Goal: Task Accomplishment & Management: Manage account settings

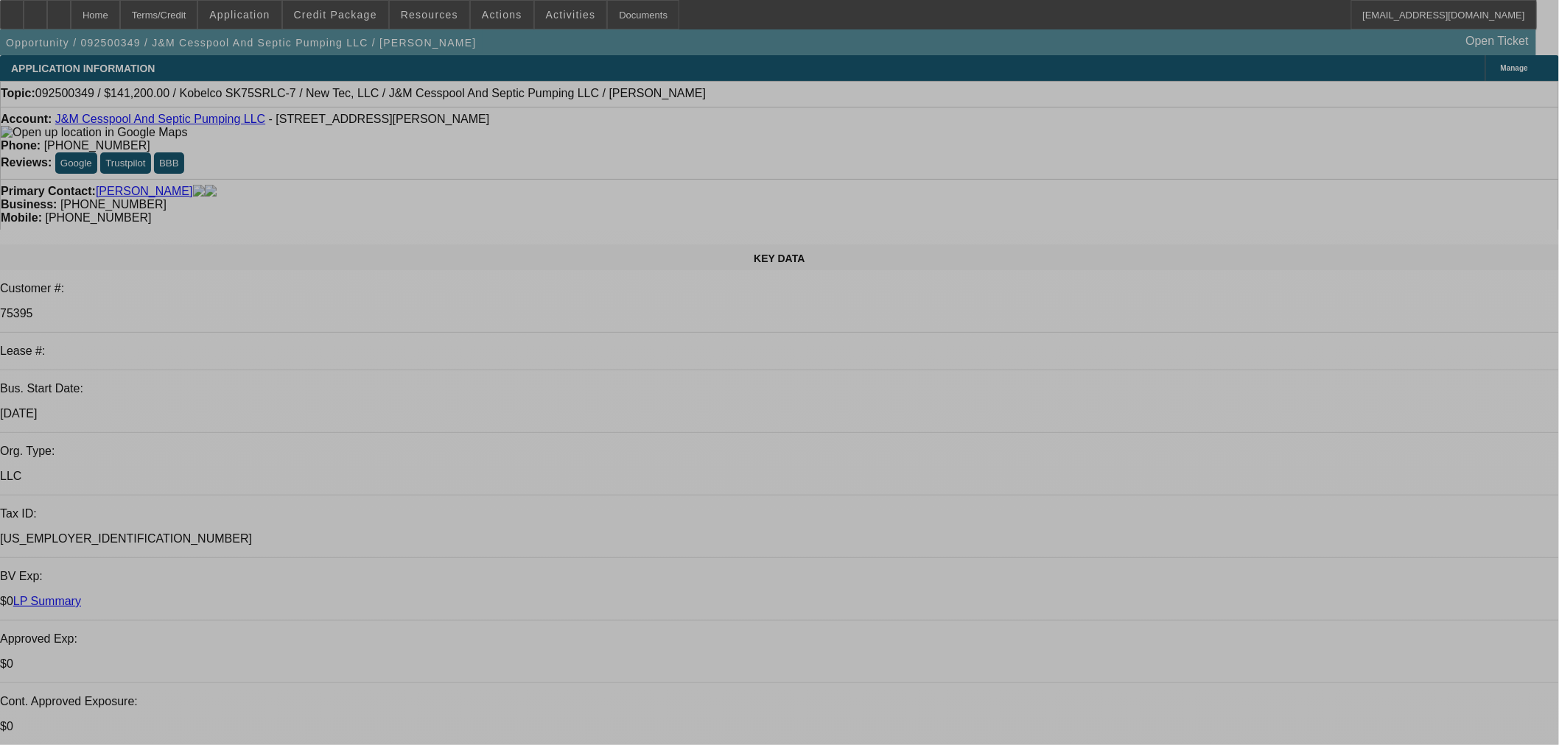
select select "0"
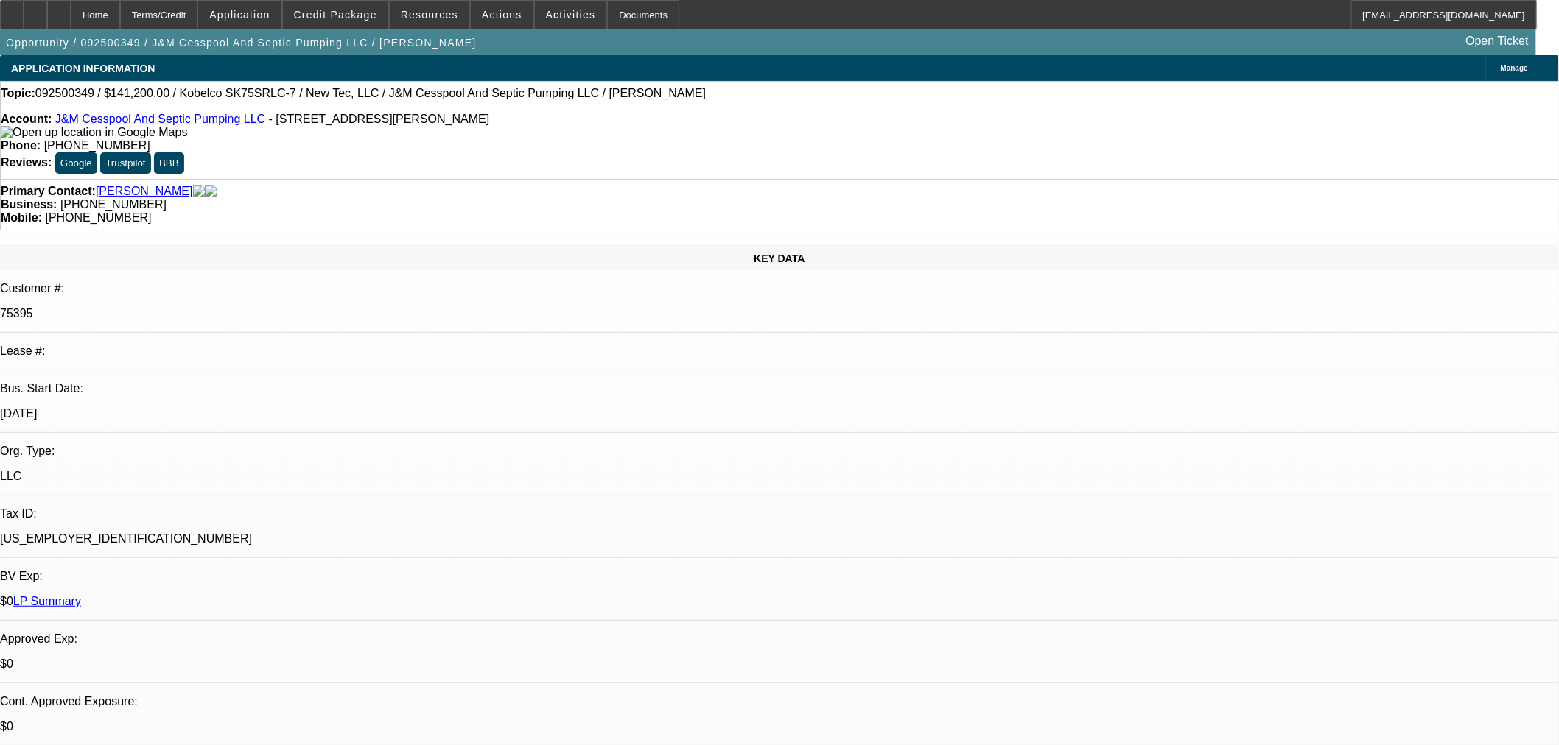
select select "0"
select select "2"
select select "0"
select select "6"
select select "0"
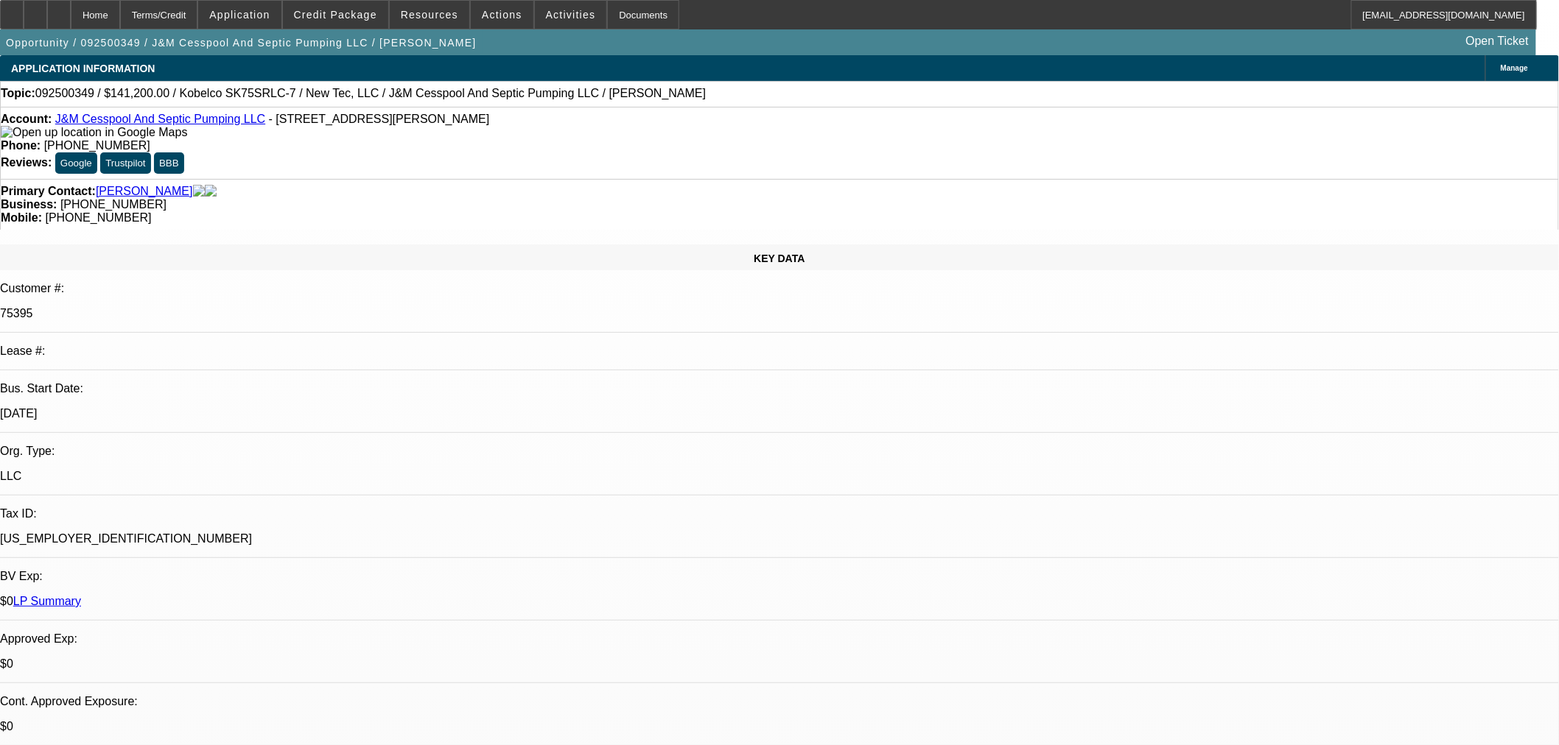
select select "0"
select select "2"
select select "0"
select select "6"
select select "0"
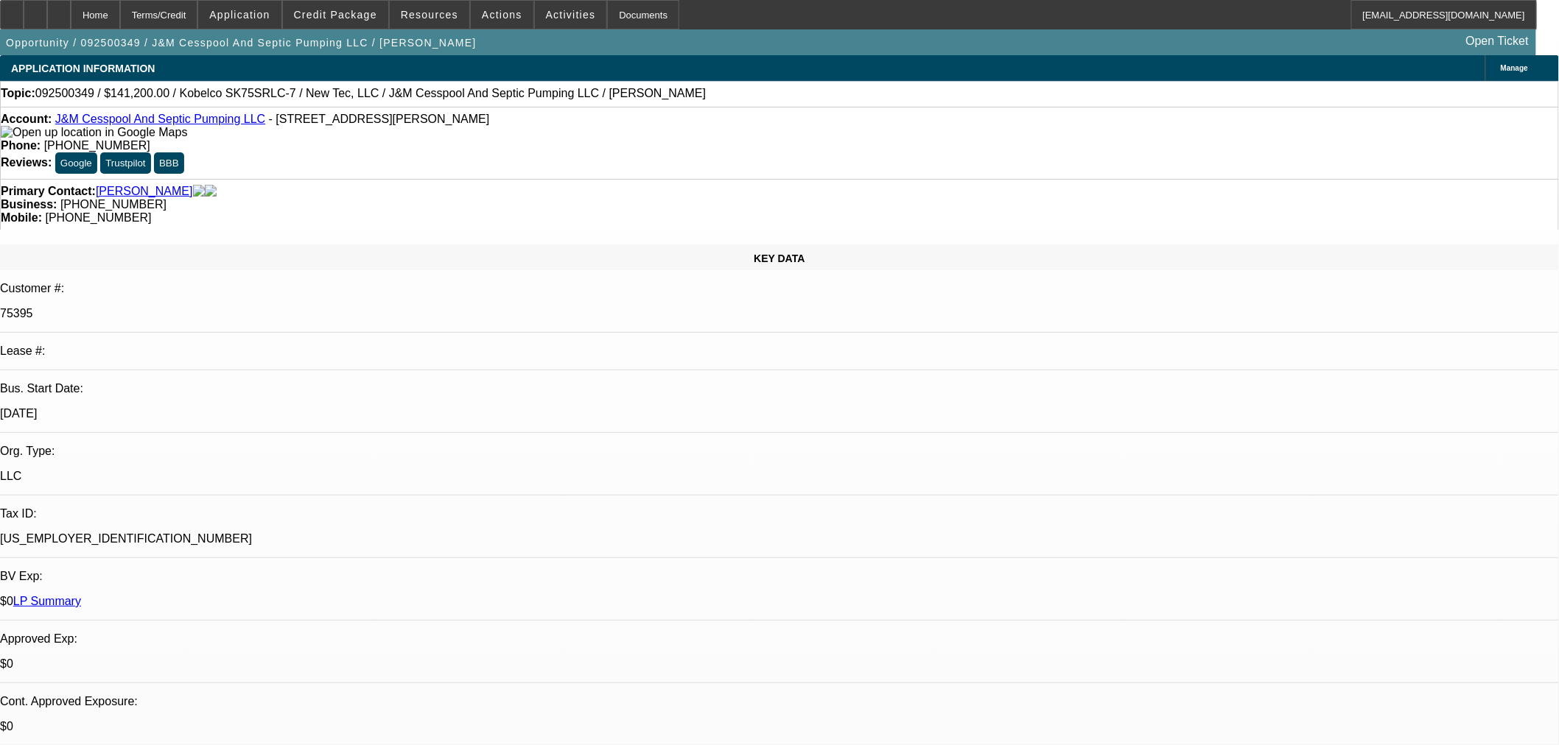
select select "0"
select select "2"
select select "0"
select select "6"
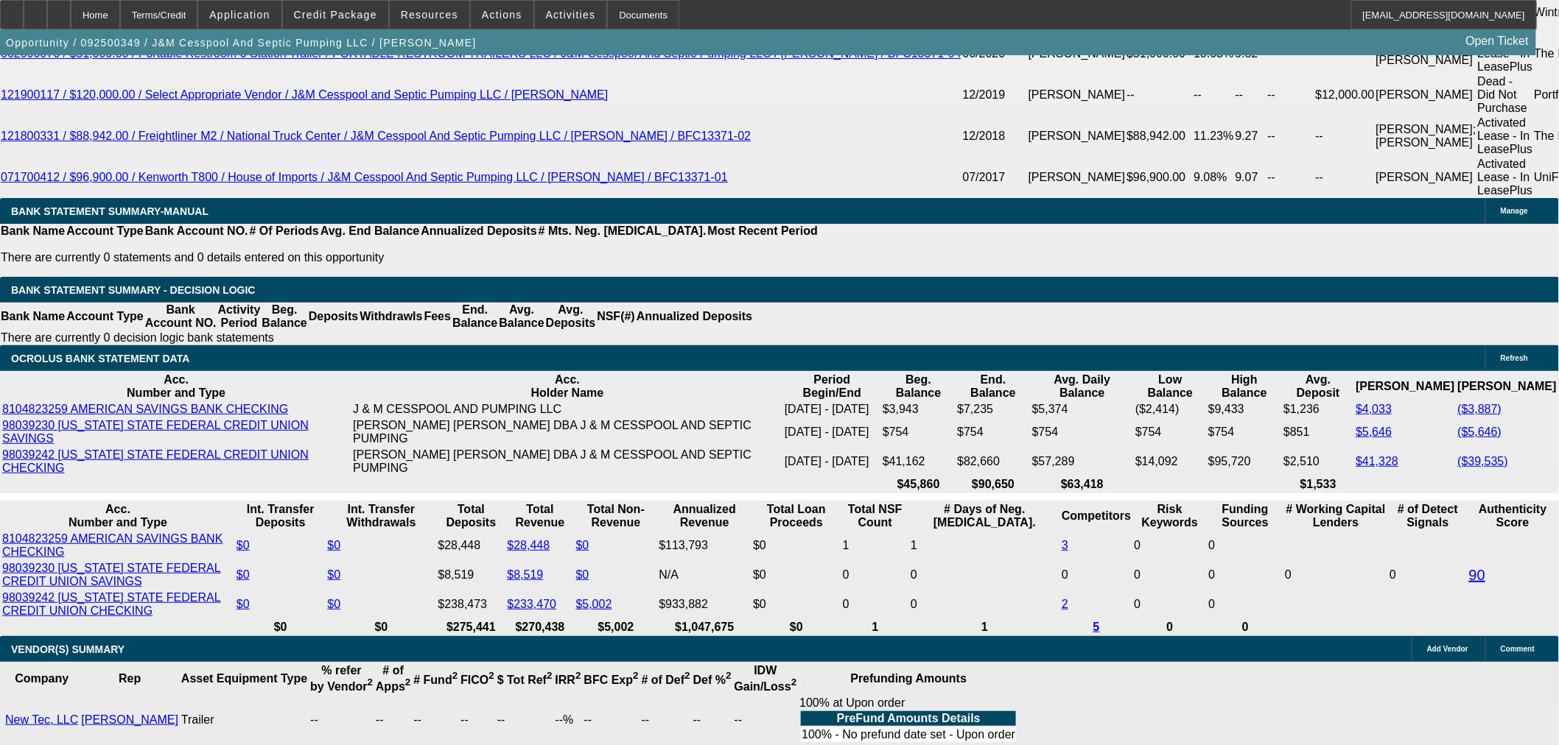
scroll to position [2864, 0]
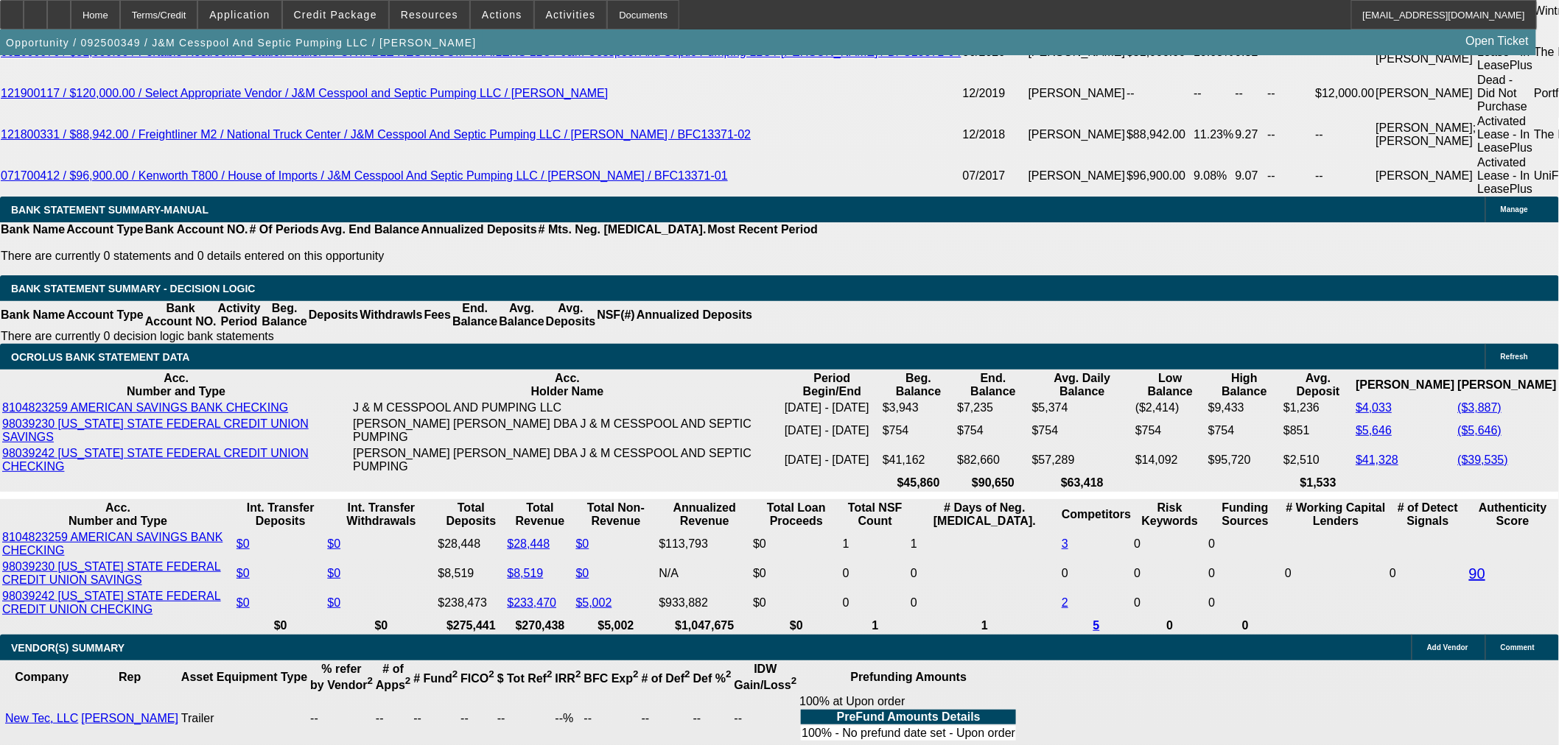
select select "5"
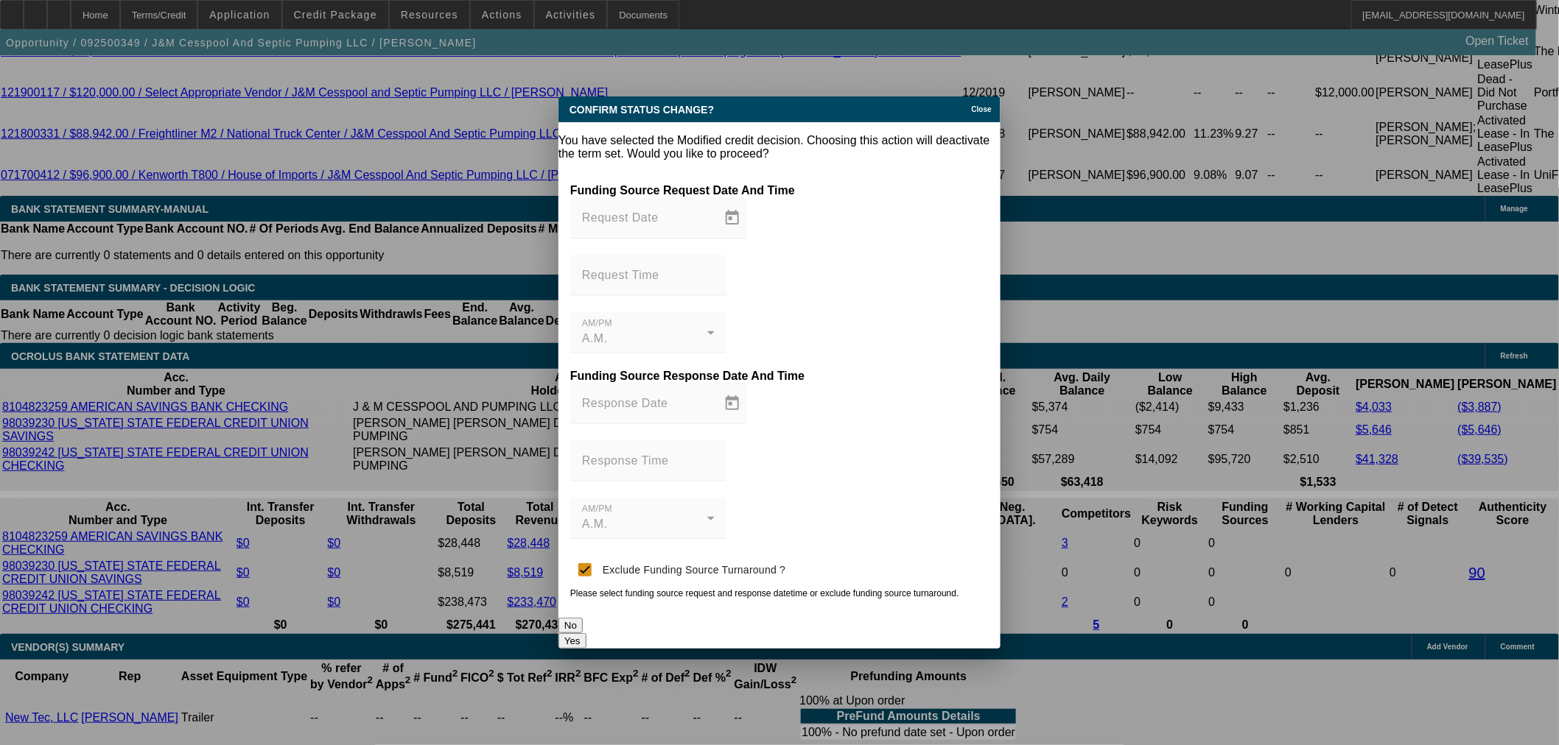
click at [586, 633] on button "Yes" at bounding box center [572, 640] width 28 height 15
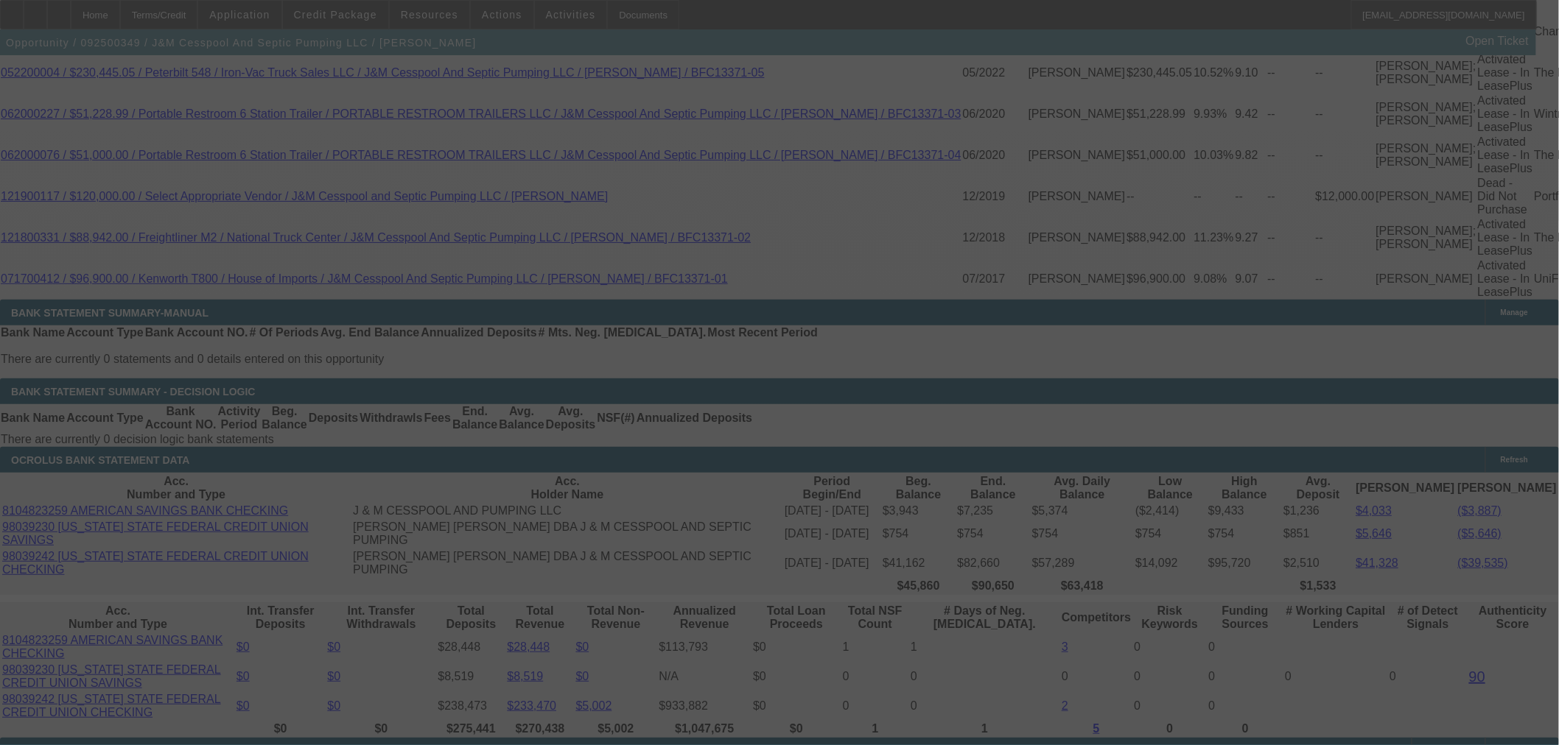
scroll to position [2619, 0]
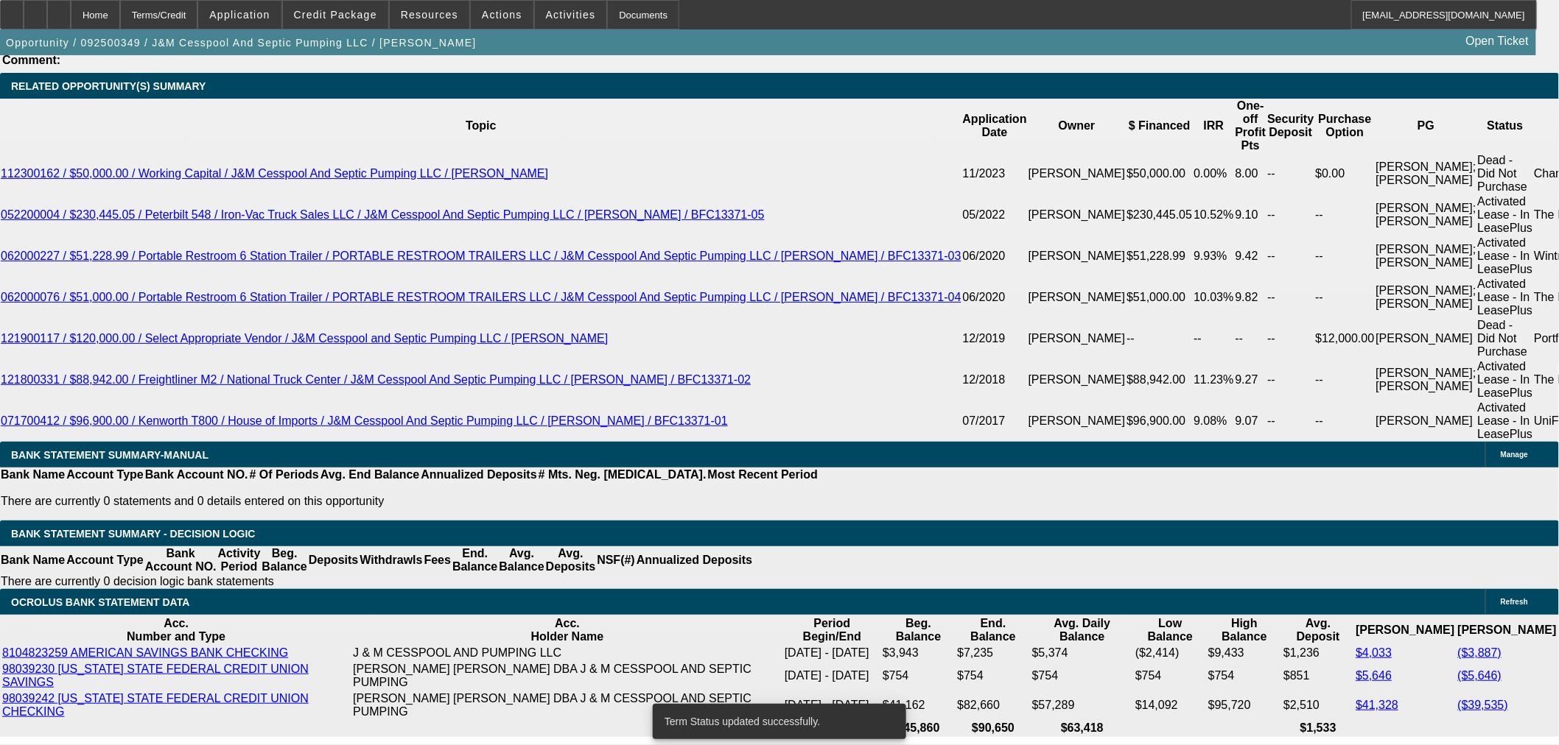
select select "0"
select select "2"
select select "0"
select select "6"
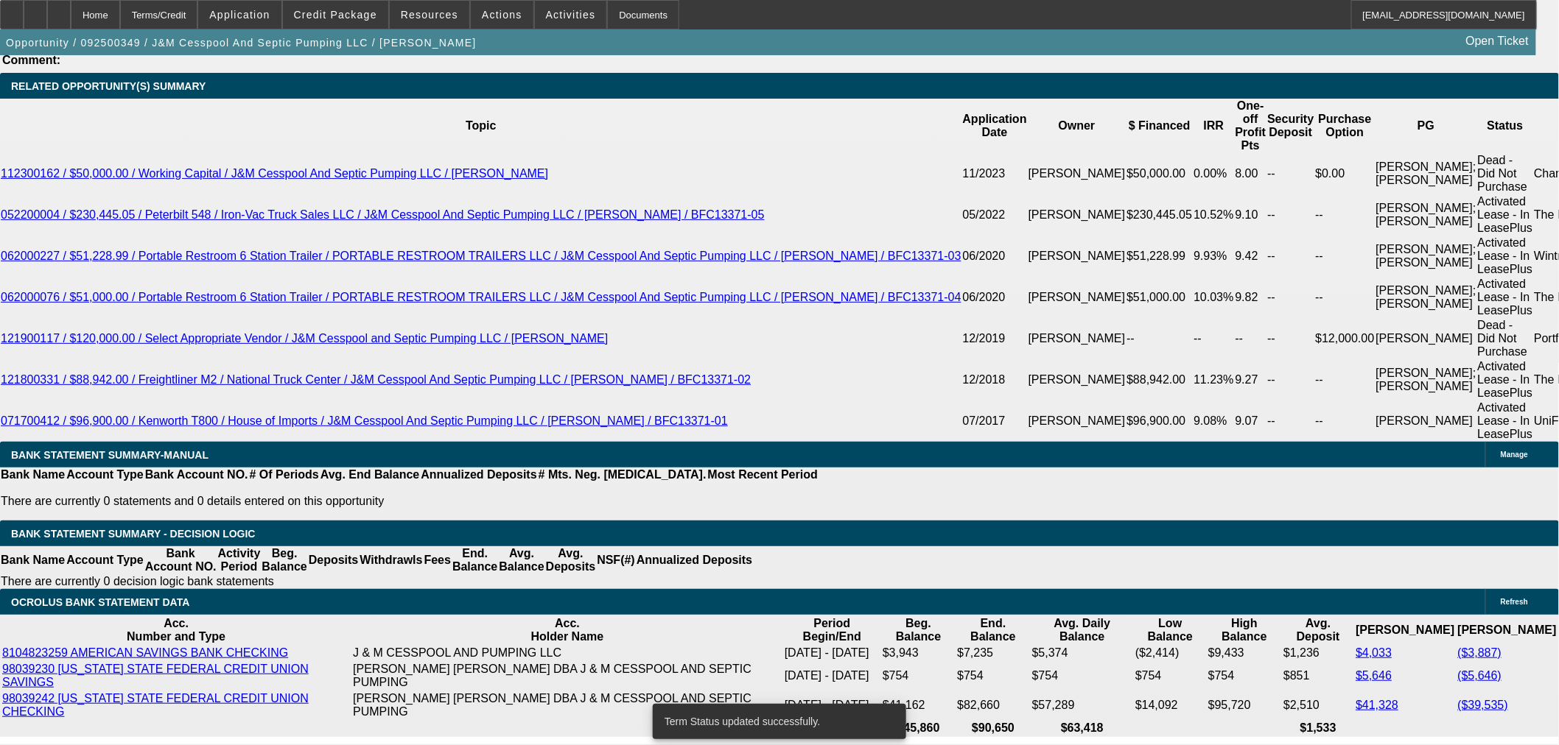
select select "0"
select select "2"
select select "0"
select select "6"
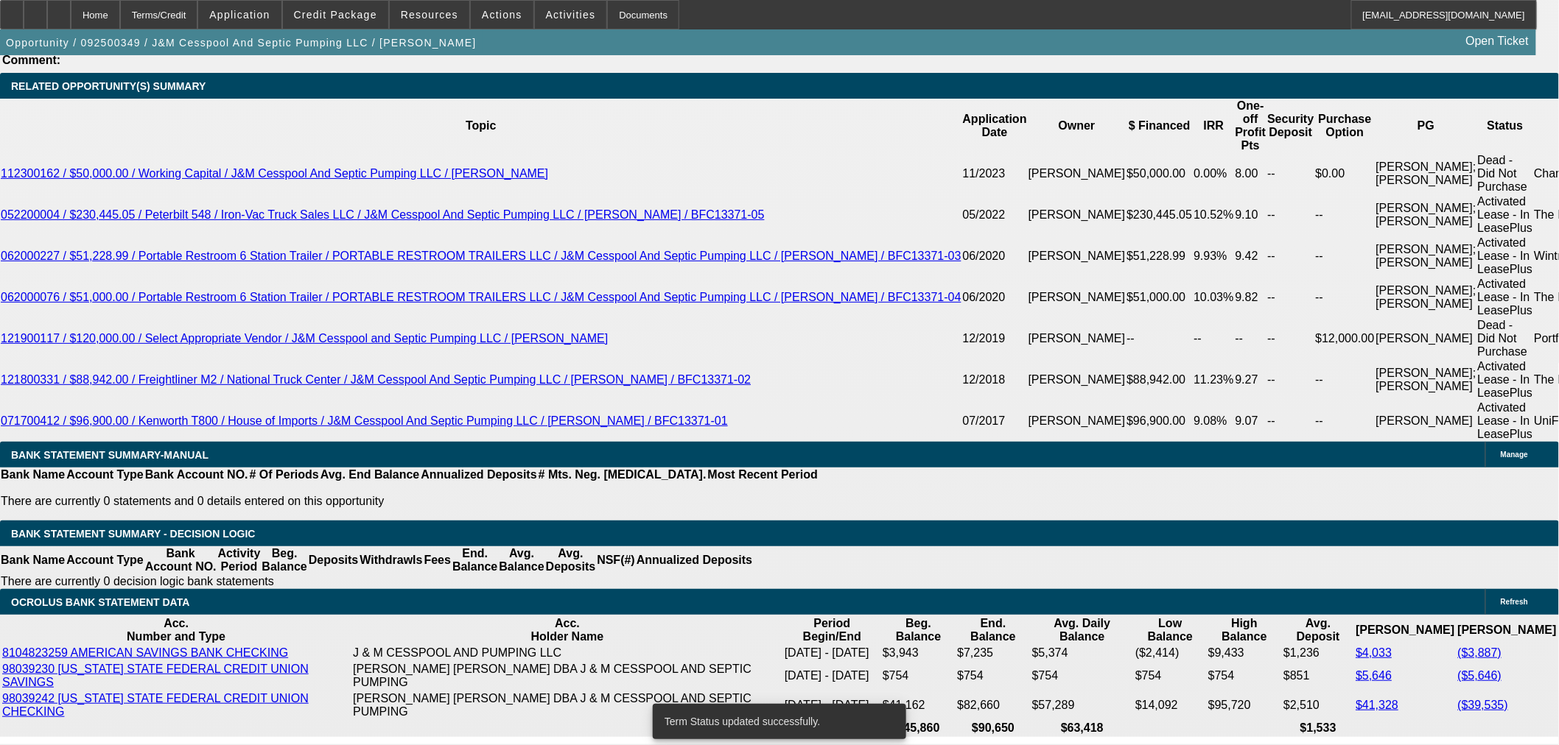
select select "0"
select select "2"
select select "0"
select select "6"
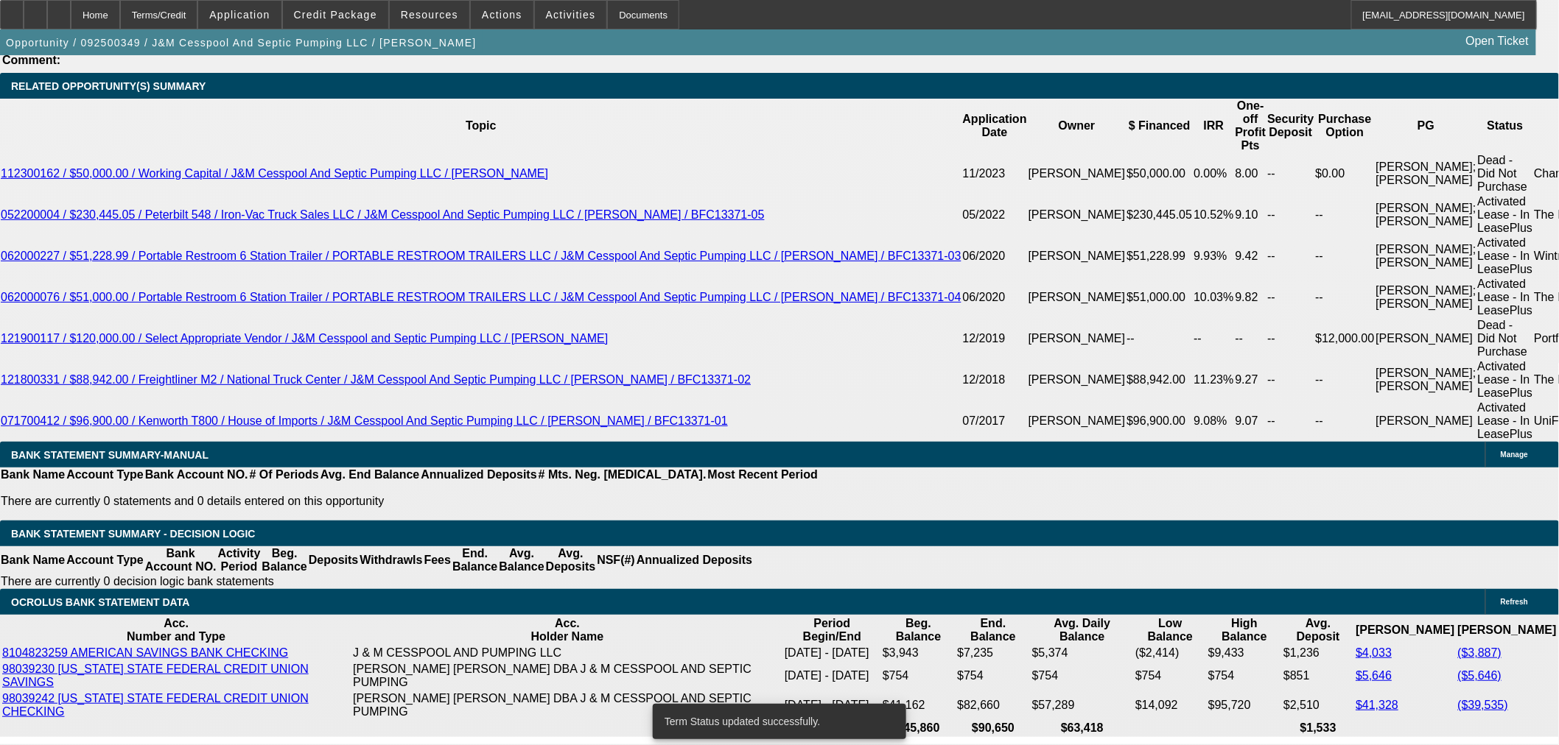
select select "0"
select select "2"
select select "0"
select select "6"
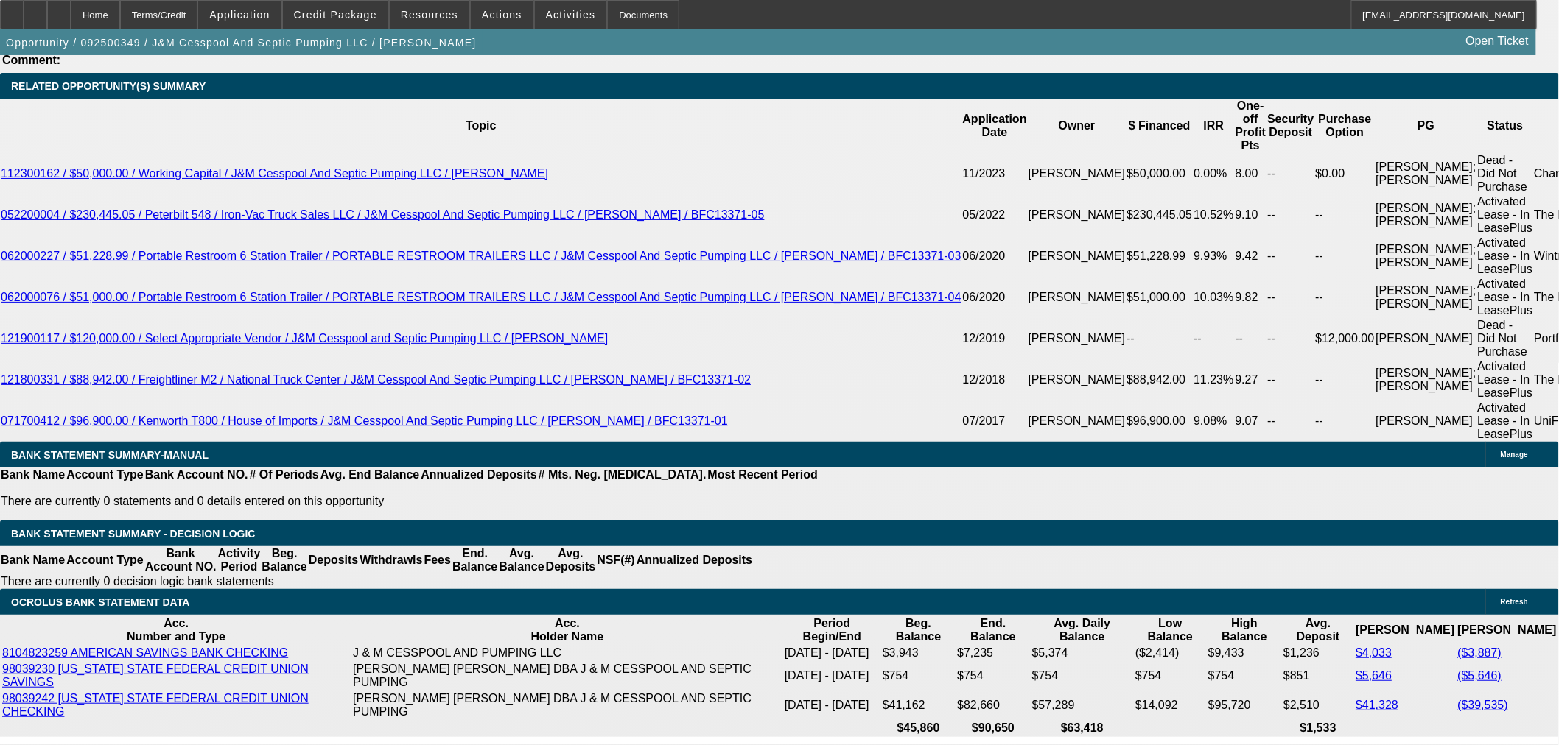
select select "0.1"
type input "$14,120.00"
type input "UNKNOWN"
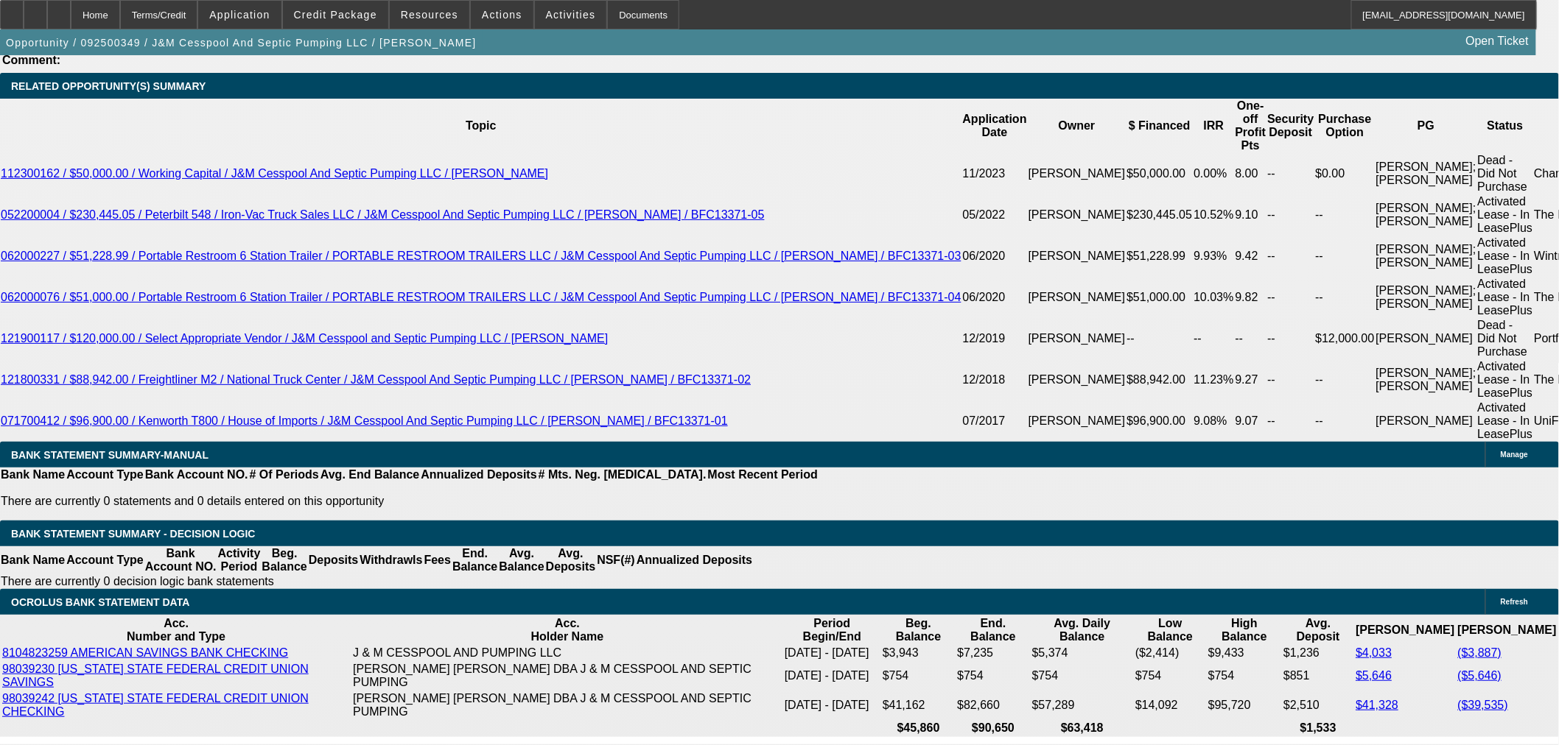
type input "$2,236.52"
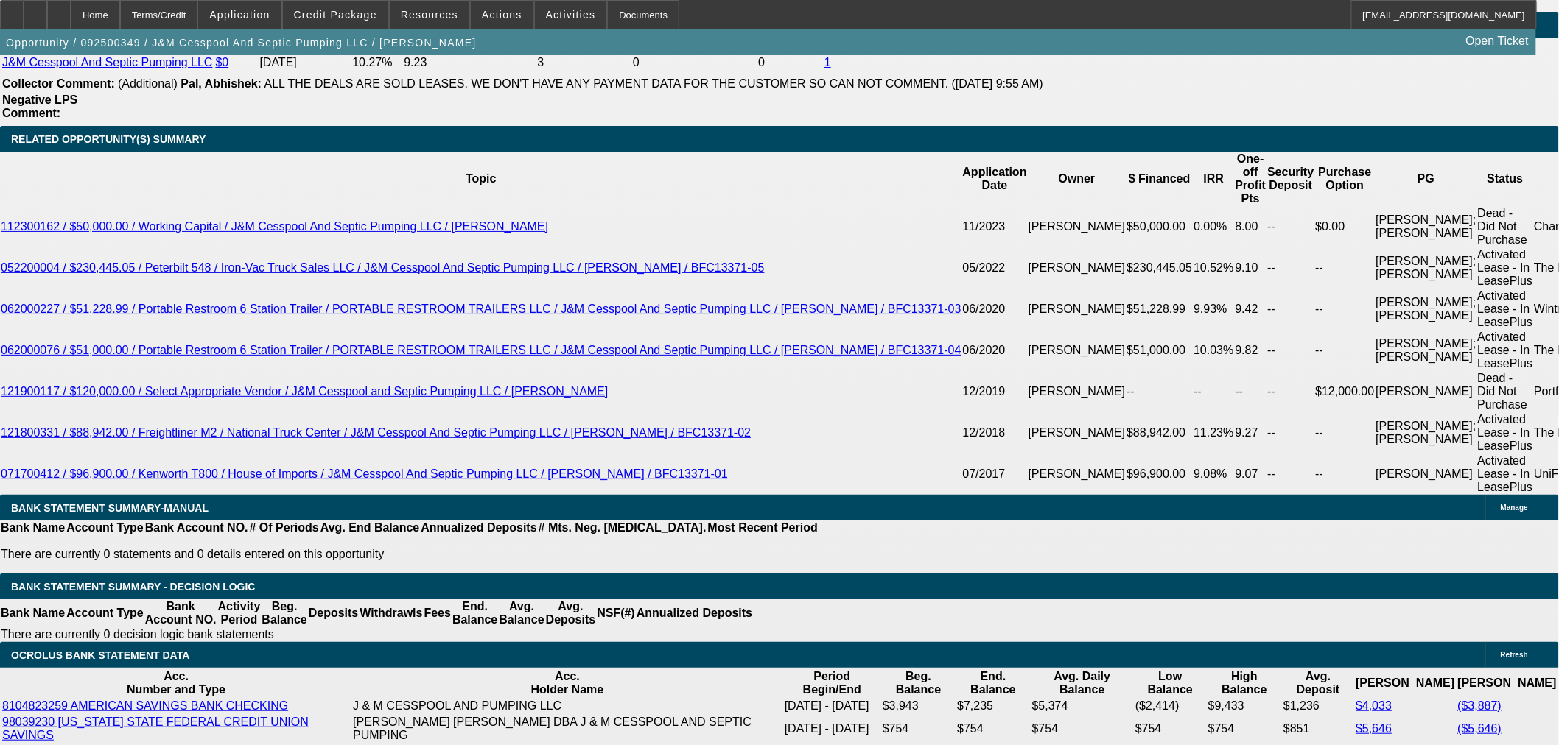
scroll to position [2537, 0]
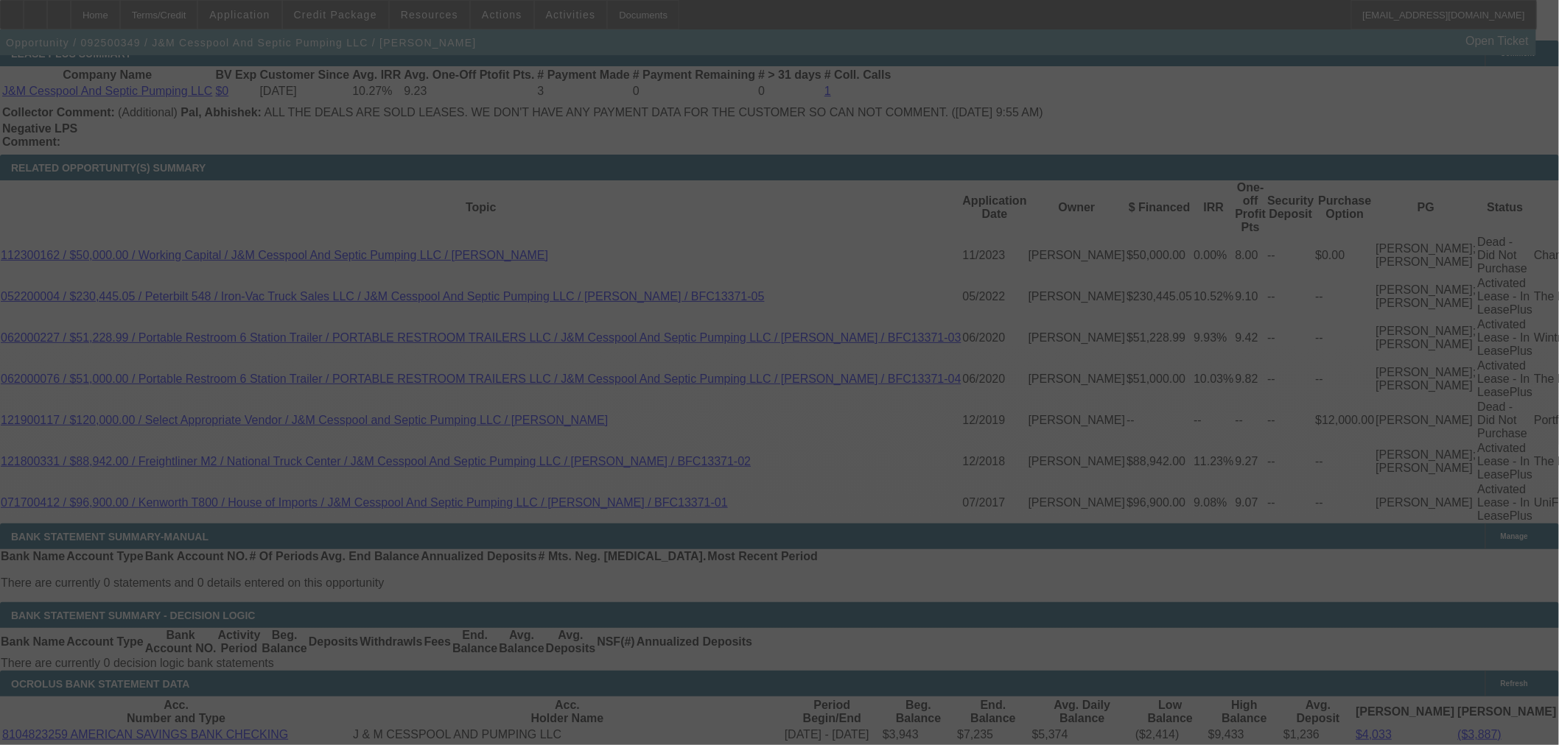
select select "0.1"
select select "0"
select select "2"
select select "0"
select select "6"
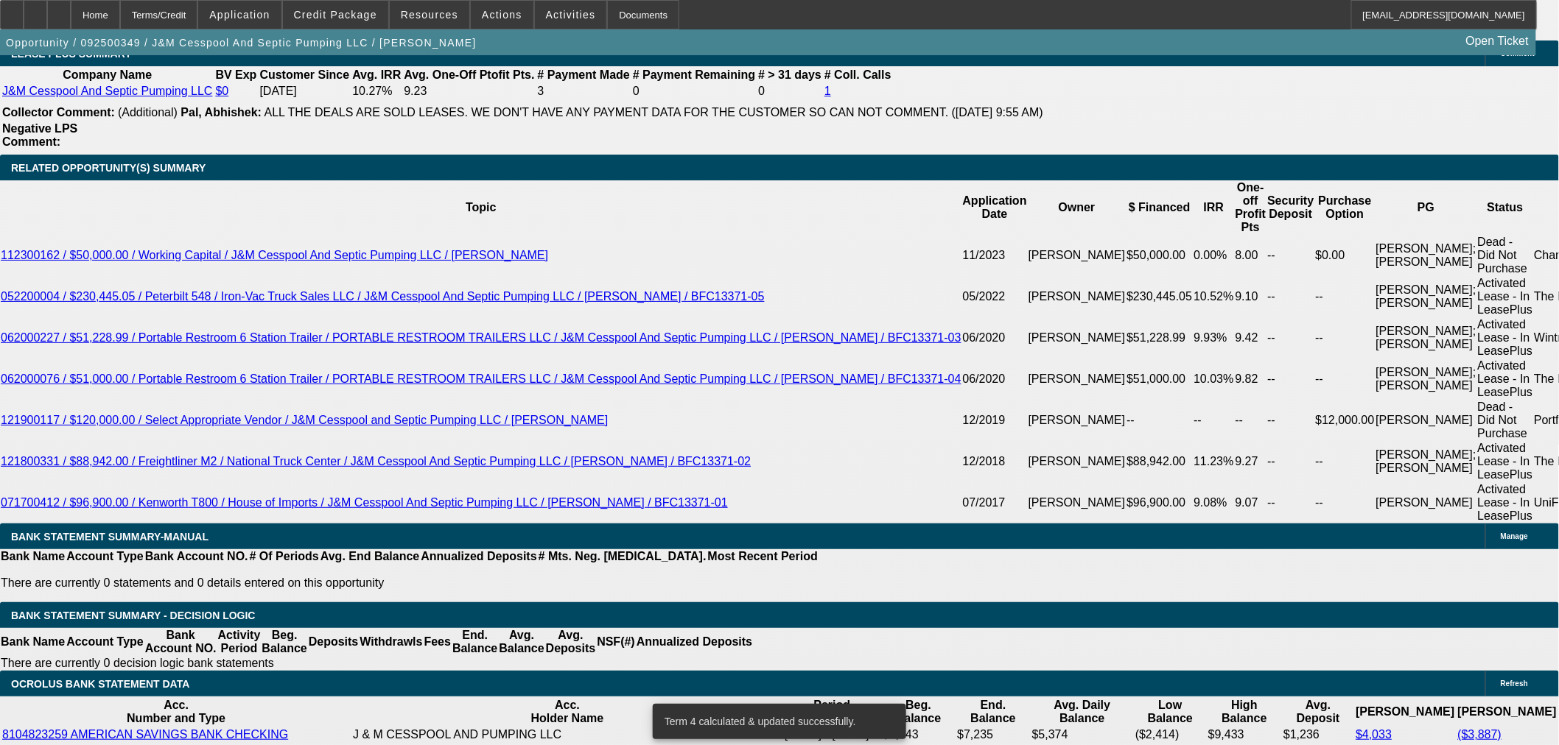
type input "6"
type input "UNKNOWN"
type input "60"
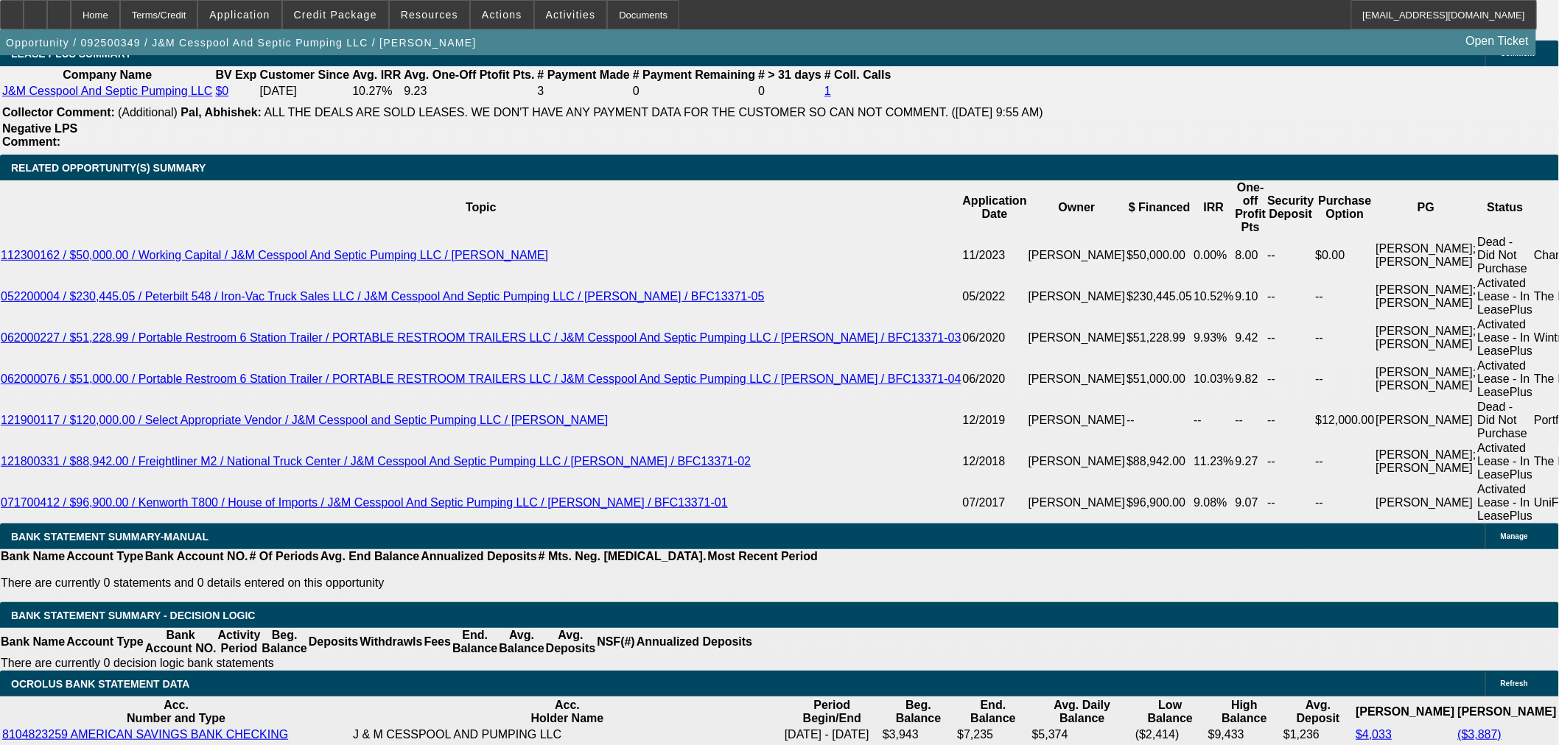
type input "$2,820.41"
type input "60"
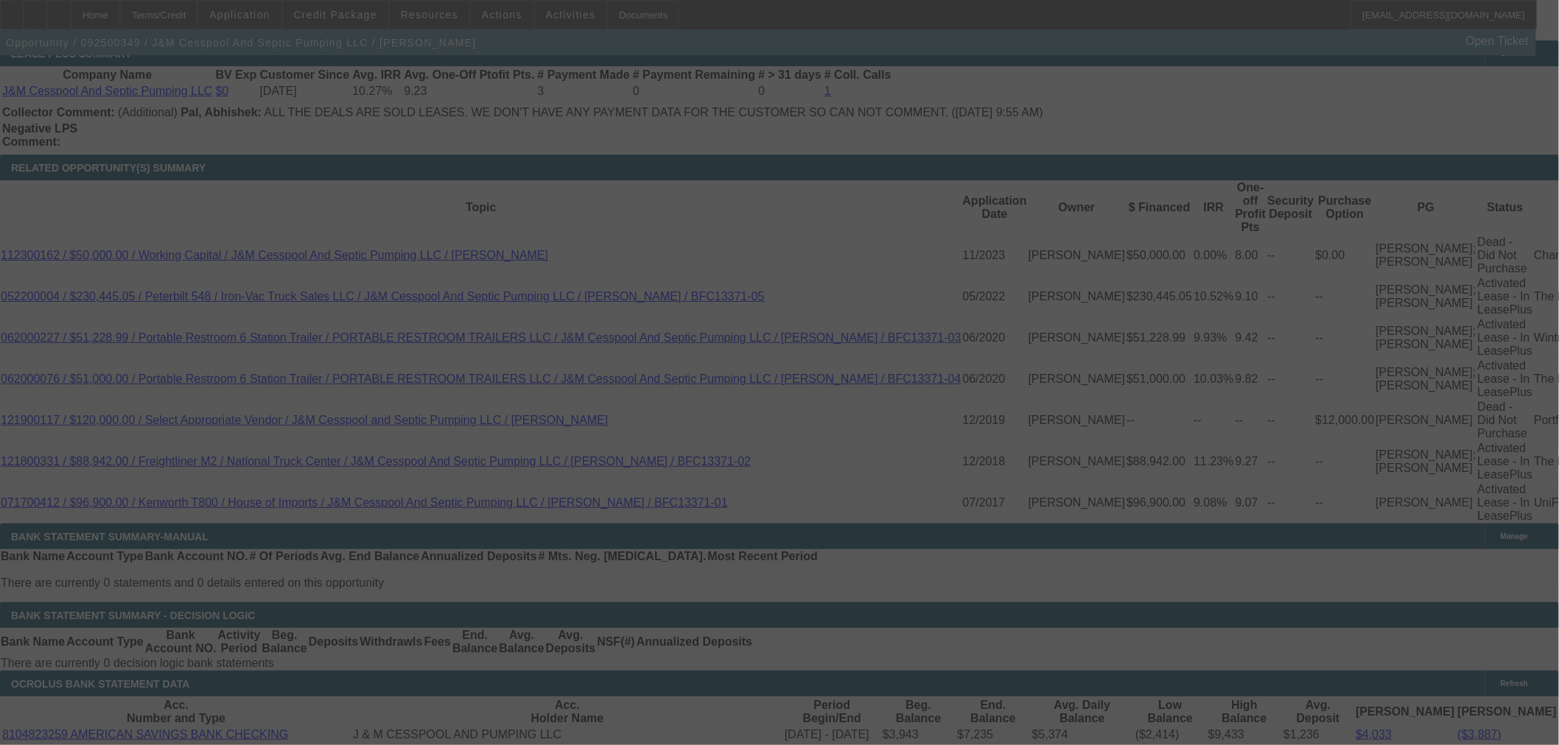
select select "0.1"
select select "0"
select select "2"
select select "0"
select select "6"
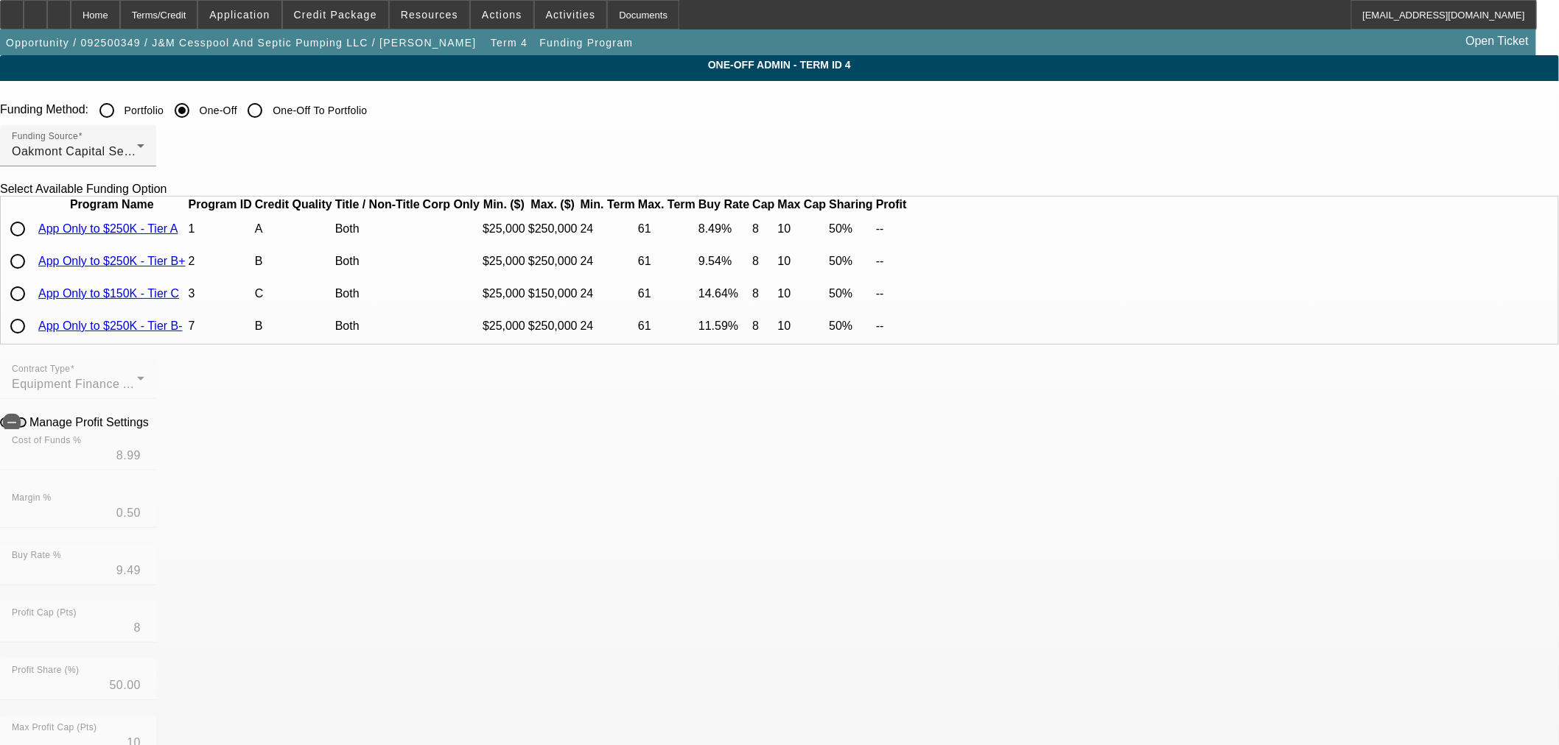
scroll to position [26, 0]
click at [32, 337] on input "radio" at bounding box center [17, 326] width 29 height 29
radio input "true"
type input "10.99"
type input "0.60"
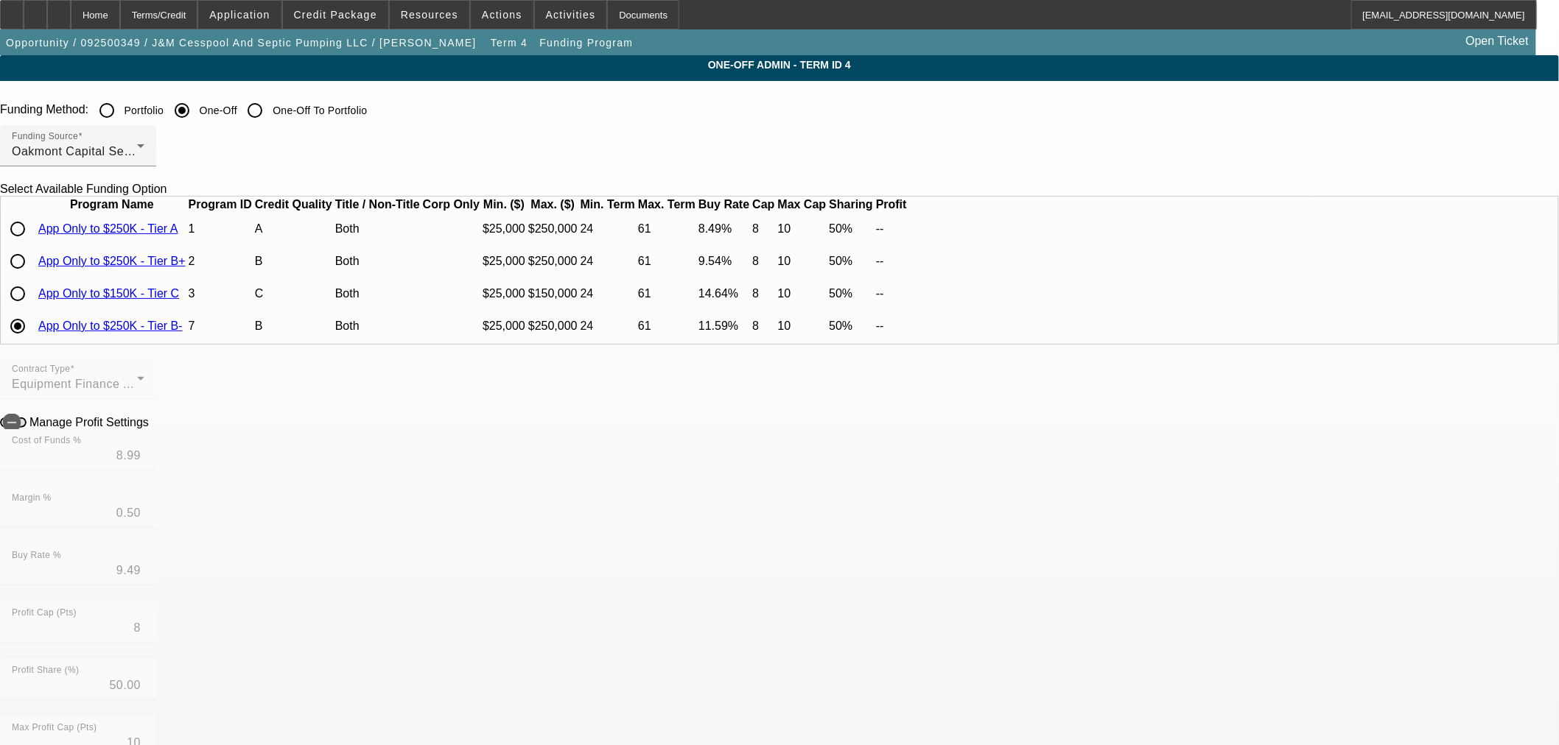
type input "11.59"
click at [152, 428] on icon at bounding box center [152, 421] width 0 height 13
type input "$900.46"
click at [120, 9] on div "Home" at bounding box center [95, 14] width 49 height 29
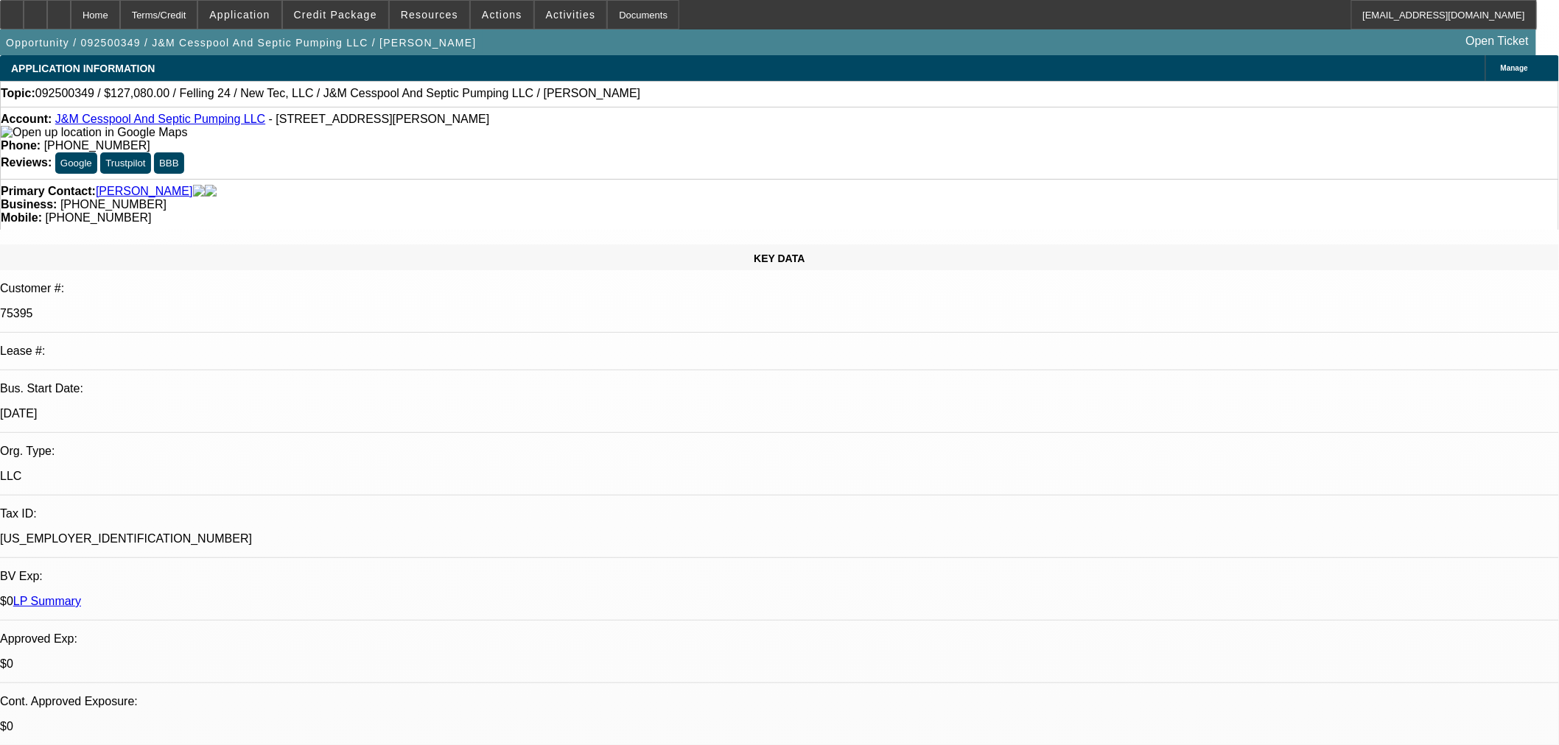
select select "0.1"
select select "0"
select select "2"
select select "0"
select select "6"
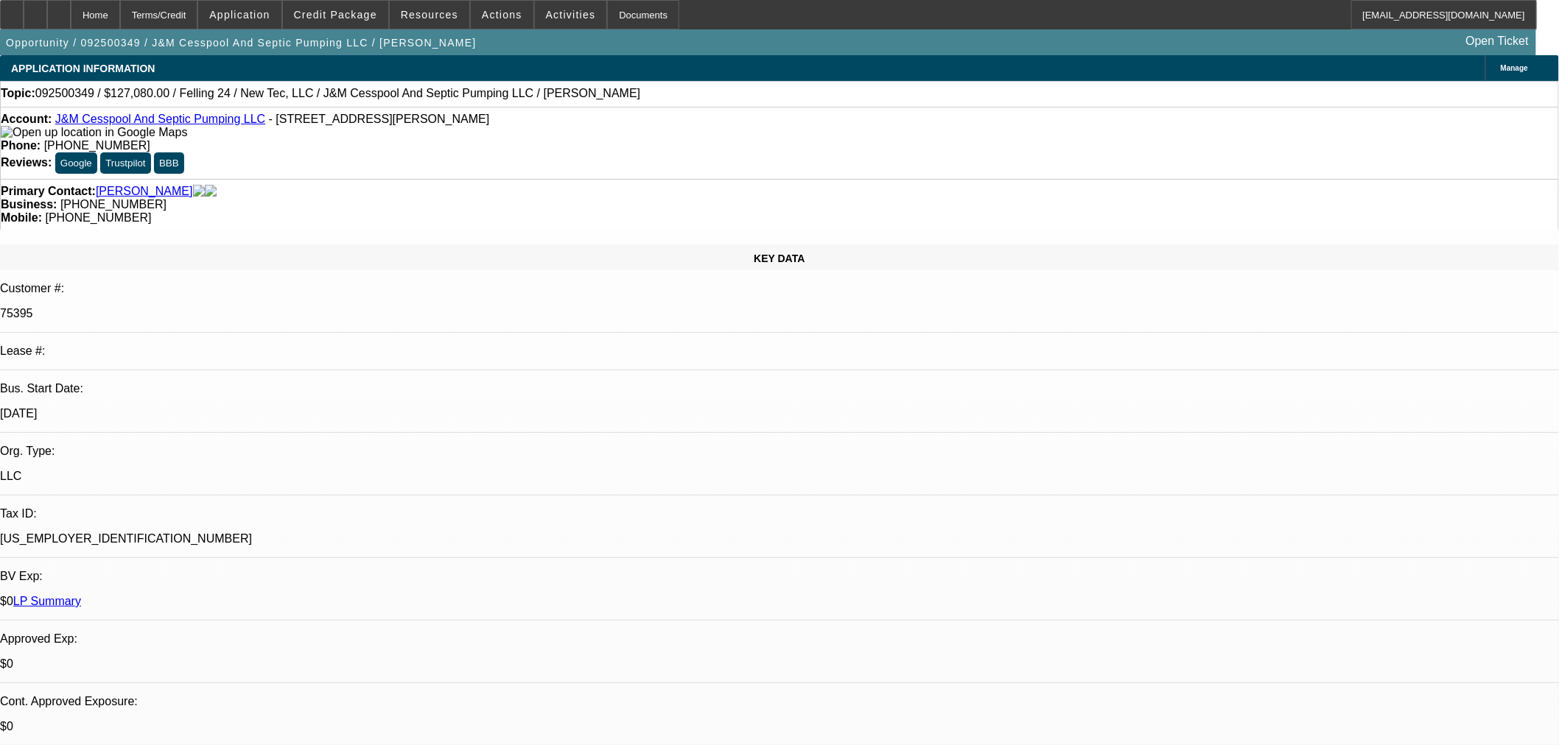
select select "0"
select select "2"
select select "0"
select select "6"
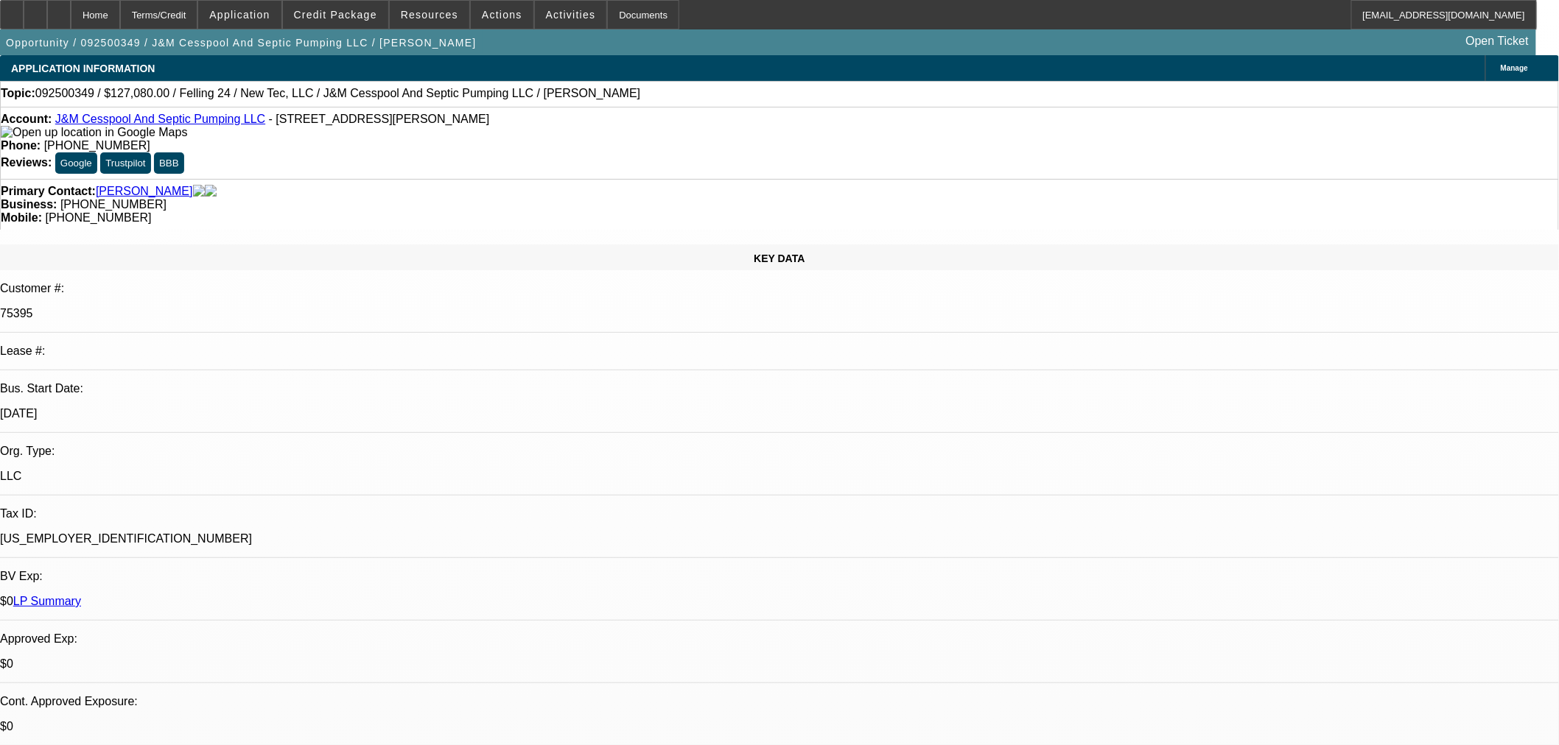
select select "0"
select select "2"
select select "0"
select select "6"
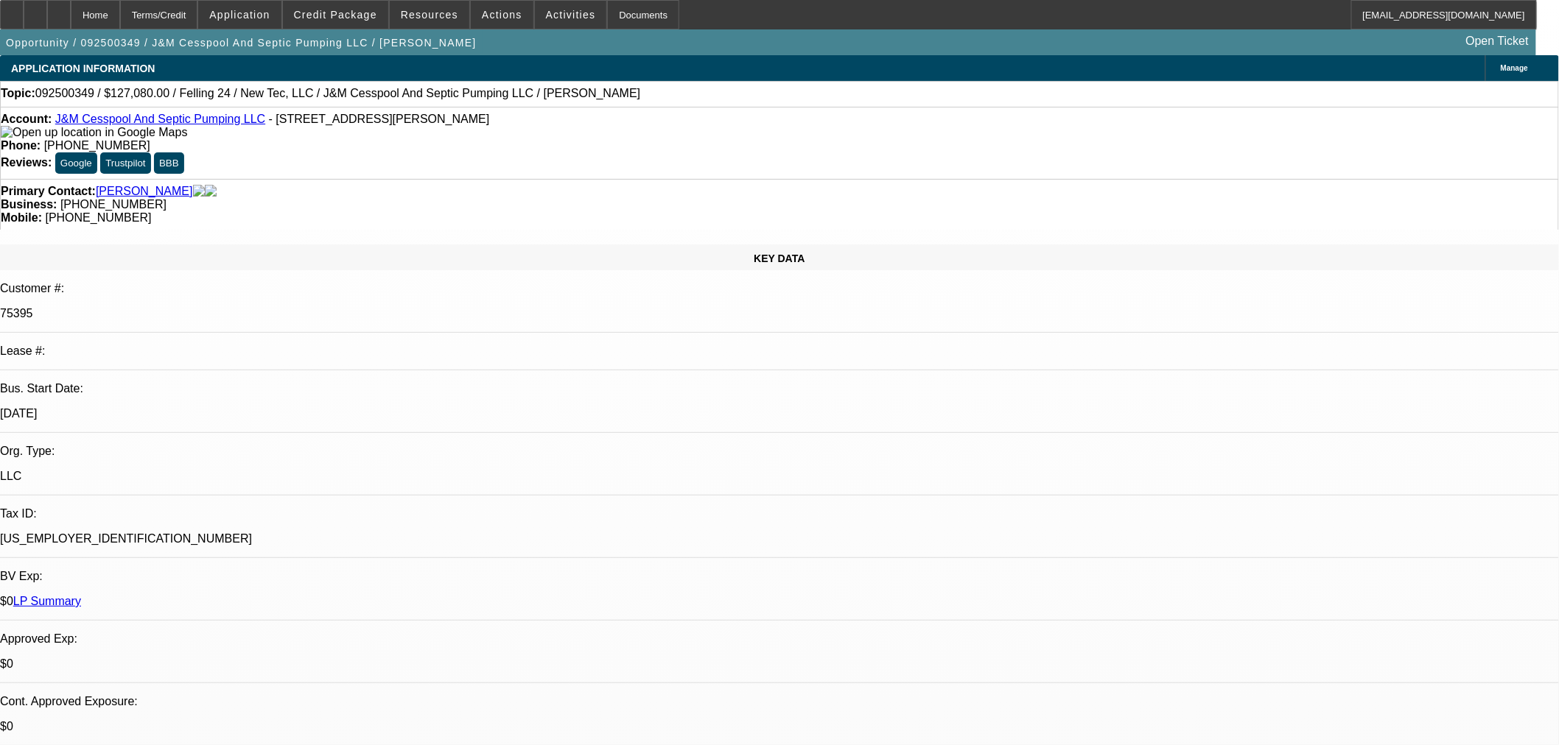
select select "0"
select select "2"
select select "0"
select select "6"
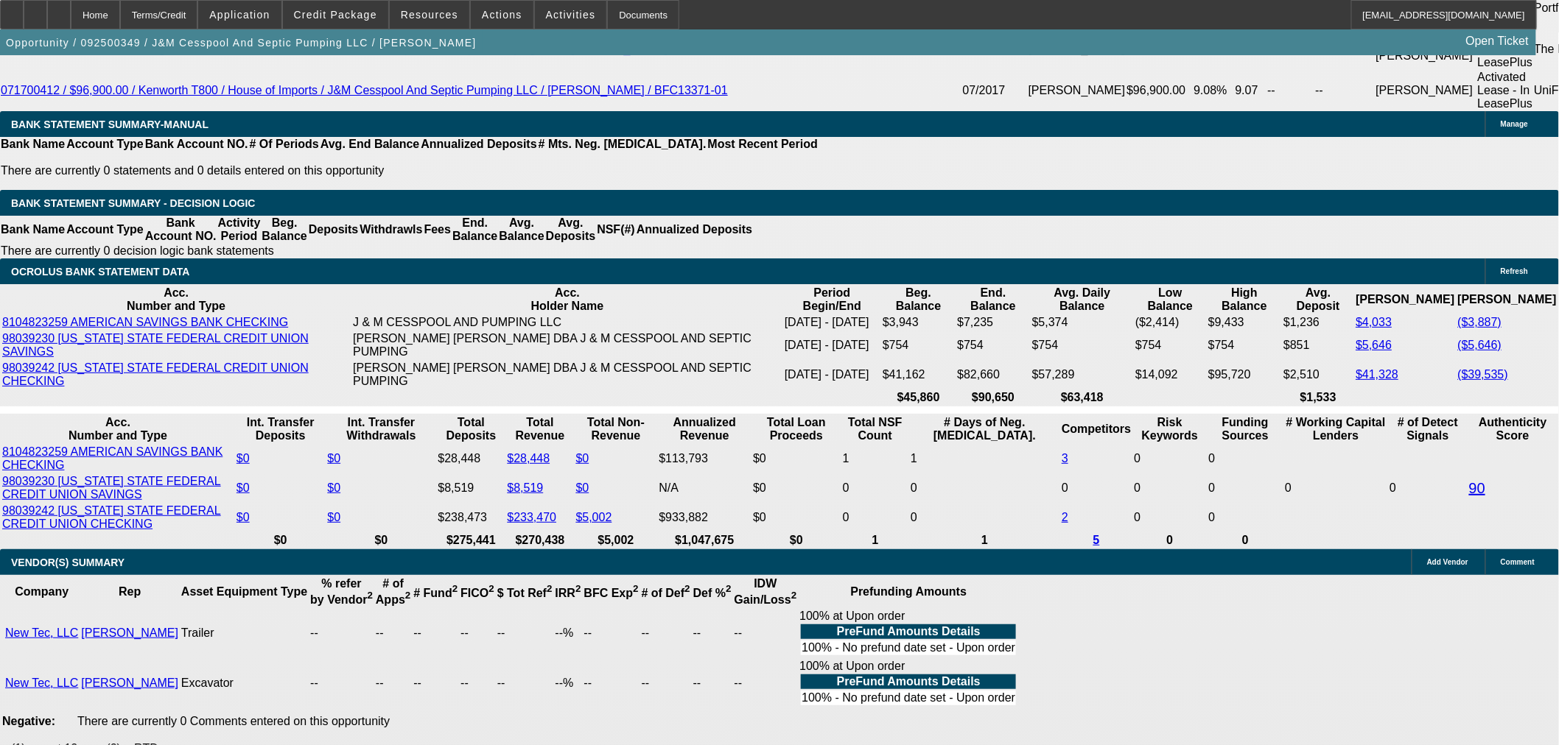
scroll to position [3028, 0]
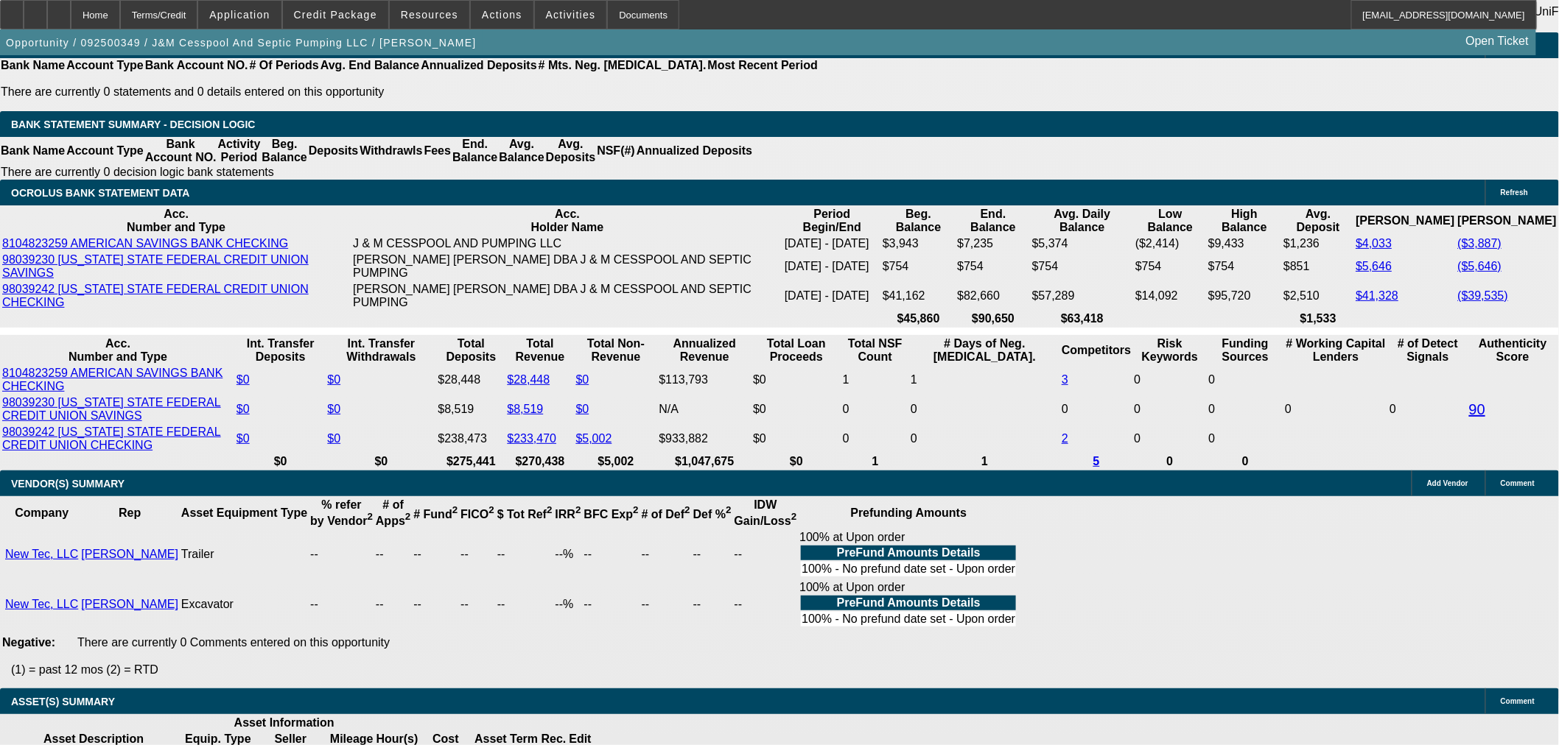
select select "9"
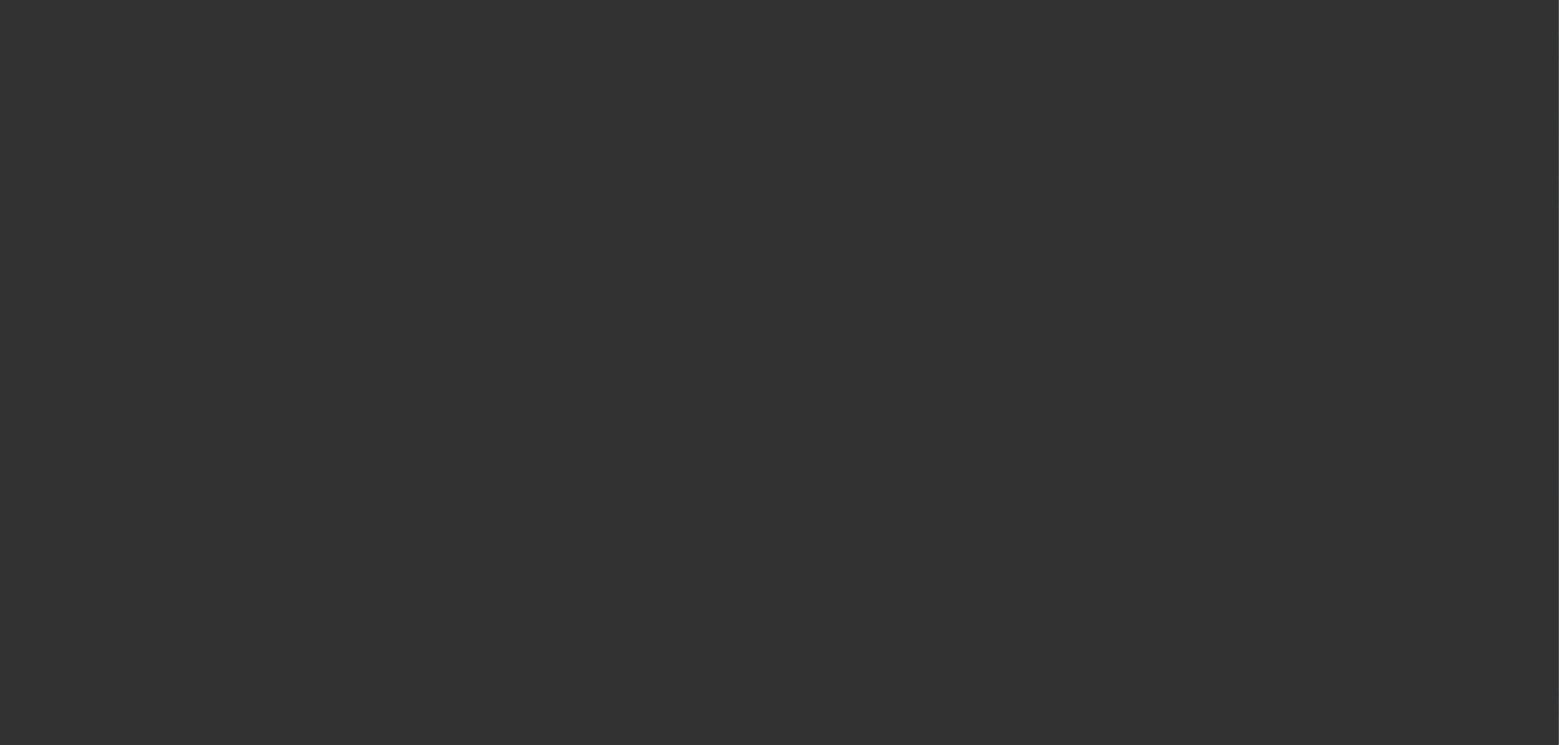
scroll to position [0, 0]
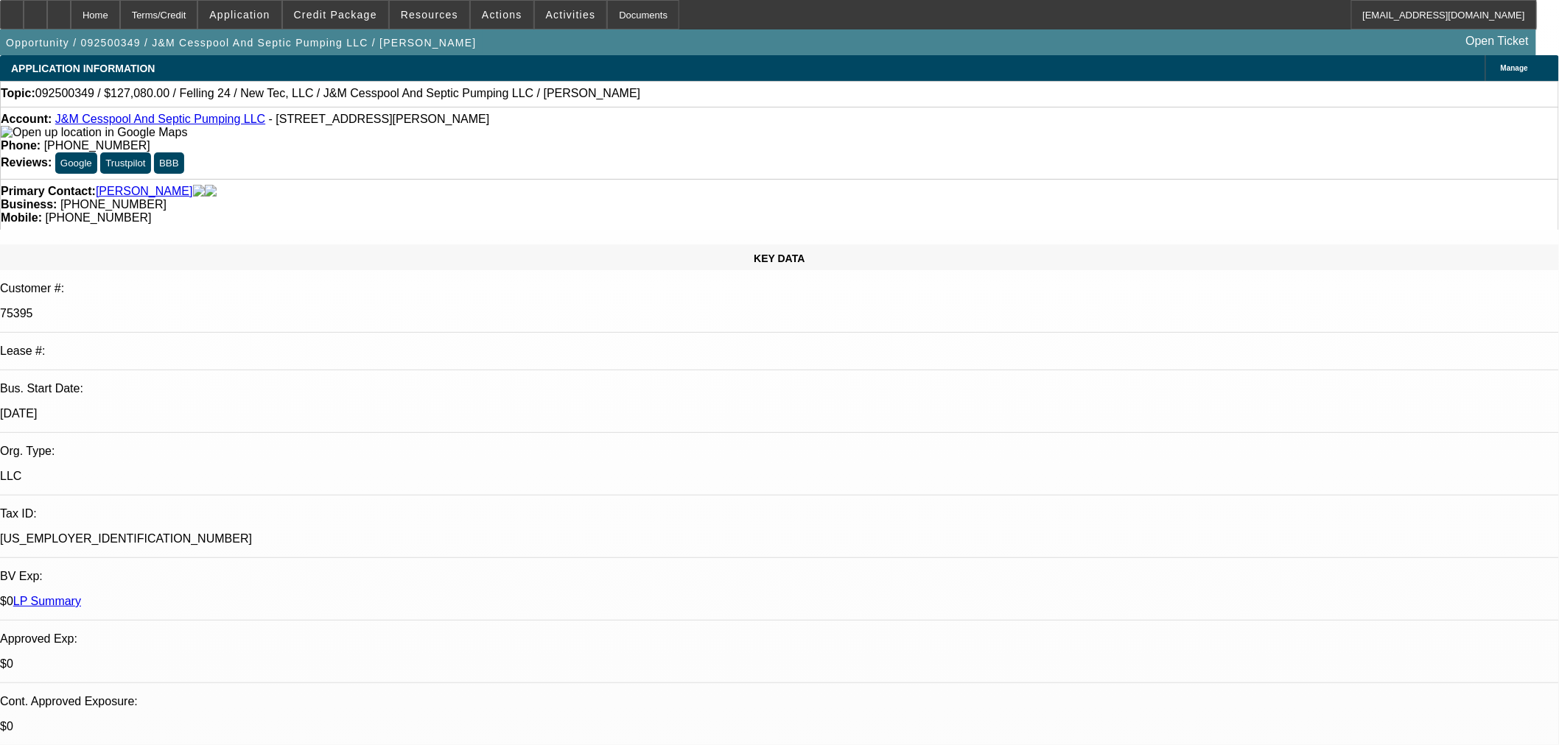
paste input "2109108375"
type input "2109108375"
type input "12/21/2025"
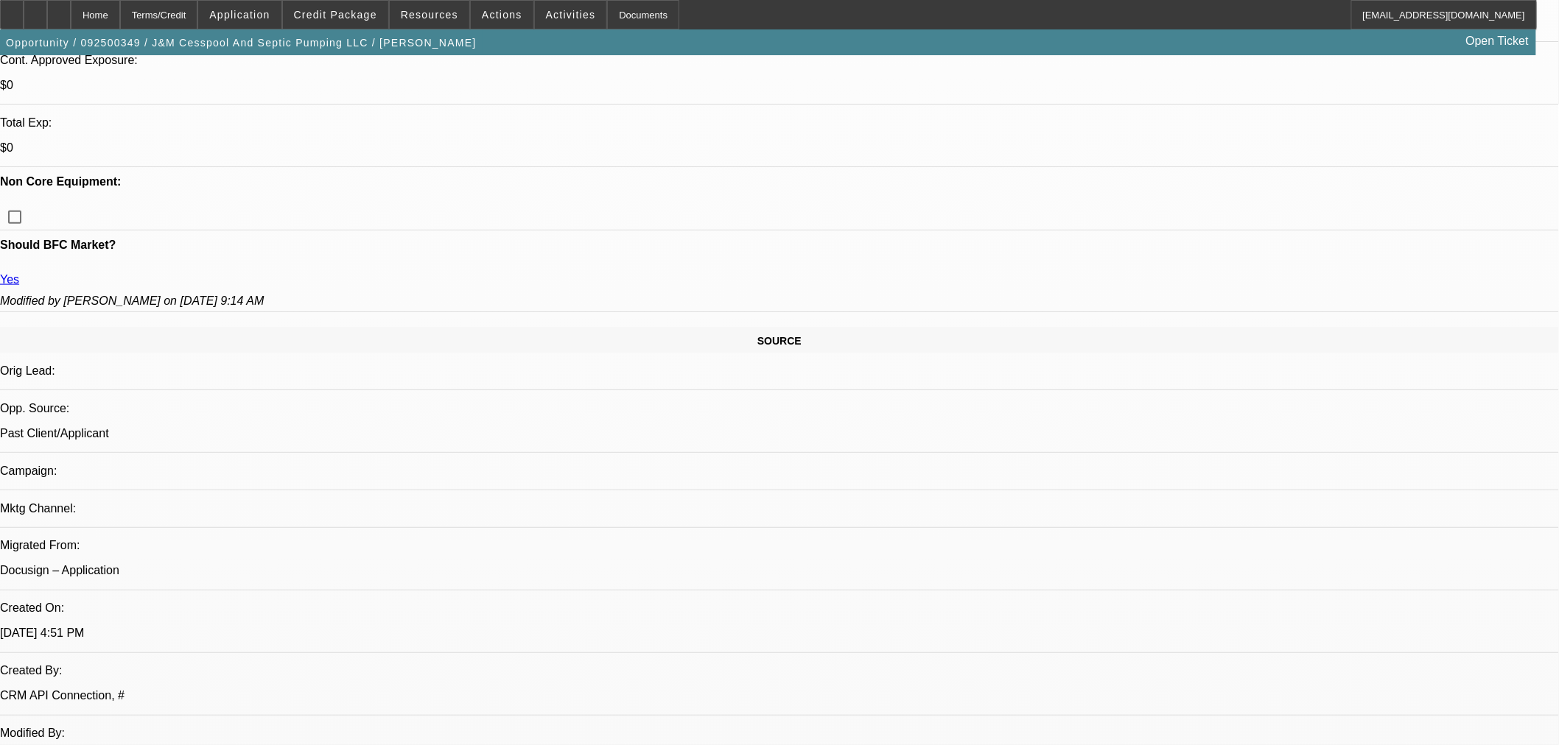
scroll to position [654, 0]
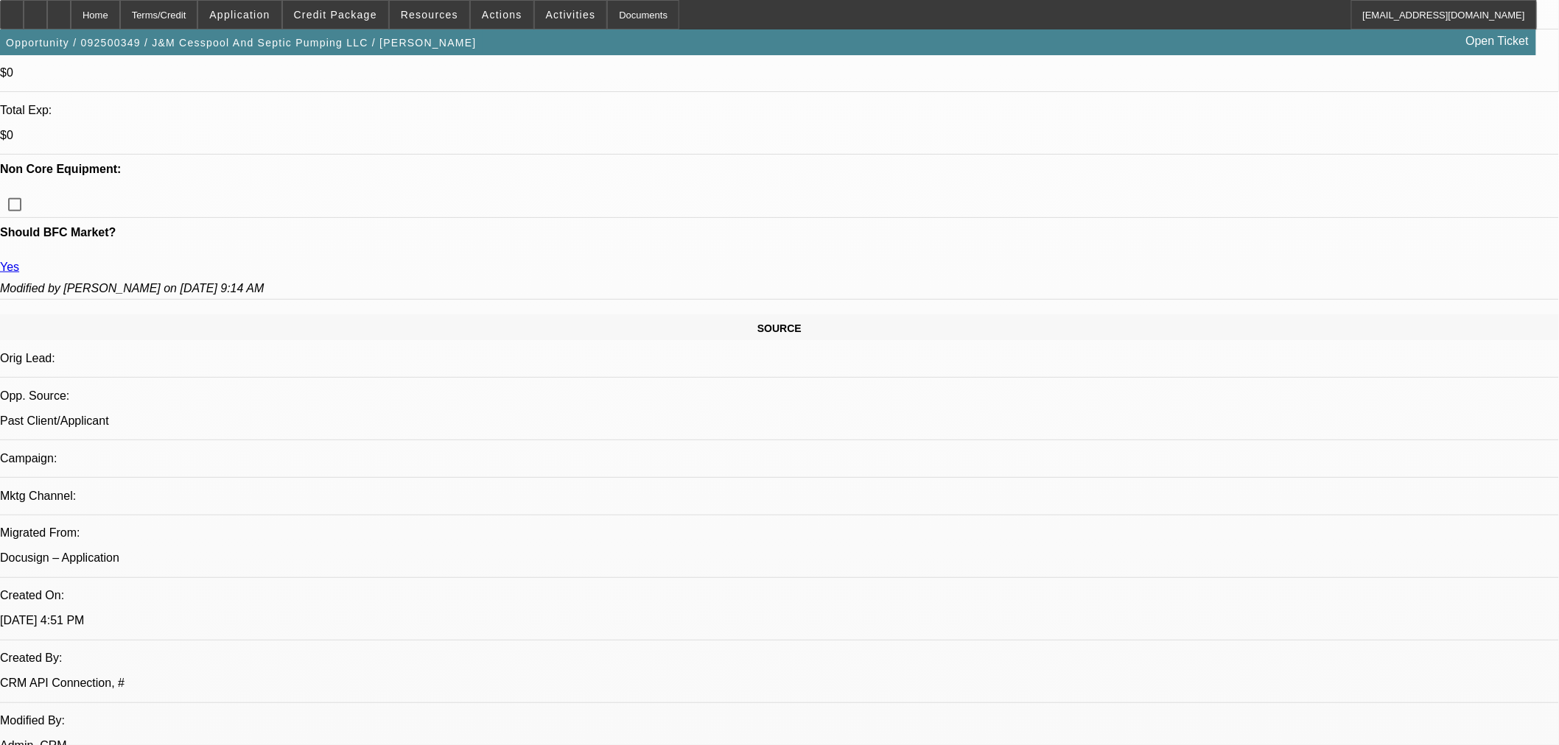
type input "2109108375"
click at [1194, 638] on mat-option "Cashiers/Certified Check" at bounding box center [1154, 650] width 185 height 35
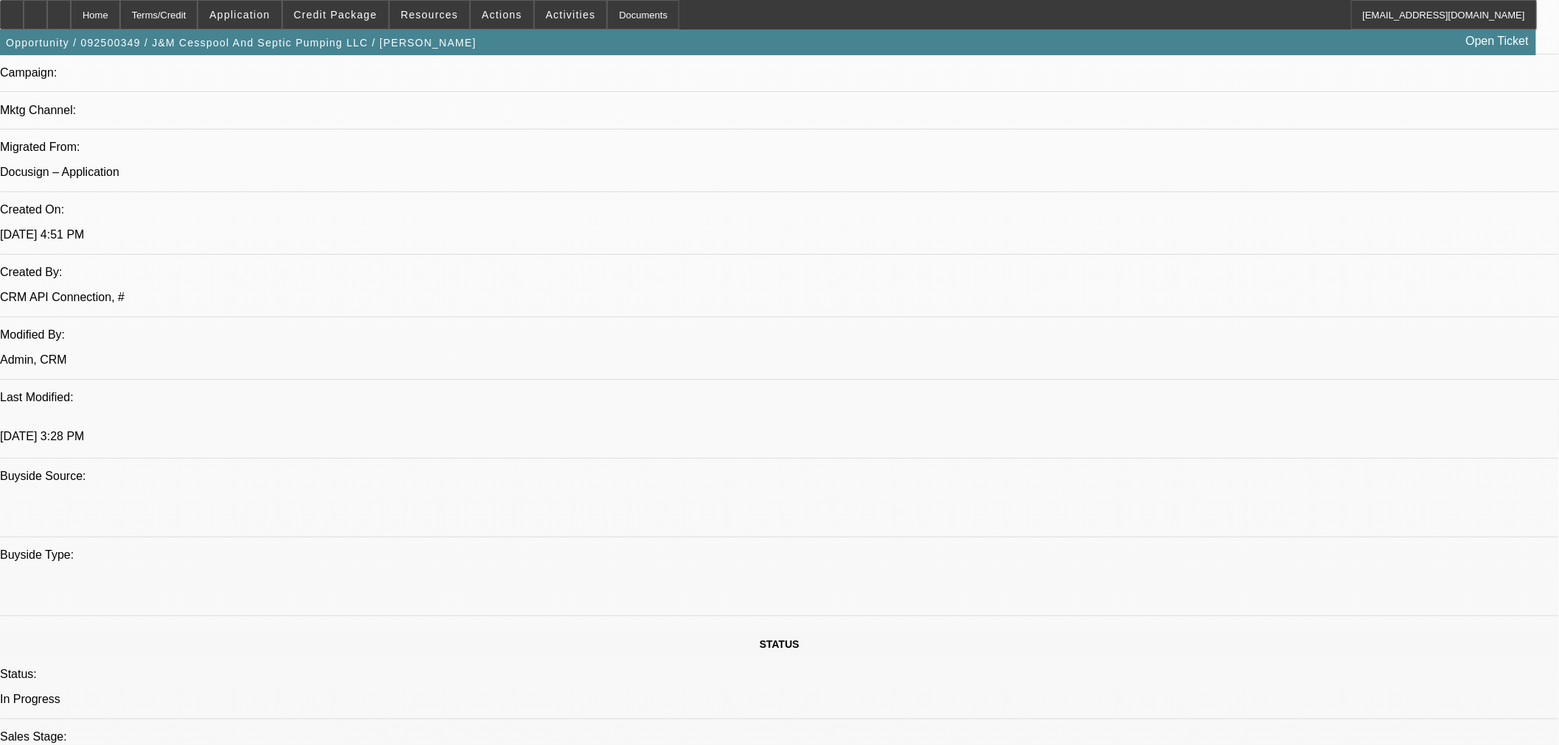
scroll to position [1145, 0]
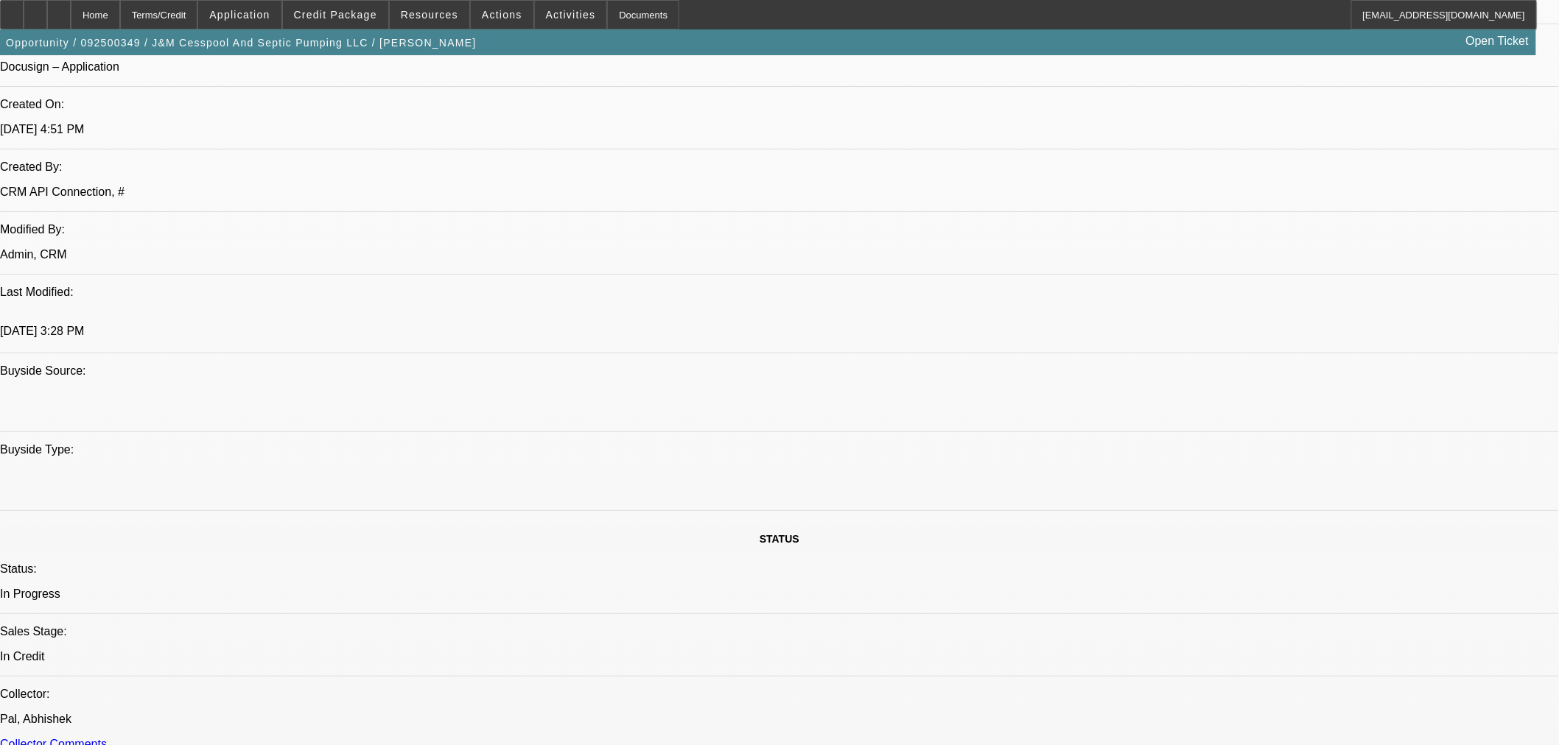
paste textarea "Vendor: New Tec, LLC; Kettle Falls, WA"
paste textarea "New Kobelco SK75SRLC-7 Mini Excavator and Trailer $141,000.00"
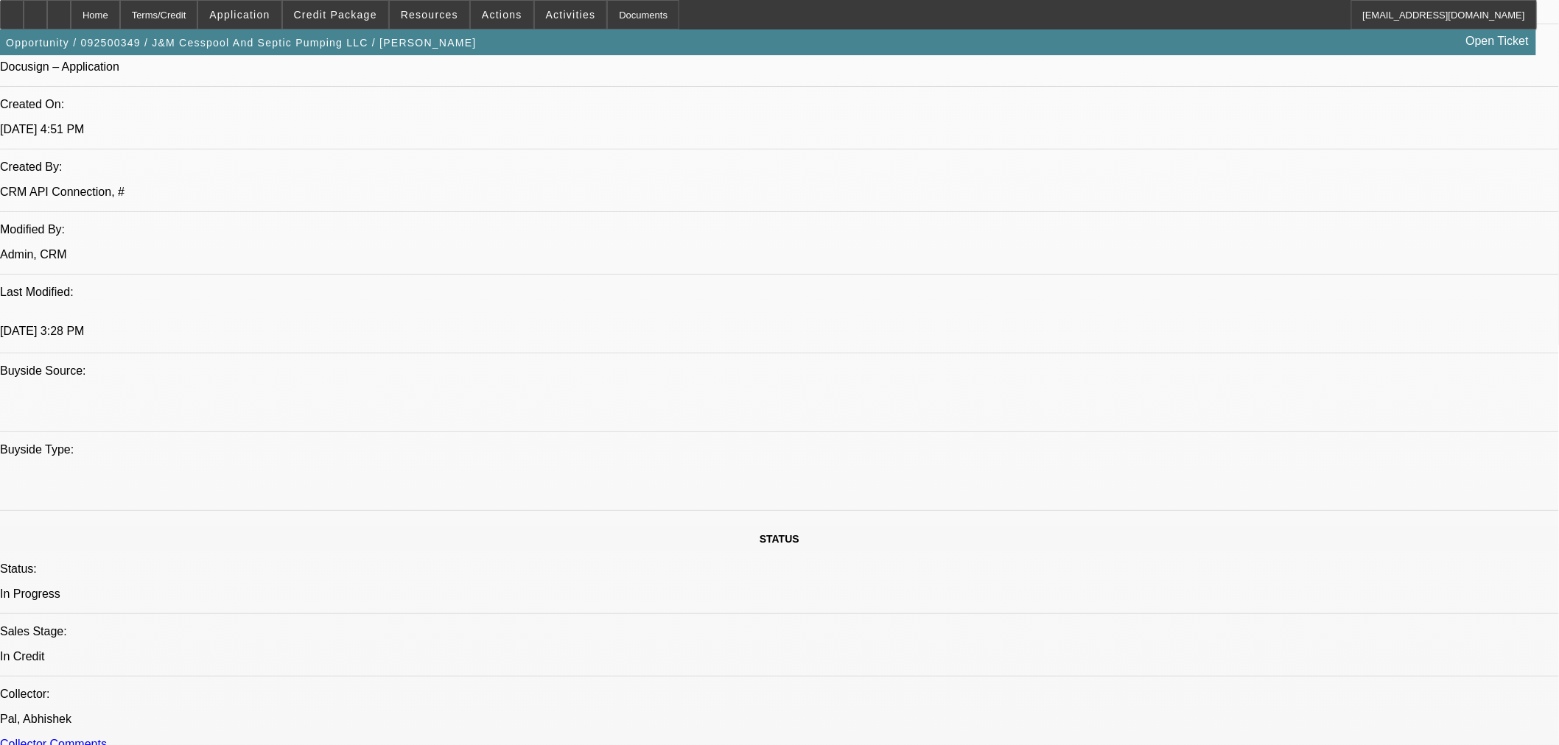
paste textarea "Max Term"
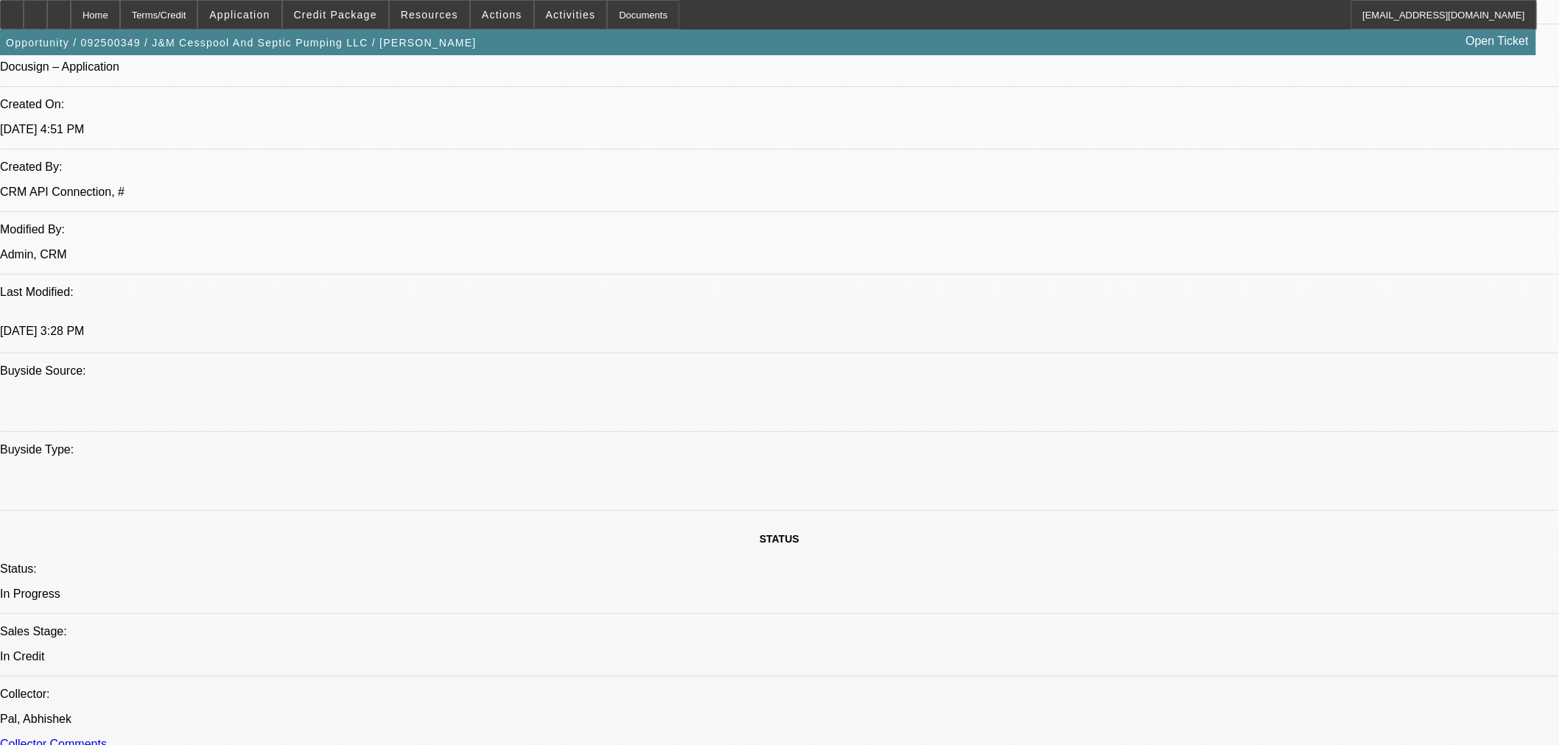
paste textarea "Down Payment"
paste textarea "$14,100.00"
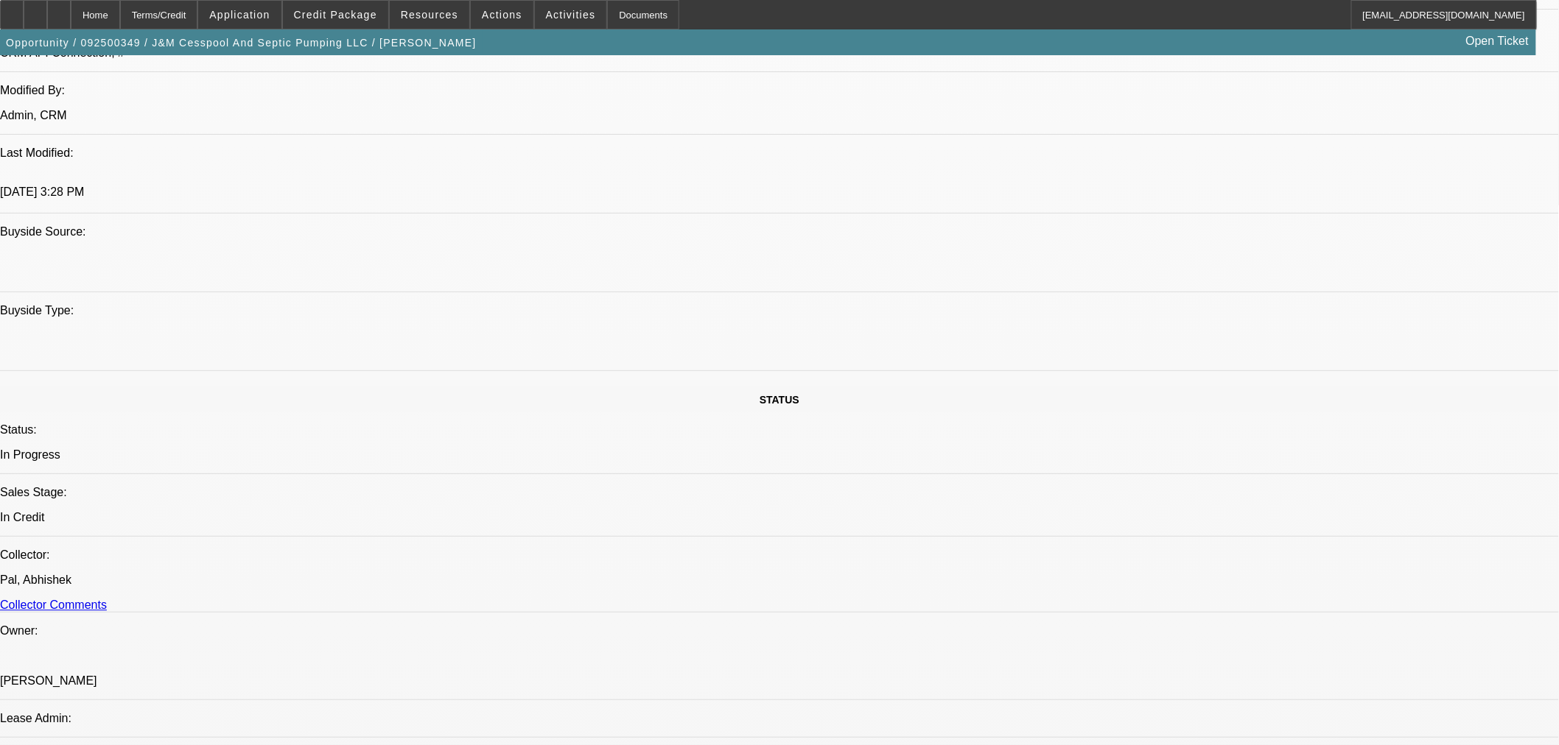
scroll to position [1320, 0]
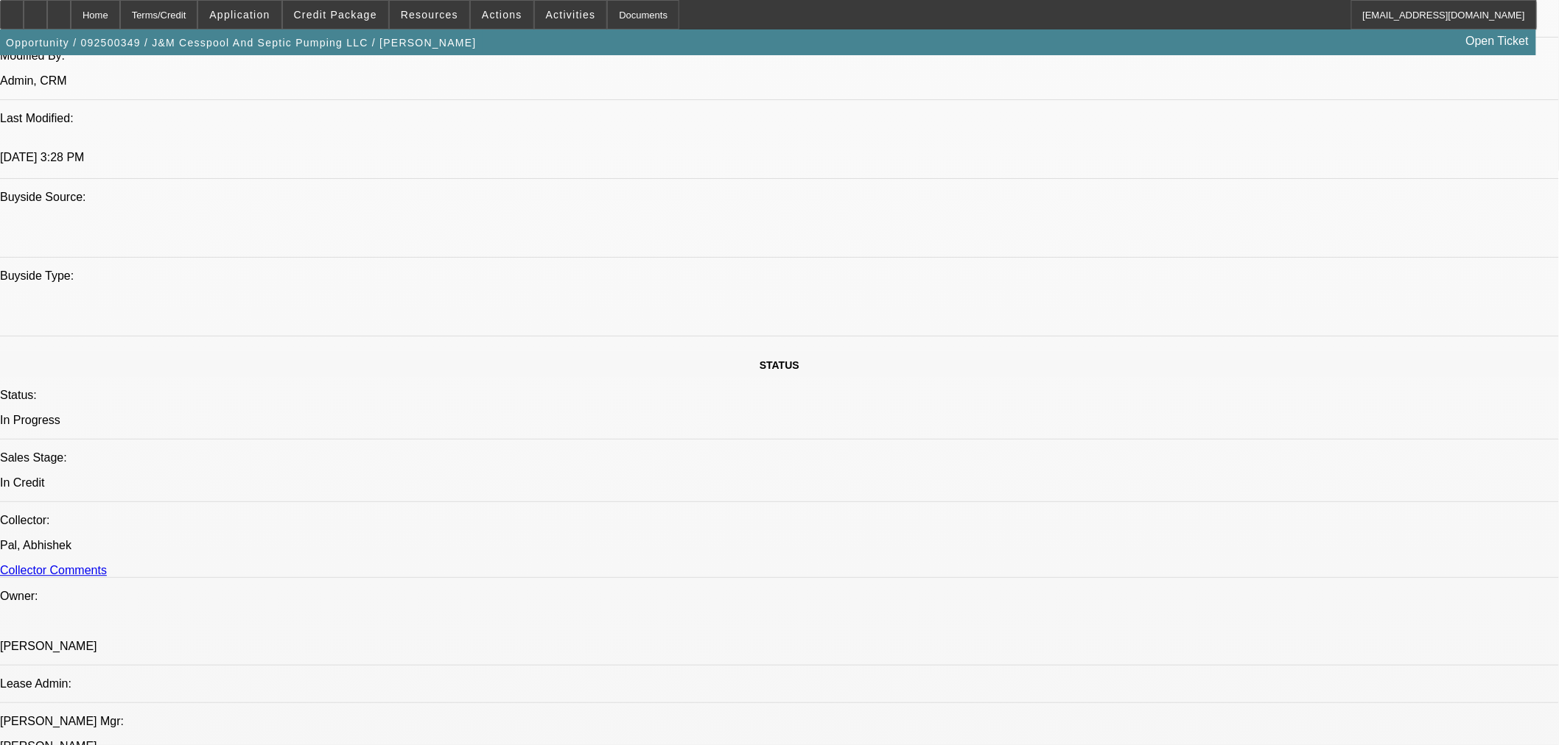
type textarea "APPROVED BY OAKMONT: Vendor: New Tec, LLC; Kettle Falls, WA. New Kobelco SK75SR…"
paste textarea "Need PGs' phone #s."
paste textarea "DL Front/Back"
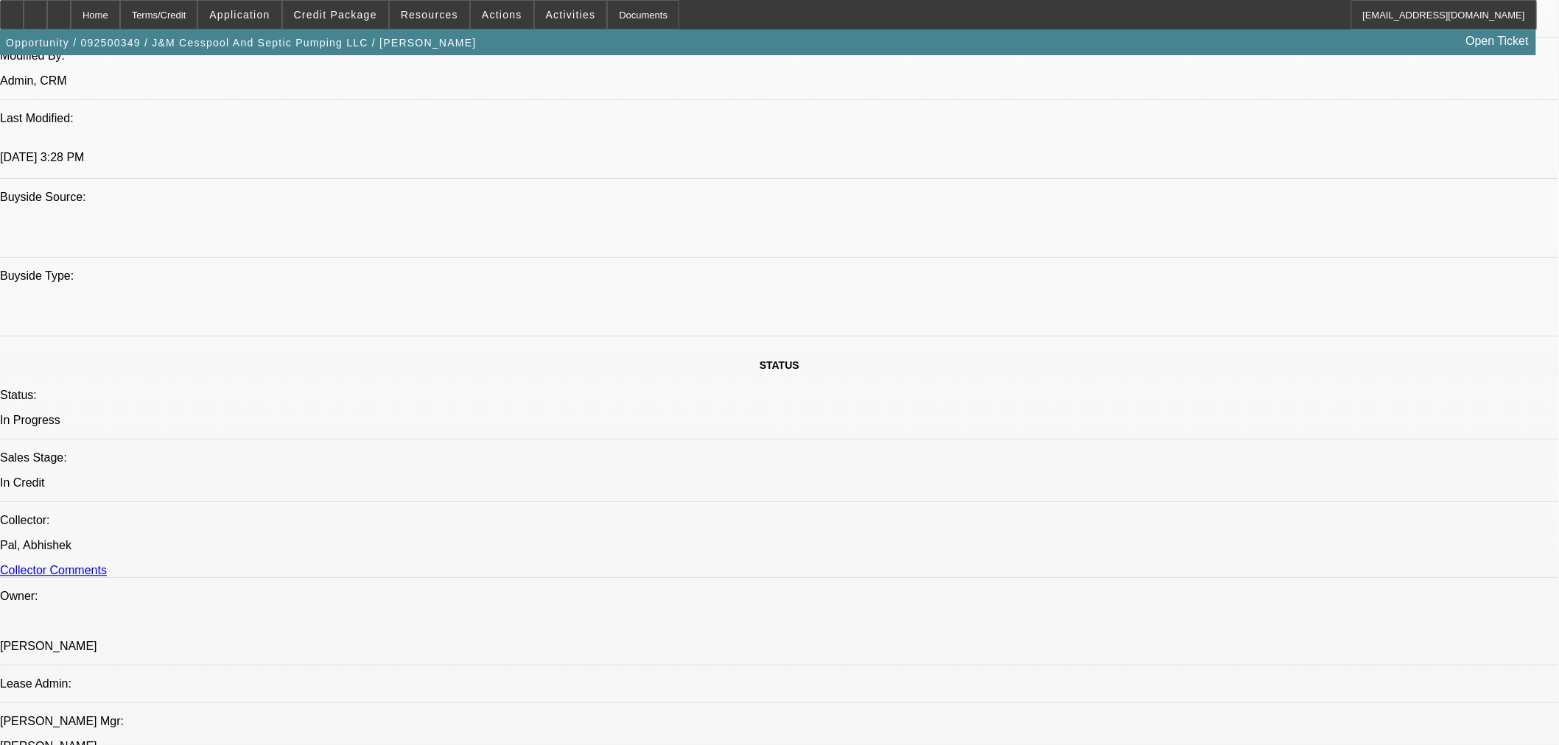
paste textarea "US Citizenship"
paste textarea "Confirm John's address. Failed: Newer Record Found."
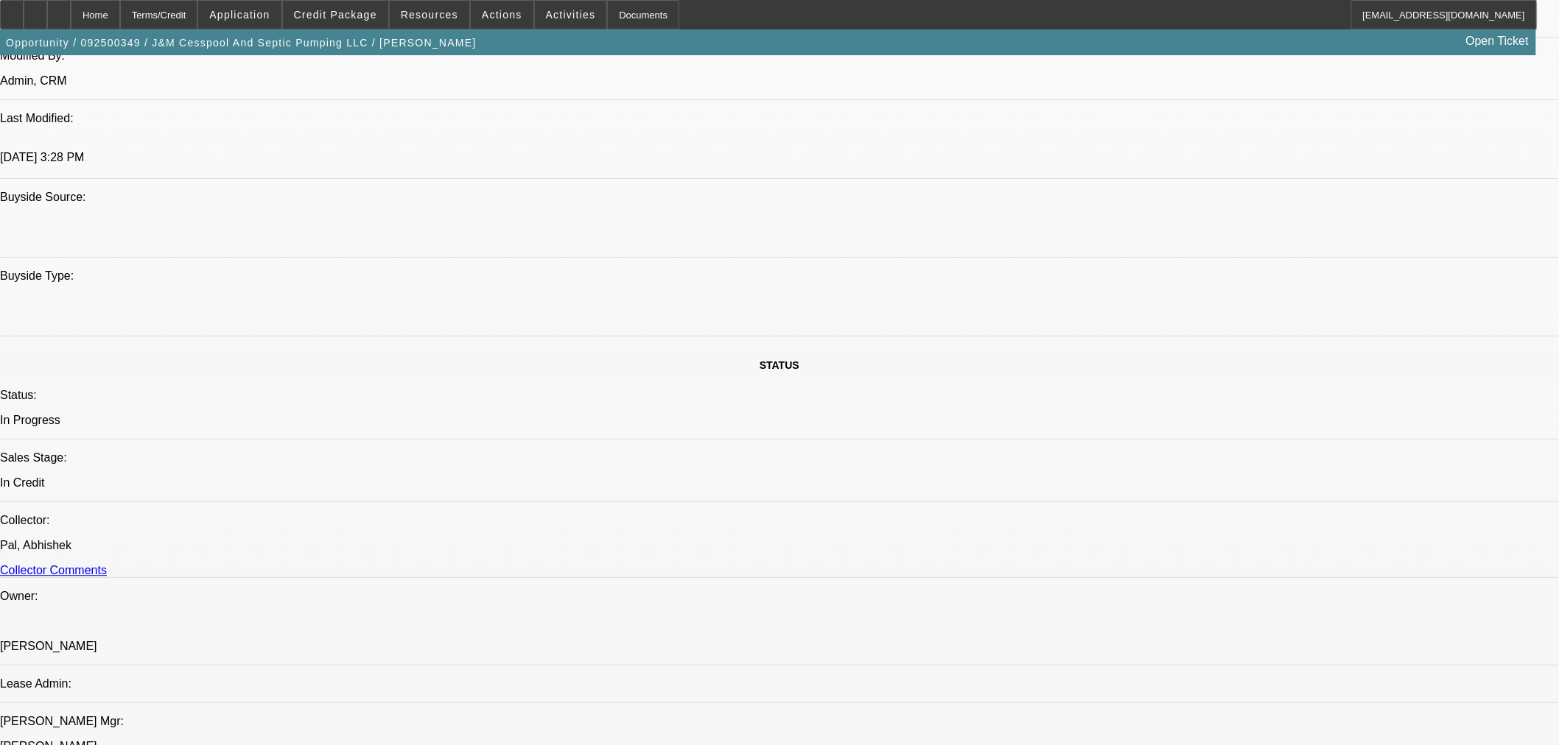
type textarea "-Need PGs' phone #s. -DLs Front/Back. -Confirm US Citizenships. -Confirm John's…"
paste textarea "equired"
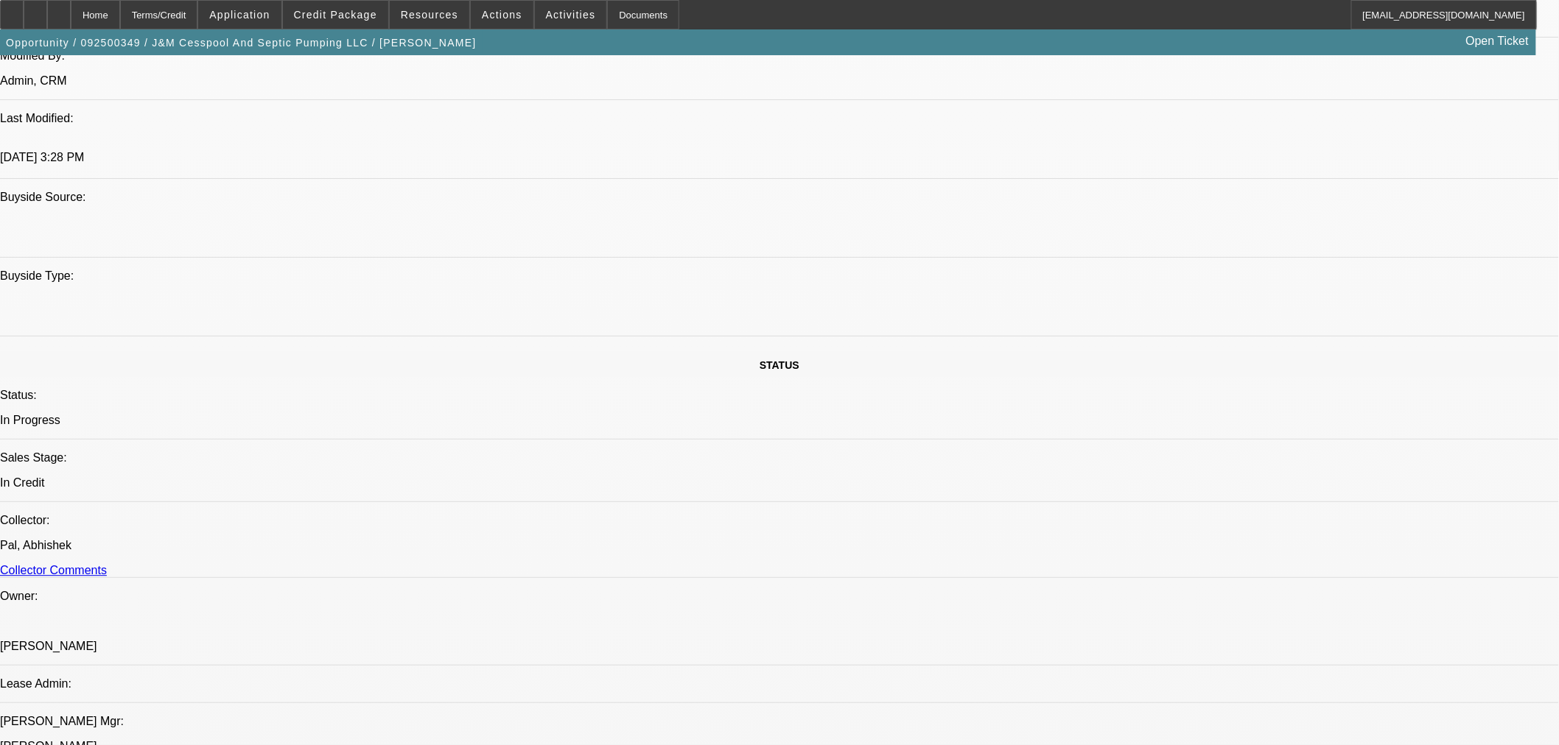
scroll to position [0, 0]
paste textarea "Approved with "B-" rates for 60 months with 10% down"
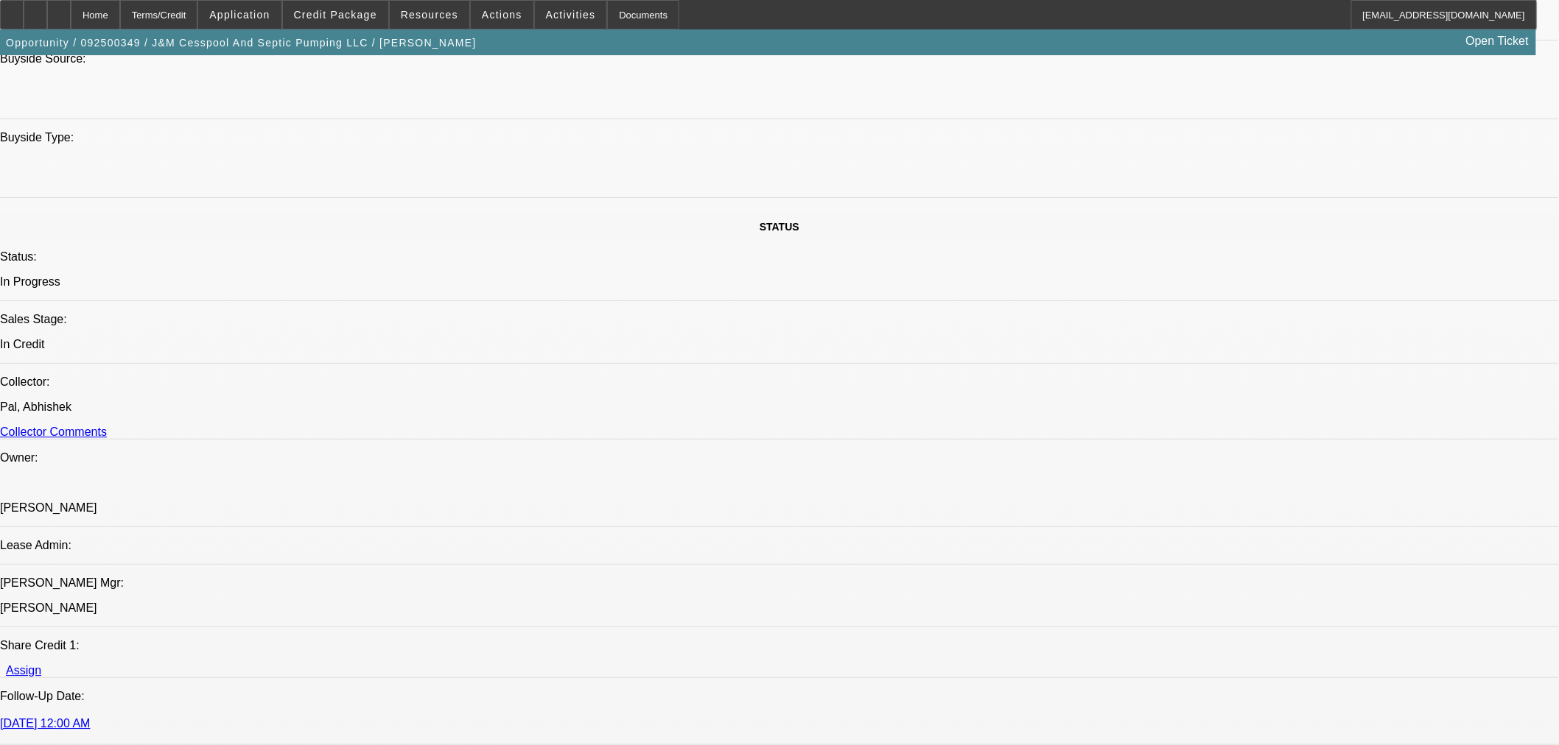
scroll to position [1483, 0]
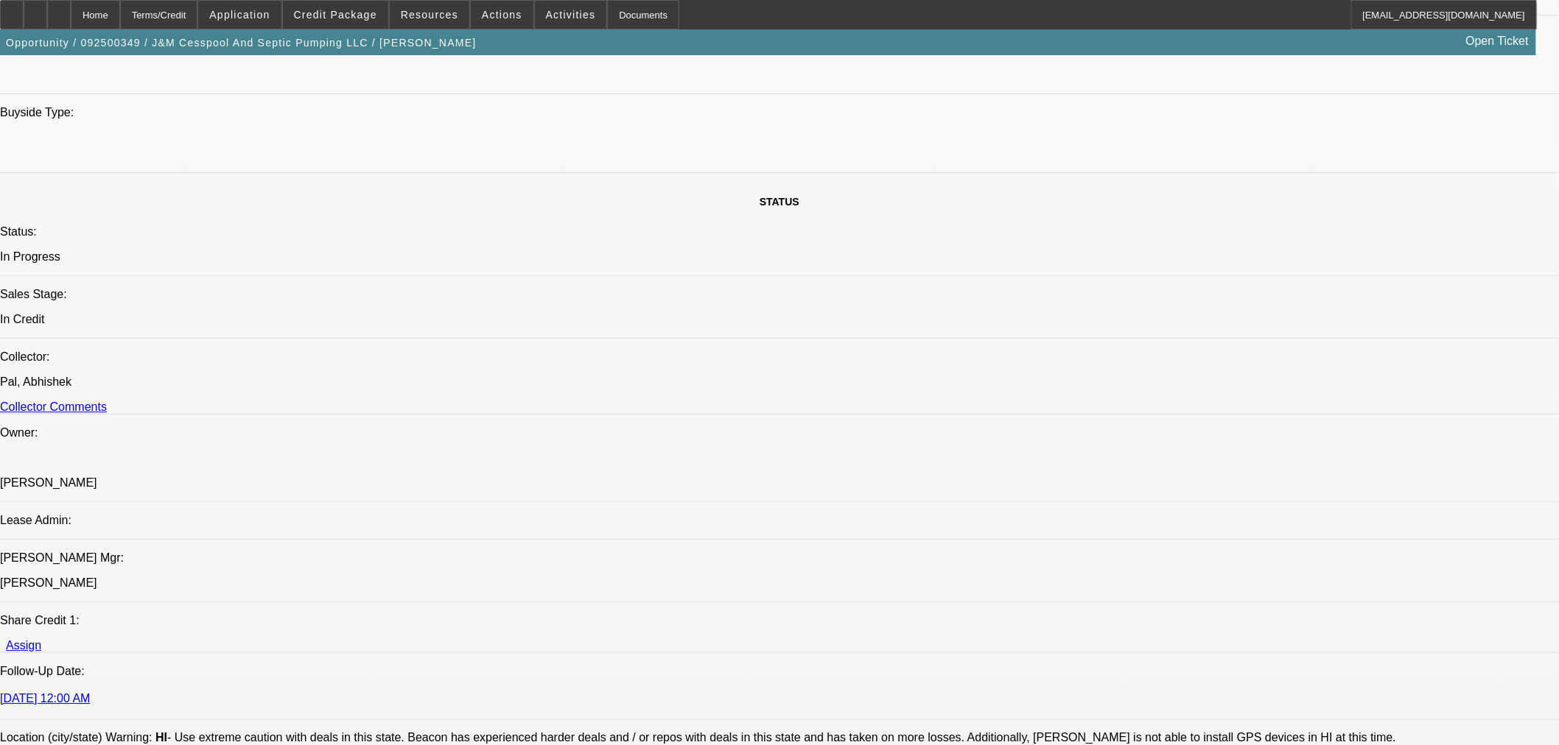
type textarea "APPROVED BY OAKMONT: "Approved with "B-" rates for 60 months with 10% down." Ve…"
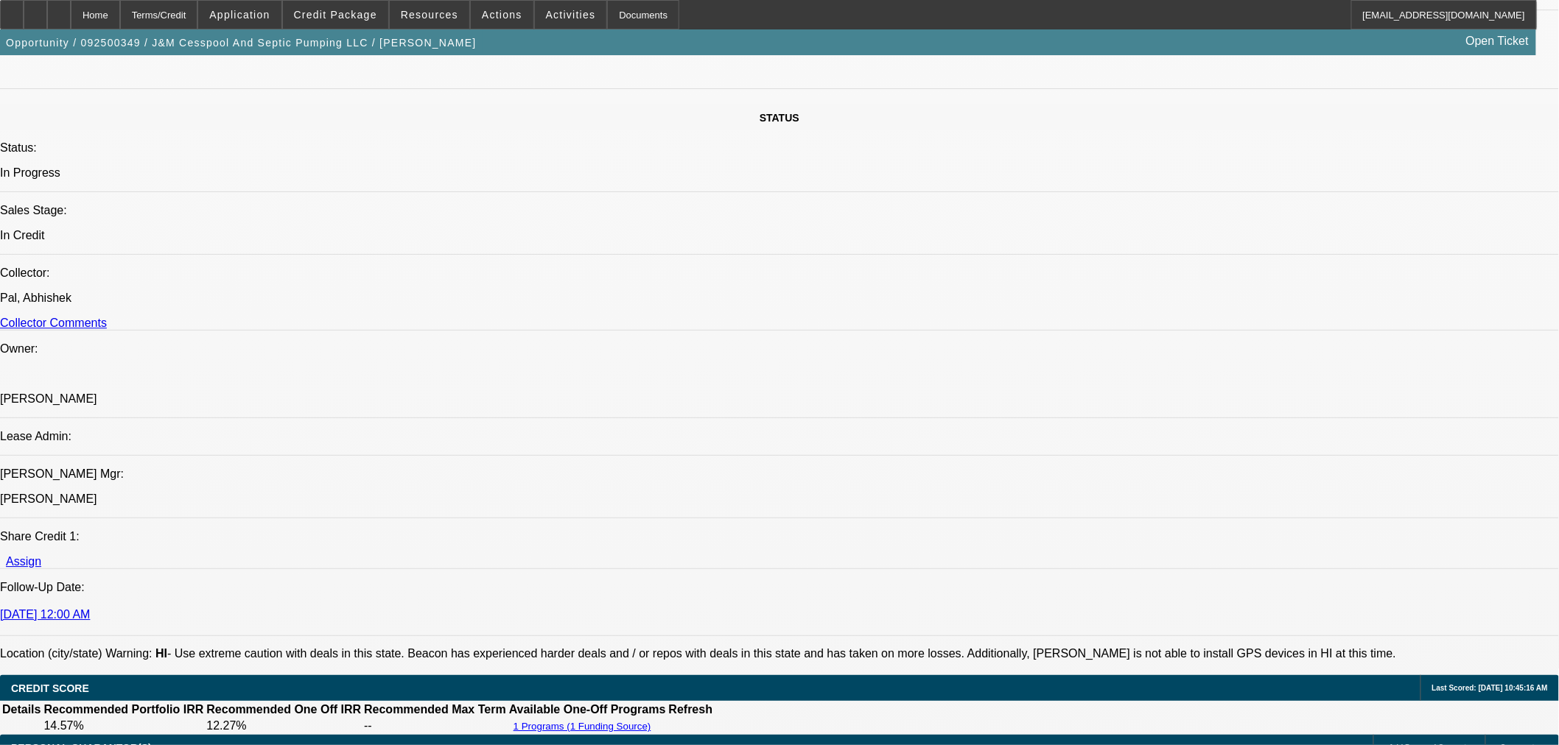
scroll to position [1647, 0]
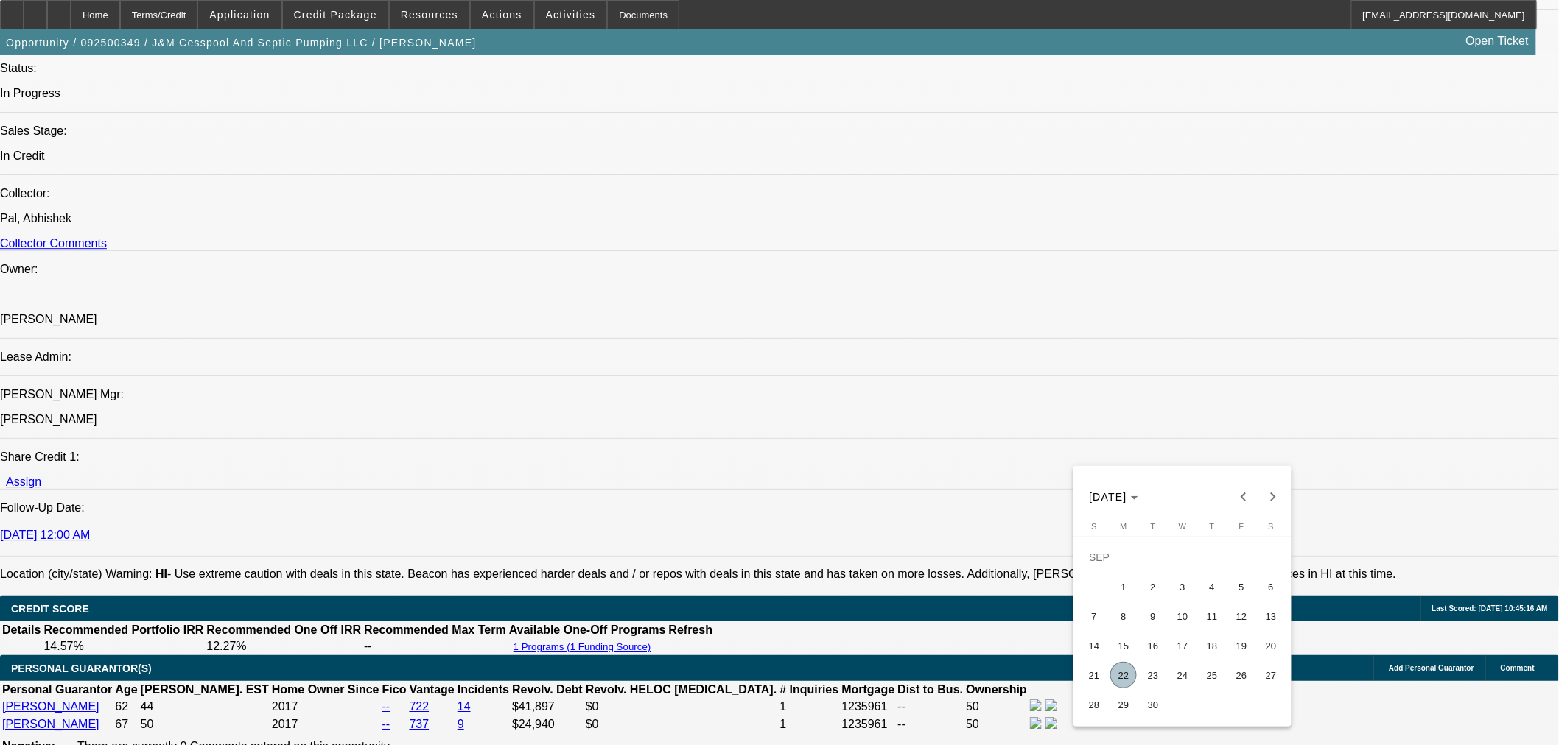
click at [1114, 678] on span "22" at bounding box center [1123, 675] width 27 height 27
type input "9/22/2025"
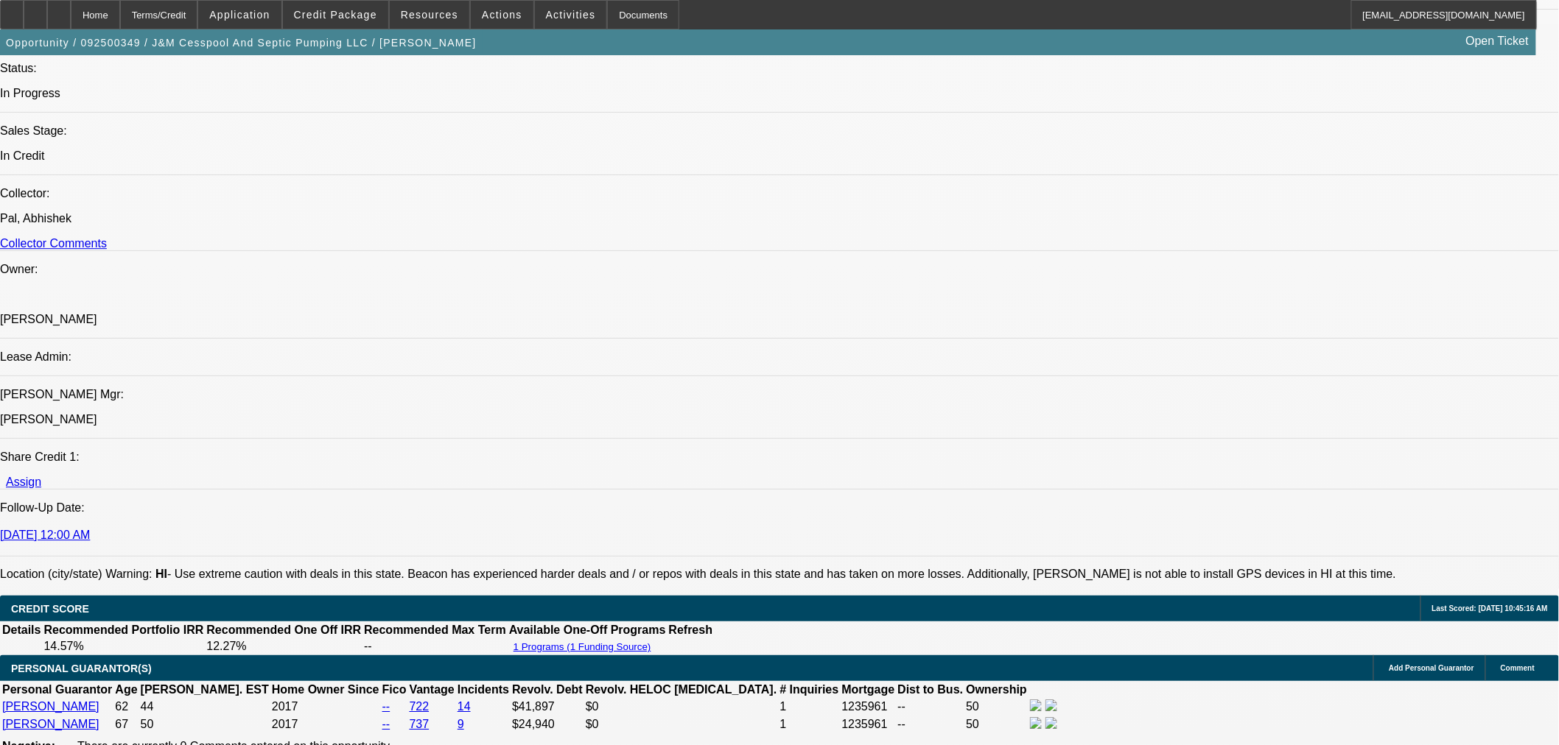
type input "10:52"
type input "02:38"
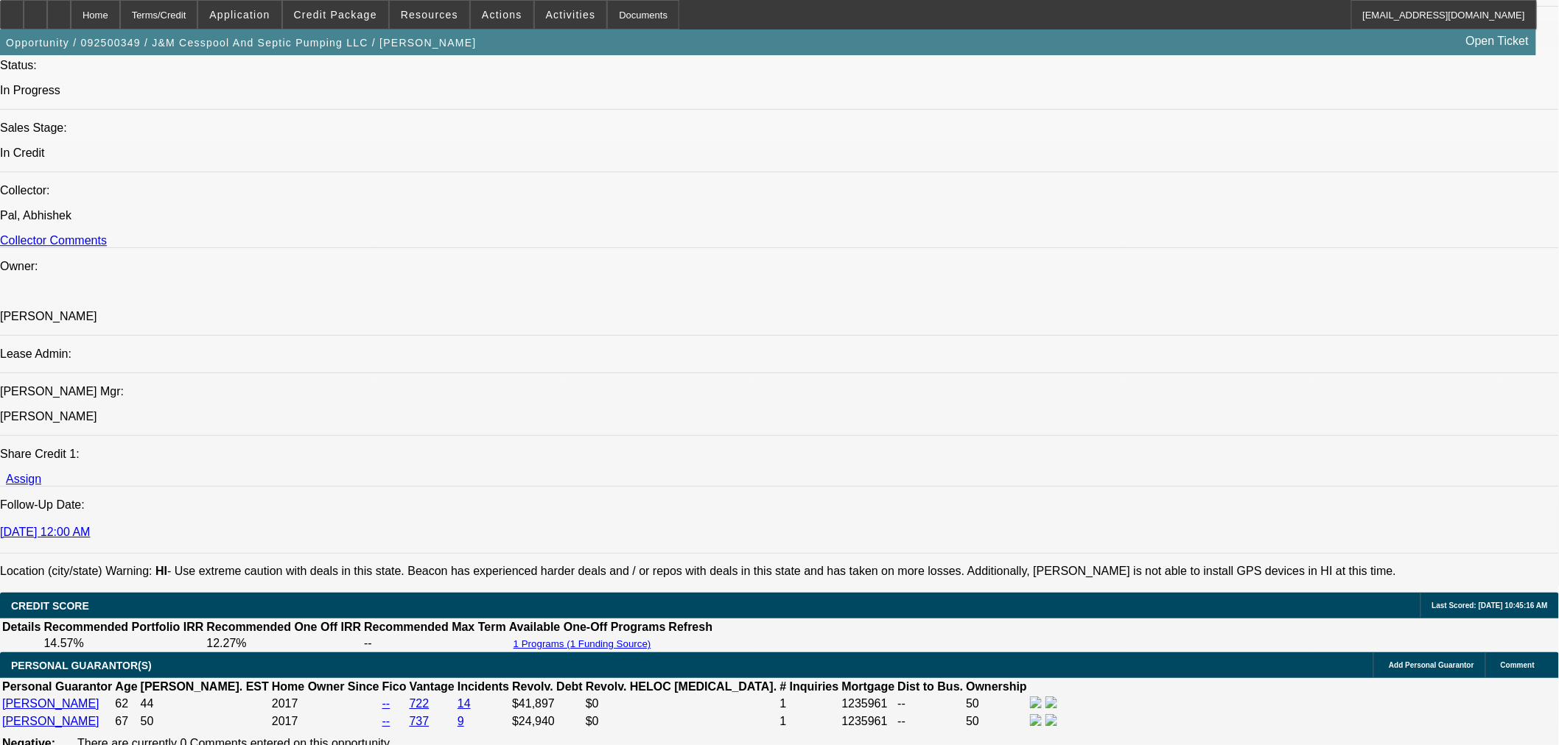
scroll to position [1718, 0]
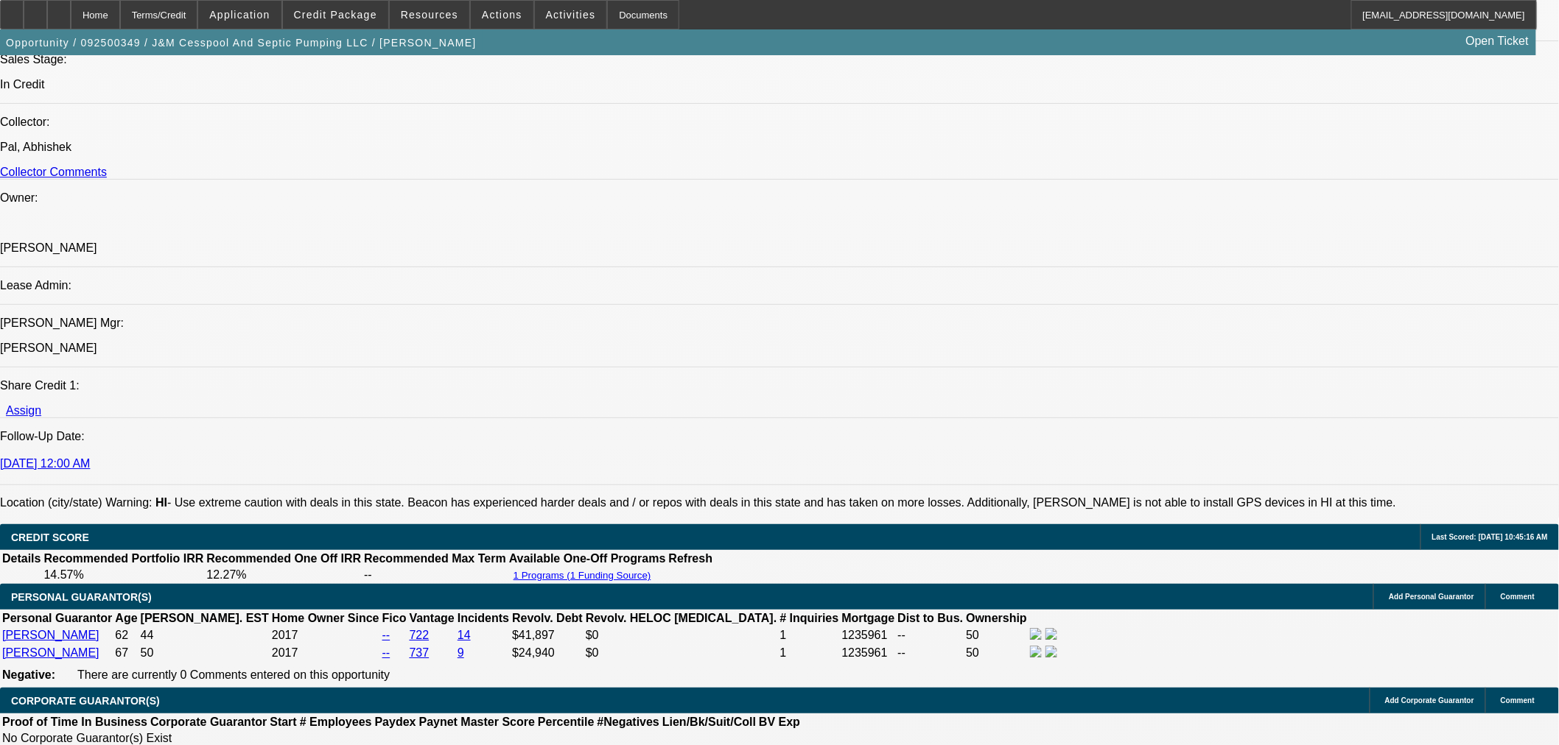
select select "0.1"
select select "0"
select select "2"
select select "0"
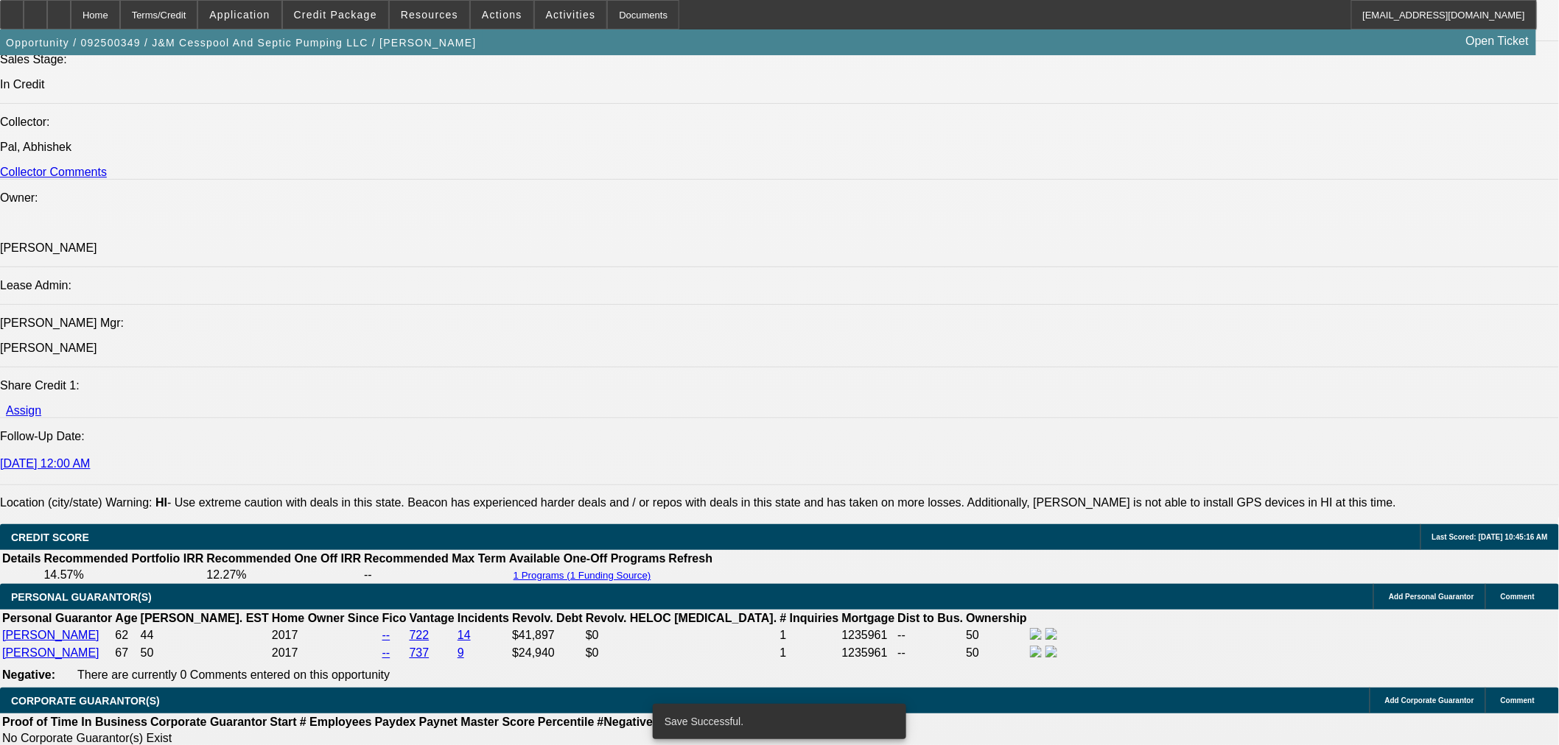
select select "6"
select select "0.1"
select select "0"
select select "2"
select select "0"
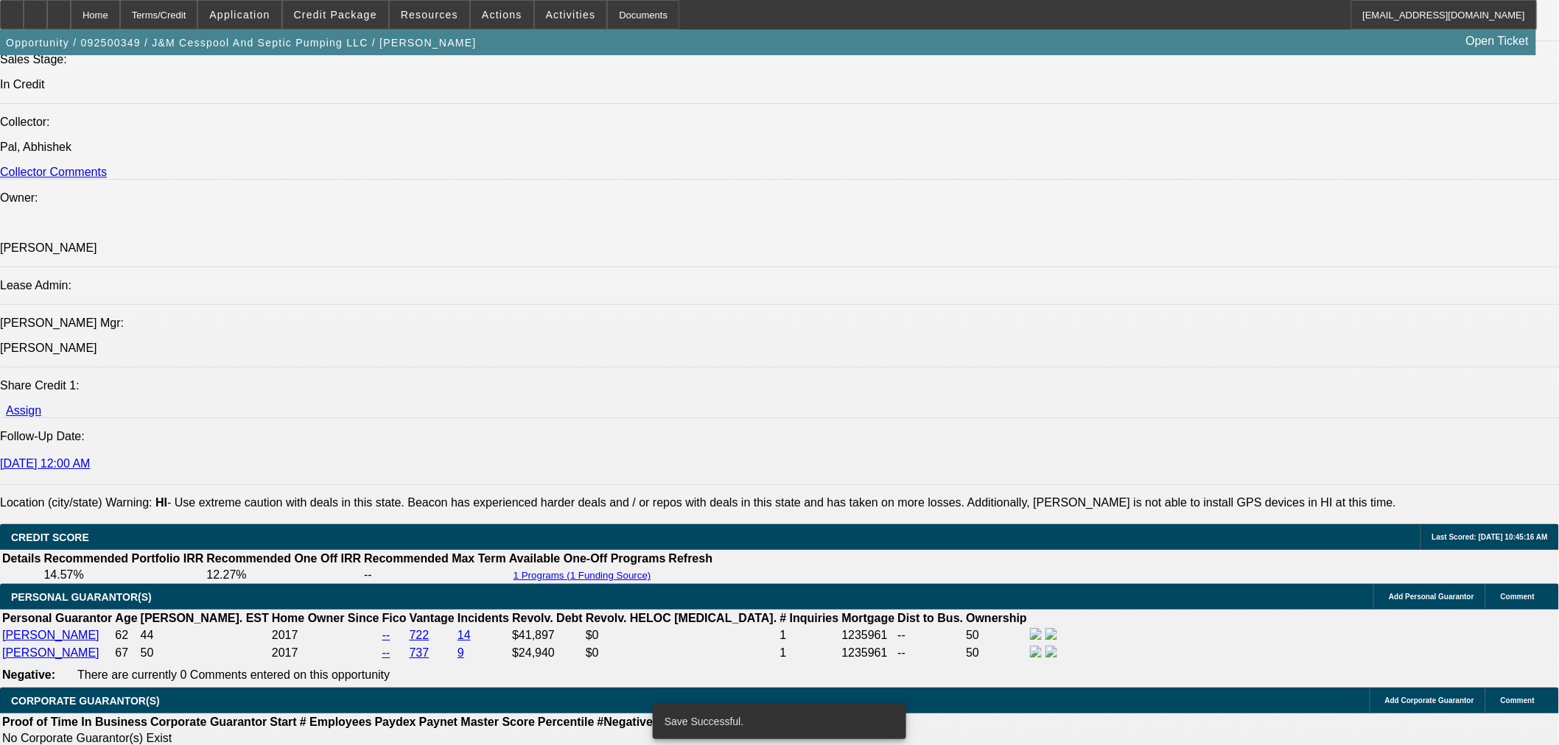
select select "6"
select select "0"
select select "2"
select select "0"
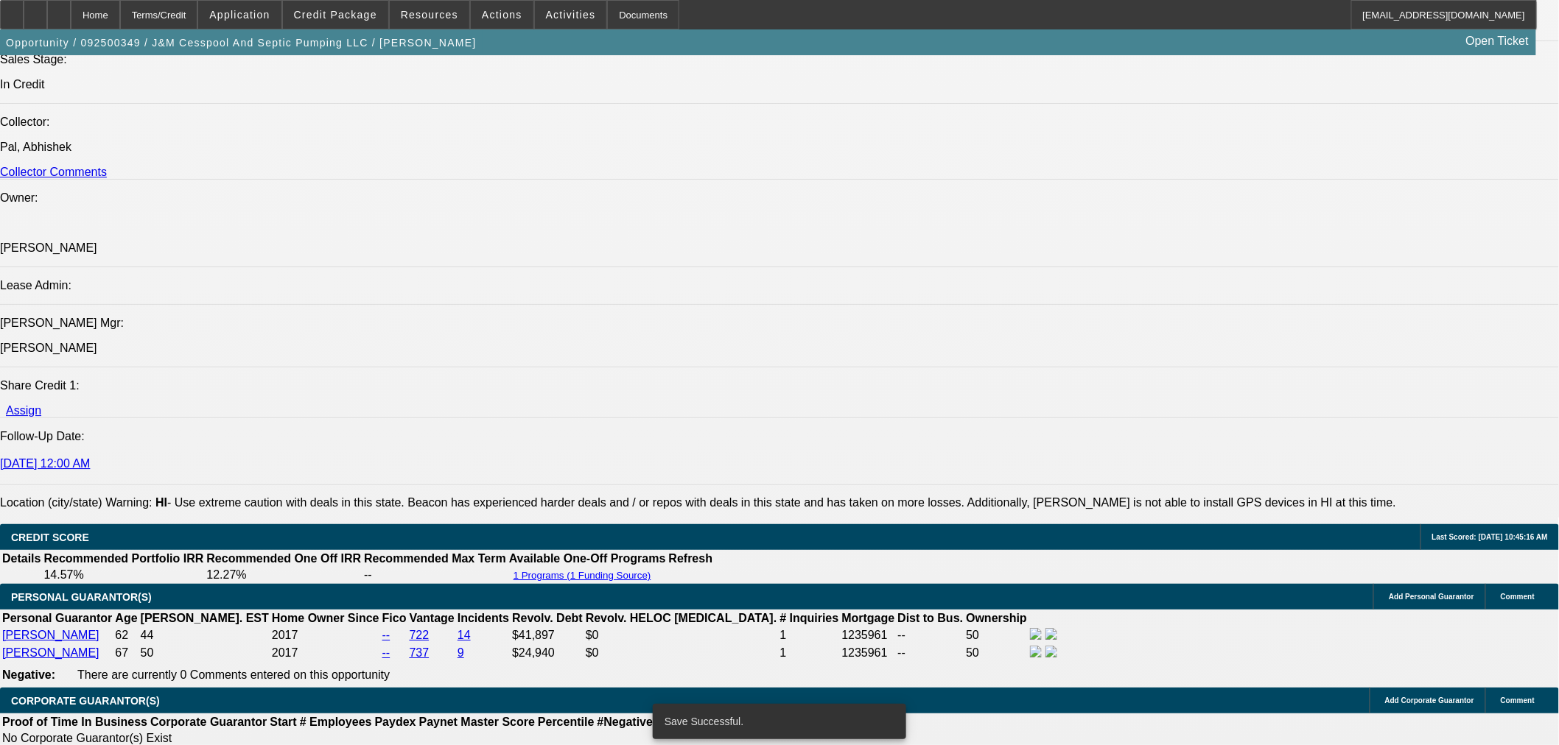
select select "6"
select select "0"
select select "2"
select select "0"
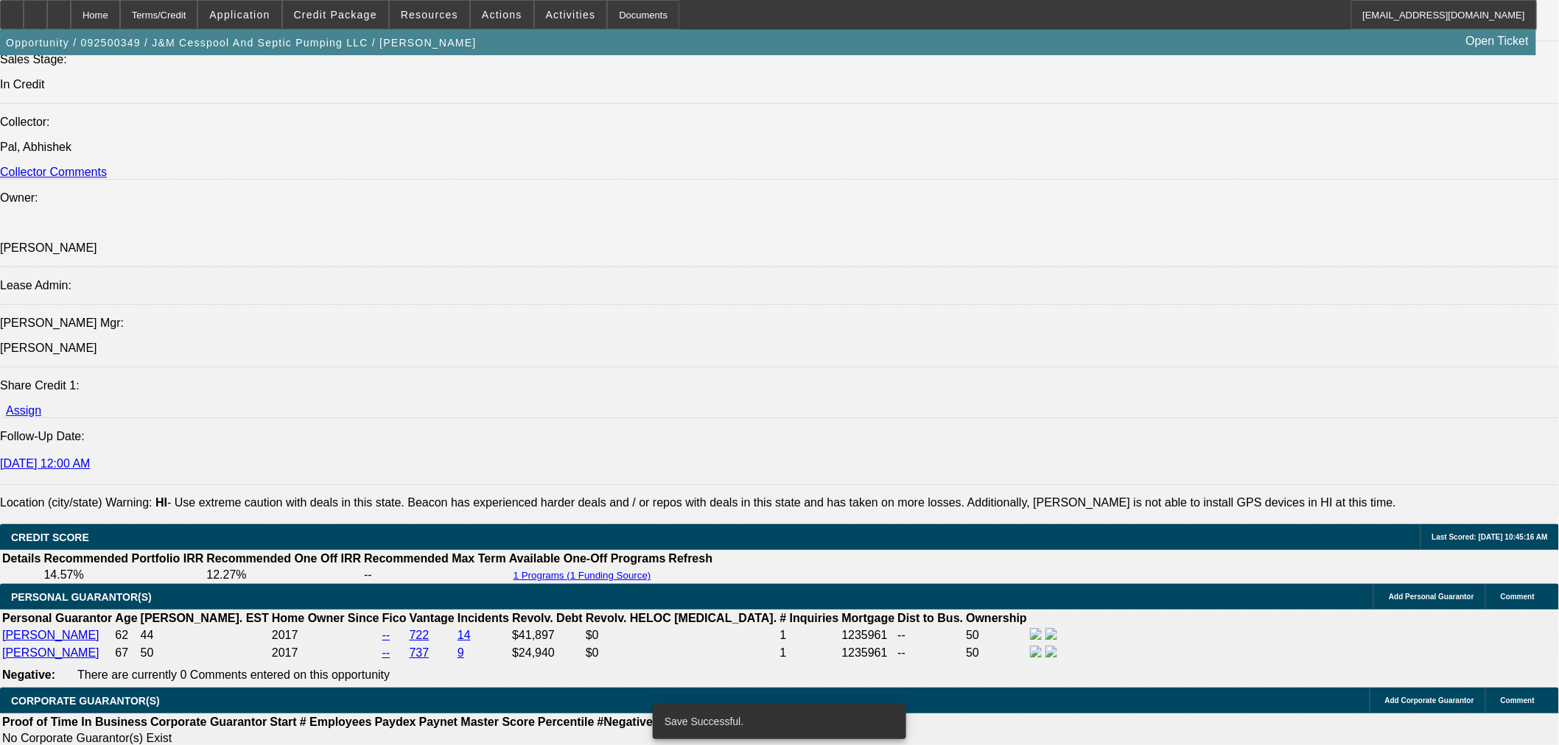
select select "6"
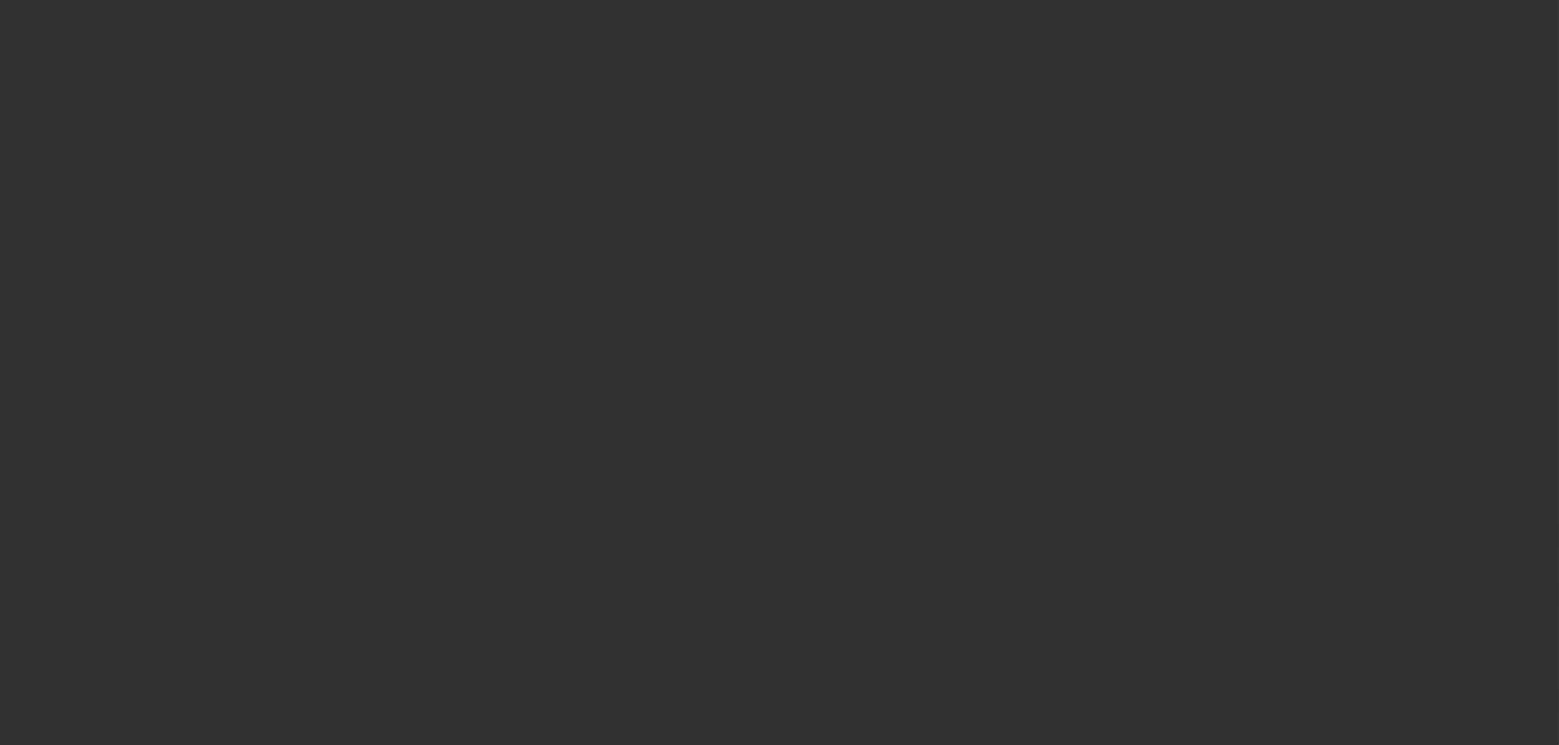
scroll to position [0, 0]
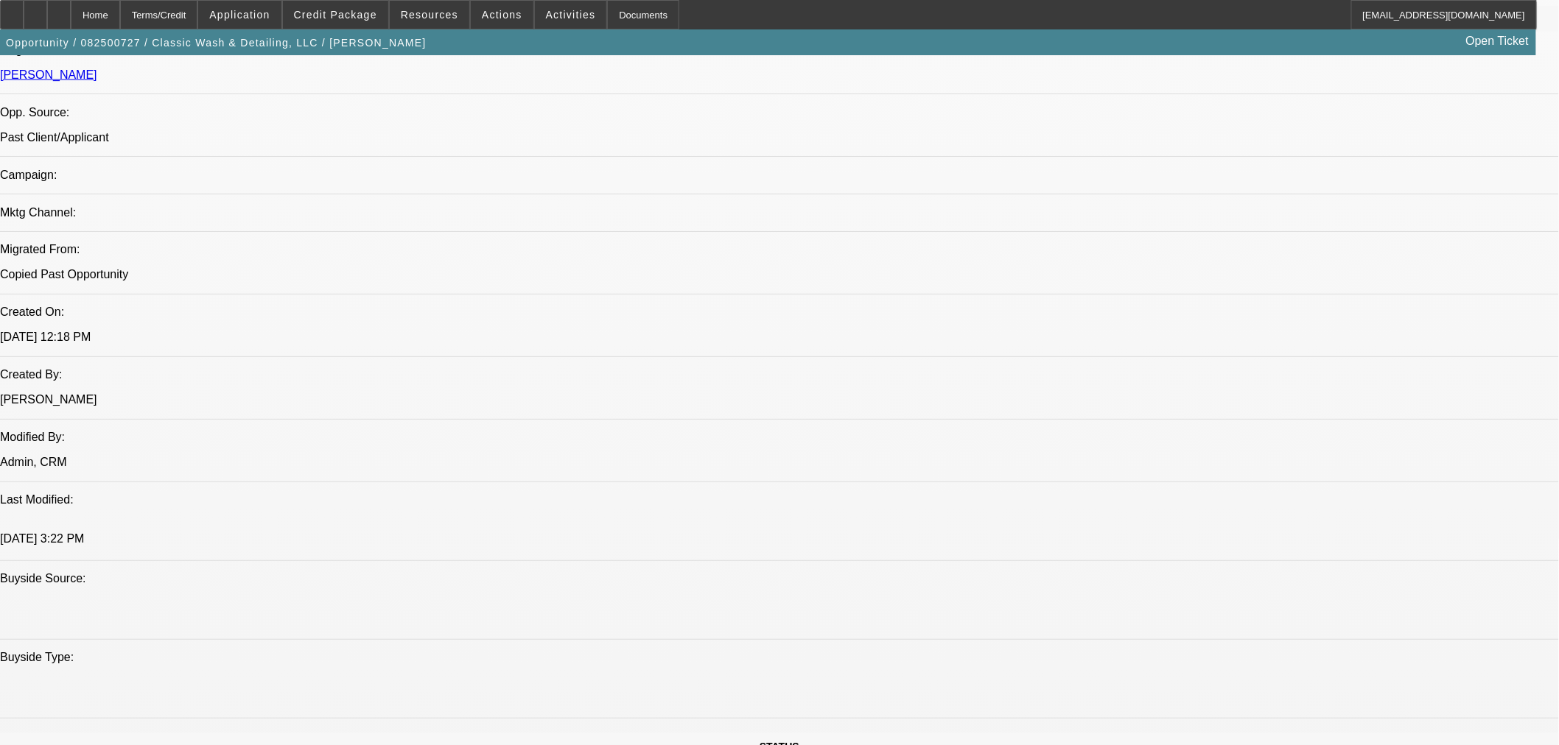
select select "0"
select select "3"
select select "0"
select select "6"
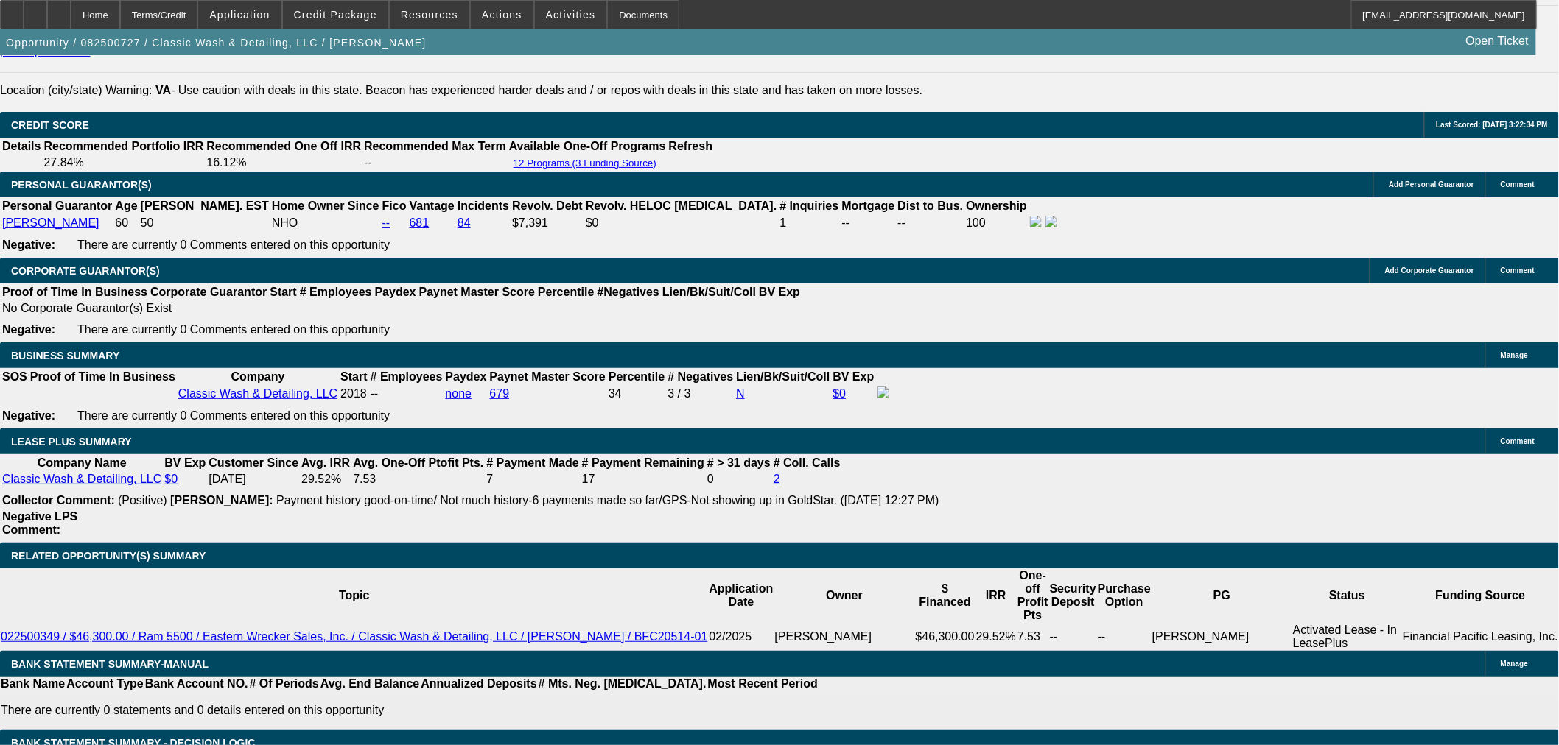
scroll to position [2179, 0]
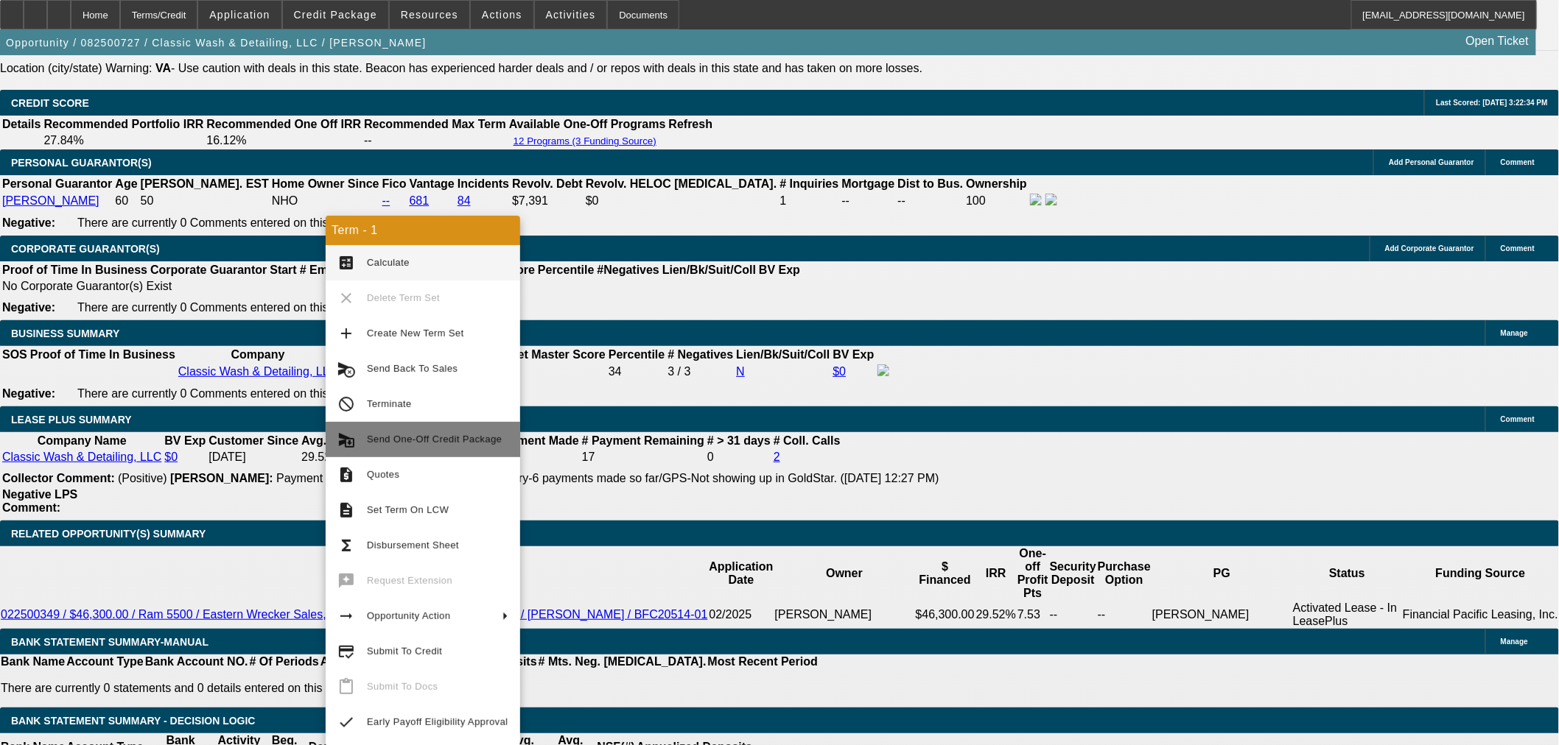
click at [440, 445] on span "Send One-Off Credit Package" at bounding box center [437, 440] width 141 height 18
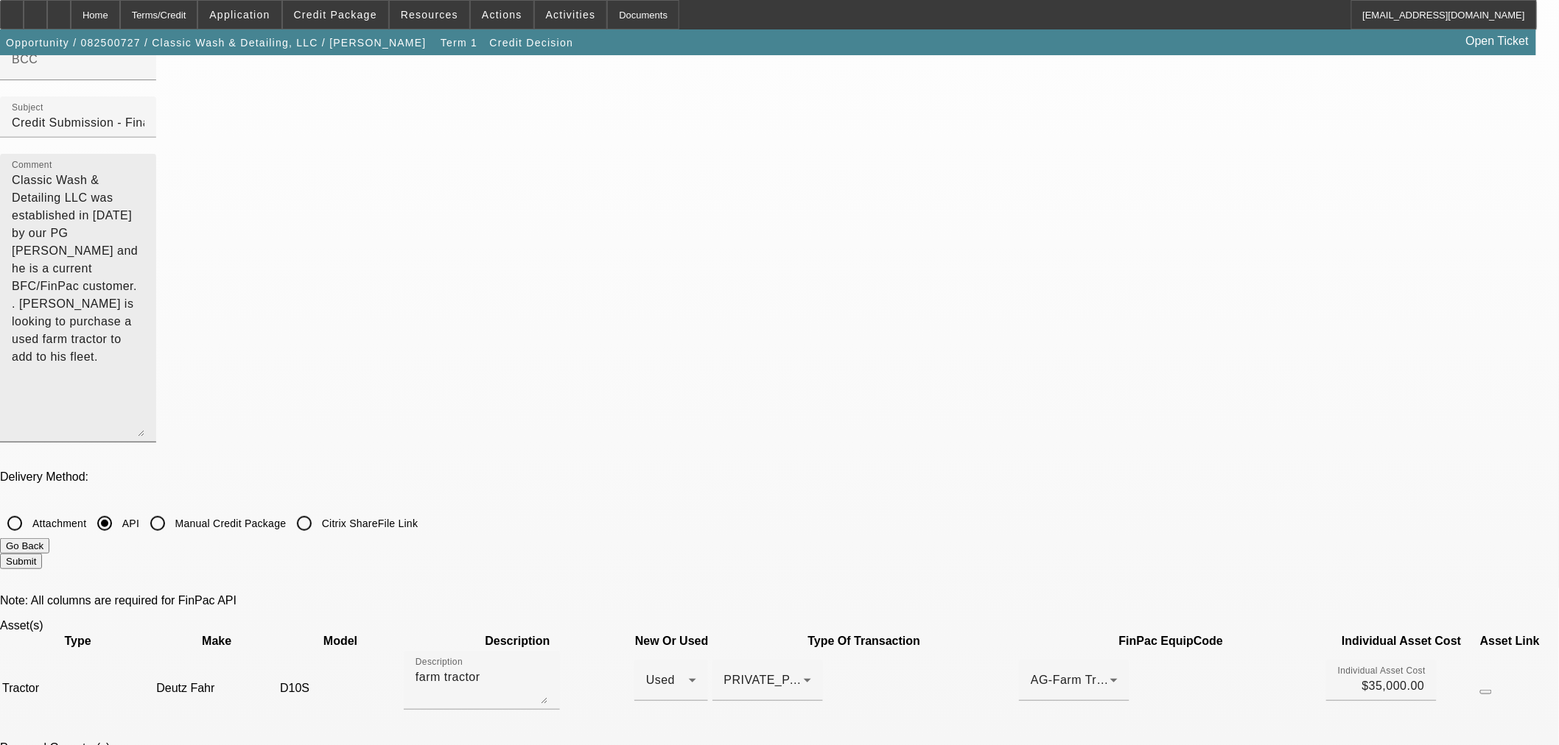
scroll to position [164, 0]
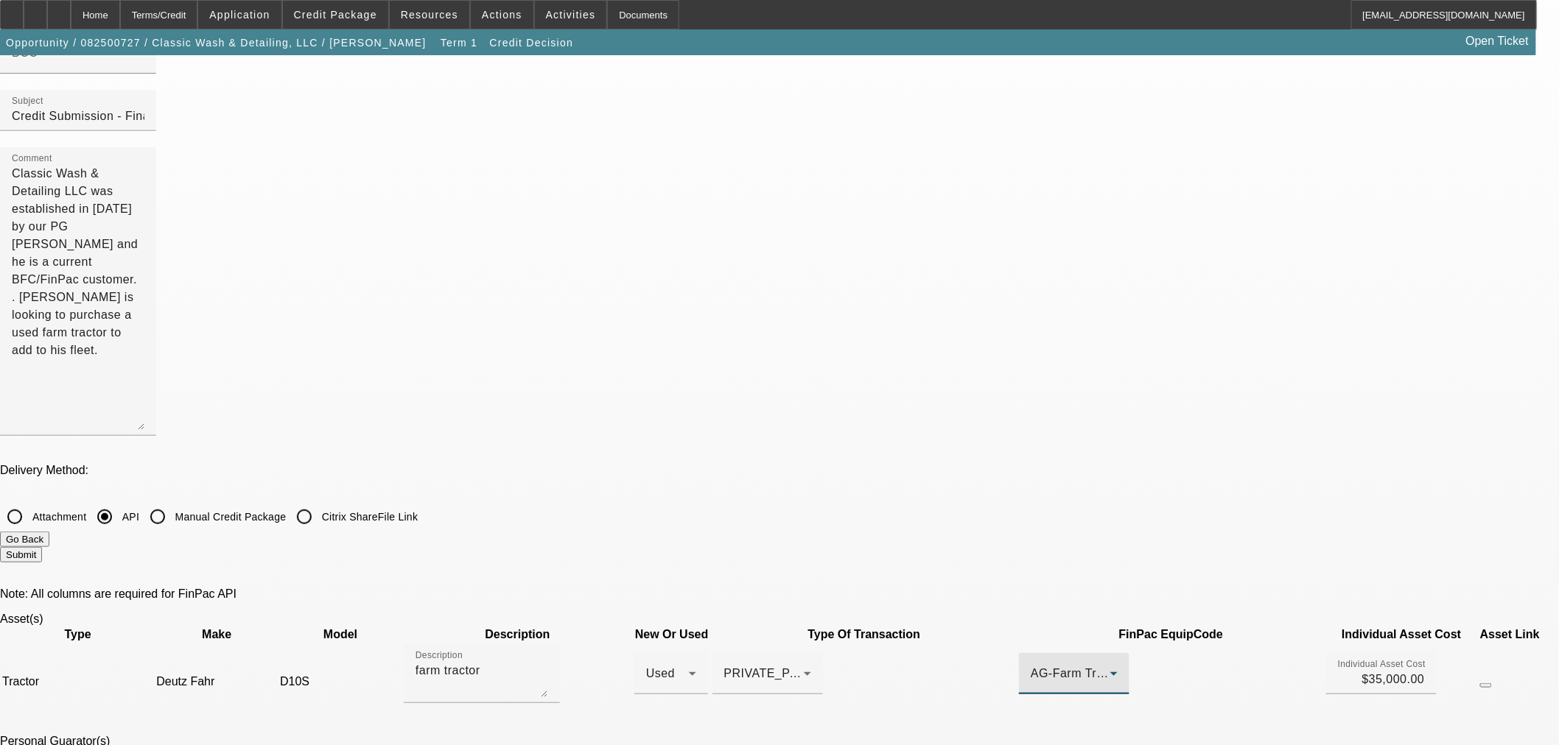
click at [1030, 667] on span "AG-Farm Tractor" at bounding box center [1077, 673] width 94 height 13
click at [1321, 417] on div at bounding box center [779, 372] width 1559 height 745
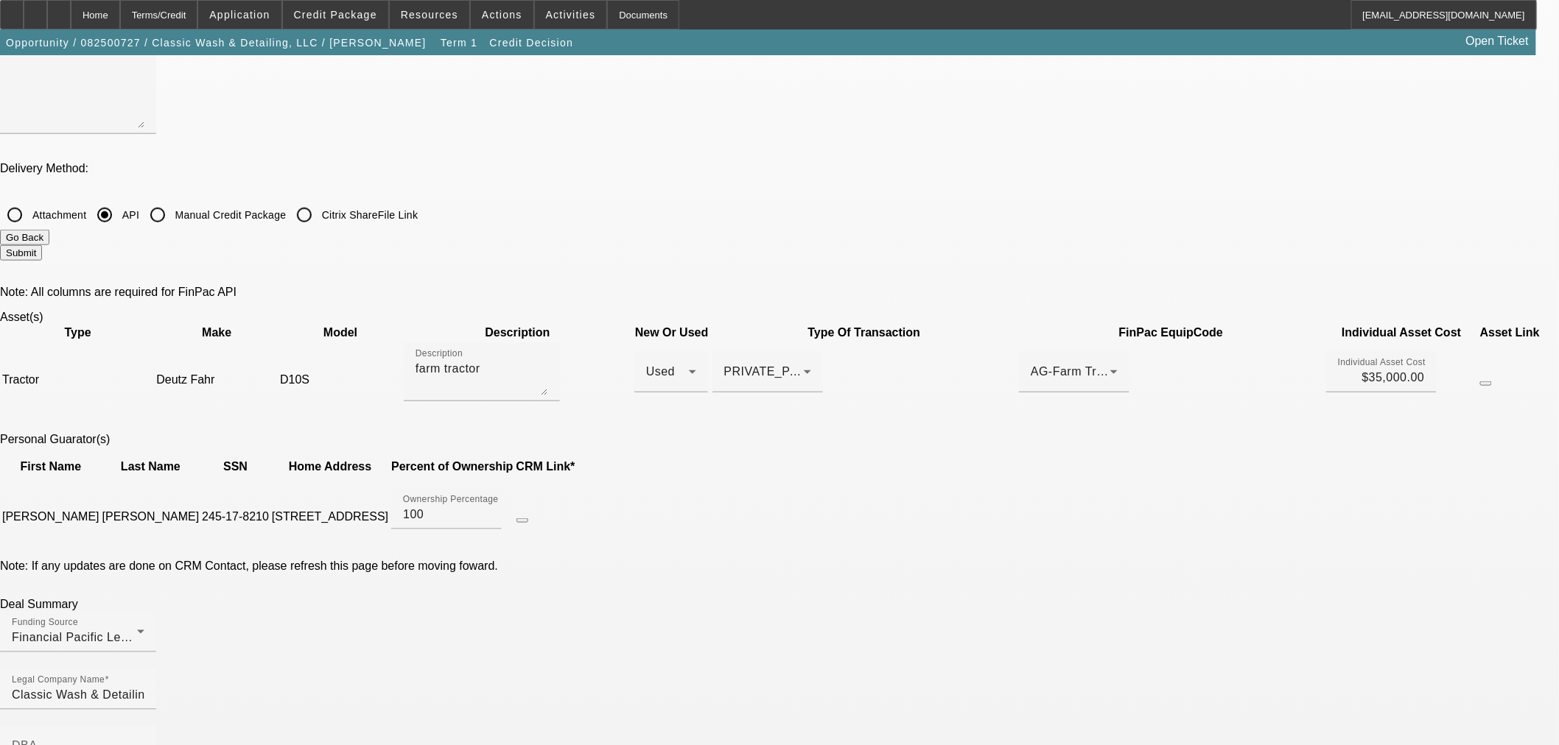
scroll to position [572, 0]
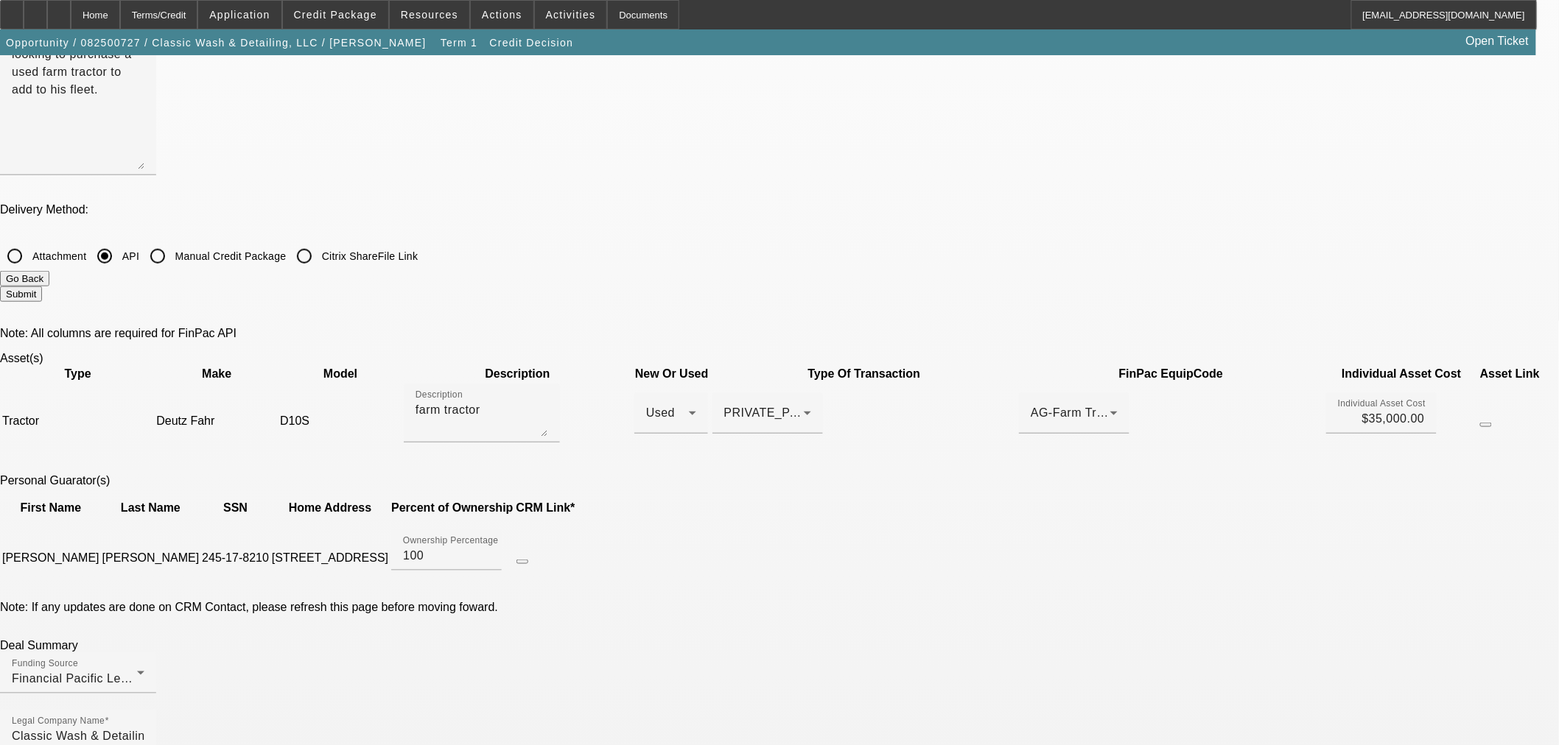
scroll to position [245, 0]
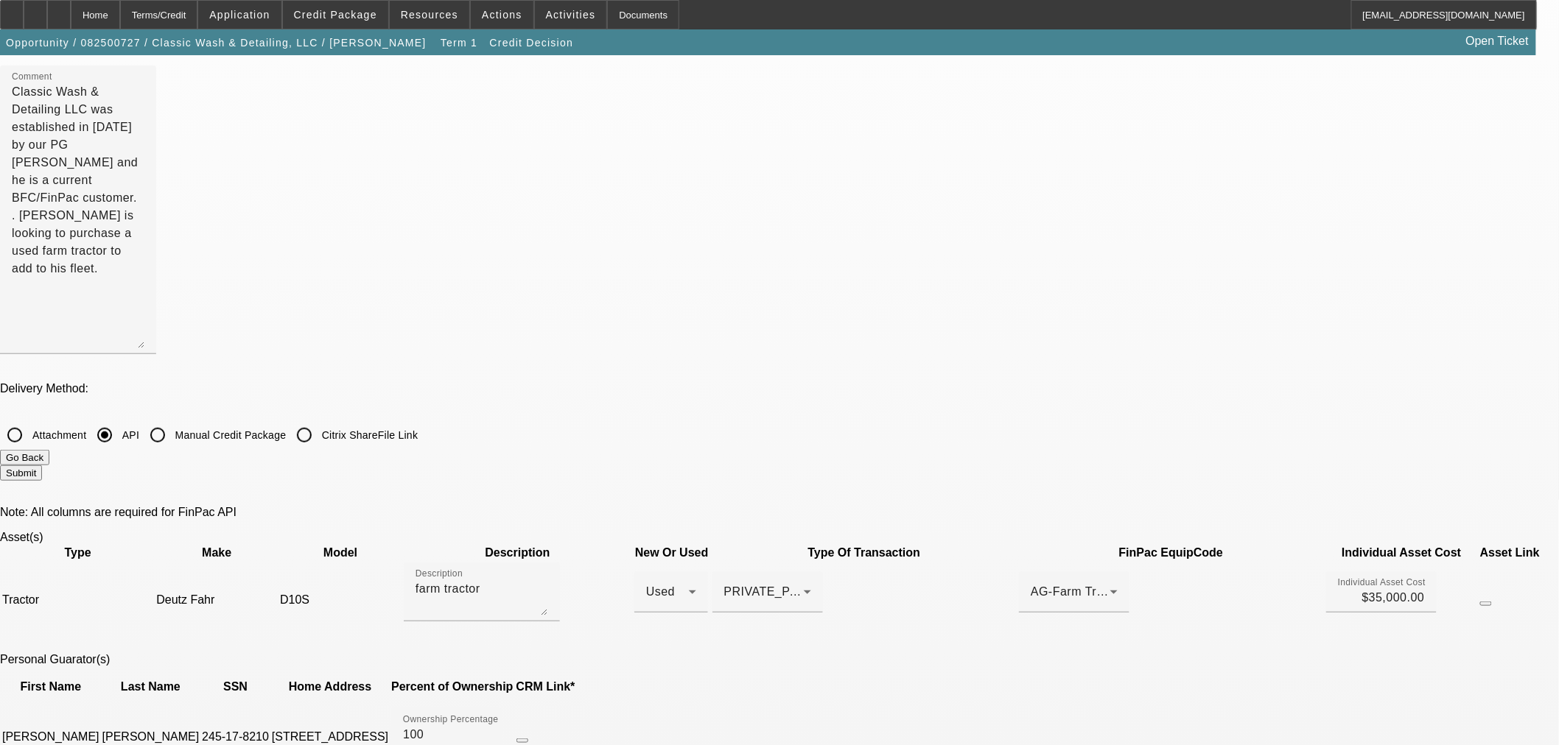
click at [49, 450] on button "Go Back" at bounding box center [24, 457] width 49 height 15
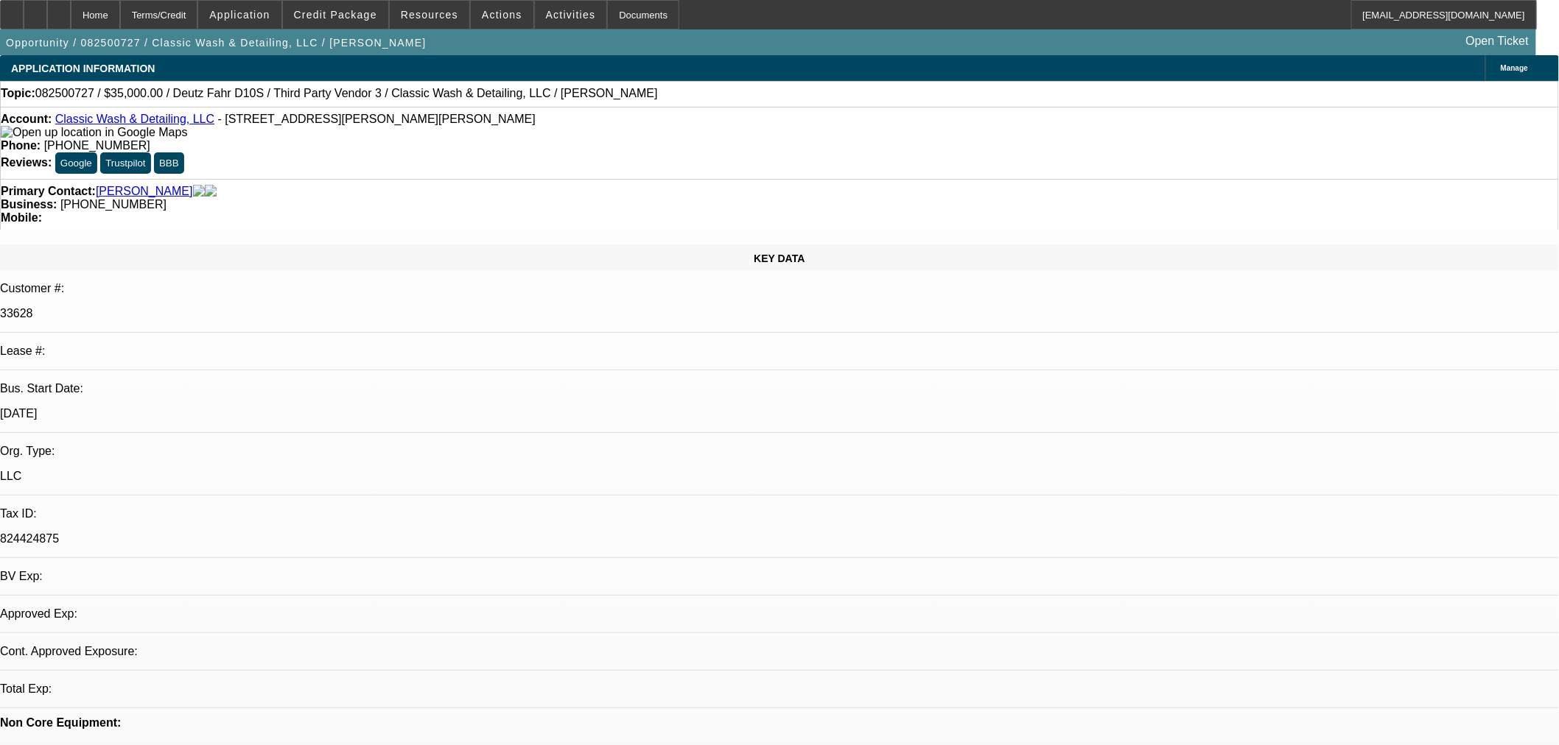
select select "0"
select select "3"
select select "0"
select select "6"
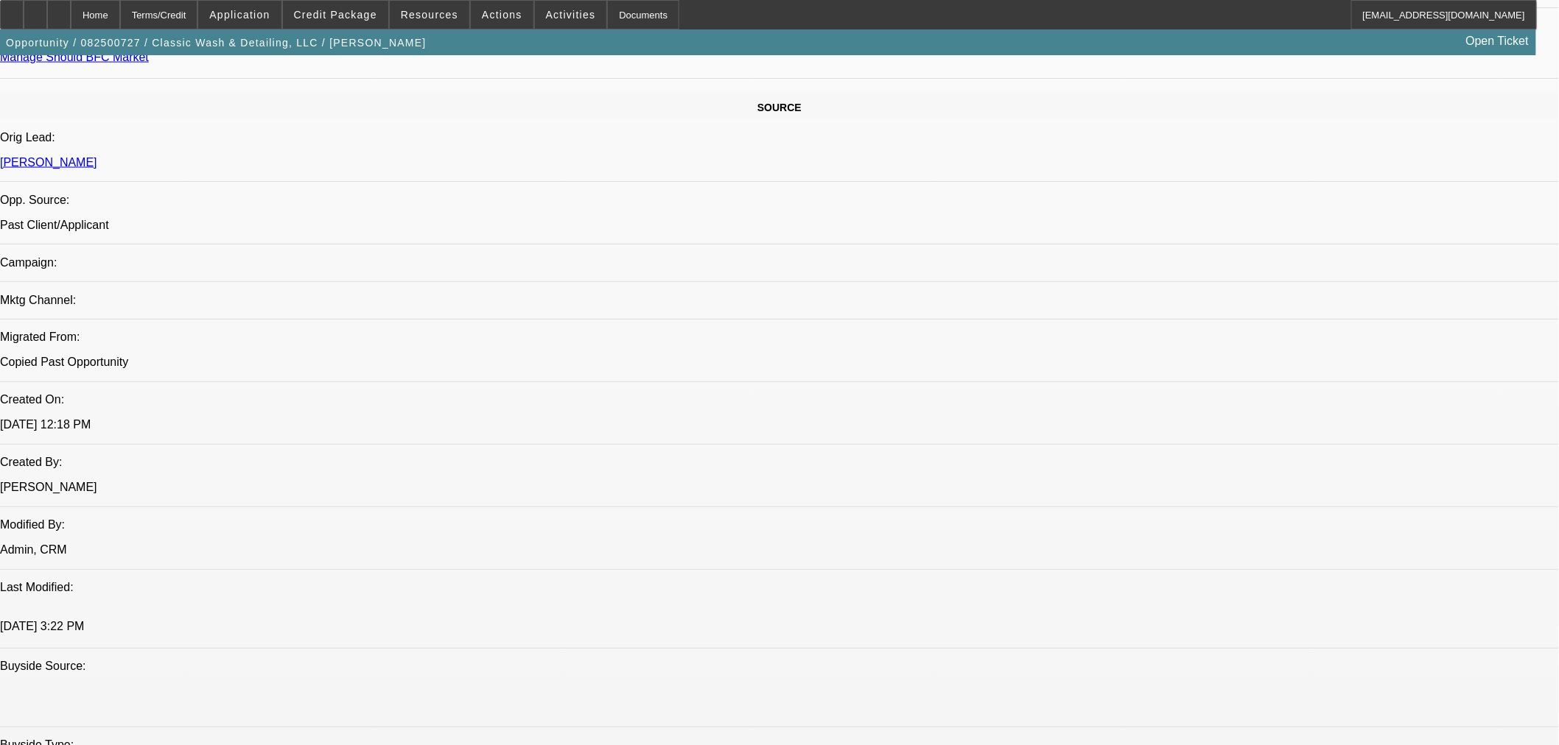
scroll to position [818, 0]
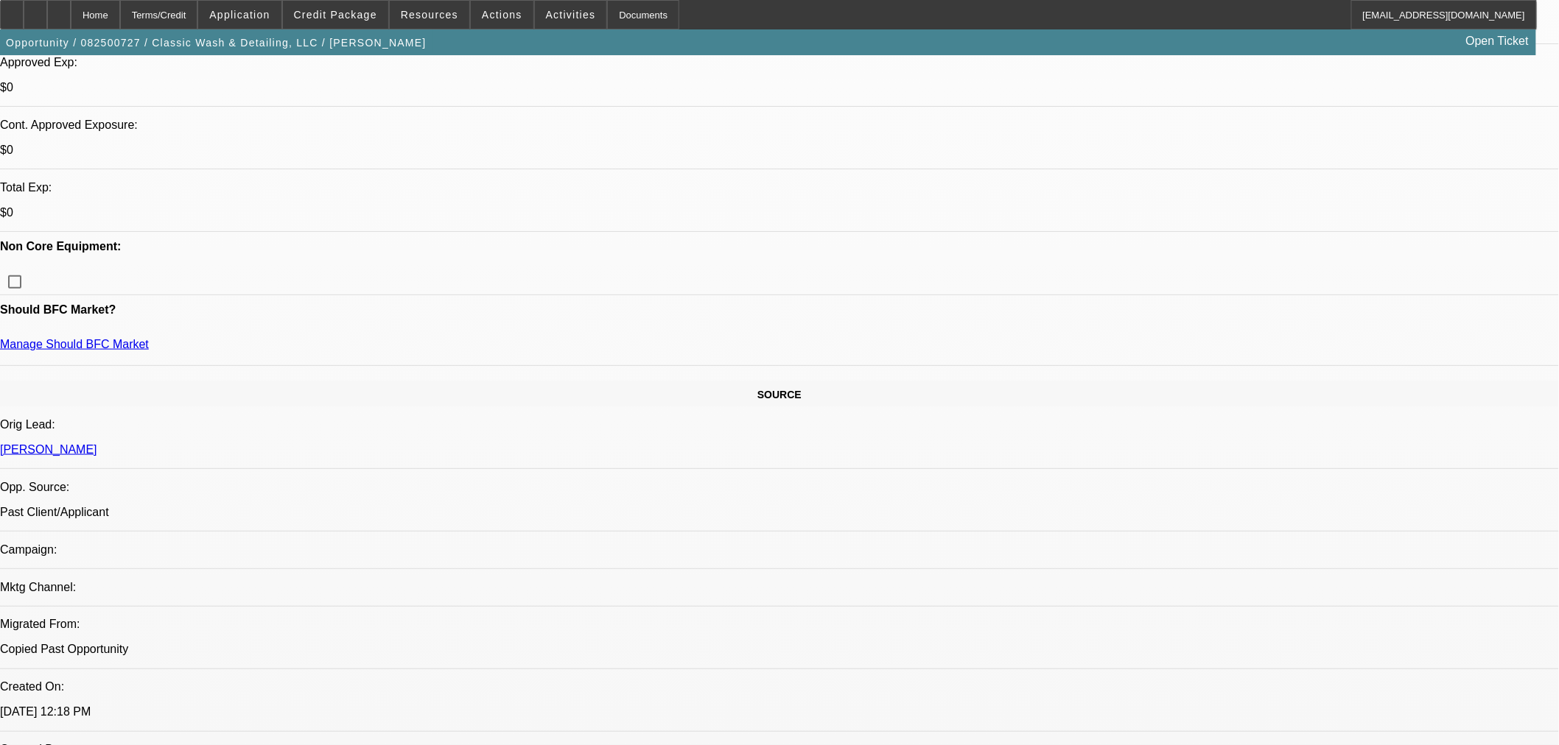
scroll to position [409, 0]
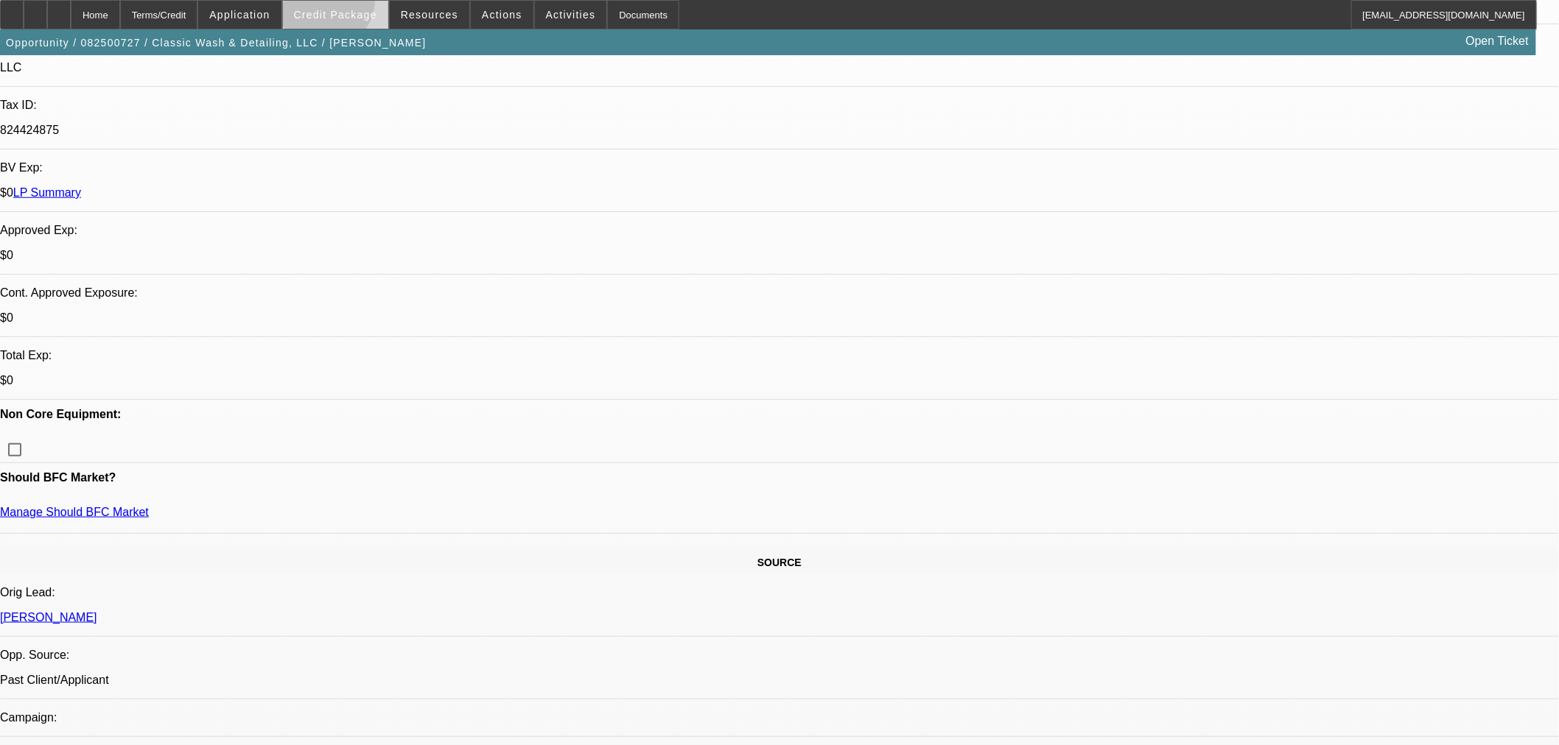
click at [349, 4] on span at bounding box center [335, 14] width 105 height 35
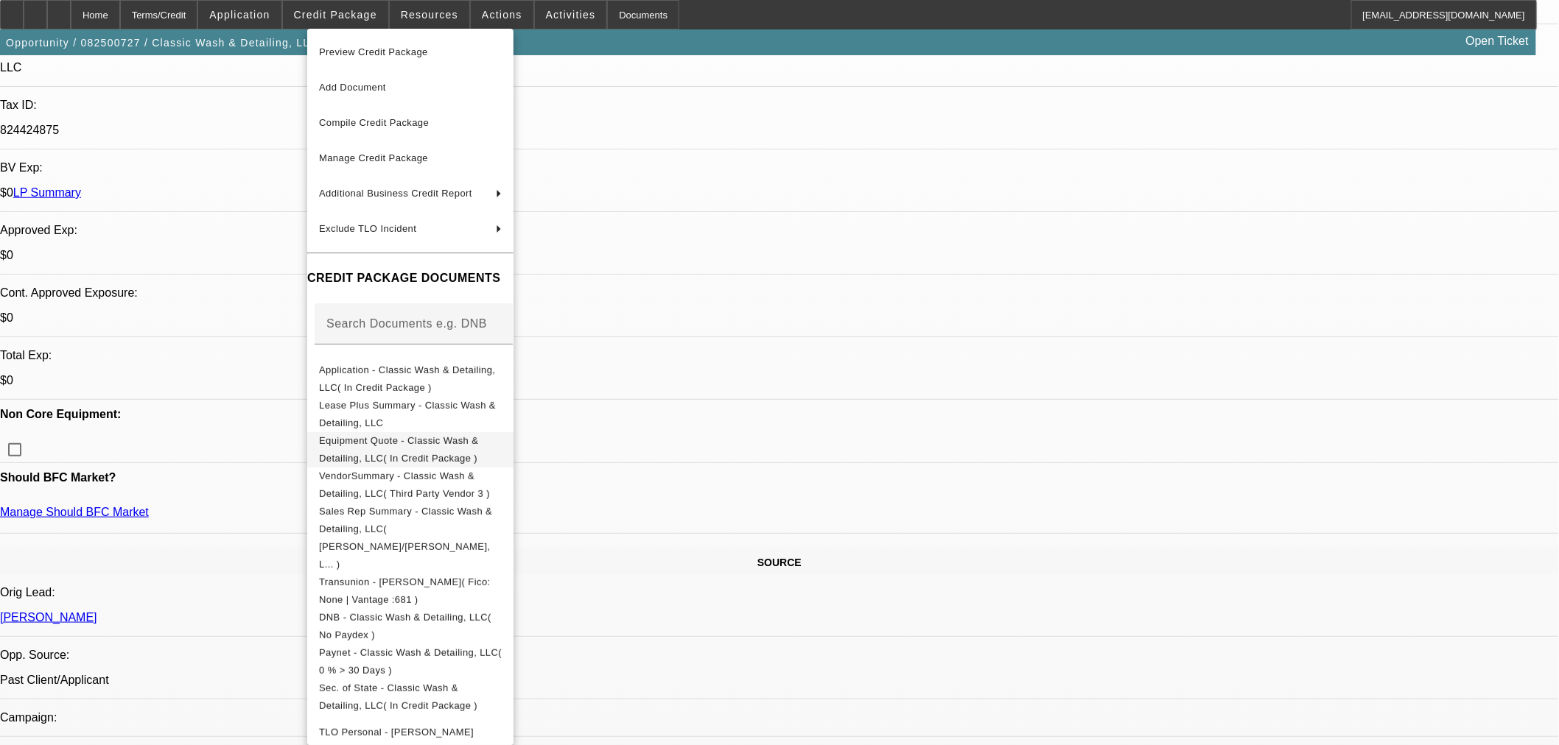
click at [372, 438] on span "Equipment Quote - Classic Wash & Detailing, LLC( In Credit Package )" at bounding box center [398, 449] width 159 height 29
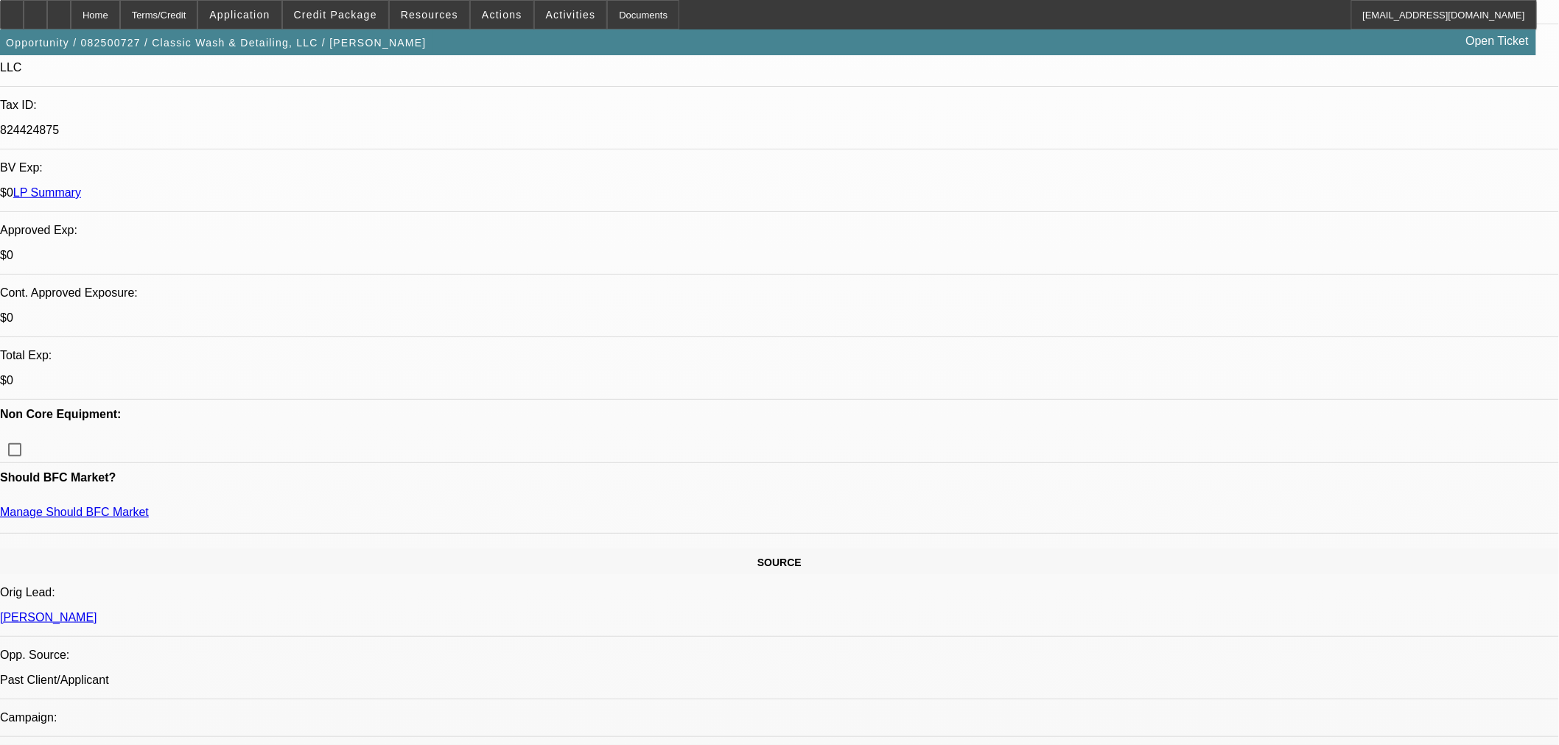
type textarea "CAR WASH NEEDS A FARM TRACTOR? THEY ARE LIKELY GOING TO DECLINE AS NON ESSENTIAL"
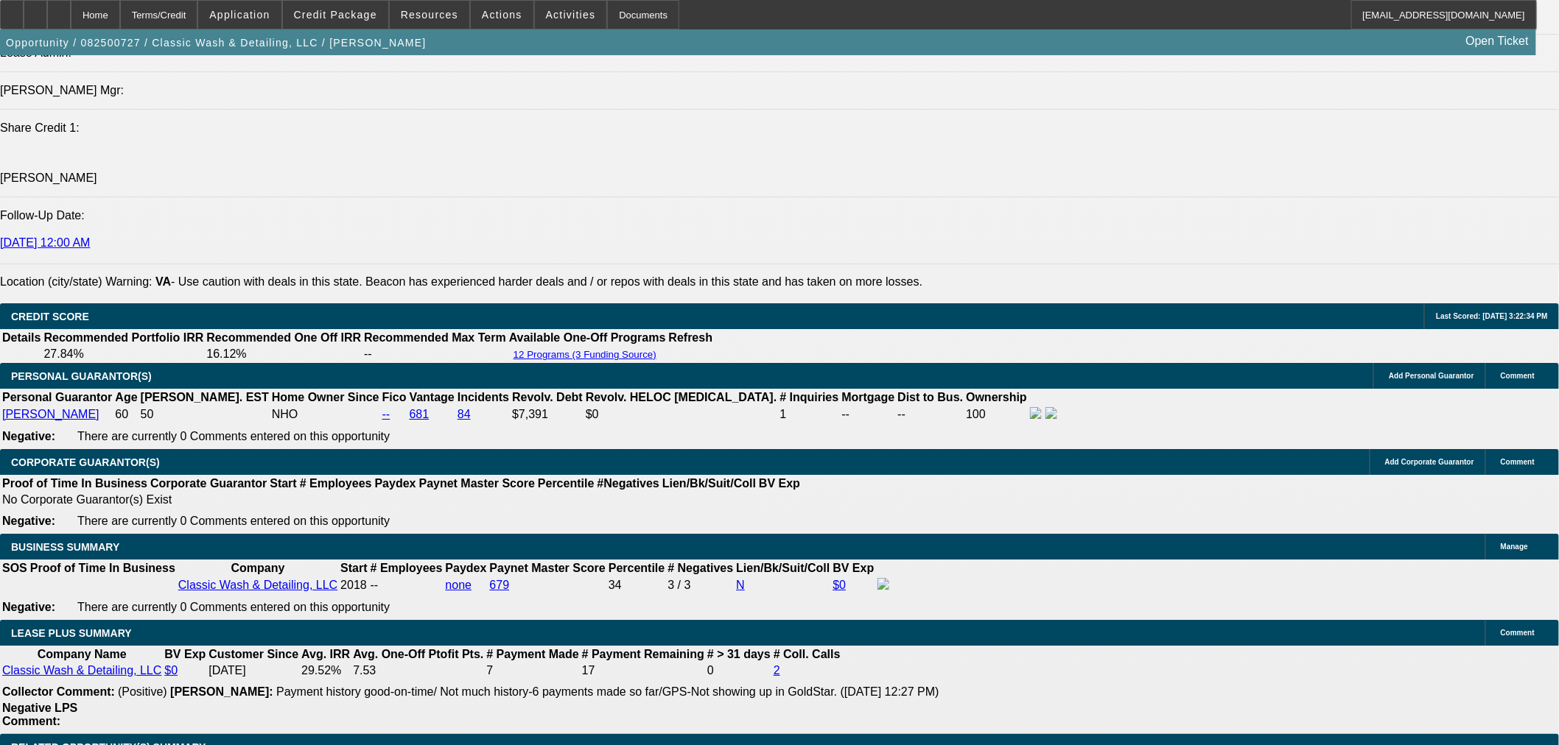
scroll to position [1964, 0]
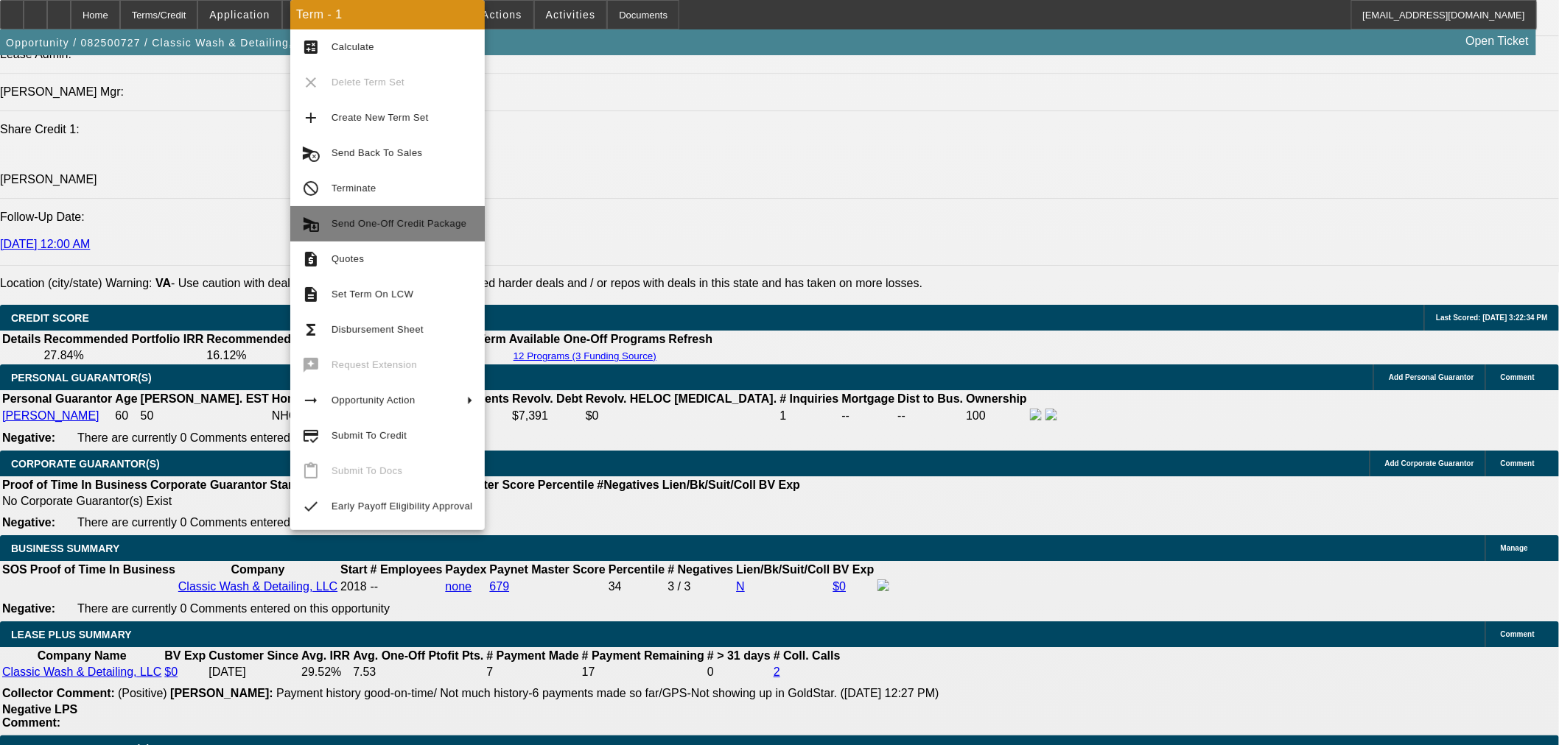
click at [387, 221] on span "Send One-Off Credit Package" at bounding box center [398, 223] width 135 height 11
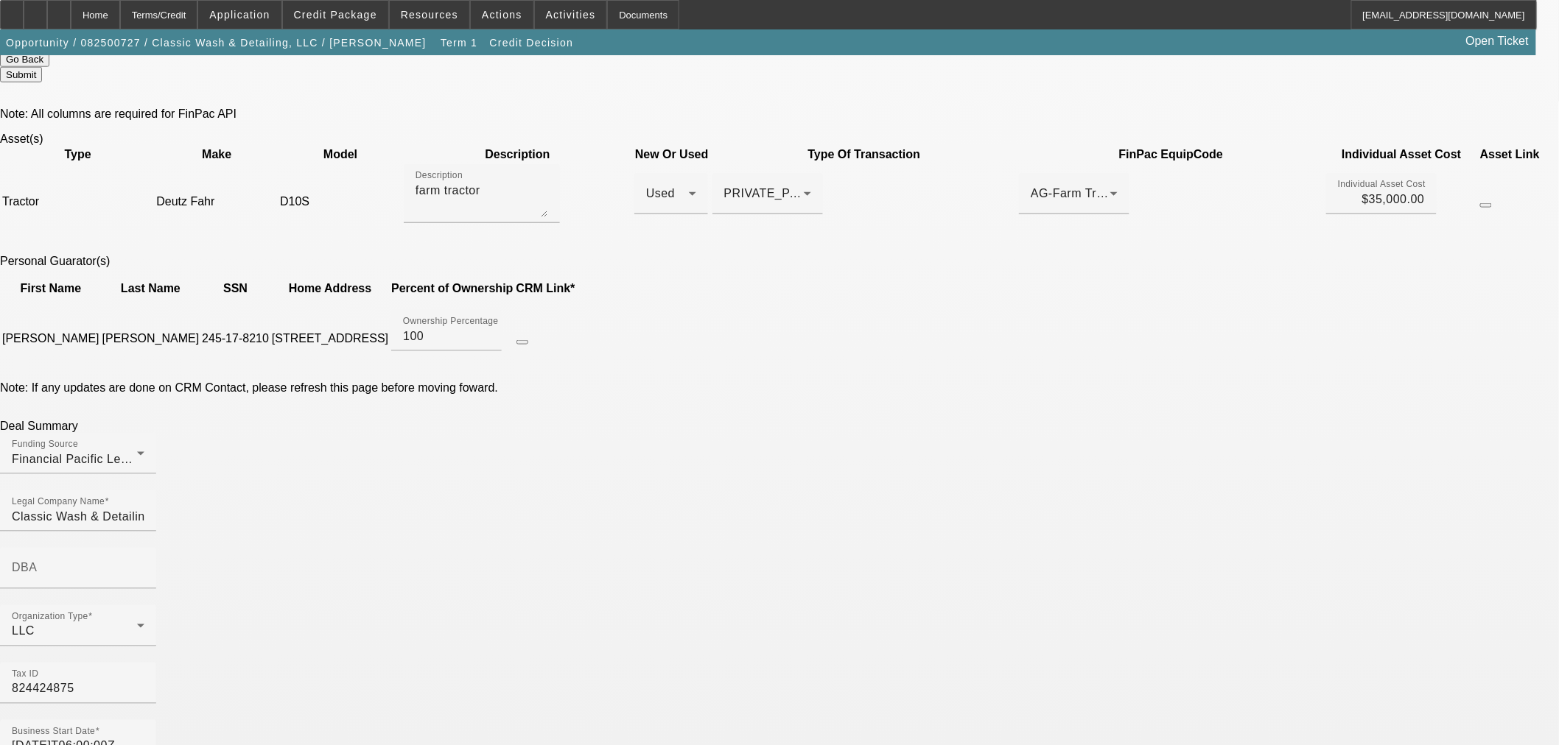
scroll to position [818, 0]
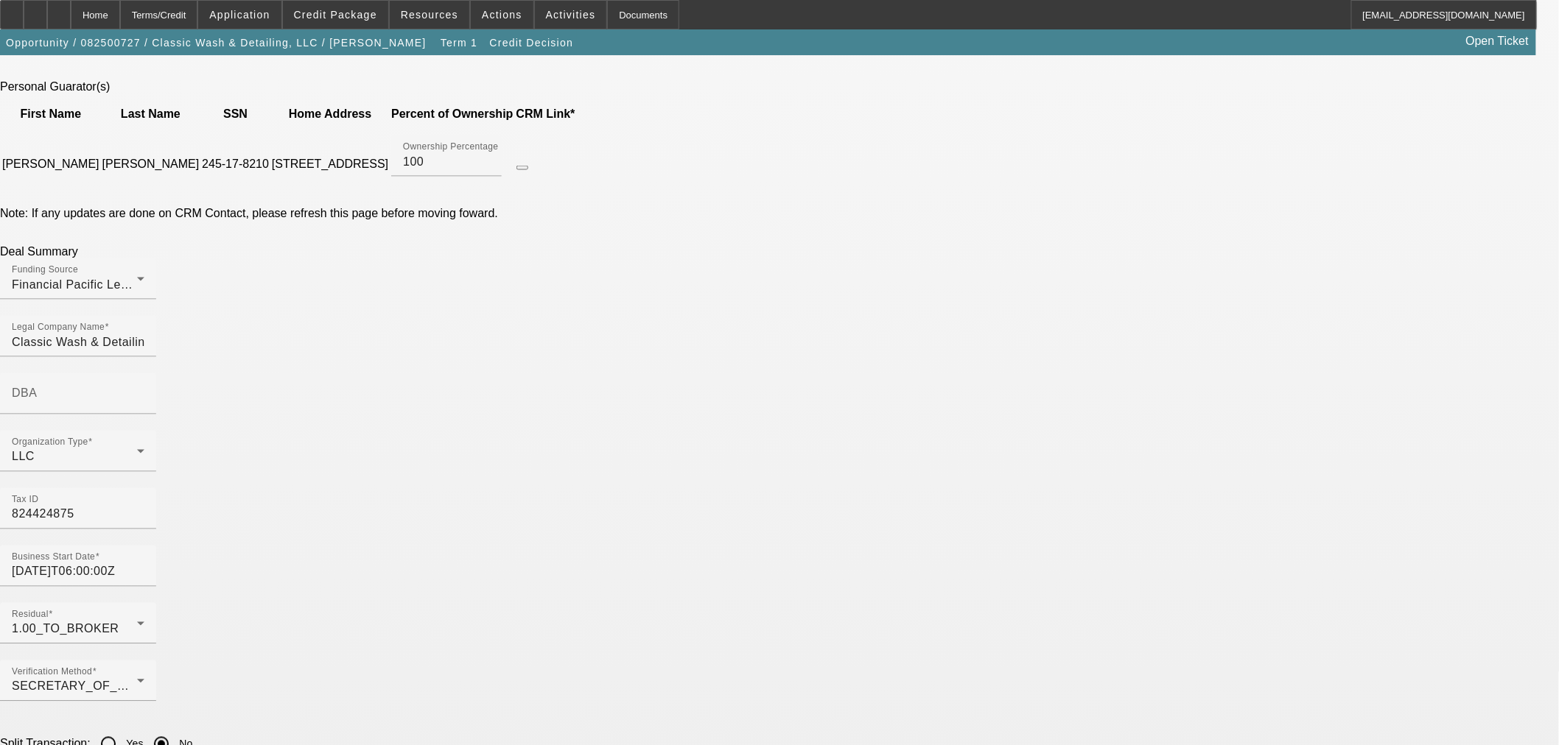
click at [144, 563] on input "2018-01-01T06:00:00Z" at bounding box center [78, 572] width 133 height 18
type input "2018-02-01T06:00:00Z"
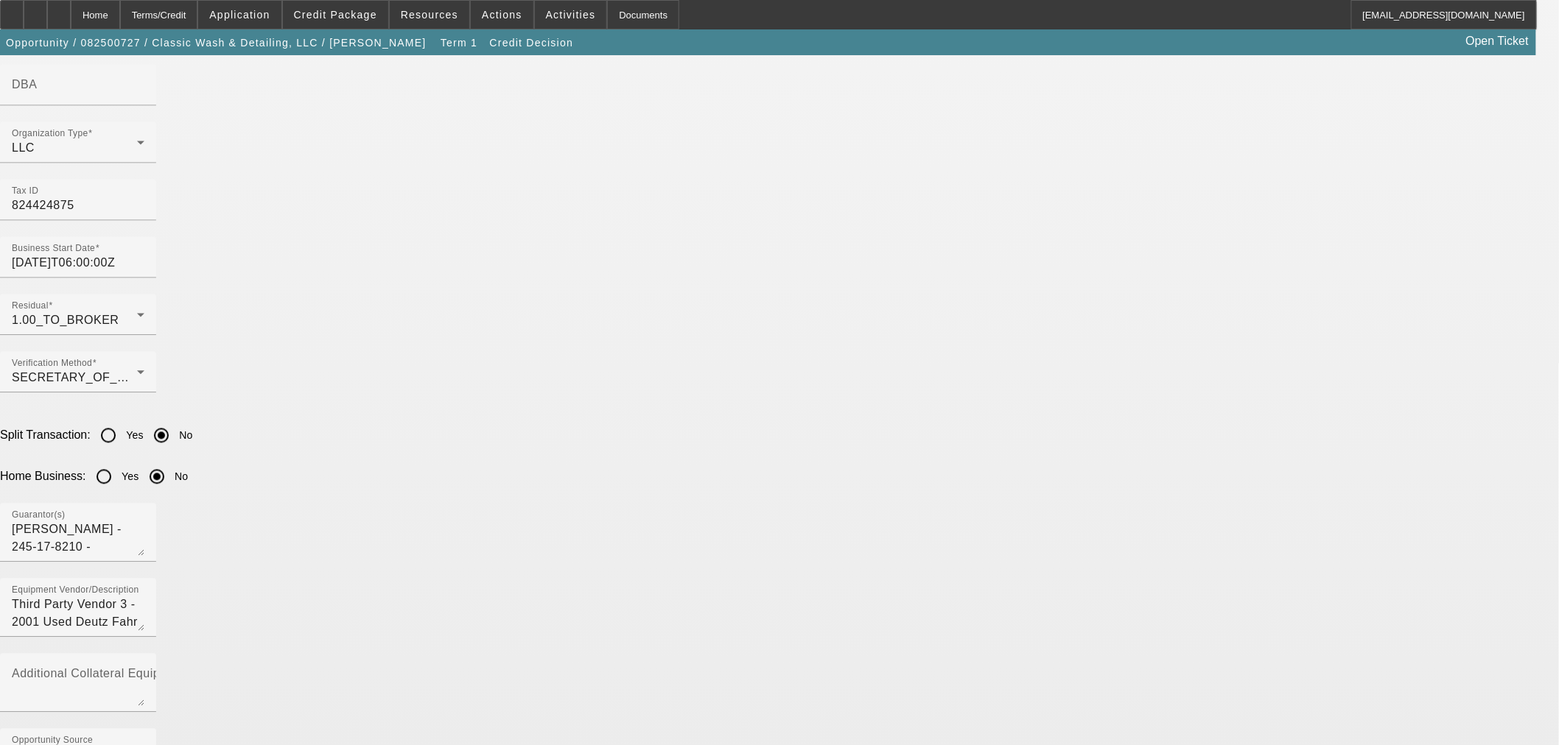
scroll to position [1145, 0]
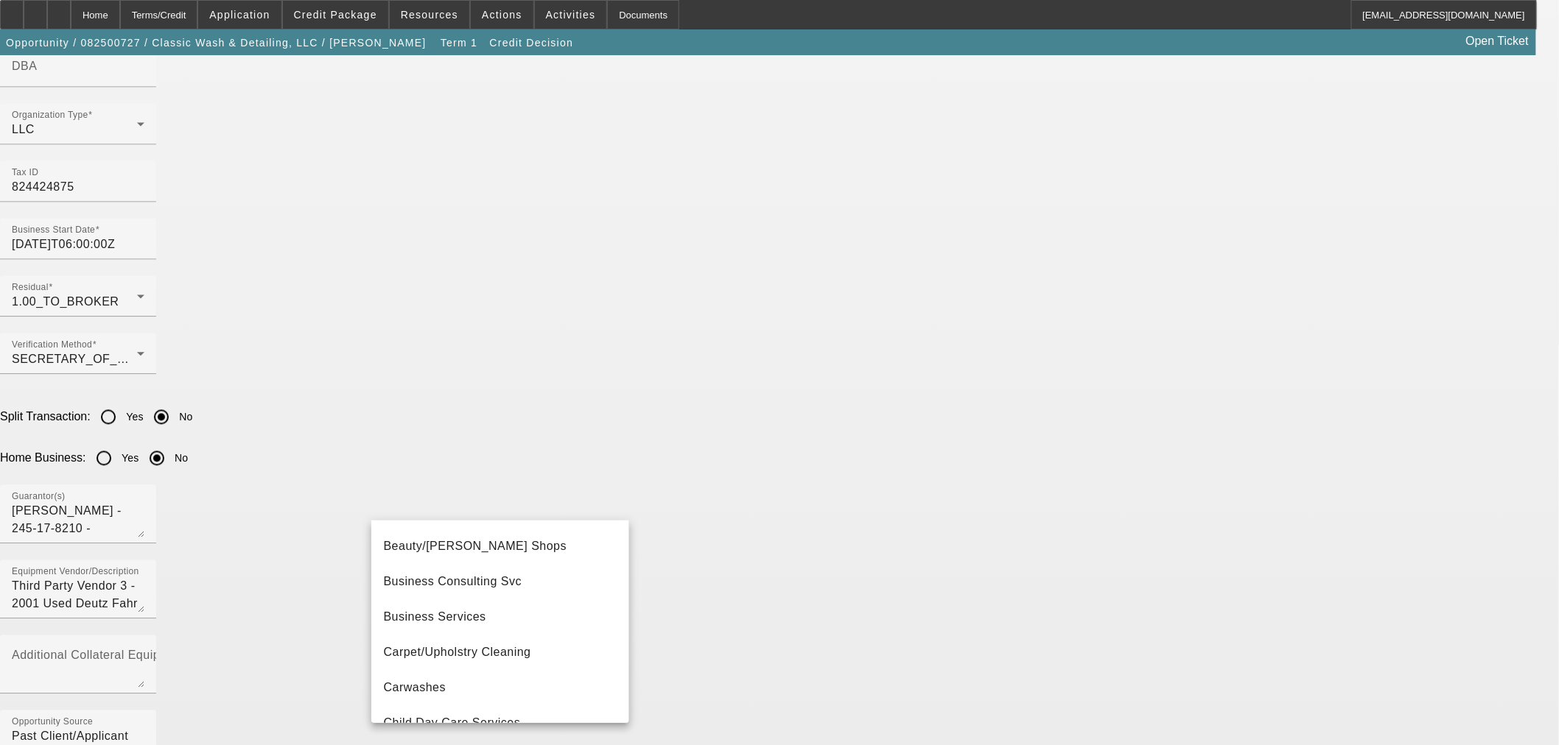
scroll to position [327, 0]
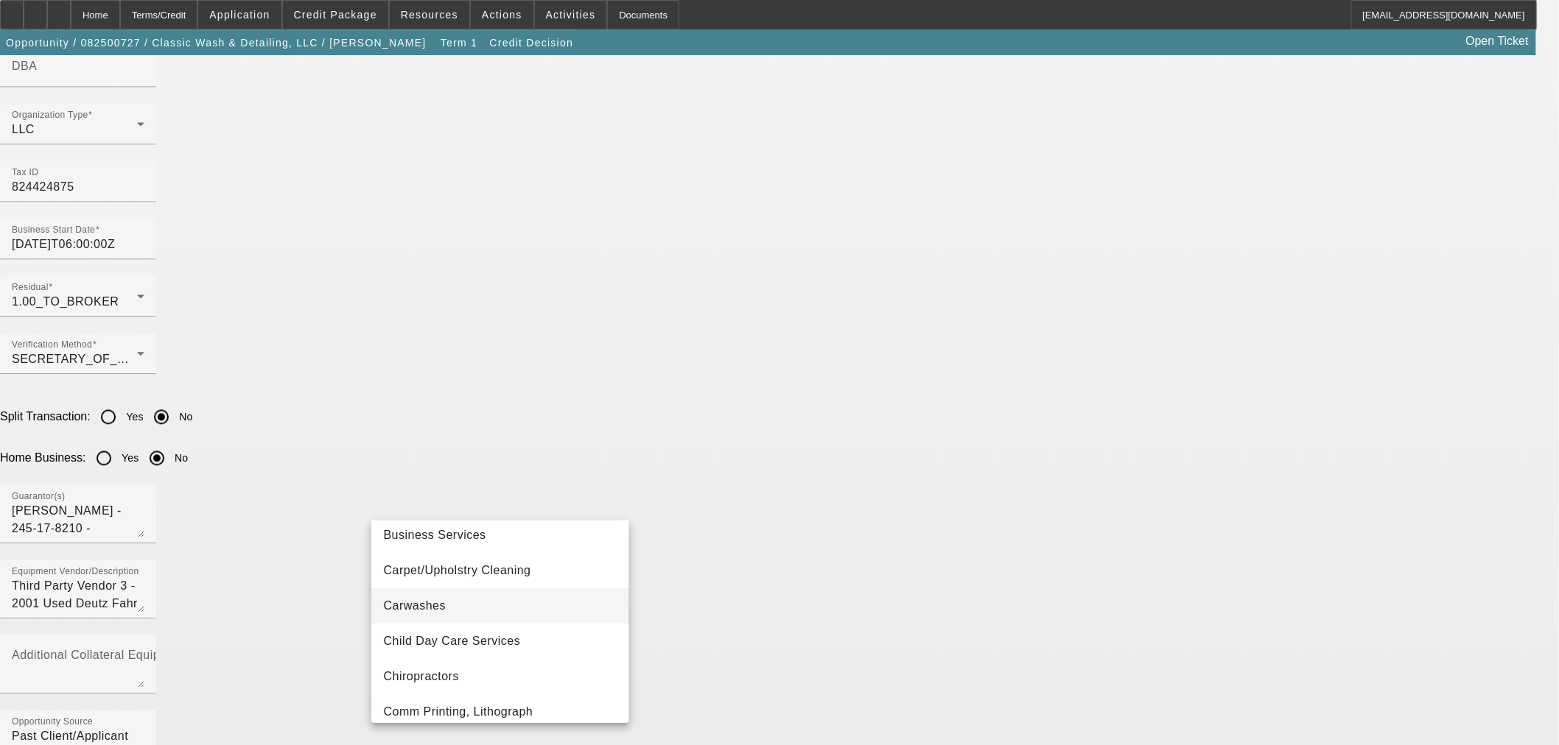
click at [442, 603] on span "Carwashes" at bounding box center [414, 606] width 63 height 18
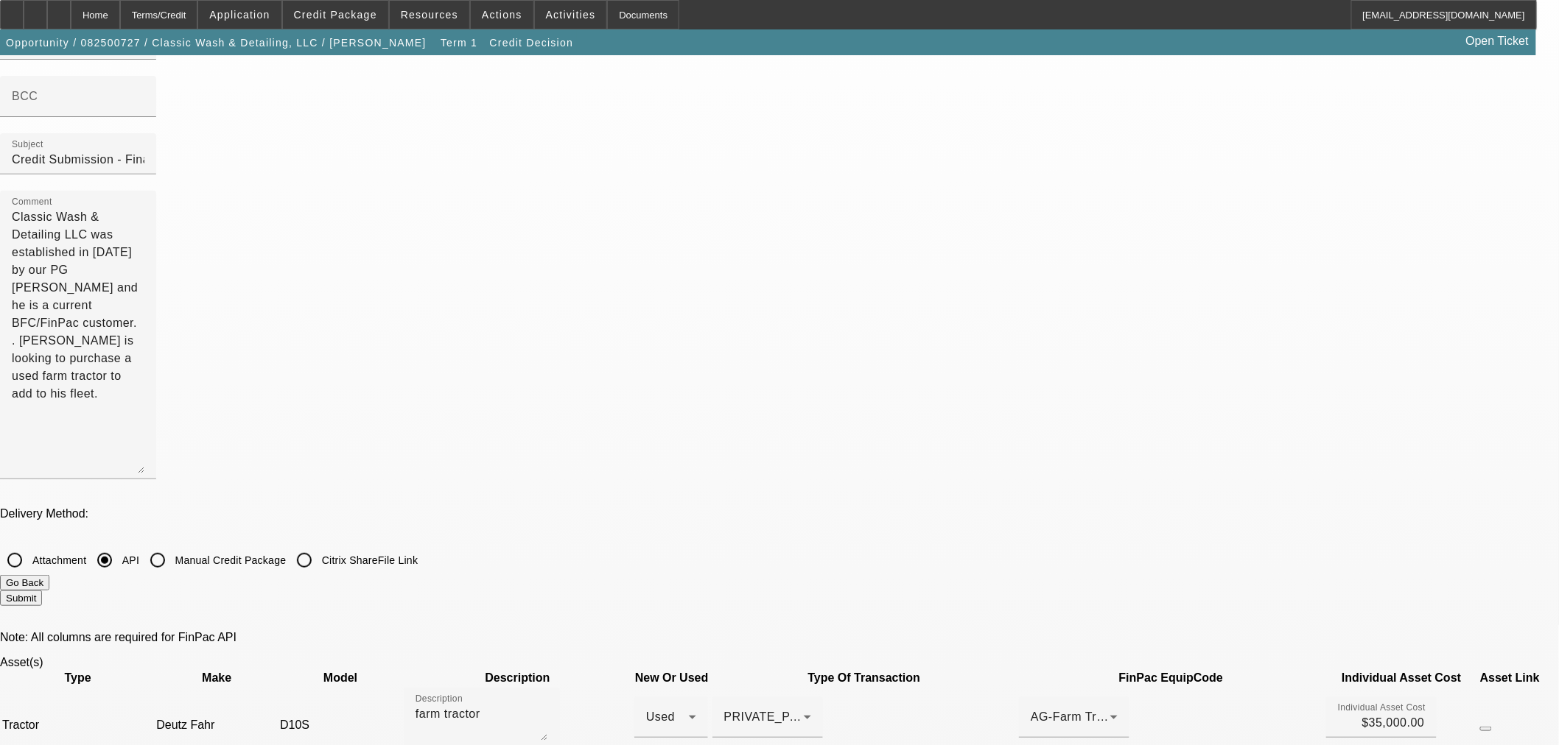
scroll to position [82, 0]
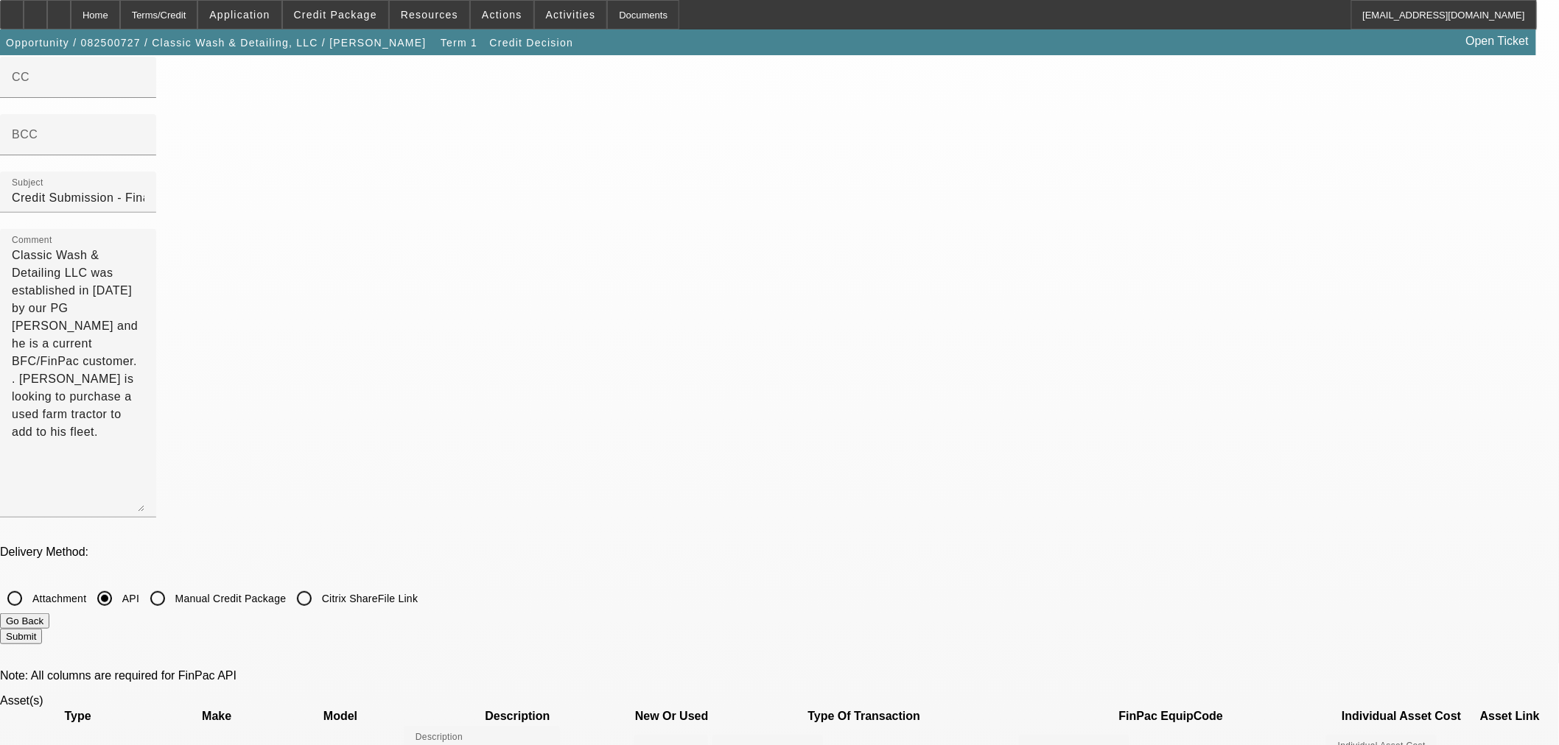
click at [42, 629] on button "Submit" at bounding box center [21, 636] width 42 height 15
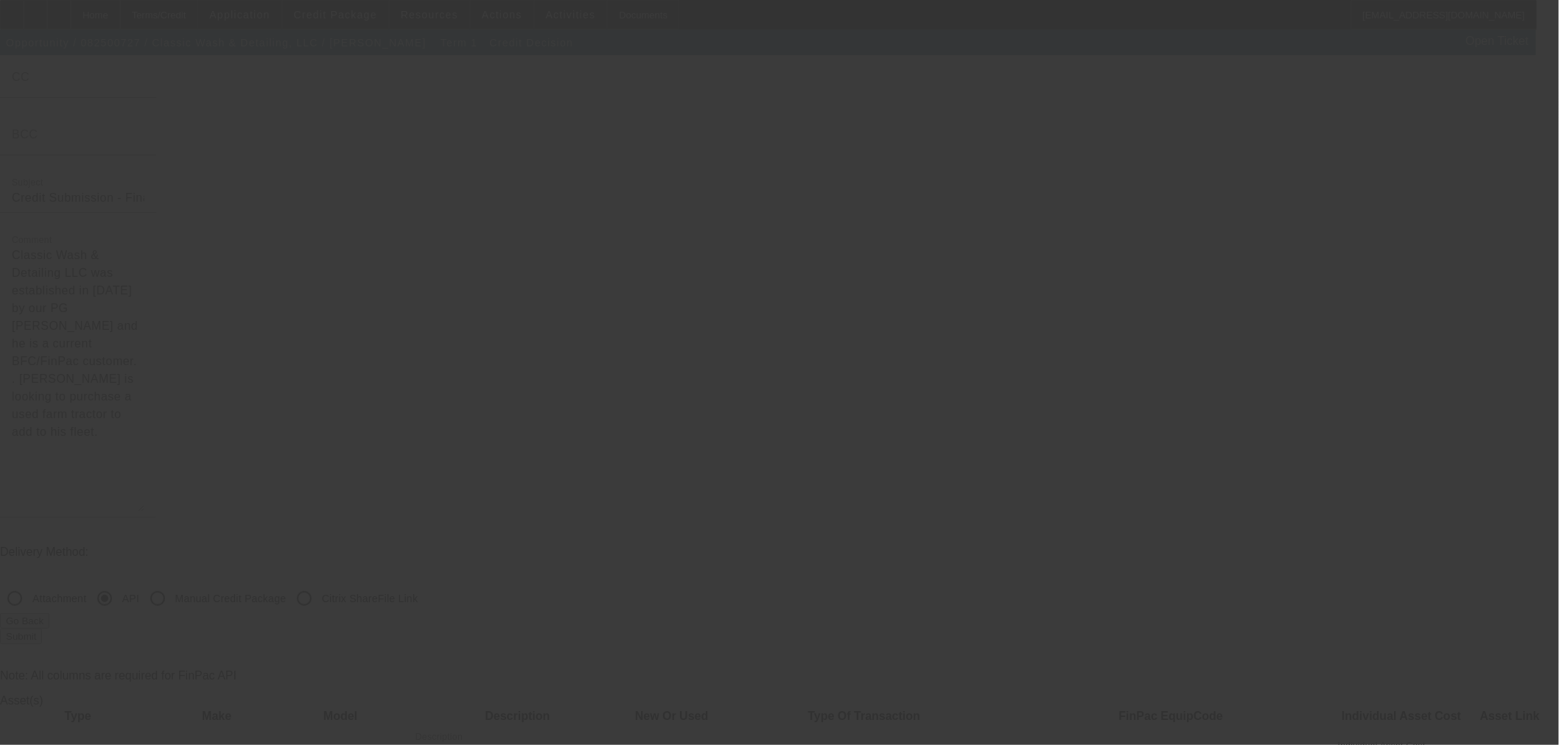
scroll to position [0, 0]
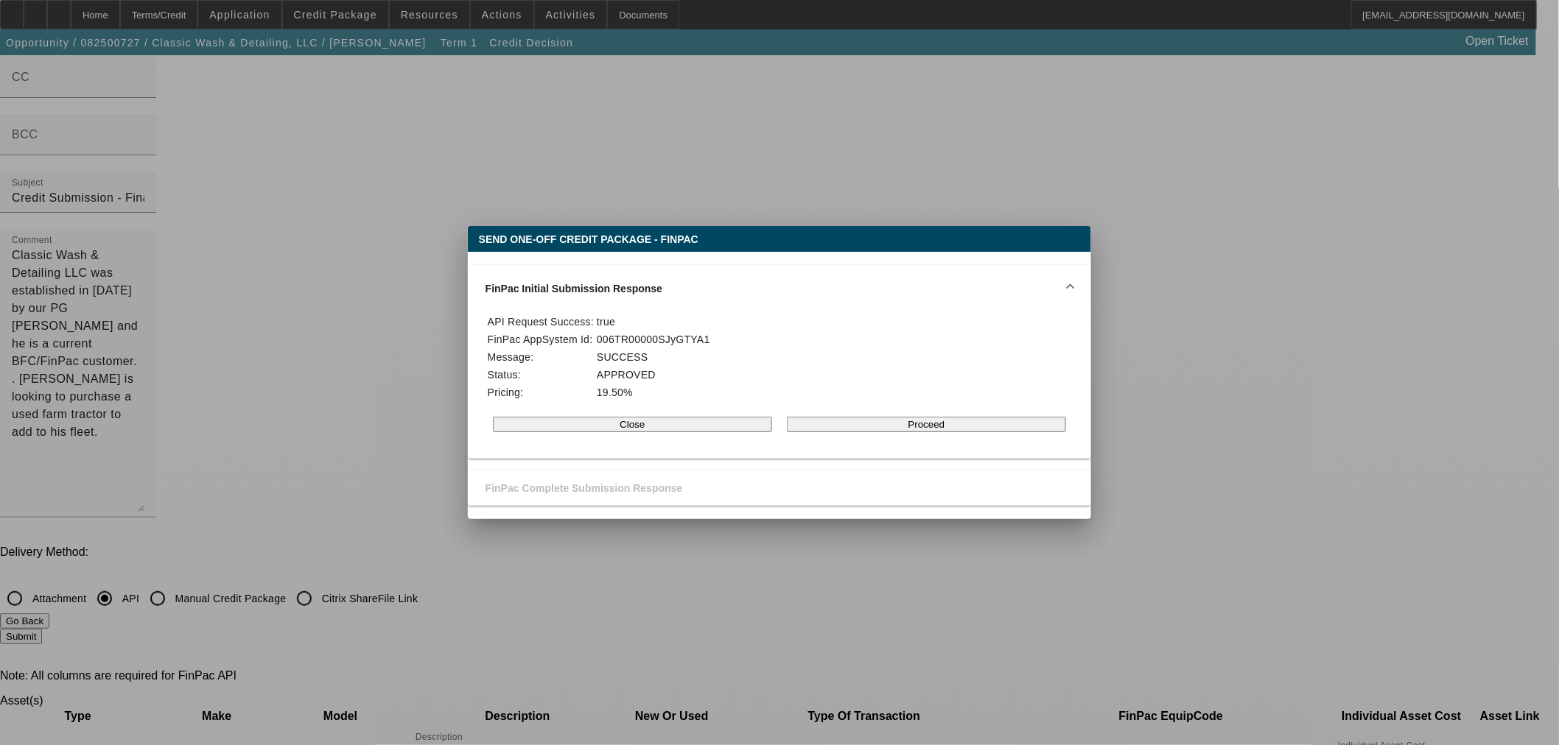
click at [872, 432] on button "Proceed" at bounding box center [926, 424] width 279 height 15
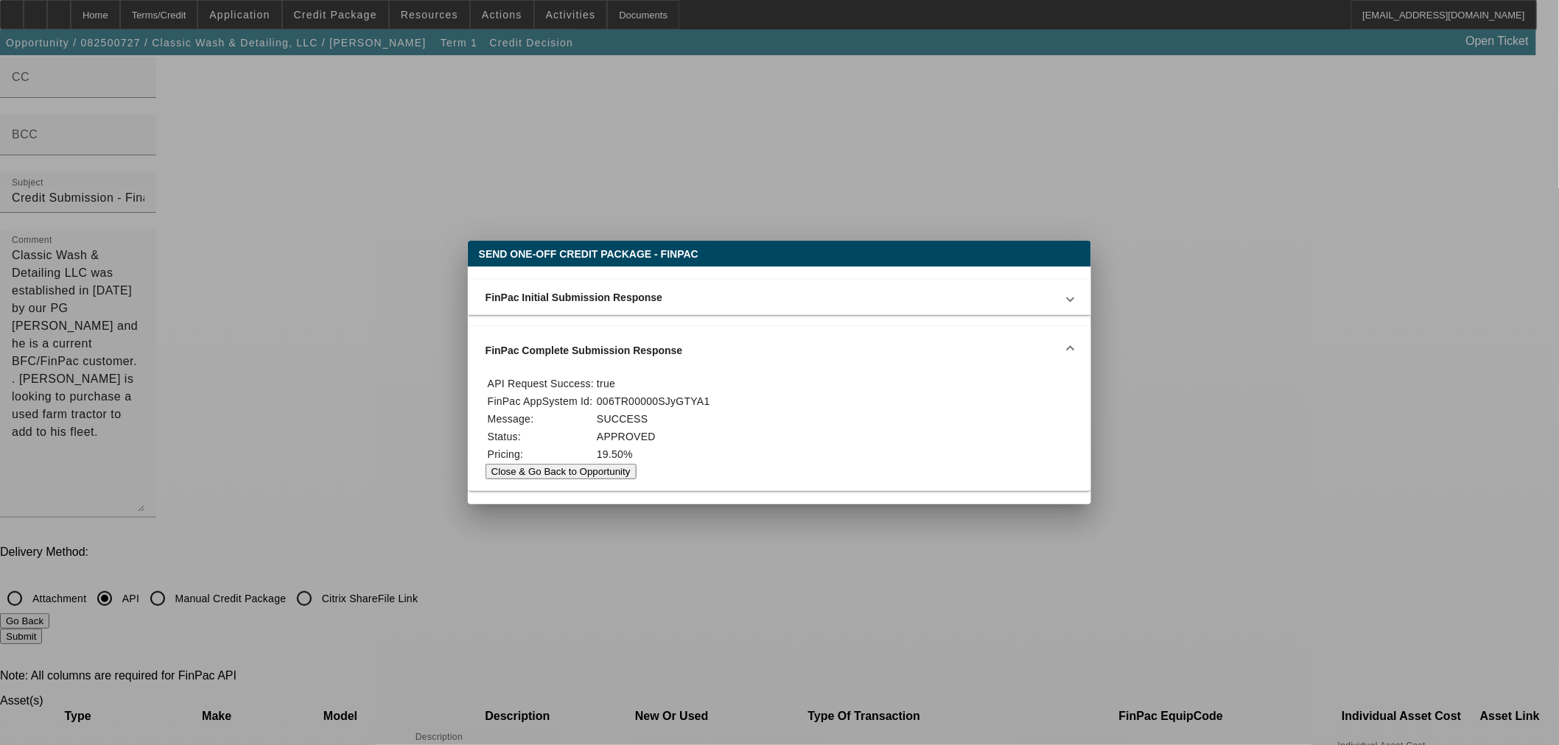
click at [636, 480] on button "Close & Go Back to Opportunity" at bounding box center [560, 471] width 151 height 15
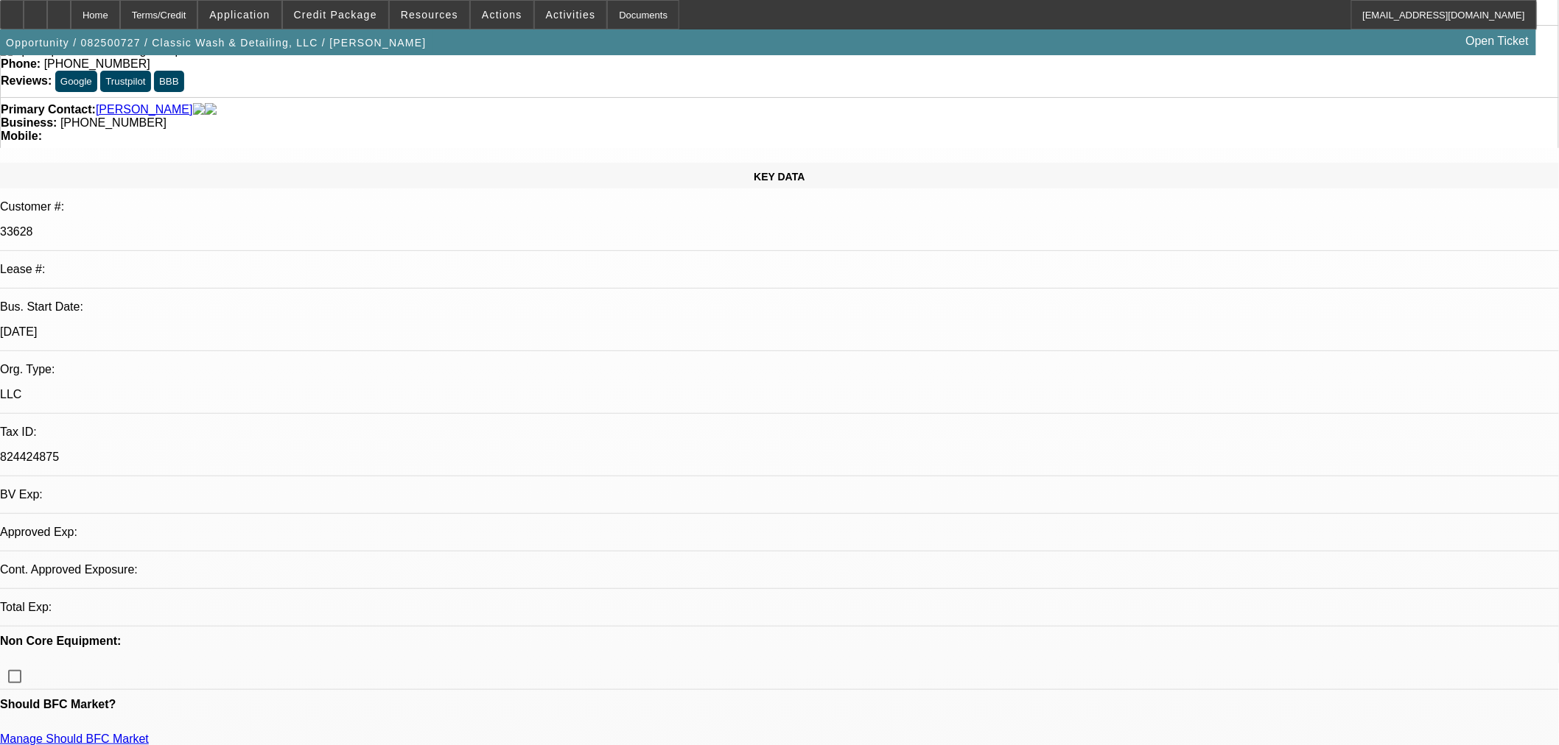
select select "0"
select select "3"
select select "0"
select select "6"
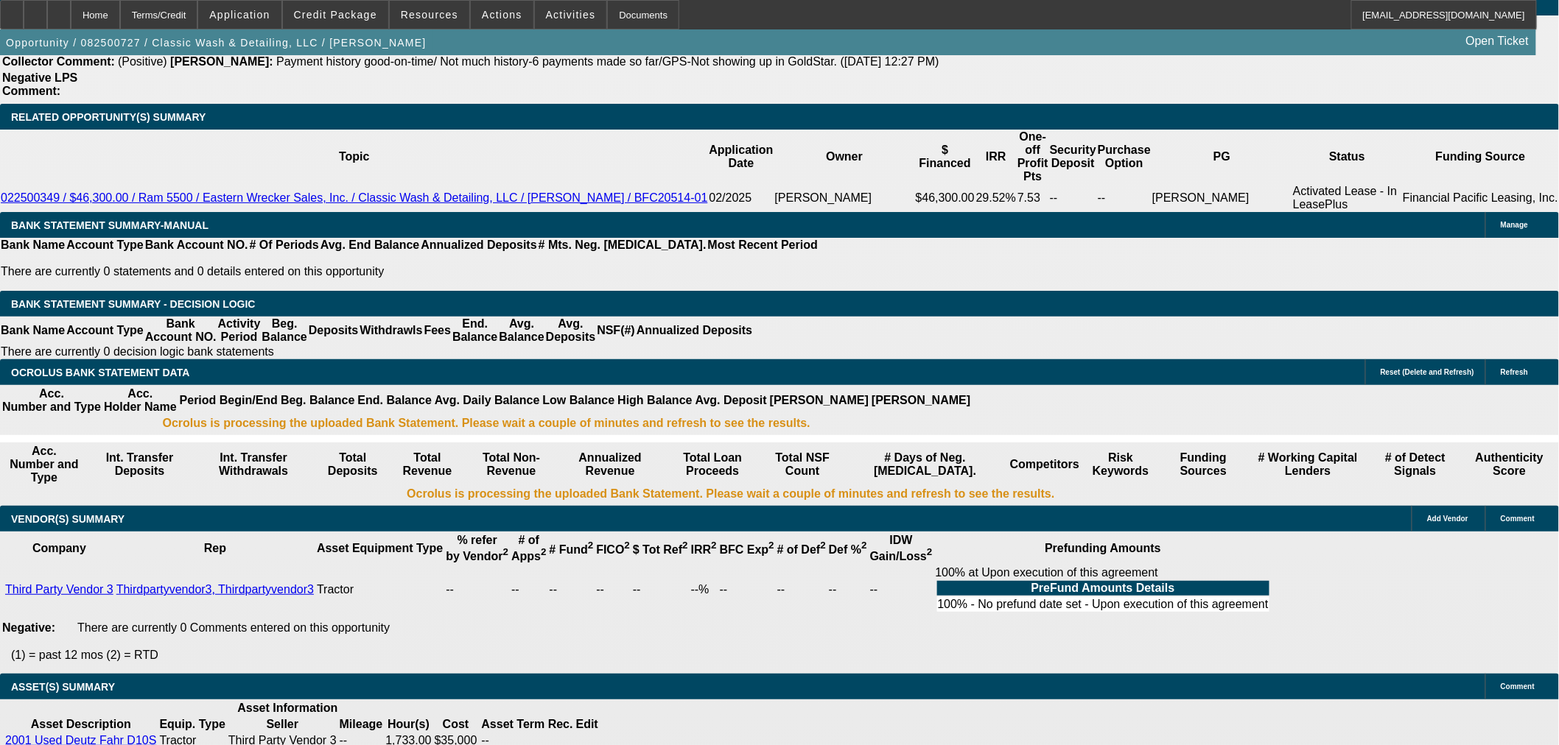
select select "4"
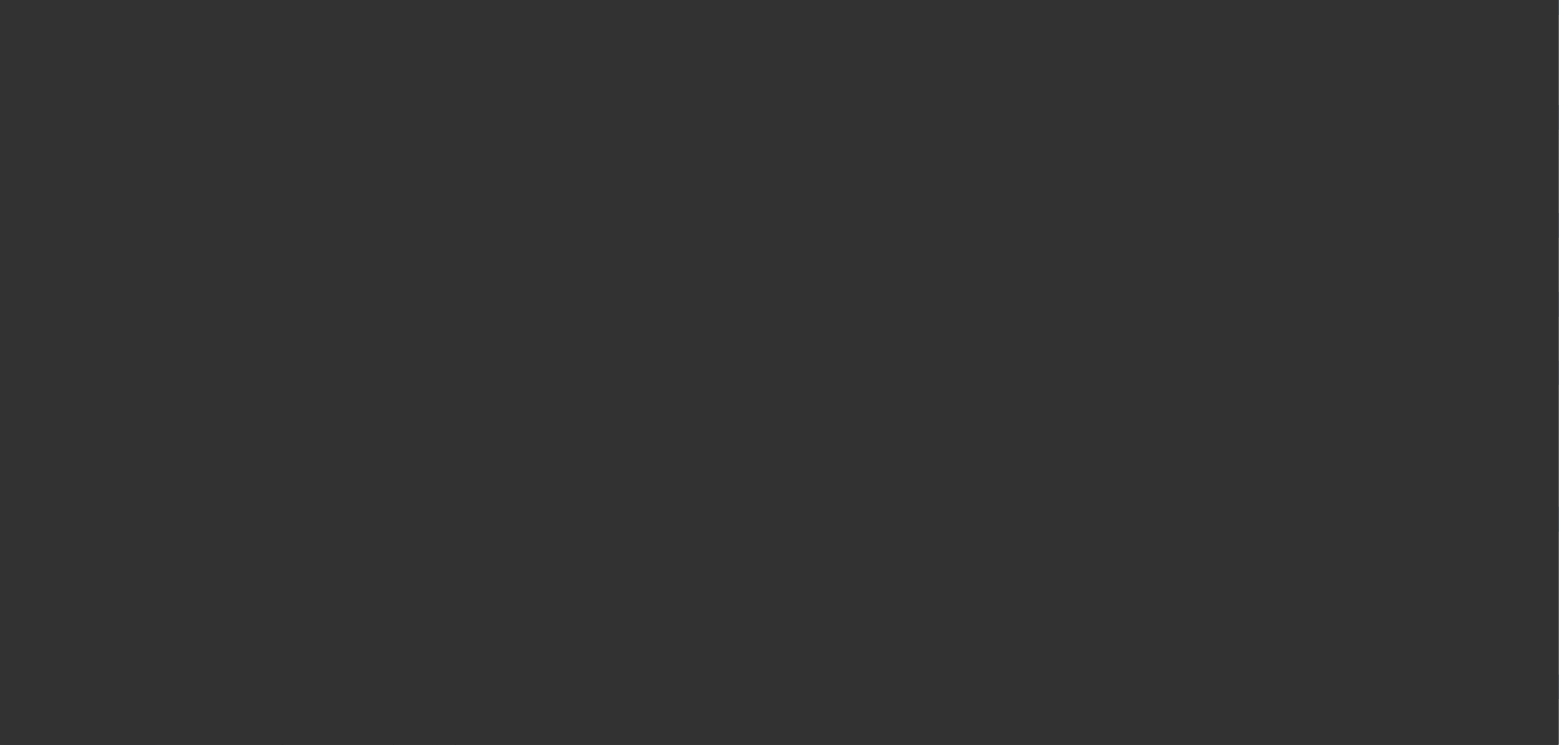
scroll to position [0, 0]
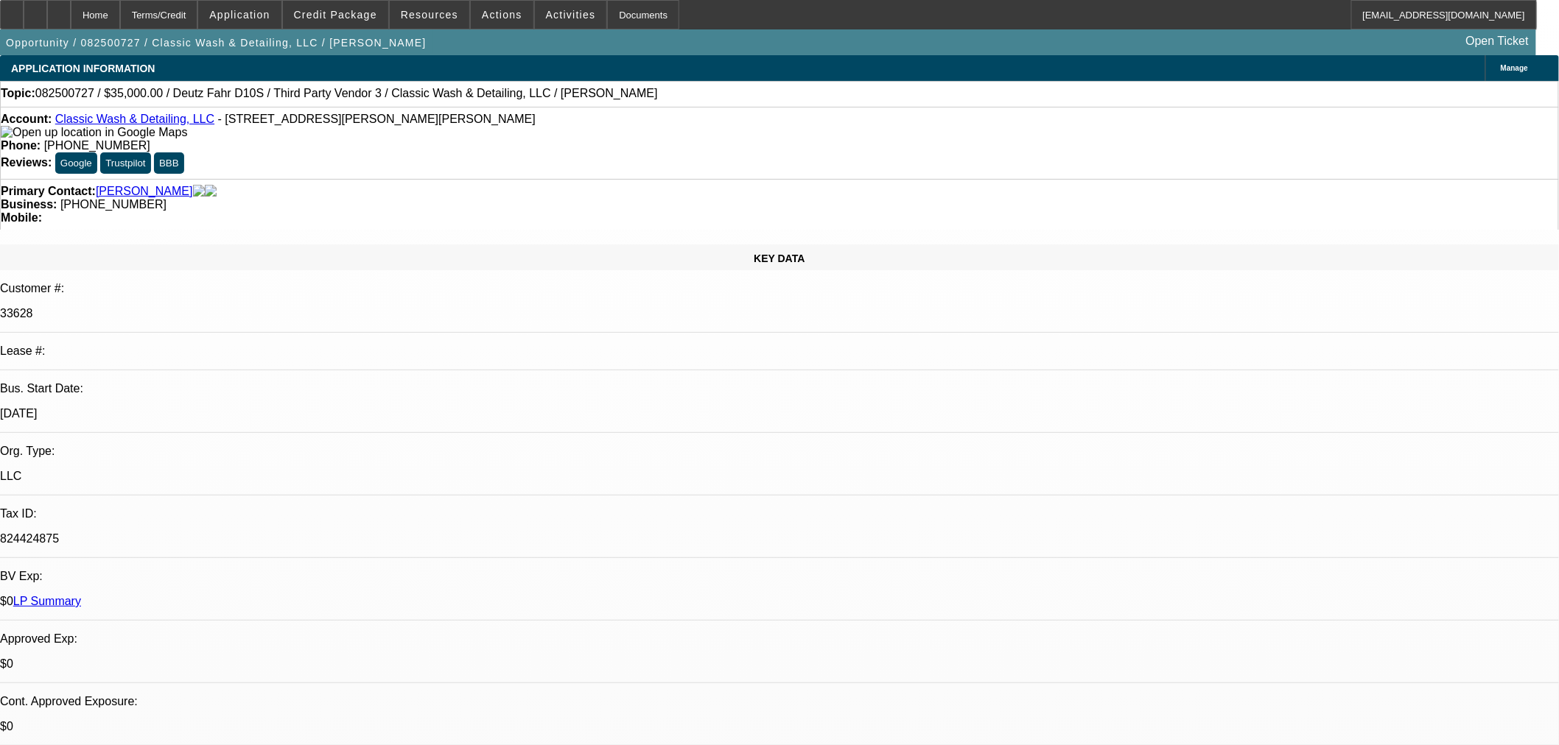
type textarea "d"
paste textarea "We do not find a tractor essential for an automotive business. We are going to …"
type textarea "DECLINED BY FINPAC: "We do not find a tractor essential for an automotive busin…"
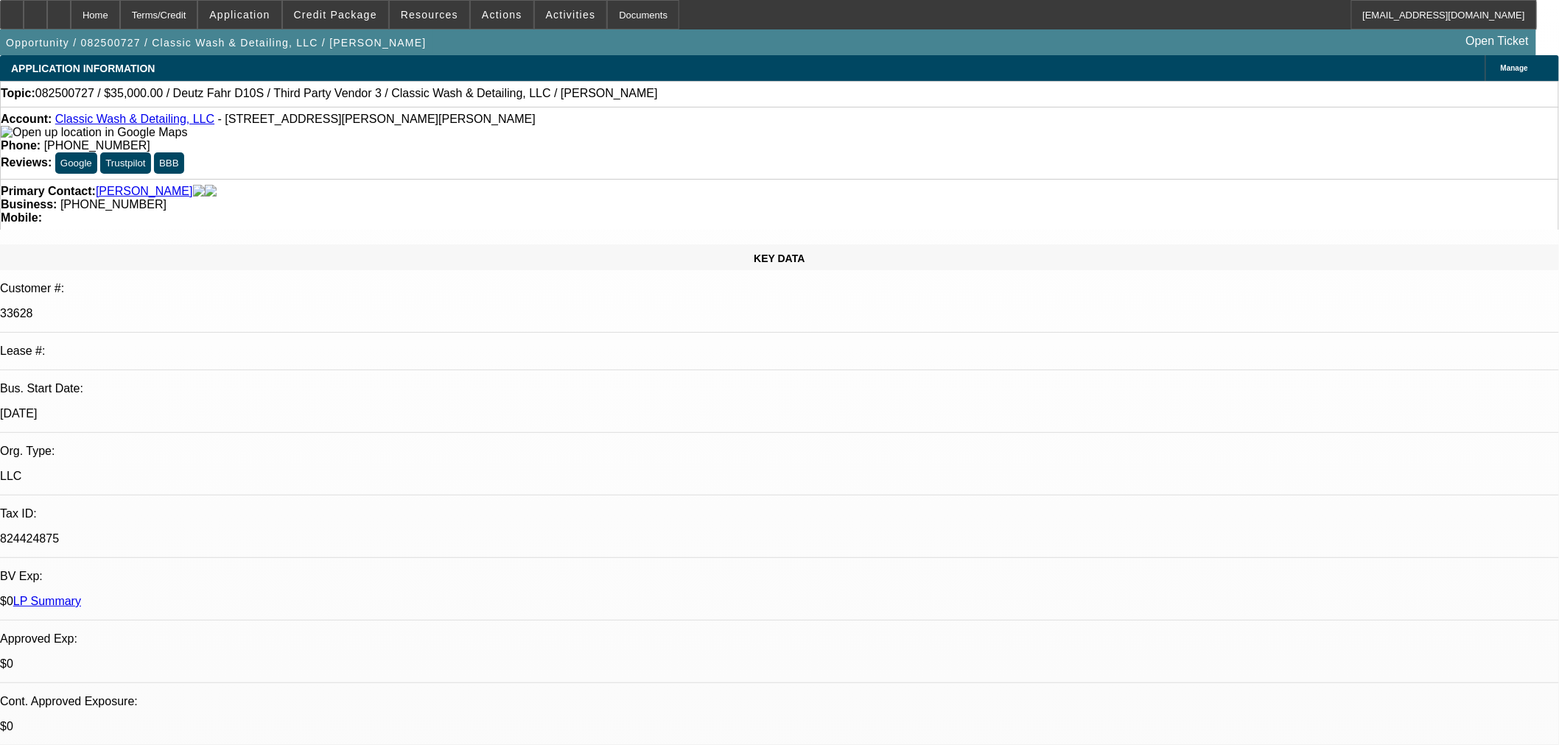
click at [1132, 623] on span "22" at bounding box center [1123, 616] width 27 height 27
type input "[DATE]"
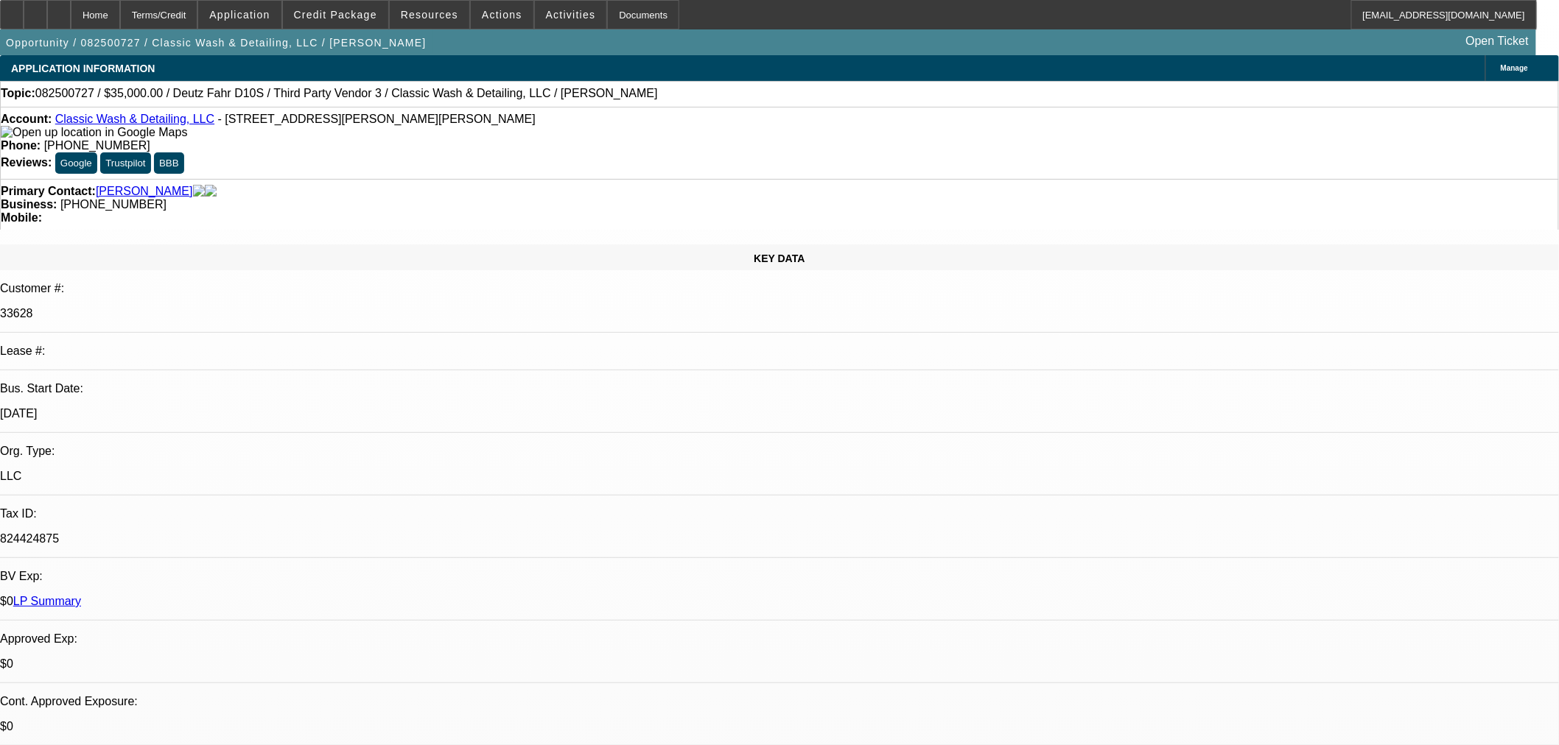
type input "04:03"
type input "04:06"
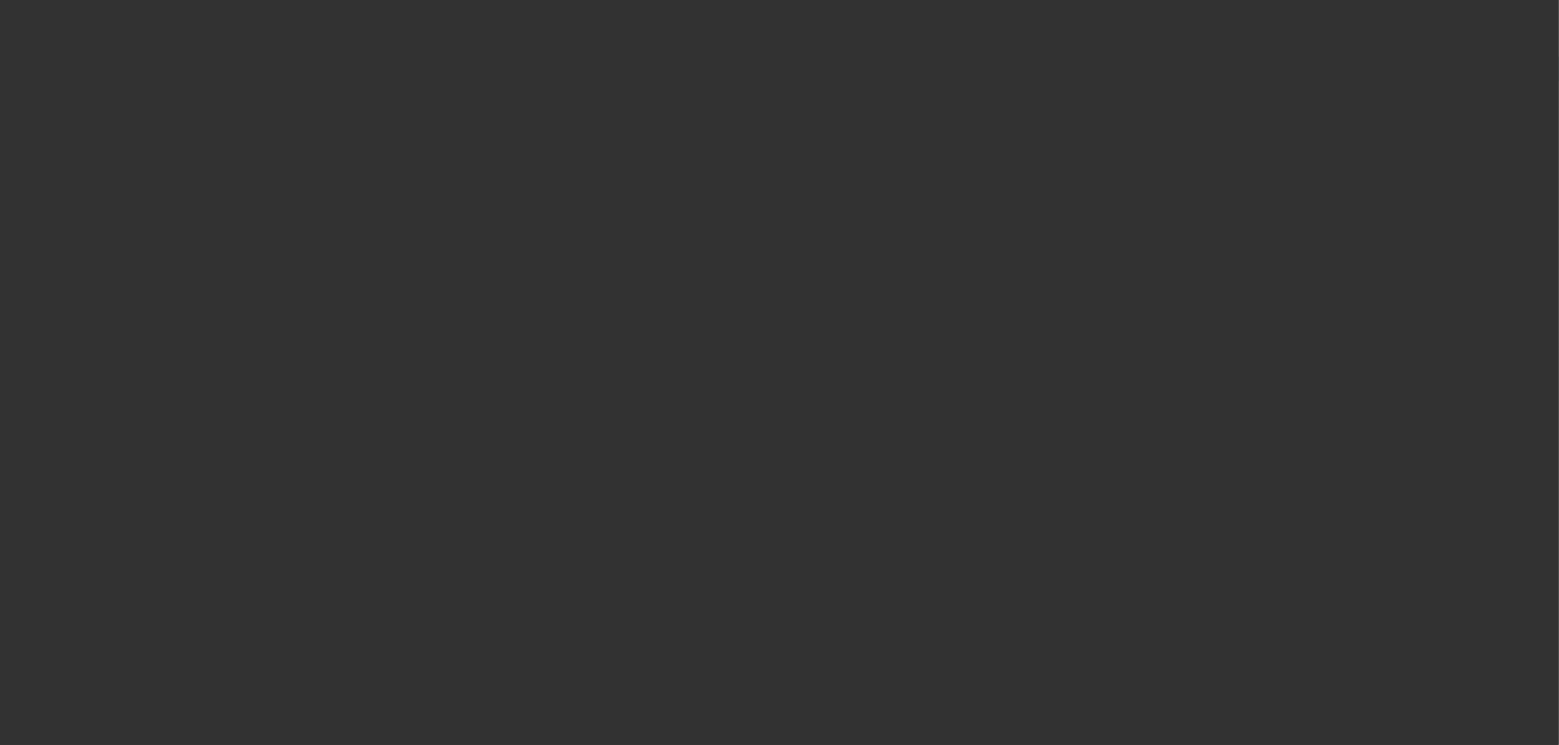
select select "0"
select select "3"
select select "0"
select select "6"
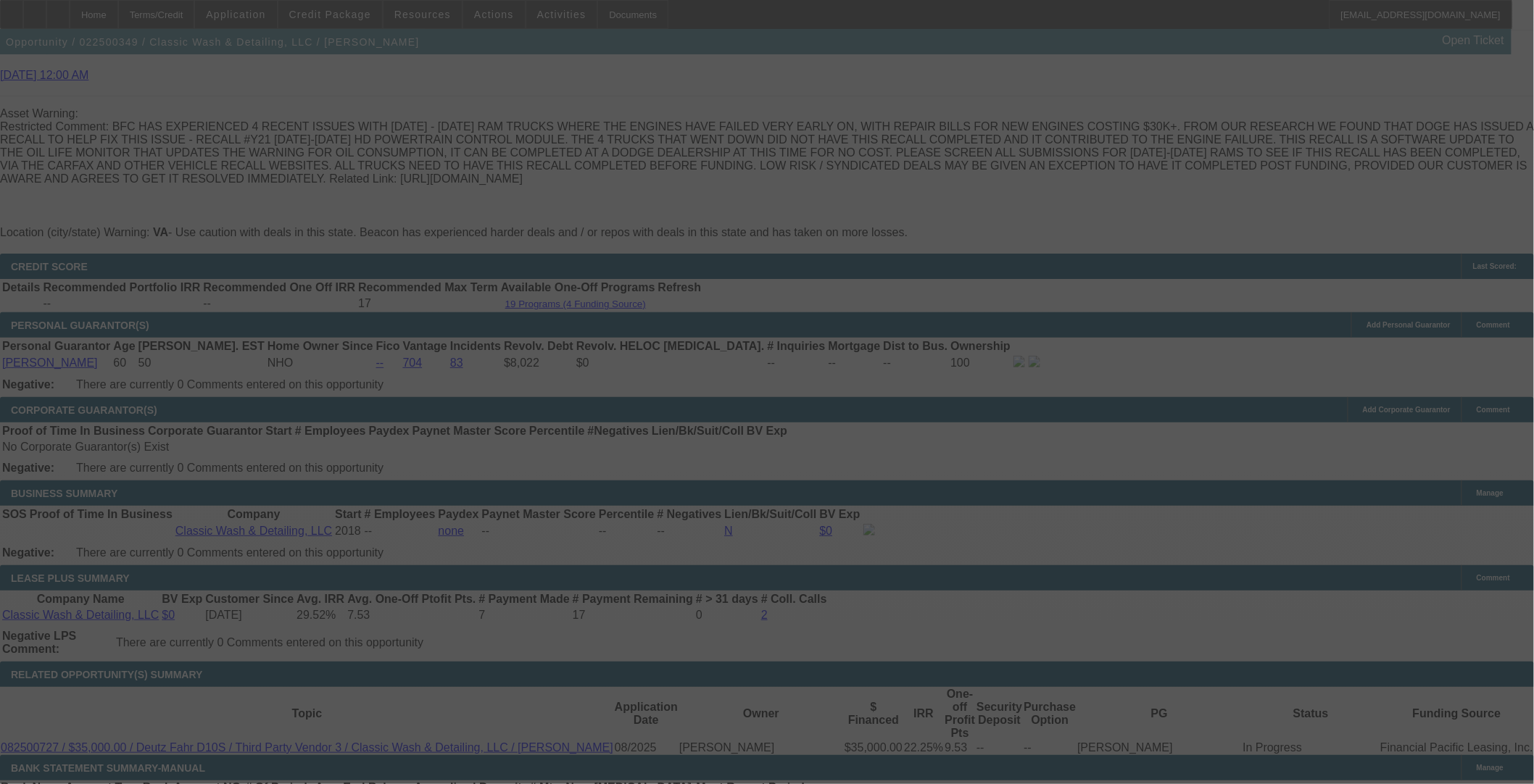
scroll to position [2081, 0]
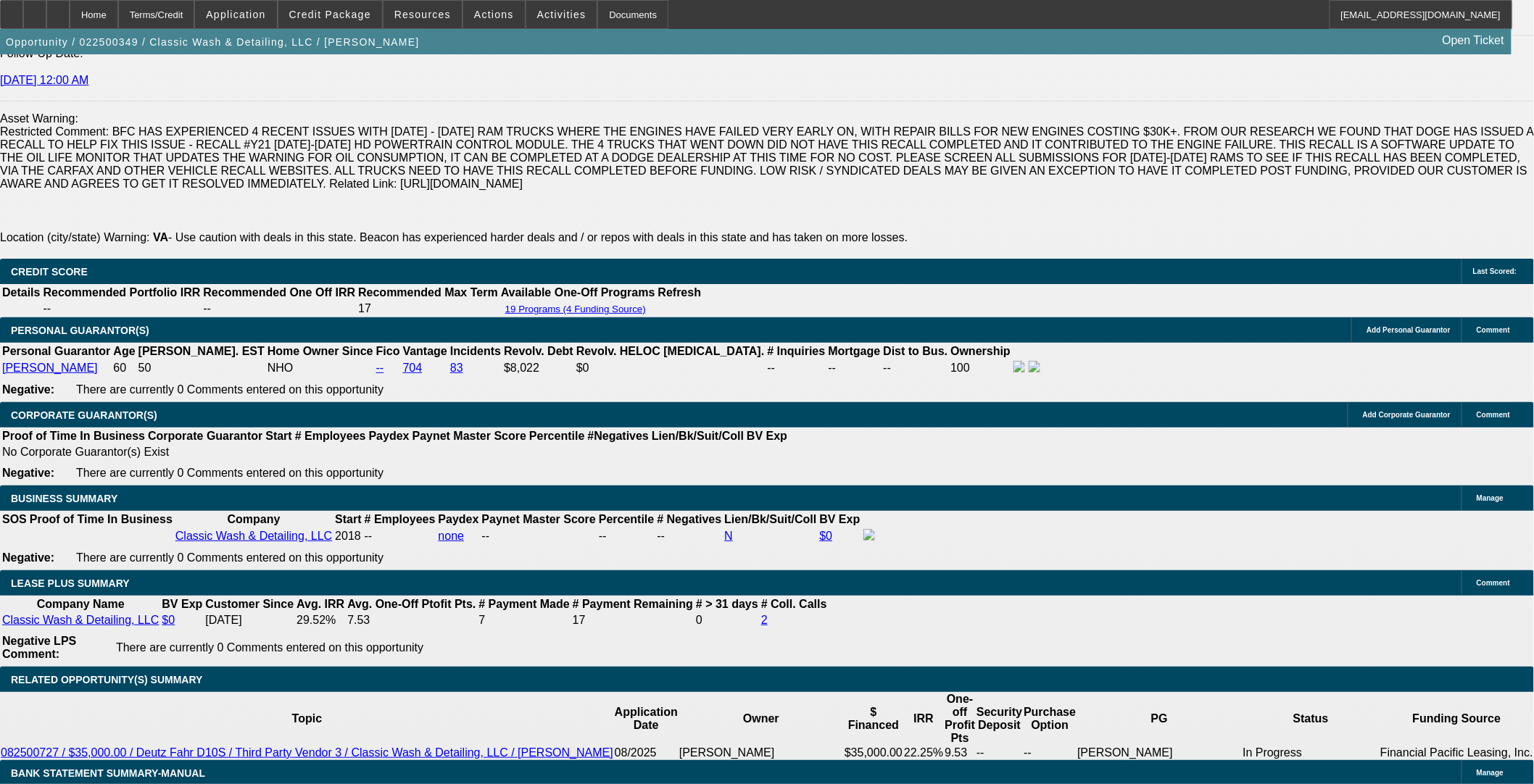
select select "0"
select select "3"
select select "0"
select select "6"
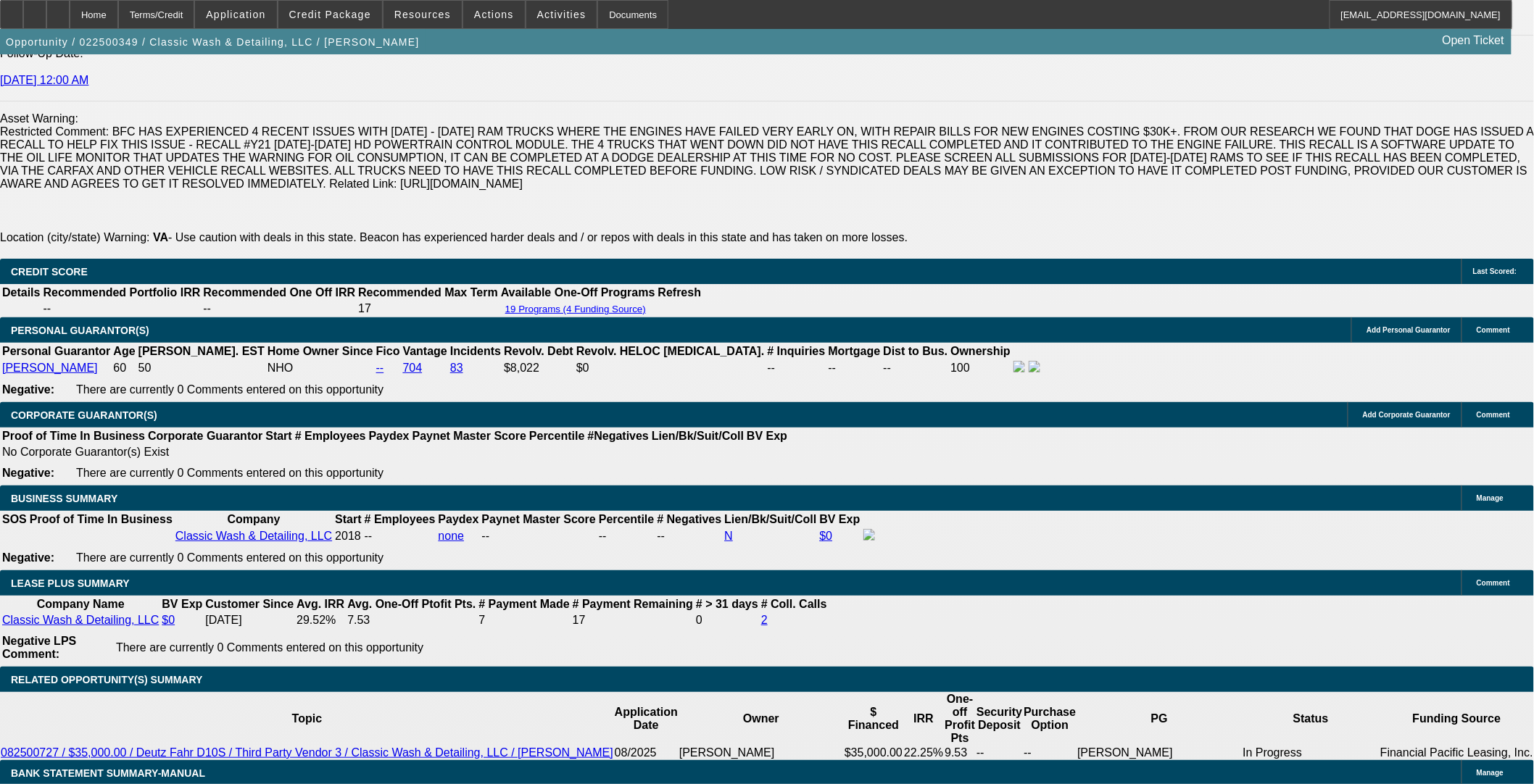
select select "0"
select select "3"
select select "0.1"
select select "4"
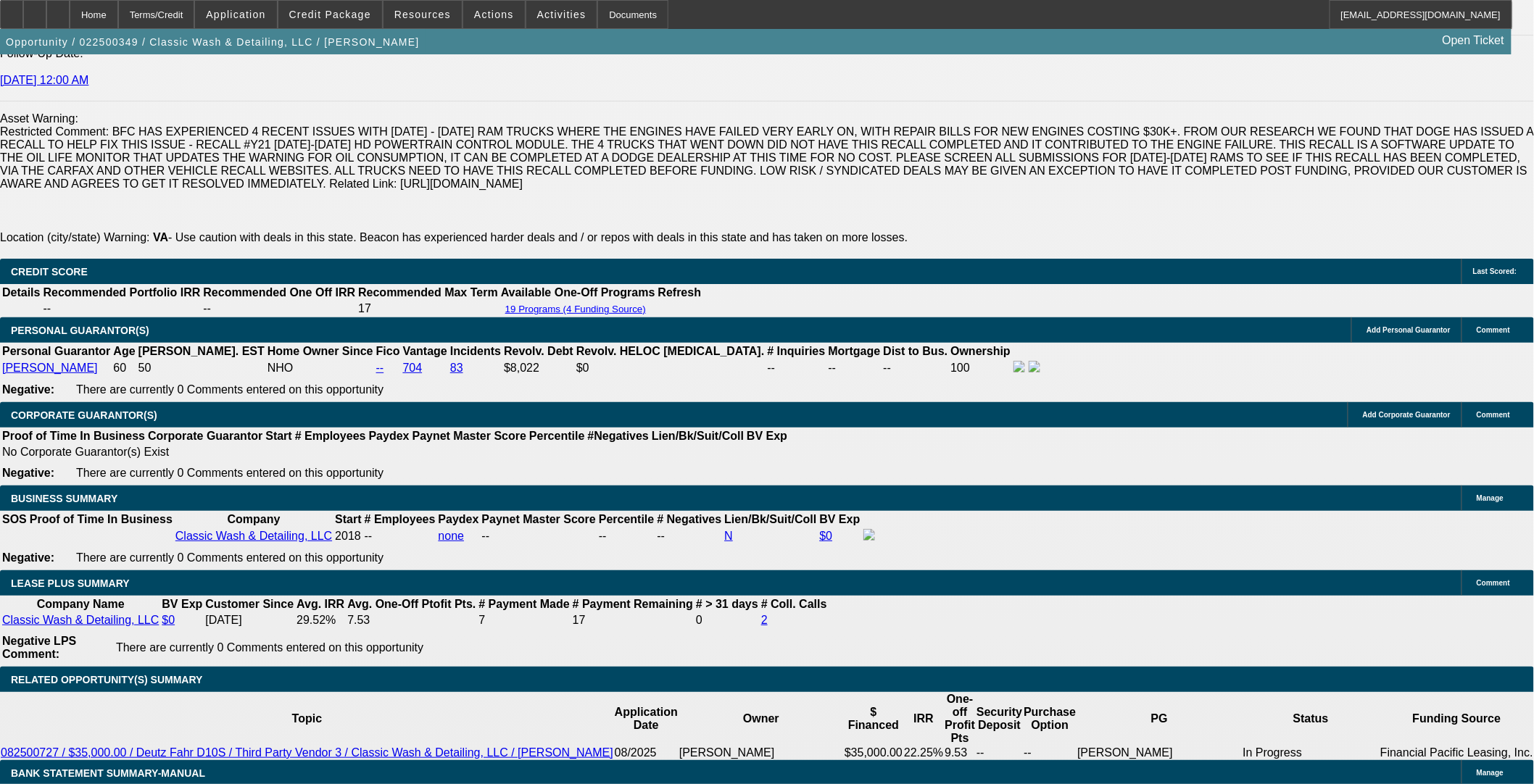
select select "0"
select select "3"
select select "0"
select select "6"
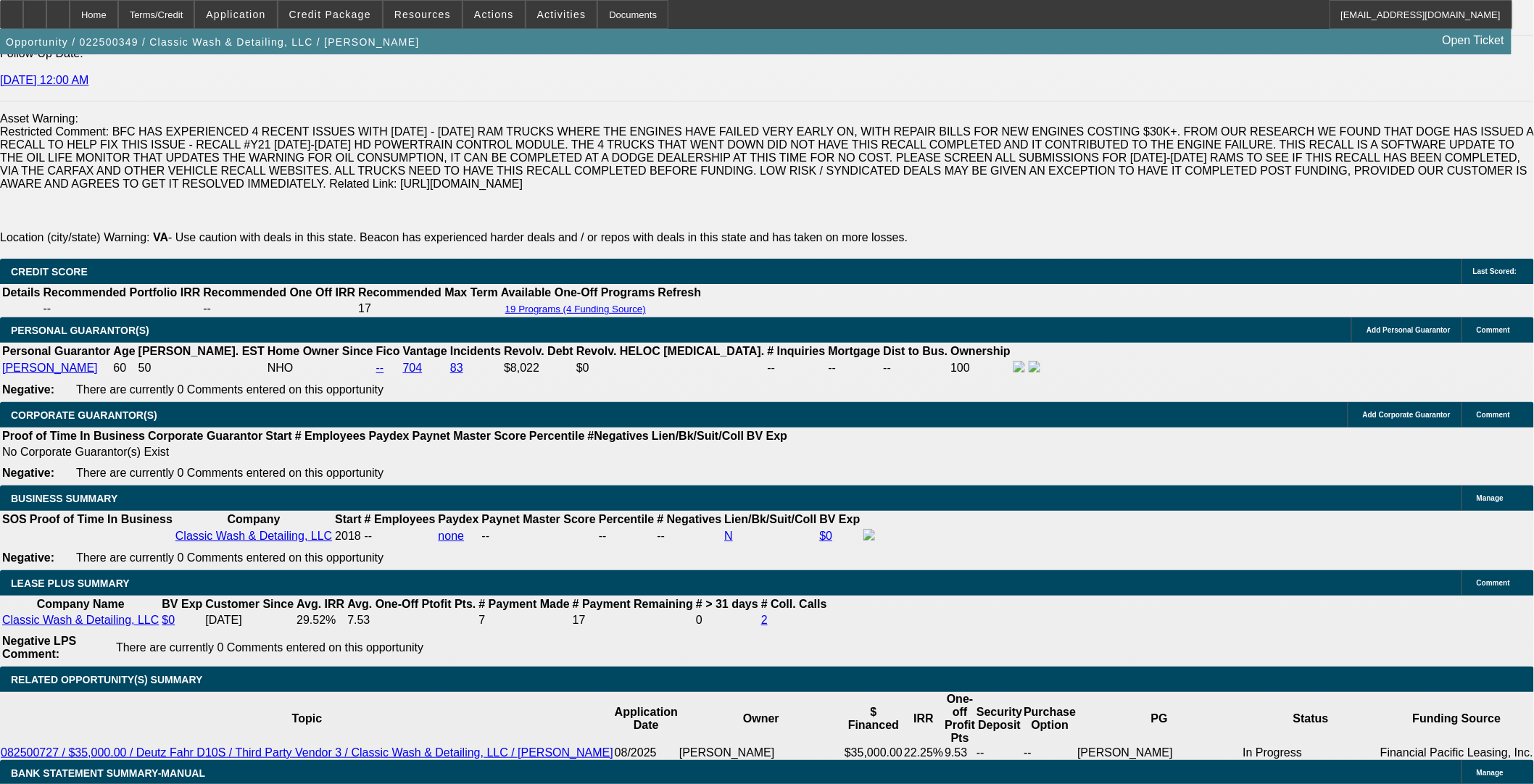
select select "0"
select select "6"
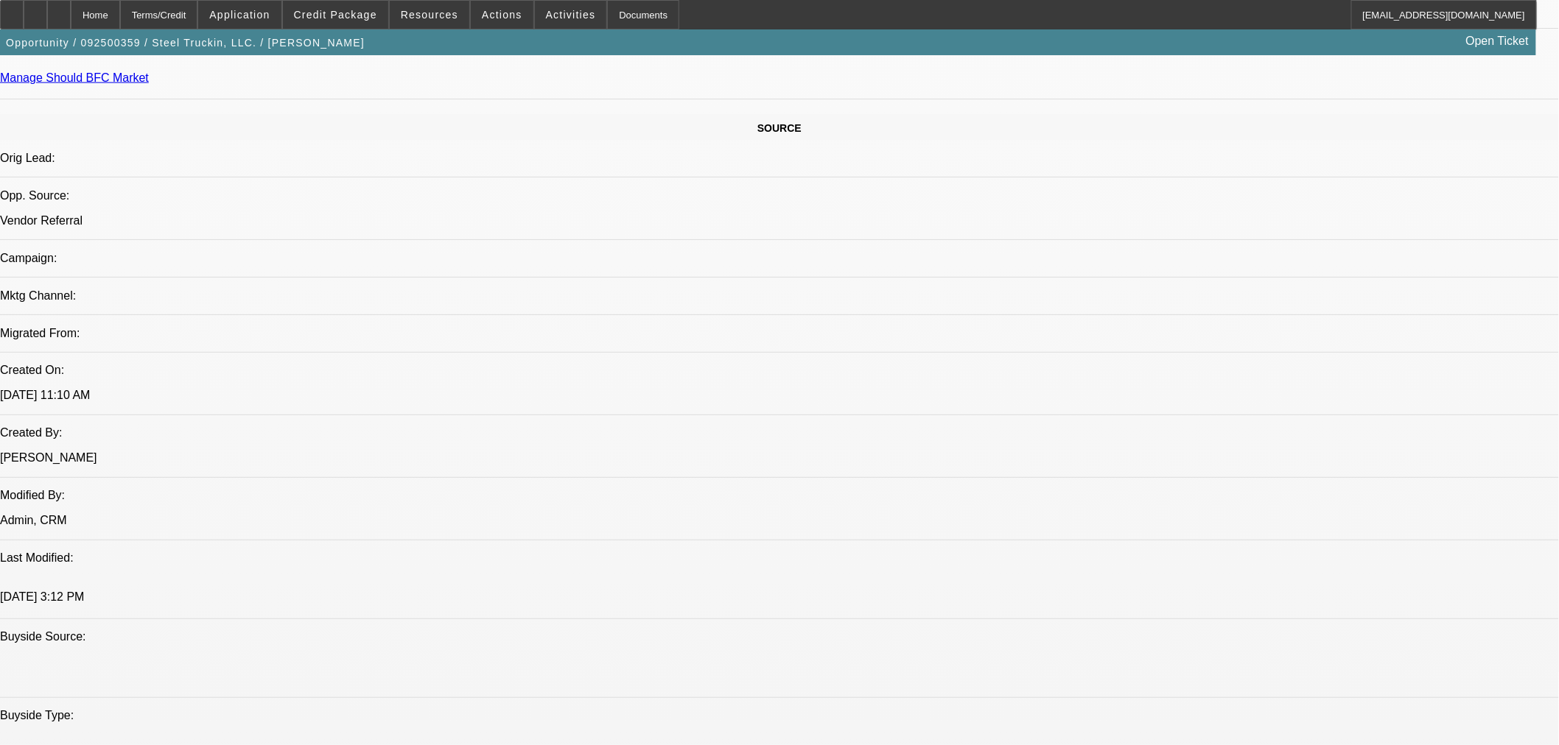
select select "0"
select select "2"
select select "0"
select select "6"
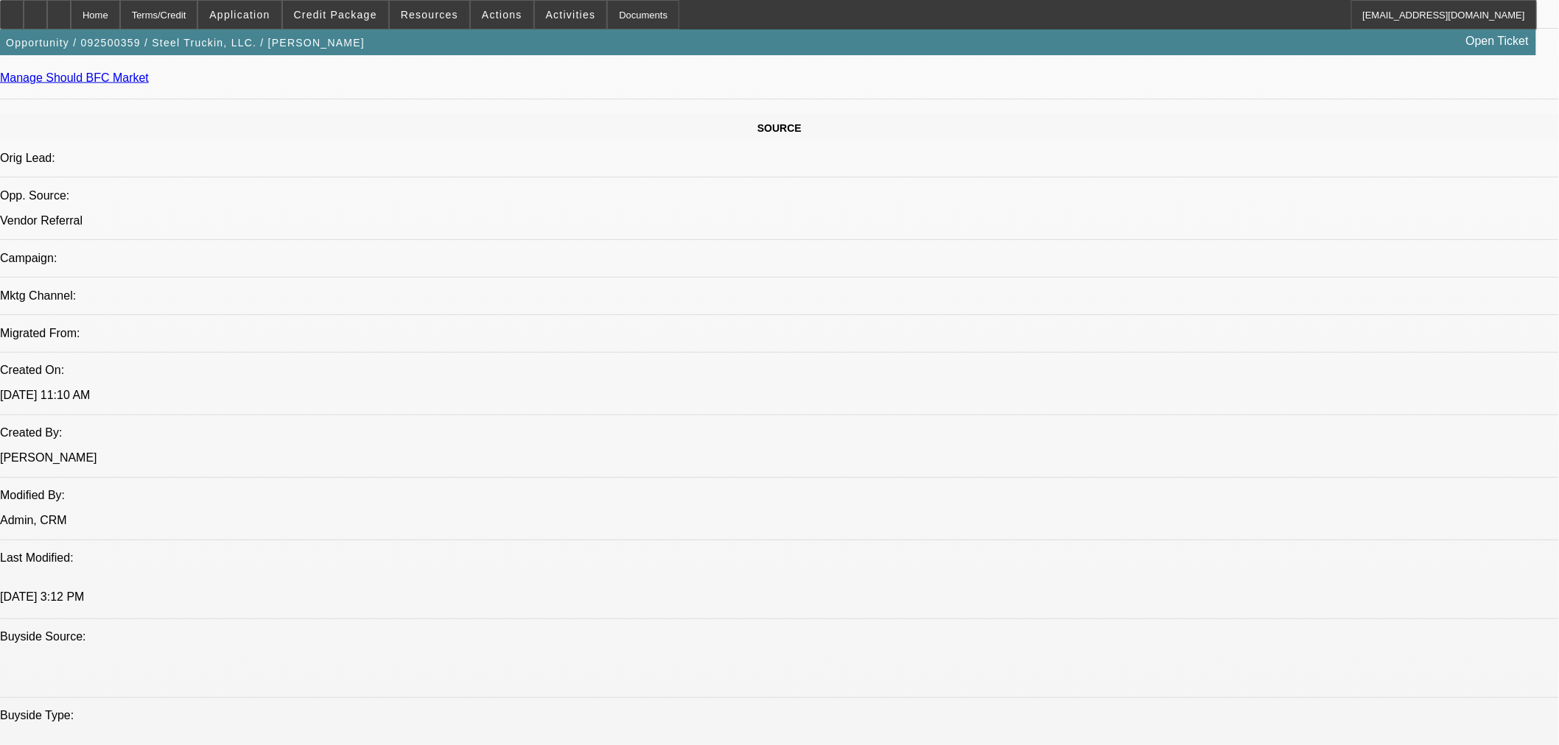
select select "0"
select select "2"
select select "0"
select select "6"
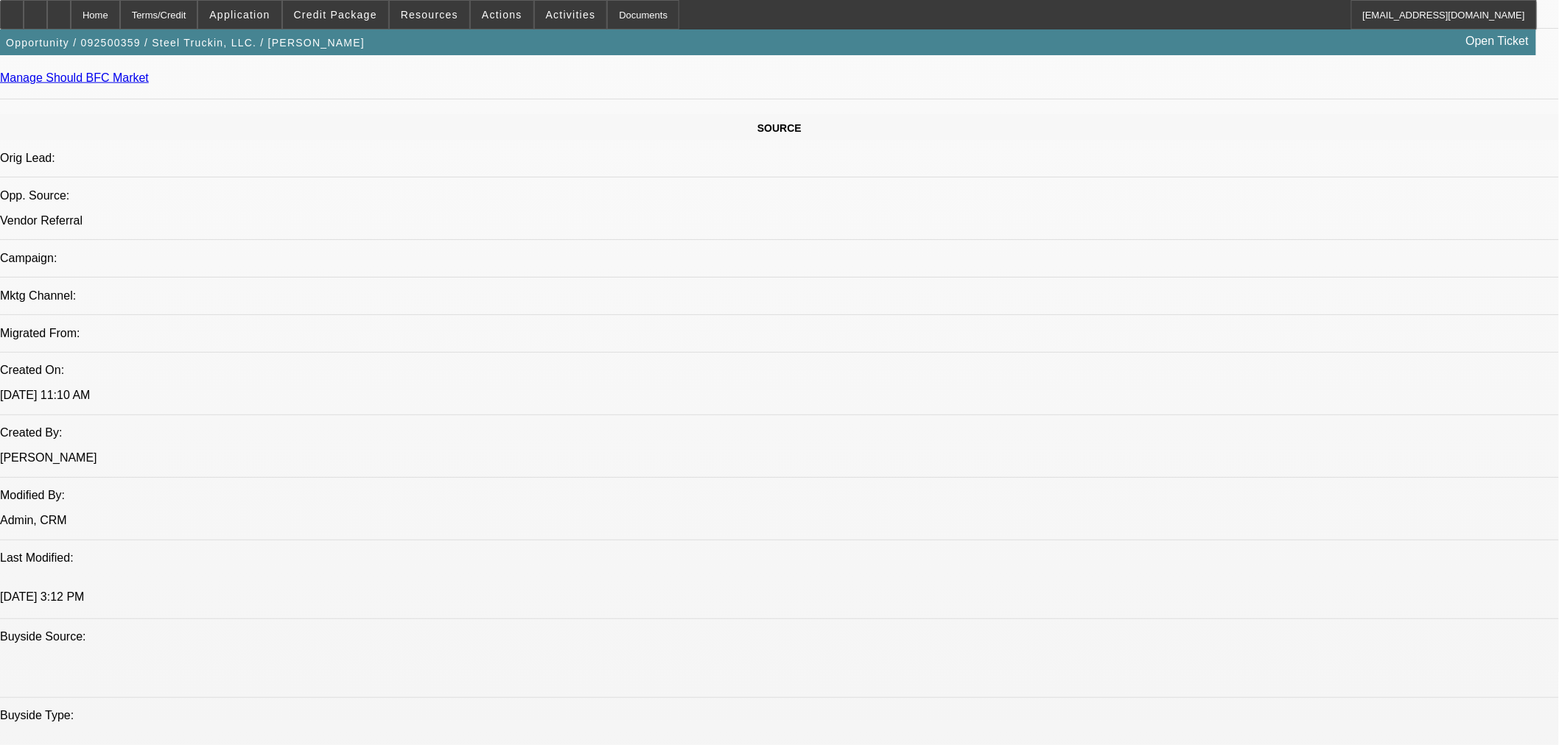
select select "0"
select select "2"
select select "0.1"
select select "4"
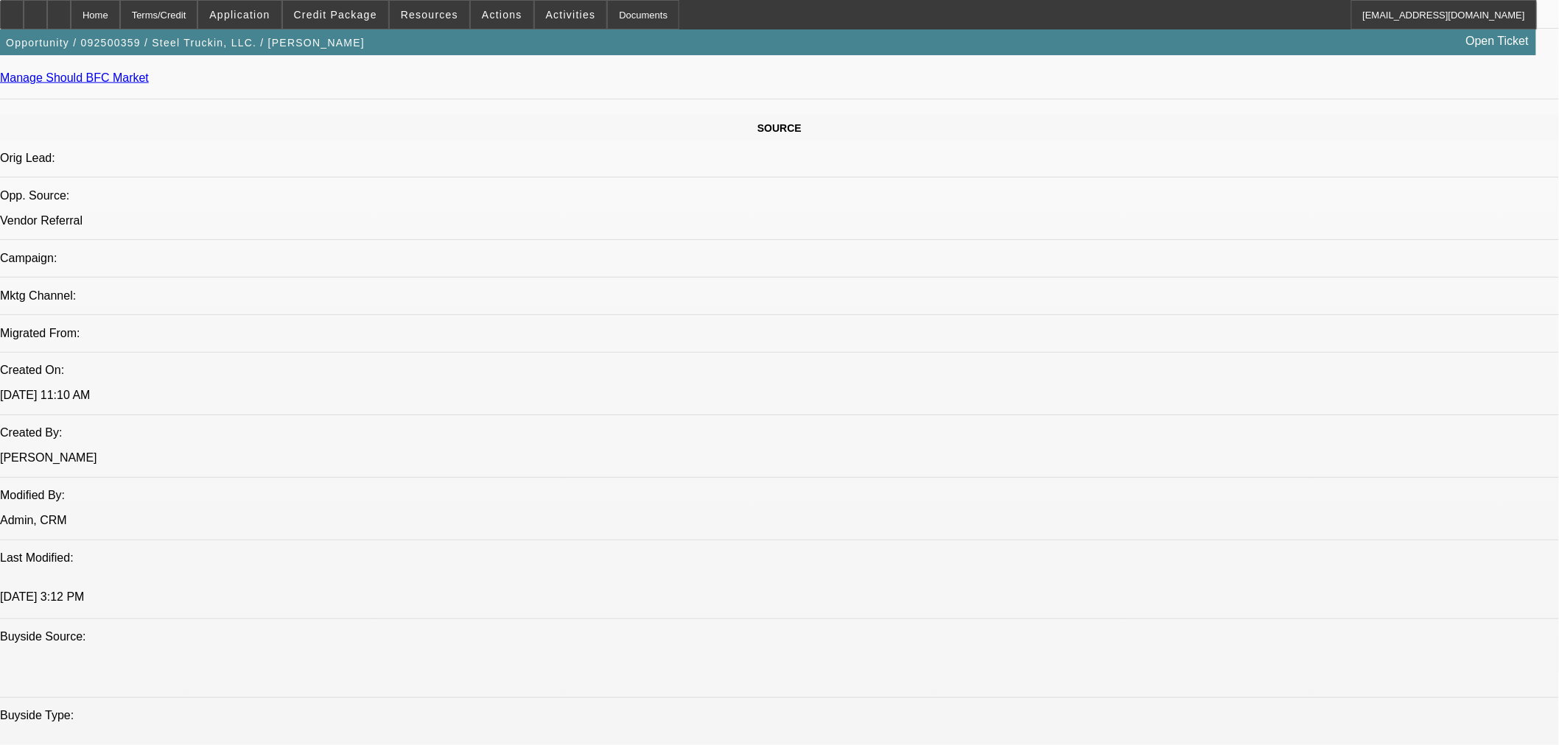
select select "0"
select select "2"
select select "0"
select select "6"
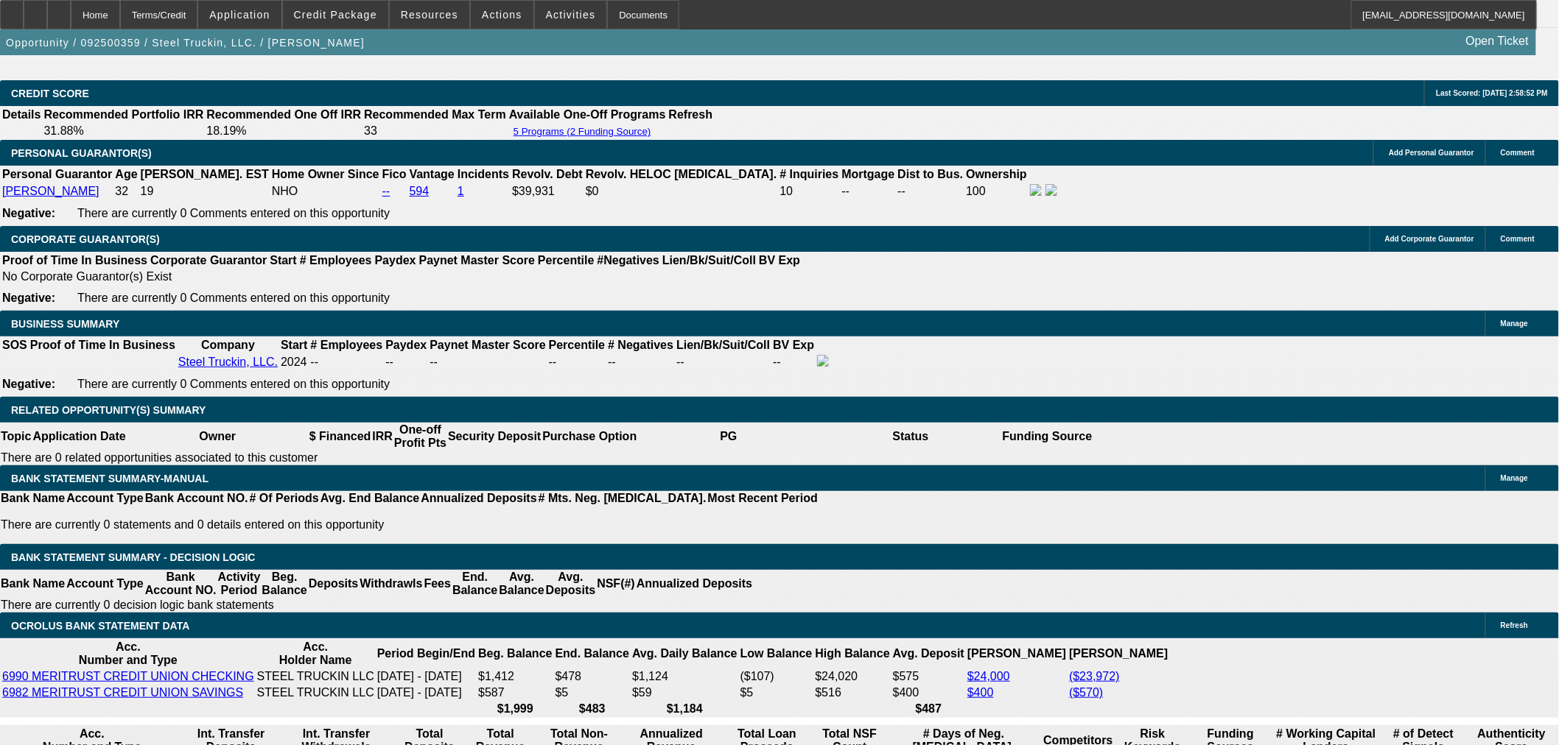
scroll to position [2045, 0]
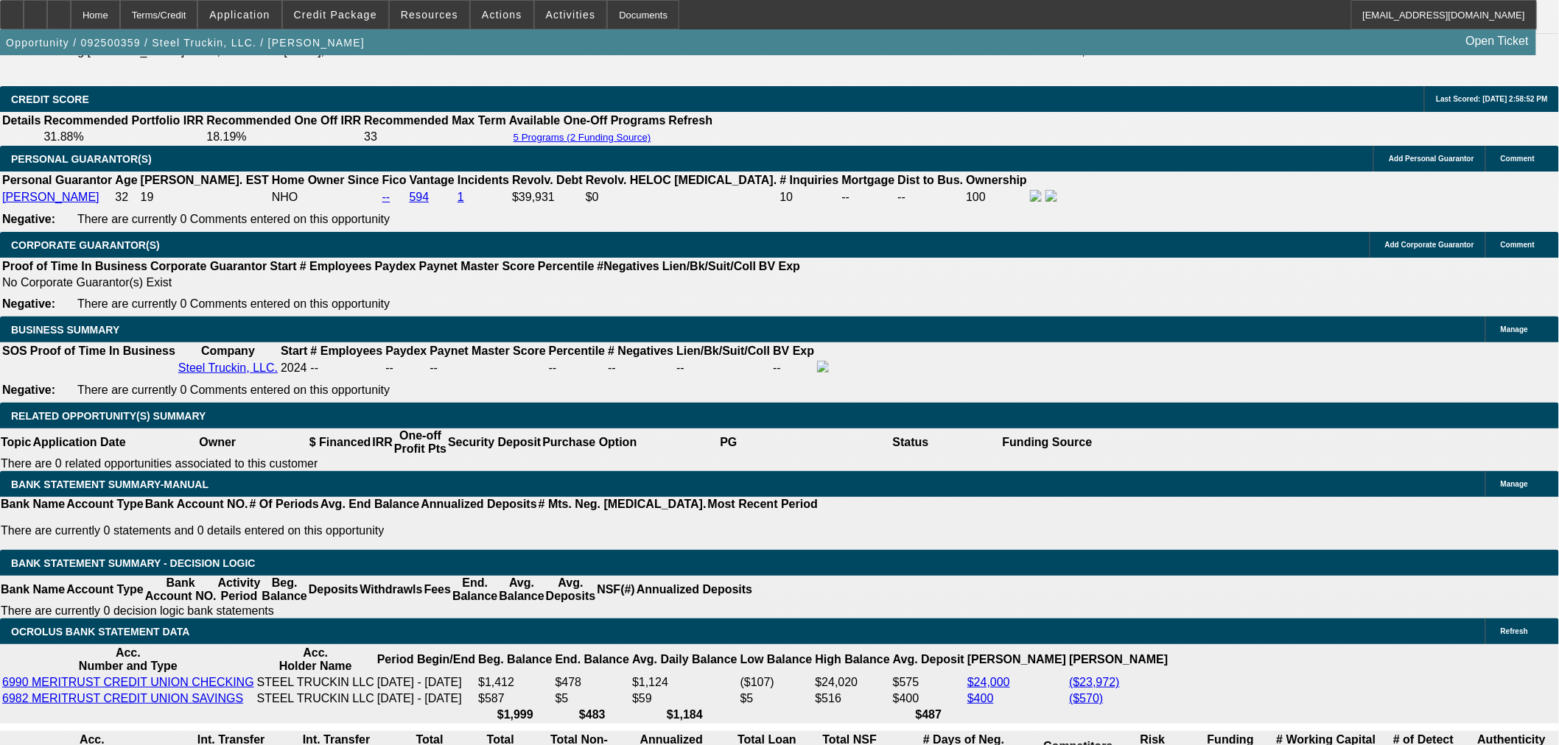
select select "0"
select select "2"
select select "0"
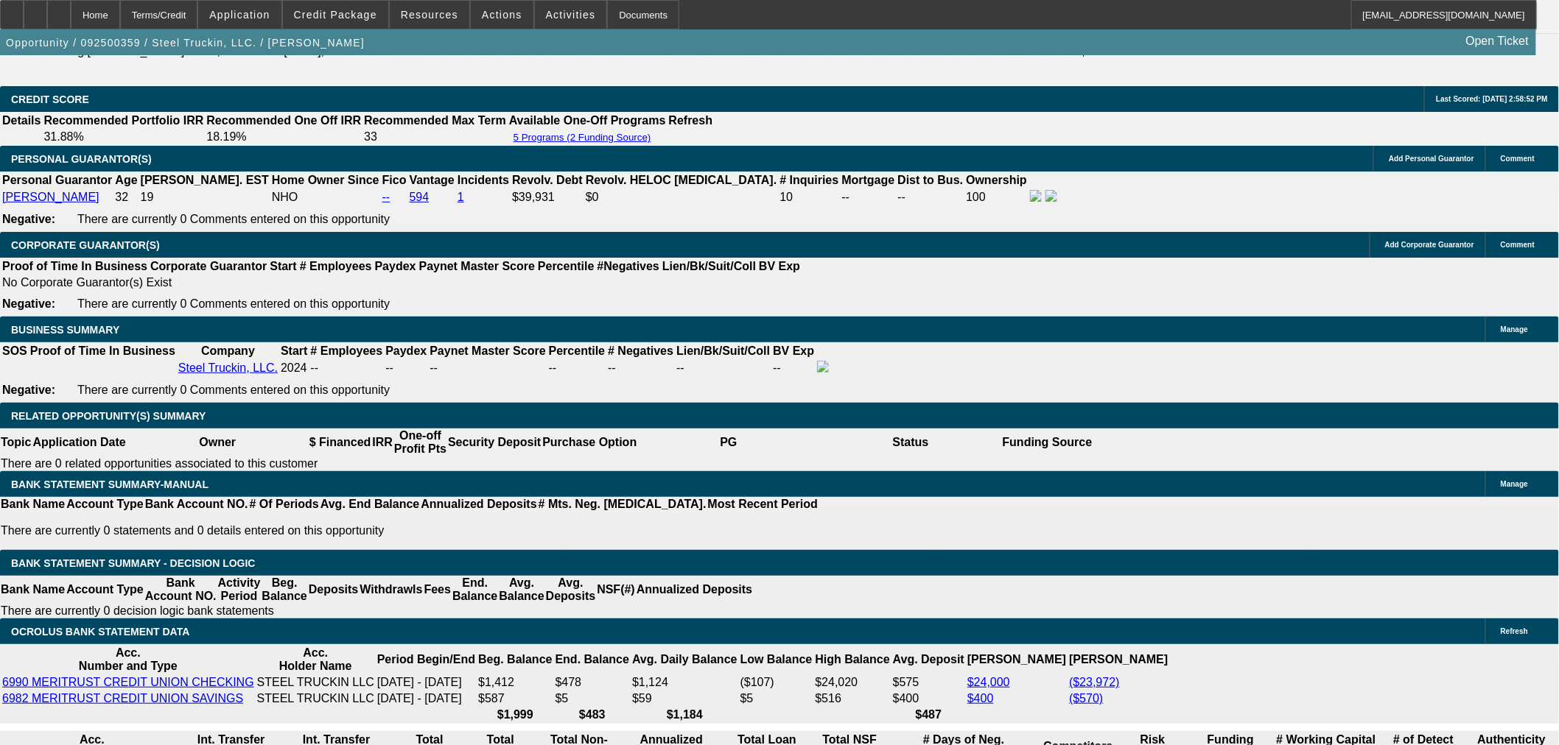
select select "6"
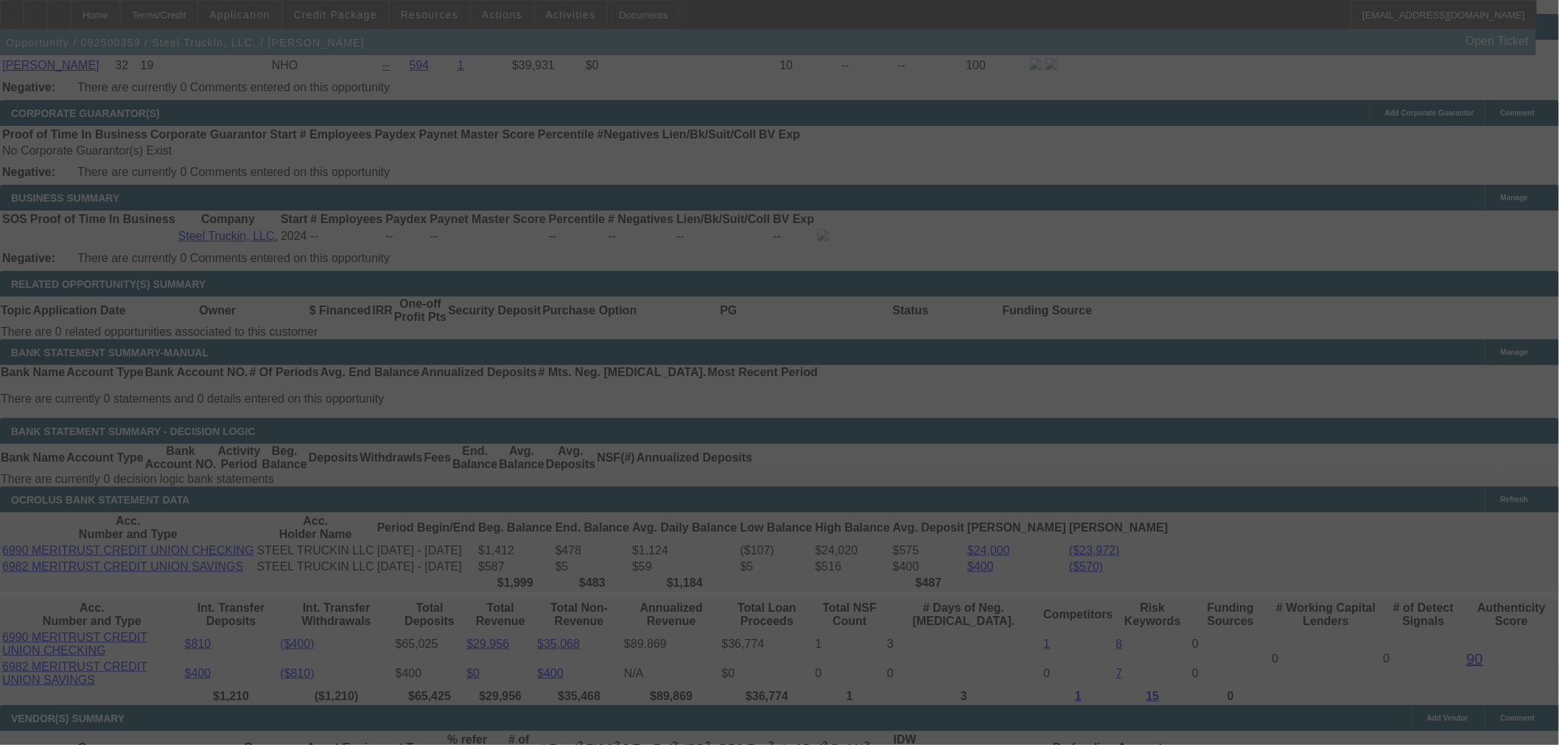
scroll to position [2210, 0]
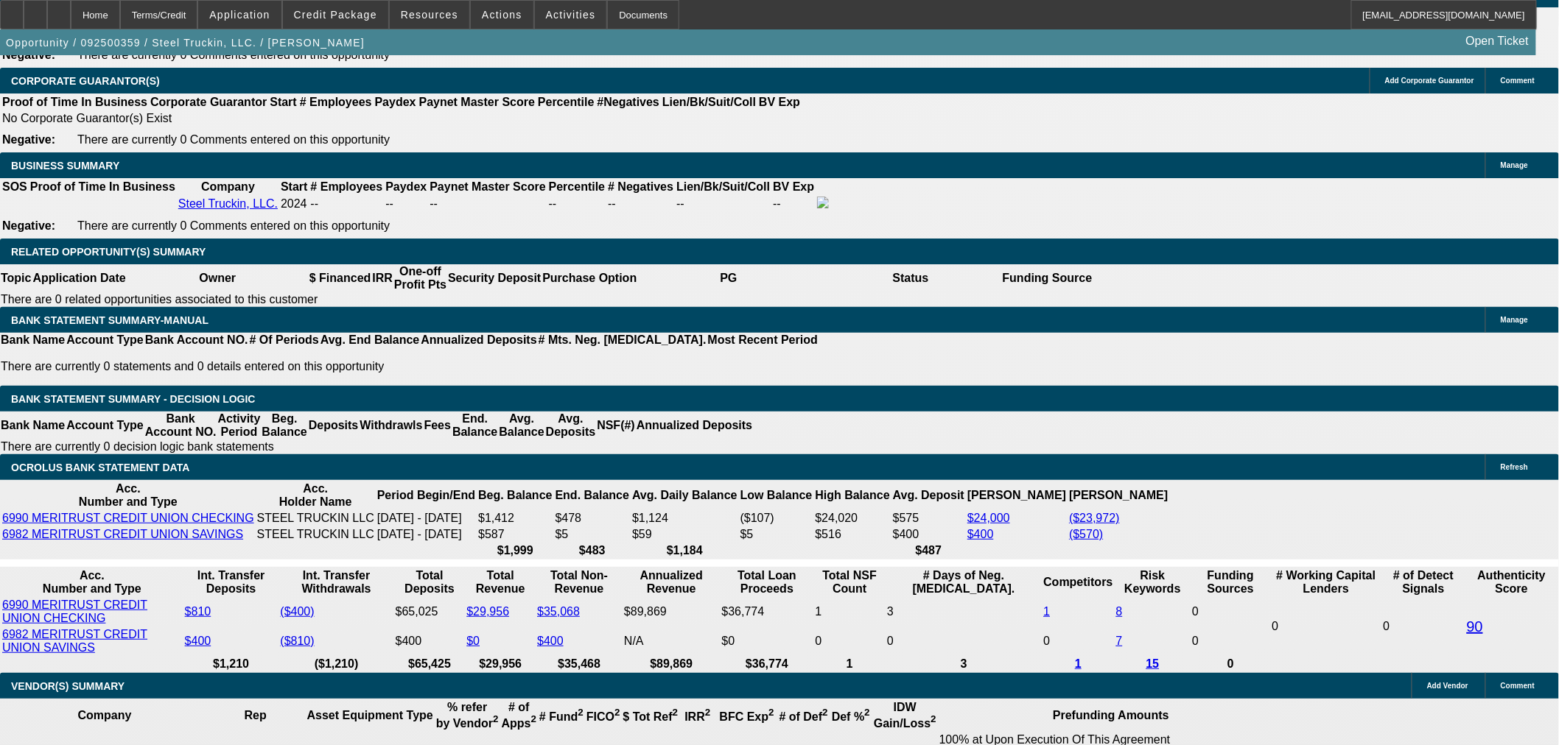
select select "0"
select select "2"
select select "0"
select select "6"
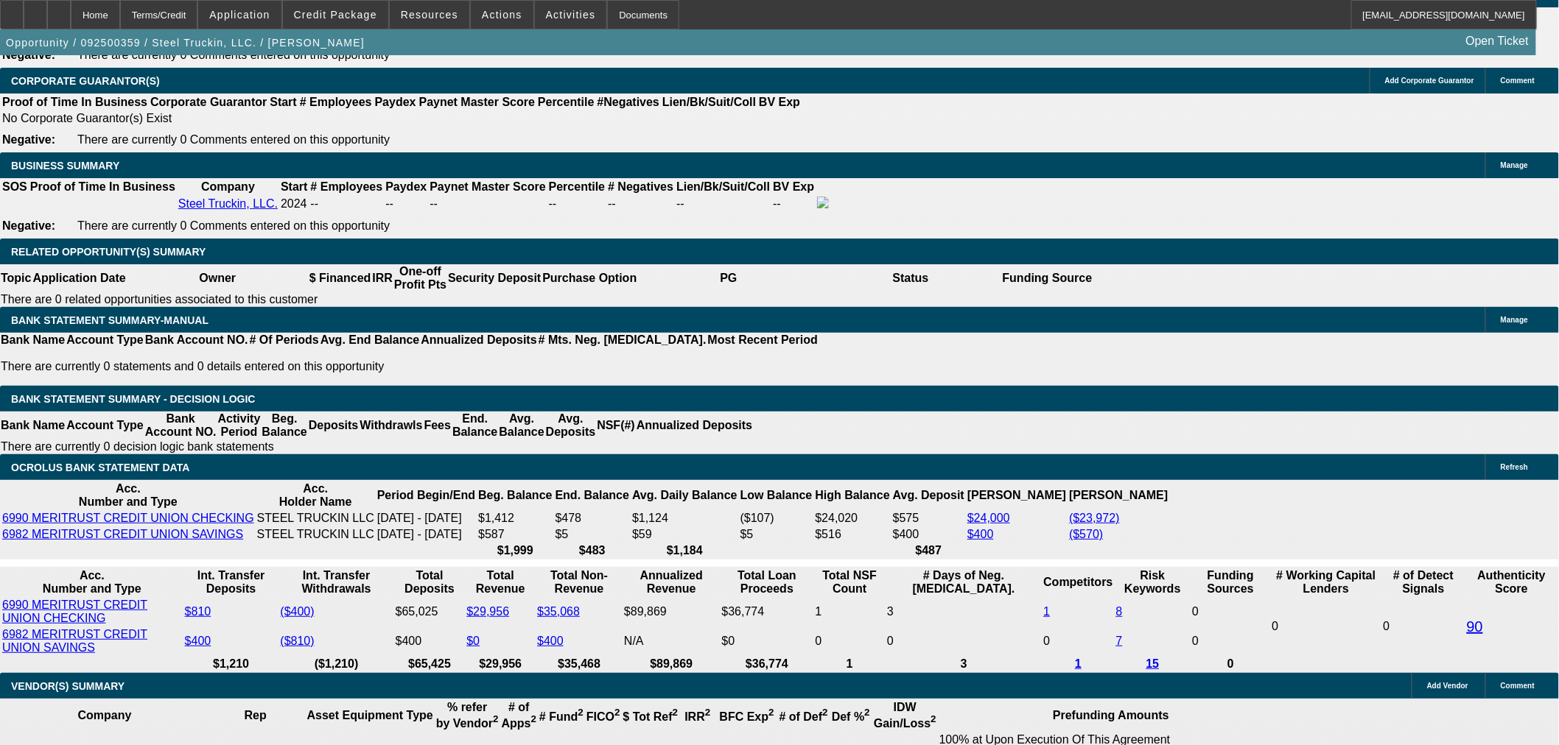
select select "0"
select select "2"
select select "0"
select select "6"
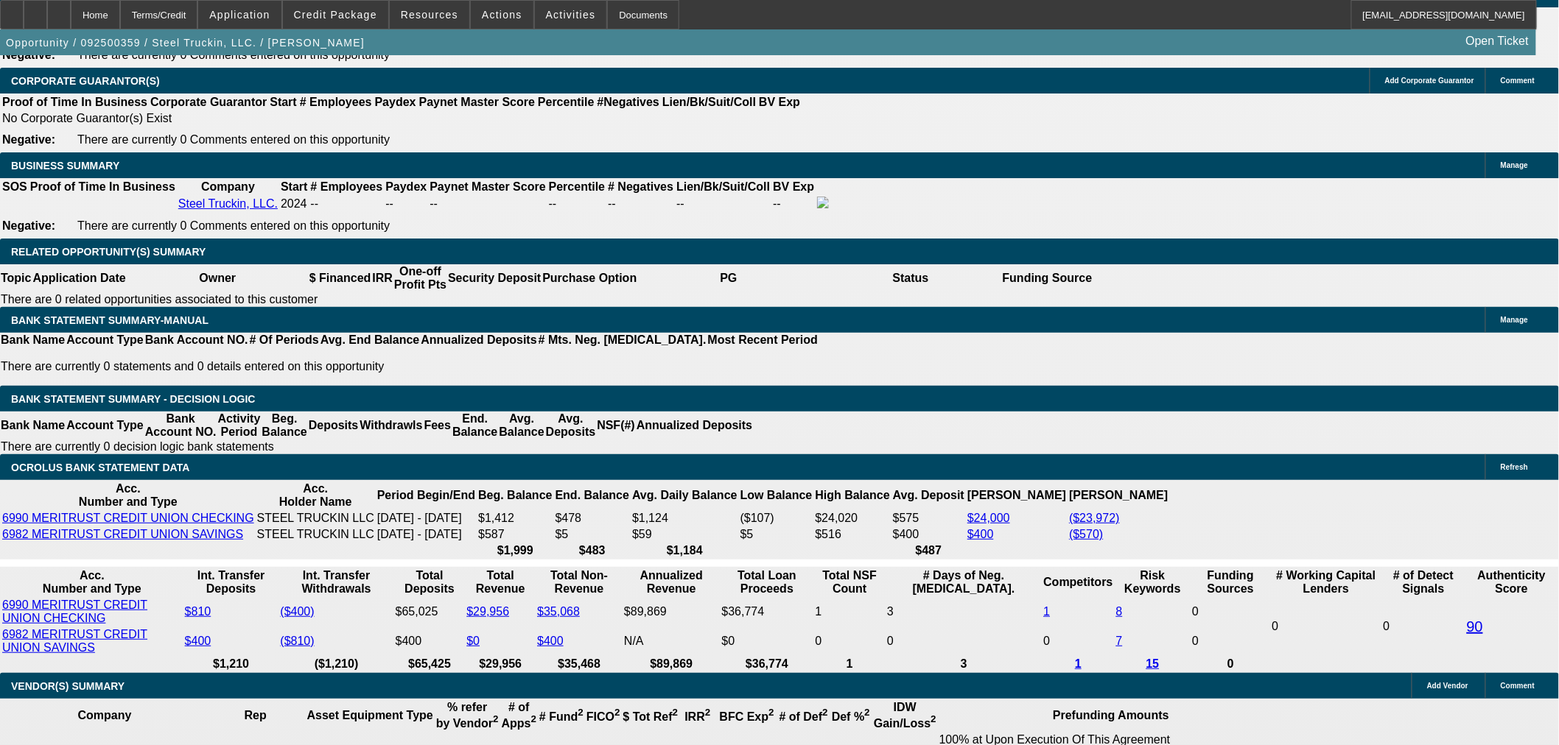
select select "0"
select select "2"
select select "0.1"
select select "4"
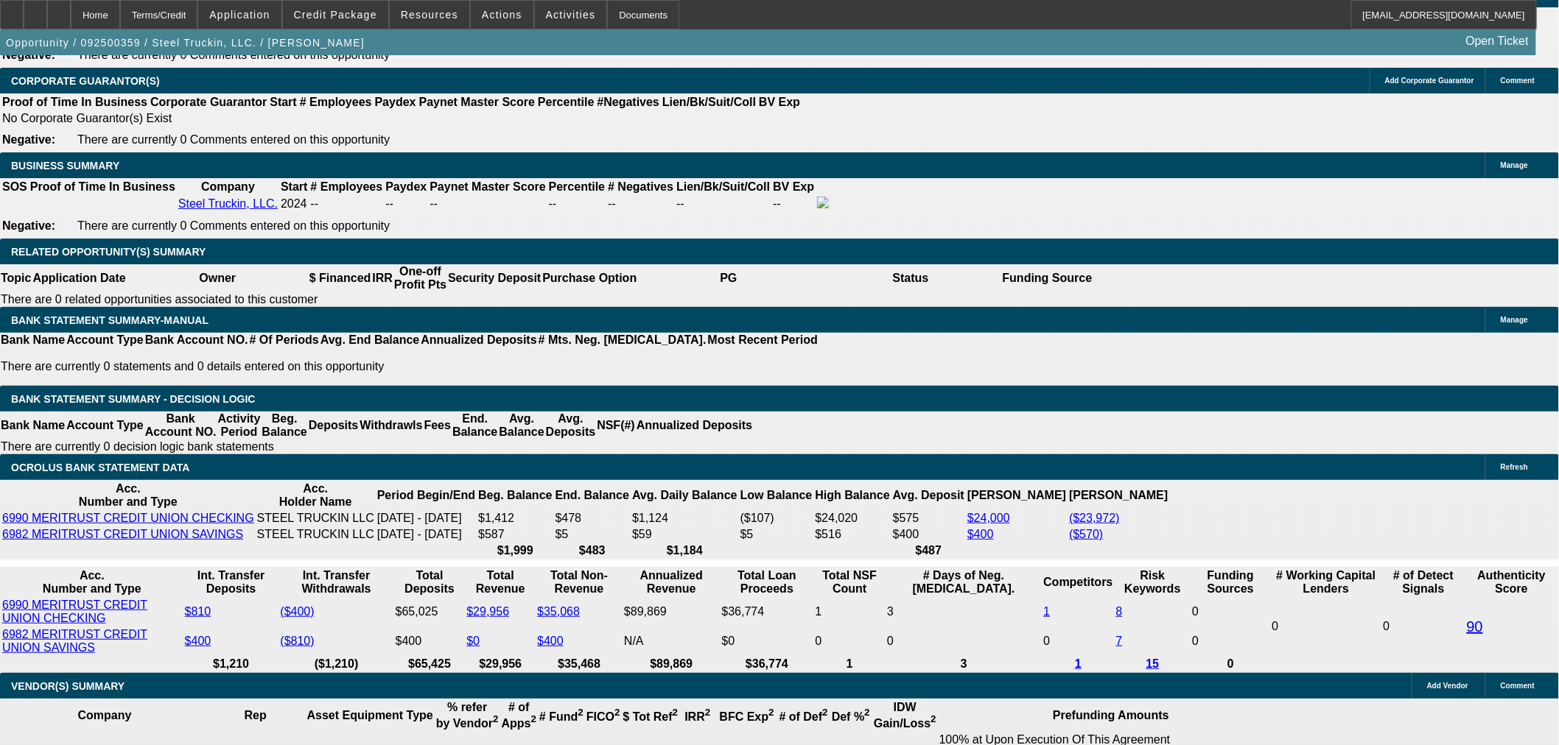
select select "0"
select select "2"
select select "0"
select select "6"
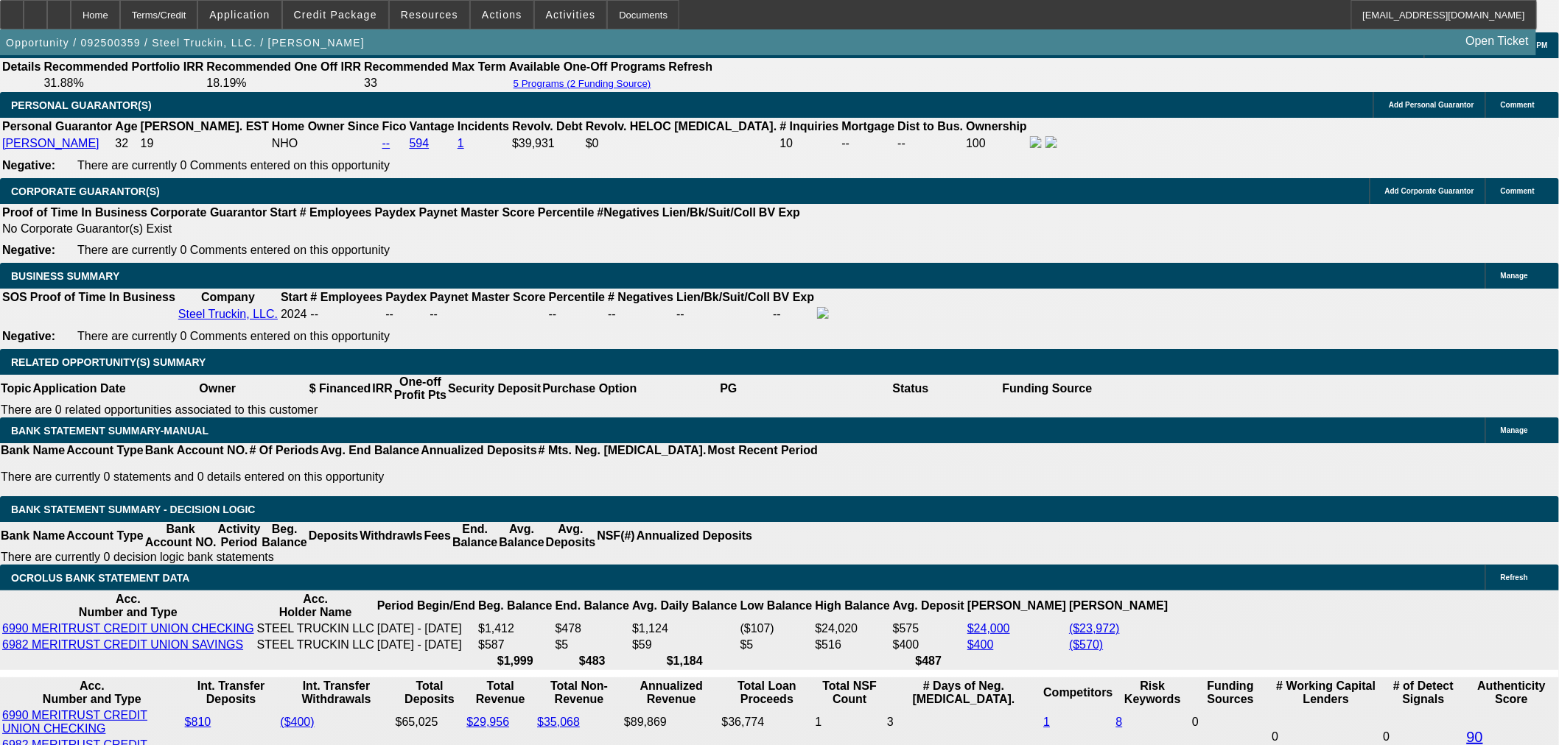
scroll to position [2127, 0]
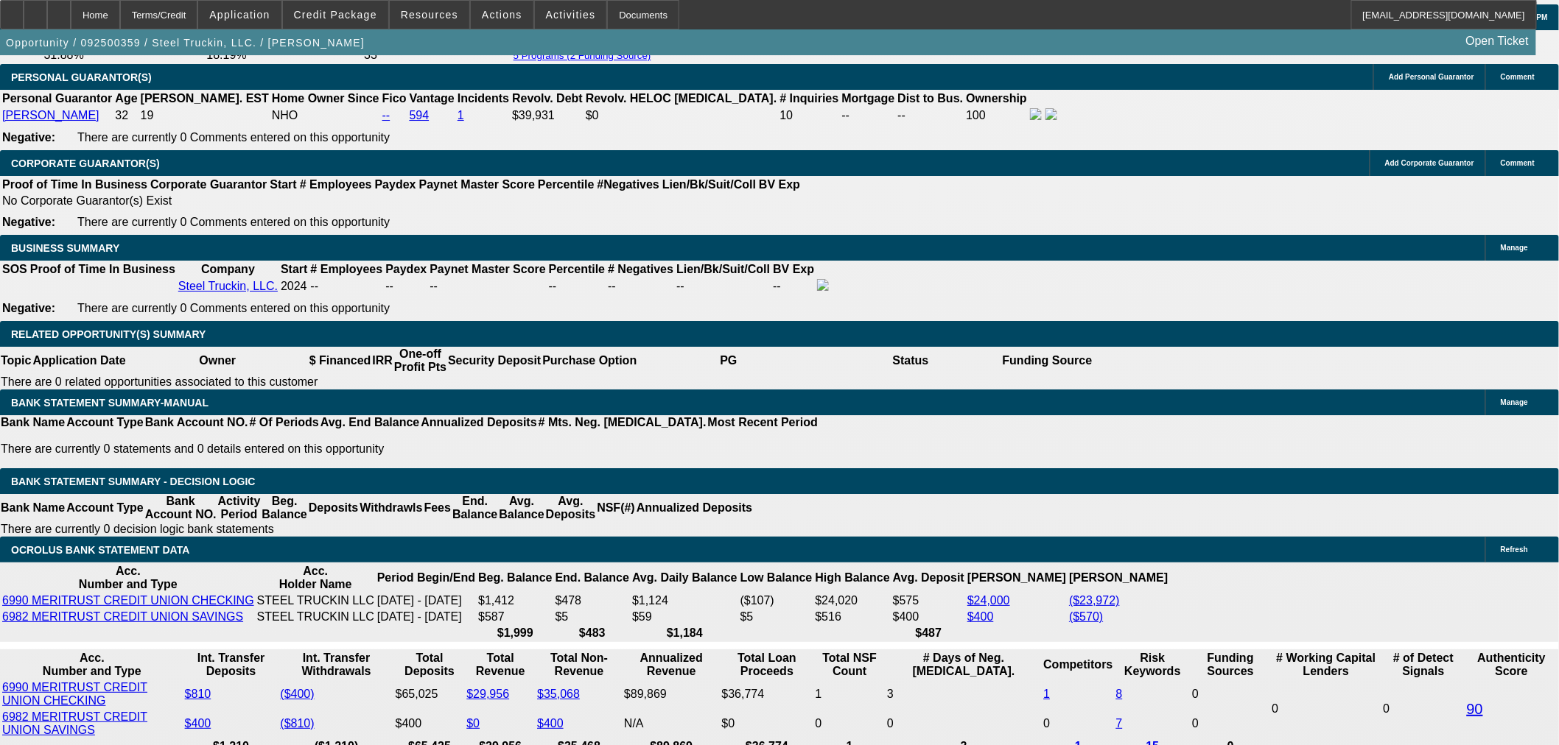
type textarea "DON KEEPS CREEPING THE DOWN PAYMENT % LOWER AND LOWER AND INCREASING THE FINANC…"
drag, startPoint x: 1305, startPoint y: 309, endPoint x: 865, endPoint y: 238, distance: 445.5
click at [865, 238] on div "APPLICATION INFORMATION Manage Topic: 092500359 / $65,000.00 / INTERNATIONAL MV…" at bounding box center [779, 592] width 1559 height 5328
type textarea "HIGHER FINANCED AMOUNT AND LESS % UPFRONT"
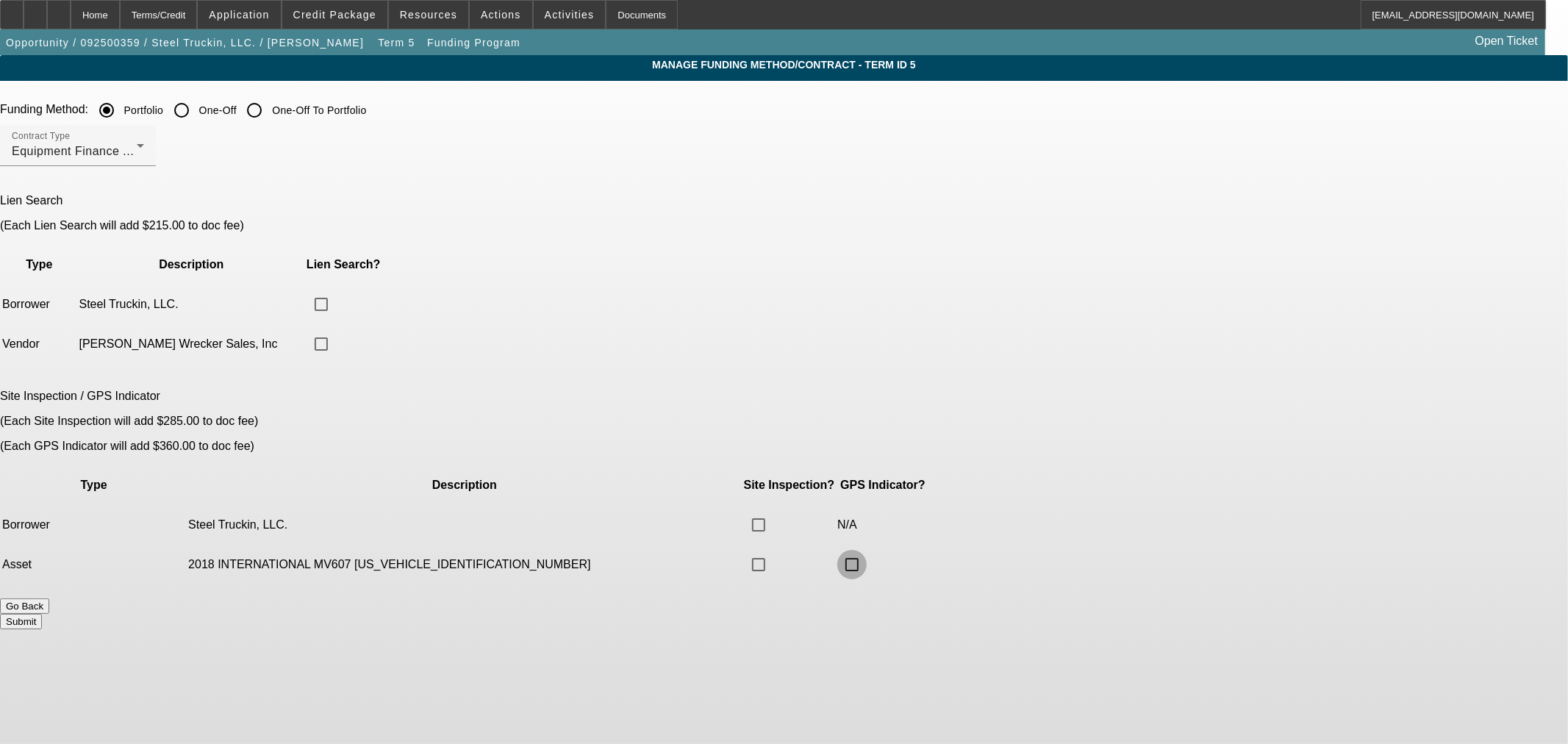
click at [866, 550] on input "checkbox" at bounding box center [851, 564] width 29 height 29
checkbox input "true"
click at [42, 614] on button "Submit" at bounding box center [21, 621] width 42 height 15
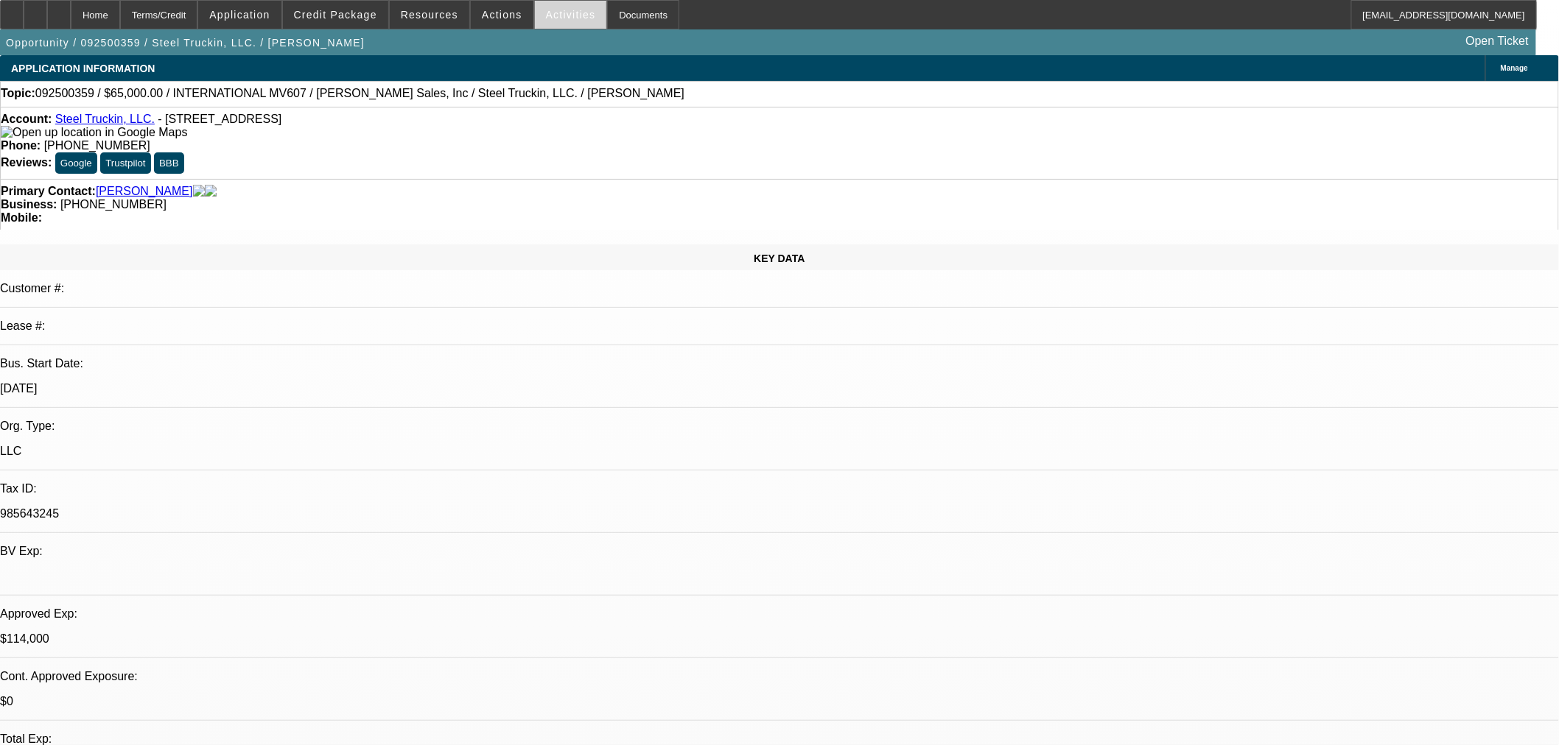
select select "0"
select select "2"
select select "0"
select select "6"
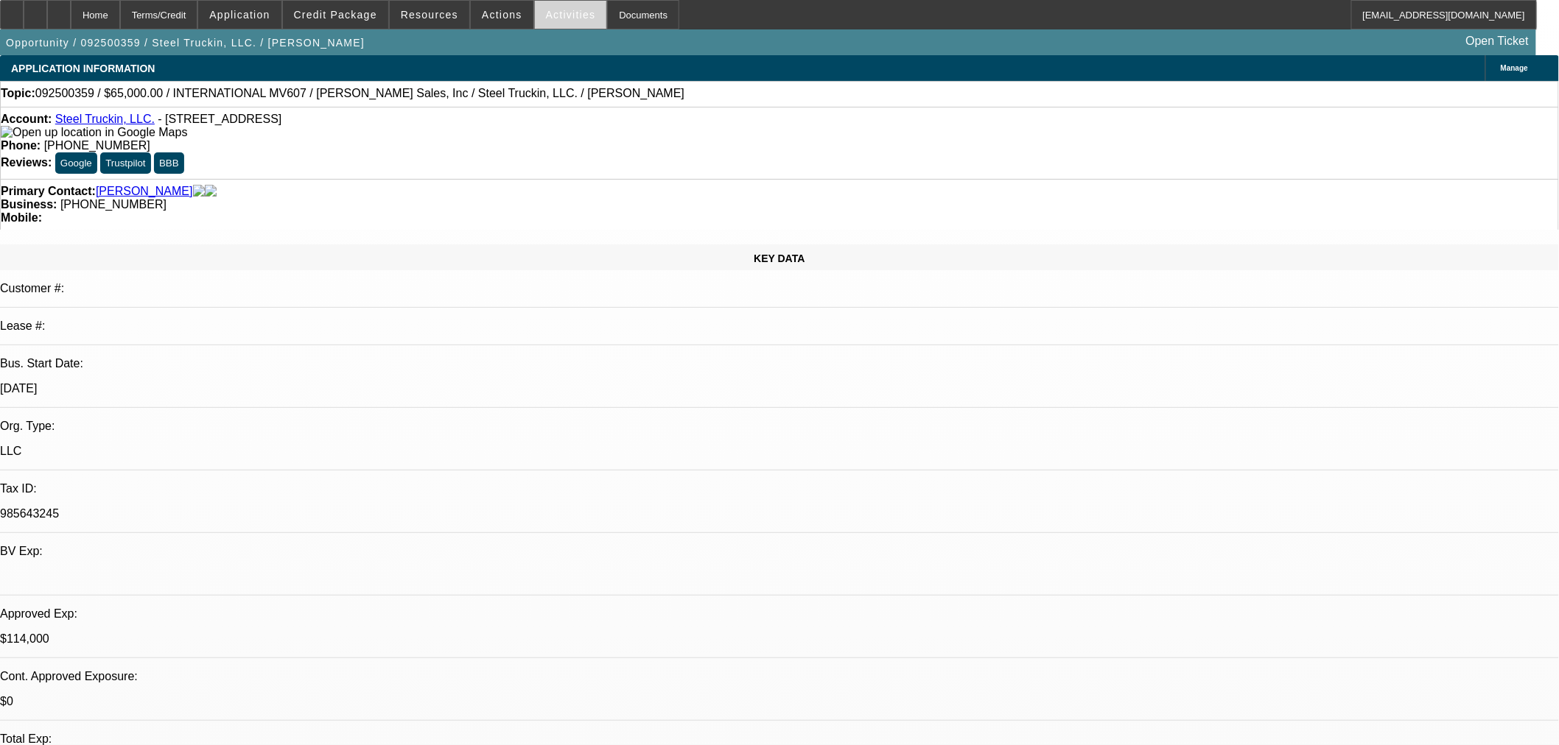
select select "0"
select select "2"
select select "0"
select select "6"
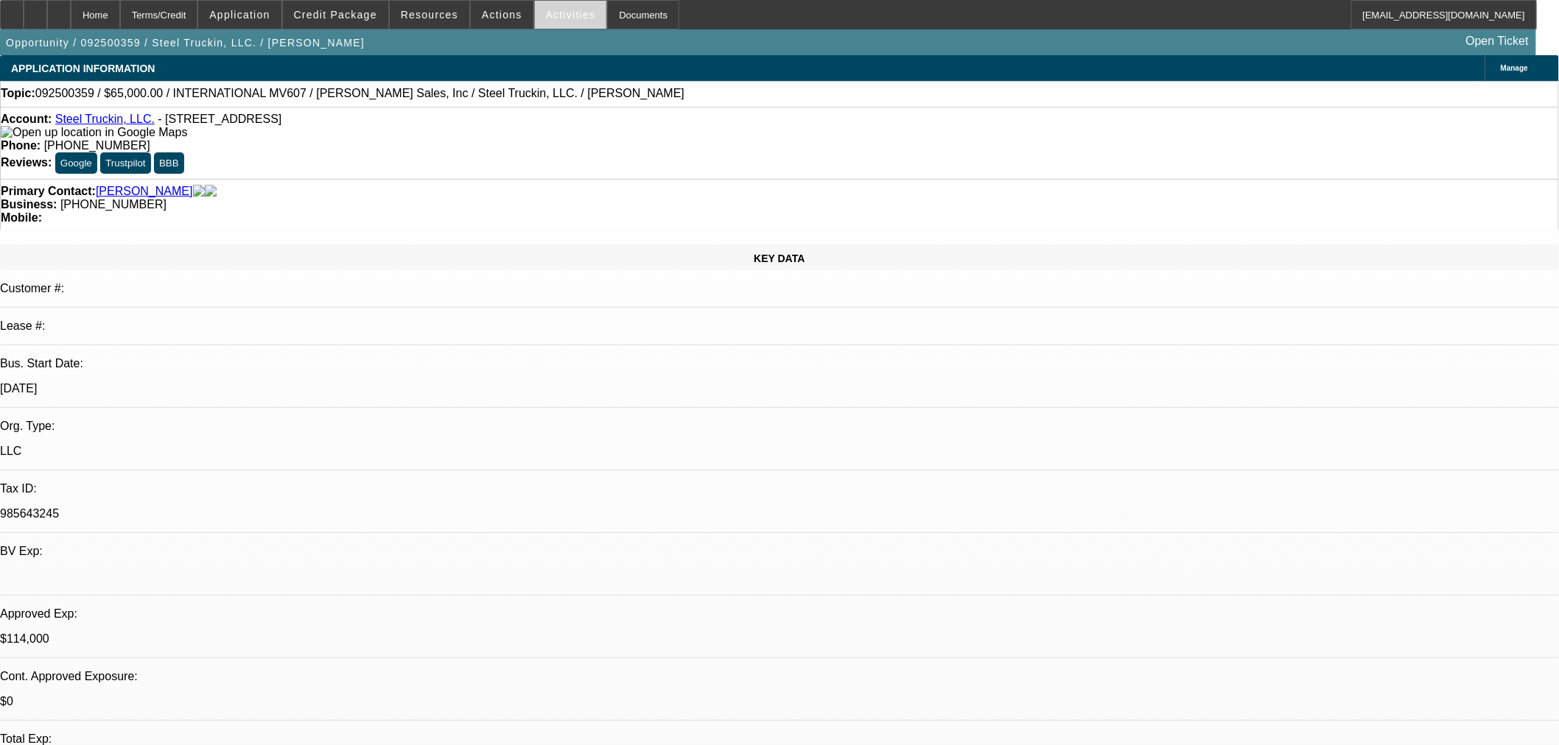
select select "0"
select select "2"
select select "0.1"
select select "4"
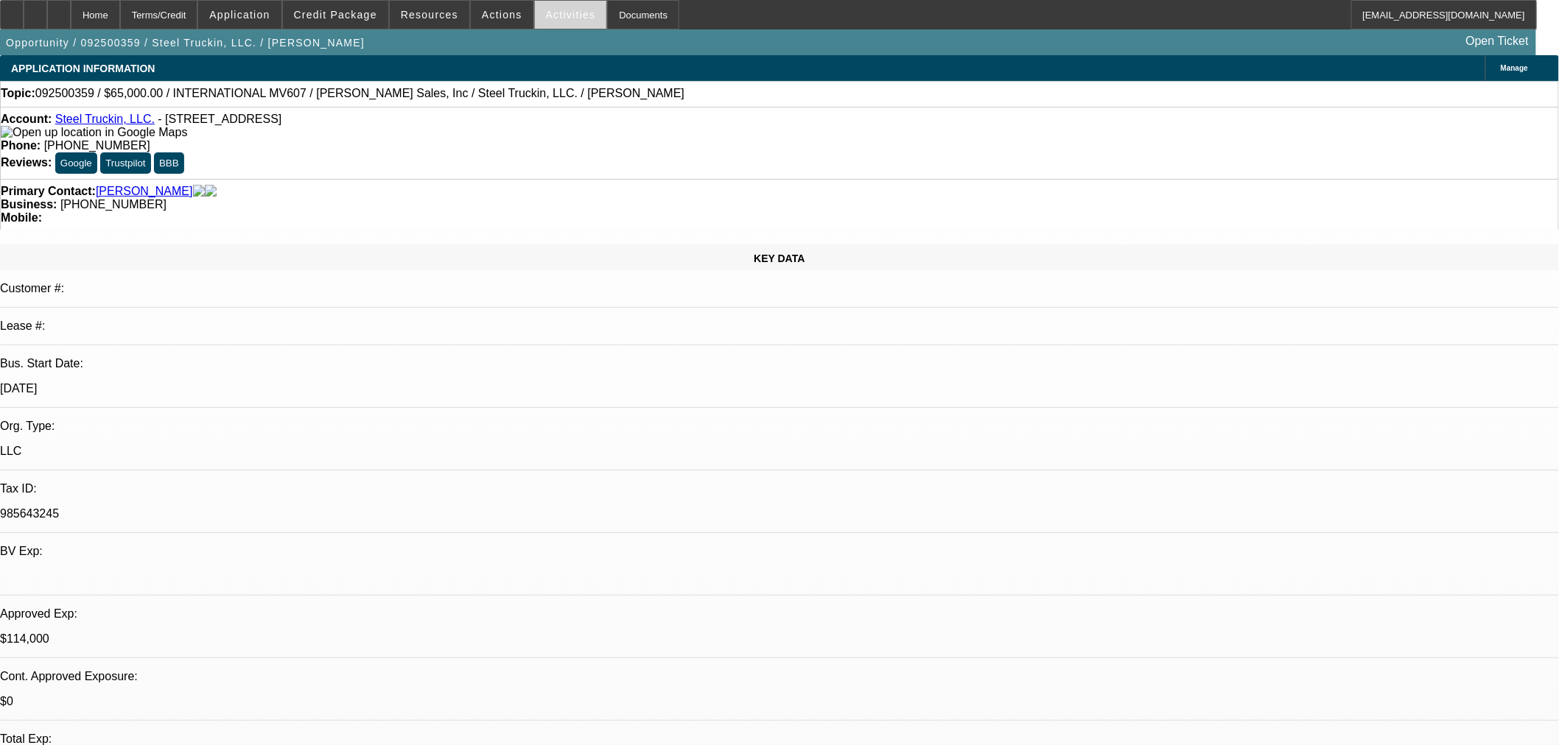
select select "0"
select select "2"
select select "0"
select select "6"
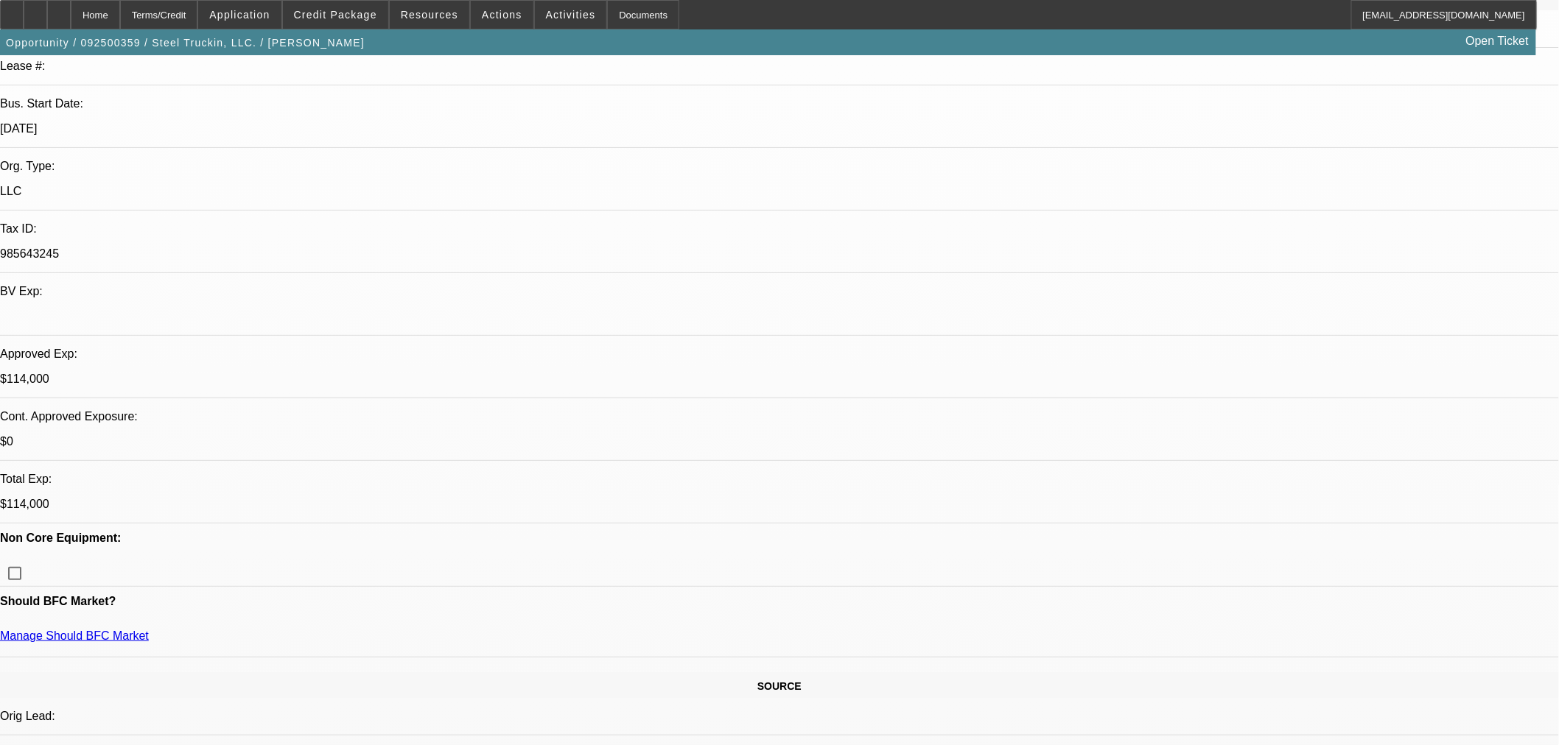
scroll to position [82, 0]
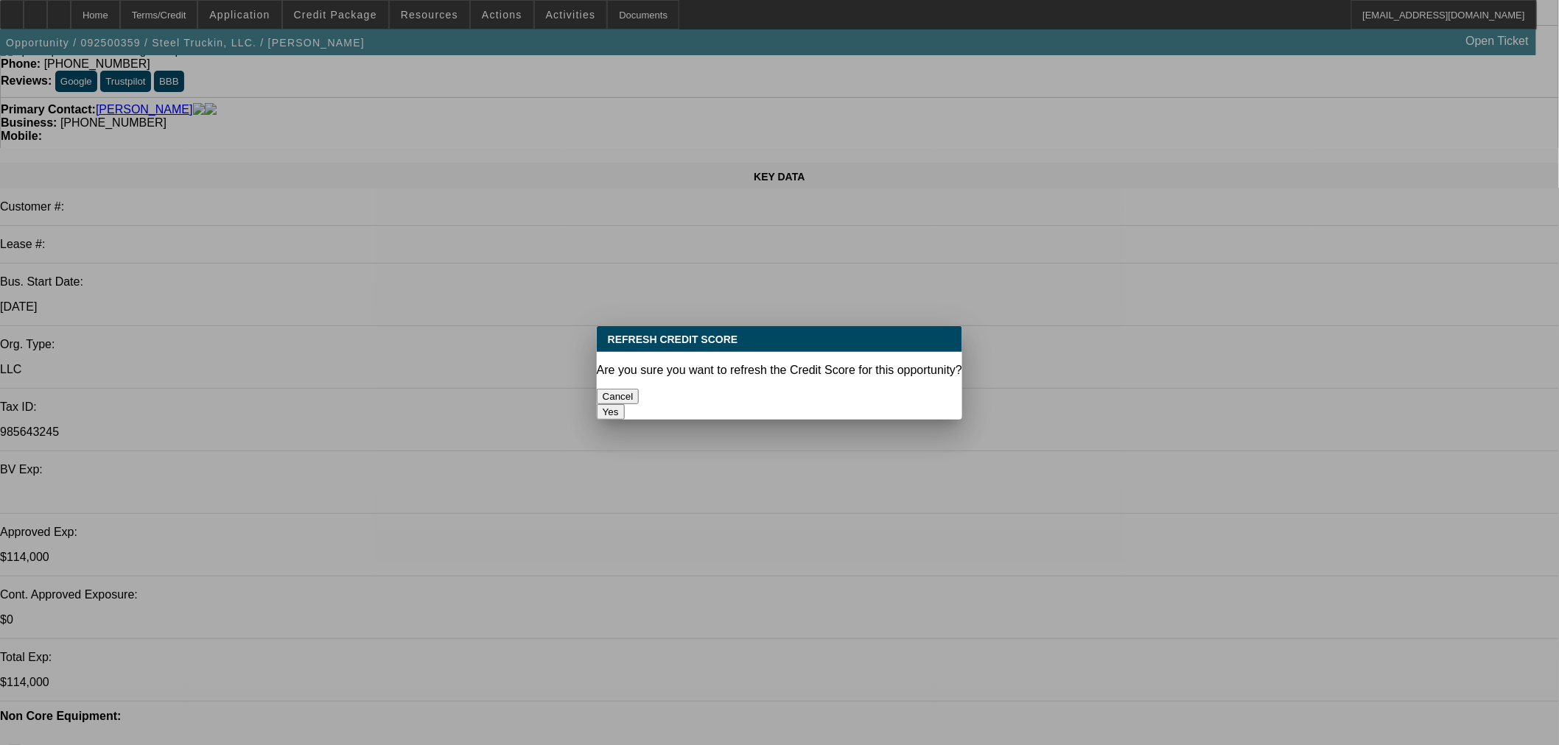
scroll to position [0, 0]
click at [625, 404] on button "Yes" at bounding box center [611, 411] width 28 height 15
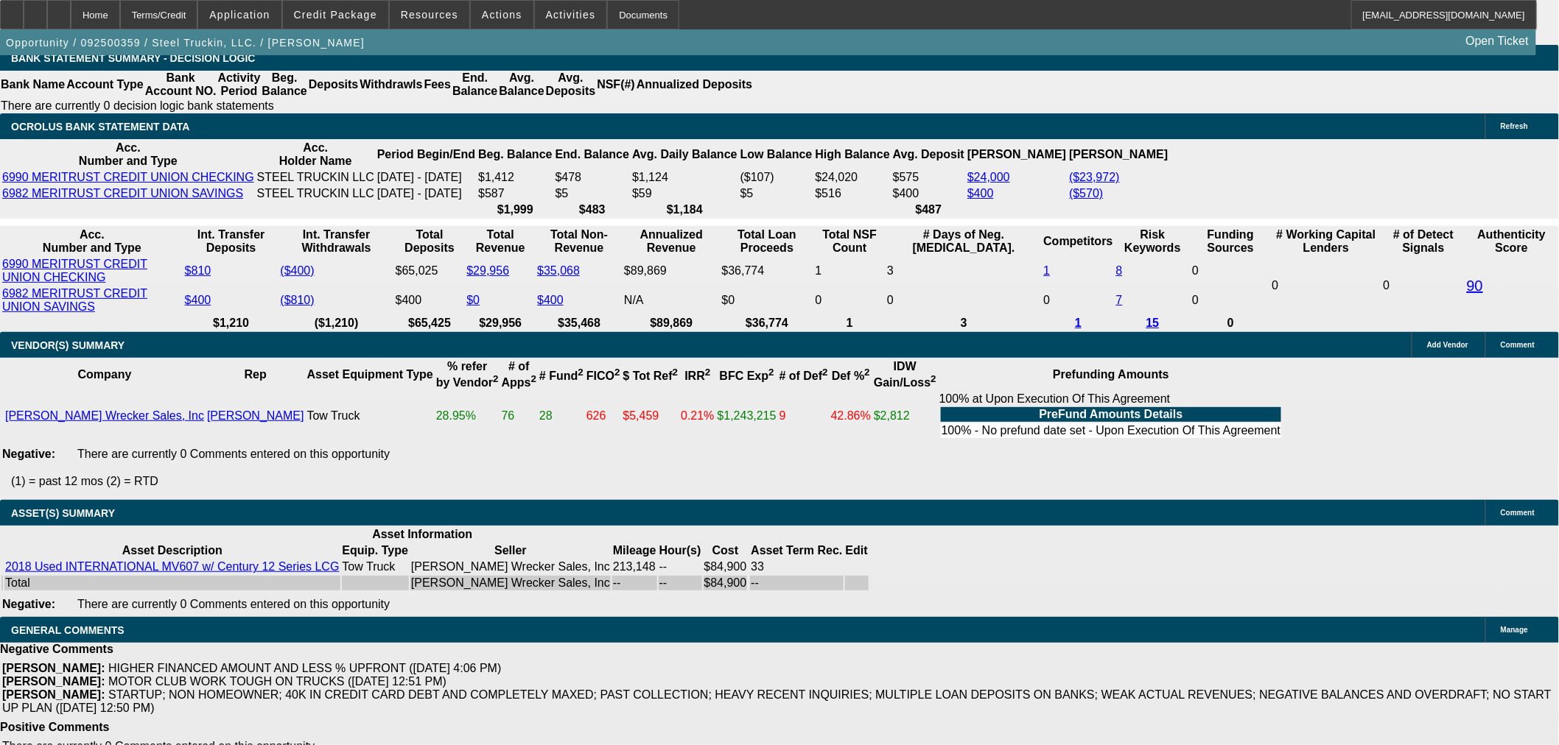
scroll to position [2681, 0]
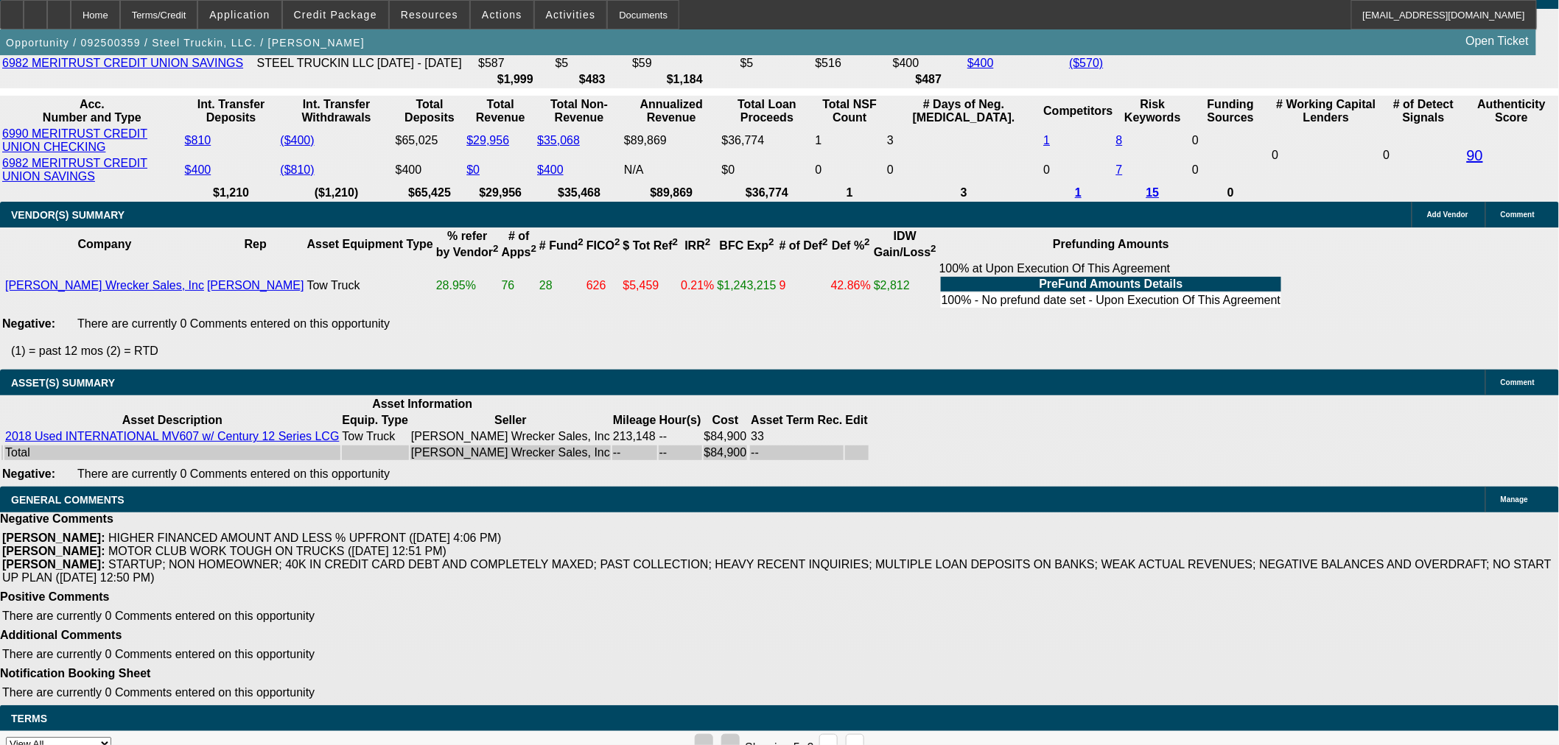
drag, startPoint x: 658, startPoint y: 642, endPoint x: 565, endPoint y: 624, distance: 94.5
drag, startPoint x: 464, startPoint y: 634, endPoint x: 955, endPoint y: 634, distance: 490.6
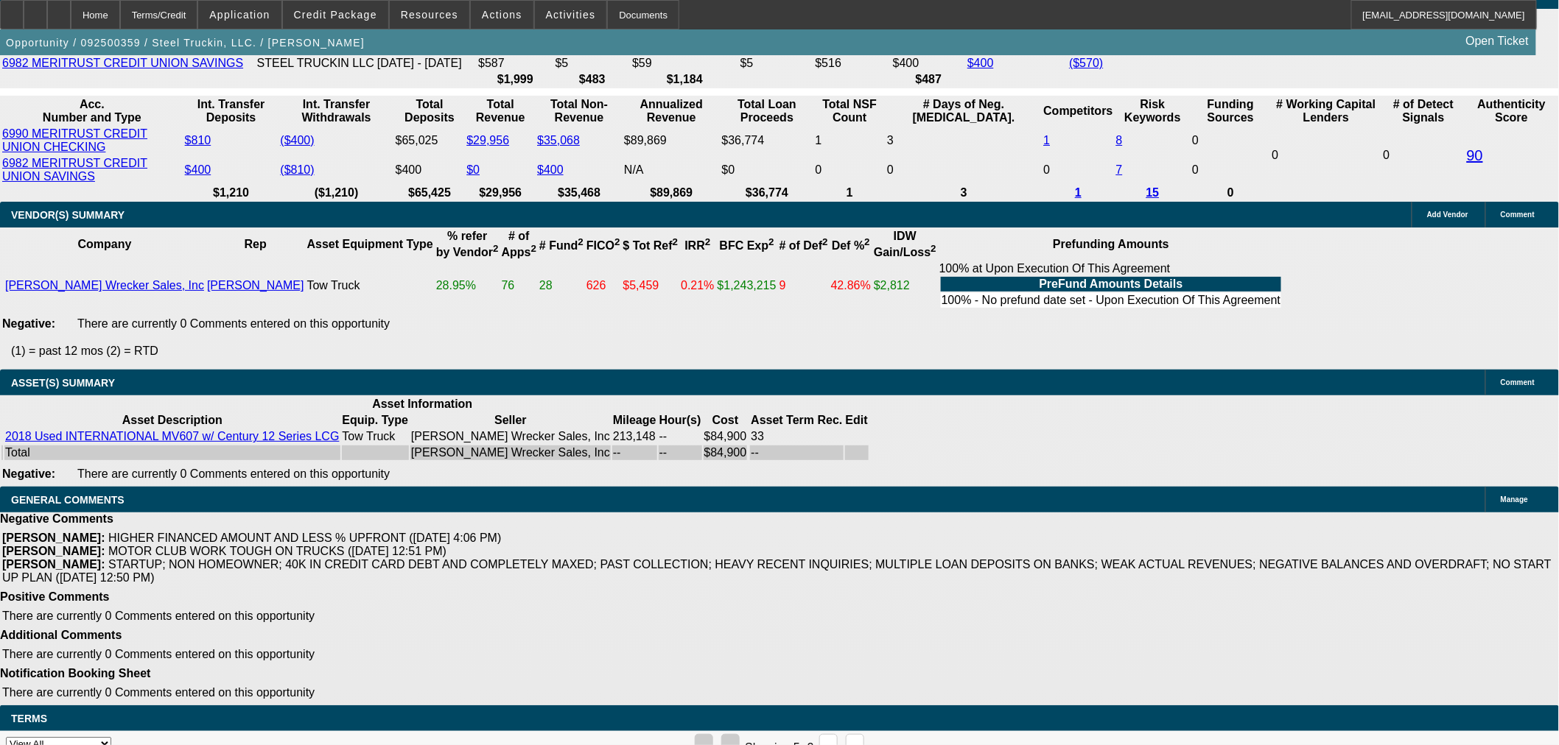
copy span "ALL MONIES TO COME TO BFC. GPS REQUIRED UPFRONT AT THE DEALER LOCATION, NO EXCE…"
select select "3"
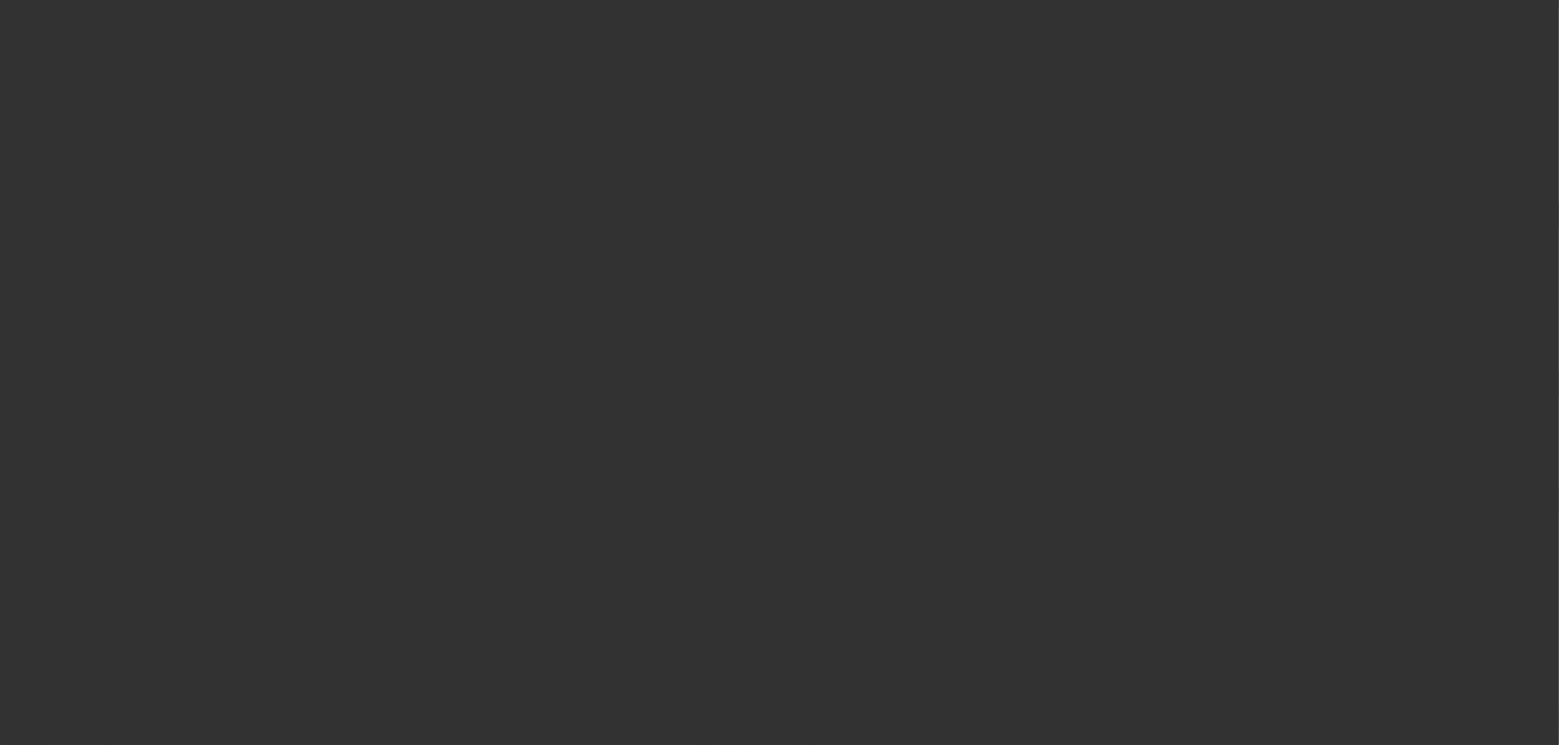
scroll to position [0, 0]
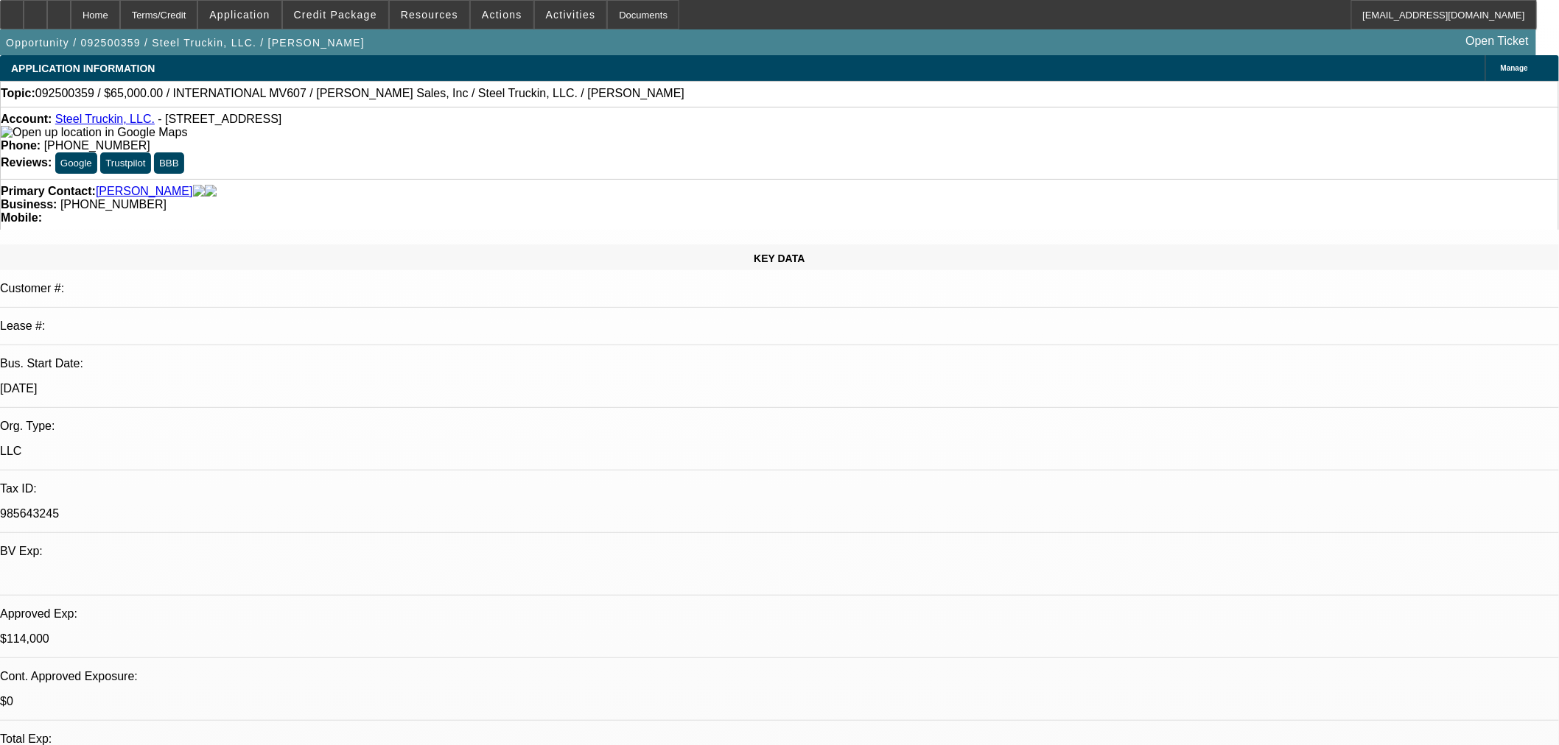
paste textarea "ALL MONIES TO COME TO BFC. GPS REQUIRED UPFRONT AT THE DEALER LOCATION, NO EXCE…"
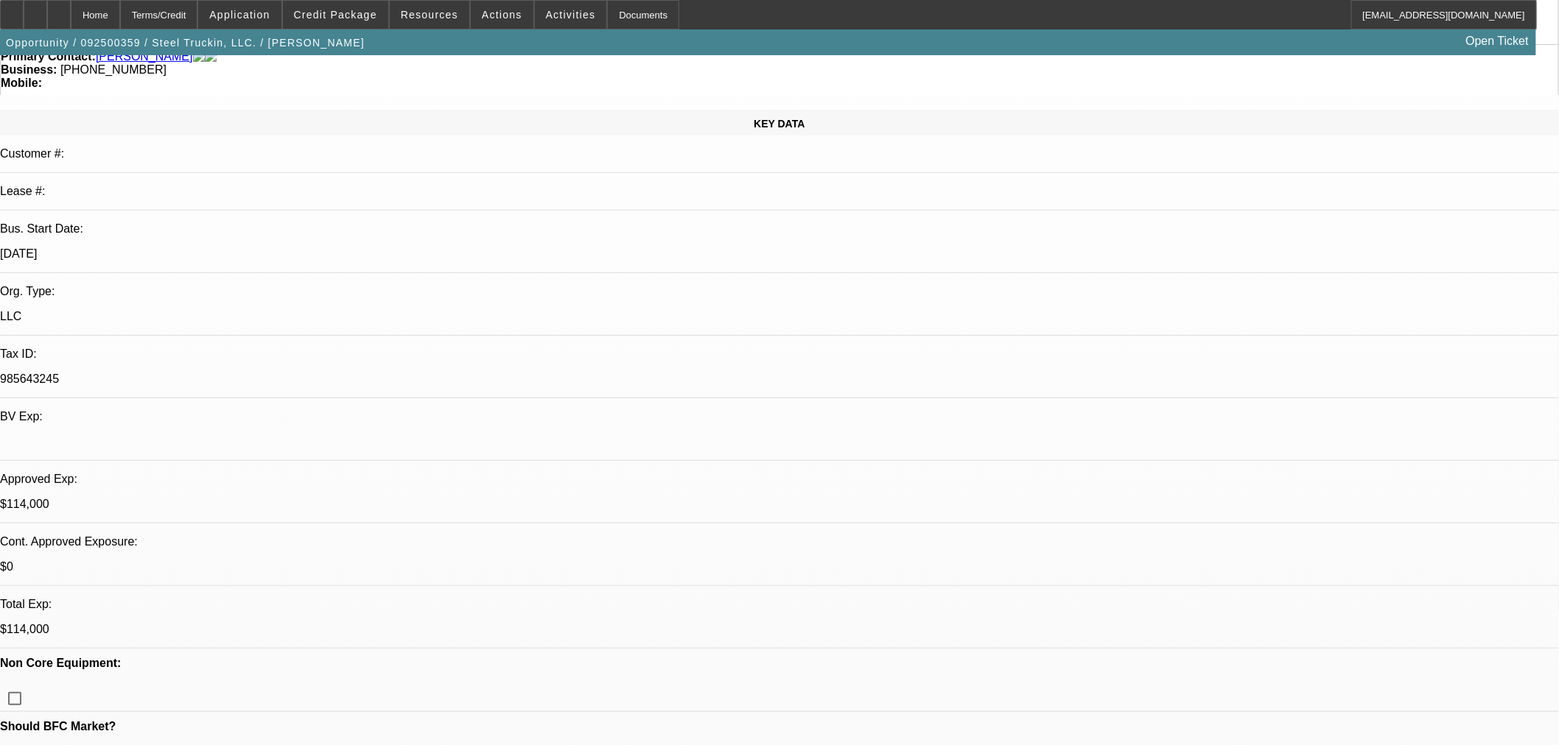
scroll to position [164, 0]
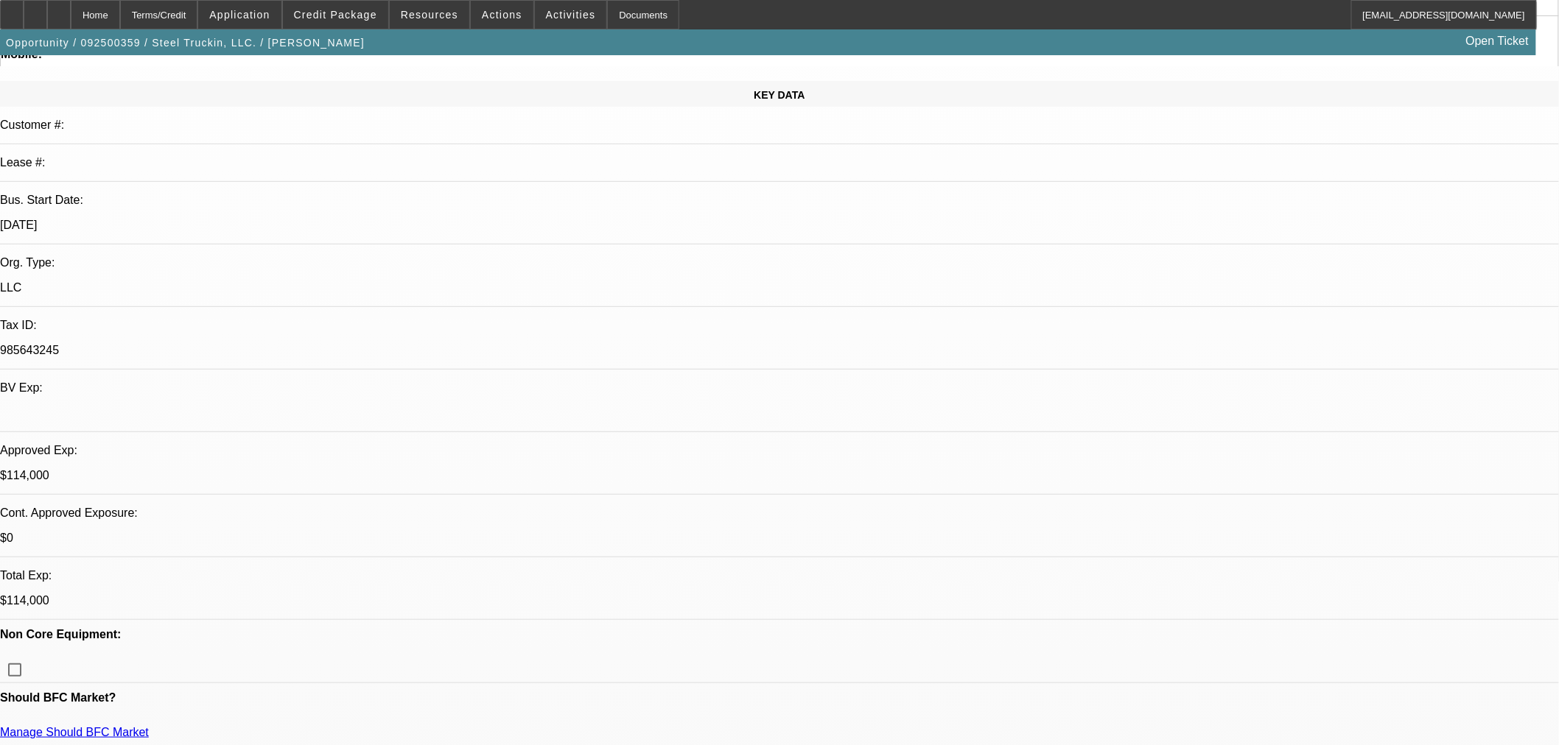
type textarea "ALL MONIES TO COME TO BFC. GPS REQUIRED UPFRONT AT THE DEALER LOCATION, NO EXCE…"
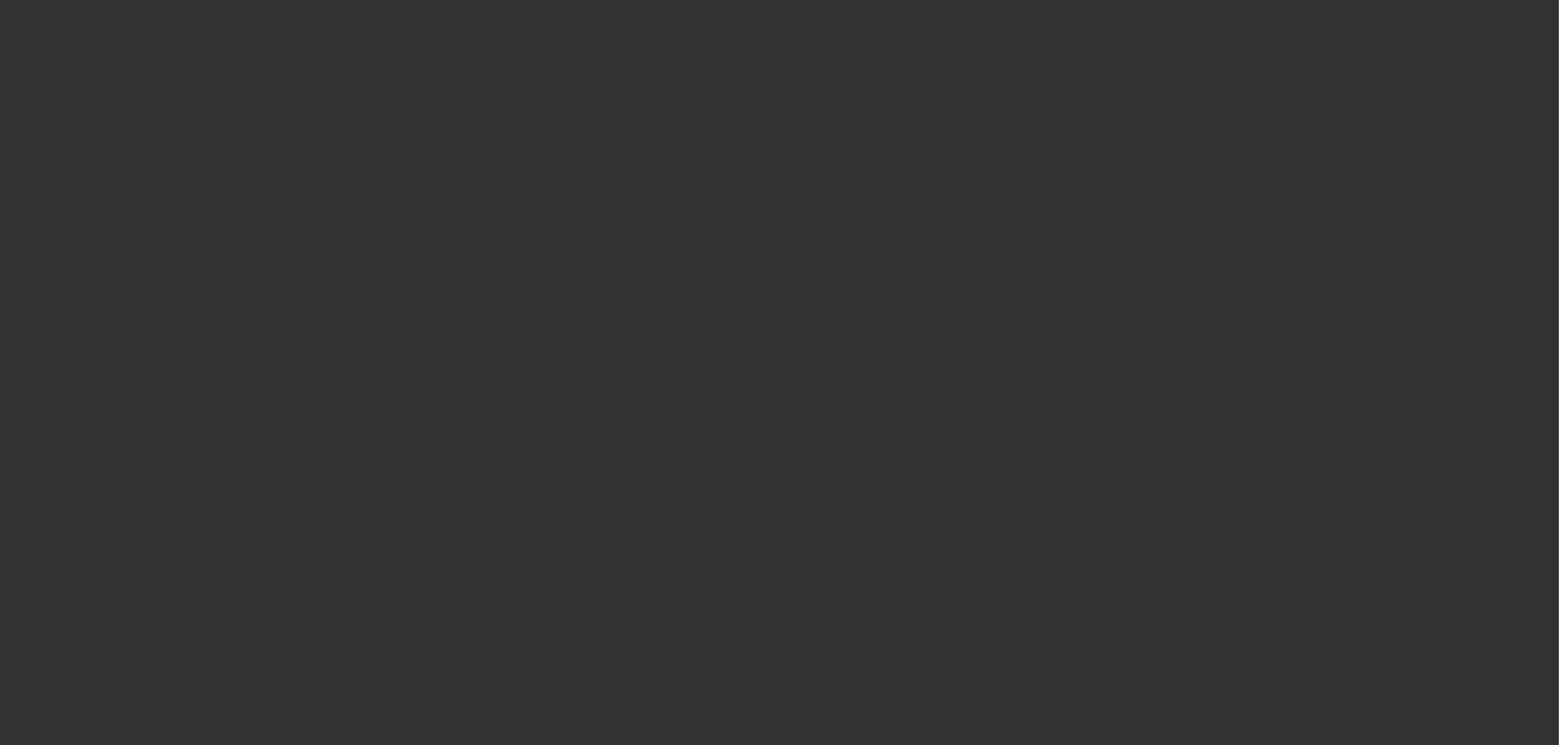
scroll to position [0, 0]
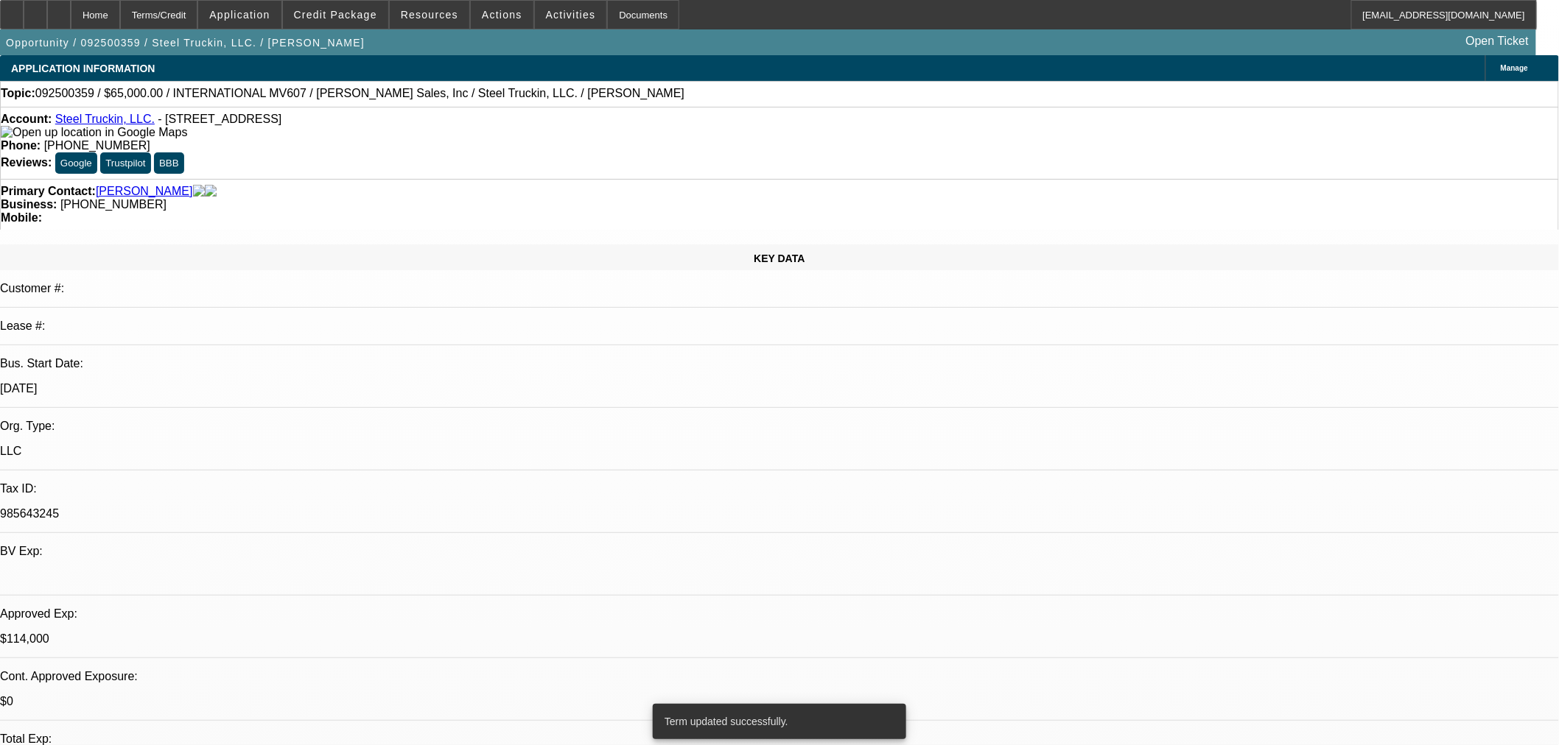
select select "0"
select select "2"
select select "0"
select select "6"
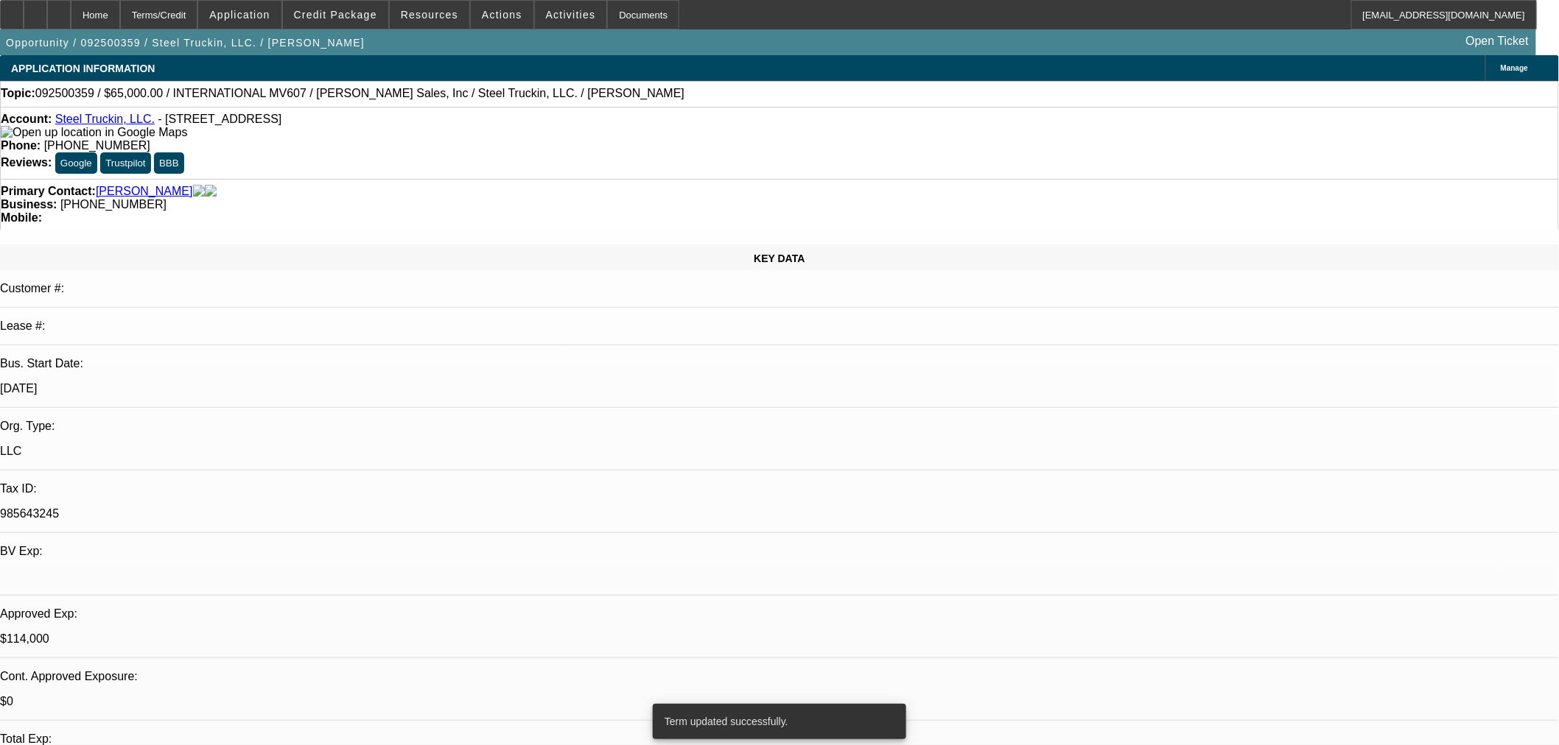
select select "0"
select select "2"
select select "0"
select select "6"
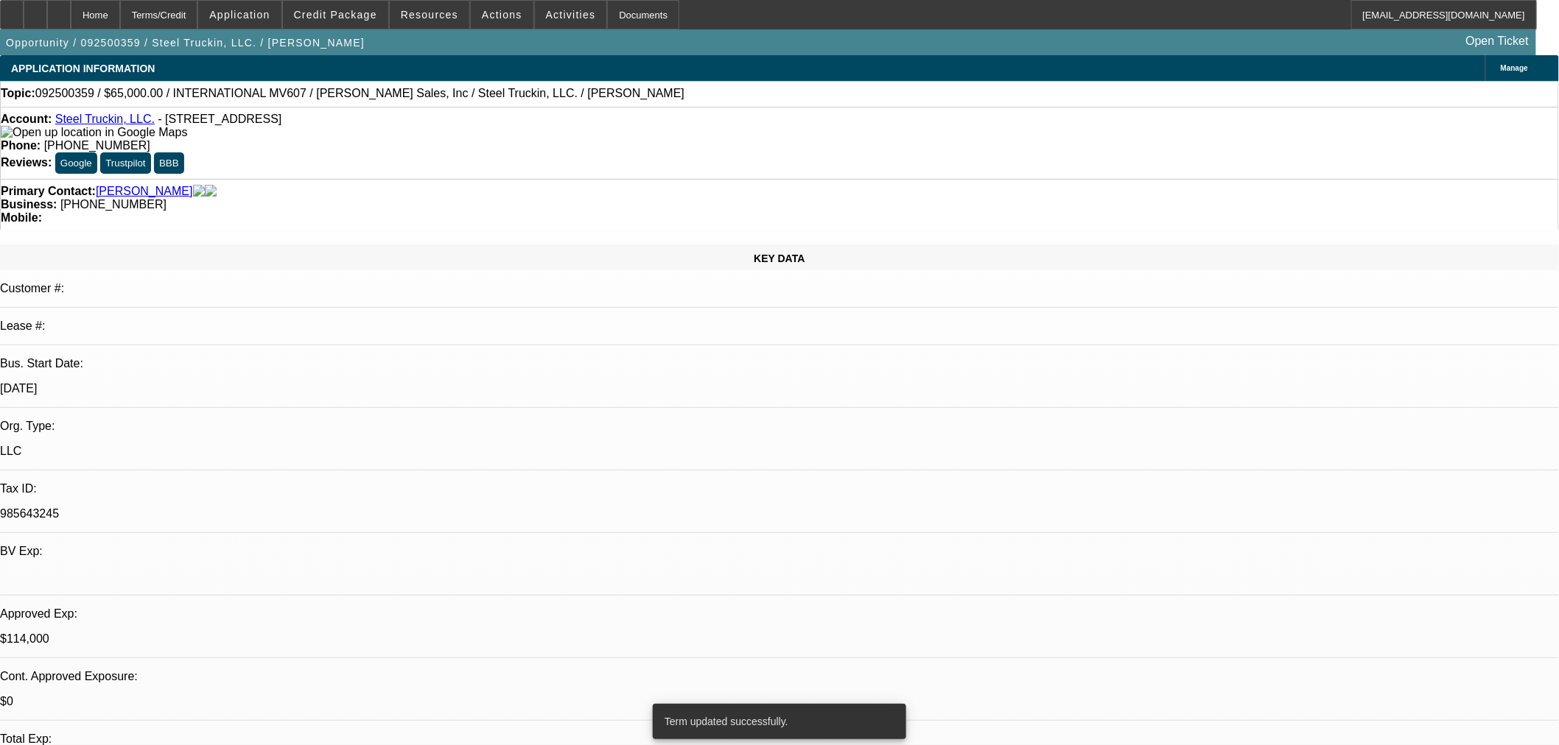
select select "0"
select select "2"
select select "0.1"
select select "4"
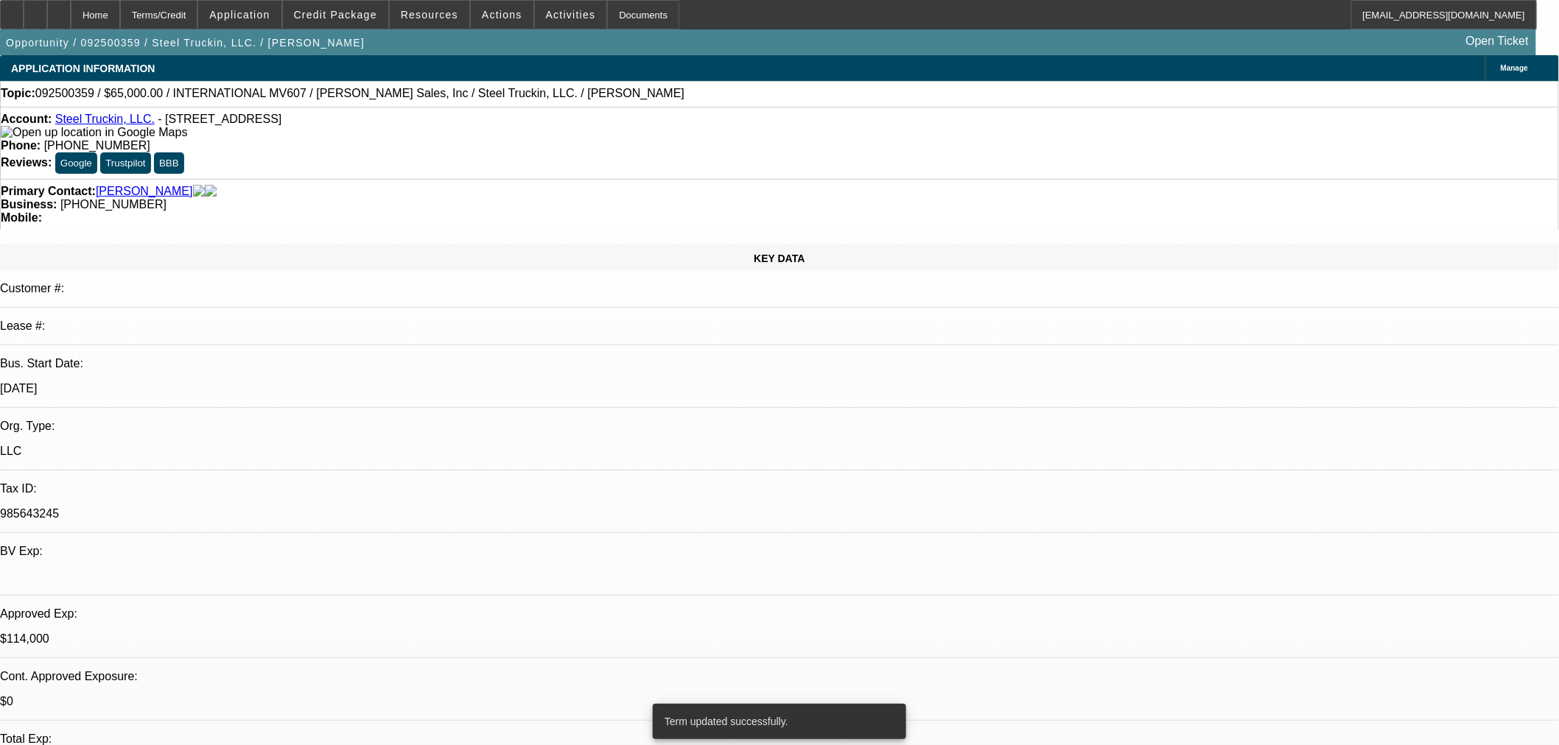
select select "0"
select select "2"
select select "0"
select select "6"
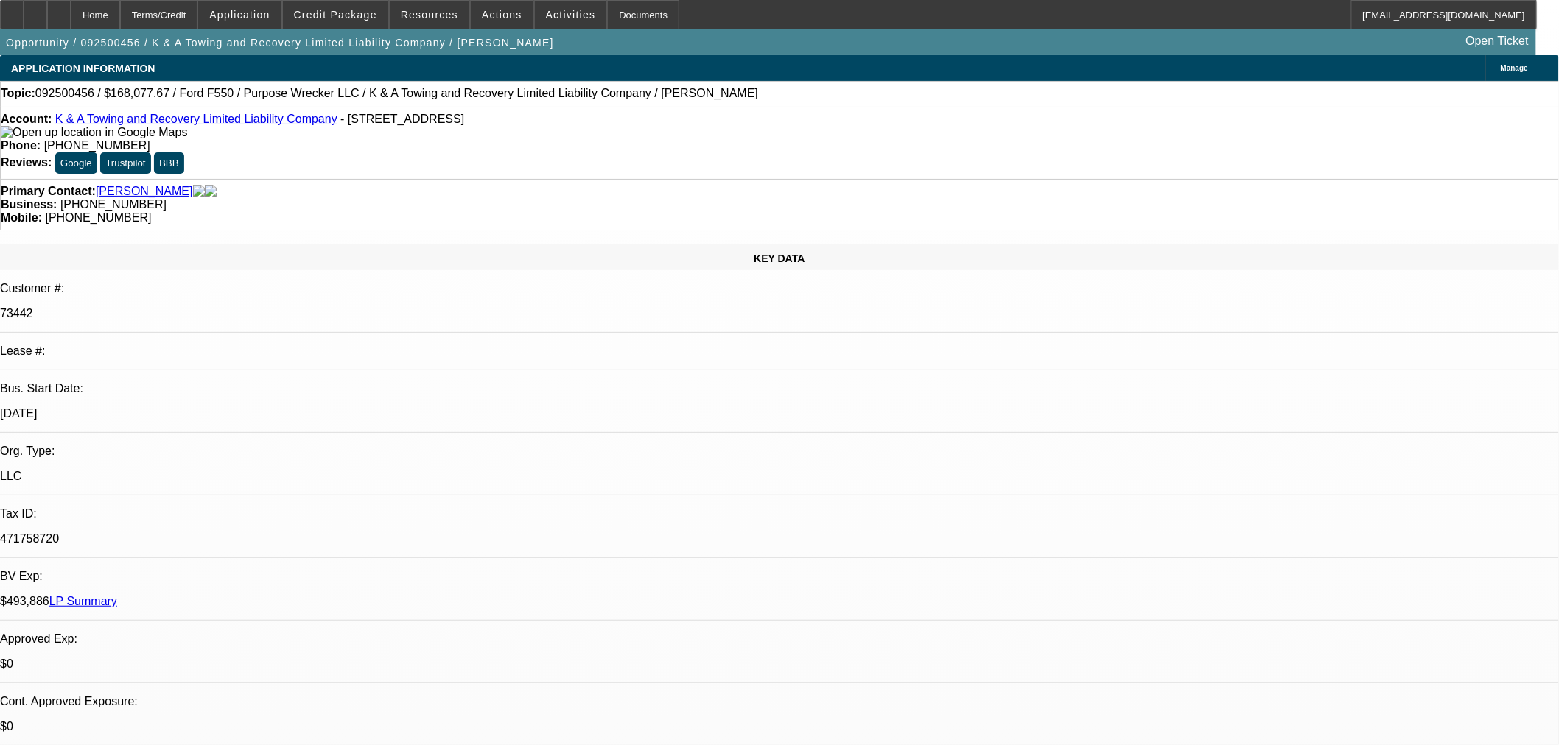
select select "0"
select select "2"
select select "0"
select select "6"
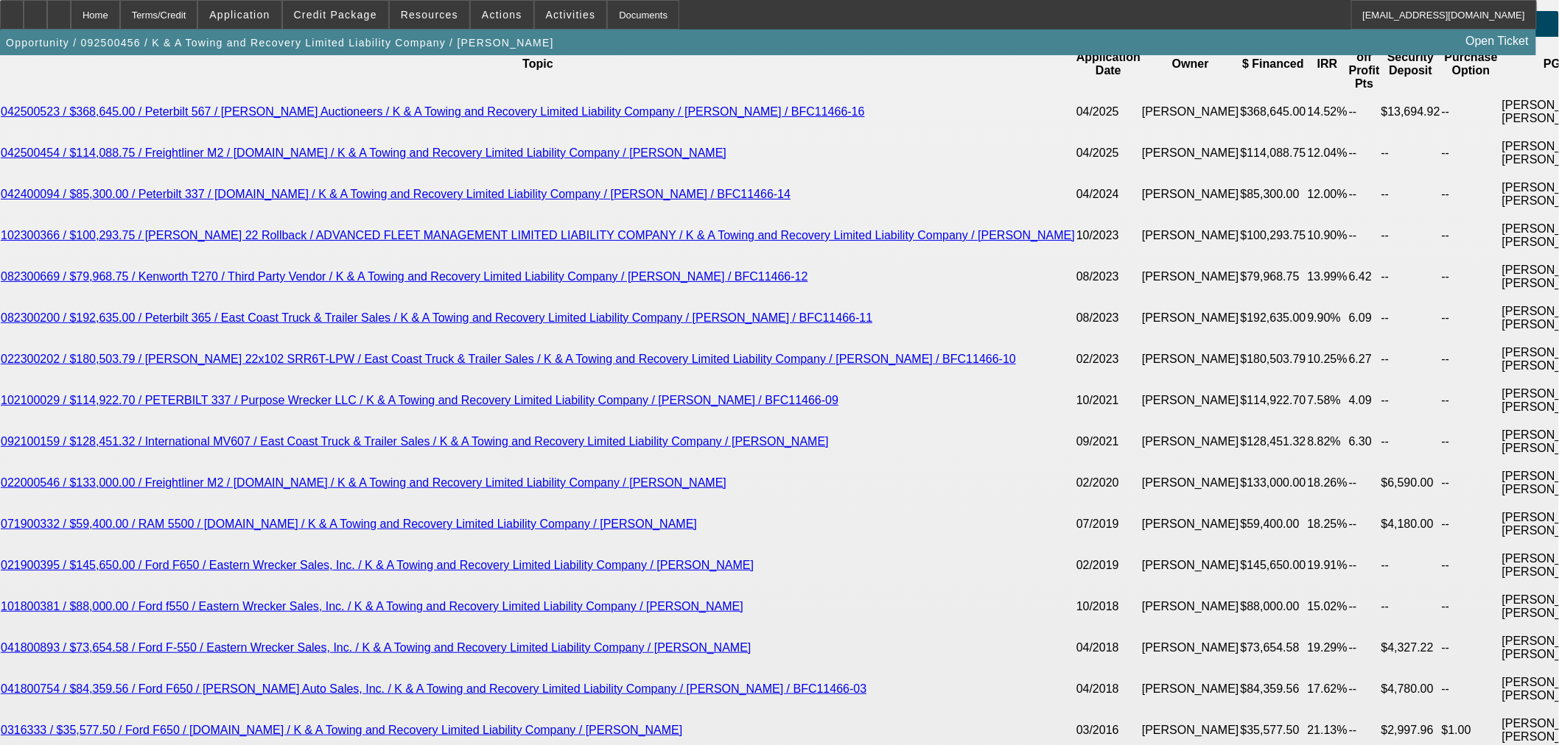
scroll to position [2619, 0]
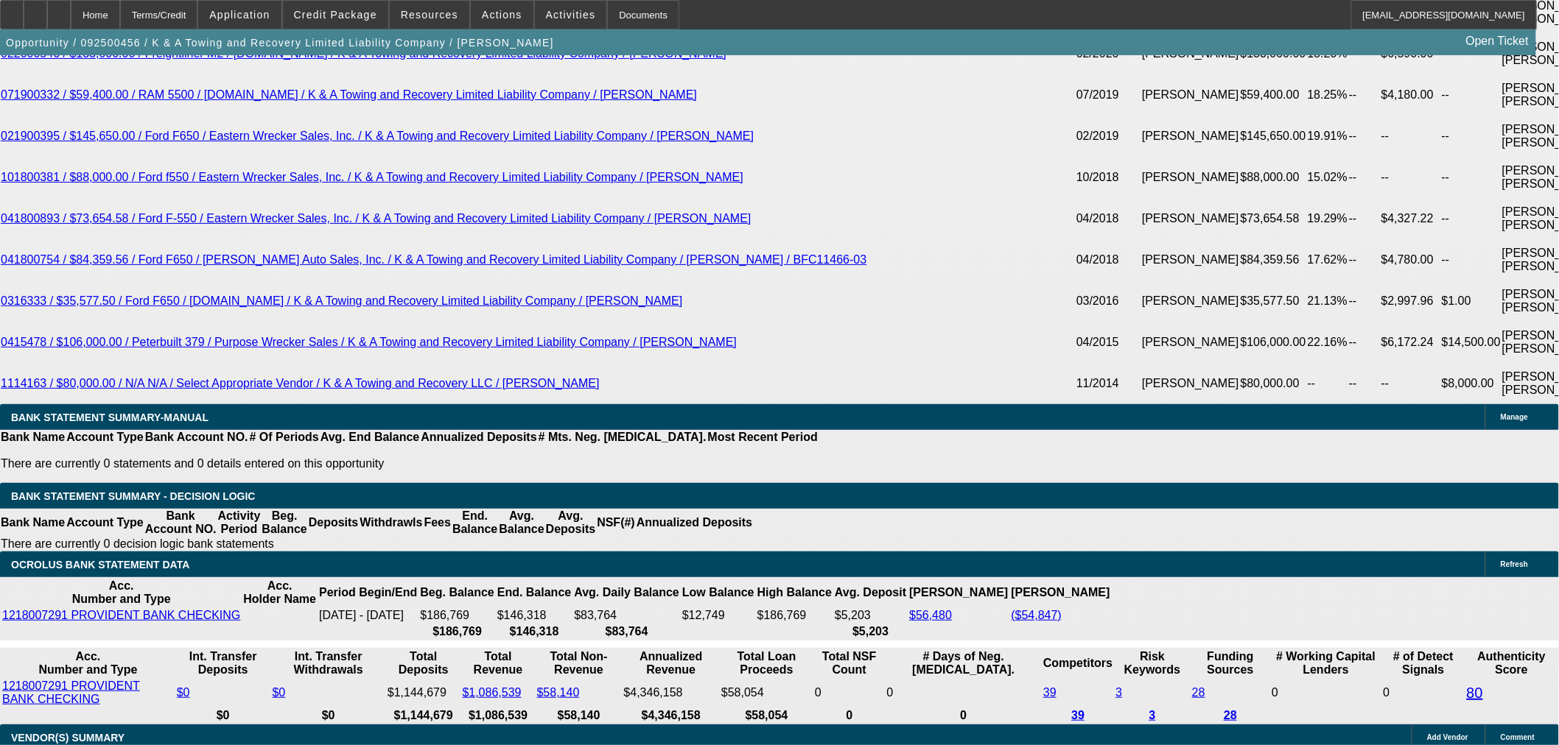
select select "3"
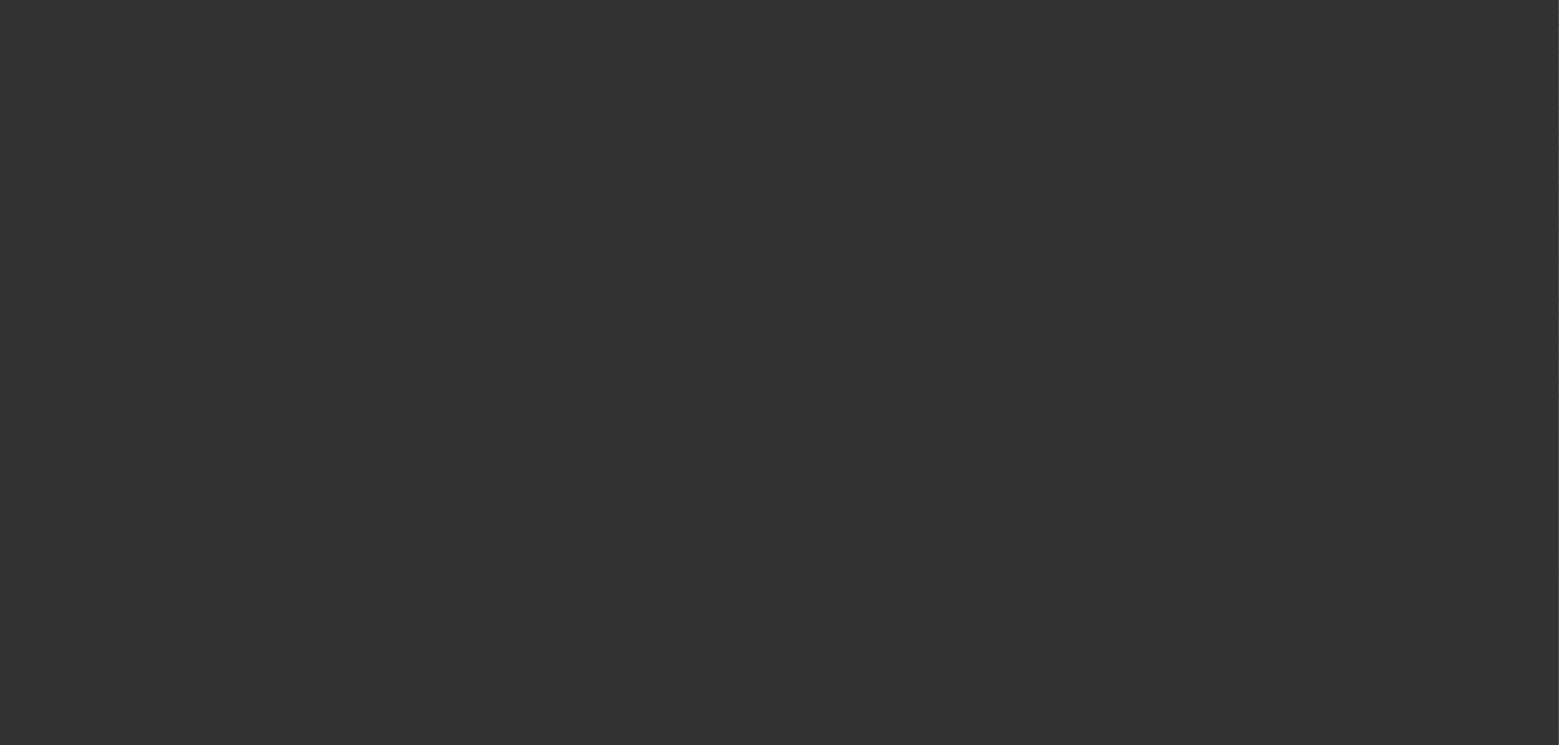
scroll to position [0, 0]
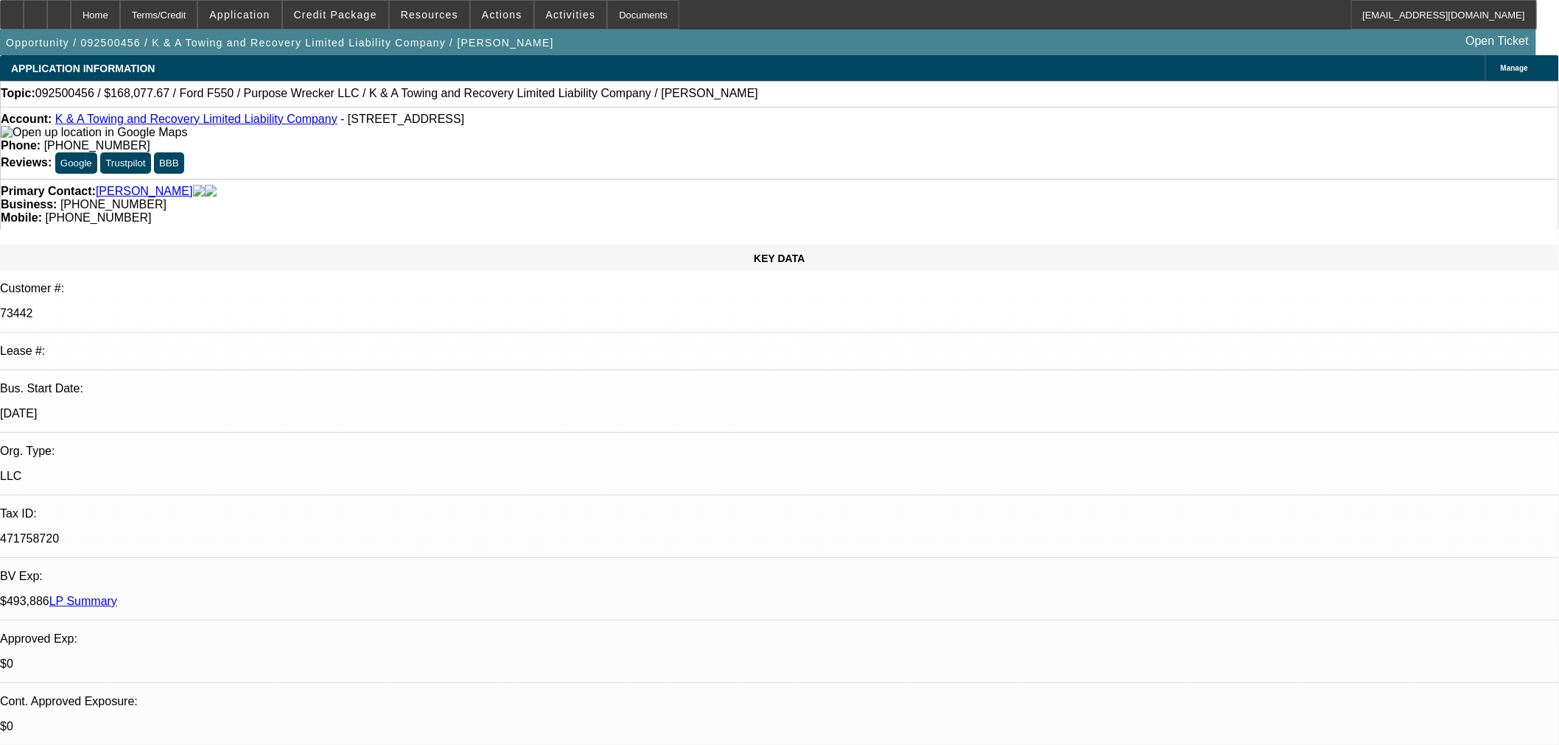
paste input "209014-0003"
type input "209014-0003"
paste input "209014-0003"
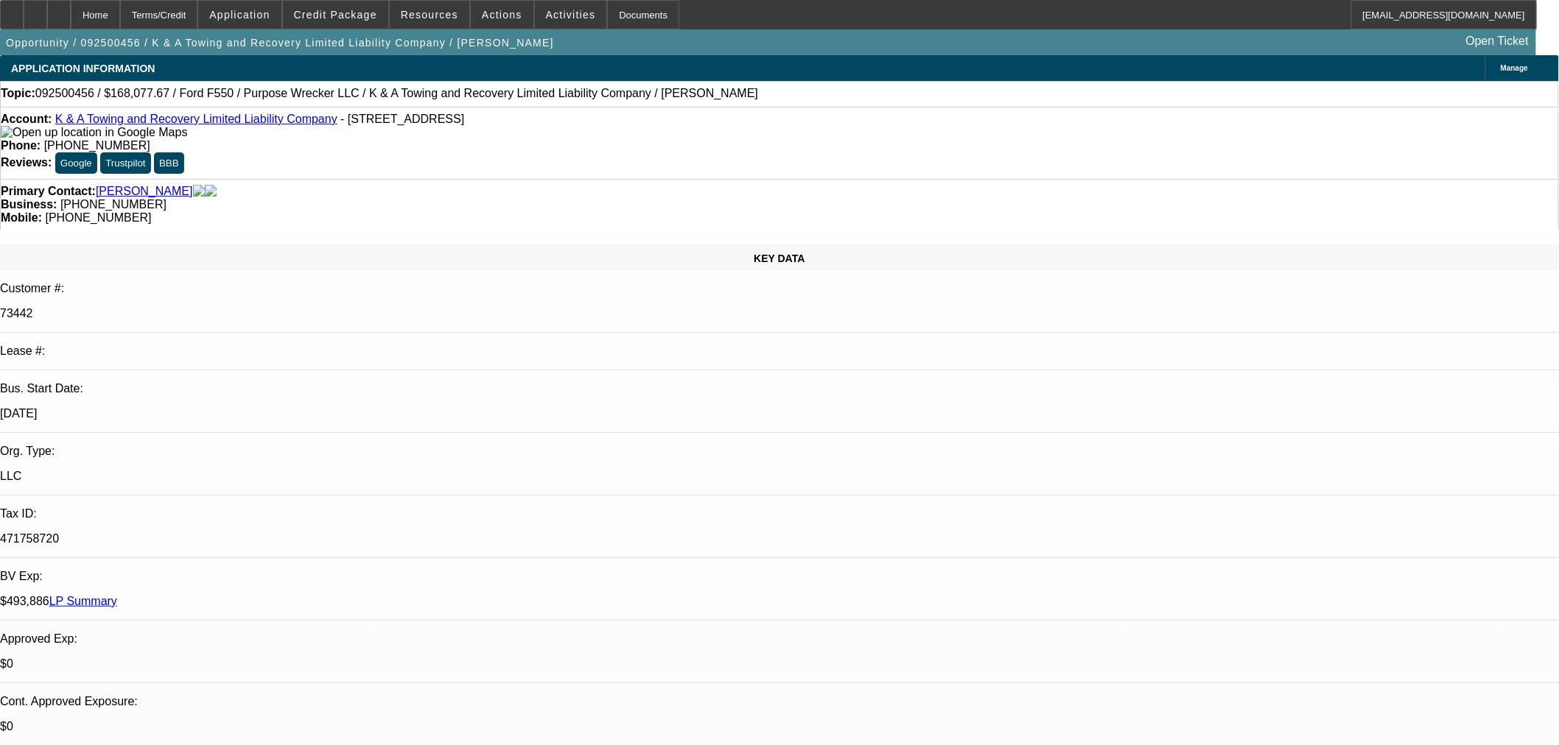
type input "209014-0003"
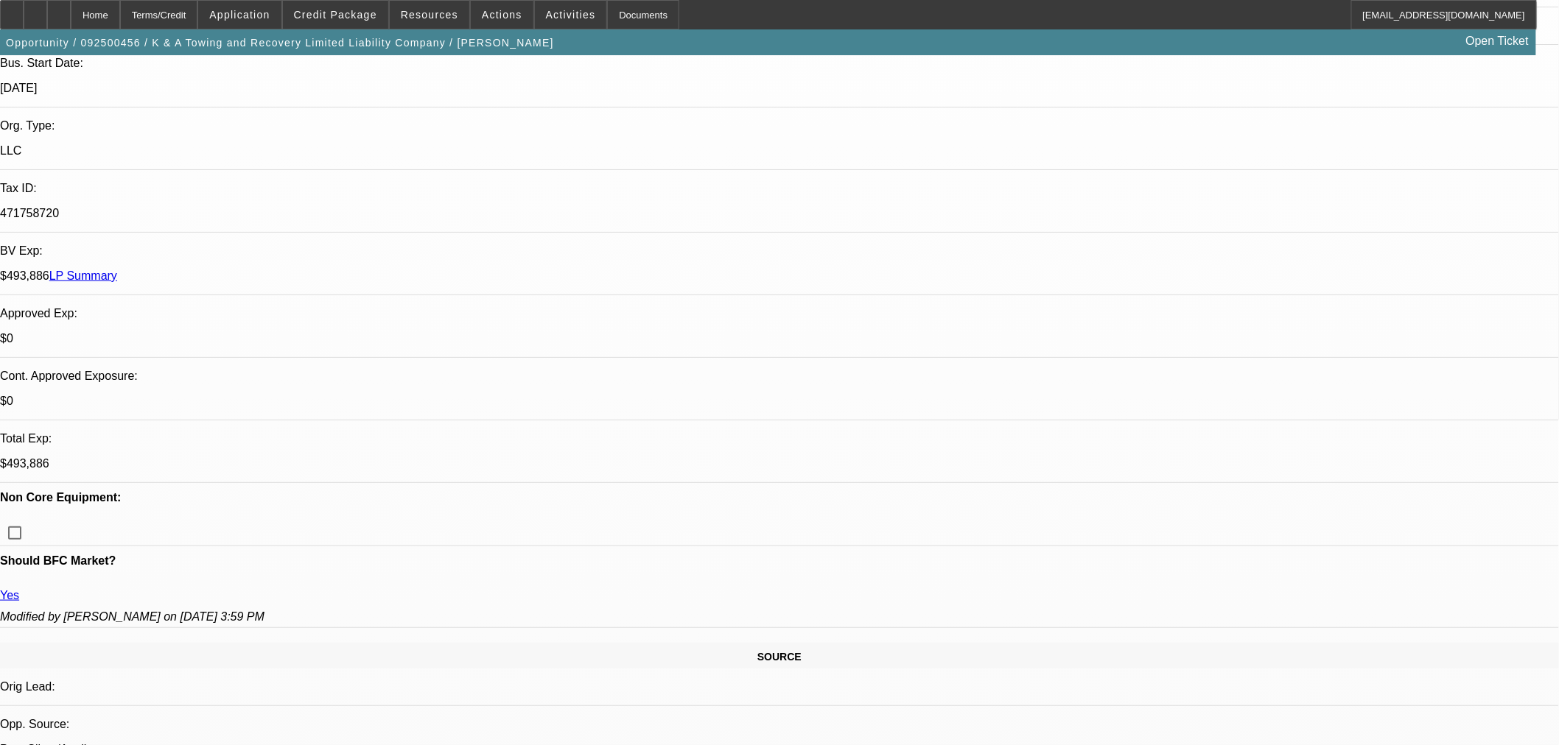
scroll to position [327, 0]
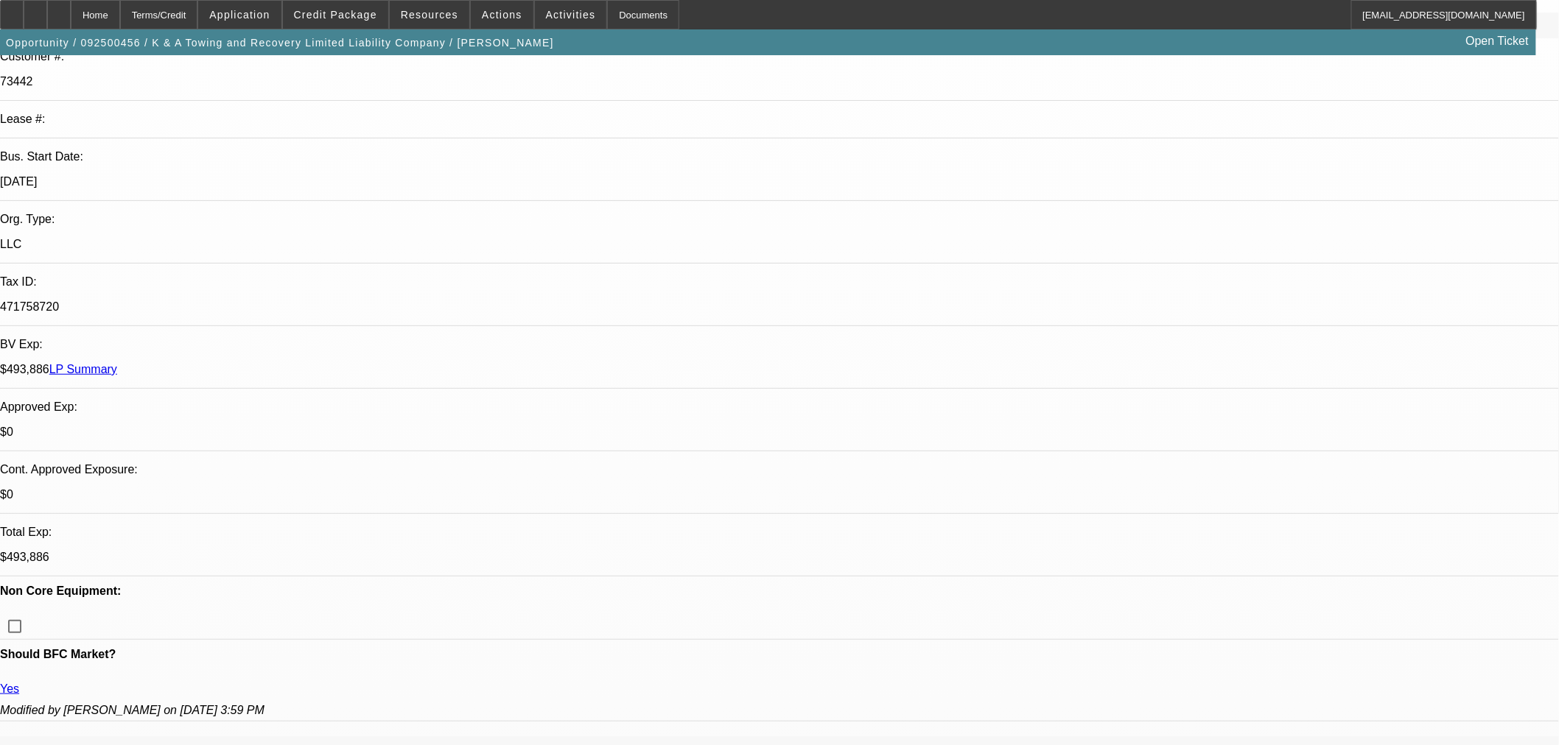
type input "[DATE]"
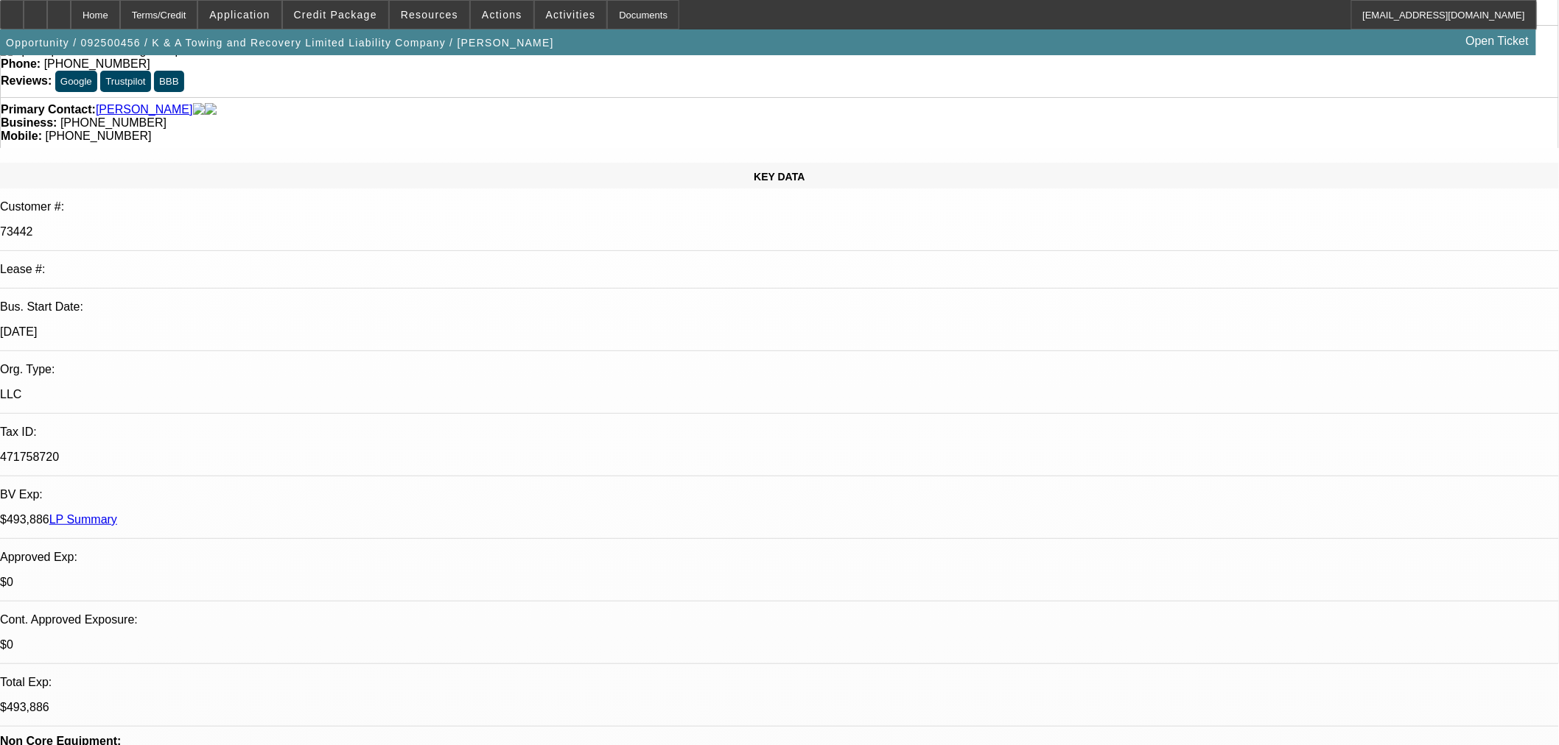
type input "209014-0003"
radio input "true"
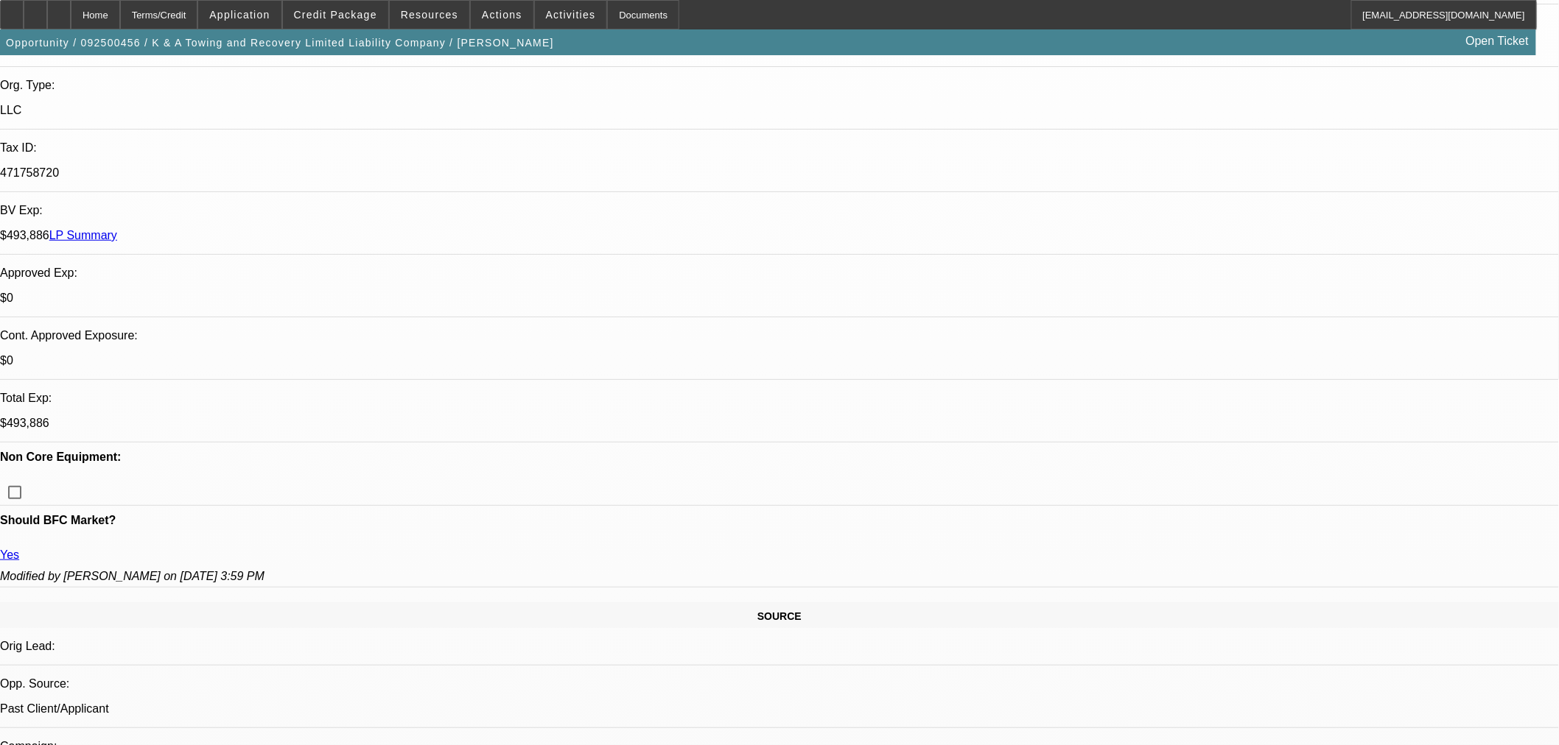
scroll to position [409, 0]
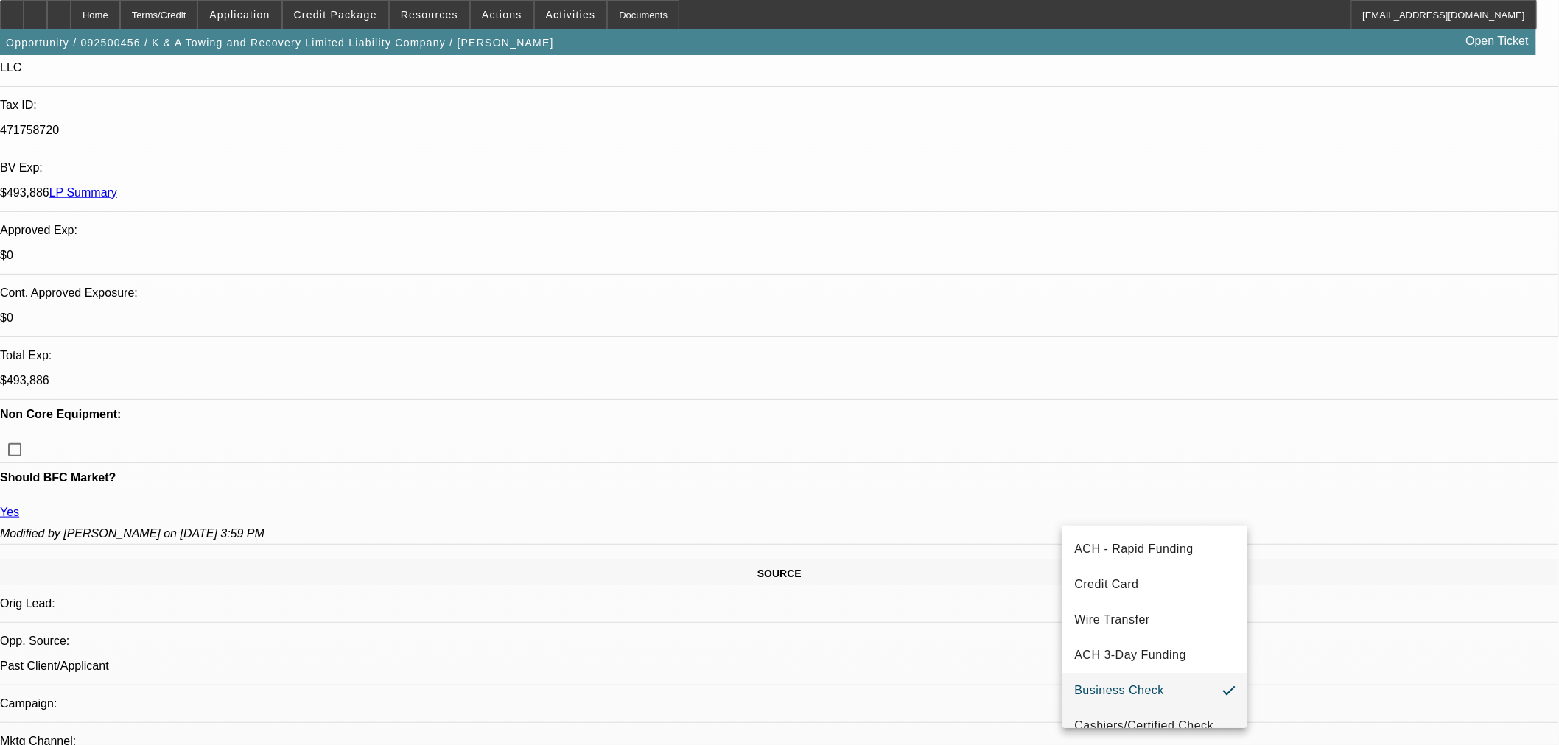
click at [1144, 711] on mat-option "Cashiers/Certified Check" at bounding box center [1154, 726] width 185 height 35
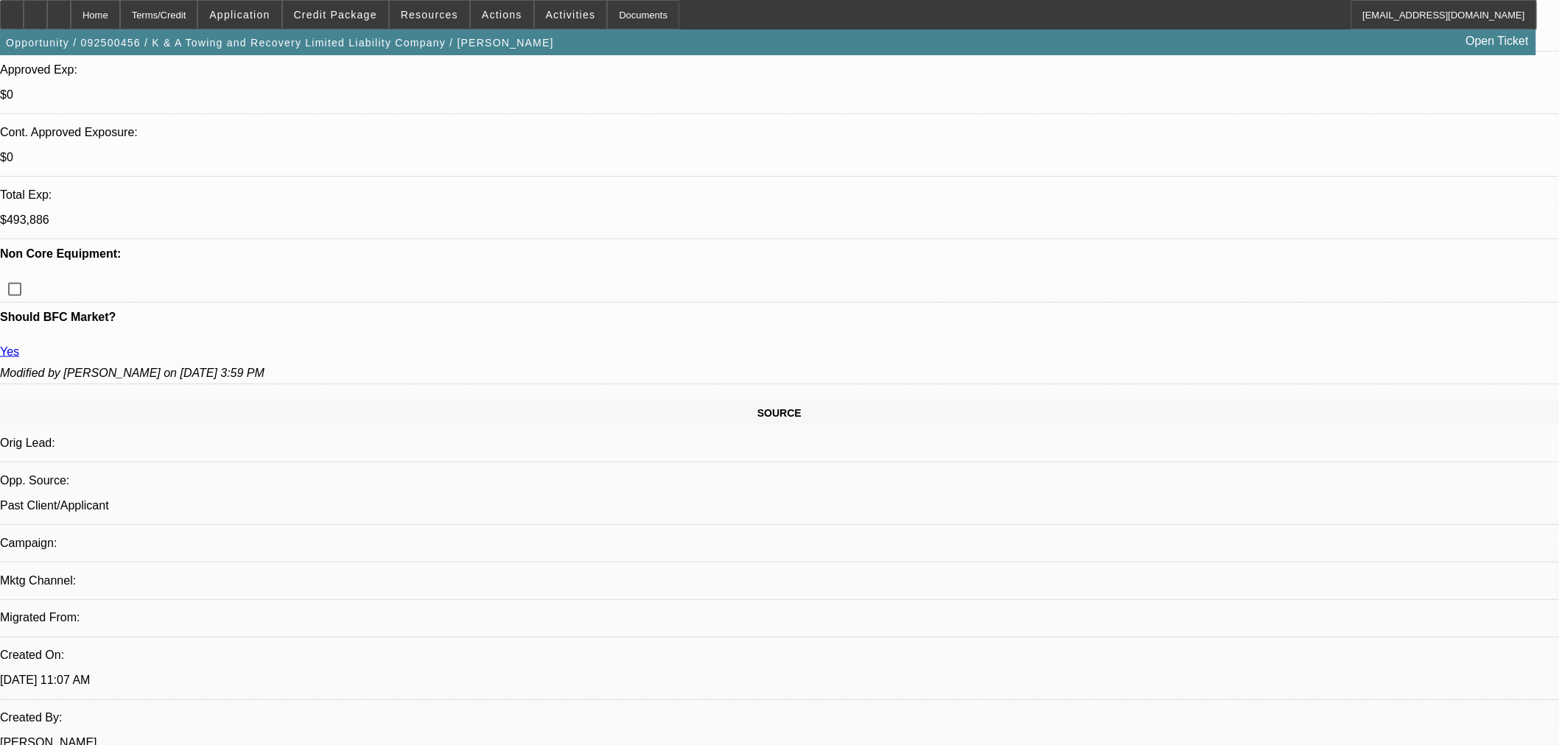
scroll to position [818, 0]
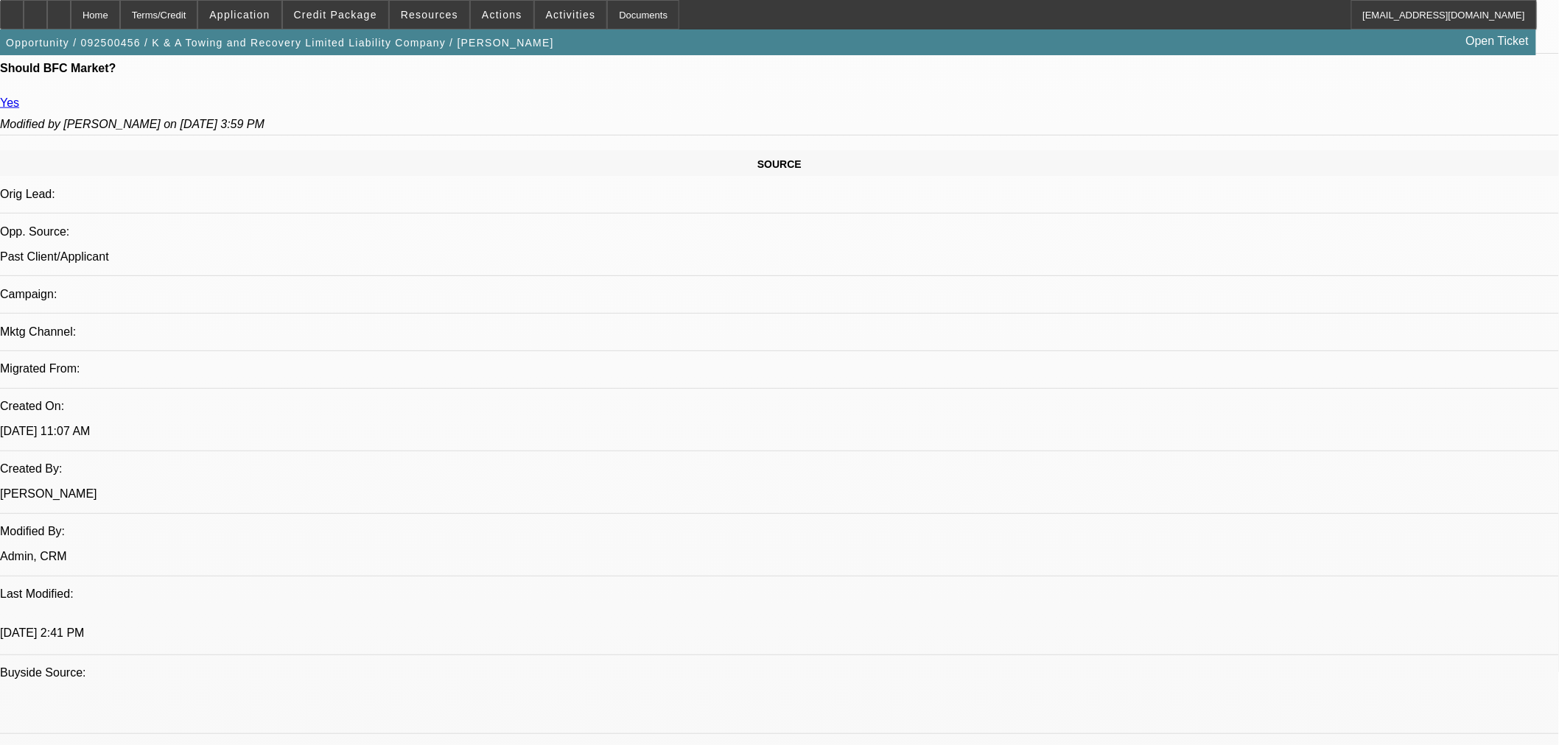
type textarea "a"
paste textarea "APPROVED COST: $168,077.67 EQUIPMENT DESCRIPTION: 2025 New Ford F550 1 w/, 2025…"
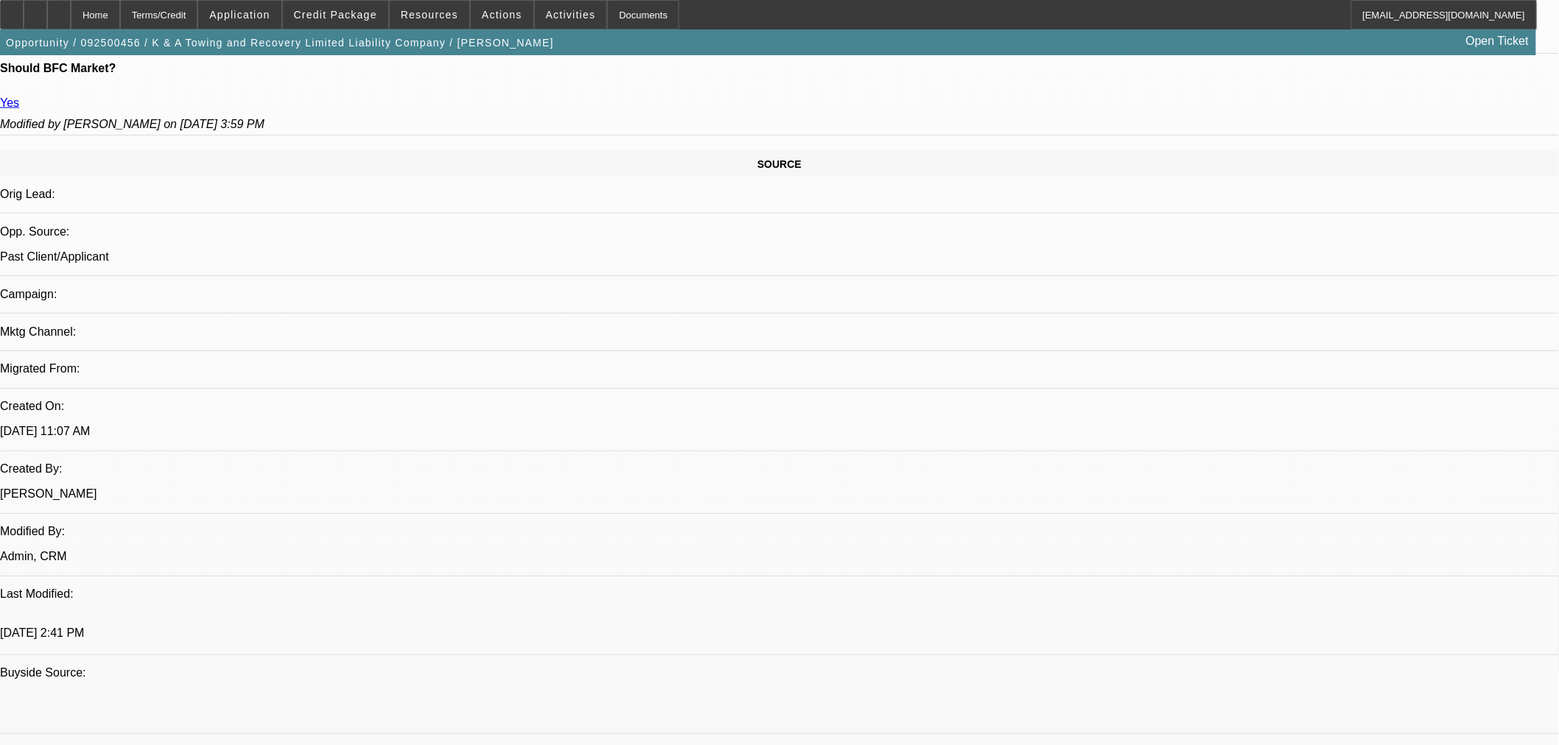
paste textarea "Credit Grade - B"
type textarea "APPROVED BY UNIFI: APPROVED COST: $168,077.67 EQUIPMENT DESCRIPTION: 2025 New F…"
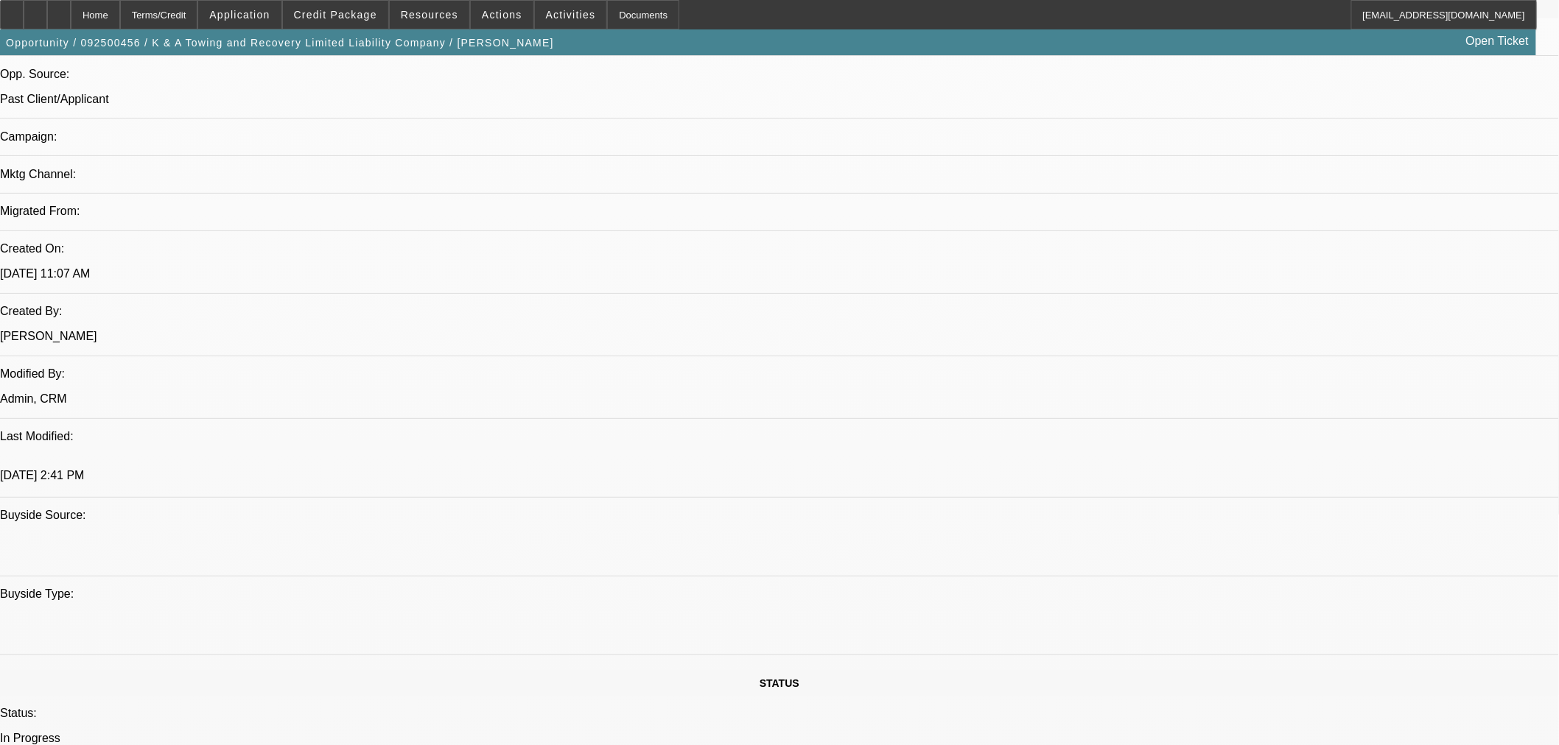
scroll to position [1145, 0]
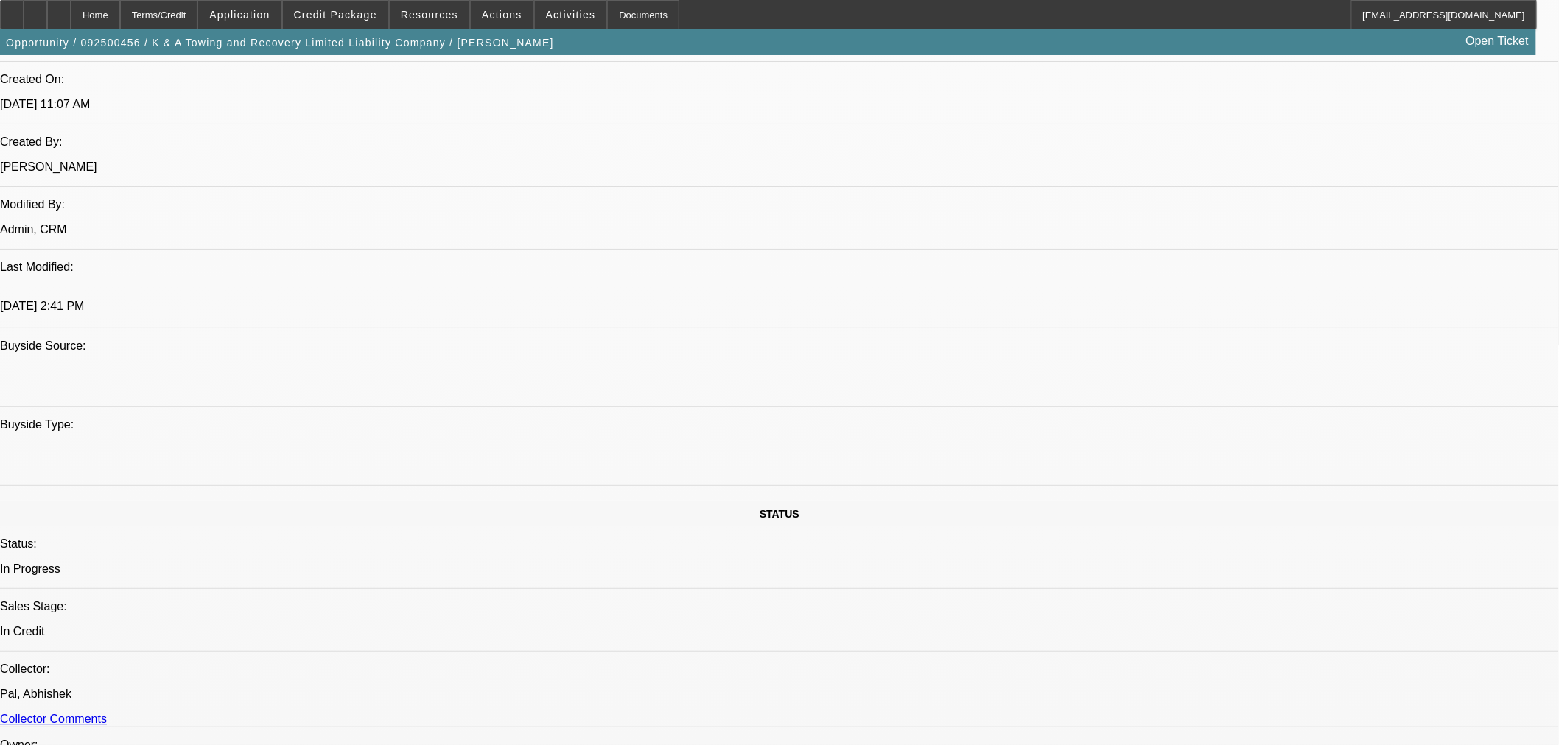
click at [1128, 547] on span "22" at bounding box center [1123, 540] width 27 height 27
type input "[DATE]"
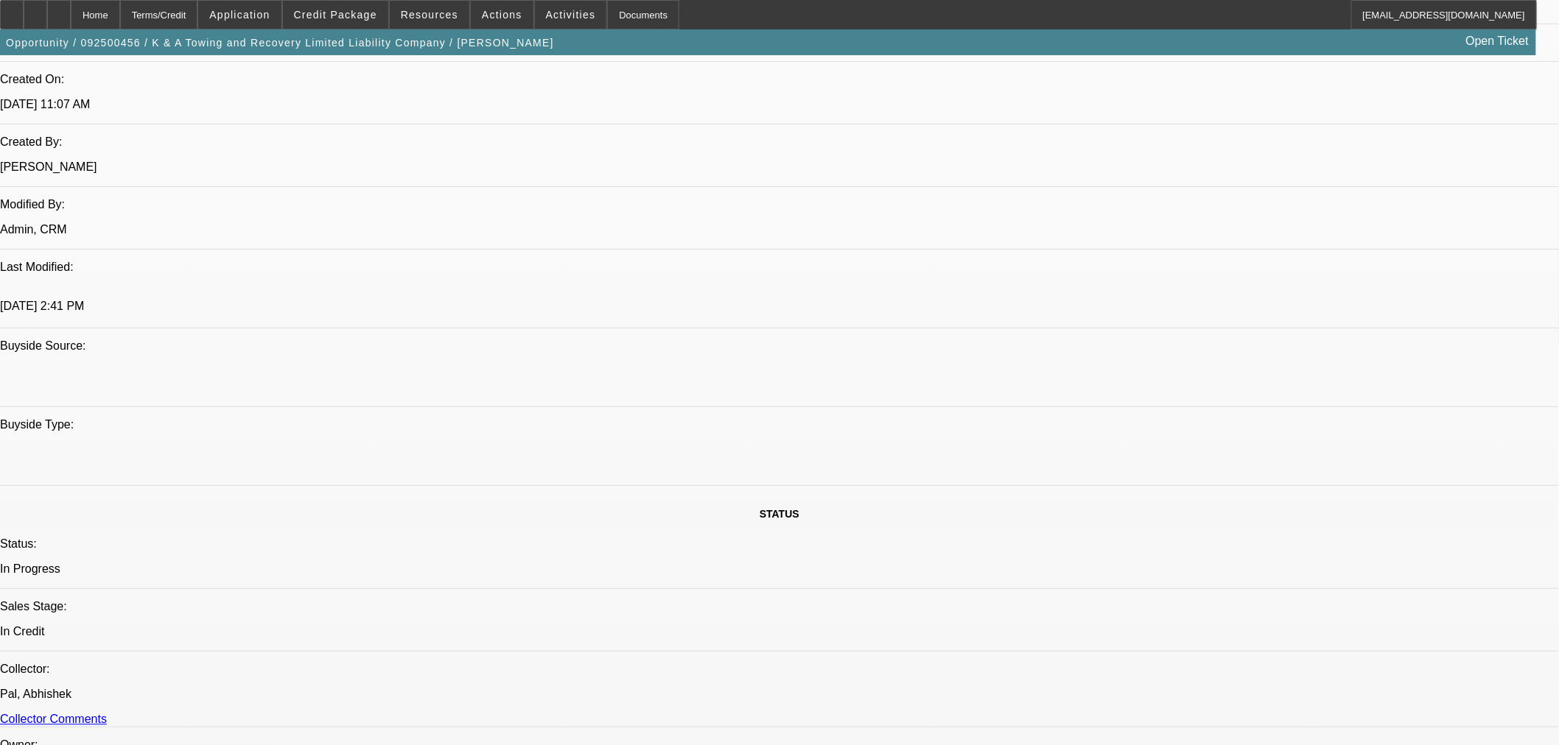
type input "02:43"
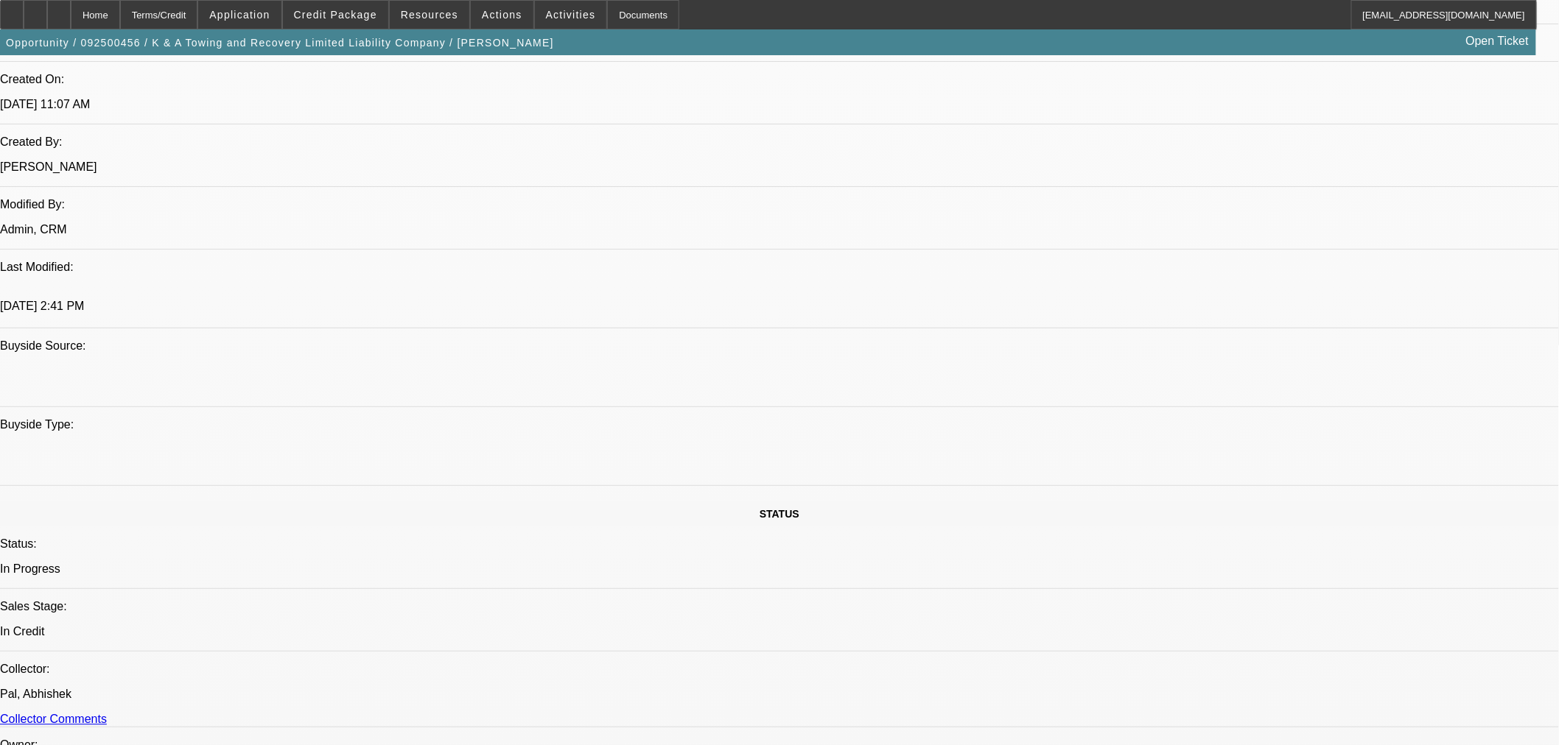
type input "03:40"
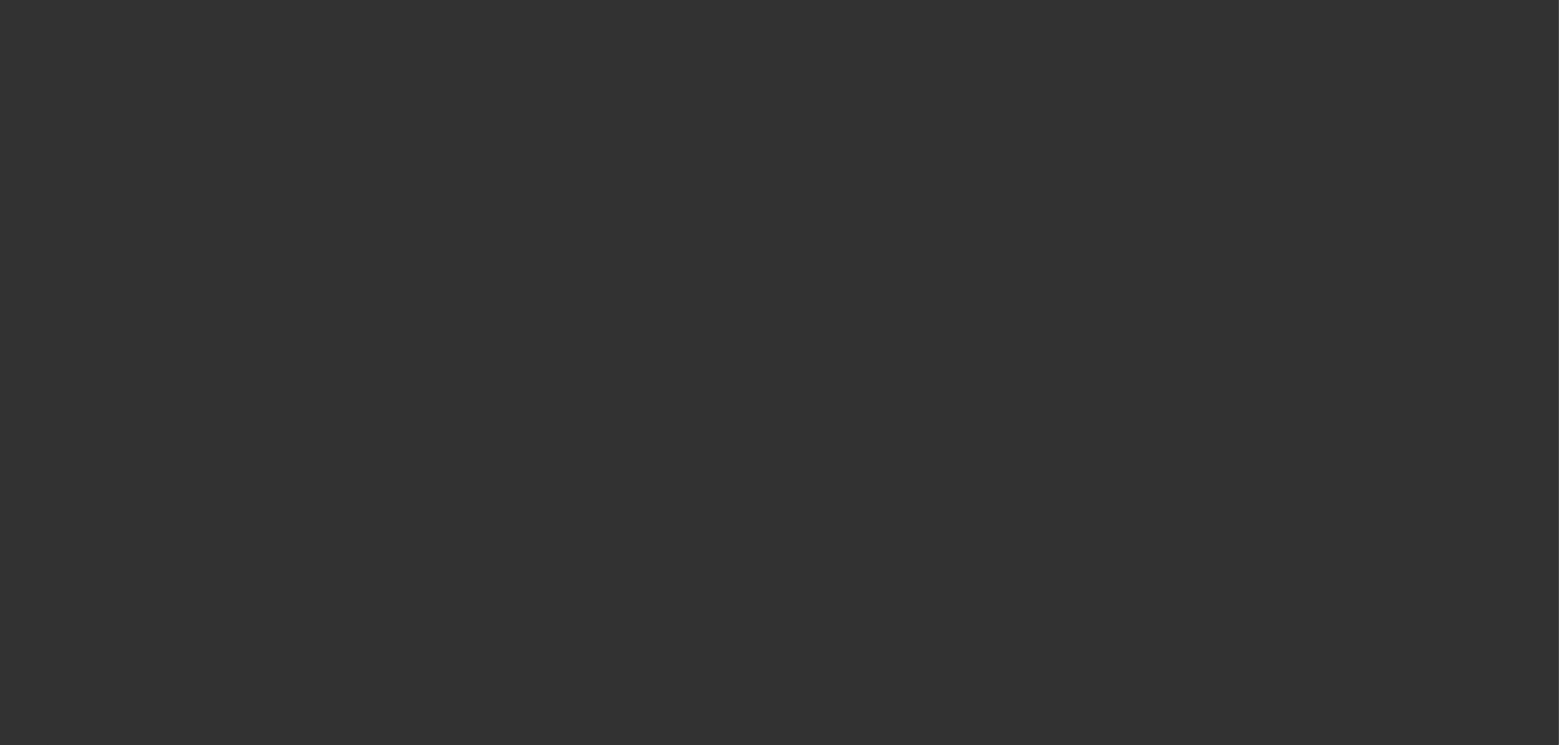
scroll to position [0, 0]
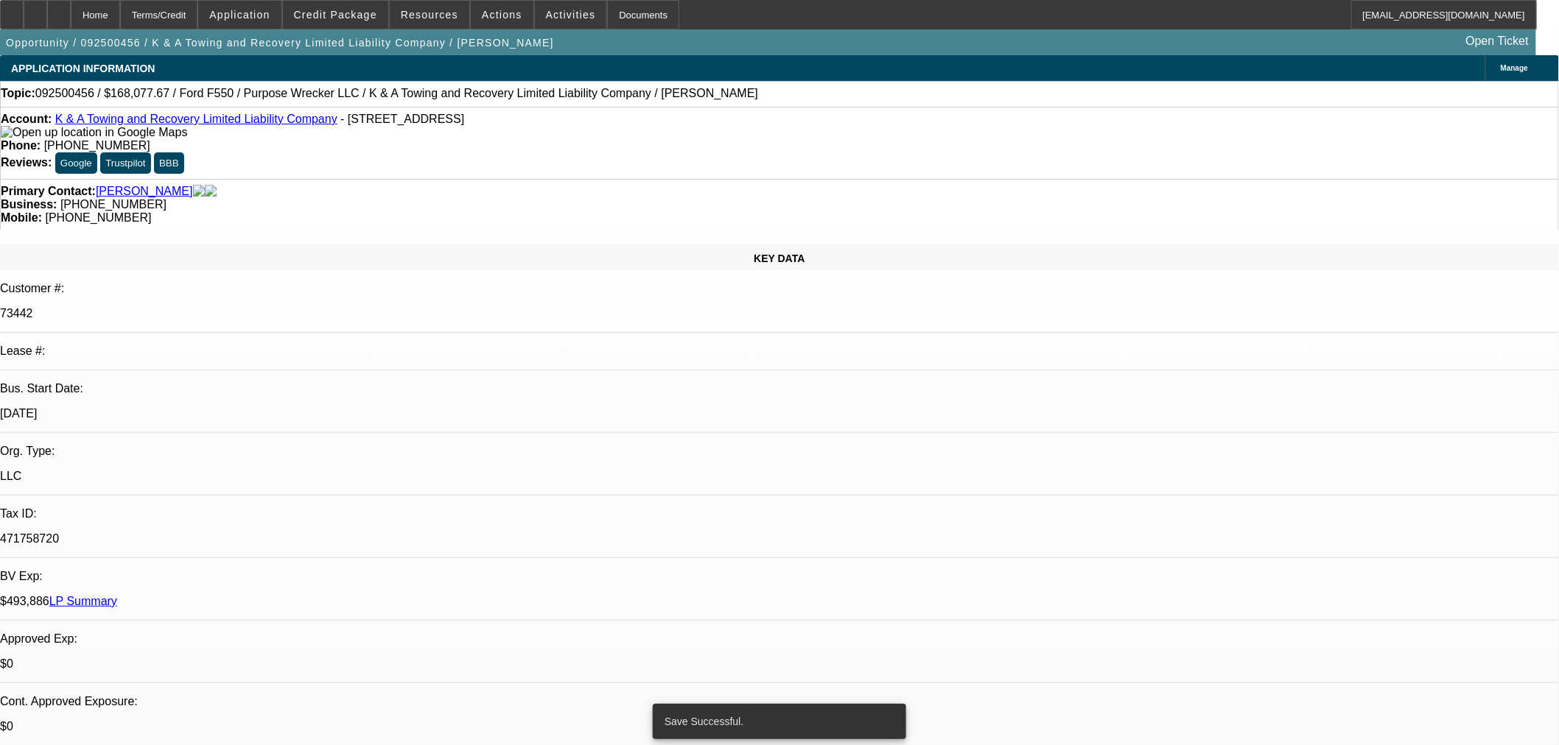
select select "0"
select select "2"
select select "0"
select select "6"
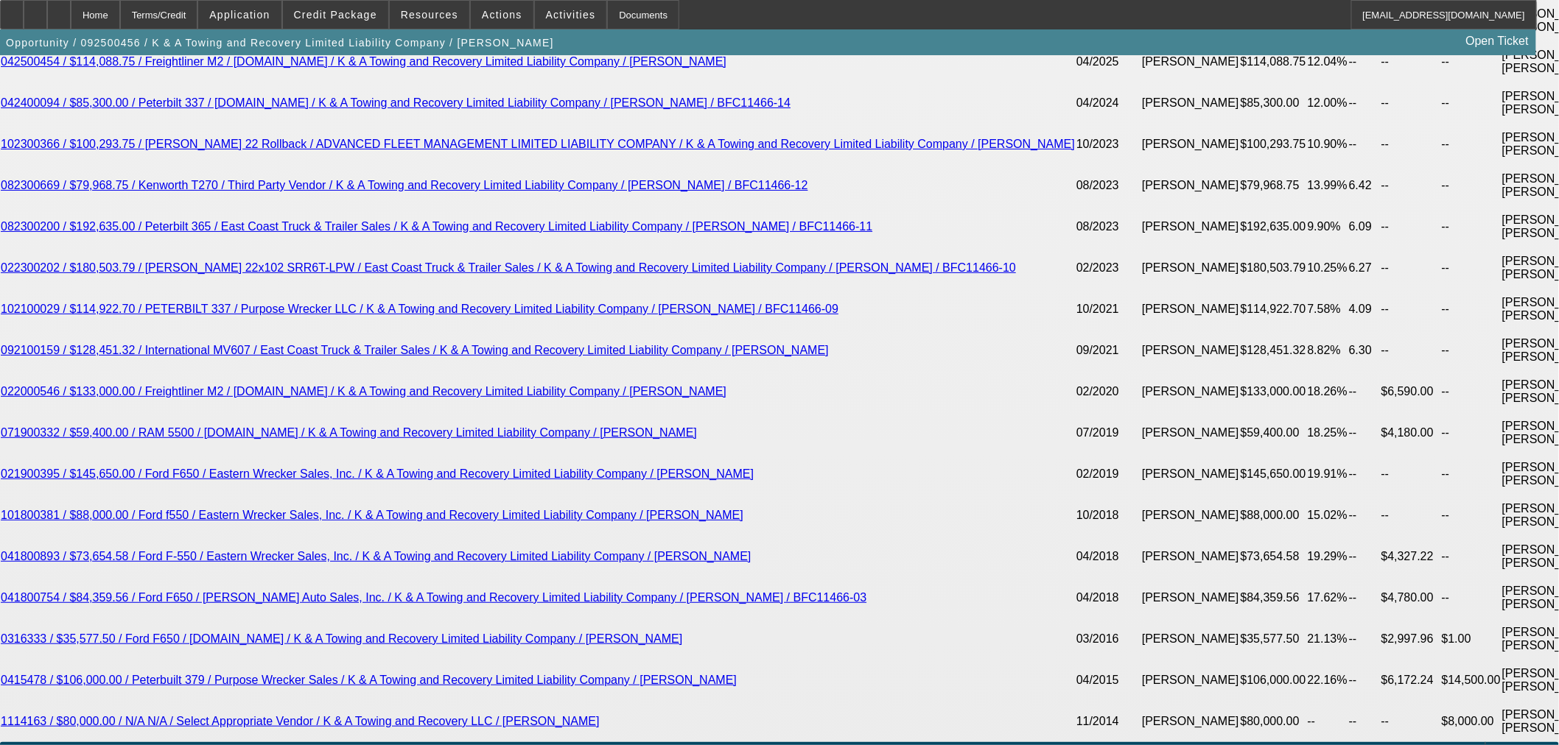
scroll to position [2619, 0]
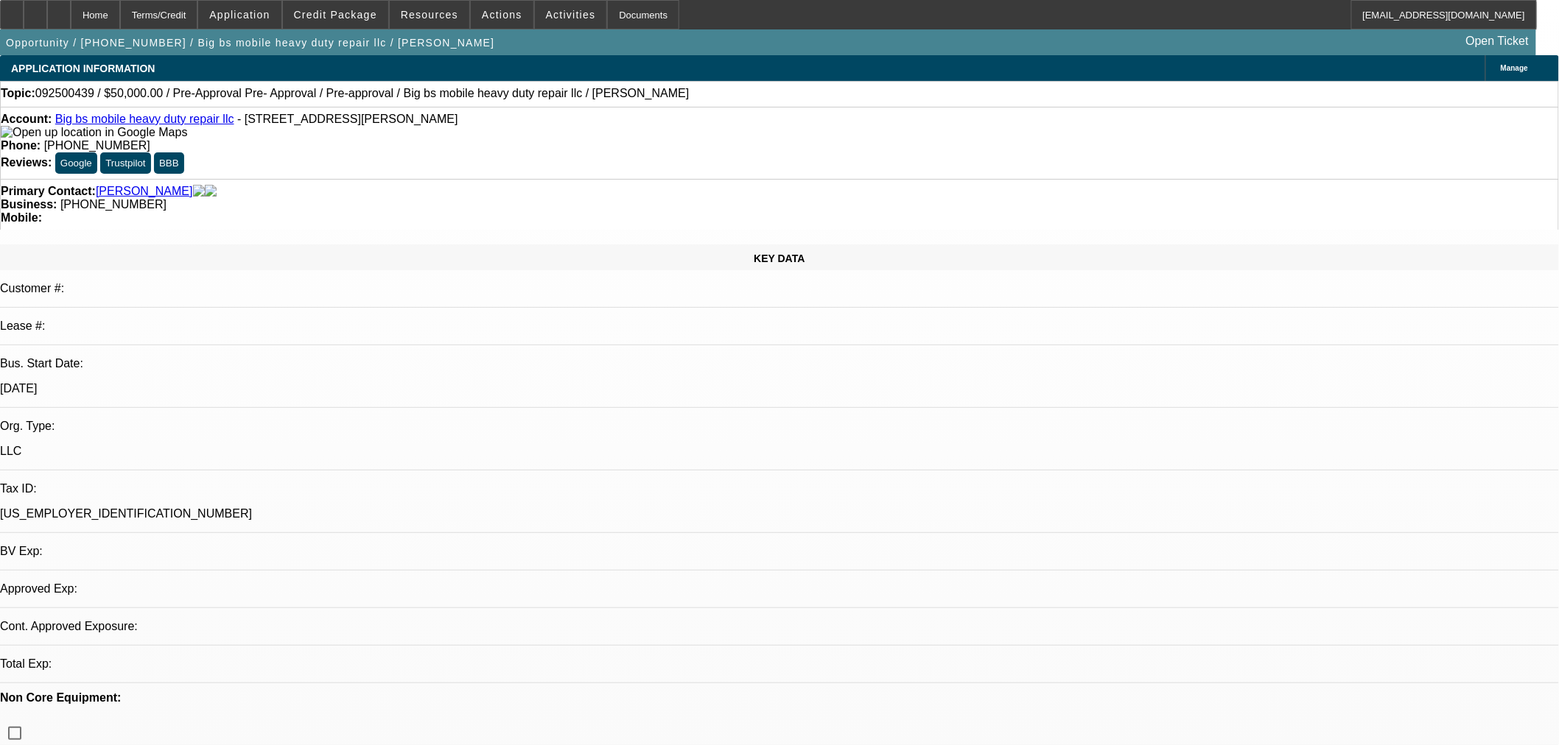
select select "0"
select select "2"
select select "0.1"
select select "4"
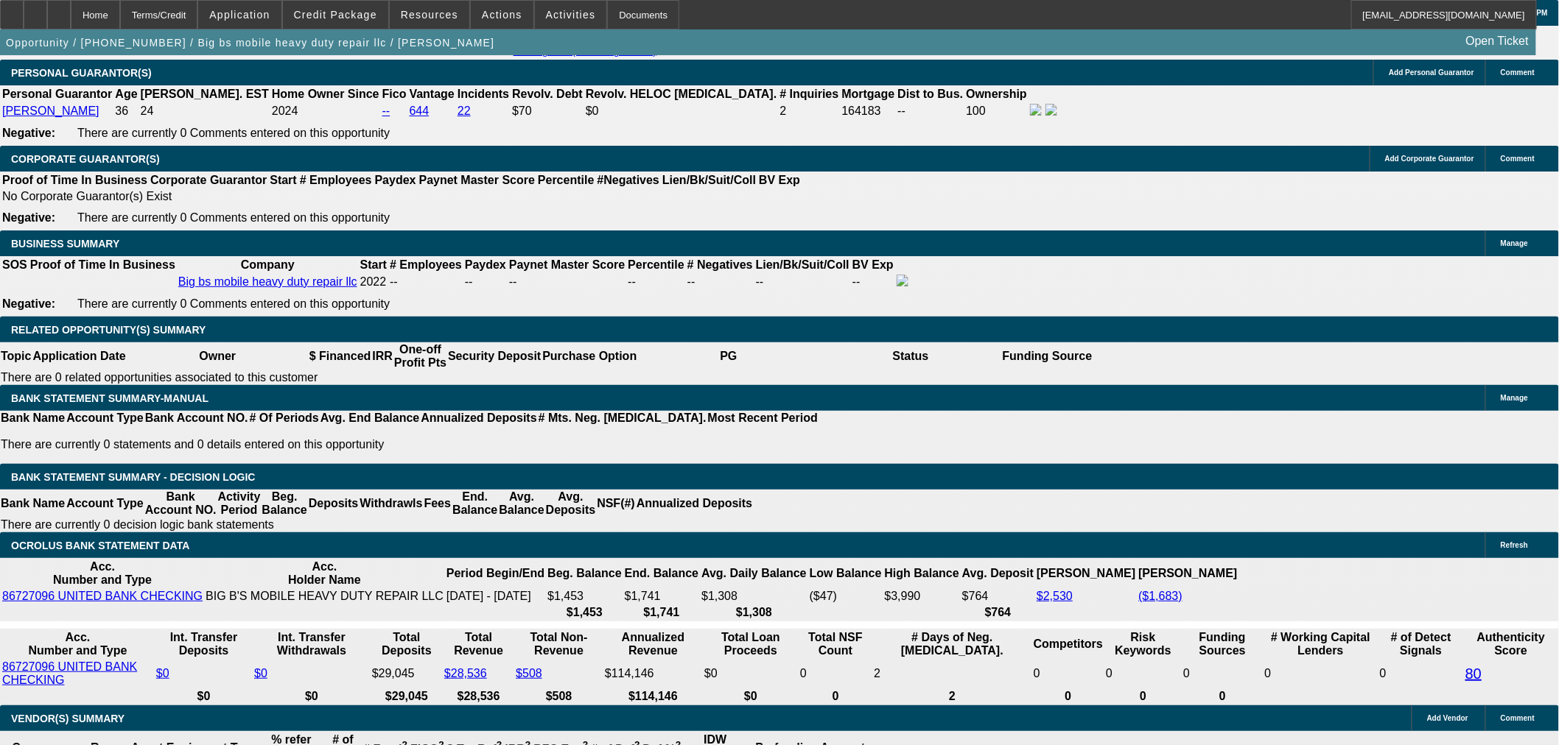
scroll to position [1964, 0]
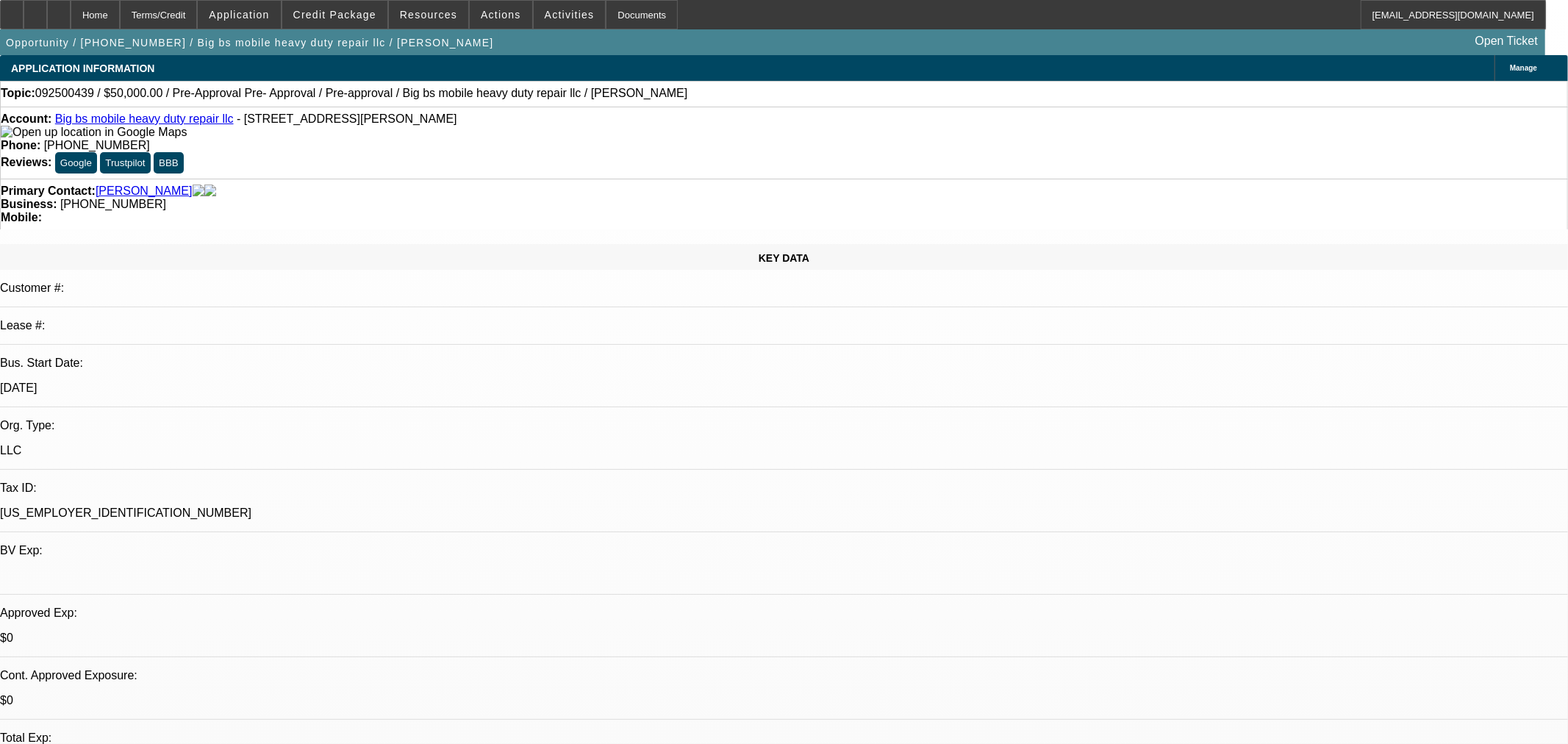
select select "0"
select select "2"
select select "0.1"
select select "4"
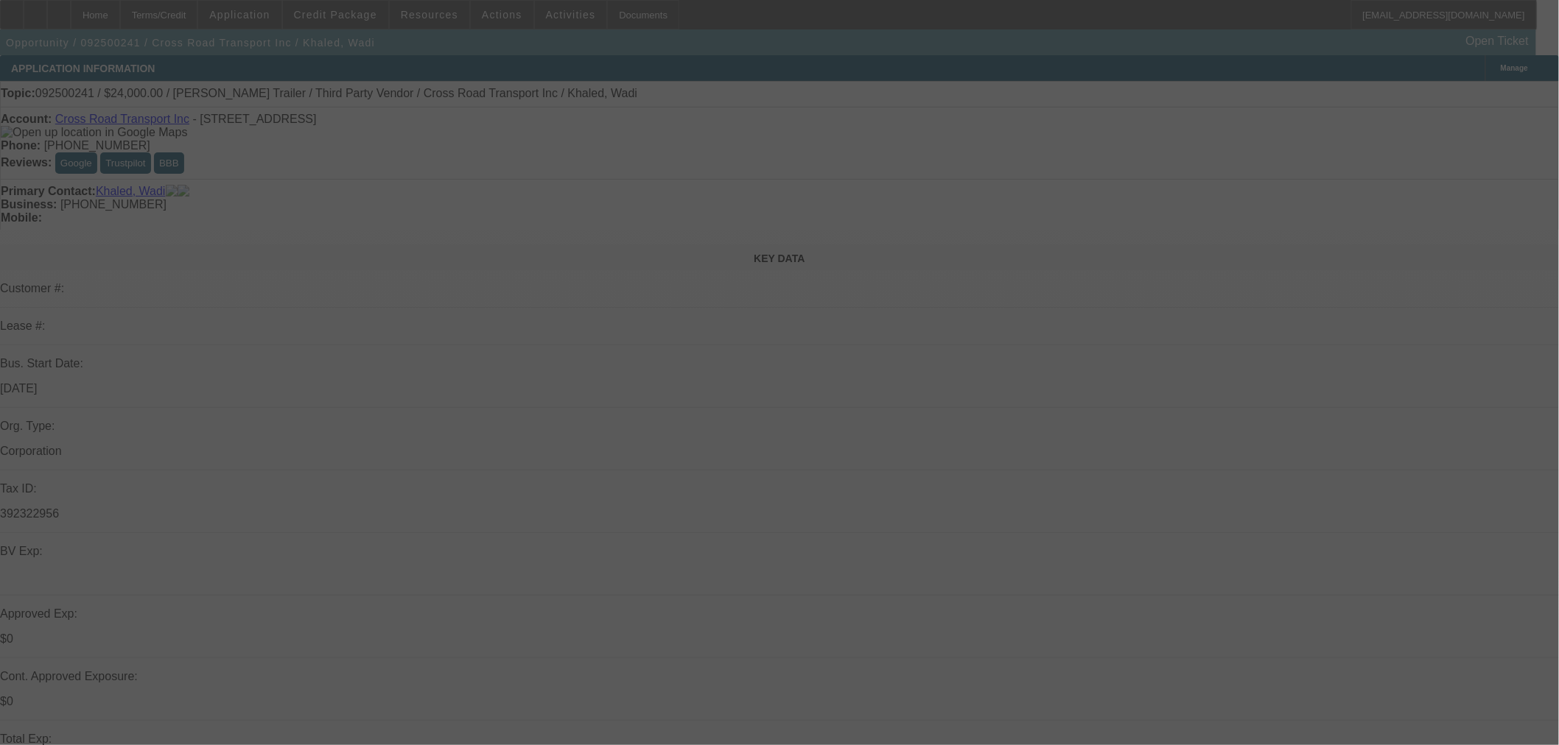
select select "0"
select select "0.1"
select select "4"
select select "0"
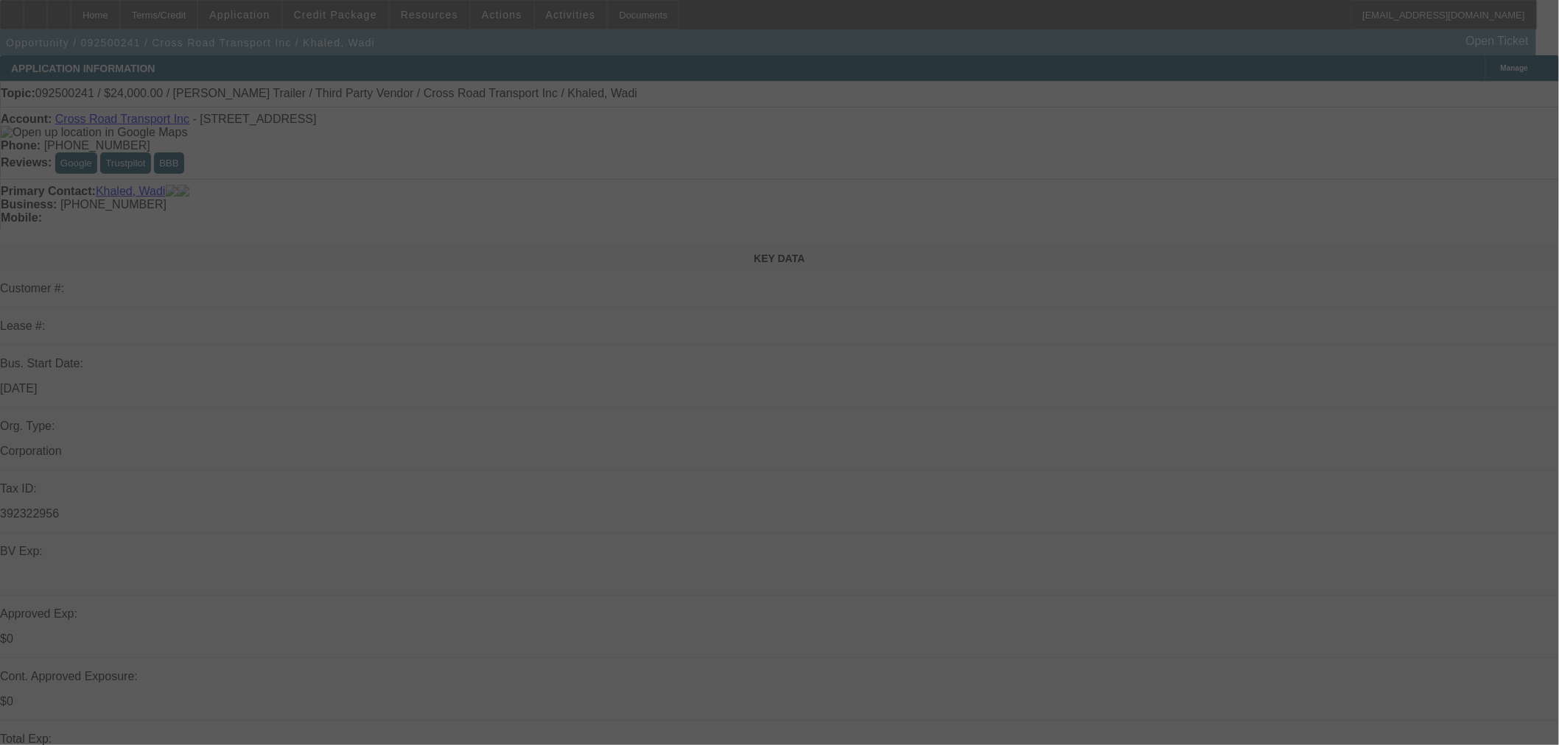
select select "0"
select select "2"
select select "0"
select select "5"
select select "0"
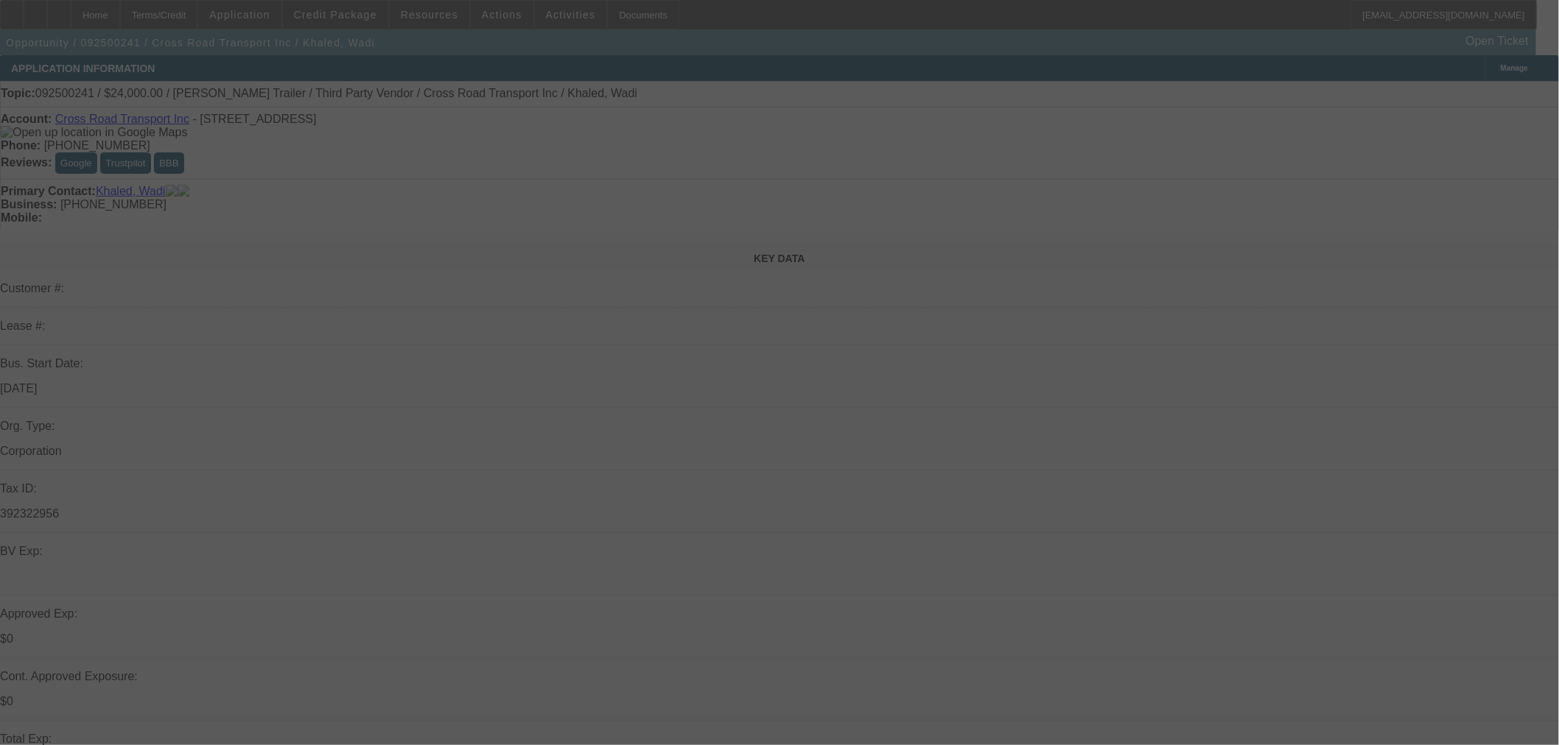
select select "0"
select select "2"
select select "0"
select select "5"
select select "0"
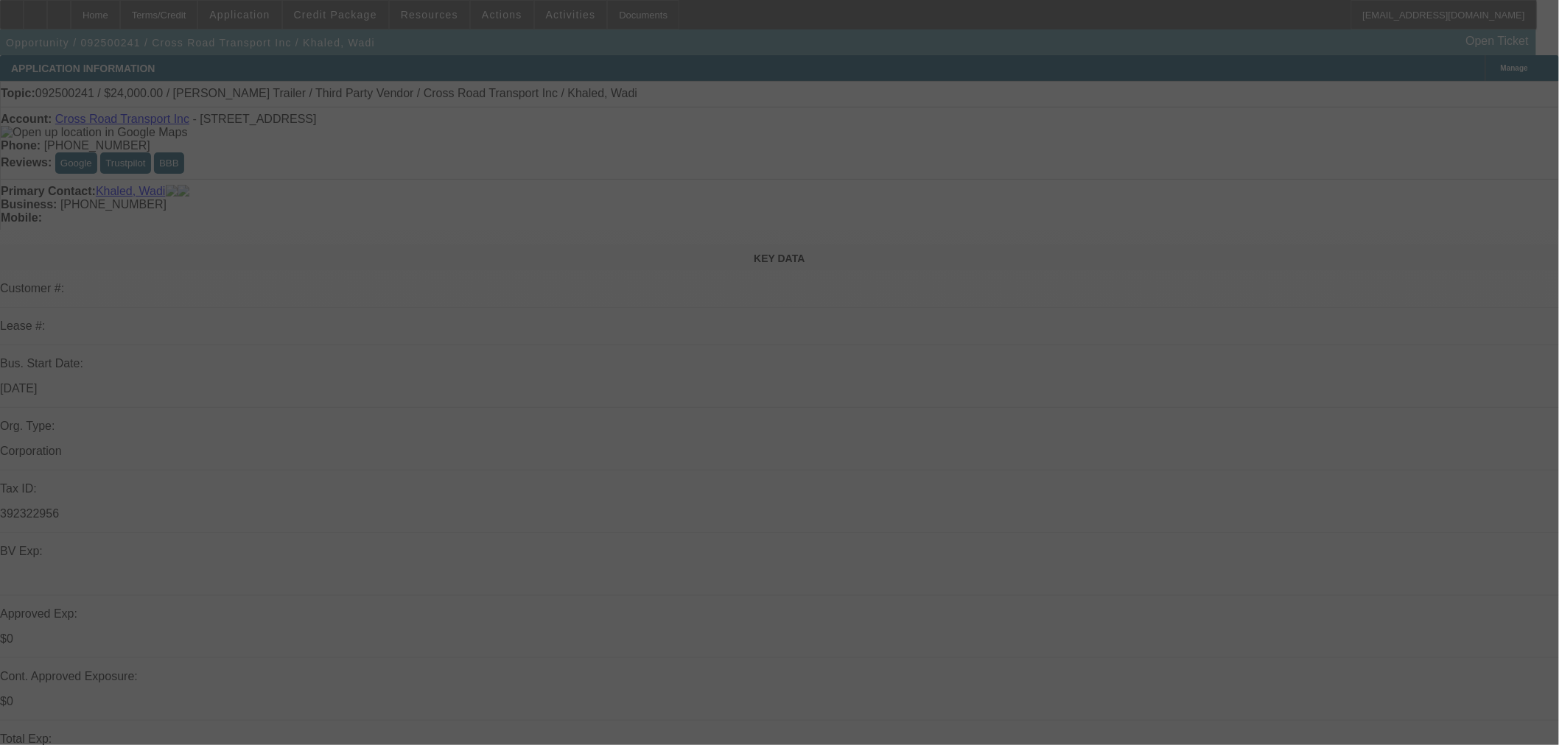
select select "0"
select select "3"
select select "0.1"
select select "4"
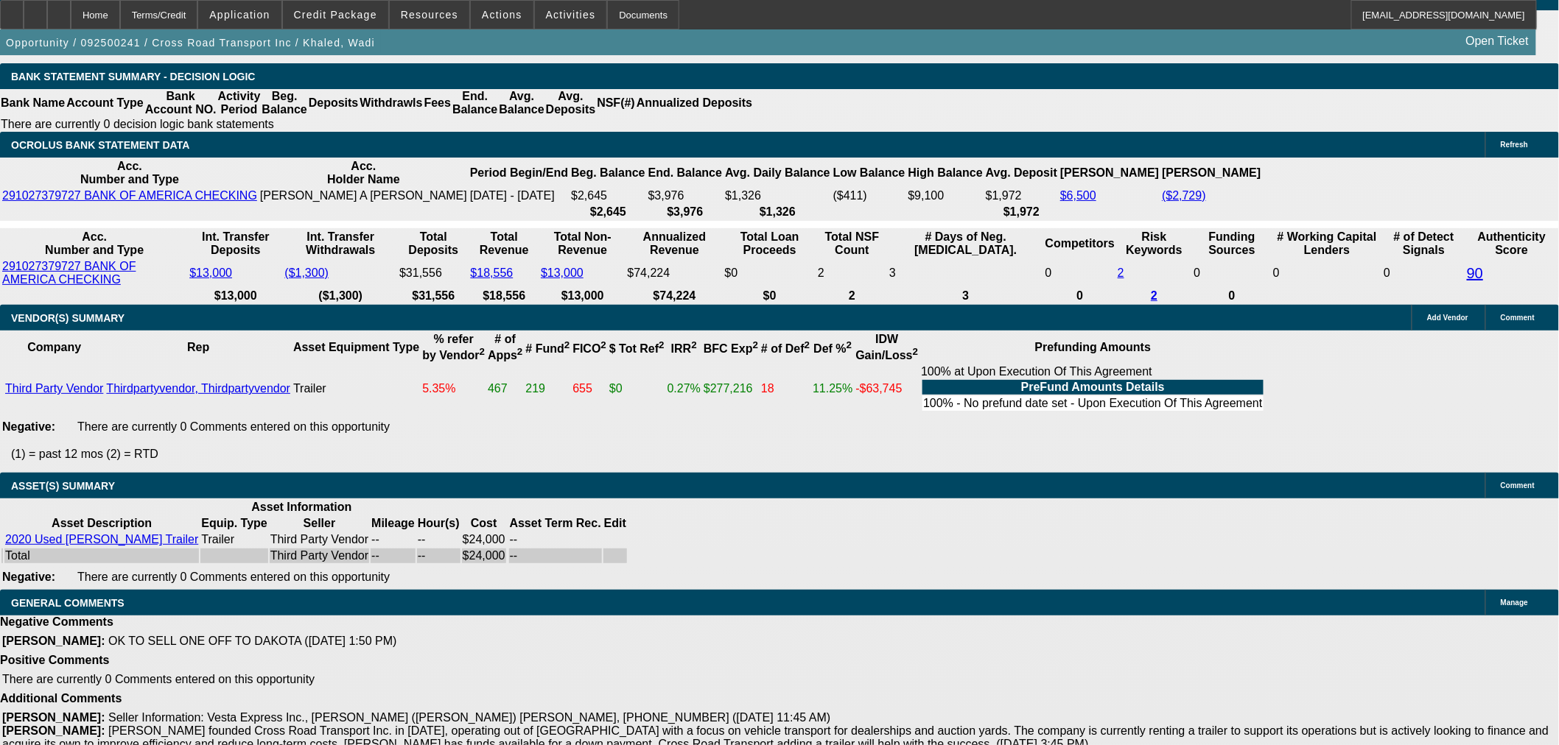
scroll to position [2694, 0]
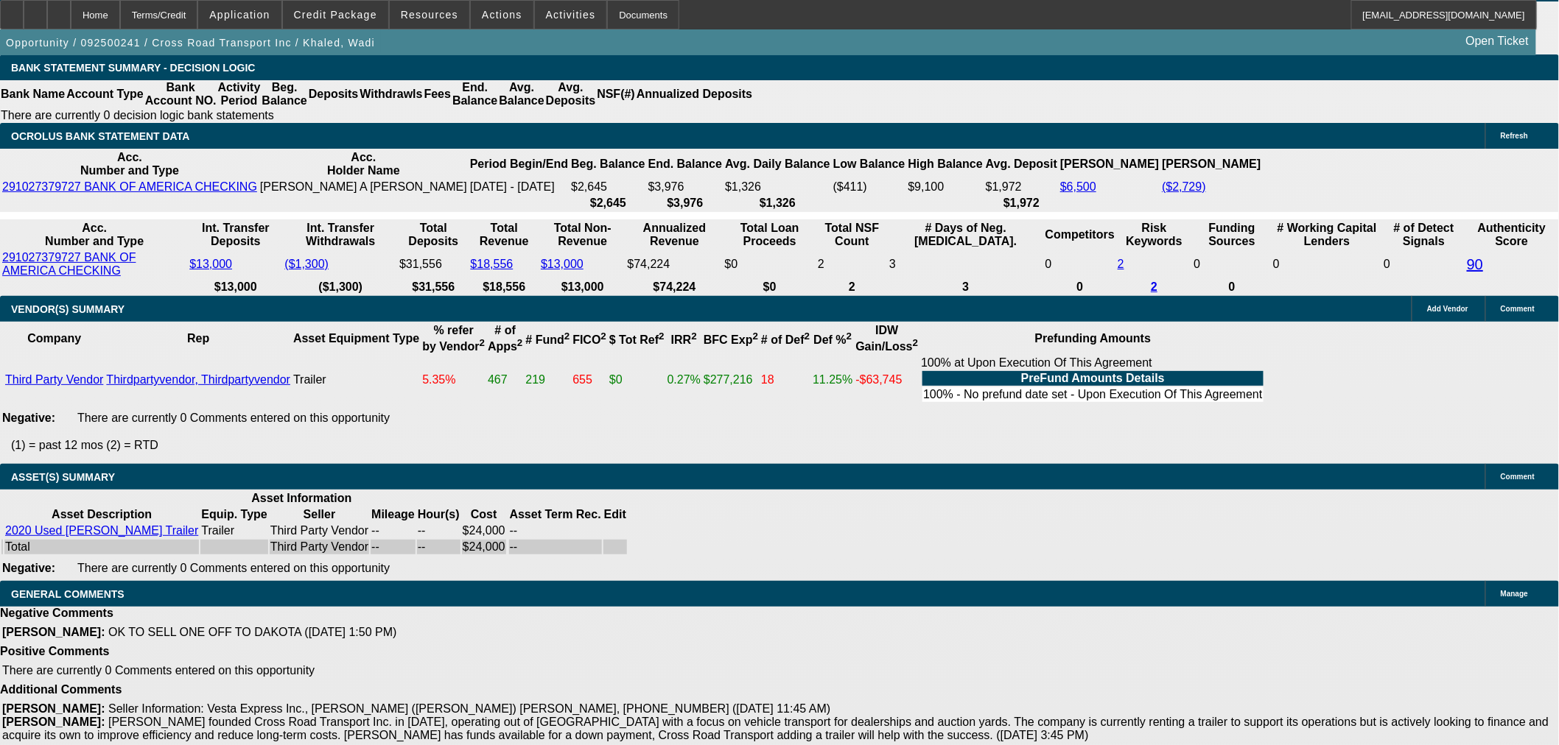
drag, startPoint x: 289, startPoint y: 380, endPoint x: 295, endPoint y: 386, distance: 8.3
select select "4"
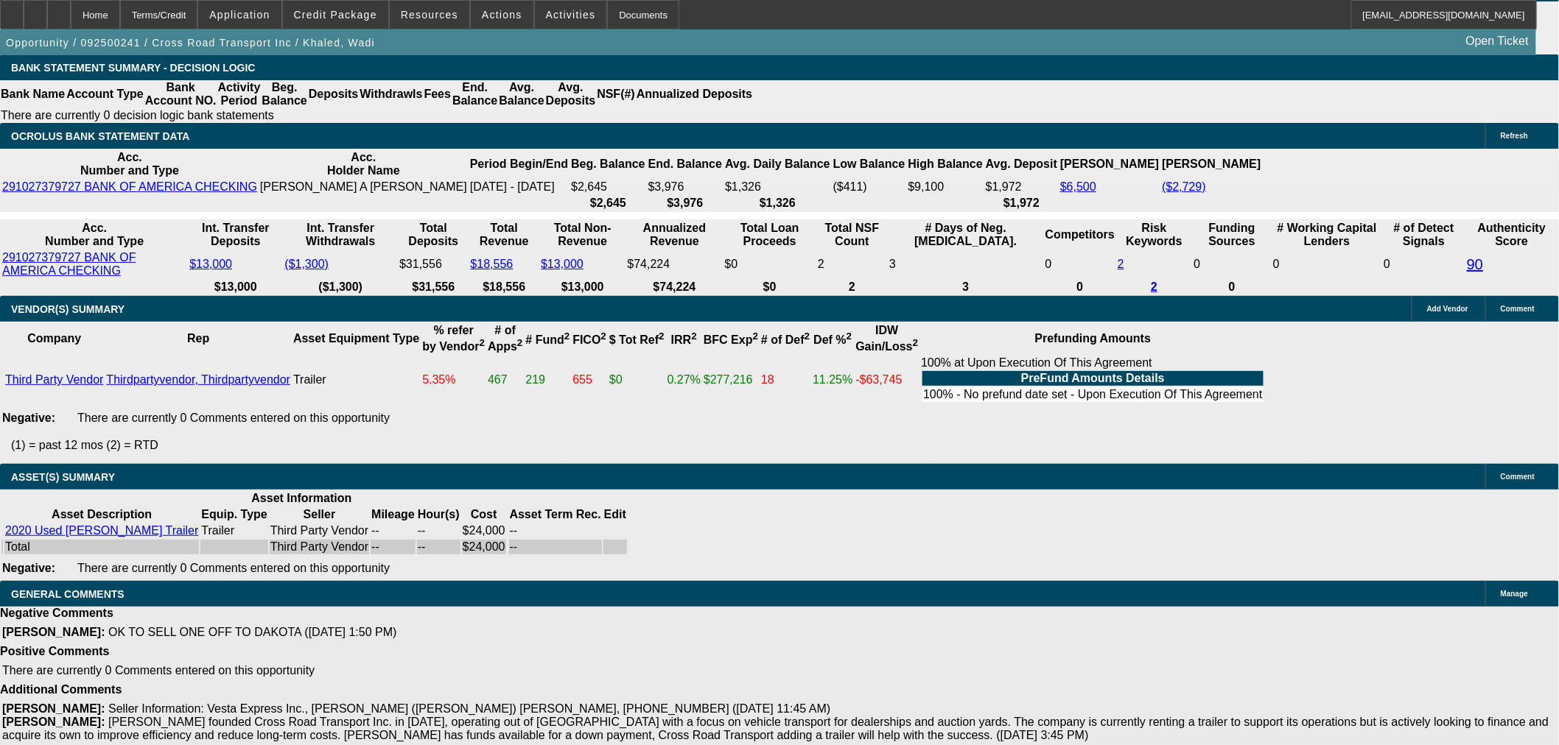
scroll to position [0, 0]
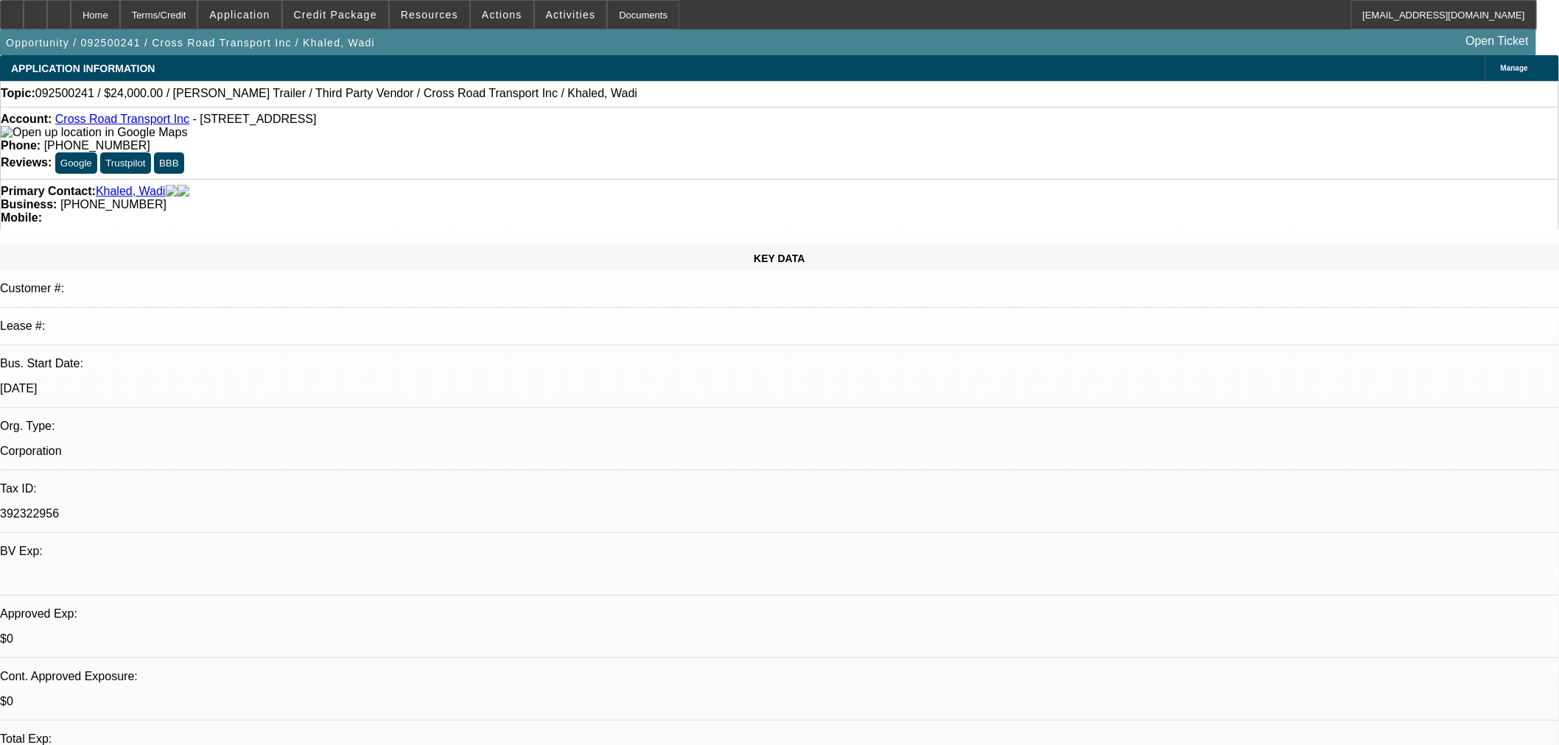
type textarea "d"
paste textarea "Unfortunately, the submitted company falls in a restricted industry and does no…"
type textarea "DECLINED BY FINPAC: "Unfortunately, the submitted company falls in a restricted…"
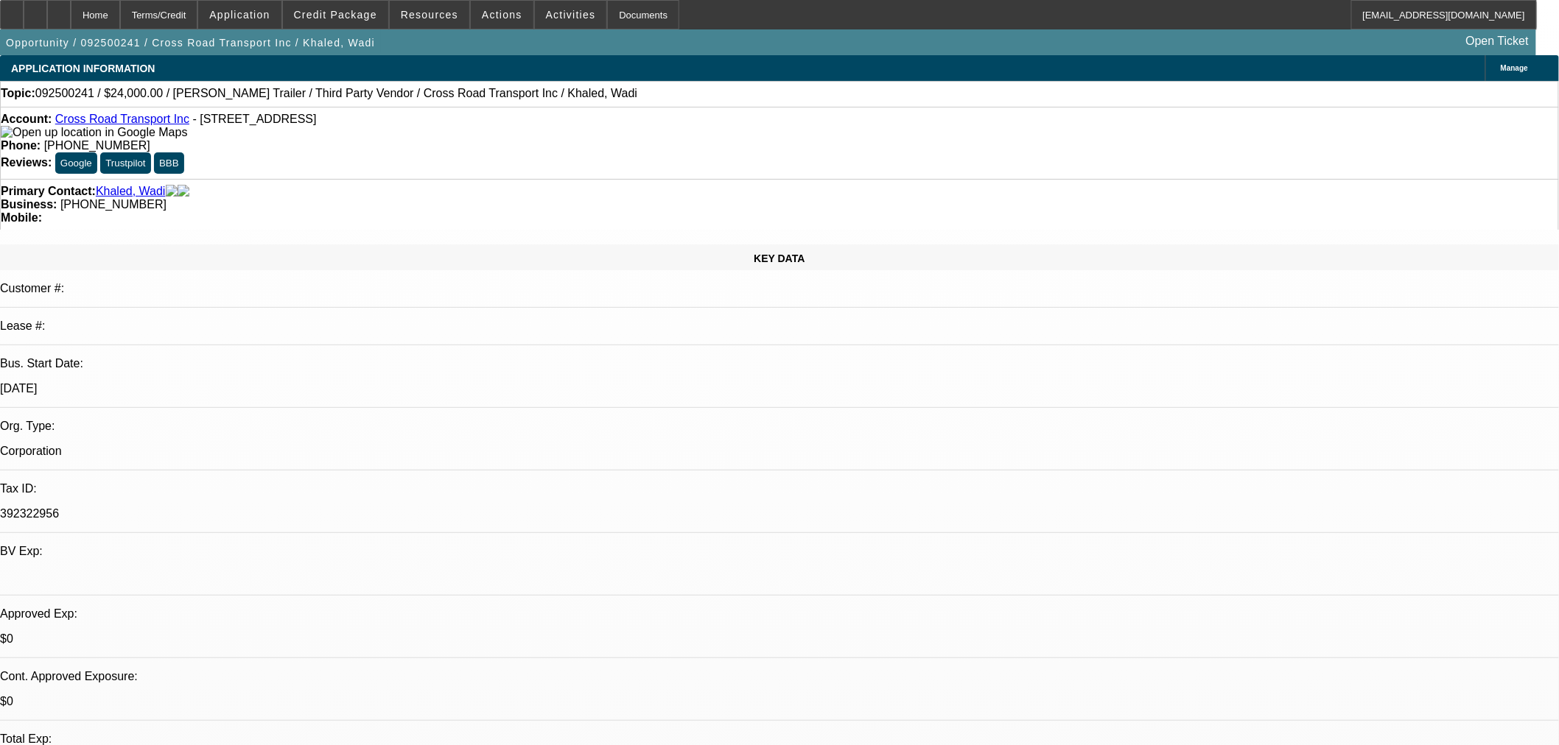
click at [1117, 617] on span "22" at bounding box center [1123, 616] width 27 height 27
type input "[DATE]"
type input "01:26"
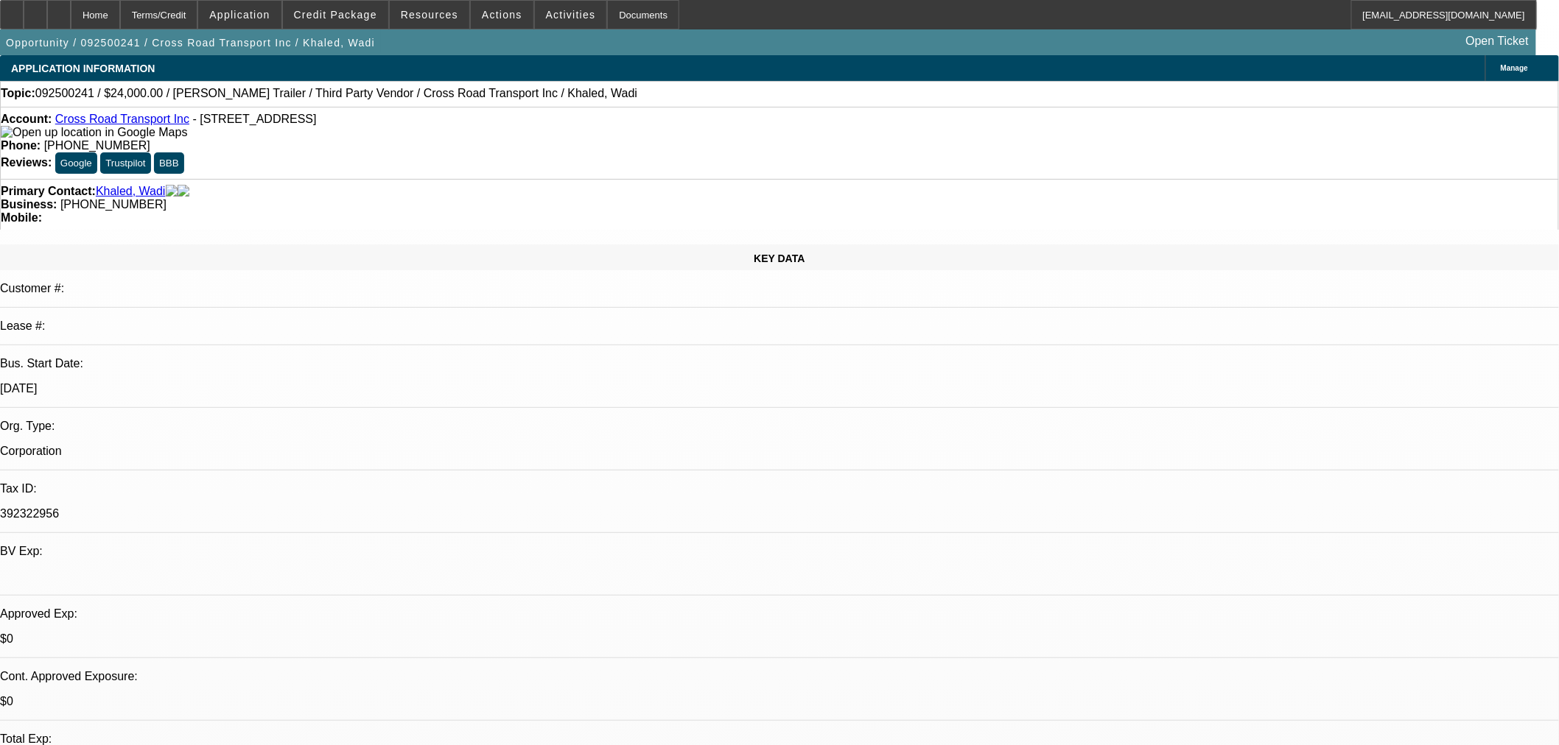
type input "01:30"
drag, startPoint x: 1235, startPoint y: 264, endPoint x: 1388, endPoint y: 267, distance: 153.3
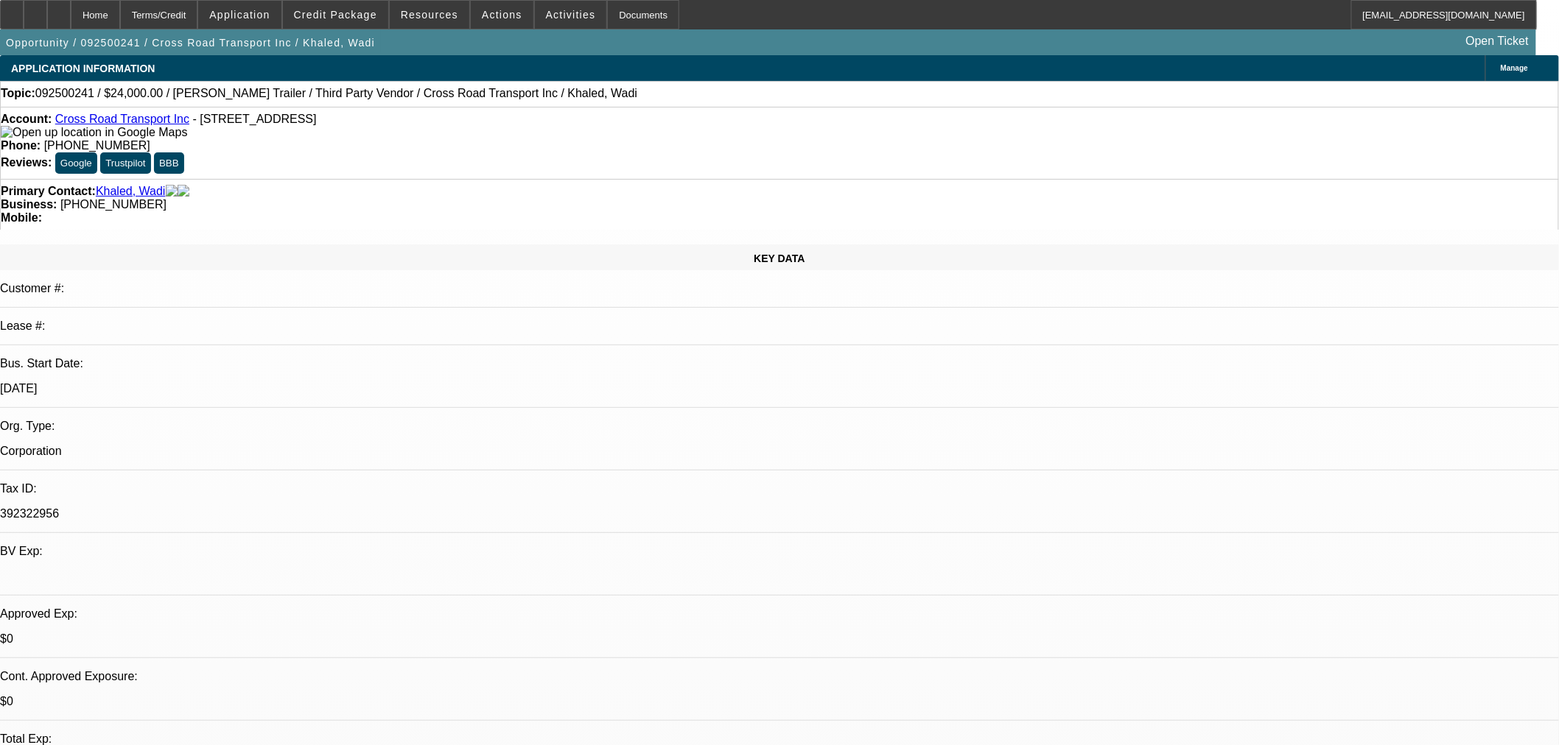
click at [351, 9] on span "Credit Package" at bounding box center [335, 15] width 83 height 12
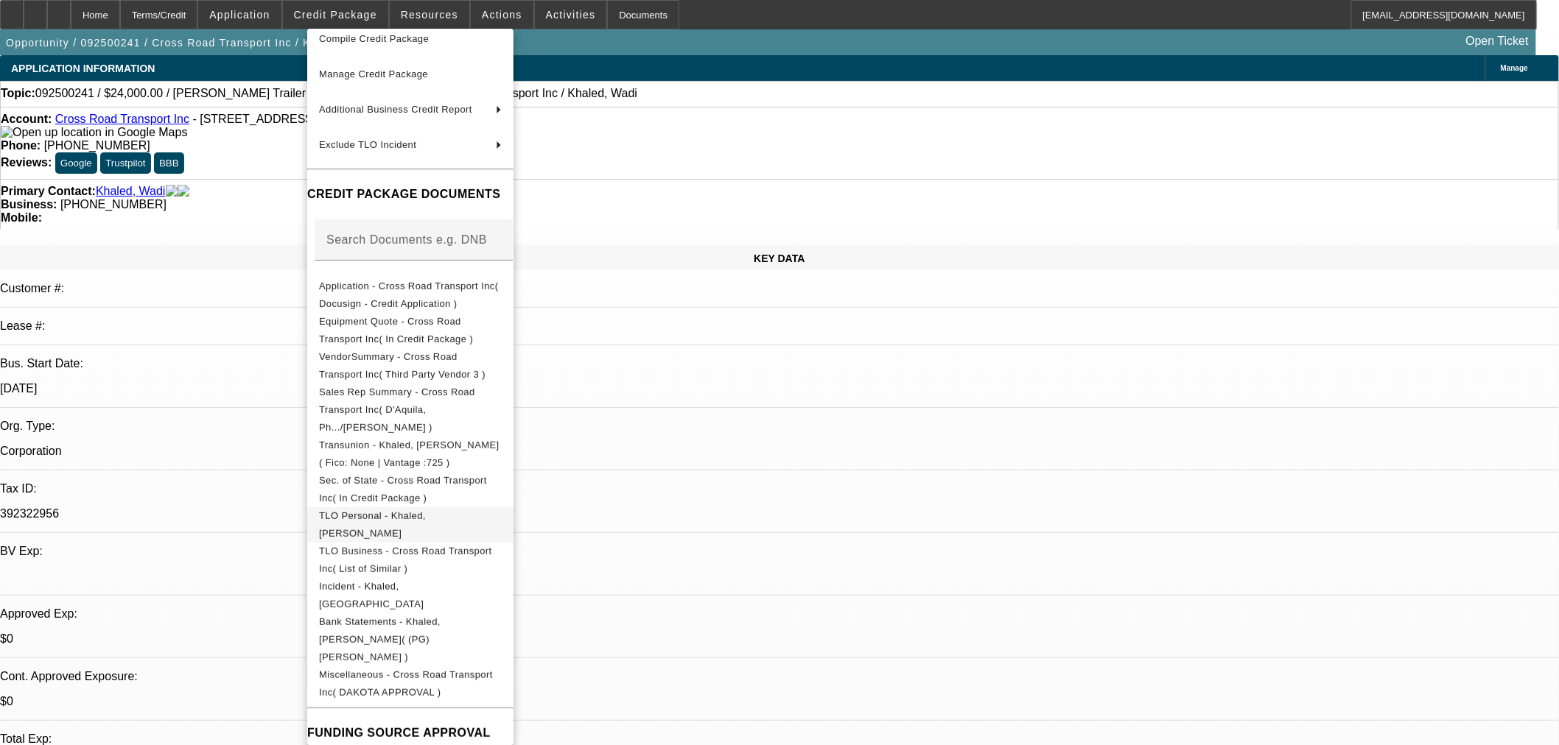
scroll to position [91, 0]
click at [1159, 297] on div at bounding box center [779, 372] width 1559 height 745
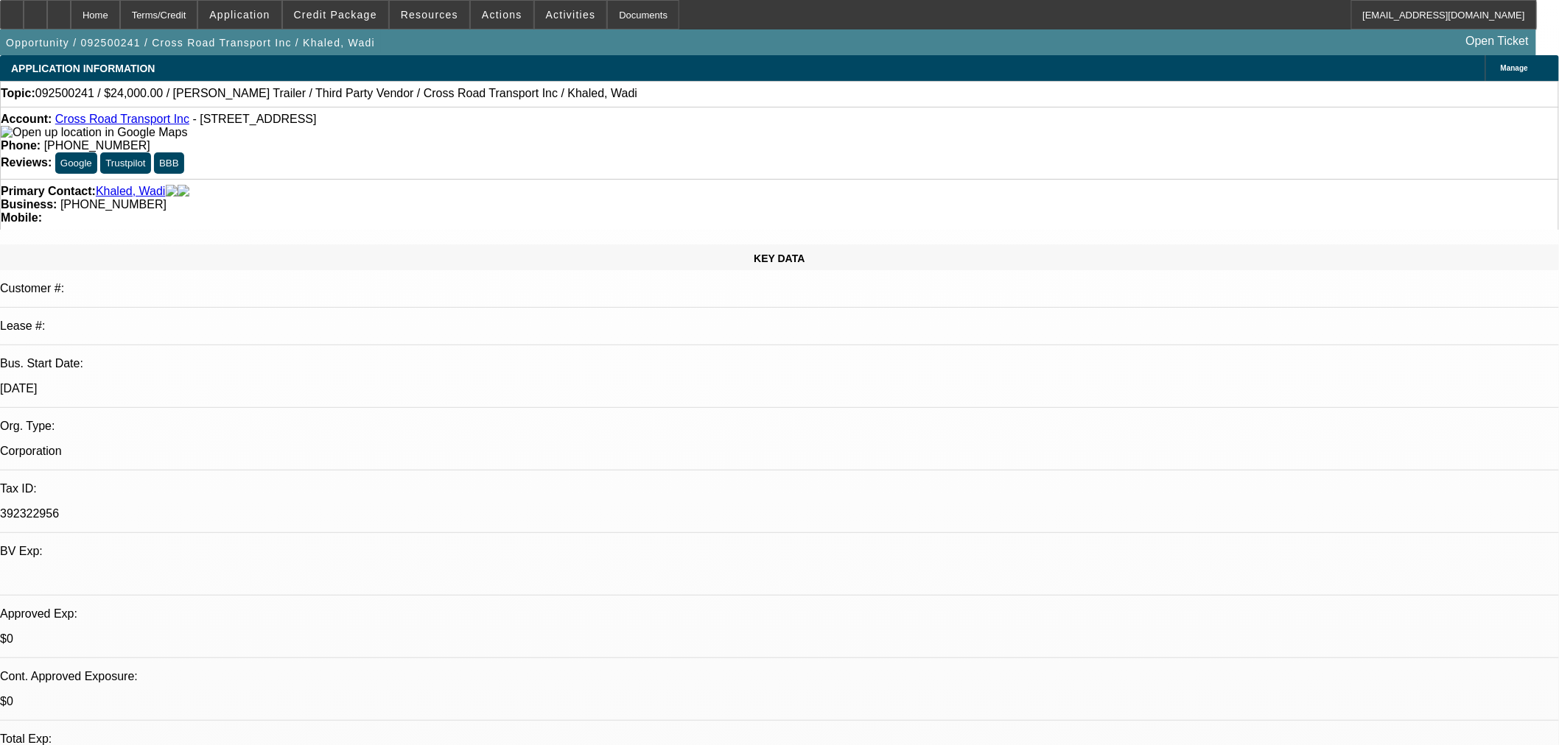
drag, startPoint x: 1287, startPoint y: 282, endPoint x: 1165, endPoint y: 282, distance: 121.5
type textarea "DECLINED BY FINPAC: "Unfortunately, the submitted company falls in a restricted…"
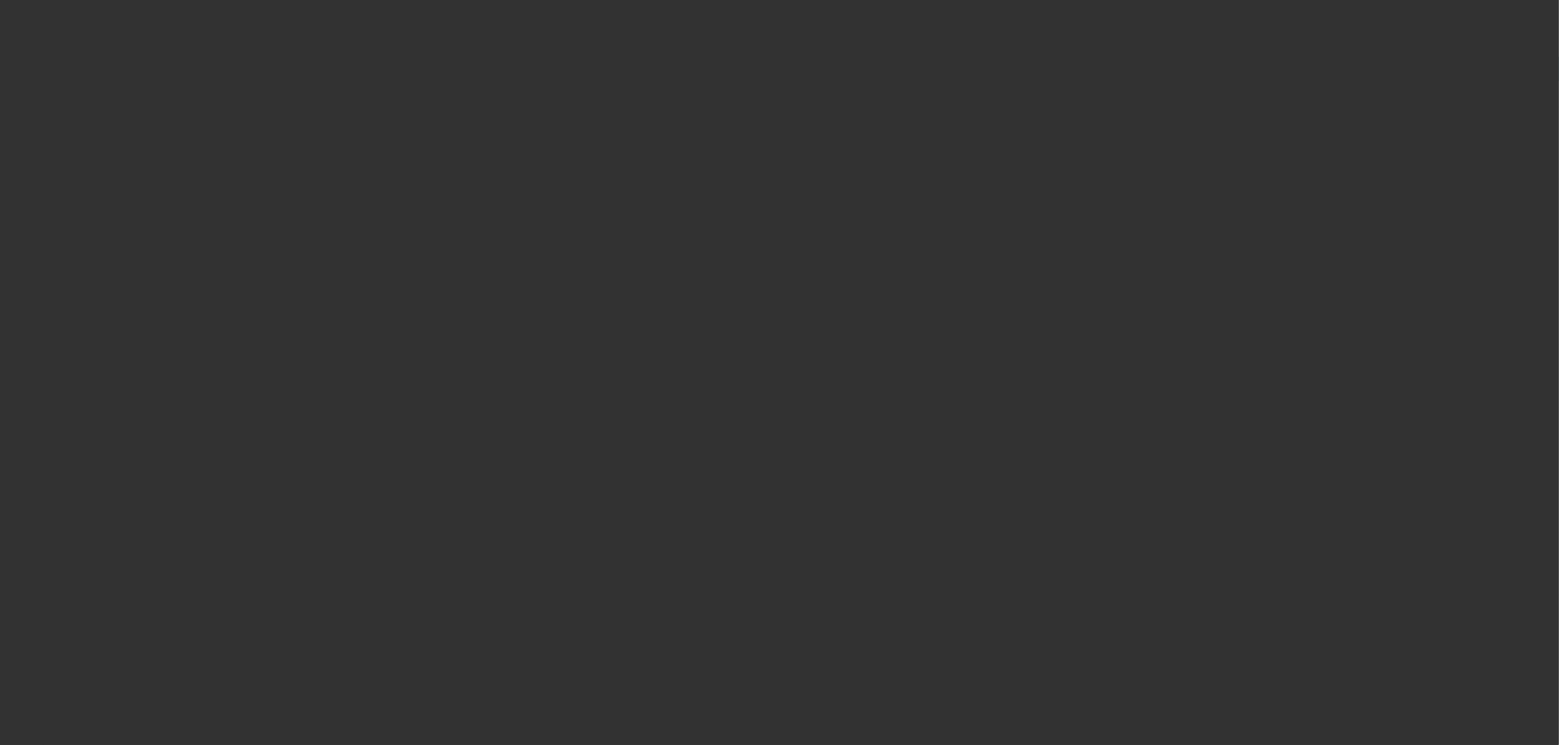
select select "0"
select select "0.1"
select select "4"
select select "0"
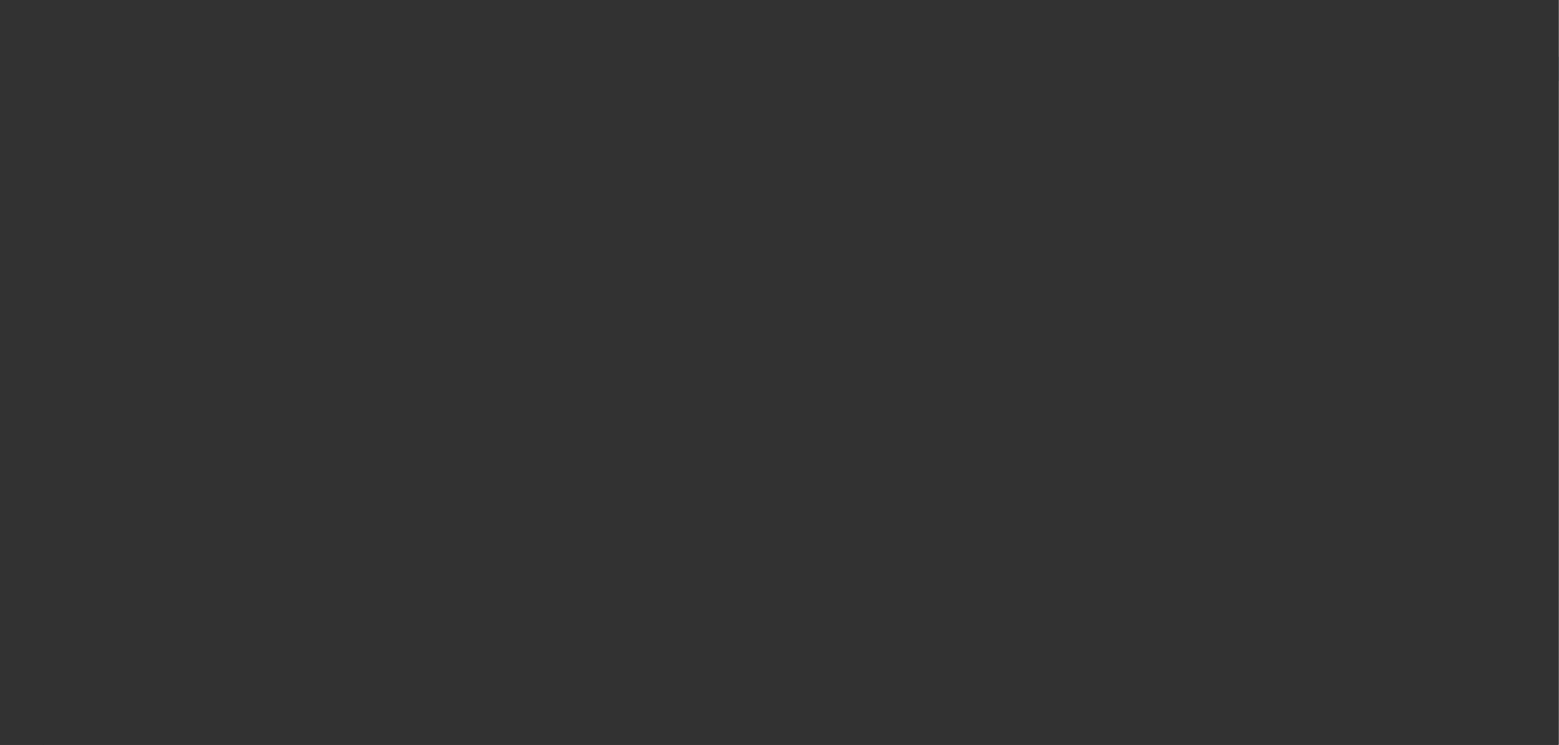
select select "0"
select select "2"
select select "0"
select select "5"
select select "0"
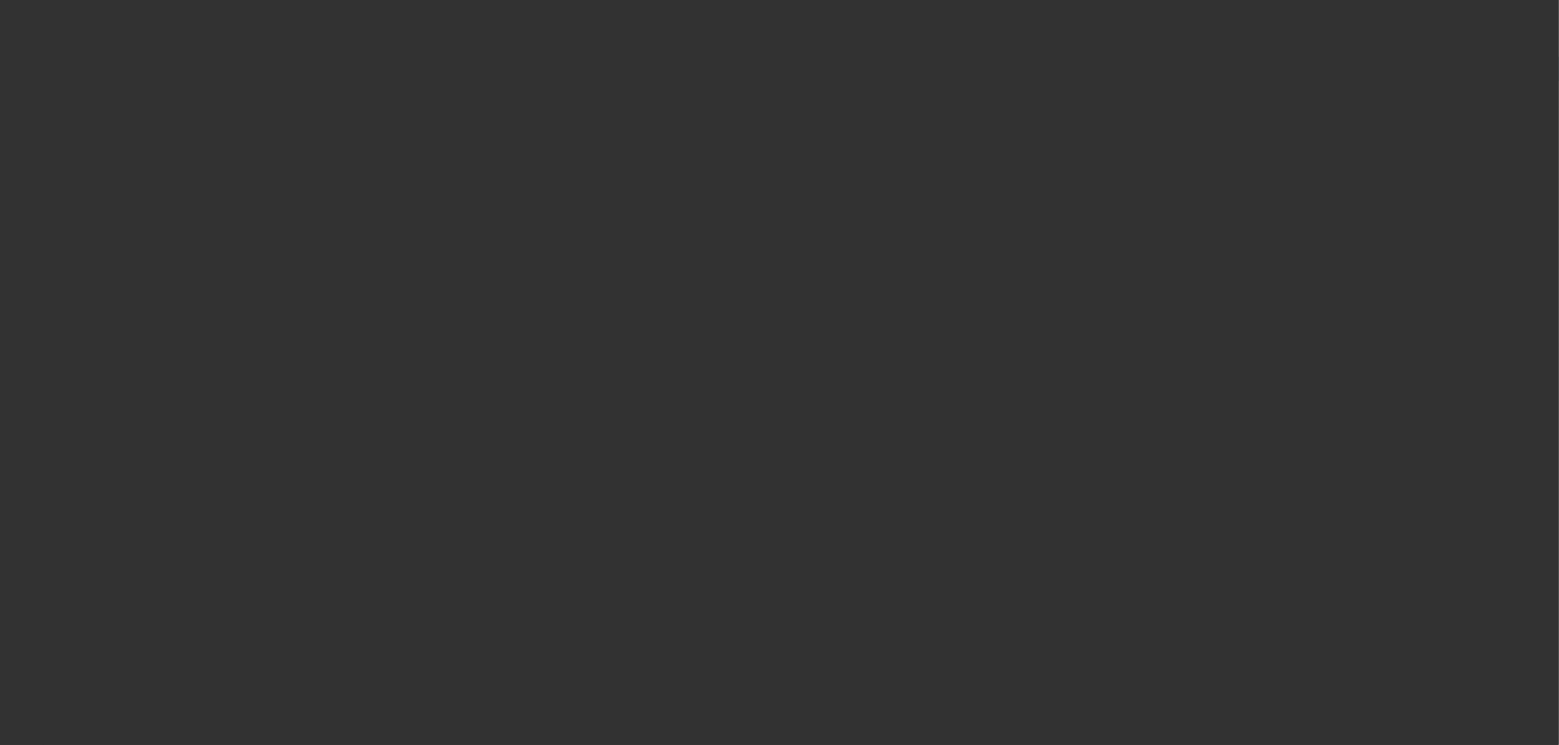
select select "0"
select select "2"
select select "0"
select select "5"
select select "0"
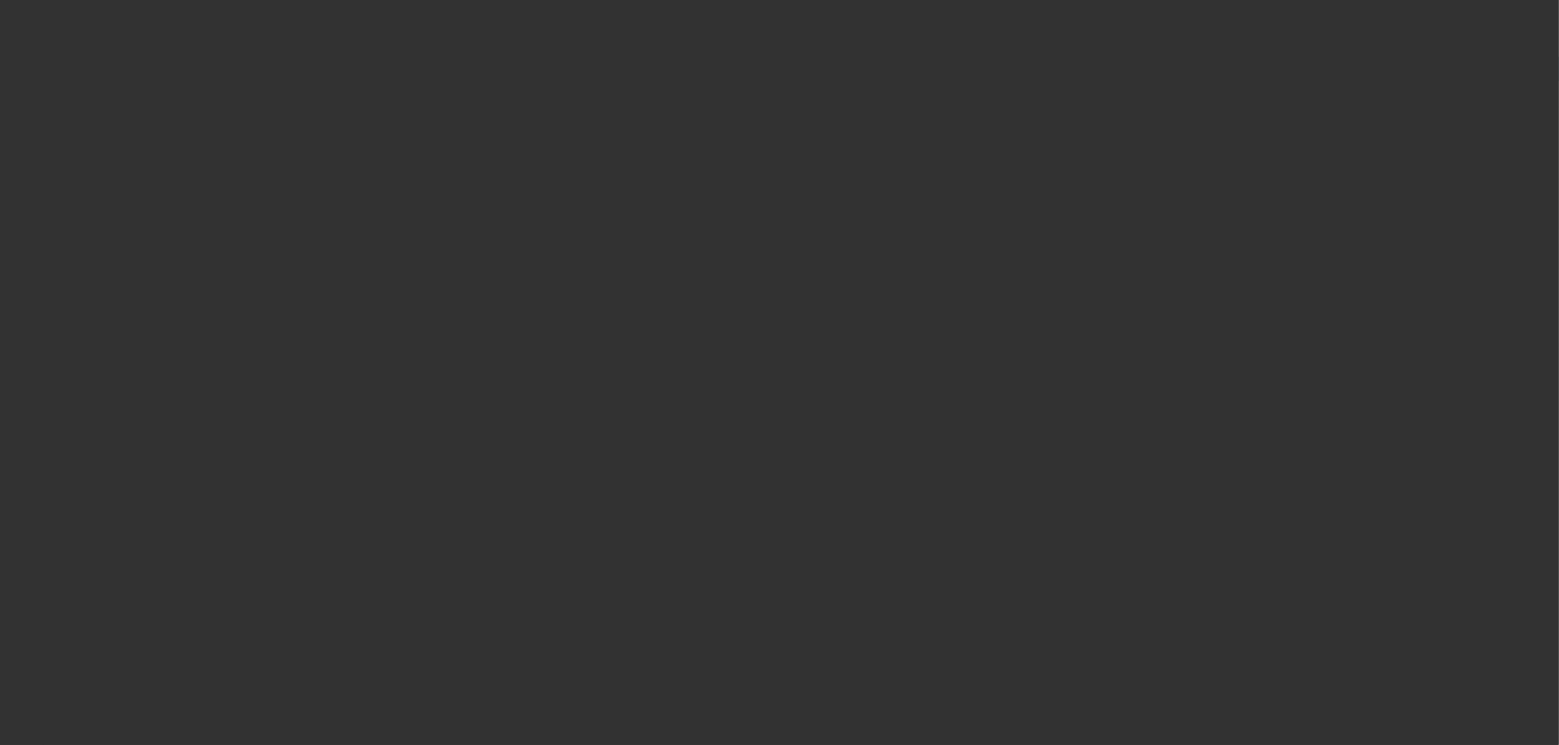
select select "0"
select select "3"
select select "0.1"
select select "4"
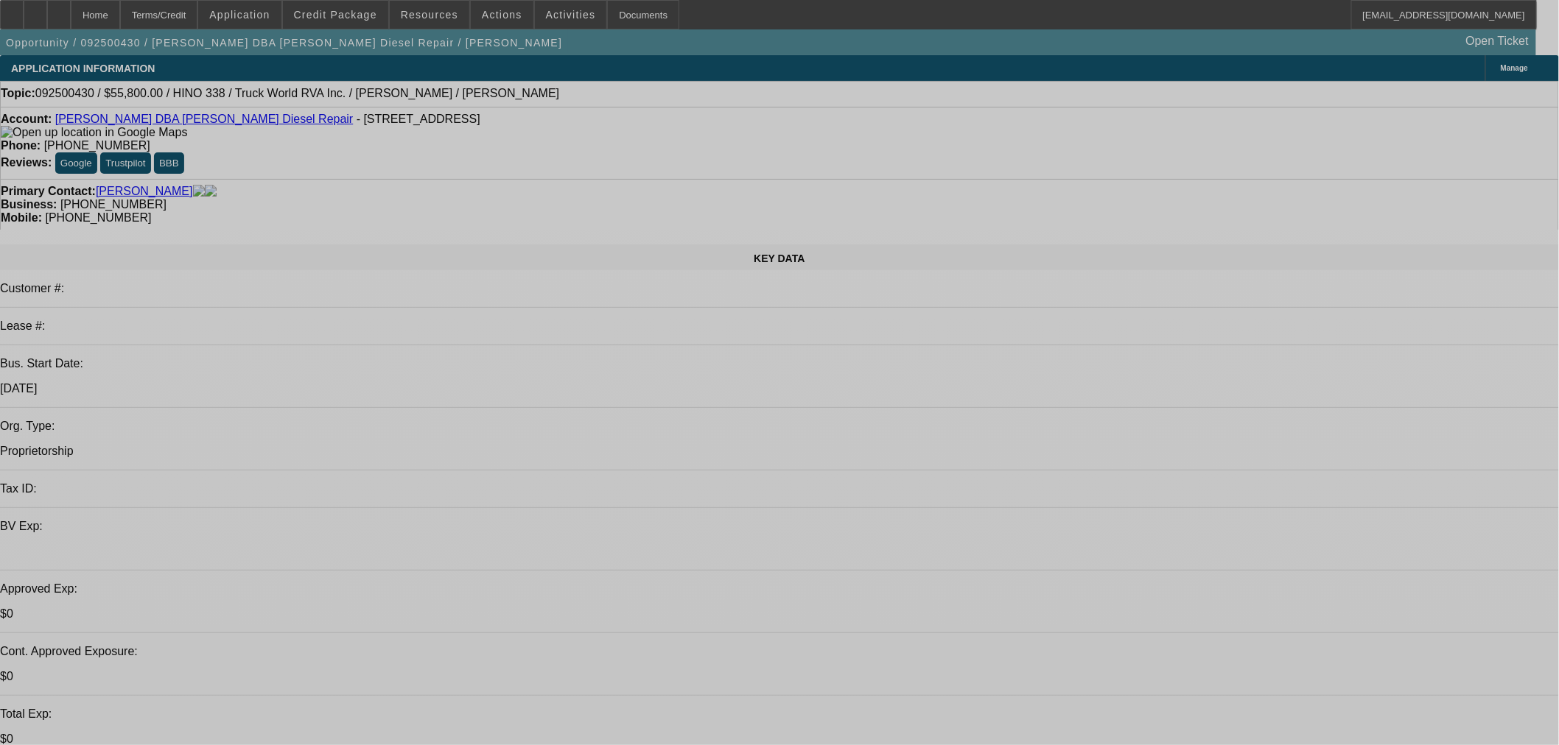
select select "0.1"
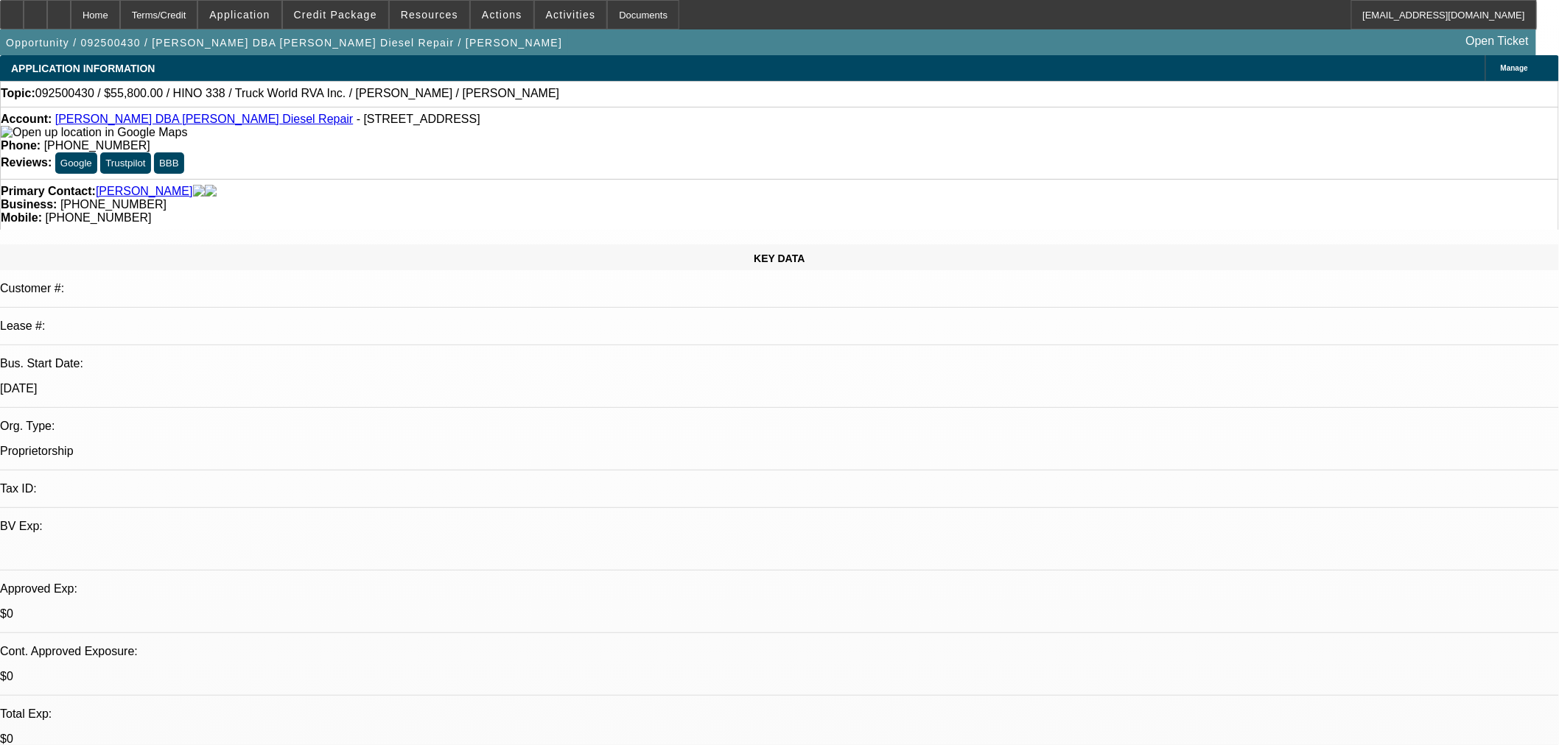
select select "2"
select select "0"
select select "6"
click at [365, 12] on span "Credit Package" at bounding box center [335, 15] width 83 height 12
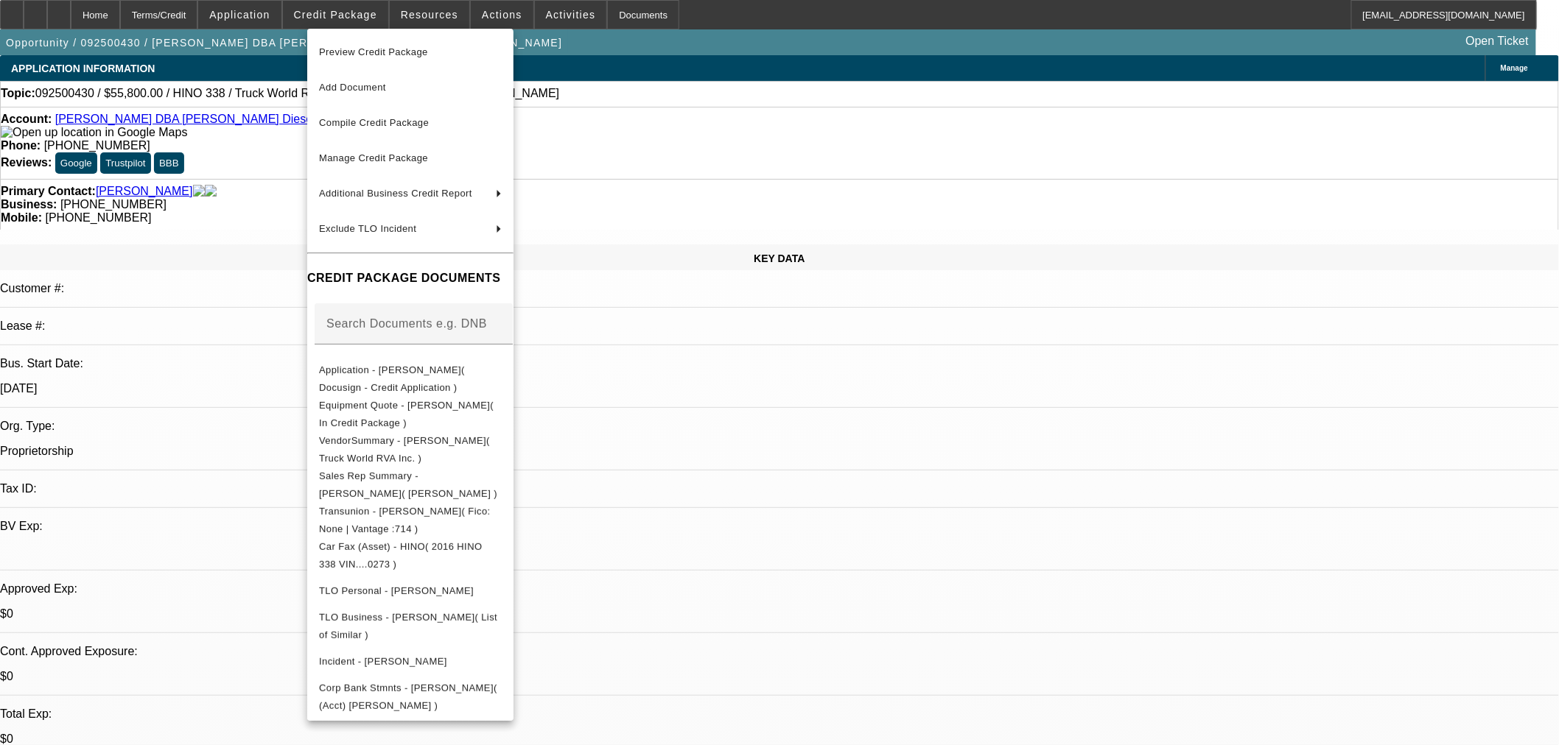
click at [393, 52] on span "Preview Credit Package" at bounding box center [373, 51] width 109 height 11
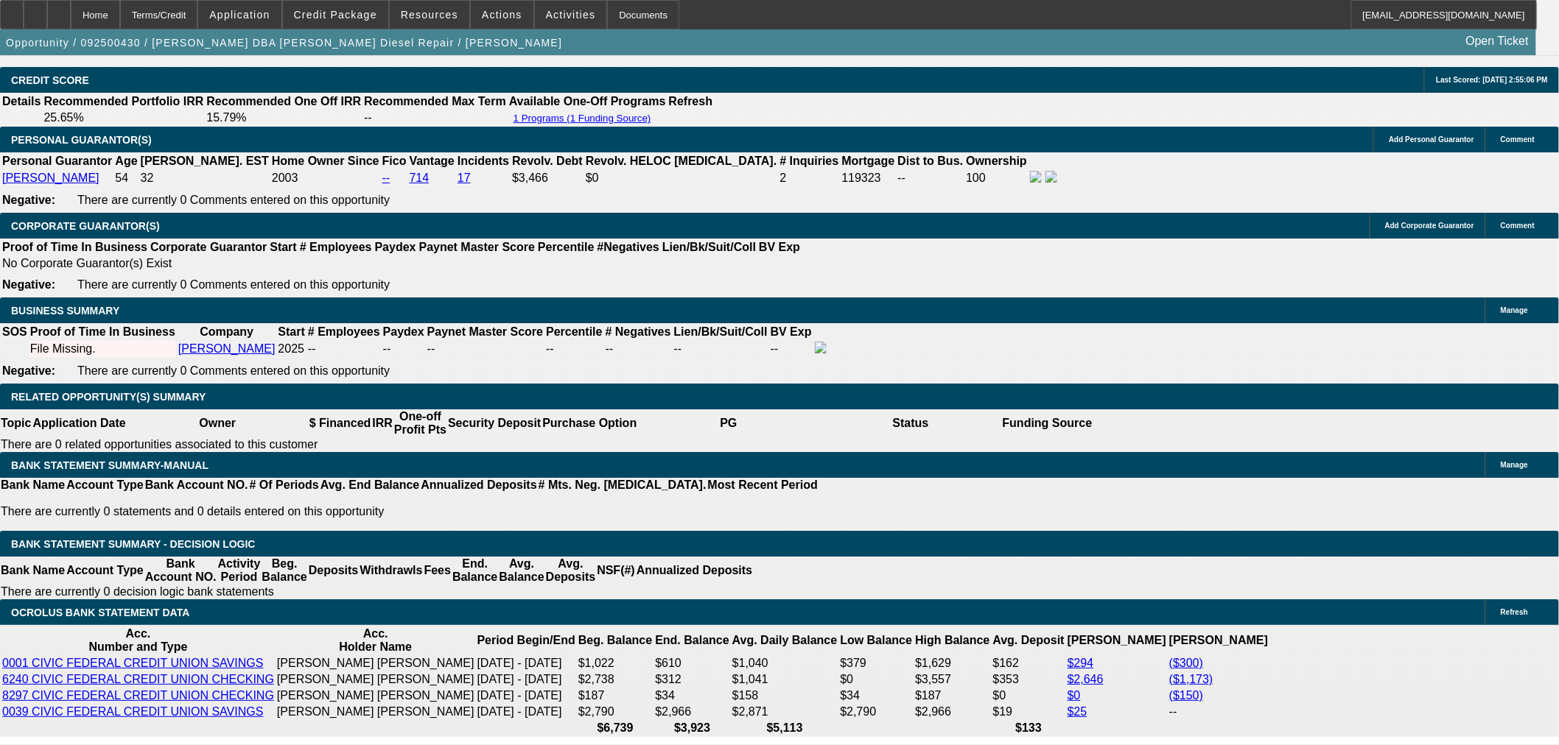
scroll to position [2127, 0]
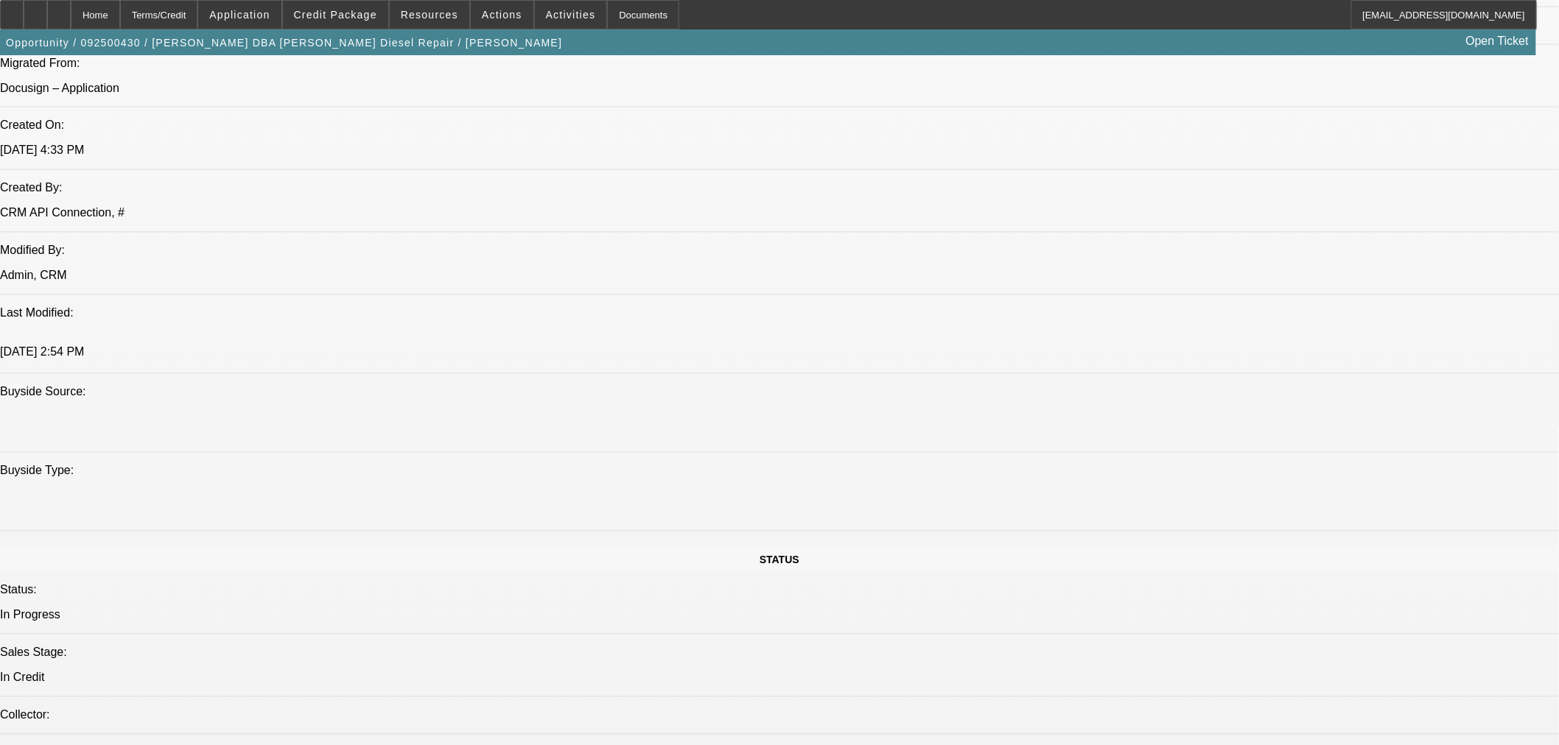
scroll to position [32, 0]
drag, startPoint x: 1469, startPoint y: 288, endPoint x: 1451, endPoint y: 277, distance: 21.5
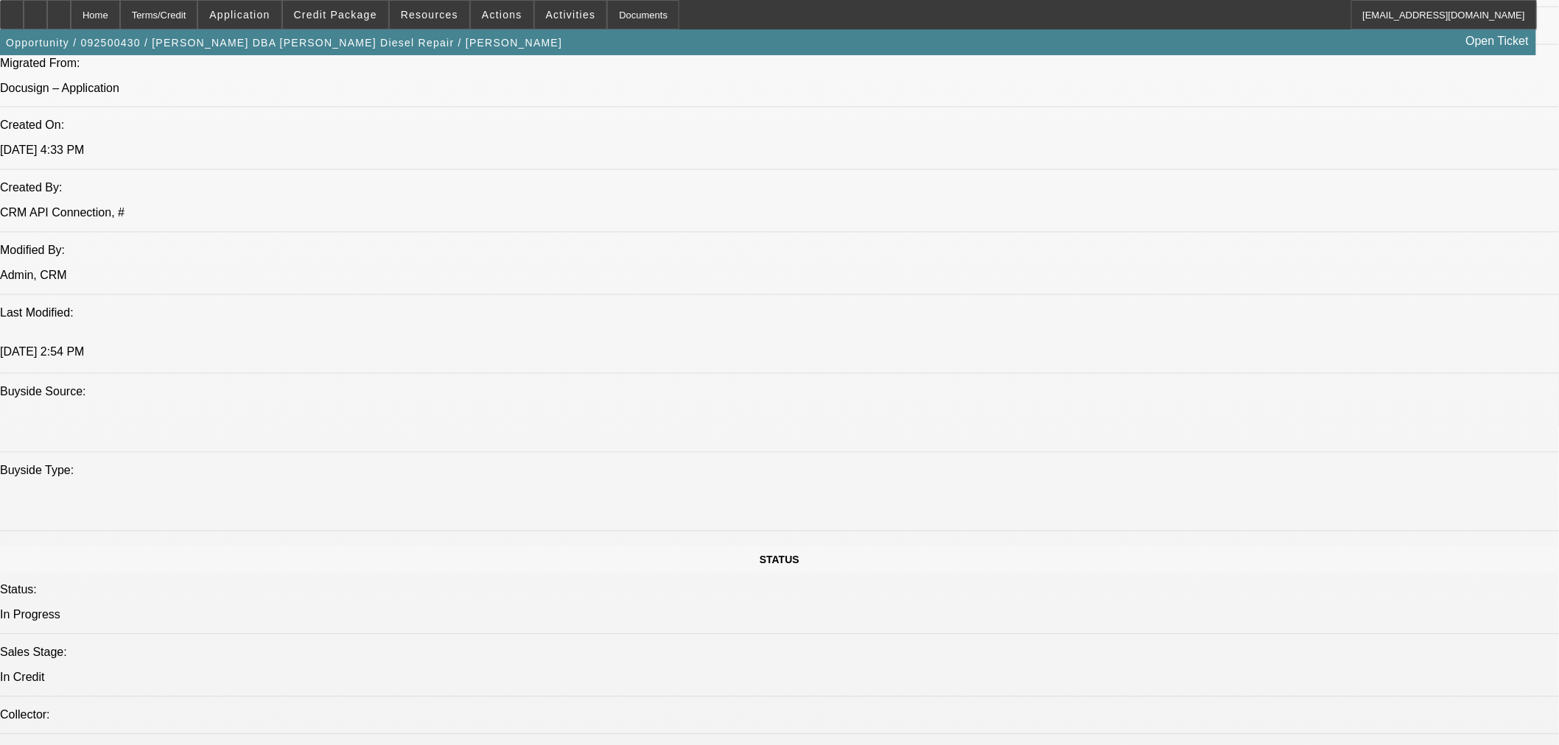
type textarea "STARTUP; NOT REALLY CORE TRUCK; ADMITTED FAILED BUSINESS IN THE 2008-2010 CRISI…"
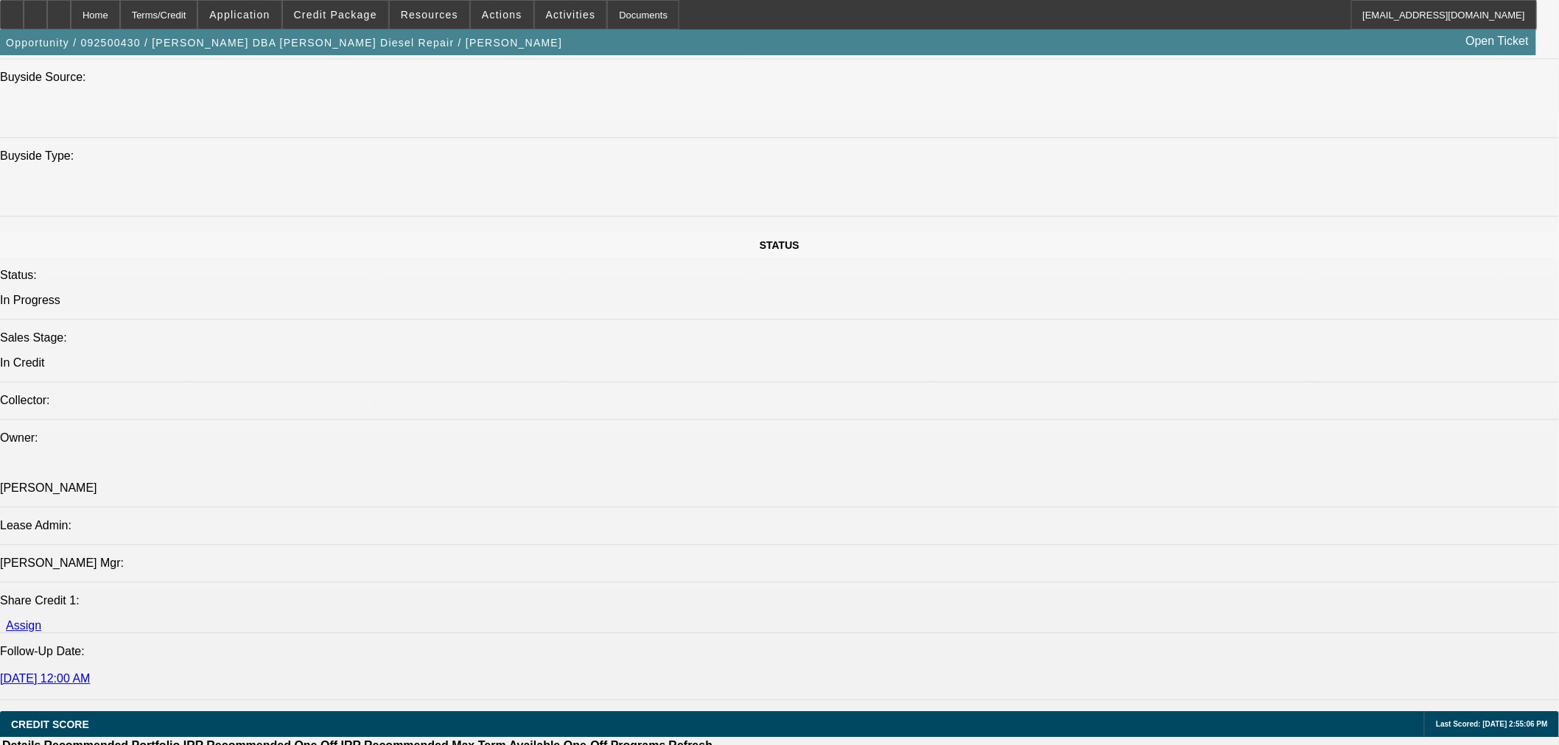
scroll to position [1391, 0]
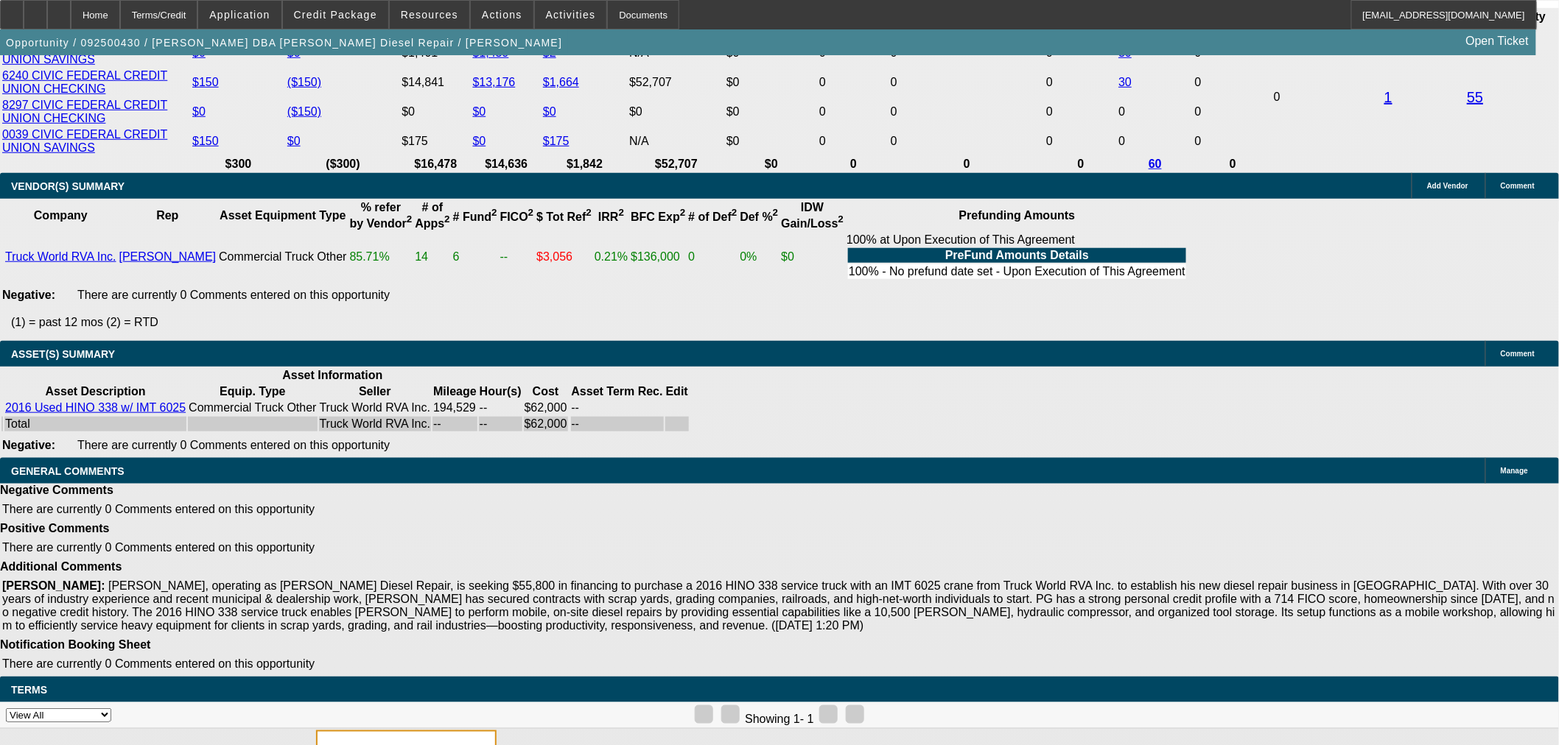
select select "5"
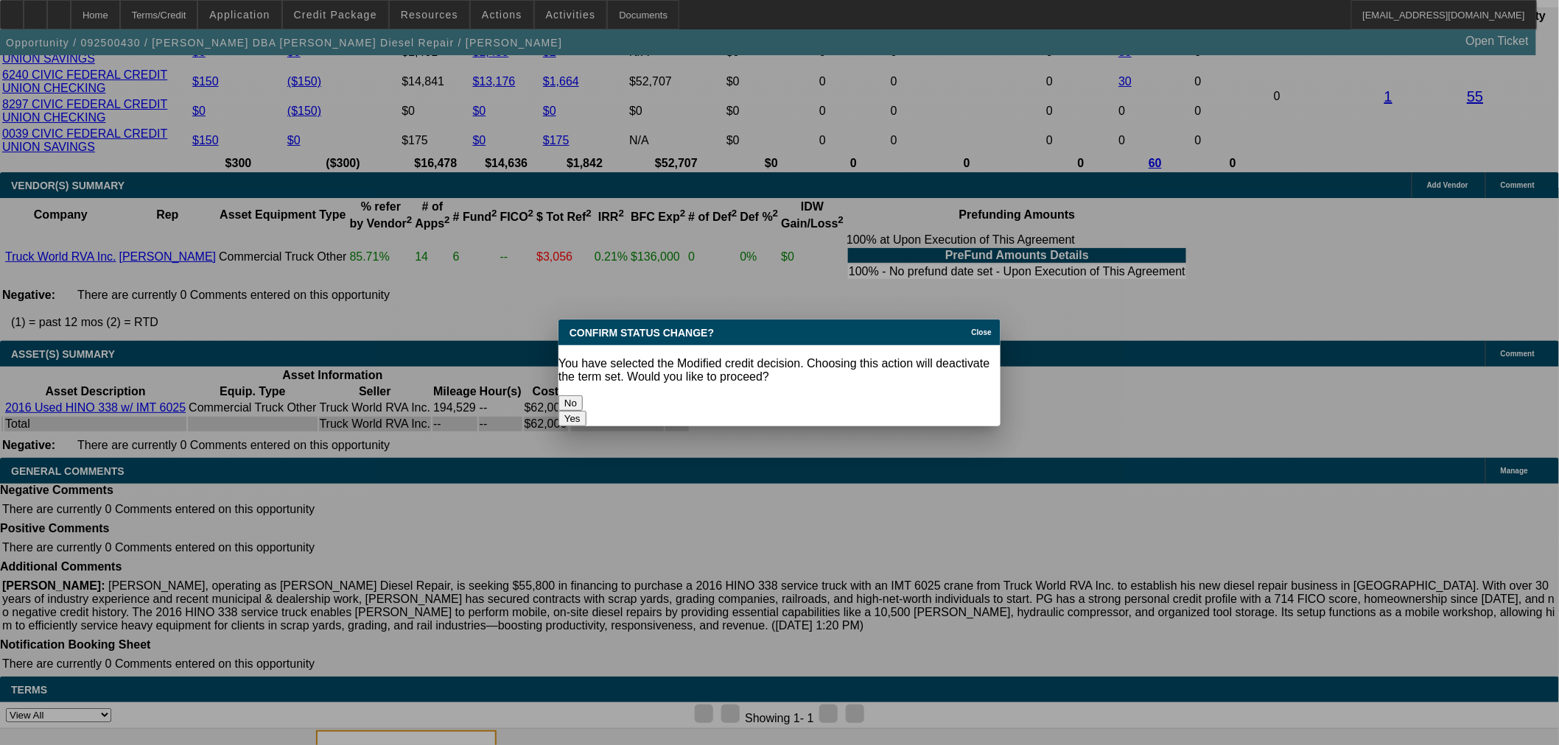
click at [586, 411] on button "Yes" at bounding box center [572, 418] width 28 height 15
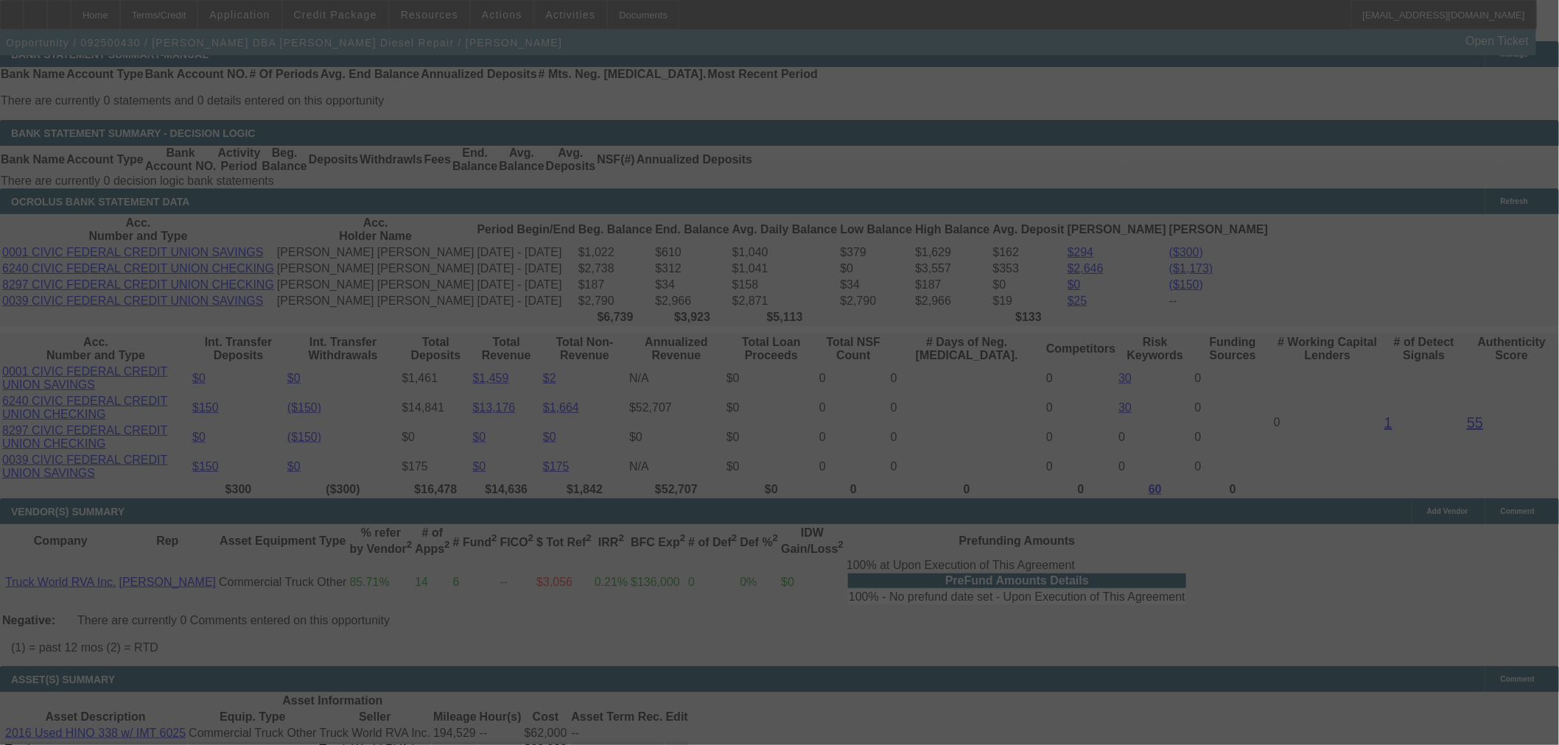
scroll to position [2433, 0]
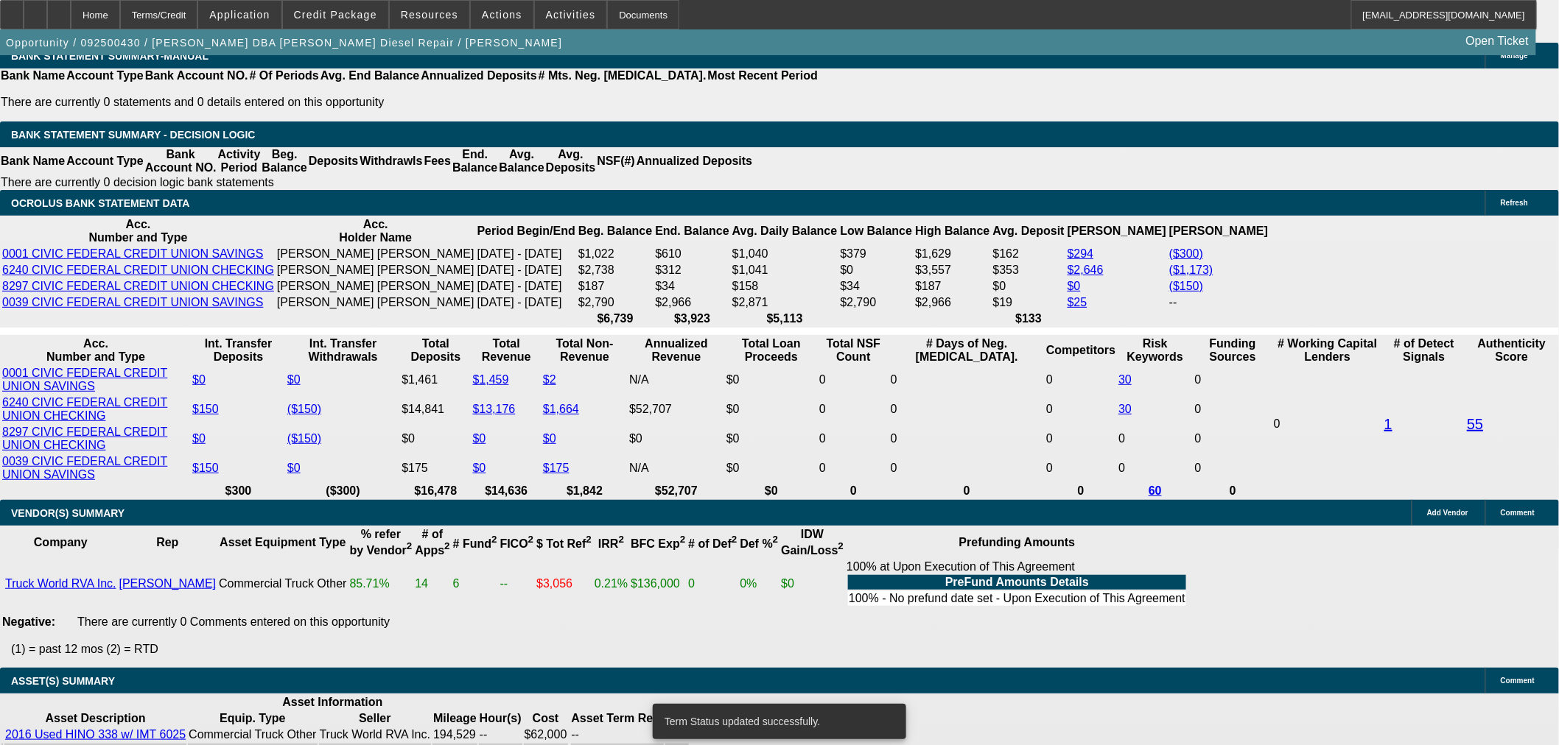
select select "0.1"
select select "2"
select select "0"
select select "6"
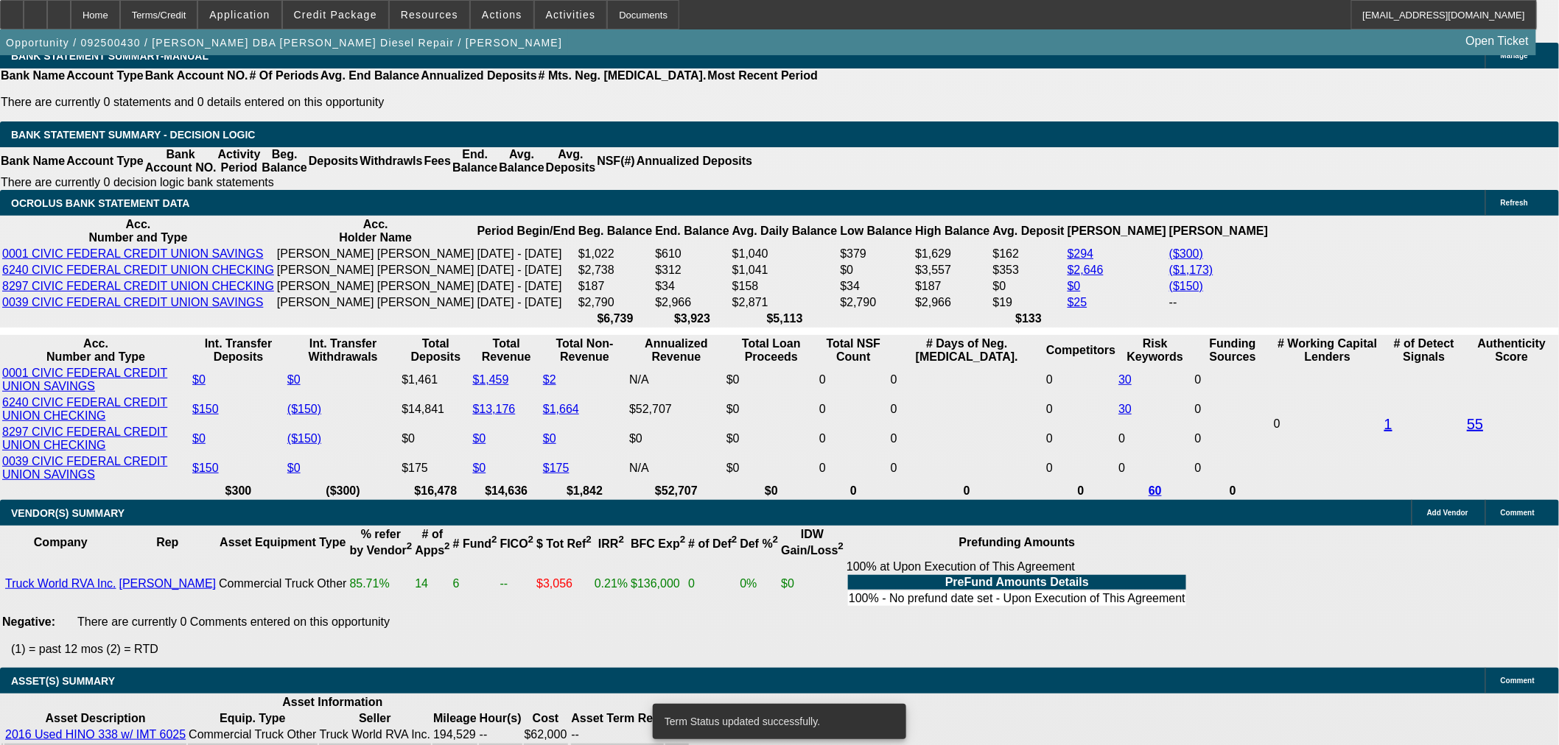
select select "0.1"
select select "2"
select select "0"
select select "6"
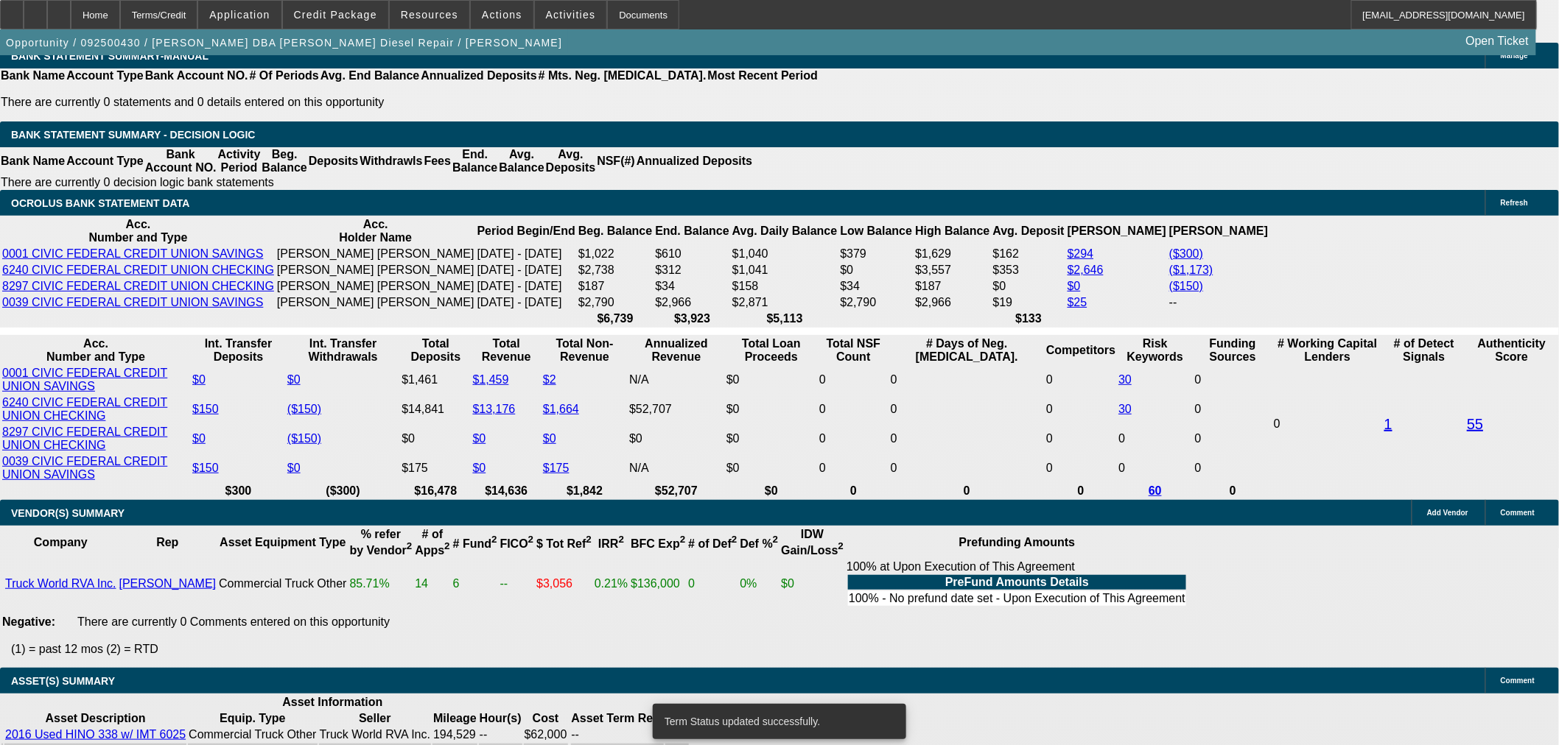
select select "0.15"
type input "$9,300.00"
type input "UNKNOWN"
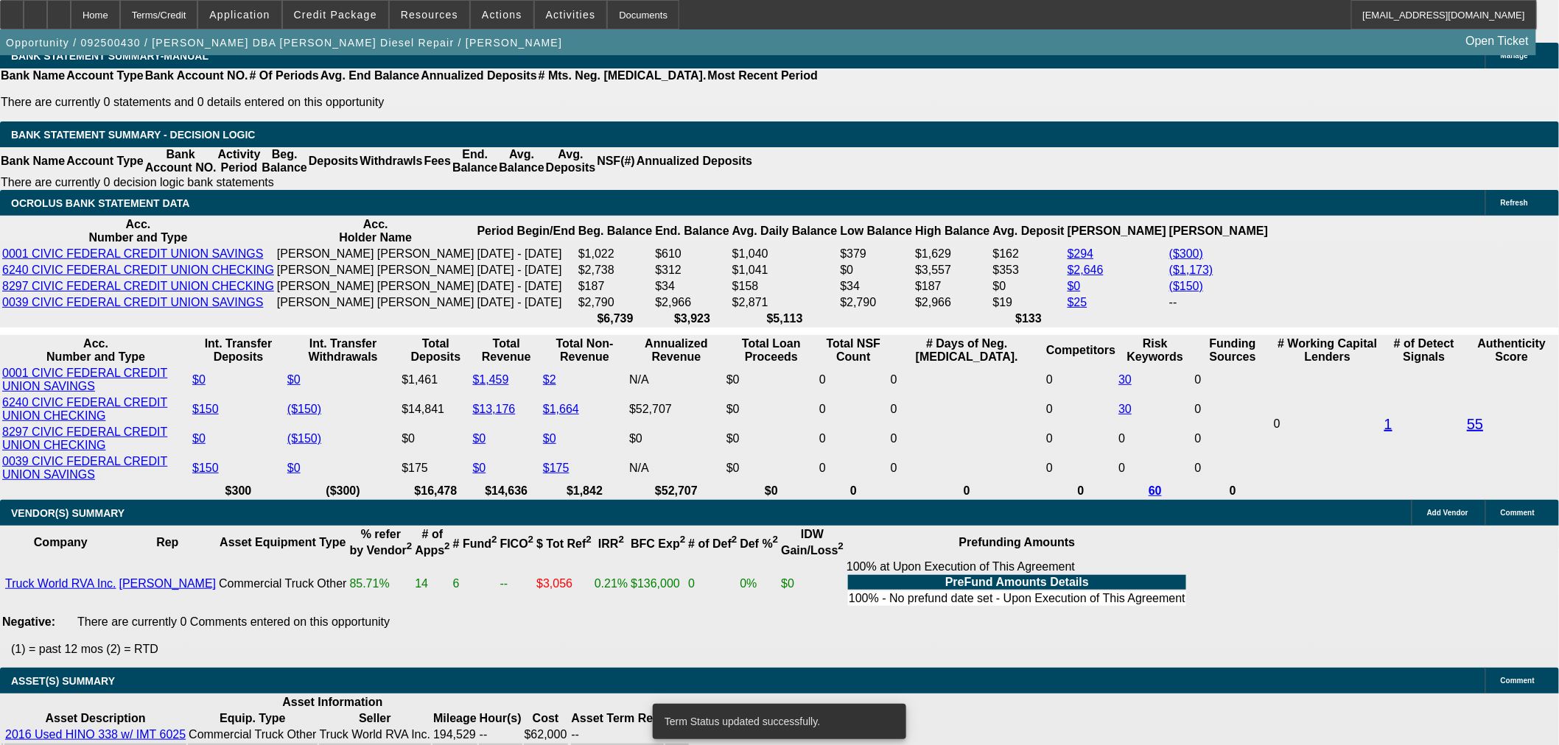
type input "$3,182.76"
type input "$1,591.38"
type input "42"
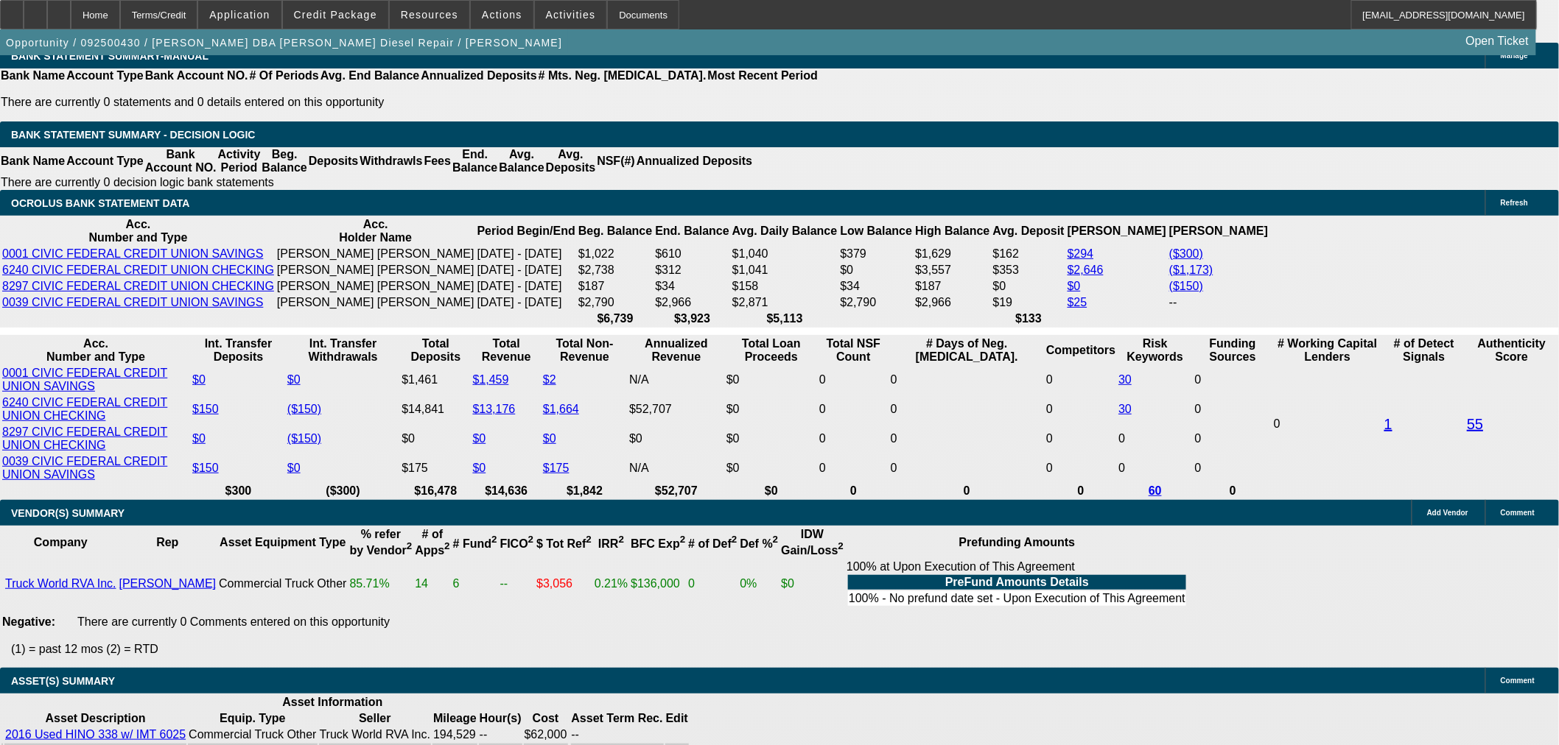
type input "$27,432.50"
type input "$13,716.25"
type input "$3,485.46"
type input "$1,742.73"
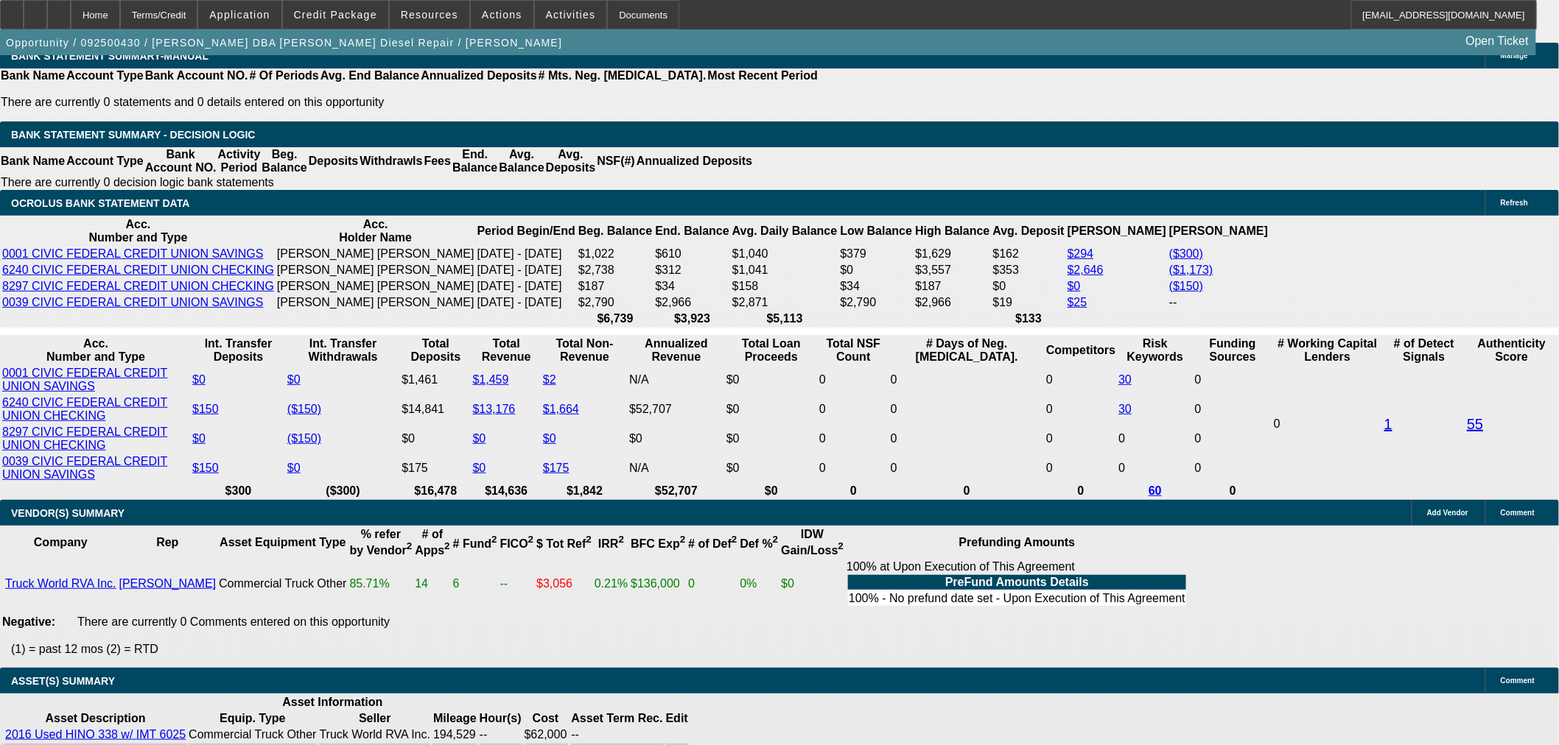
type input "45"
type input "$27,432.50"
type input "$13,716.25"
type input "$3,323.58"
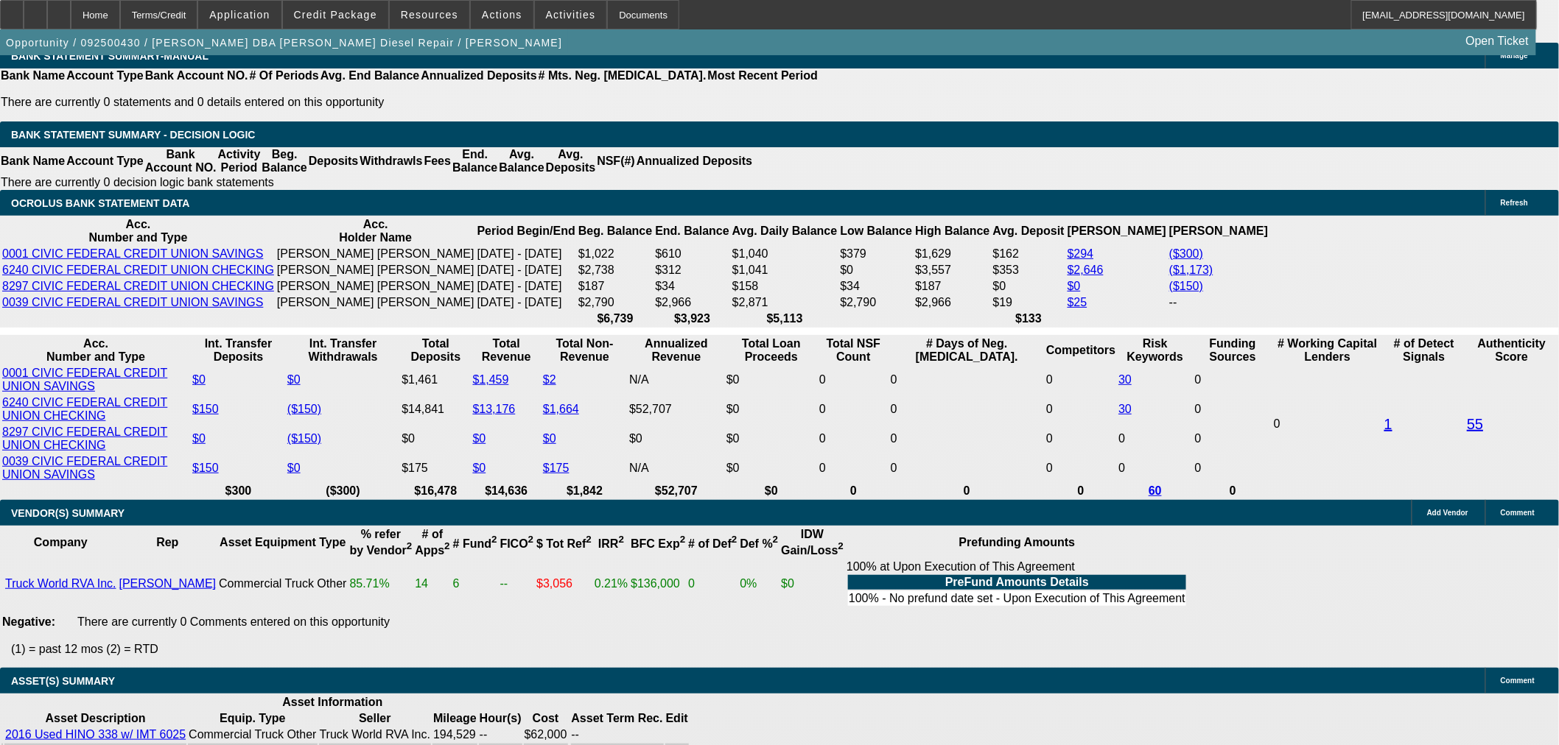
type input "$1,661.79"
type input "45"
type input "20"
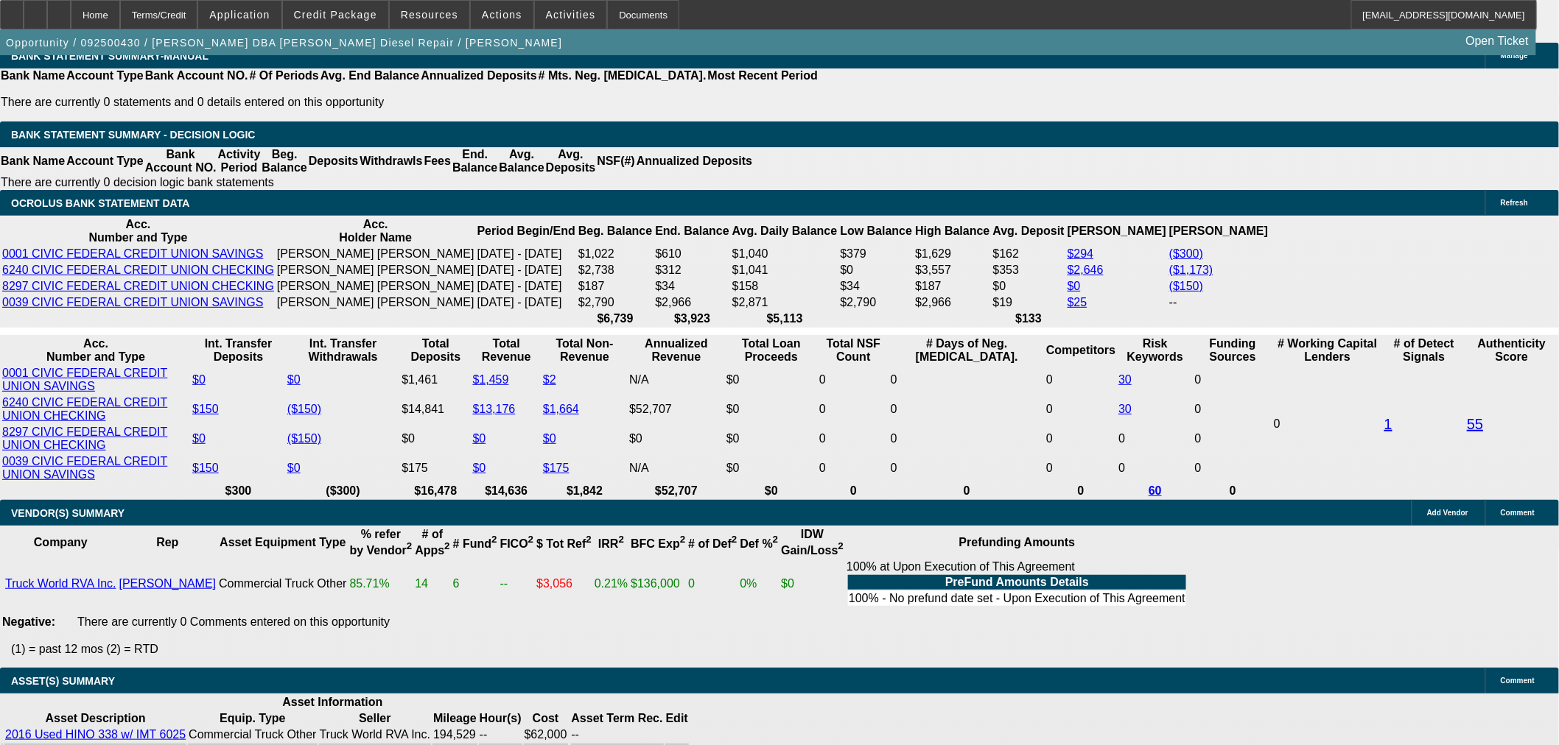
type input "$2,433.10"
type input "$1,216.55"
type input "$3,347.92"
type input "$1,673.96"
type input "20"
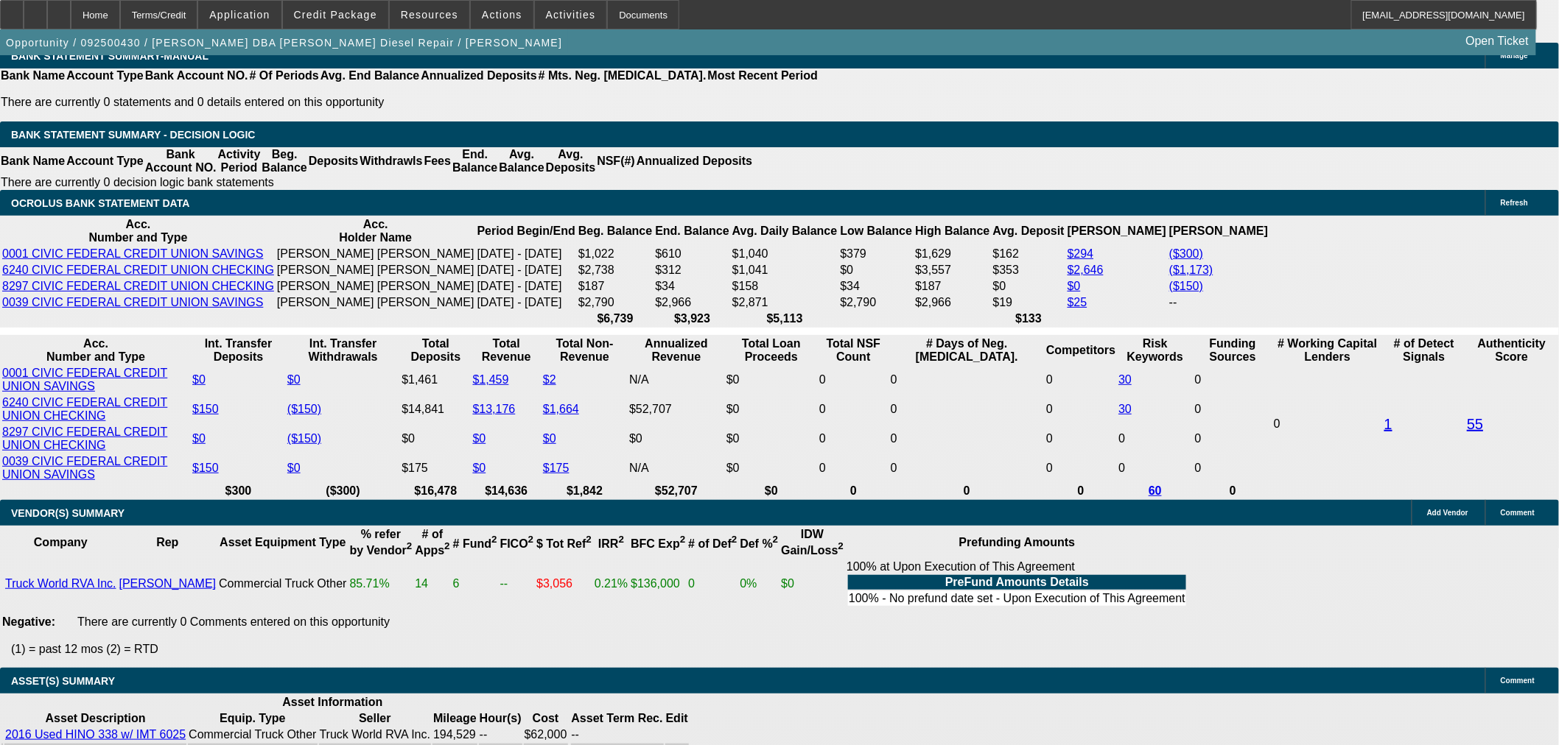
type input "16"
type input "$334.00"
type input "167"
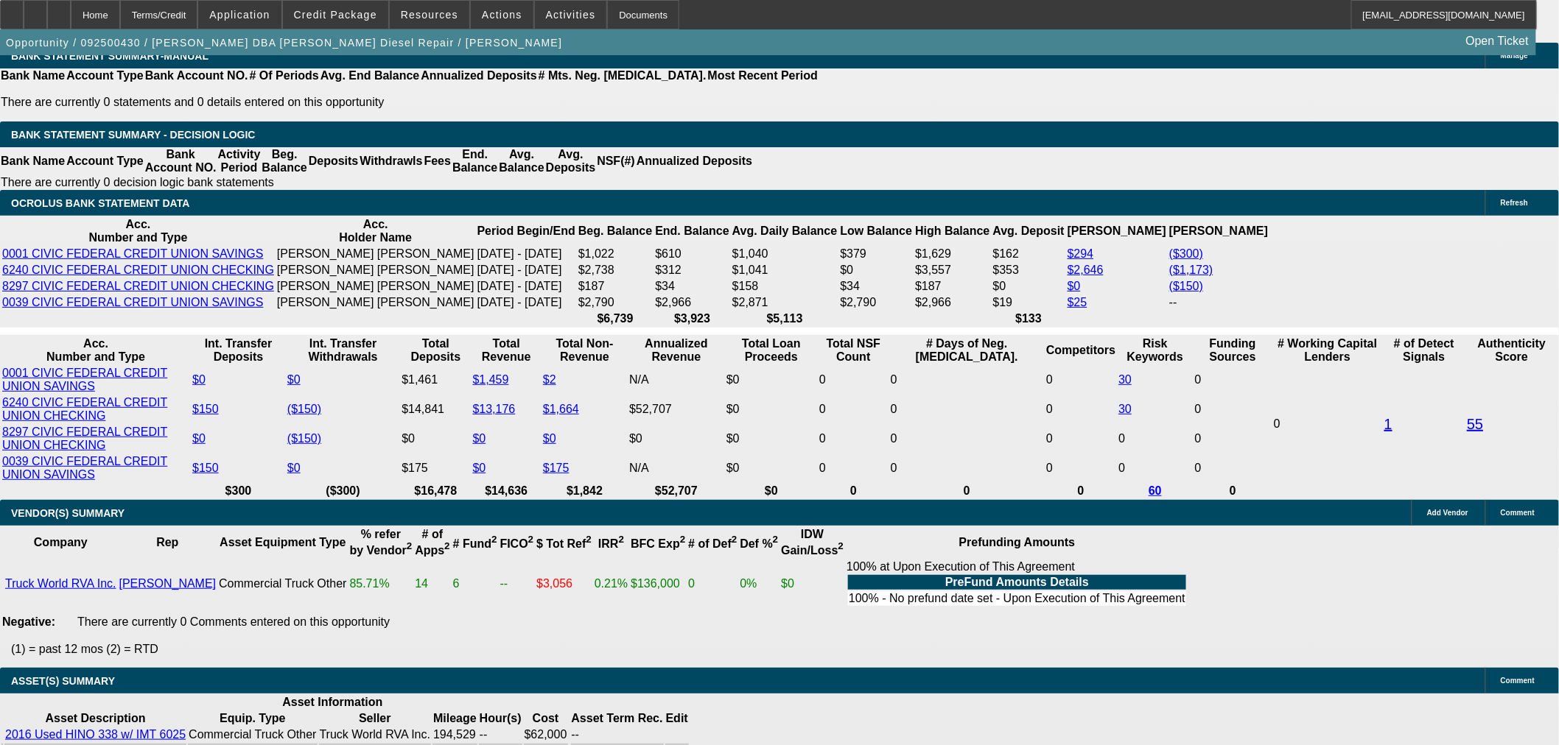
type input "1675"
type input "$3,350.00"
type input "20"
type input "$1,675.00"
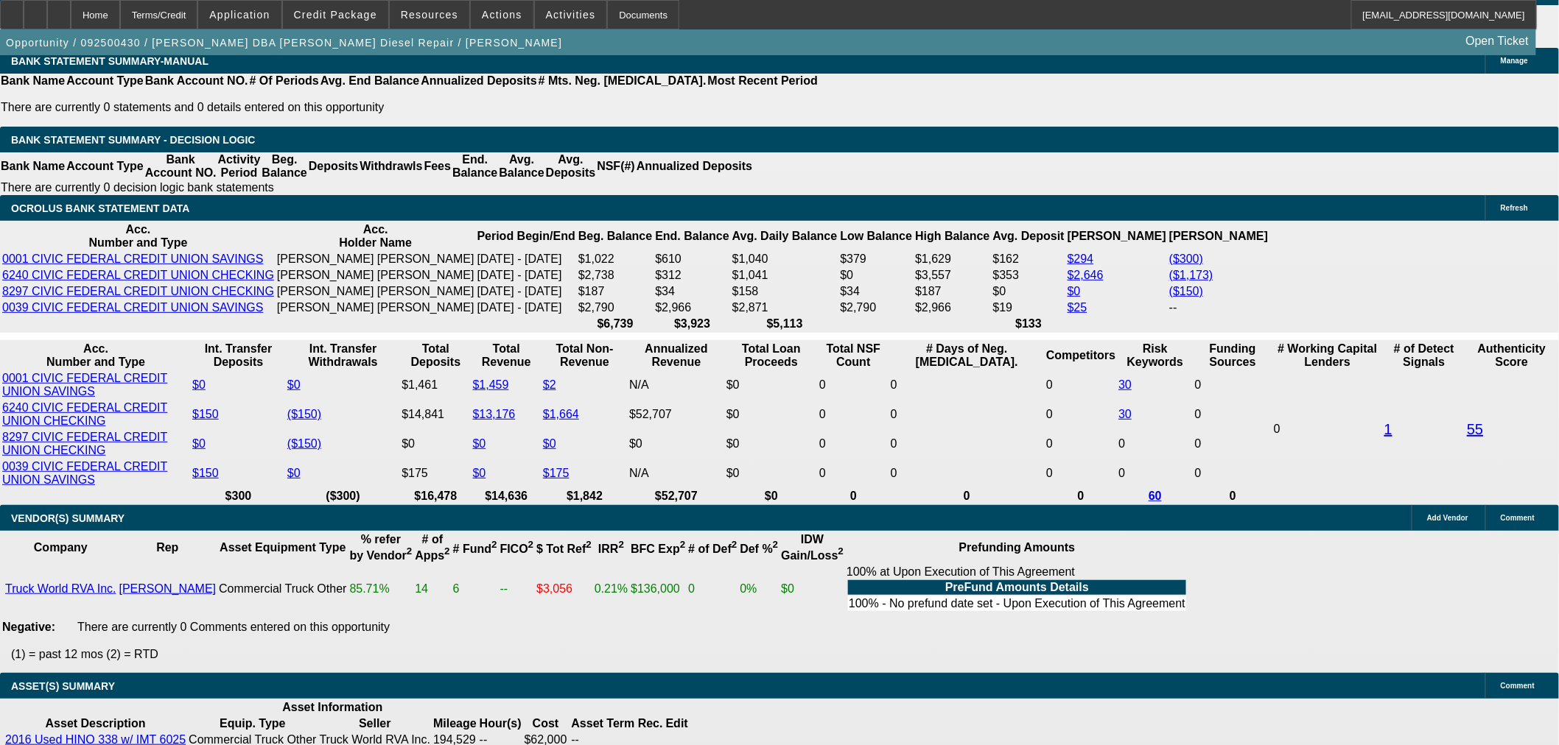
scroll to position [2188, 0]
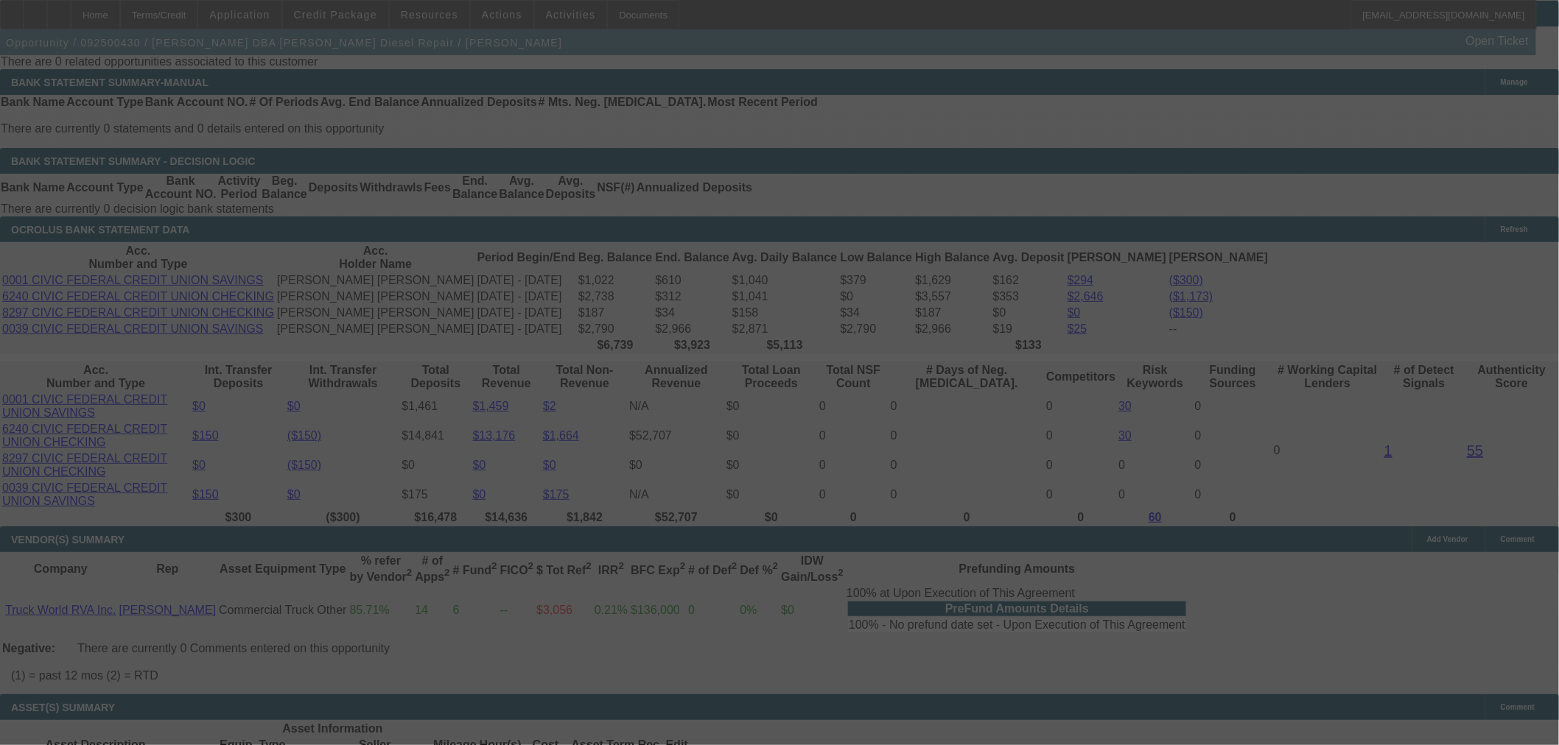
scroll to position [2515, 0]
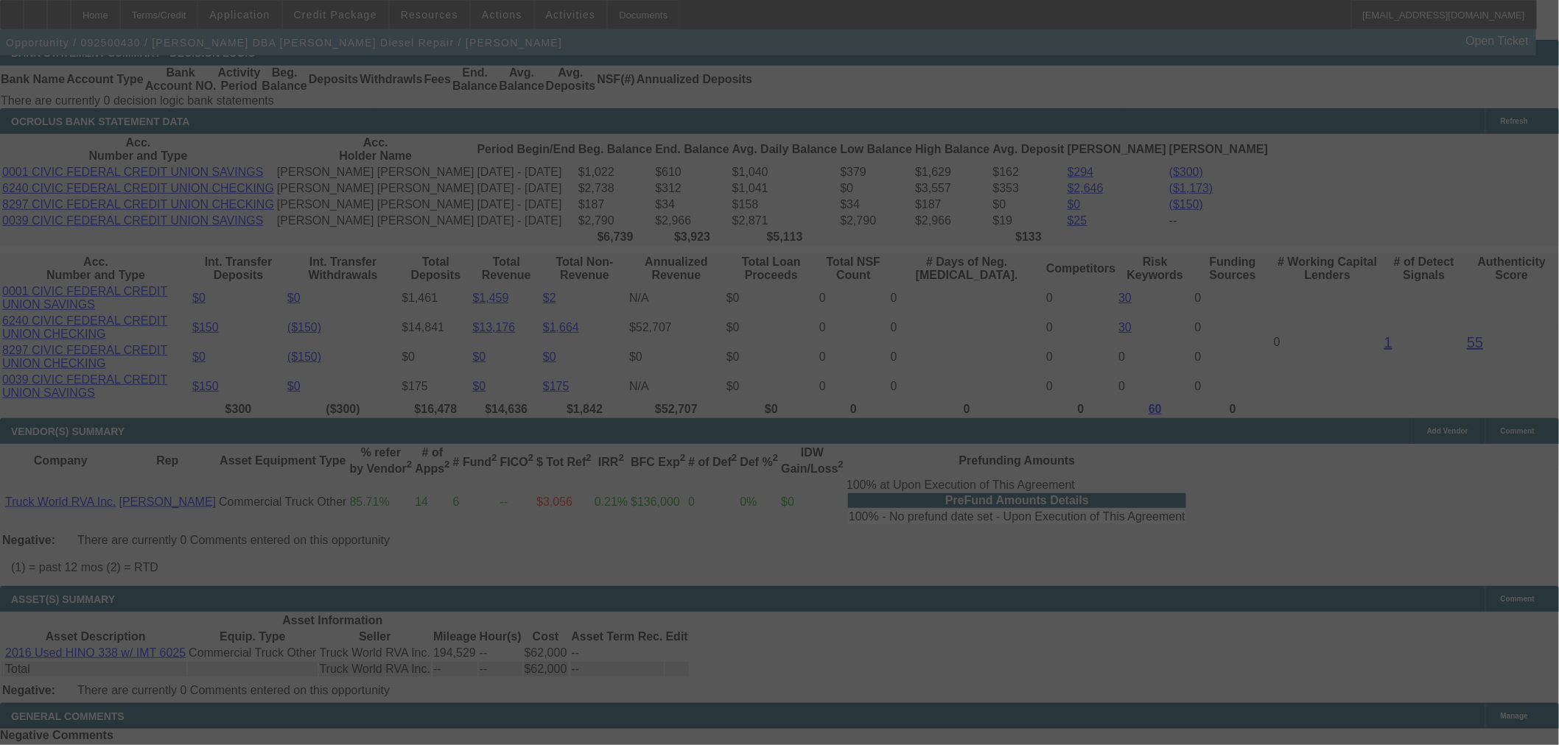
select select "0.15"
select select "2"
select select "0"
select select "6"
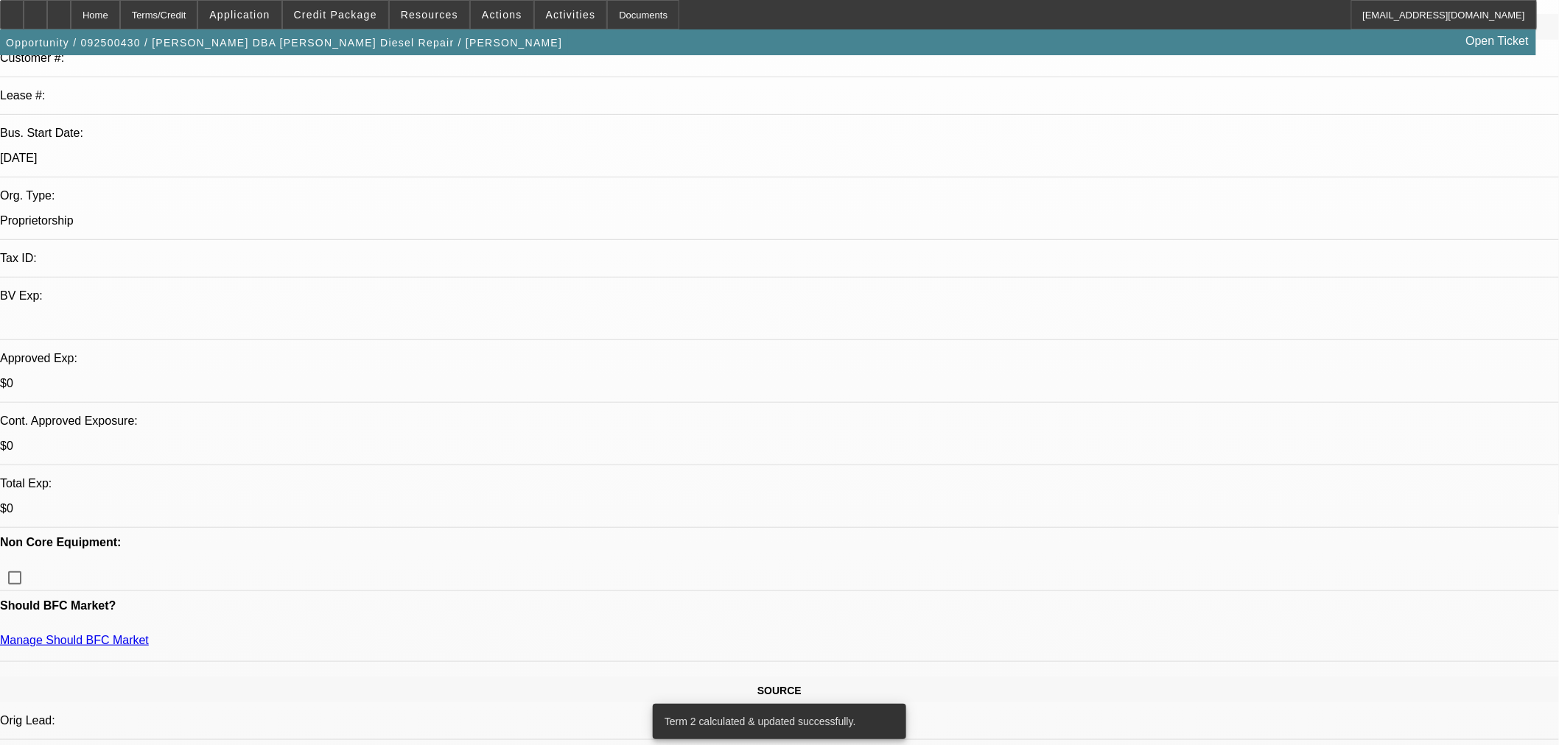
scroll to position [210, 0]
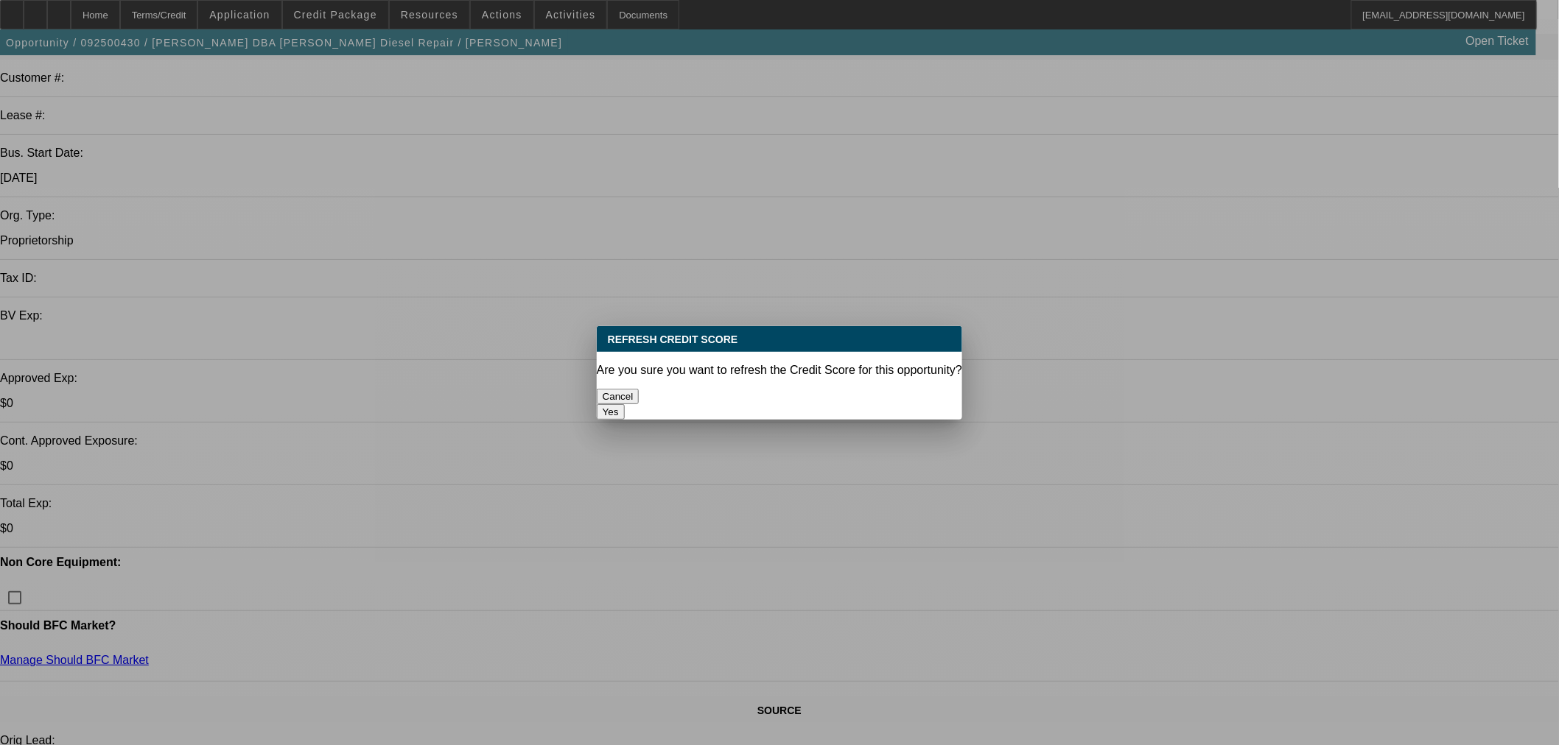
click at [625, 404] on button "Yes" at bounding box center [611, 411] width 28 height 15
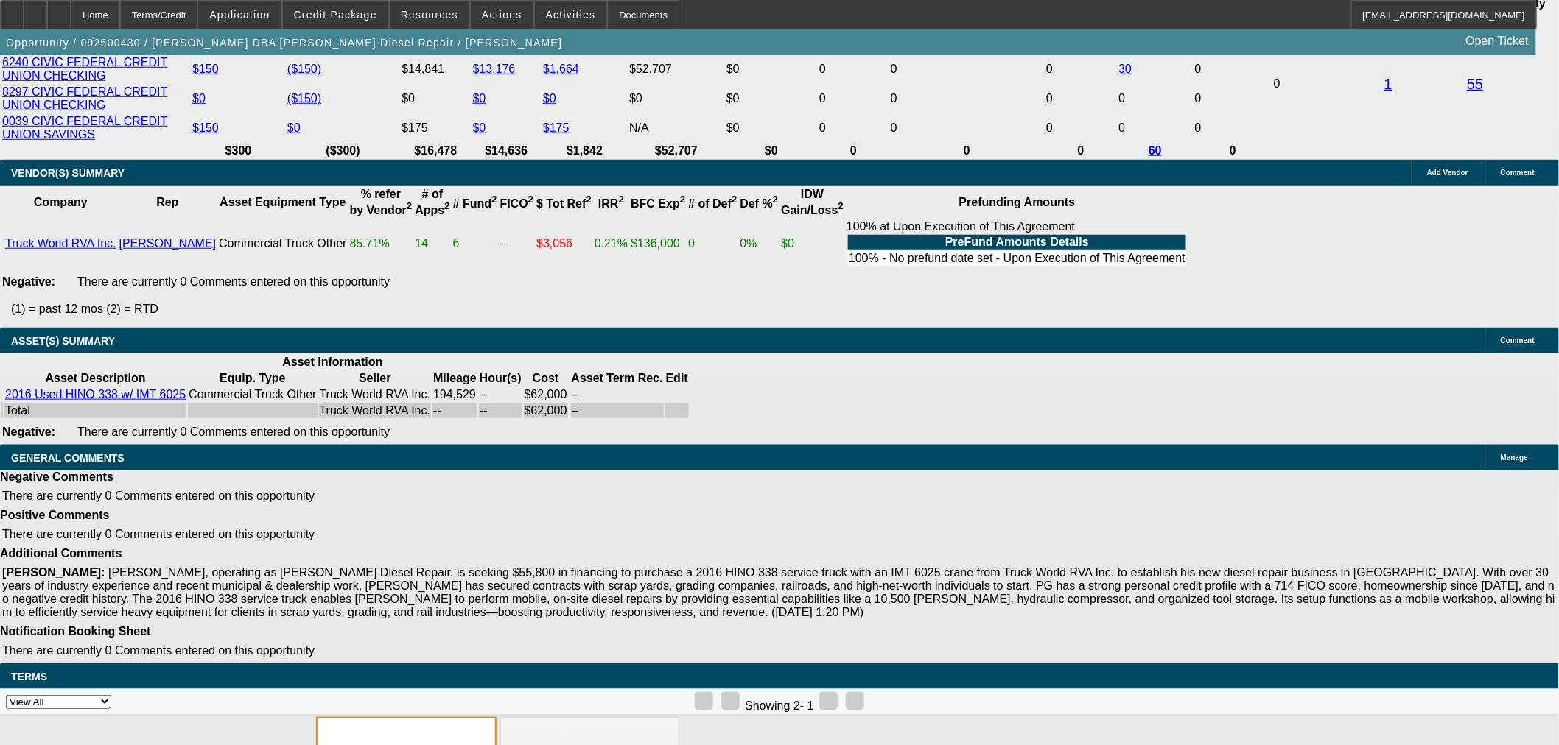
scroll to position [2774, 0]
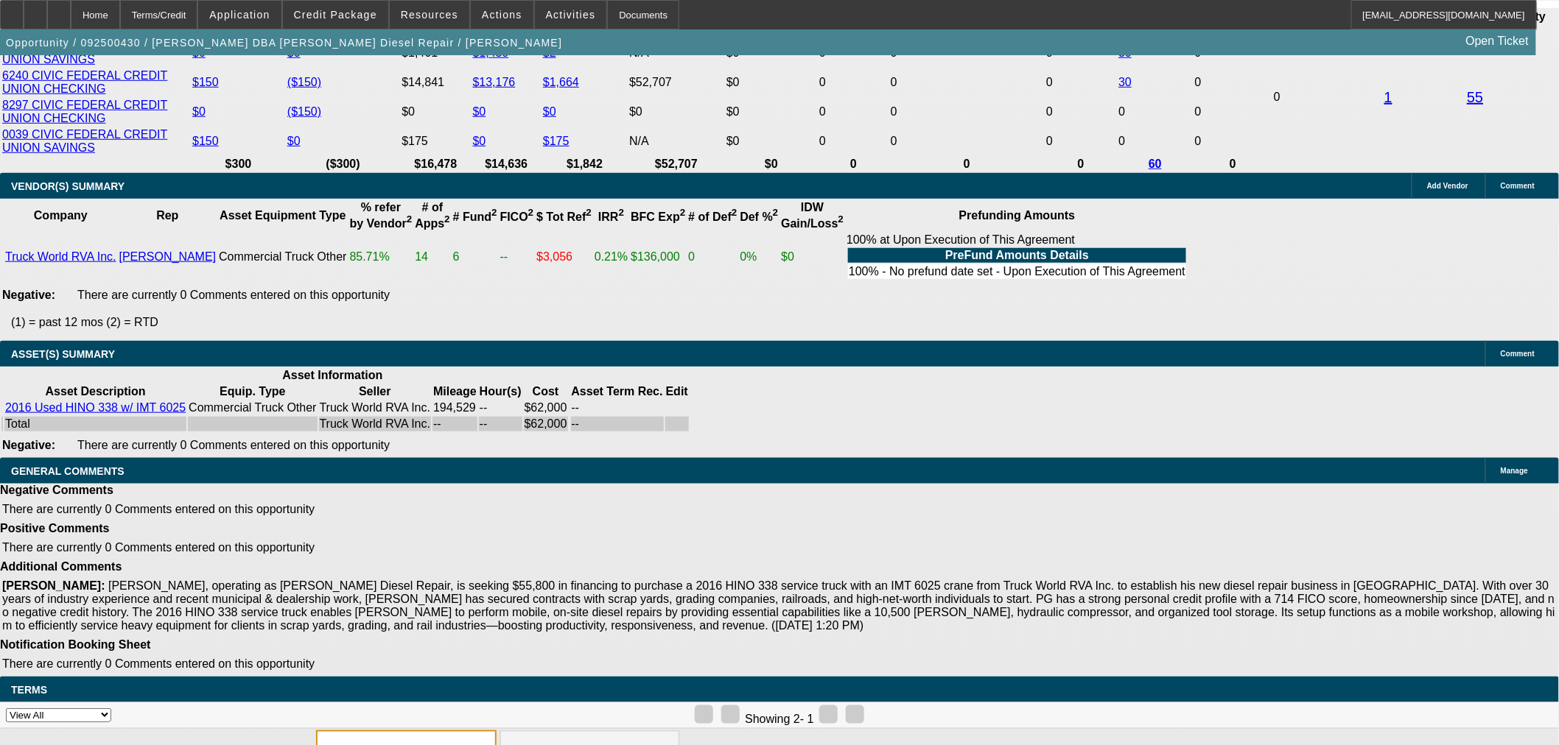
select select "3"
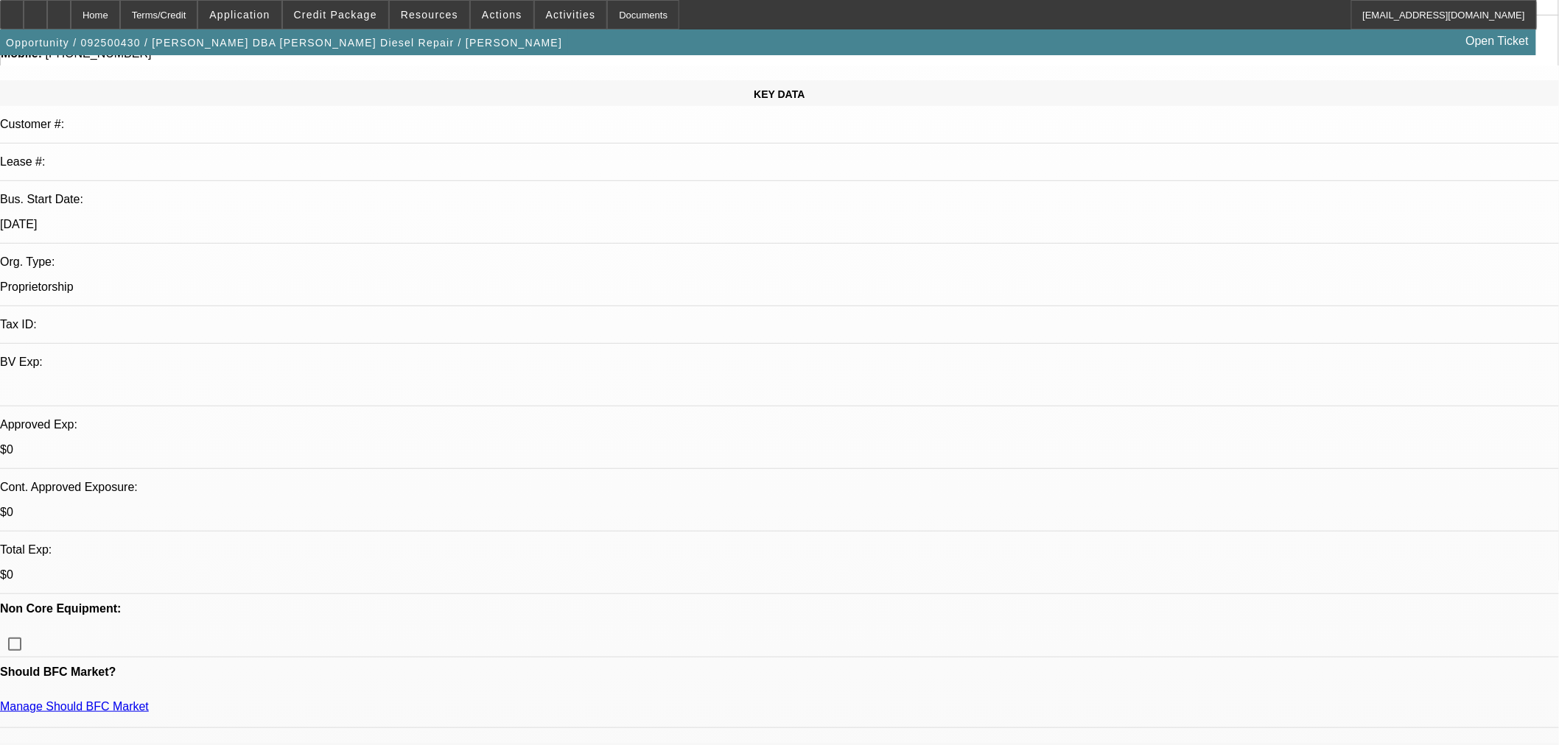
scroll to position [164, 0]
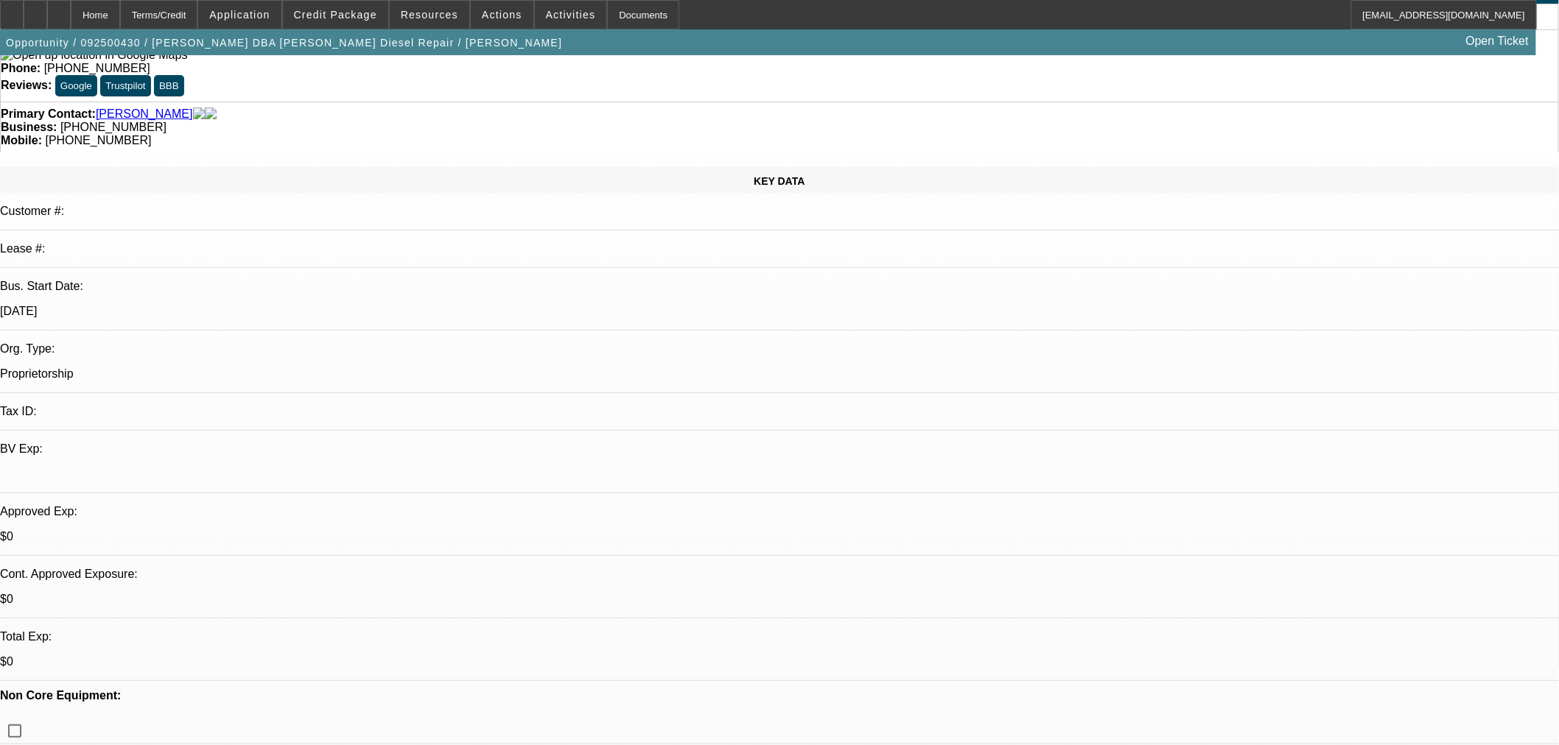
scroll to position [0, 0]
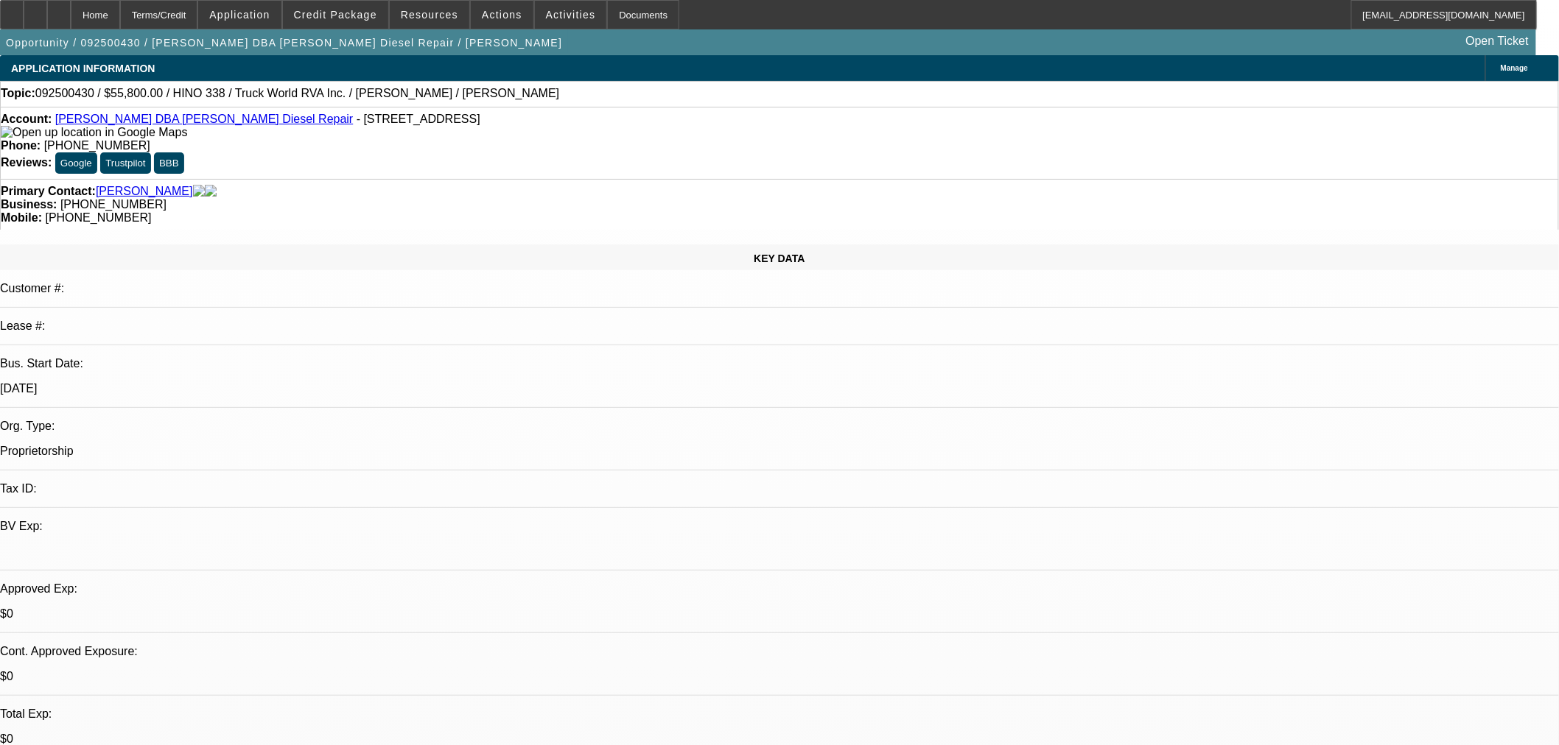
type textarea "APPROVED. GPS REQUIRED. VENDOR CLEAR"
click at [1106, 254] on mat-option "ACH" at bounding box center [1133, 260] width 143 height 35
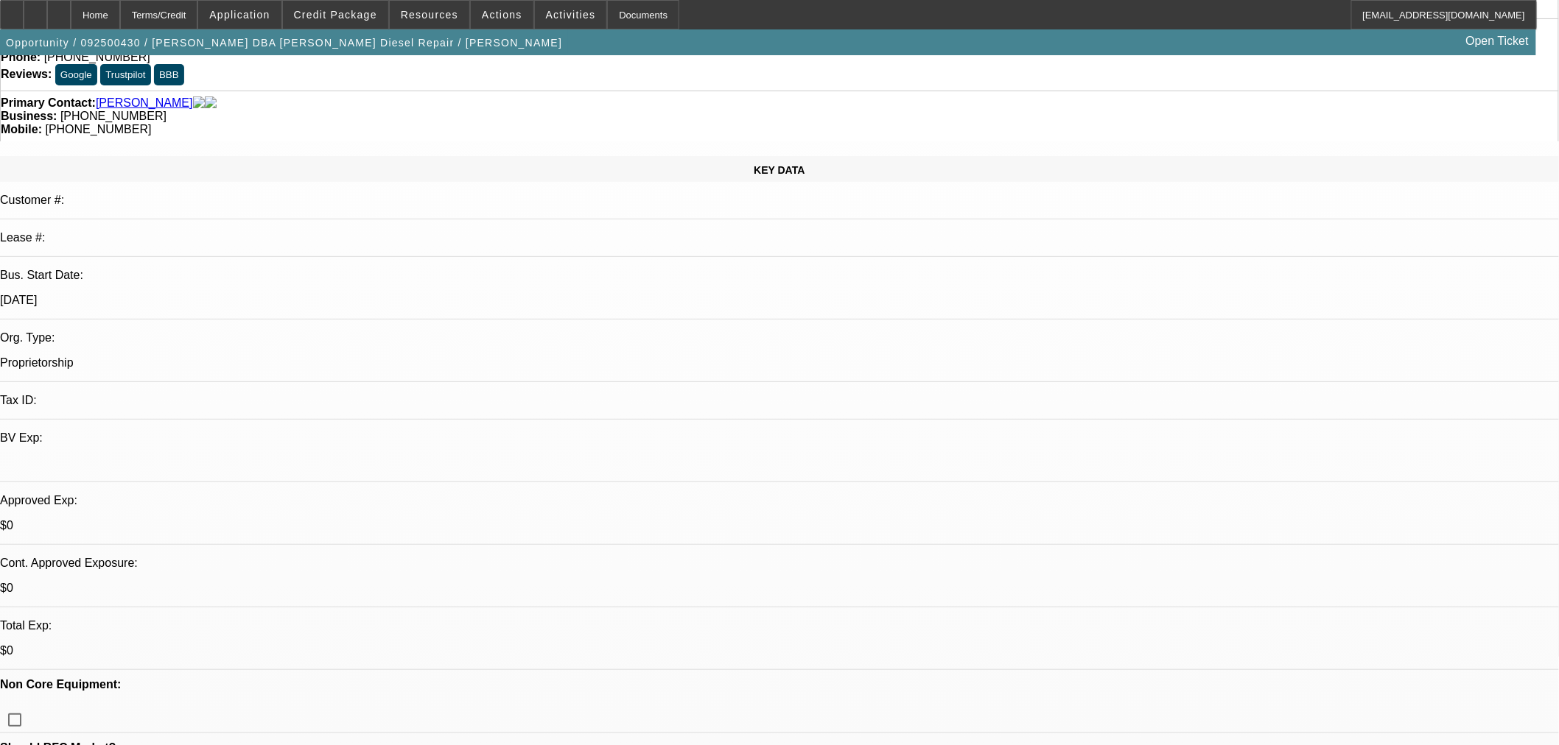
scroll to position [164, 0]
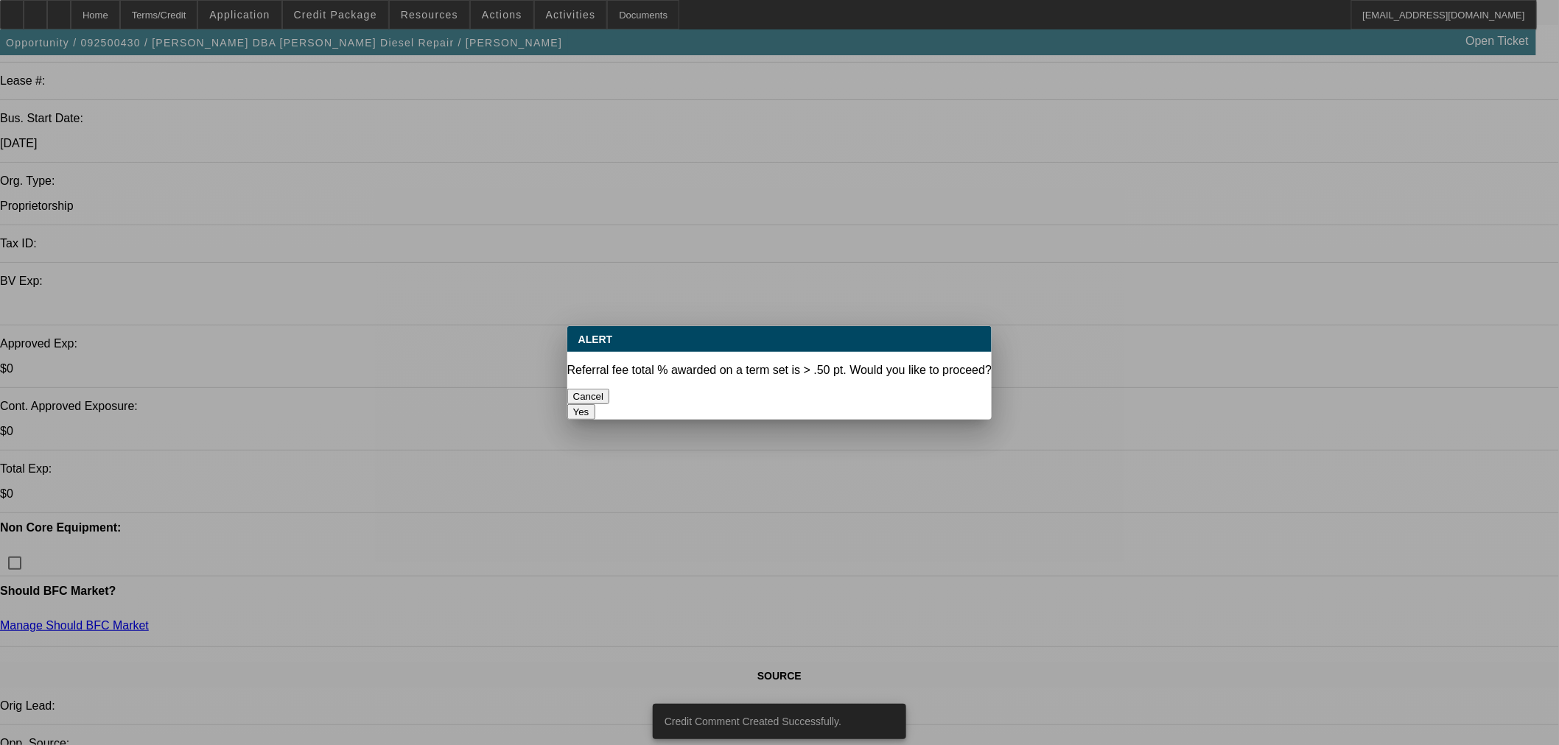
scroll to position [0, 0]
click at [595, 404] on button "Yes" at bounding box center [581, 411] width 28 height 15
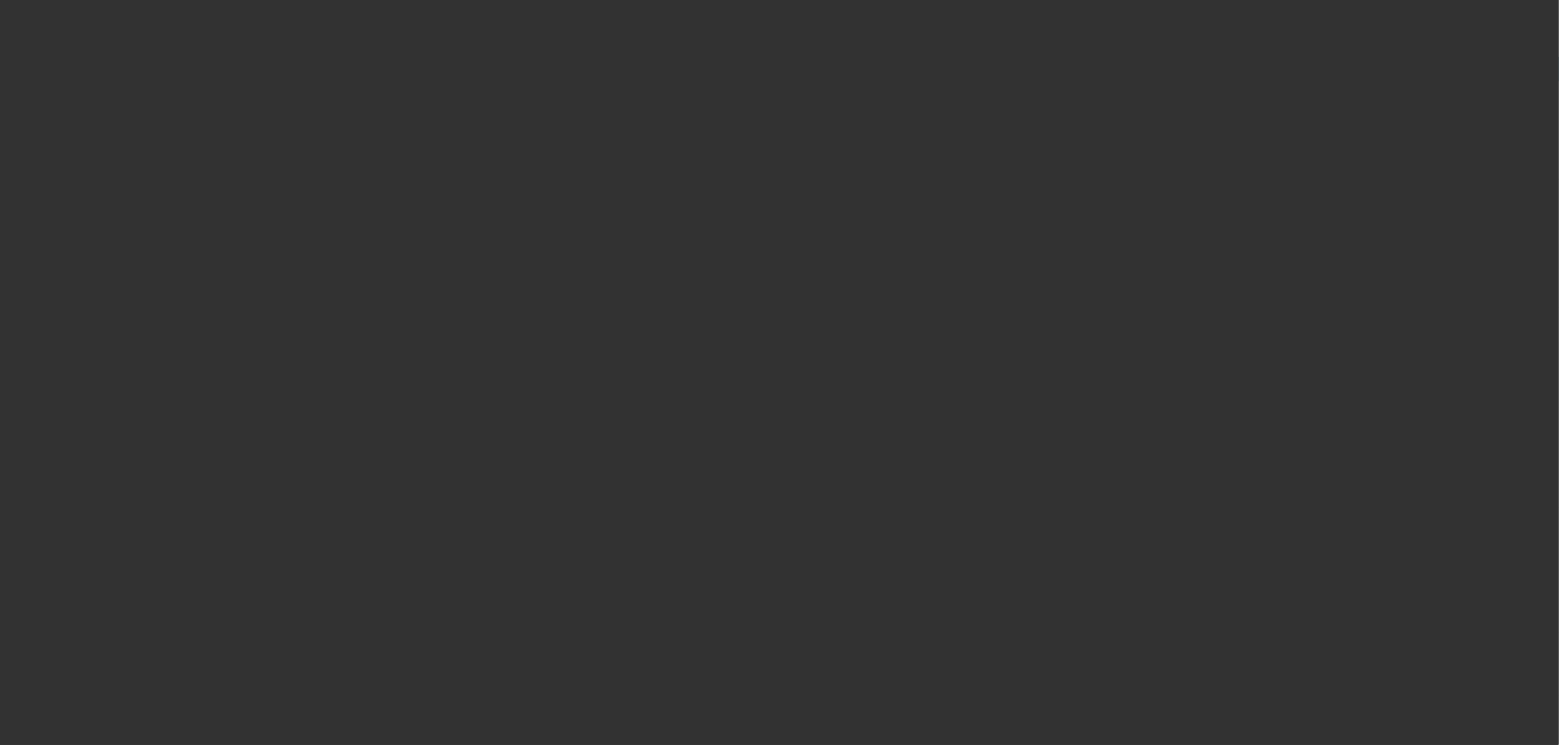
select select "0.15"
select select "2"
select select "0"
select select "6"
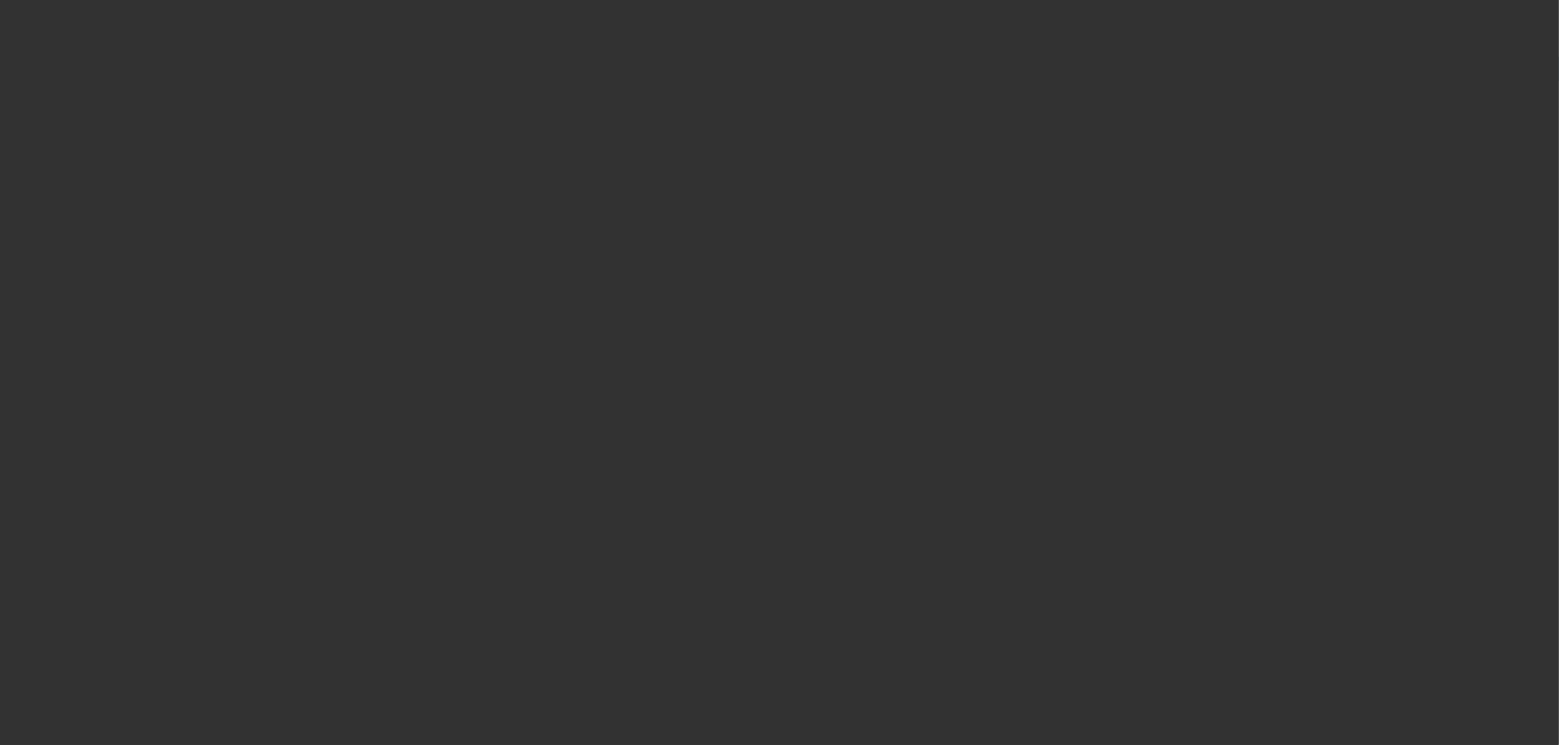
select select "0.1"
select select "2"
select select "0"
select select "6"
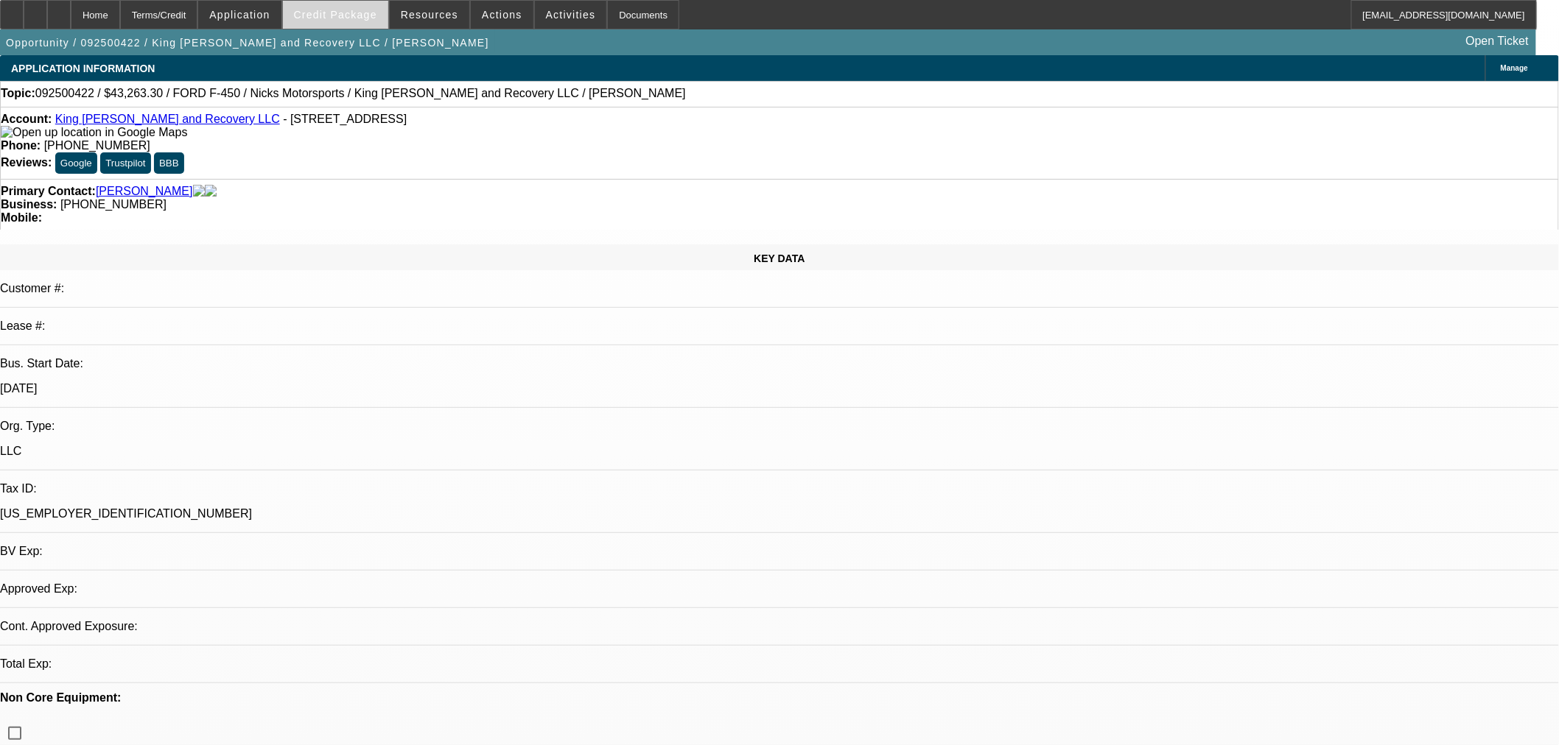
select select "0.15"
select select "2"
select select "0.1"
select select "4"
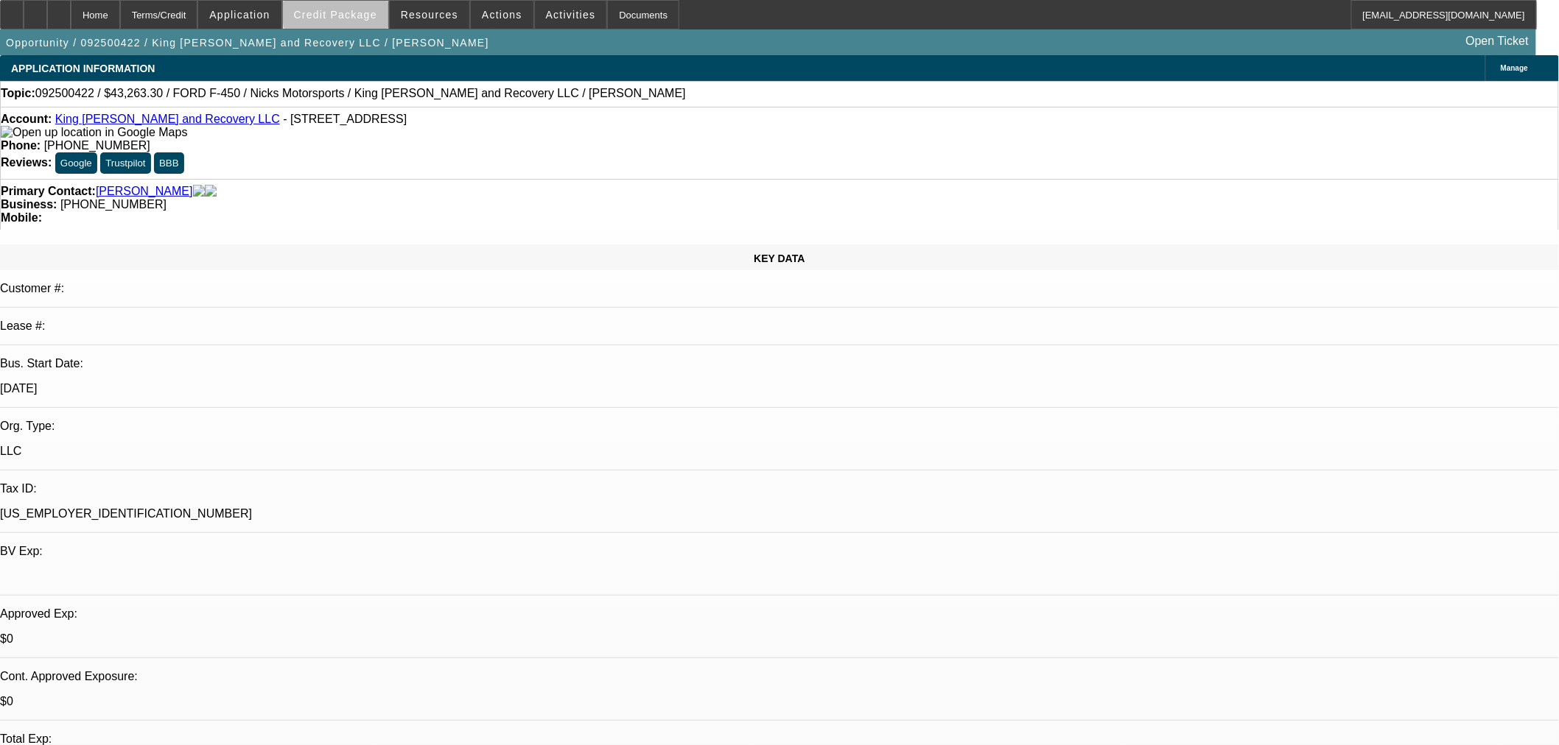
click at [367, 13] on span "Credit Package" at bounding box center [335, 15] width 83 height 12
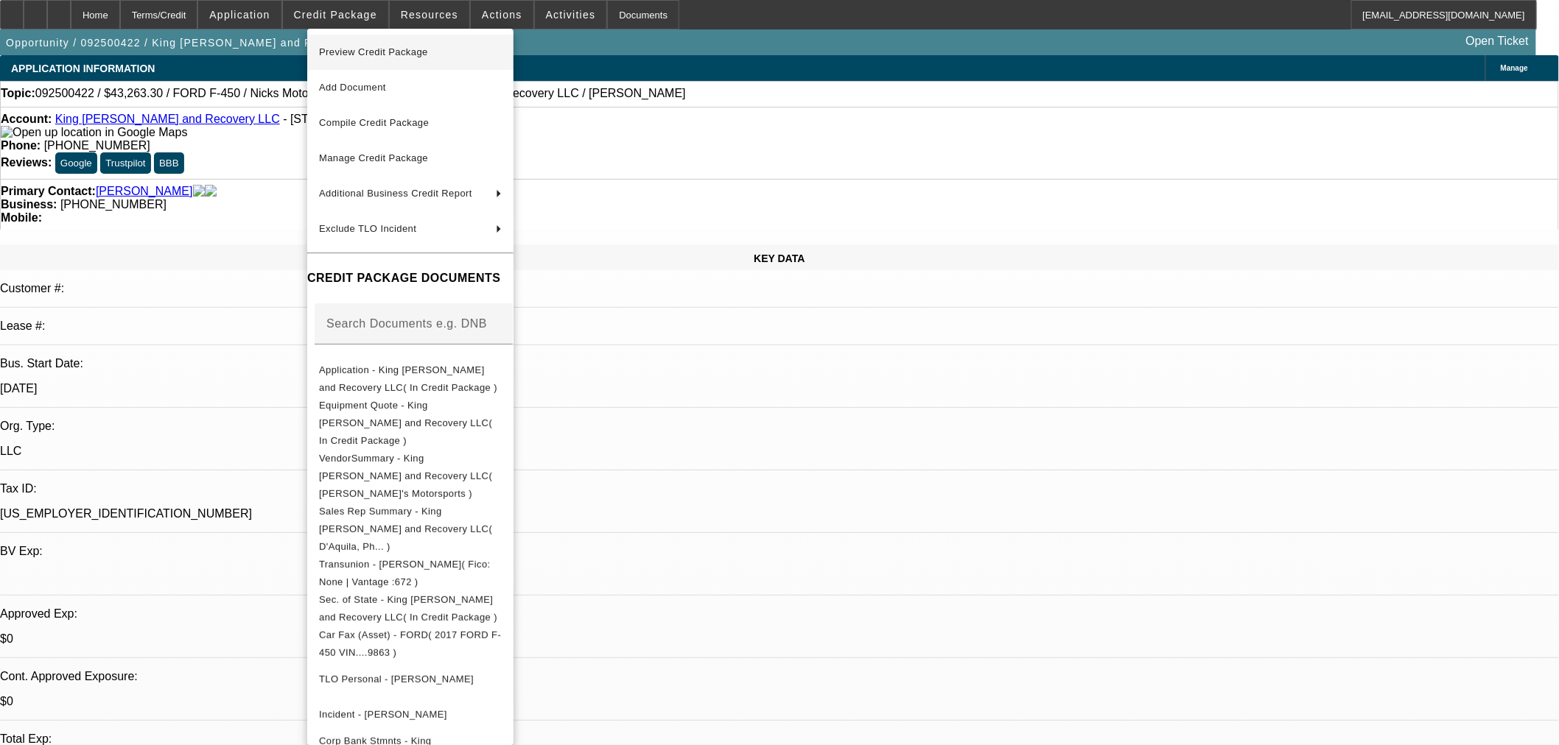
click at [389, 59] on span "Preview Credit Package" at bounding box center [410, 52] width 183 height 18
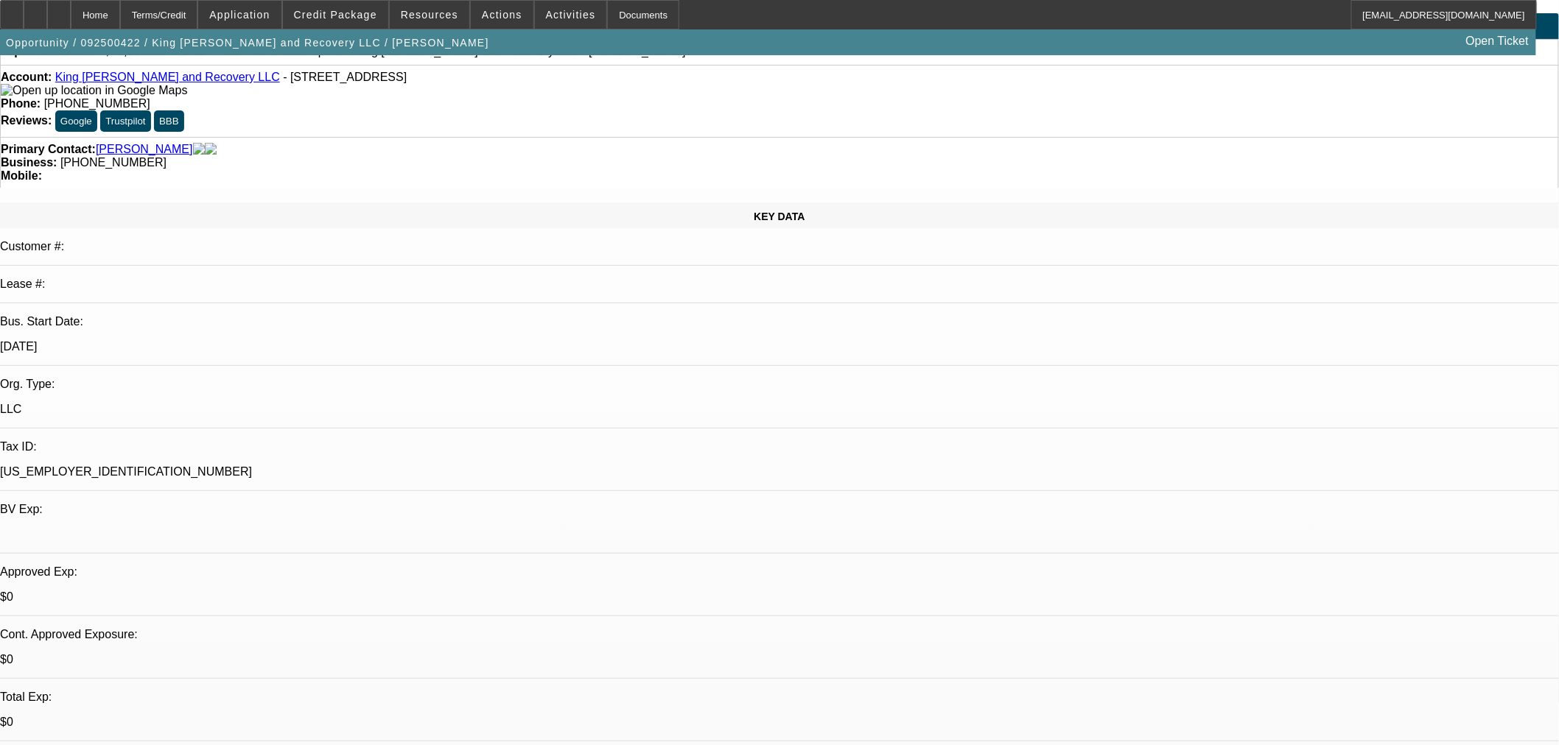
scroll to position [82, 0]
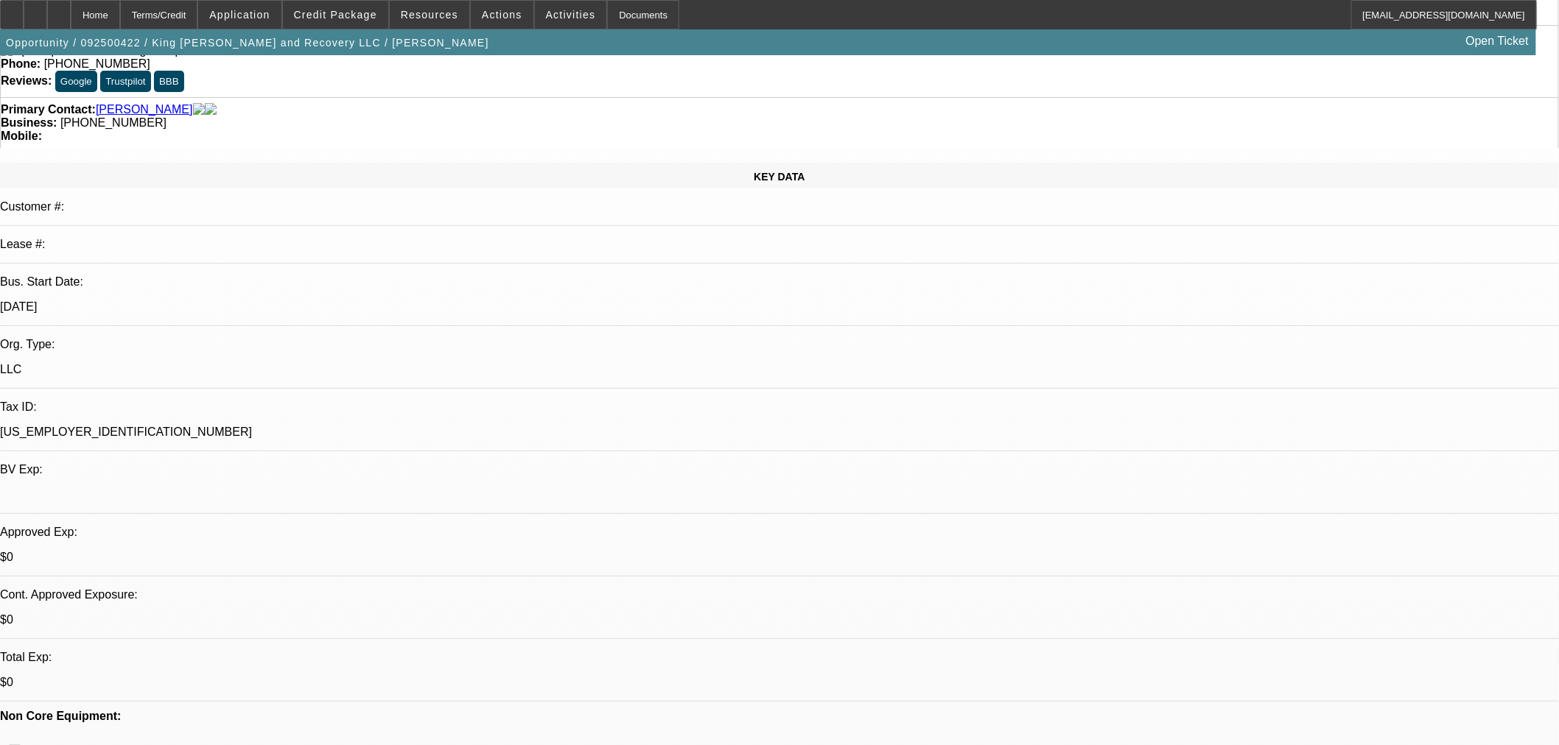
type textarea "s"
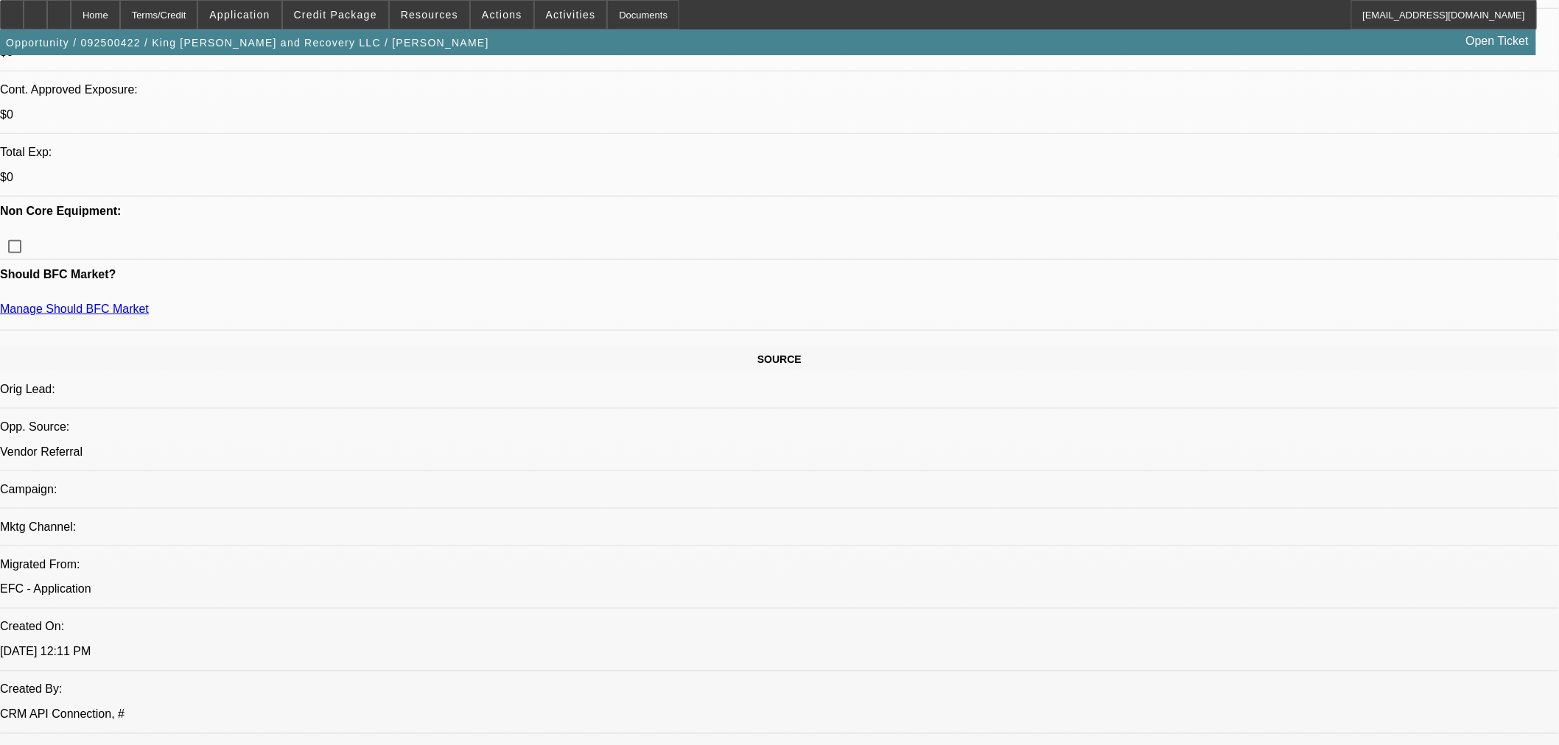
scroll to position [245, 0]
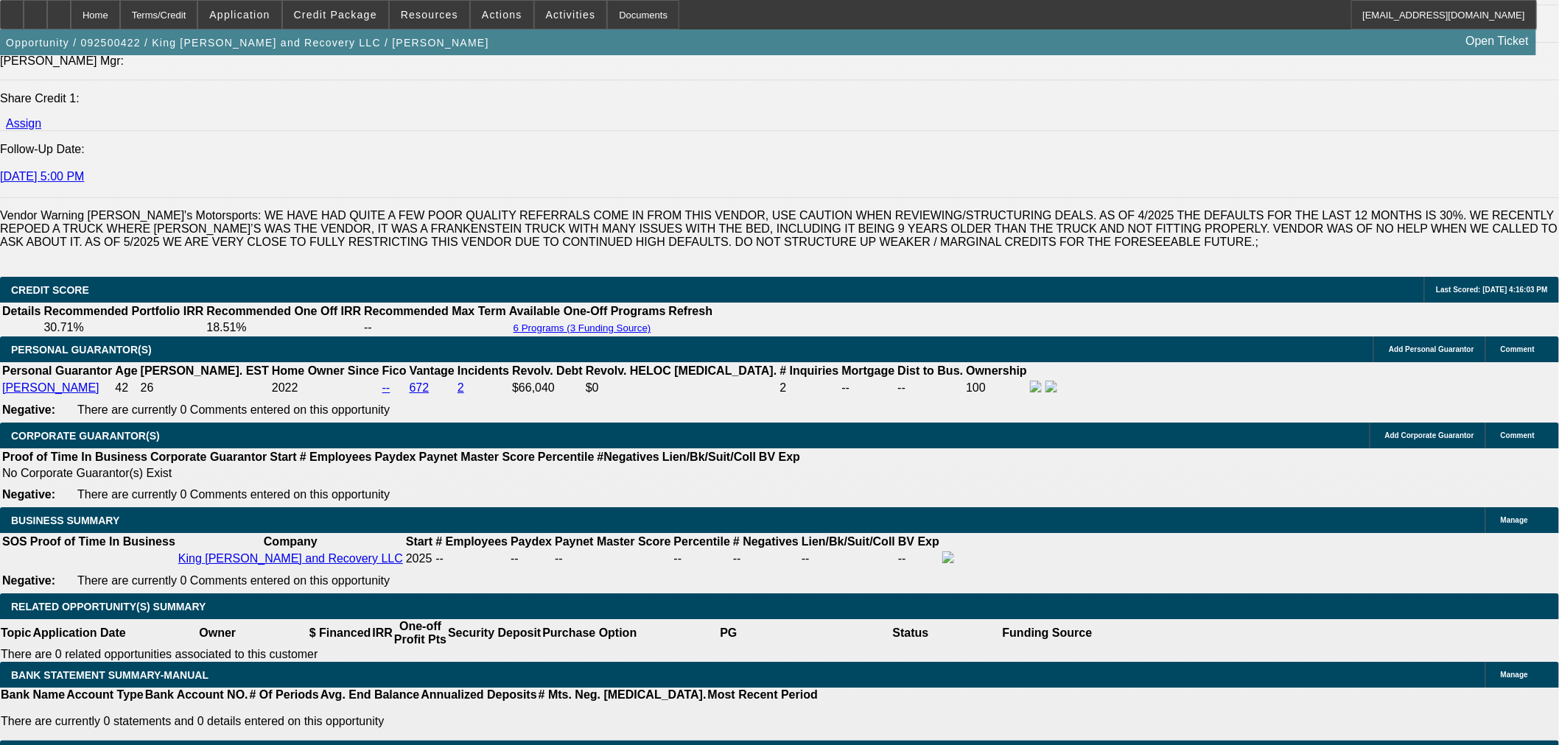
scroll to position [1637, 0]
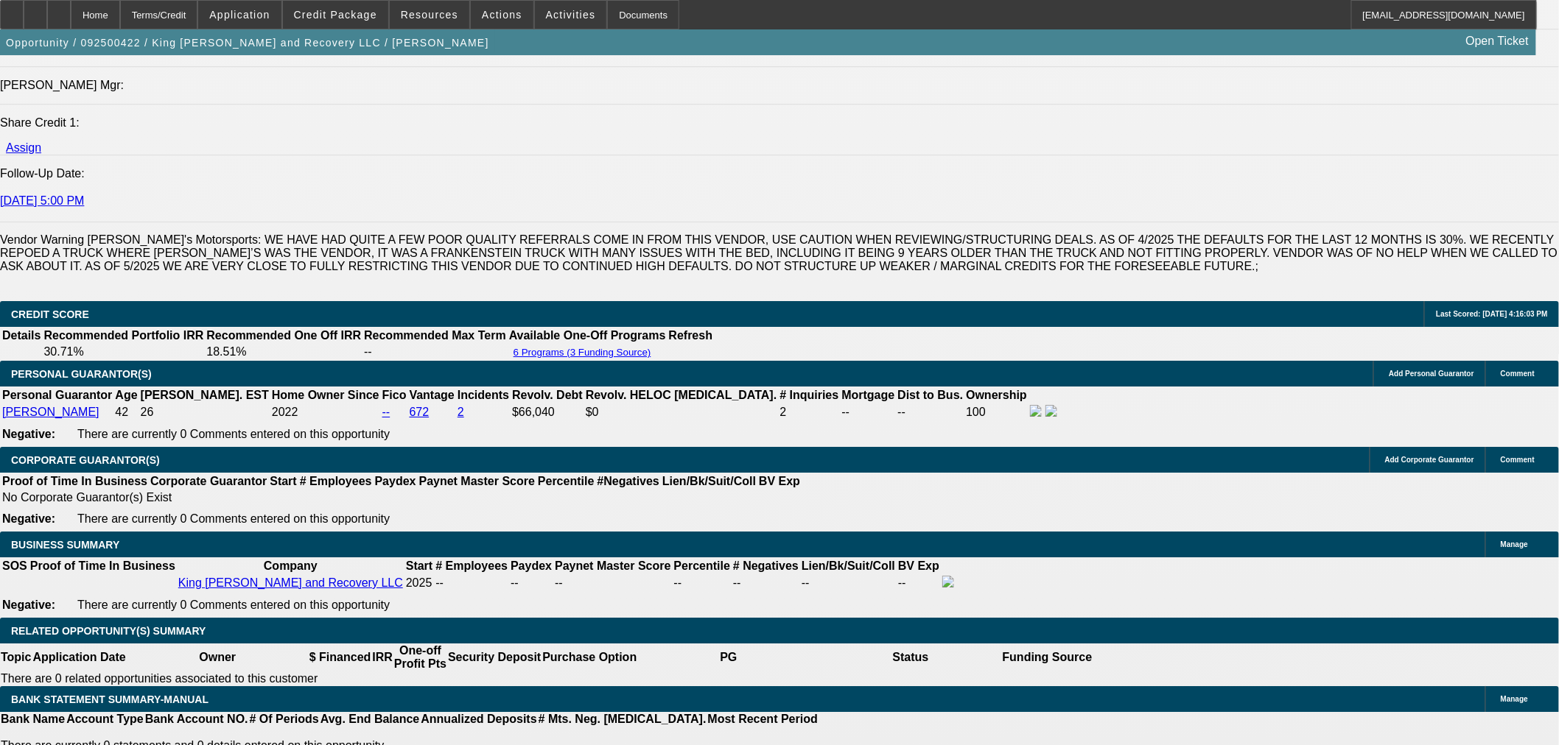
scroll to position [15, 0]
type textarea "STARTUP; NICKS; POS FORD FOR TOO LONG OF A TERM FROM PHIL LIKE USUAL; NO CURREN…"
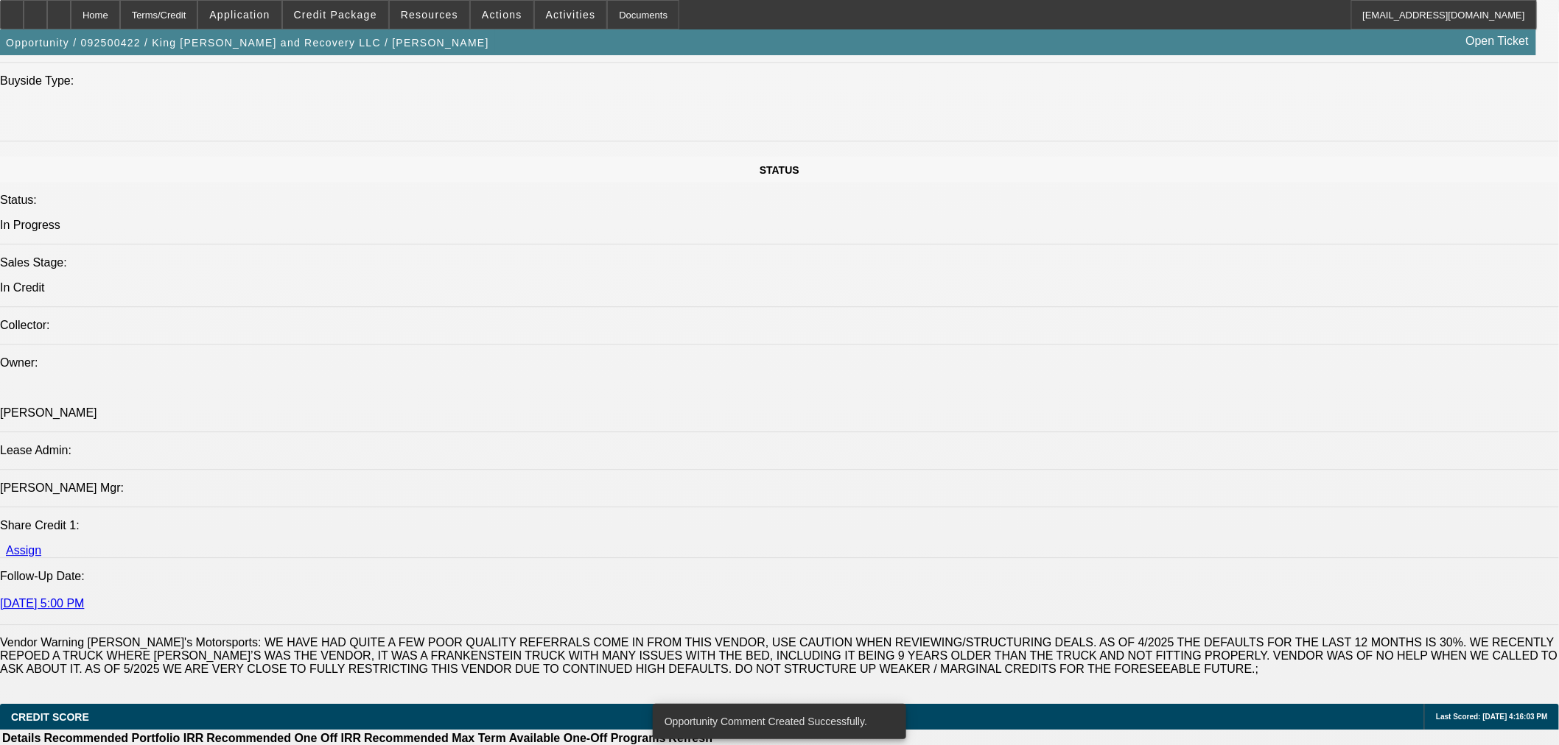
scroll to position [1555, 0]
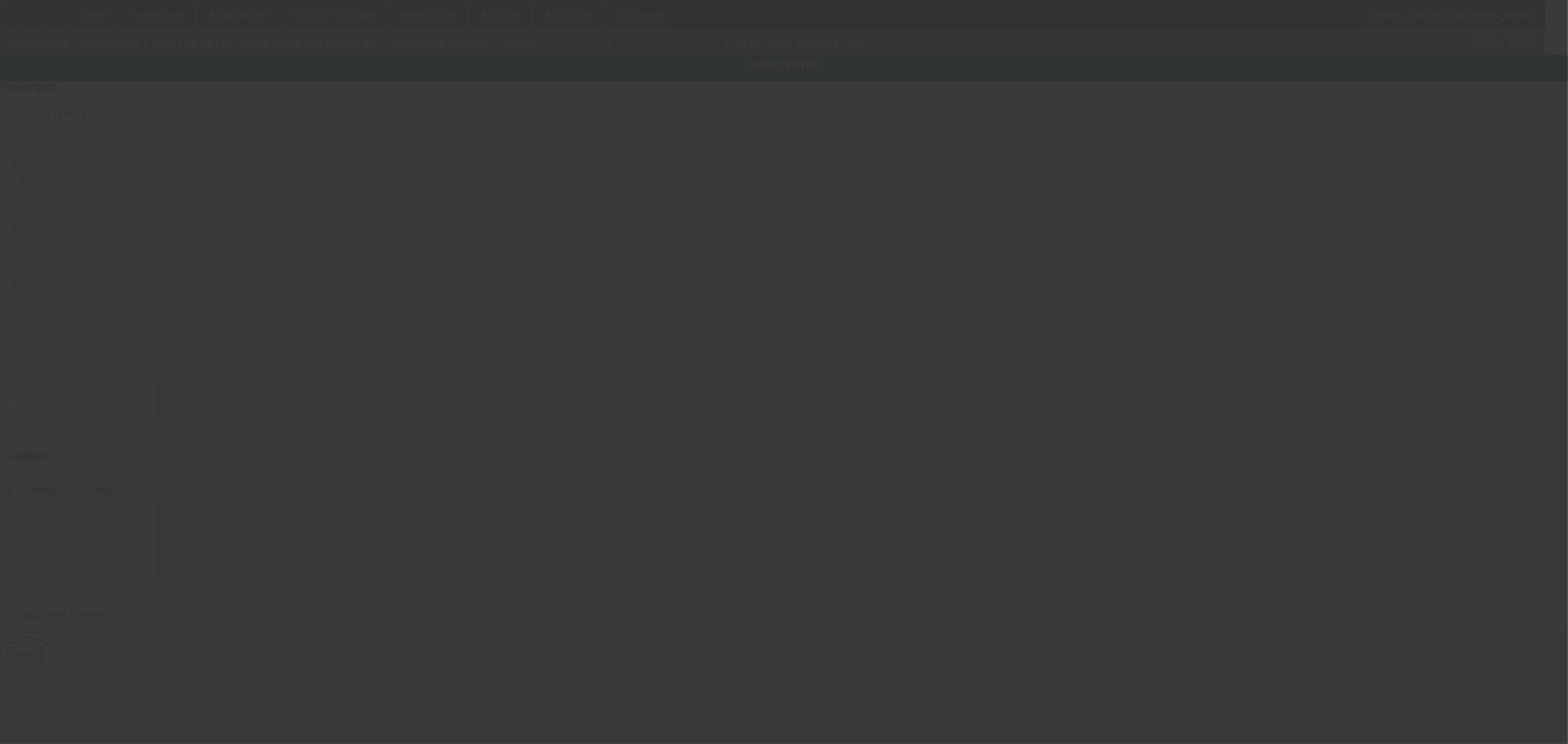
type input "[US_VEHICLE_IDENTIFICATION_NUMBER]"
type input "FORD"
type input "F-450"
radio input "true"
type textarea "Make: Ford ; Model: 450"
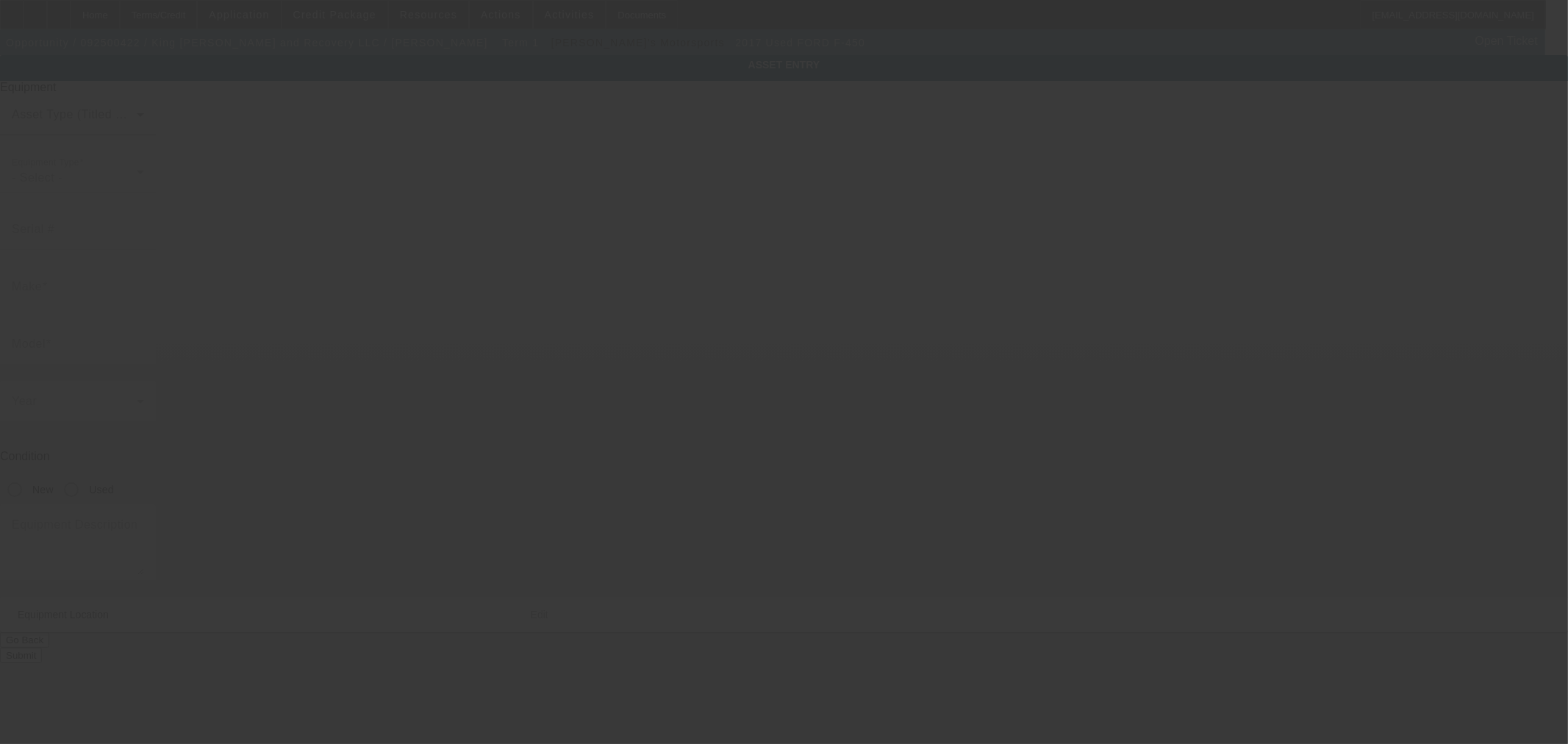
type input "[STREET_ADDRESS]"
type input "Youngsvile"
type input "27596"
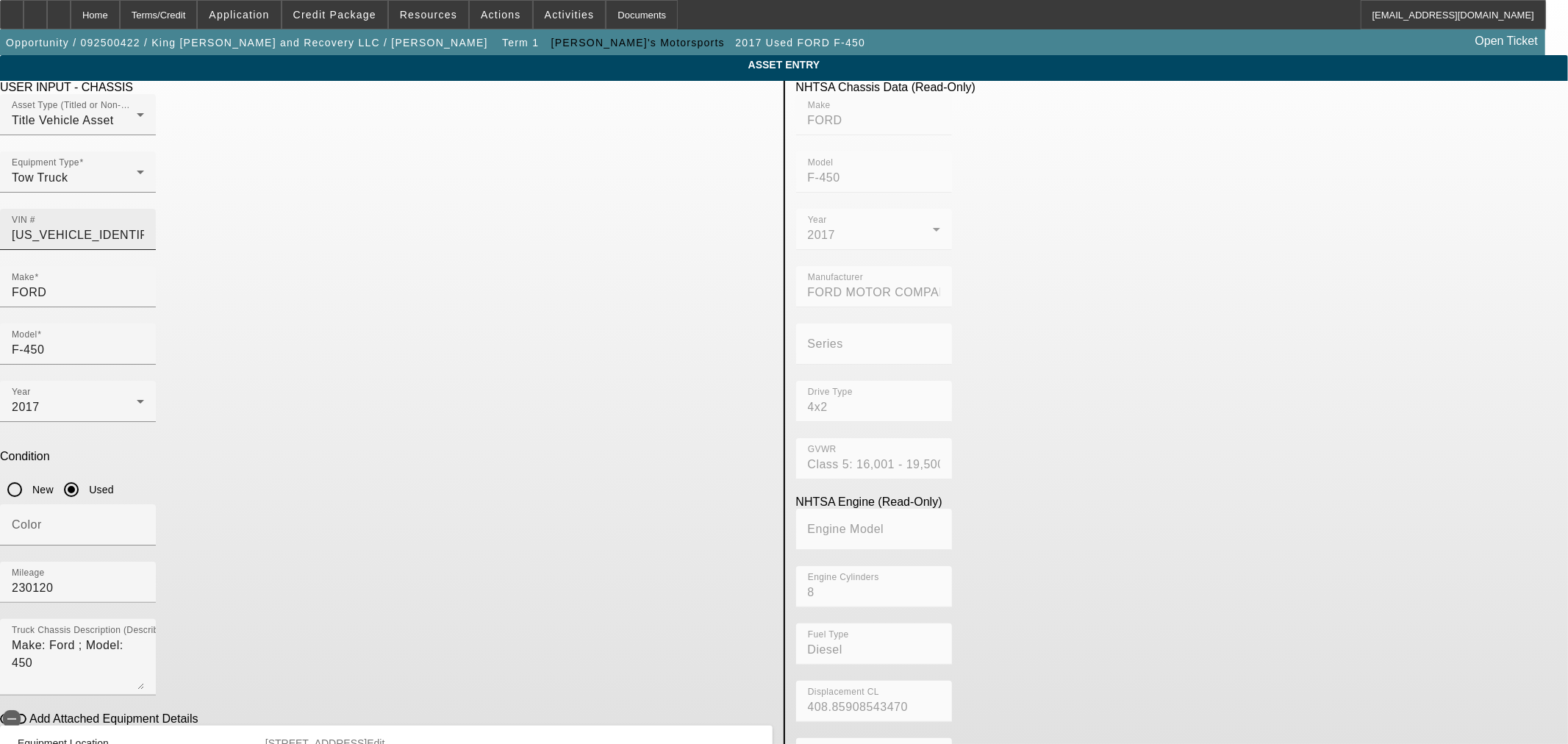
click at [144, 227] on input "[US_VEHICLE_IDENTIFICATION_NUMBER]" at bounding box center [78, 236] width 133 height 18
type input "FORD"
type input "F-450"
type input "FORD MOTOR COMPANY"
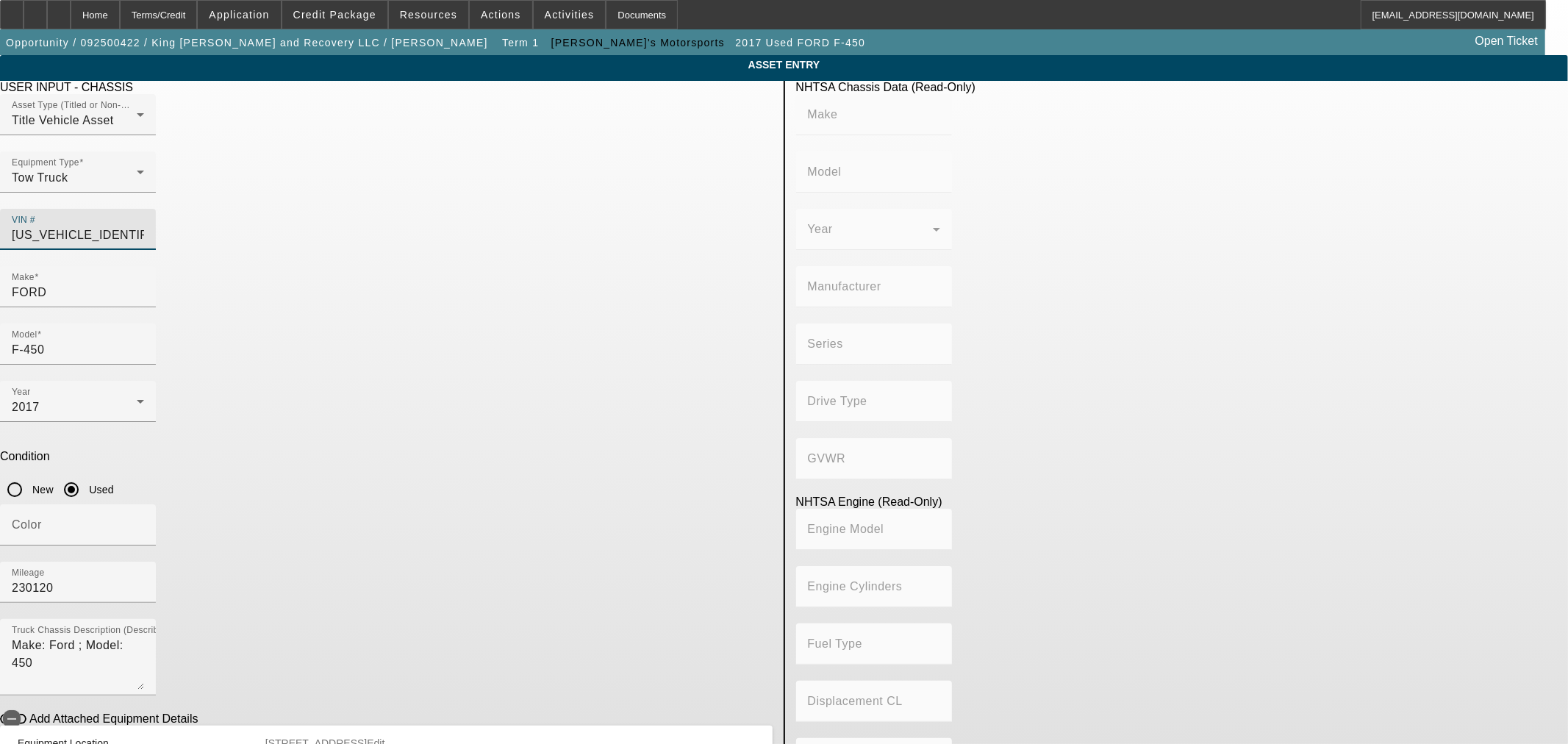
type input "4x2"
type input "Class 5: 16,001 - 19,500 lb (7,258 - 8,845 kg)"
type input "8"
type input "Diesel"
type input "408.85908543470"
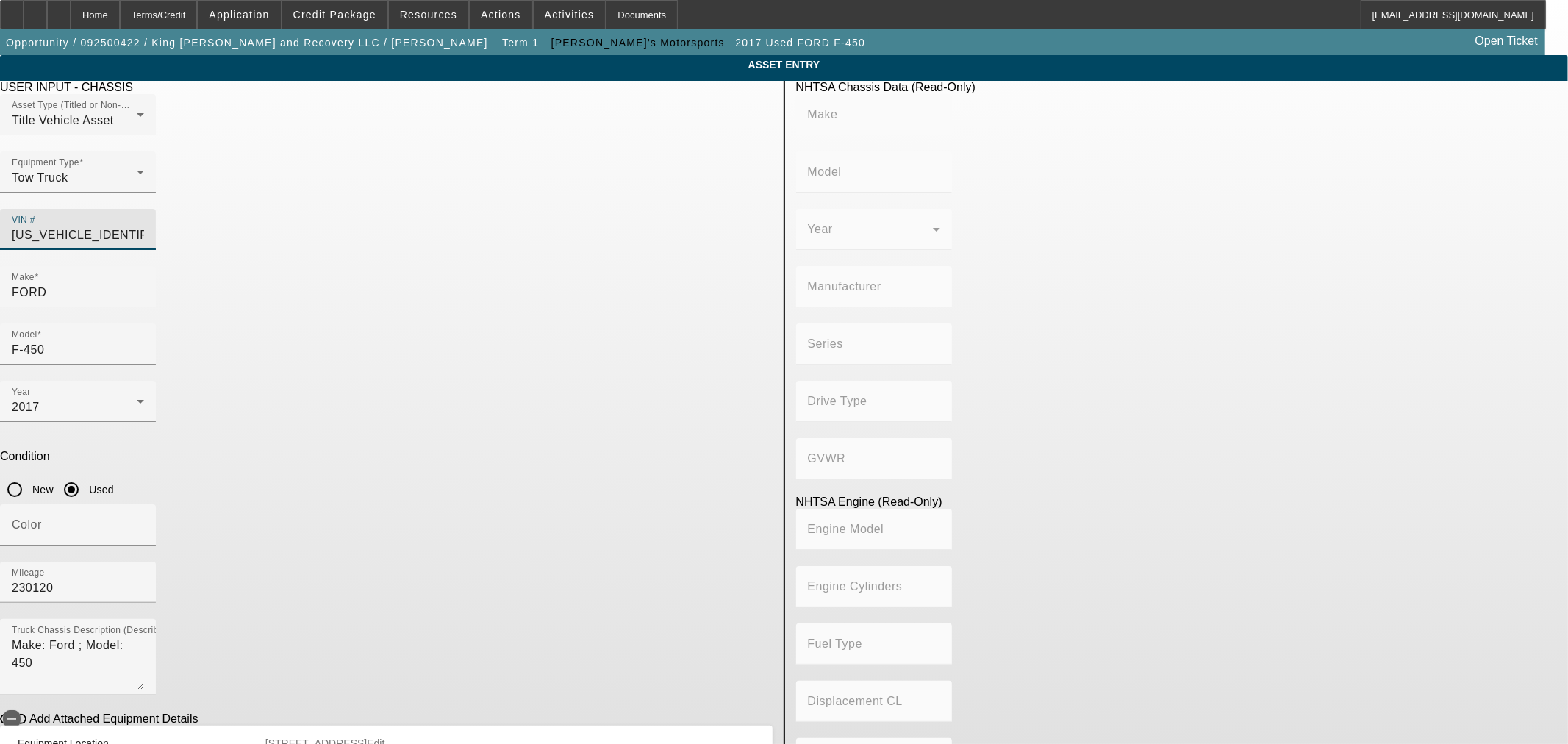
type input "6.7"
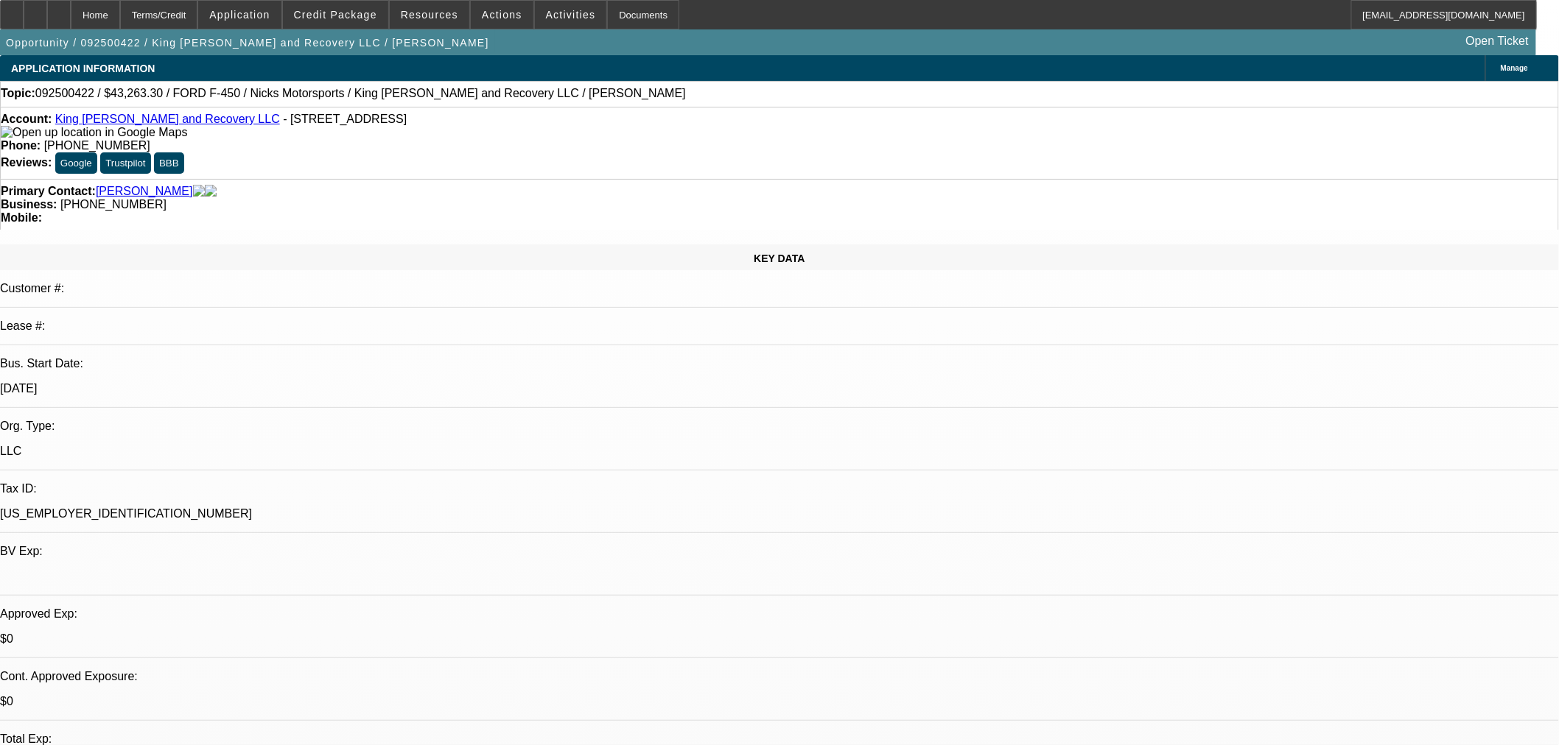
select select "0.15"
select select "2"
select select "0.1"
select select "4"
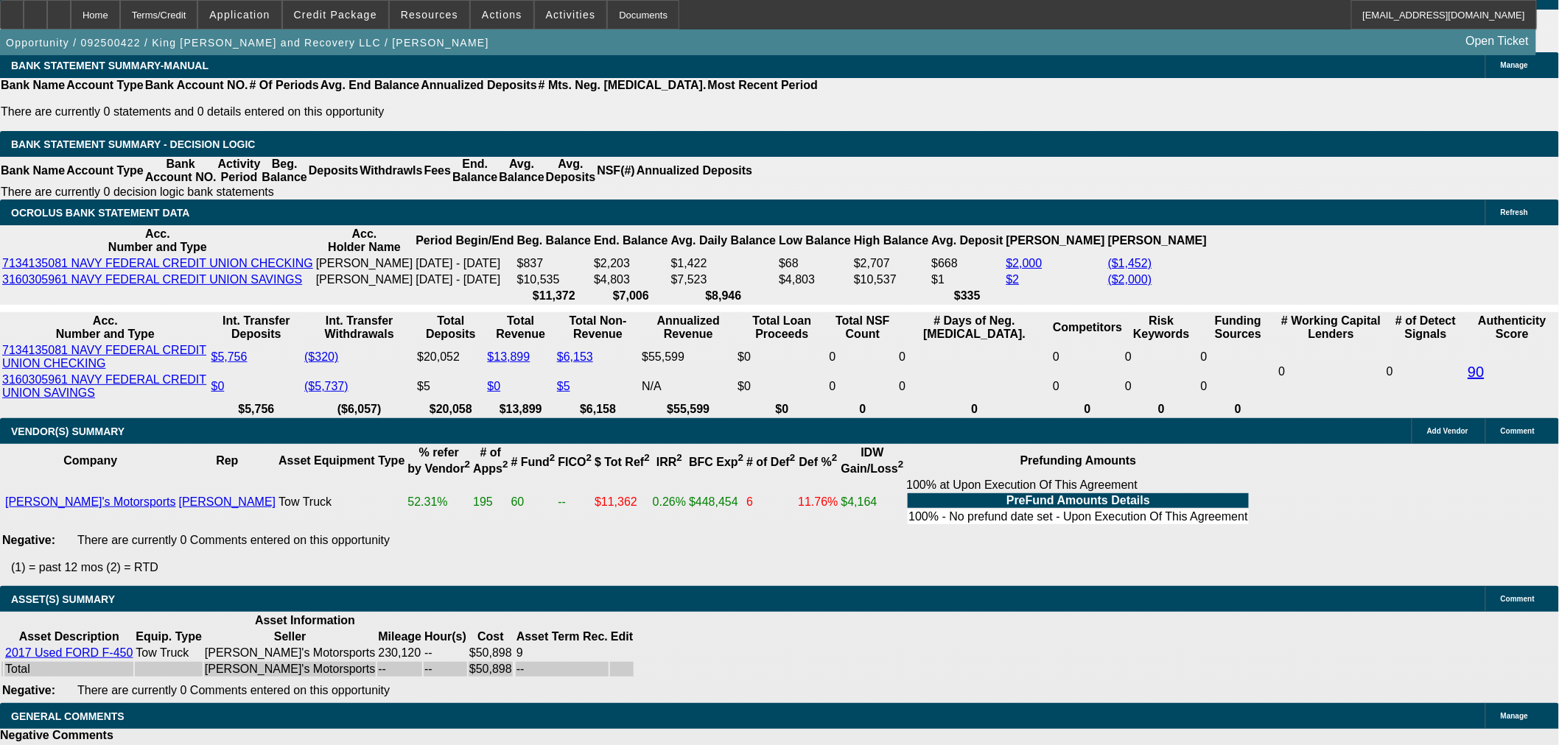
scroll to position [2677, 0]
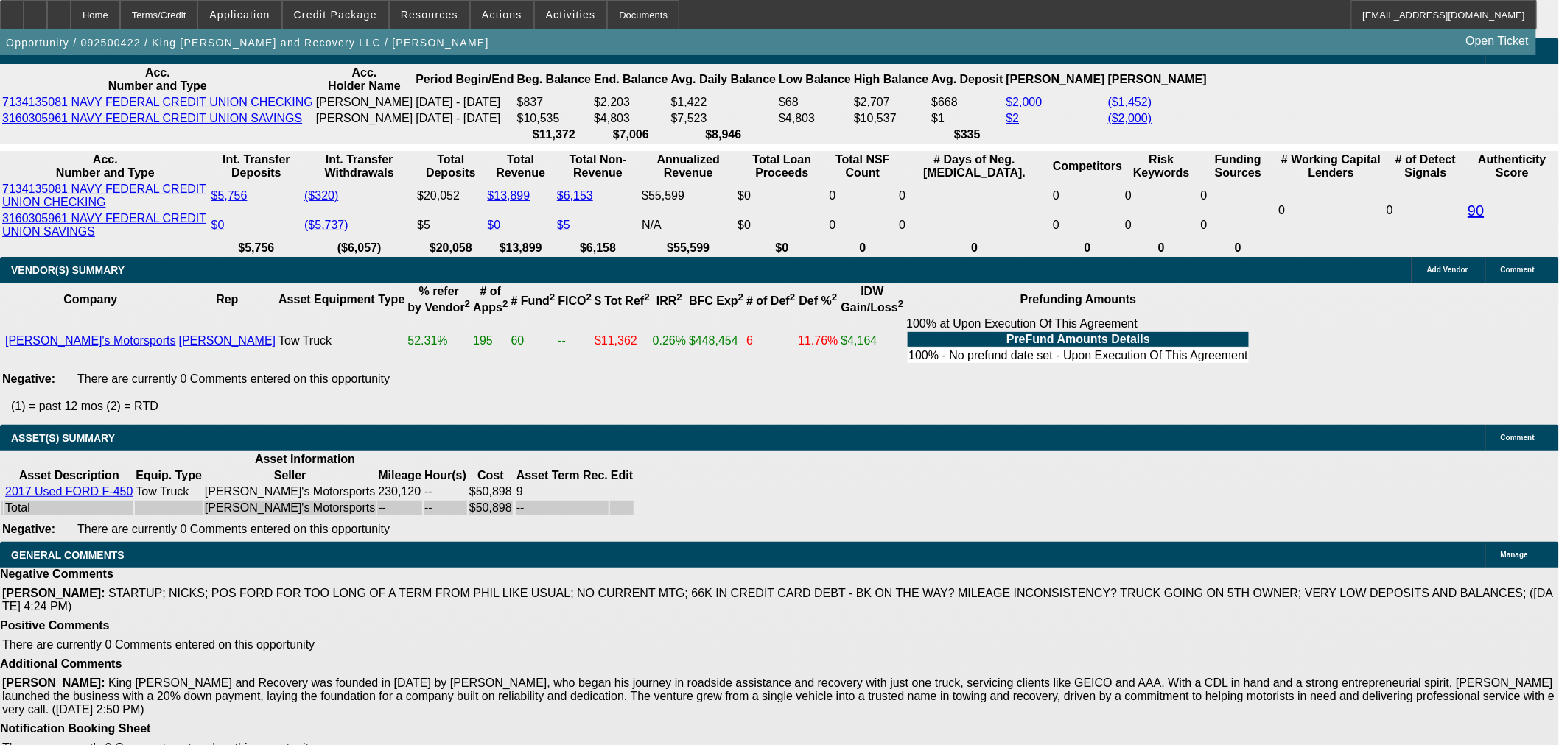
select select "6"
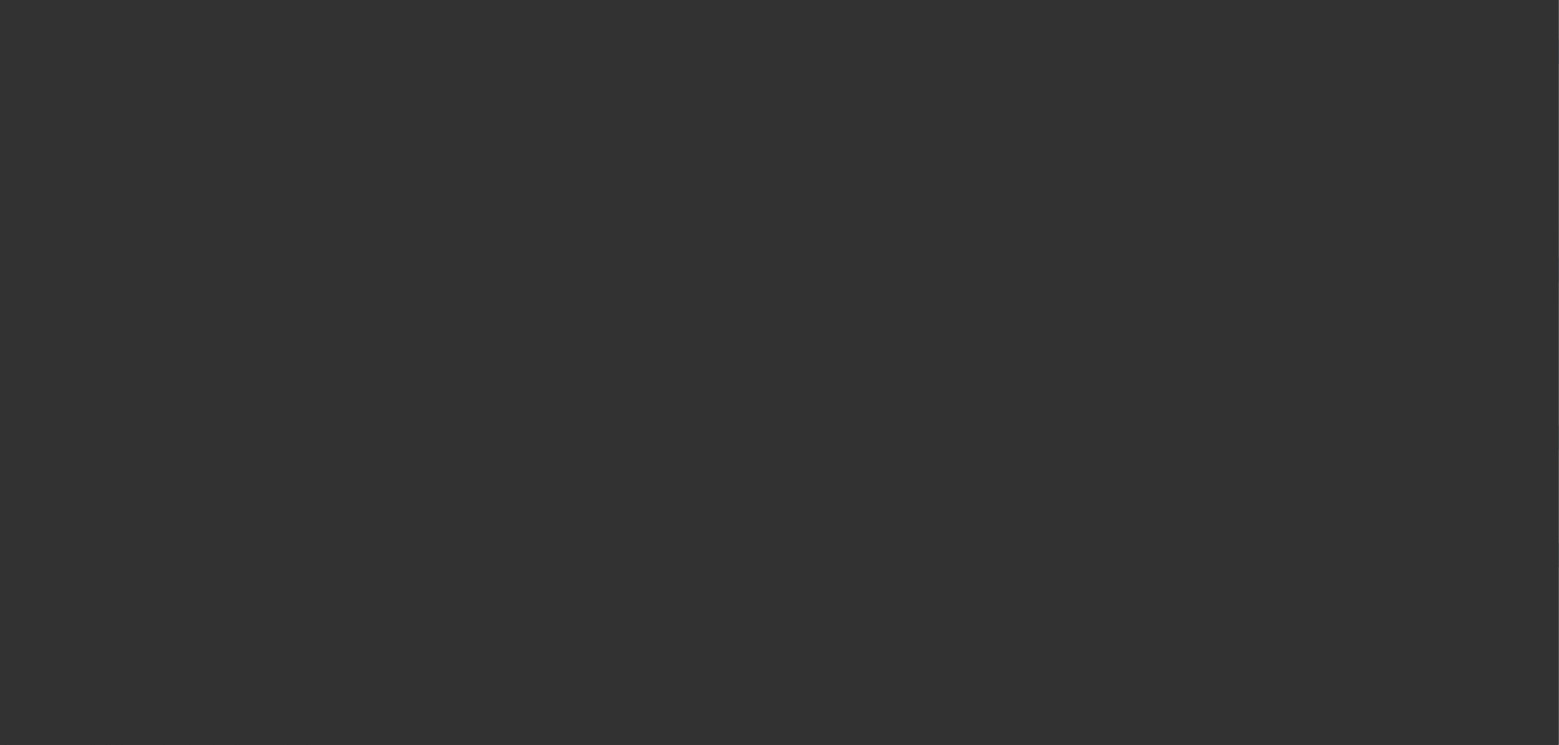
scroll to position [0, 0]
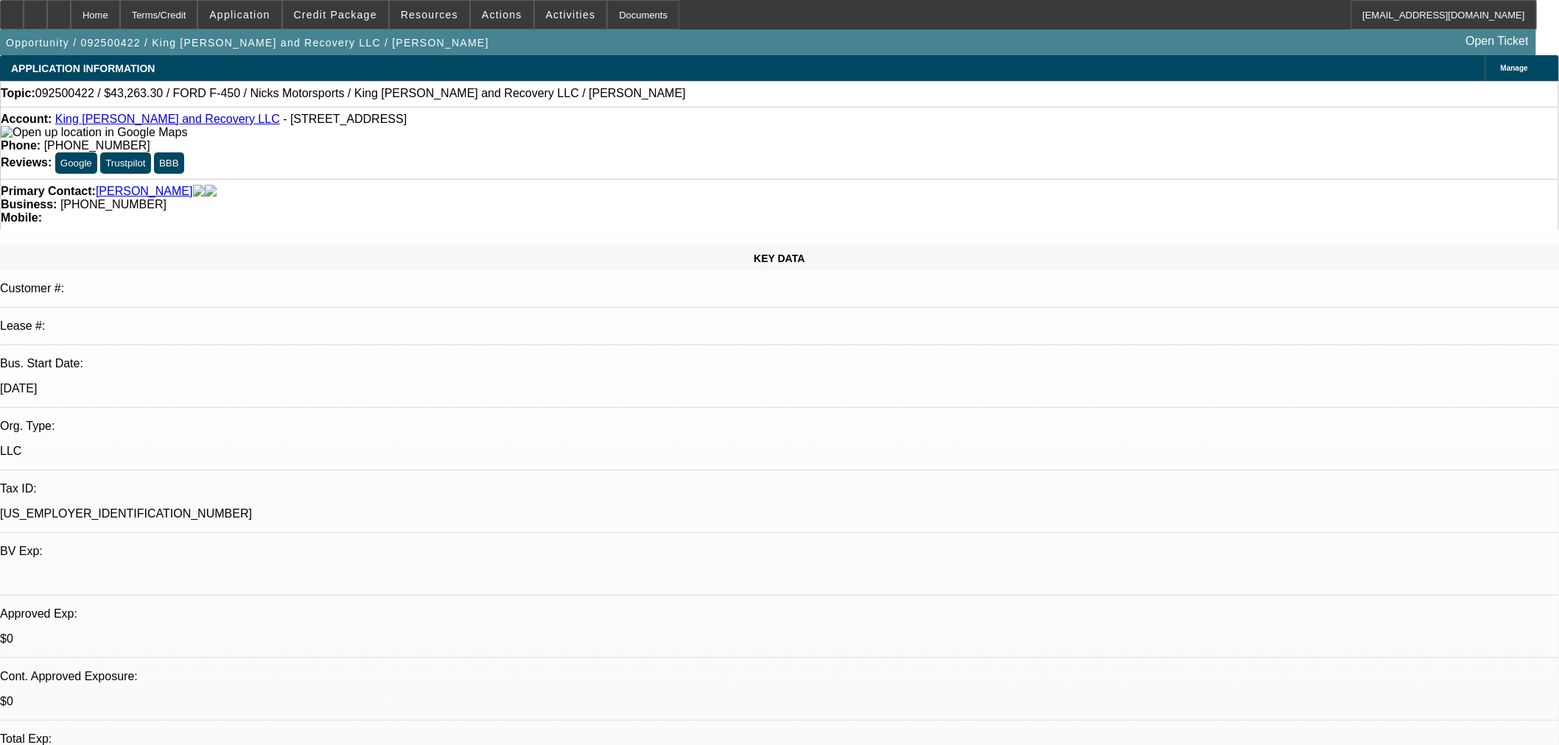
type textarea "i"
paste textarea
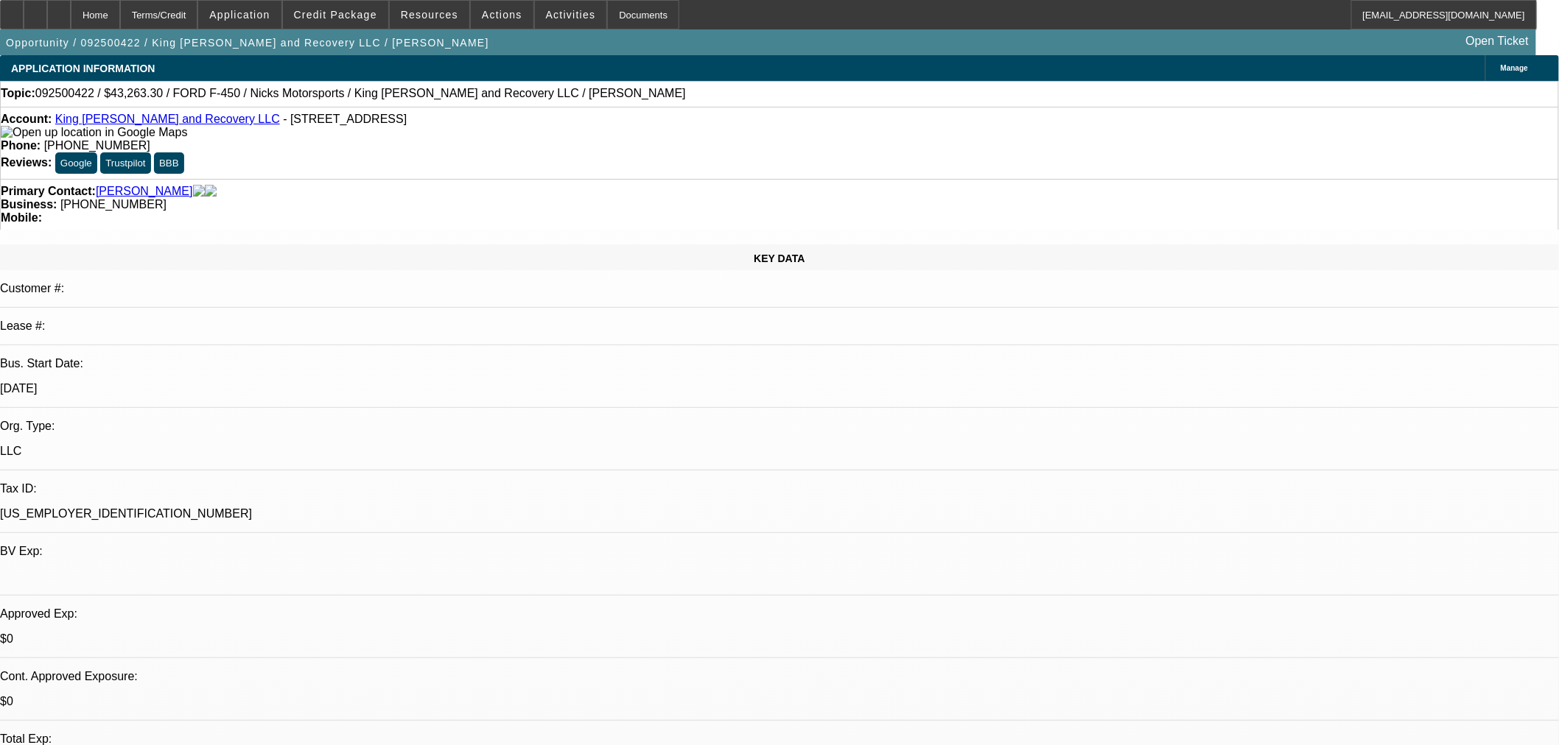
type textarea "ID CONSIDER THE CUSTOMER FOR APPROVAL BUT THE TRUCK HERE RECOMMENDS A 9 MONTH T…"
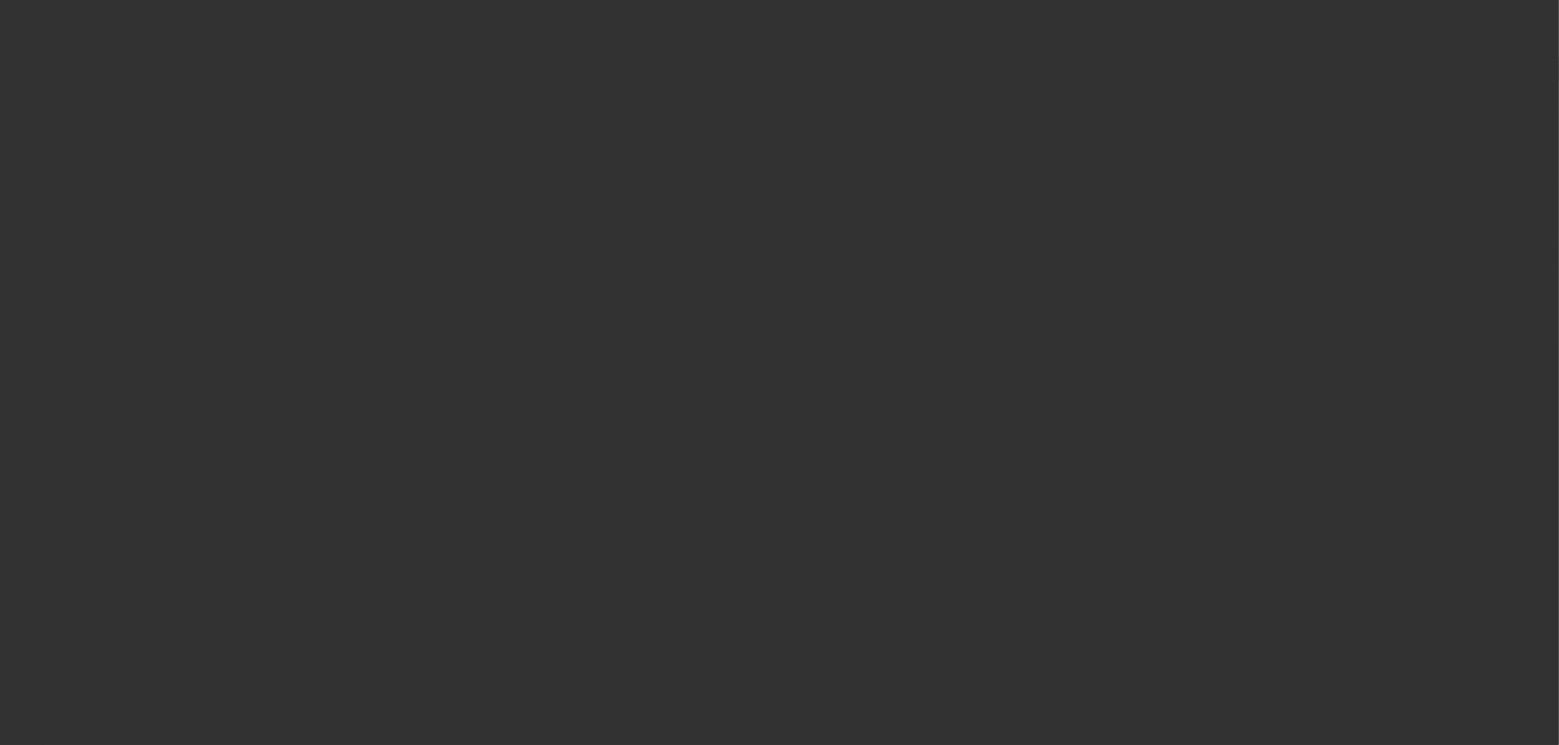
select select "0.15"
select select "2"
select select "0.1"
select select "4"
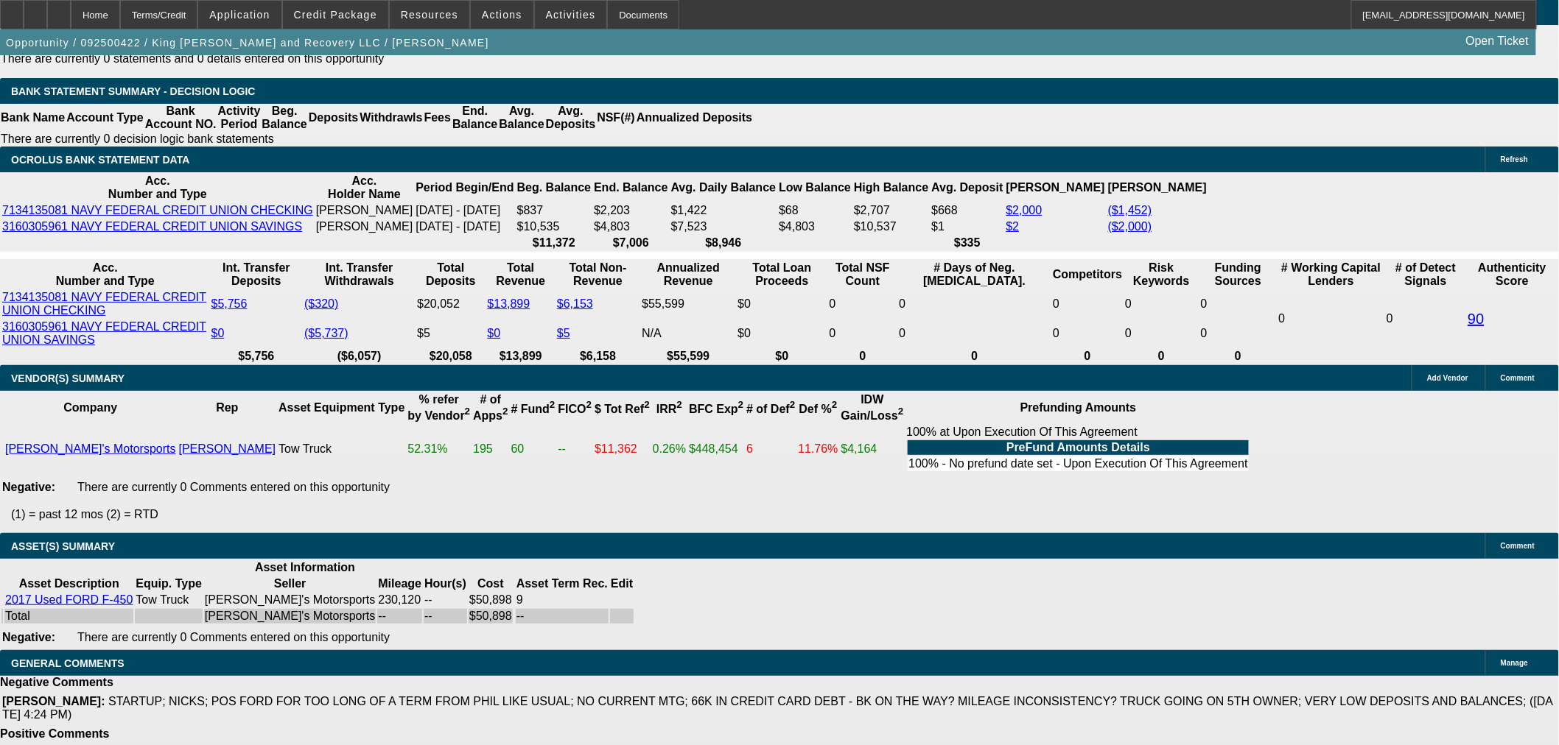
scroll to position [2677, 0]
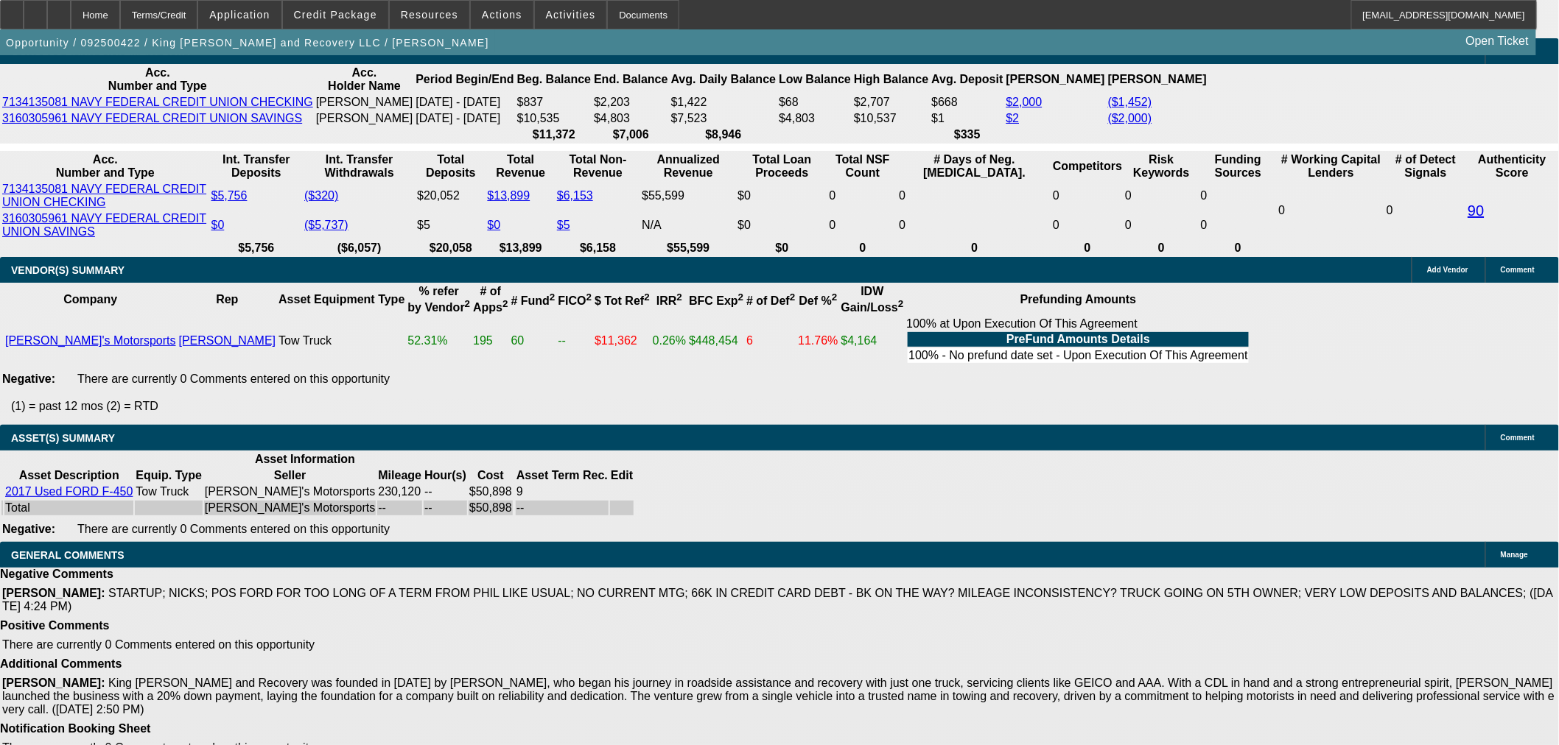
select select "5"
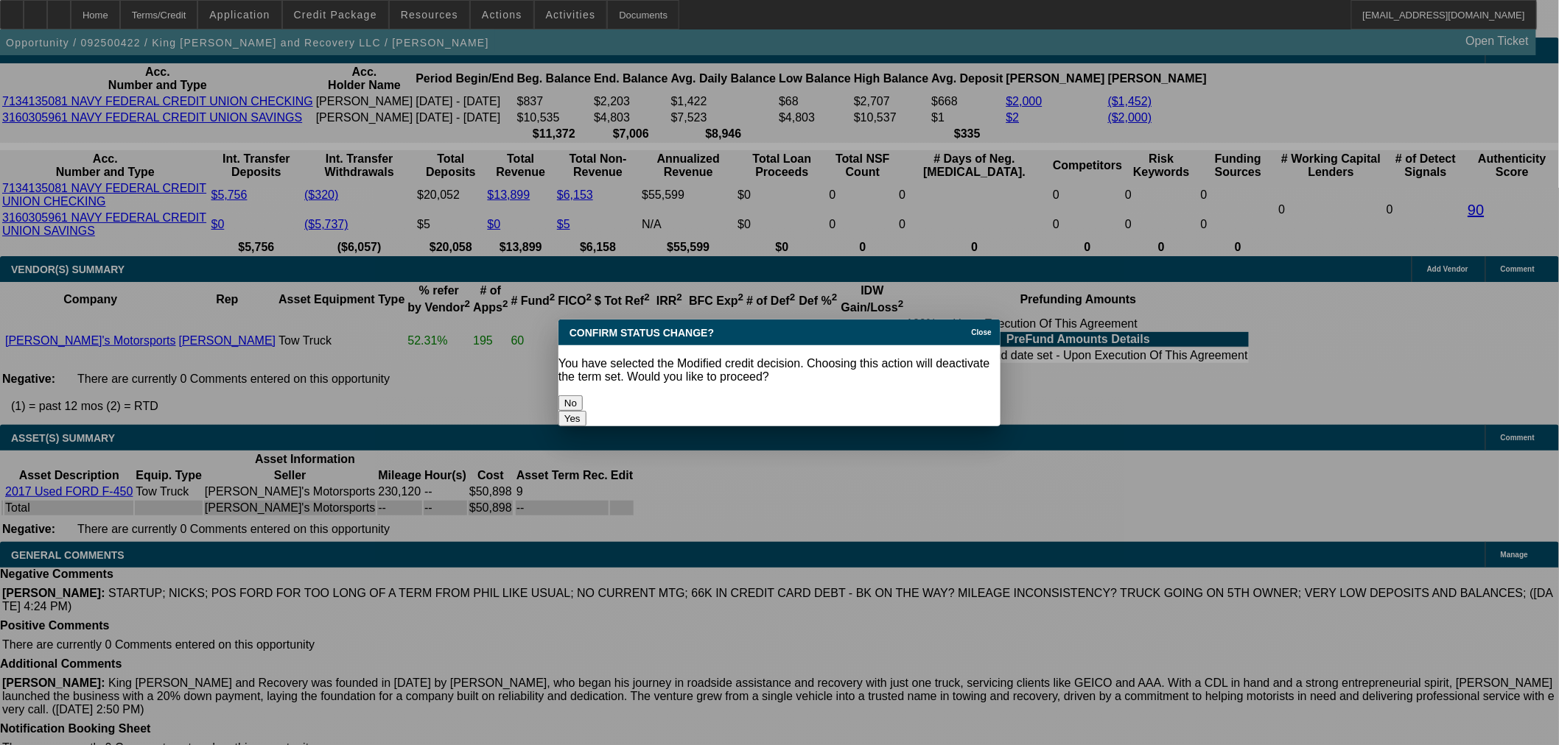
click at [586, 411] on button "Yes" at bounding box center [572, 418] width 28 height 15
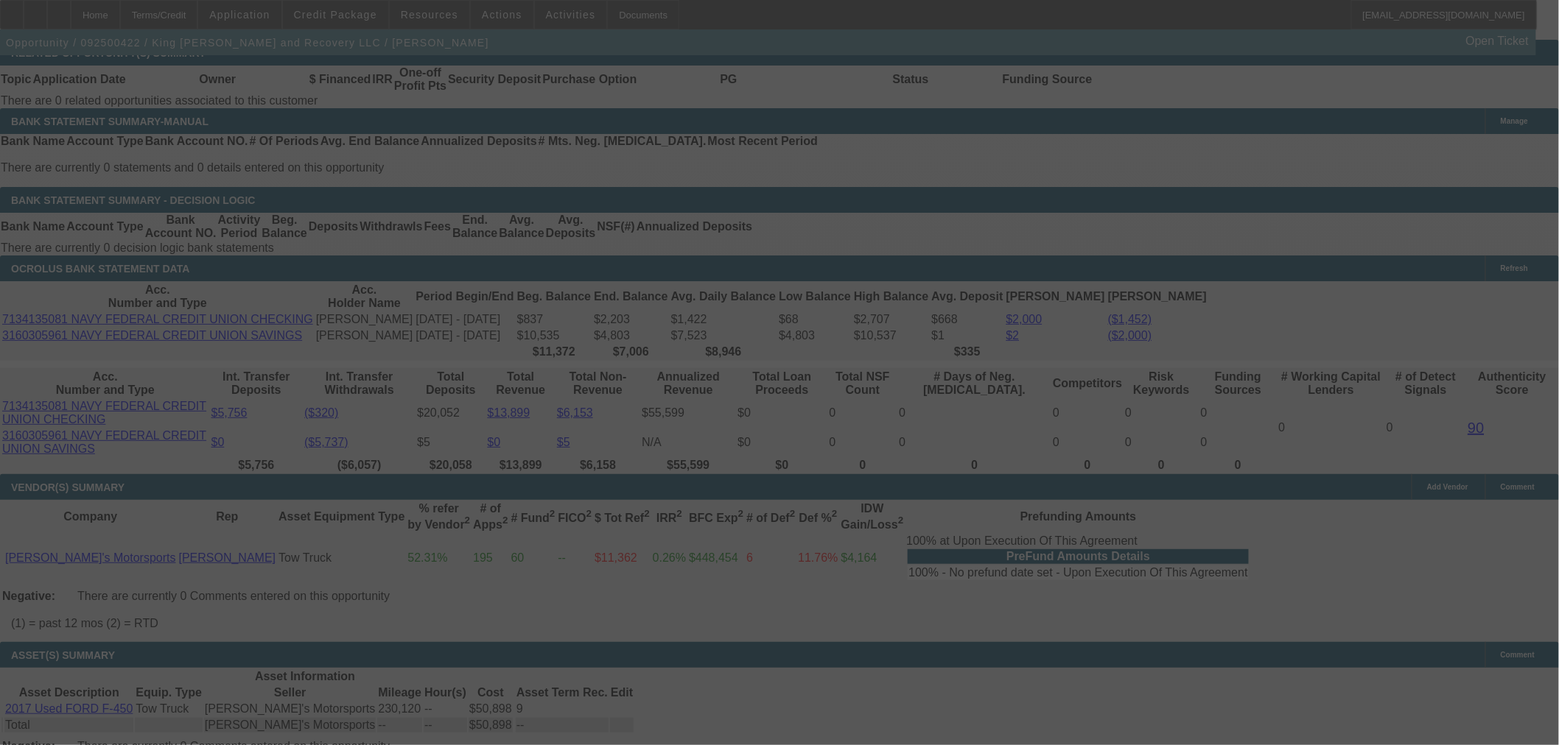
scroll to position [2269, 0]
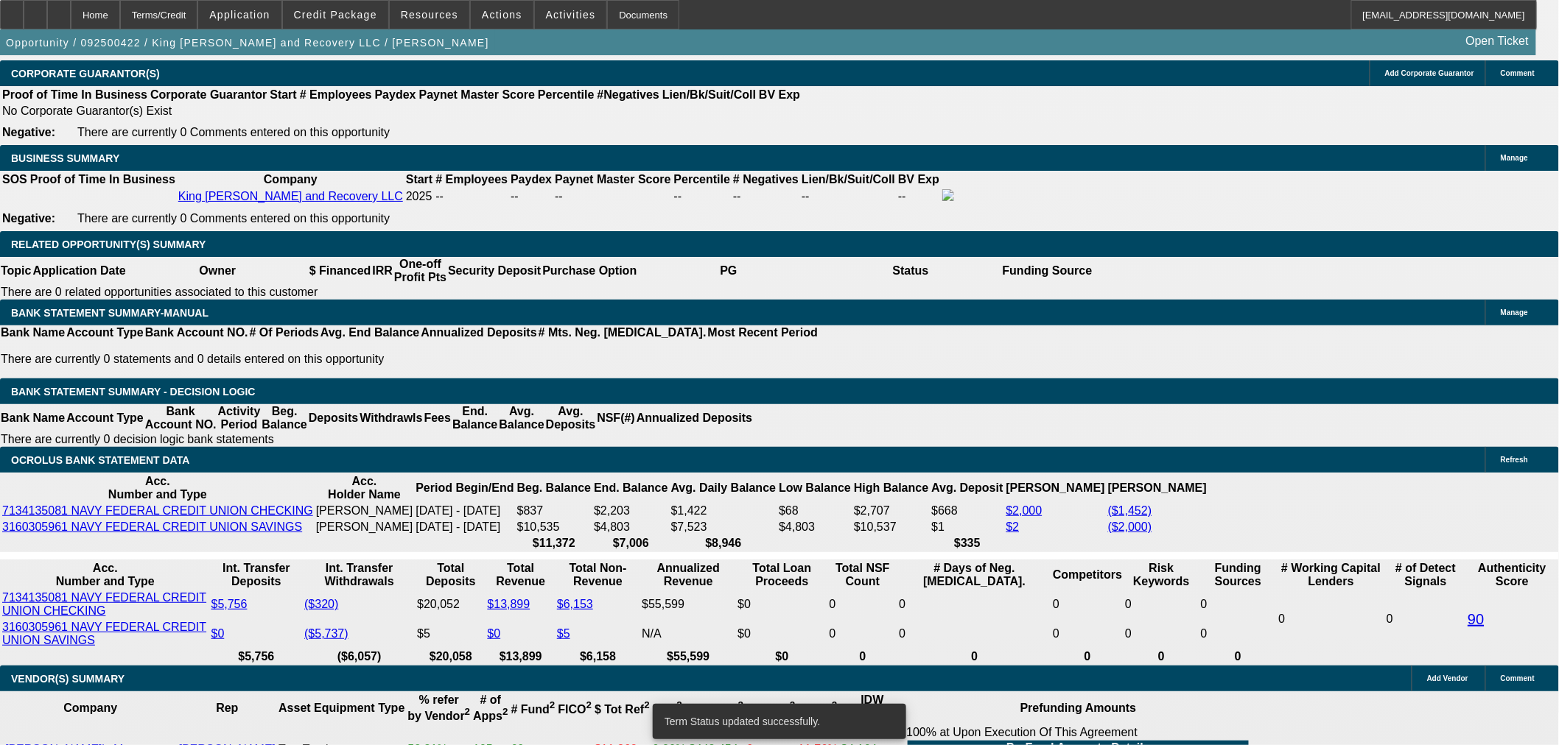
select select "0.15"
select select "2"
select select "0.1"
select select "4"
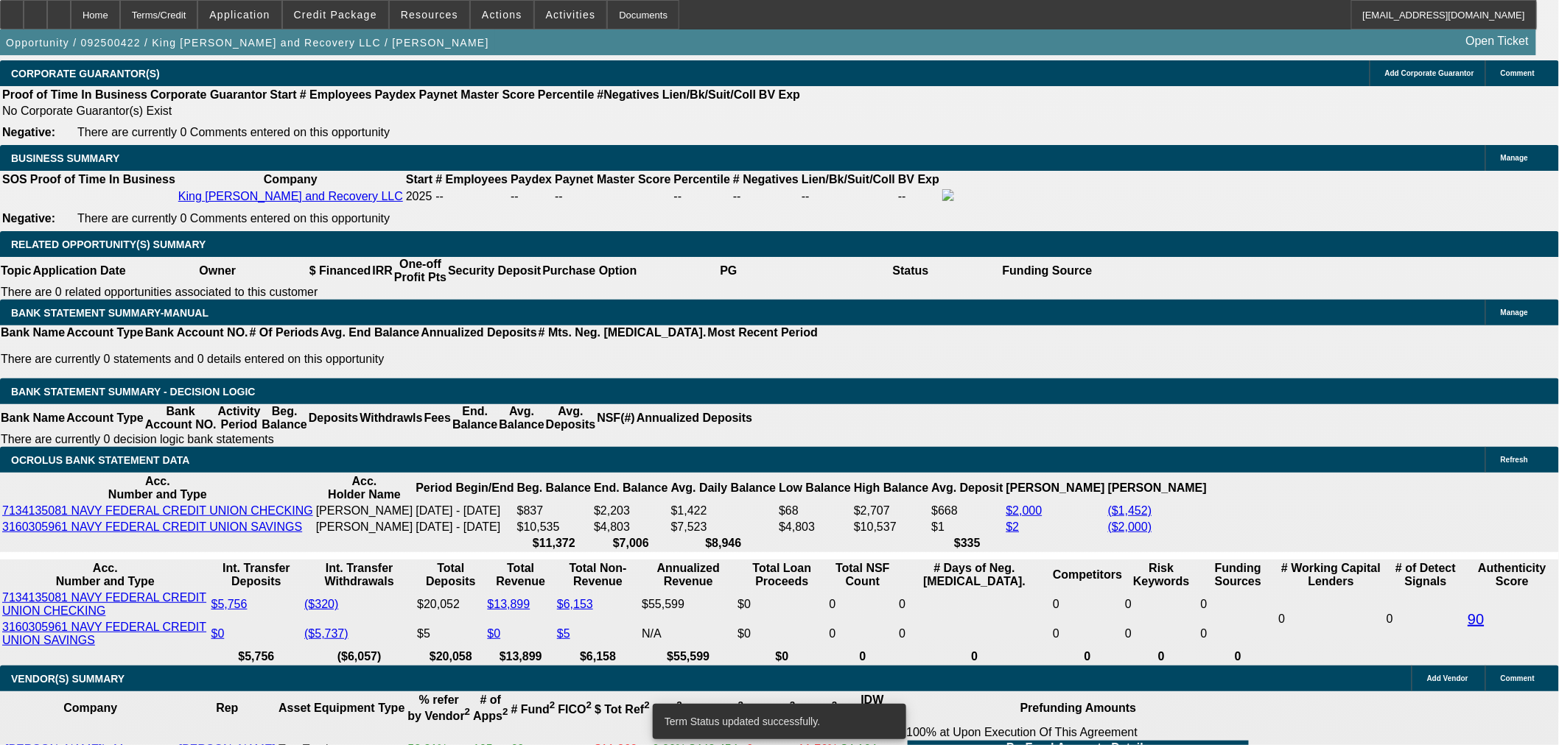
select select "0.15"
select select "2"
select select "0.1"
select select "4"
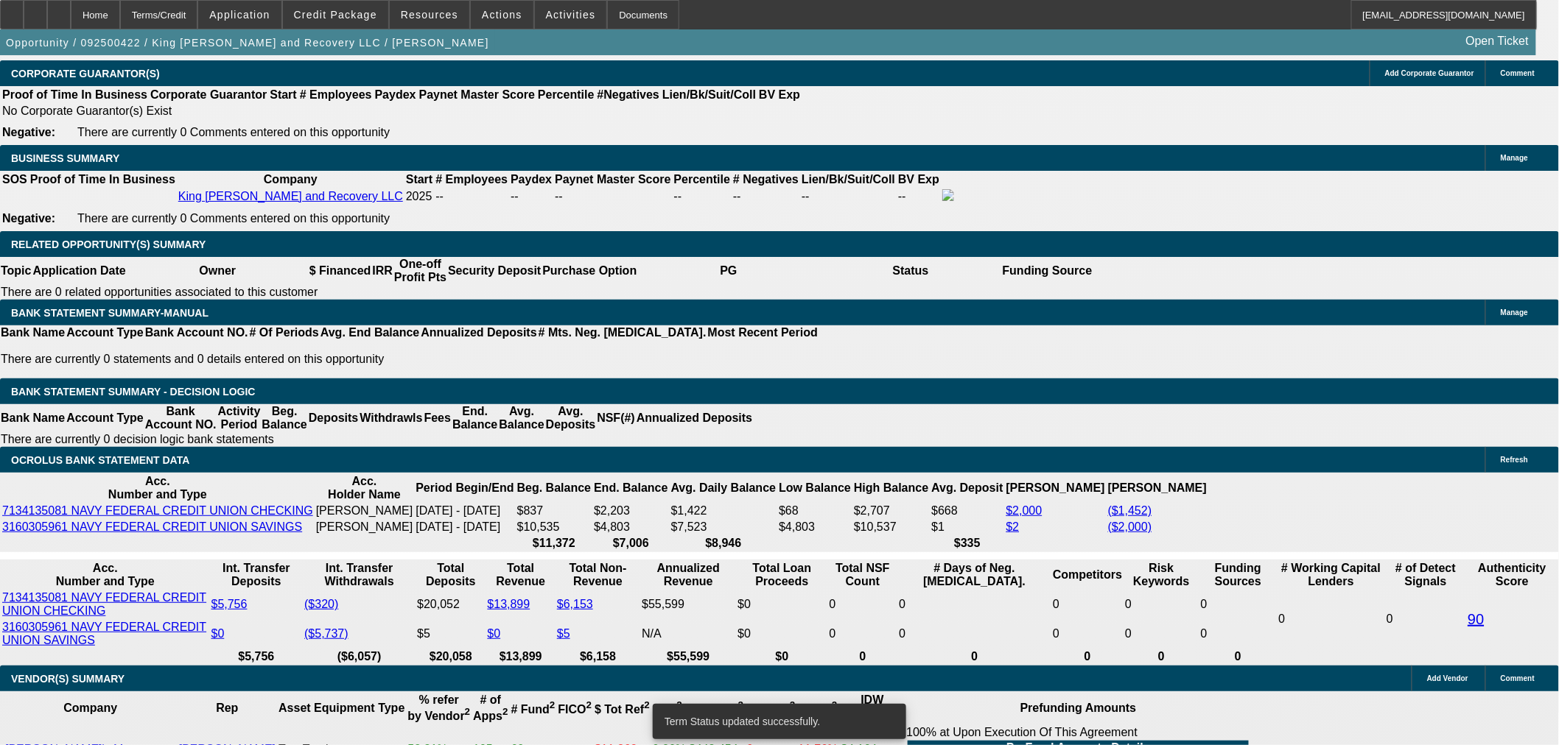
type input "1"
type input "UNKNOWN"
type input "12"
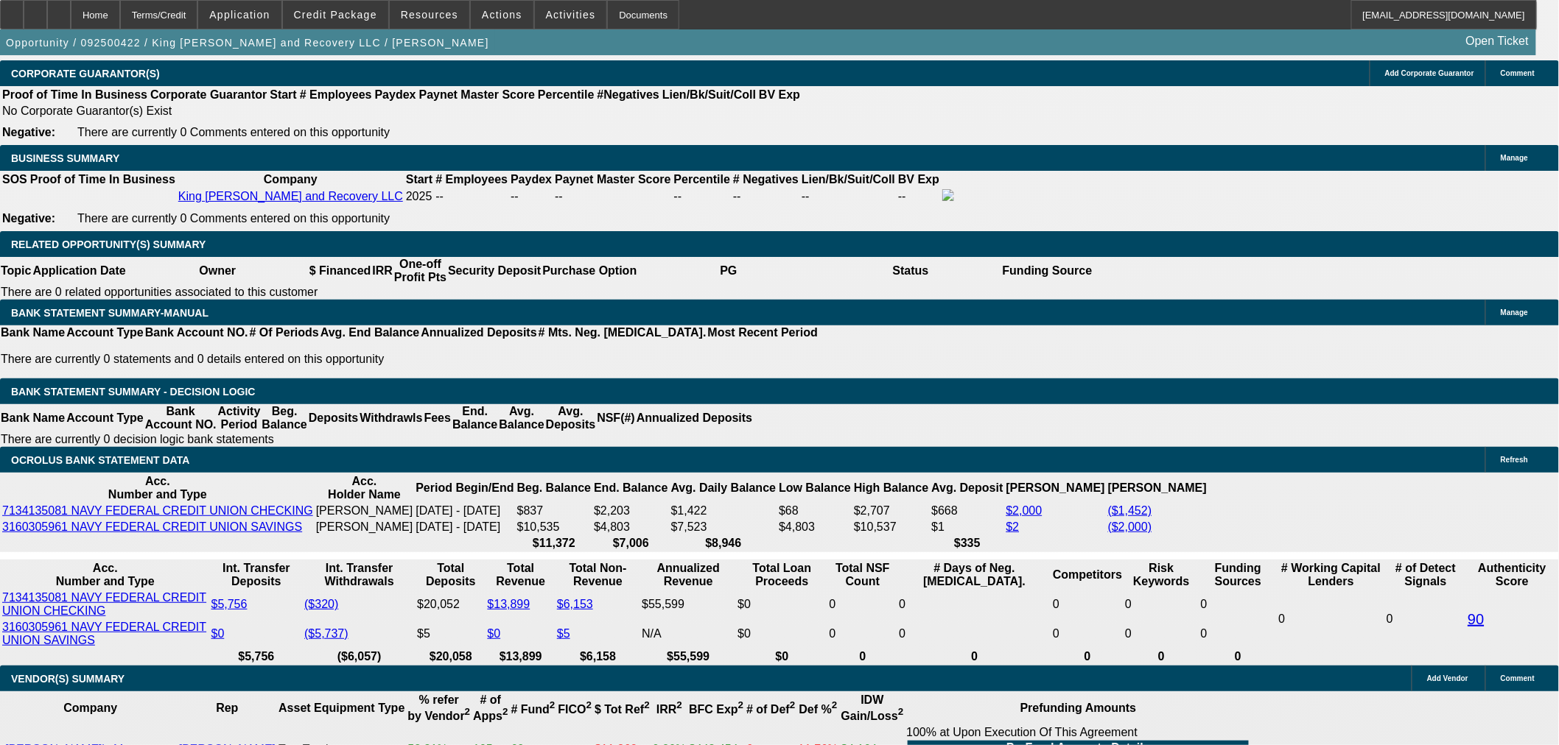
type input "$43,804.09"
type input "$87,608.18"
type input "$3,904.87"
type input "$7,809.74"
type input "12"
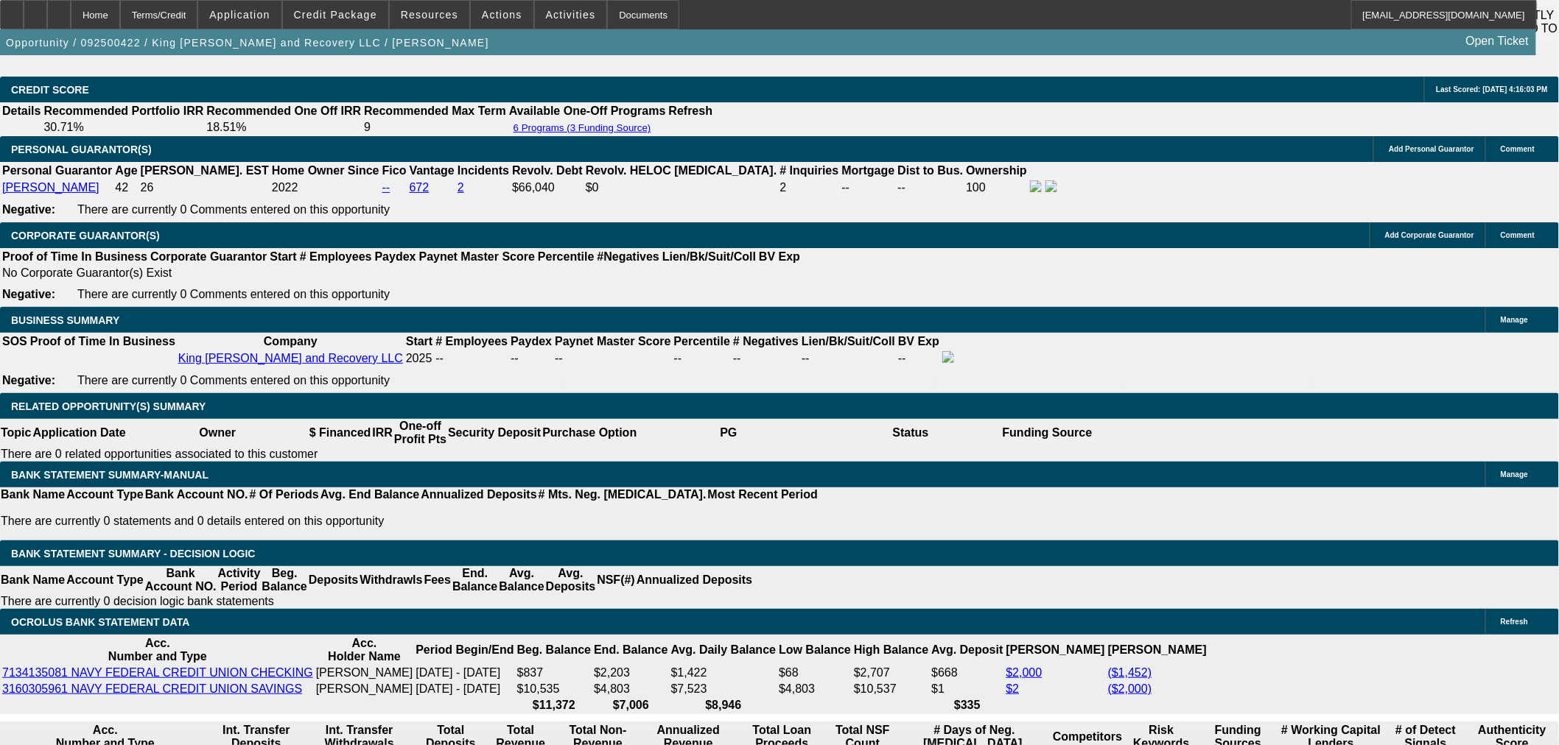
scroll to position [2104, 0]
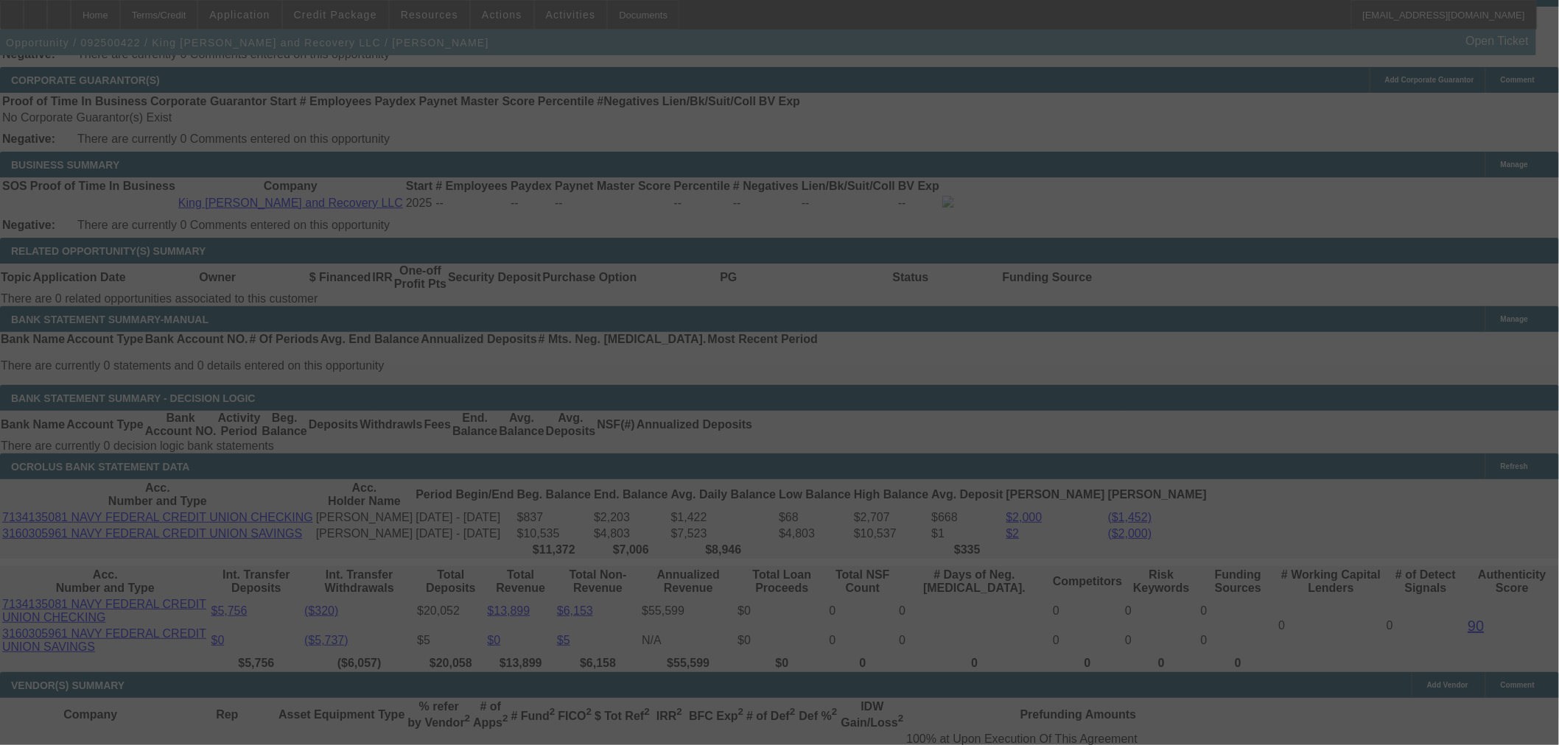
scroll to position [2514, 0]
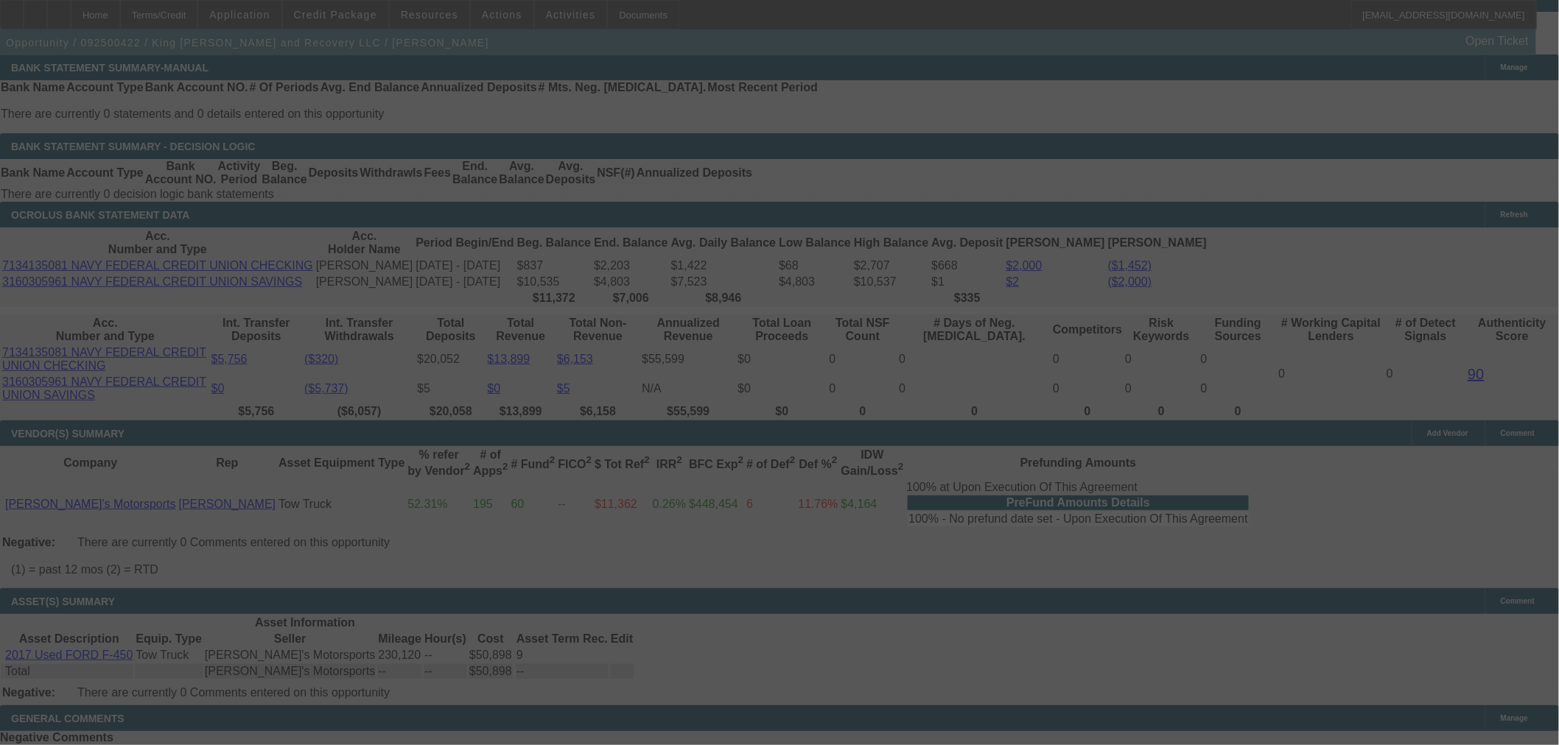
select select "0.15"
select select "2"
select select "0.1"
select select "4"
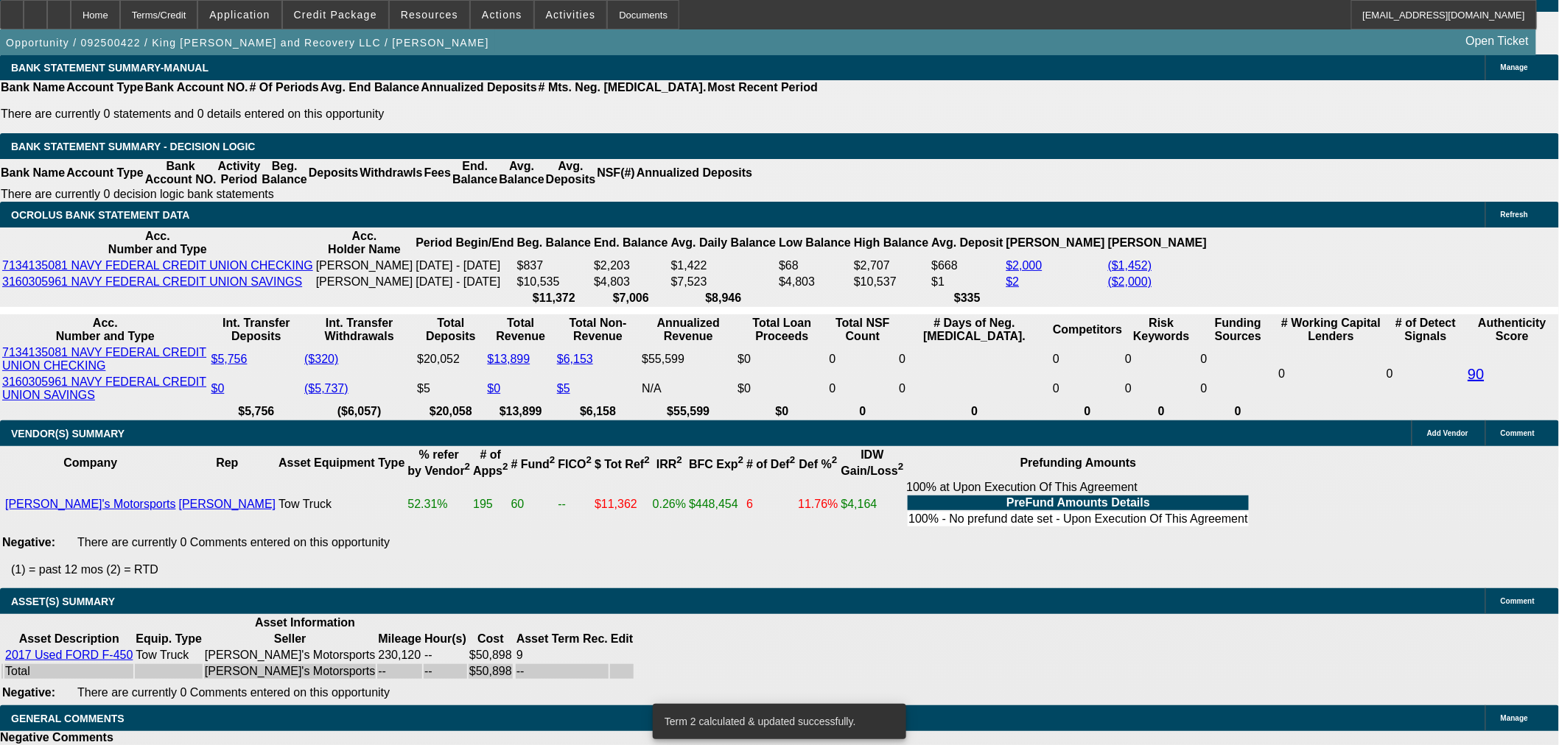
select select "4"
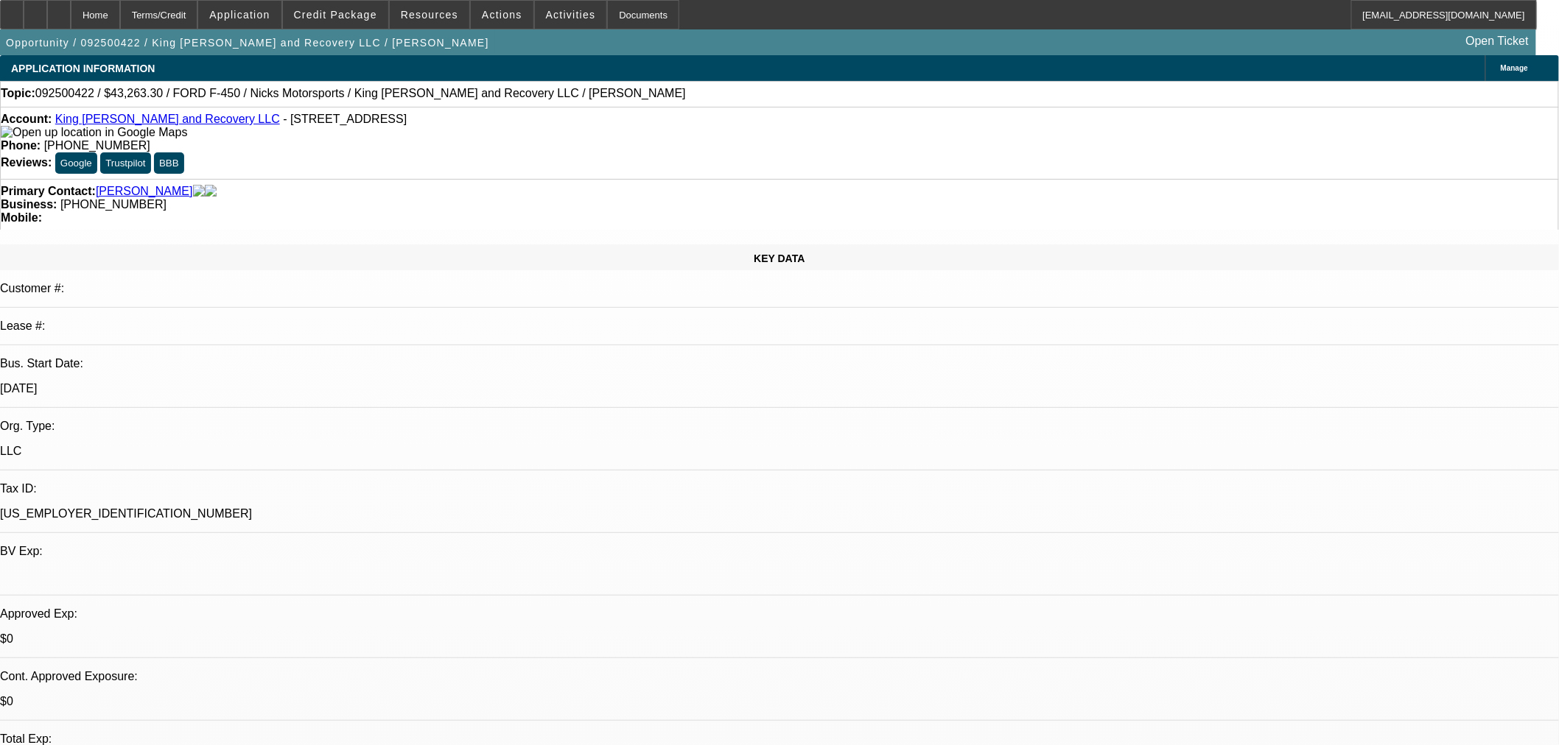
paste textarea "ID CONSIDER THE CUSTOMER FOR APPROVAL BUT THE TRUCK HERE RECOMMENDS A 9 MONTH T…"
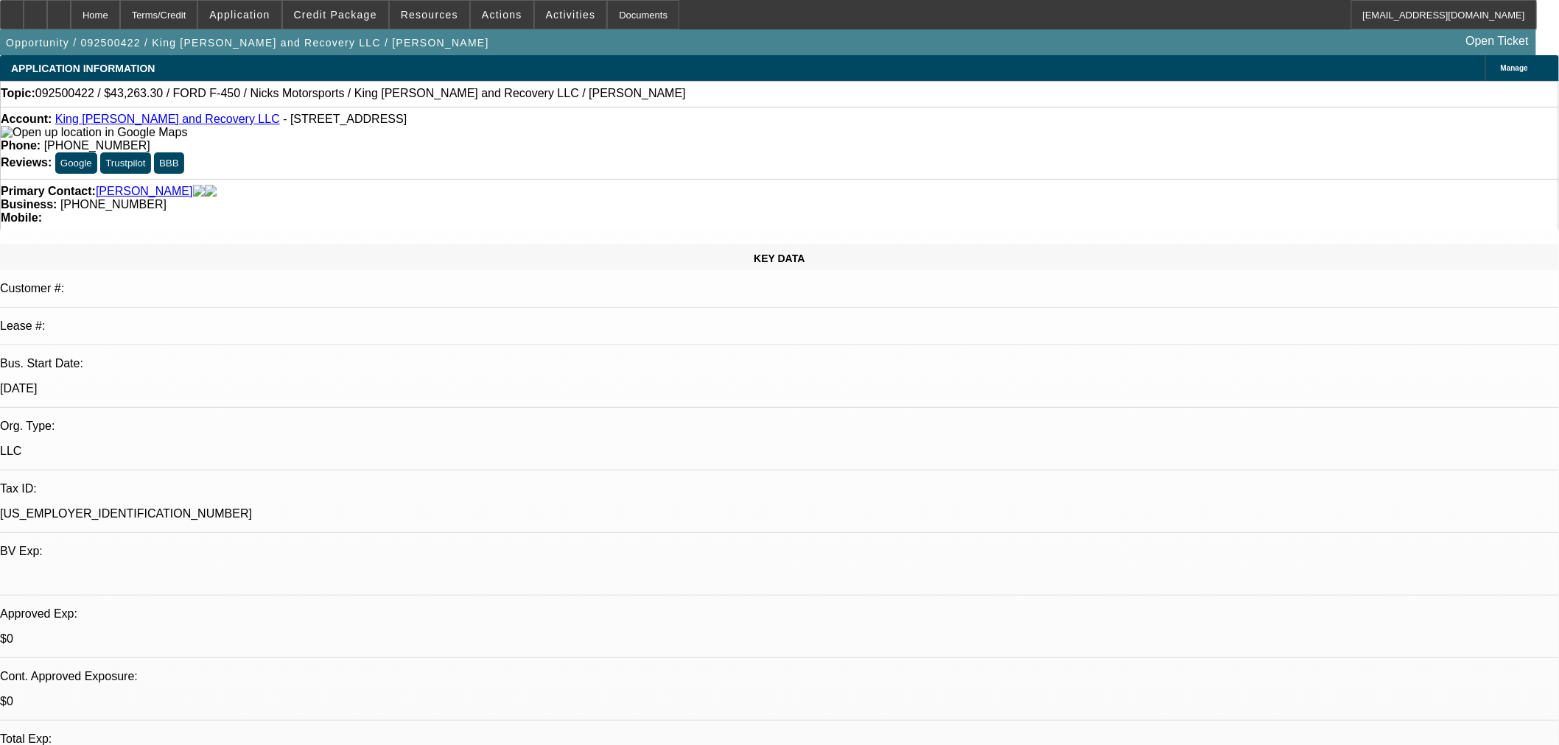
paste textarea
type textarea "ID CONSIDER THE CUSTOMER FOR APPROVAL BUT THE TRUCK HERE RECOMMENDS A 9 MONTH T…"
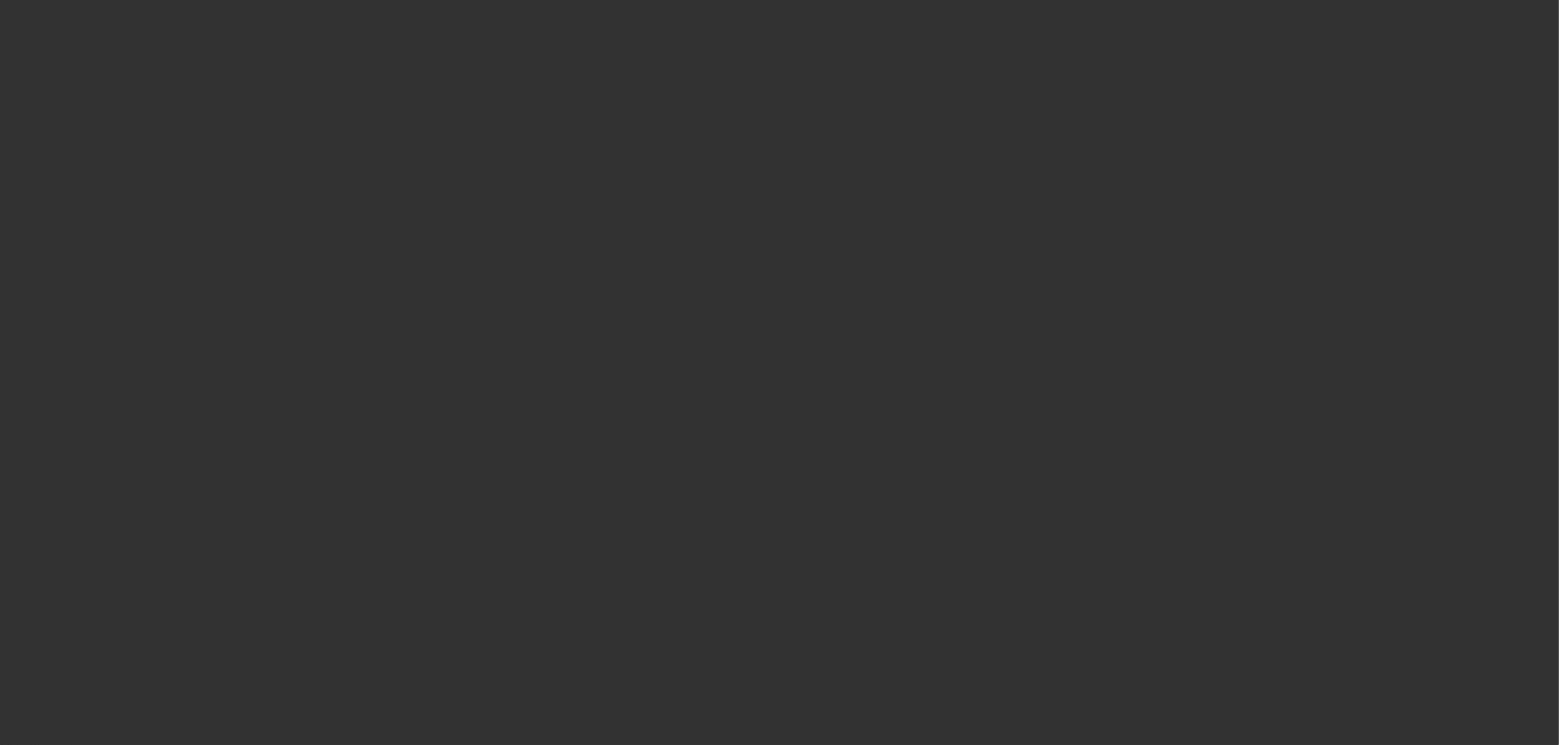
scroll to position [654, 0]
select select "0.15"
select select "2"
select select "0.1"
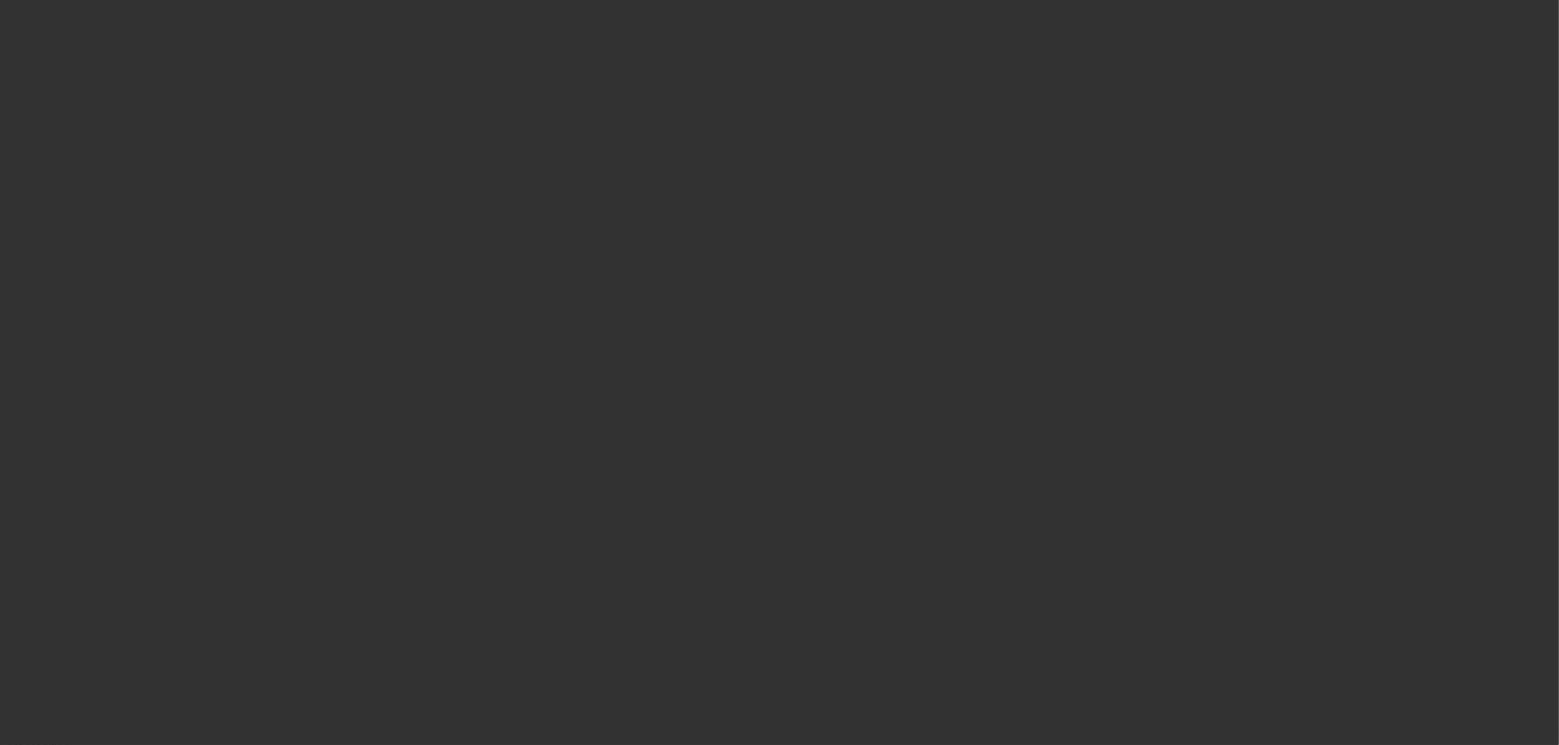
select select "4"
select select "0.15"
select select "2"
select select "0.1"
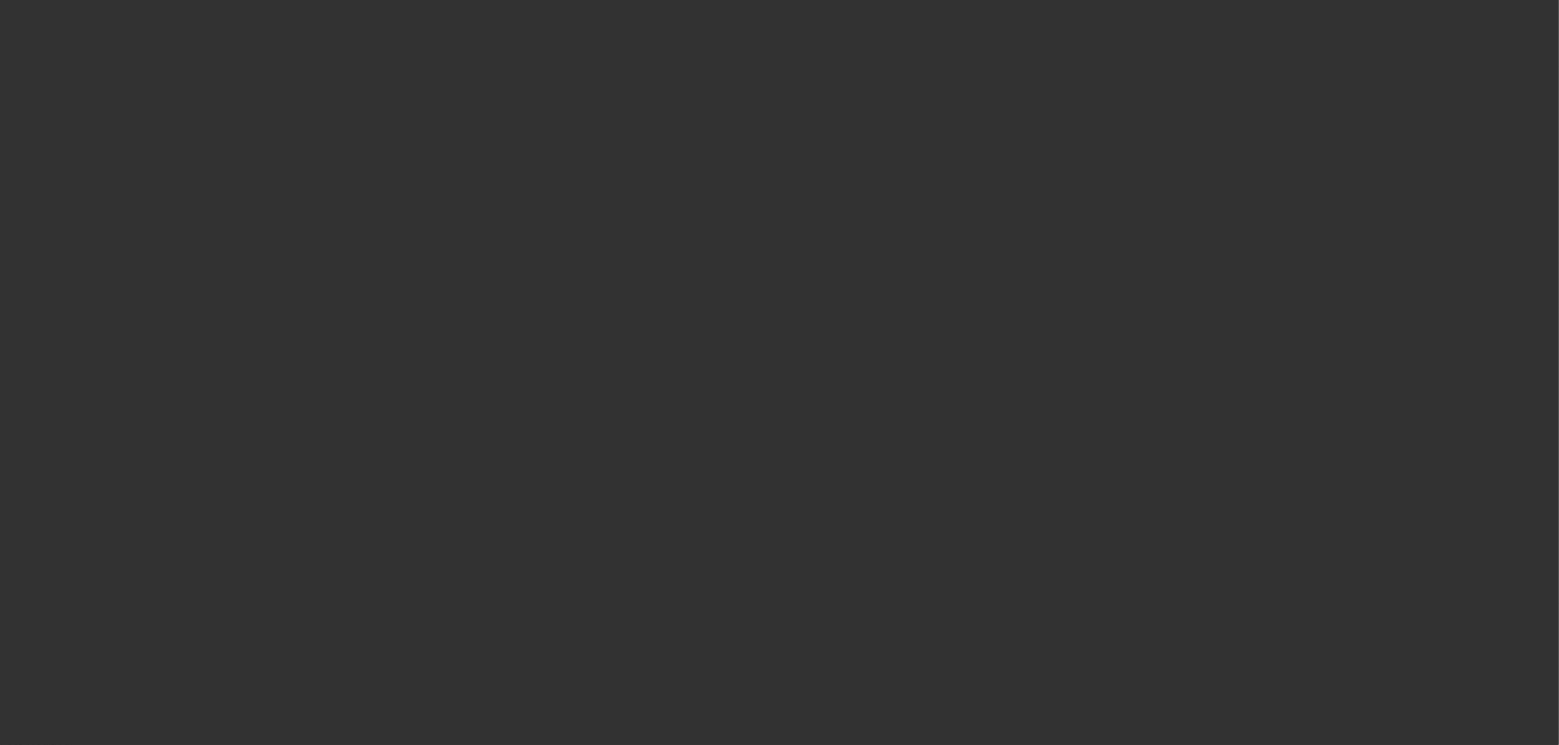
select select "4"
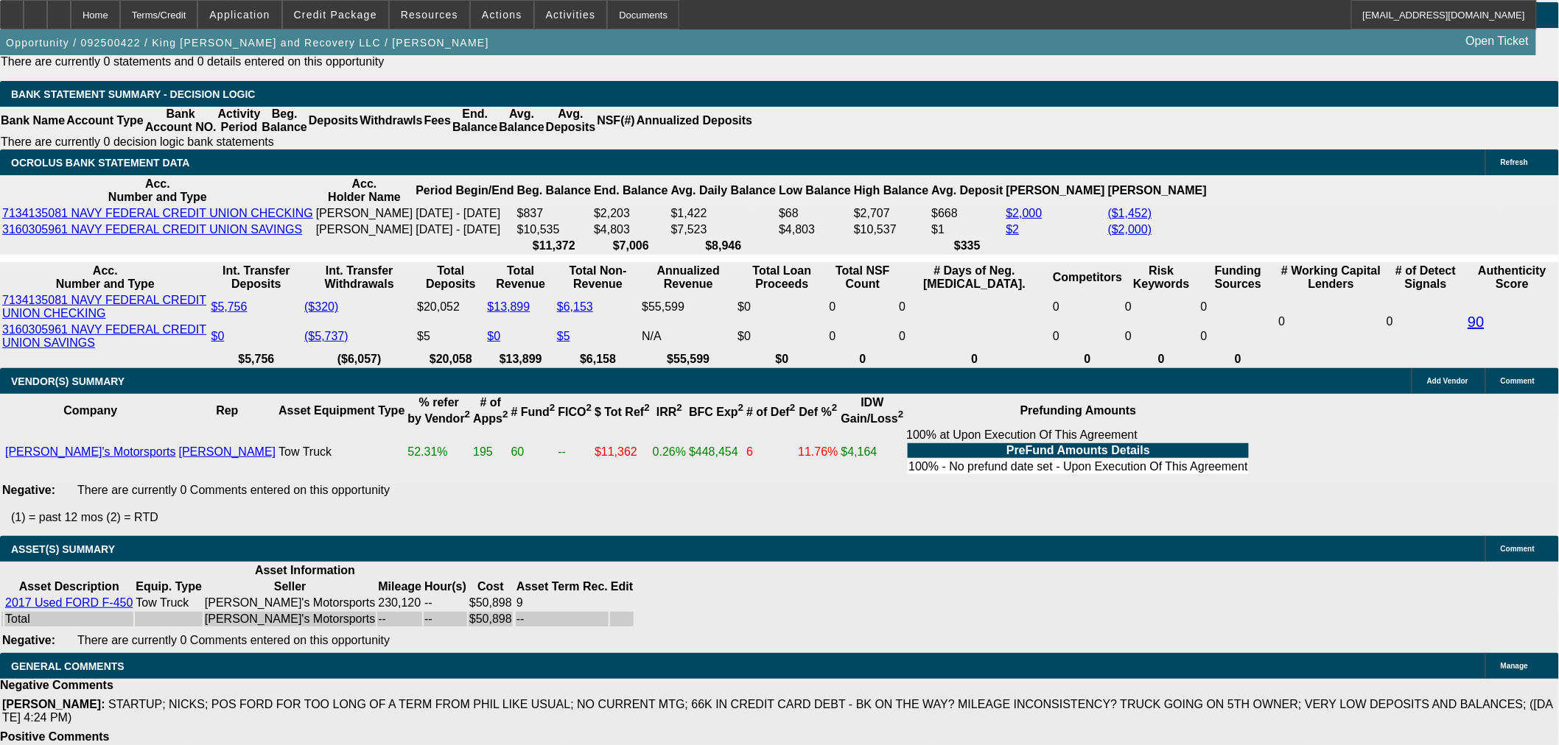
scroll to position [2677, 0]
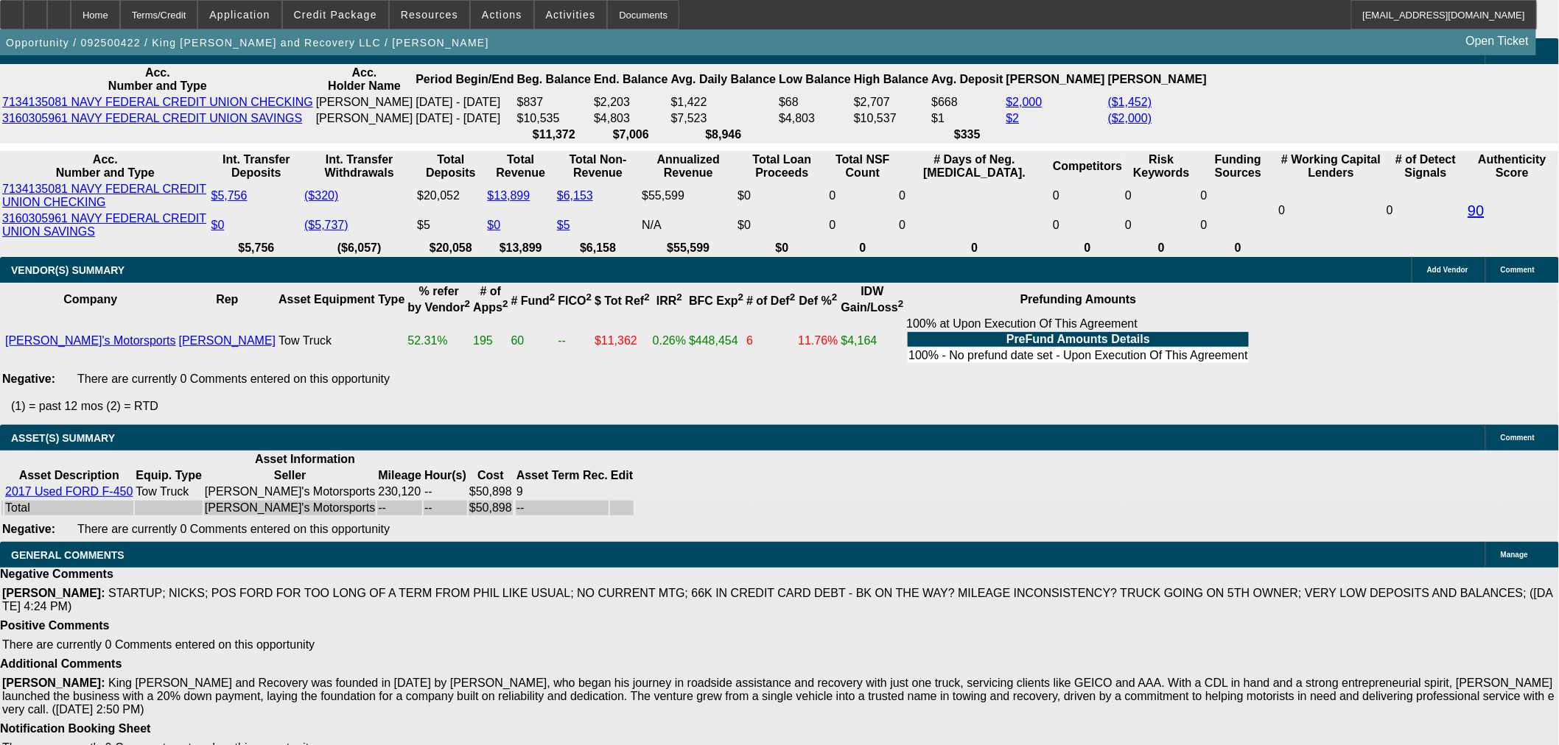
select select "6"
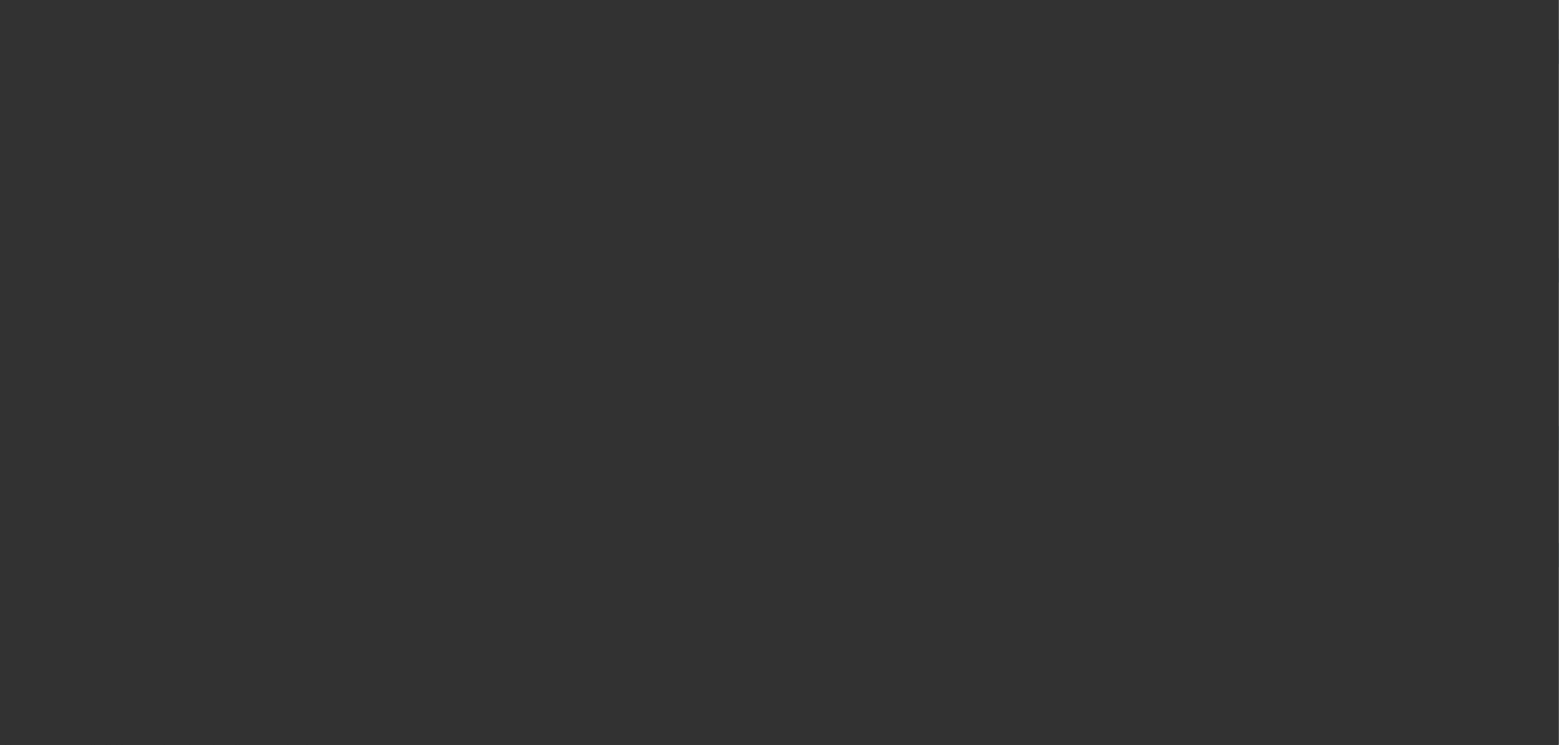
scroll to position [0, 0]
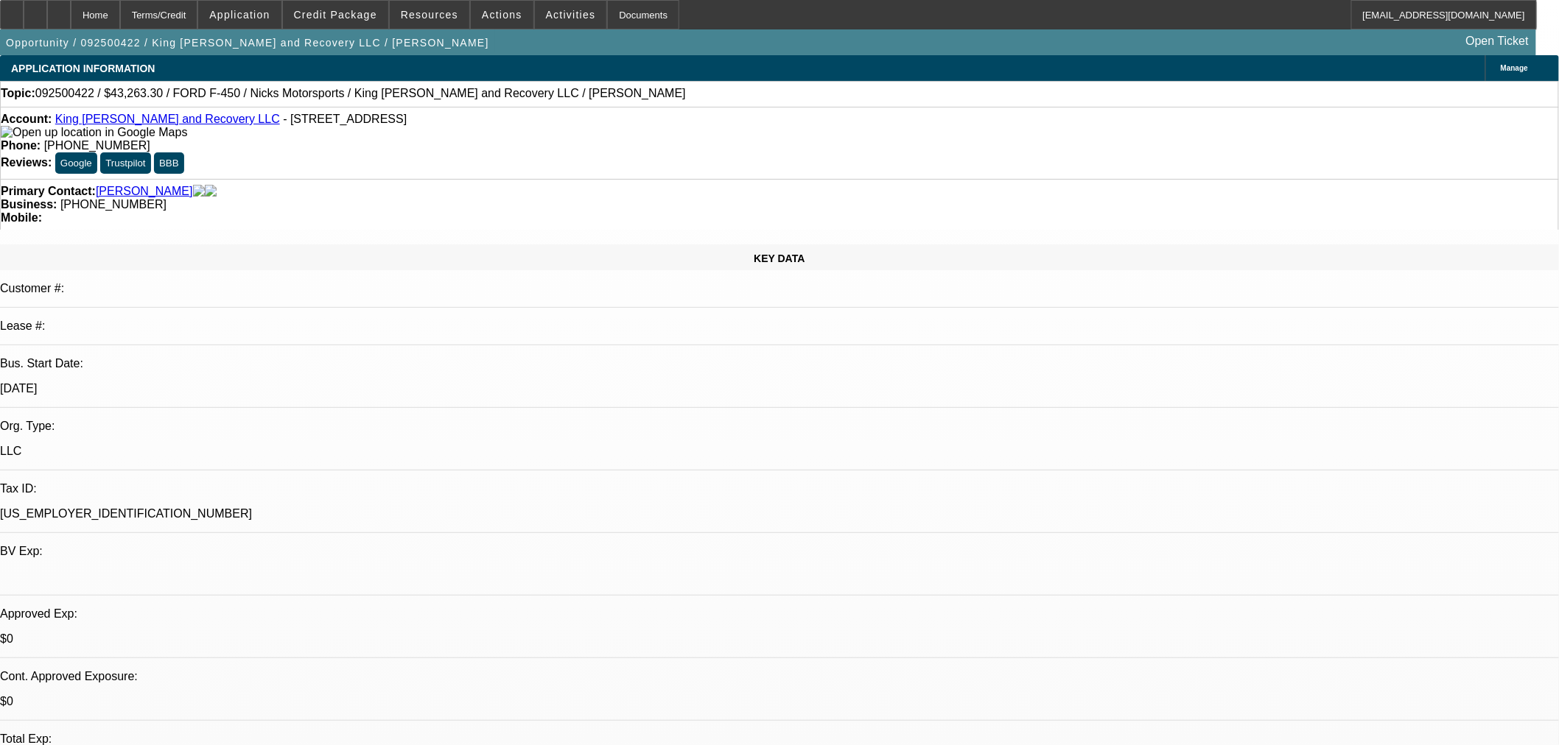
paste textarea "ID CONSIDER THE CUSTOMER FOR APPROVAL BUT THE TRUCK HERE RECOMMENDS A 9 MONTH T…"
type textarea "ID CONSIDER THE CUSTOMER FOR APPROVAL BUT THE TRUCK HERE RECOMMENDS A 9 MONTH T…"
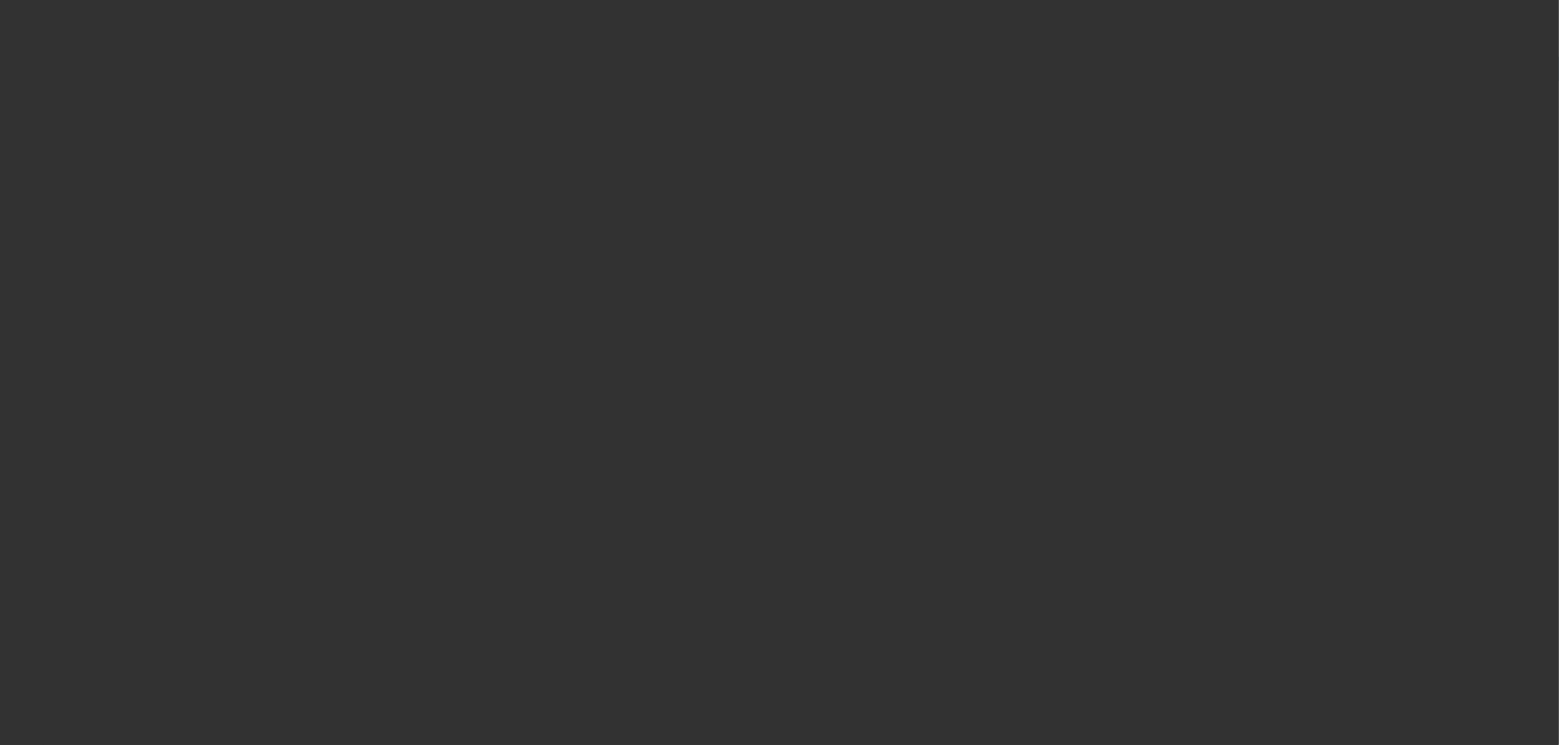
select select "0.15"
select select "2"
select select "0.1"
select select "4"
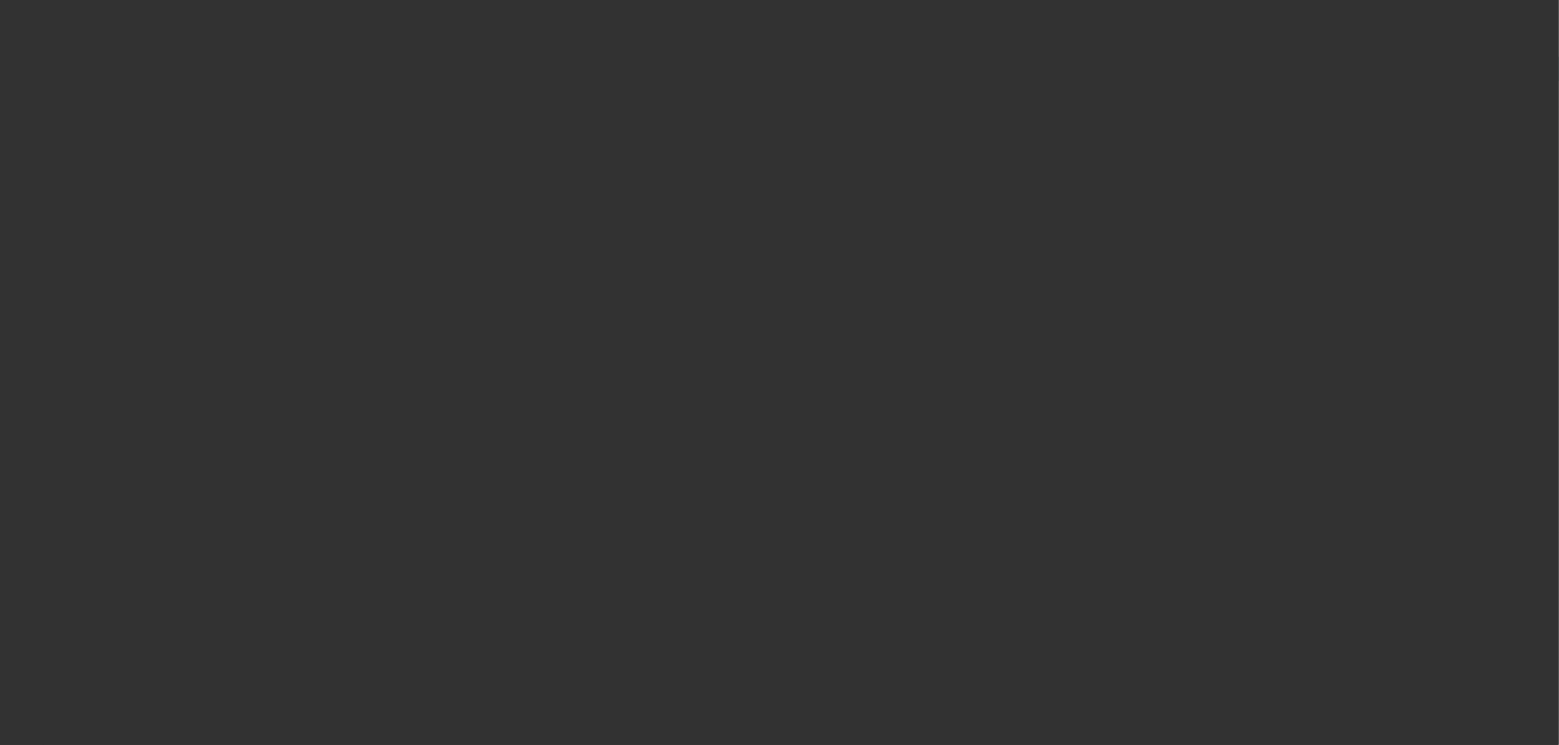
select select "0.15"
select select "2"
select select "0.1"
select select "4"
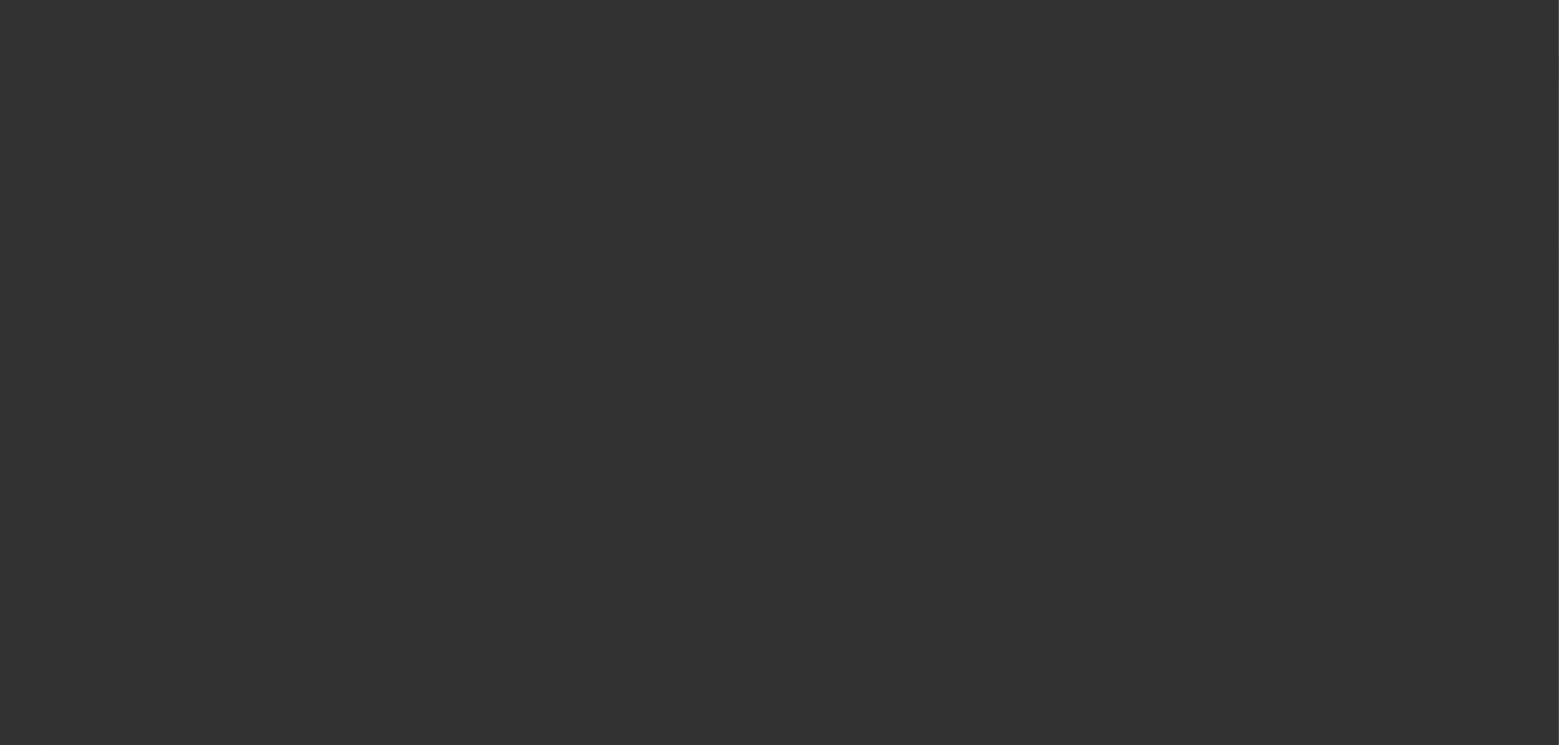
select select "0.15"
select select "2"
select select "0.1"
select select "4"
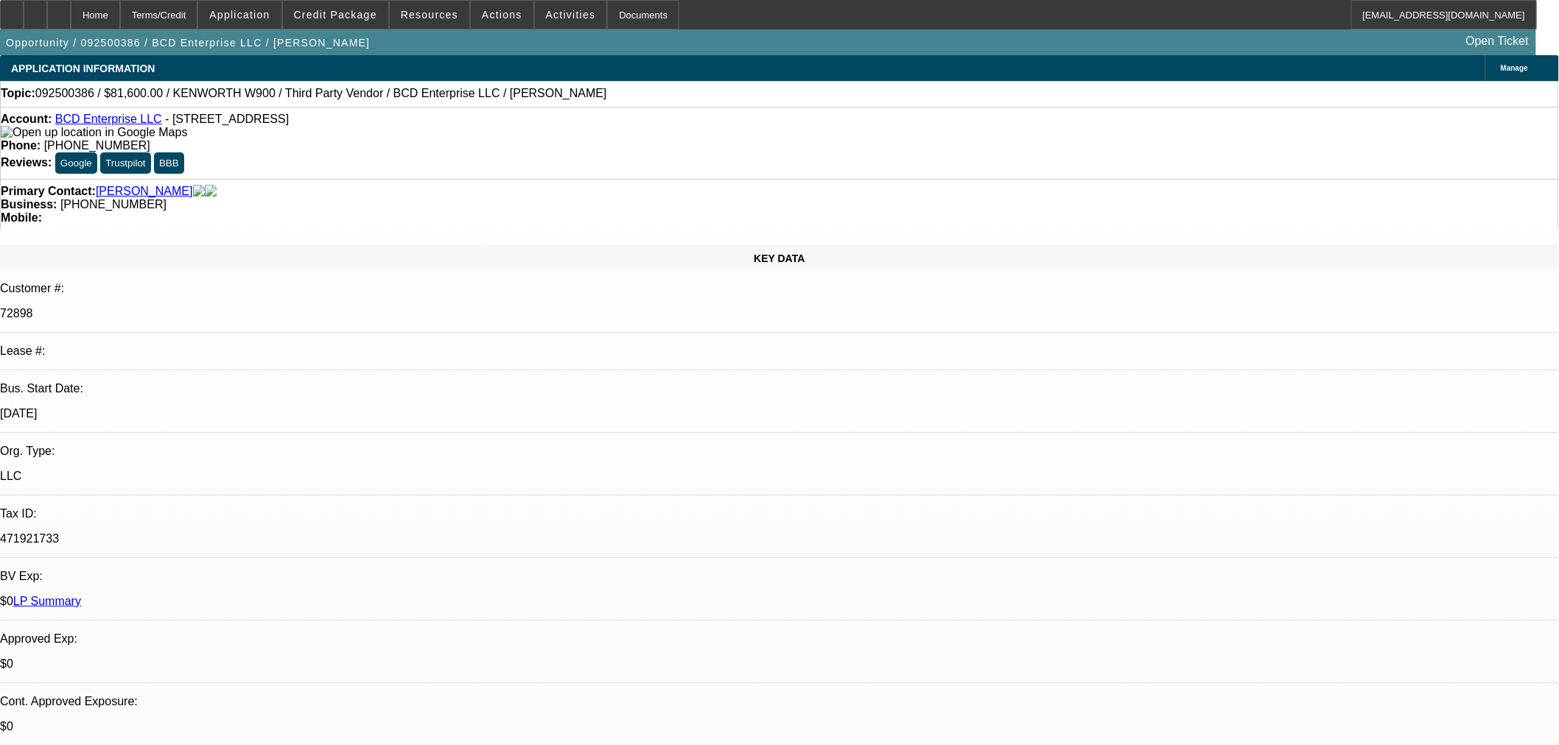
select select "0.15"
select select "2"
select select "0"
select select "6"
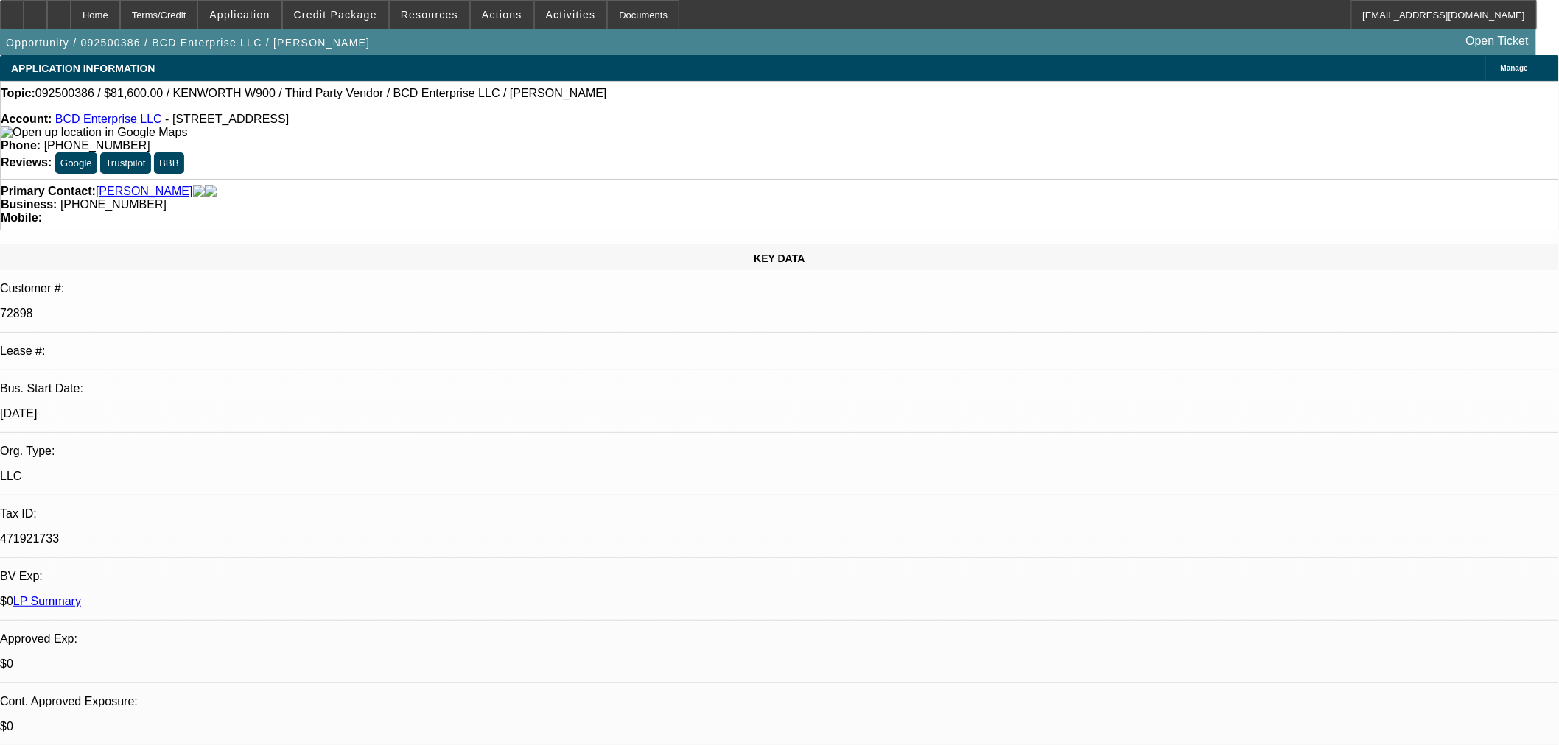
select select "0.15"
select select "2"
select select "0"
select select "6"
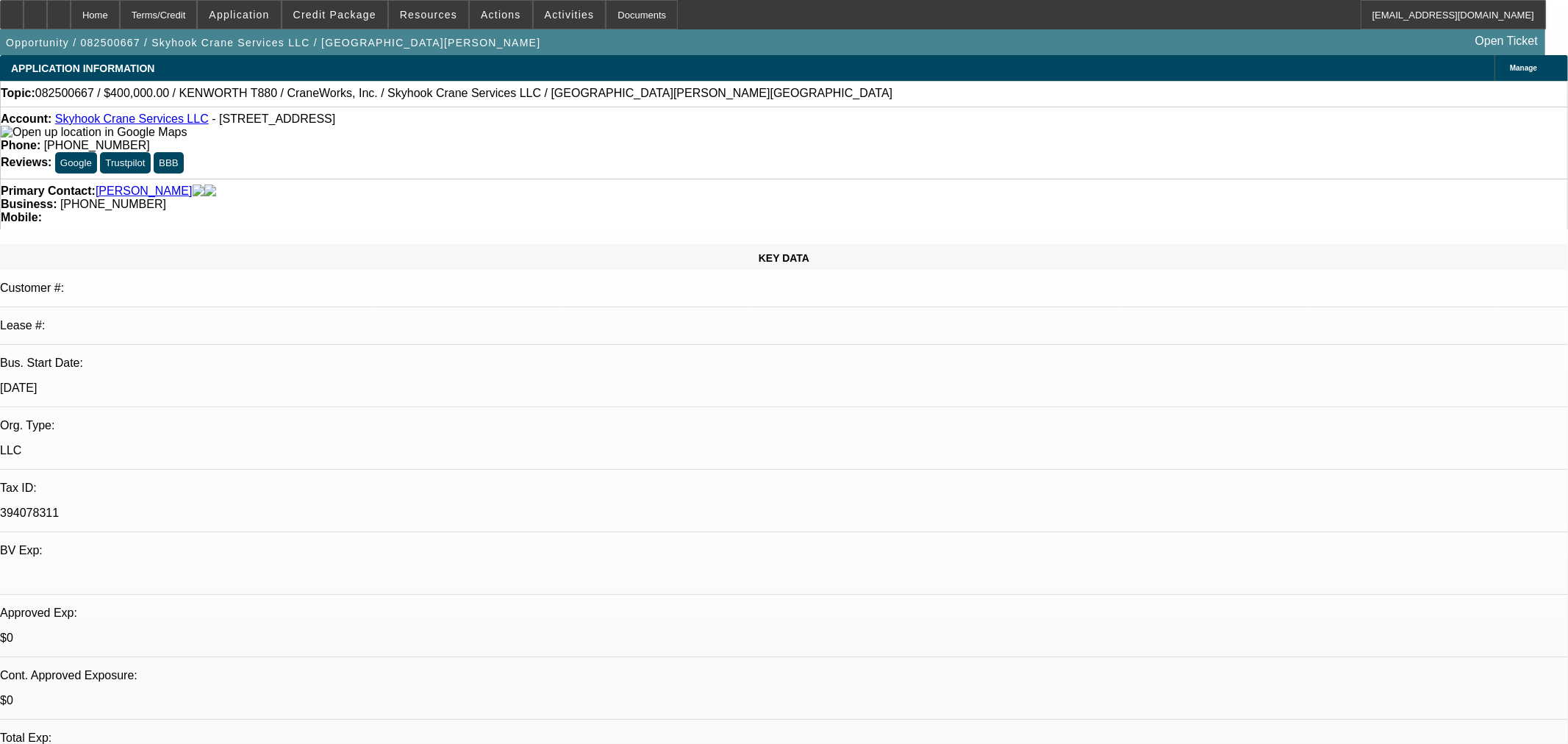
select select "0"
select select "2"
select select "0"
select select "6"
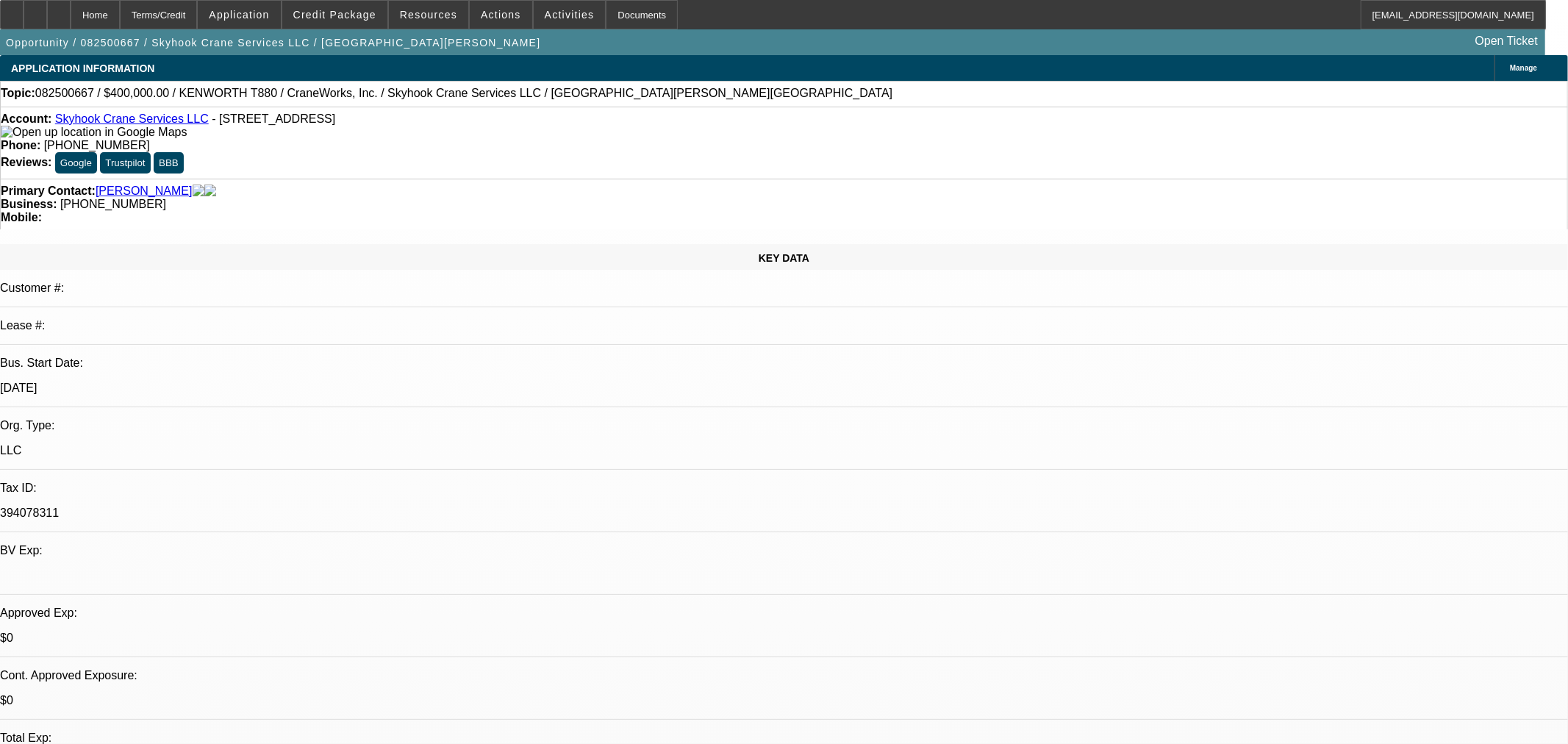
select select "0"
select select "2"
select select "0"
select select "6"
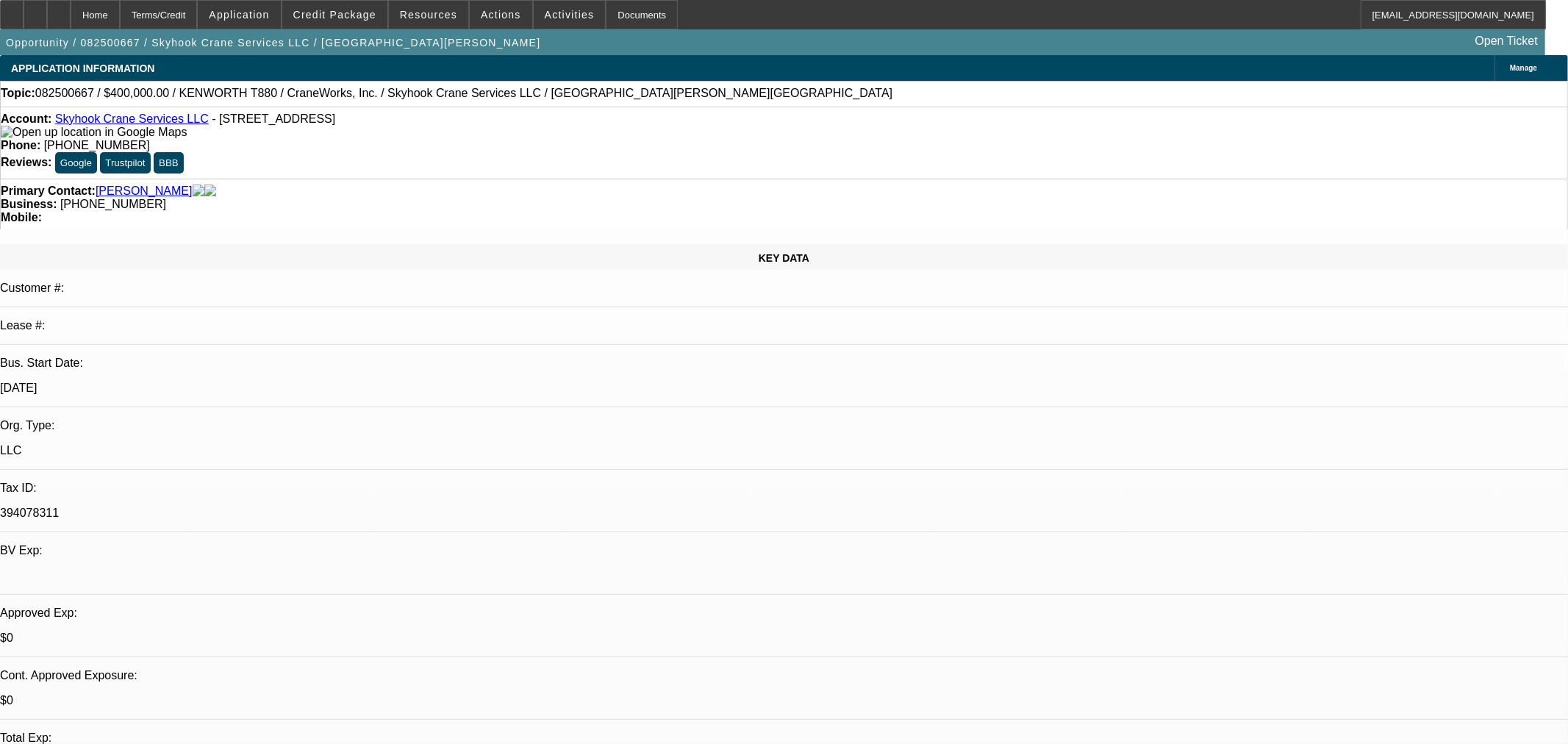
select select "0"
select select "2"
select select "0"
select select "6"
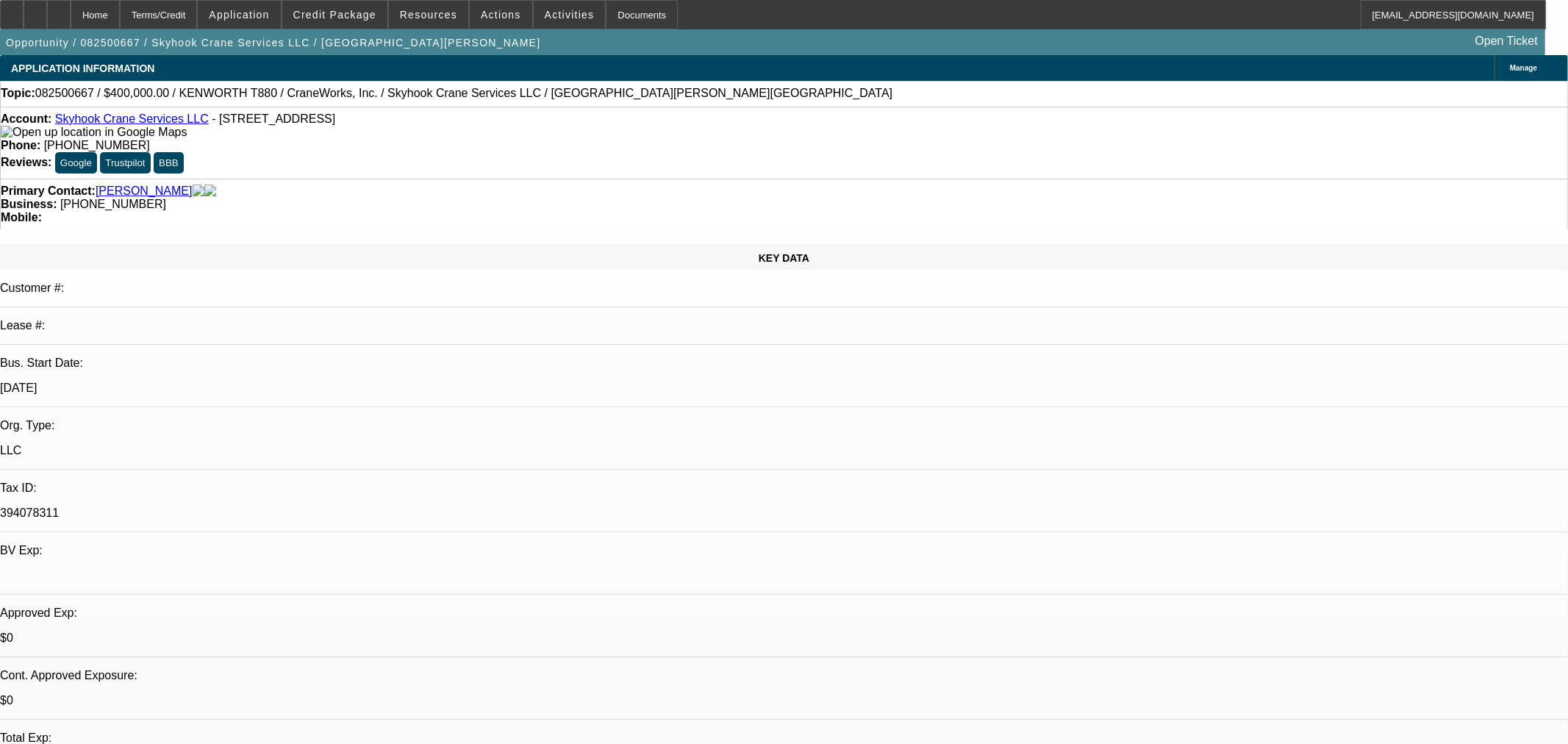
select select "0.15"
select select "2"
select select "0"
select select "6"
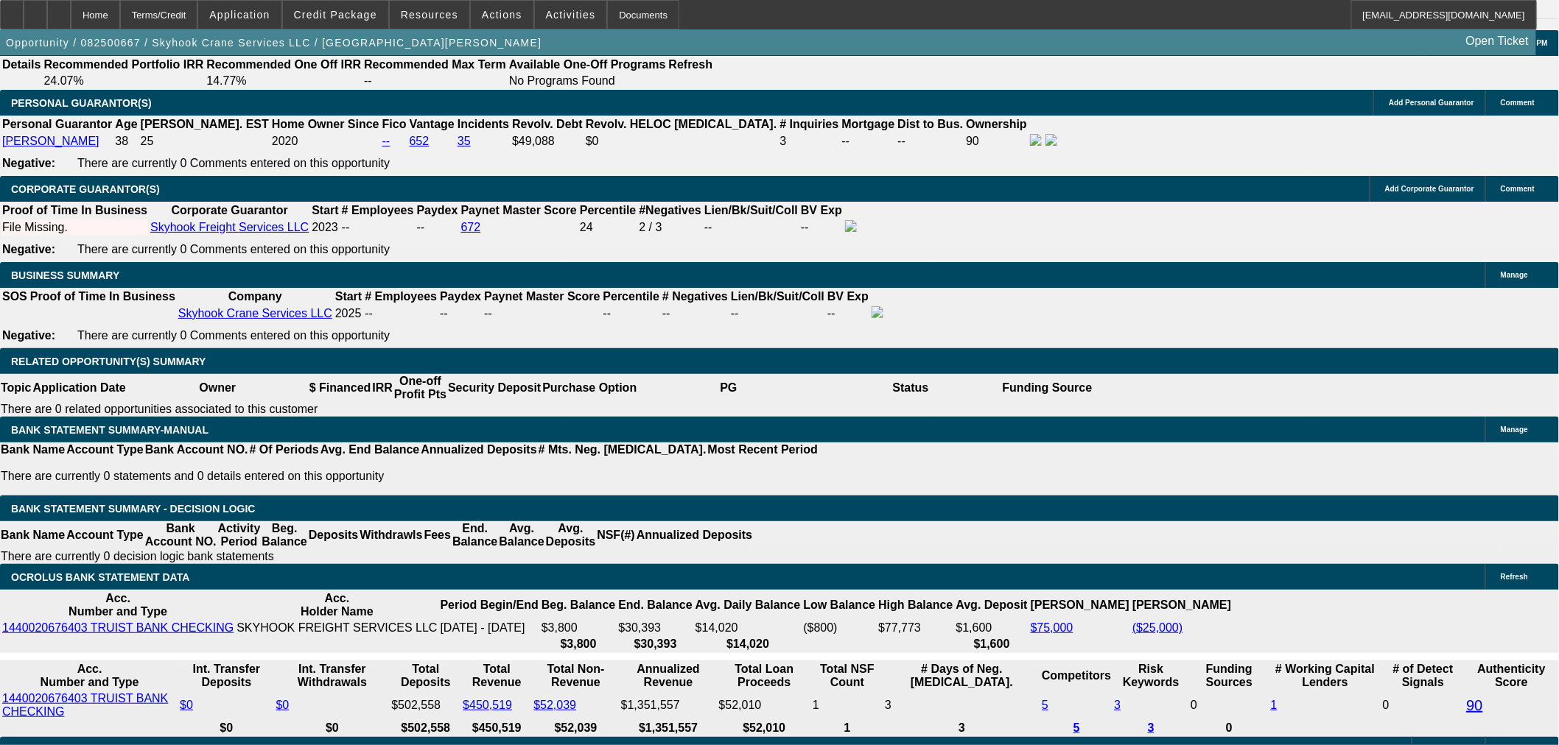
scroll to position [2029, 0]
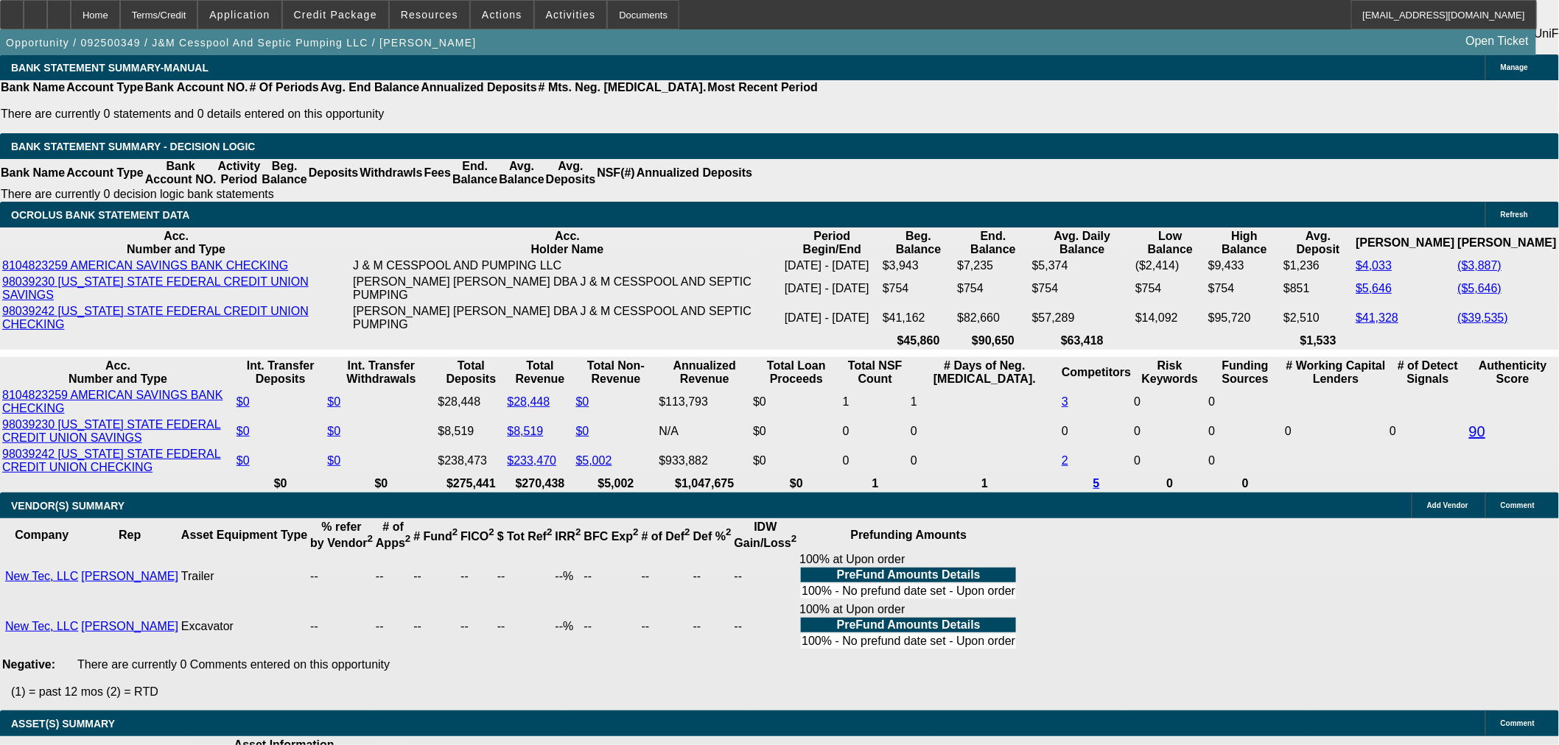
select select "0"
select select "3"
select select "0"
select select "6"
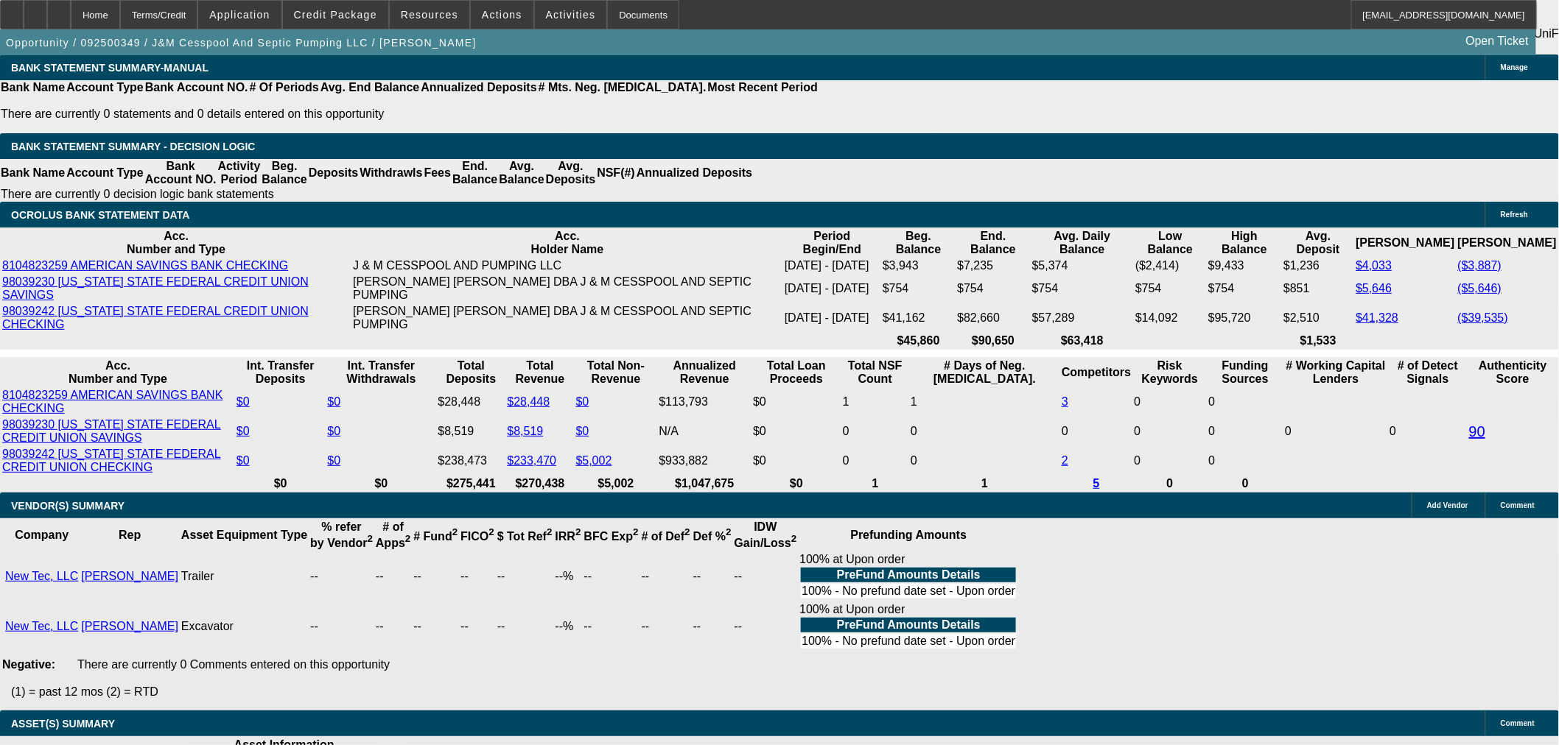
select select "0.1"
select select "0"
select select "2"
select select "0"
select select "6"
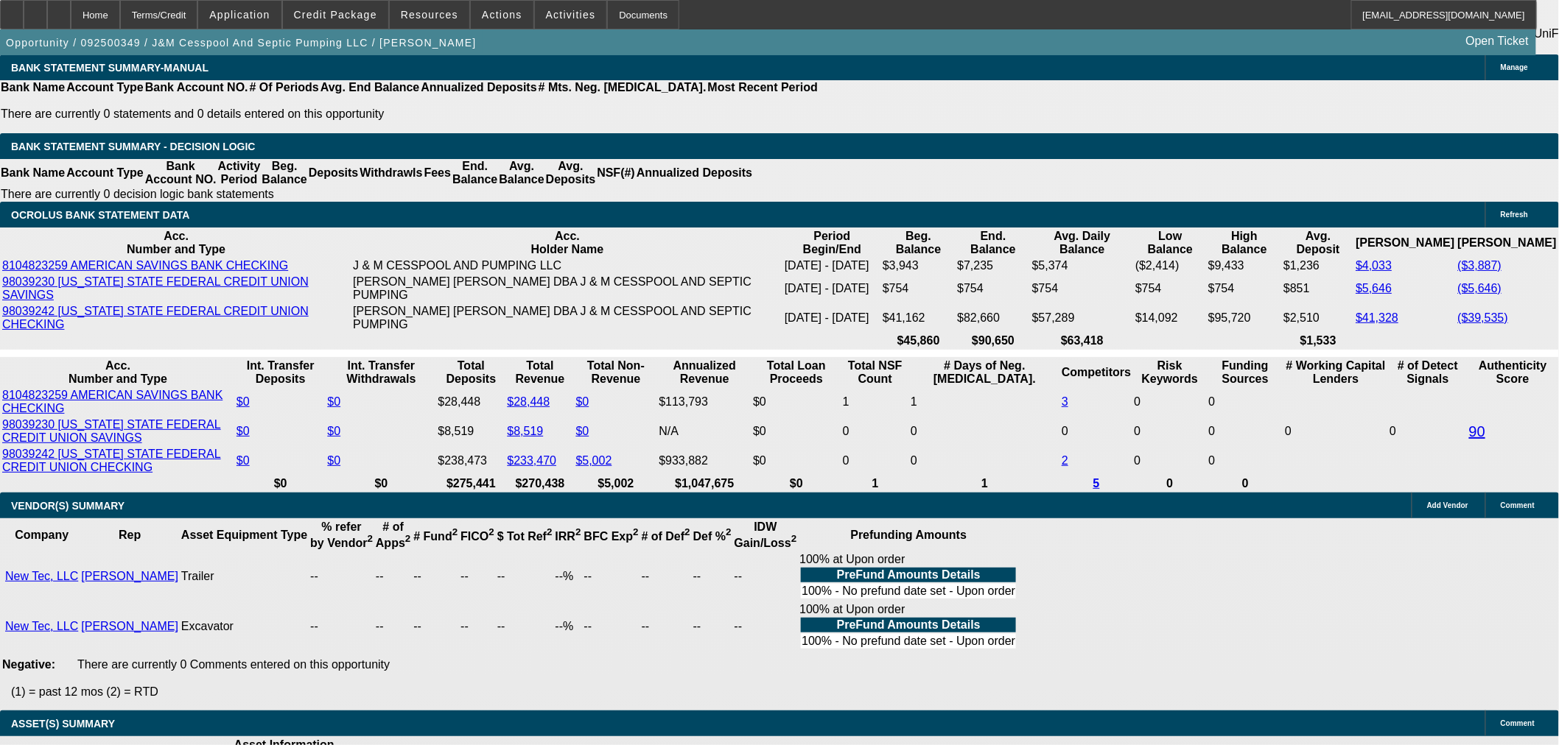
select select "0.1"
select select "0"
select select "2"
select select "0"
select select "6"
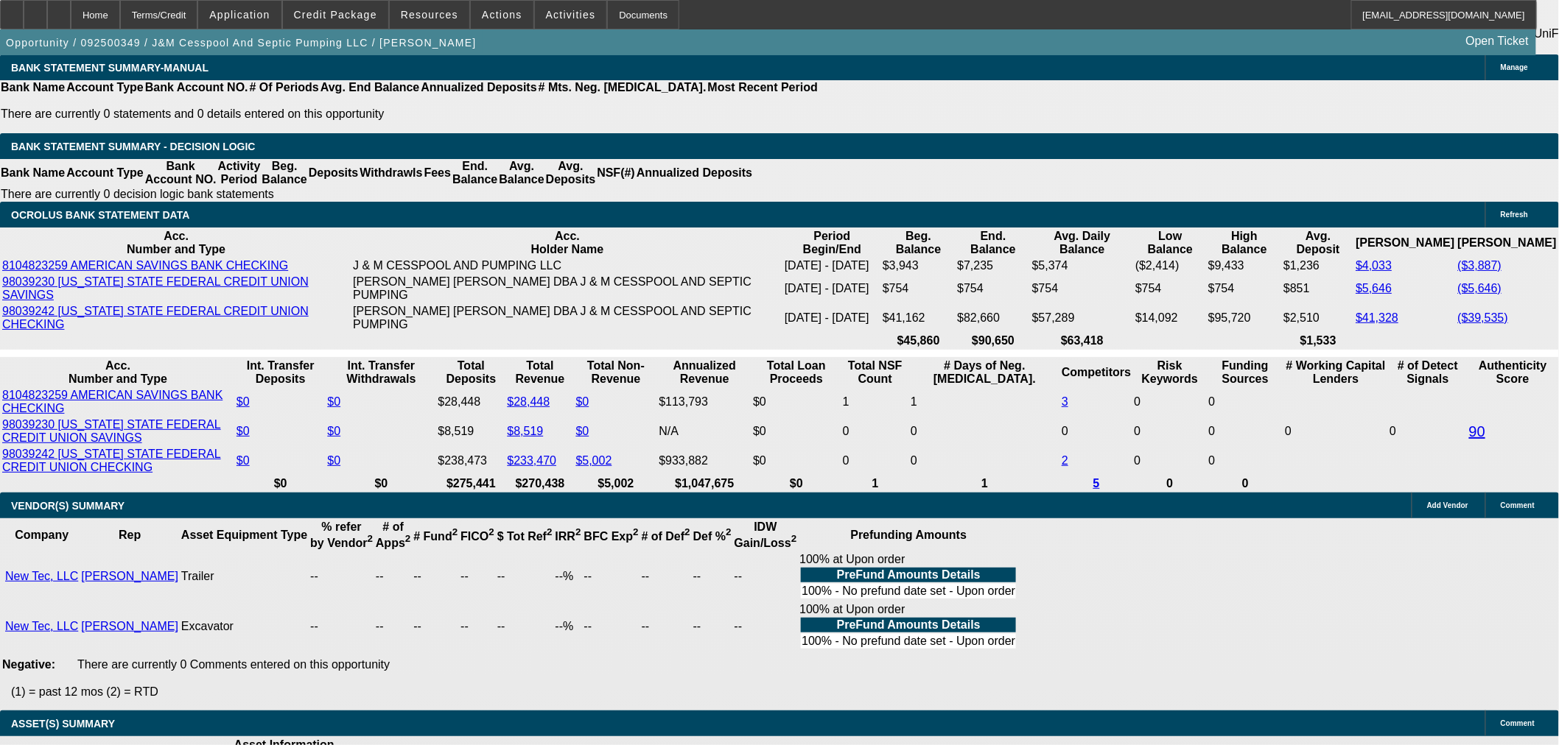
select select "0"
select select "2"
select select "0"
select select "6"
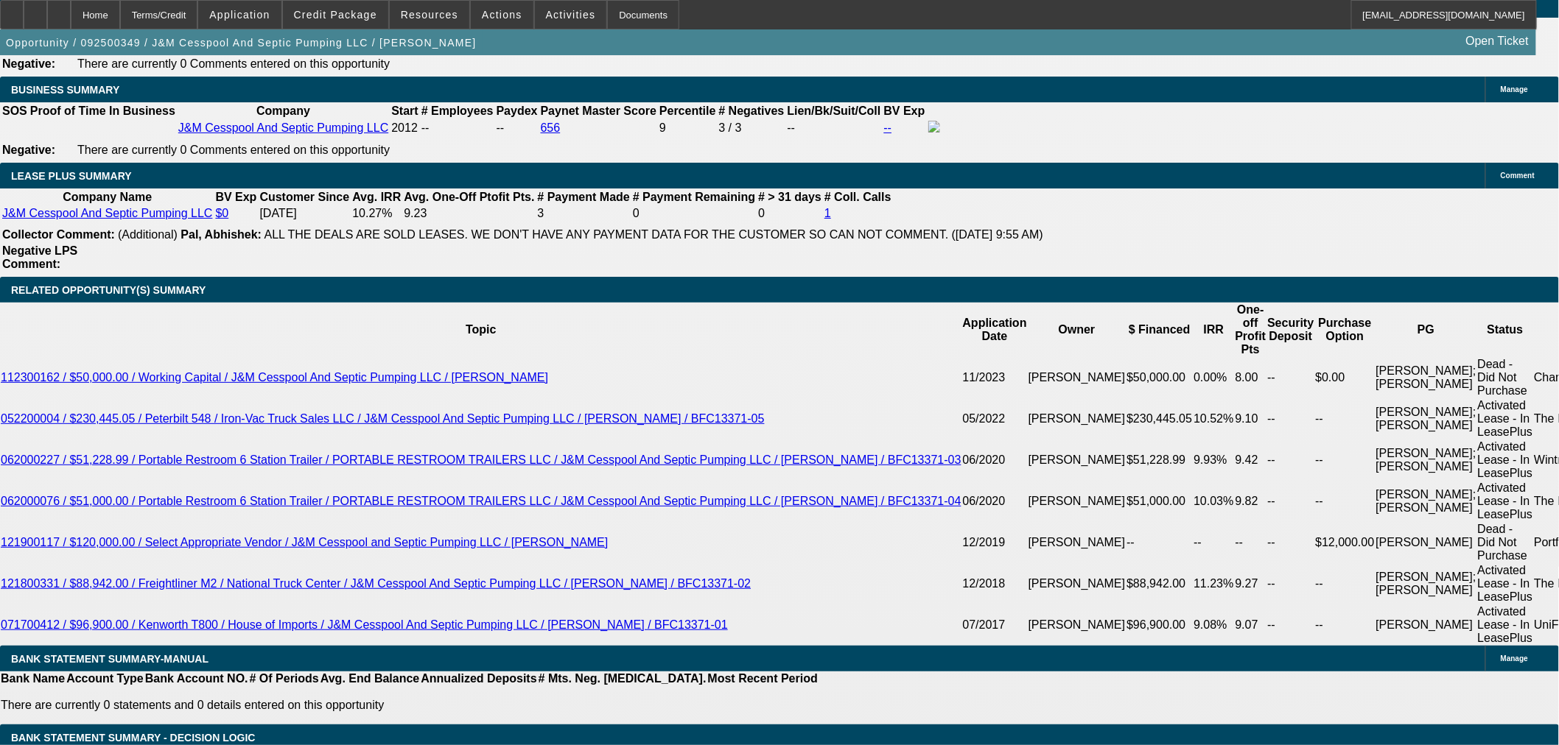
scroll to position [2619, 0]
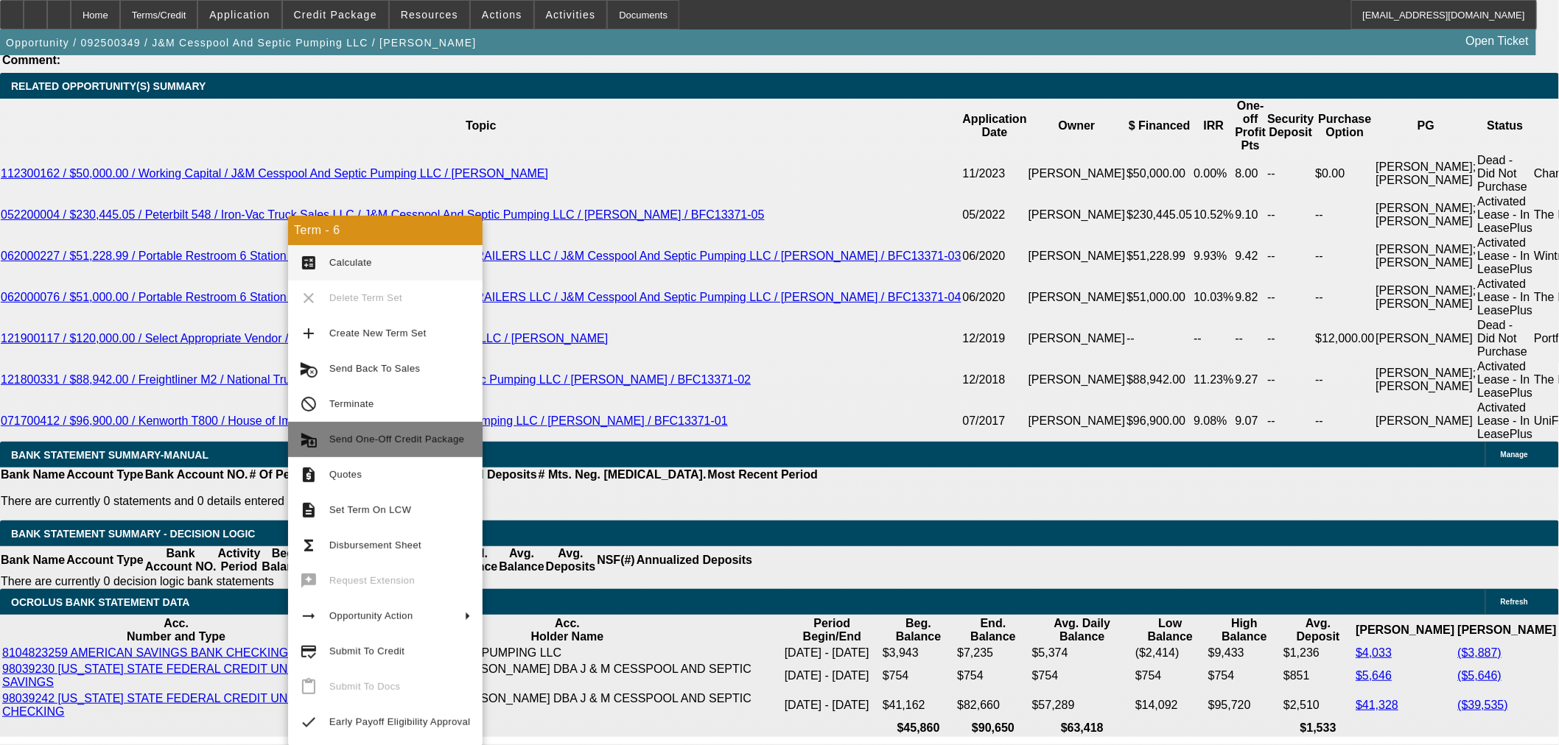
click at [399, 438] on span "Send One-Off Credit Package" at bounding box center [396, 439] width 135 height 11
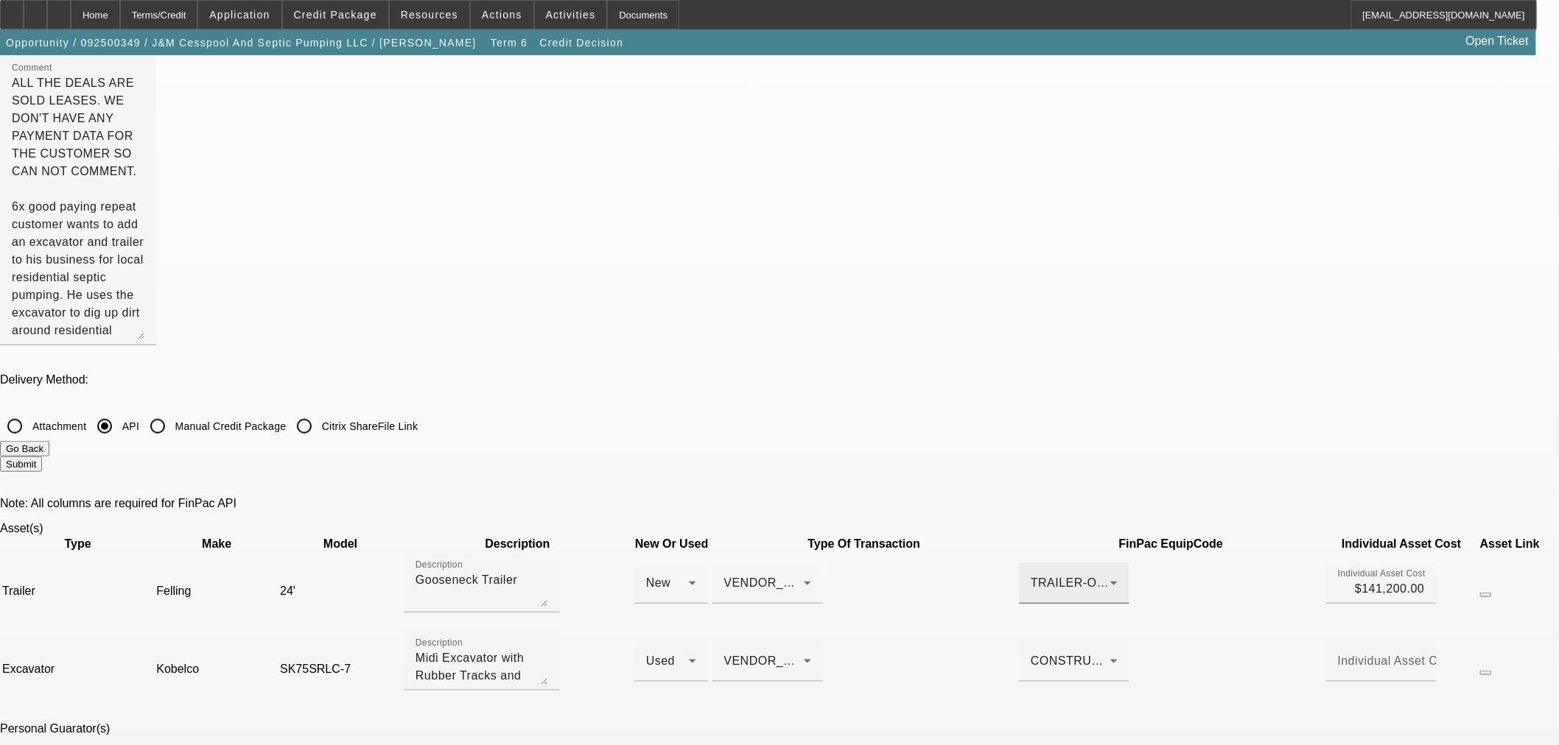
scroll to position [245, 0]
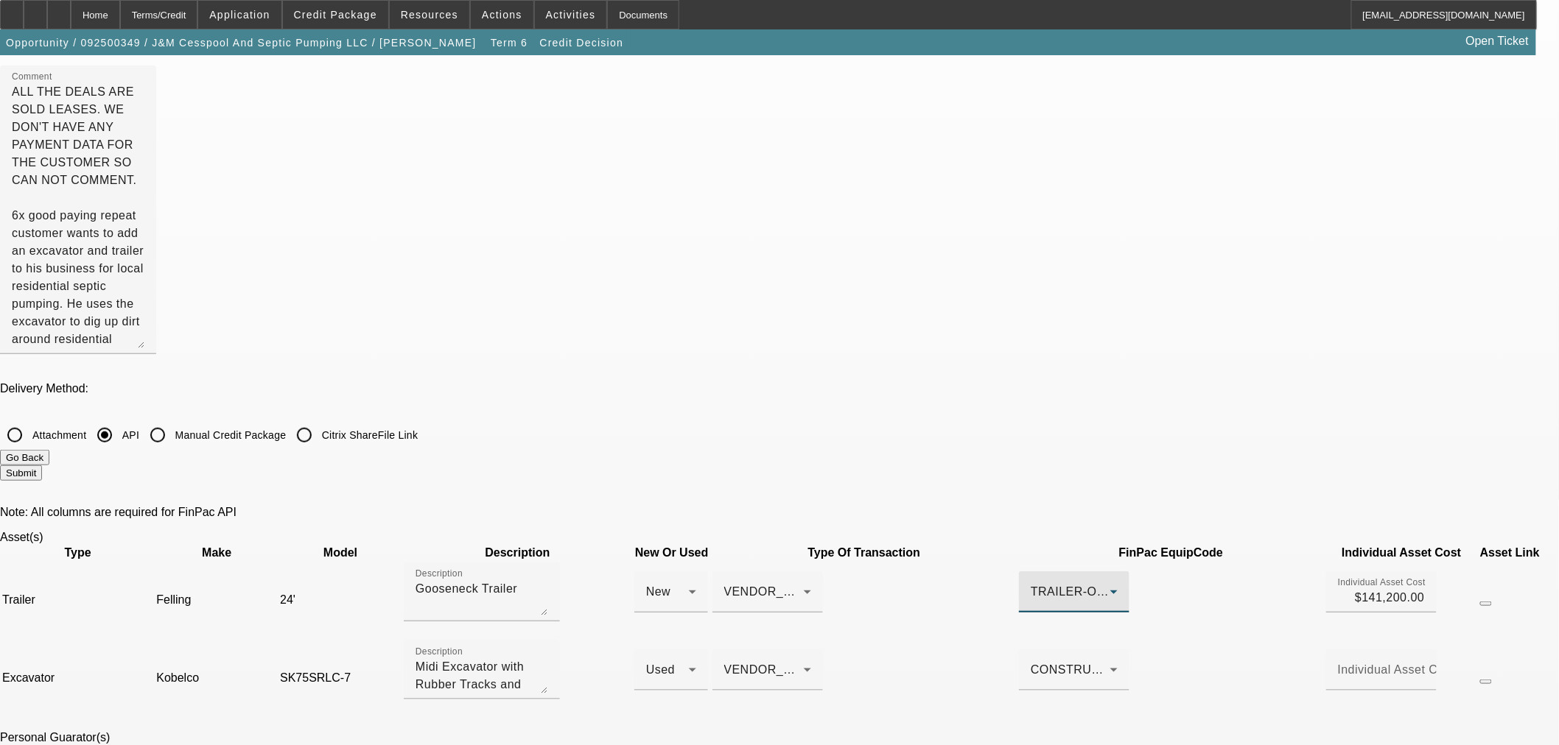
click at [1030, 586] on span "TRAILER-Other" at bounding box center [1074, 592] width 88 height 13
click at [1030, 661] on div "CONSTRUCTION YELLOW IRON" at bounding box center [1070, 670] width 80 height 18
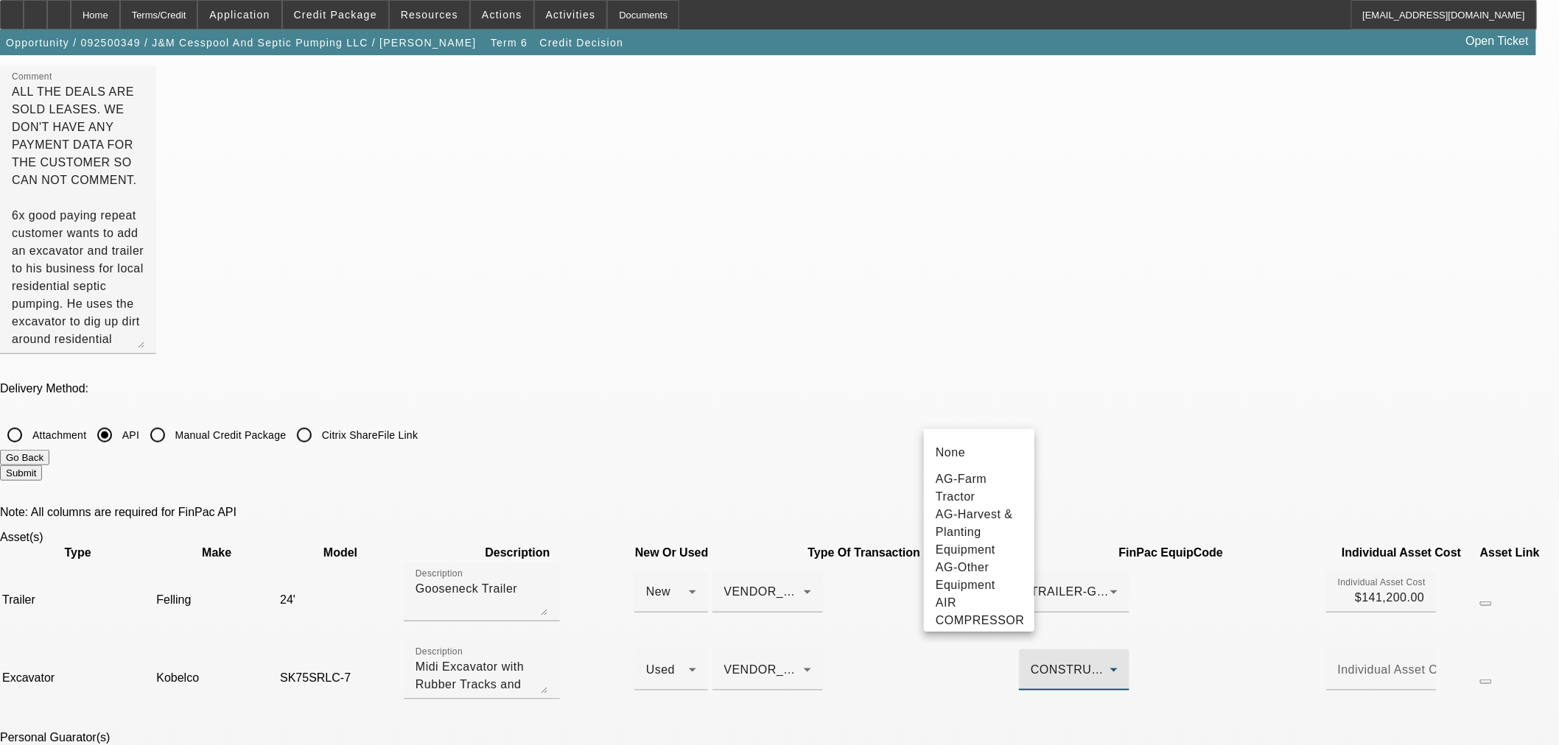
scroll to position [973, 0]
click at [970, 415] on div at bounding box center [779, 372] width 1559 height 745
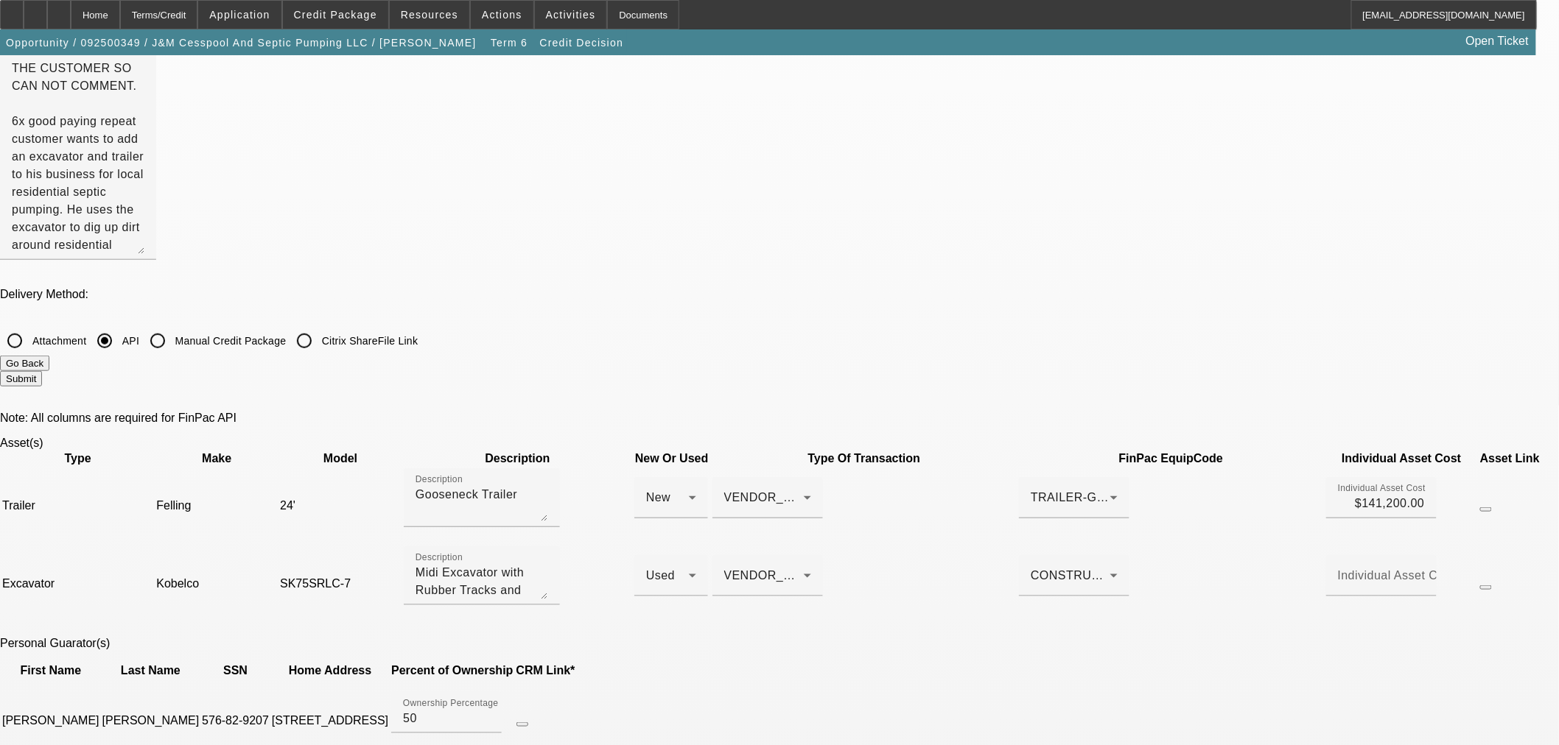
scroll to position [572, 0]
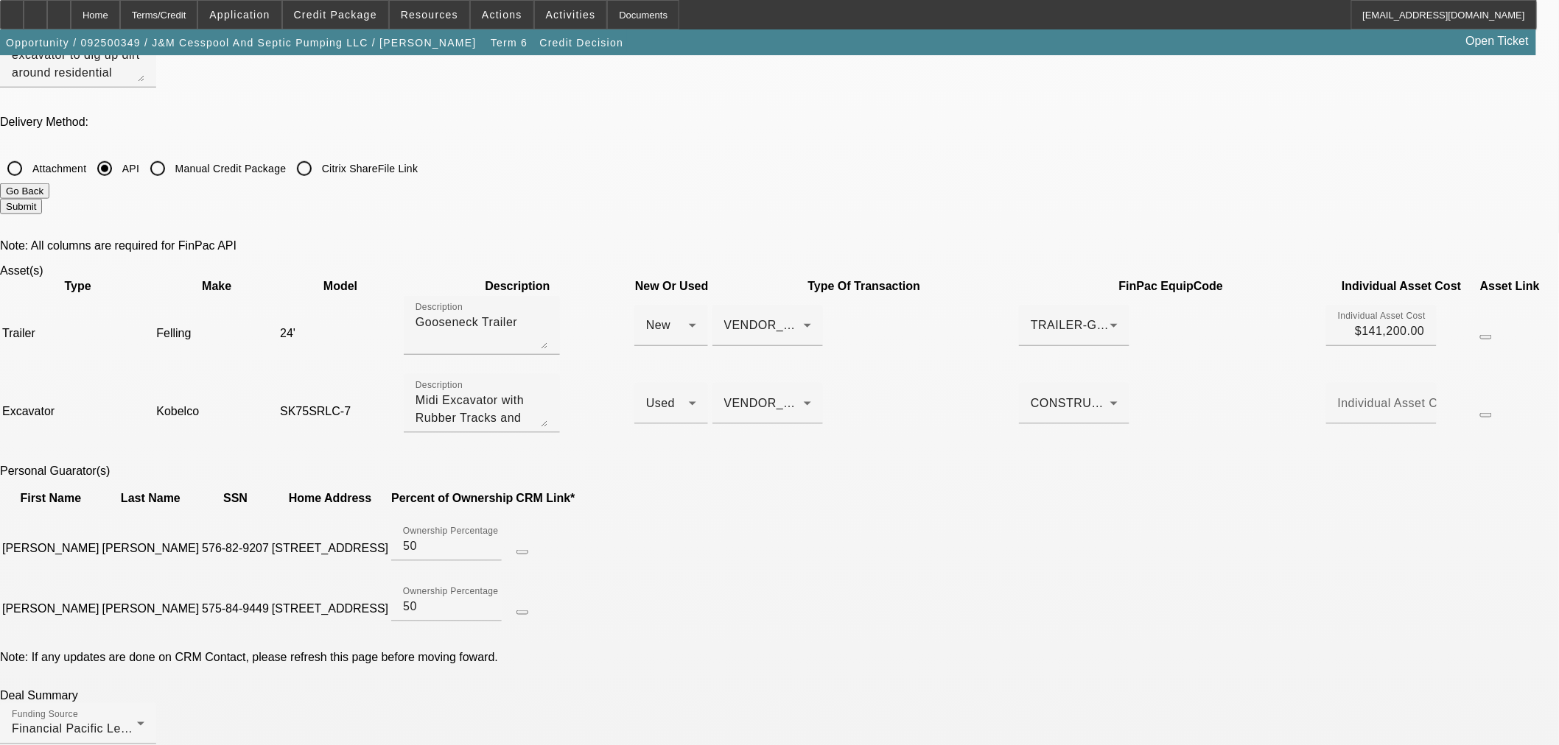
scroll to position [409, 0]
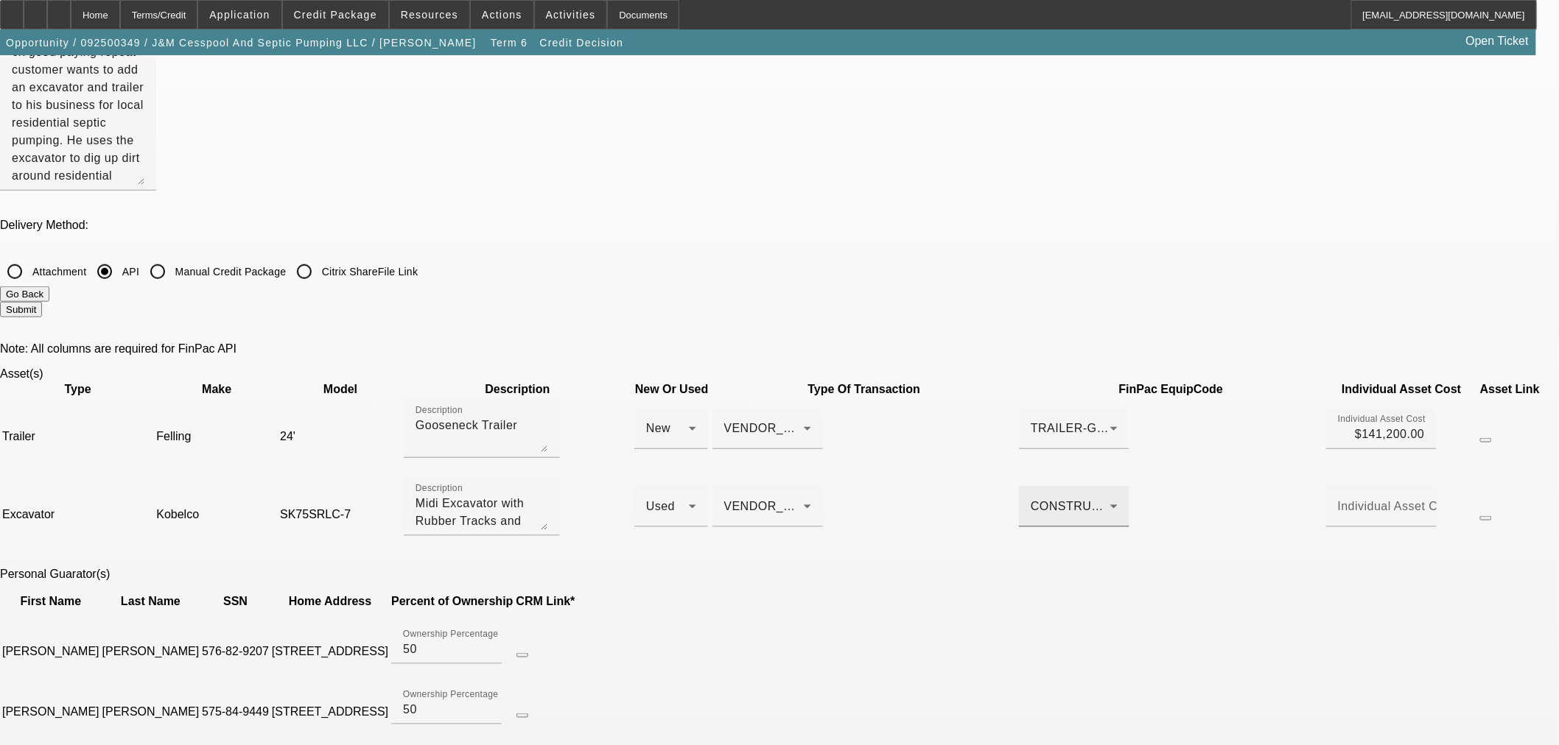
click at [1030, 500] on span "CONSTRUCTION YELLOW IRON" at bounding box center [1124, 506] width 189 height 13
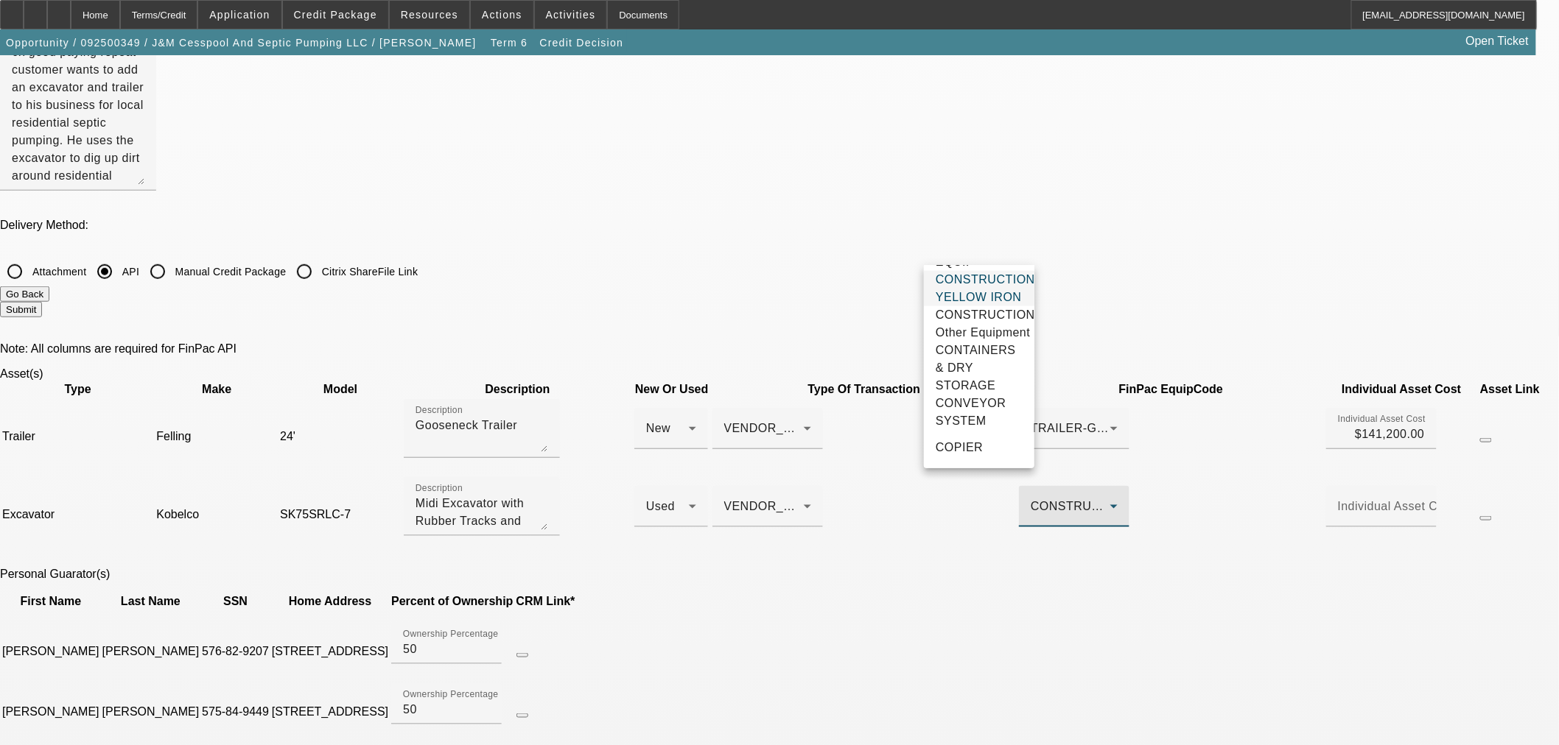
click at [974, 306] on span "CONSTRUCTION YELLOW IRON" at bounding box center [984, 288] width 99 height 35
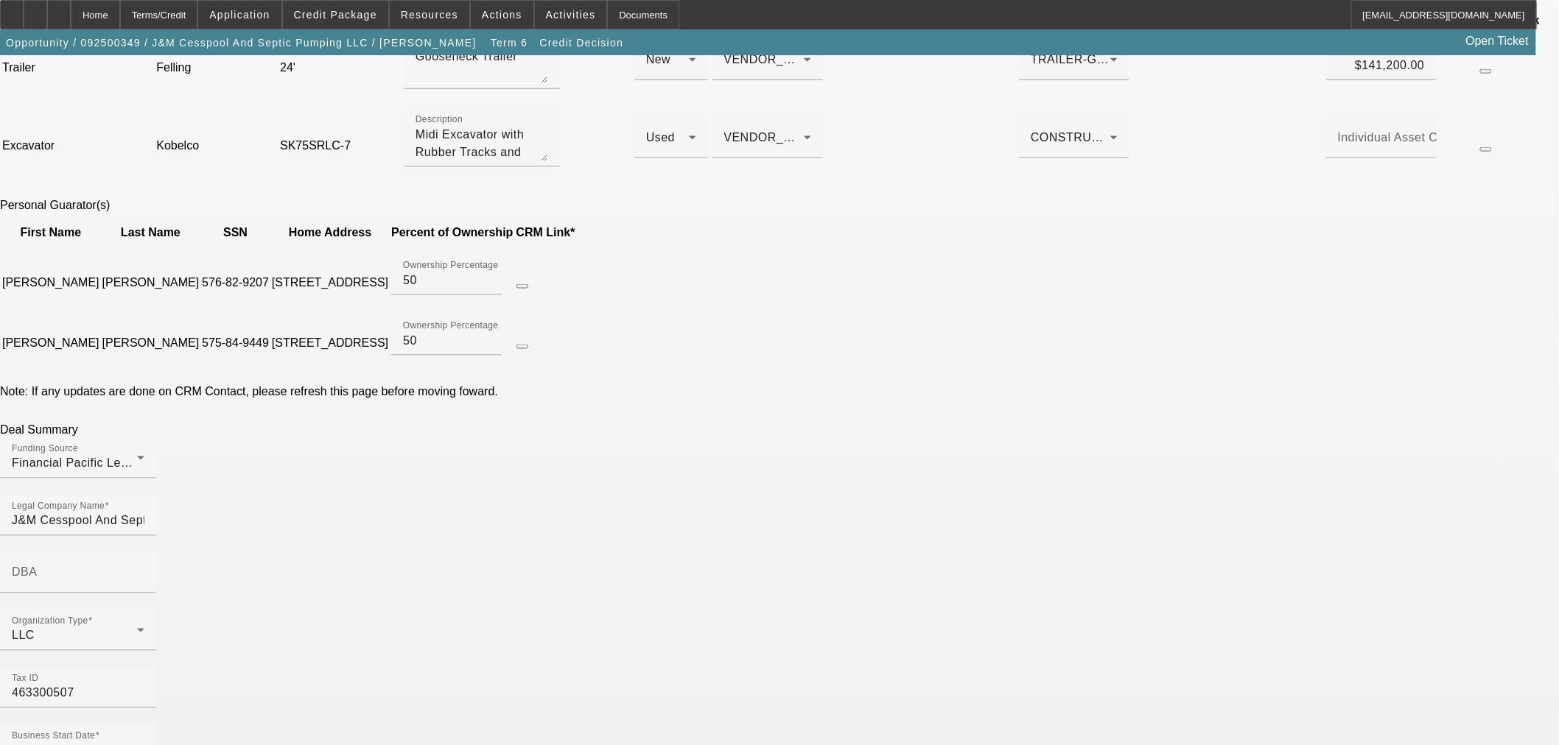
scroll to position [818, 0]
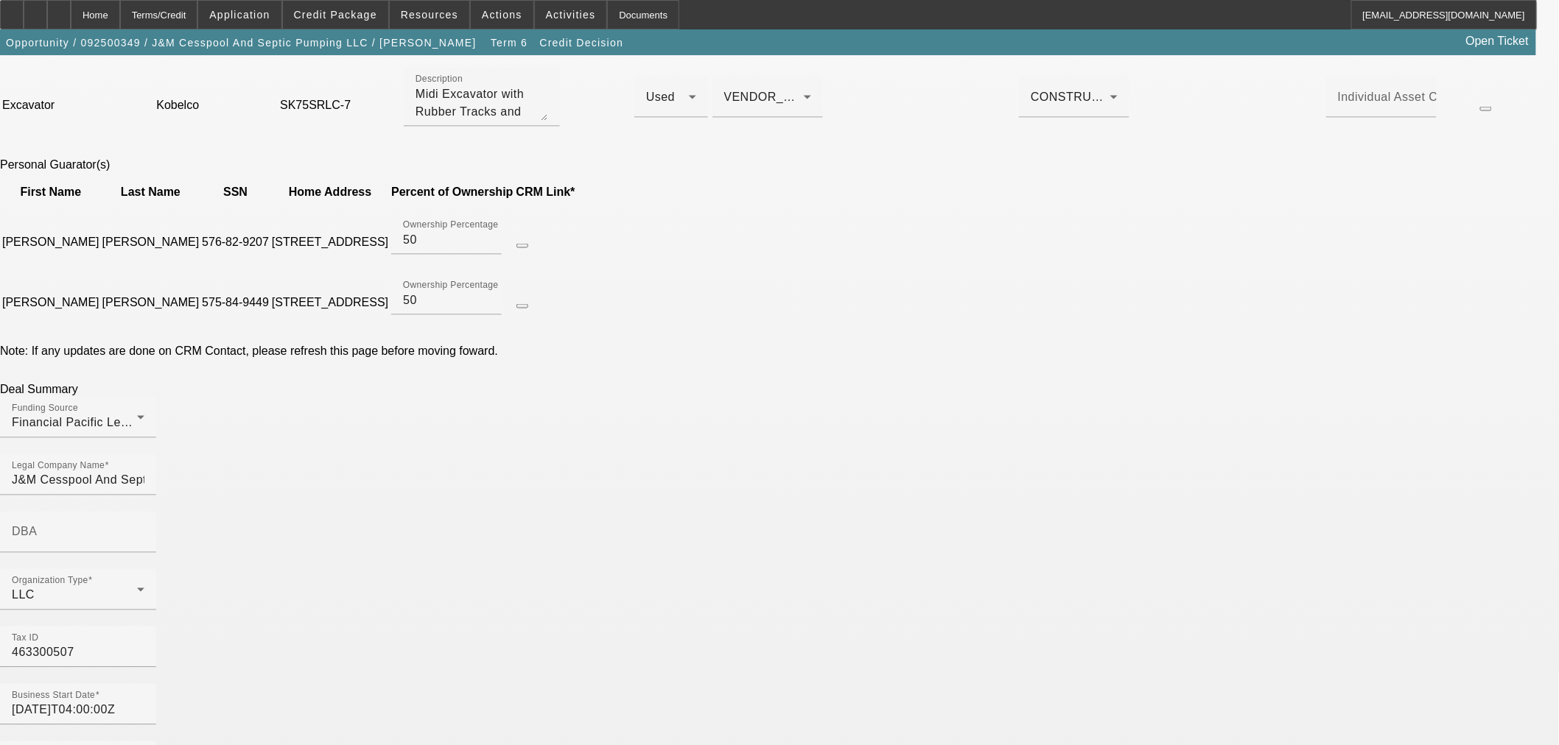
drag, startPoint x: 1173, startPoint y: 466, endPoint x: 1162, endPoint y: 460, distance: 11.9
drag, startPoint x: 404, startPoint y: 453, endPoint x: 438, endPoint y: 469, distance: 38.2
click at [144, 702] on input "2012-10-01T04:00:00Z" at bounding box center [78, 711] width 133 height 18
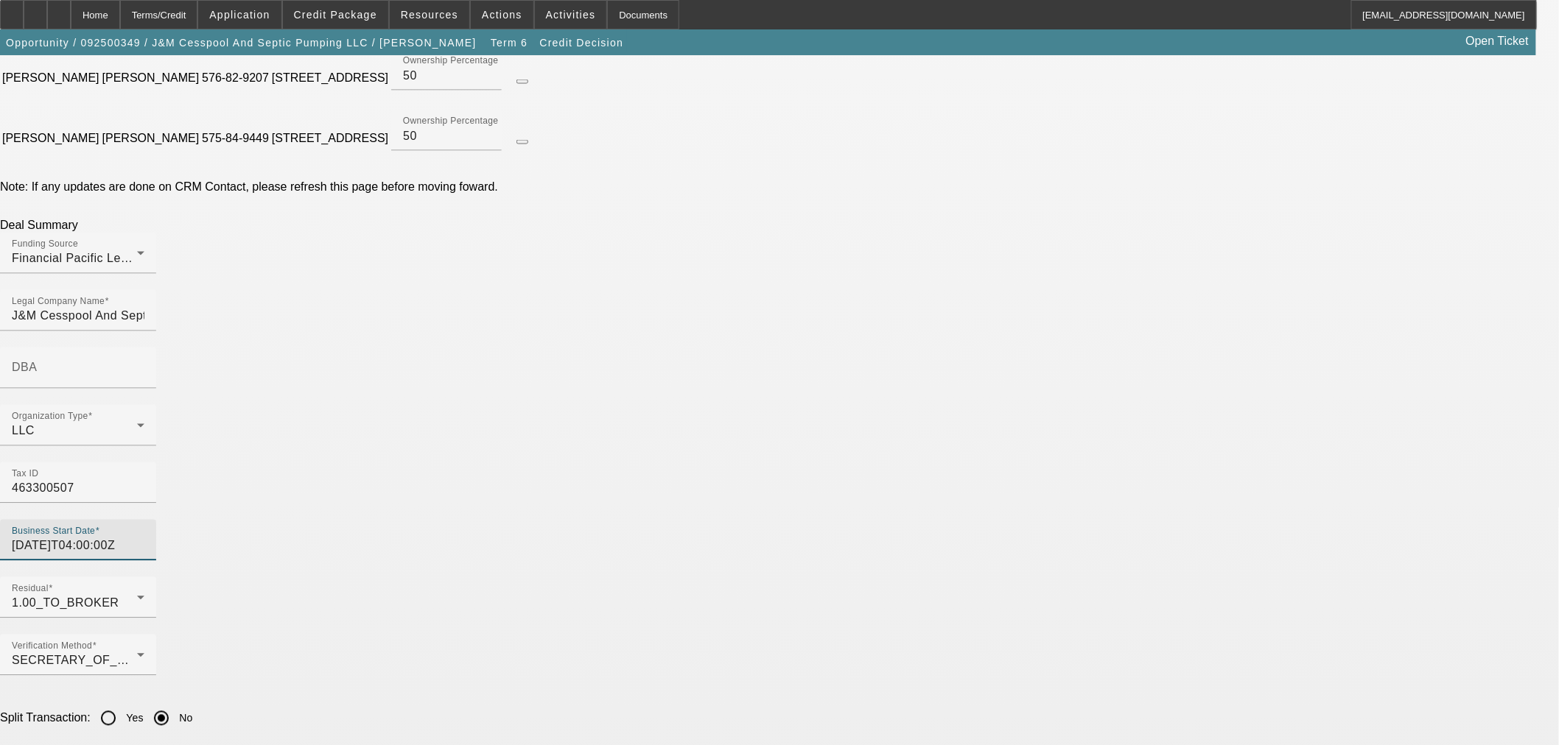
scroll to position [982, 0]
type input "2016-07-15T04:00:00Z"
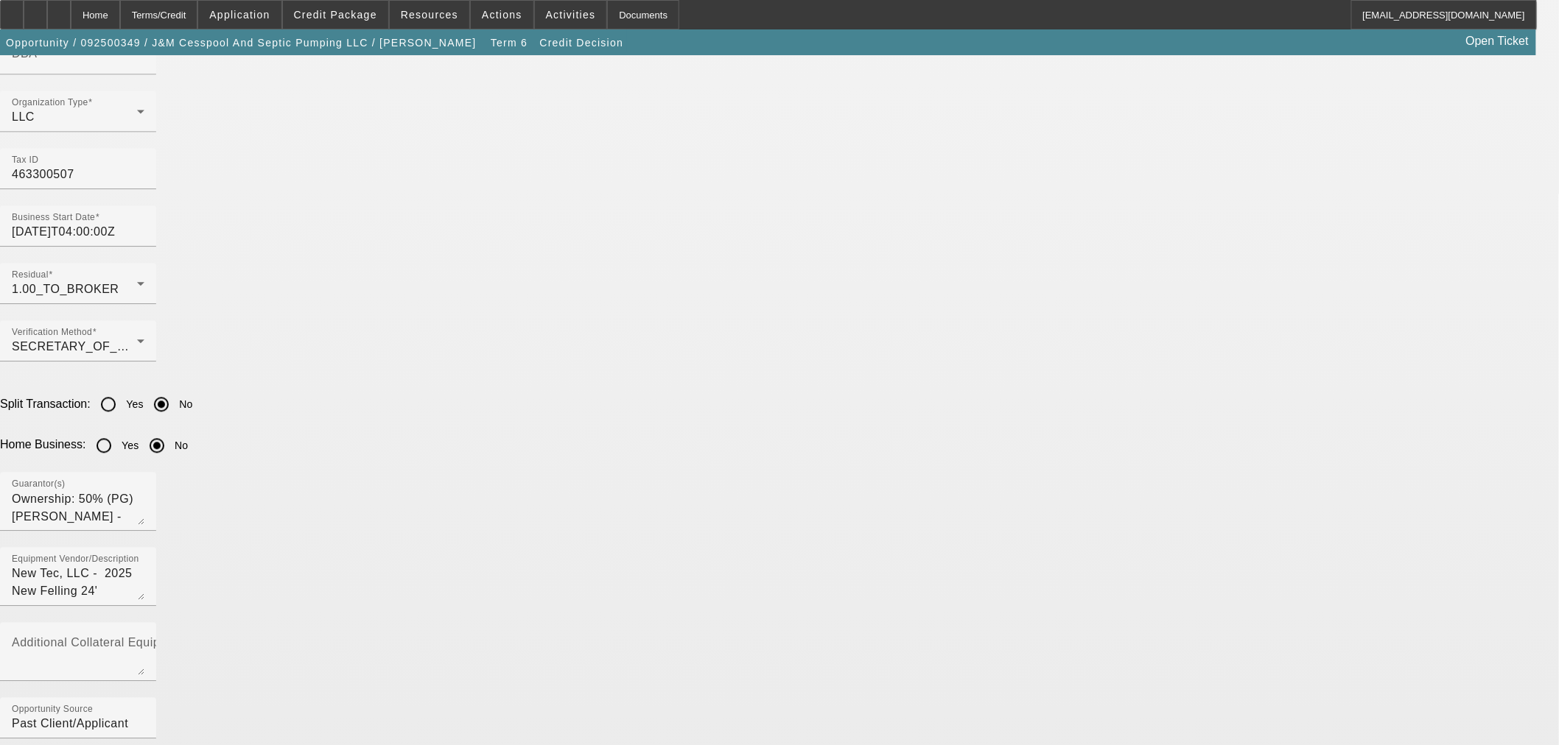
scroll to position [1309, 0]
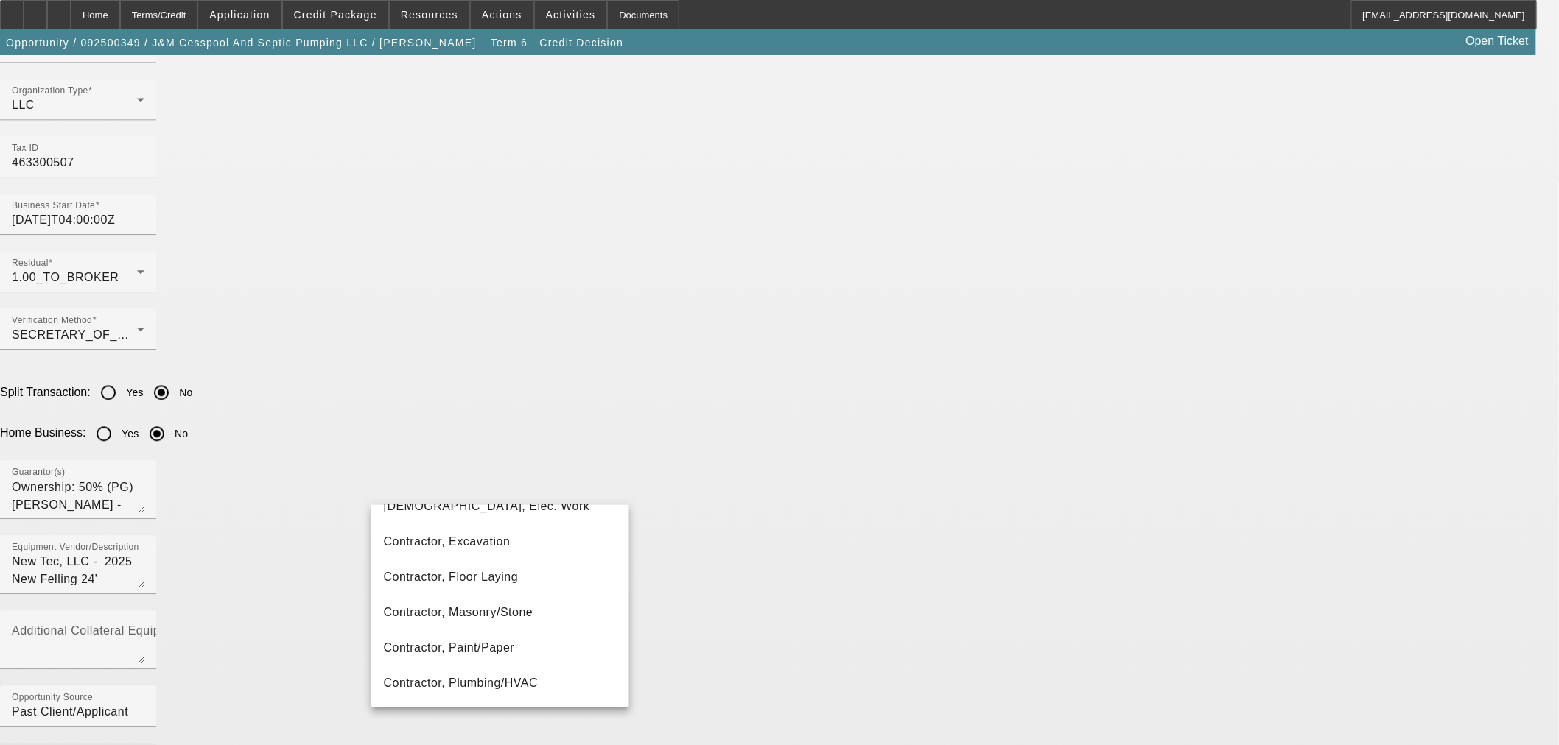
scroll to position [847, 0]
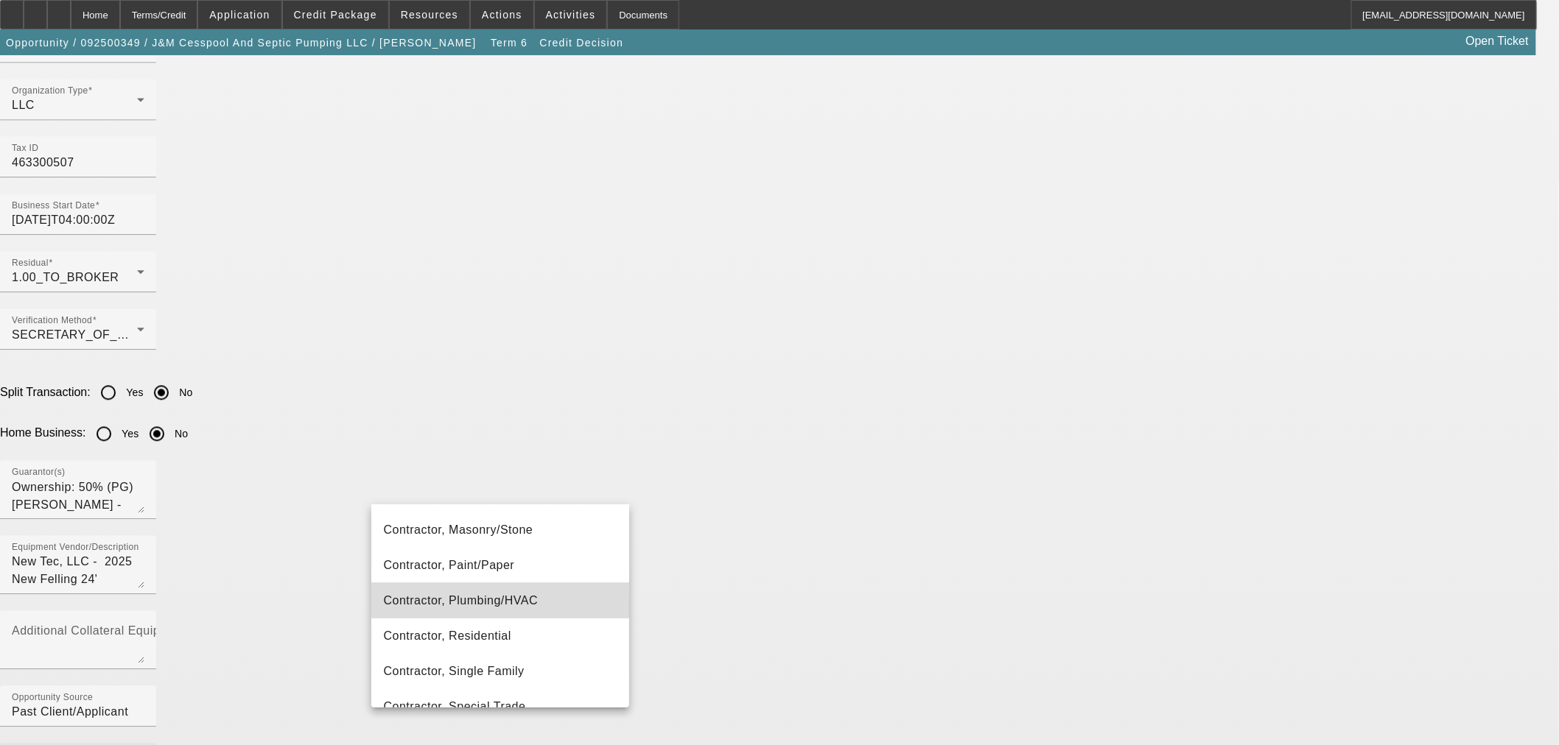
click at [533, 595] on span "Contractor, Plumbing/HVAC" at bounding box center [460, 601] width 155 height 18
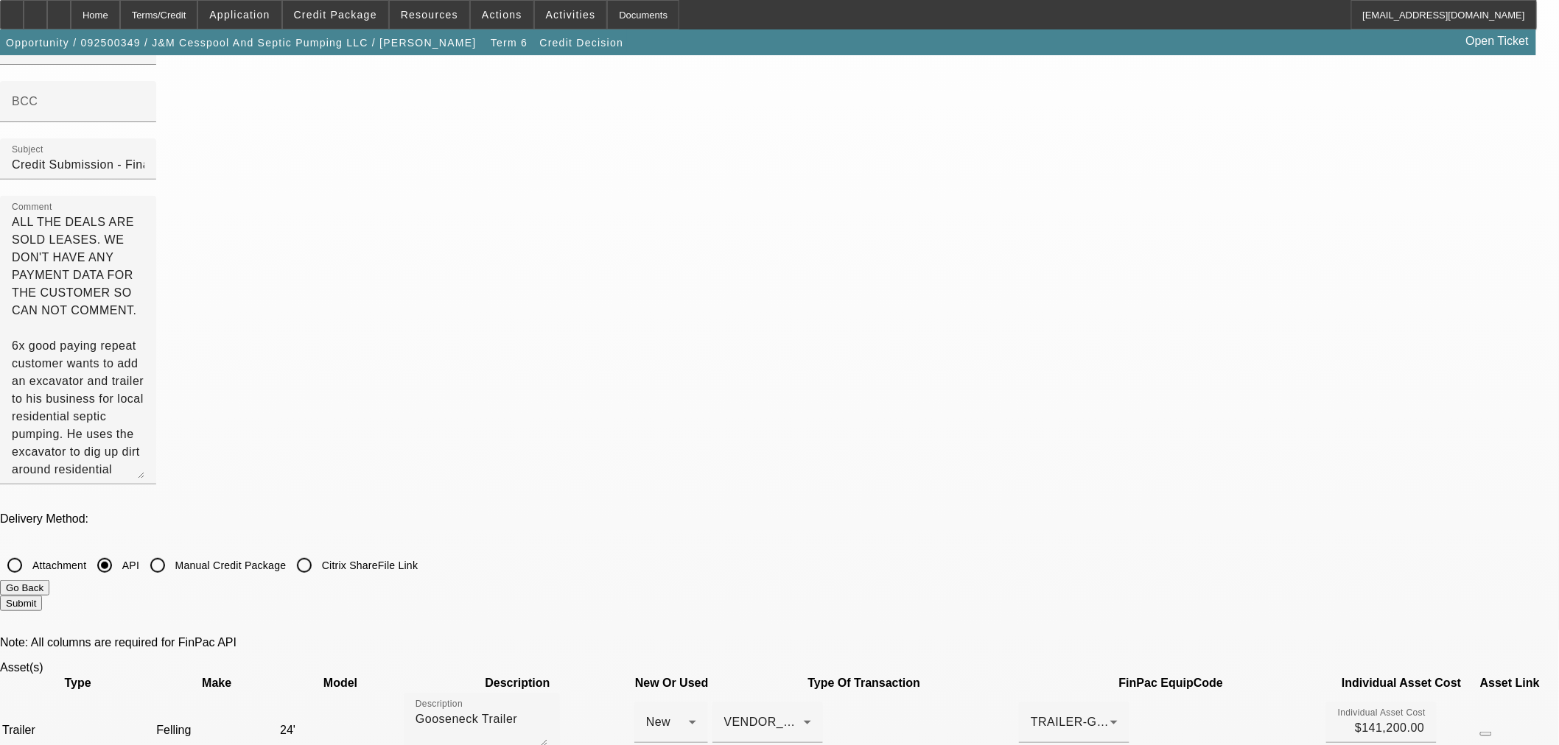
scroll to position [0, 0]
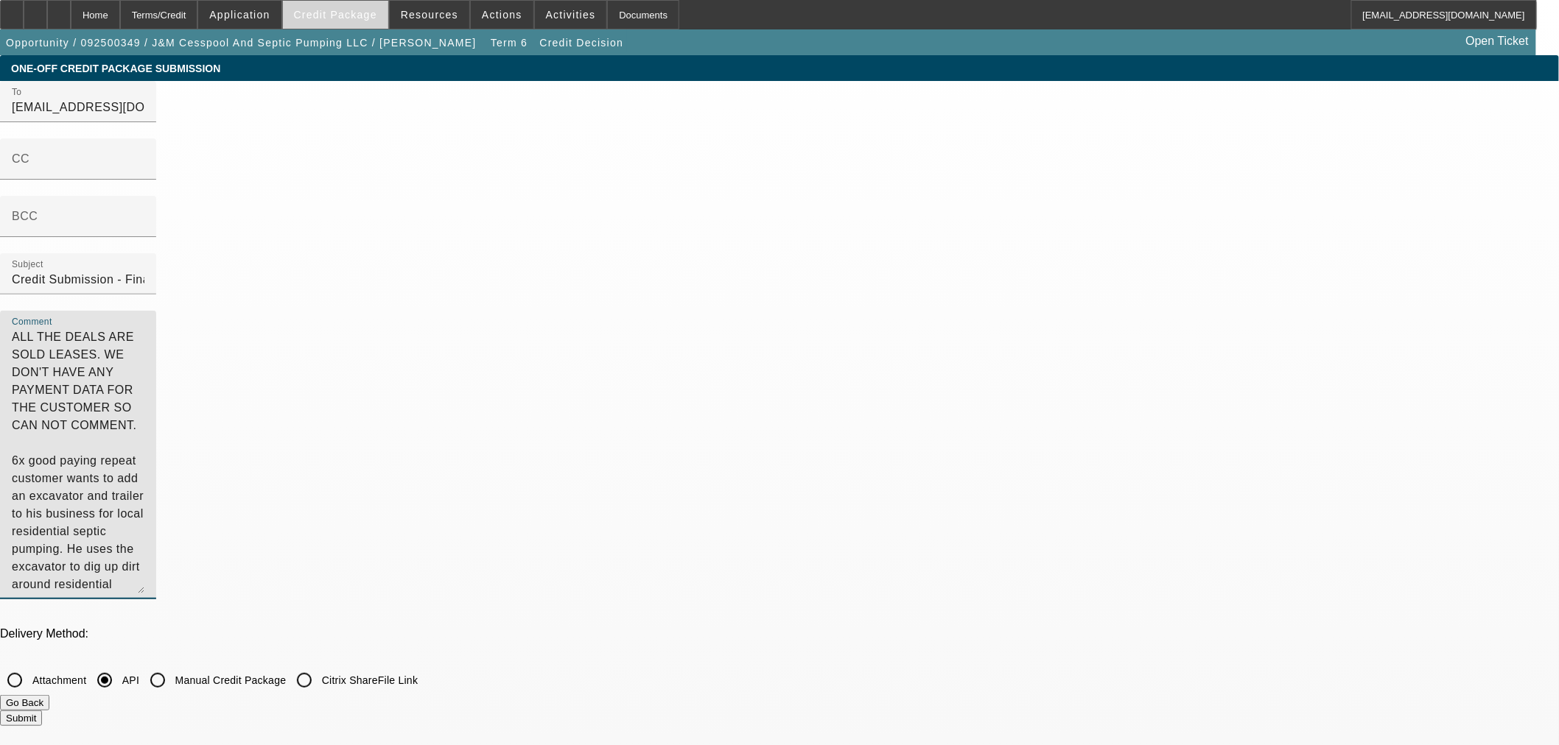
drag, startPoint x: 1012, startPoint y: 145, endPoint x: 379, endPoint y: 13, distance: 647.2
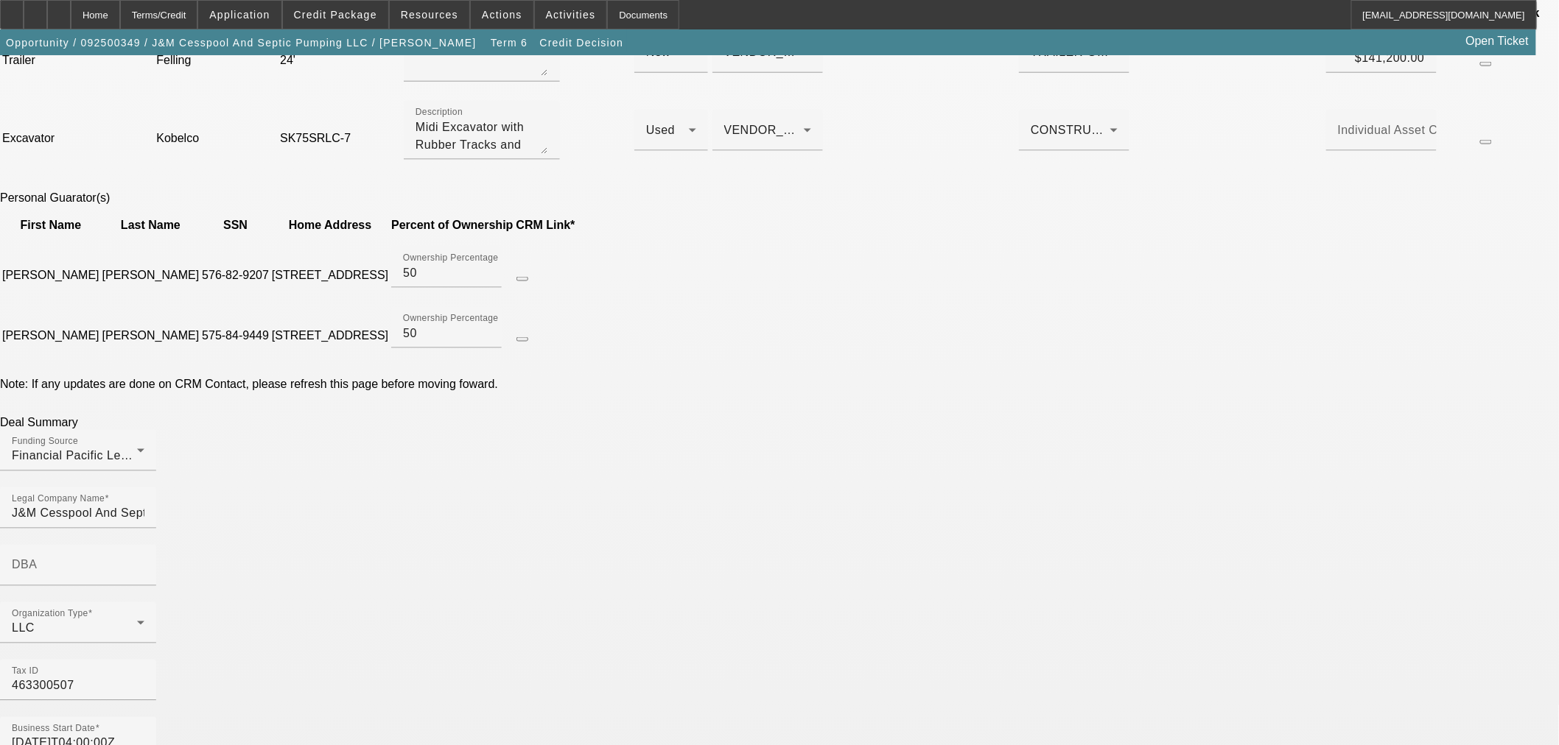
scroll to position [818, 0]
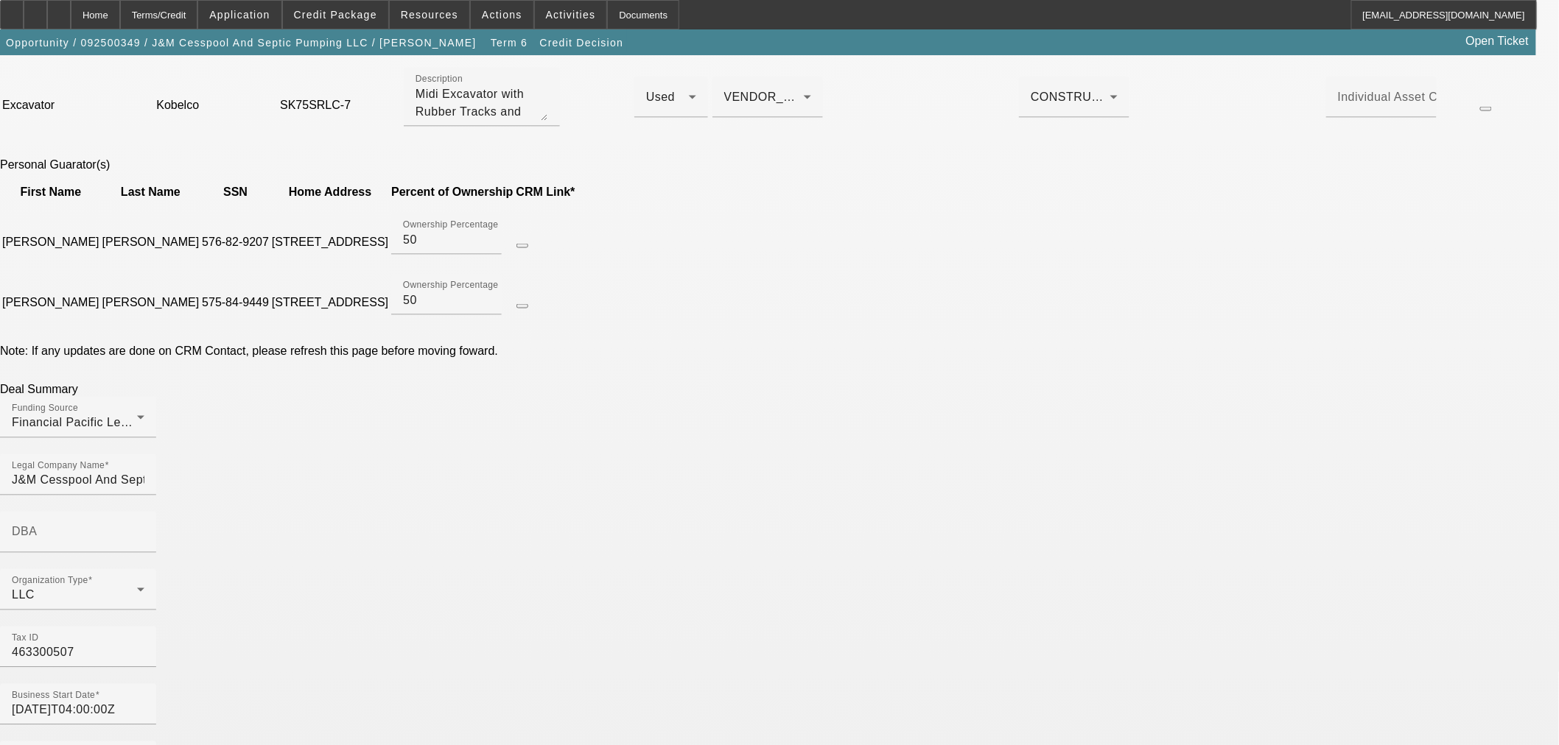
type textarea "6x good paying repeat customer wants to add an excavator and trailer to his bus…"
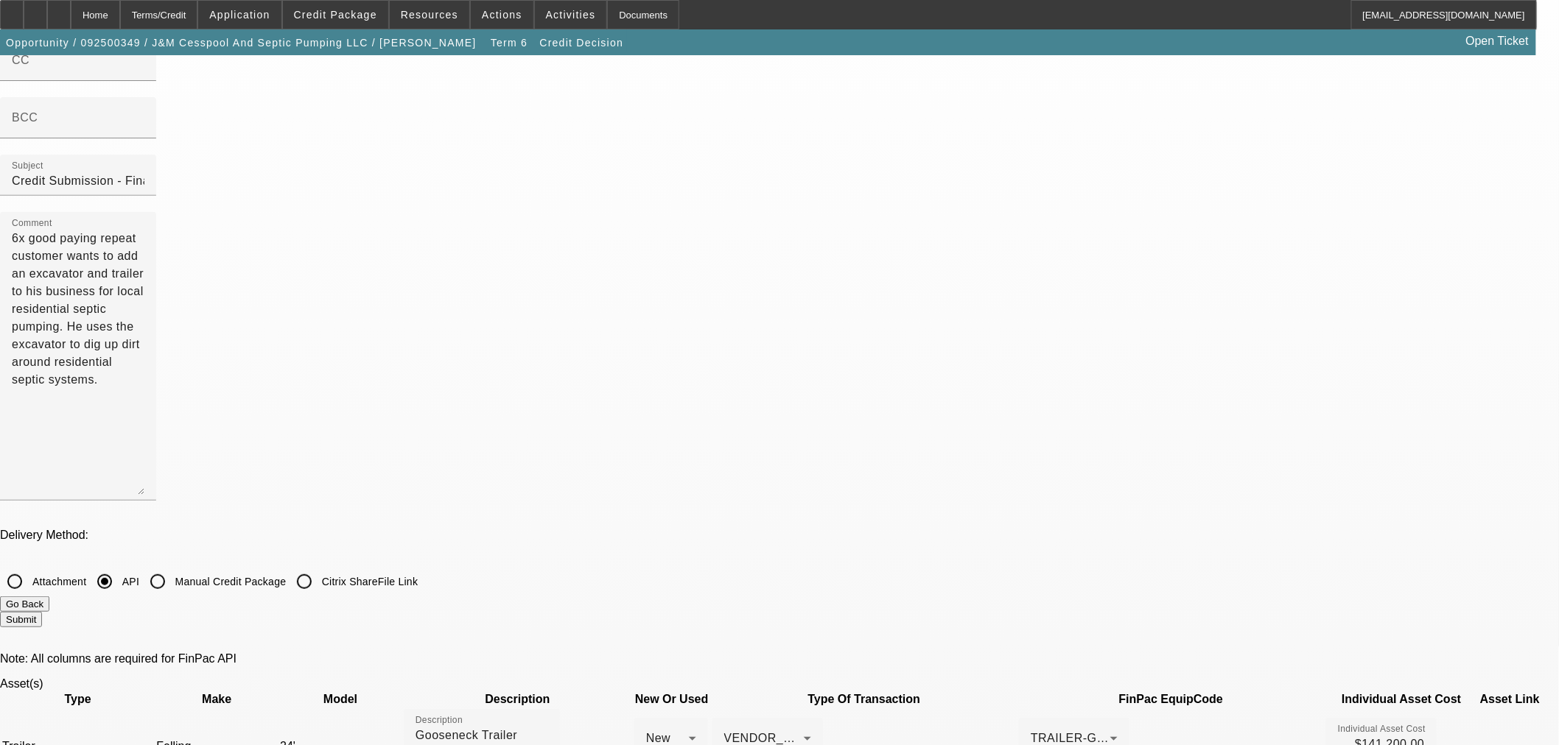
scroll to position [0, 0]
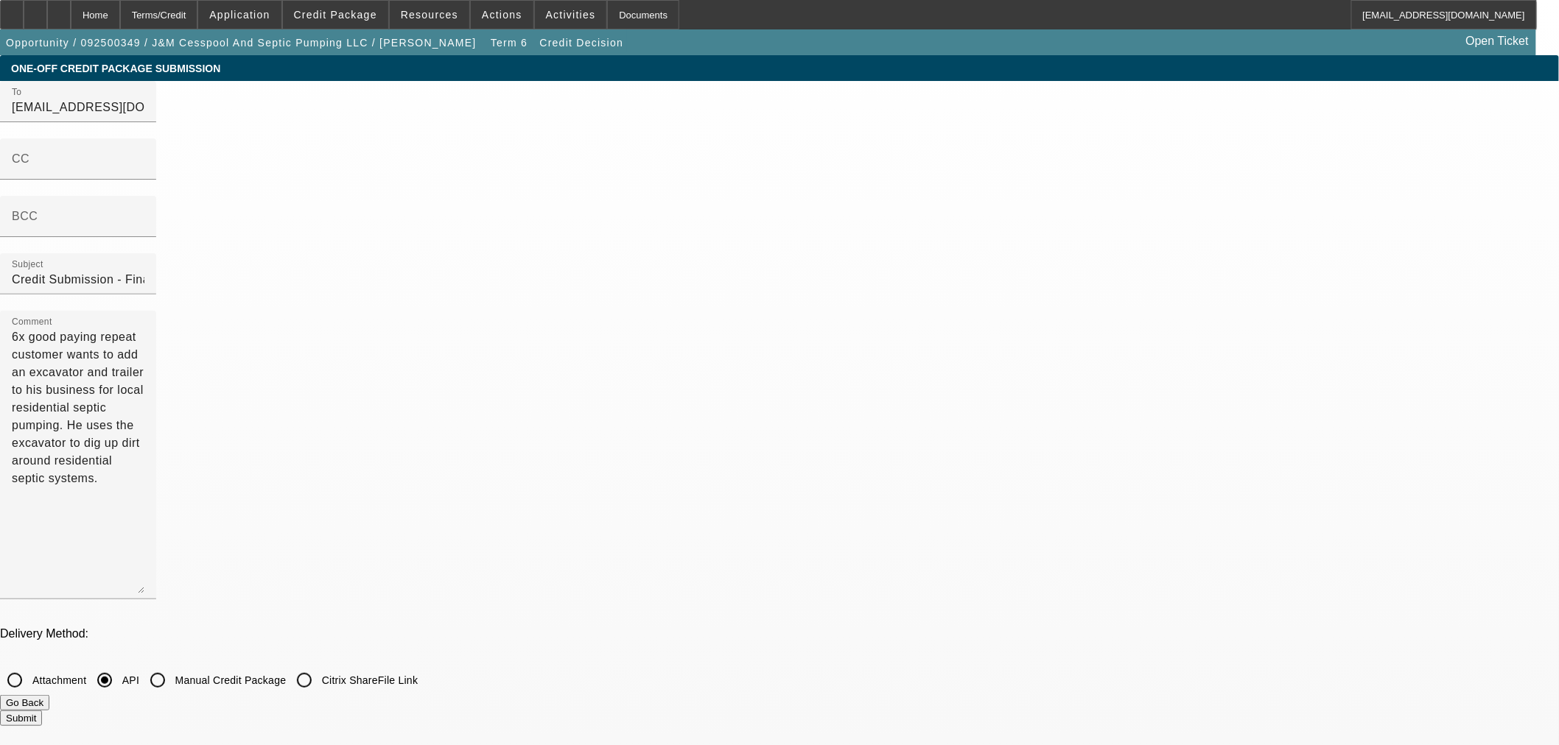
click at [42, 711] on button "Submit" at bounding box center [21, 718] width 42 height 15
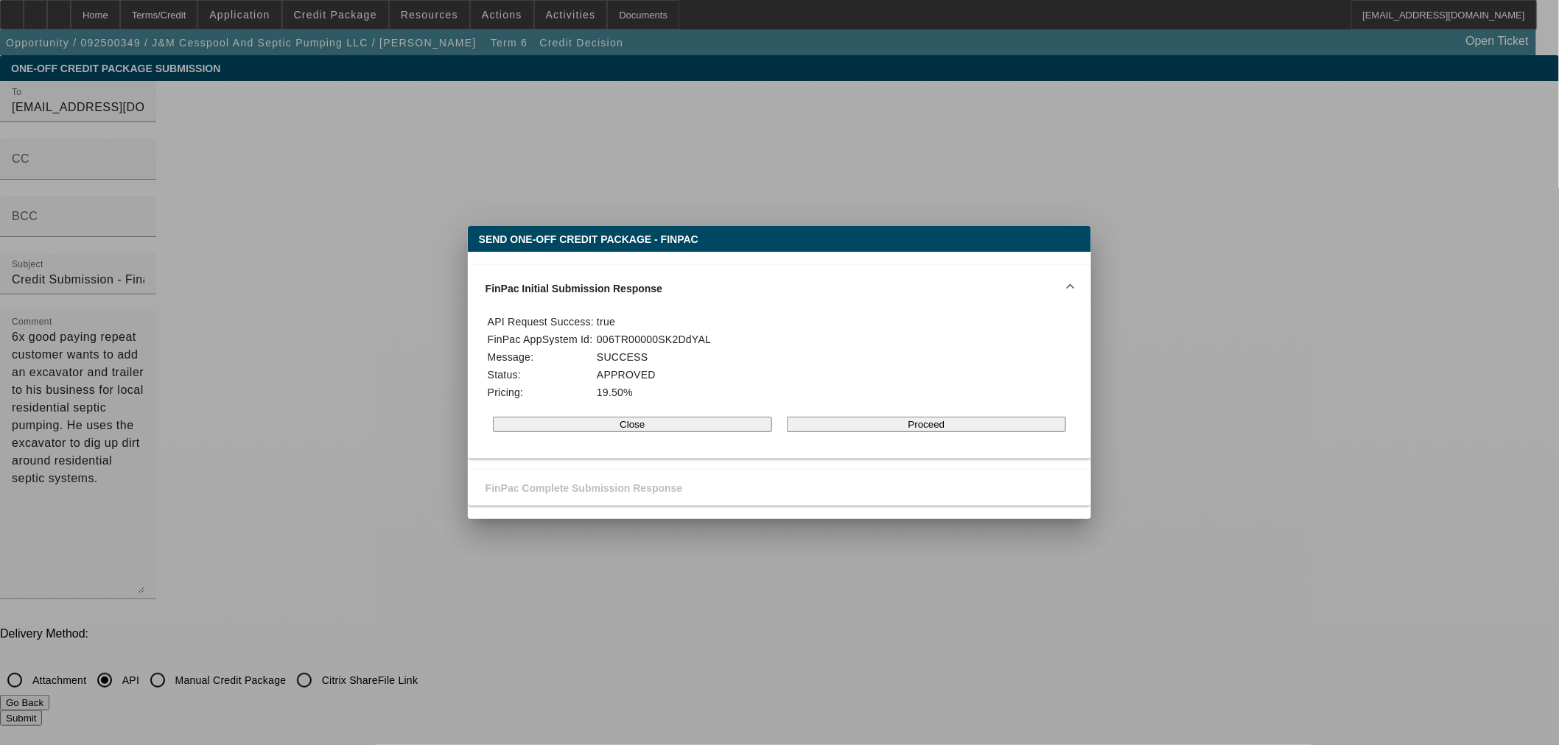
click at [885, 432] on button "Proceed" at bounding box center [926, 424] width 279 height 15
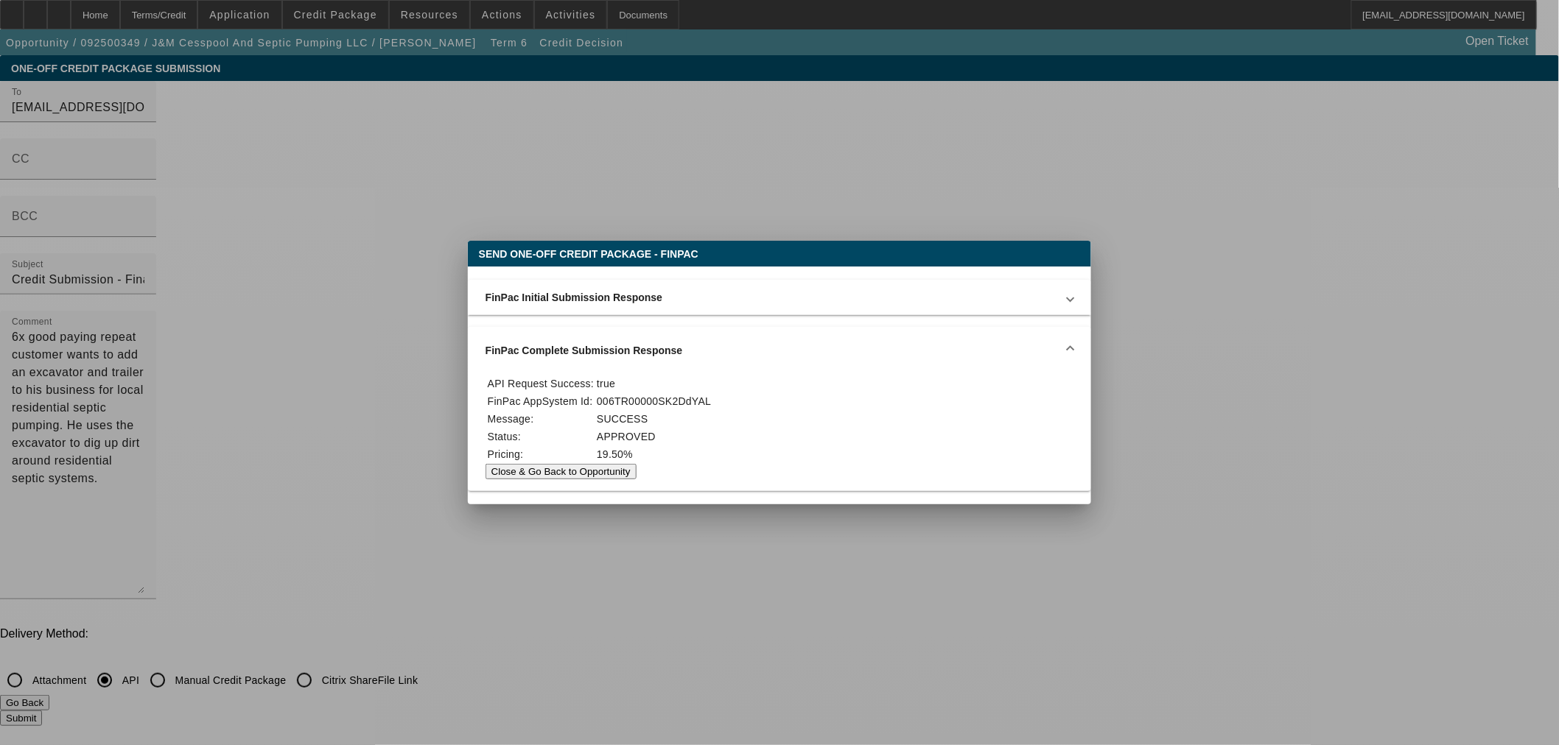
click at [636, 471] on button "Close & Go Back to Opportunity" at bounding box center [560, 471] width 151 height 15
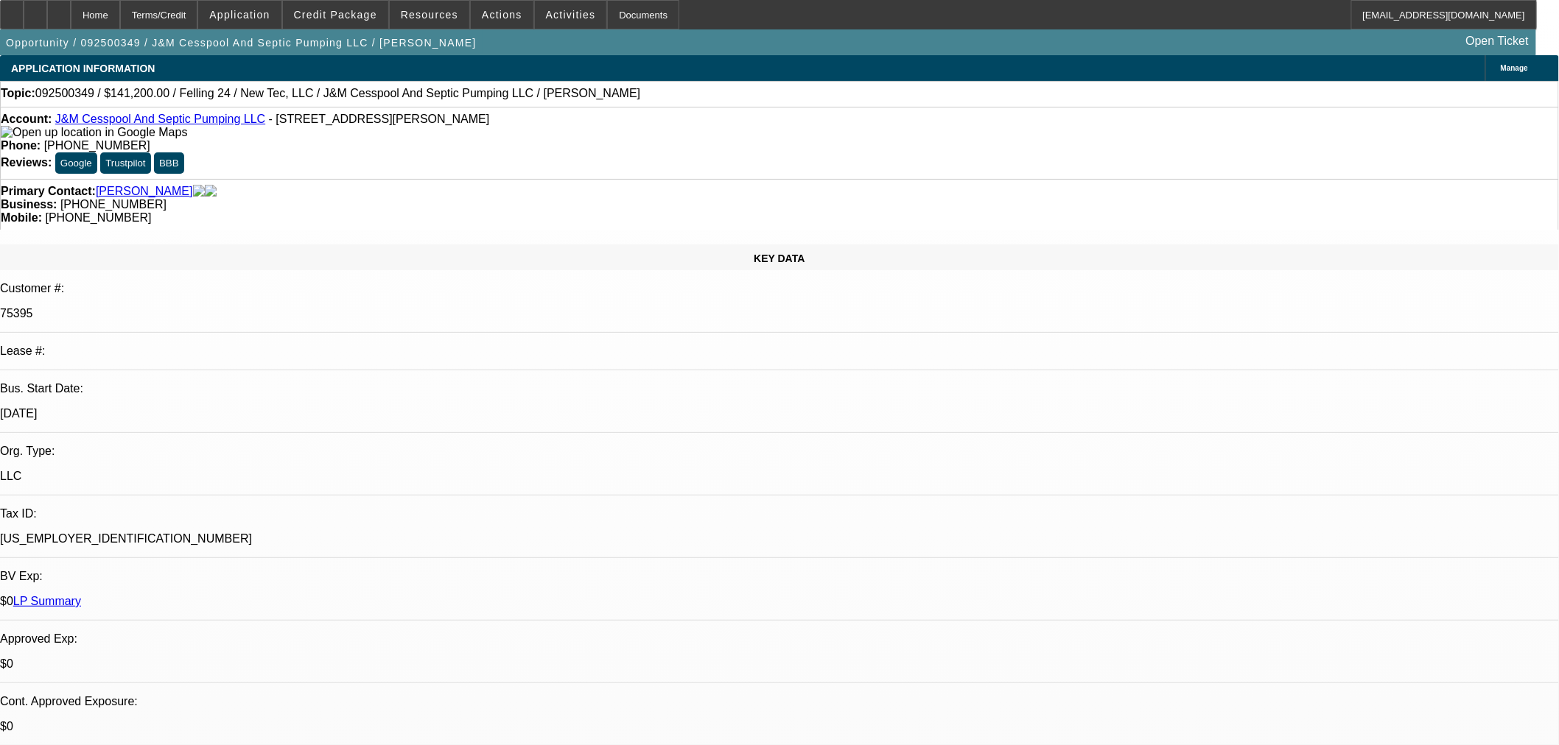
select select "0"
select select "3"
select select "0"
select select "6"
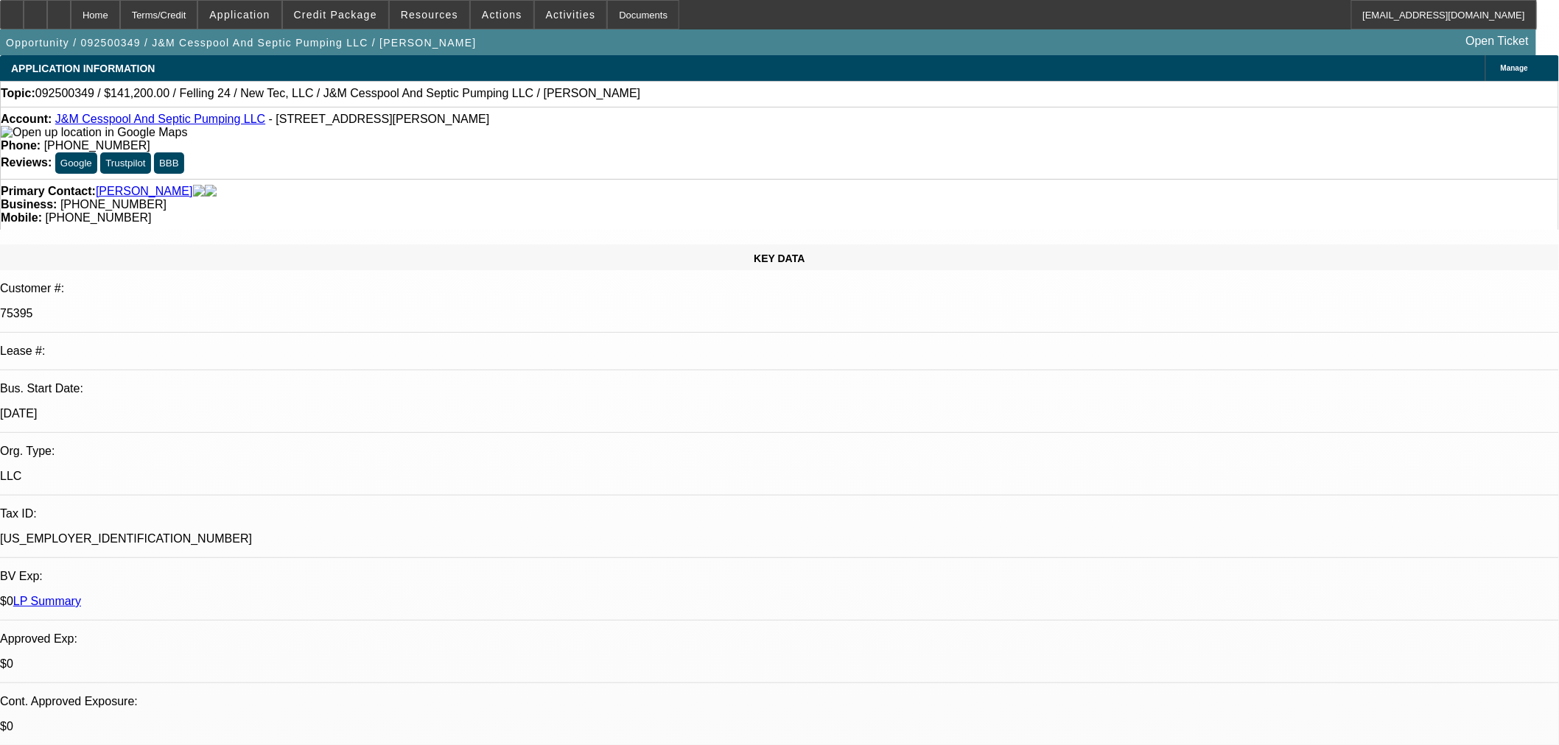
select select "0.1"
select select "0"
select select "2"
select select "0"
select select "6"
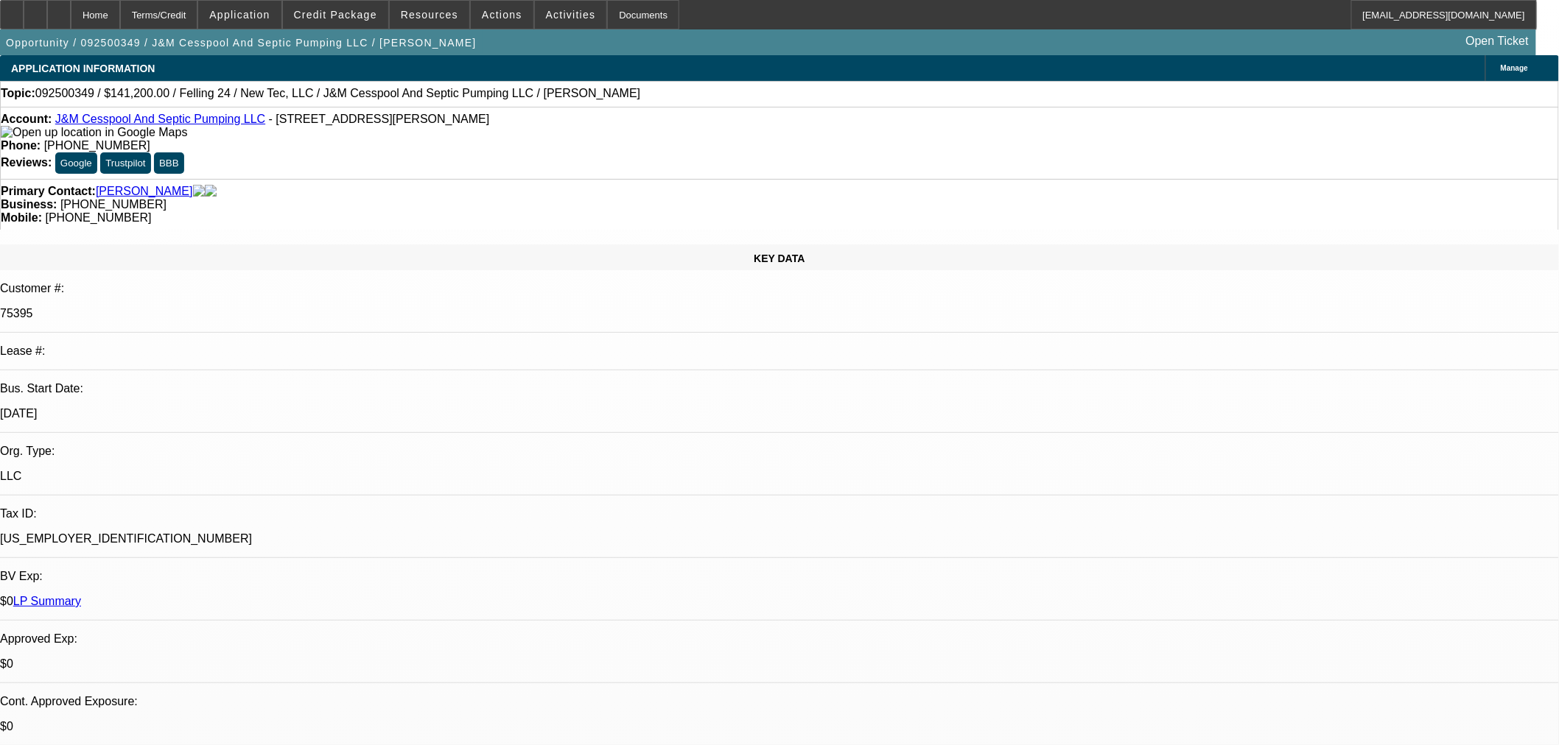
select select "0.1"
select select "0"
select select "2"
select select "0"
select select "6"
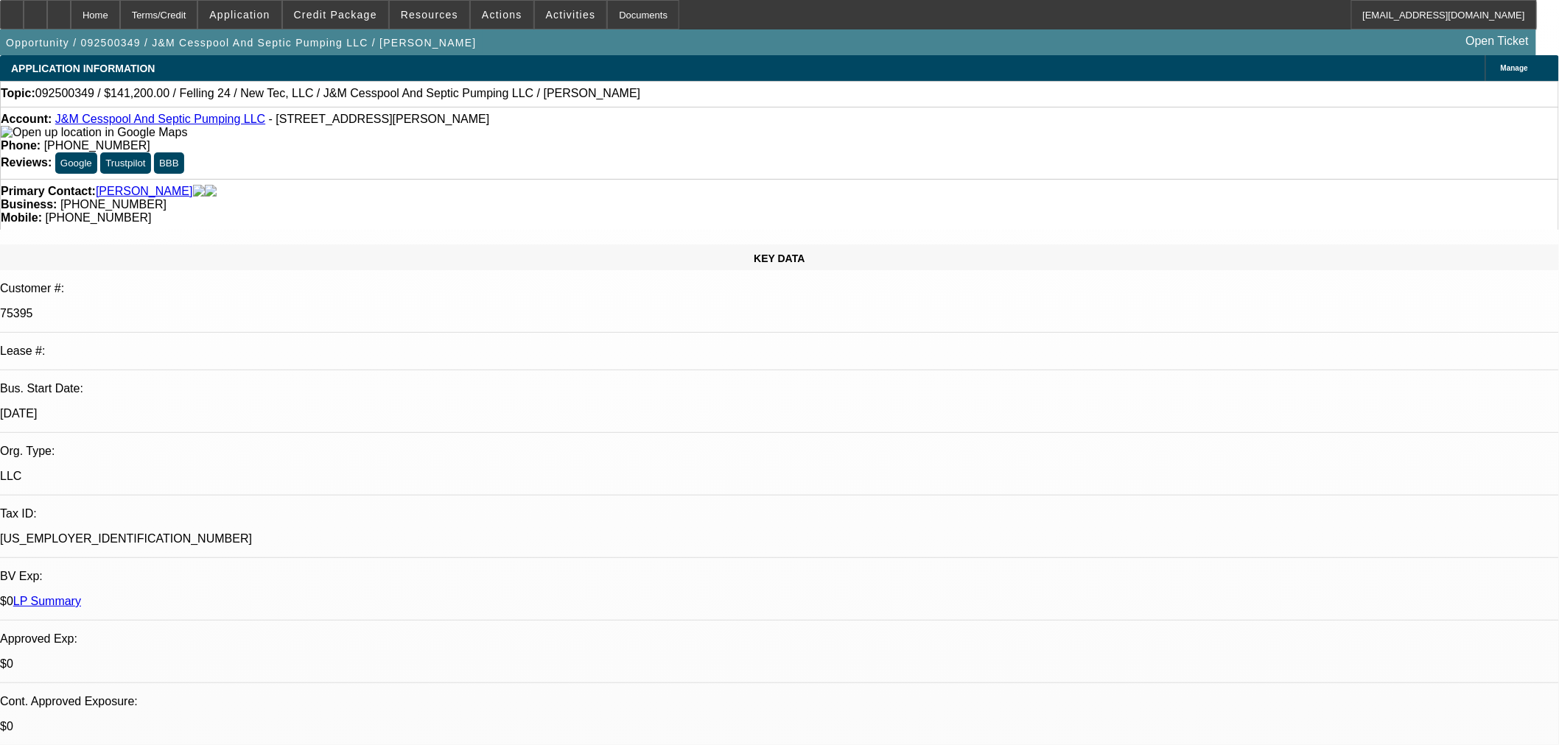
select select "0"
select select "2"
select select "0"
select select "6"
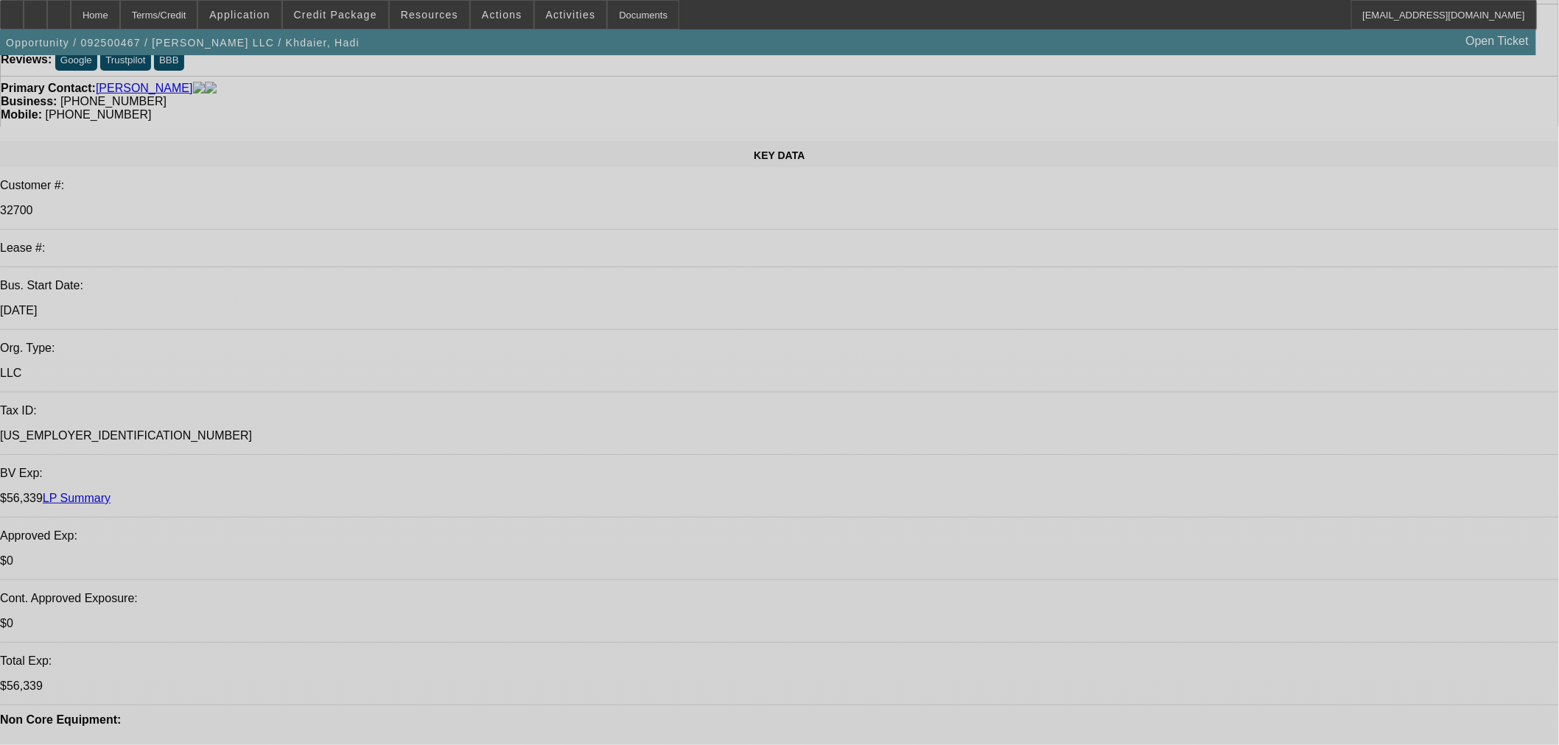
select select "0"
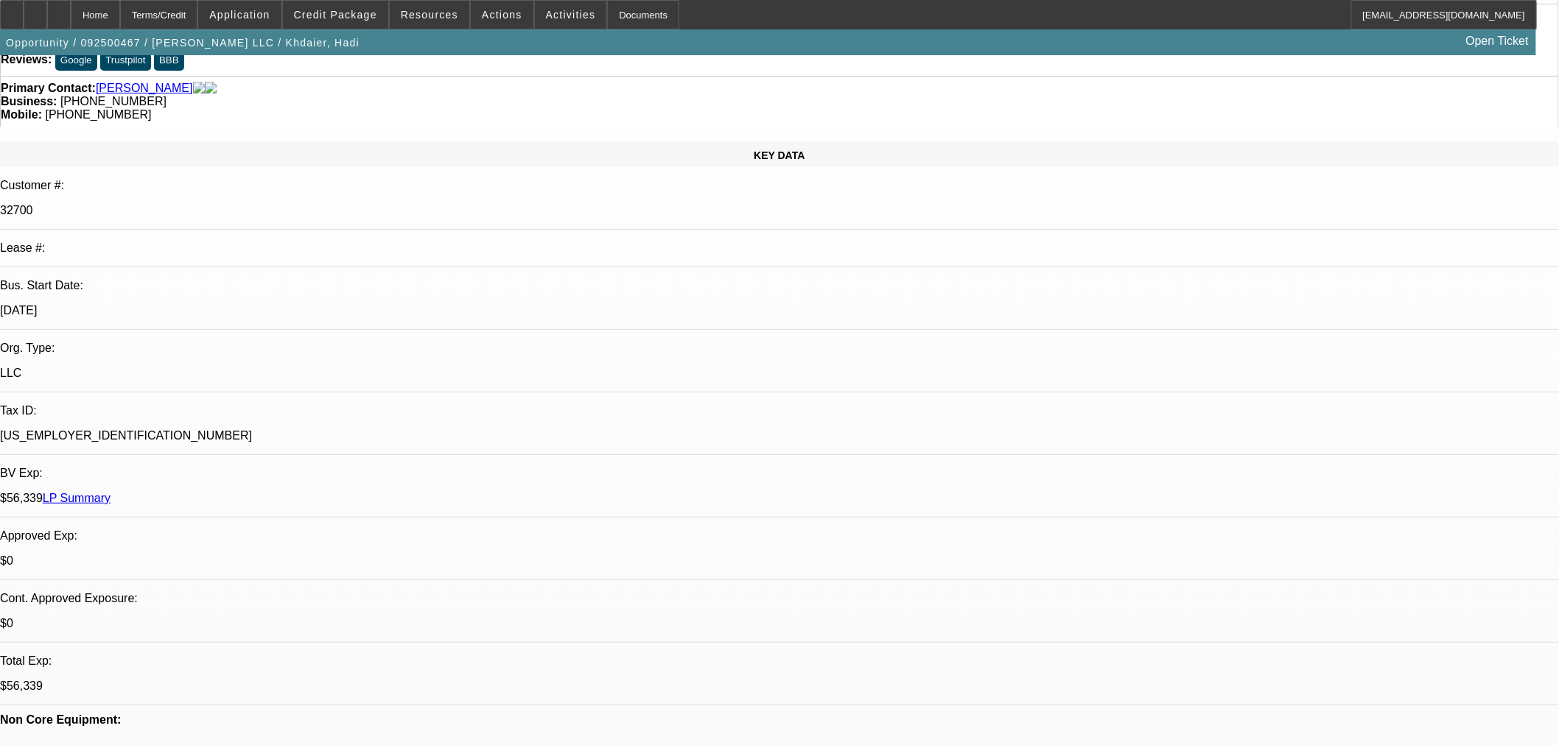
select select "2"
select select "0.1"
select select "4"
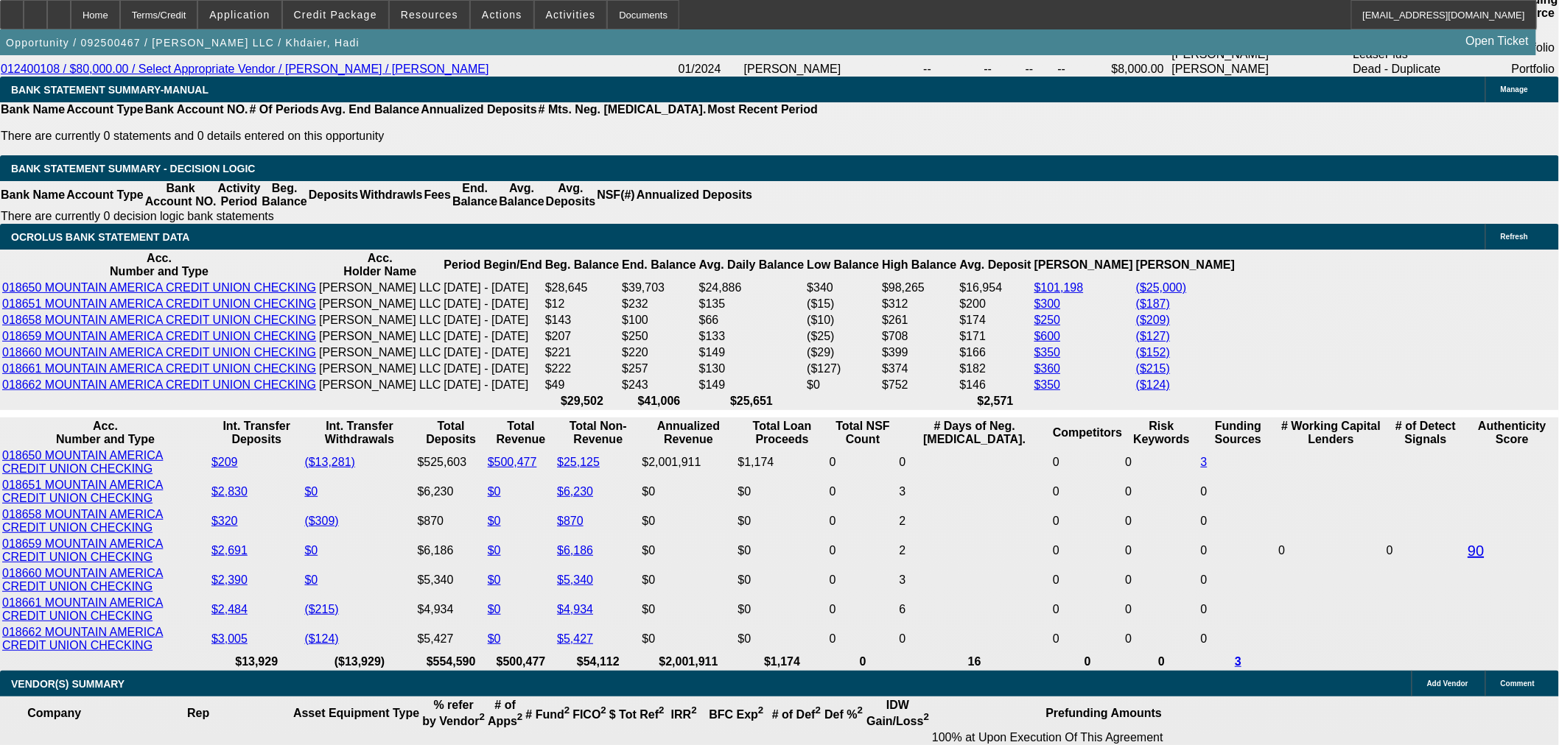
scroll to position [2700, 0]
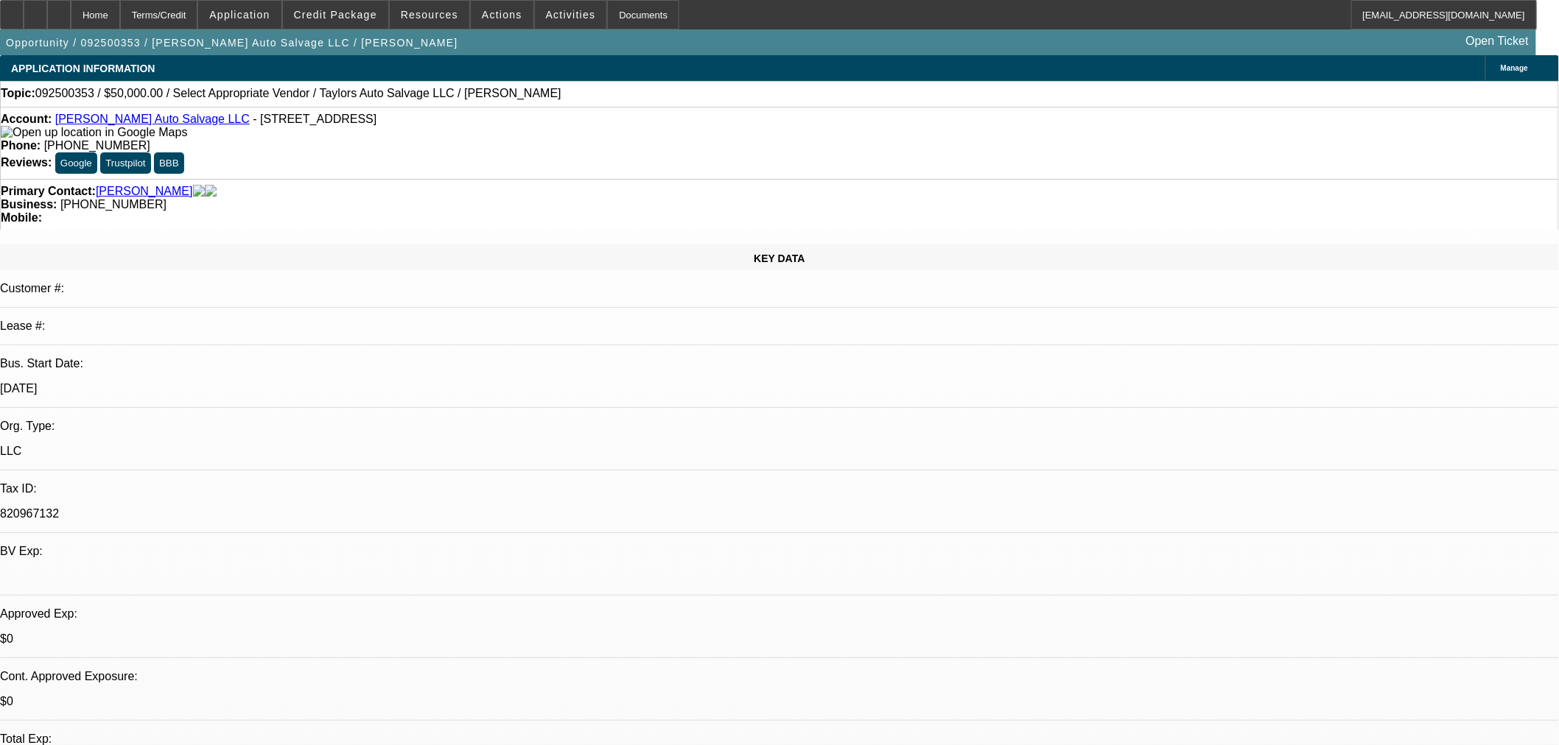
select select "0"
select select "2"
select select "0.1"
select select "4"
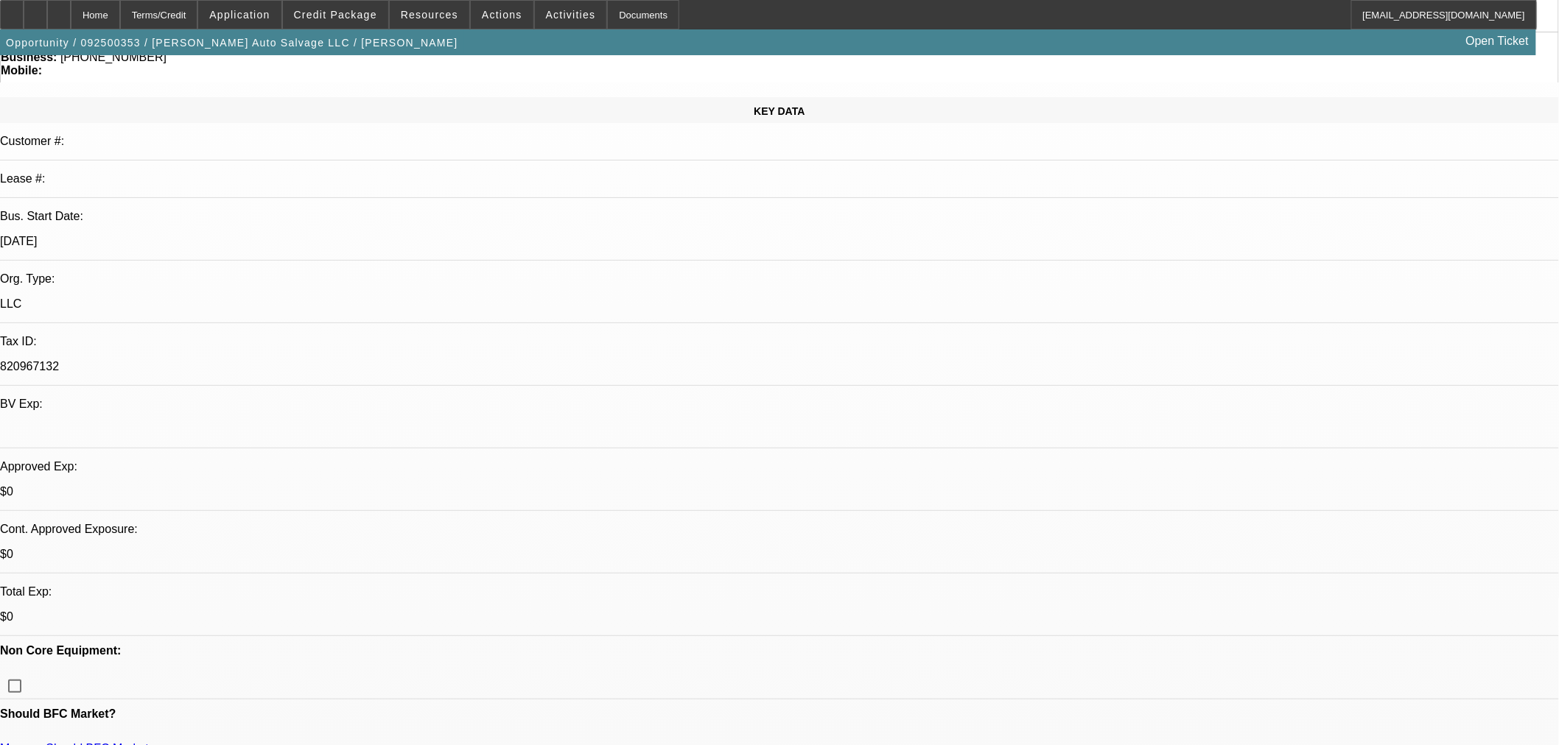
scroll to position [245, 0]
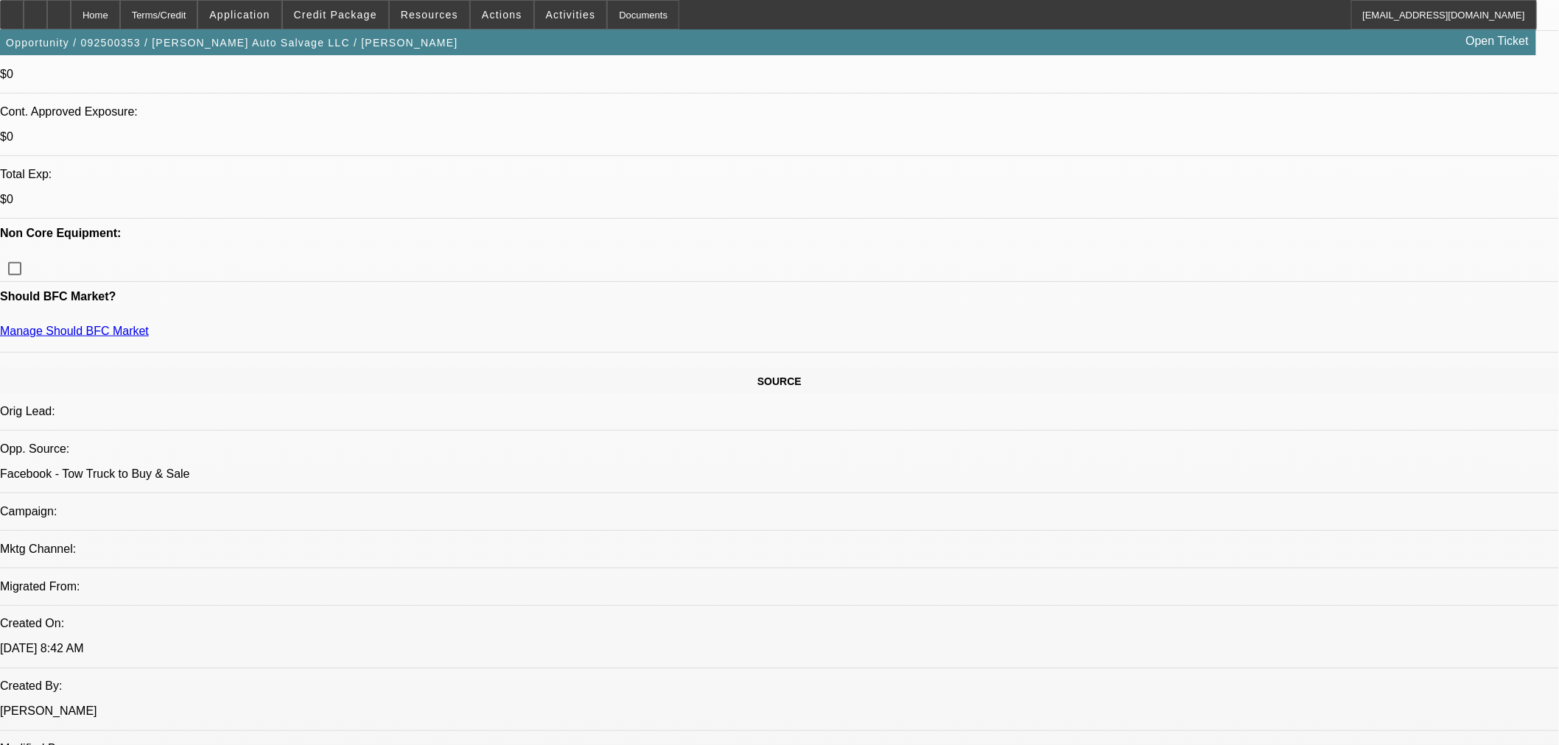
scroll to position [572, 0]
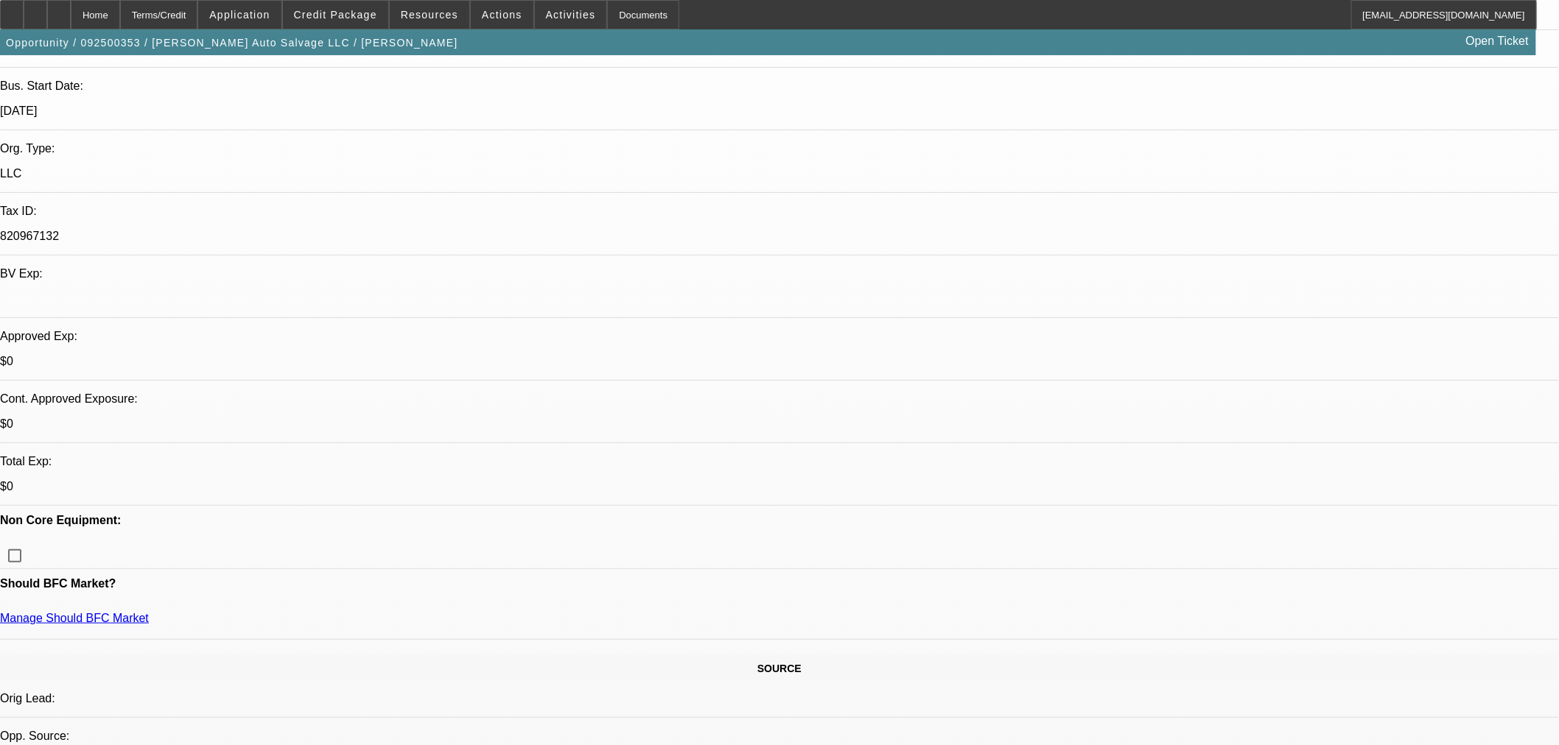
scroll to position [327, 0]
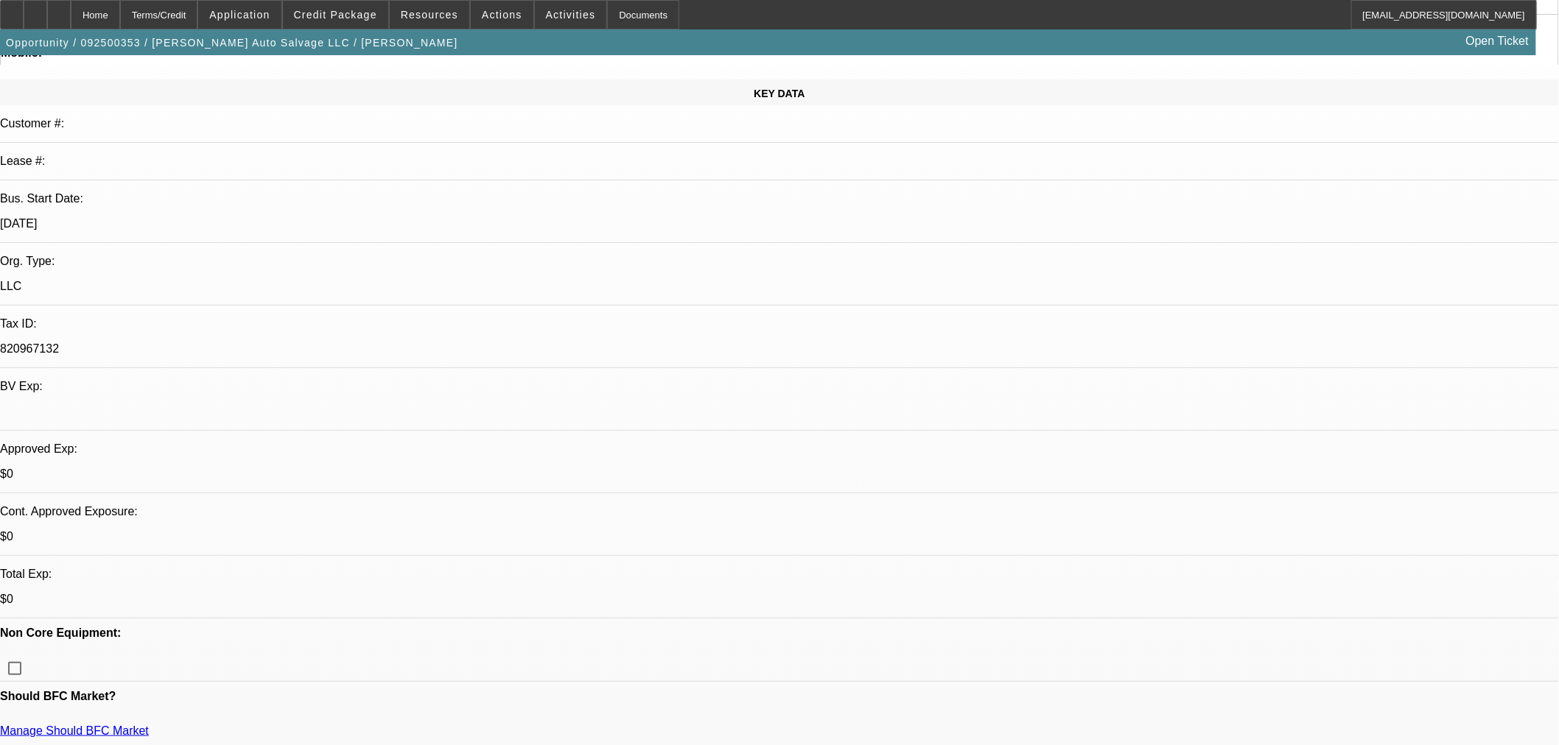
scroll to position [0, 0]
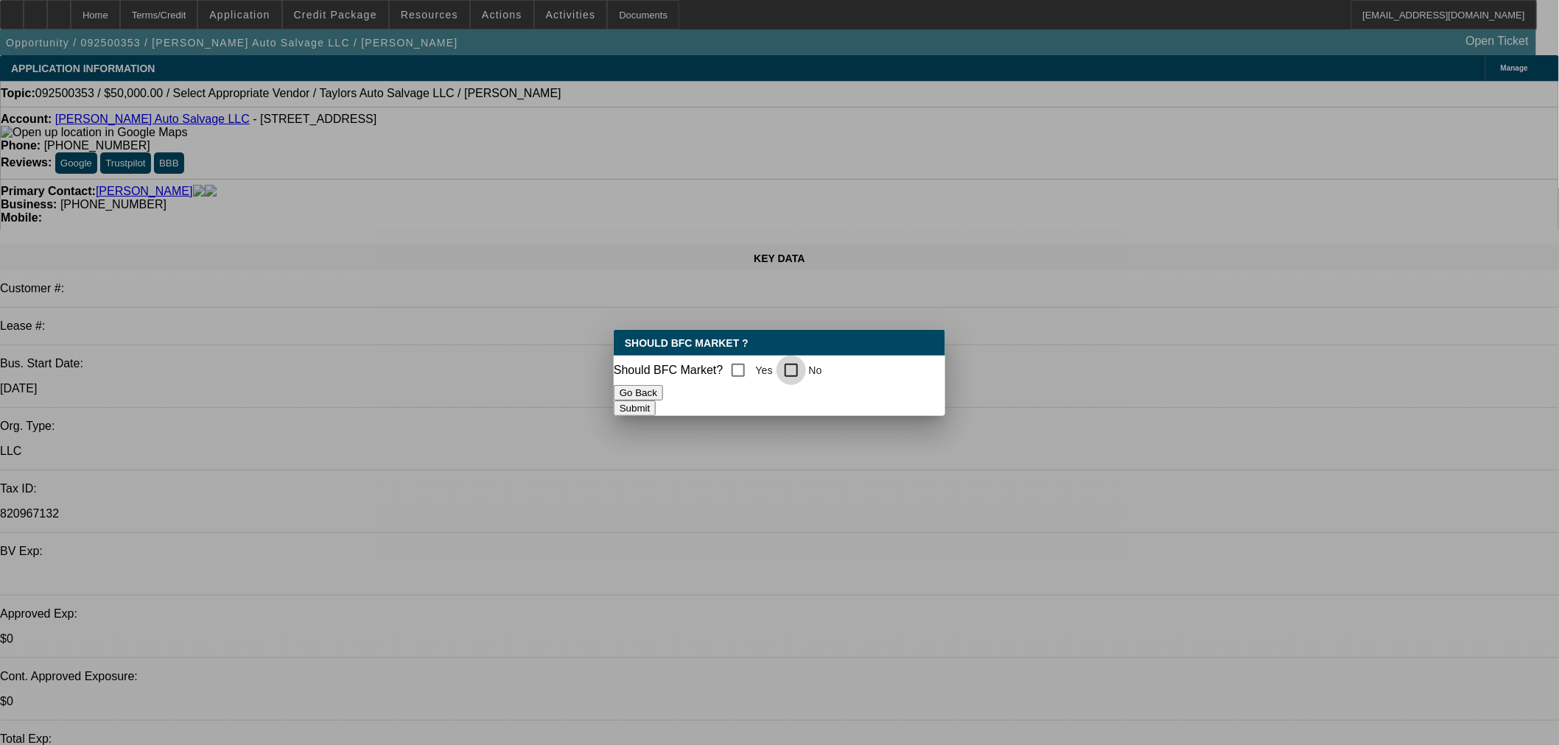
click at [806, 364] on input "No" at bounding box center [790, 370] width 29 height 29
checkbox input "true"
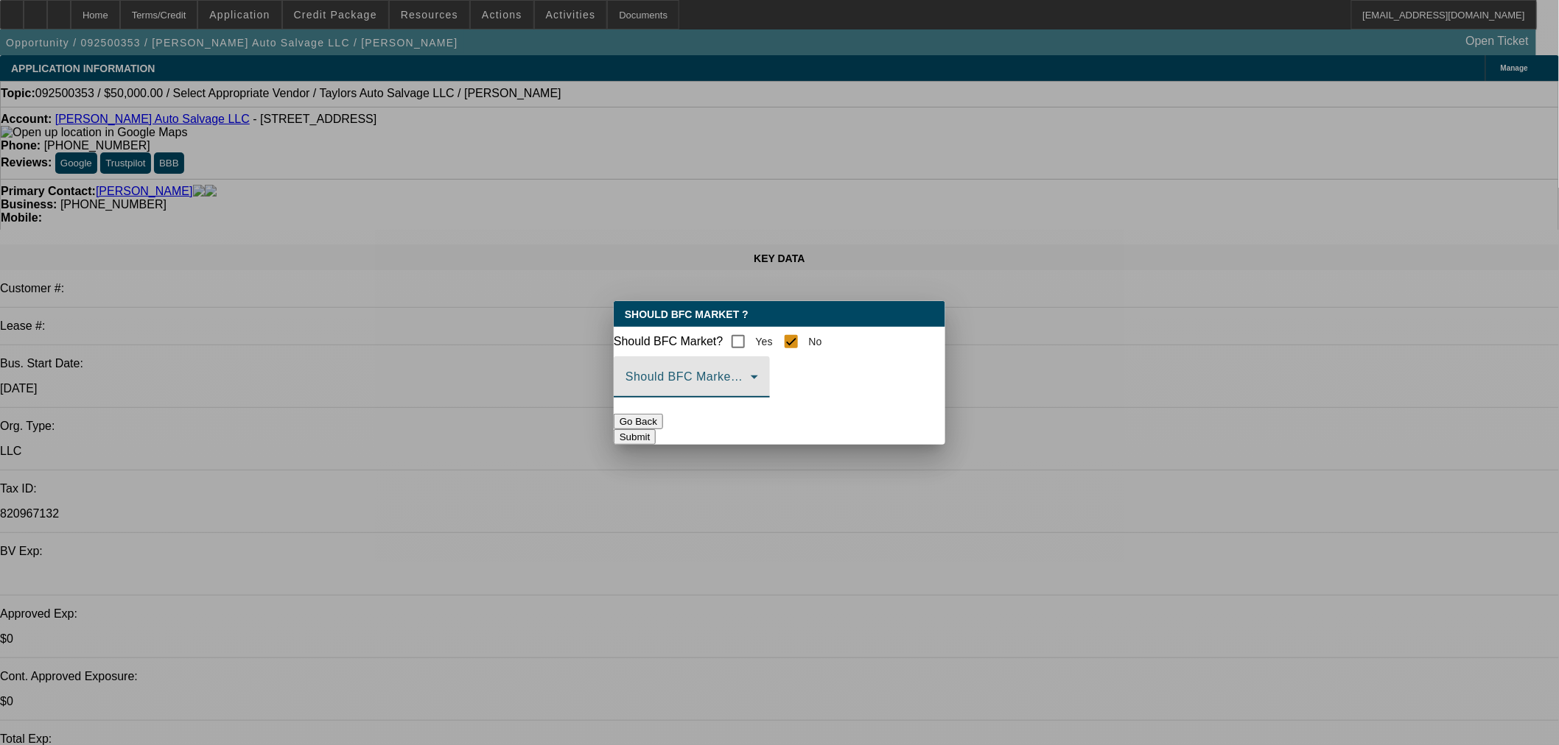
click at [720, 392] on span at bounding box center [687, 383] width 125 height 18
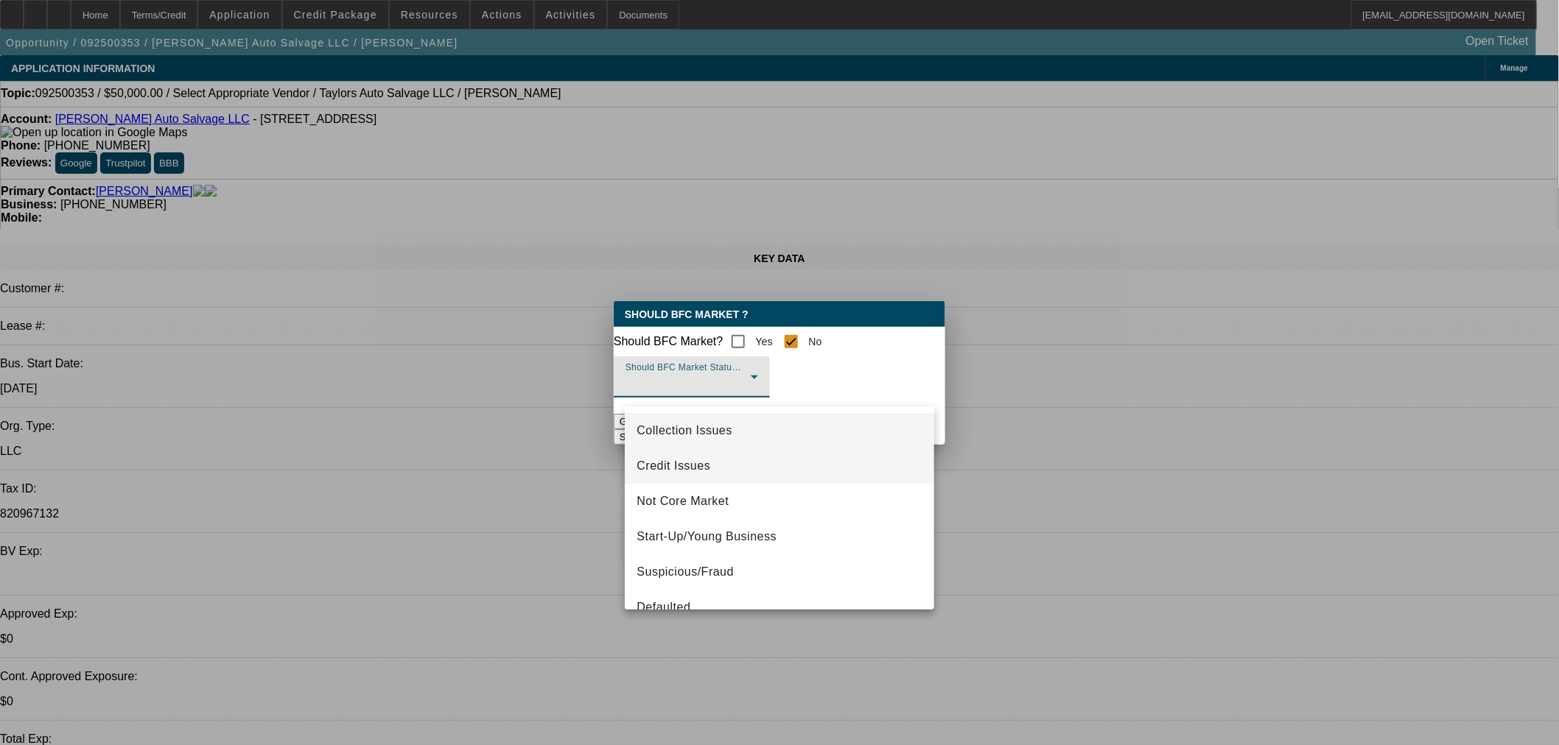
click at [673, 465] on span "Credit Issues" at bounding box center [673, 466] width 74 height 18
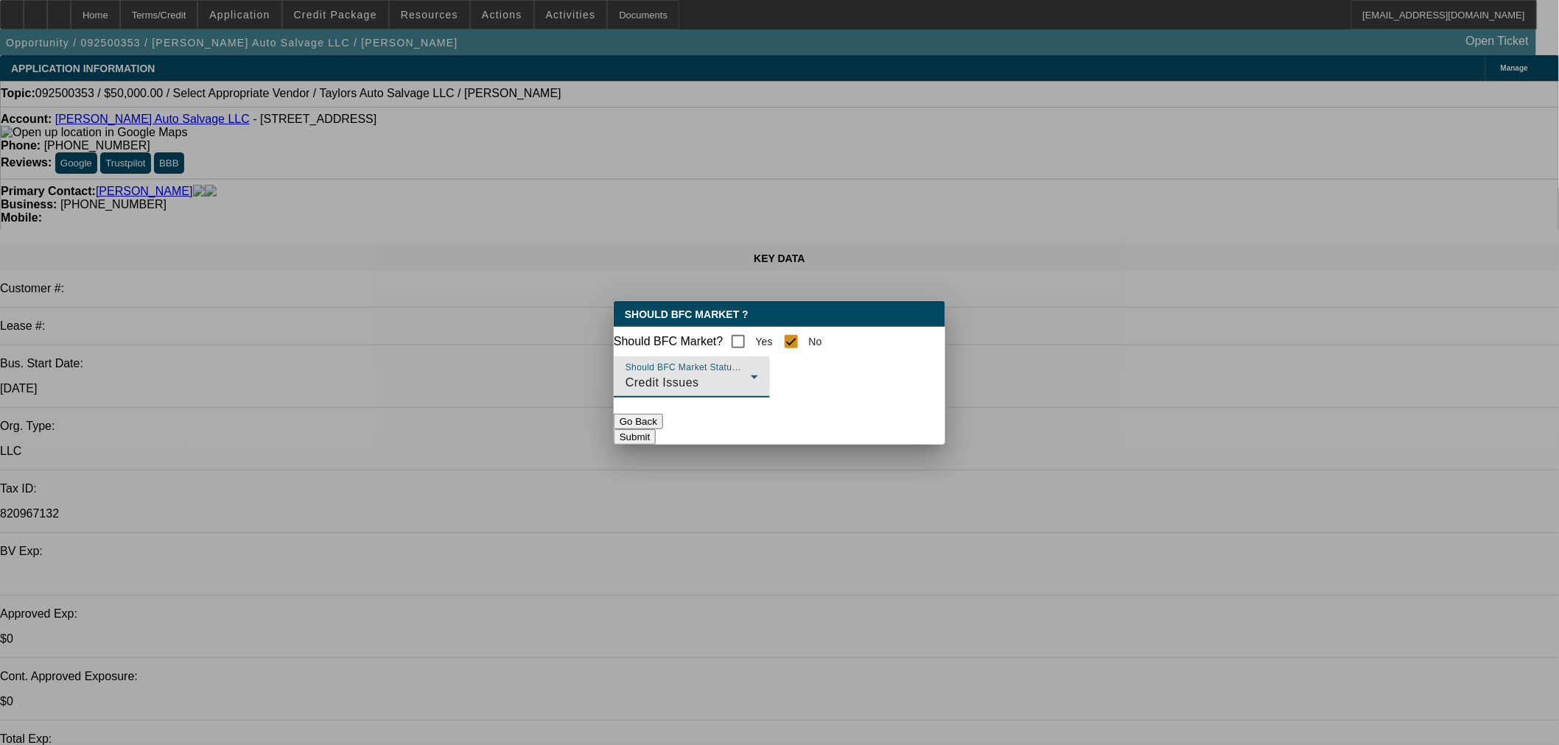
click at [656, 443] on button "Submit" at bounding box center [635, 436] width 42 height 15
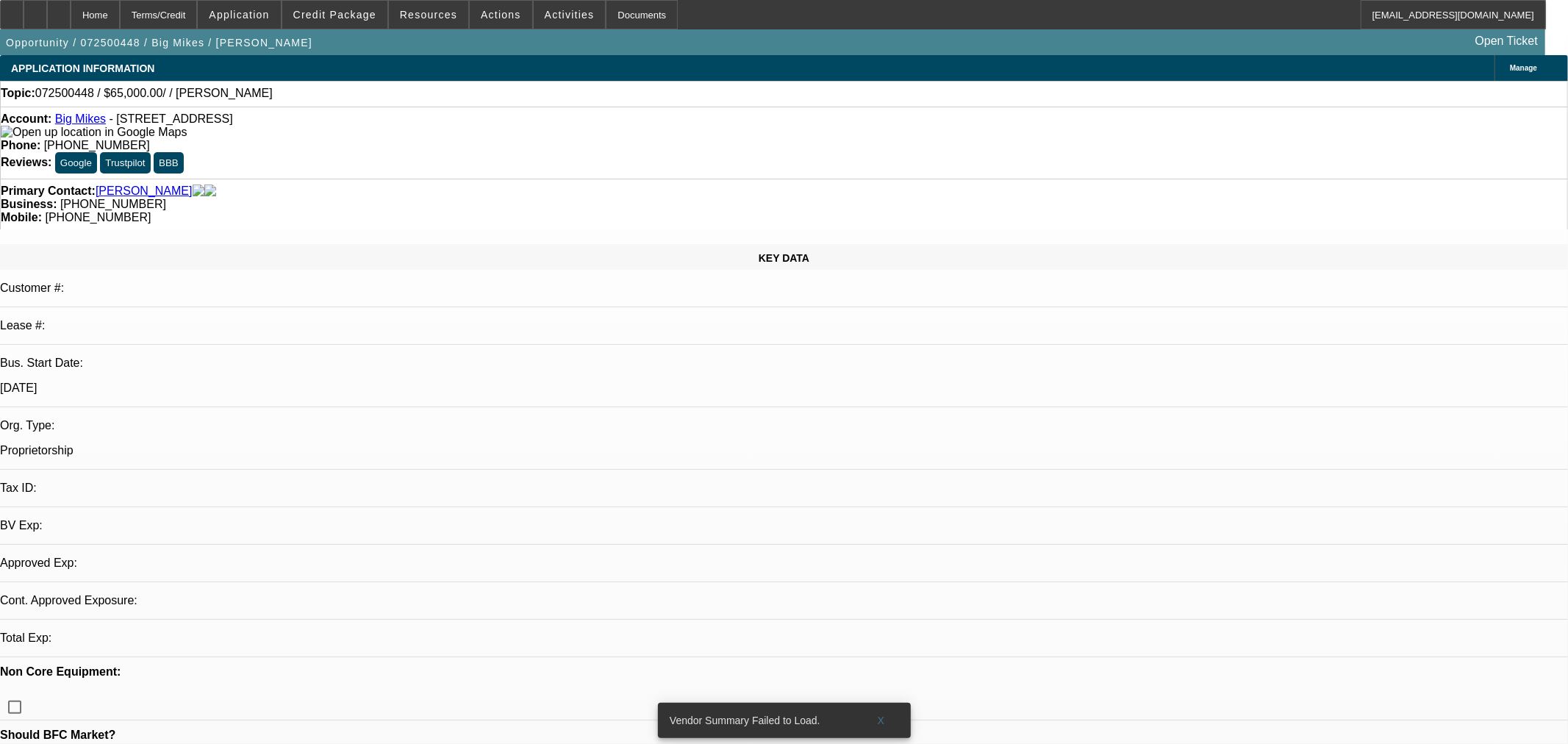
select select "0"
select select "2"
select select "0.1"
select select "4"
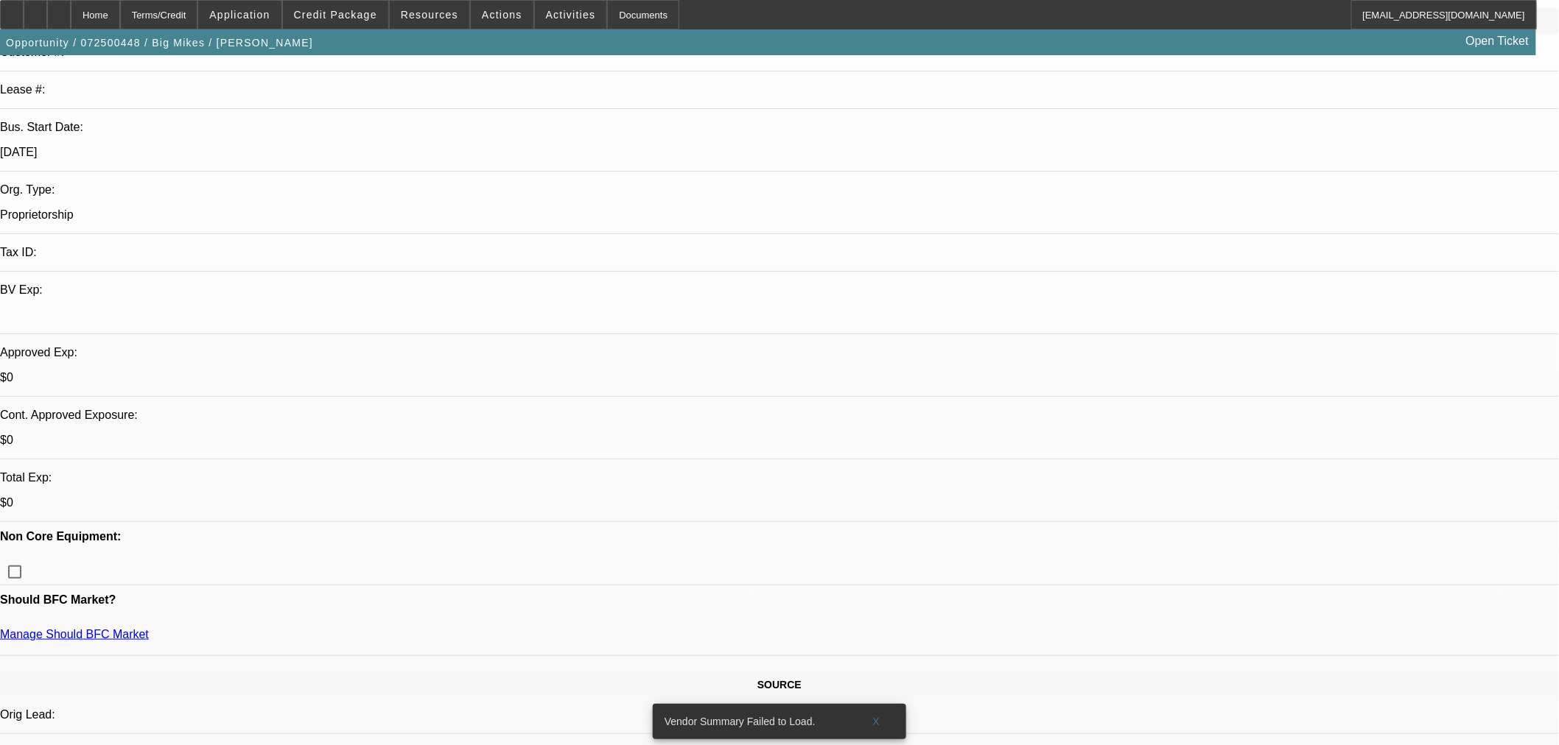
scroll to position [245, 0]
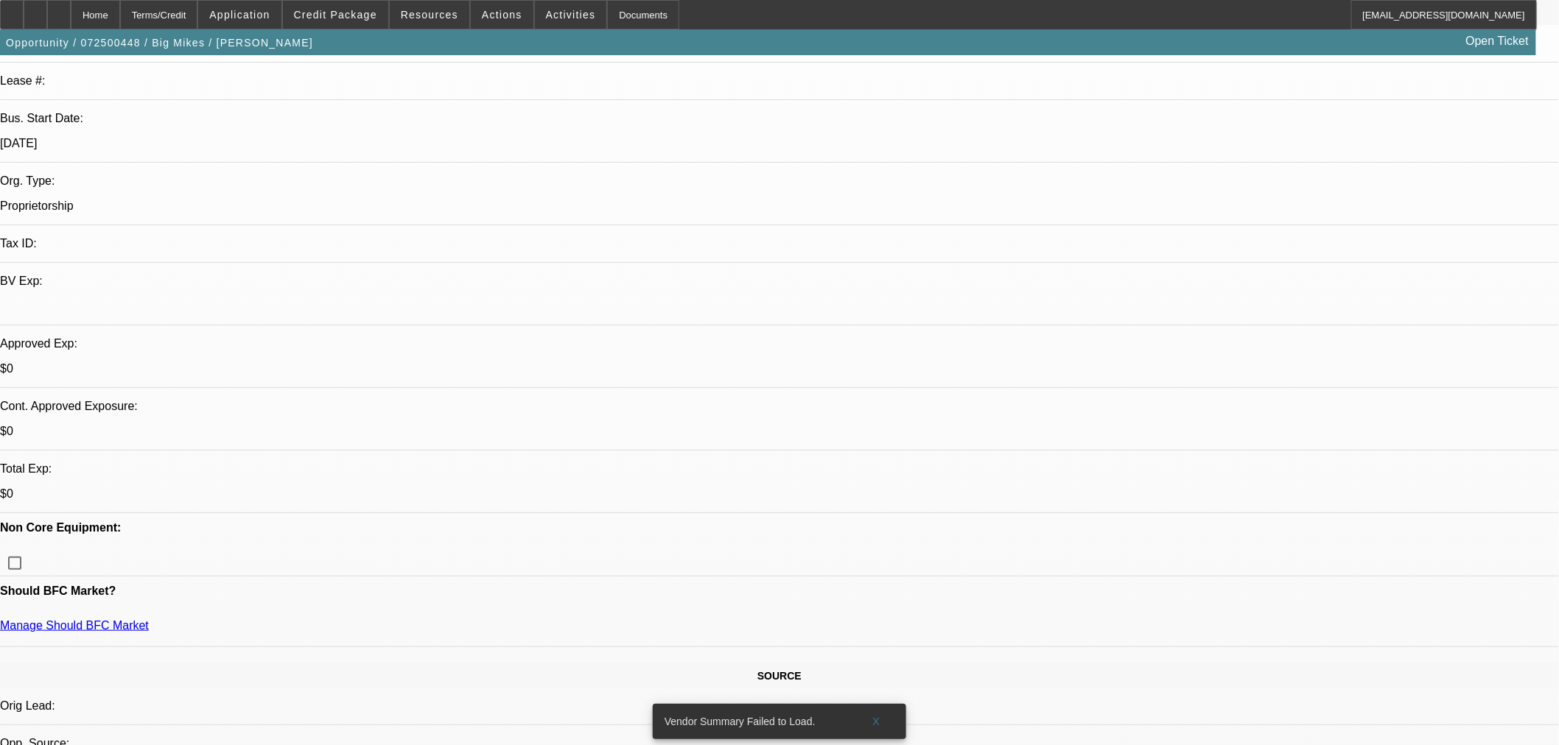
click at [261, 619] on div "Manage Should BFC Market" at bounding box center [779, 632] width 1559 height 27
click at [262, 619] on div "Manage Should BFC Market" at bounding box center [779, 632] width 1559 height 27
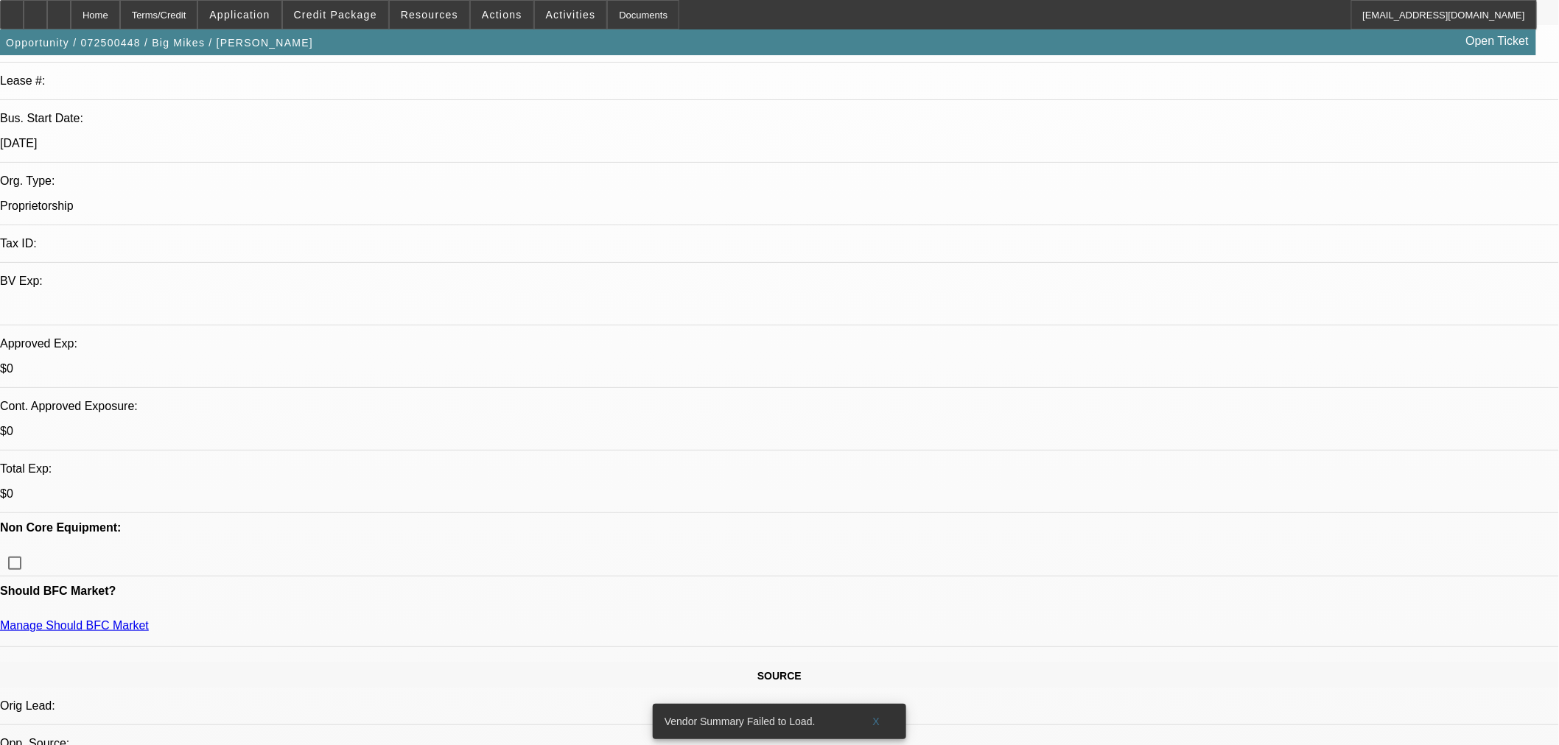
click at [149, 619] on link "Manage Should BFC Market" at bounding box center [74, 625] width 149 height 13
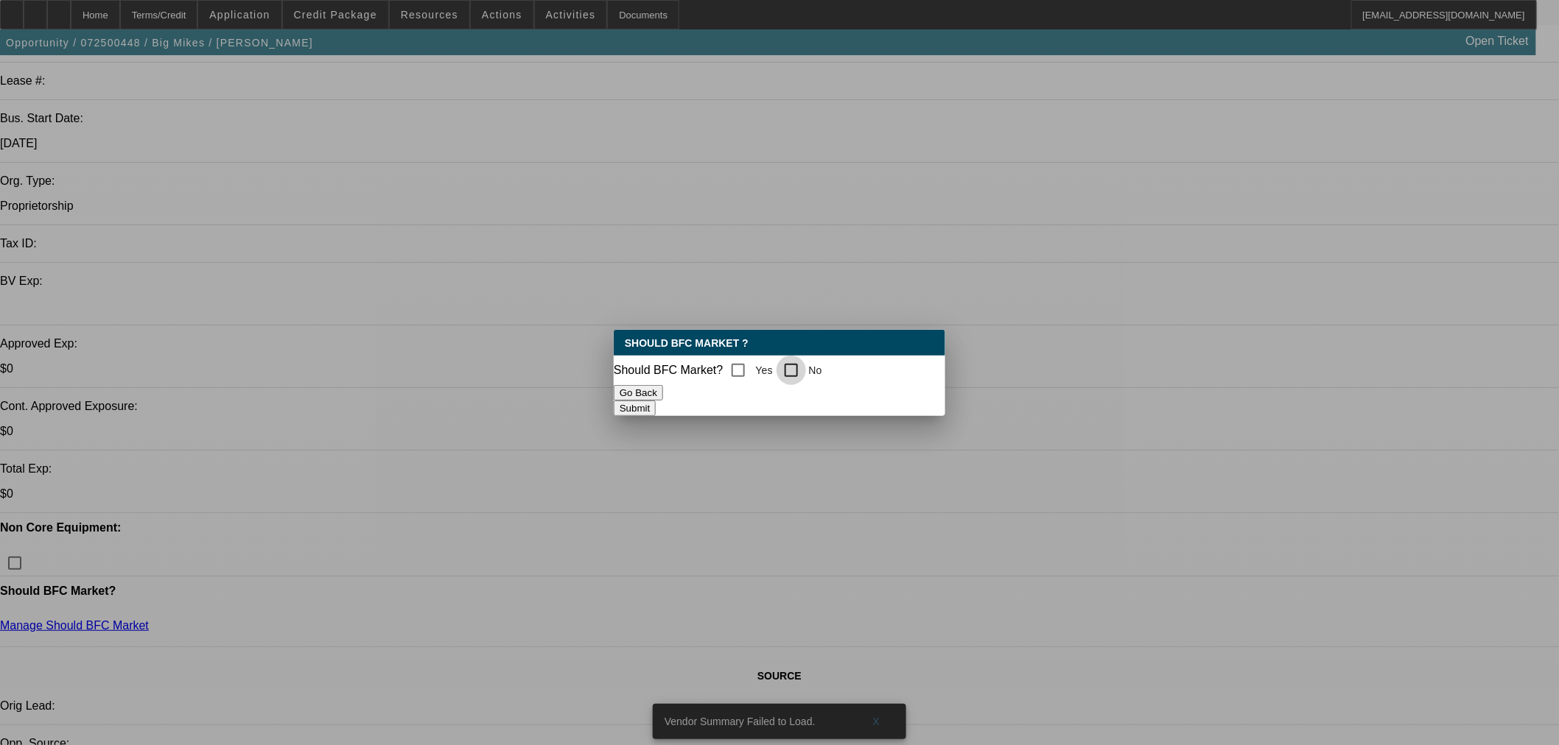
click at [791, 365] on input "No" at bounding box center [790, 370] width 29 height 29
checkbox input "true"
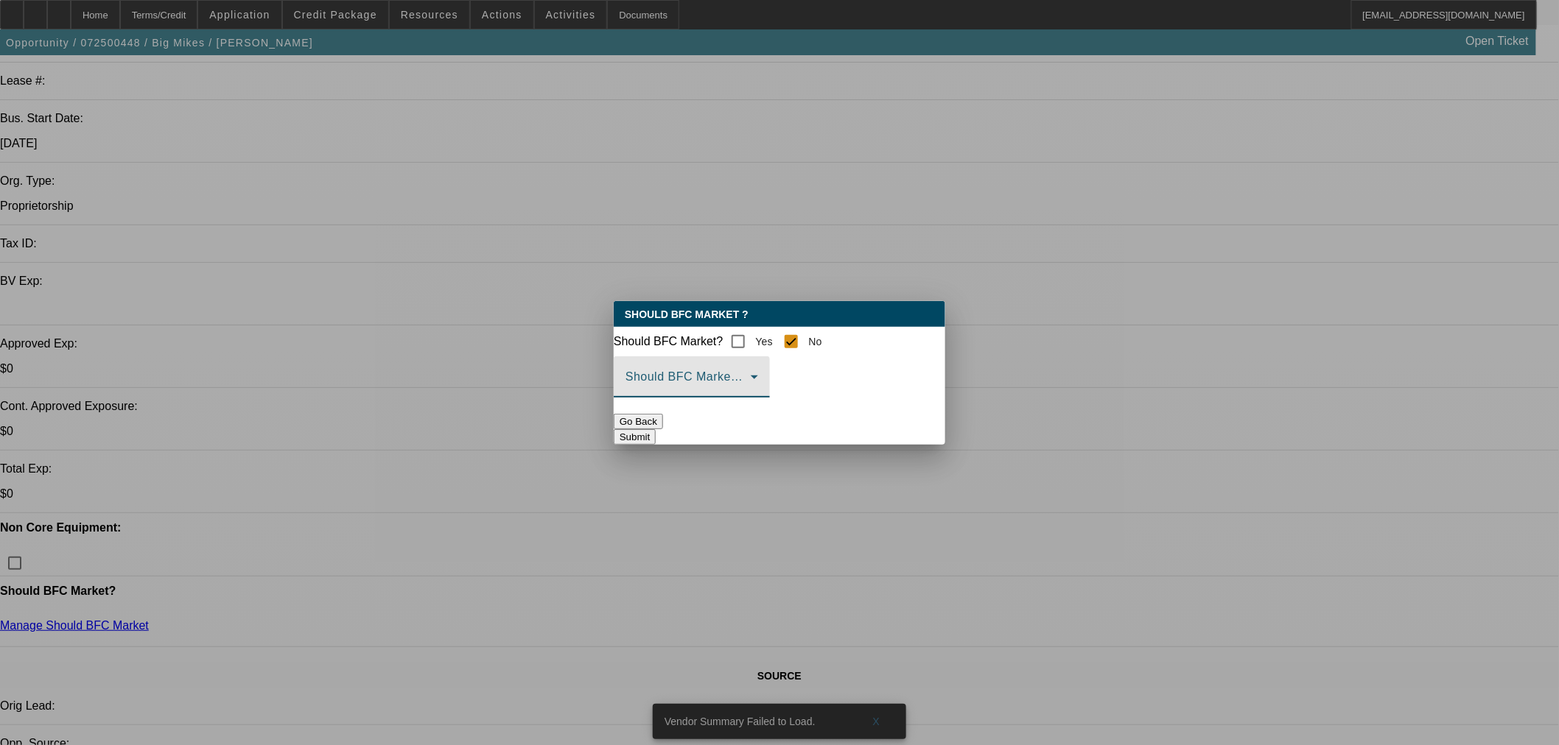
click at [740, 385] on span at bounding box center [687, 383] width 125 height 18
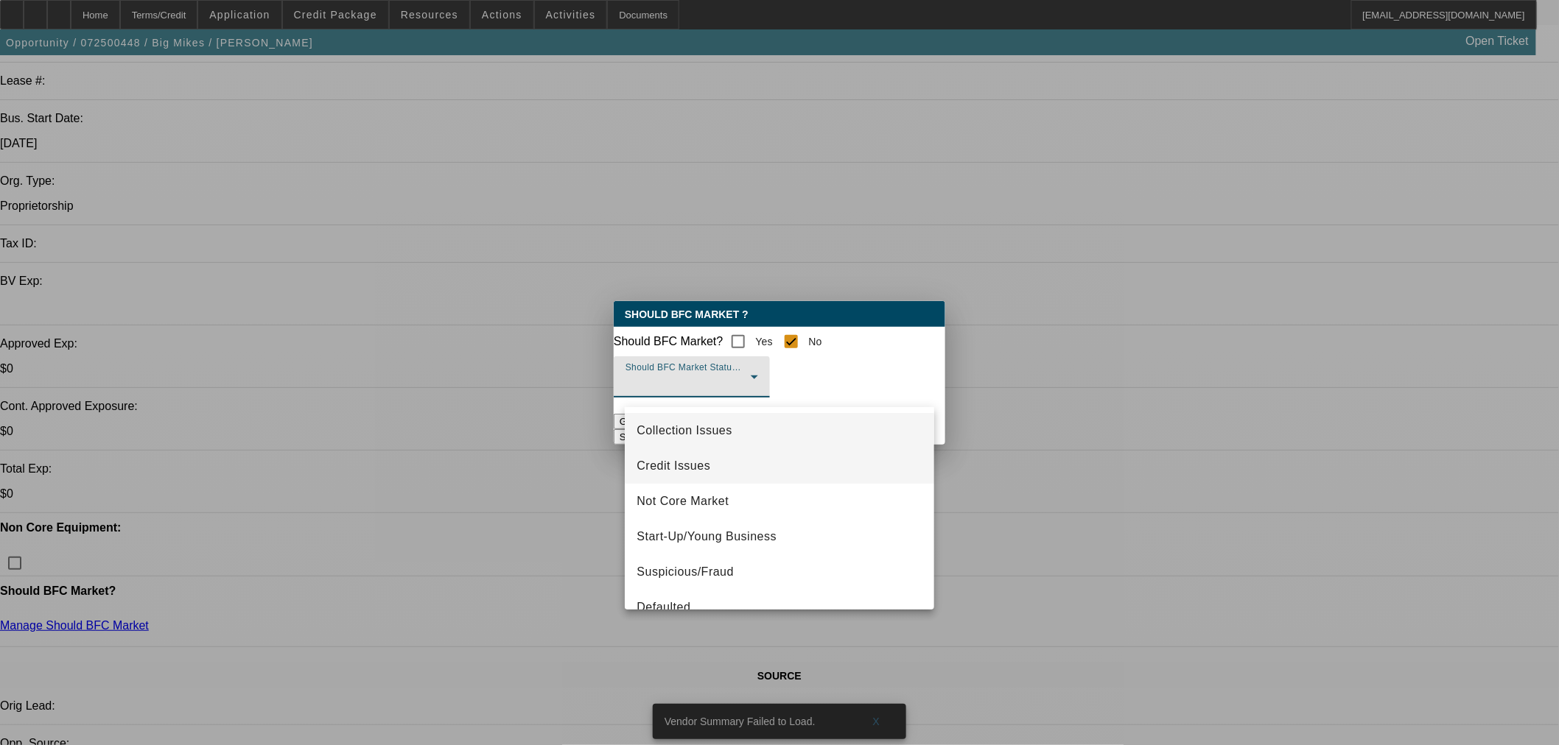
drag, startPoint x: 714, startPoint y: 471, endPoint x: 753, endPoint y: 455, distance: 41.6
click at [714, 470] on mat-option "Credit Issues" at bounding box center [779, 466] width 309 height 35
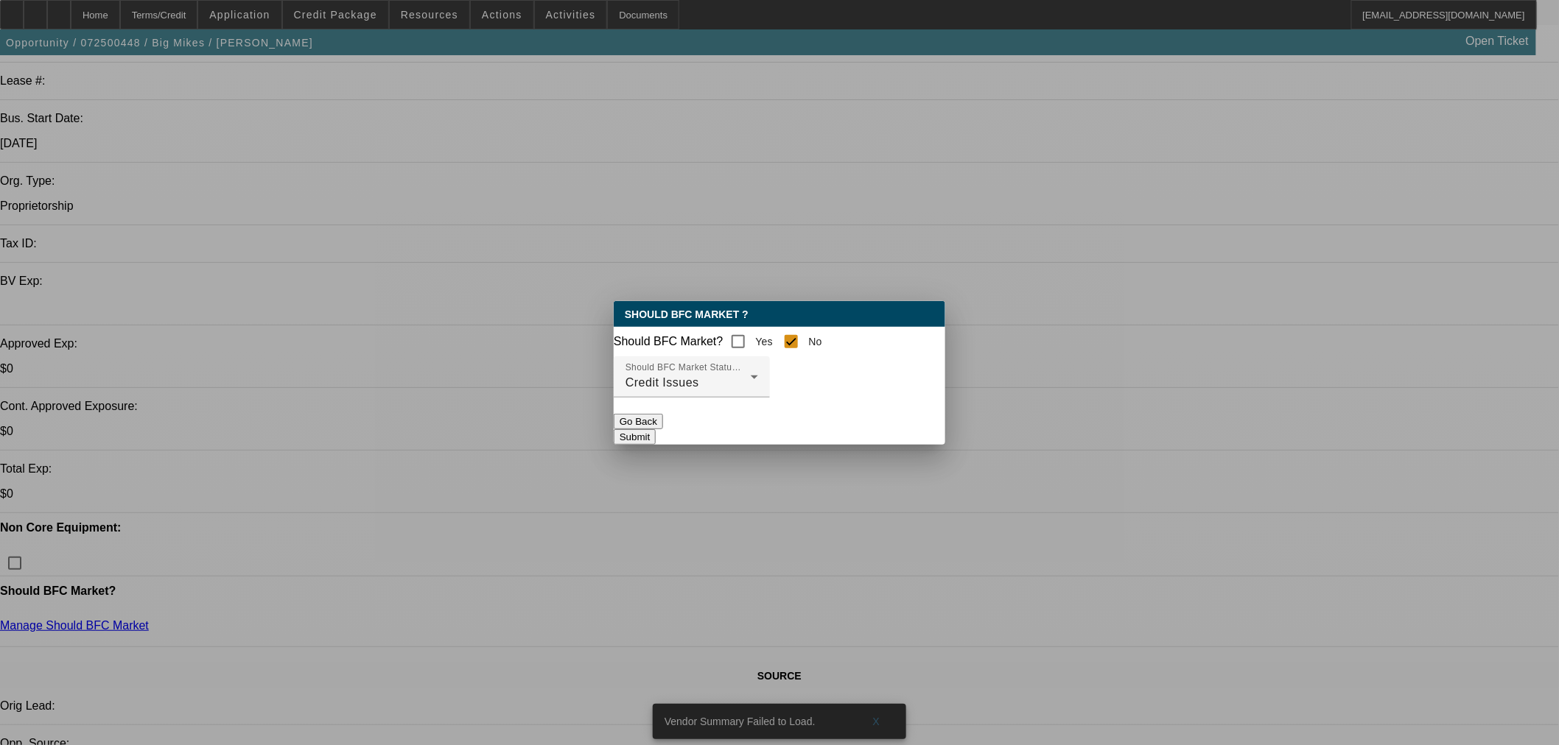
click at [656, 437] on button "Submit" at bounding box center [635, 436] width 42 height 15
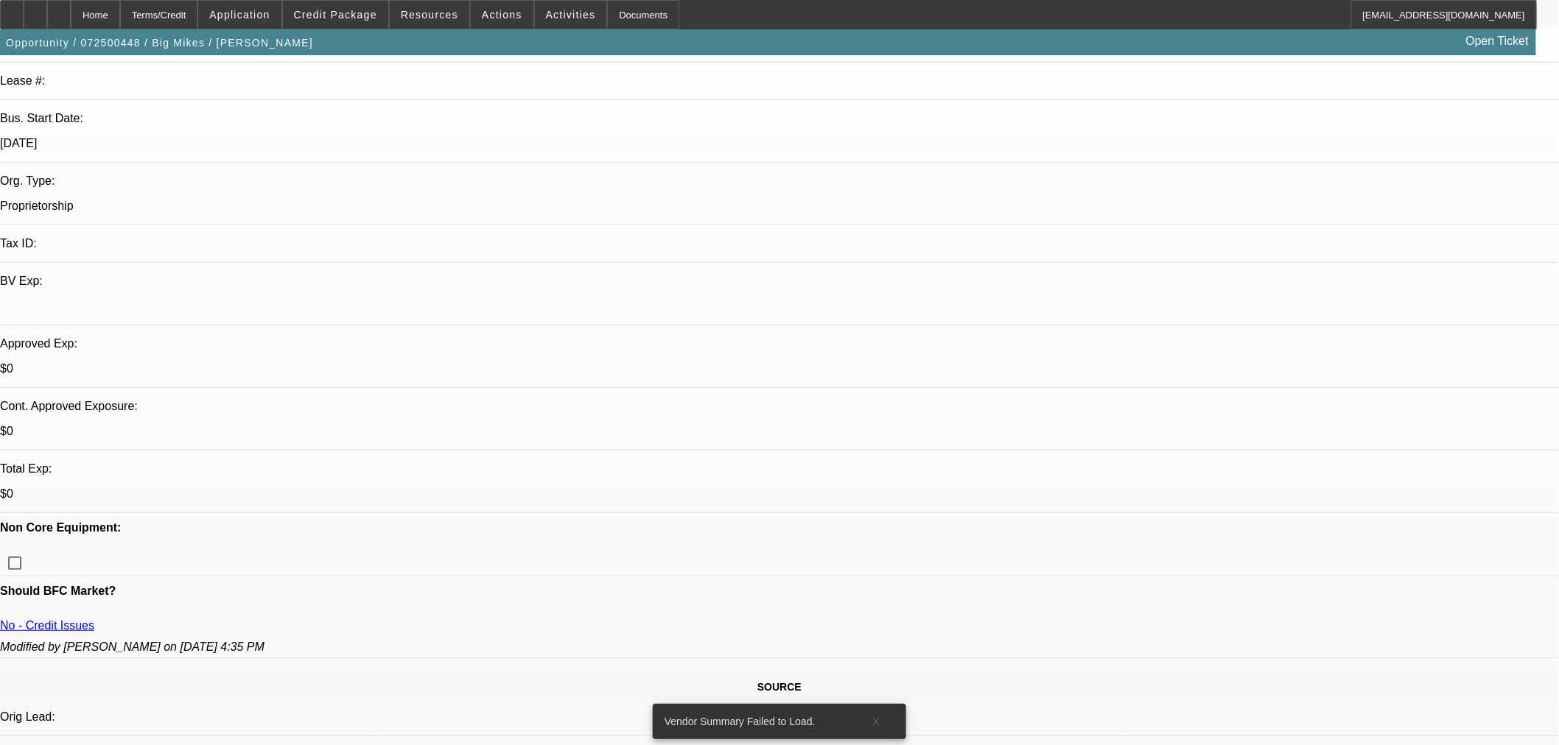
scroll to position [245, 0]
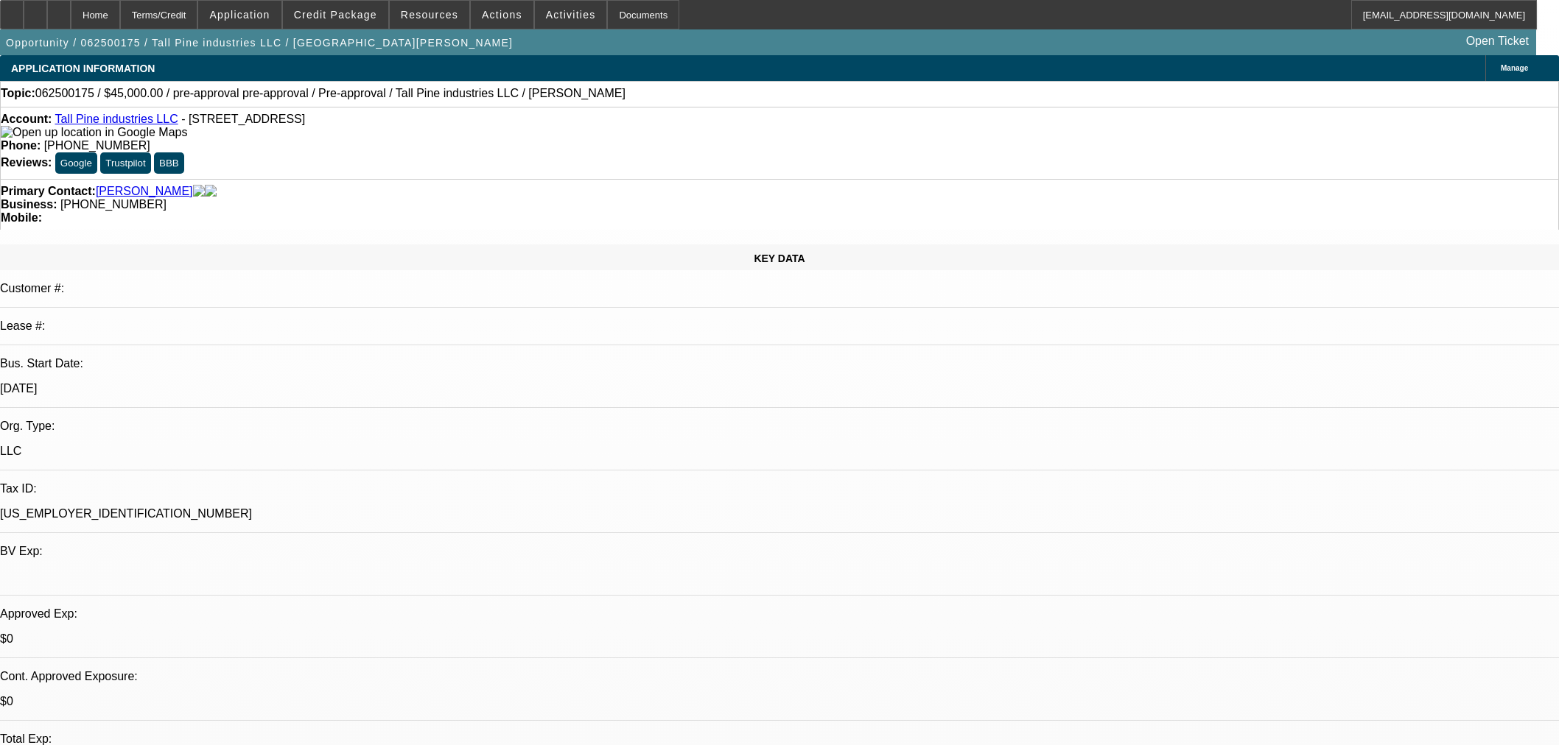
select select "0"
select select "2"
select select "0.1"
select select "4"
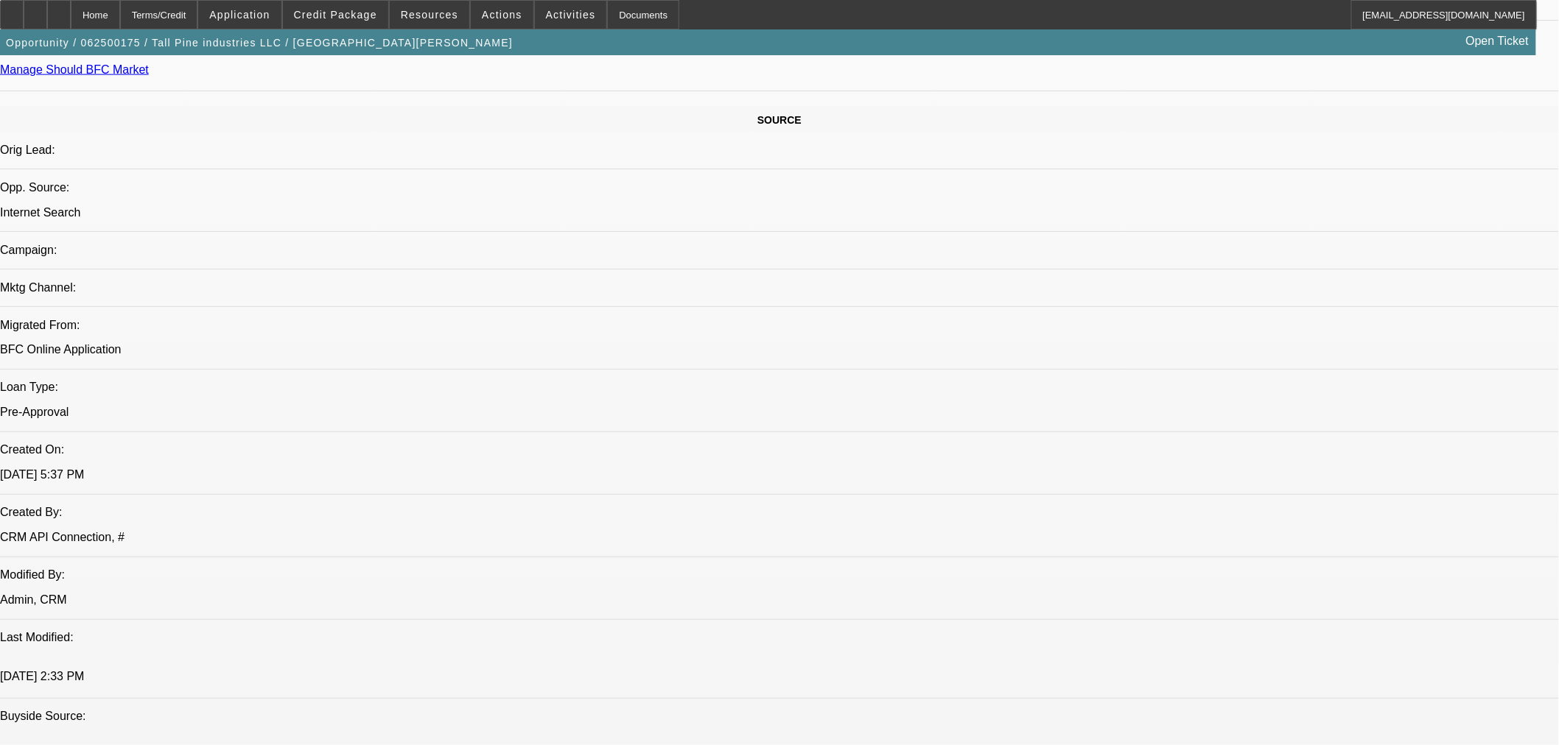
scroll to position [335, 0]
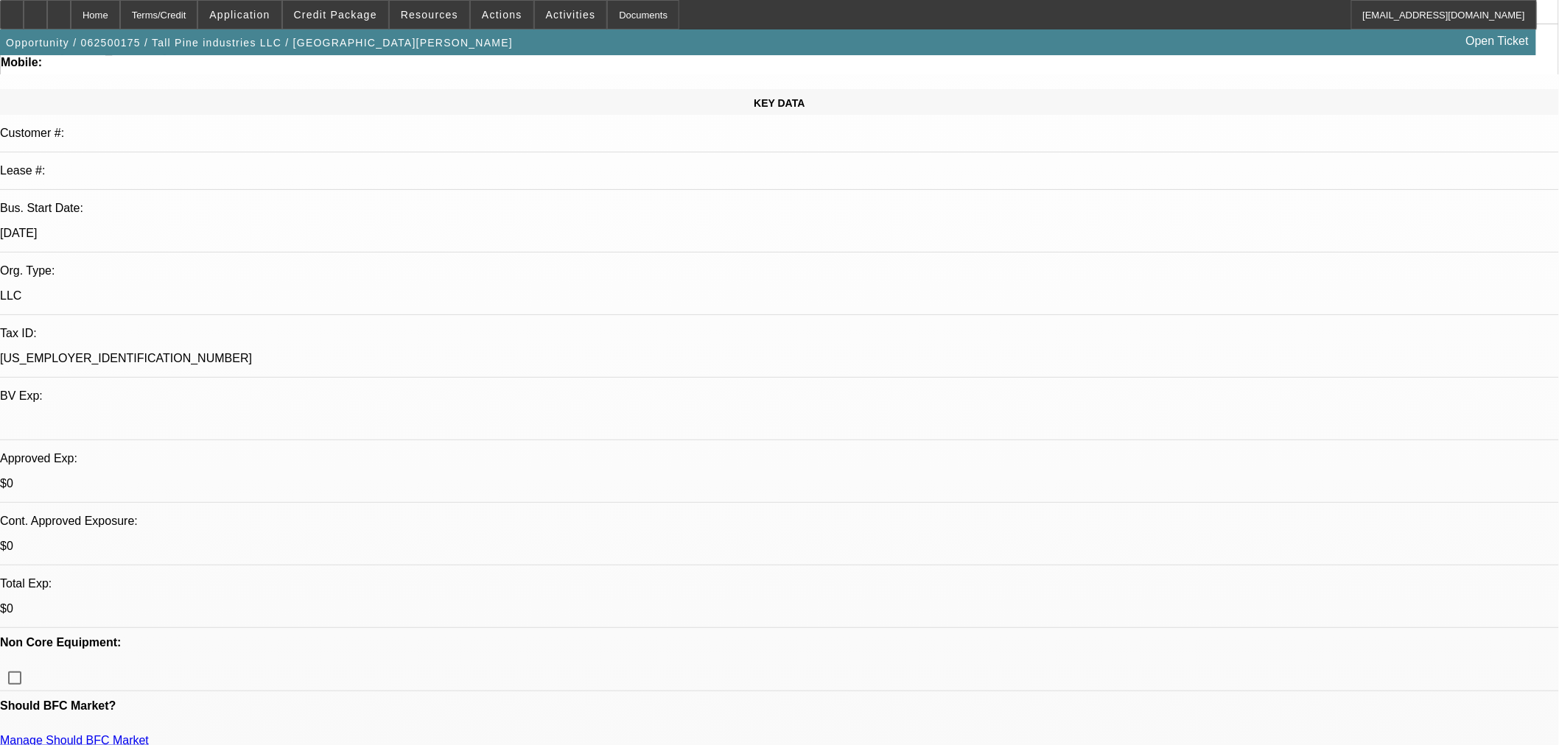
scroll to position [0, 0]
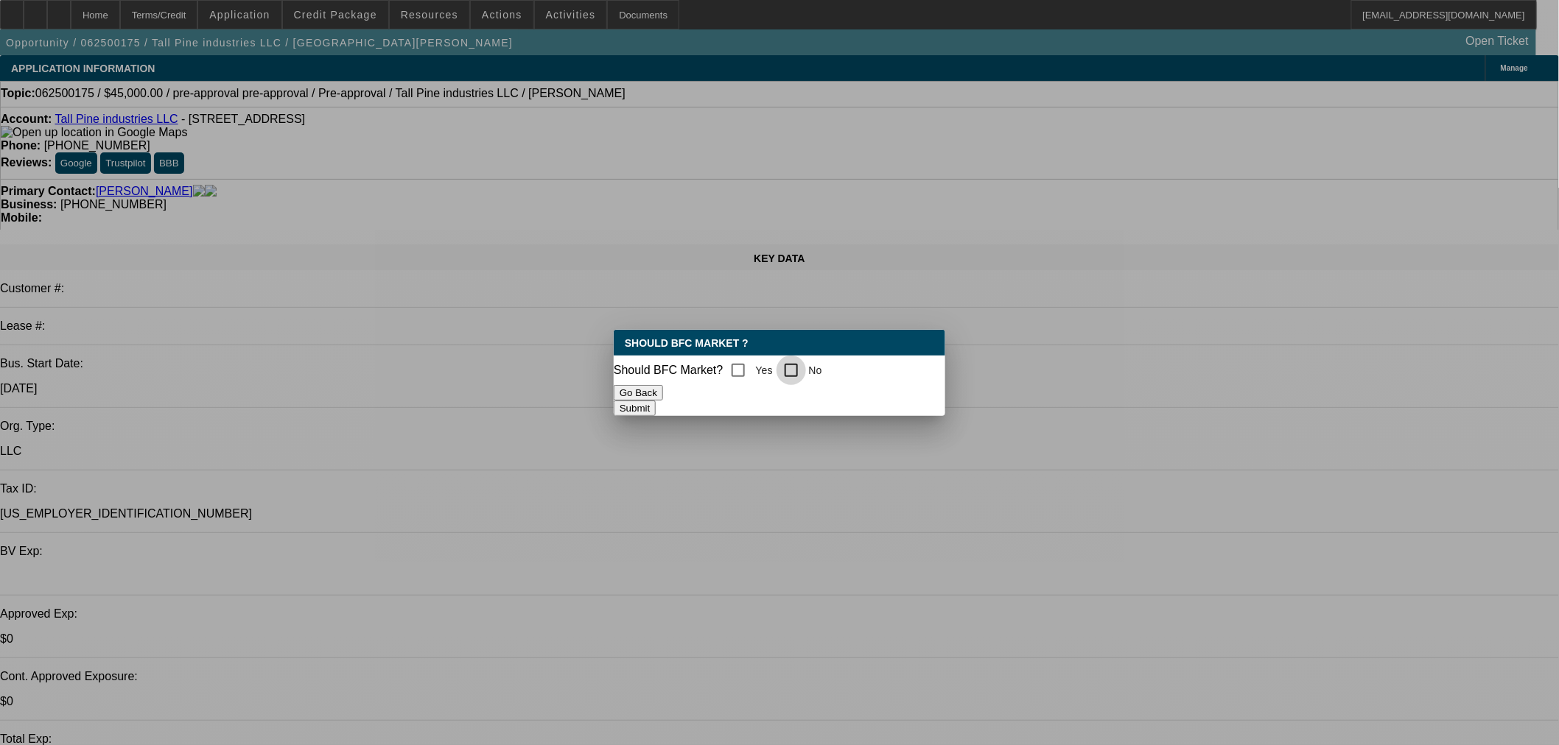
click at [792, 361] on input "No" at bounding box center [790, 370] width 29 height 29
checkbox input "true"
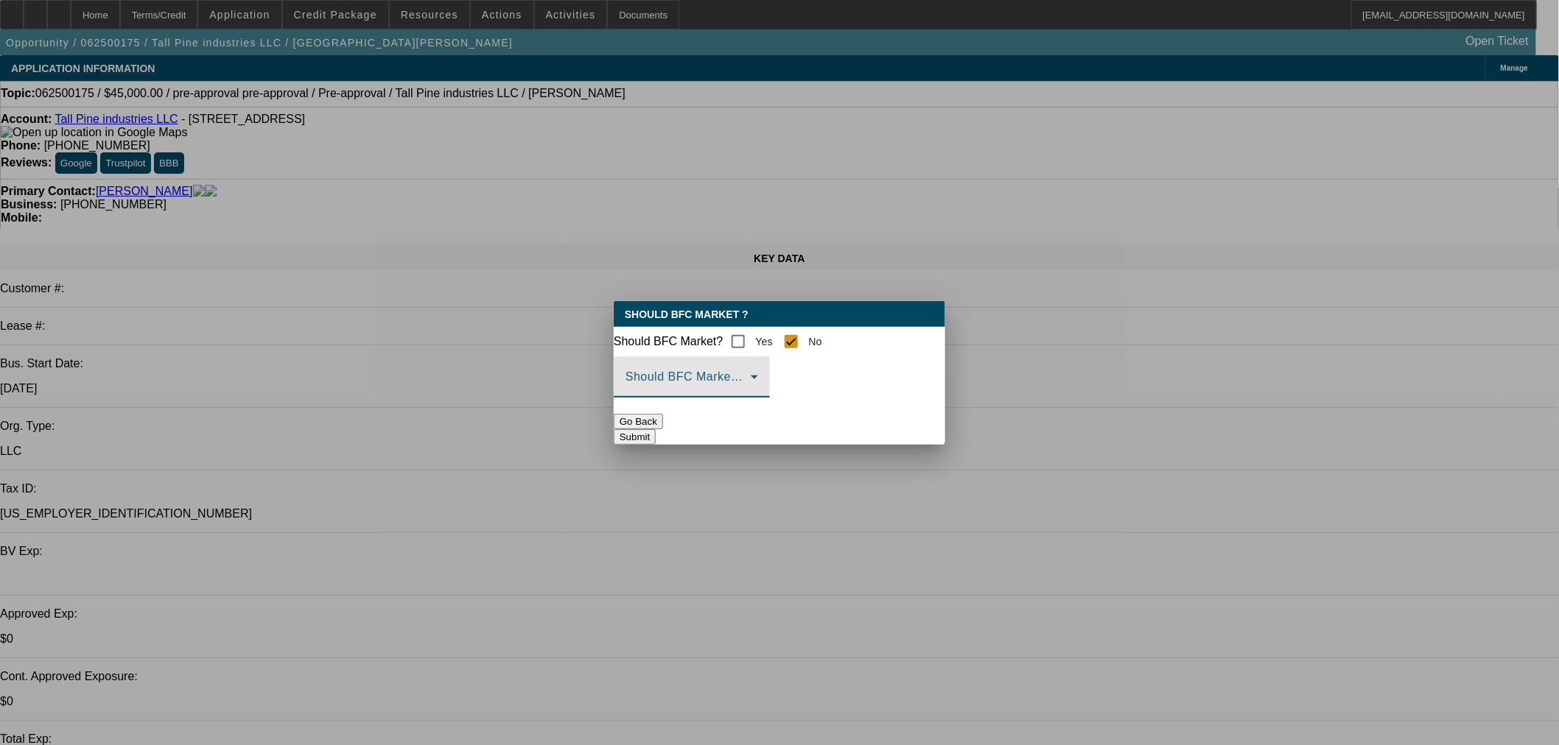
click at [700, 392] on span at bounding box center [687, 383] width 125 height 18
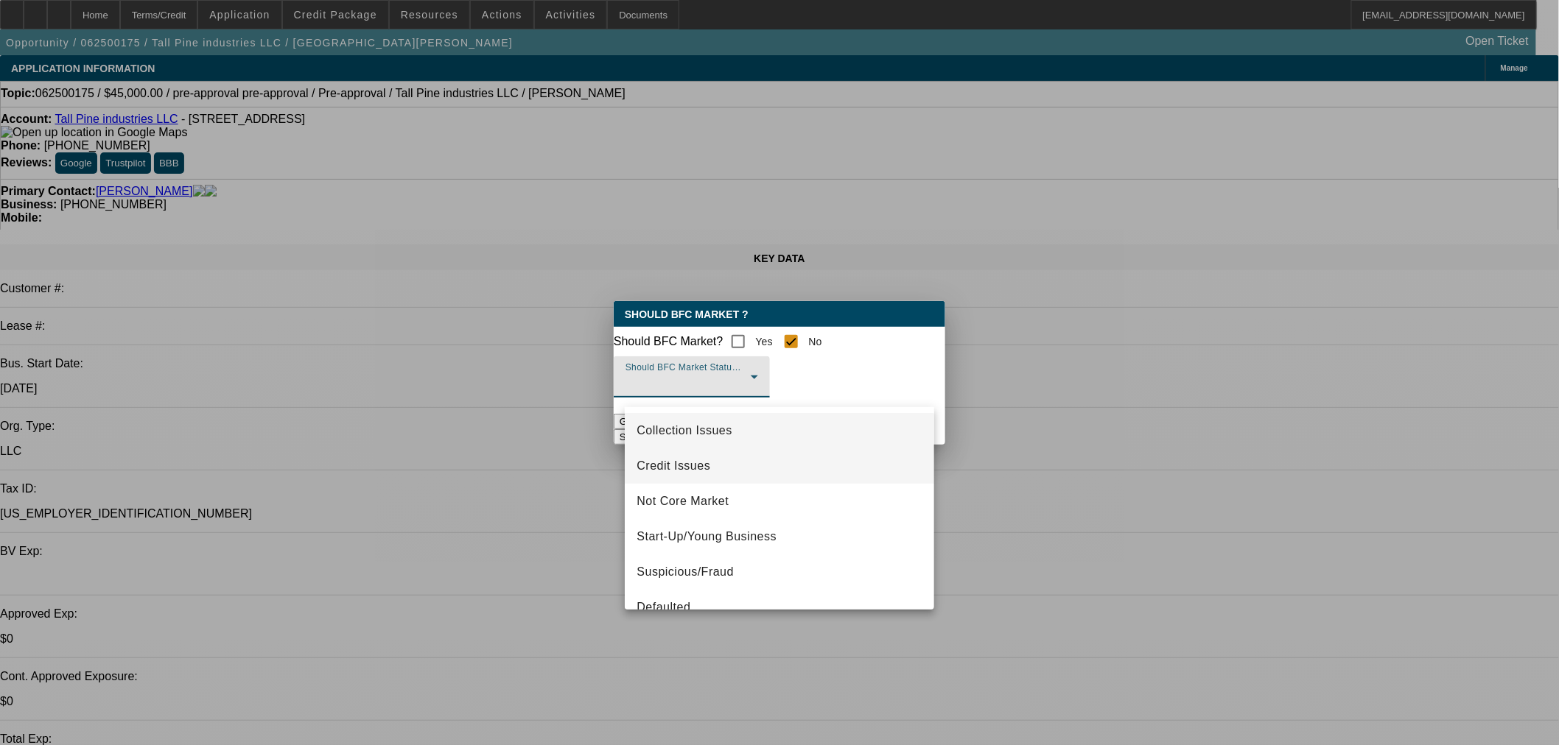
click at [695, 466] on span "Credit Issues" at bounding box center [673, 466] width 74 height 18
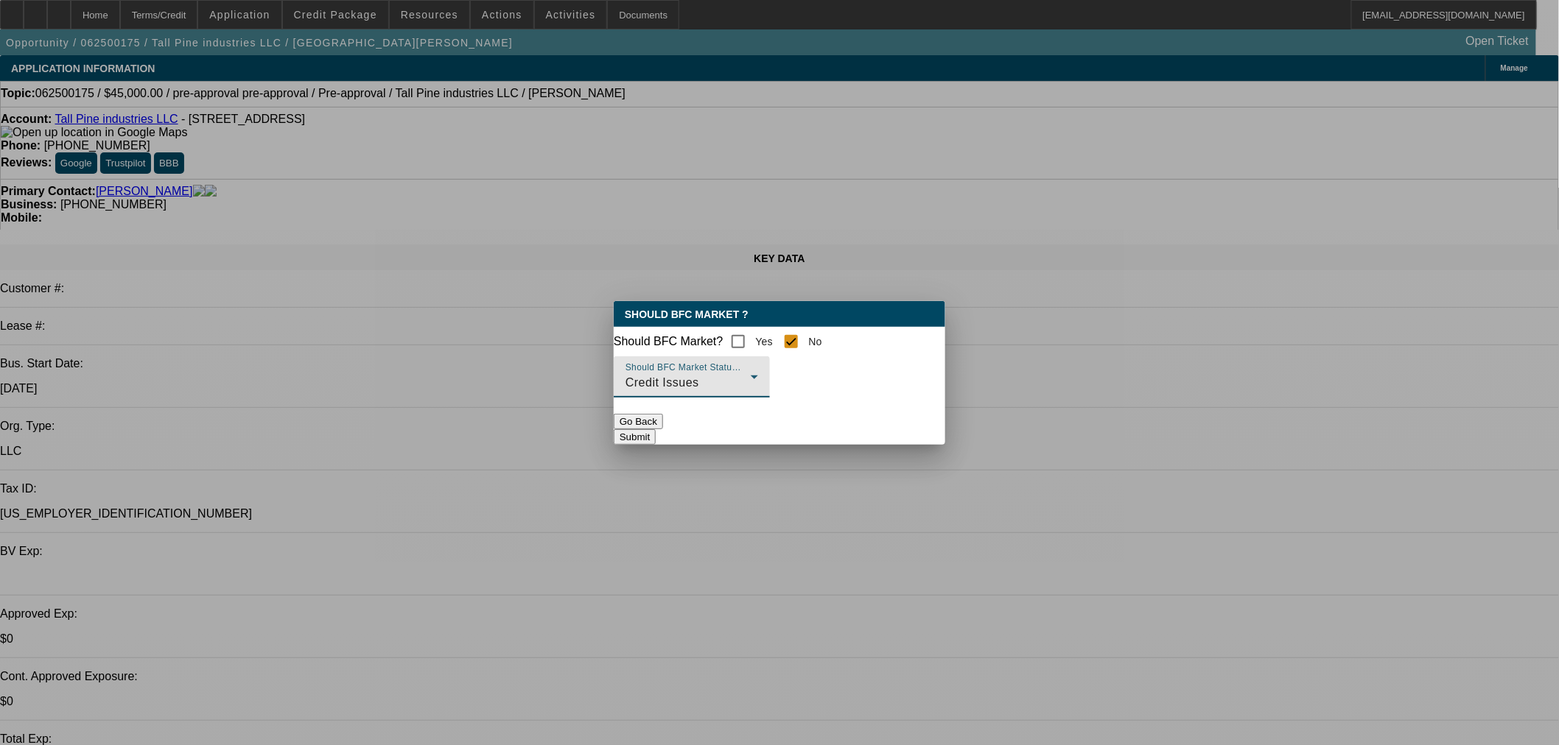
click at [656, 438] on button "Submit" at bounding box center [635, 436] width 42 height 15
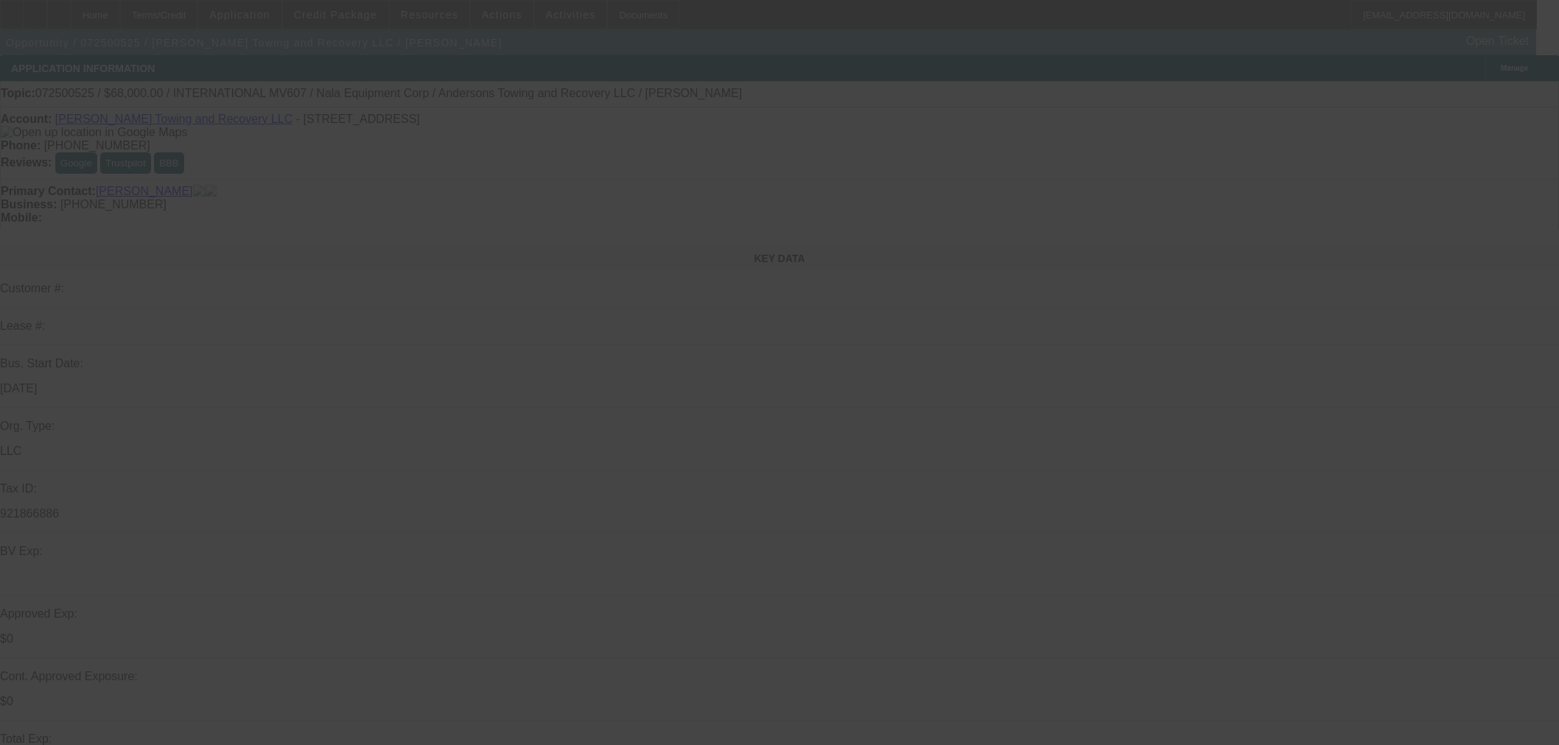
select select "0"
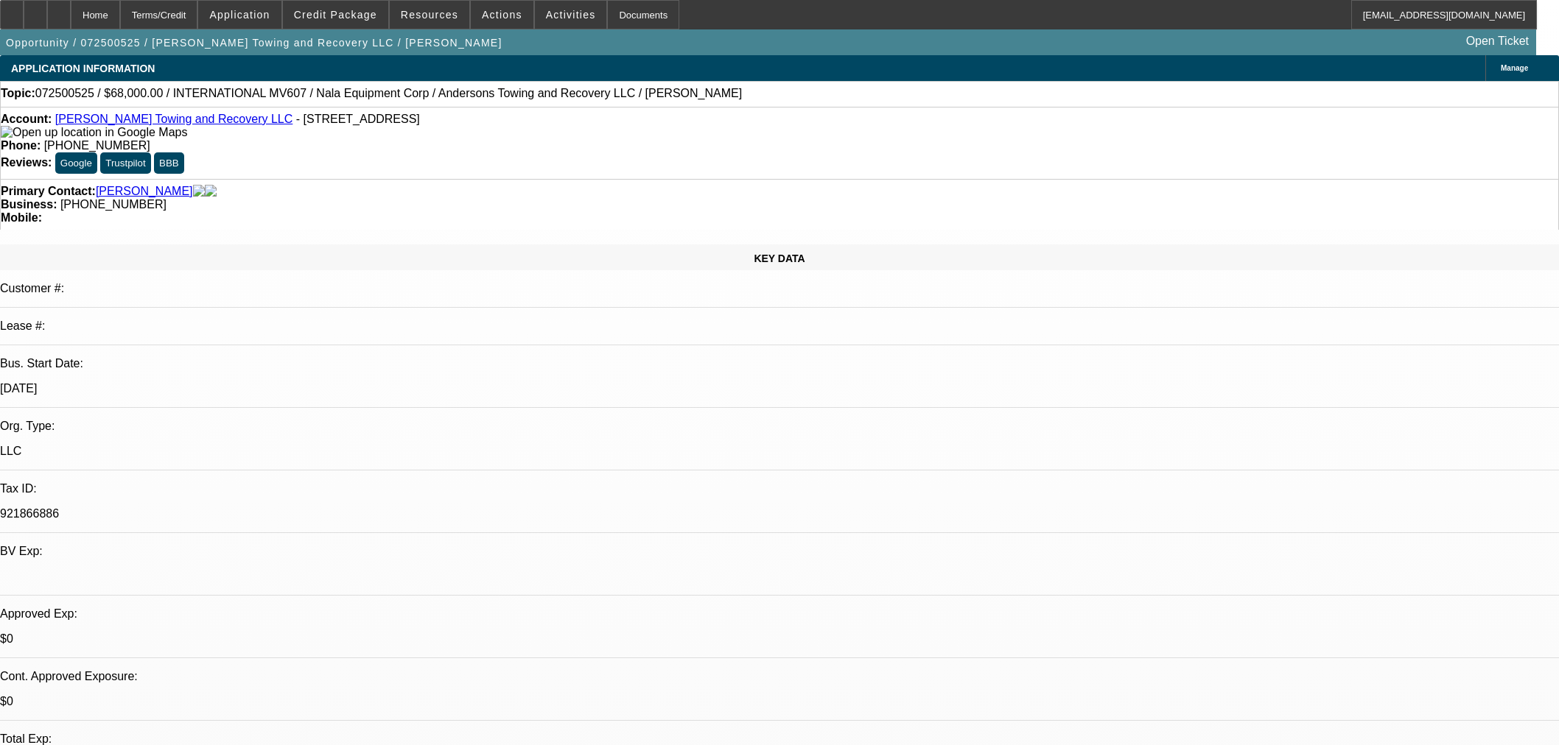
select select "0"
select select "6"
select select "0"
select select "2"
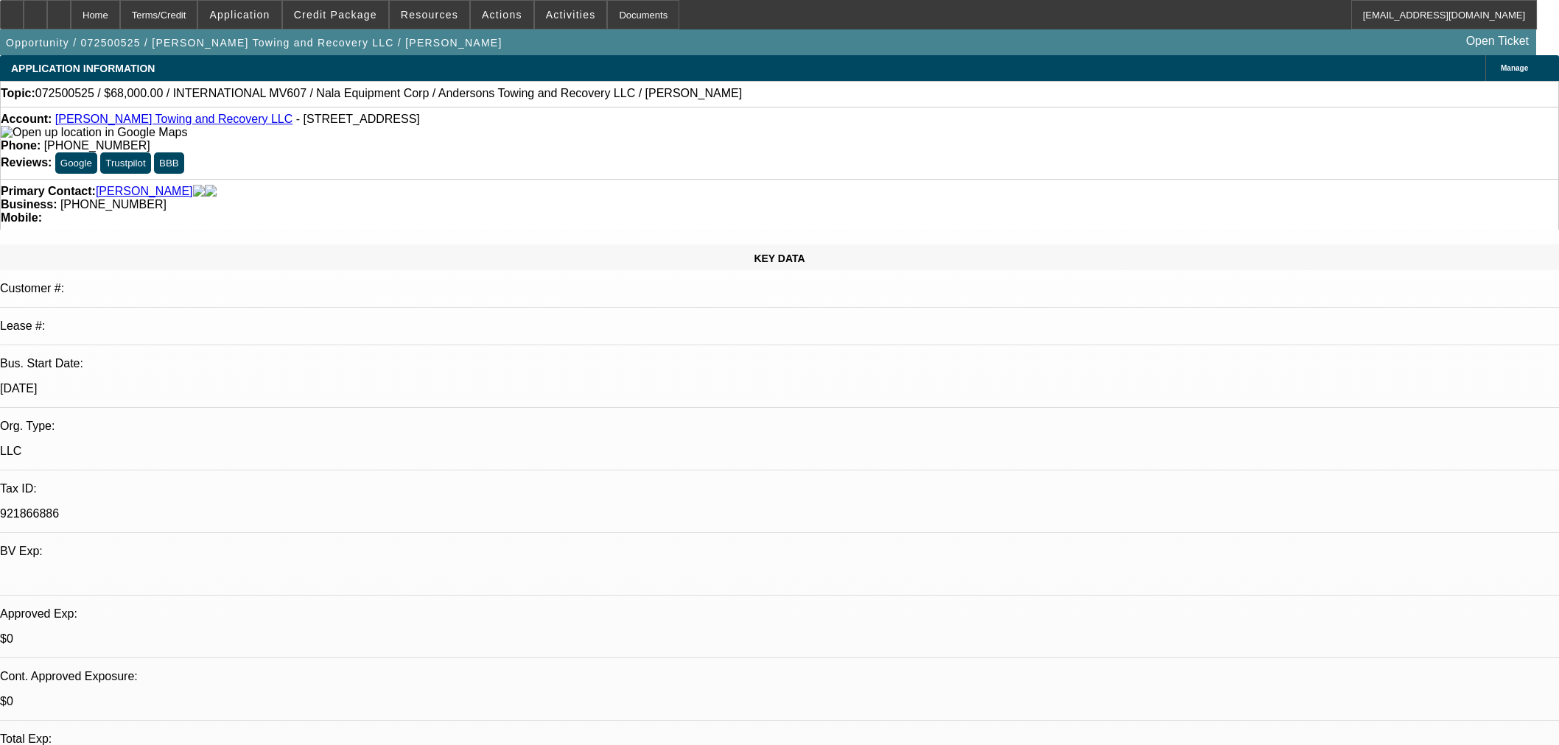
select select "2"
select select "0"
select select "6"
select select "0.15"
select select "2"
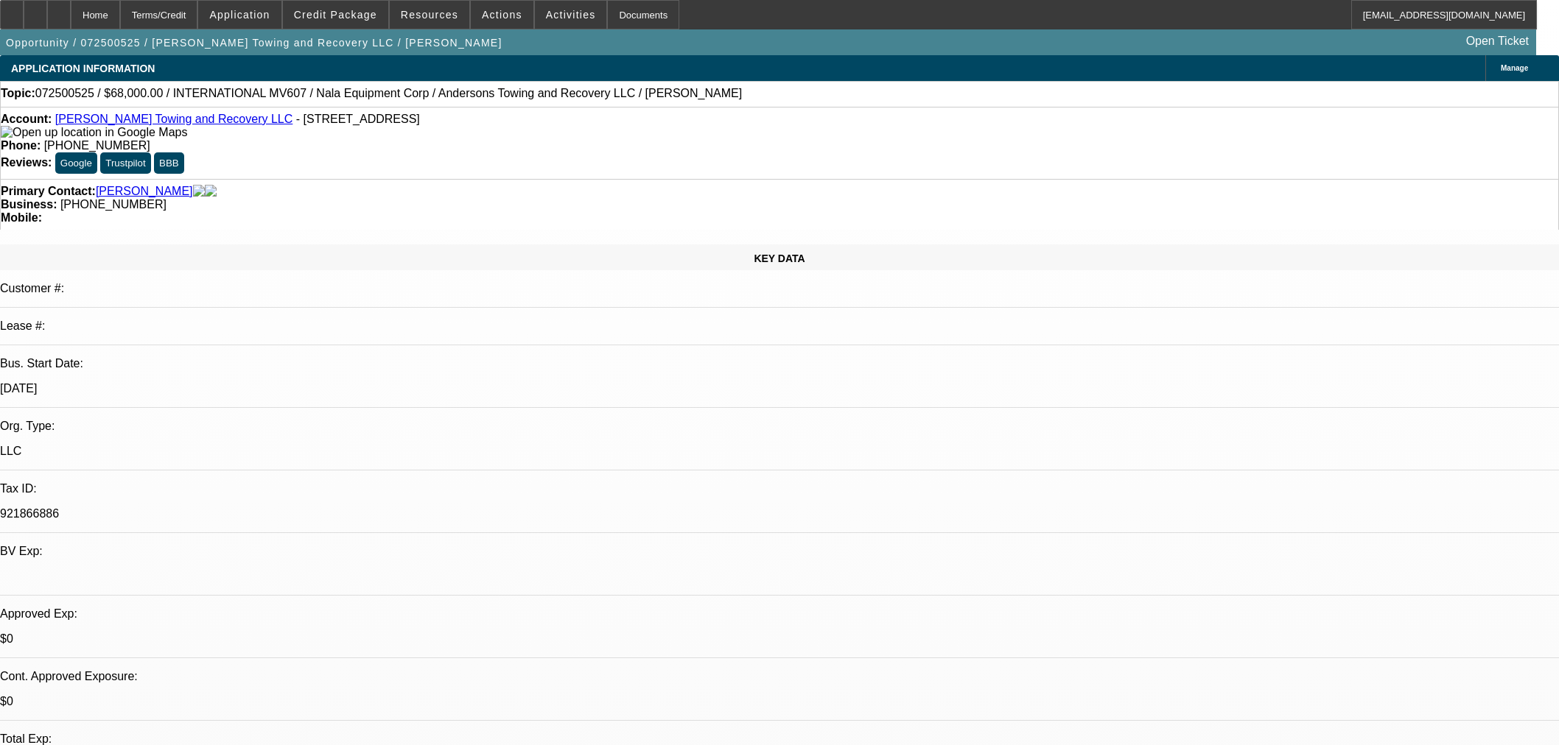
select select "2"
select select "0"
select select "6"
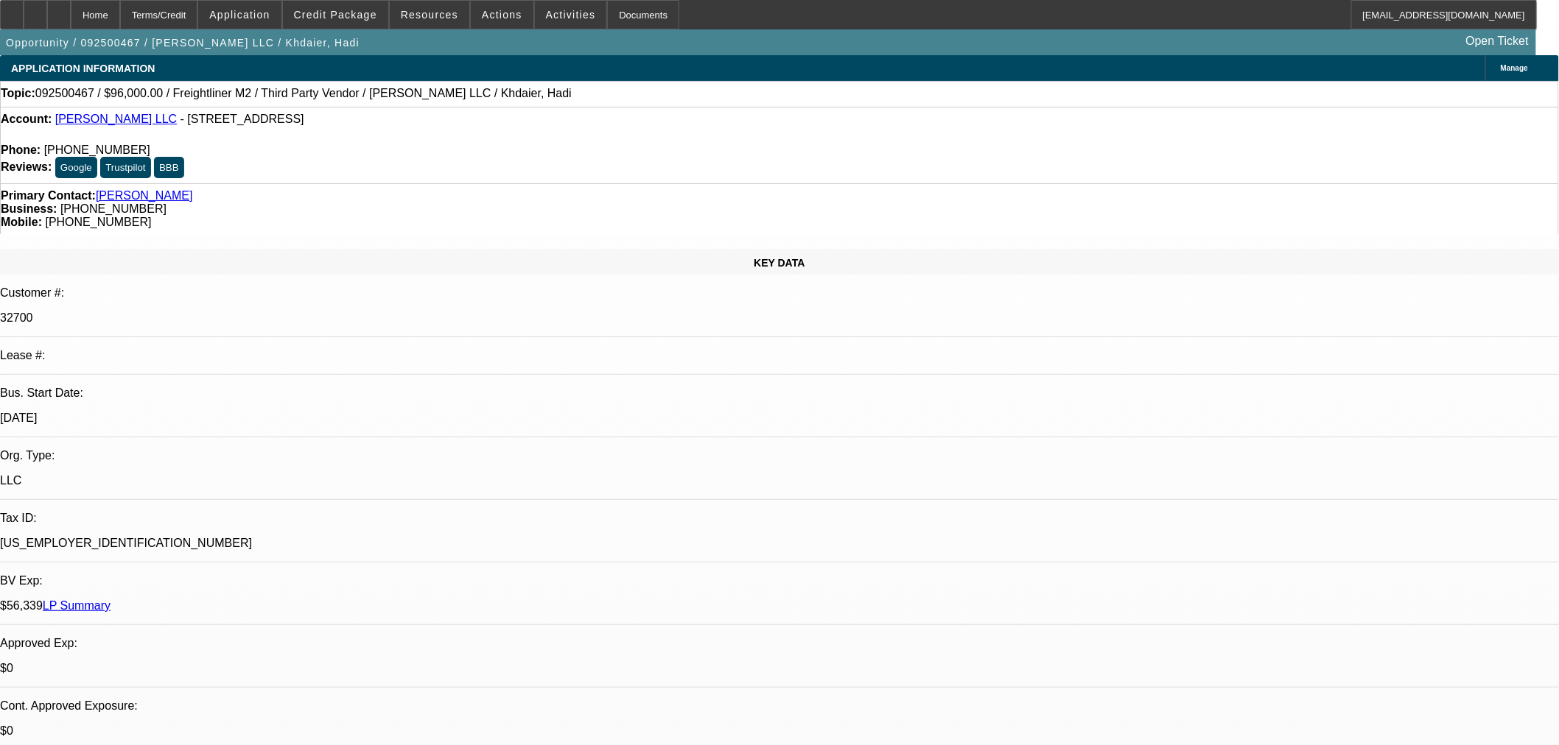
select select "0"
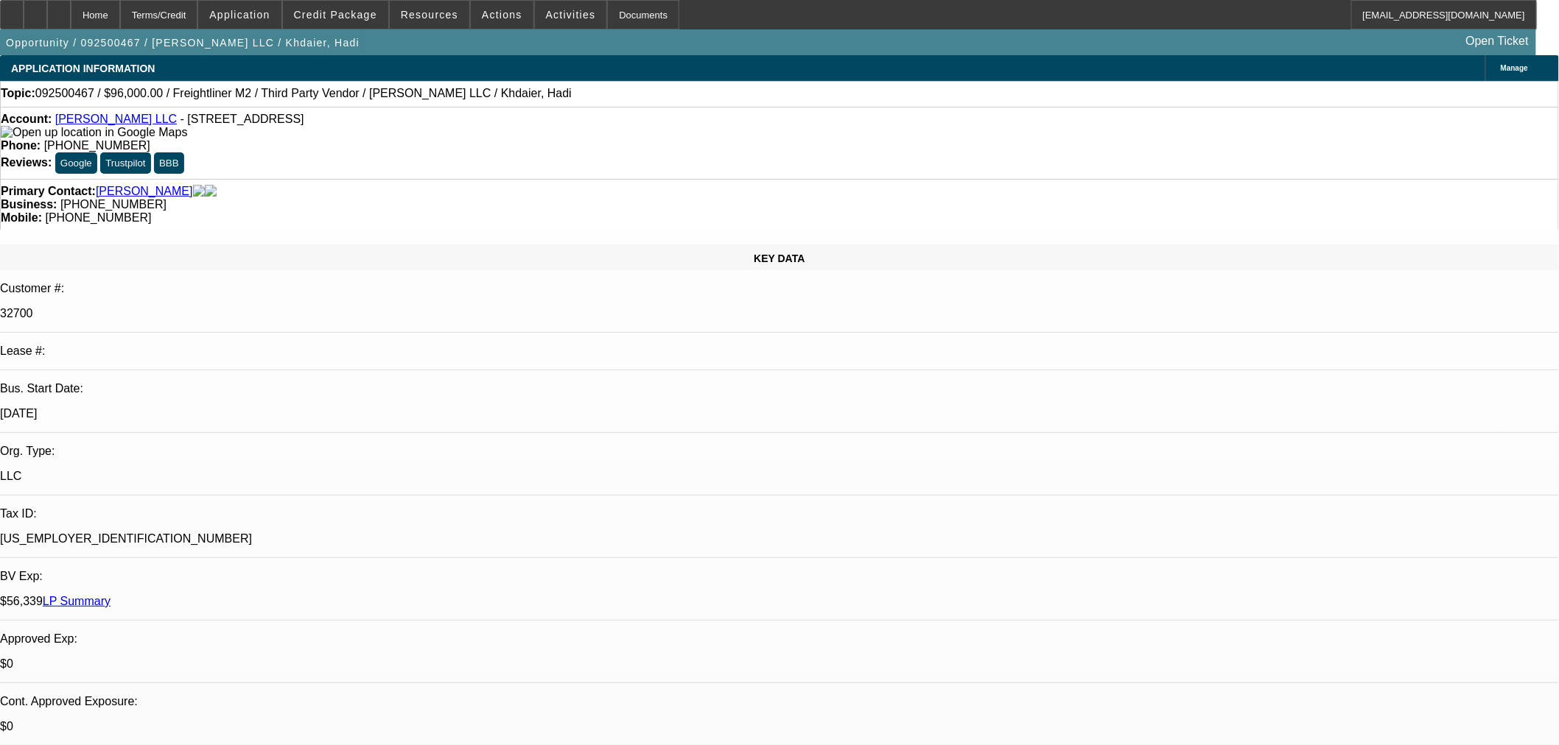
select select "2"
select select "0.1"
select select "4"
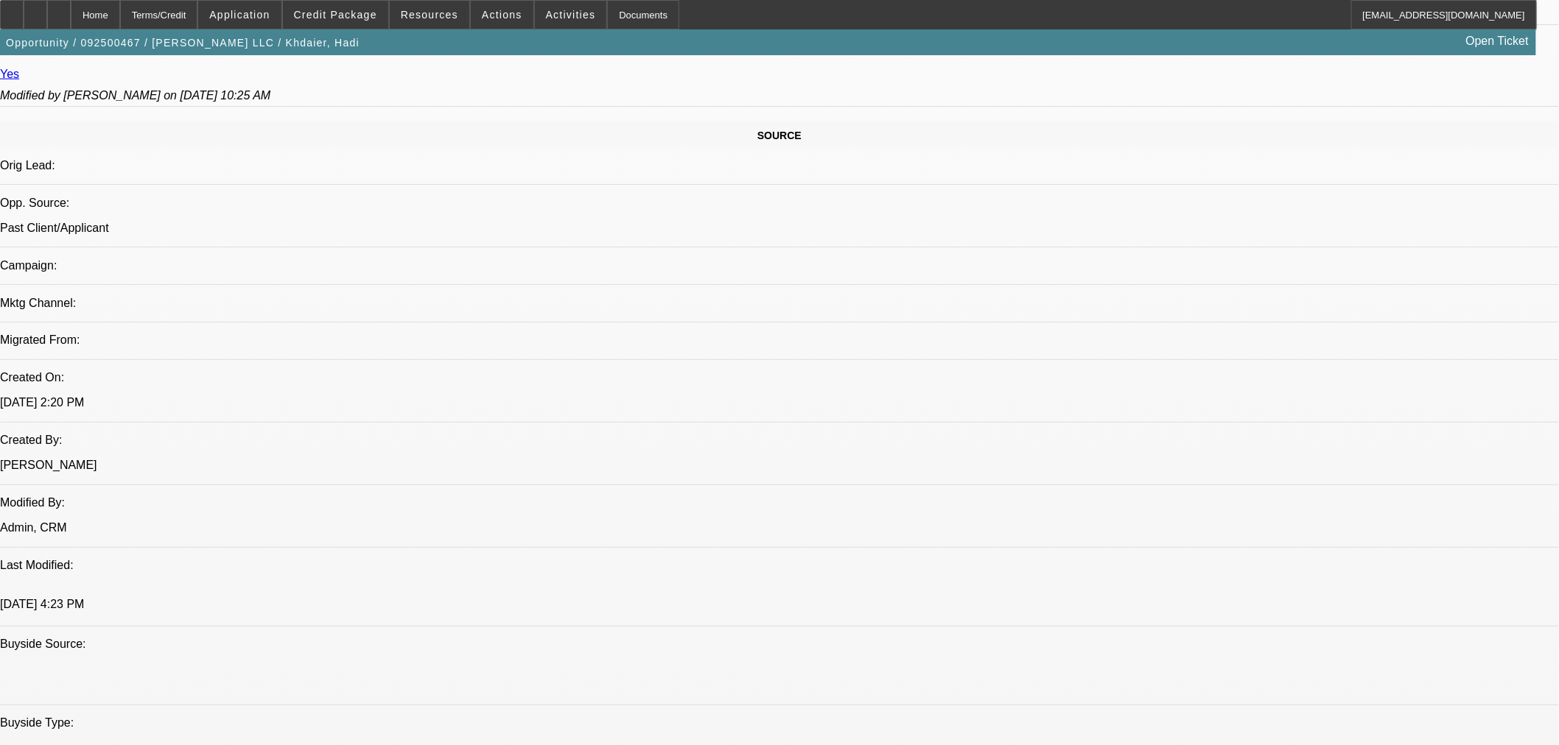
scroll to position [818, 0]
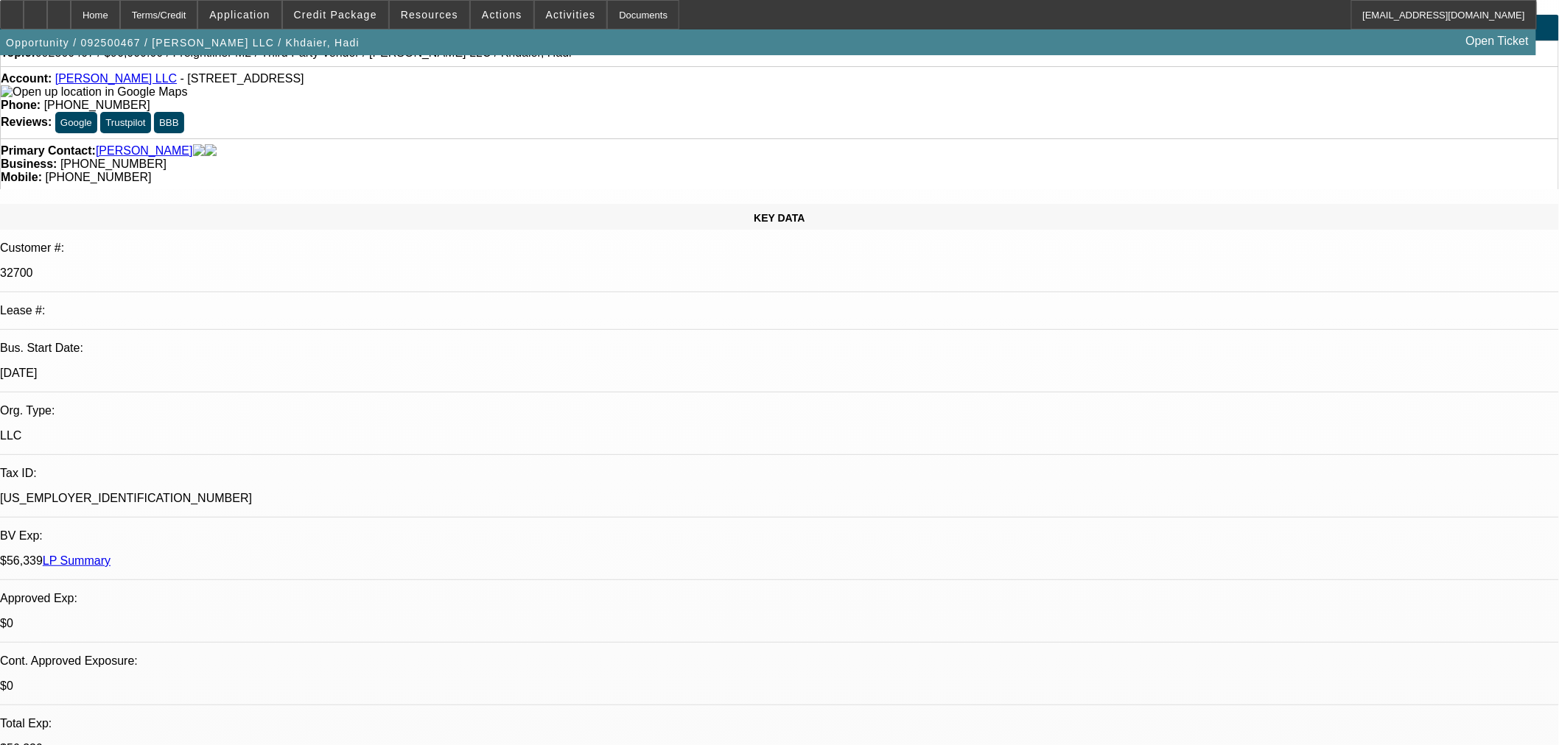
scroll to position [0, 0]
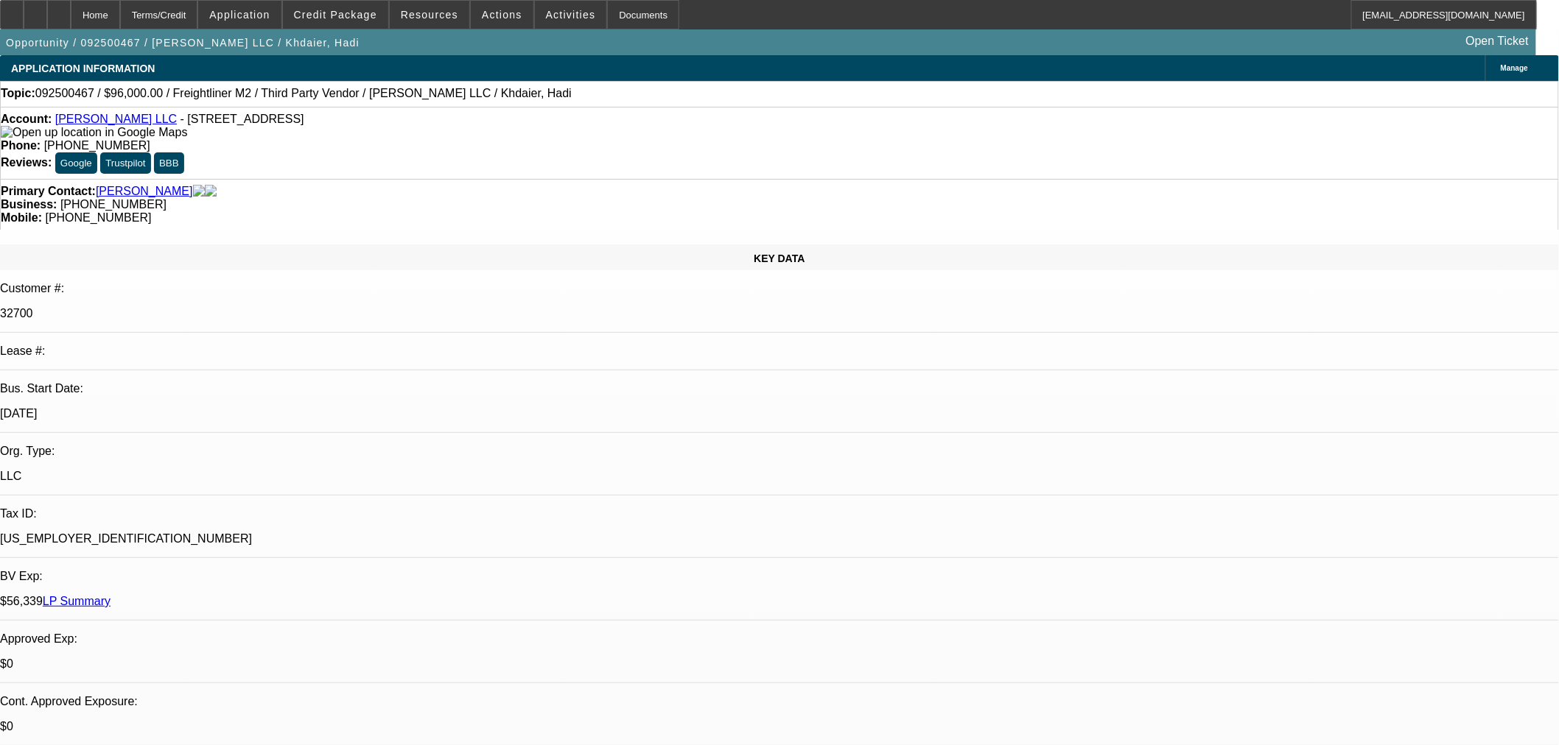
click at [1500, 64] on span "Manage" at bounding box center [1513, 68] width 27 height 8
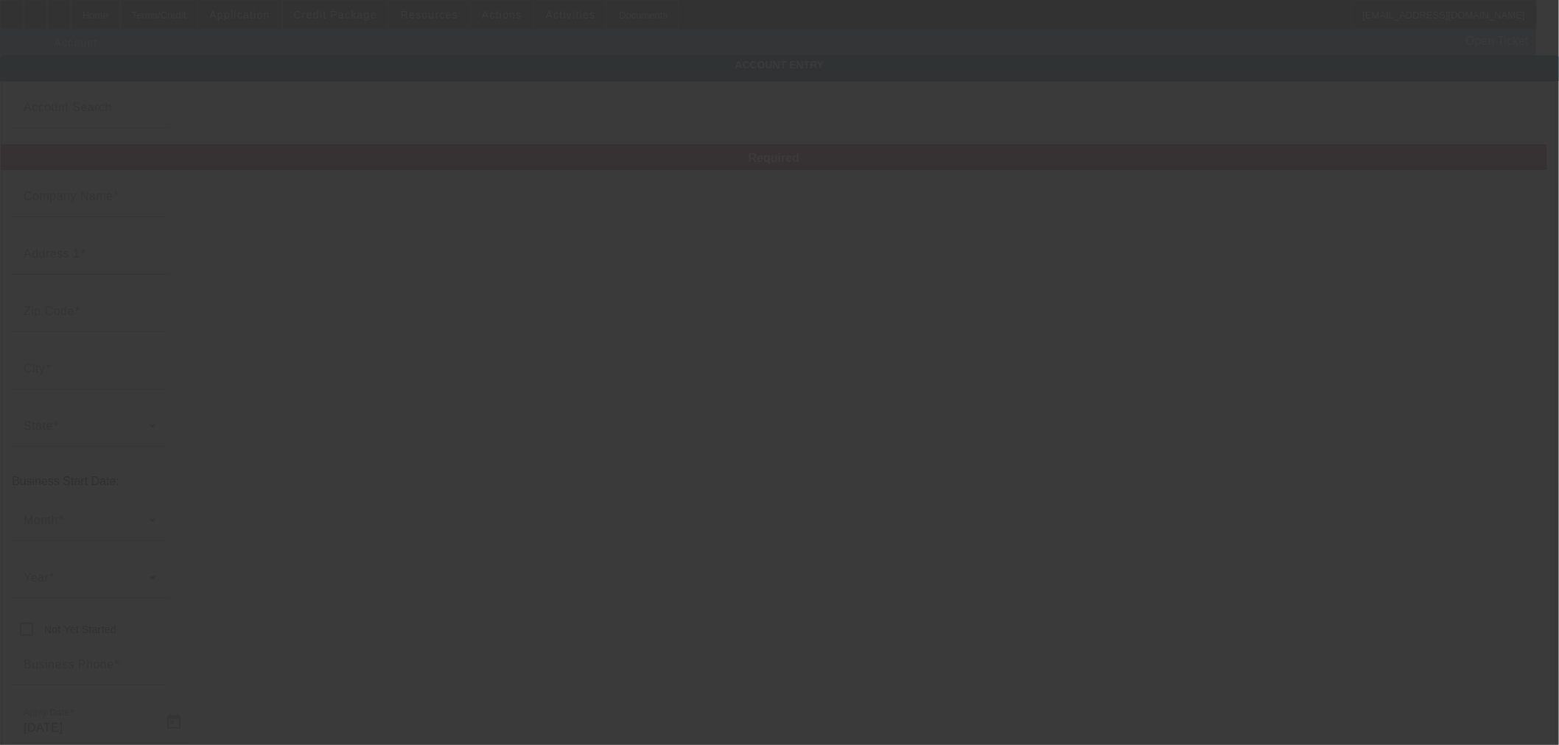
type input "MJ Tow LLC"
type input "12321 N 87th Dr"
type input "85381"
type input "Peoria"
type input "(623) 396-7162"
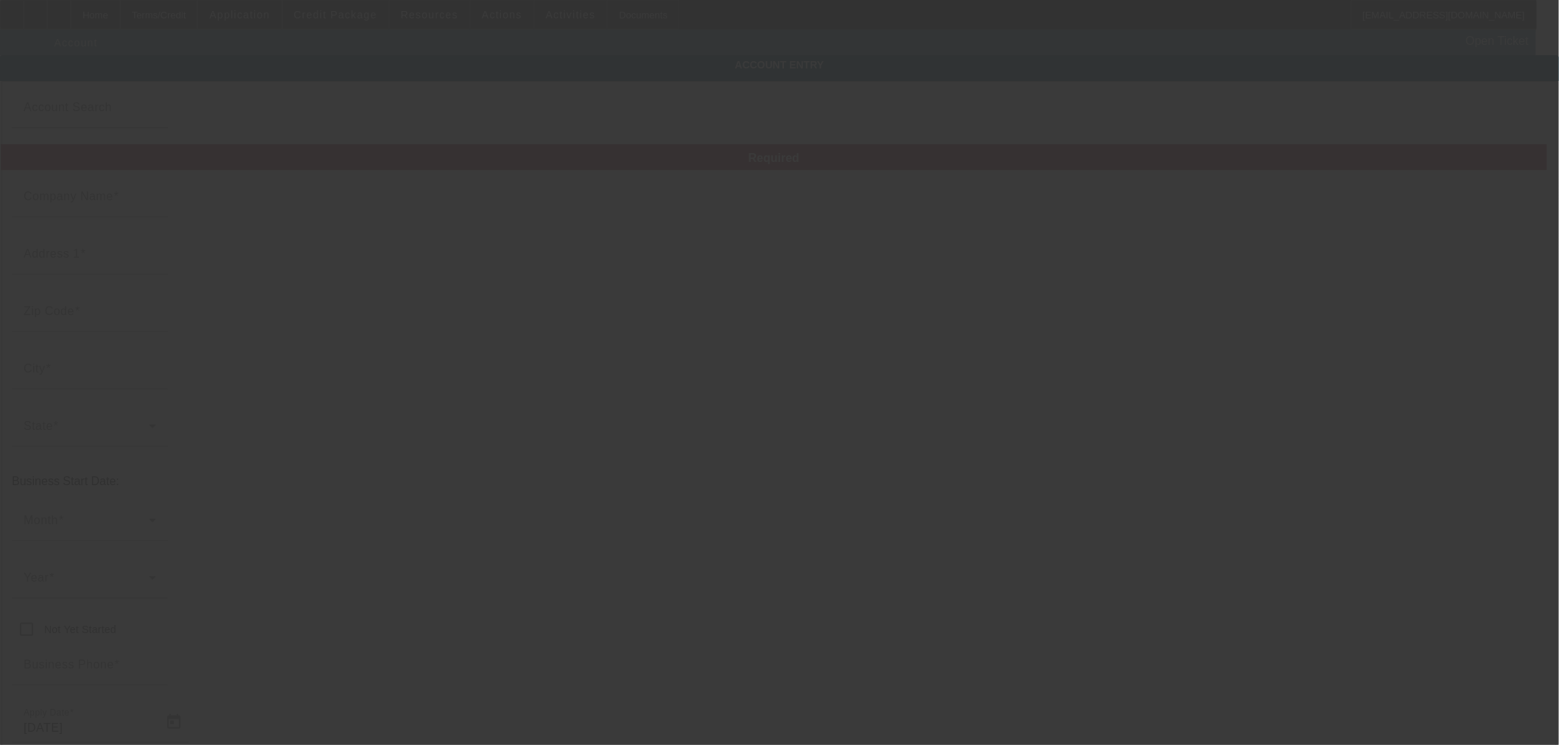
type input "mjali18@yahoo.com"
type input "Maricopa"
type input "93-4520069"
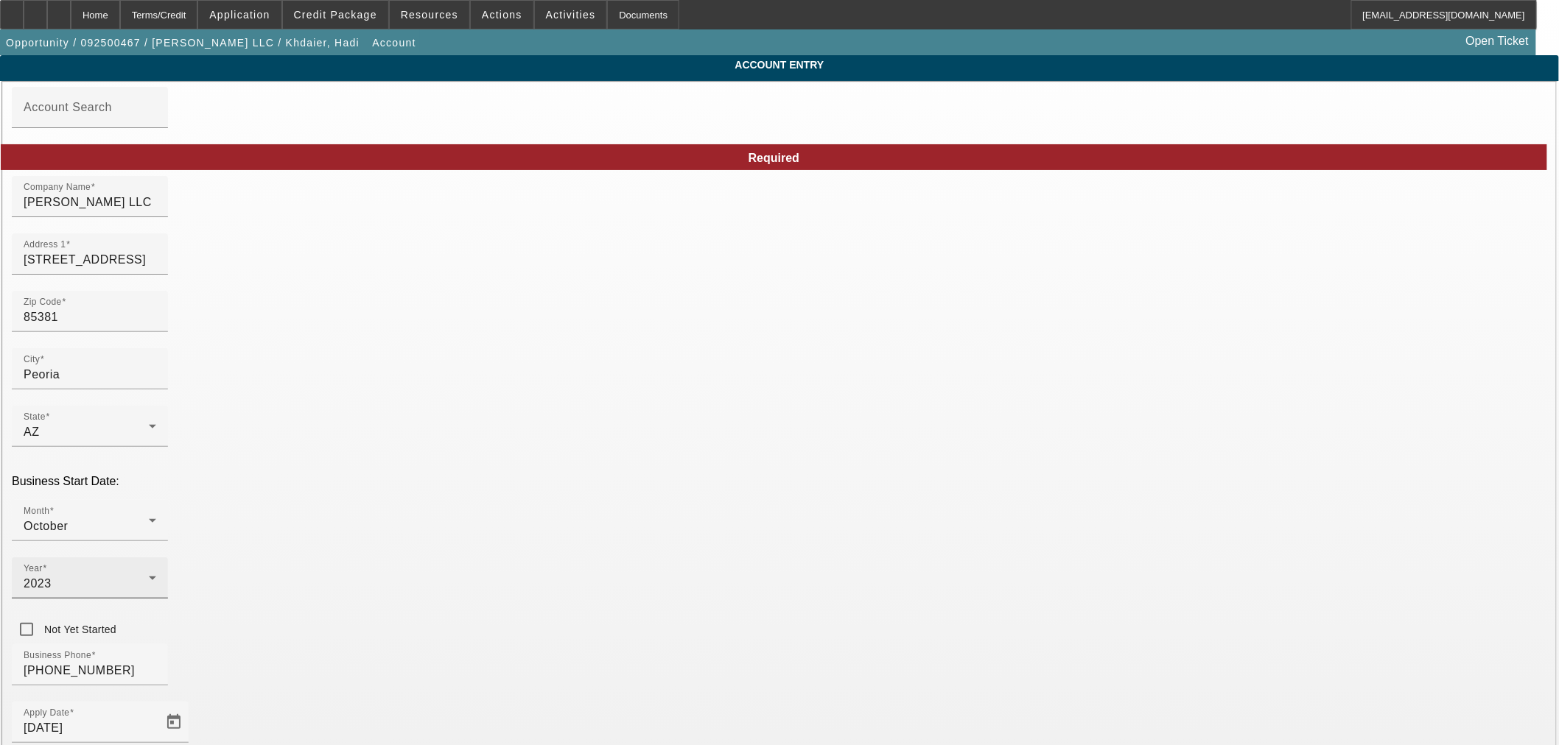
click at [156, 558] on div "Year 2023" at bounding box center [90, 578] width 133 height 41
click at [609, 566] on span "2021" at bounding box center [601, 558] width 28 height 18
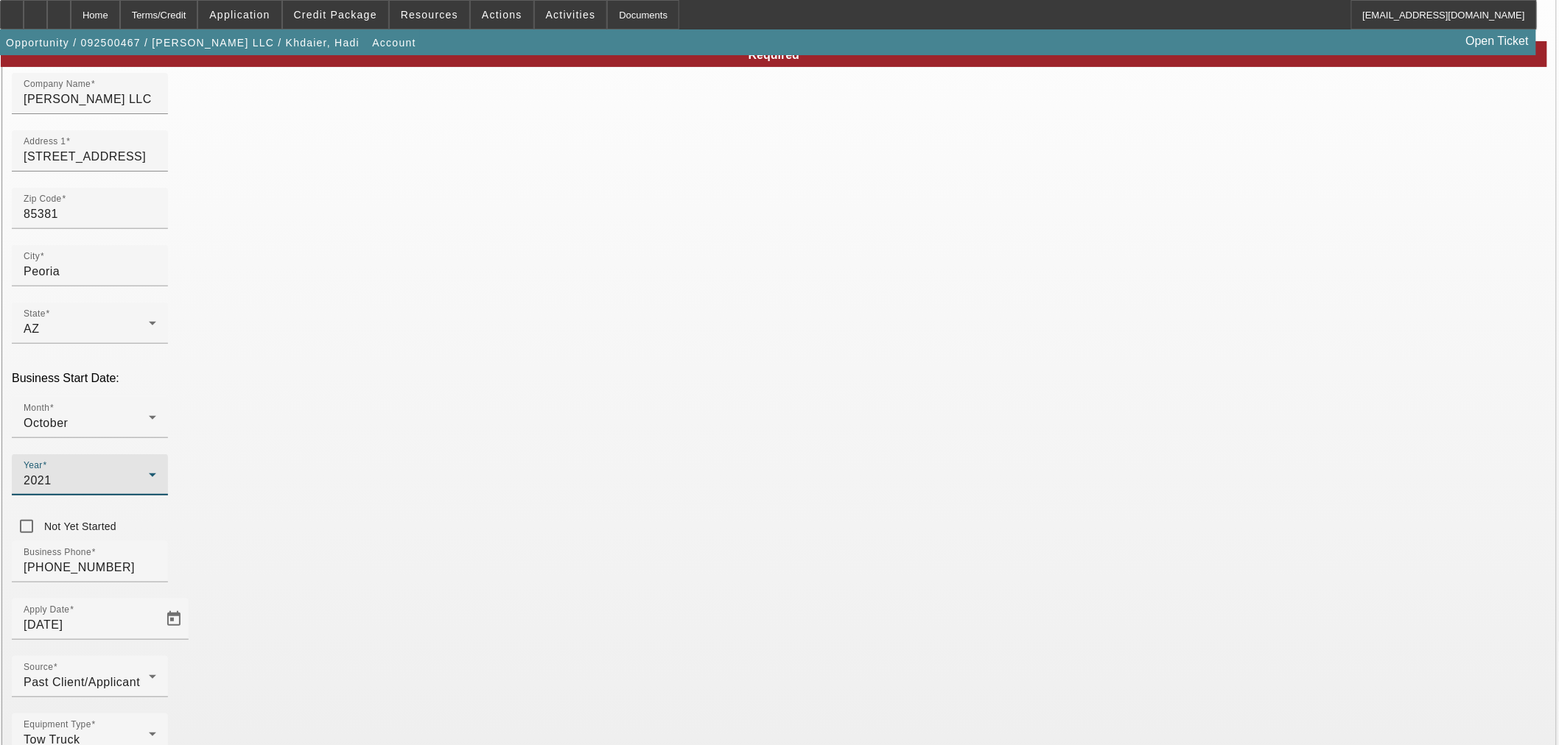
scroll to position [110, 0]
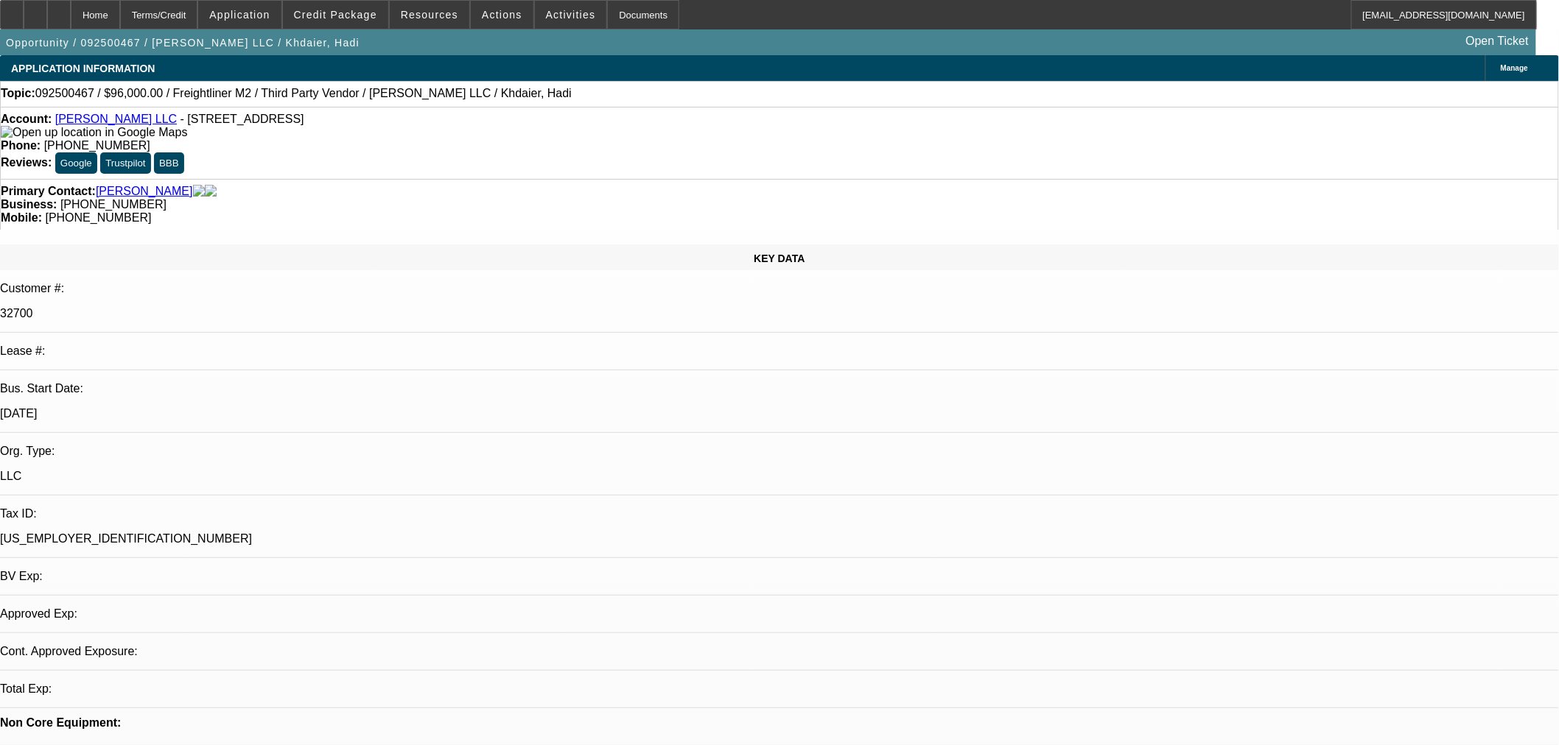
select select "0"
select select "2"
select select "0.1"
select select "4"
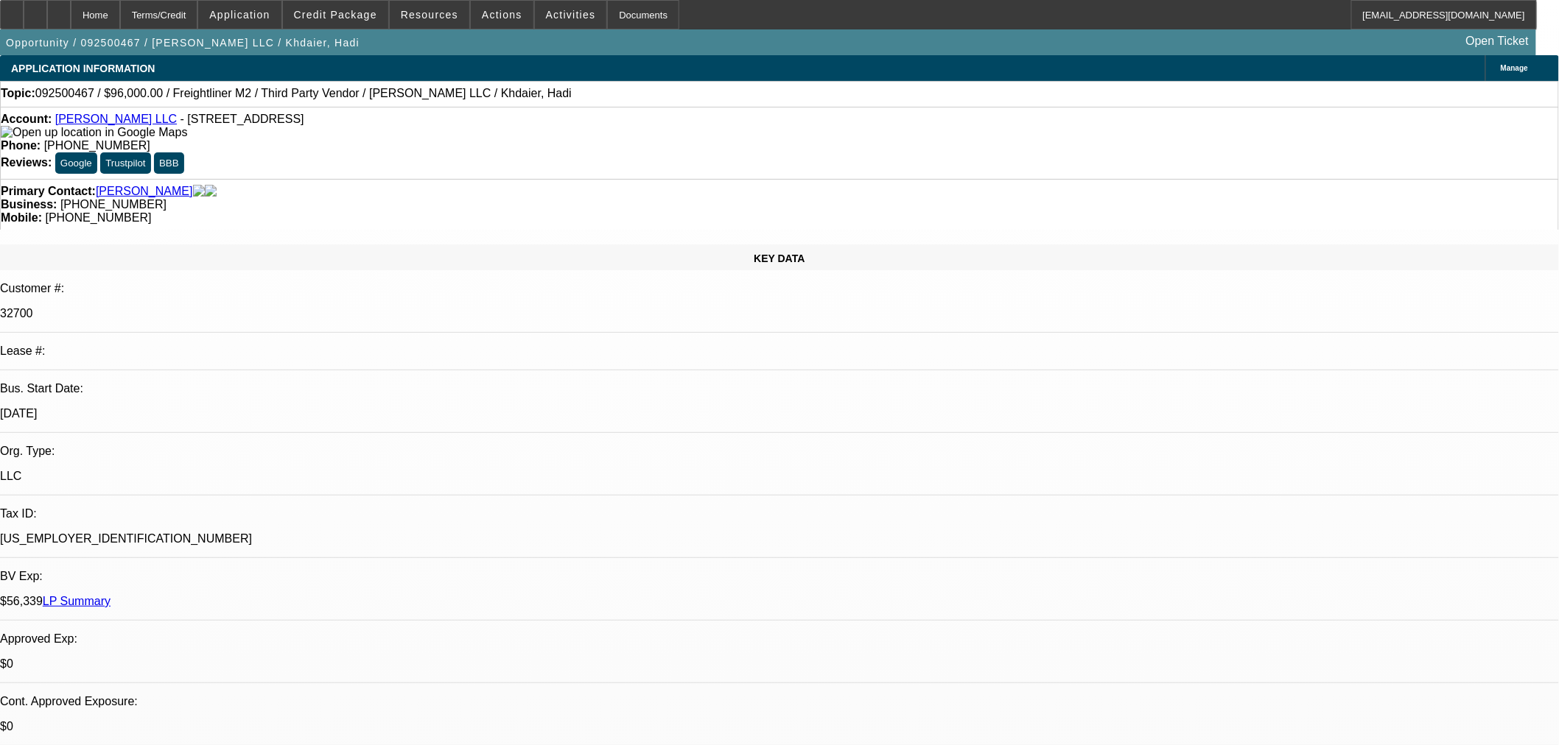
click at [351, 18] on span "Credit Package" at bounding box center [335, 15] width 83 height 12
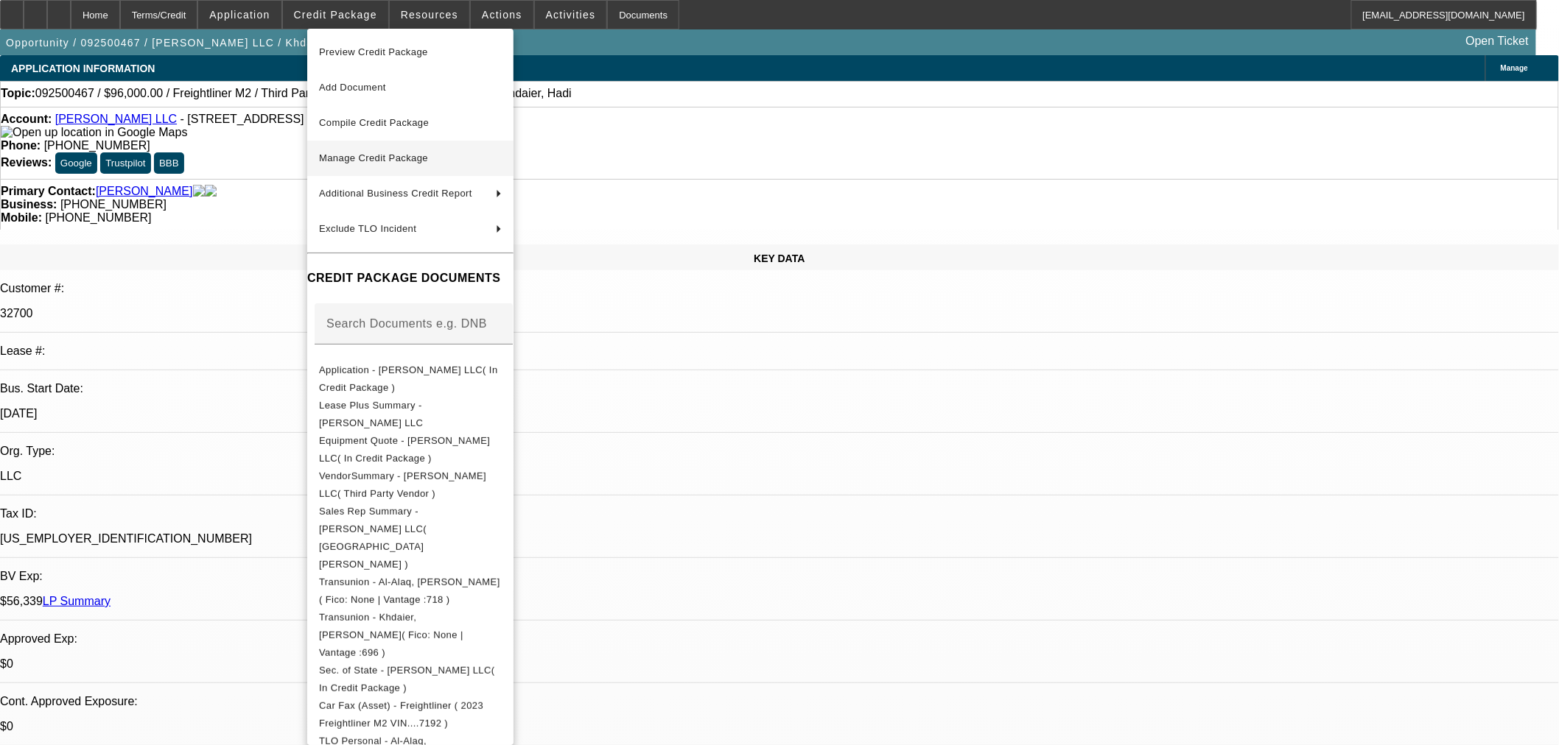
click at [437, 164] on span "Manage Credit Package" at bounding box center [410, 159] width 183 height 18
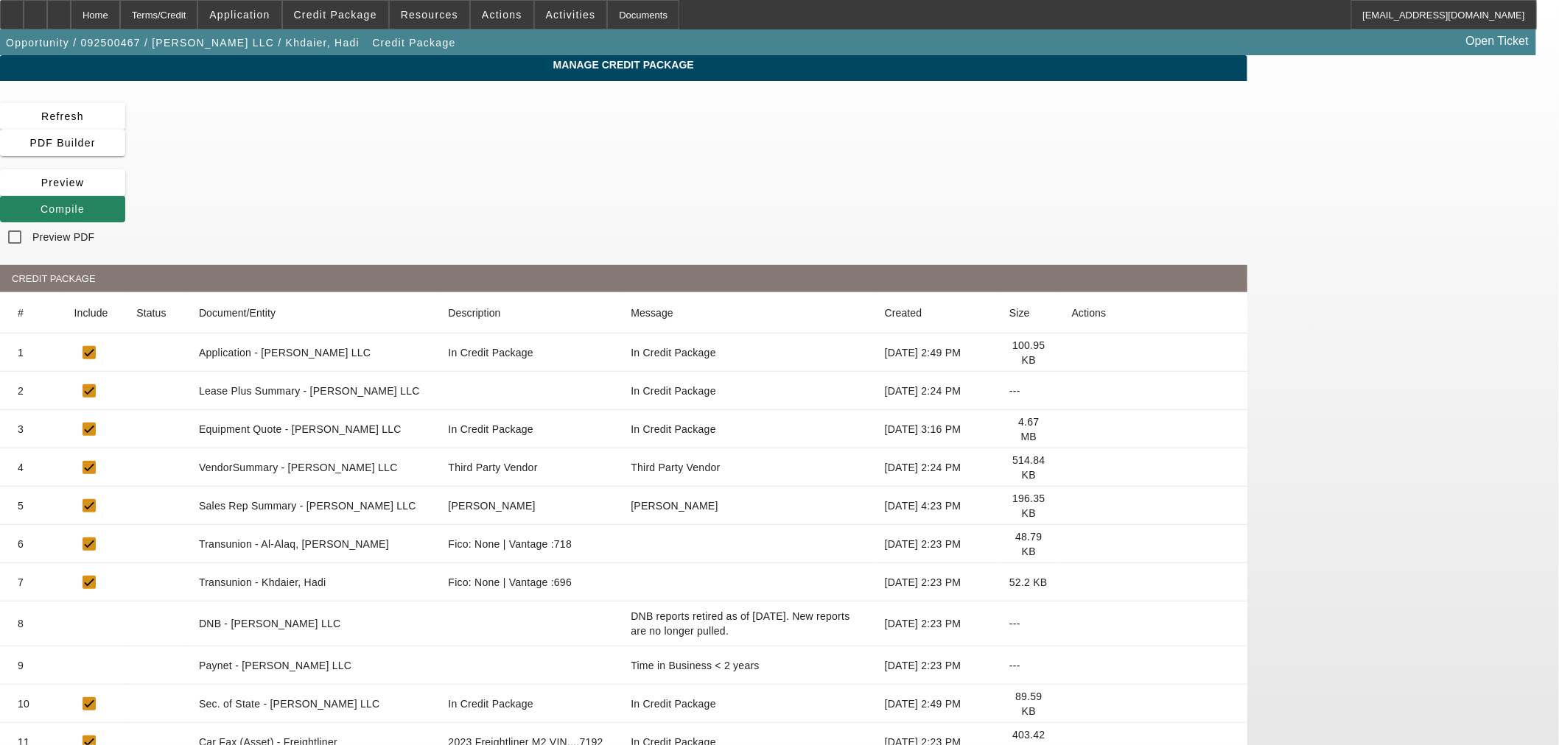
click at [1072, 666] on icon at bounding box center [1072, 666] width 0 height 0
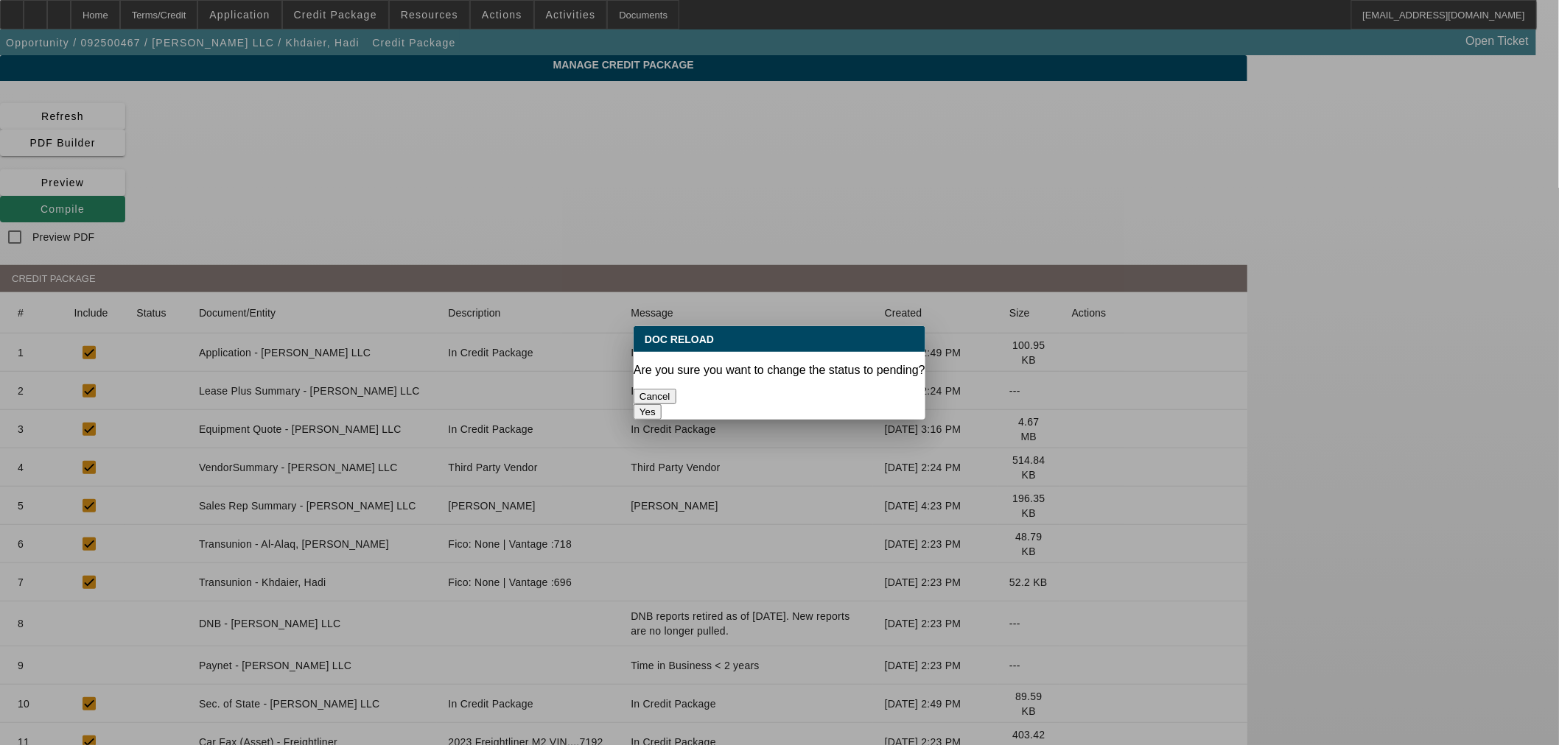
click at [661, 404] on button "Yes" at bounding box center [647, 411] width 28 height 15
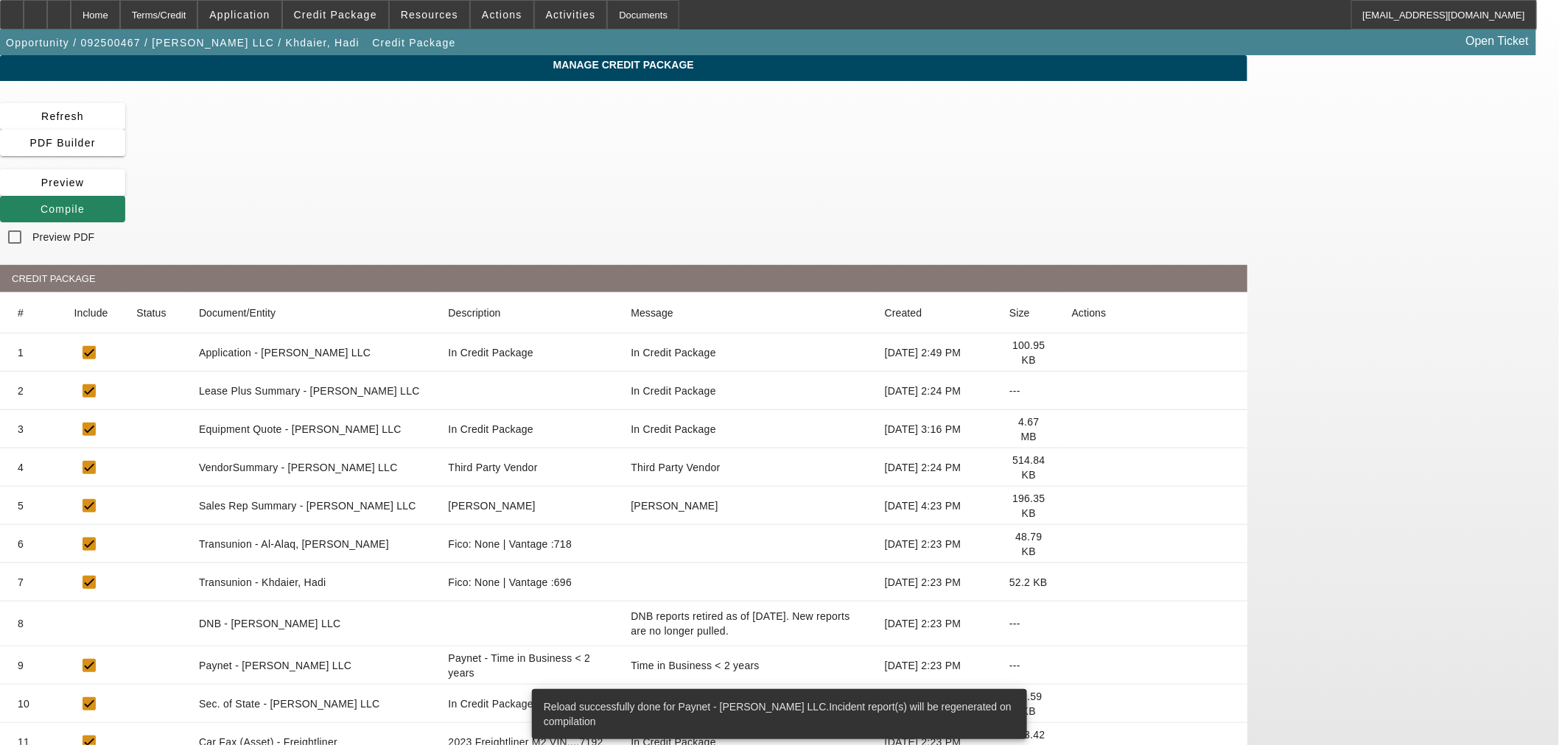
click at [85, 203] on span "Compile" at bounding box center [63, 209] width 44 height 12
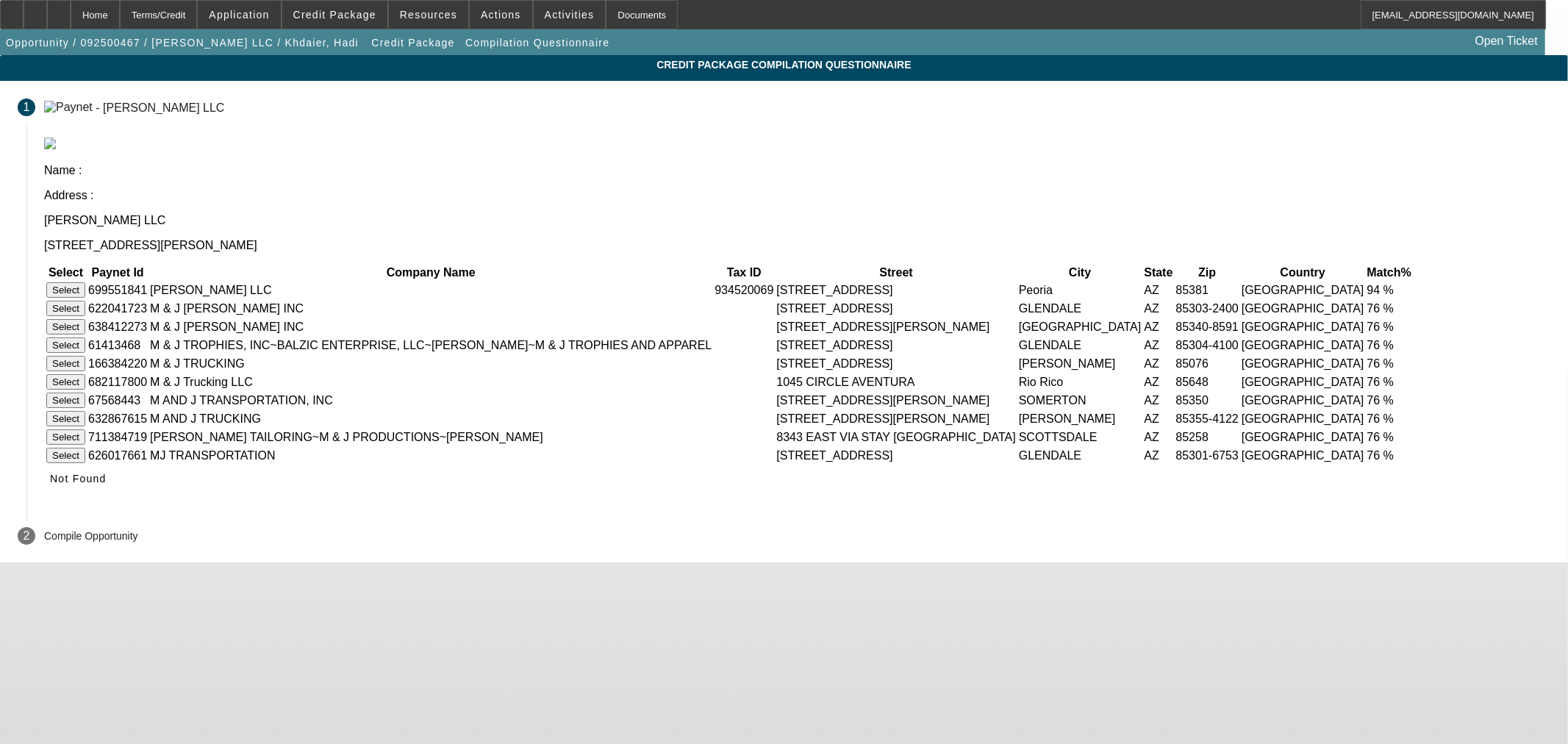
click at [85, 283] on button "Select" at bounding box center [65, 290] width 39 height 15
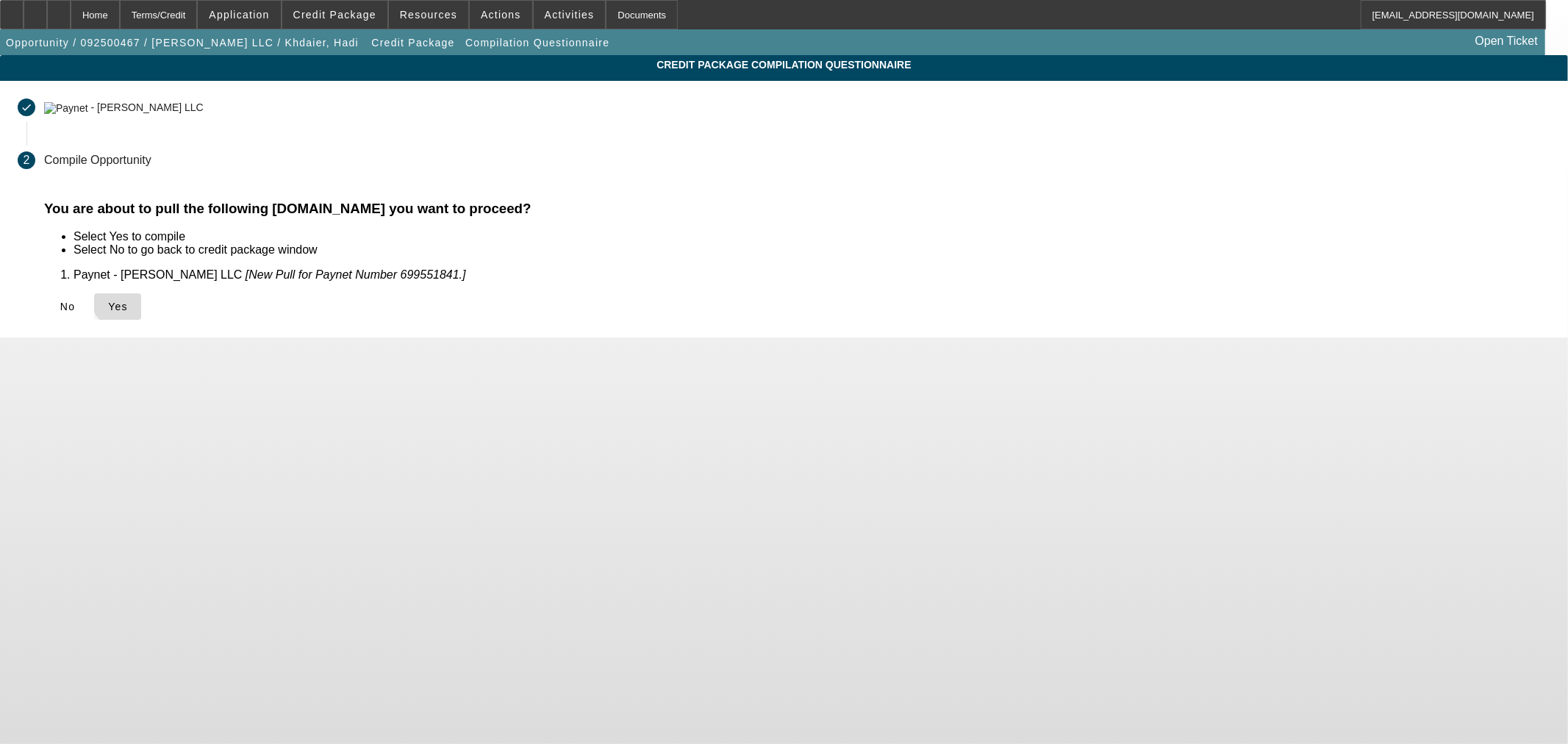
click at [128, 301] on span "Yes" at bounding box center [118, 307] width 20 height 12
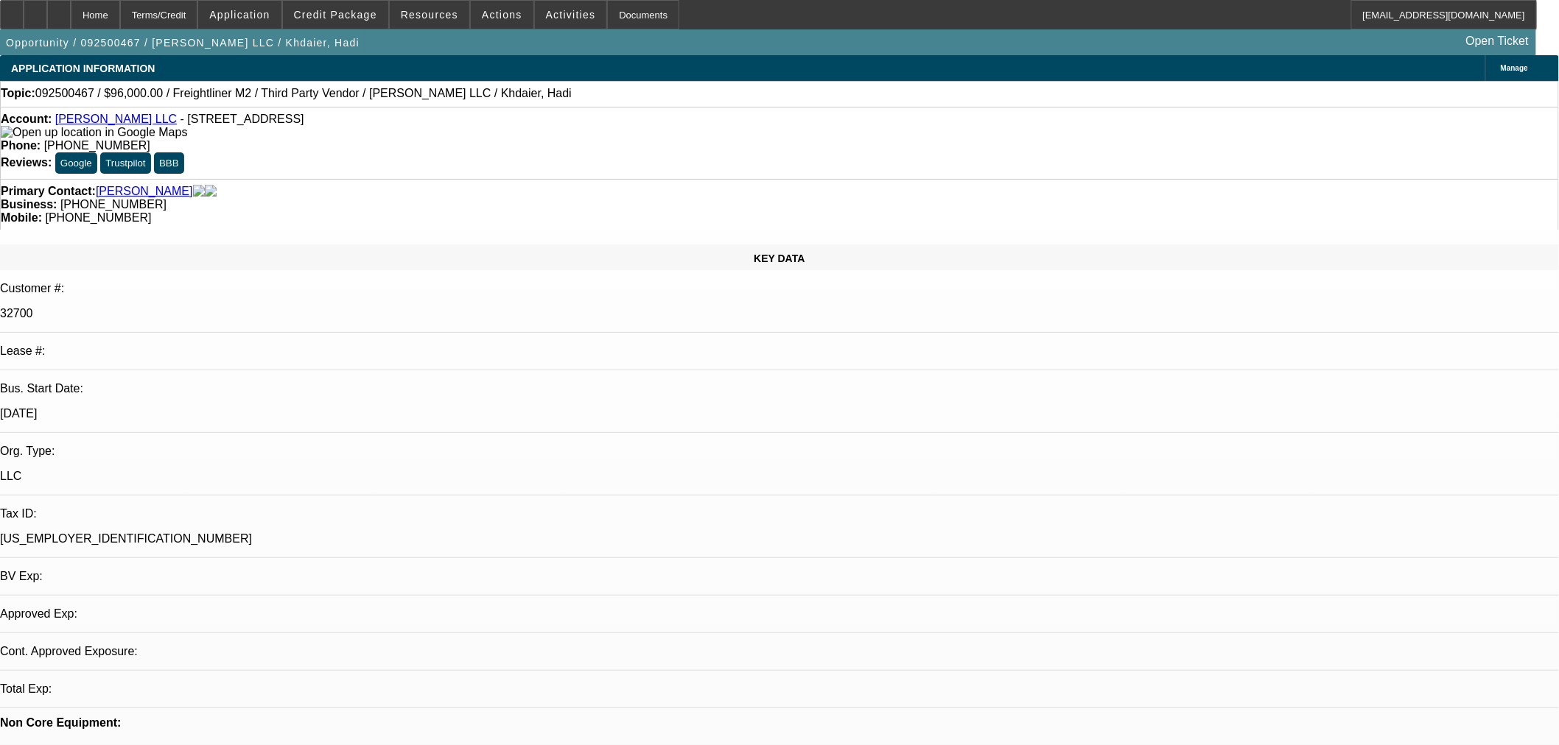
select select "0"
select select "2"
select select "0.1"
select select "4"
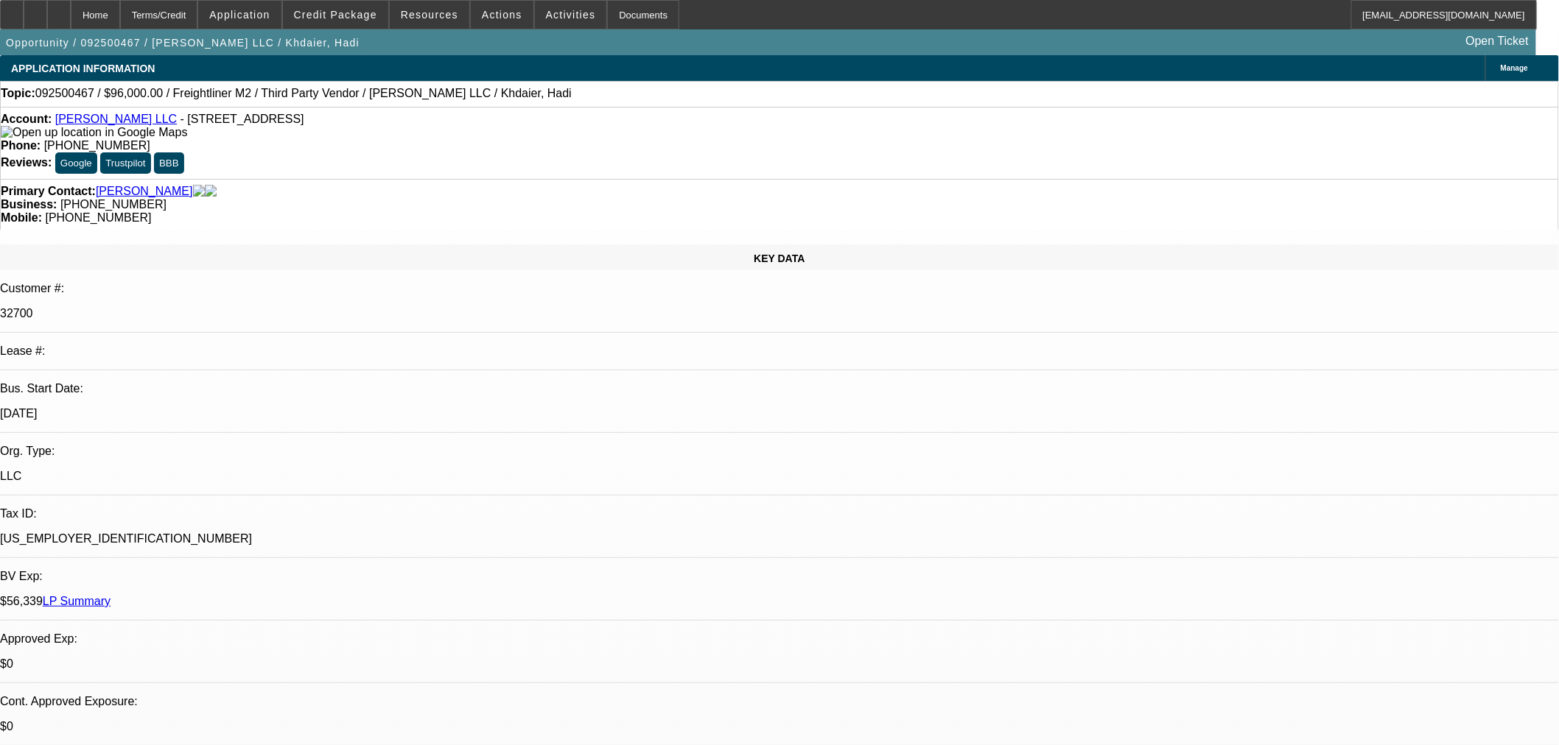
scroll to position [164, 0]
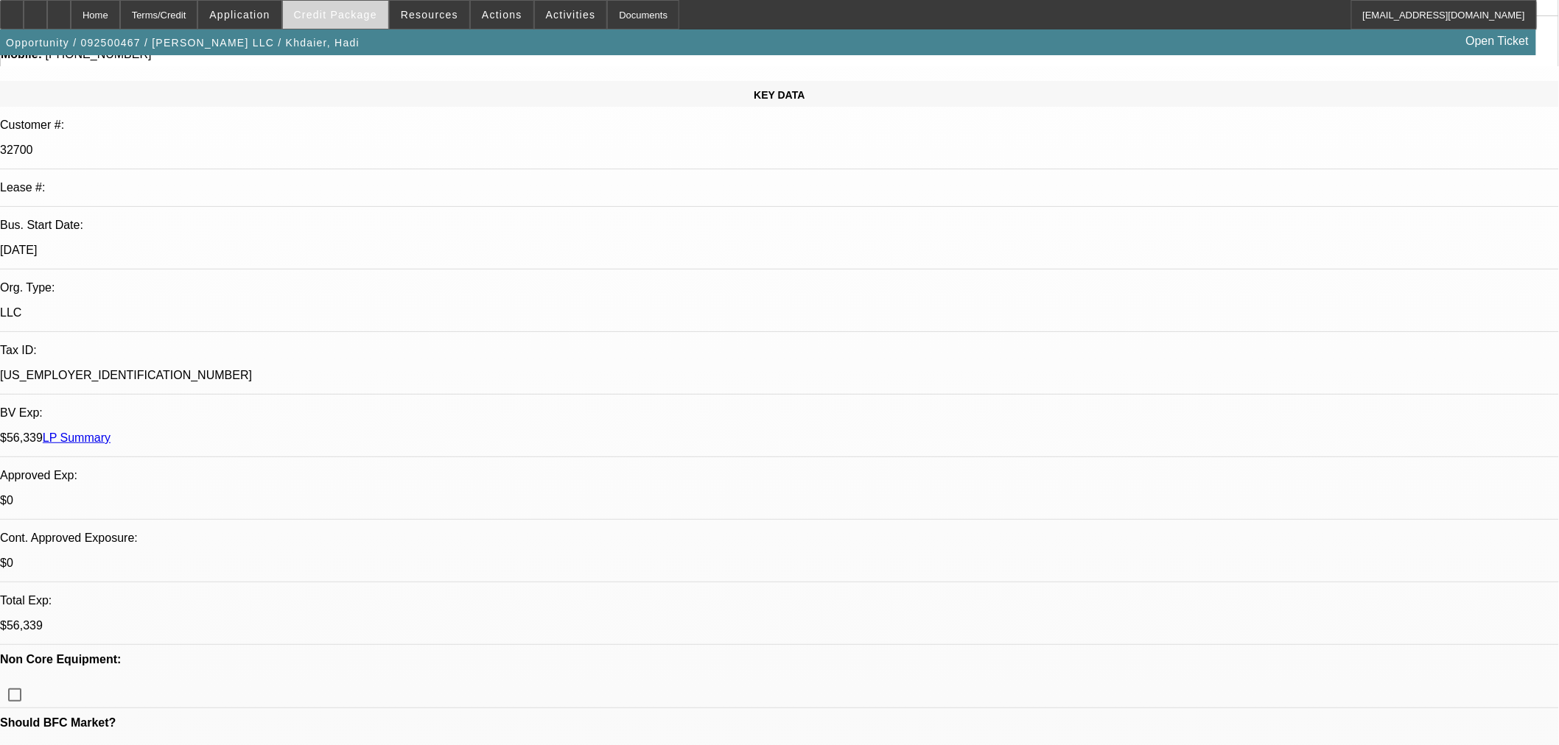
click at [362, 17] on span "Credit Package" at bounding box center [335, 15] width 83 height 12
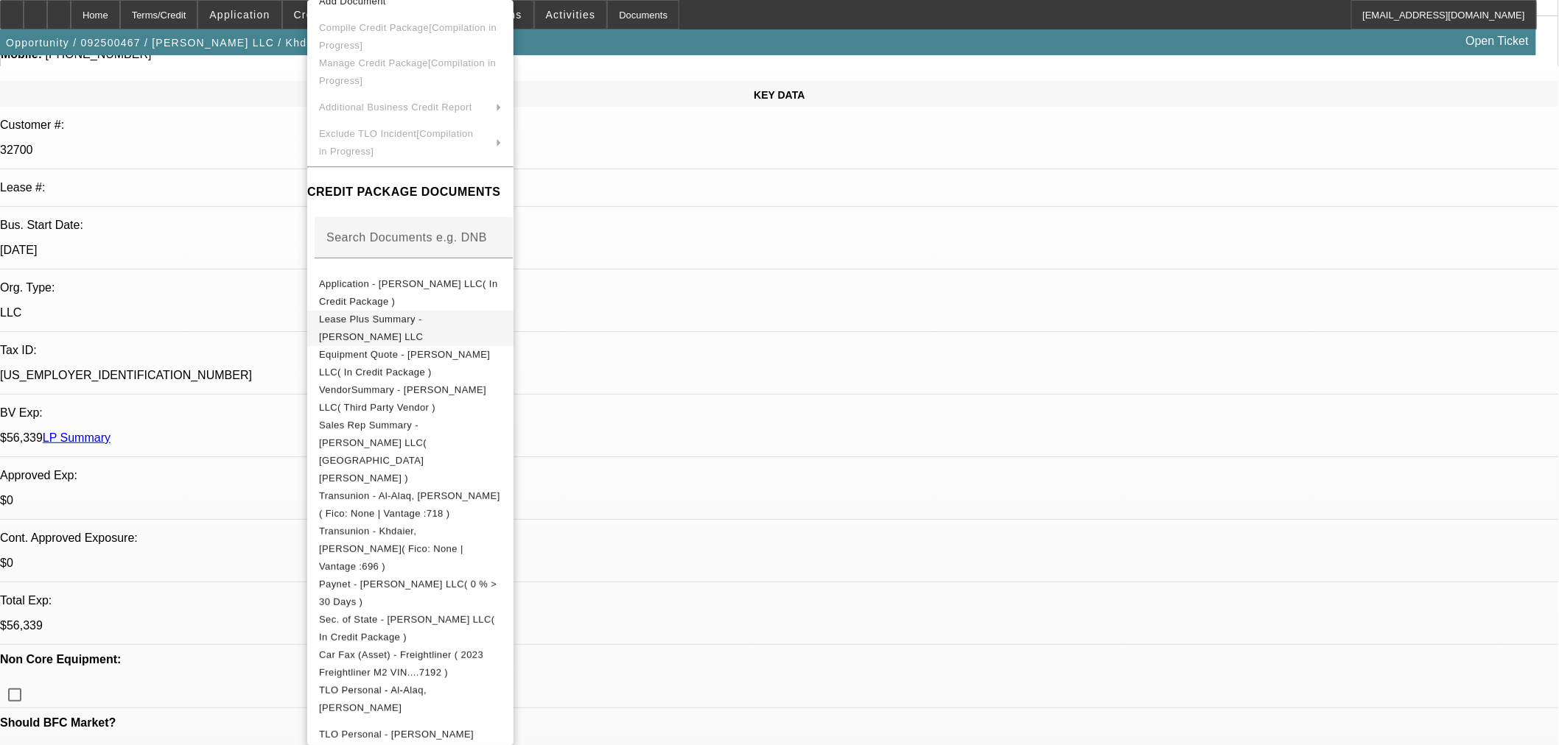
scroll to position [0, 0]
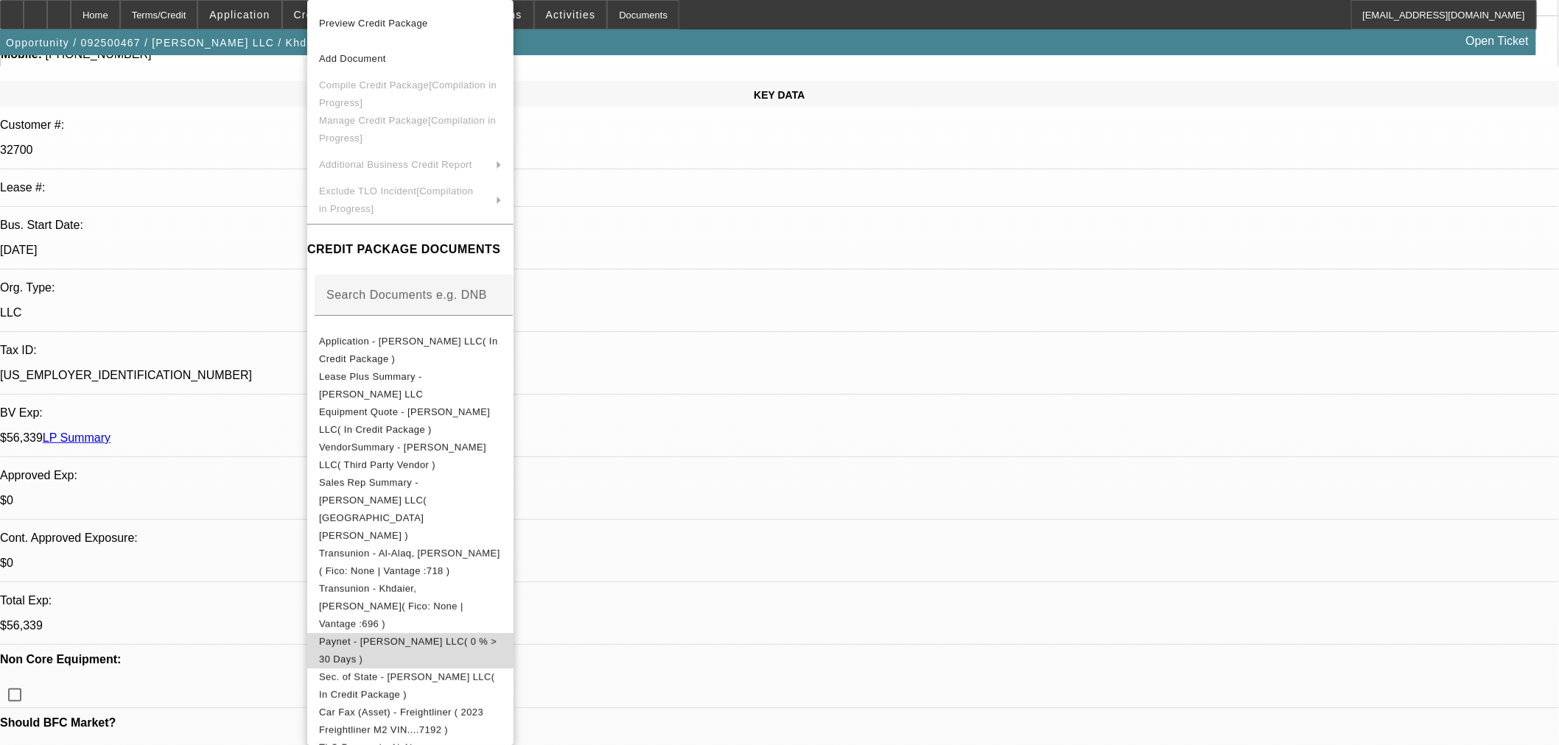
click at [398, 633] on span "Paynet - MJ Tow LLC( 0 % > 30 Days )" at bounding box center [410, 650] width 183 height 35
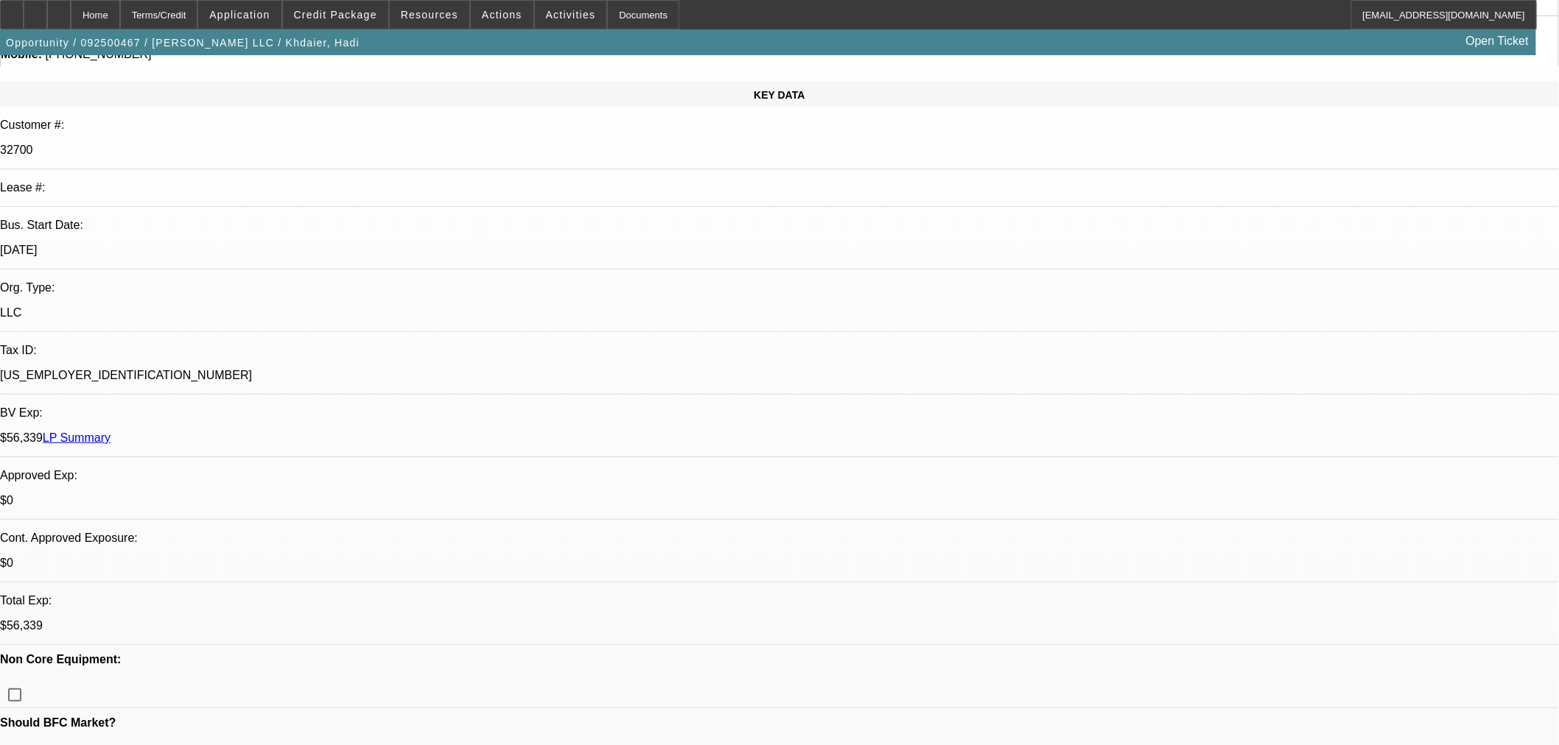
click at [110, 432] on link "LP Summary" at bounding box center [77, 438] width 68 height 13
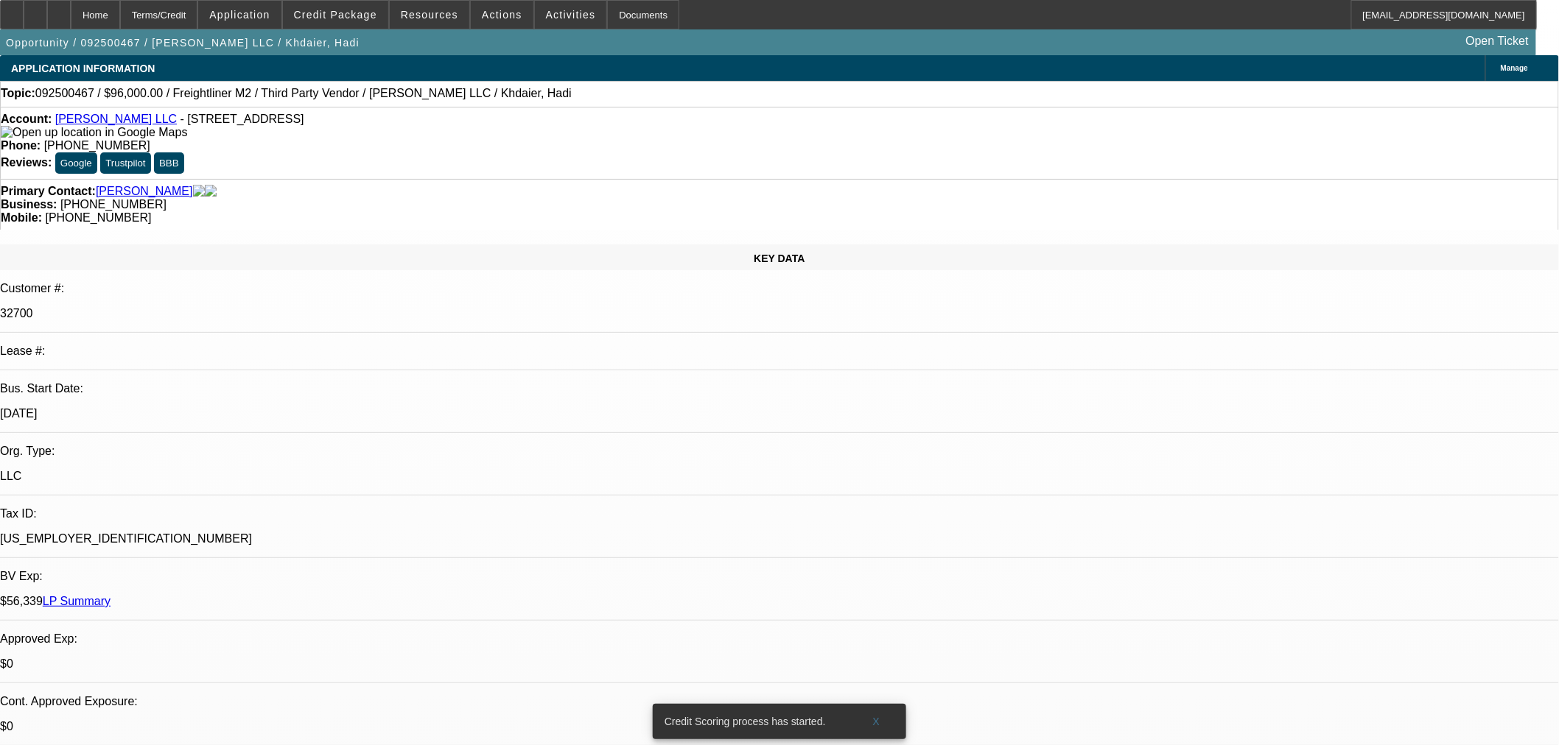
click at [1485, 59] on div "Manage" at bounding box center [1522, 68] width 74 height 26
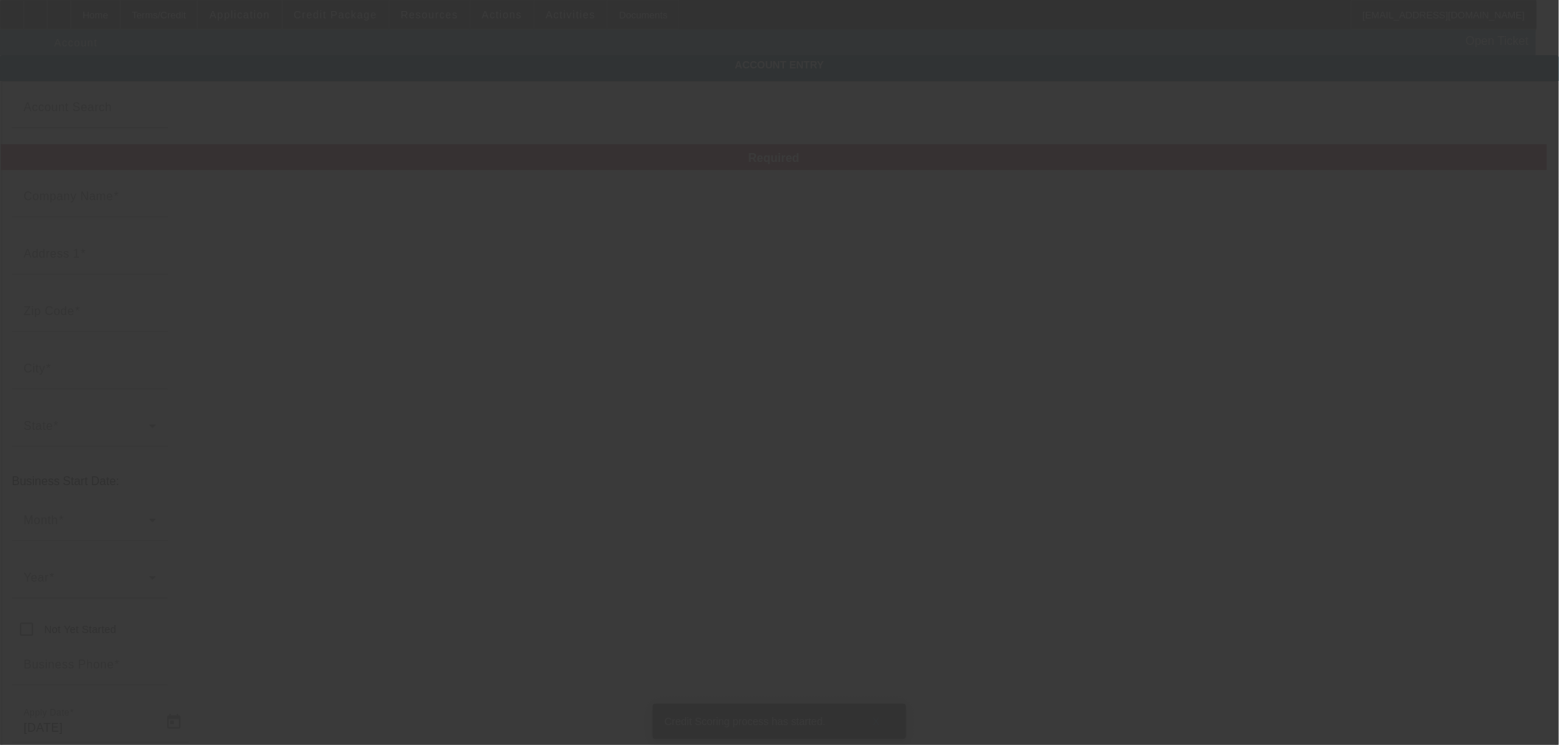
type input "MJ Tow LLC"
type input "12321 N 87th Dr"
type input "85381"
type input "Peoria"
type input "(623) 396-7162"
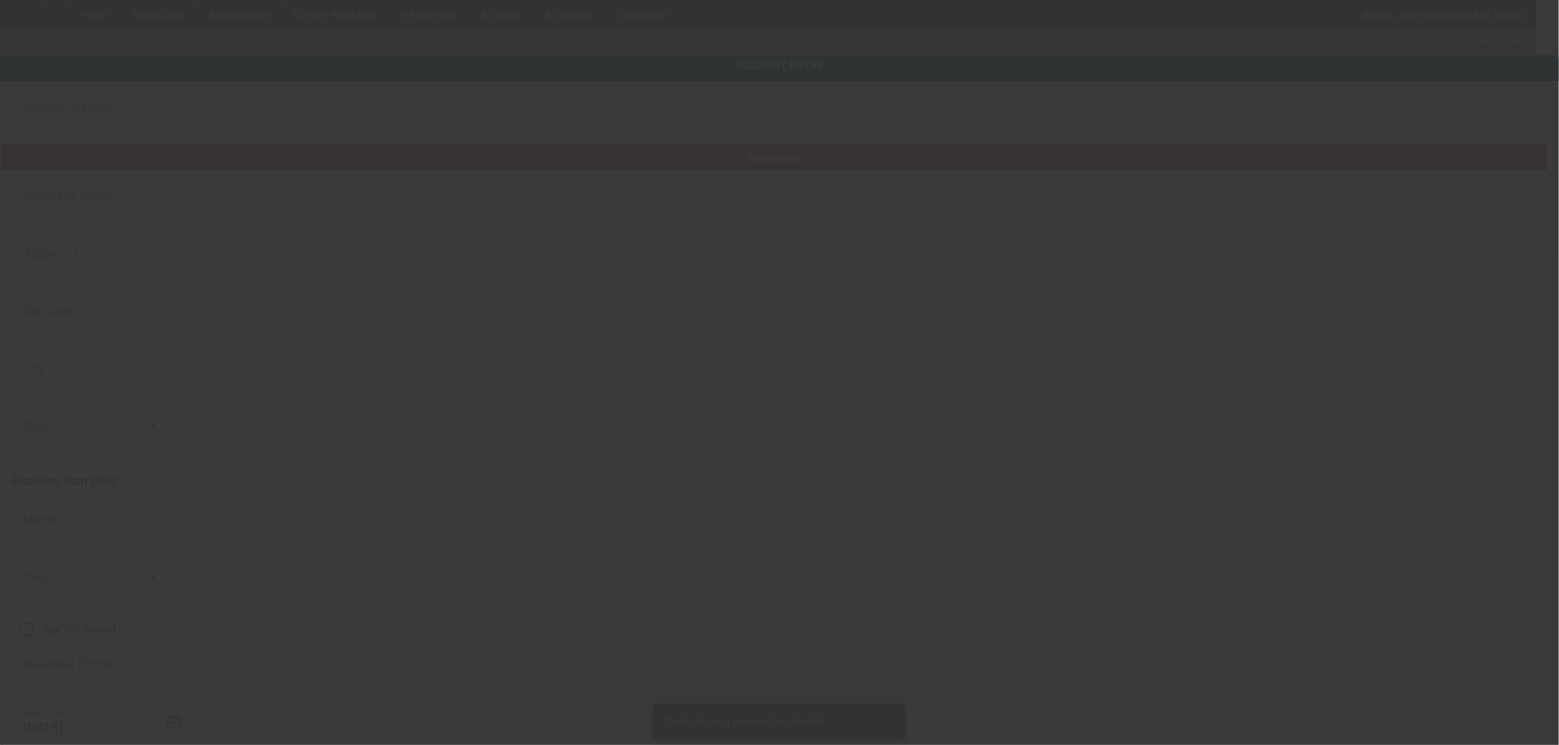
type input "mjali18@yahoo.com"
type input "Maricopa"
type input "93-4520069"
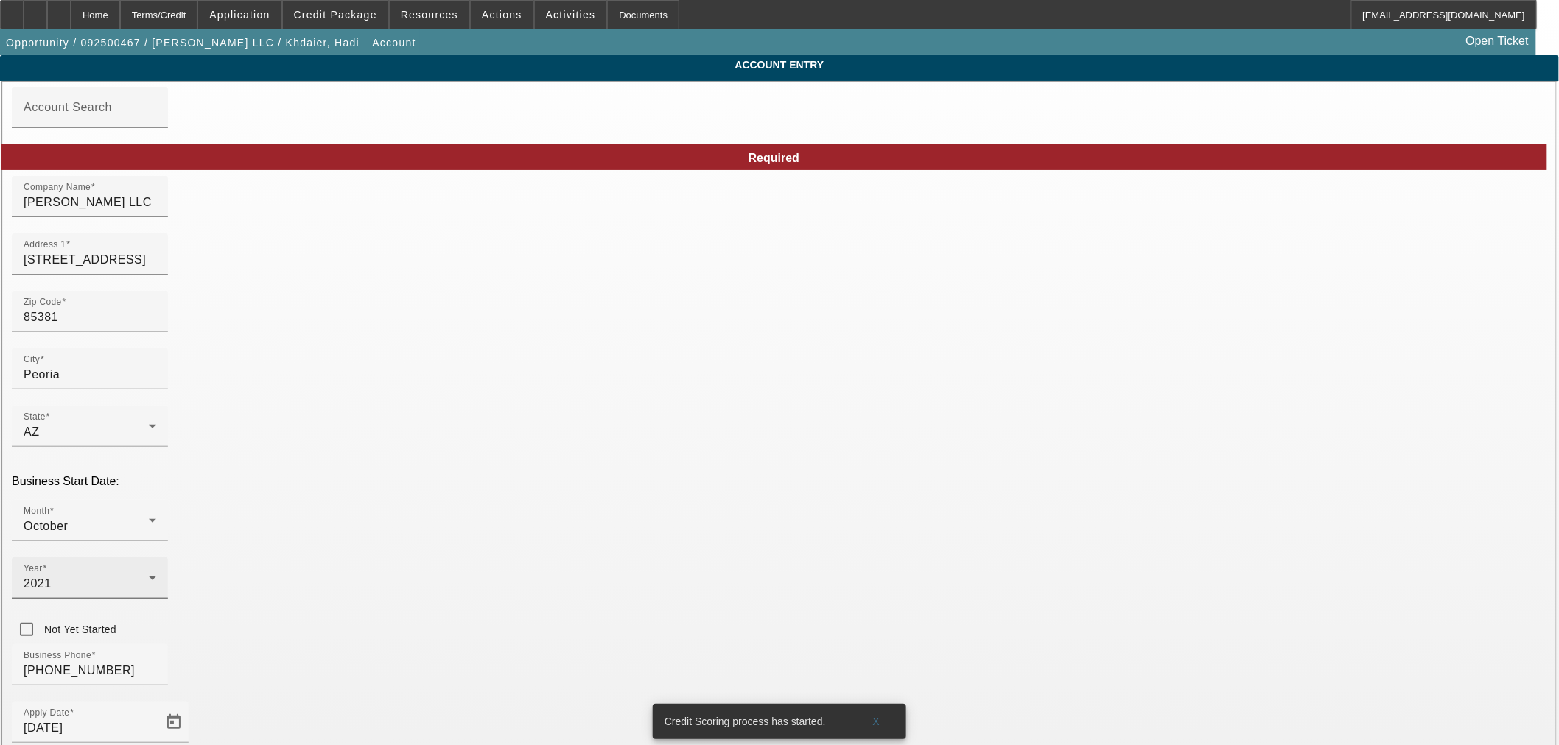
click at [156, 558] on div "Year 2021" at bounding box center [90, 578] width 133 height 41
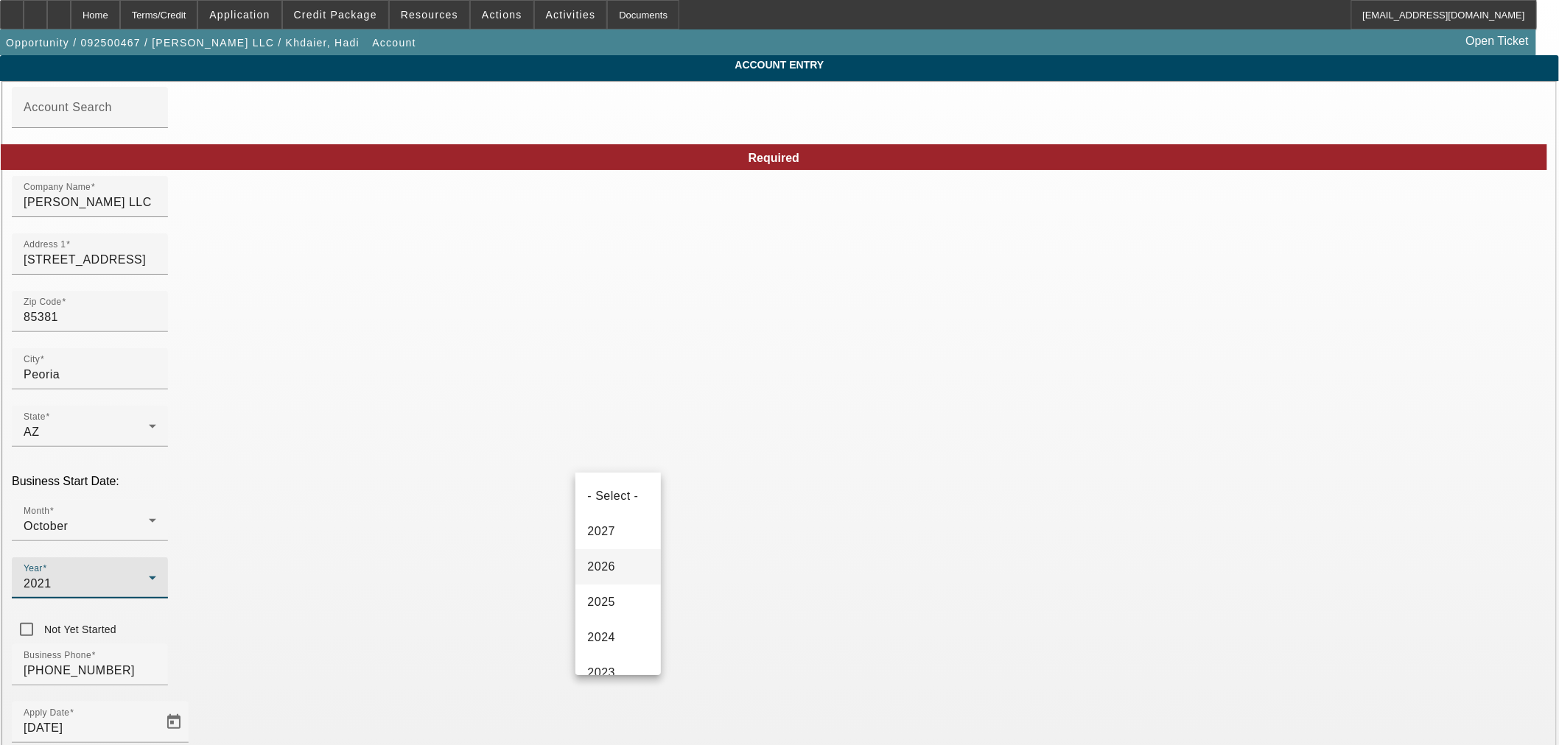
scroll to position [93, 0]
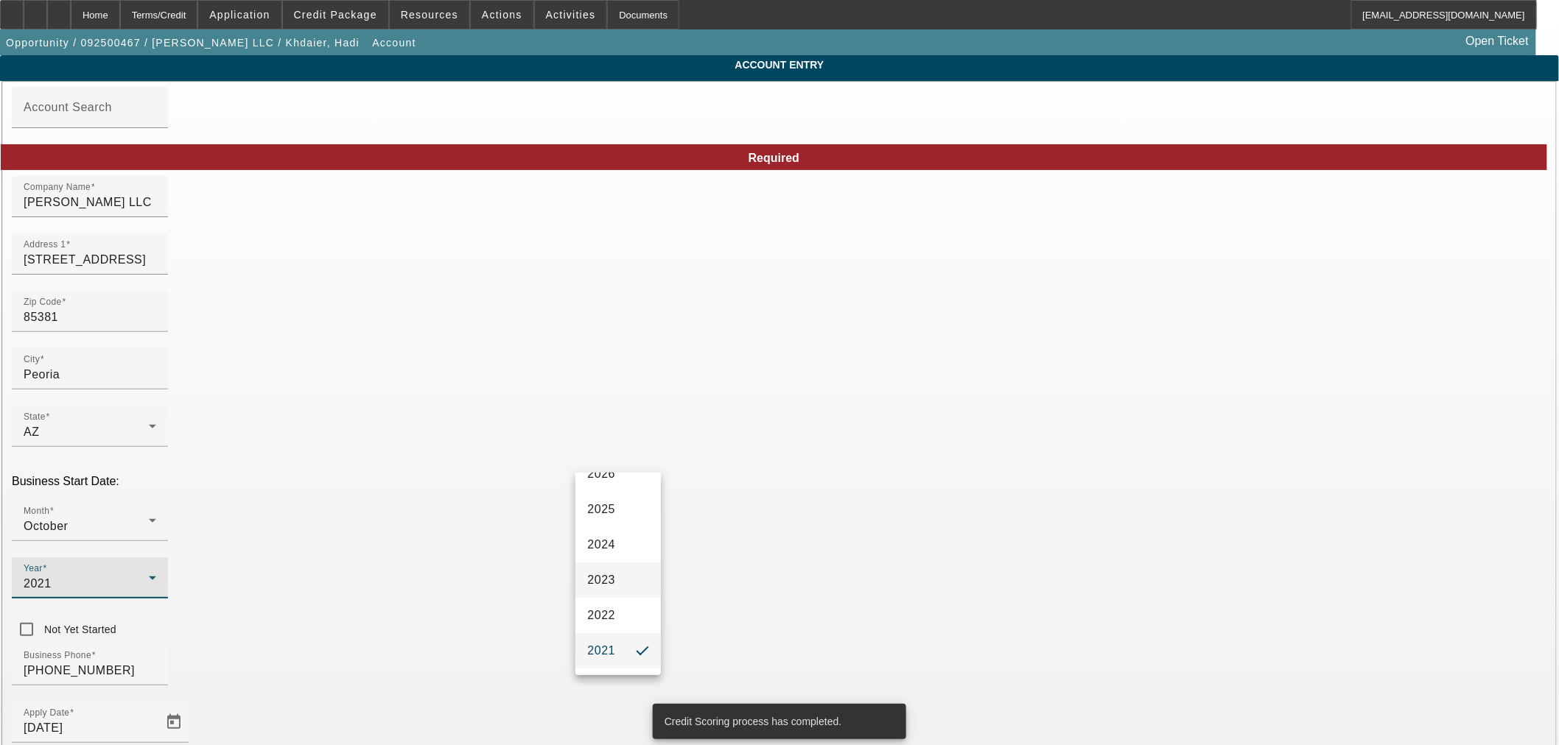
click at [614, 589] on span "2023" at bounding box center [601, 581] width 28 height 18
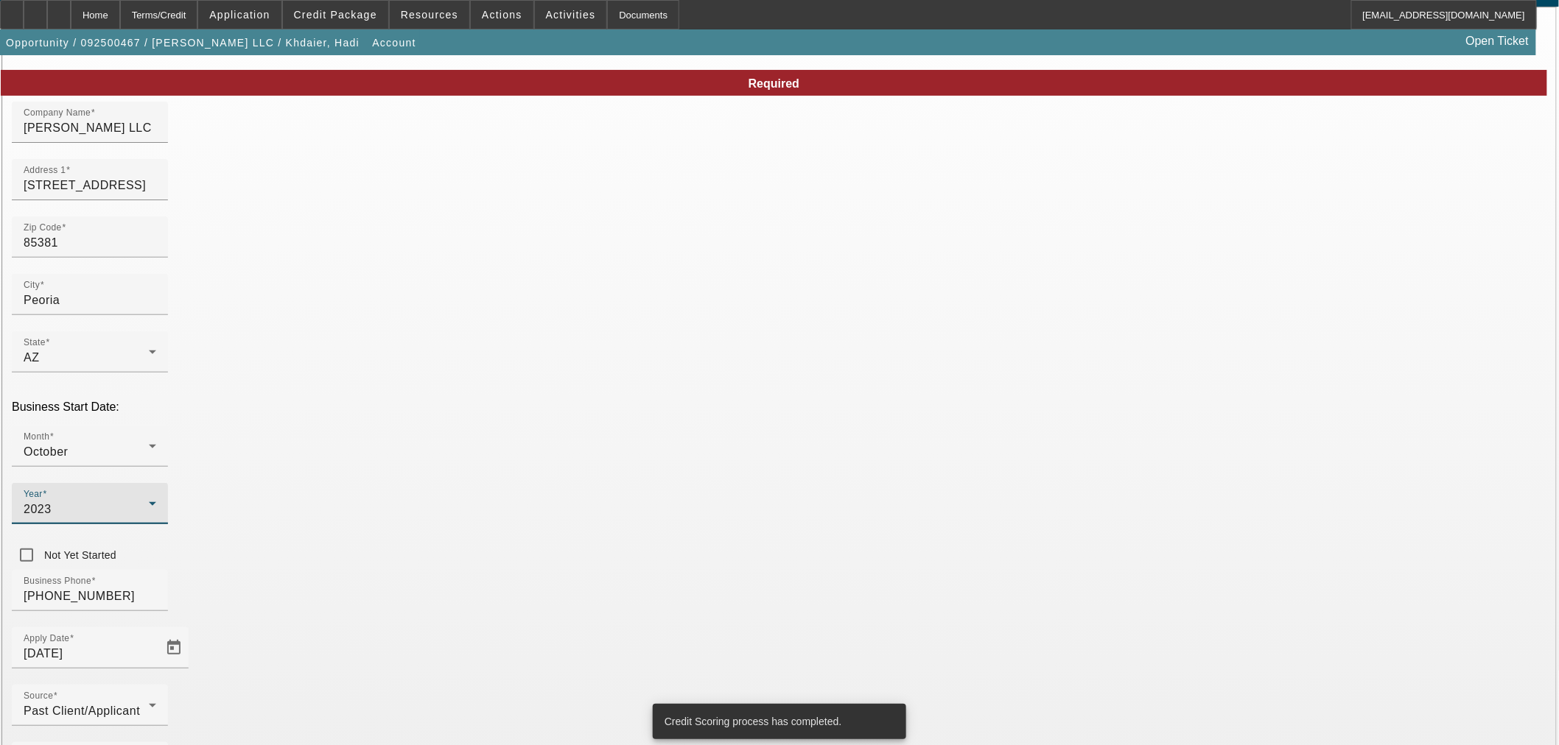
scroll to position [110, 0]
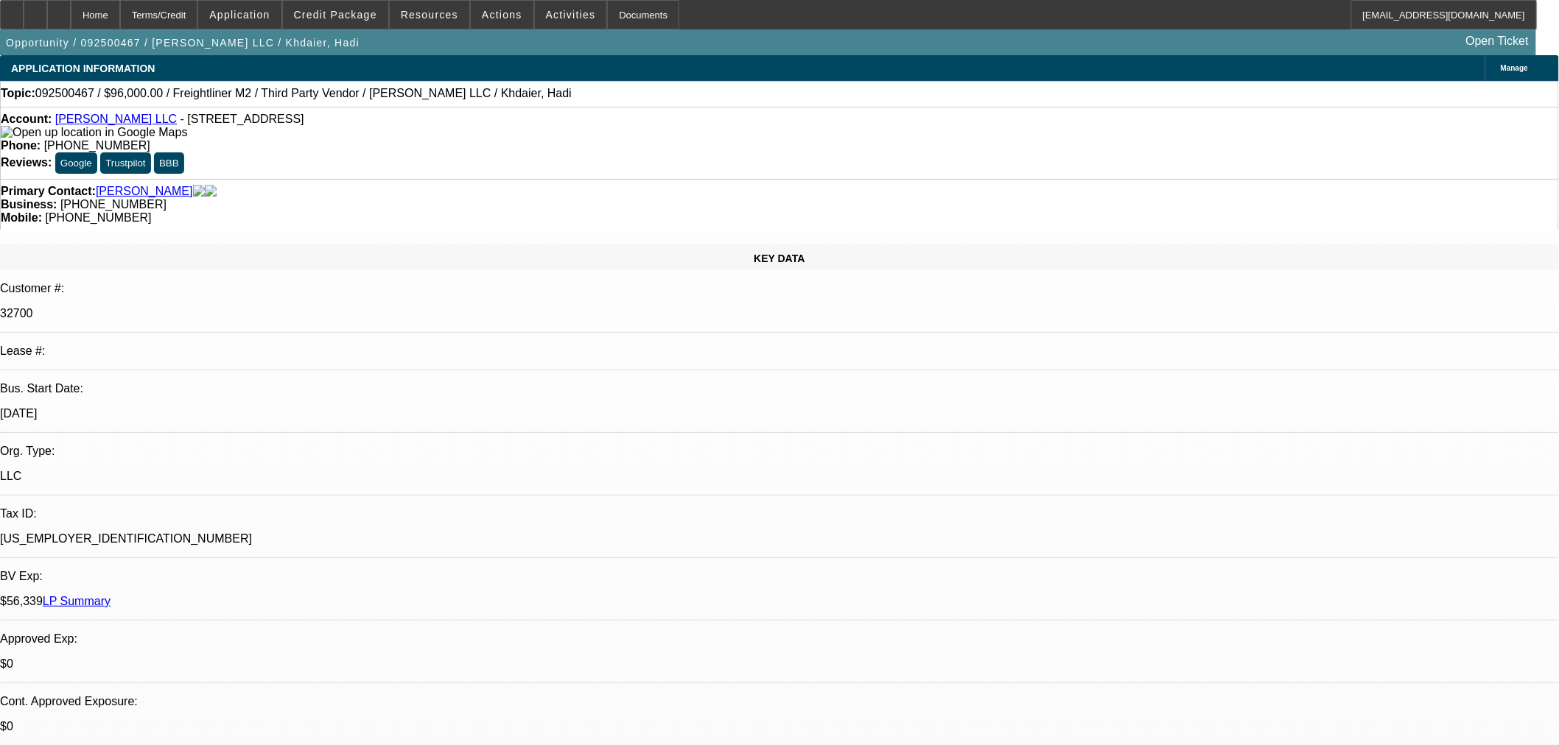
select select "0"
select select "2"
select select "0.1"
select select "4"
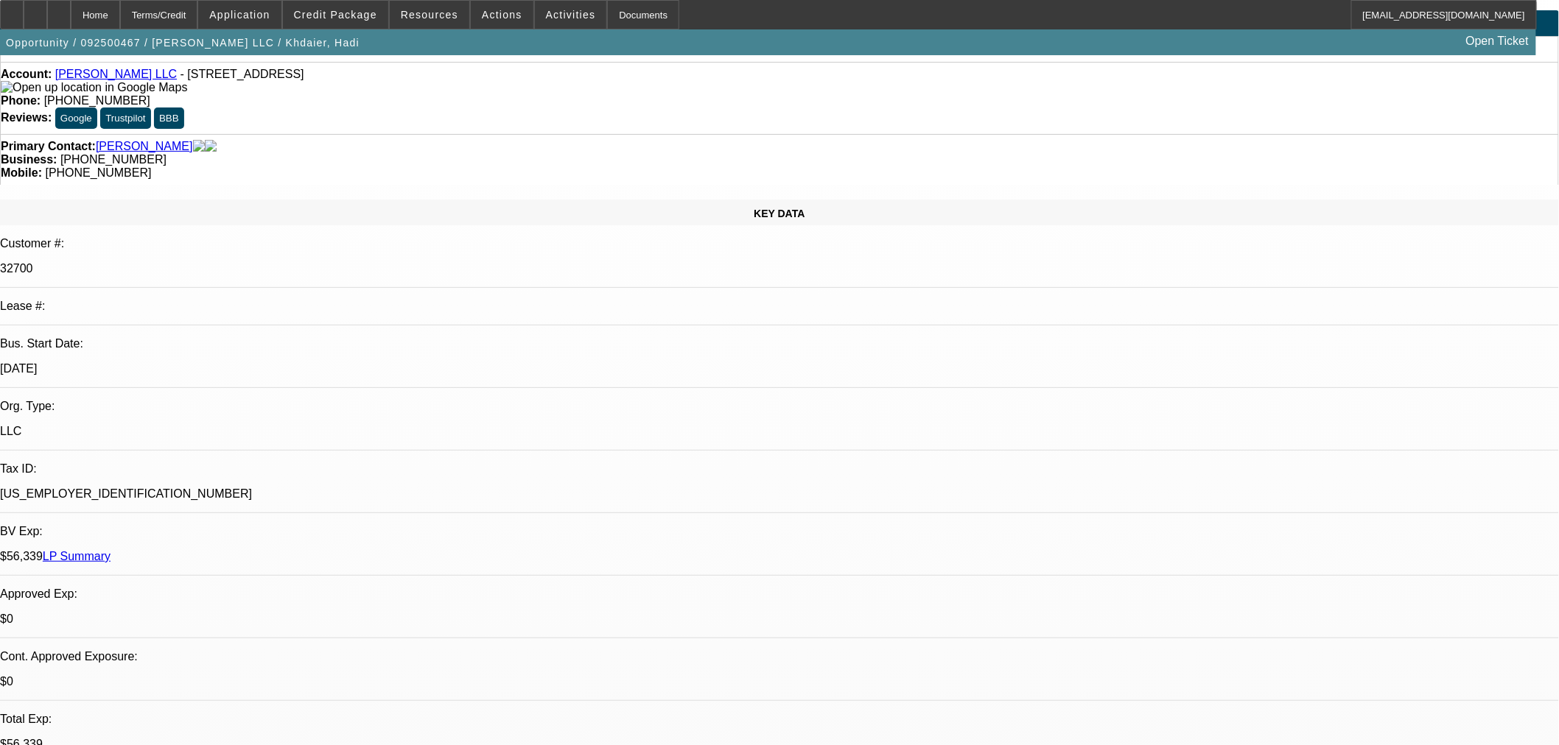
scroll to position [82, 0]
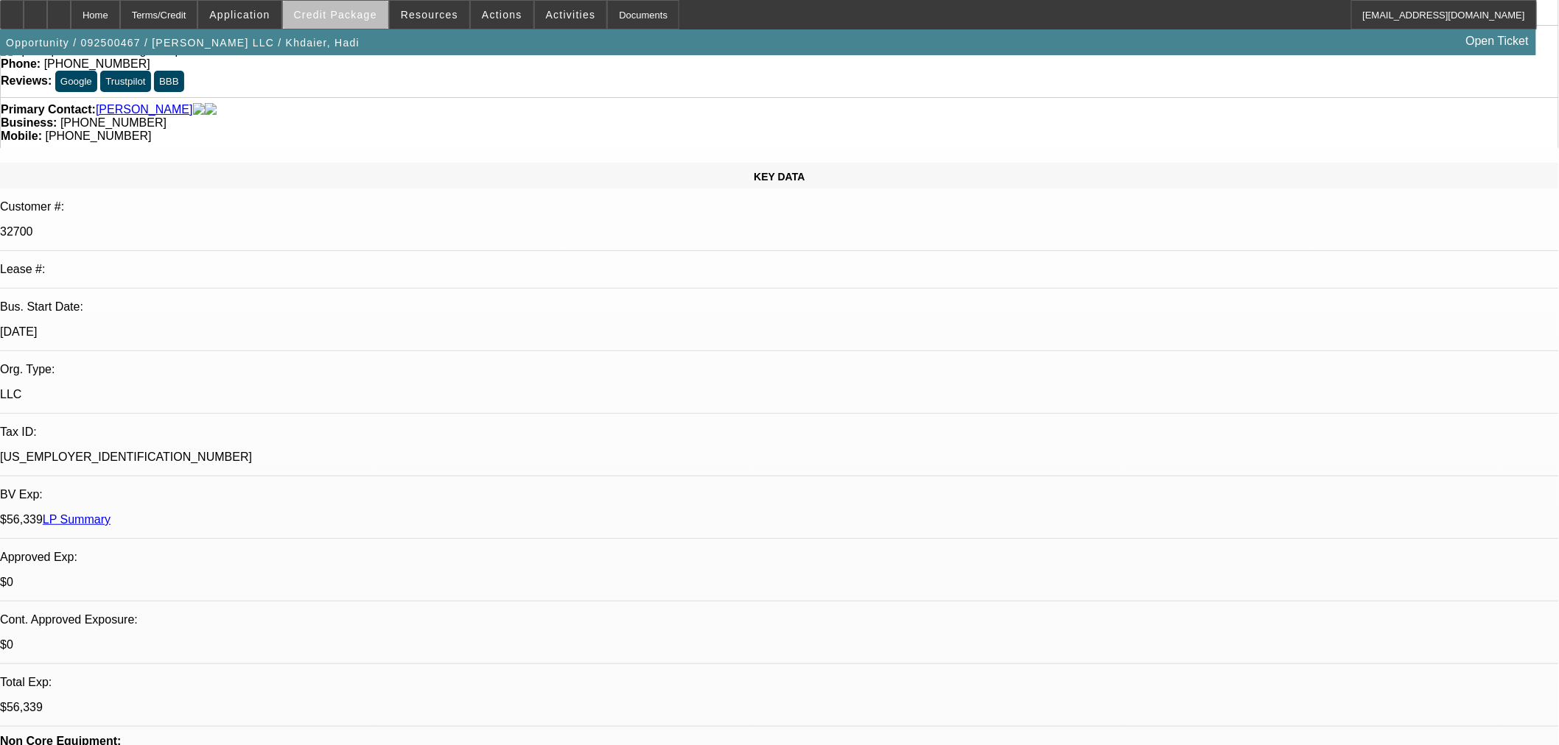
click at [361, 23] on span at bounding box center [335, 14] width 105 height 35
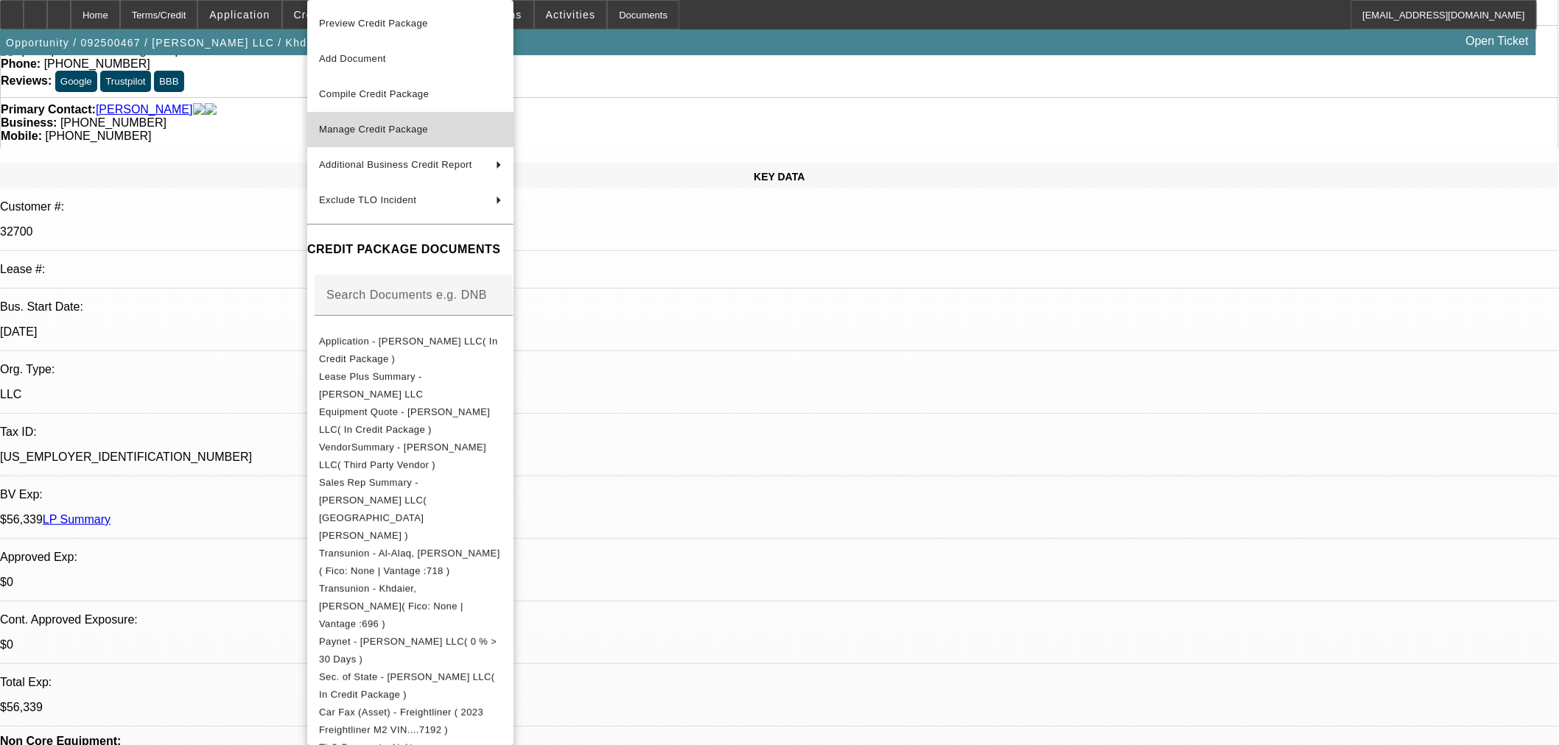
click at [379, 137] on span "Manage Credit Package" at bounding box center [410, 130] width 183 height 18
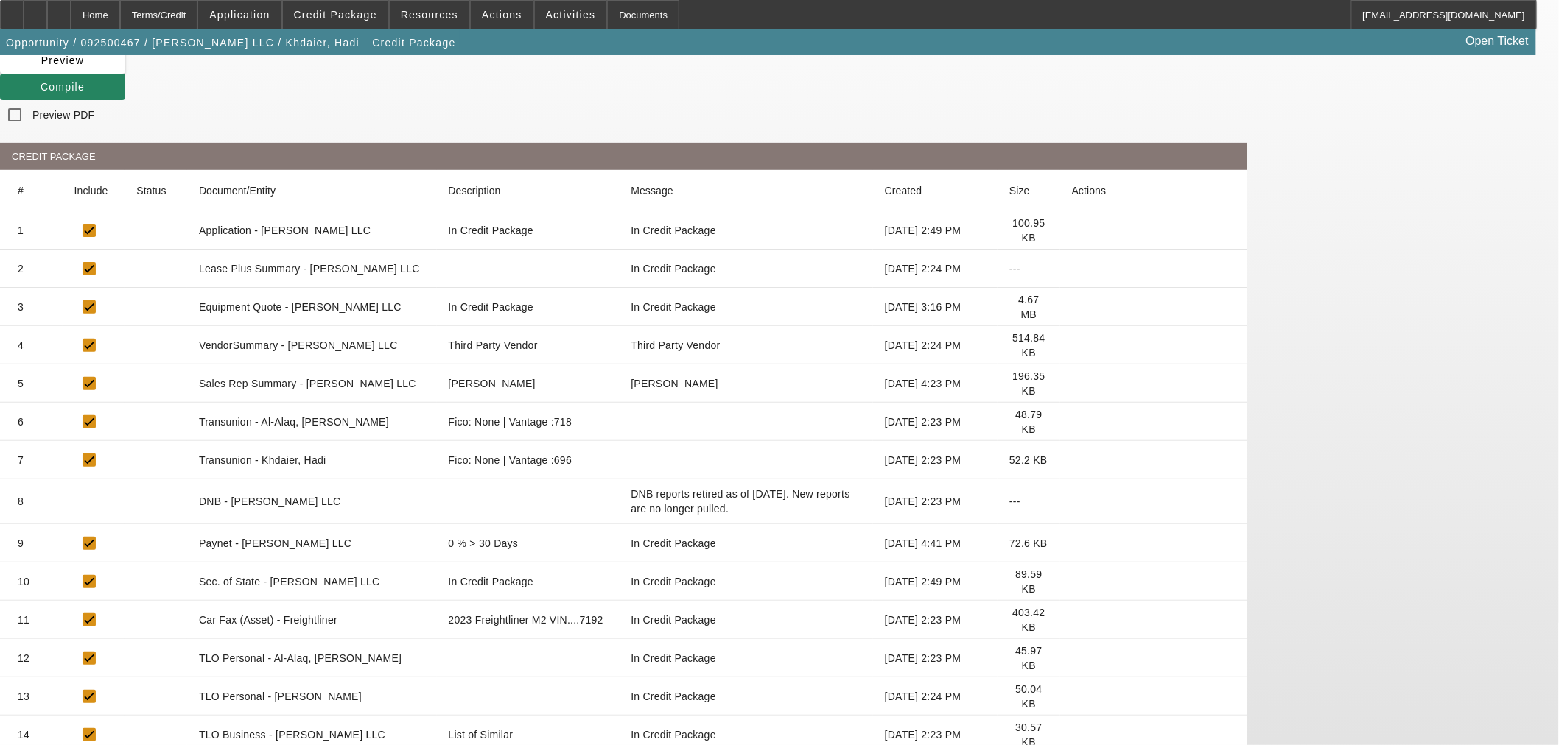
scroll to position [240, 0]
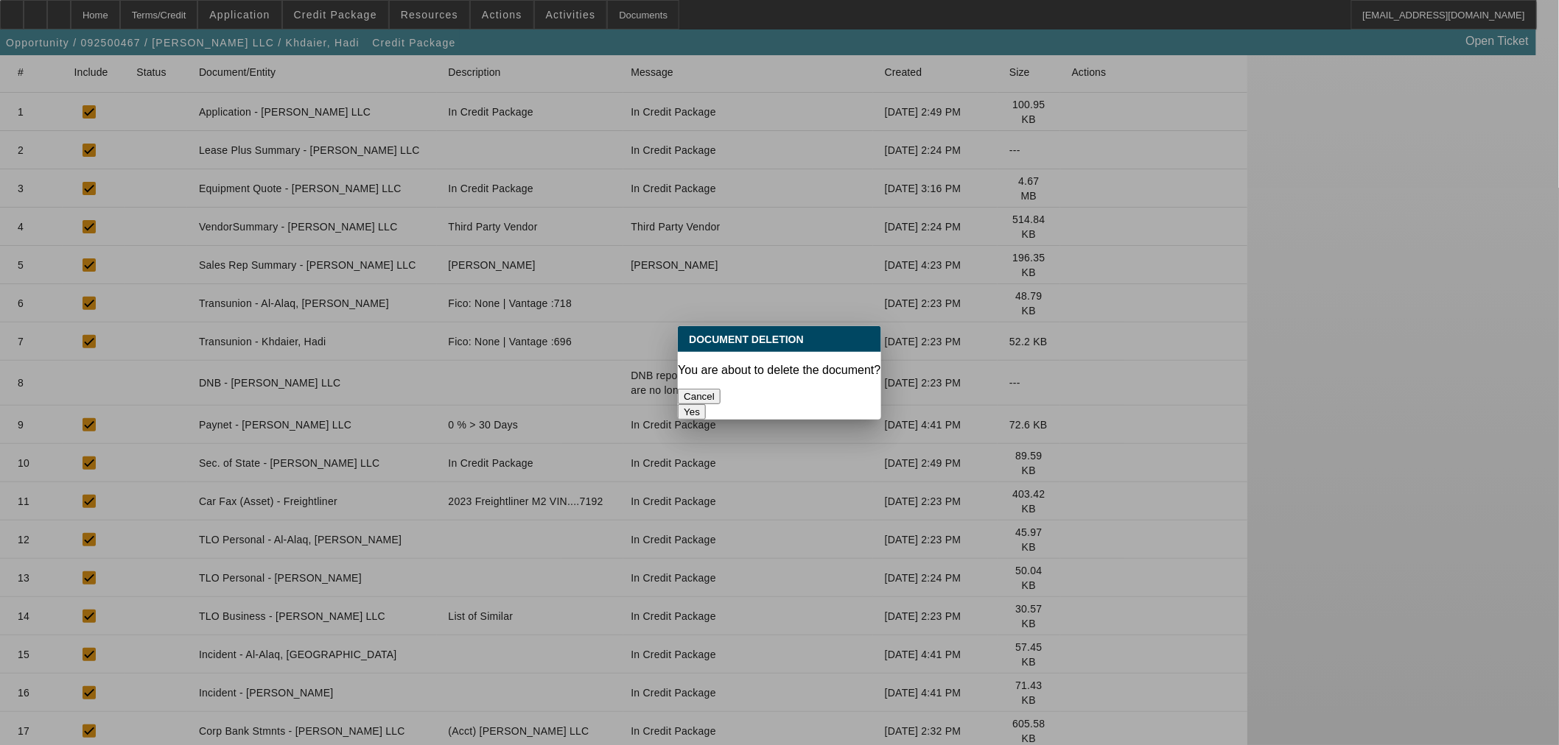
click at [706, 404] on button "Yes" at bounding box center [692, 411] width 28 height 15
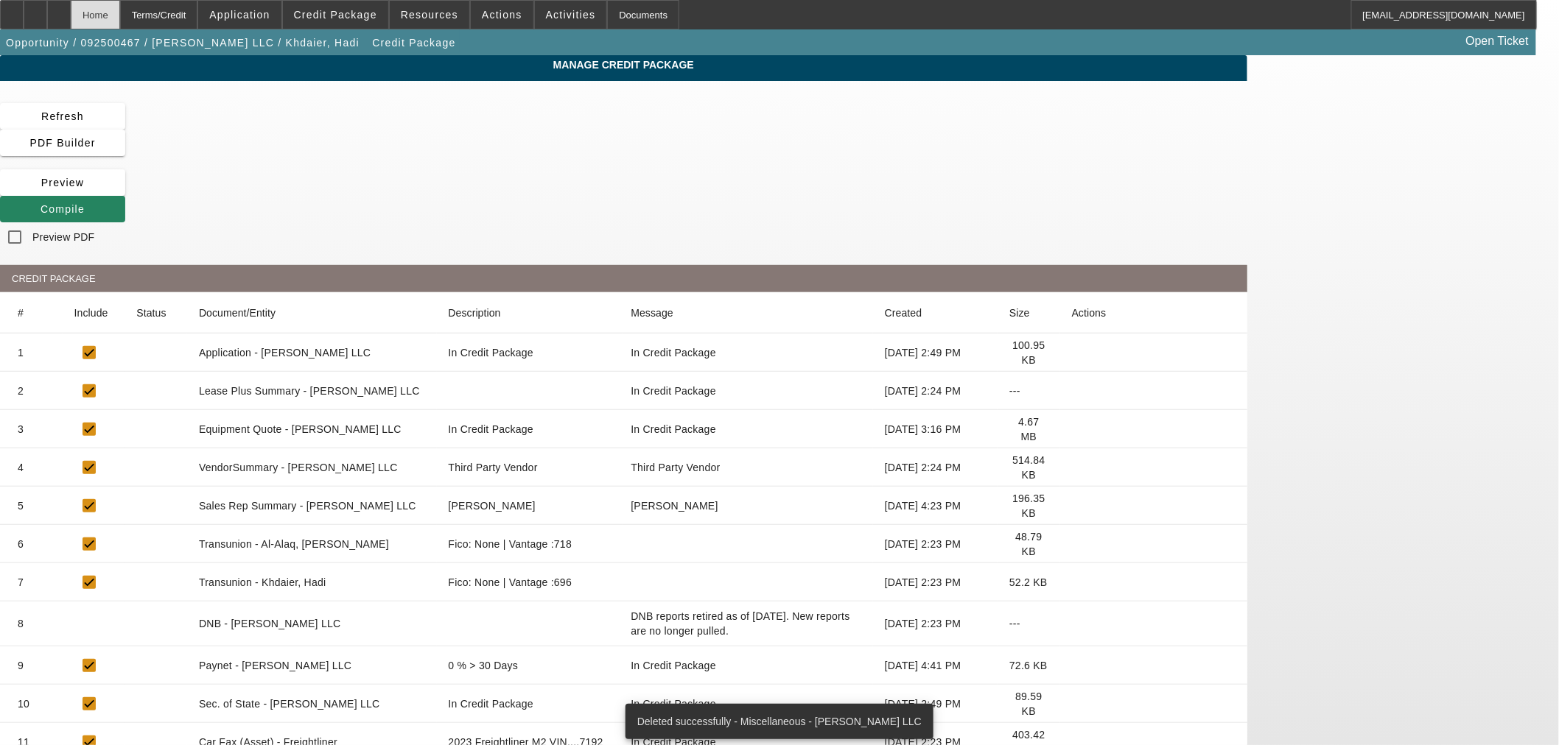
click at [120, 11] on div "Home" at bounding box center [95, 14] width 49 height 29
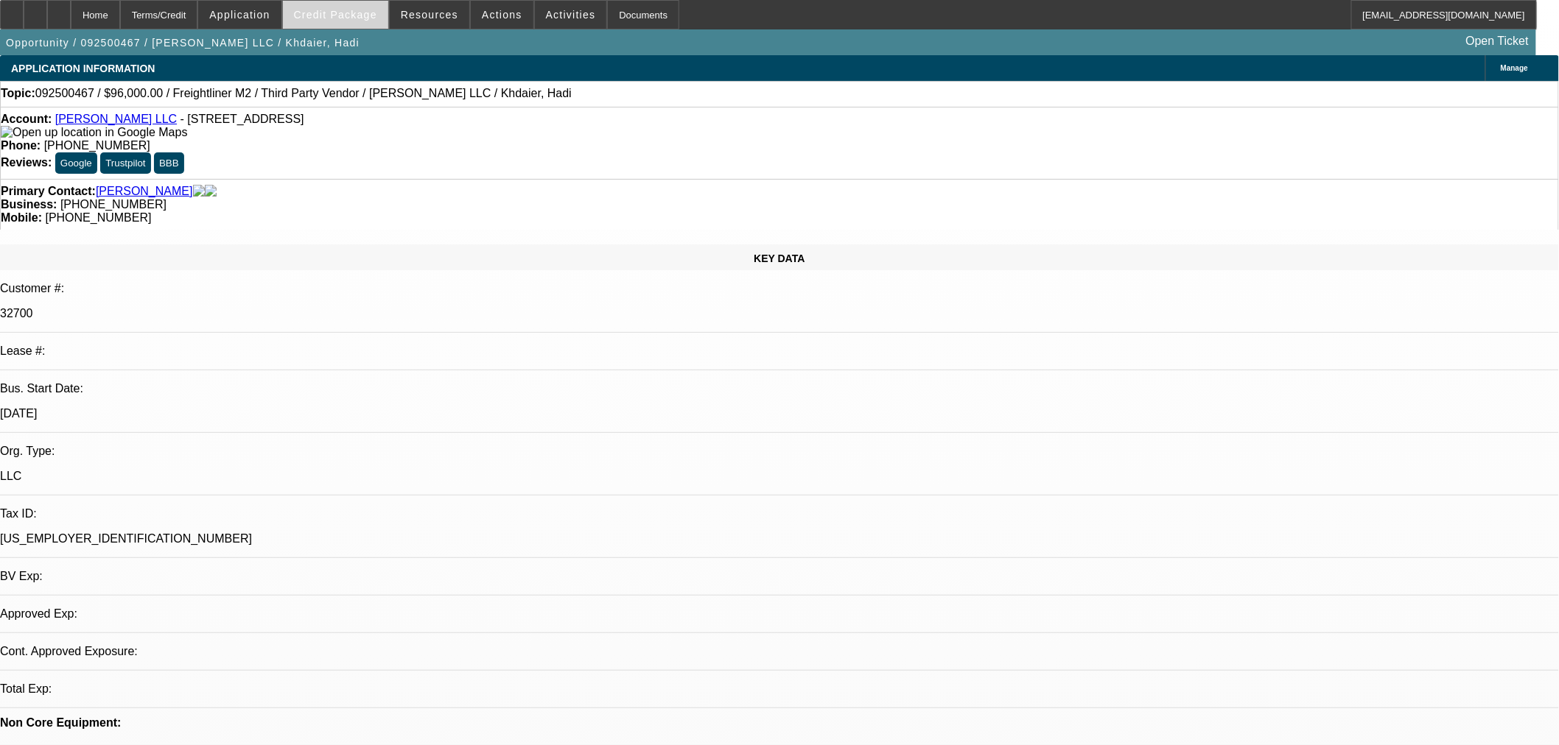
select select "0"
select select "2"
select select "0.1"
select select "4"
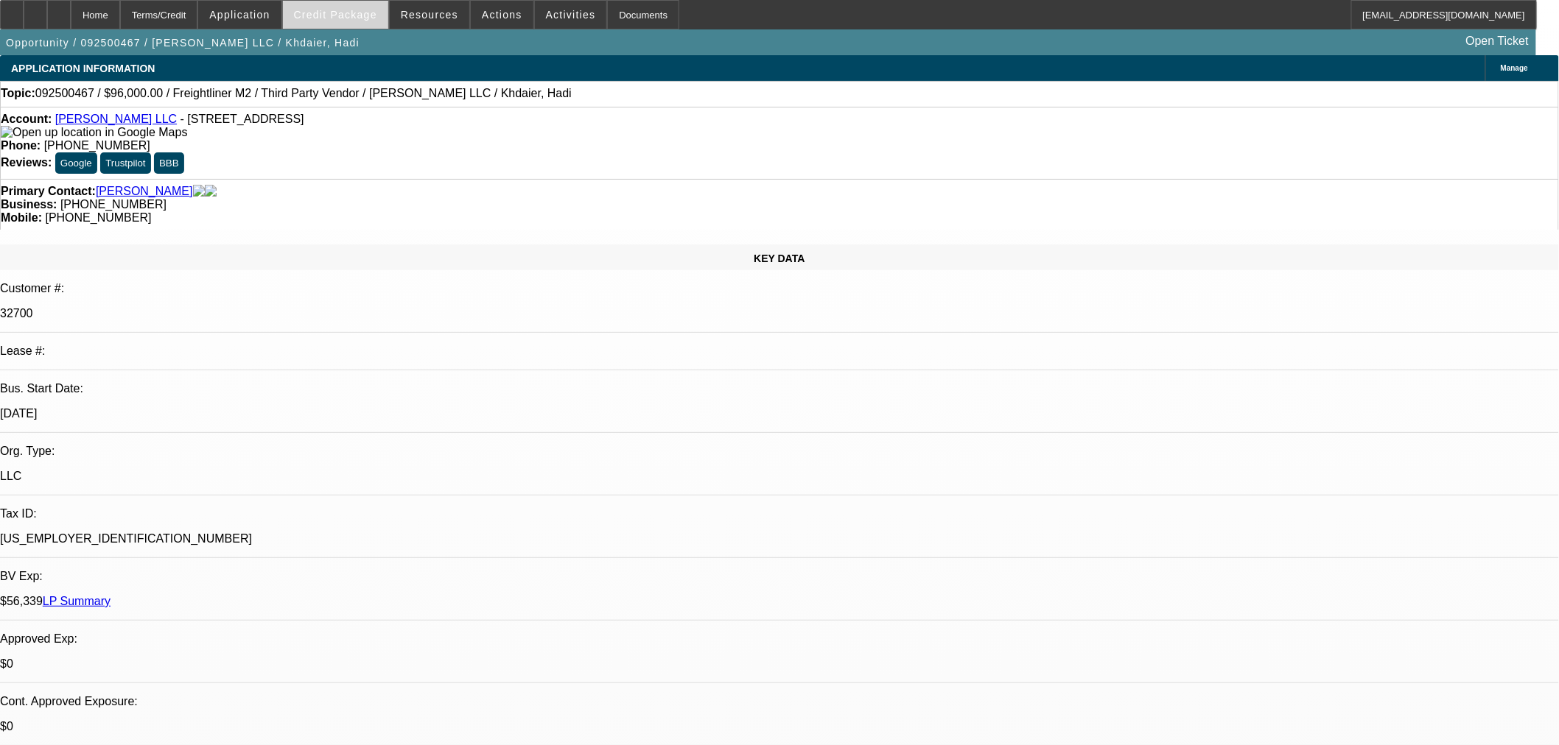
click at [357, 23] on span at bounding box center [335, 14] width 105 height 35
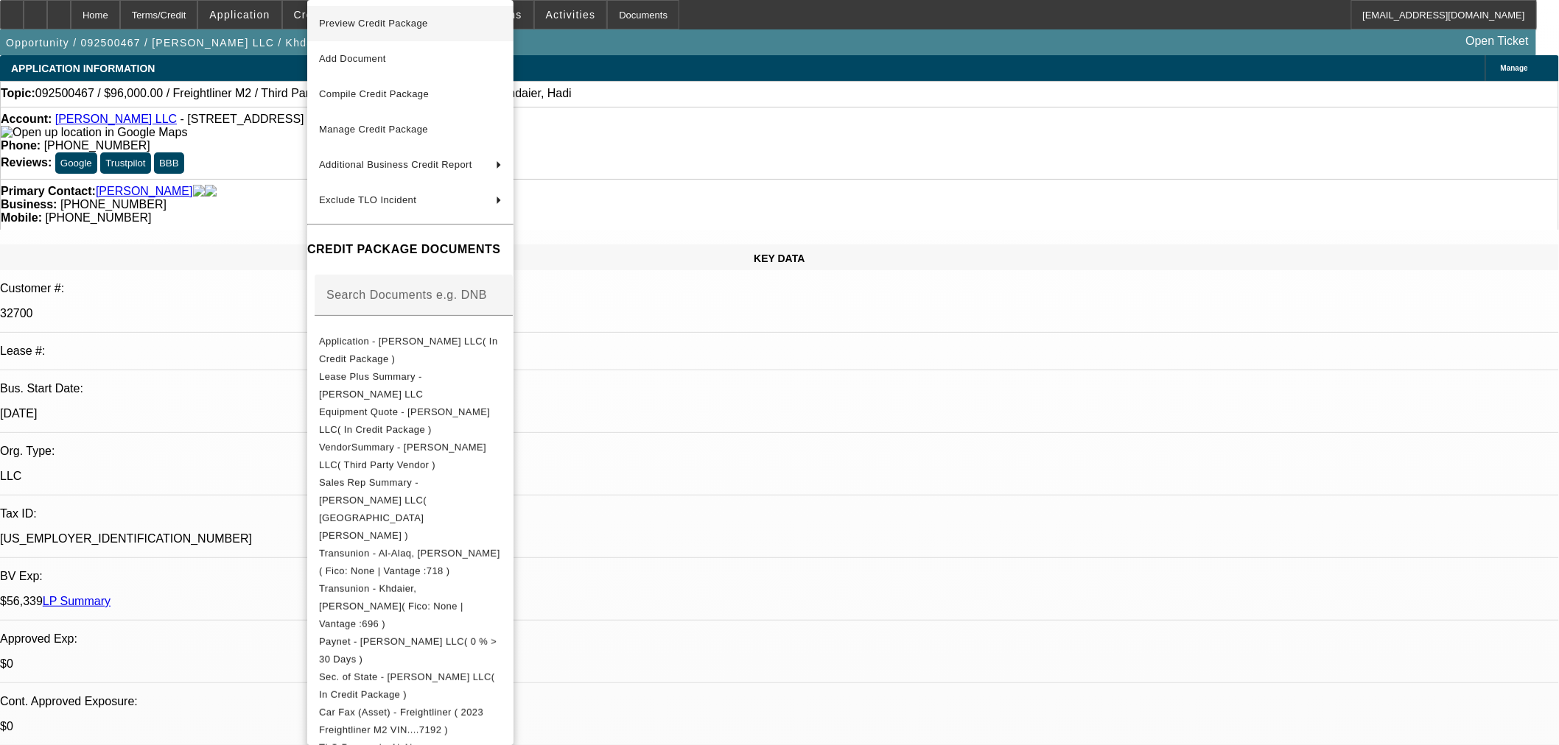
click at [438, 32] on span "Preview Credit Package" at bounding box center [410, 24] width 183 height 18
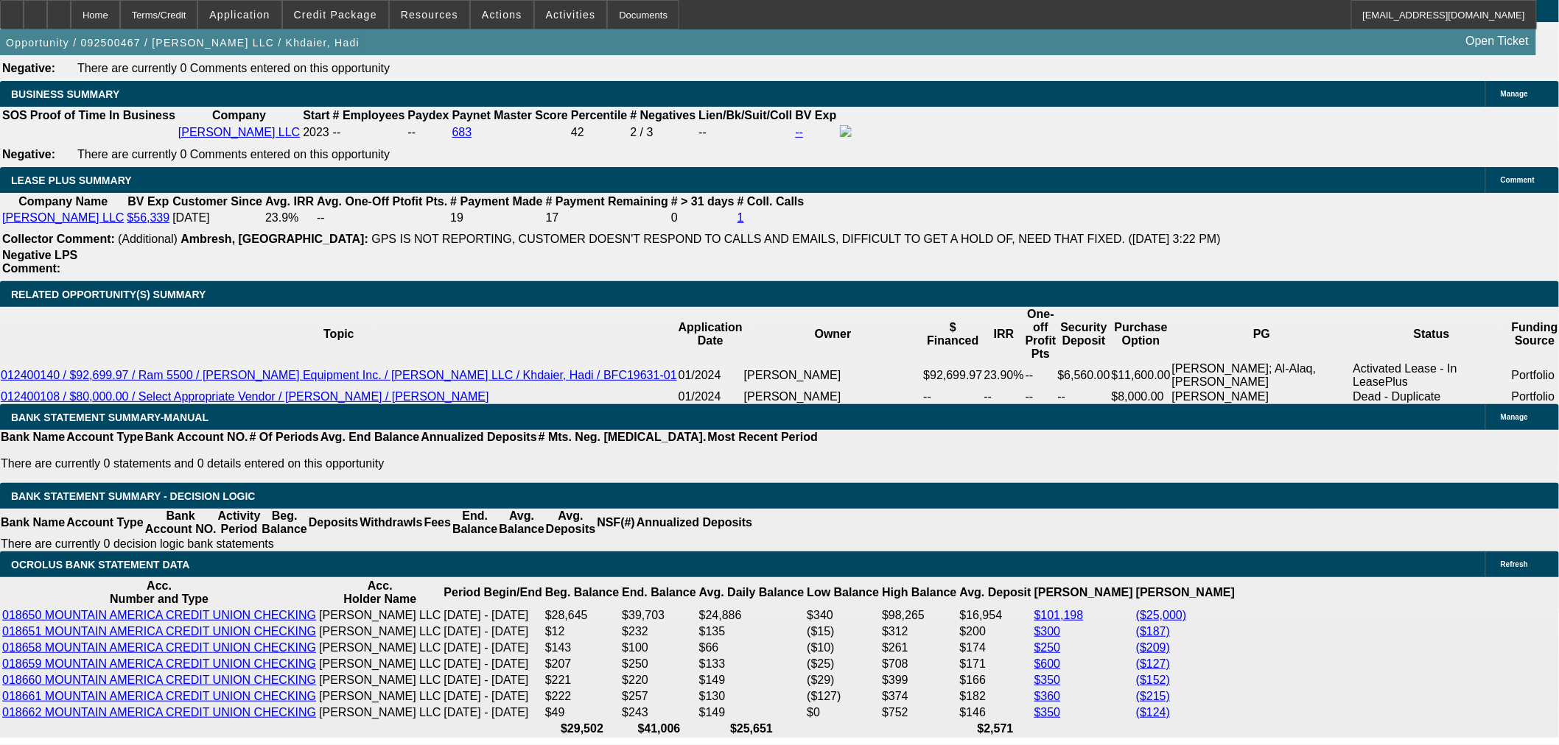
scroll to position [2455, 0]
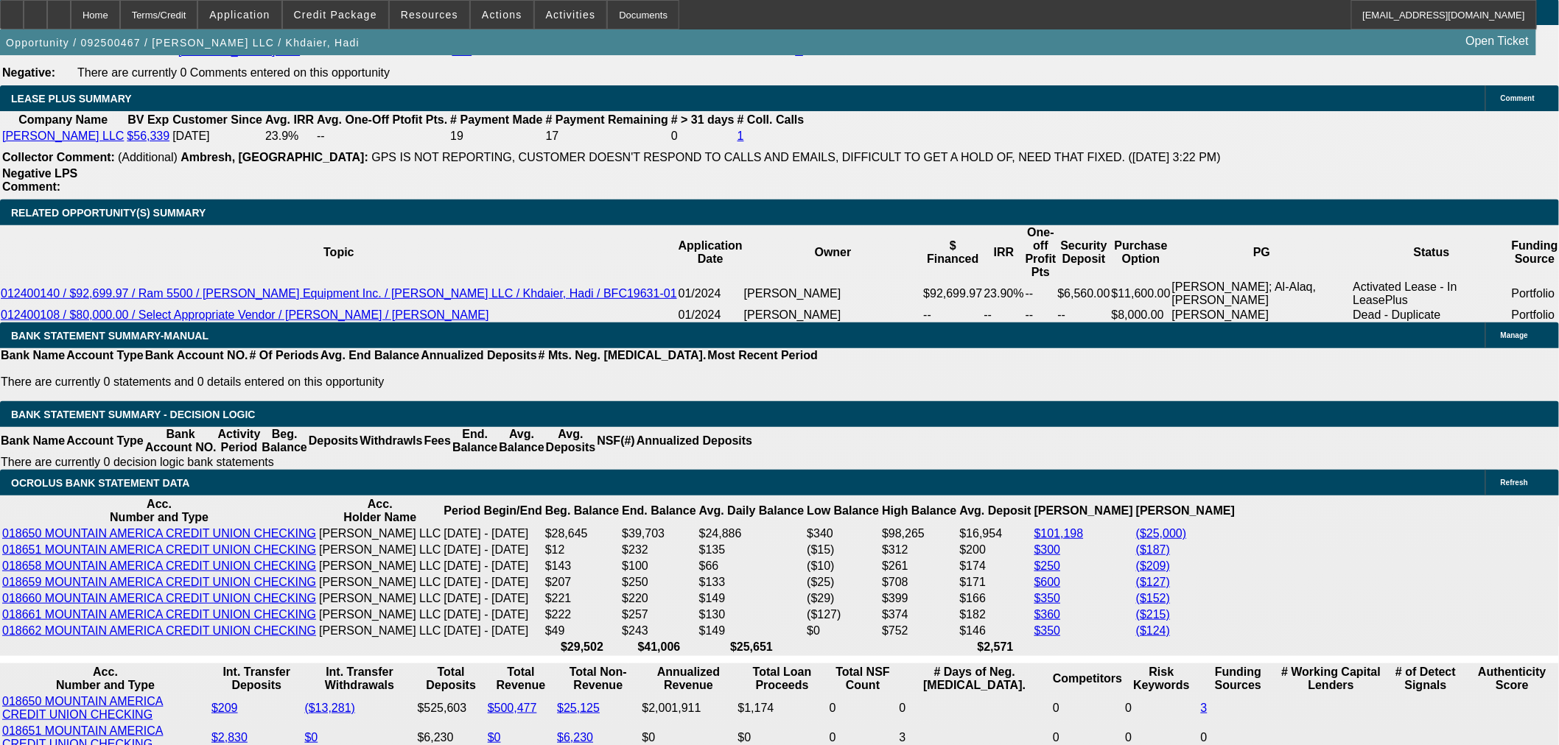
type textarea "h"
type textarea "H"
type textarea "h"
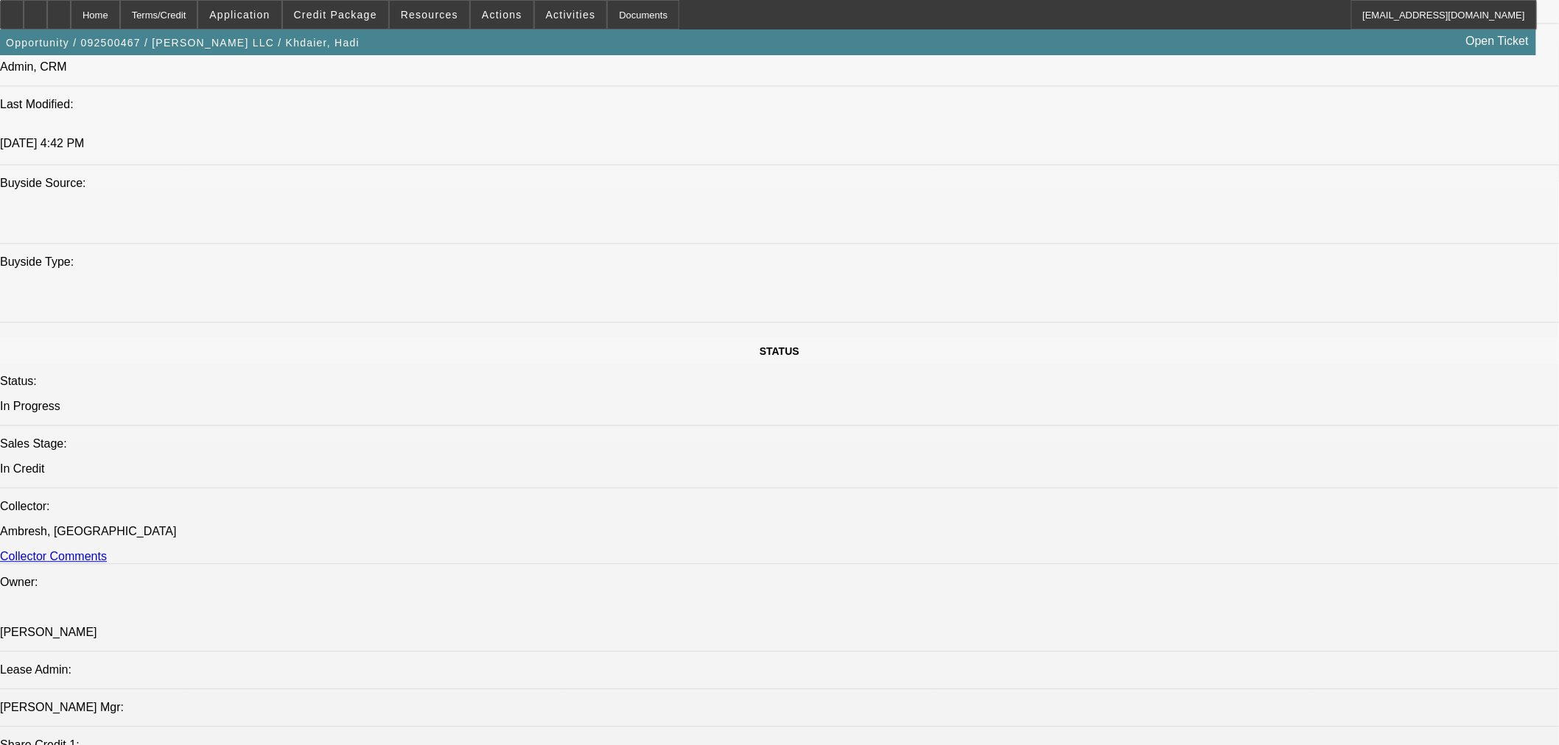
scroll to position [15, 0]
type textarea "HADI WITH LATES IN THE LAST YEAR; PAST MTG LATES TOO; NORA LIKELY NOT INVOLVED …"
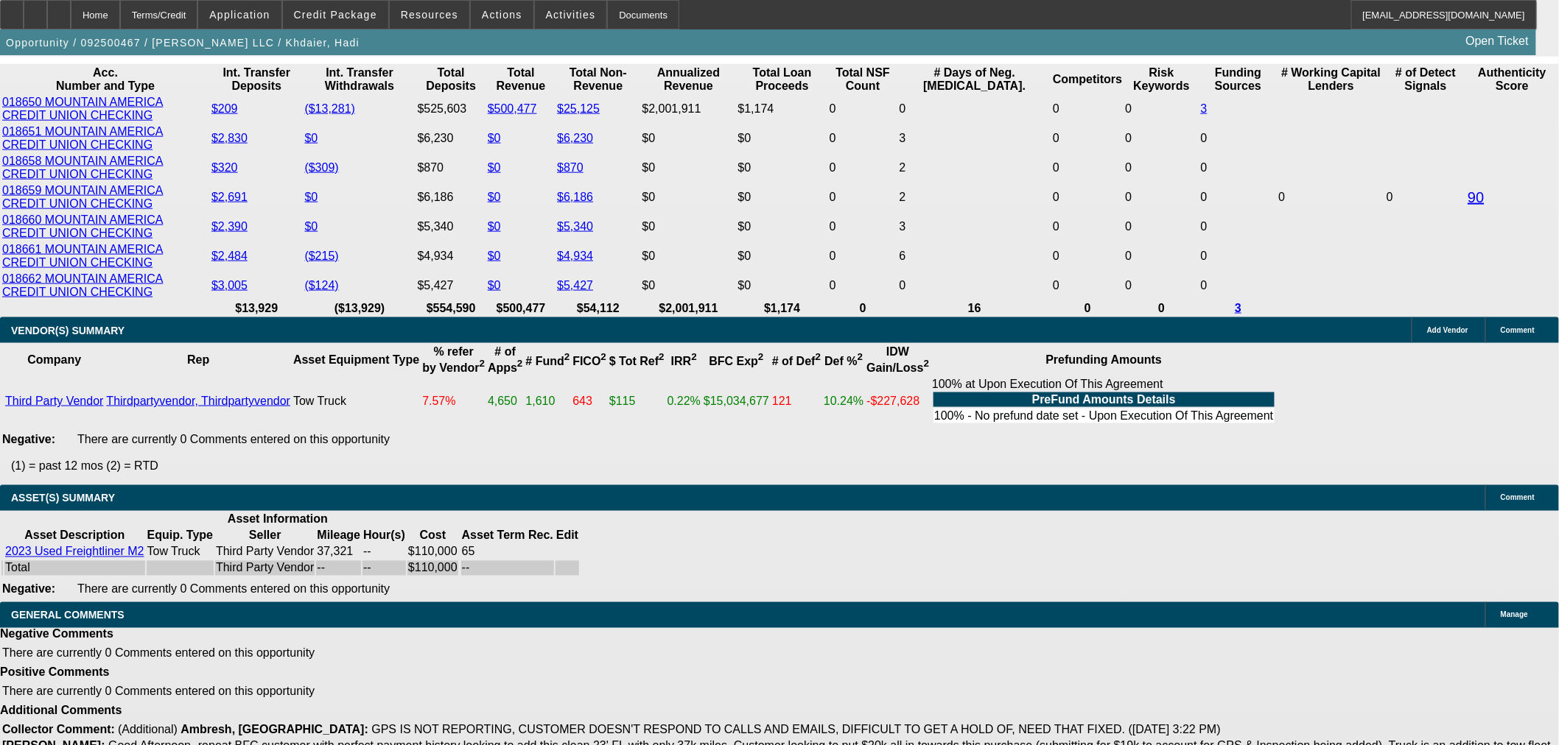
scroll to position [3166, 0]
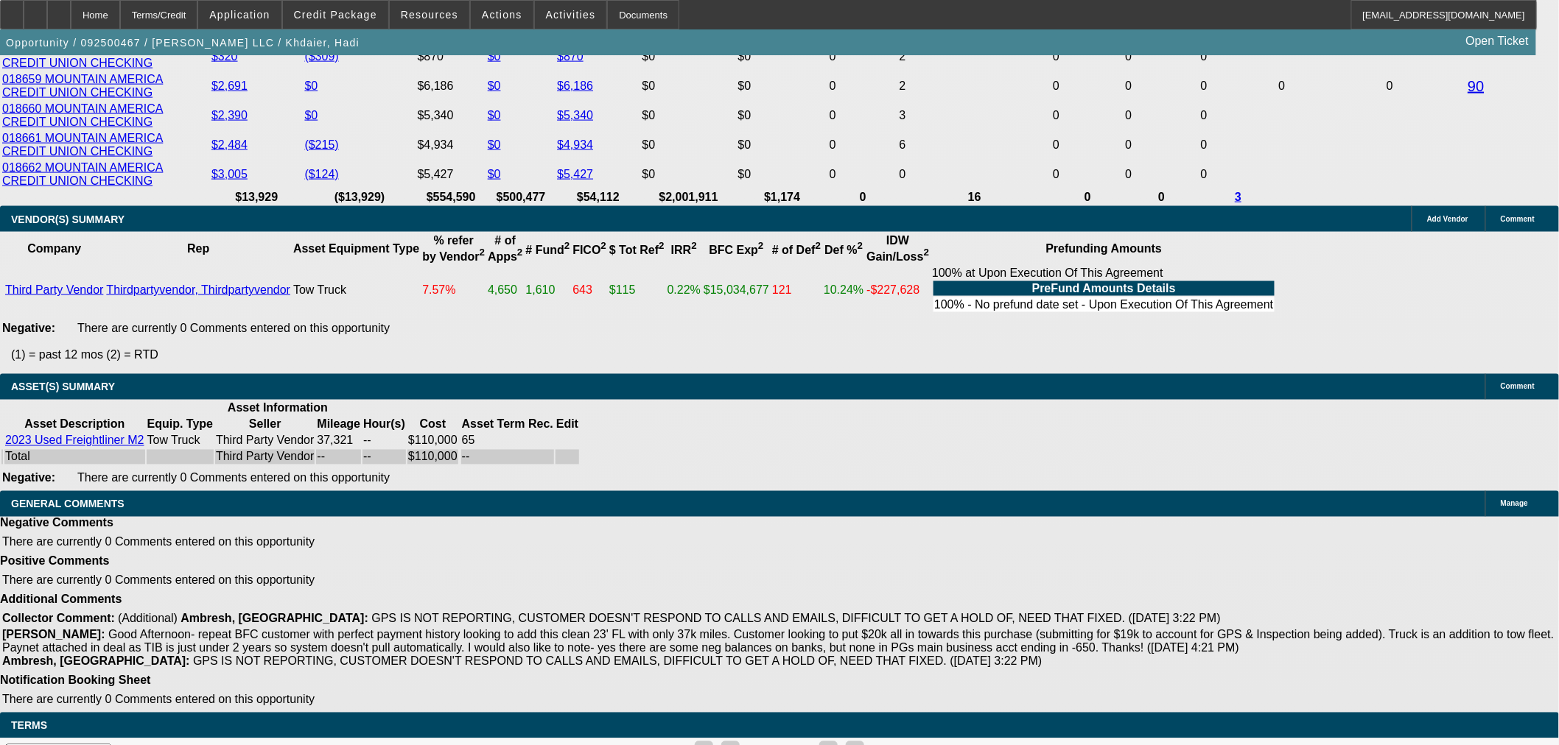
select select "5"
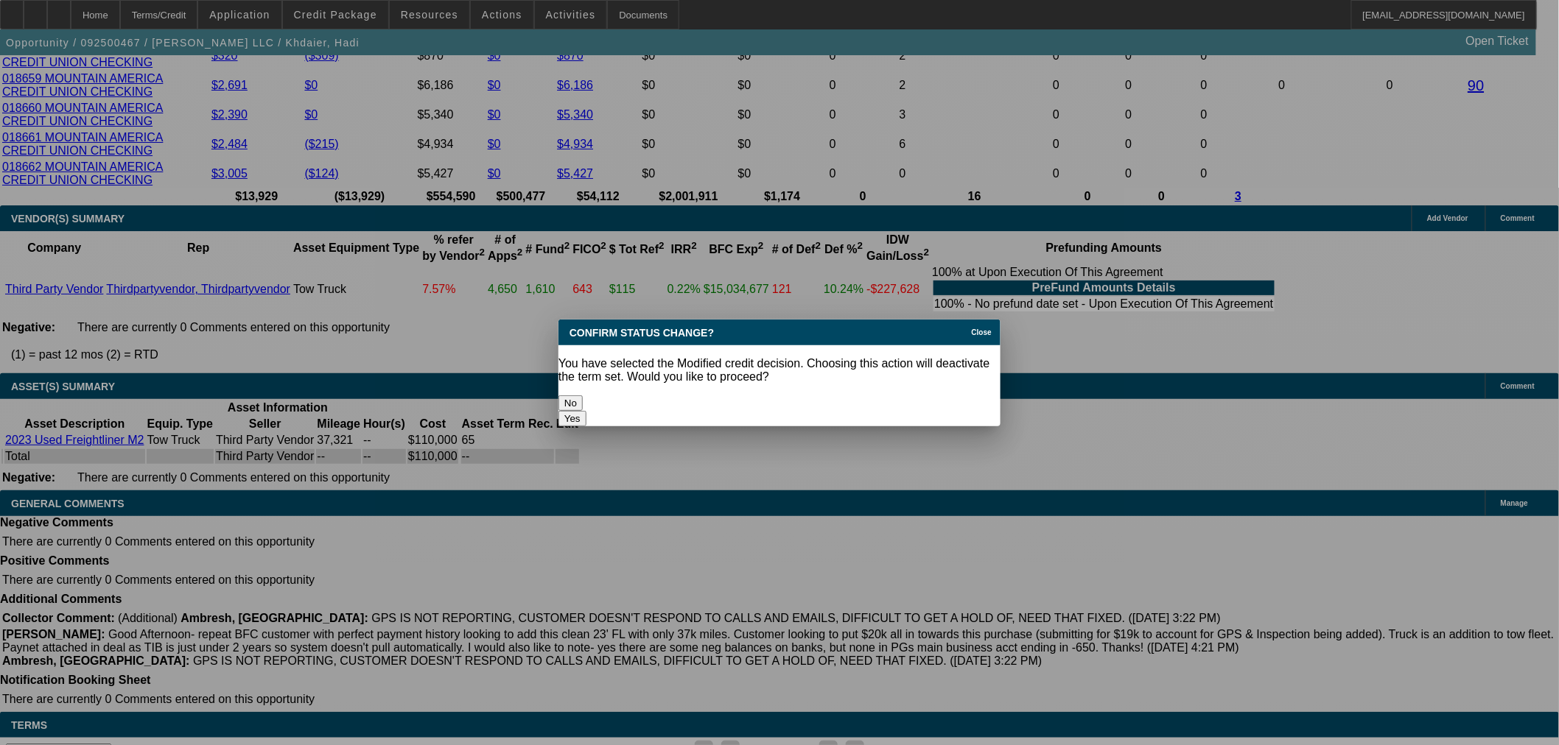
scroll to position [0, 0]
click at [586, 411] on button "Yes" at bounding box center [572, 418] width 28 height 15
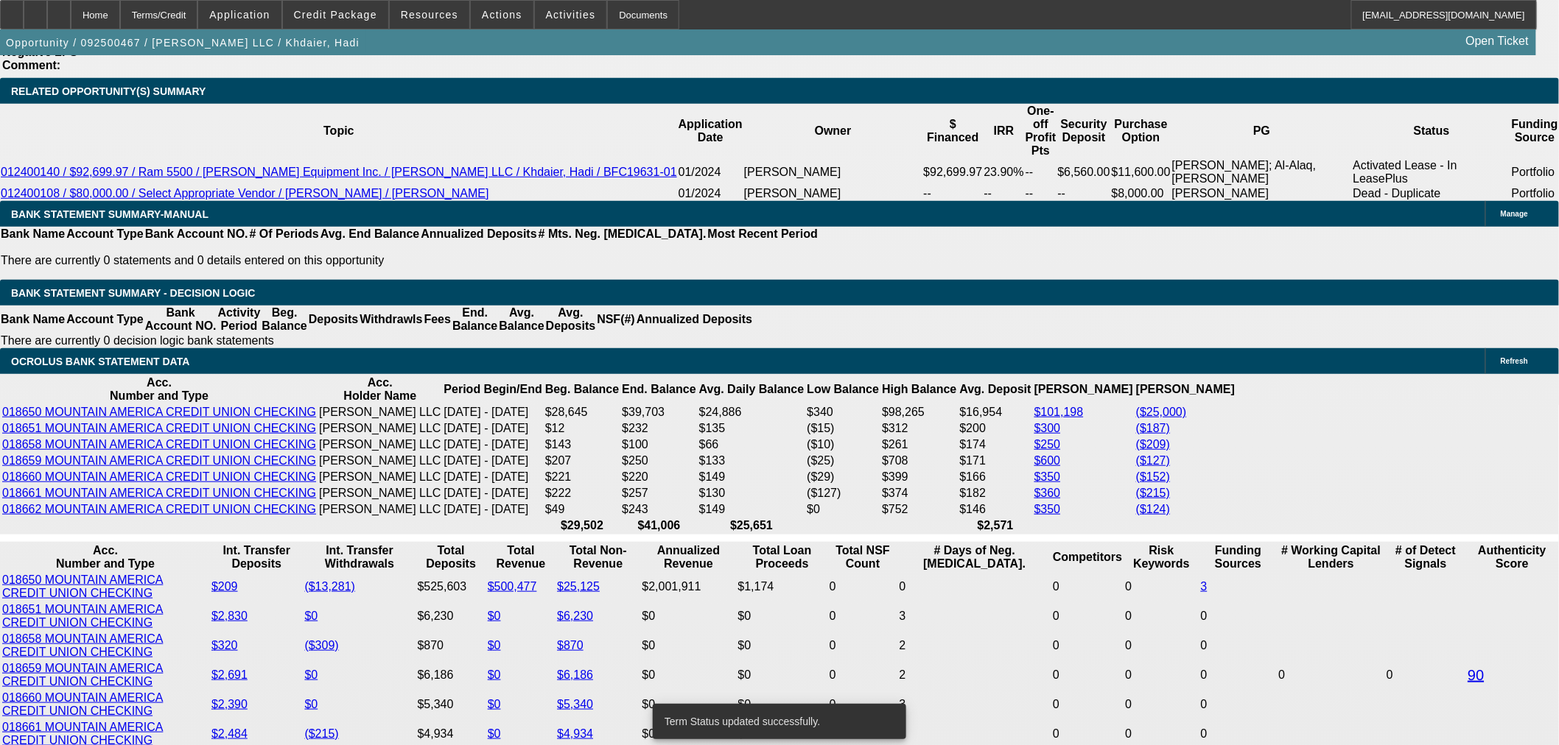
scroll to position [2757, 0]
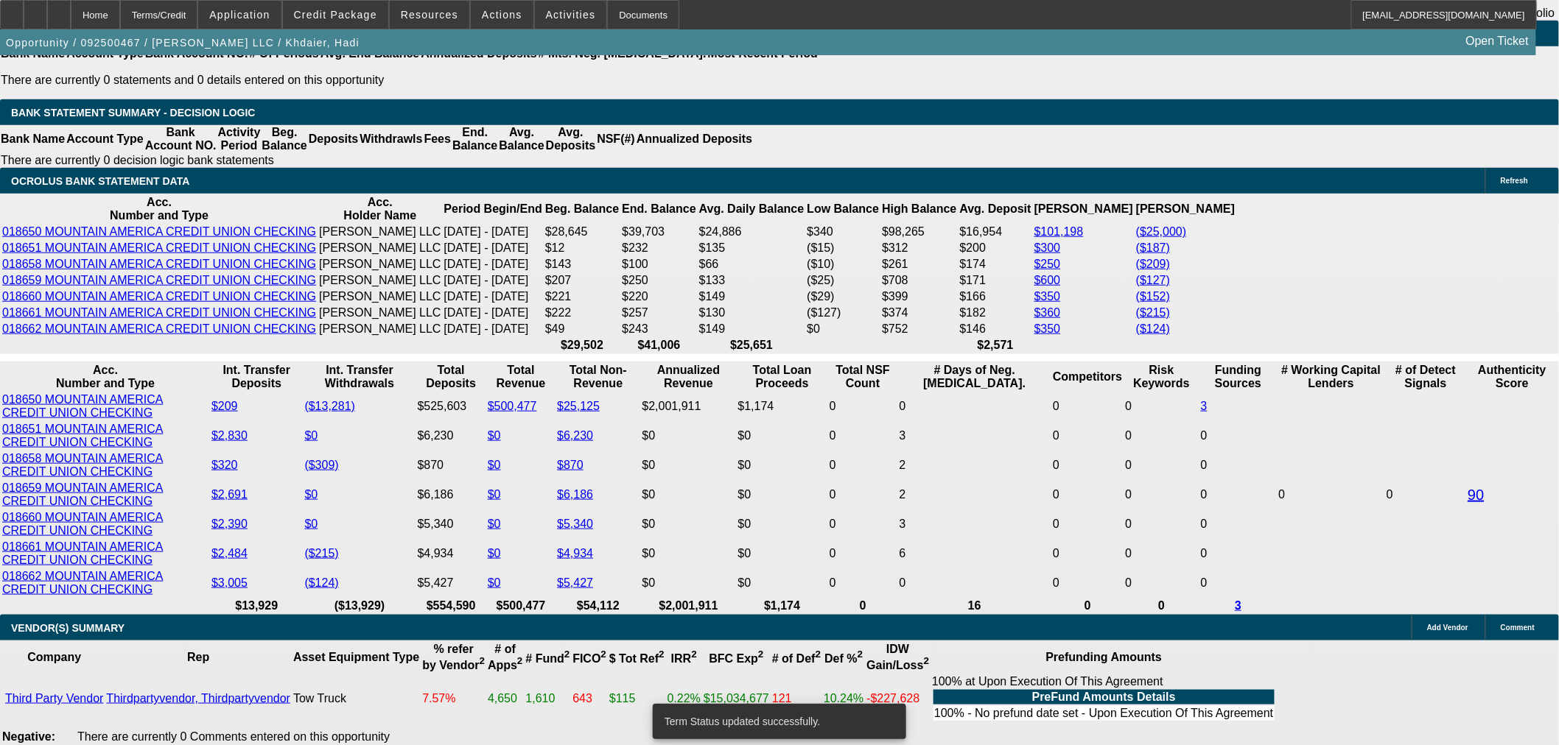
select select "0"
select select "2"
select select "0.1"
select select "4"
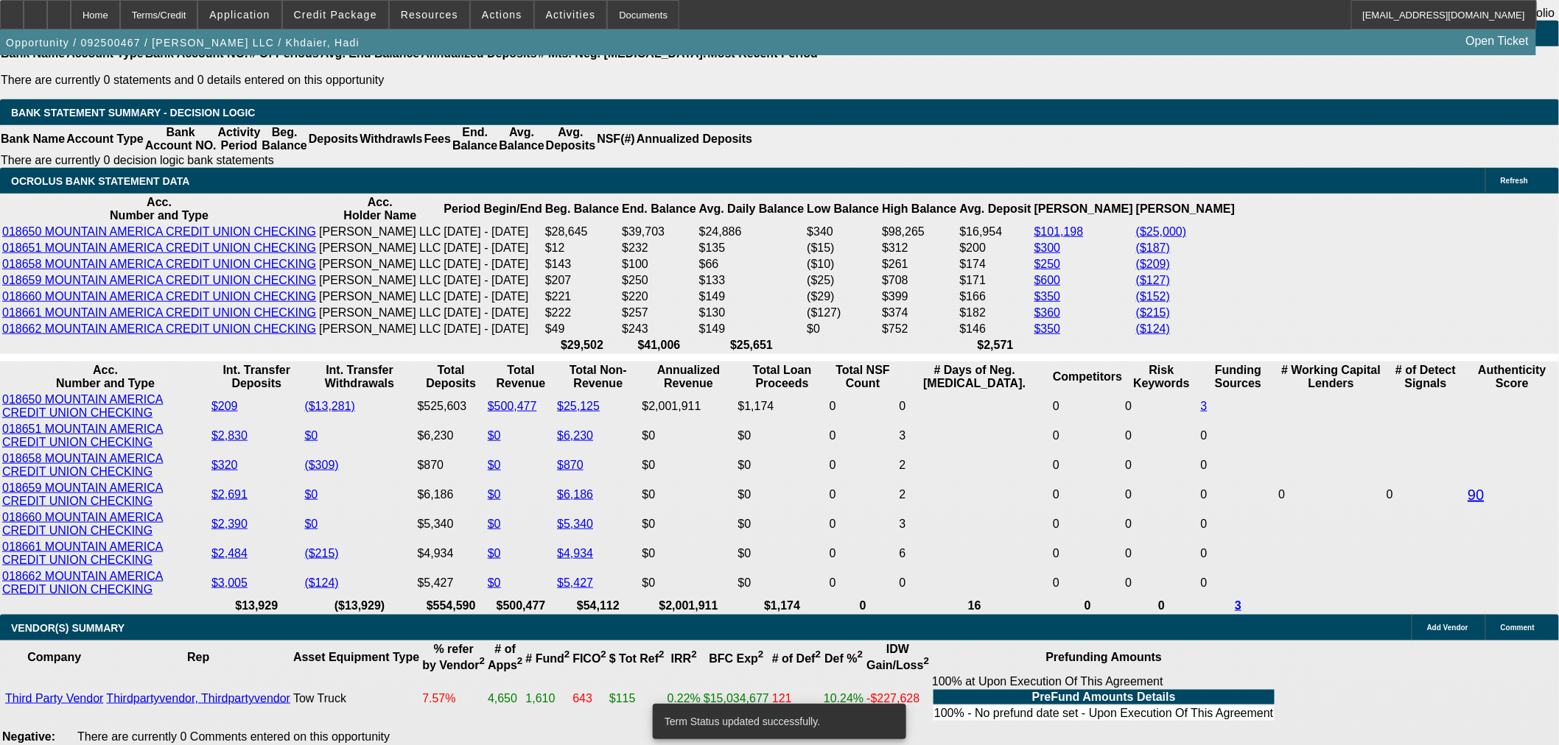
select select "0"
select select "2"
select select "0.1"
select select "4"
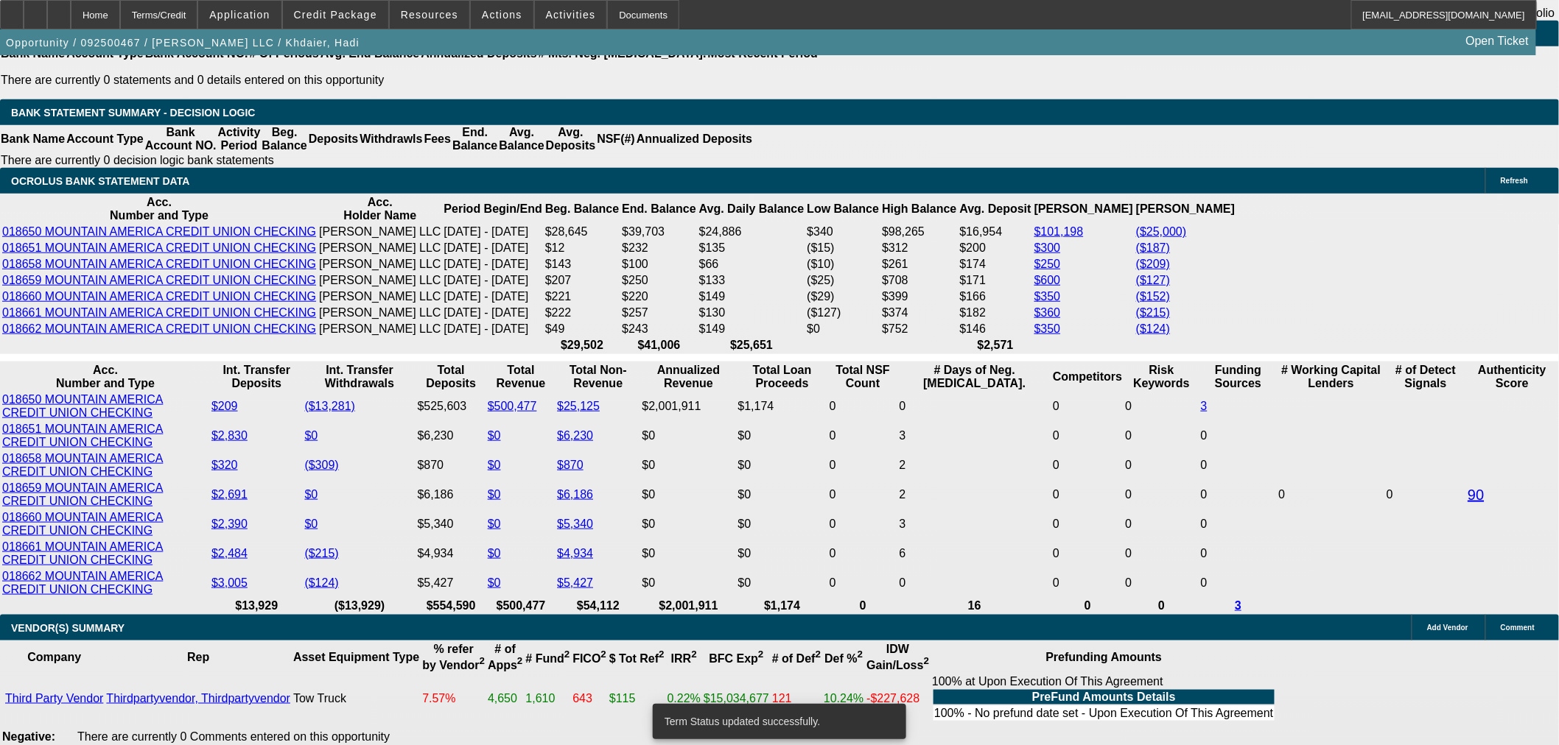
type input "$15,000.00"
type input "UNKNOWN"
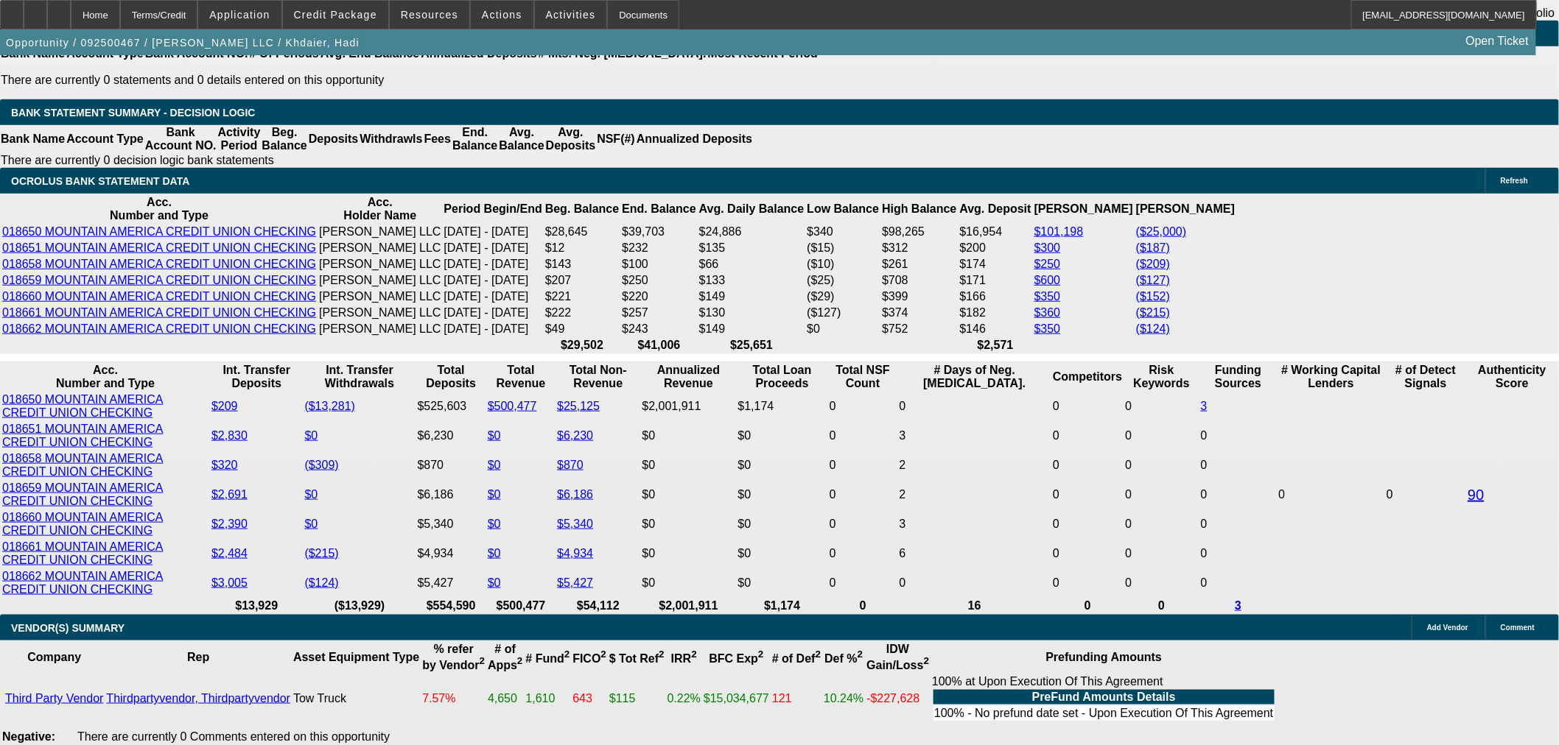
type input "$2,122.67"
type input "$4,245.34"
type input "16"
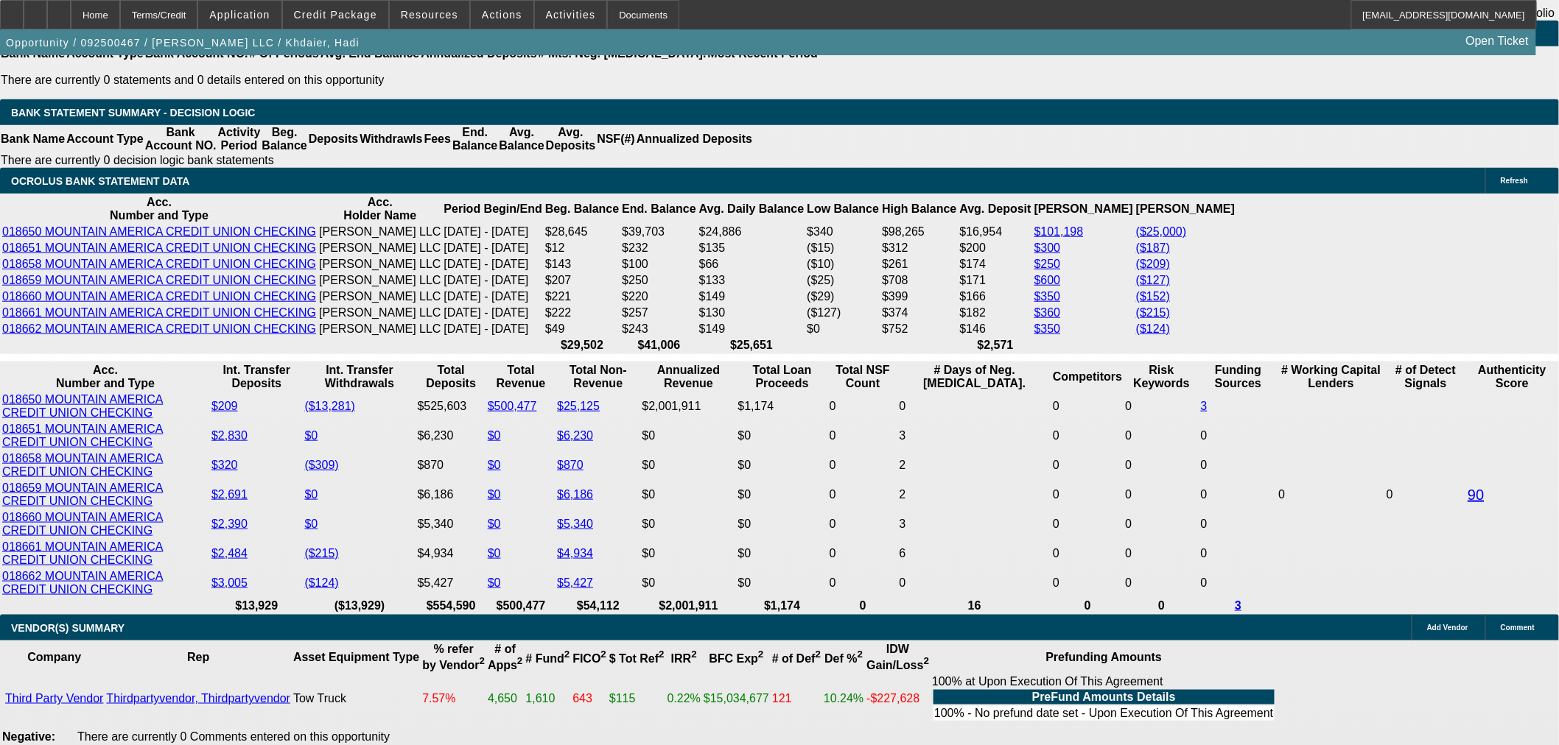
type input "$1,479.94"
type input "$2,959.88"
type input "$2,173.42"
type input "$4,346.84"
type input "16"
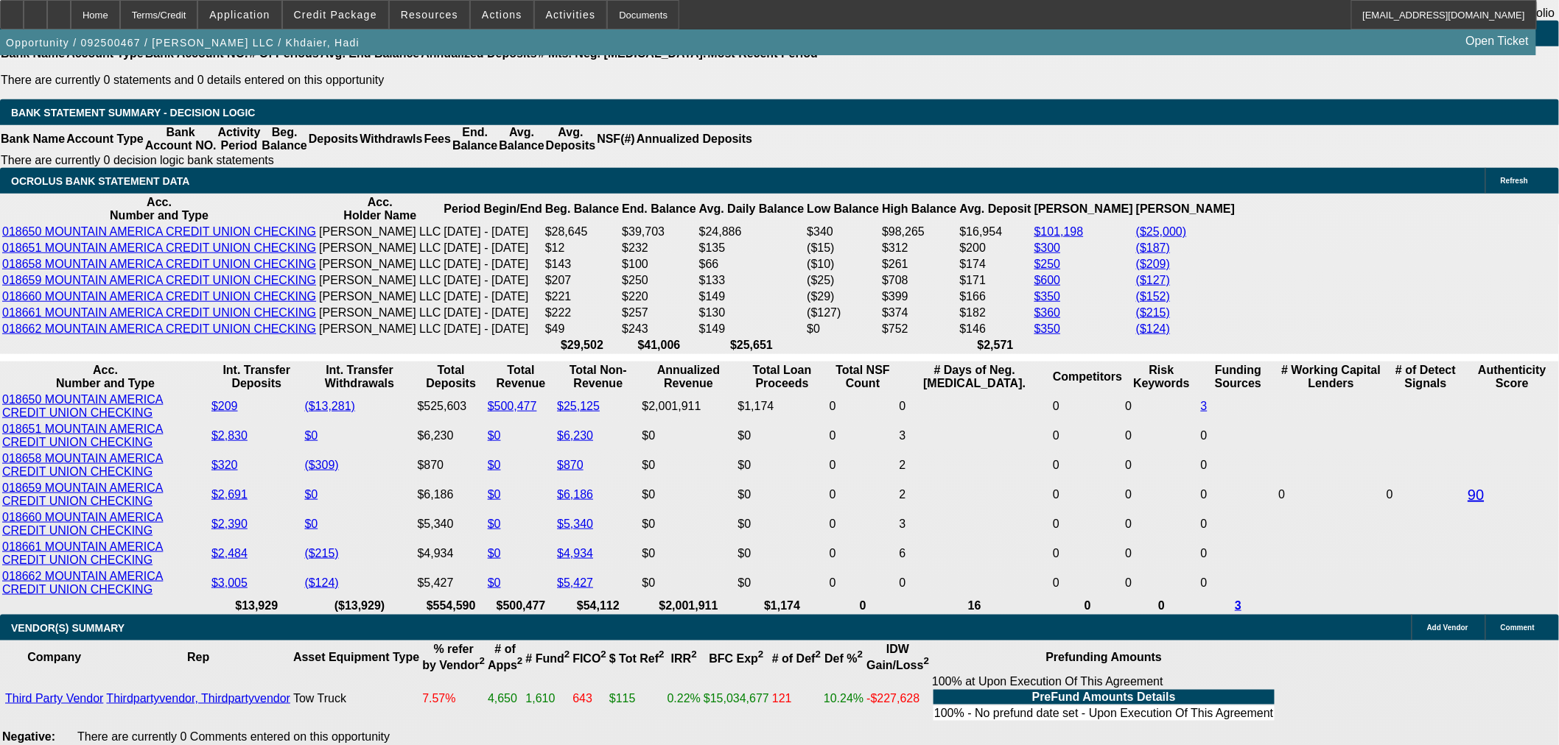
type input "12"
type input "$24.00"
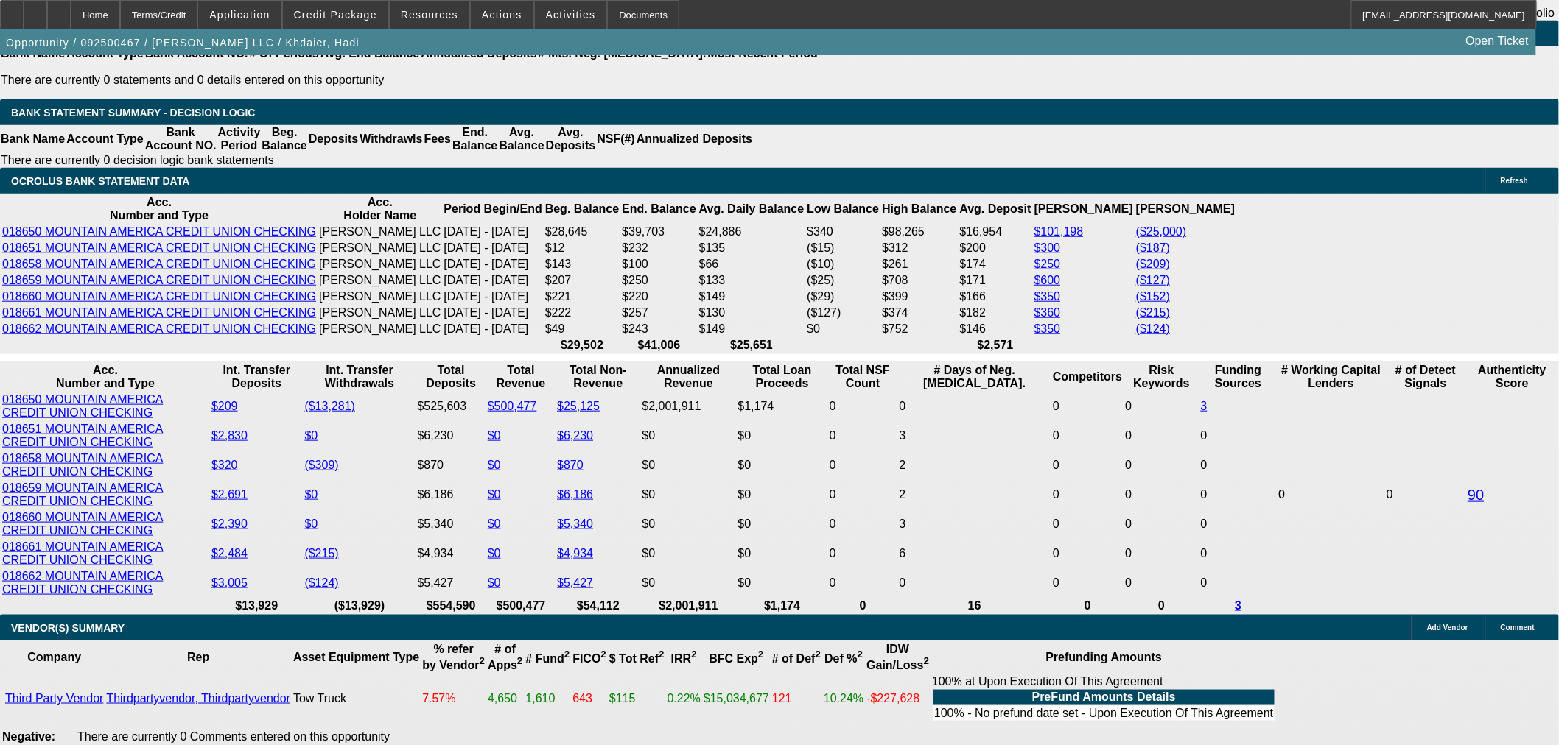
type input "2175"
type input "16"
type input "$4,350.00"
type input "$2,175.00"
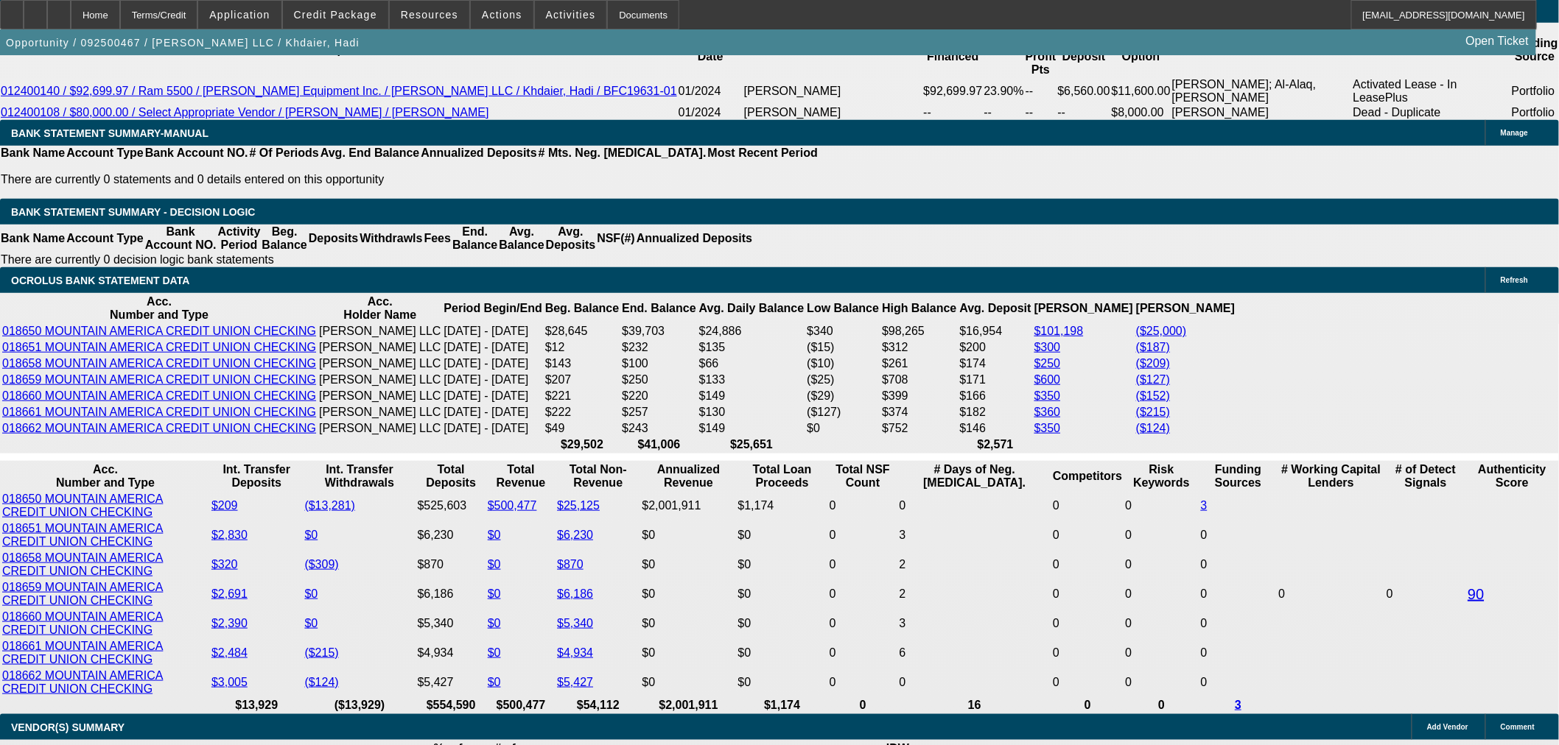
scroll to position [2512, 0]
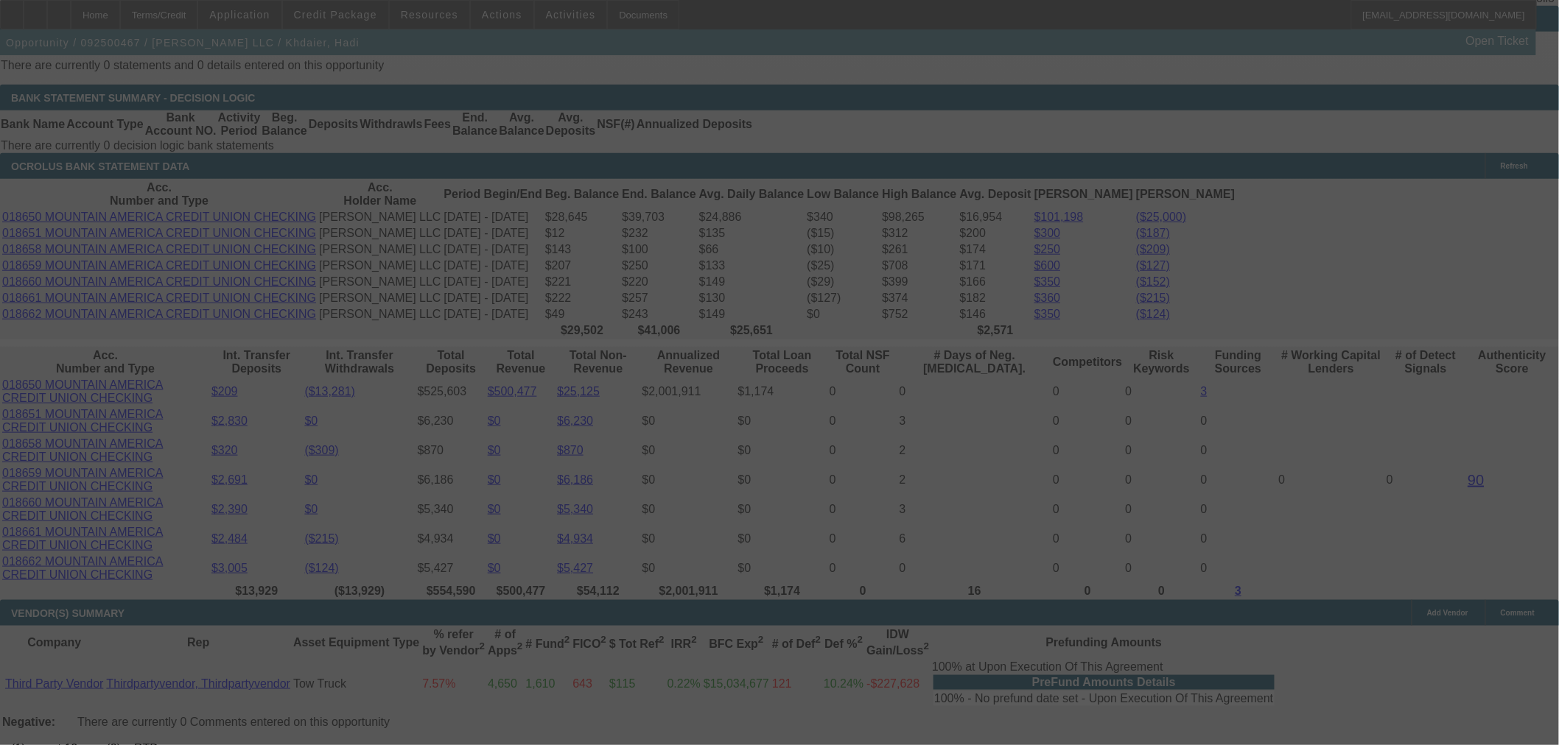
scroll to position [3002, 0]
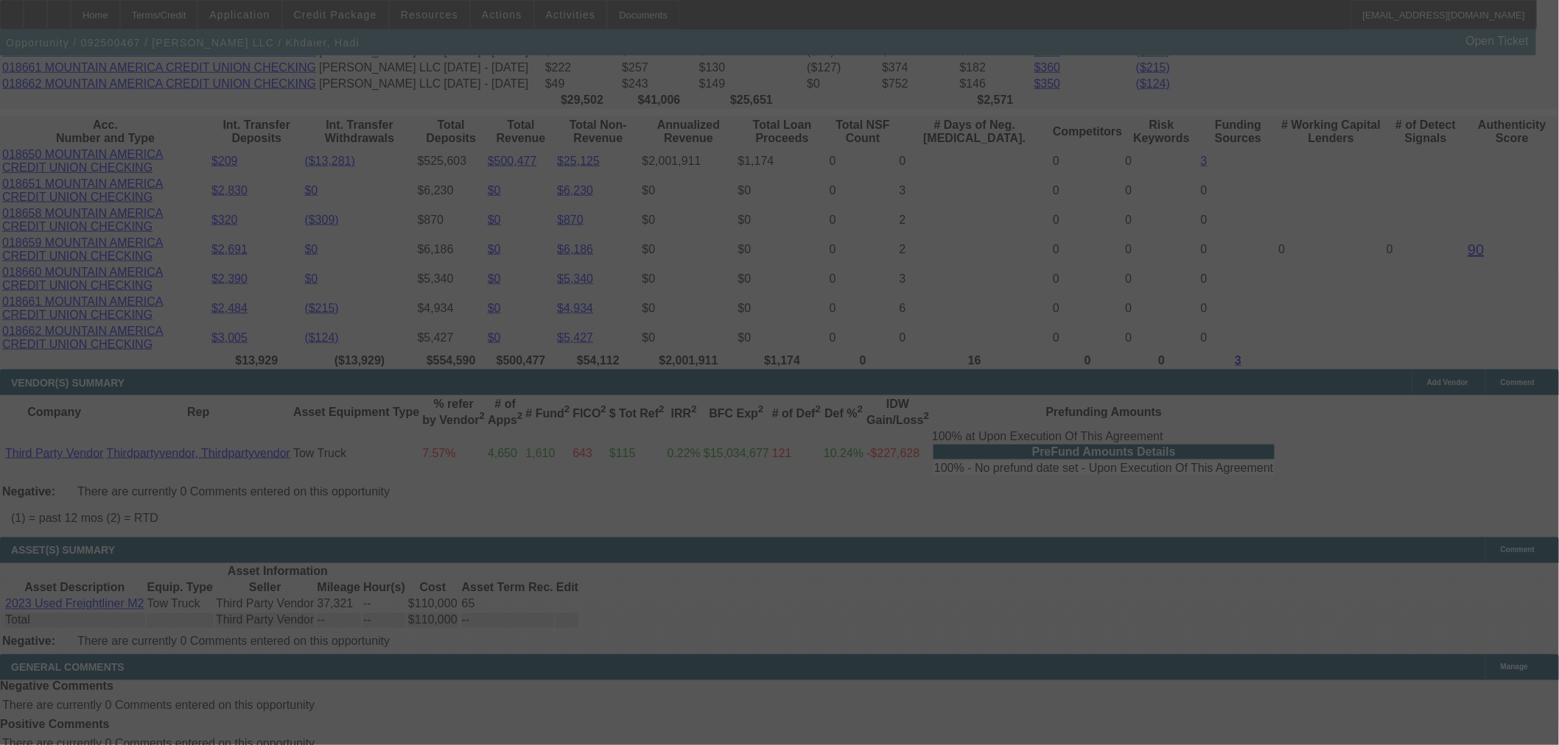
select select "0"
select select "2"
select select "0.1"
select select "4"
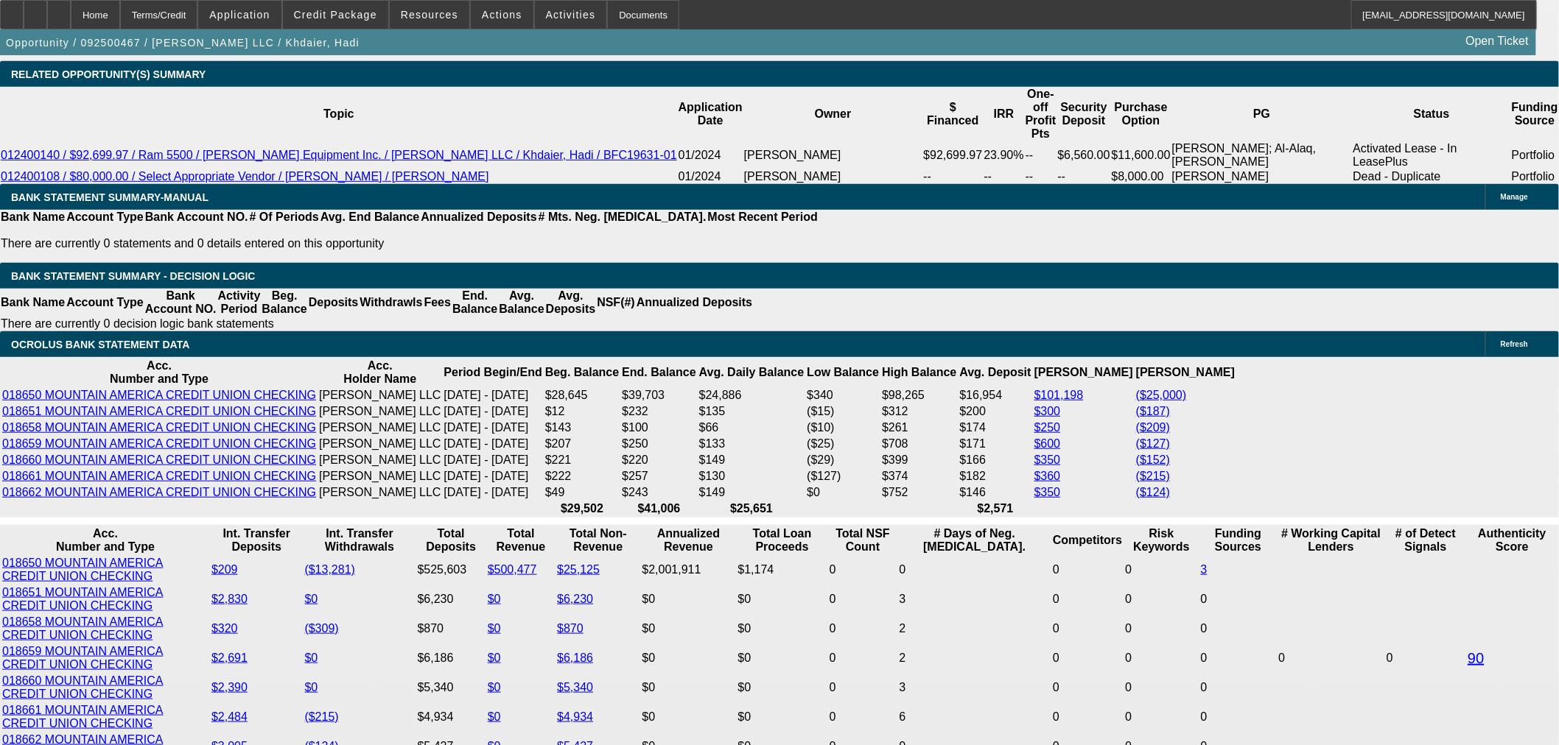
scroll to position [2839, 0]
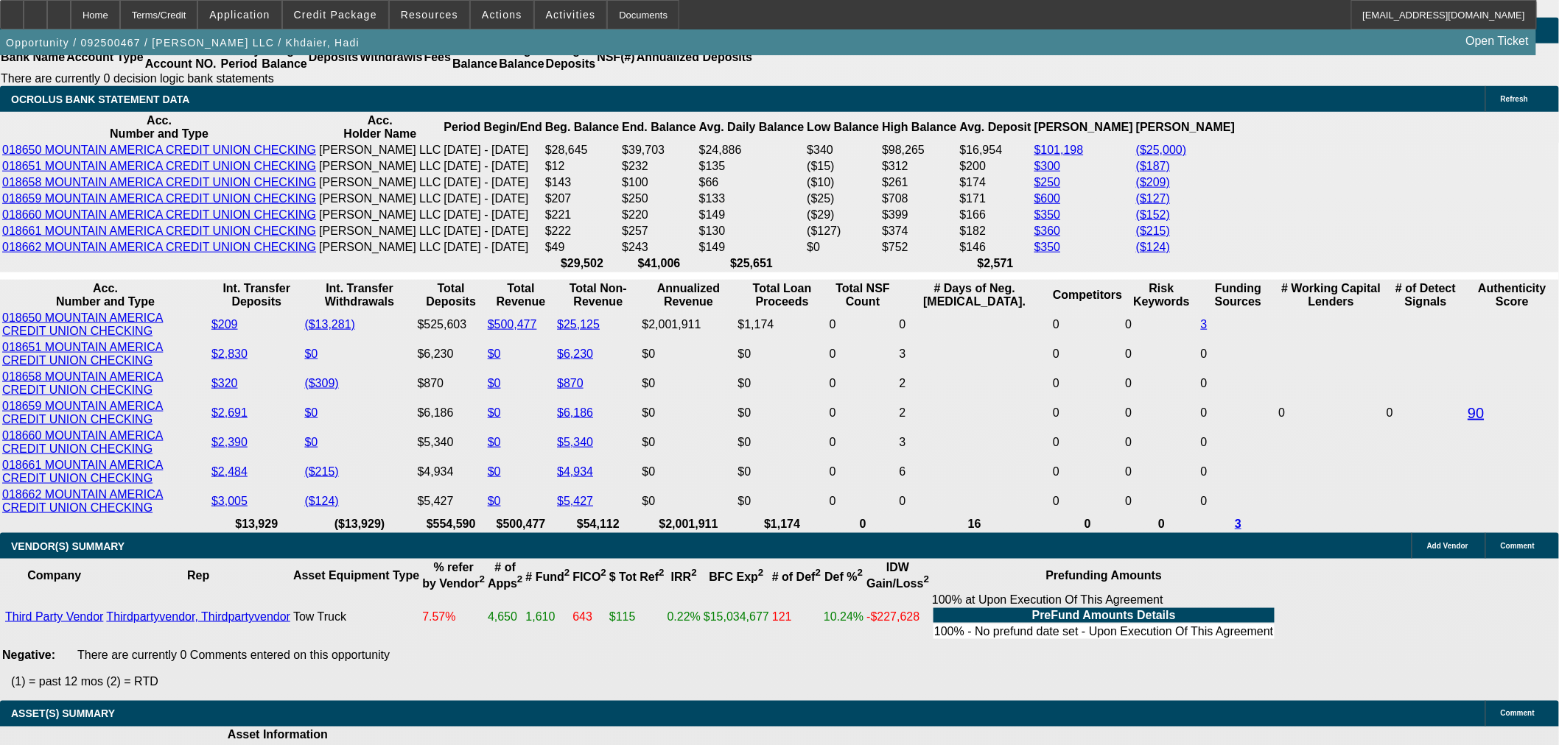
type input "UNKNOWN"
type input "60"
type input "$33,163.68"
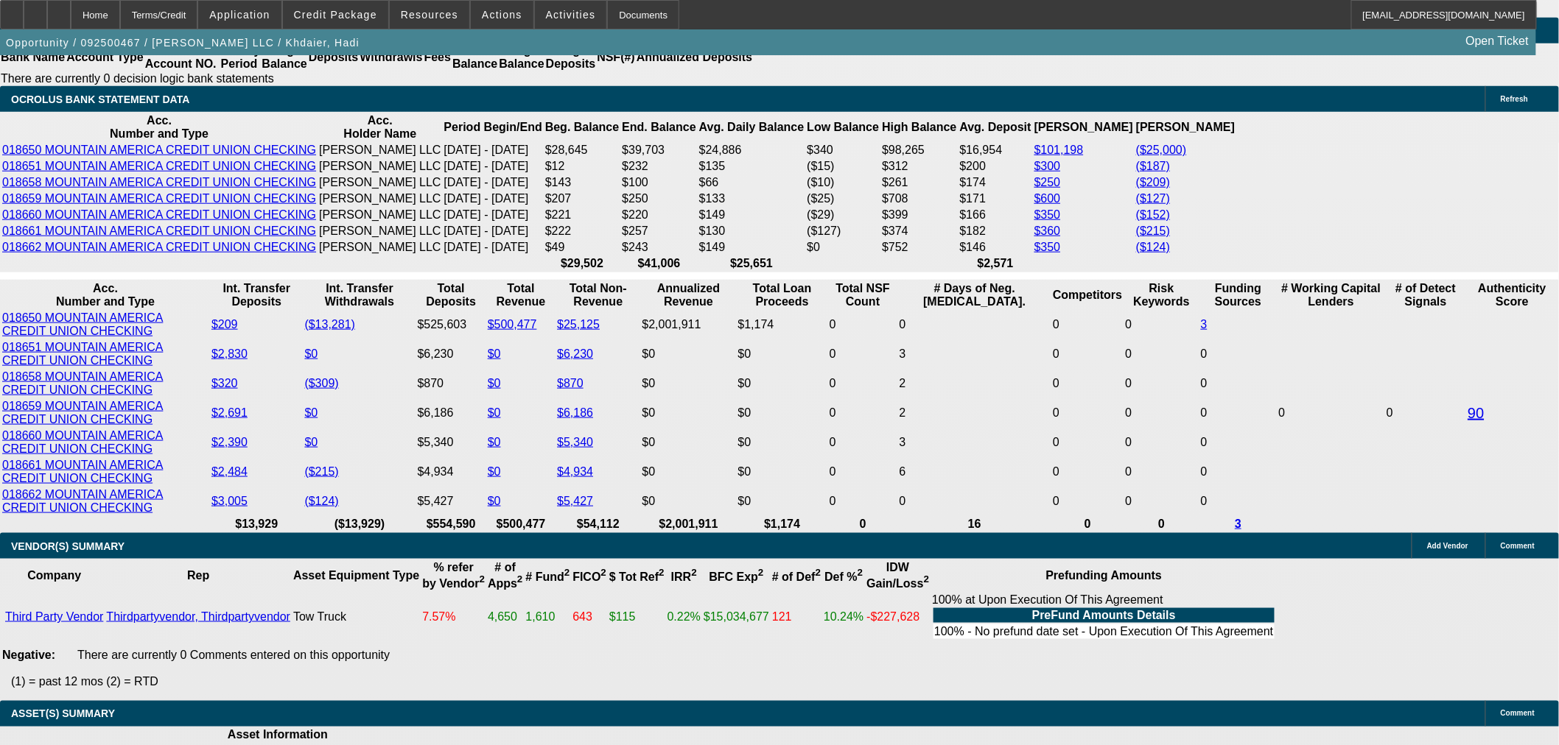
type input "$16,581.84"
type input "$4,623.56"
type input "$2,311.78"
type input "60"
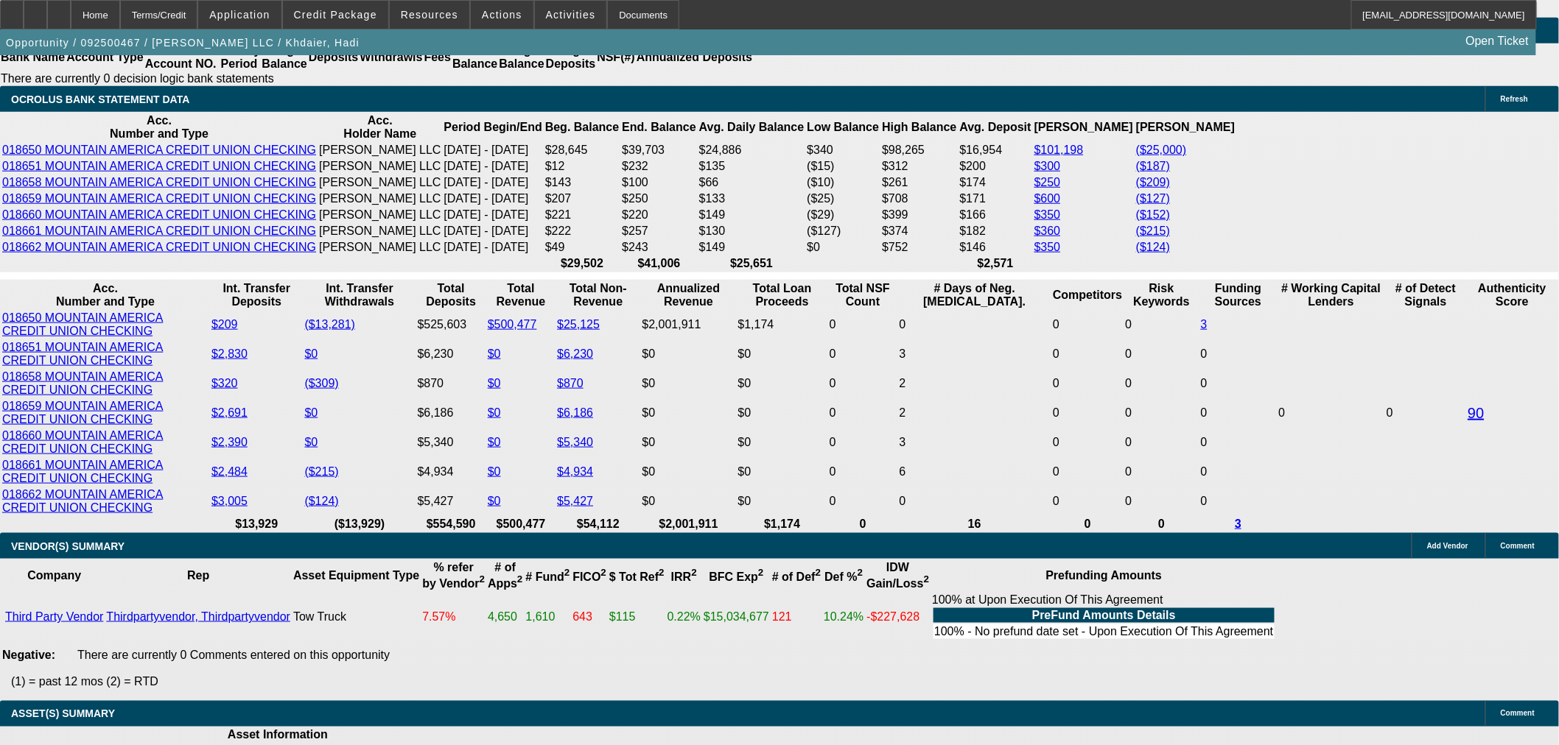
type input "15"
type input "$3,247.82"
type input "$1,623.91"
type input "$4,520.08"
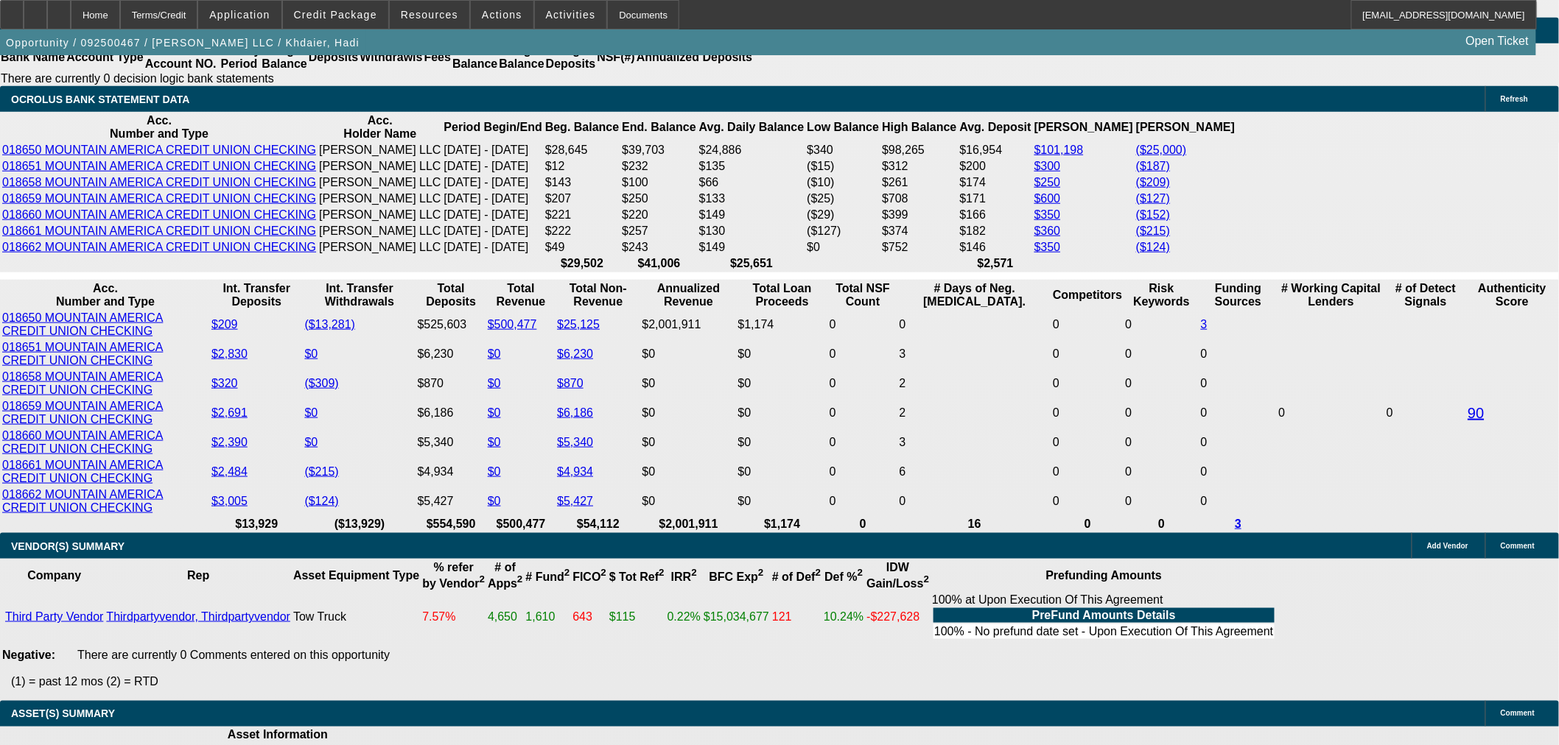
type input "$2,260.04"
type input "15"
type input "2"
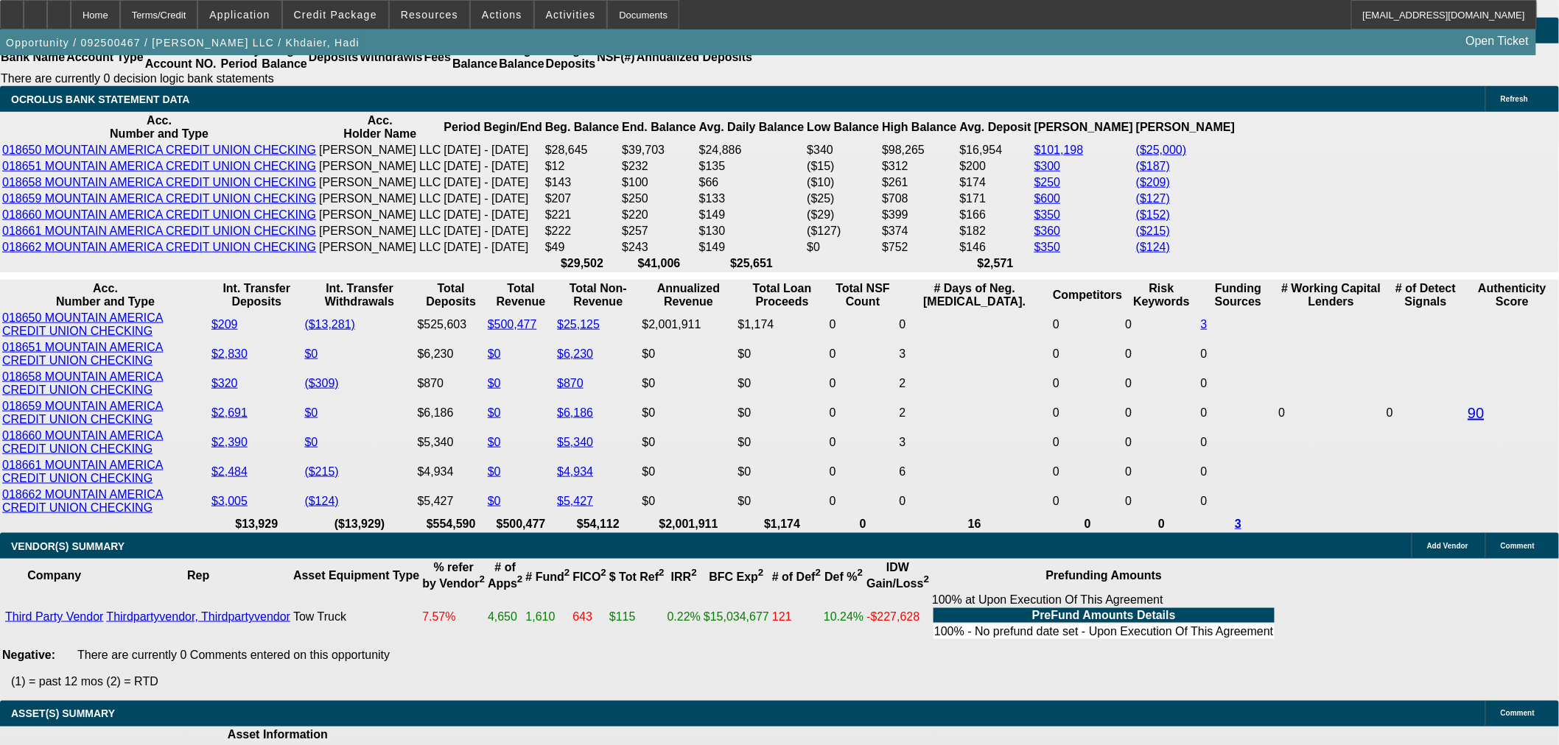
type input "$4.00"
type input "2250"
type input "$4,500.00"
type input "14.8"
type input "$2,250.00"
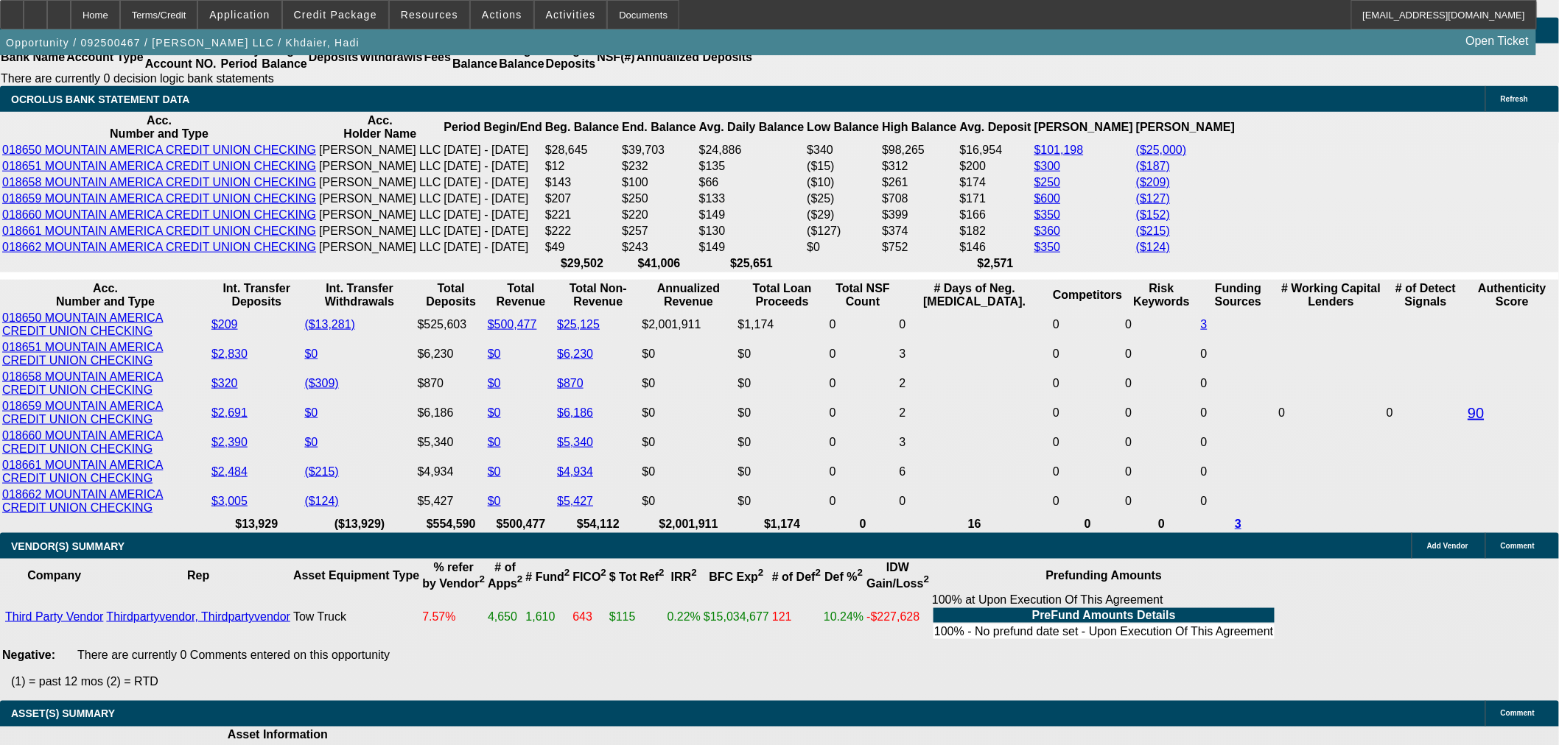
type input "16"
type input "$3,247.82"
type input "$1,623.91"
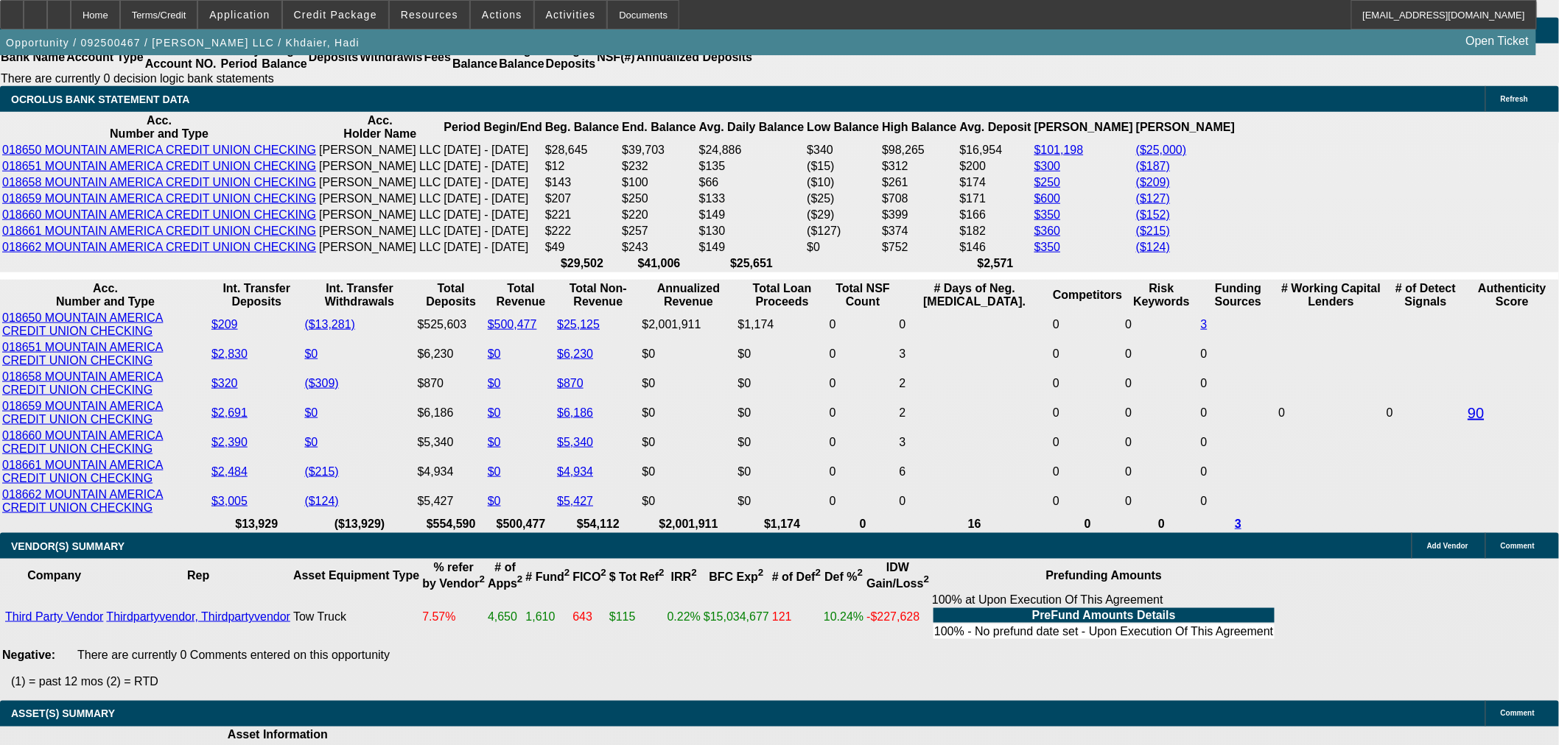
type input "$4,620.44"
type input "$2,310.22"
type input "15"
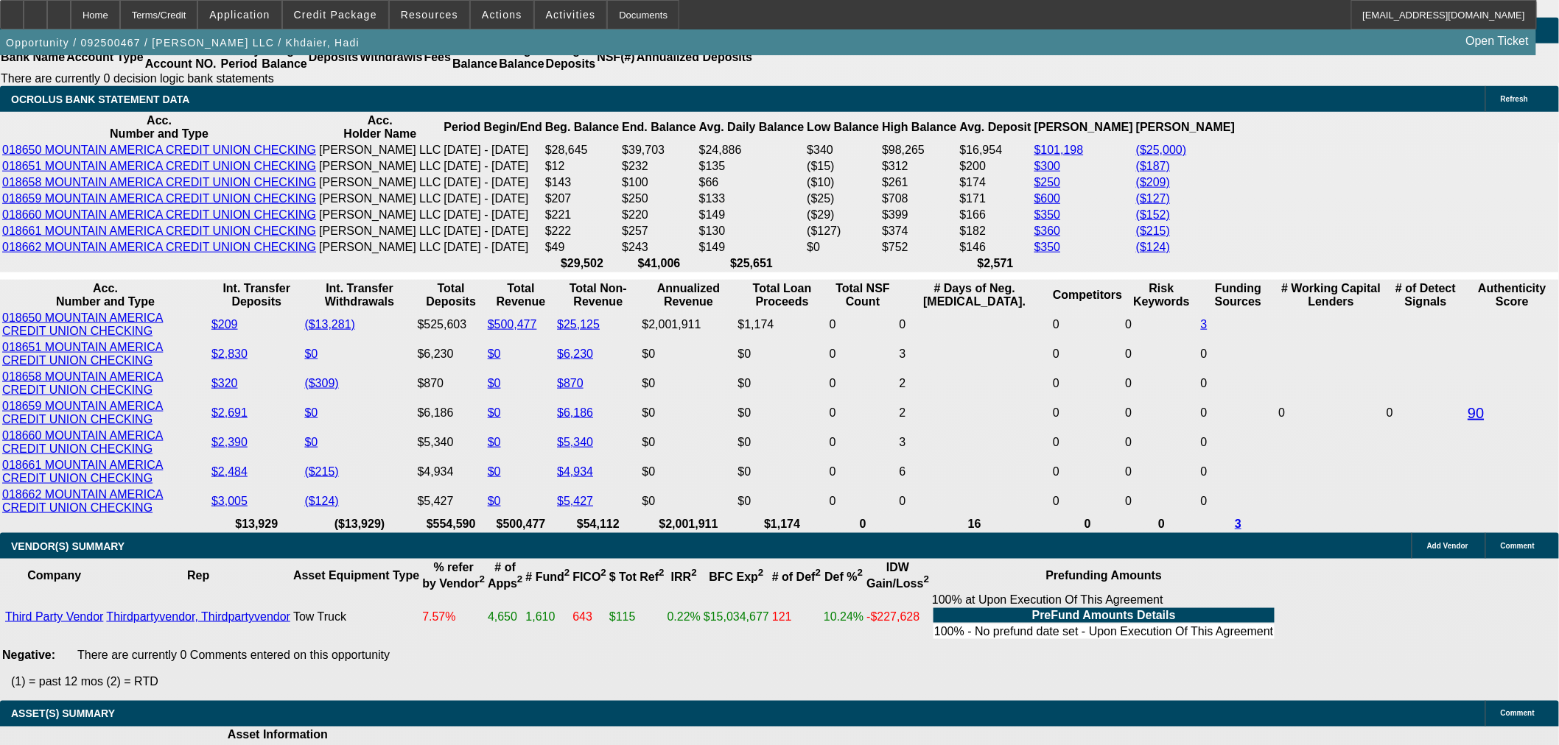
type input "$3,247.82"
type input "$1,623.91"
type input "$4,520.08"
type input "$2,260.04"
type input "15"
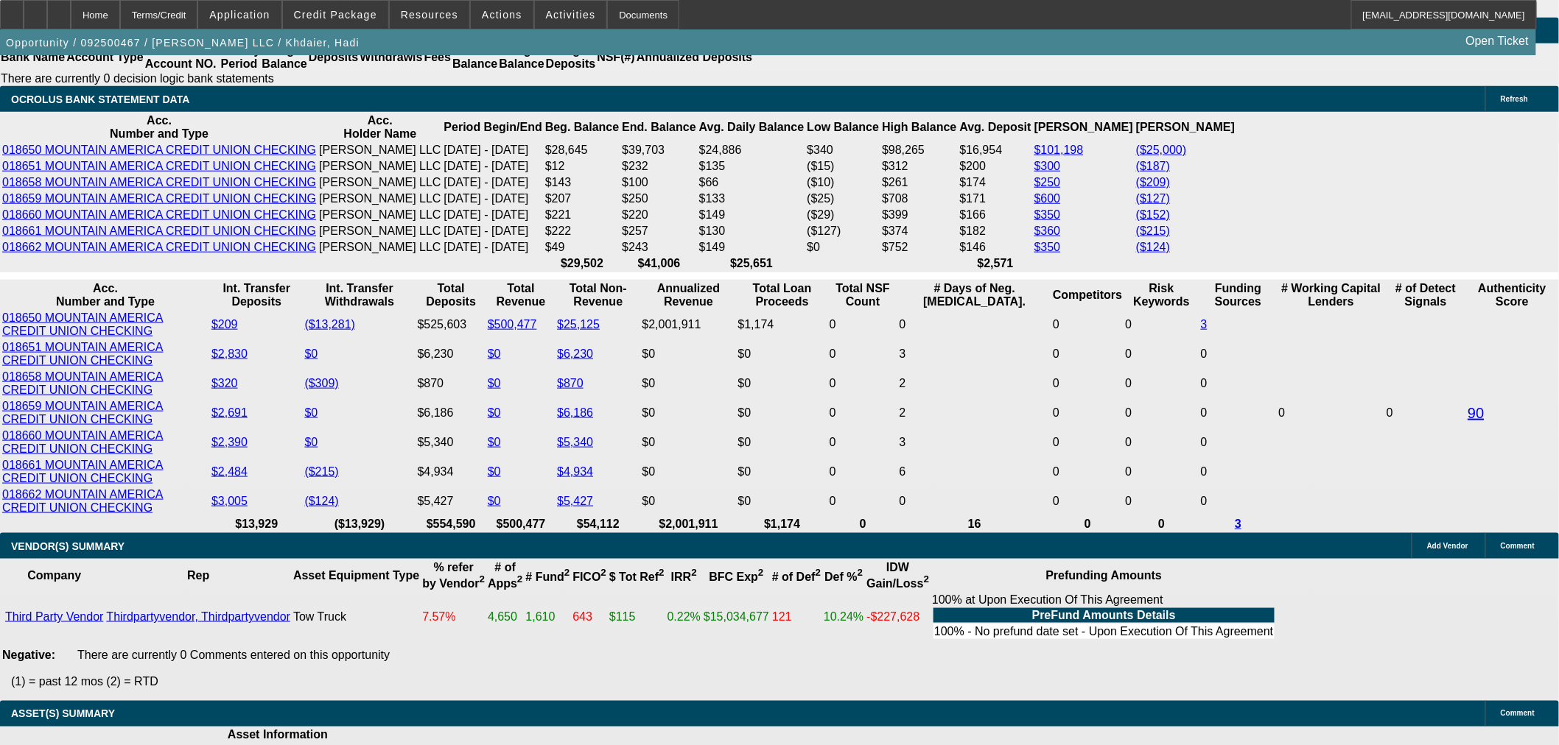
type input "22"
type input "$44.00"
type input "2275"
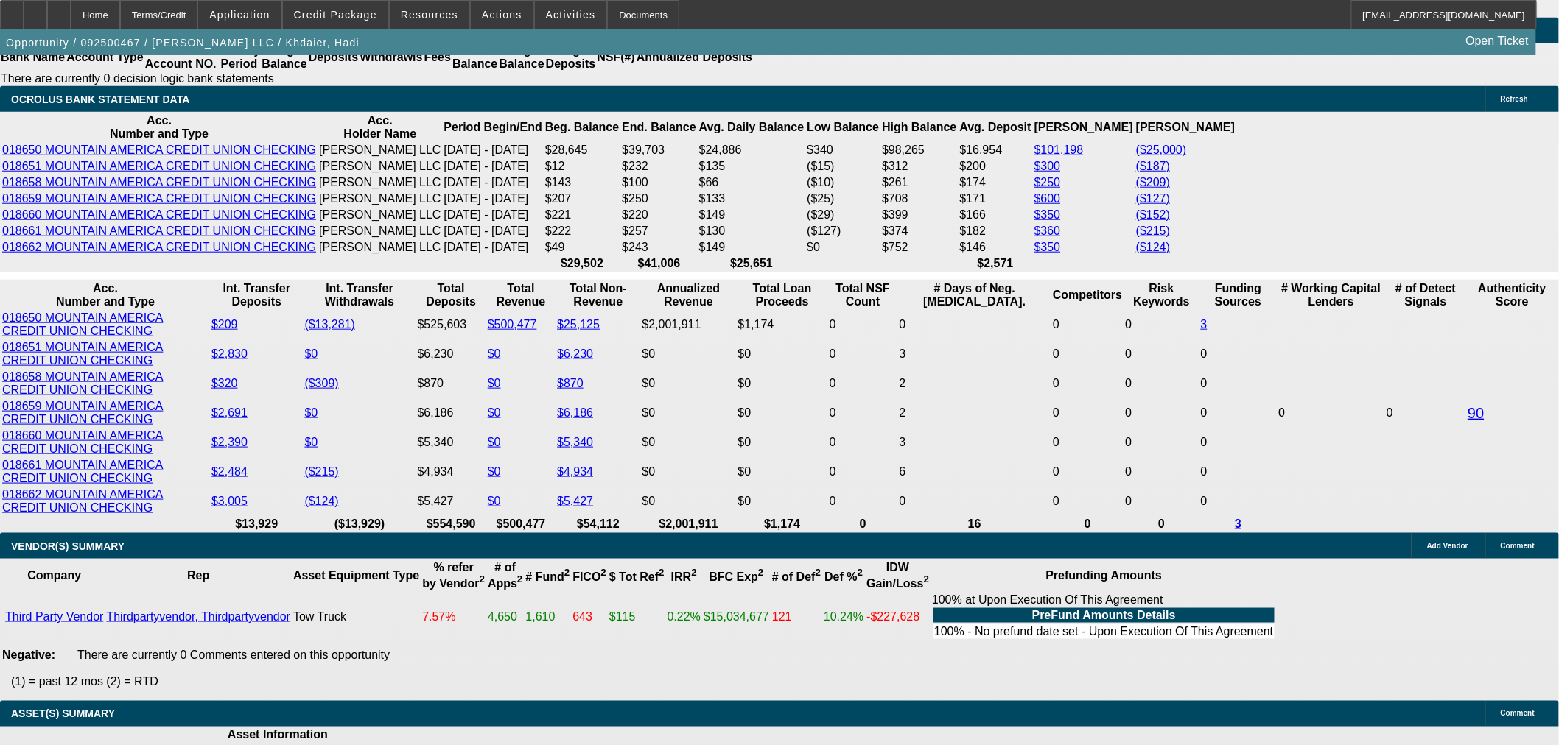
type input "$4,550.00"
type input "15.3"
type input "$2,275.00"
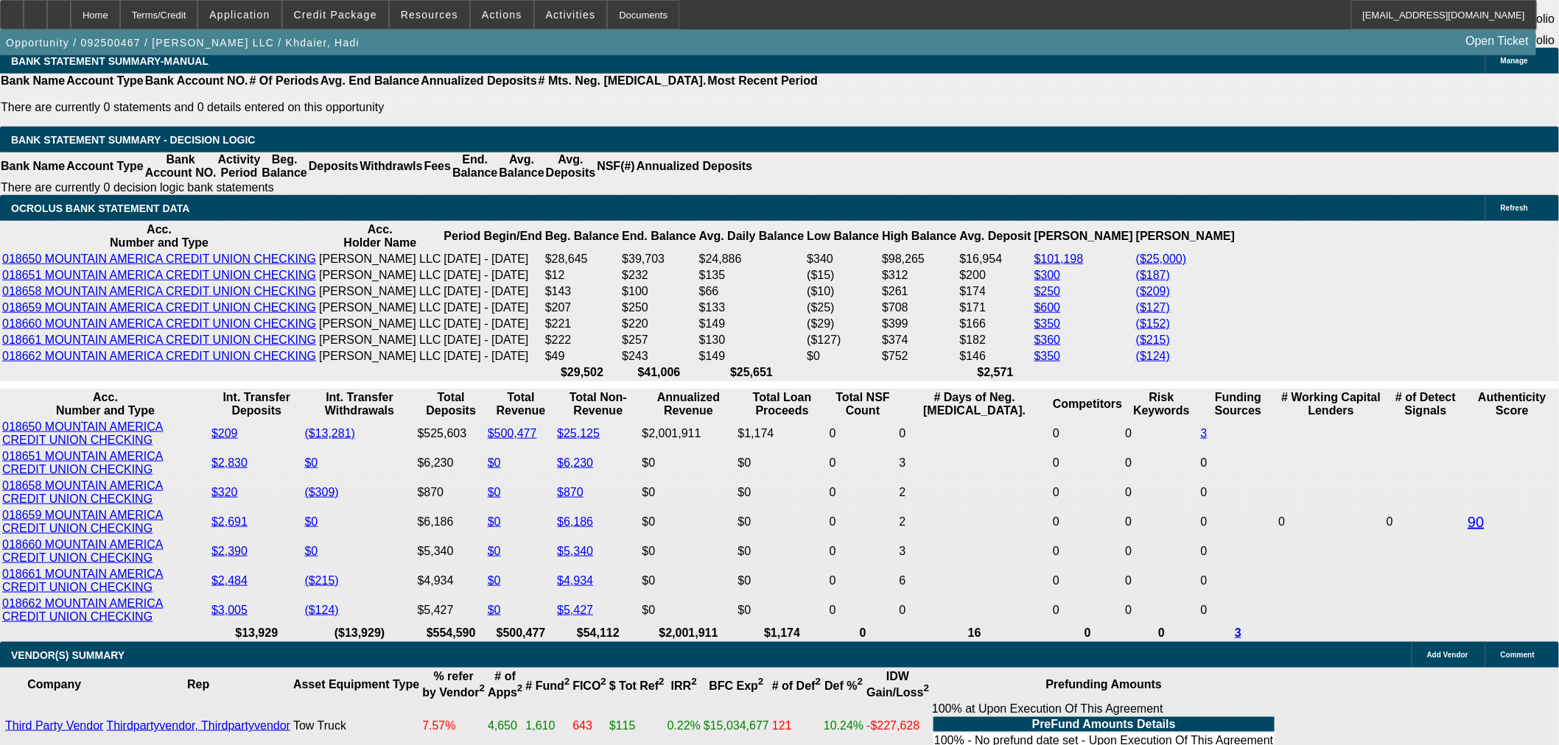
scroll to position [2593, 0]
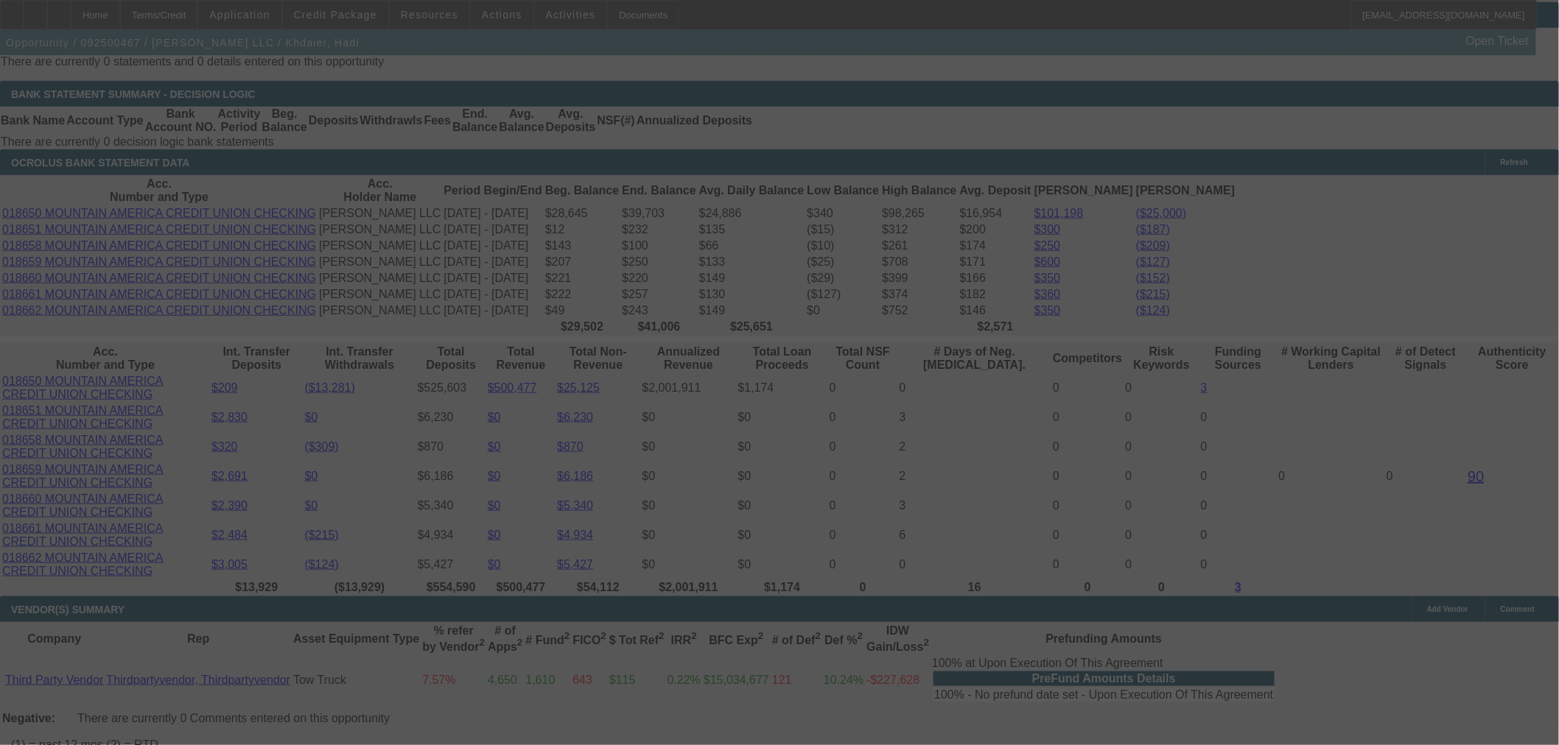
scroll to position [2757, 0]
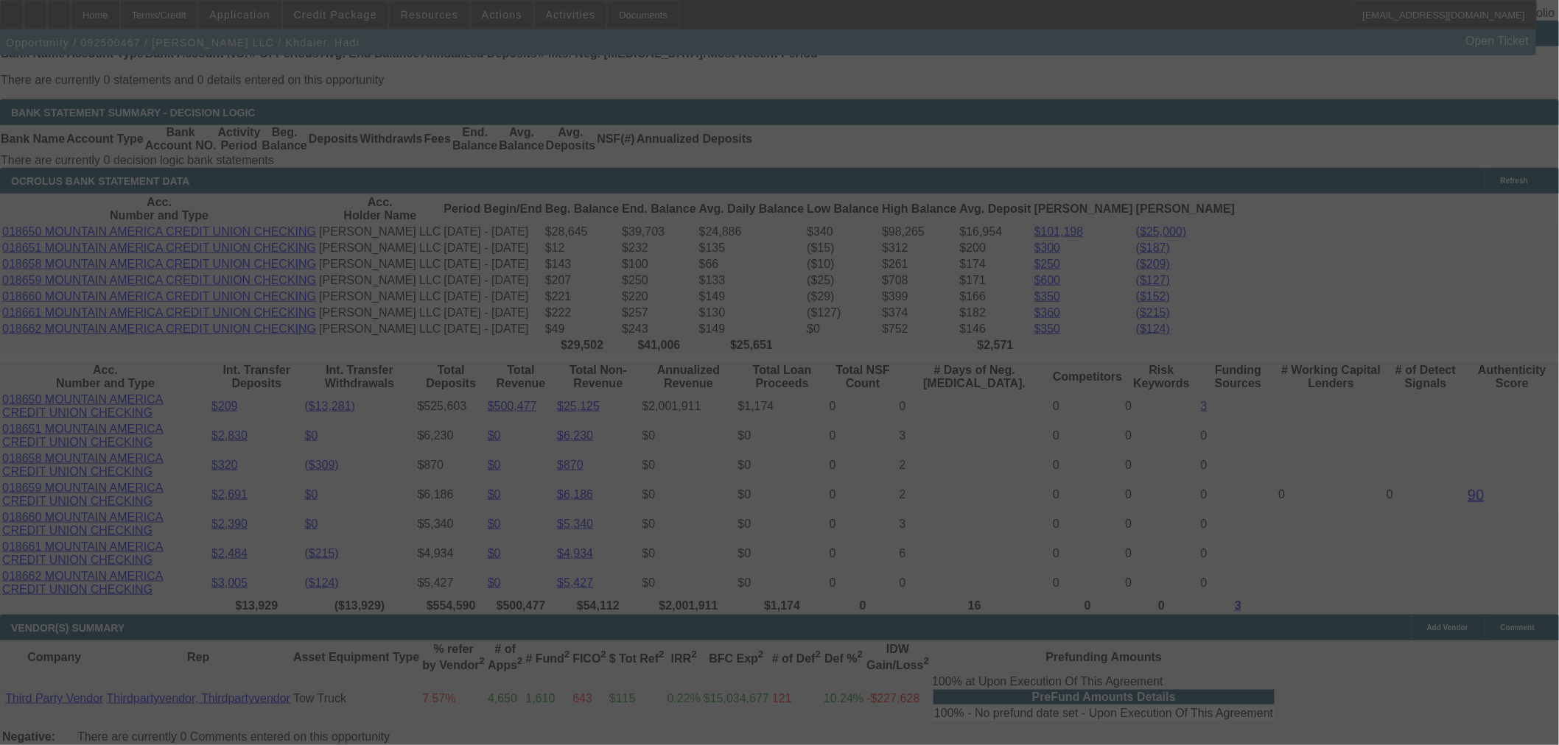
select select "0"
select select "2"
select select "0.1"
select select "4"
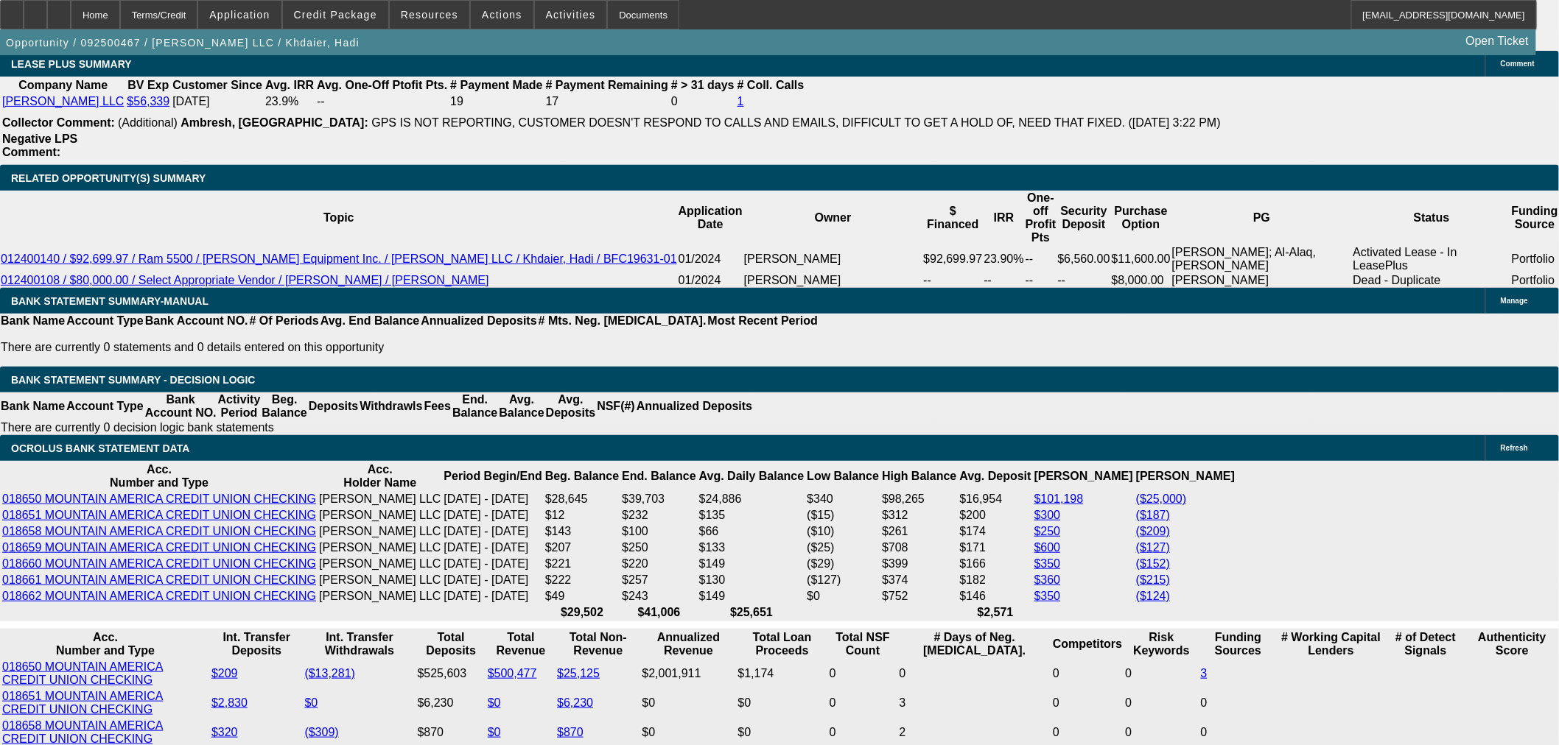
scroll to position [2675, 0]
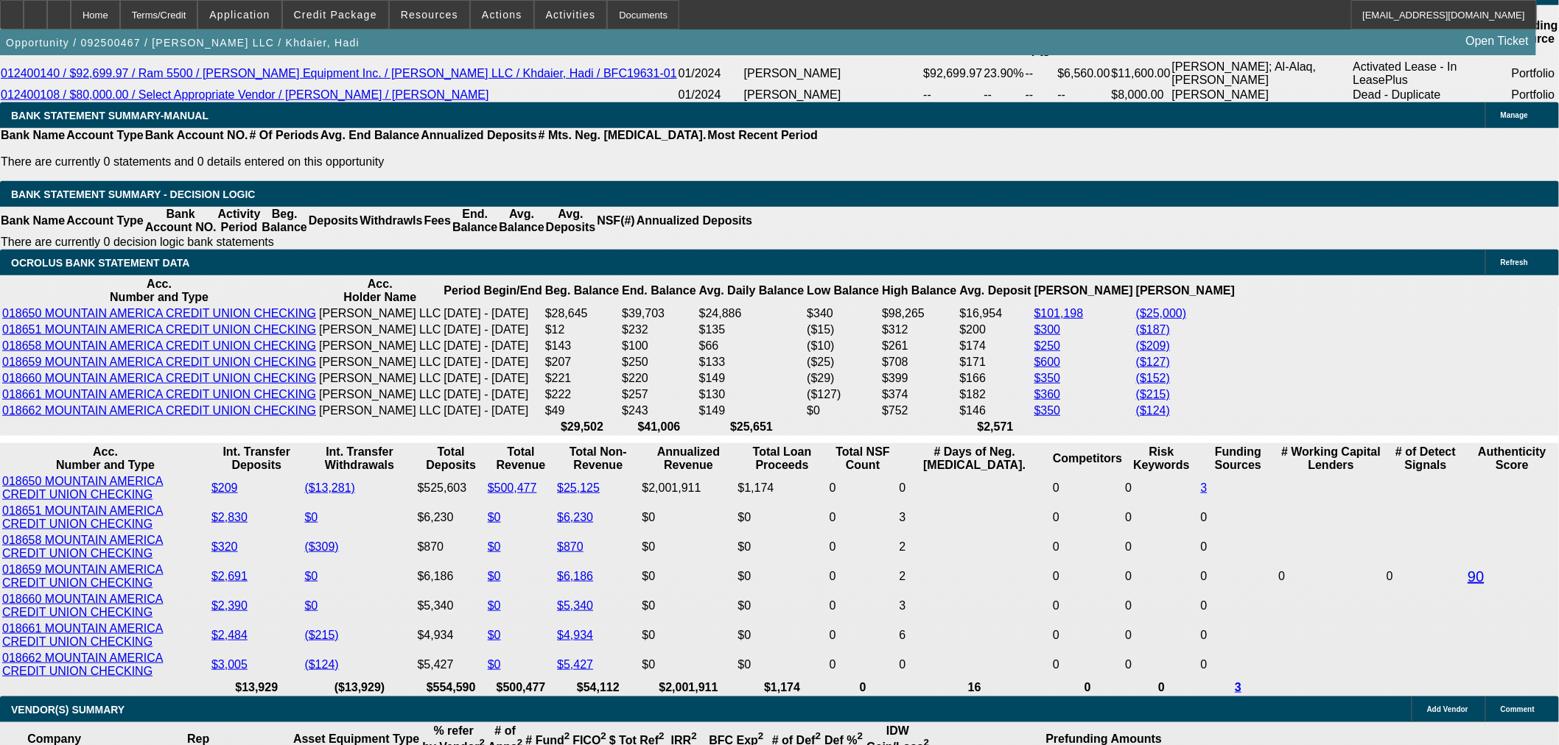
type input "$14,000.00"
type input "UNKNOWN"
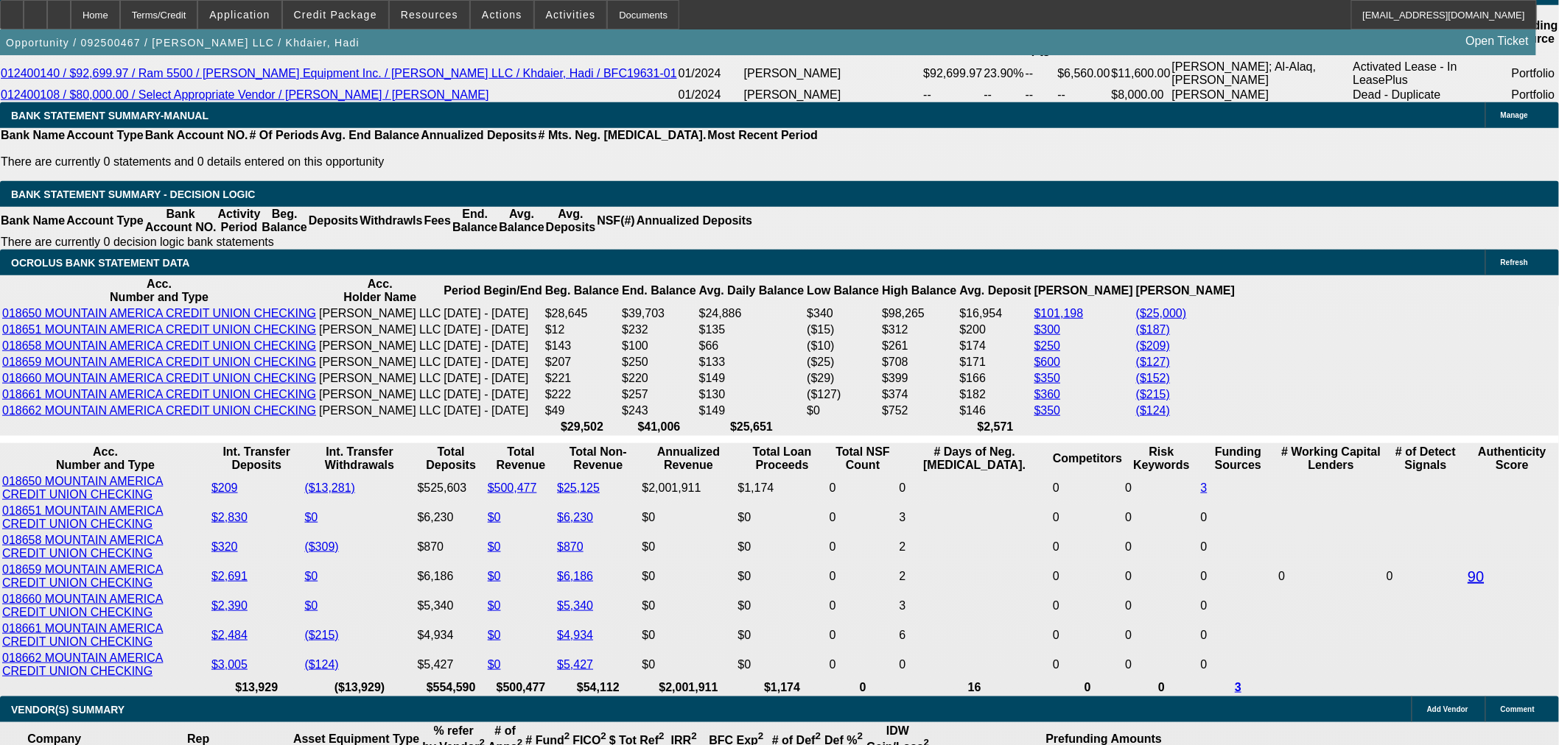
type input "$2,298.93"
type input "$4,597.86"
type input "22"
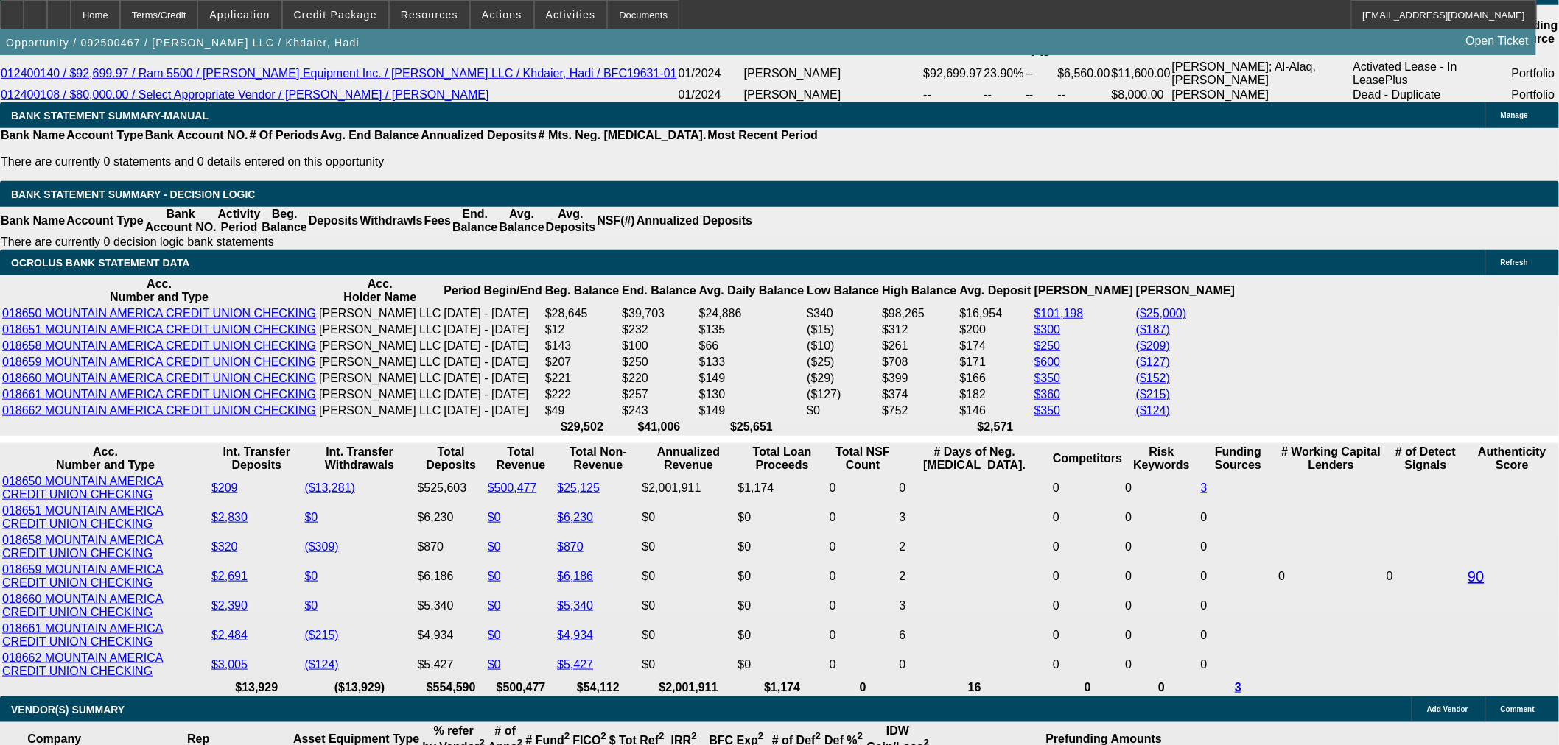
type input "$44.00"
type input "2299"
type input "15.3"
type input "$4,598.00"
type input "$2,299.00"
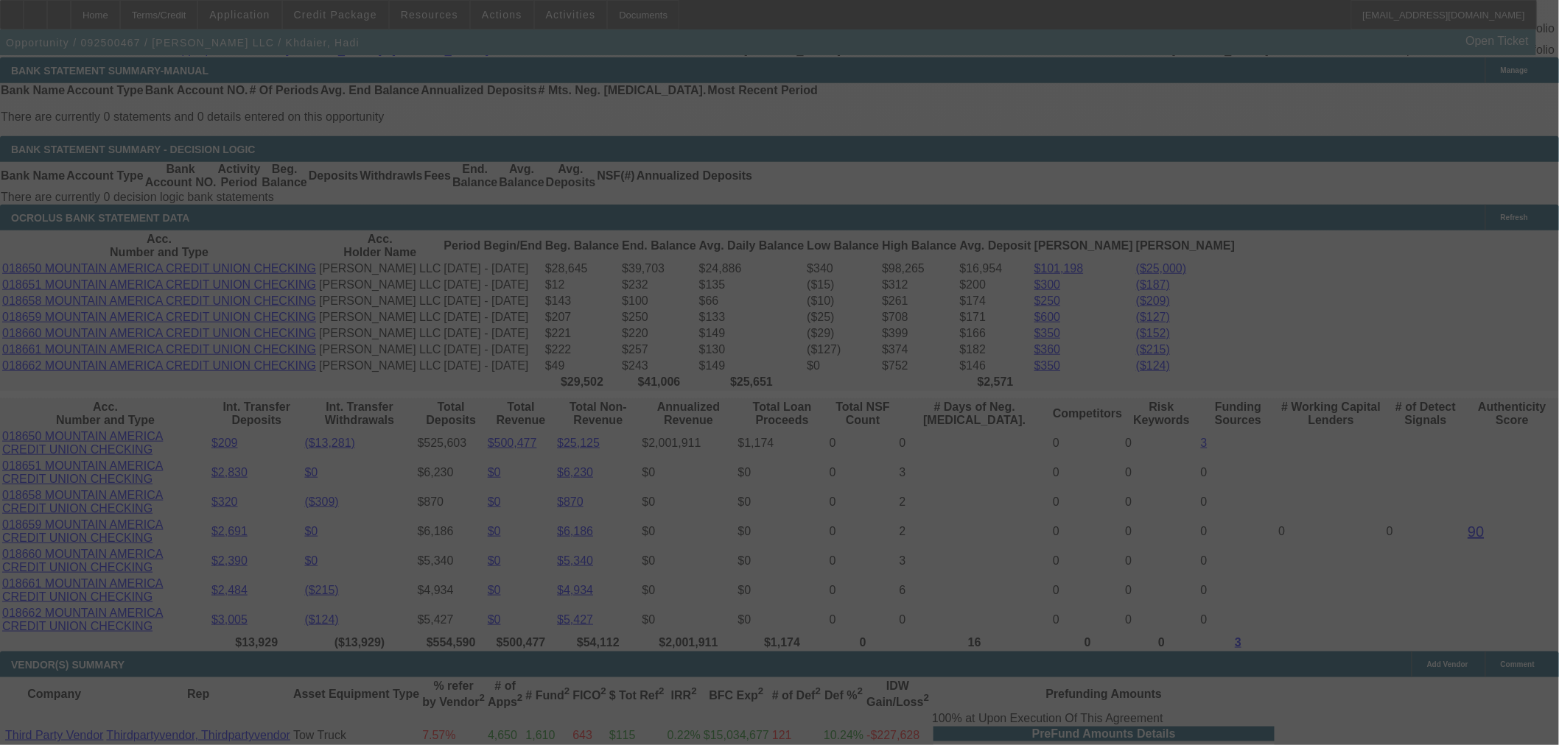
scroll to position [2757, 0]
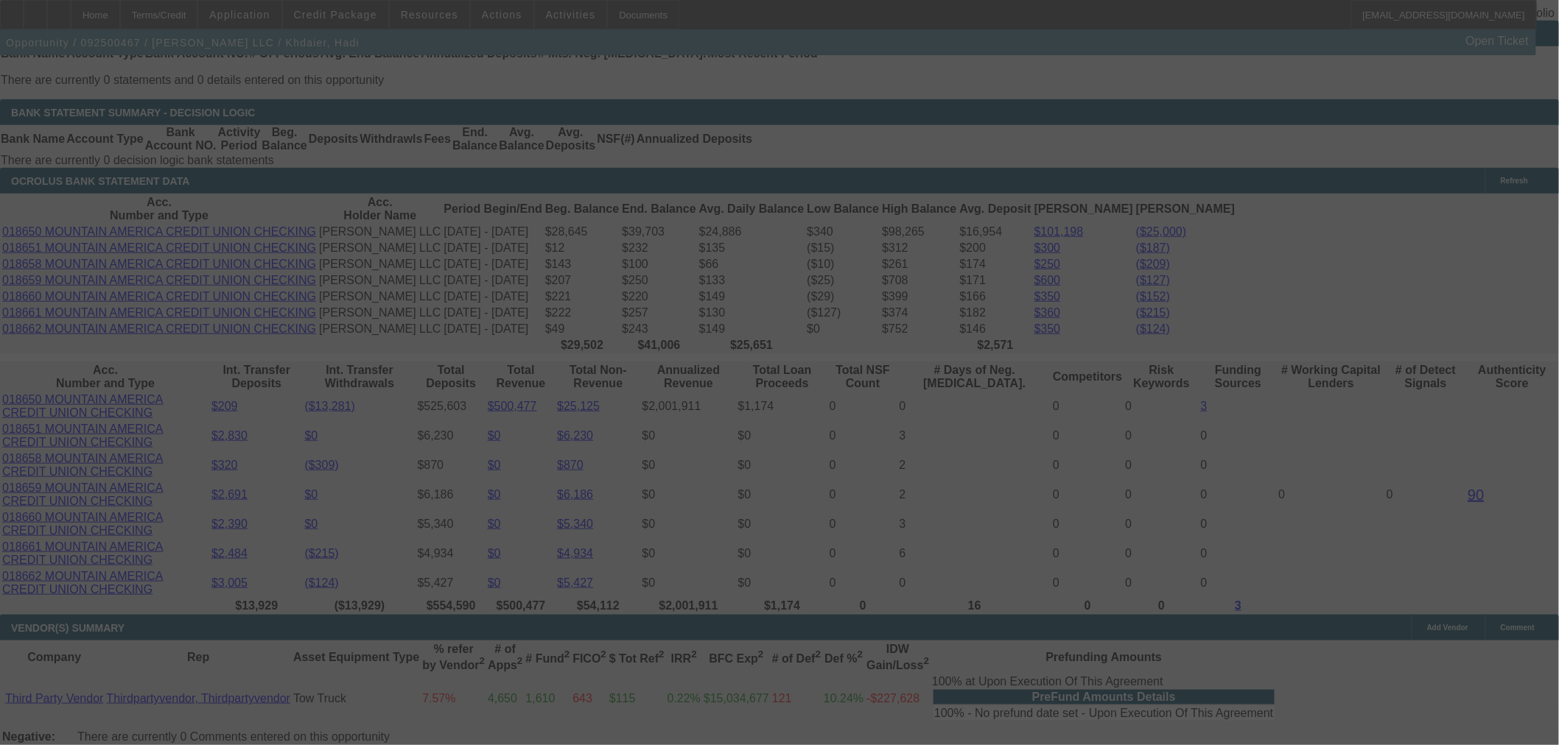
select select "0"
select select "2"
select select "0.1"
select select "4"
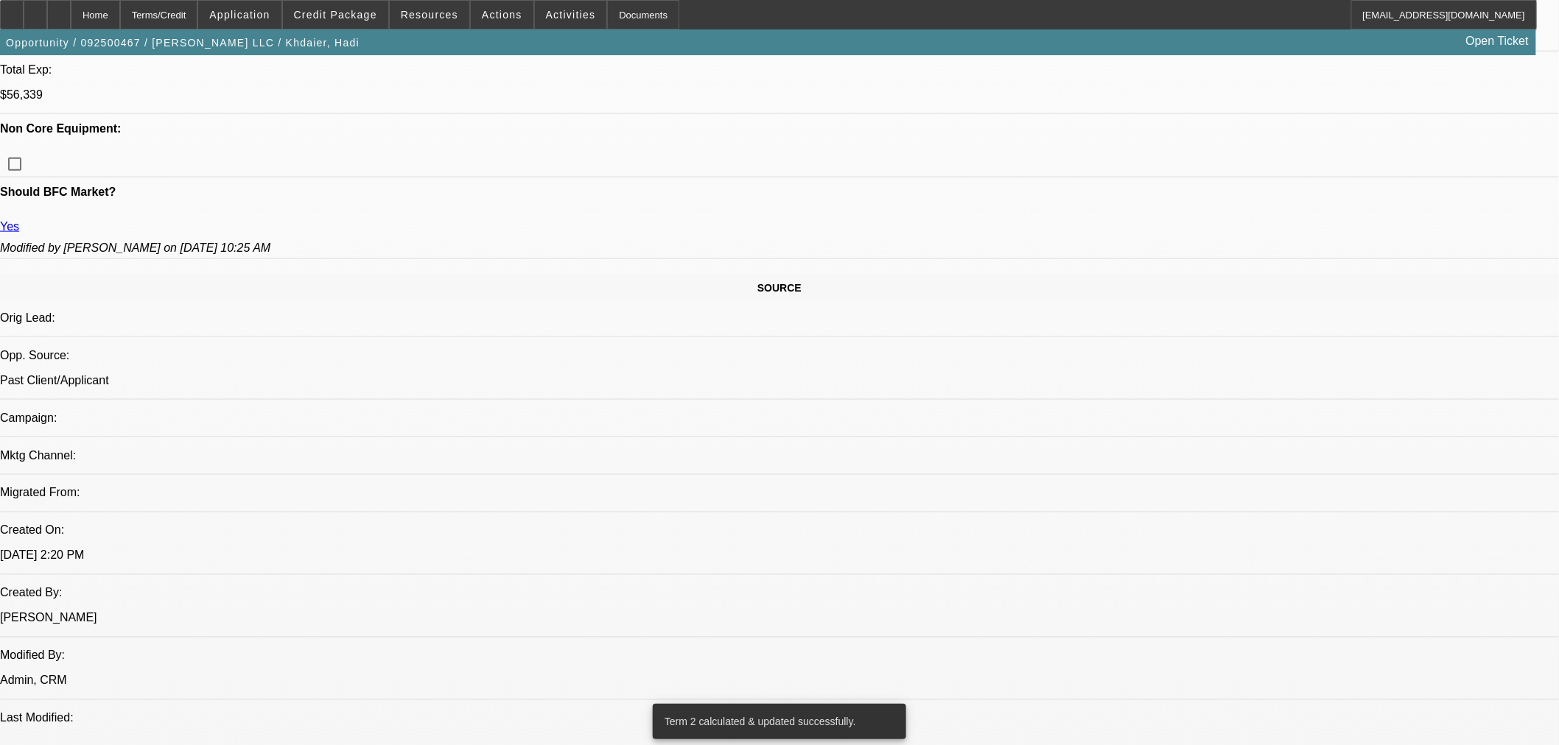
scroll to position [466, 0]
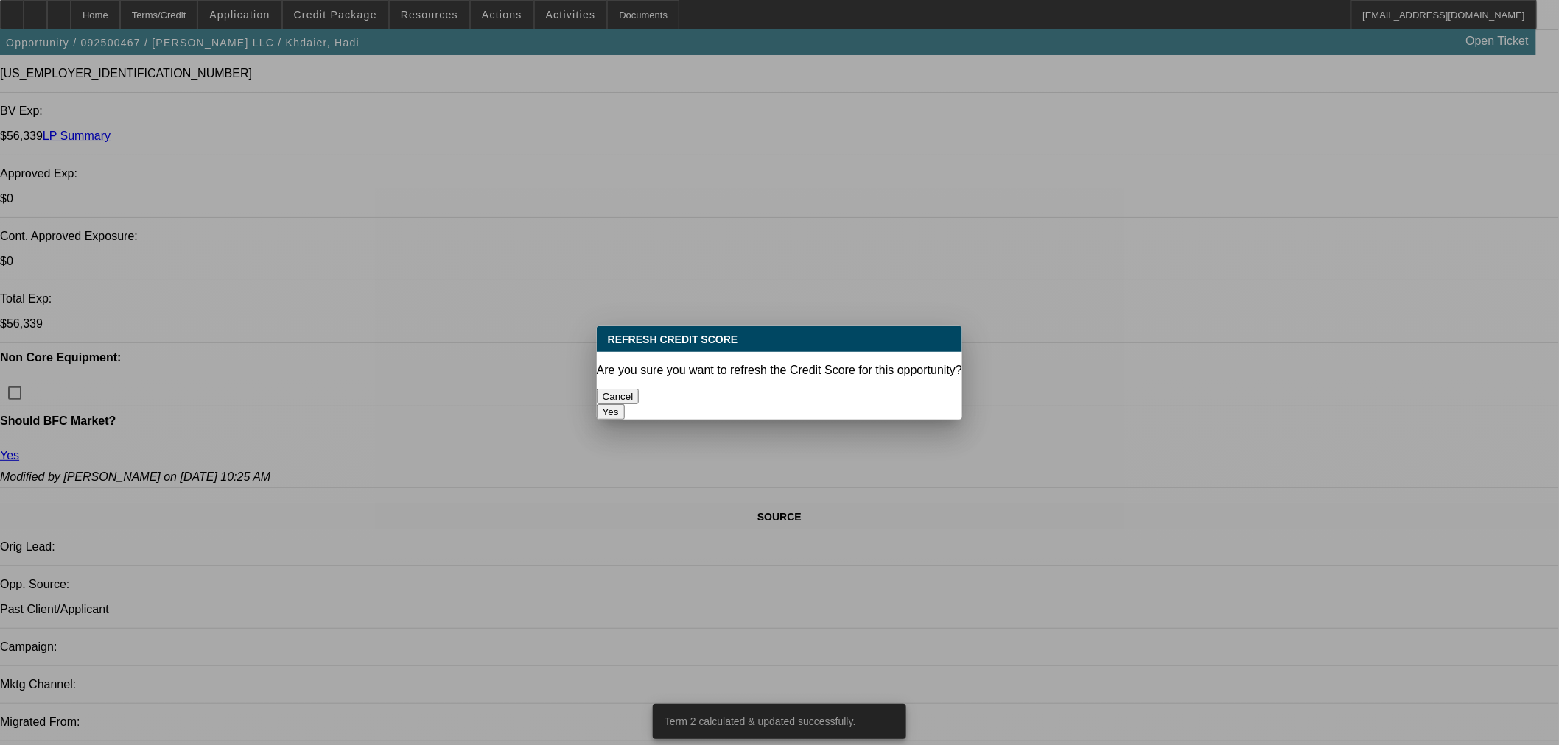
scroll to position [0, 0]
click at [625, 404] on button "Yes" at bounding box center [611, 411] width 28 height 15
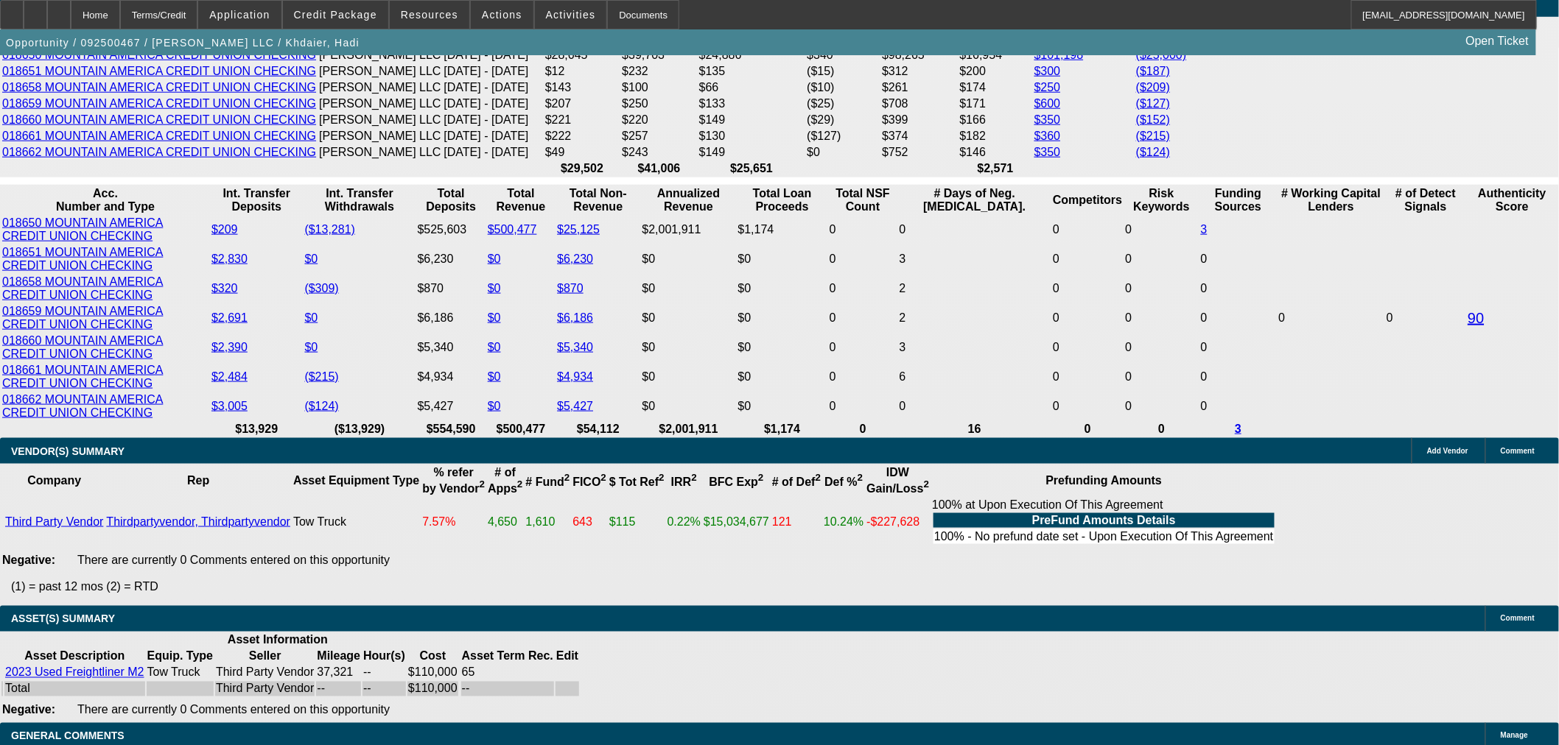
scroll to position [3167, 0]
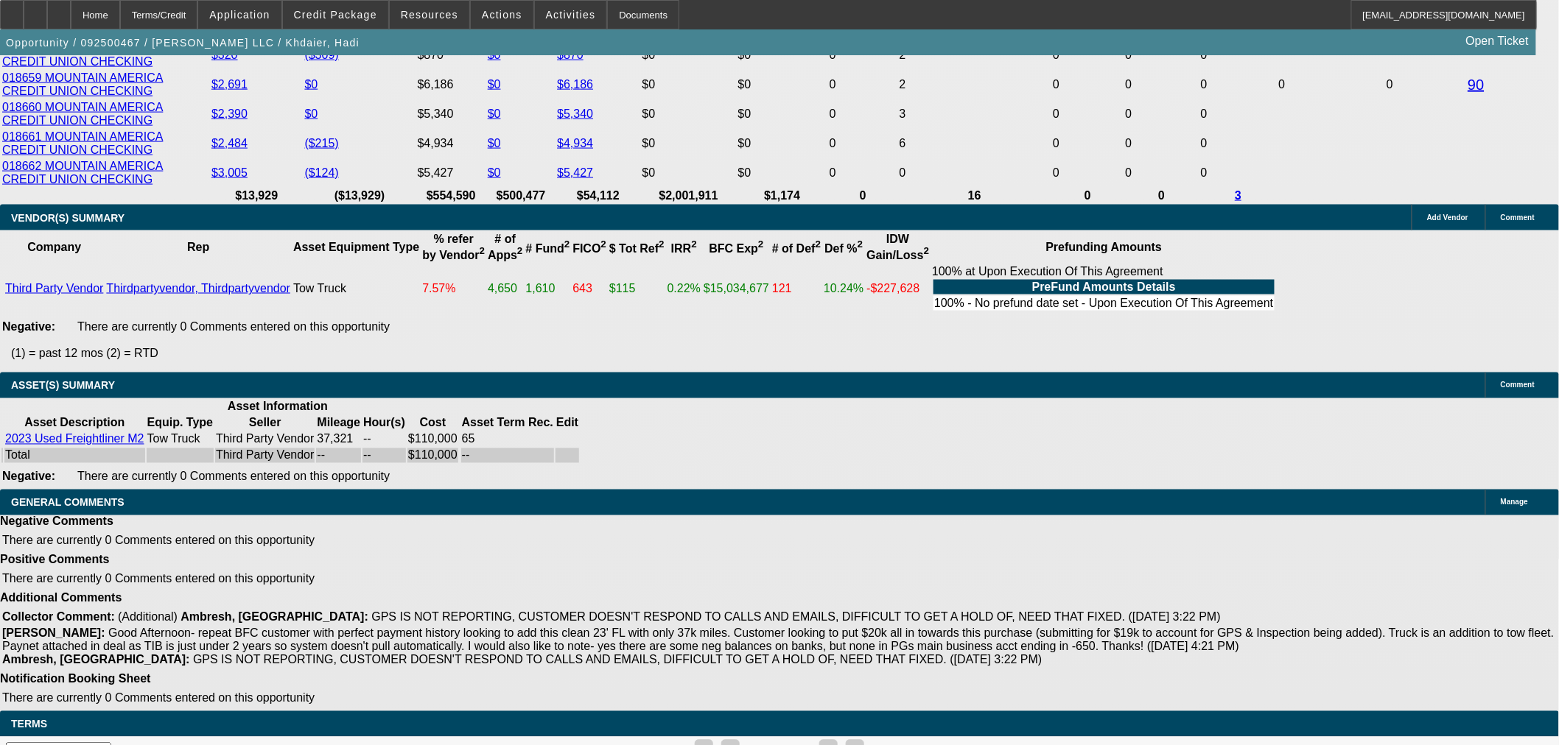
select select "3"
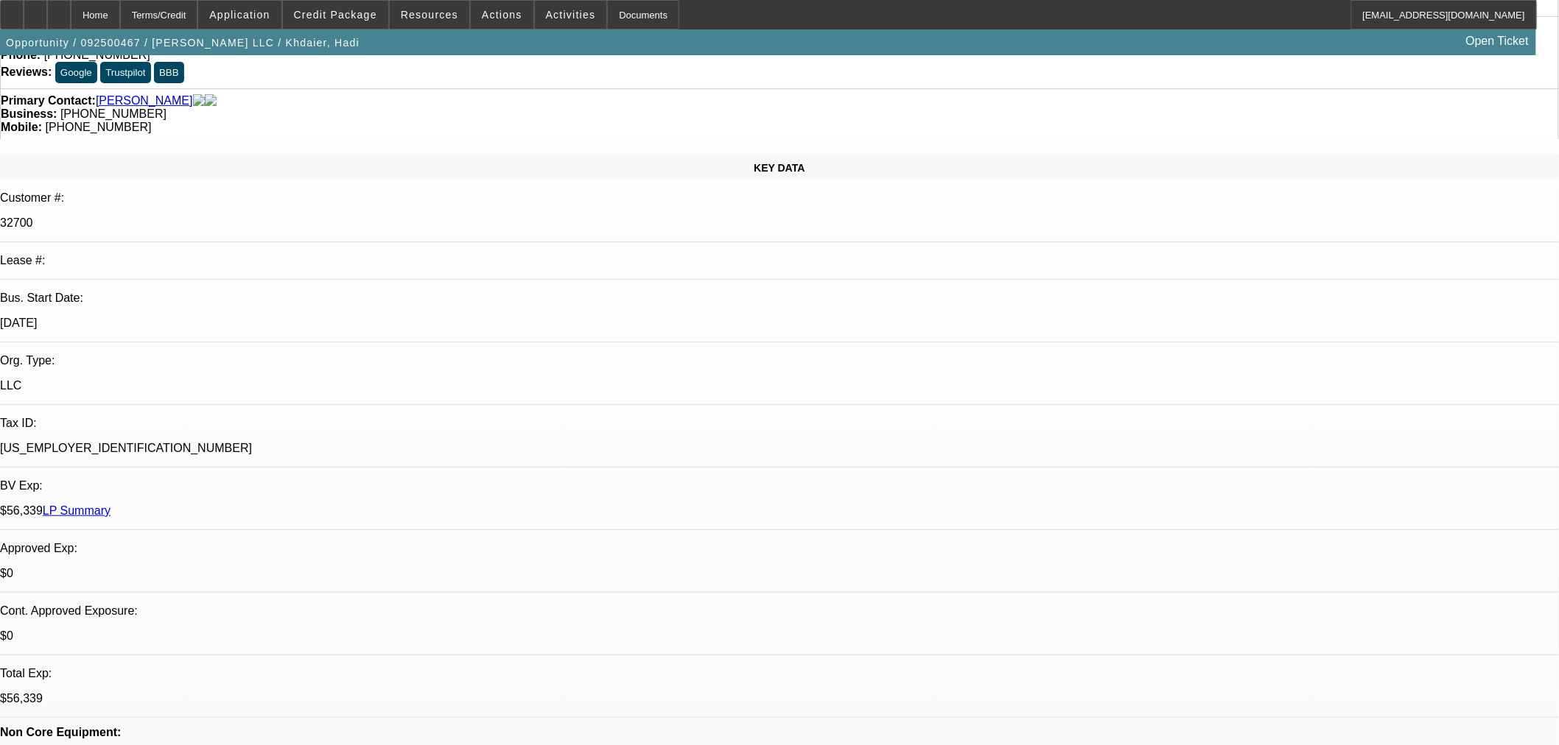
scroll to position [327, 0]
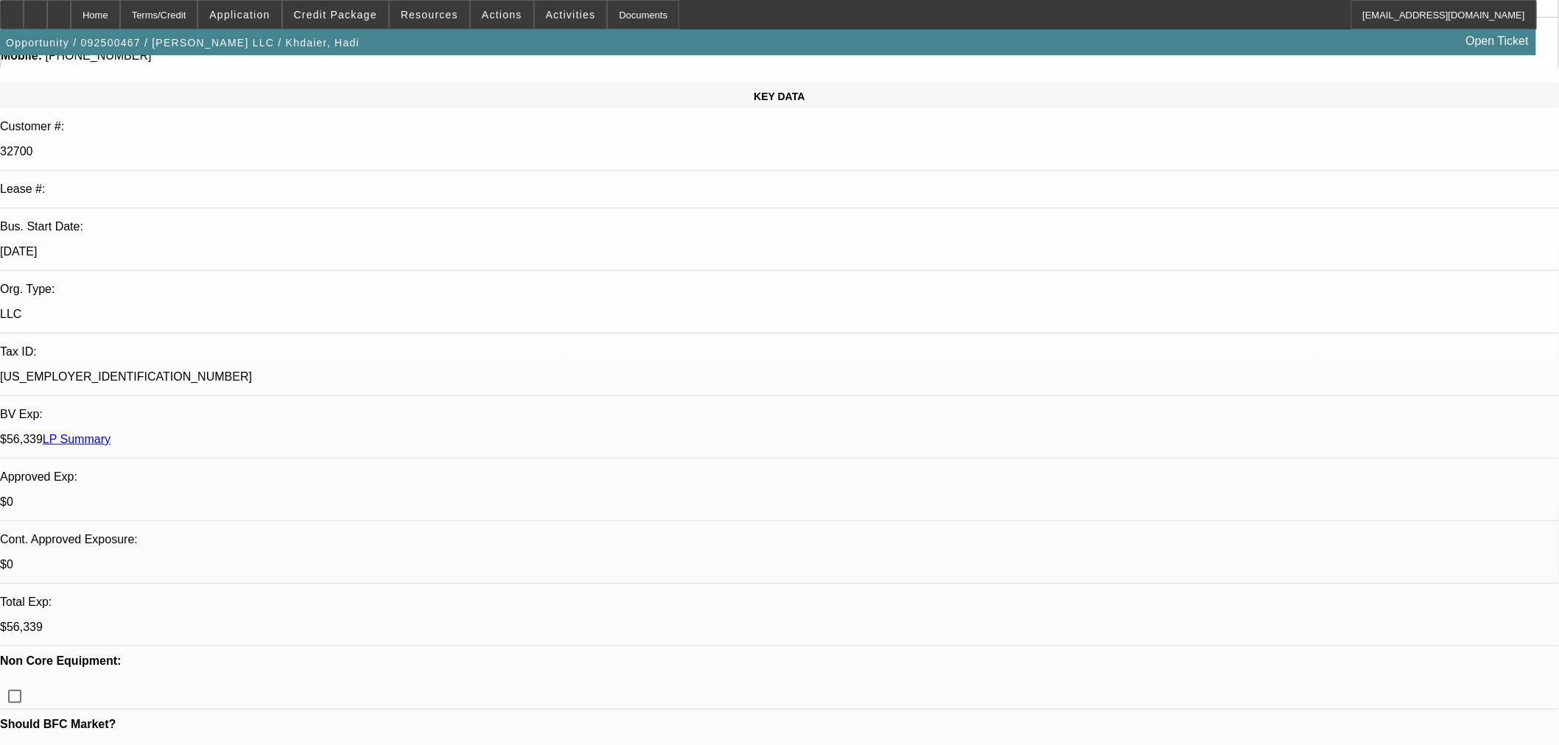
scroll to position [164, 0]
type textarea "APPROVAL CONTINGENT ON GPS INSTALLATION AND ACCEPTABLE INSPECTION. GPS ISSUE ON…"
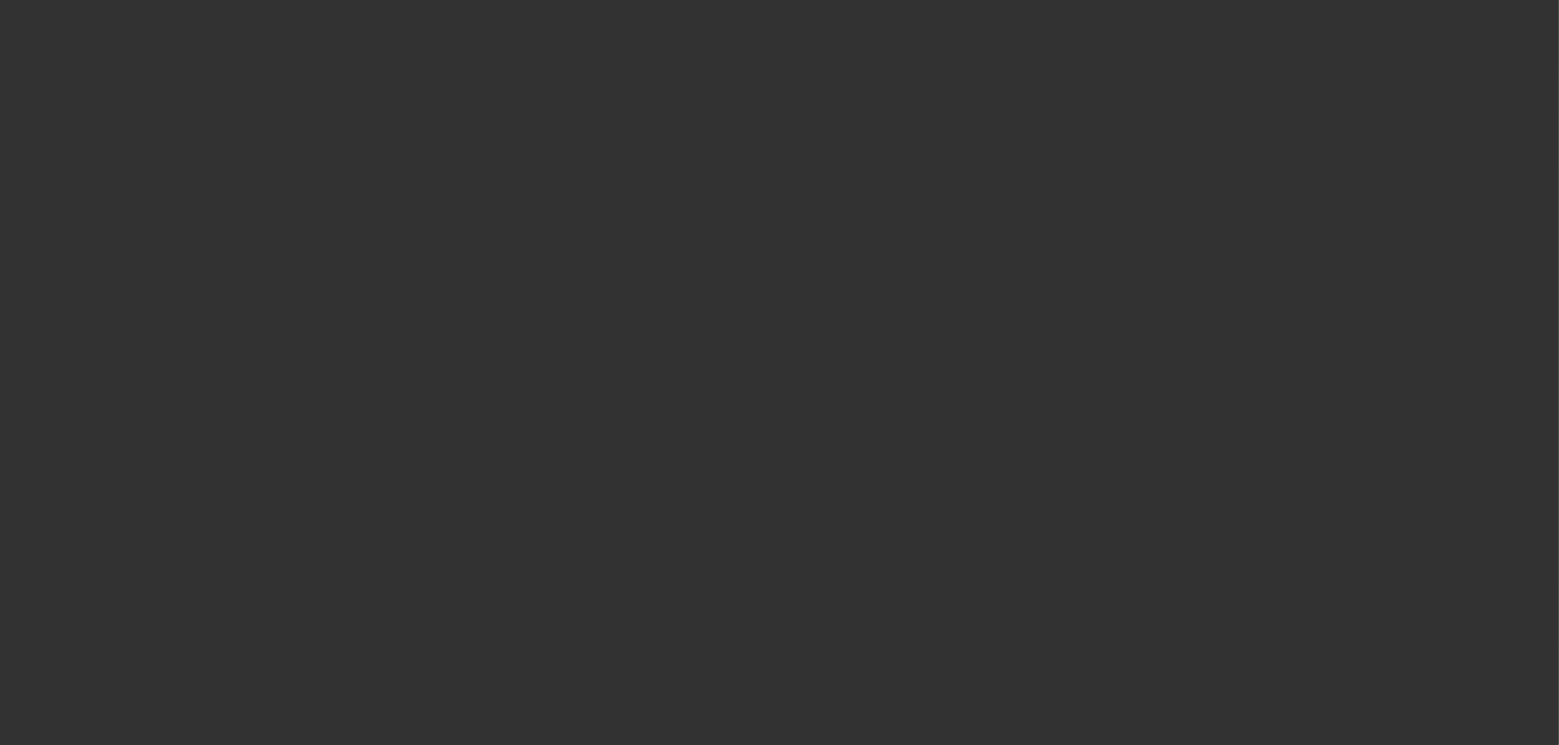
select select "0"
select select "2"
select select "0.1"
select select "4"
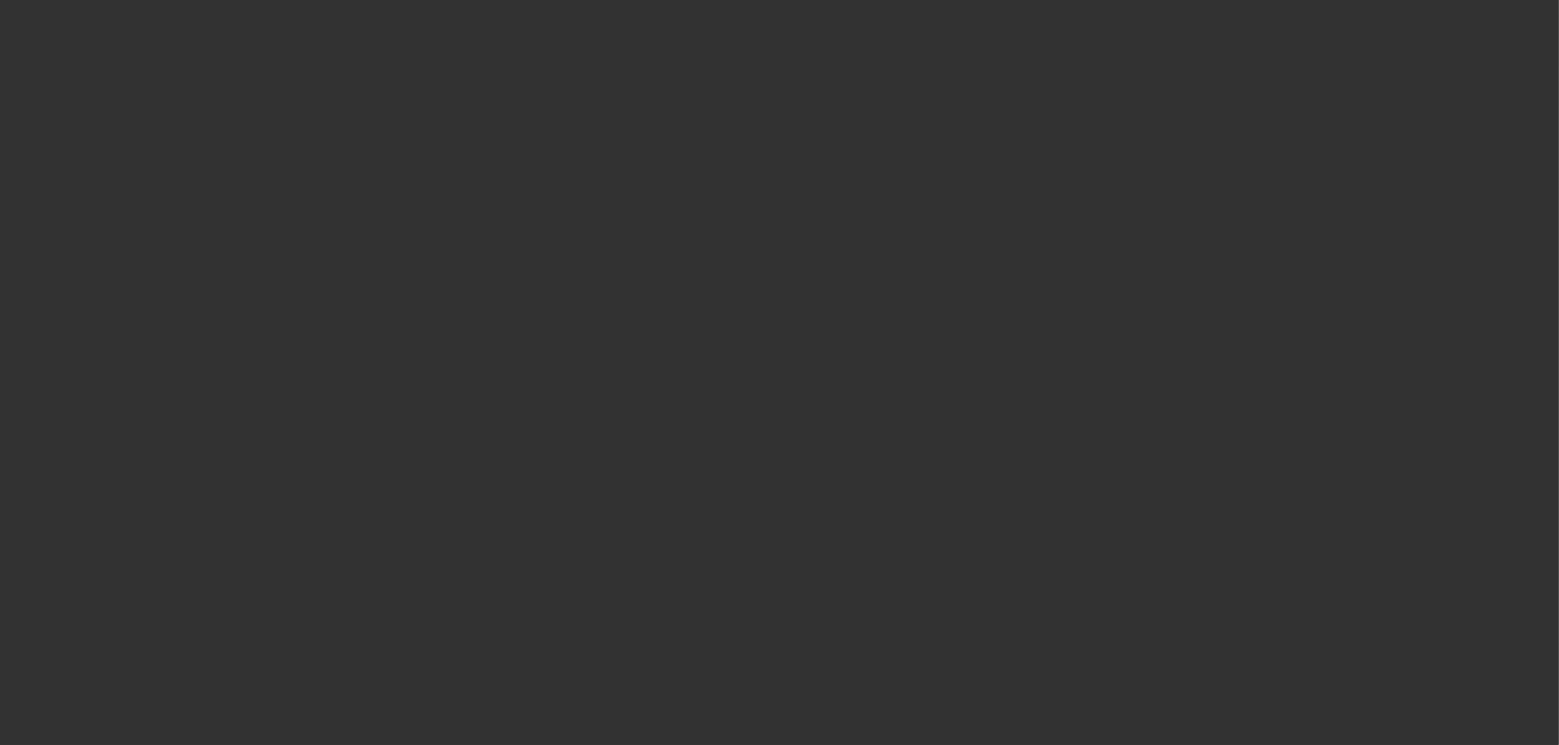
select select "0"
select select "2"
select select "0.1"
select select "4"
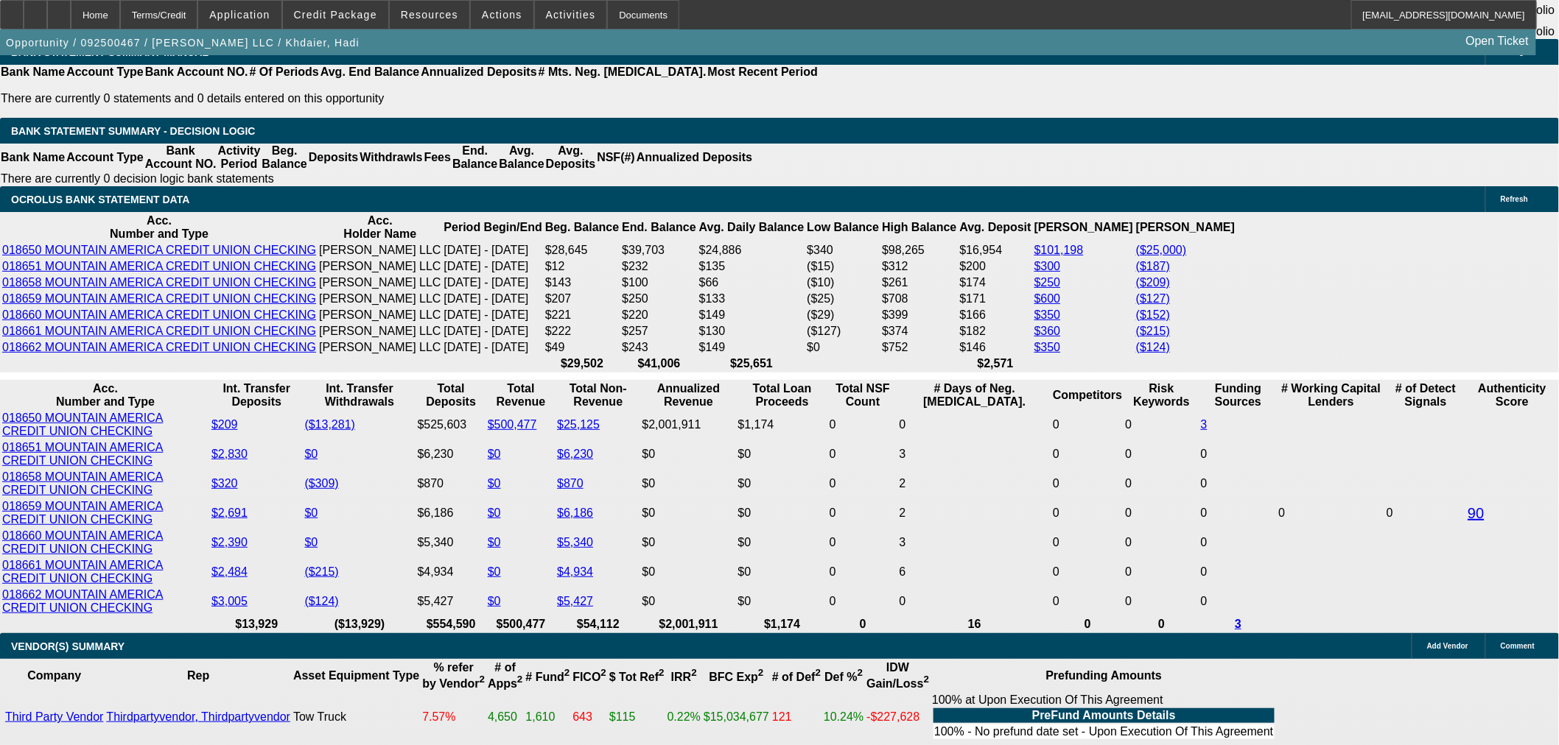
scroll to position [2700, 0]
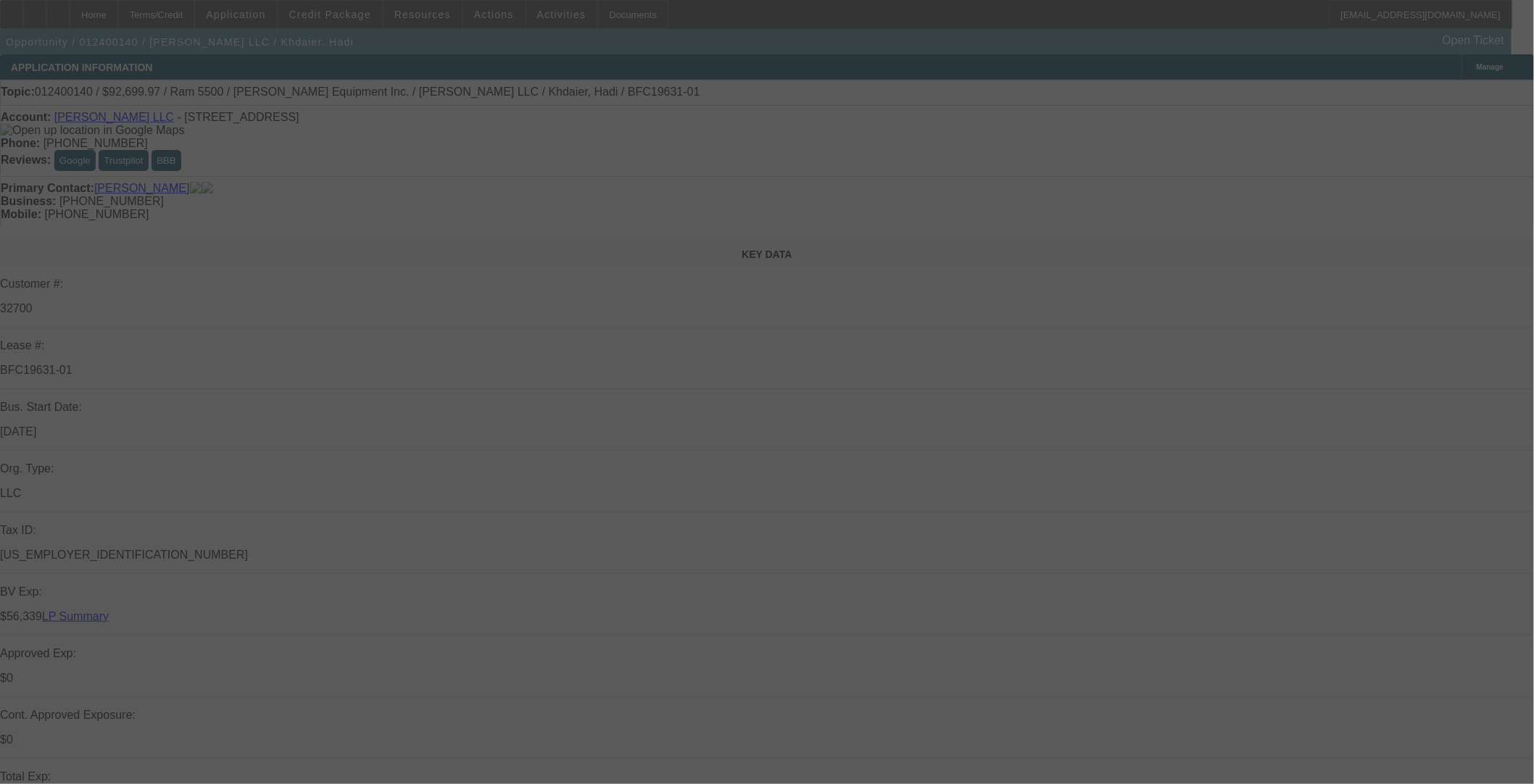
select select "0"
select select "2"
select select "0.1"
select select "4"
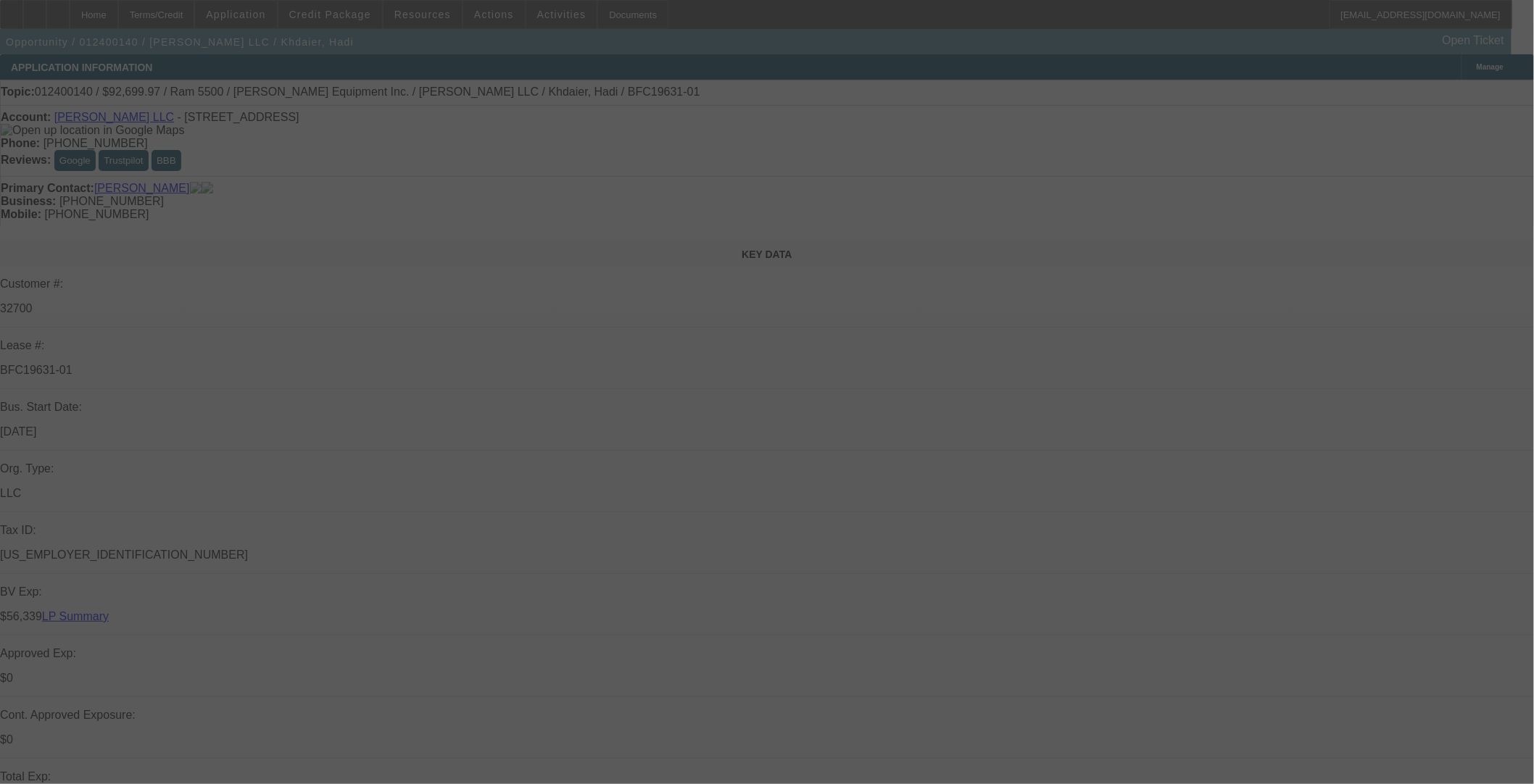
select select "0"
select select "2"
select select "0.1"
select select "4"
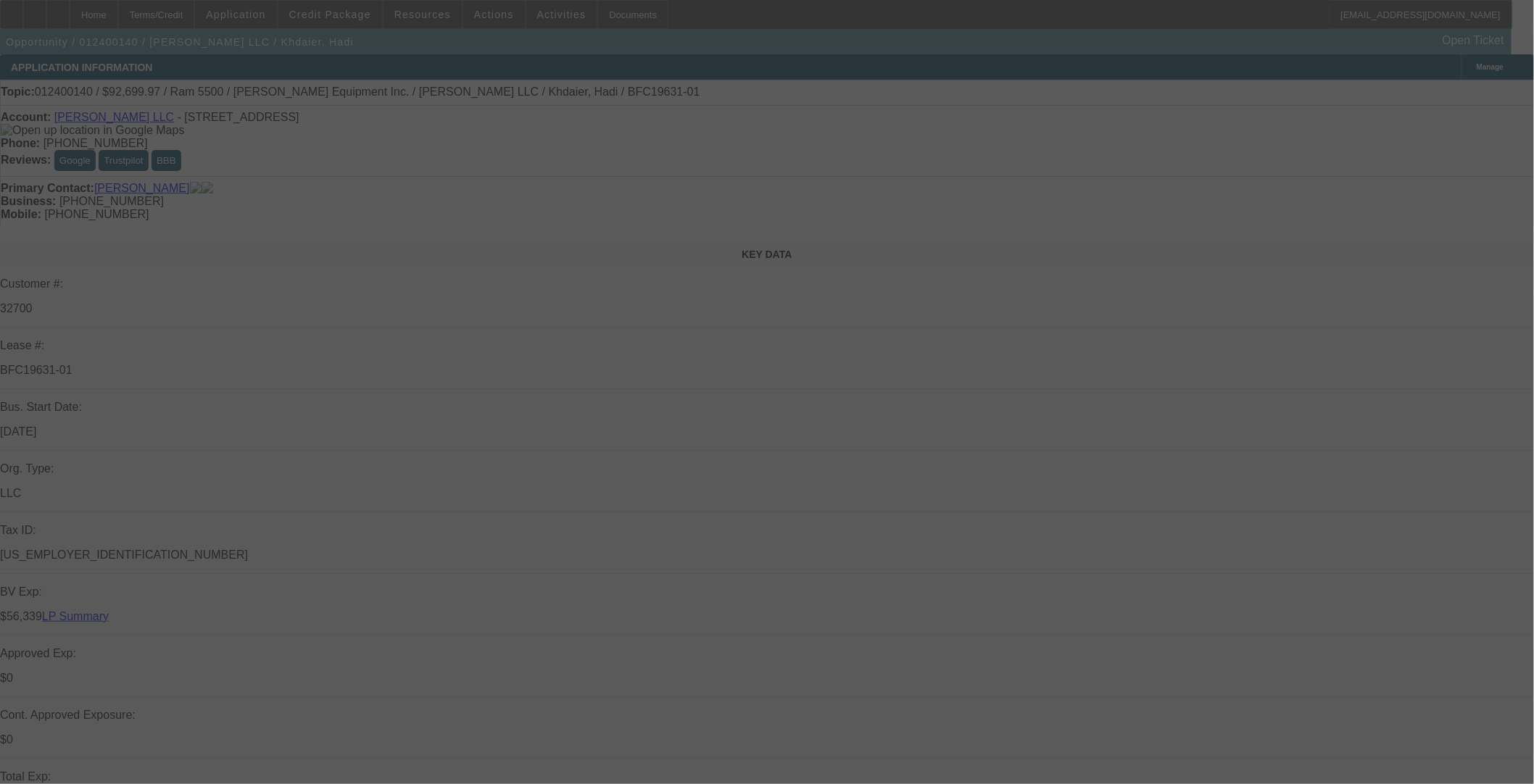
select select "0"
select select "2"
select select "0.1"
select select "4"
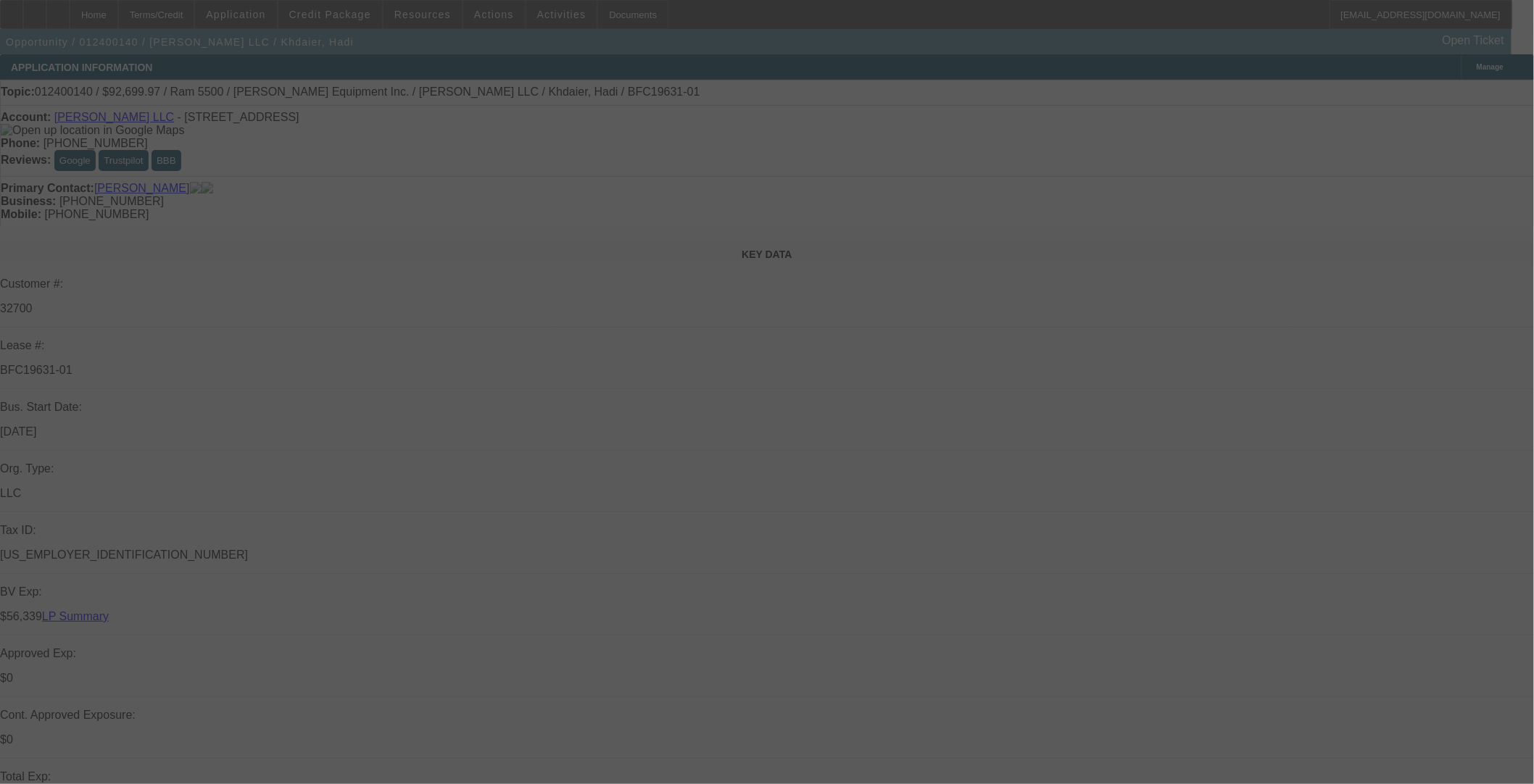
select select "0"
select select "2"
select select "0.1"
select select "4"
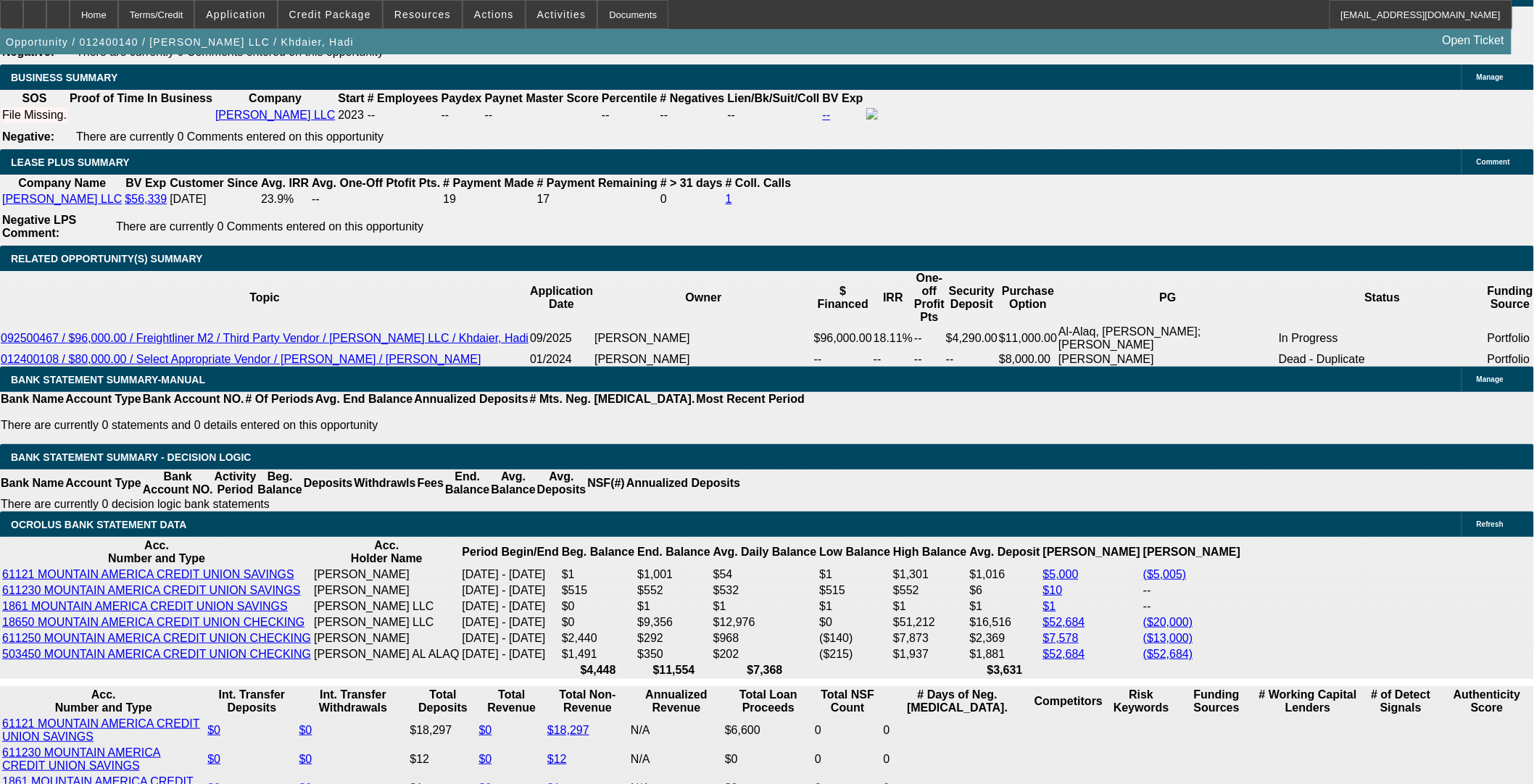
scroll to position [2190, 0]
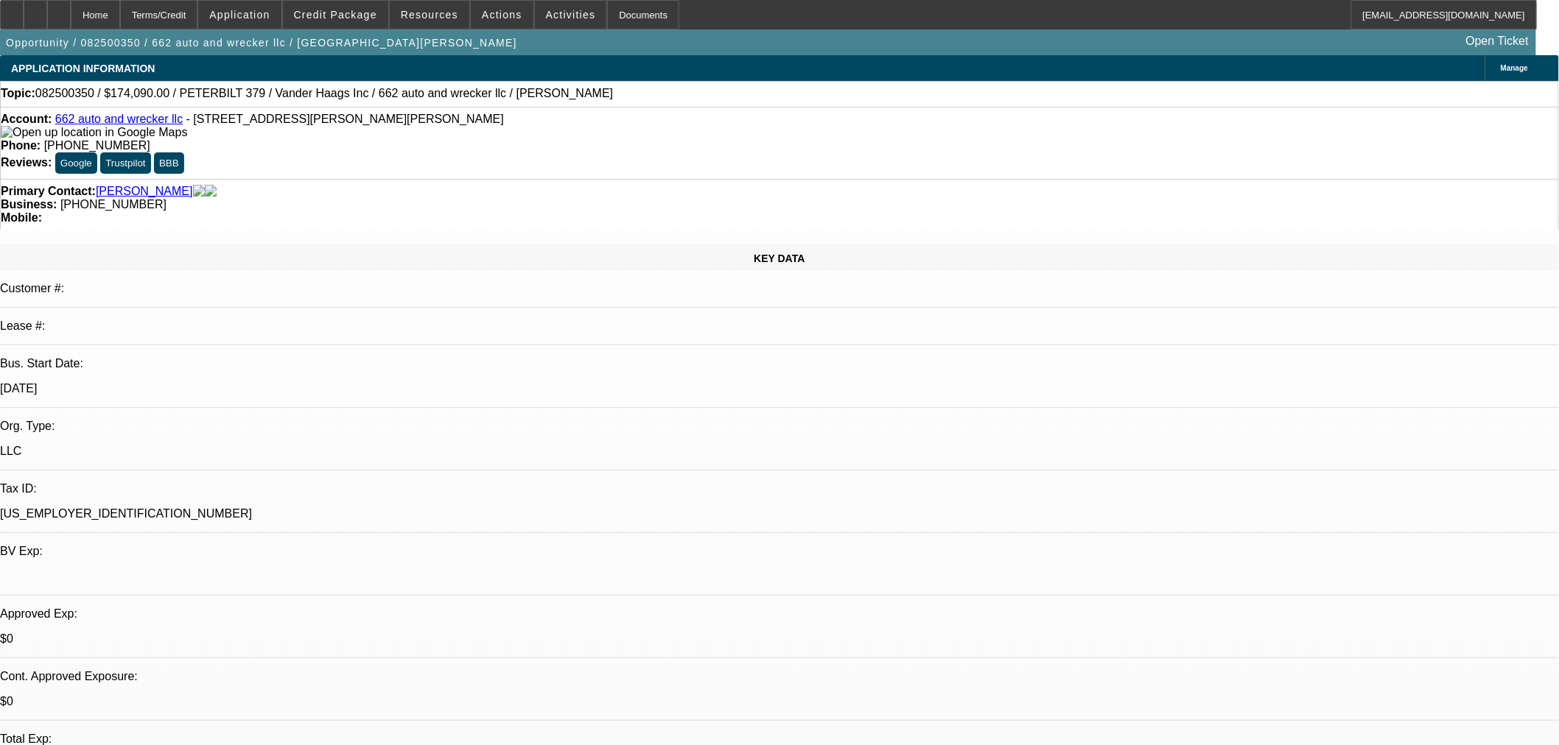
select select "0"
select select "2"
select select "0"
select select "1"
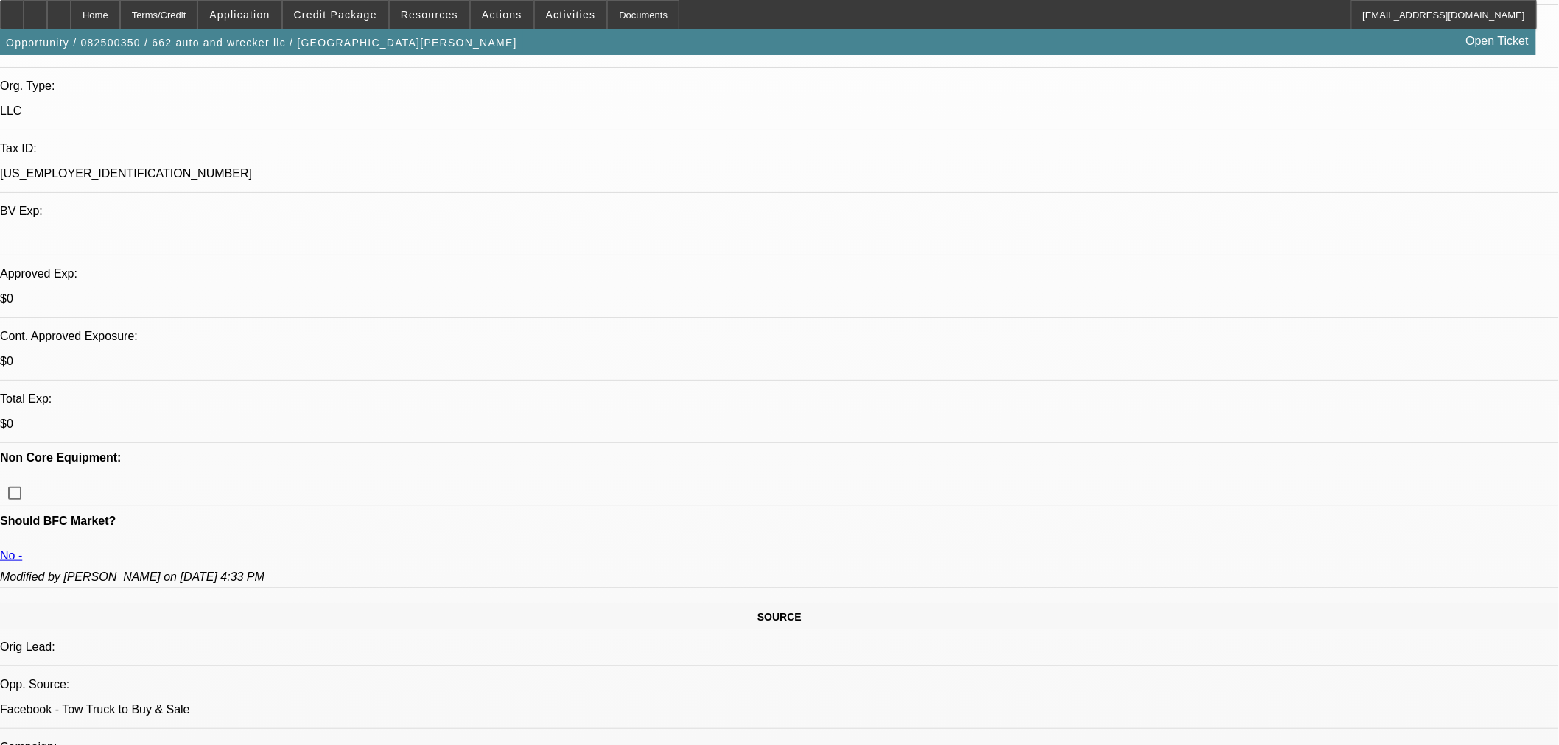
scroll to position [409, 0]
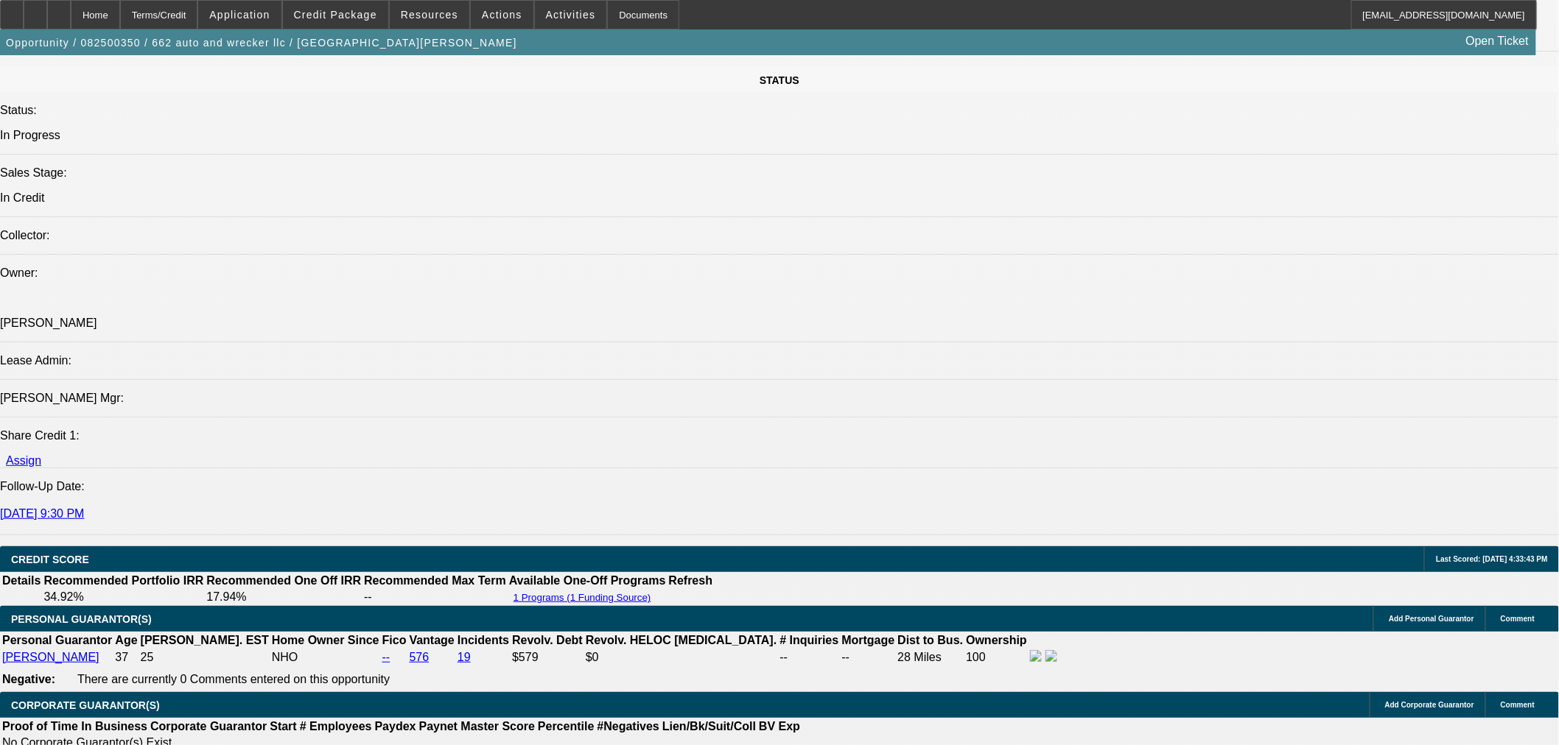
scroll to position [1882, 0]
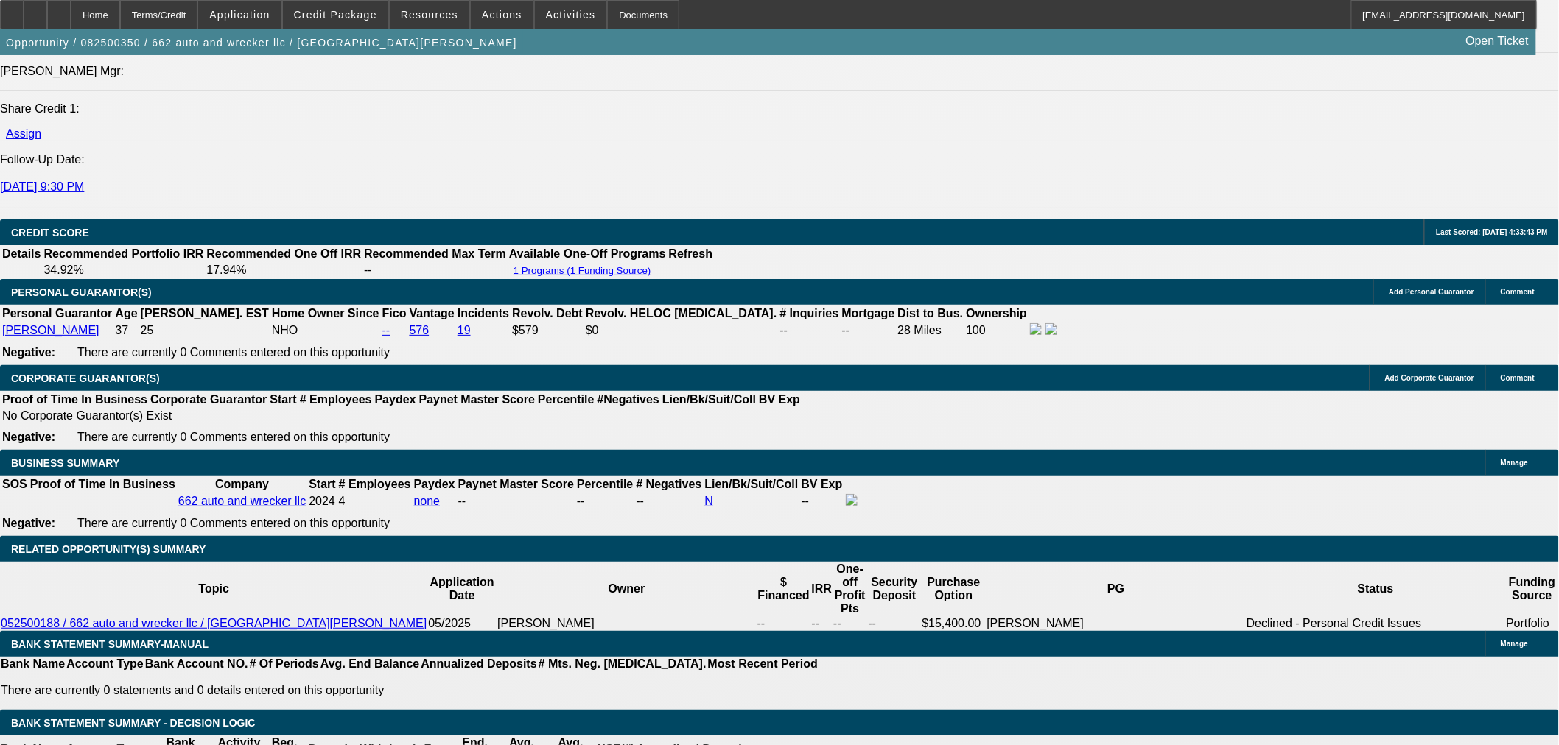
type textarea "a"
type textarea "B"
type textarea "ABSOLUTE TRASH CREDIT"
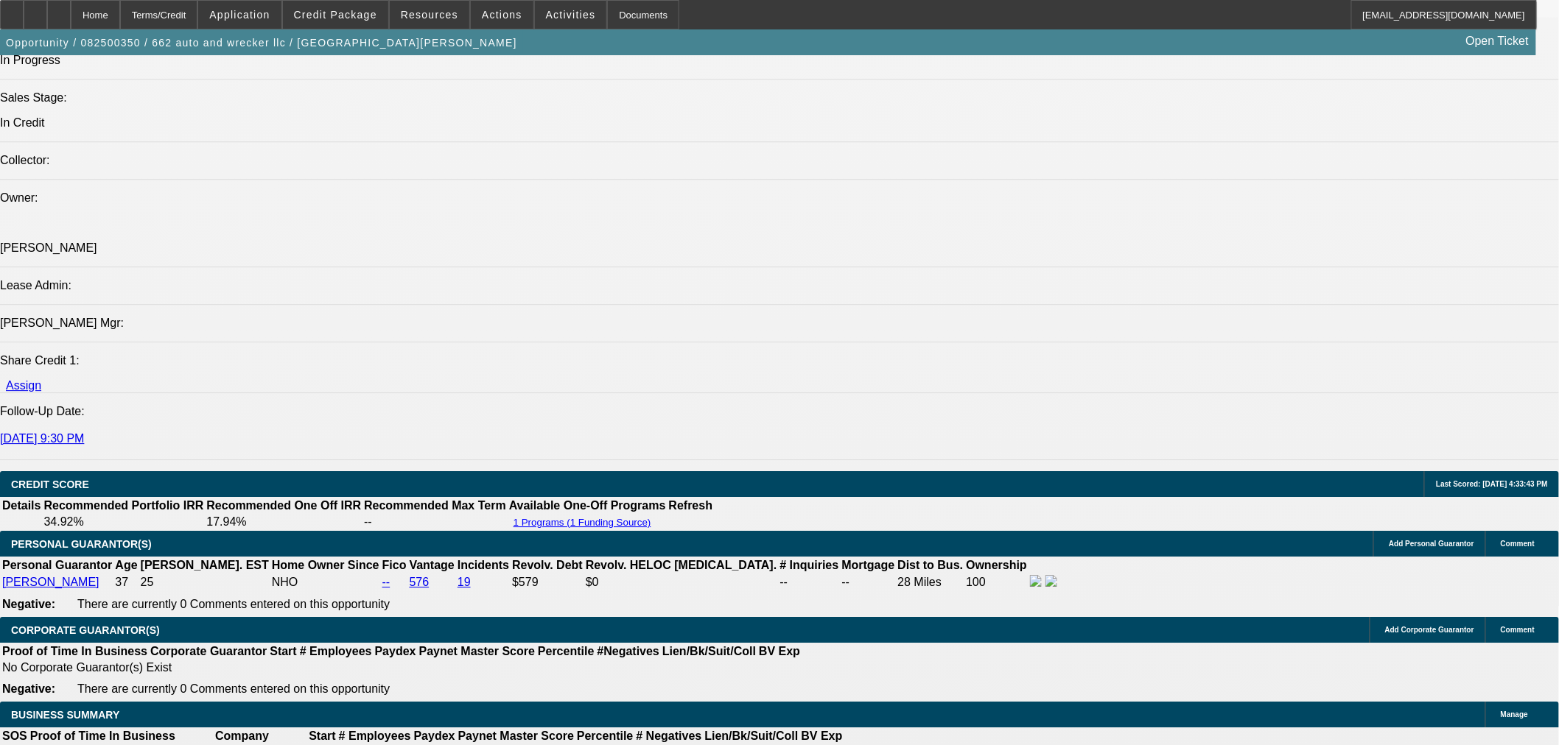
scroll to position [1669, 0]
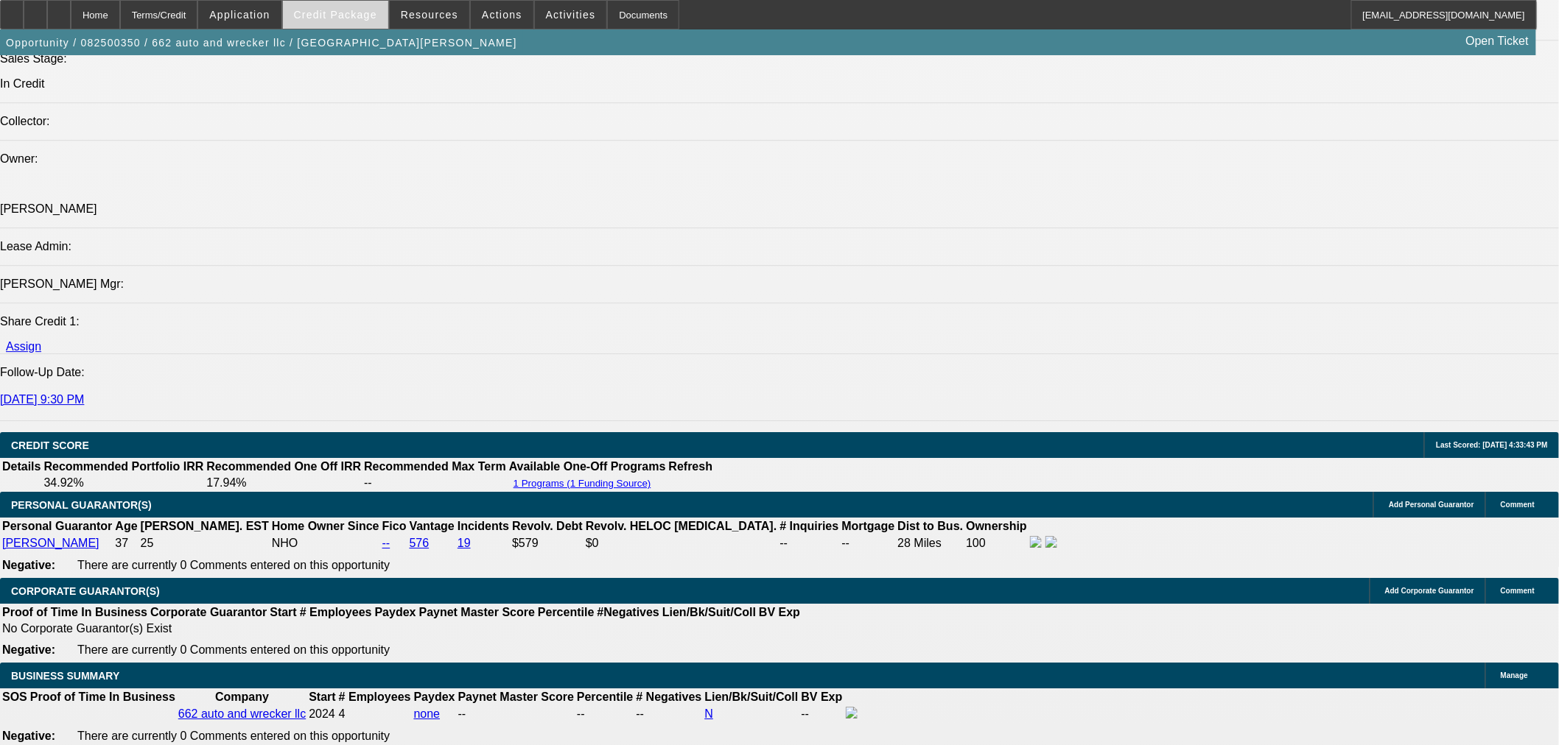
click at [377, 17] on span "Credit Package" at bounding box center [335, 15] width 83 height 12
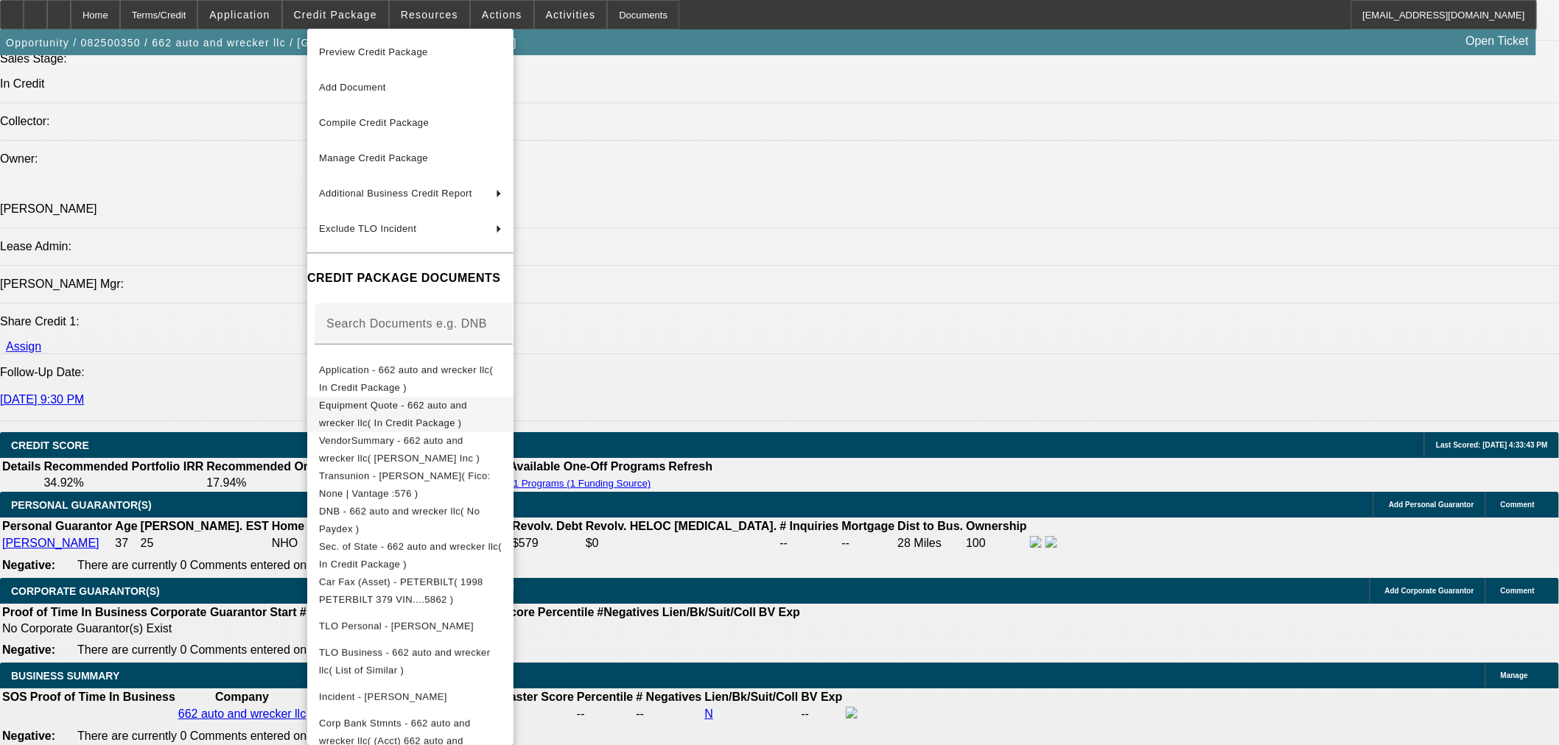
click at [412, 422] on button "Equipment Quote - 662 auto and wrecker llc( In Credit Package )" at bounding box center [410, 413] width 206 height 35
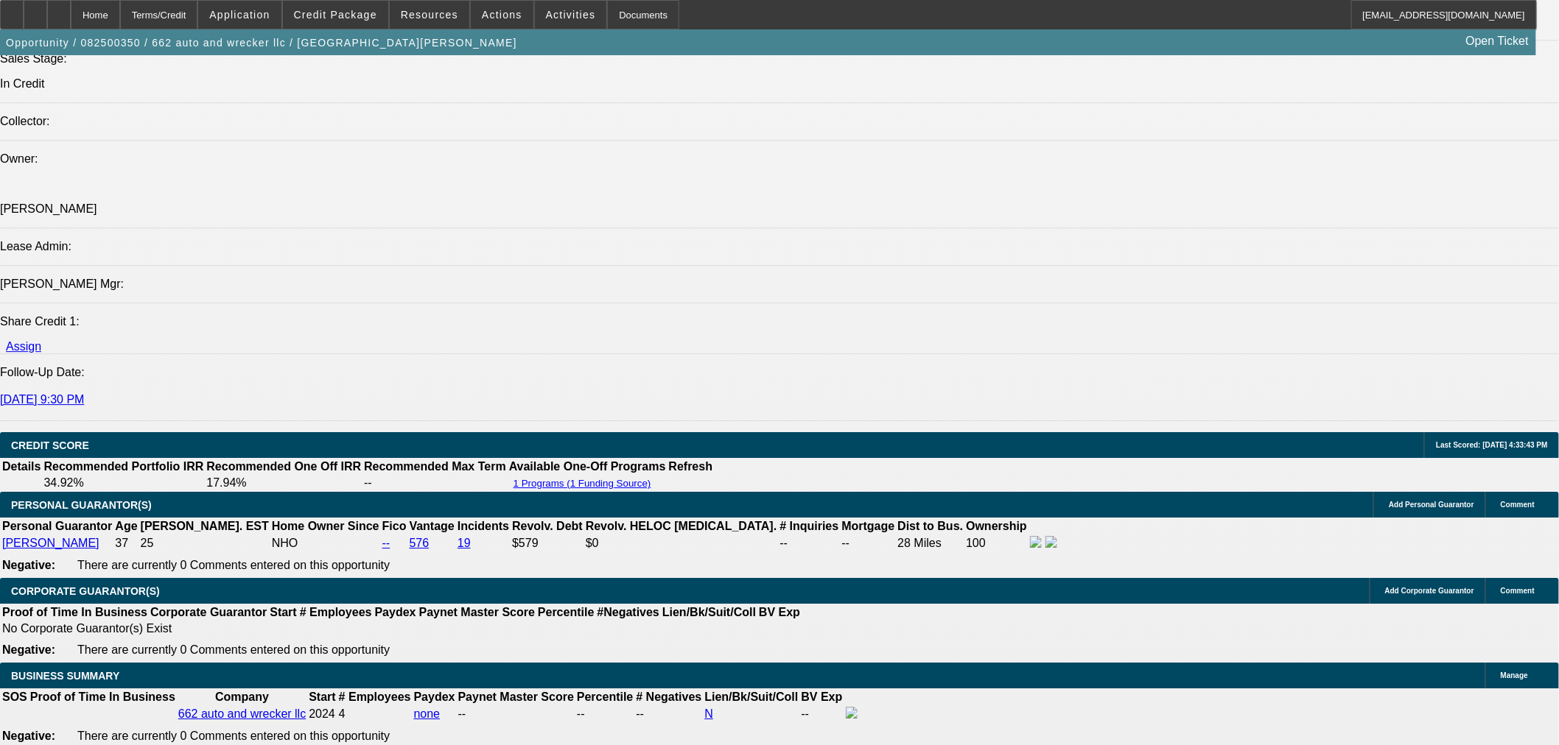
drag, startPoint x: 300, startPoint y: 457, endPoint x: 382, endPoint y: 454, distance: 81.8
copy link "Vander Haag's In"
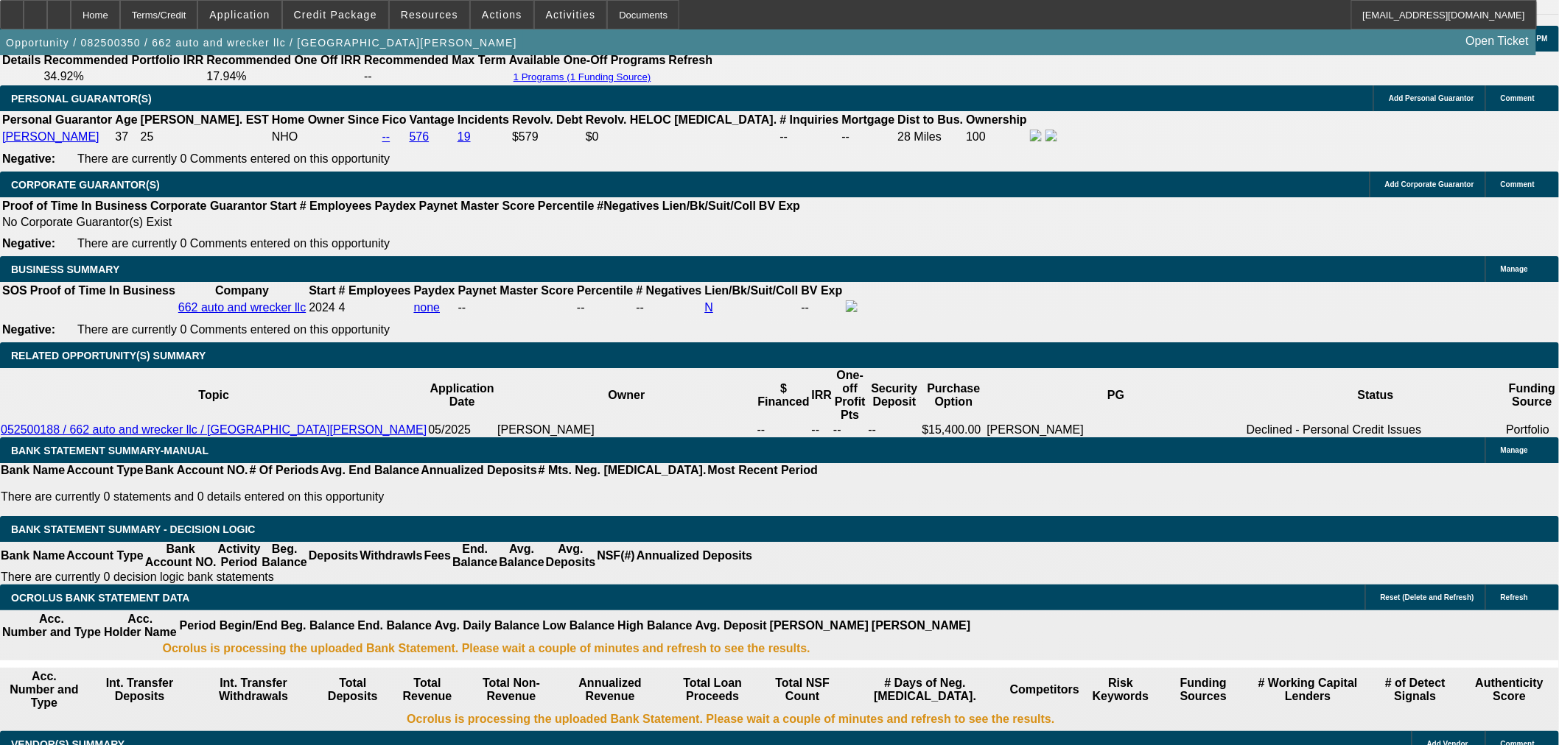
scroll to position [1997, 0]
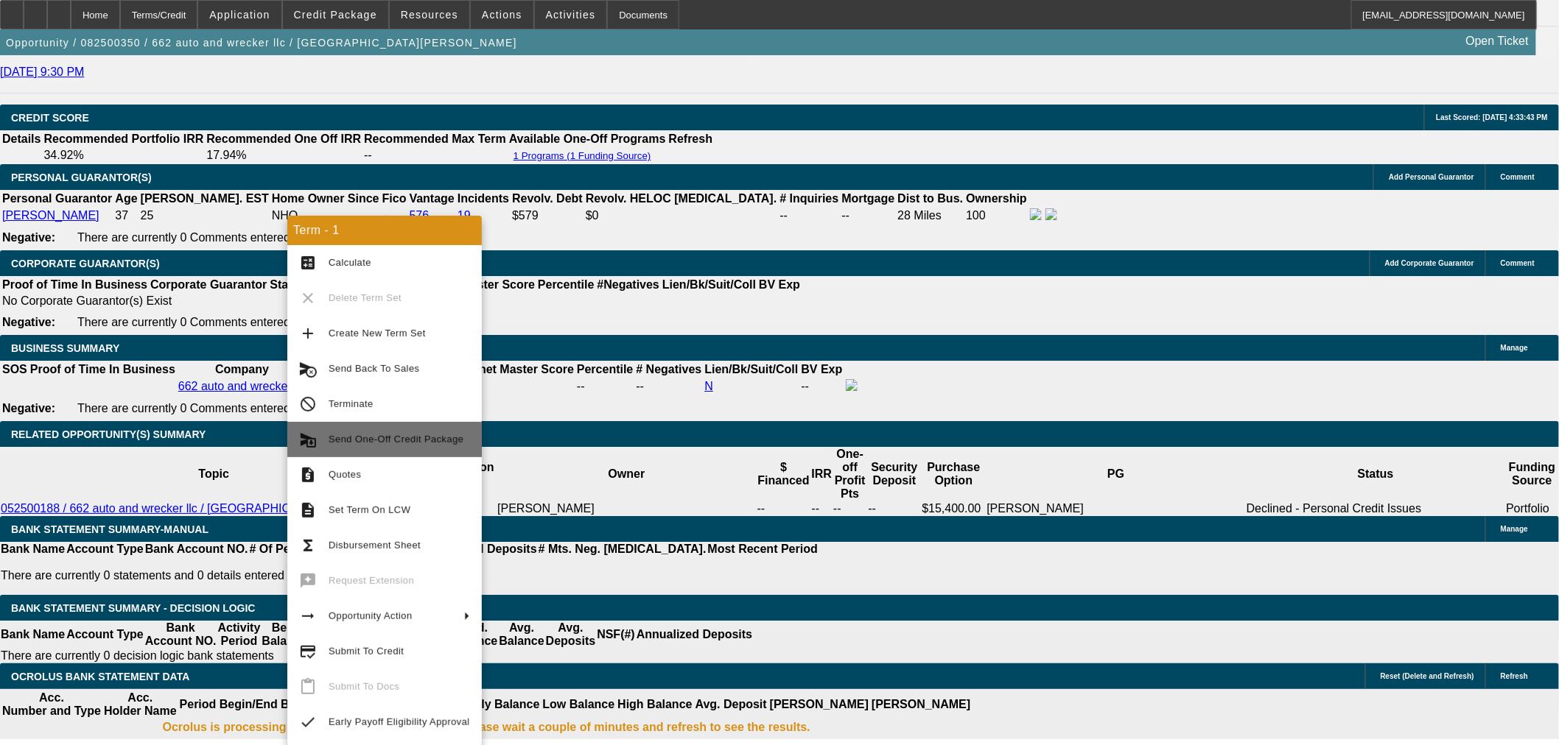
click at [393, 442] on span "Send One-Off Credit Package" at bounding box center [396, 439] width 135 height 11
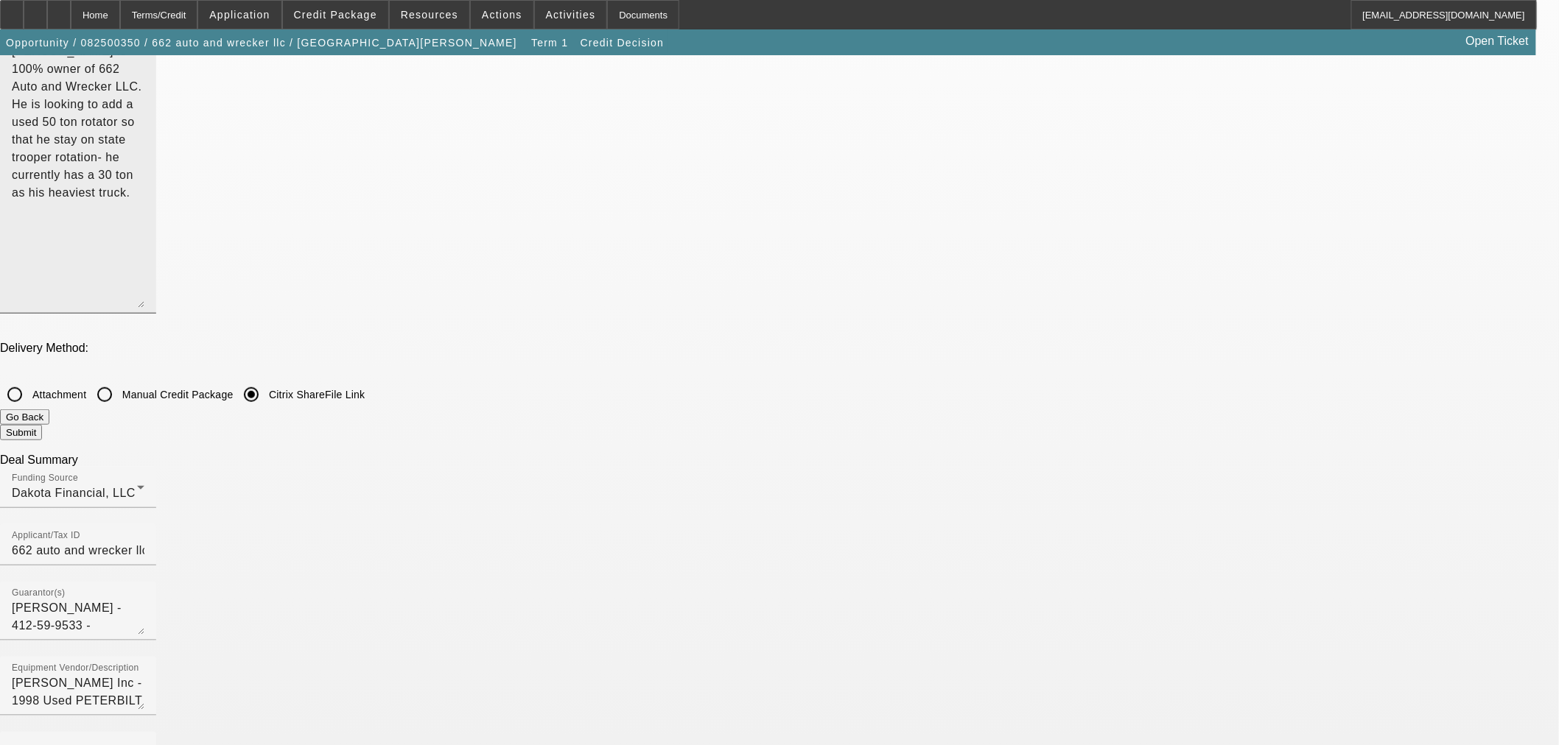
scroll to position [327, 0]
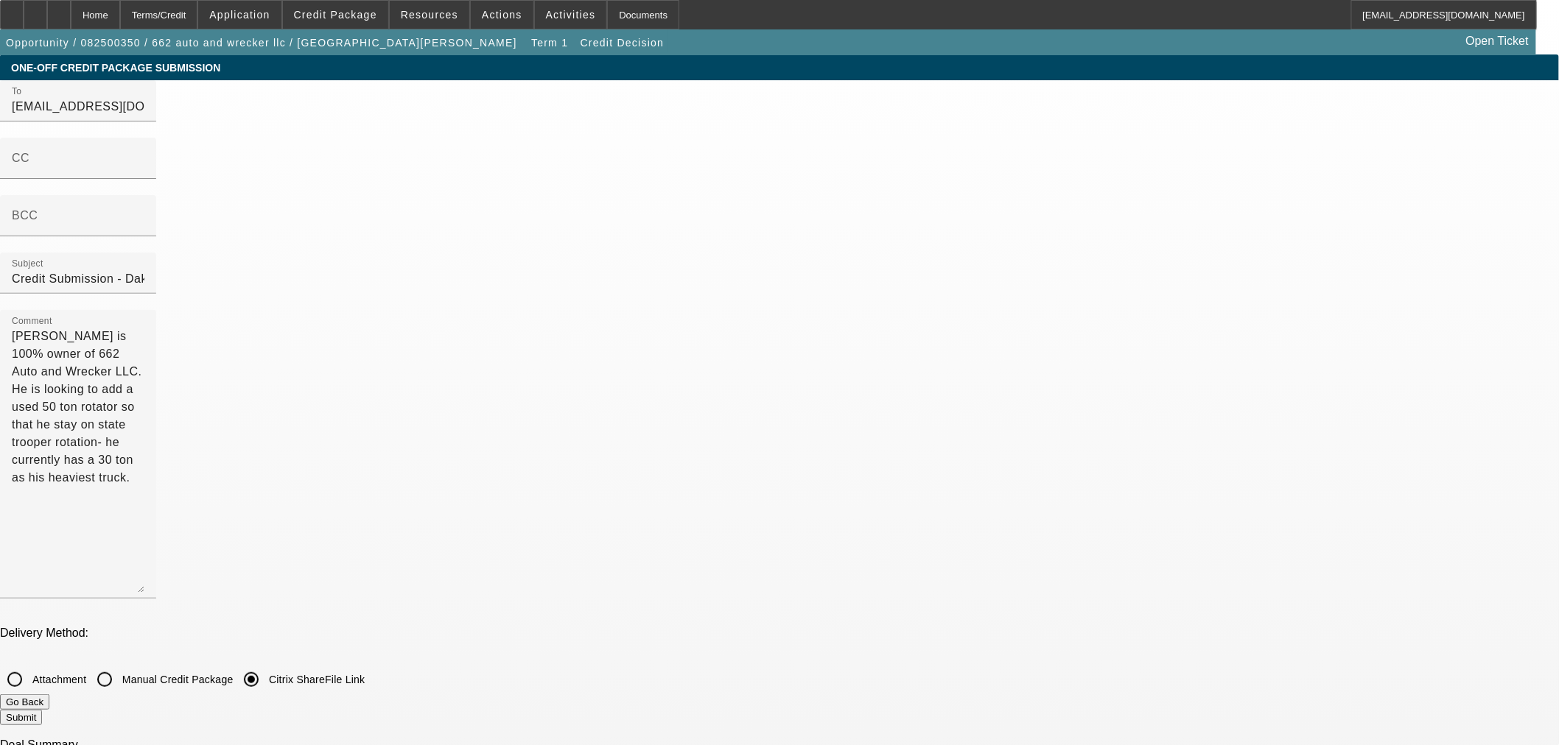
scroll to position [0, 0]
click at [42, 711] on button "Submit" at bounding box center [21, 718] width 42 height 15
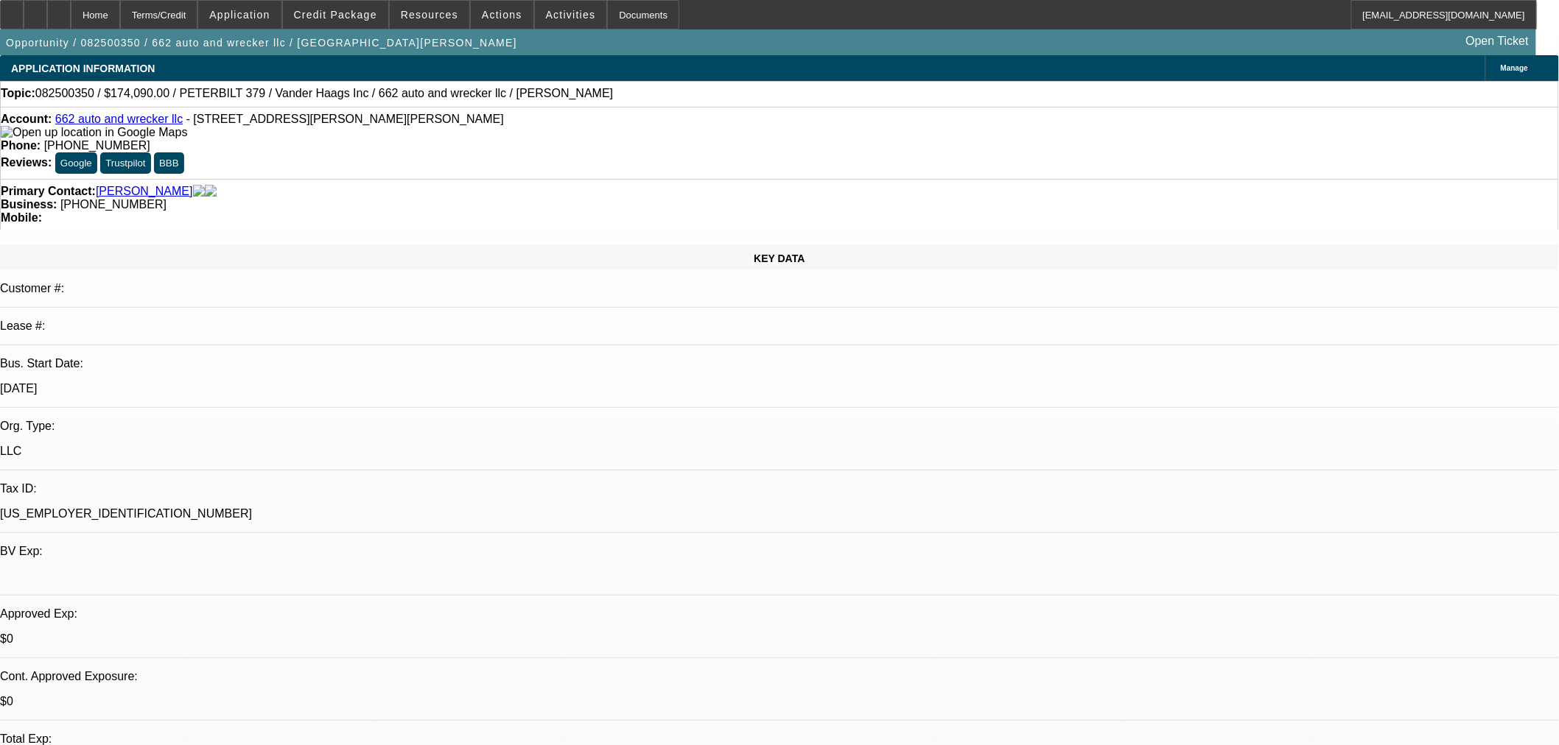
select select "0"
select select "2"
select select "0"
select select "1"
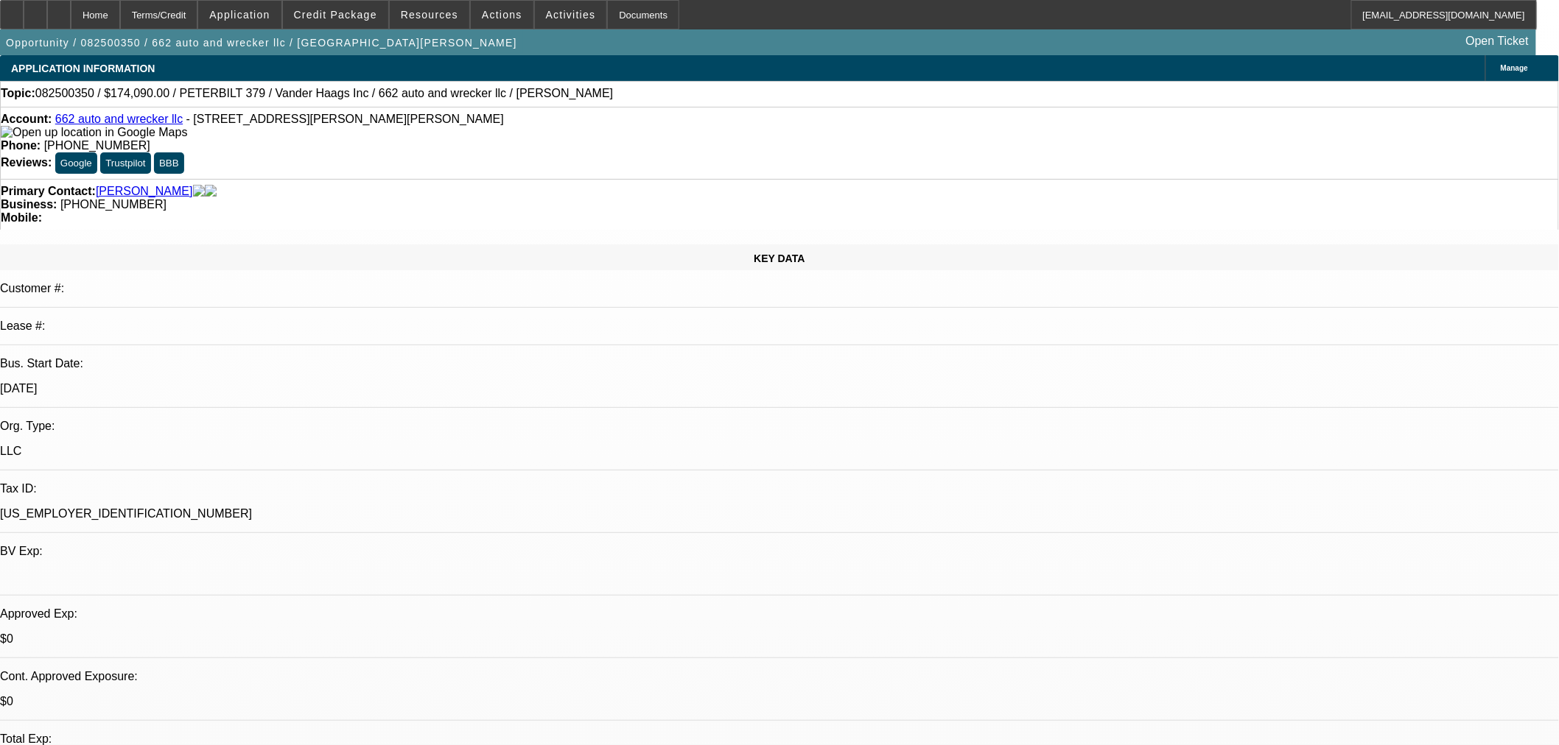
select select "0"
select select "2"
select select "0"
select select "1"
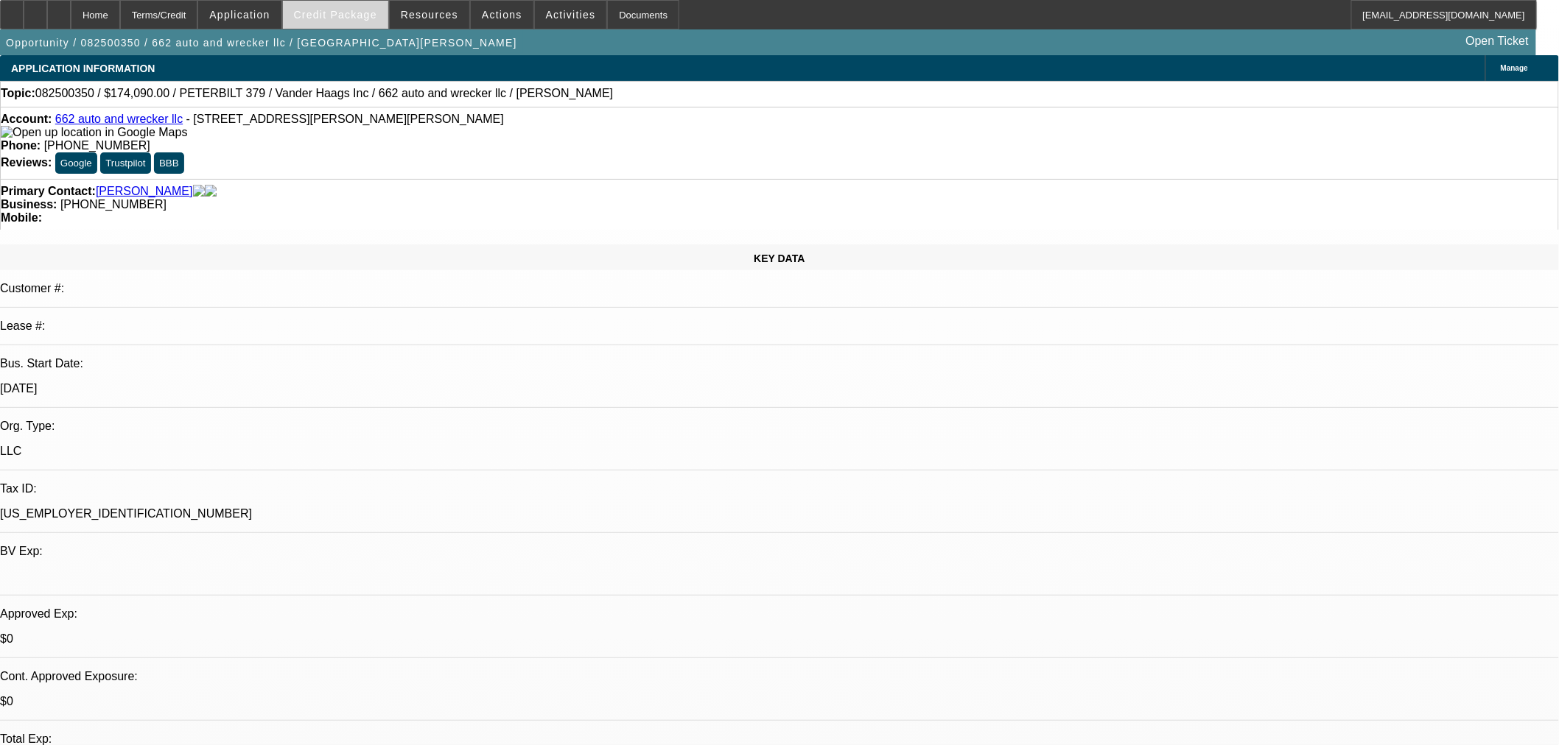
click at [377, 12] on span "Credit Package" at bounding box center [335, 15] width 83 height 12
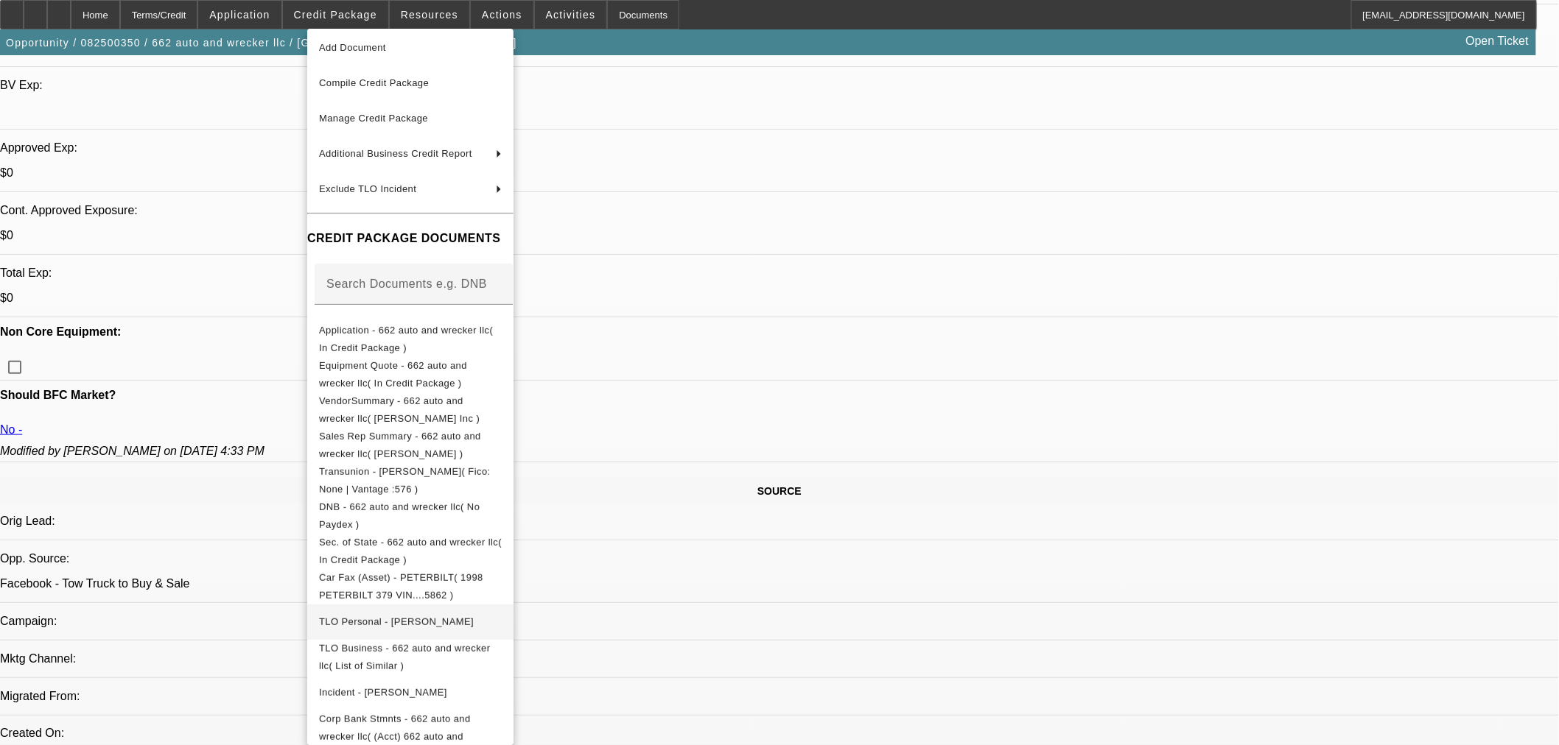
scroll to position [572, 0]
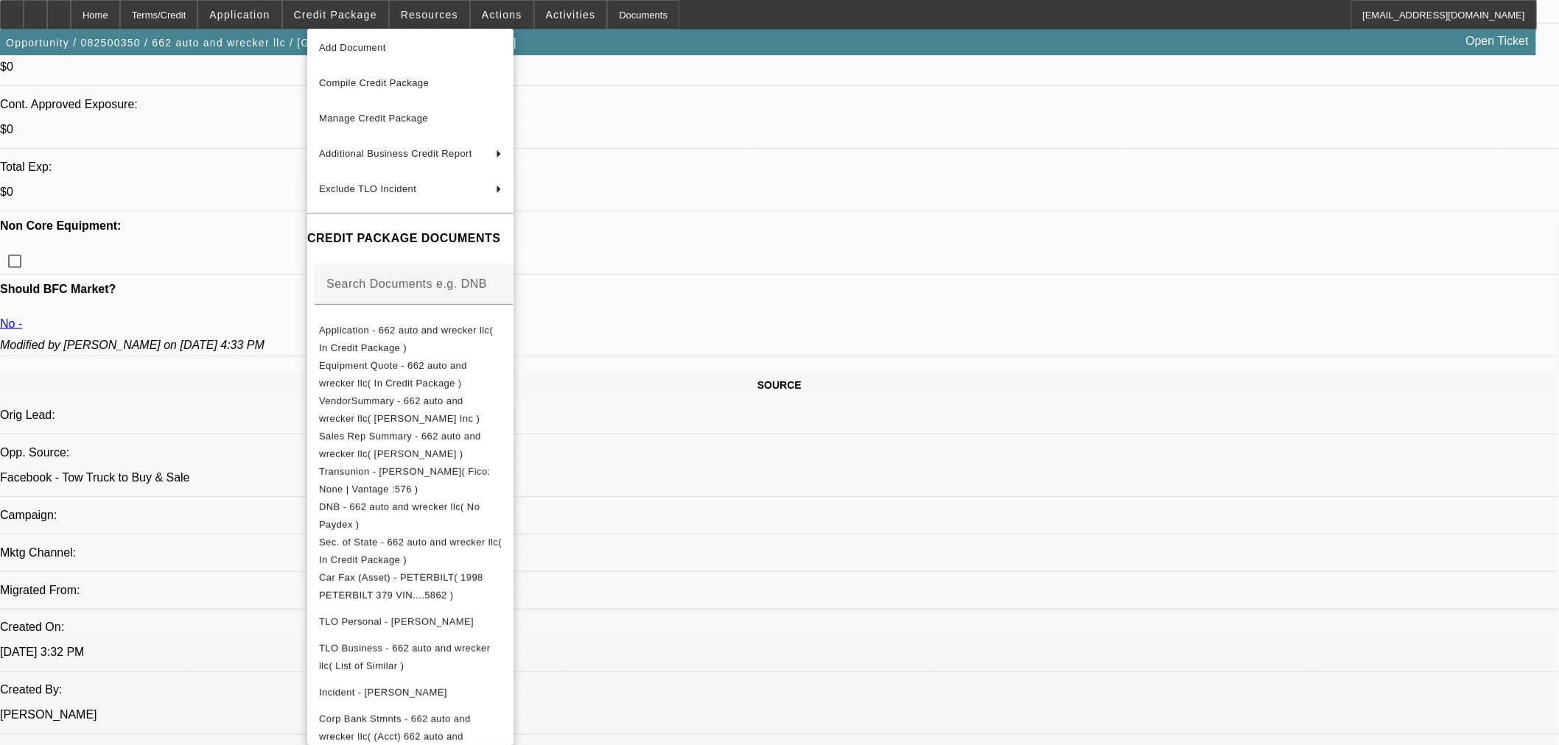
click at [1179, 177] on div at bounding box center [779, 372] width 1559 height 745
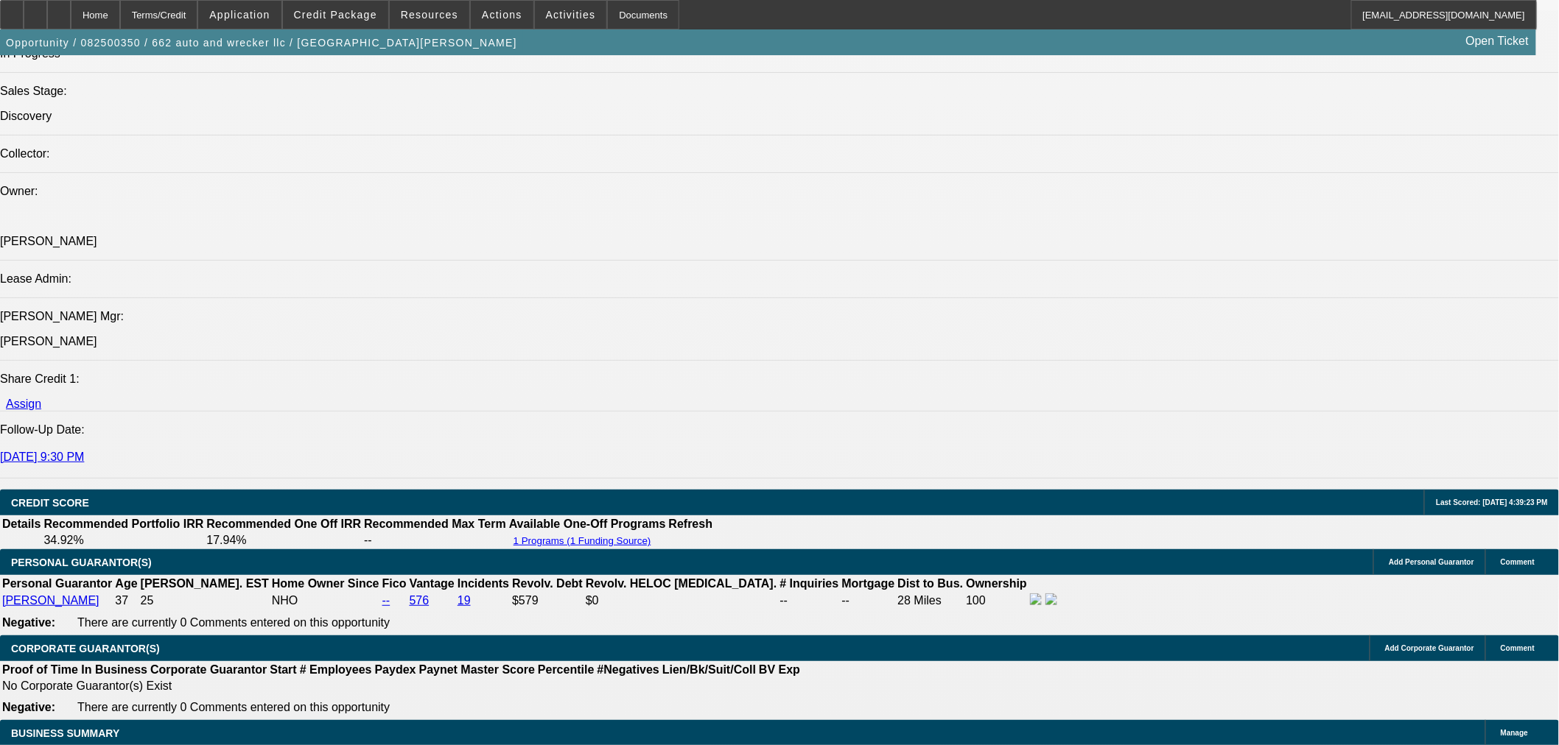
scroll to position [1964, 0]
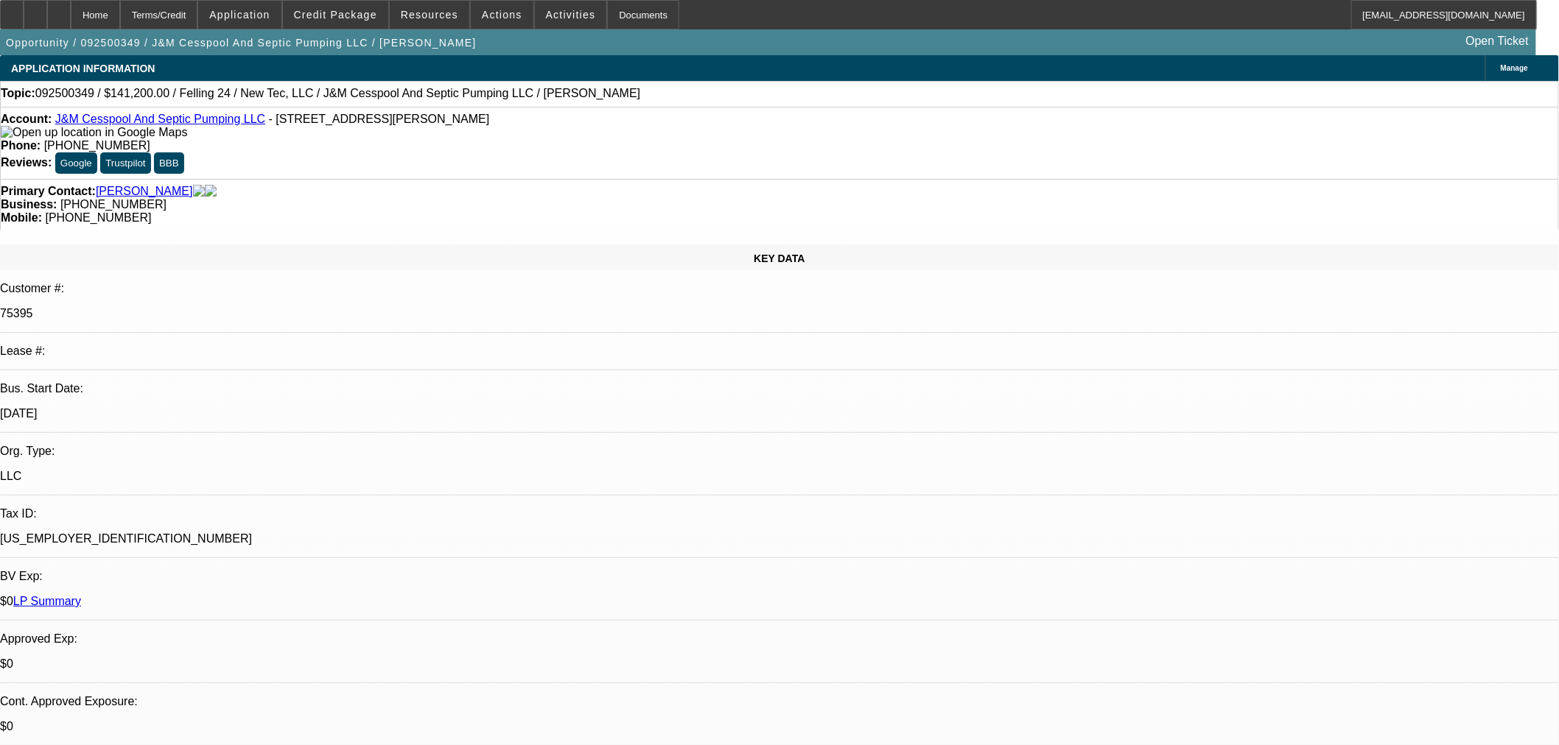
select select "0"
select select "3"
select select "0"
select select "6"
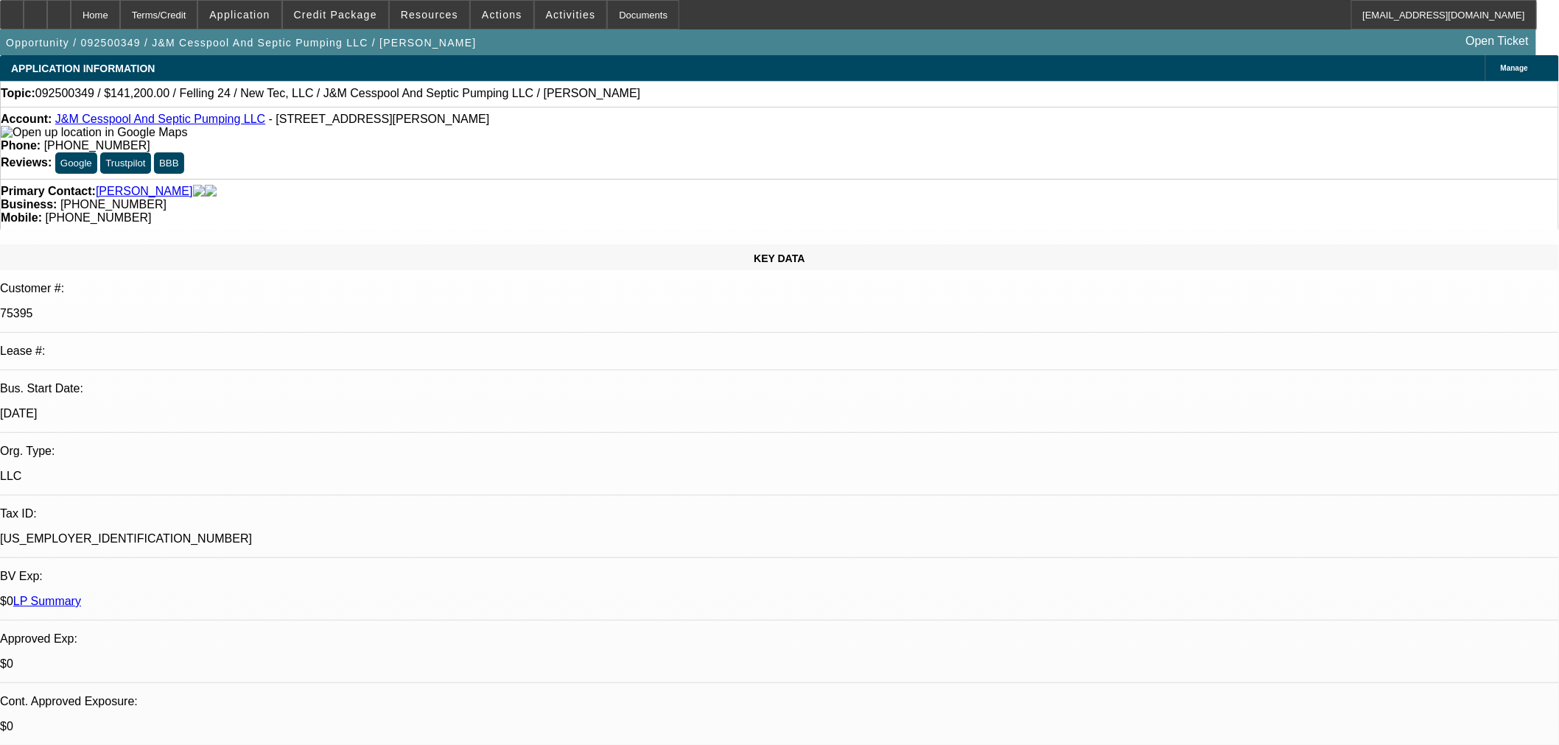
select select "0.1"
select select "0"
select select "2"
select select "0"
select select "6"
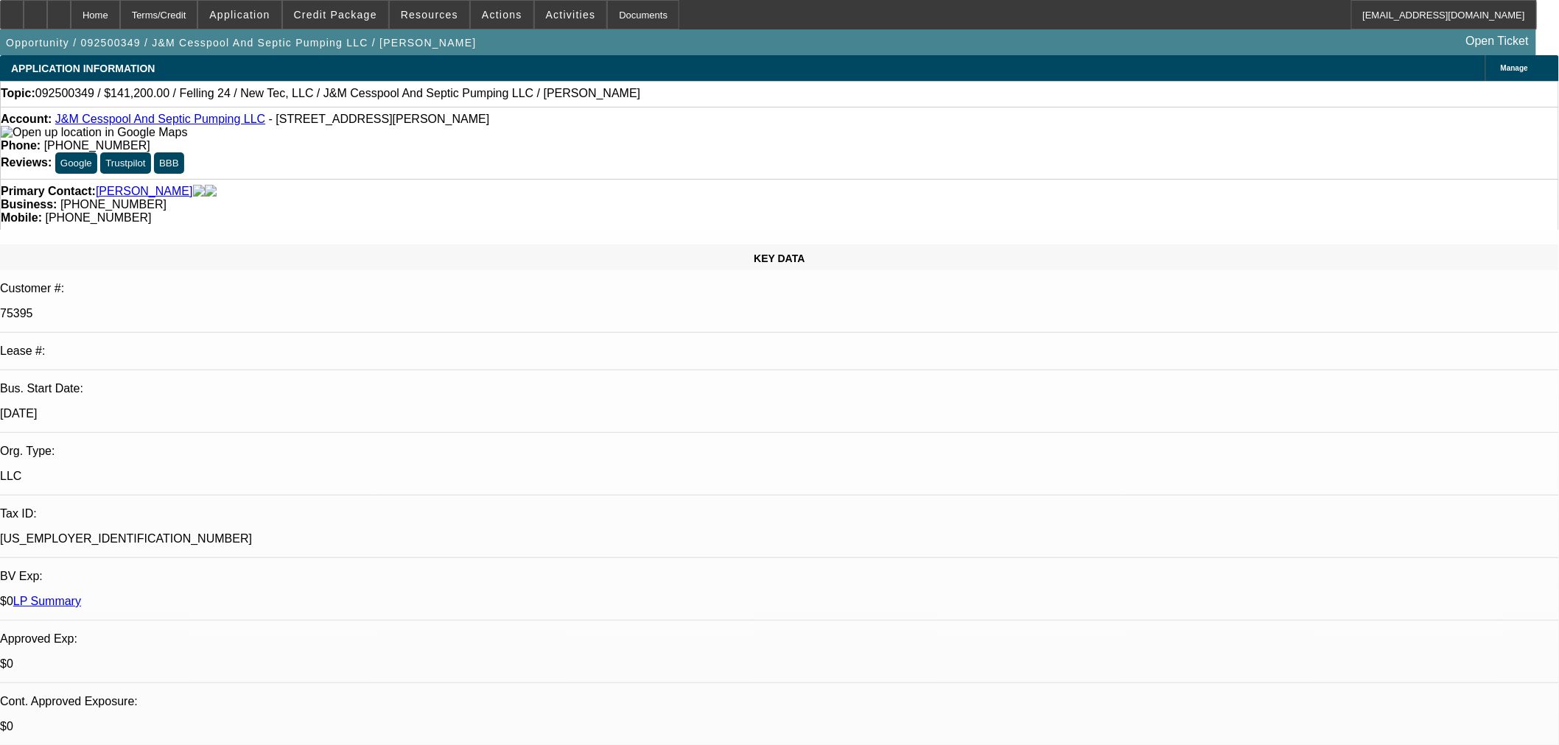
select select "0.1"
select select "0"
select select "2"
select select "0"
select select "6"
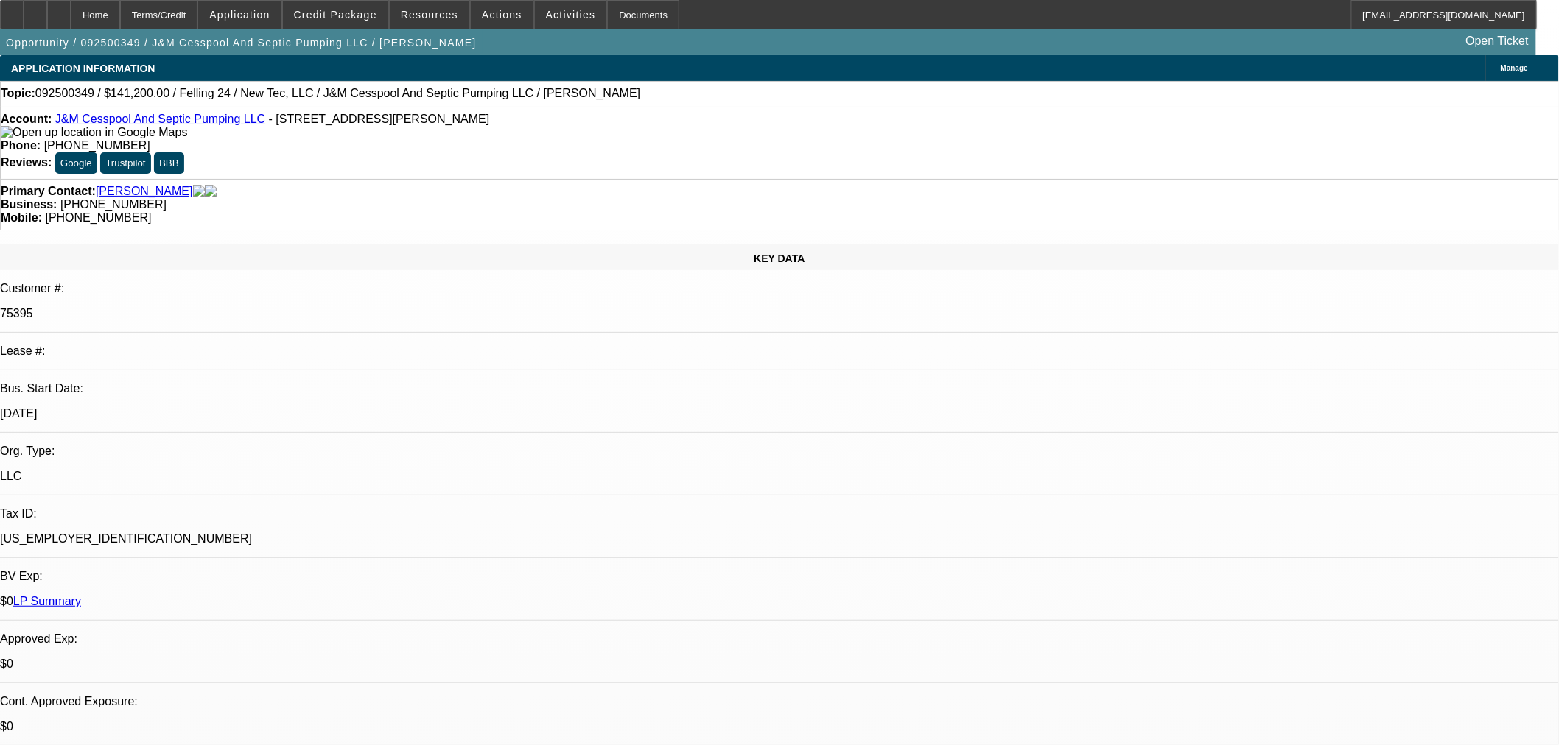
select select "0"
select select "2"
select select "0"
select select "6"
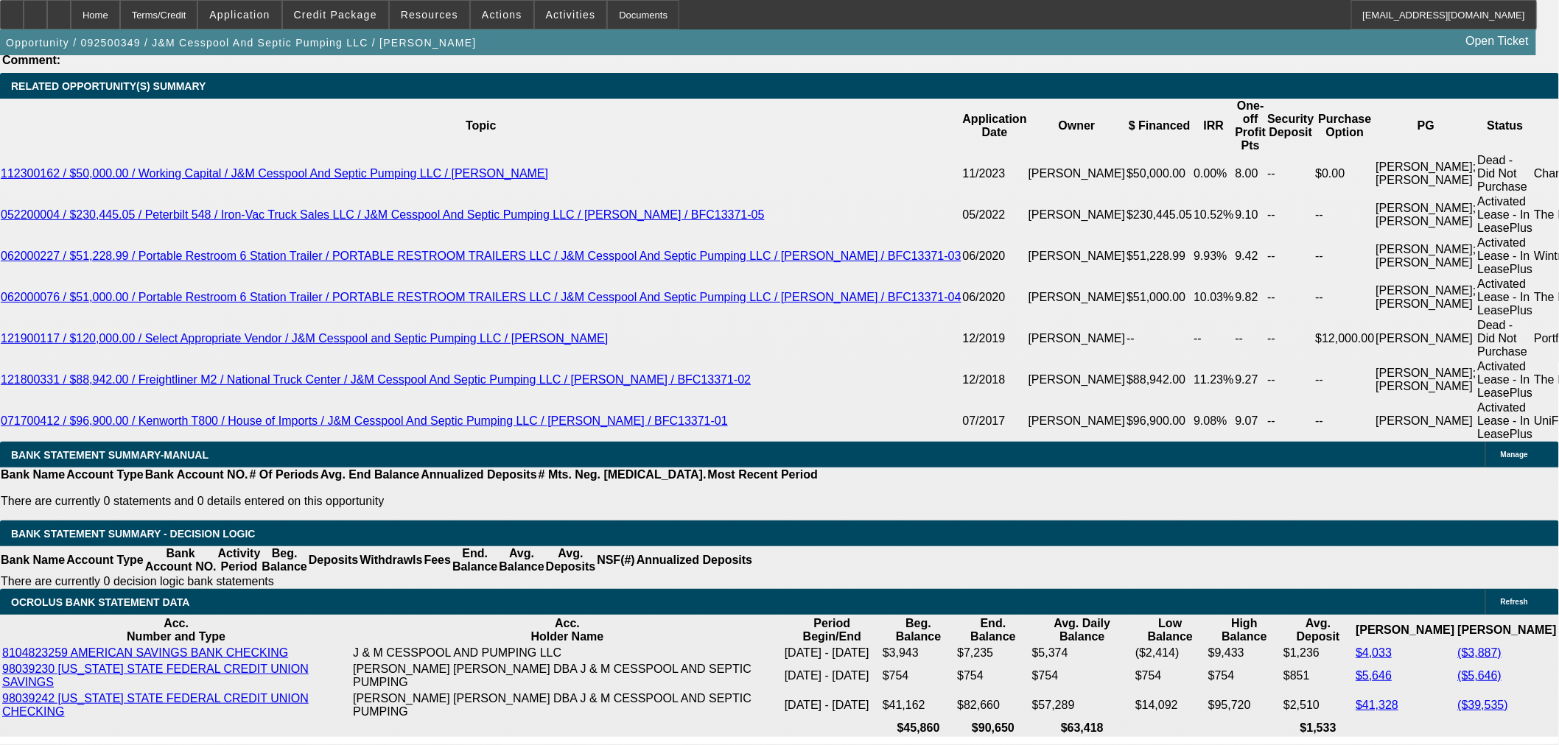
scroll to position [3121, 0]
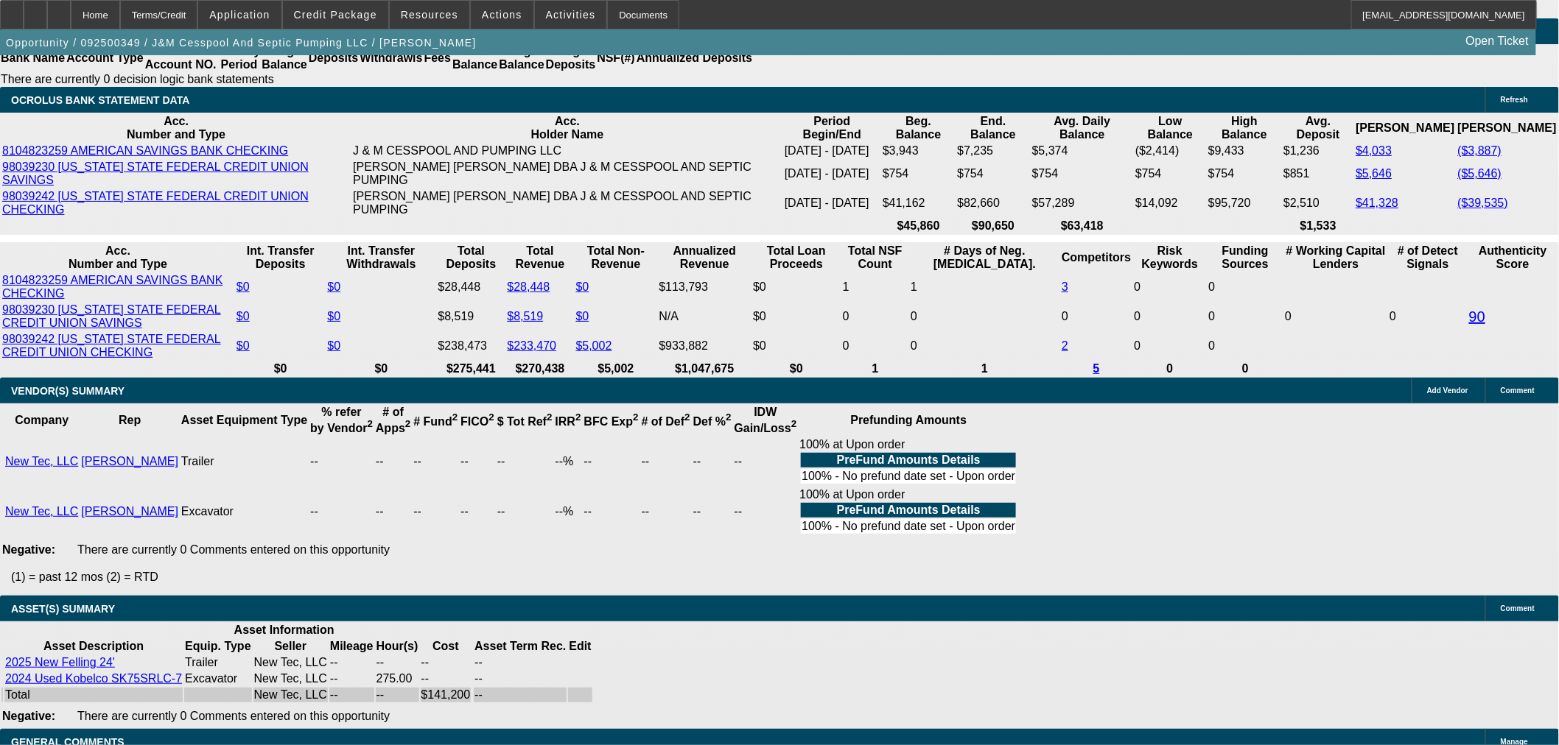
select select "4"
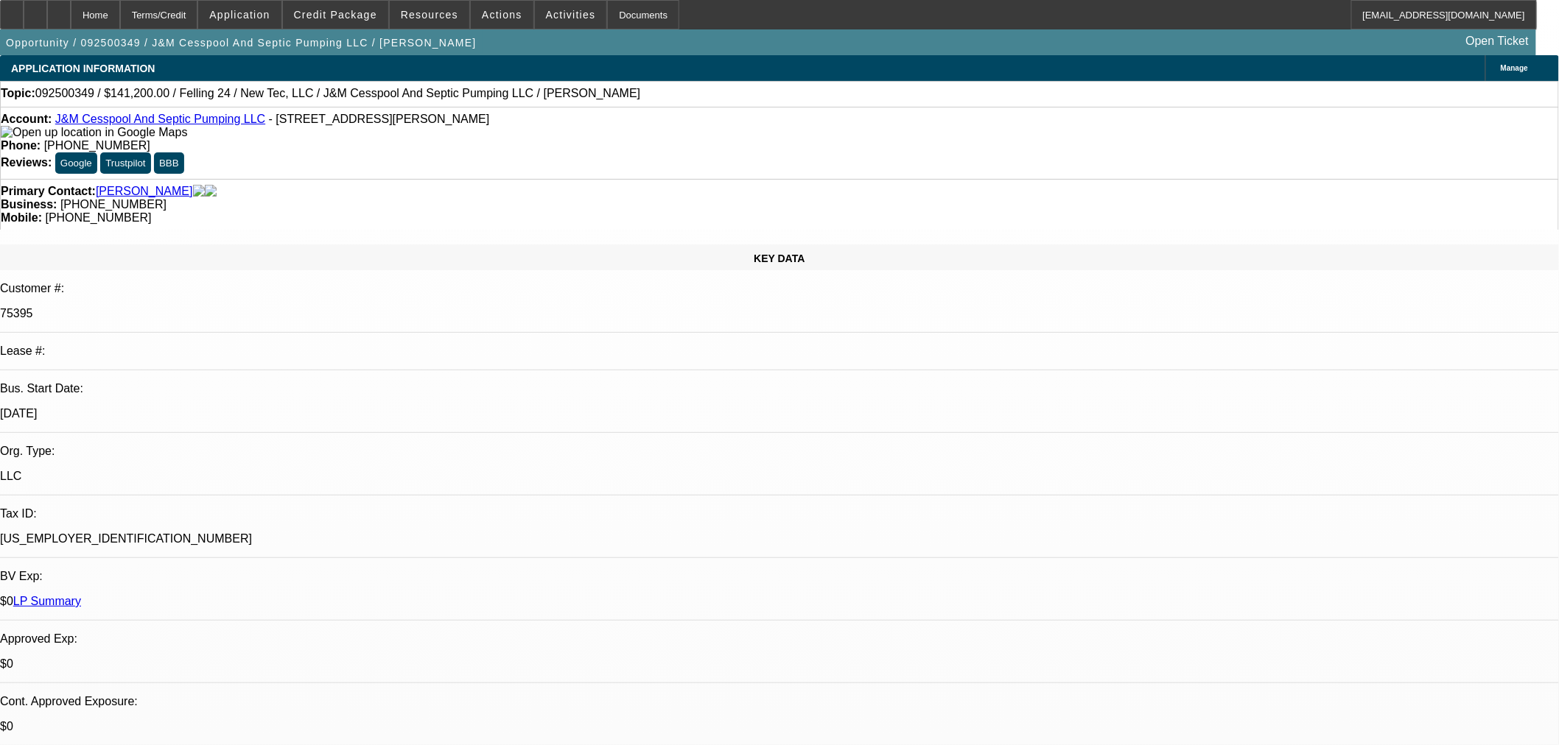
type textarea "d"
paste textarea "We must pass on this request as this one falls below our minimum credit underwr…"
type textarea "DECLINED BY FINPAC: "We must pass on this request as this one falls below our m…"
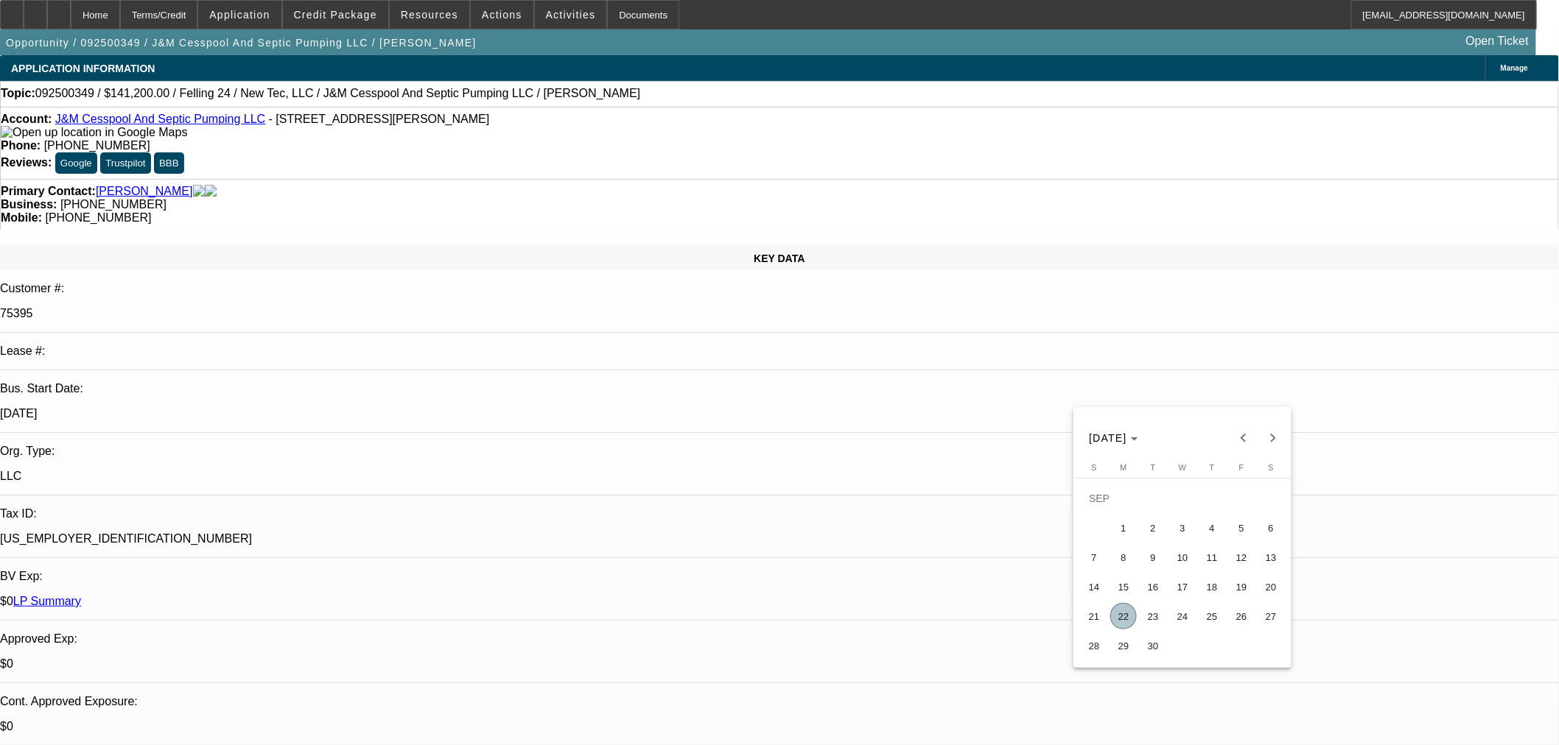
click at [1117, 623] on span "22" at bounding box center [1123, 616] width 27 height 27
type input "9/22/2025"
type input "04:31"
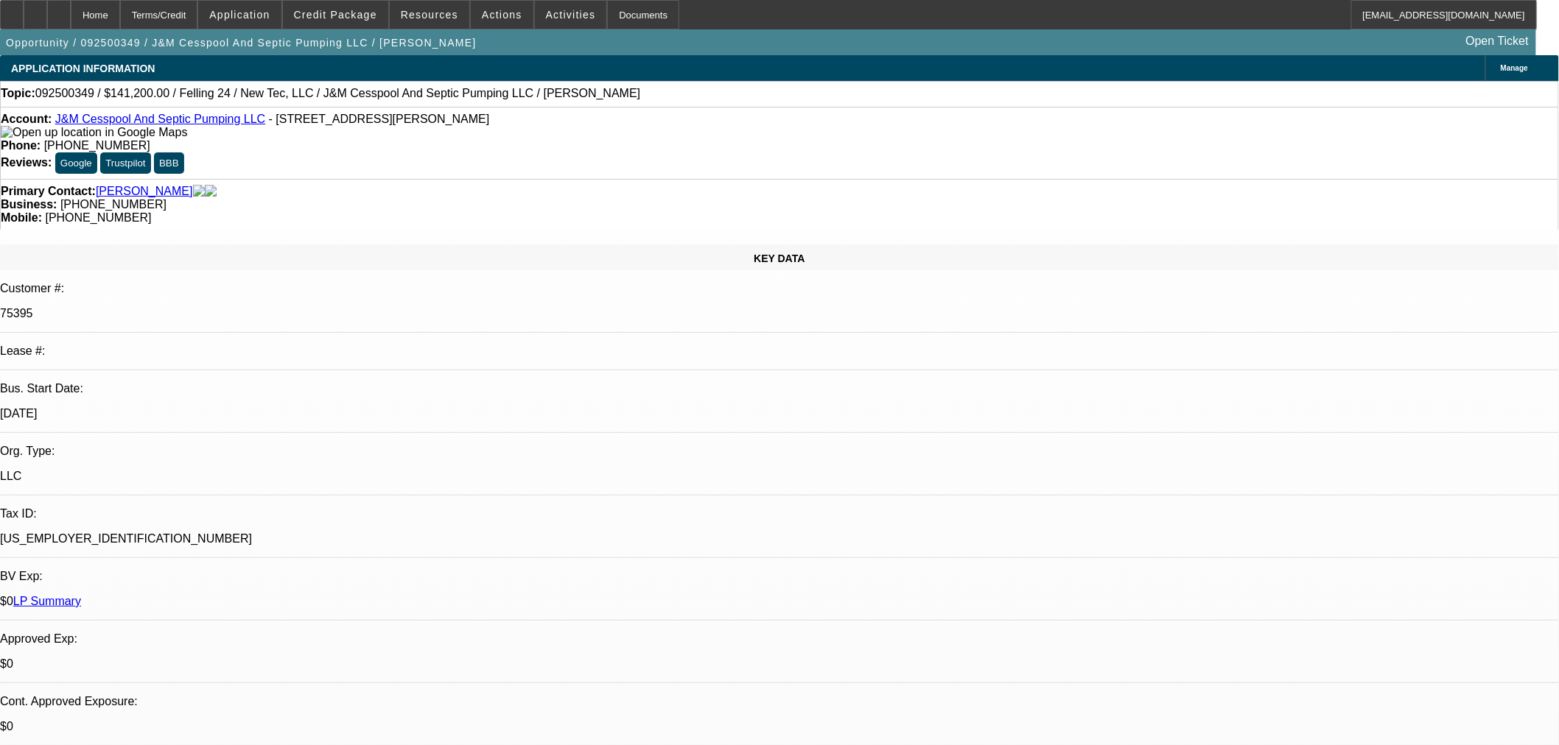
type input "04:48"
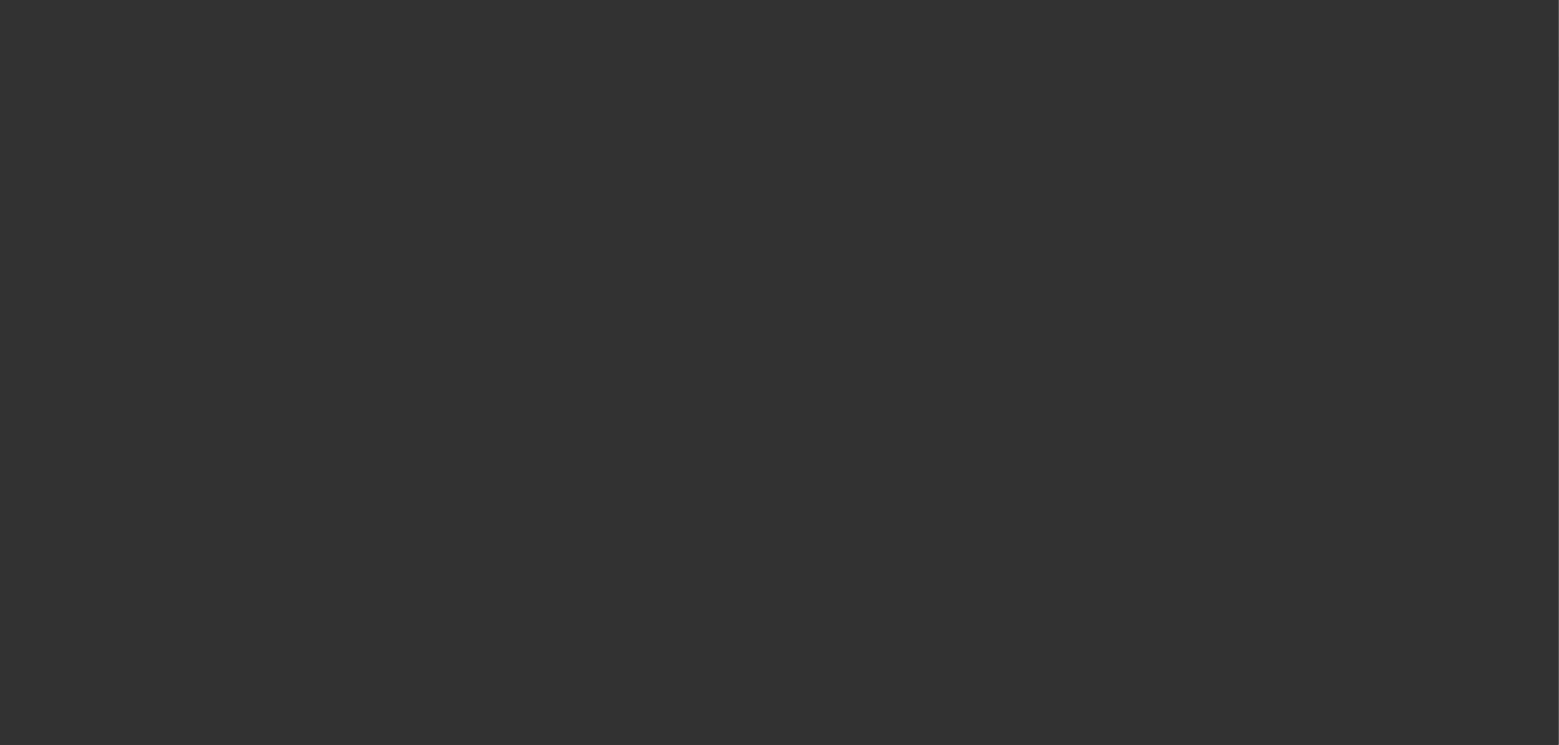
select select "0"
select select "3"
select select "0"
select select "6"
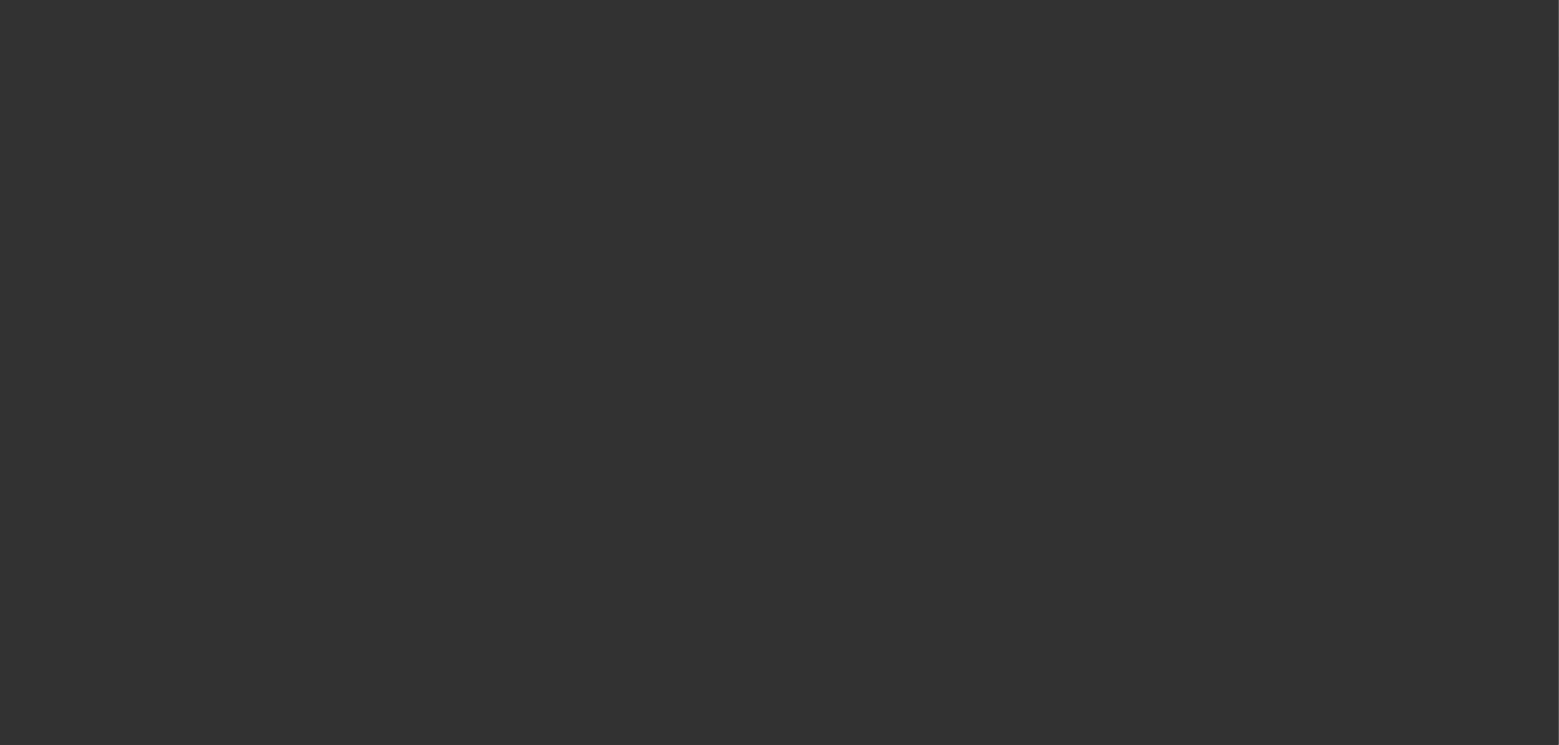
select select "0.1"
select select "0"
select select "2"
select select "0"
select select "6"
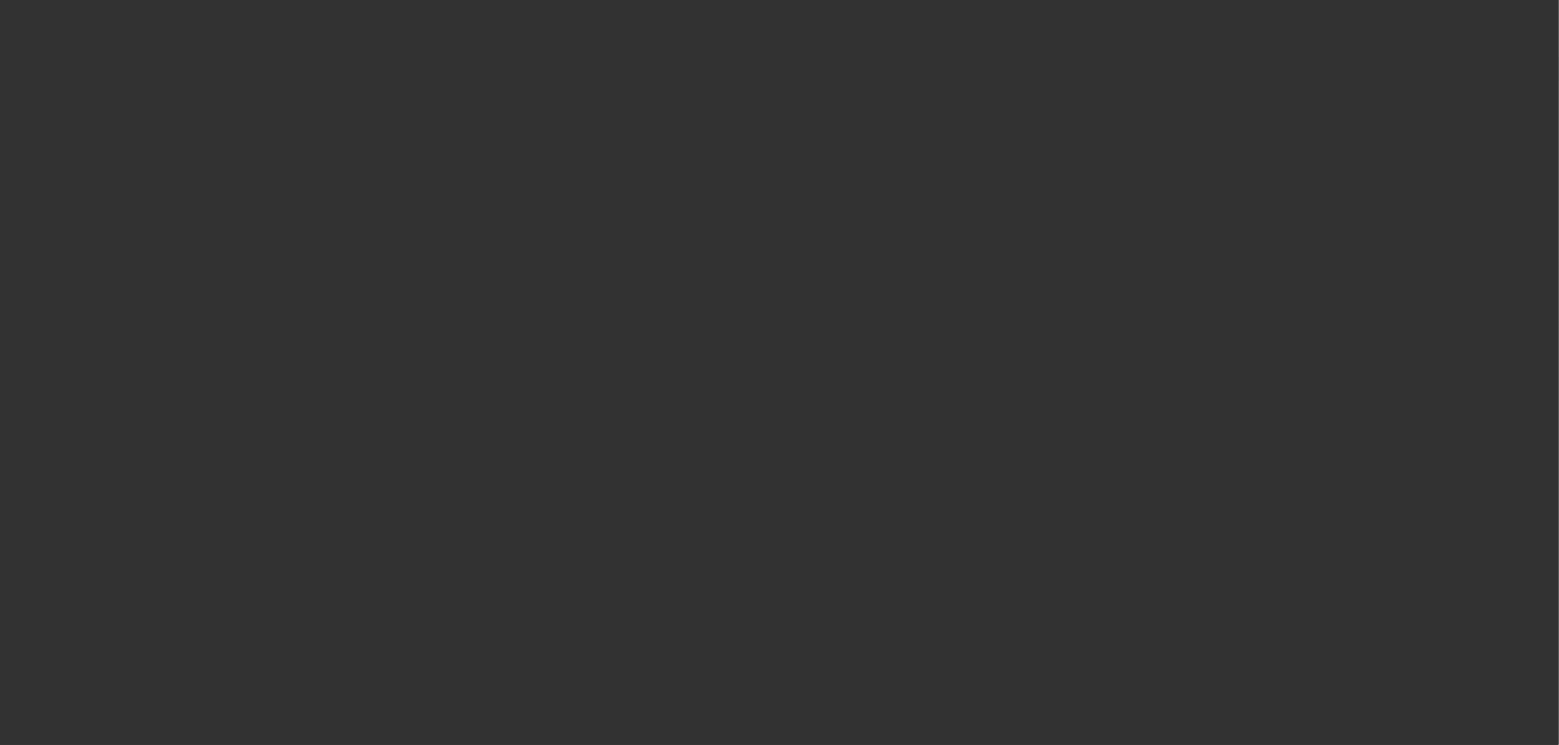
select select "0.1"
select select "0"
select select "2"
select select "0"
select select "6"
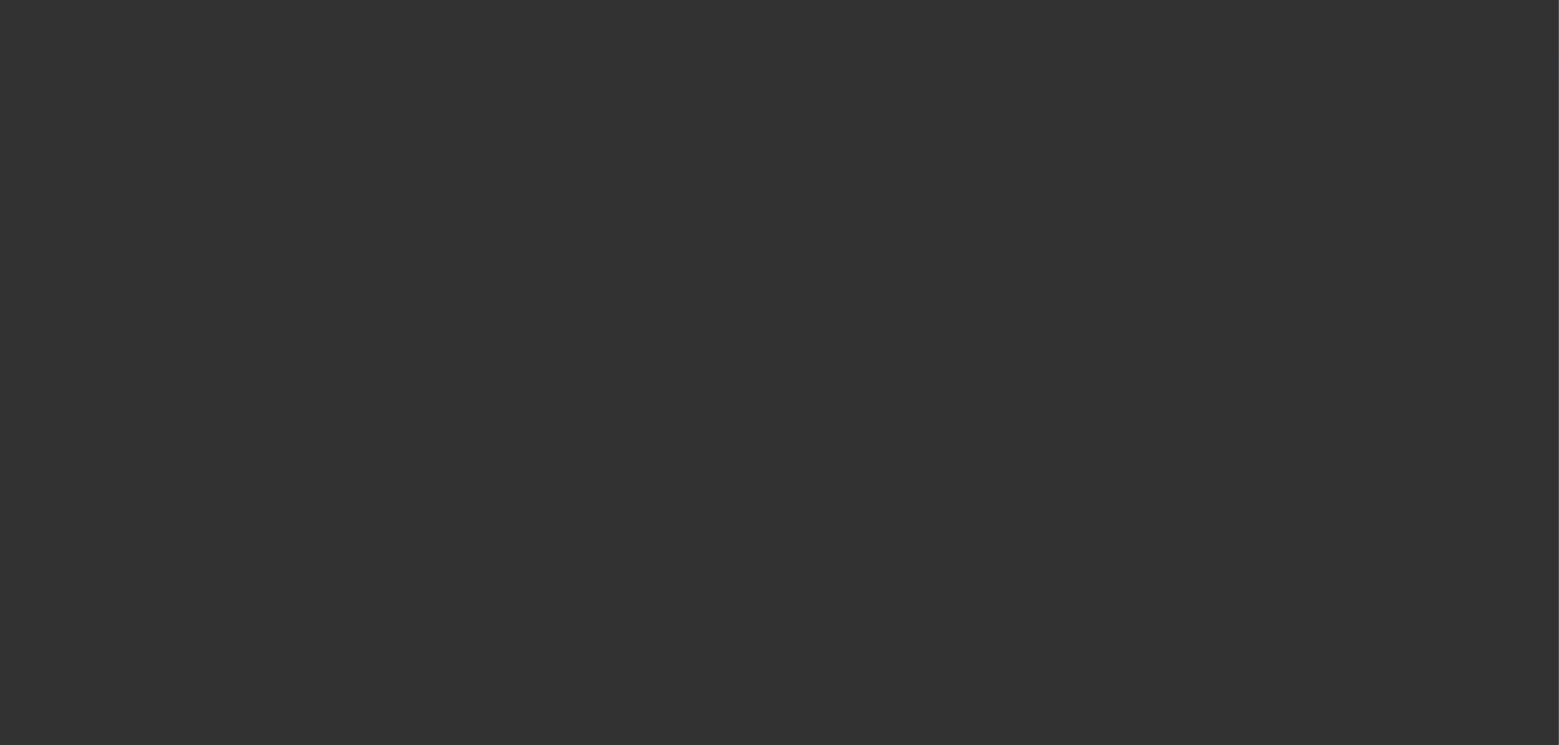
select select "0"
select select "2"
select select "0"
select select "6"
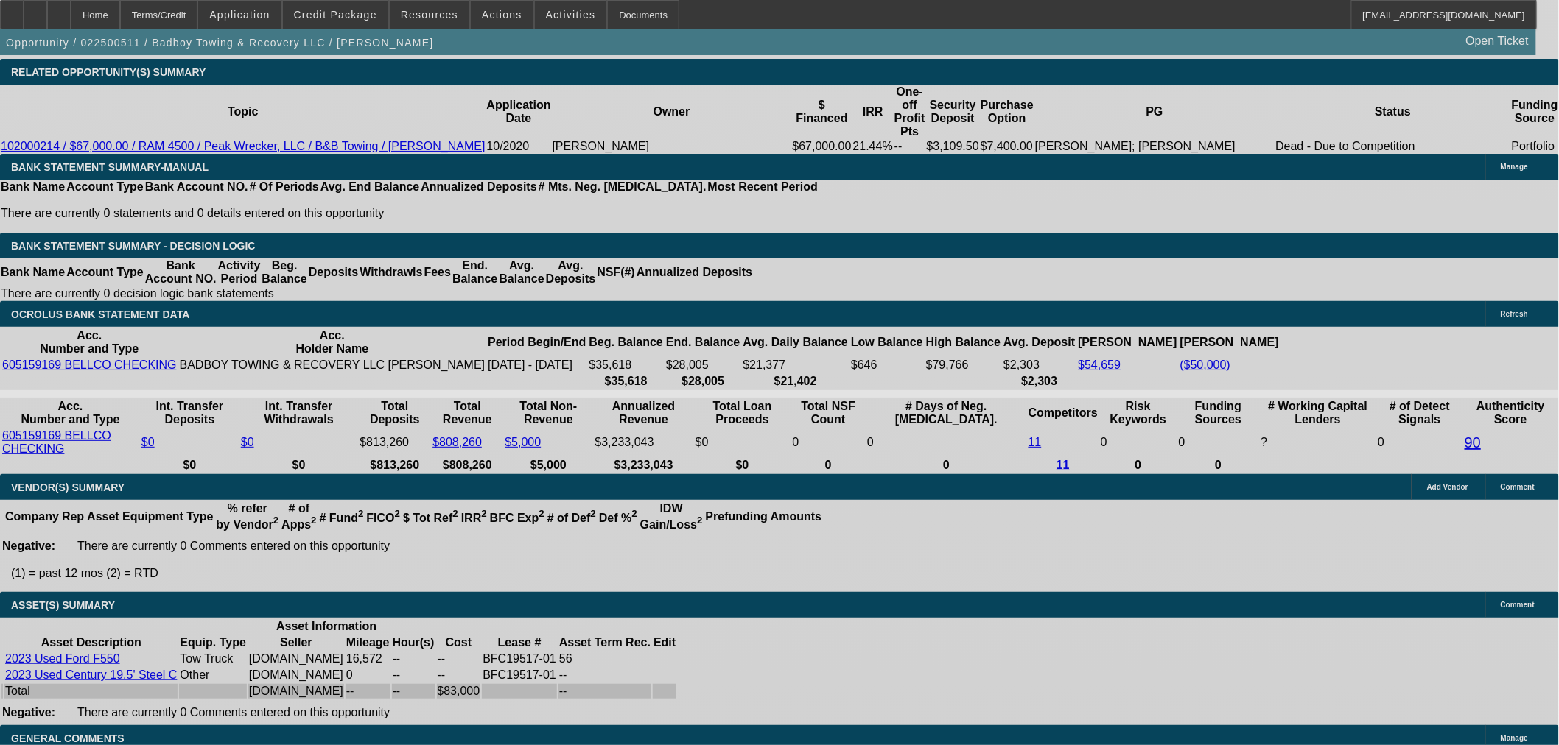
select select "0"
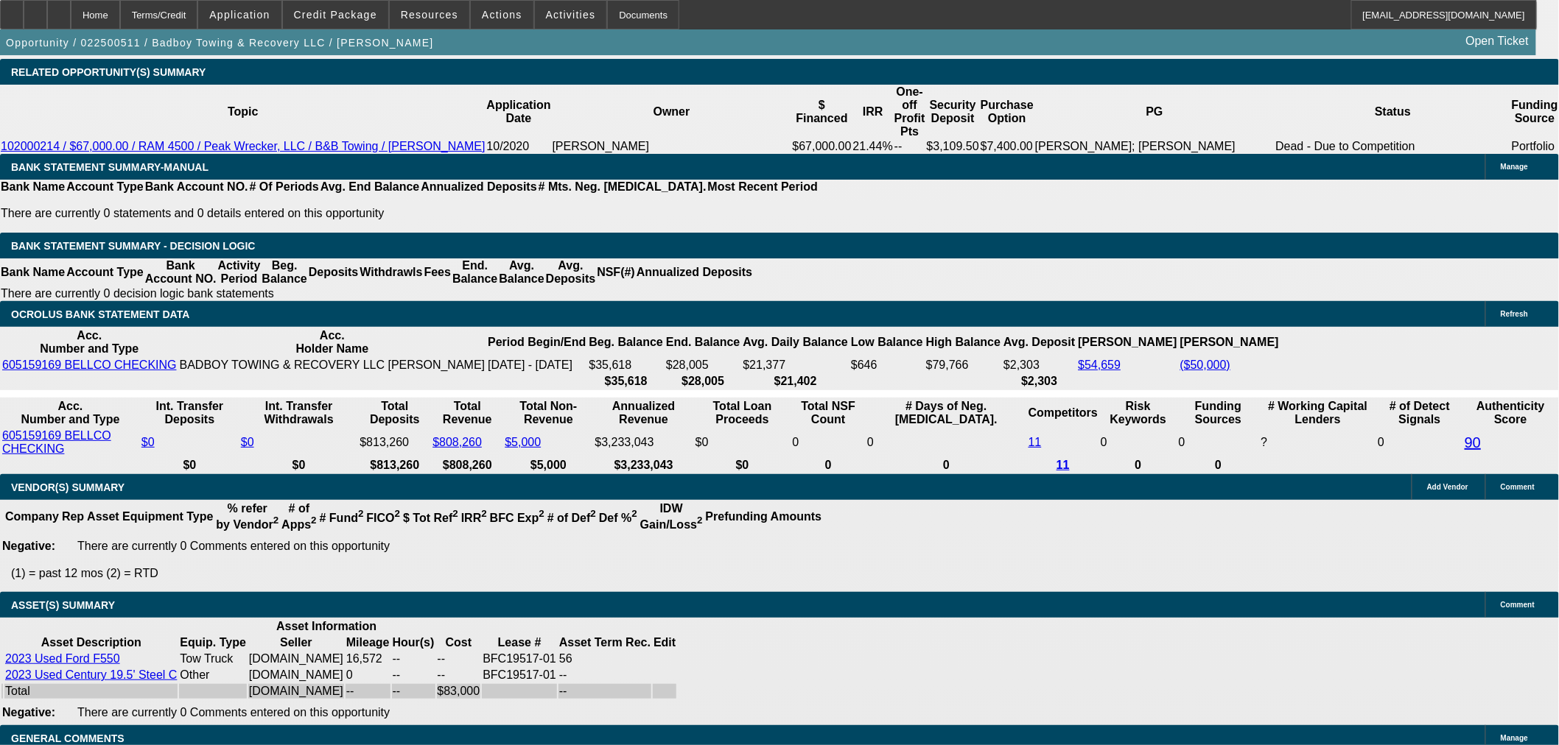
select select "2"
select select "0"
select select "6"
select select "0"
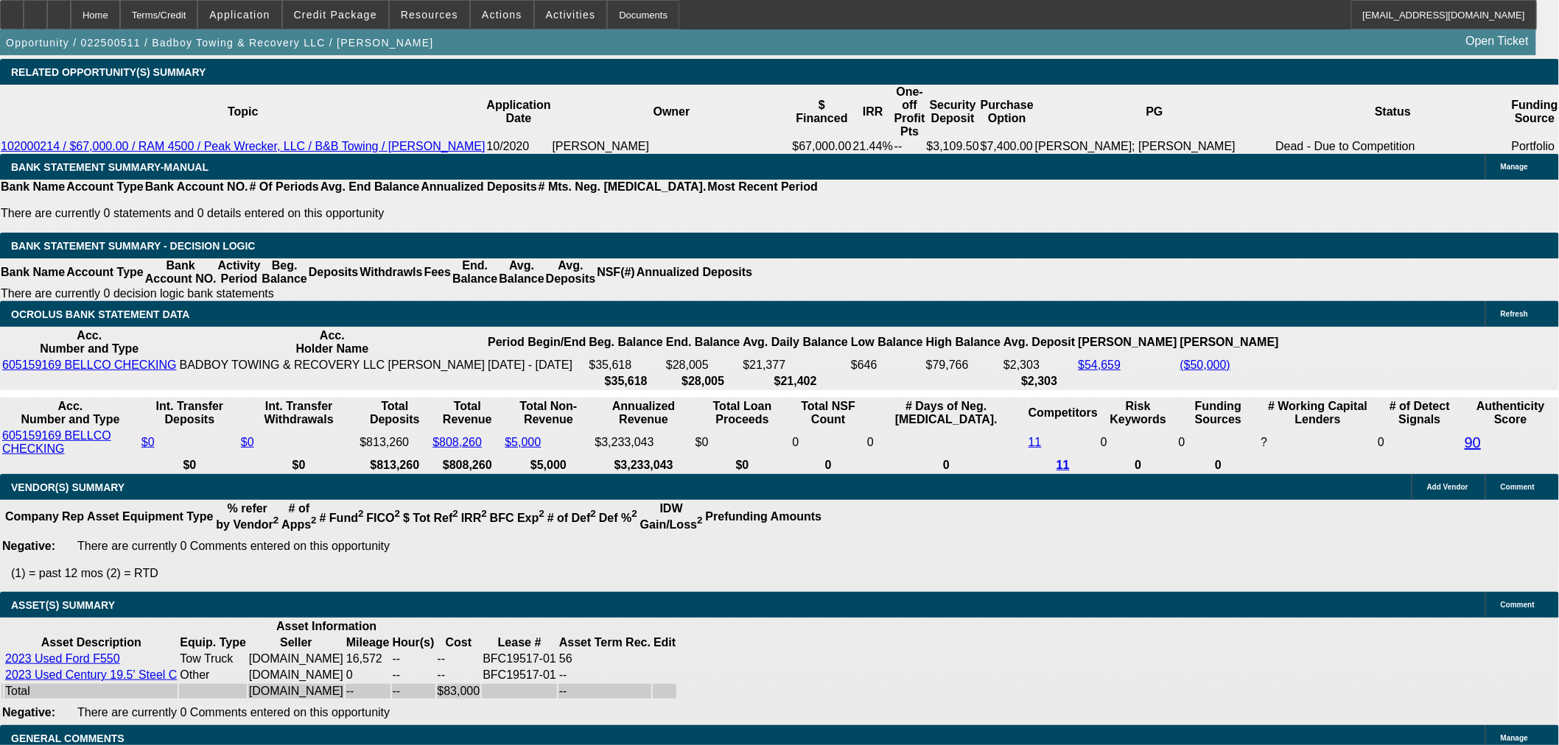
select select "2"
select select "0"
select select "6"
select select "0"
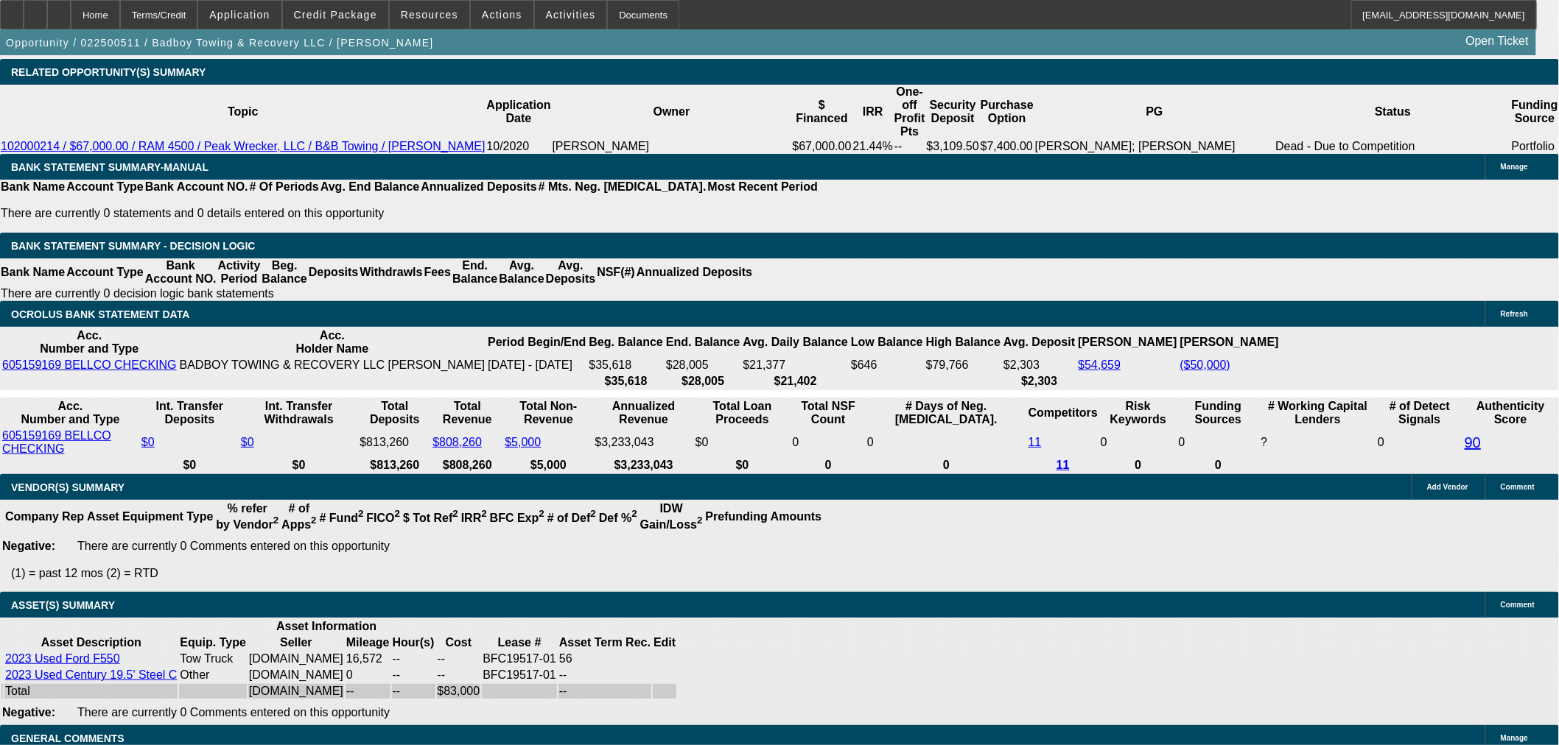
select select "2"
select select "0"
select select "6"
select select "0"
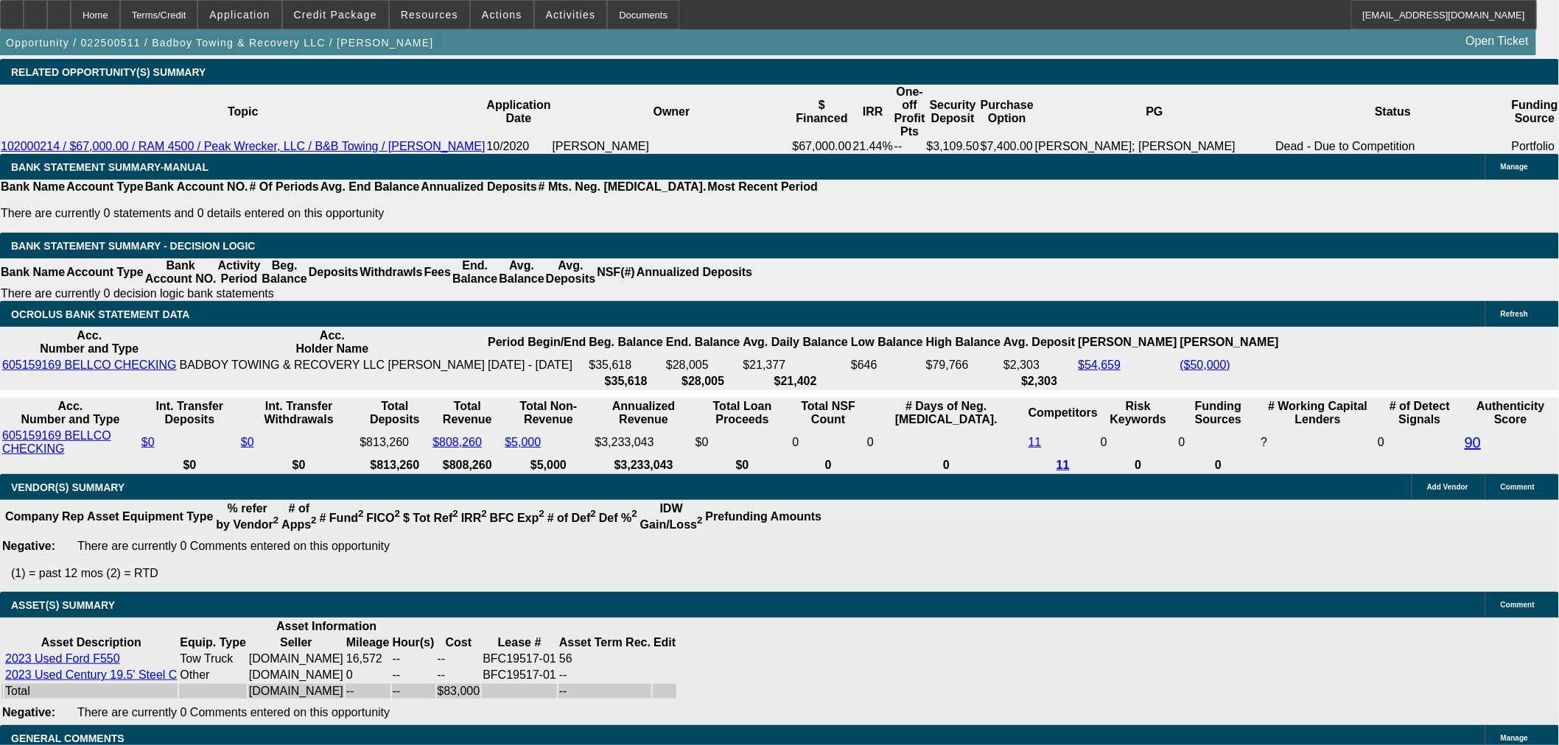
select select "2"
select select "0"
select select "6"
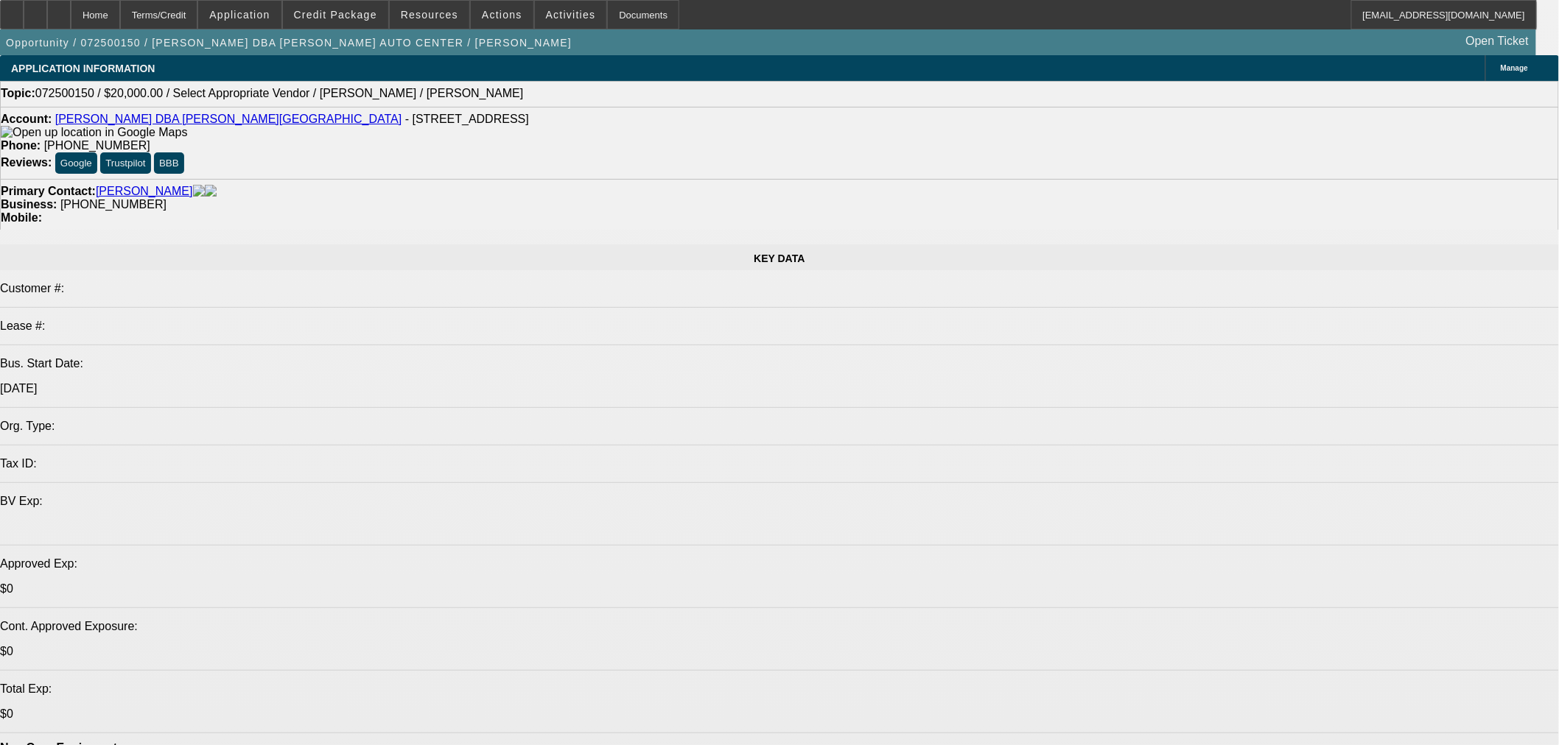
select select "0"
select select "2"
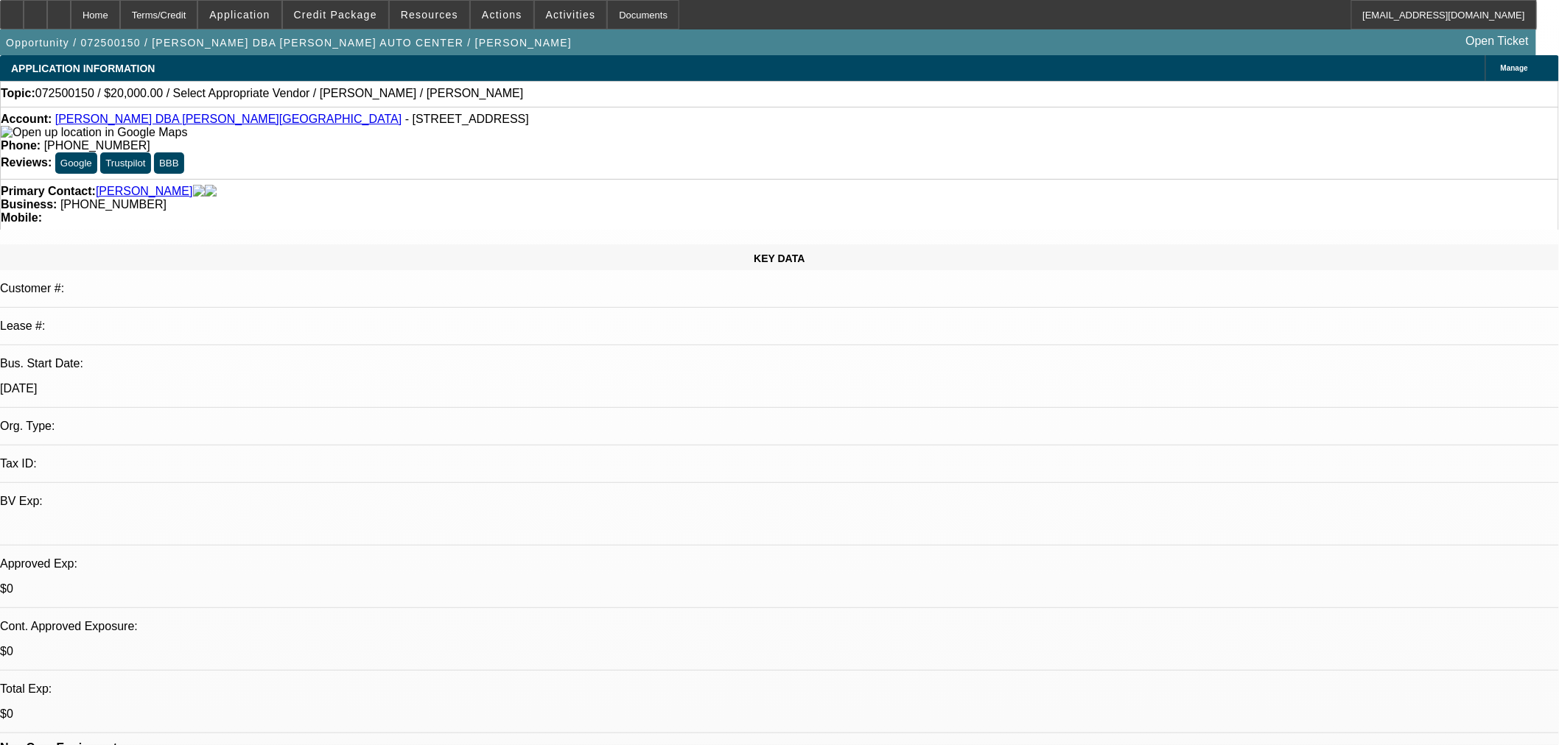
select select "0.1"
select select "2"
select select "4"
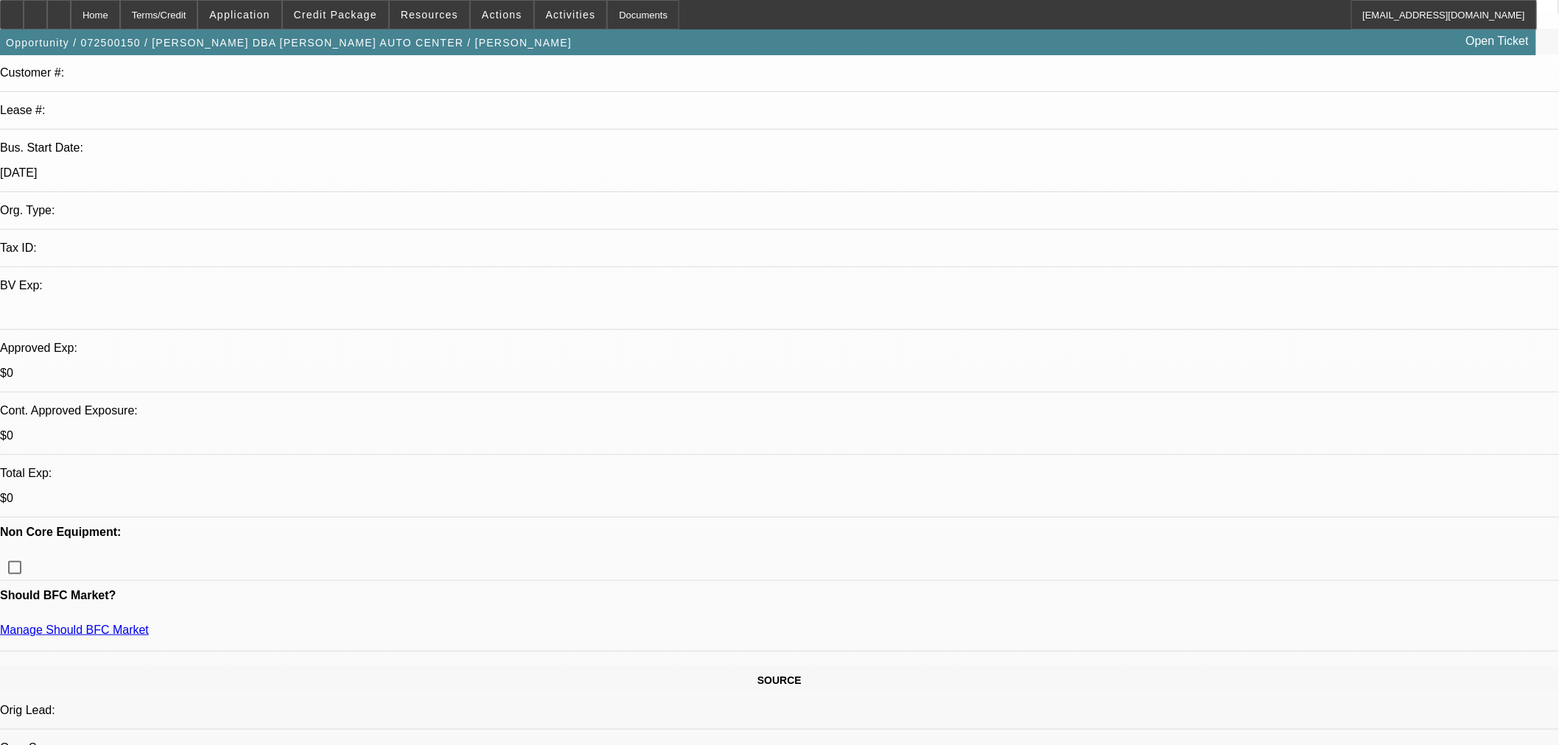
scroll to position [245, 0]
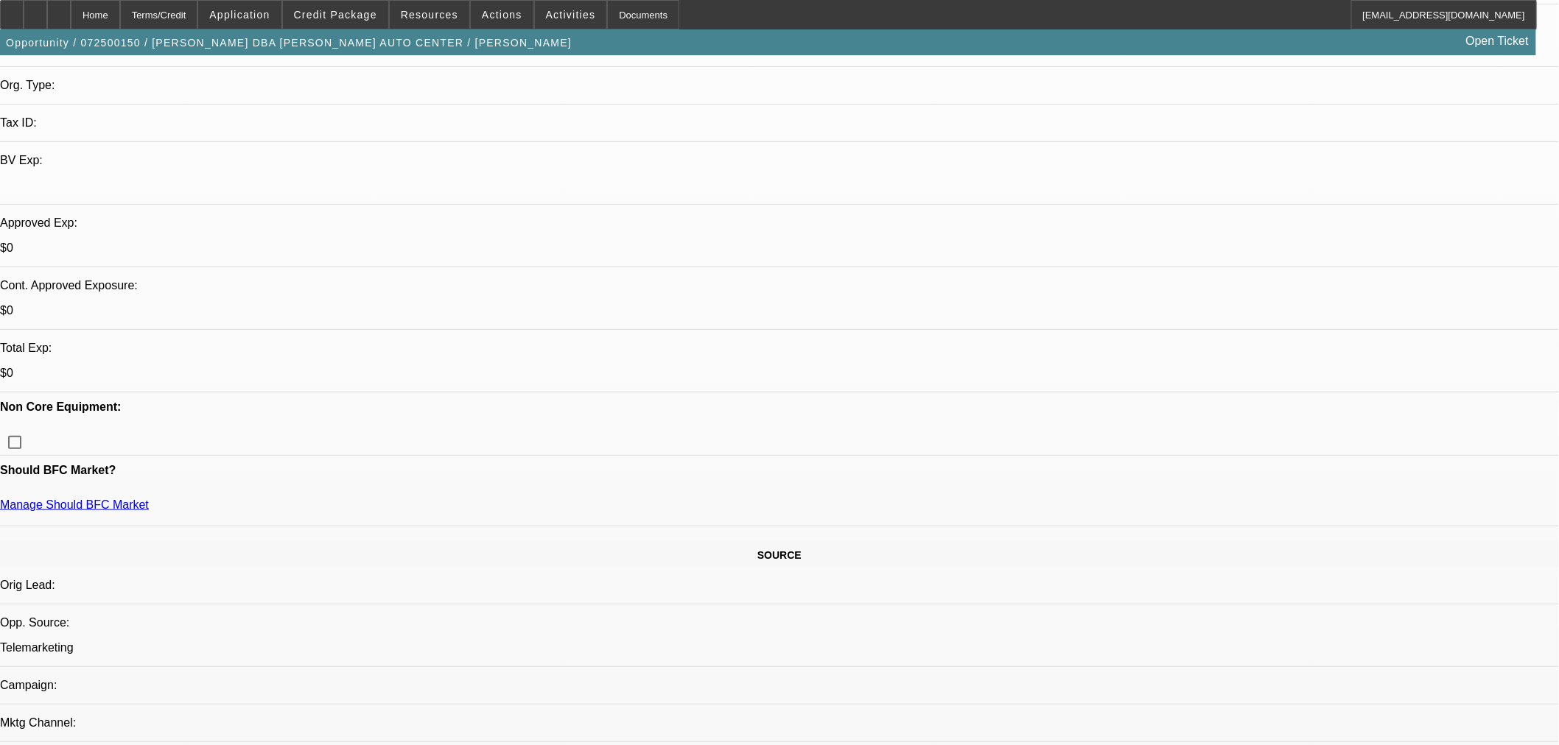
scroll to position [491, 0]
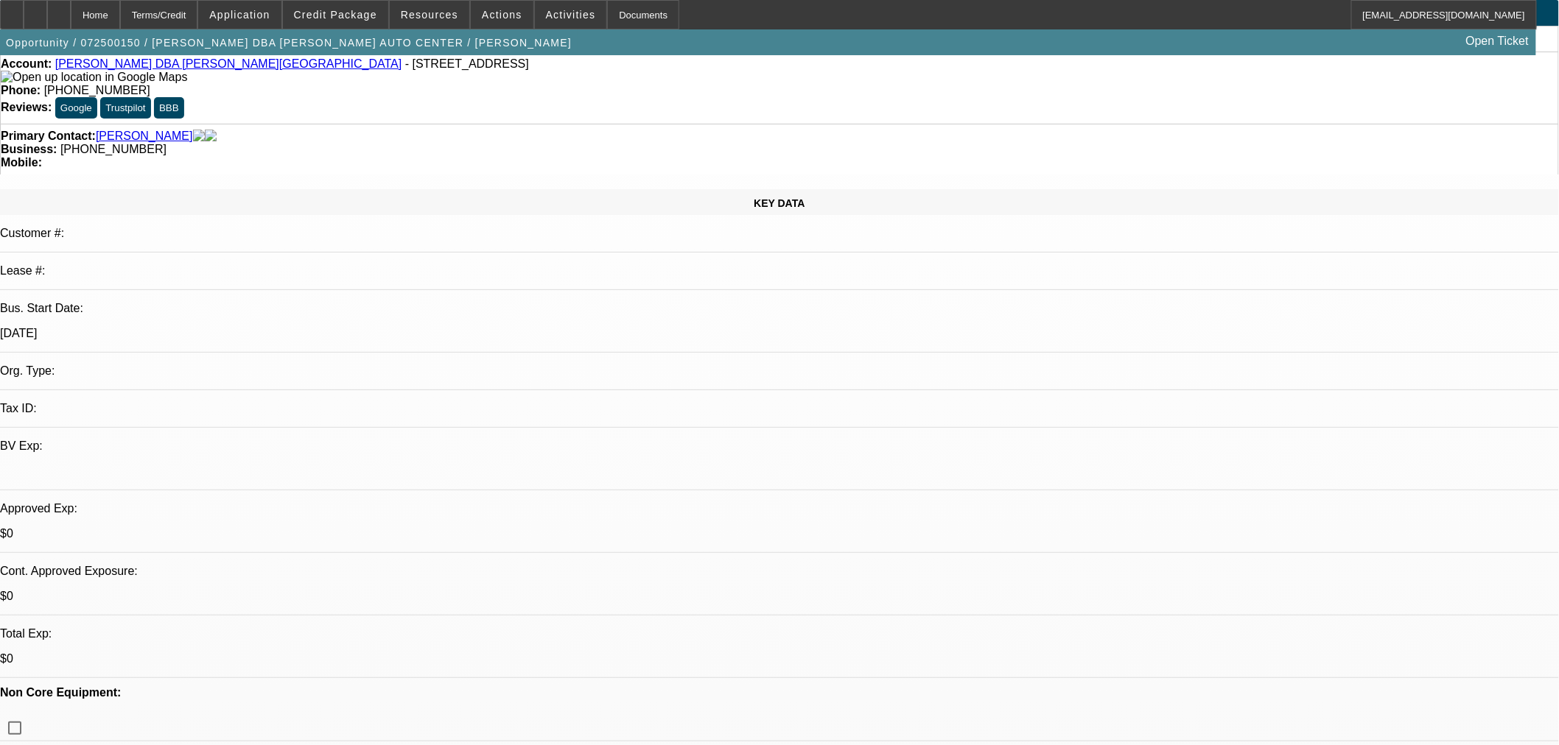
scroll to position [82, 0]
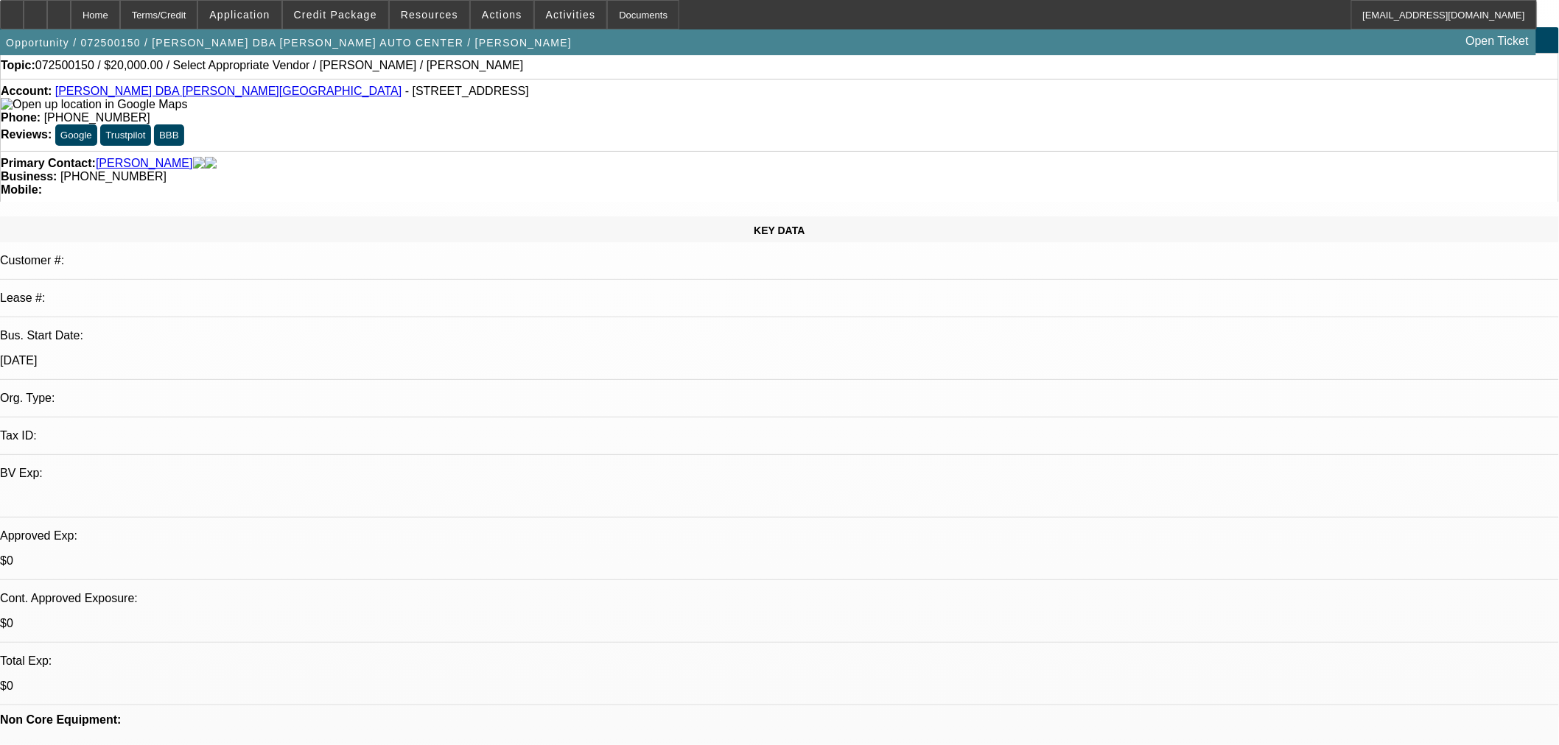
scroll to position [0, 0]
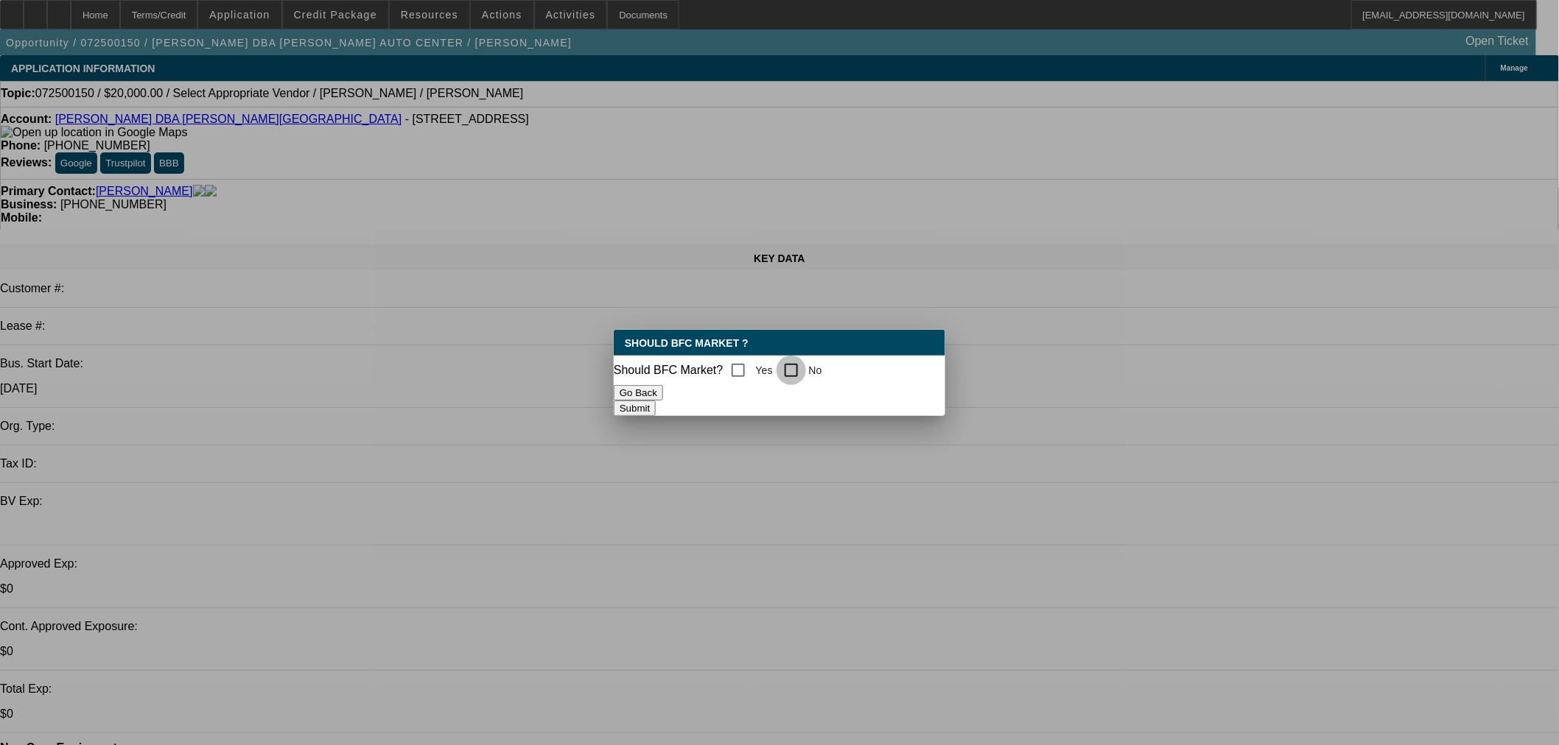
click at [806, 370] on input "No" at bounding box center [790, 370] width 29 height 29
checkbox input "true"
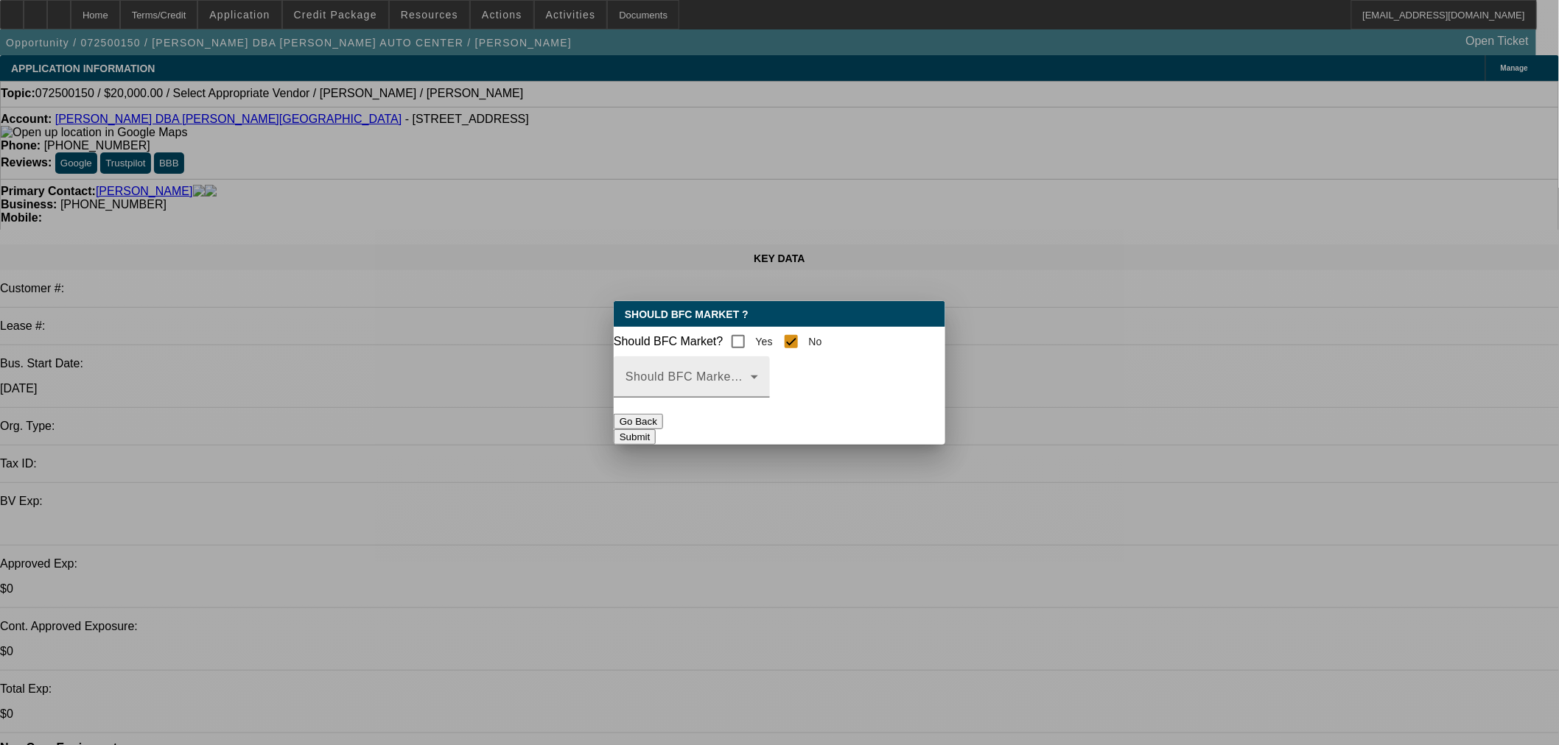
click at [751, 386] on span at bounding box center [687, 383] width 125 height 18
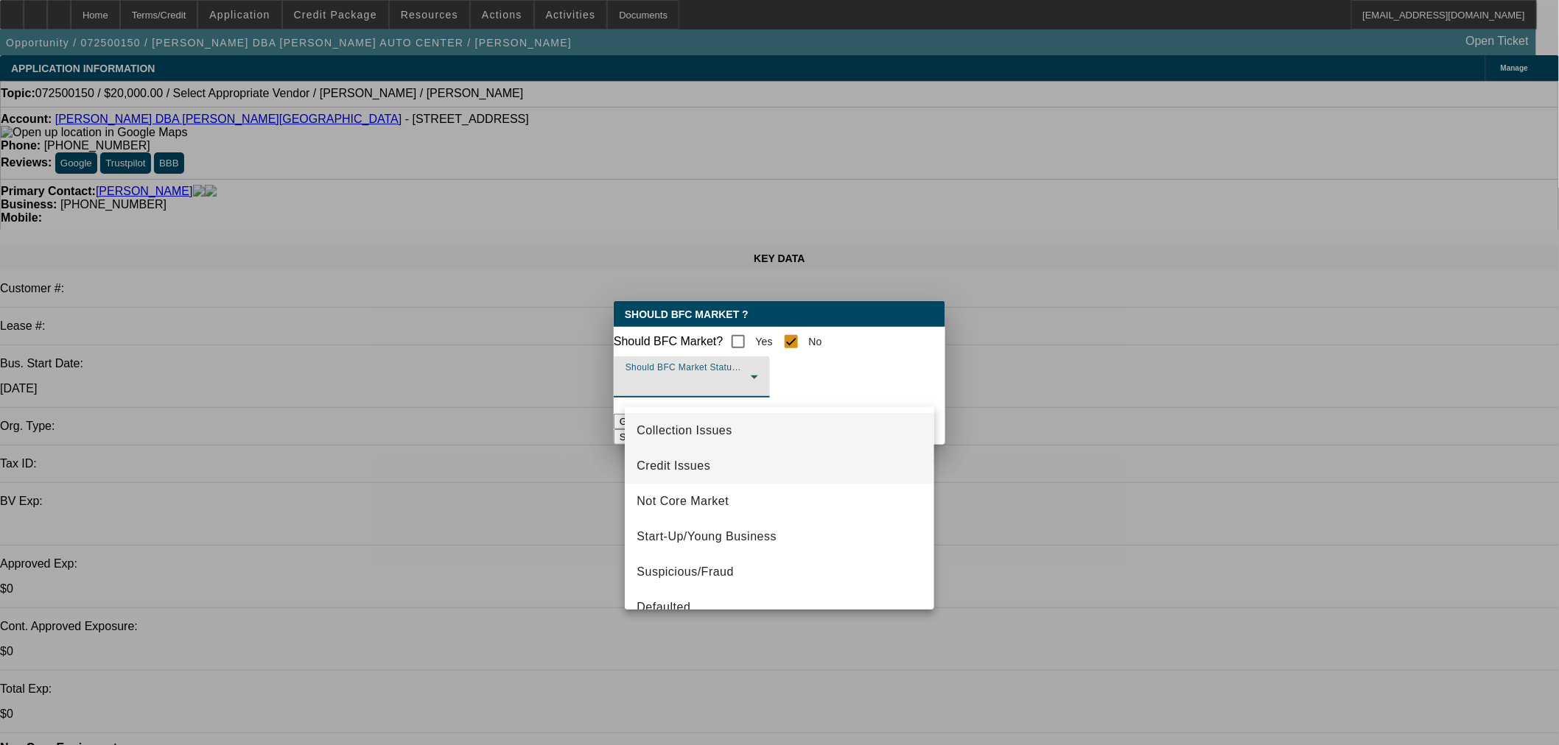
click at [710, 468] on mat-option "Credit Issues" at bounding box center [779, 466] width 309 height 35
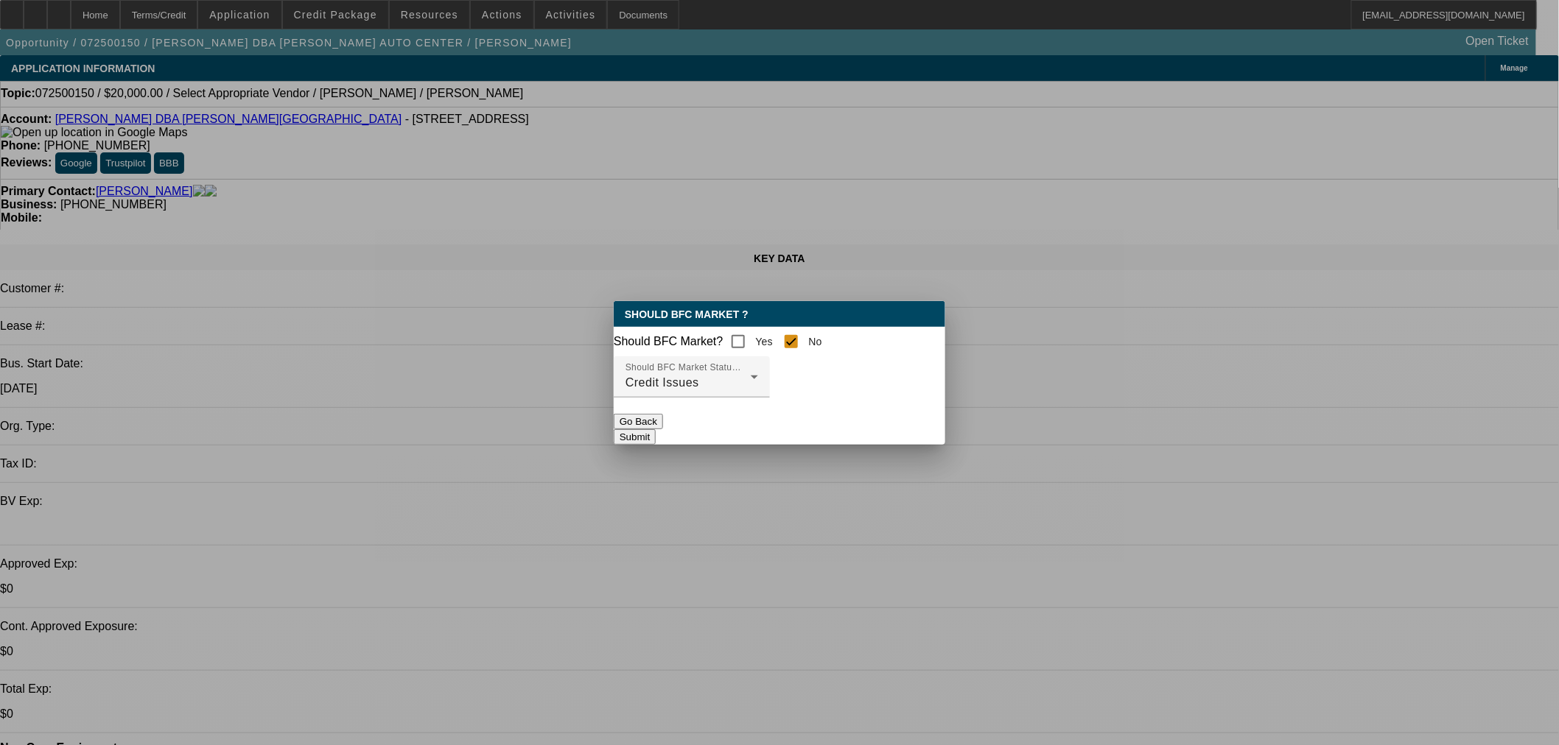
click at [840, 445] on div "Should BFC Market ? Should BFC Market? Yes No Should BFC Market Status Reason C…" at bounding box center [779, 373] width 331 height 144
click at [656, 440] on button "Submit" at bounding box center [635, 436] width 42 height 15
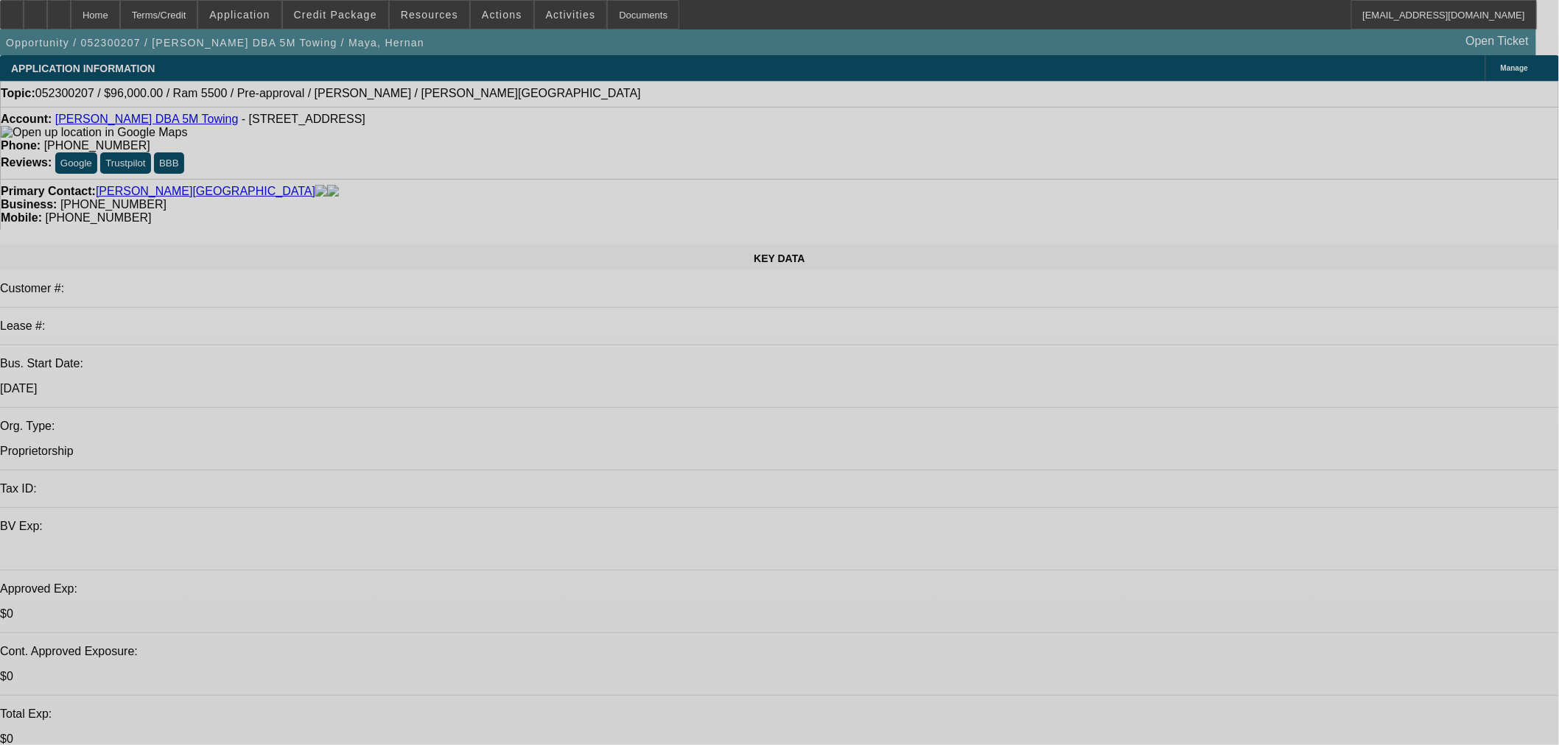
select select "0.2"
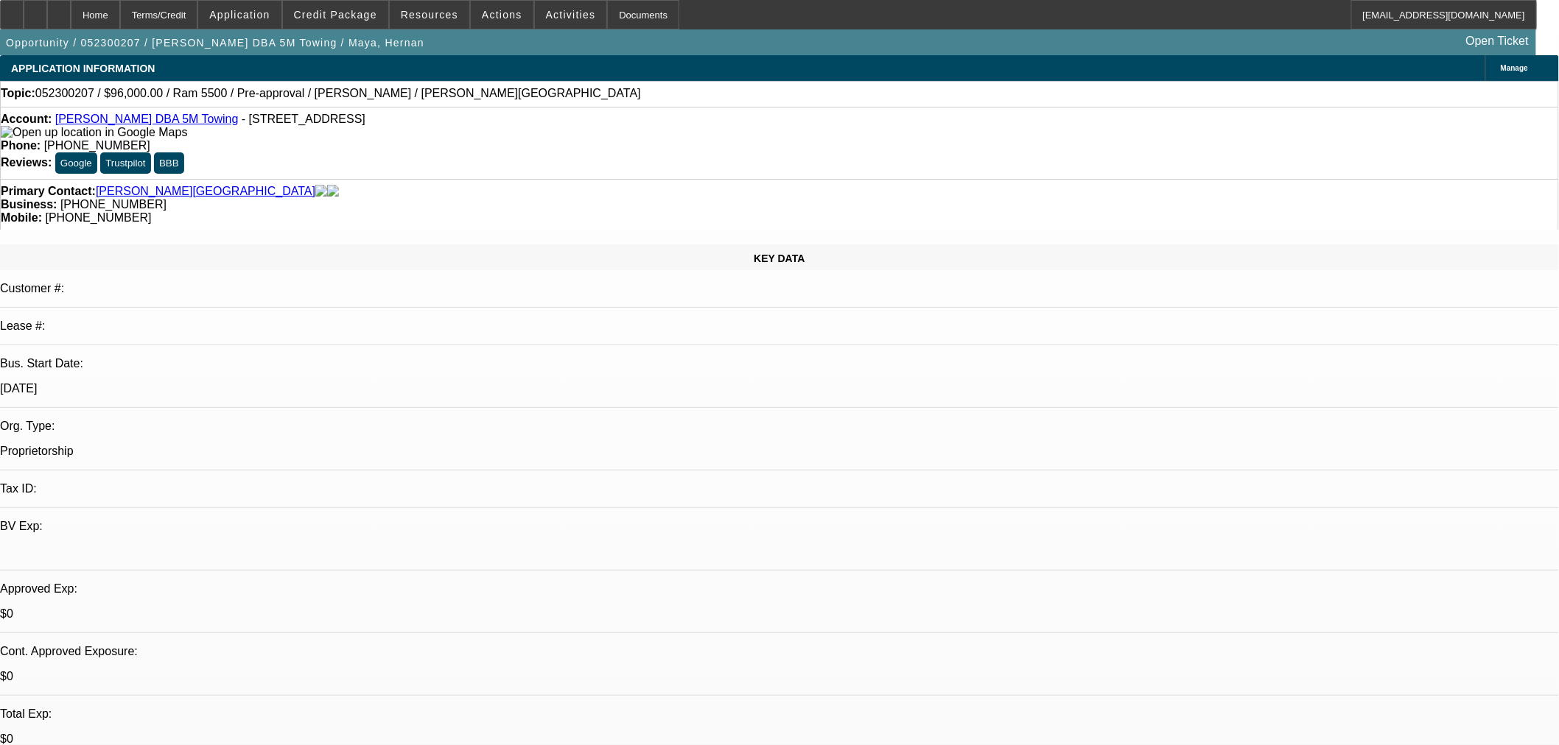
select select "2"
select select "0"
select select "6"
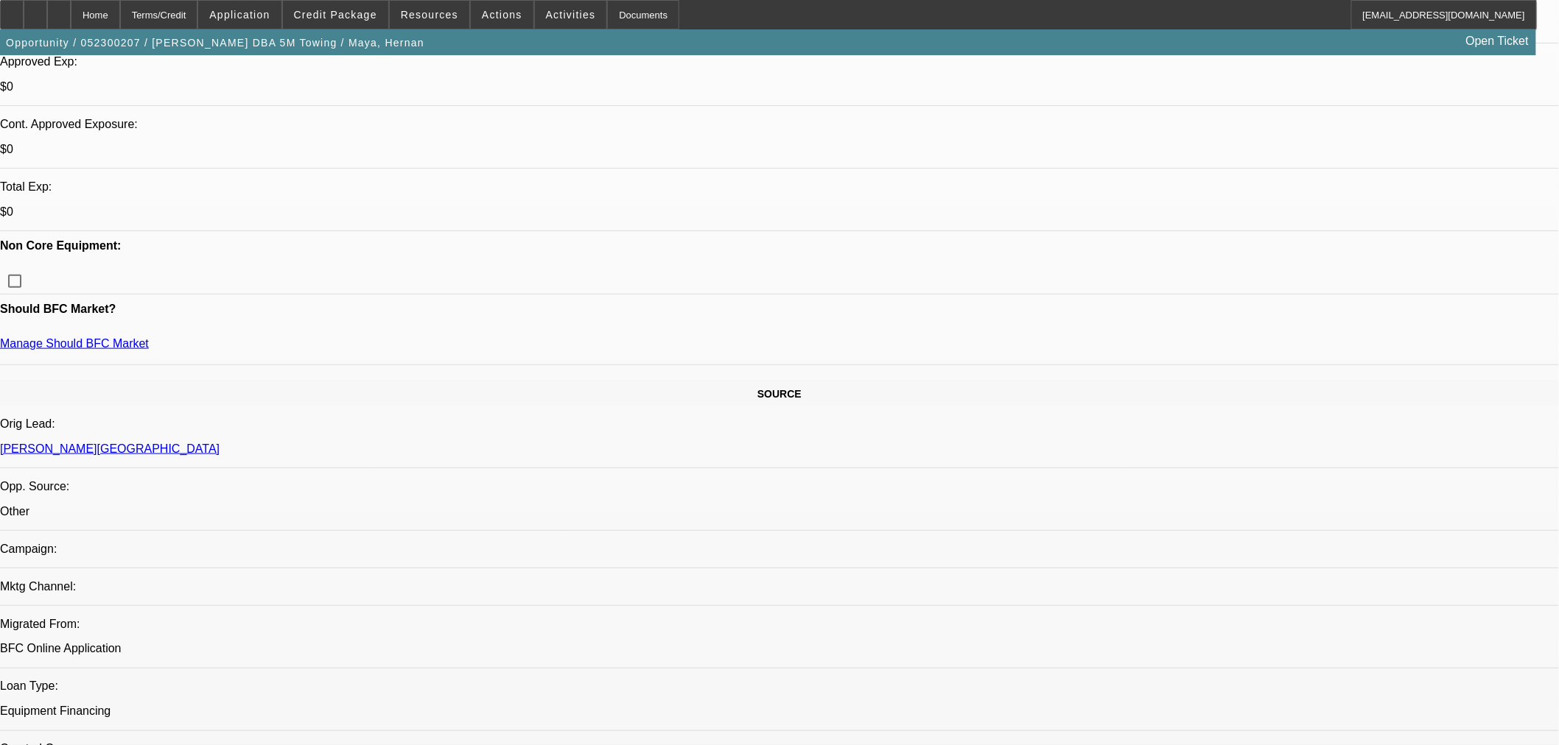
scroll to position [327, 0]
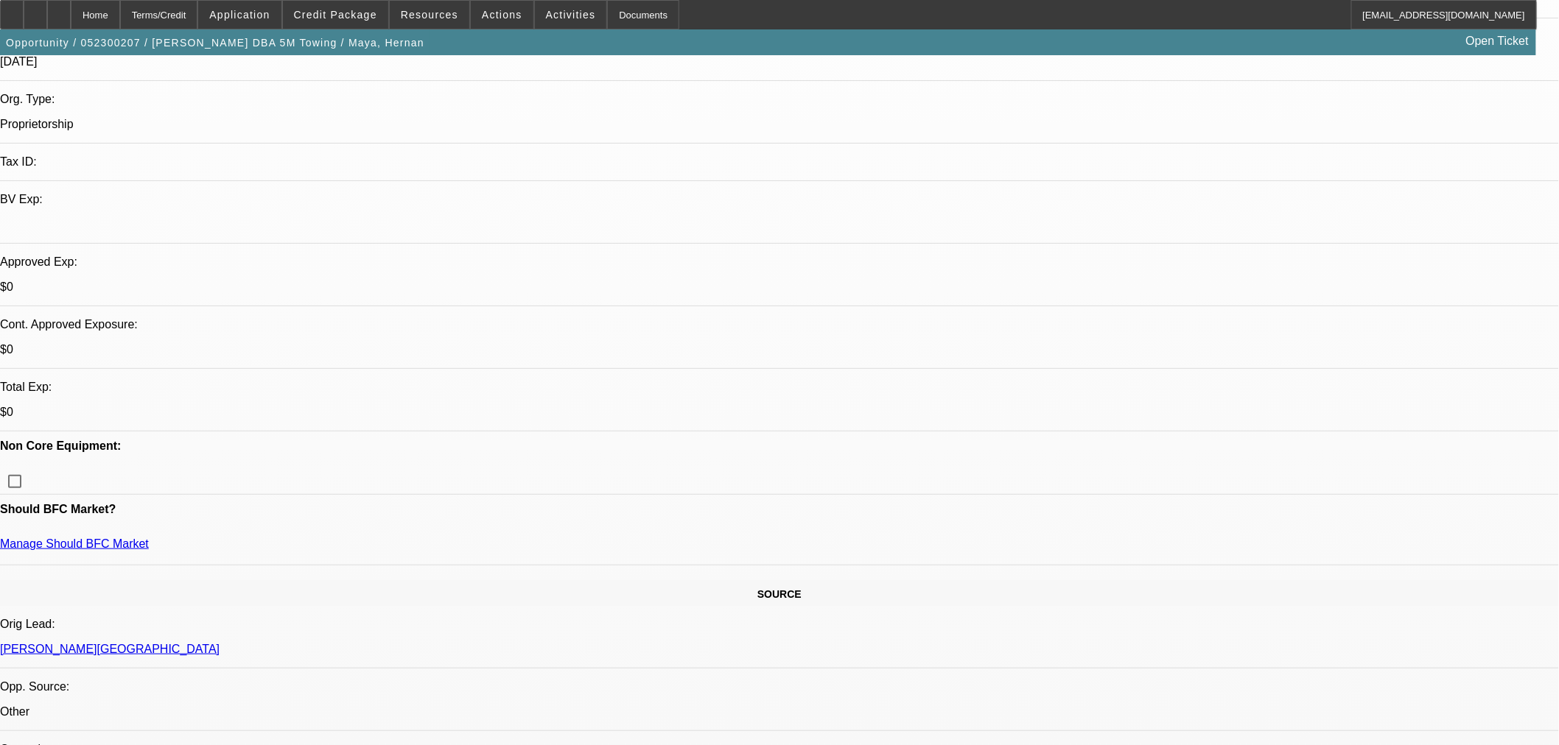
click at [359, 17] on span "Credit Package" at bounding box center [335, 15] width 83 height 12
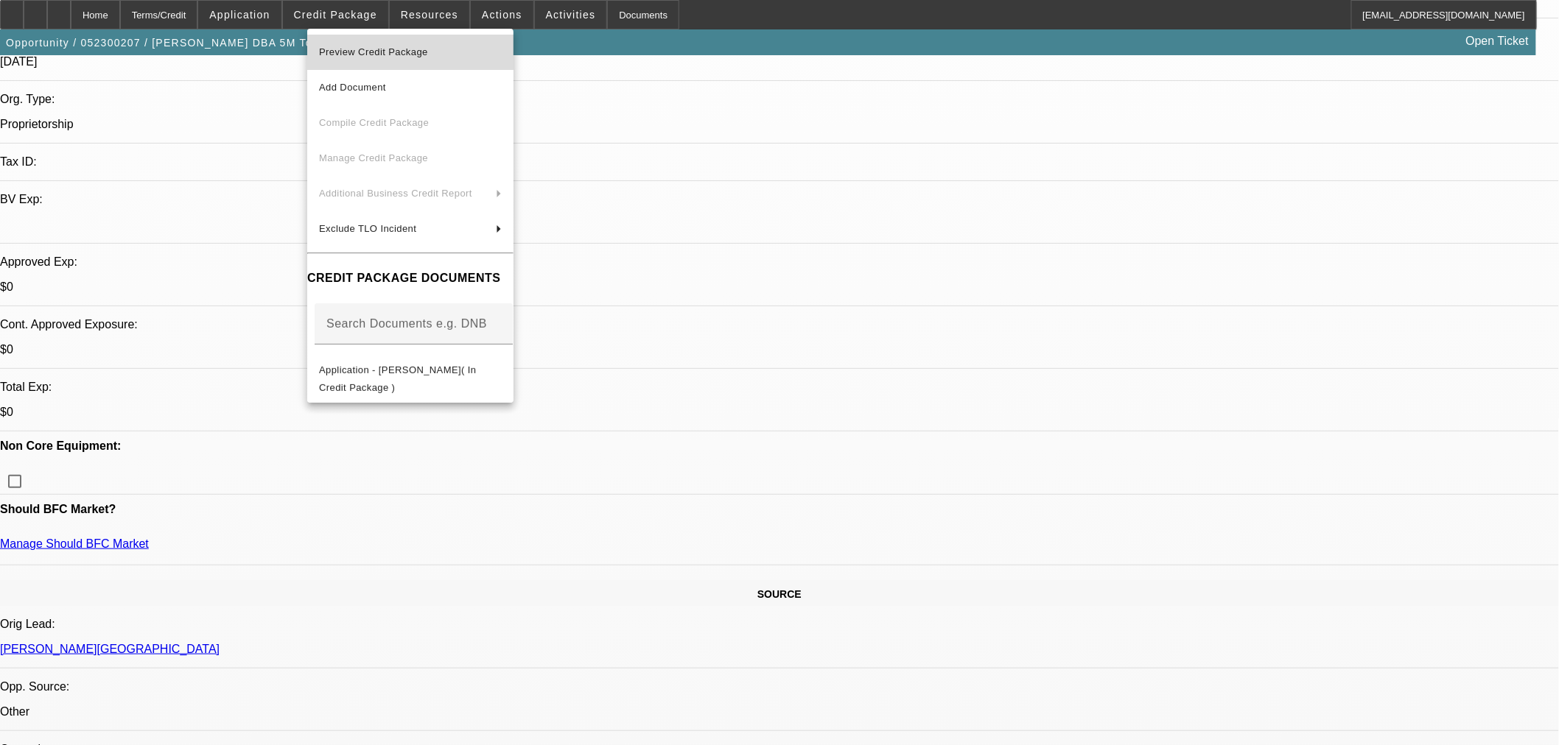
click at [446, 59] on span "Preview Credit Package" at bounding box center [410, 52] width 183 height 18
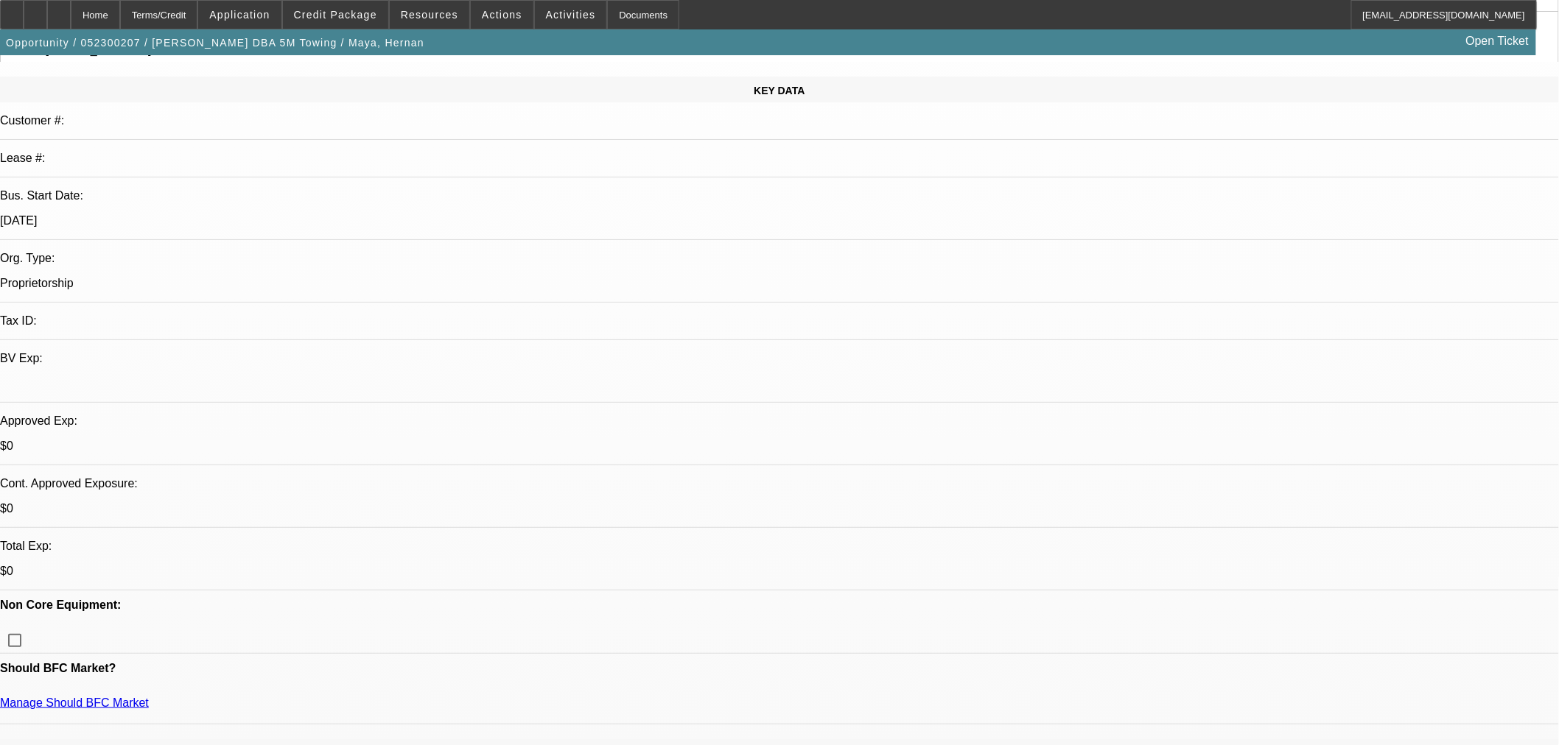
scroll to position [0, 0]
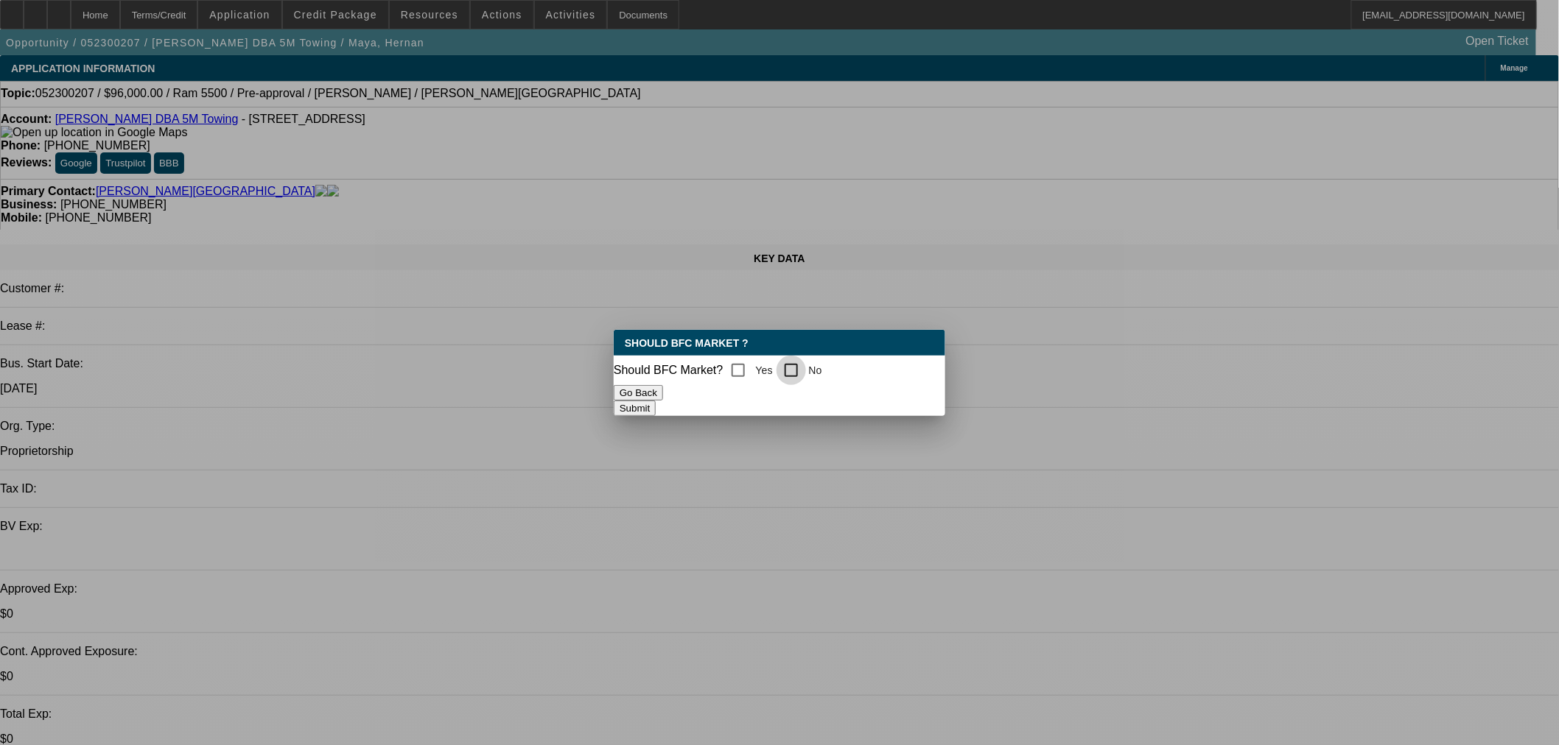
click at [806, 370] on input "No" at bounding box center [790, 370] width 29 height 29
checkbox input "true"
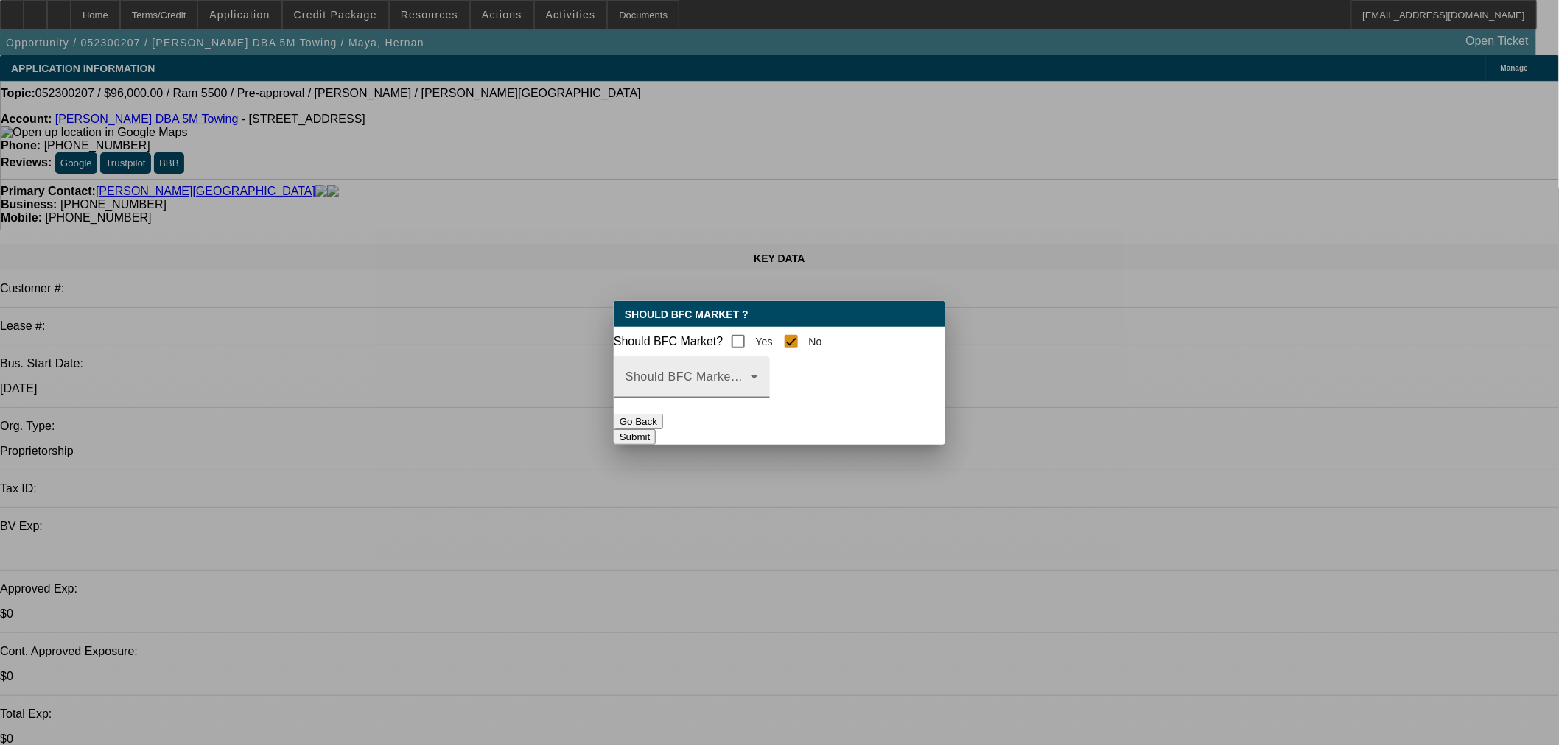
click at [689, 387] on span at bounding box center [687, 383] width 125 height 18
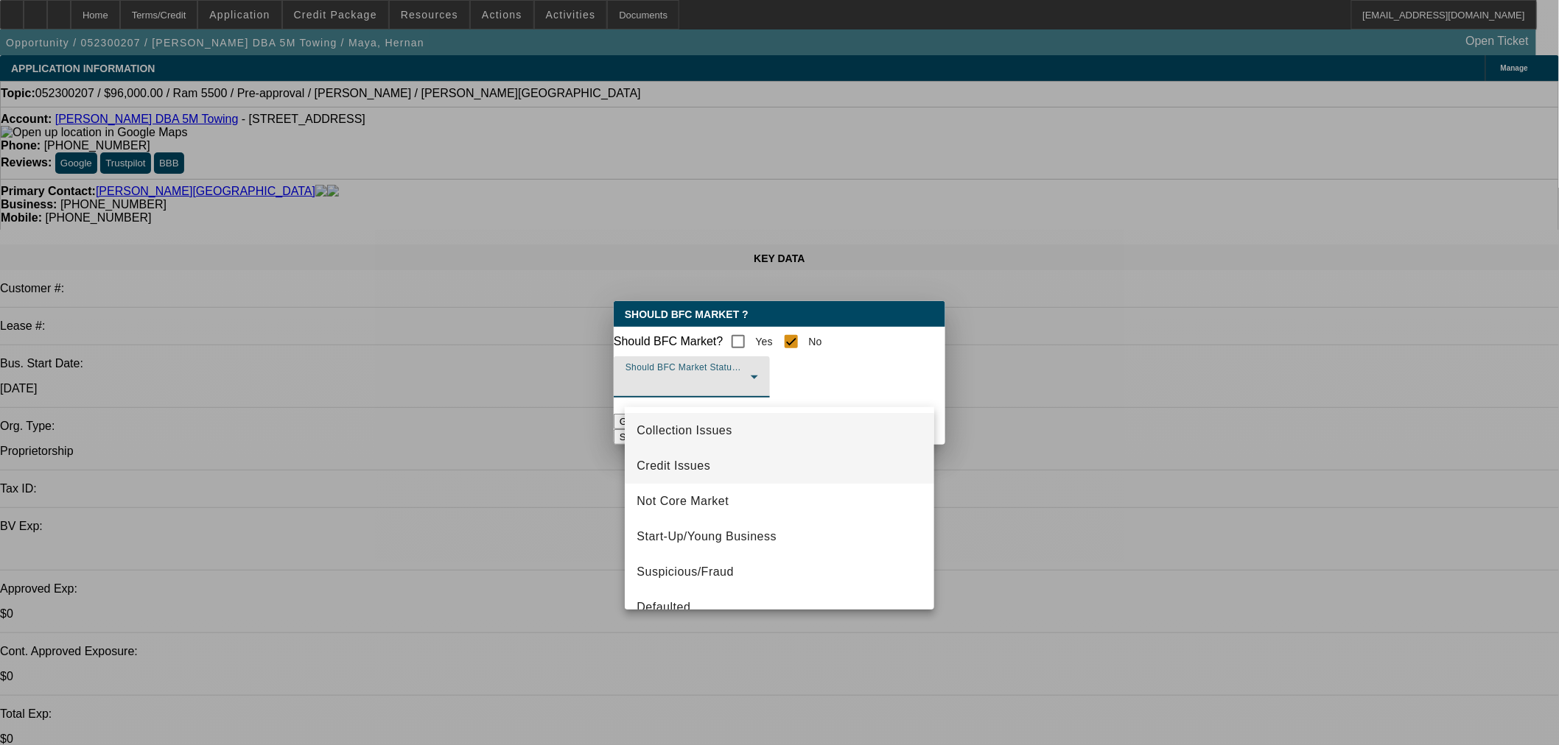
click at [701, 477] on mat-option "Credit Issues" at bounding box center [779, 466] width 309 height 35
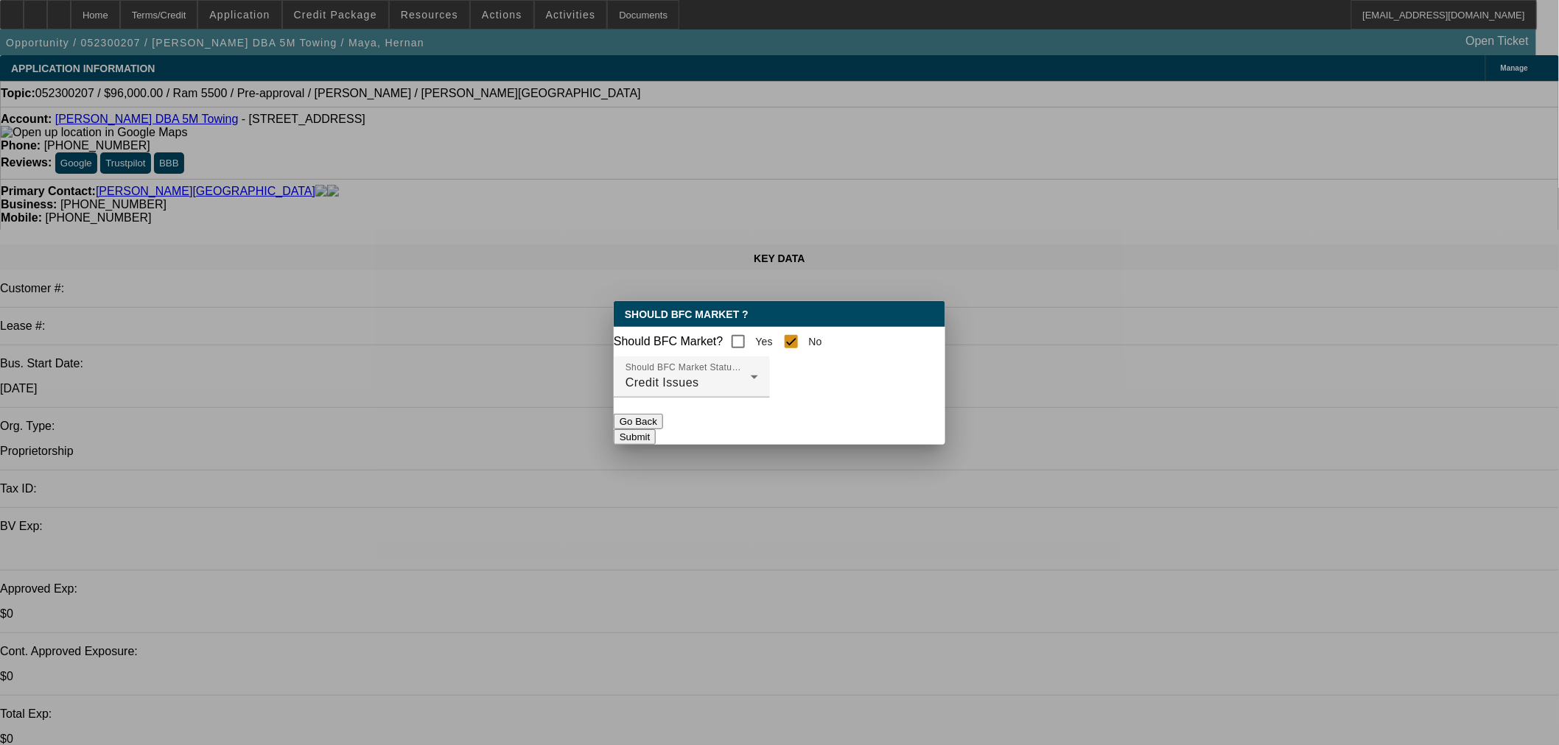
click at [656, 438] on button "Submit" at bounding box center [635, 436] width 42 height 15
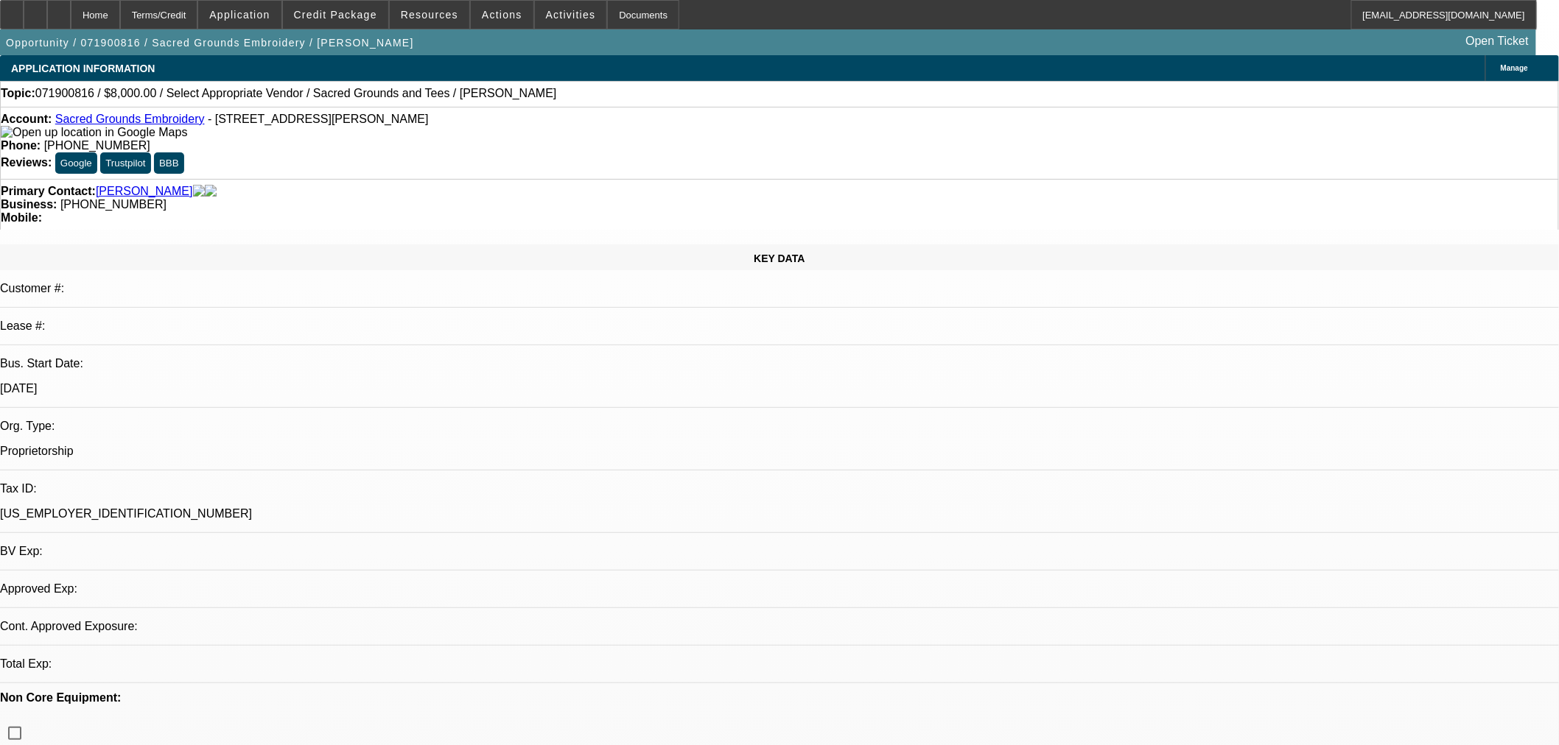
select select "0"
select select "2"
select select "0.1"
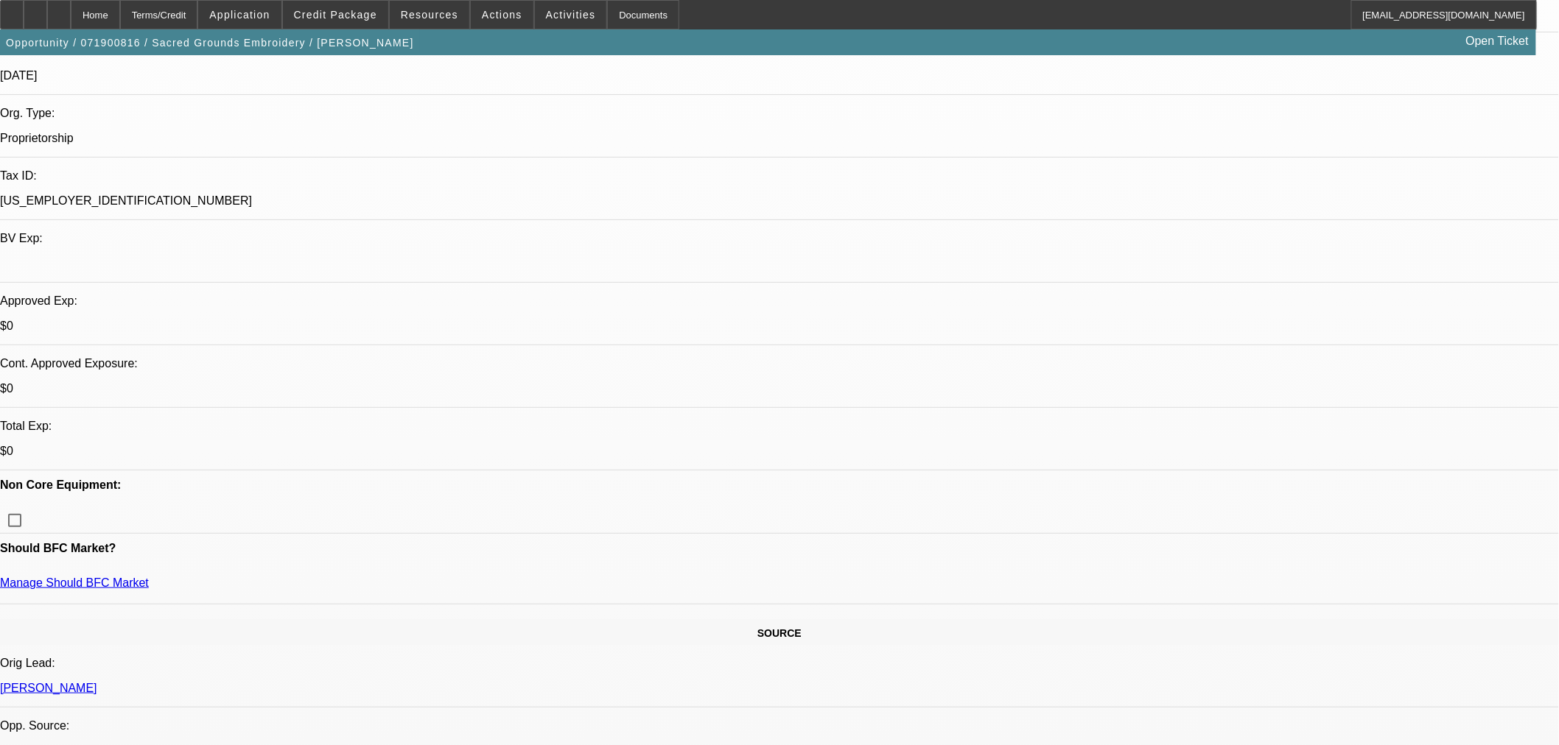
scroll to position [327, 0]
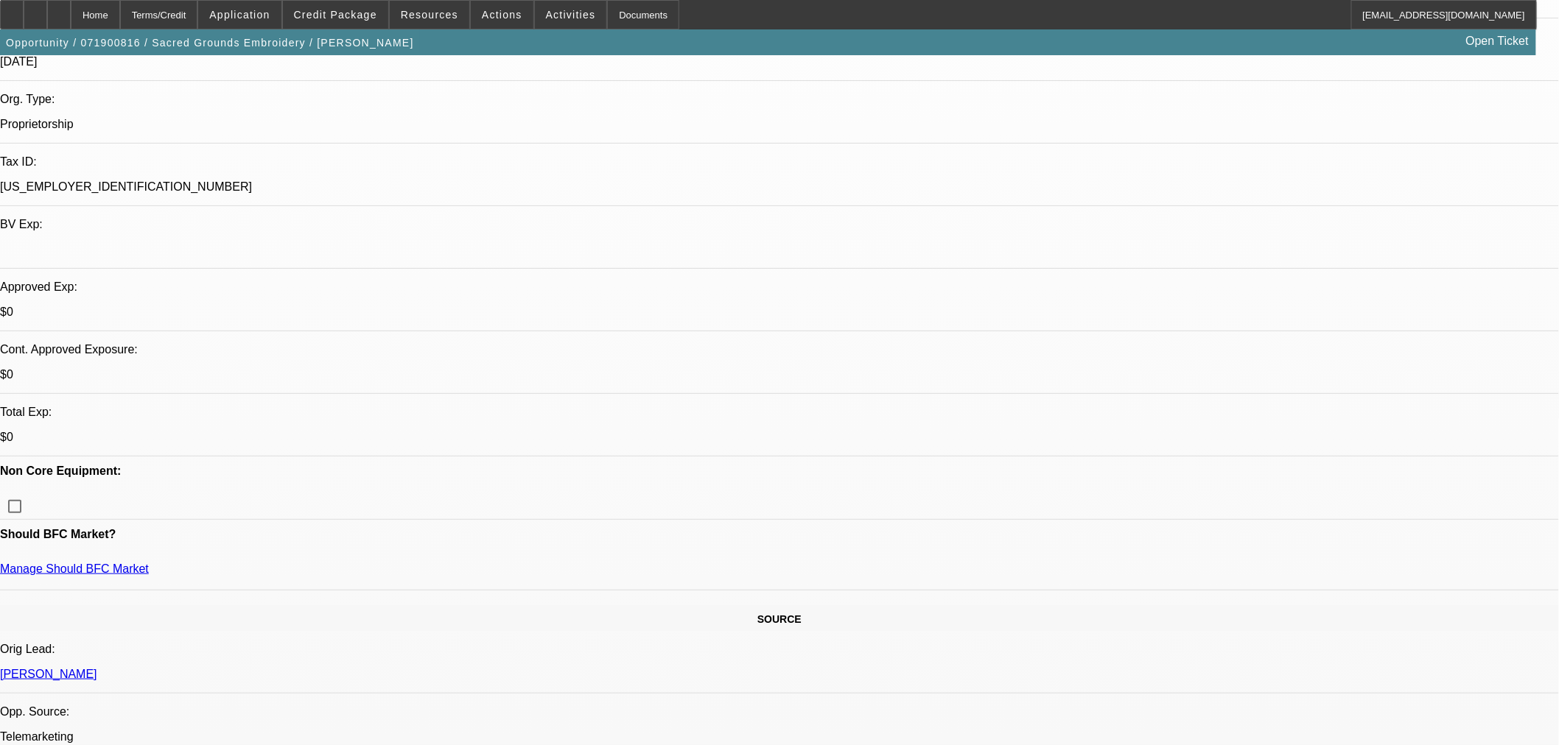
click at [357, 13] on span "Credit Package" at bounding box center [335, 15] width 83 height 12
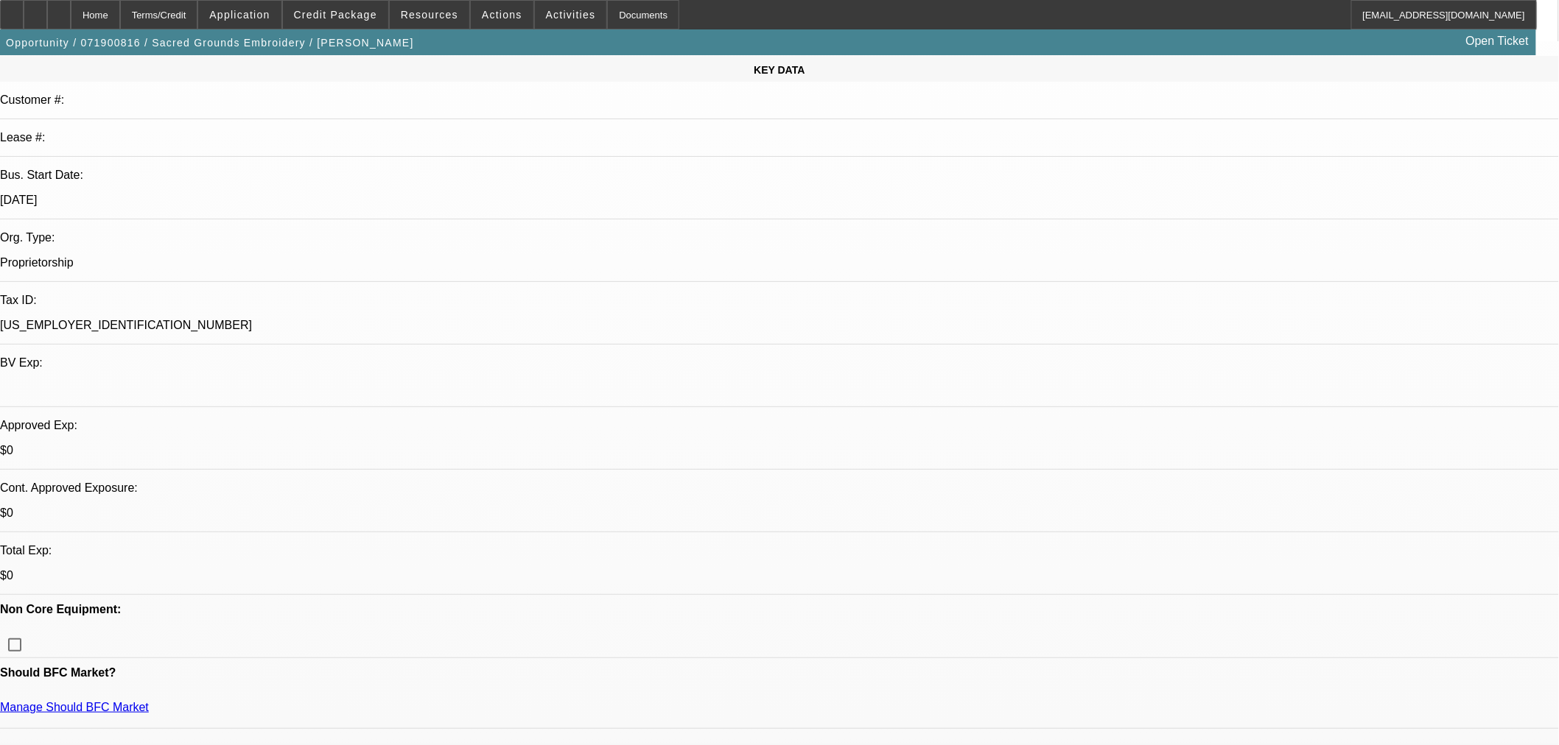
scroll to position [0, 0]
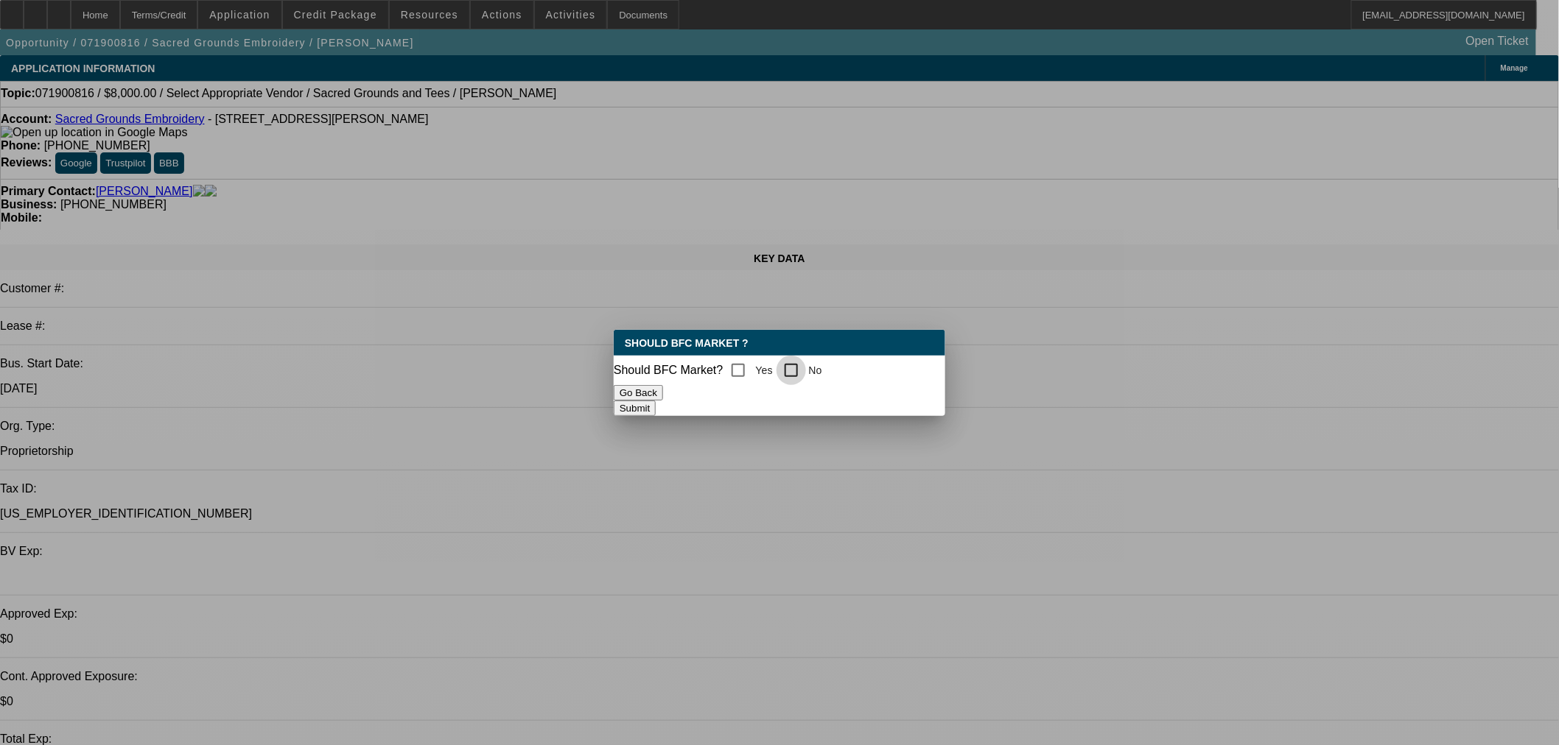
click at [800, 363] on input "No" at bounding box center [790, 370] width 29 height 29
checkbox input "true"
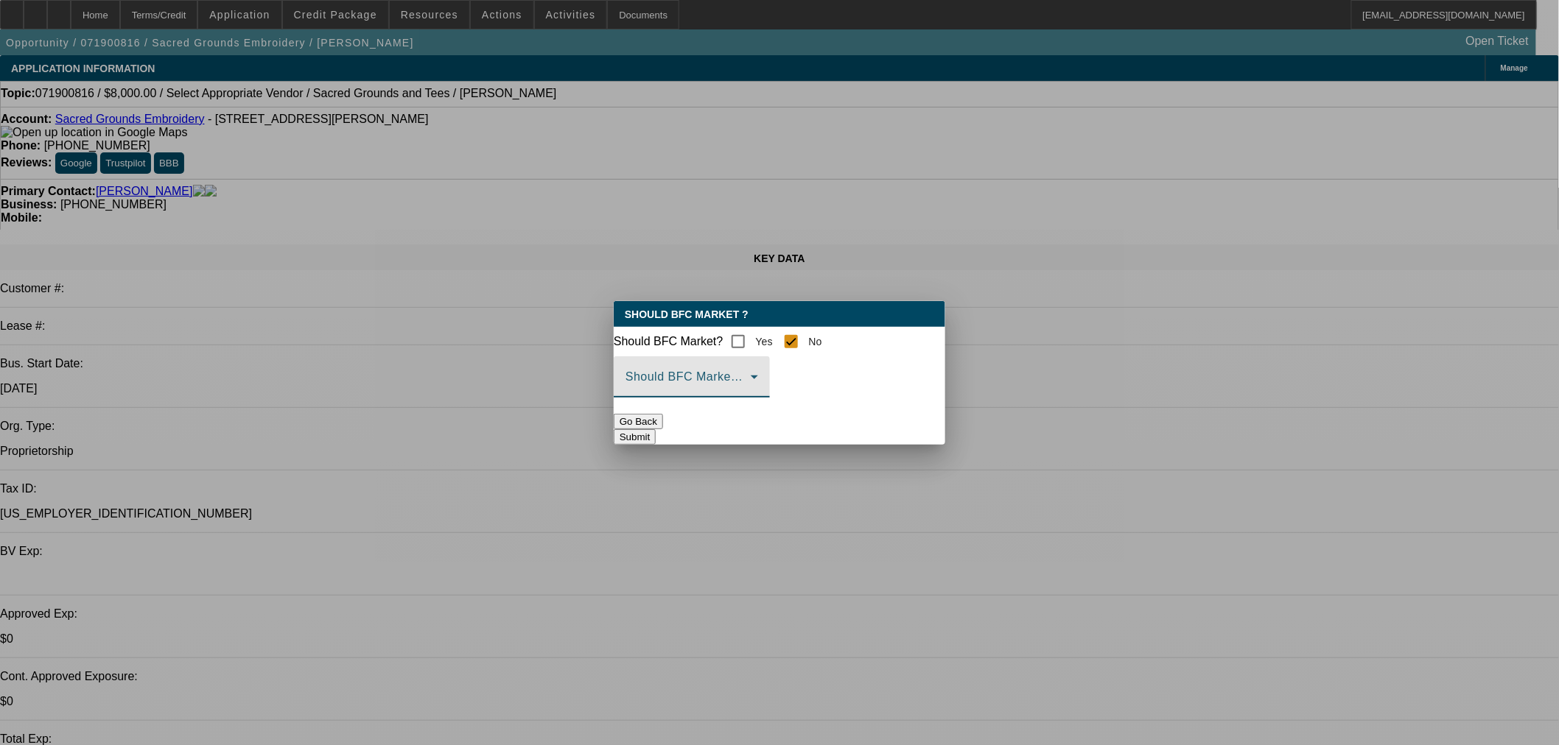
click at [751, 387] on span at bounding box center [687, 383] width 125 height 18
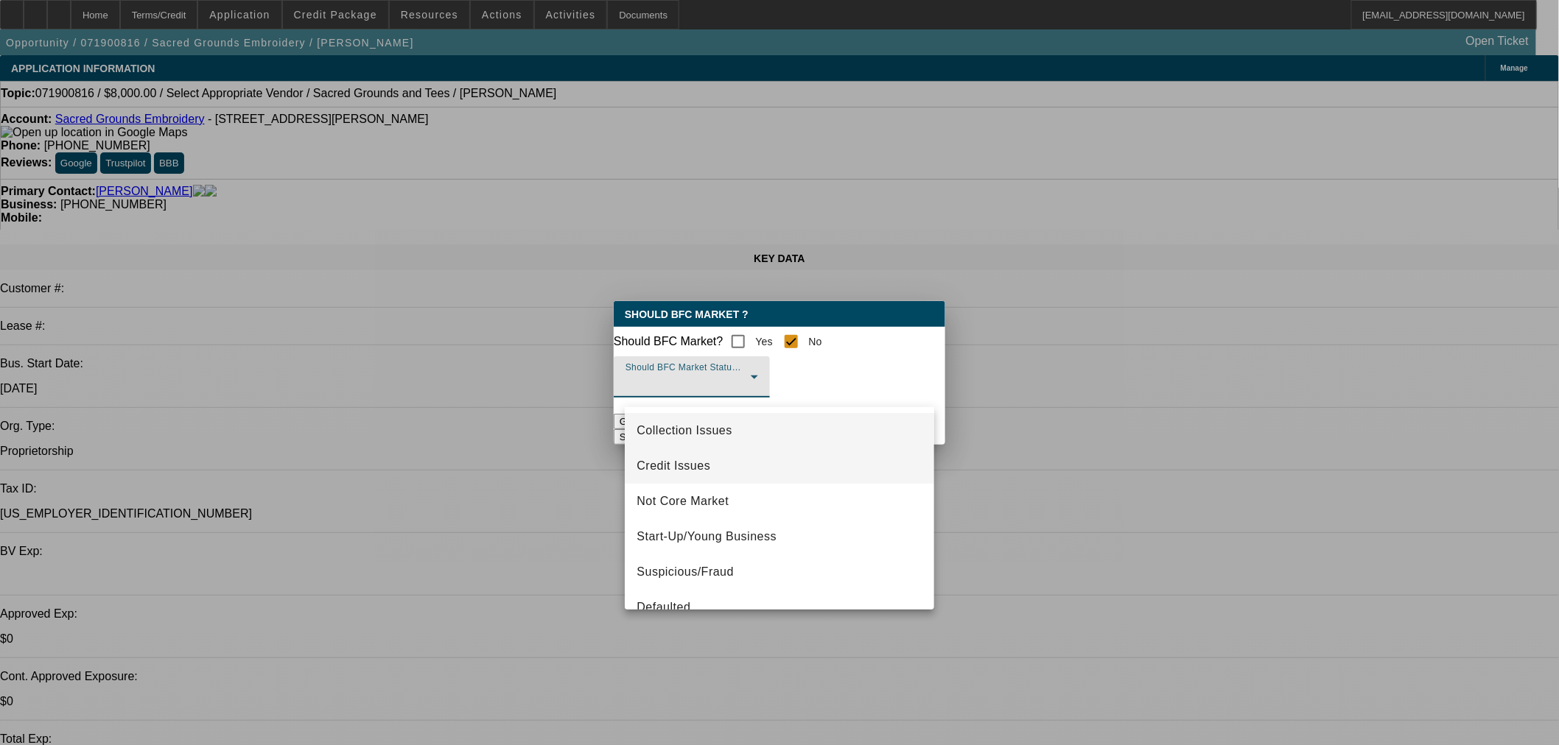
click at [709, 477] on mat-option "Credit Issues" at bounding box center [779, 466] width 309 height 35
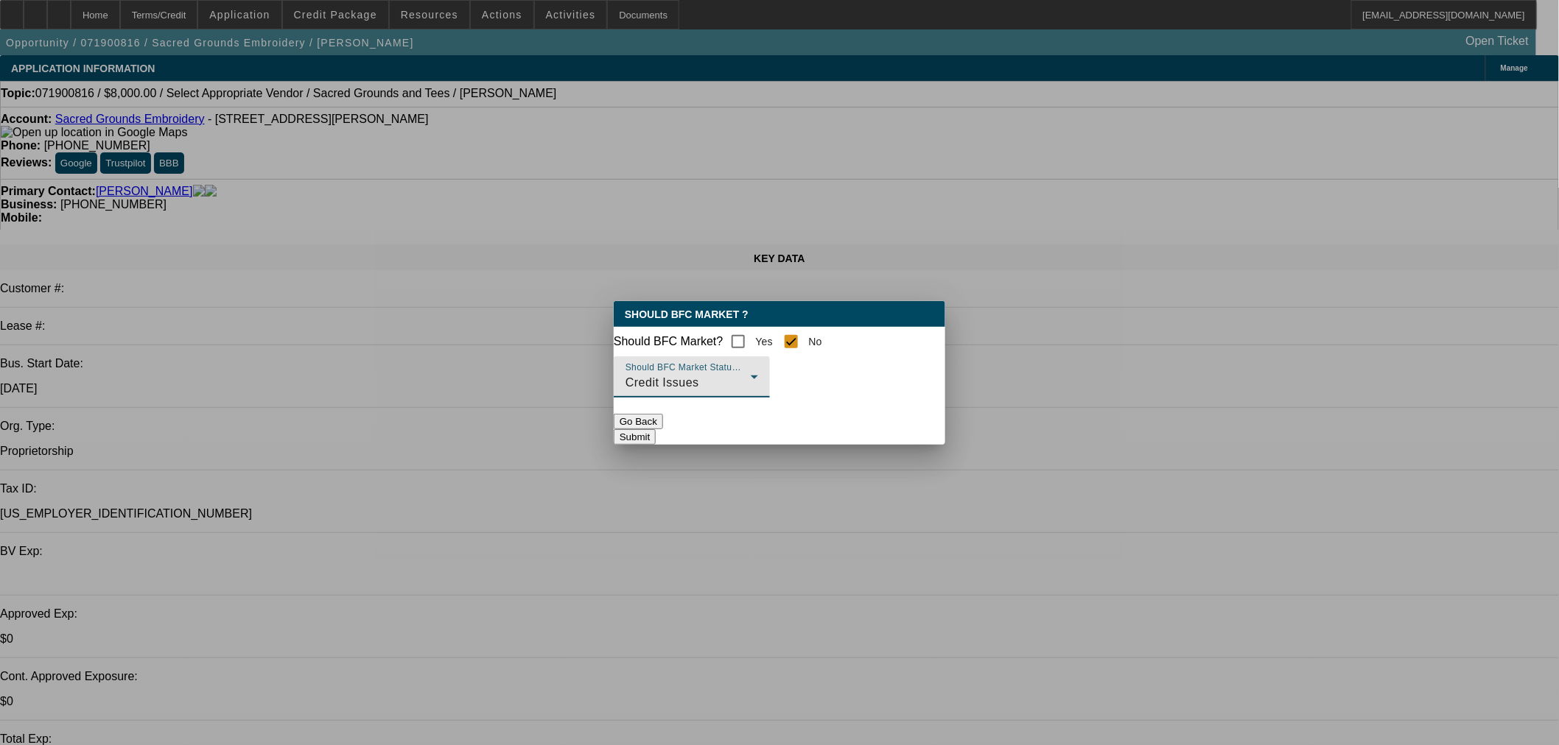
click at [656, 436] on button "Submit" at bounding box center [635, 436] width 42 height 15
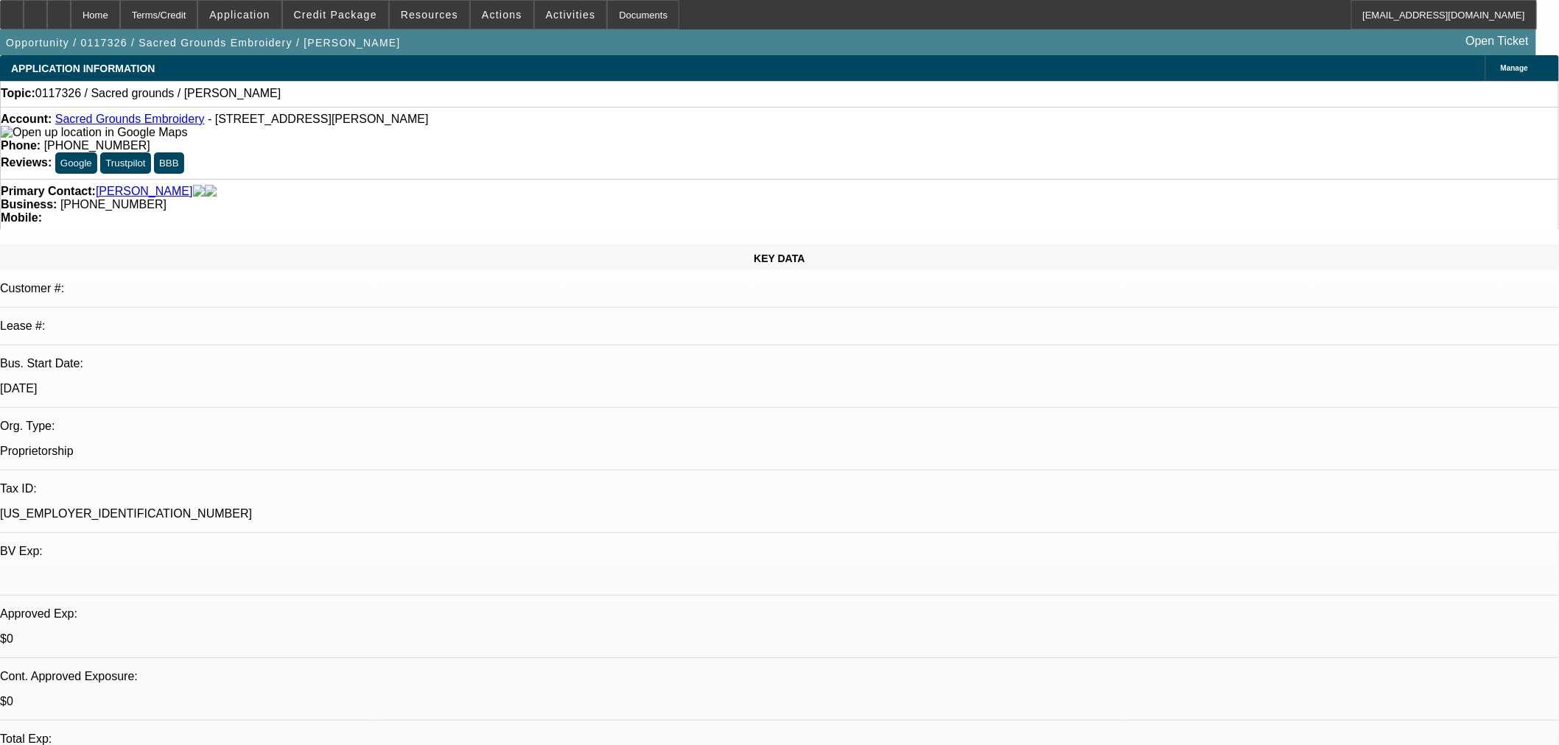
select select "0"
select select "2"
select select "0"
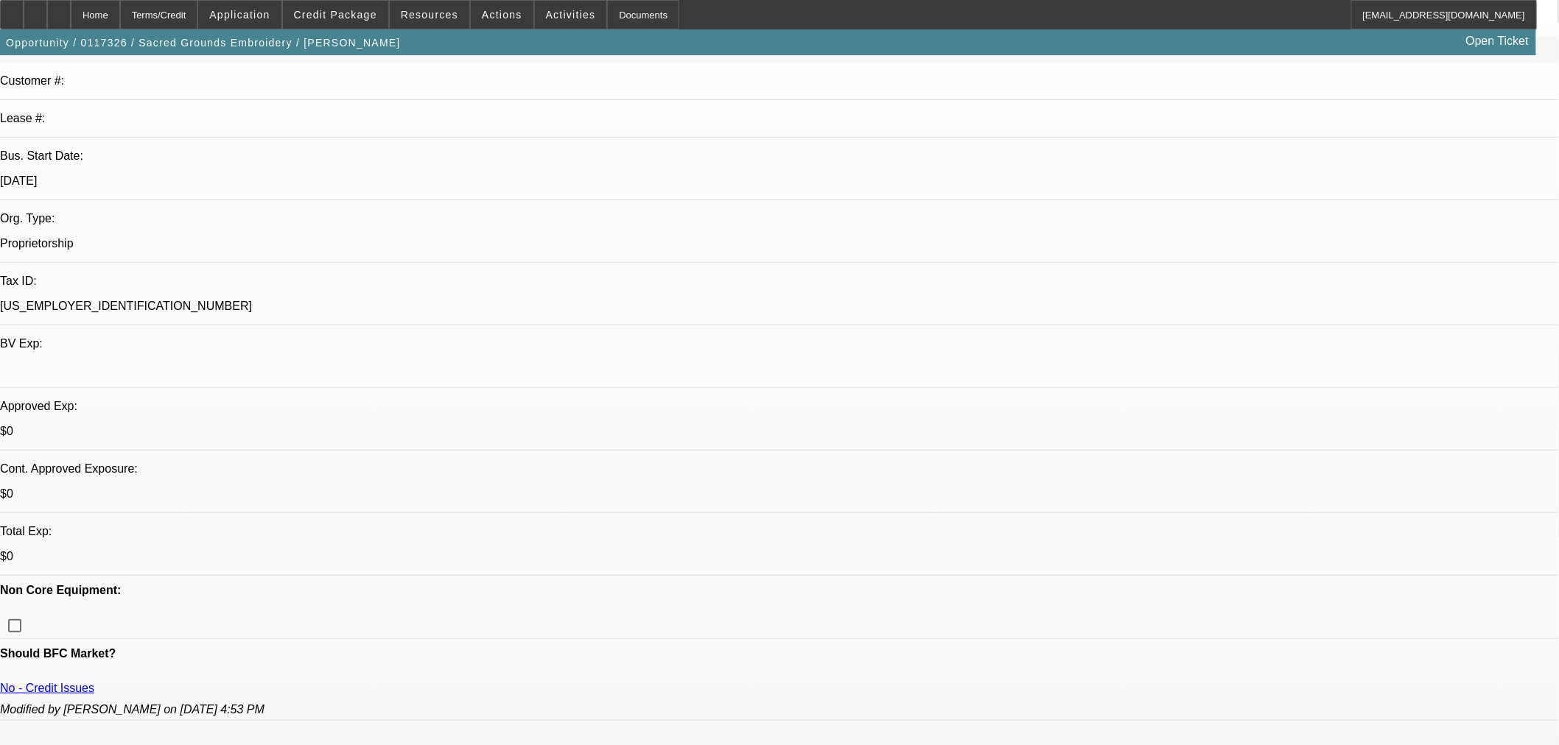
scroll to position [245, 0]
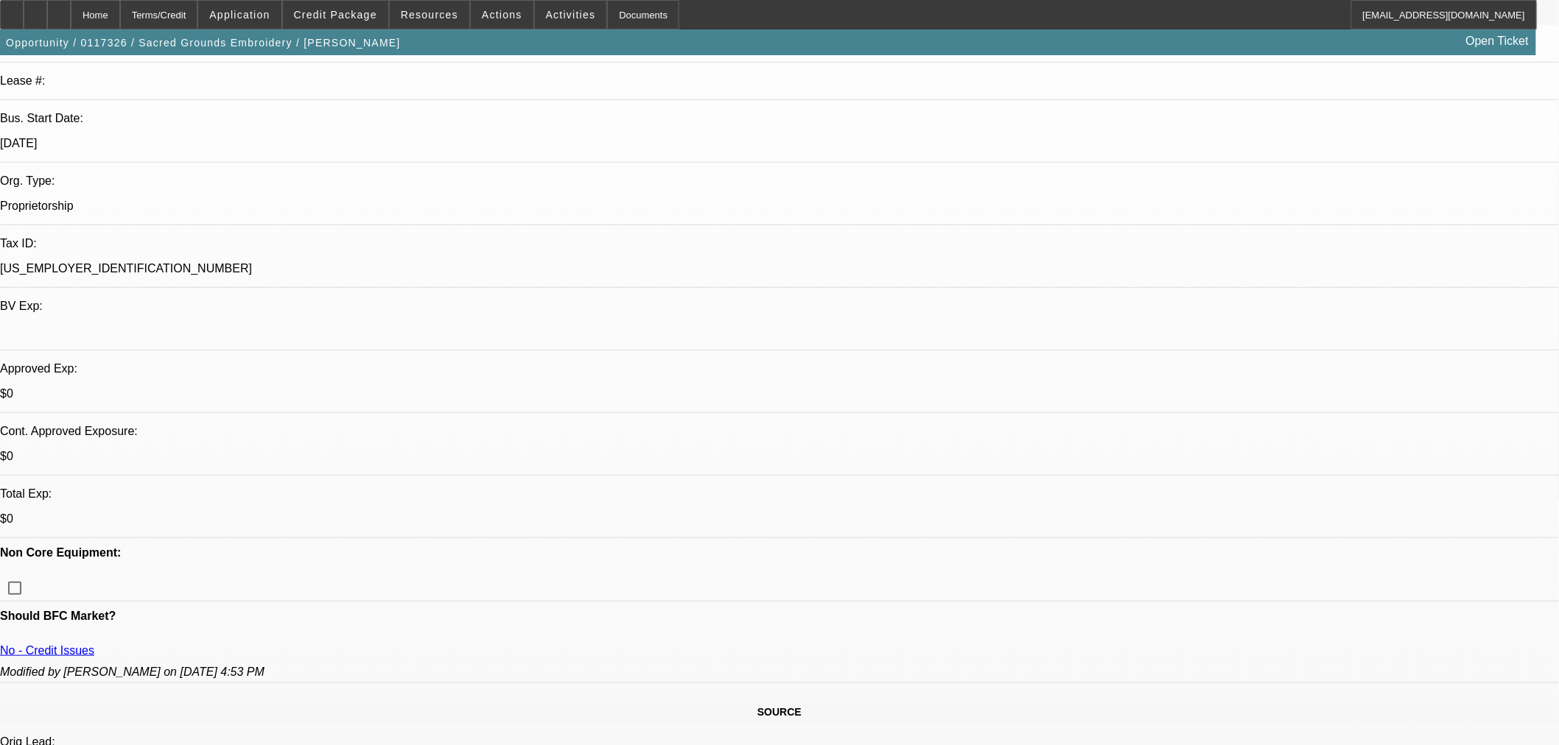
click at [326, 7] on span at bounding box center [335, 14] width 105 height 35
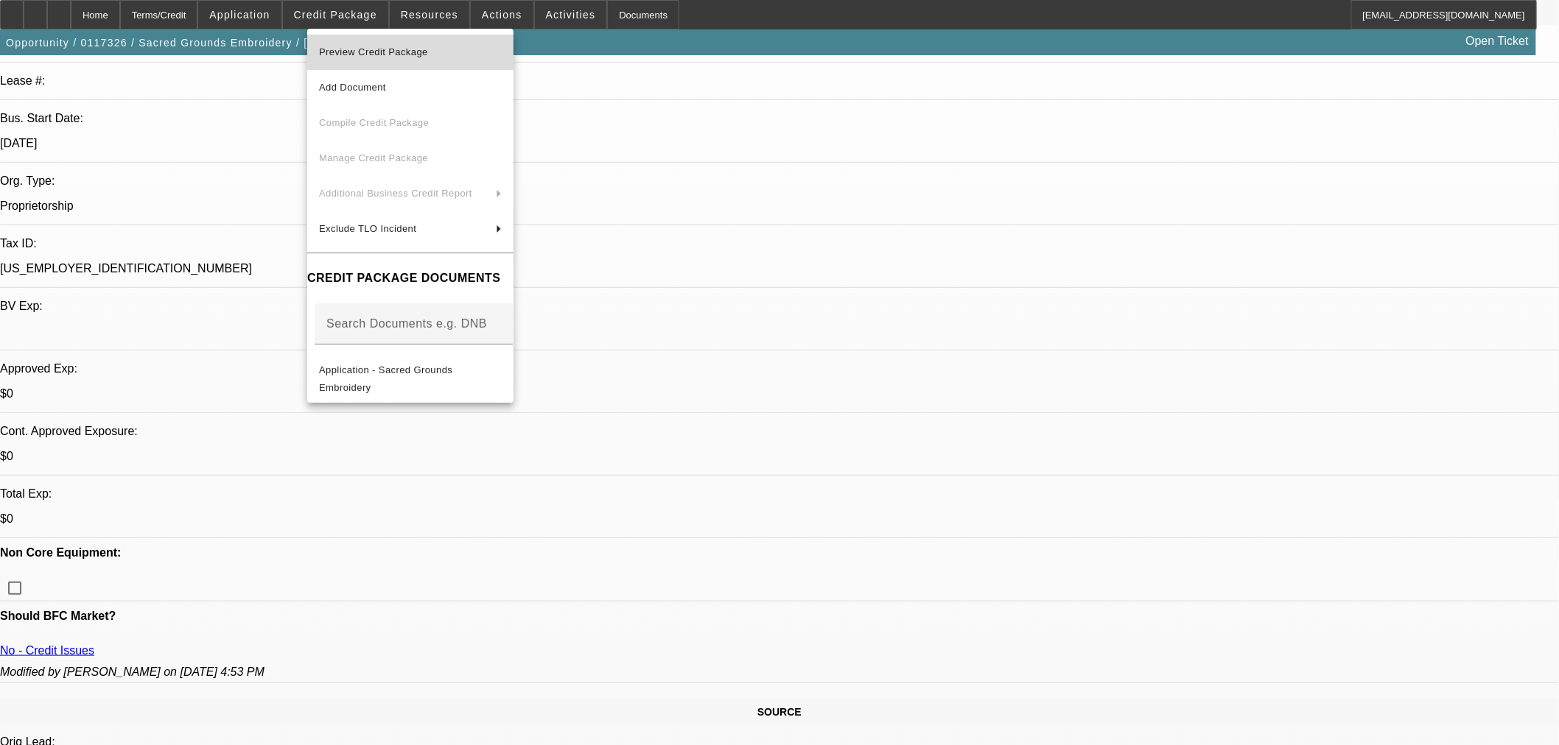
click at [396, 43] on span "Preview Credit Package" at bounding box center [410, 52] width 183 height 18
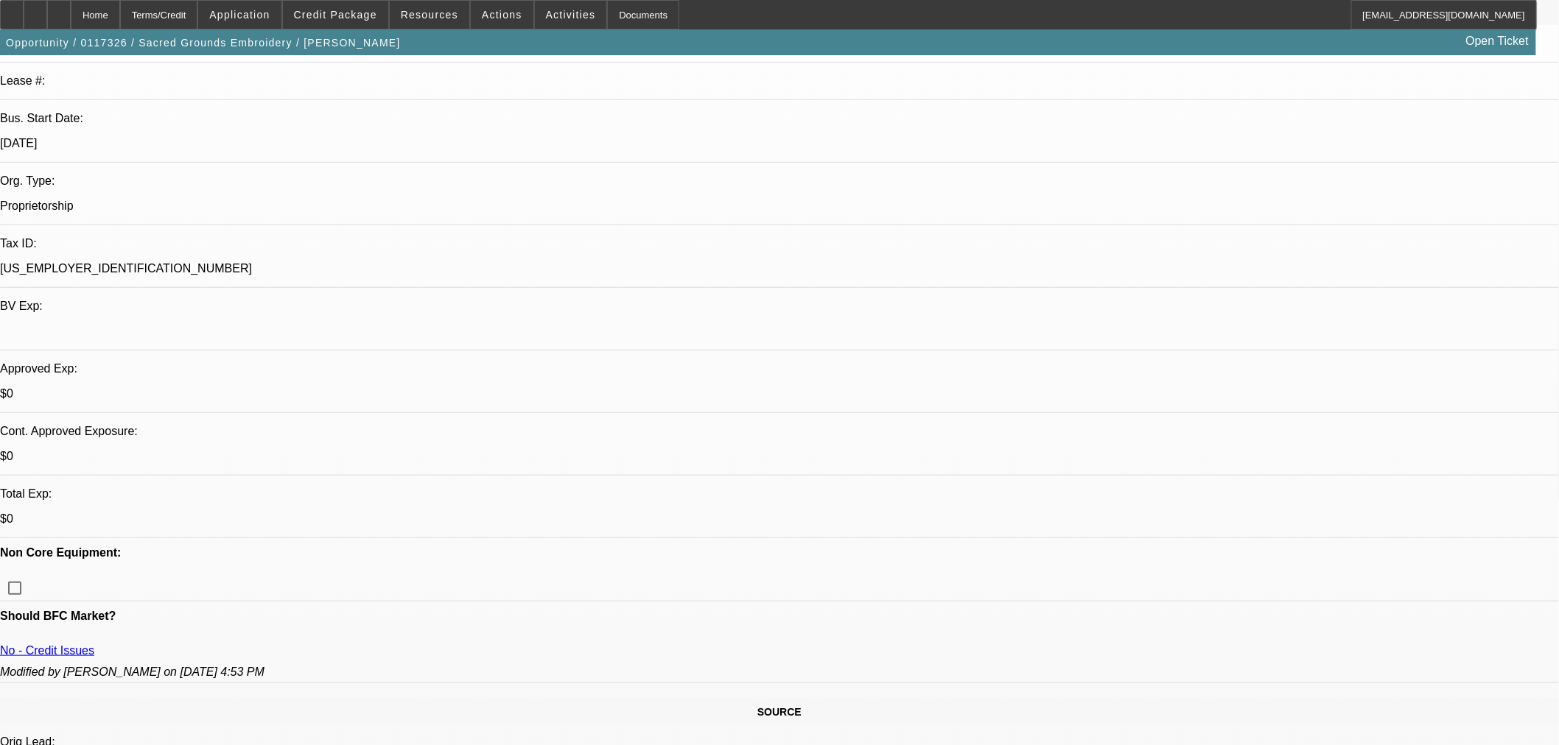
click at [94, 645] on link "No - Credit Issues" at bounding box center [47, 651] width 94 height 13
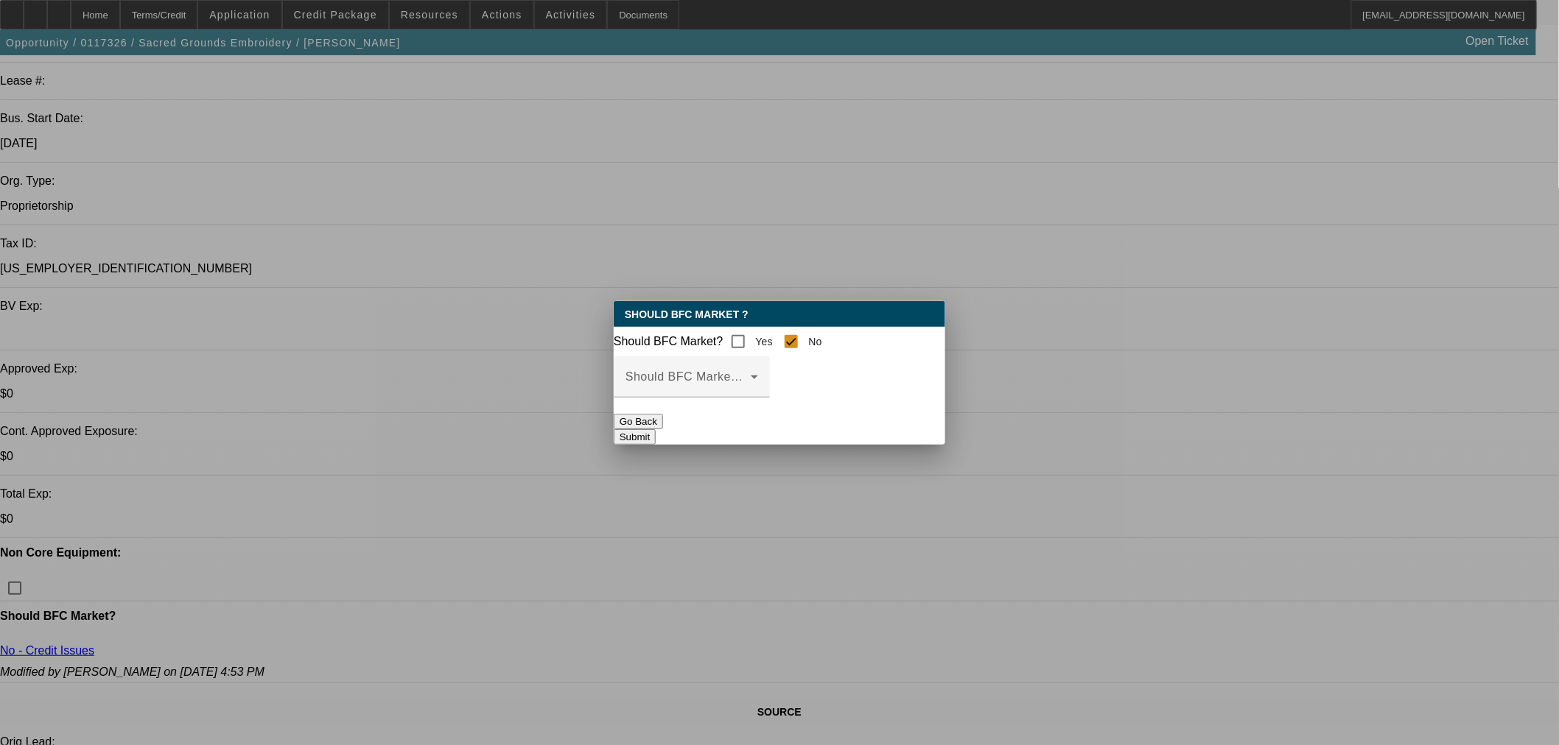
scroll to position [0, 0]
click at [746, 335] on input "Yes" at bounding box center [737, 341] width 29 height 29
checkbox input "true"
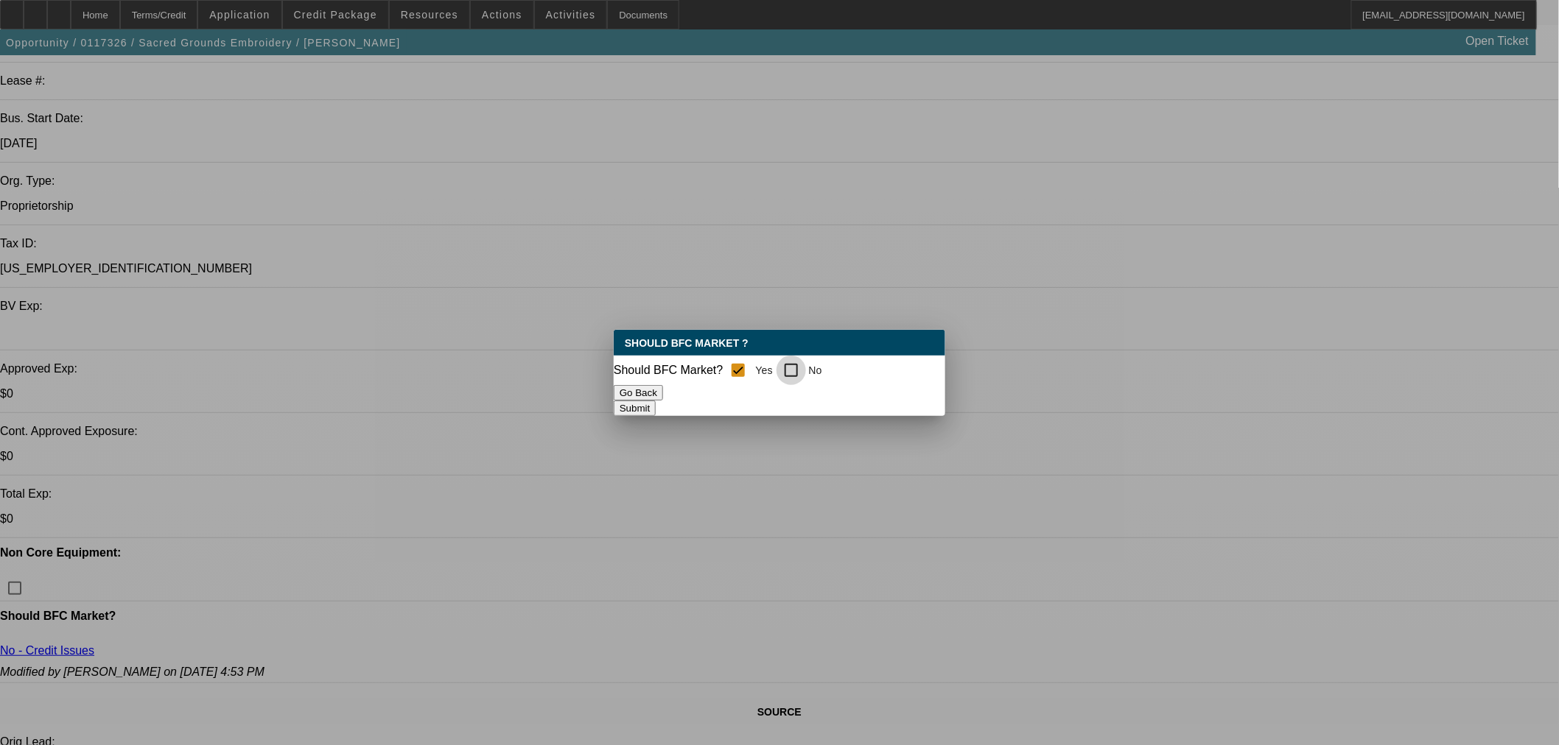
click at [798, 364] on input "No" at bounding box center [790, 370] width 29 height 29
checkbox input "true"
checkbox input "false"
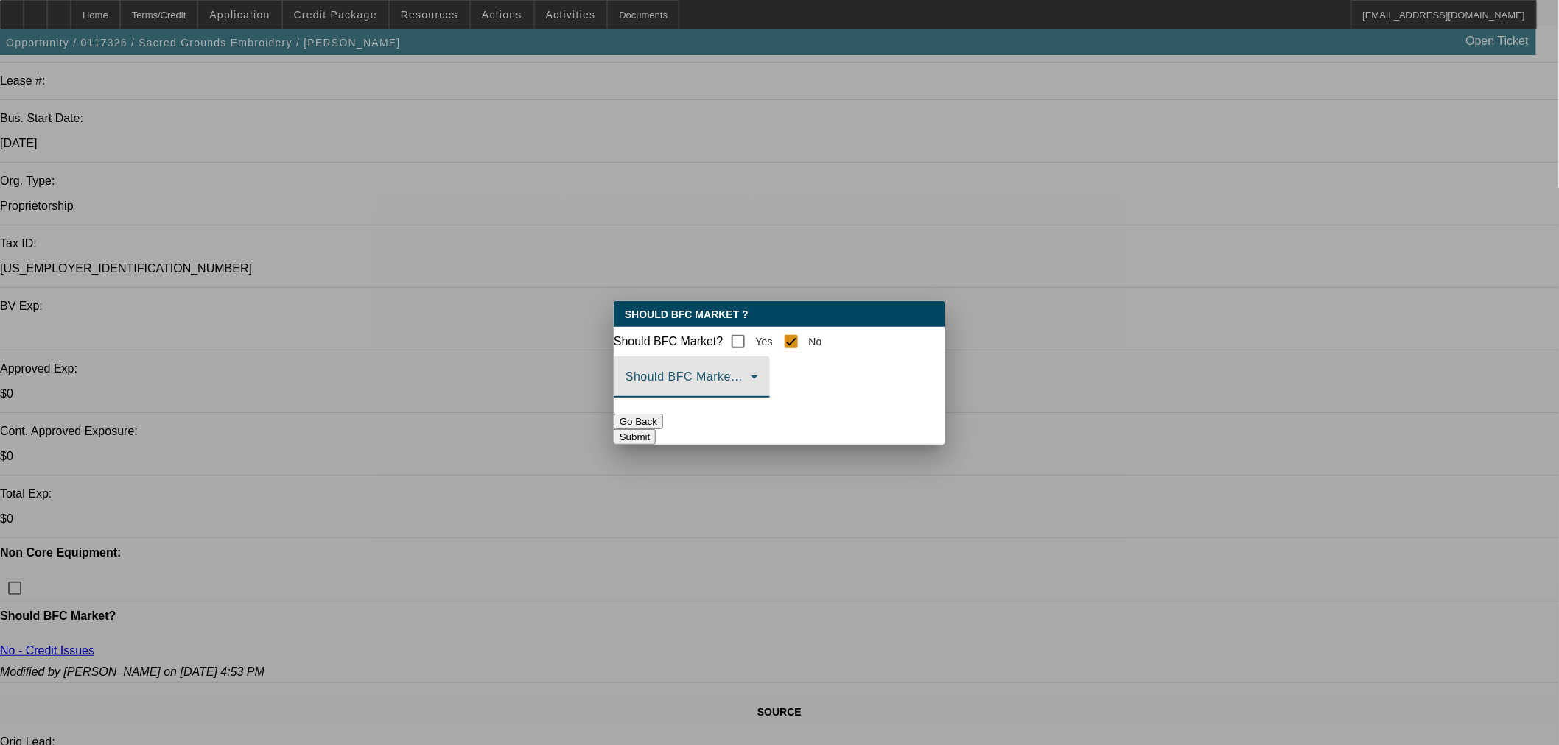
click at [748, 387] on span at bounding box center [687, 383] width 125 height 18
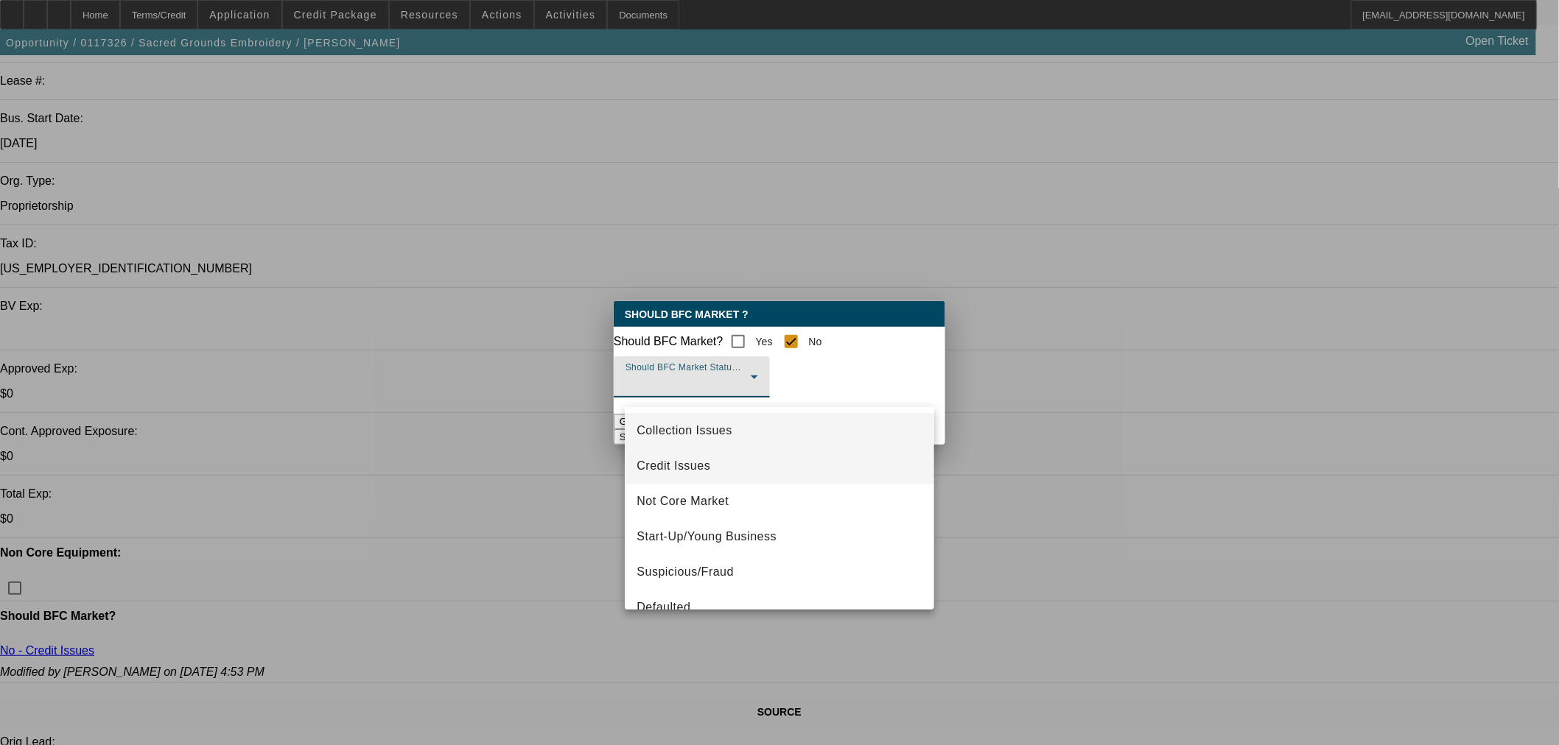
click at [720, 471] on mat-option "Credit Issues" at bounding box center [779, 466] width 309 height 35
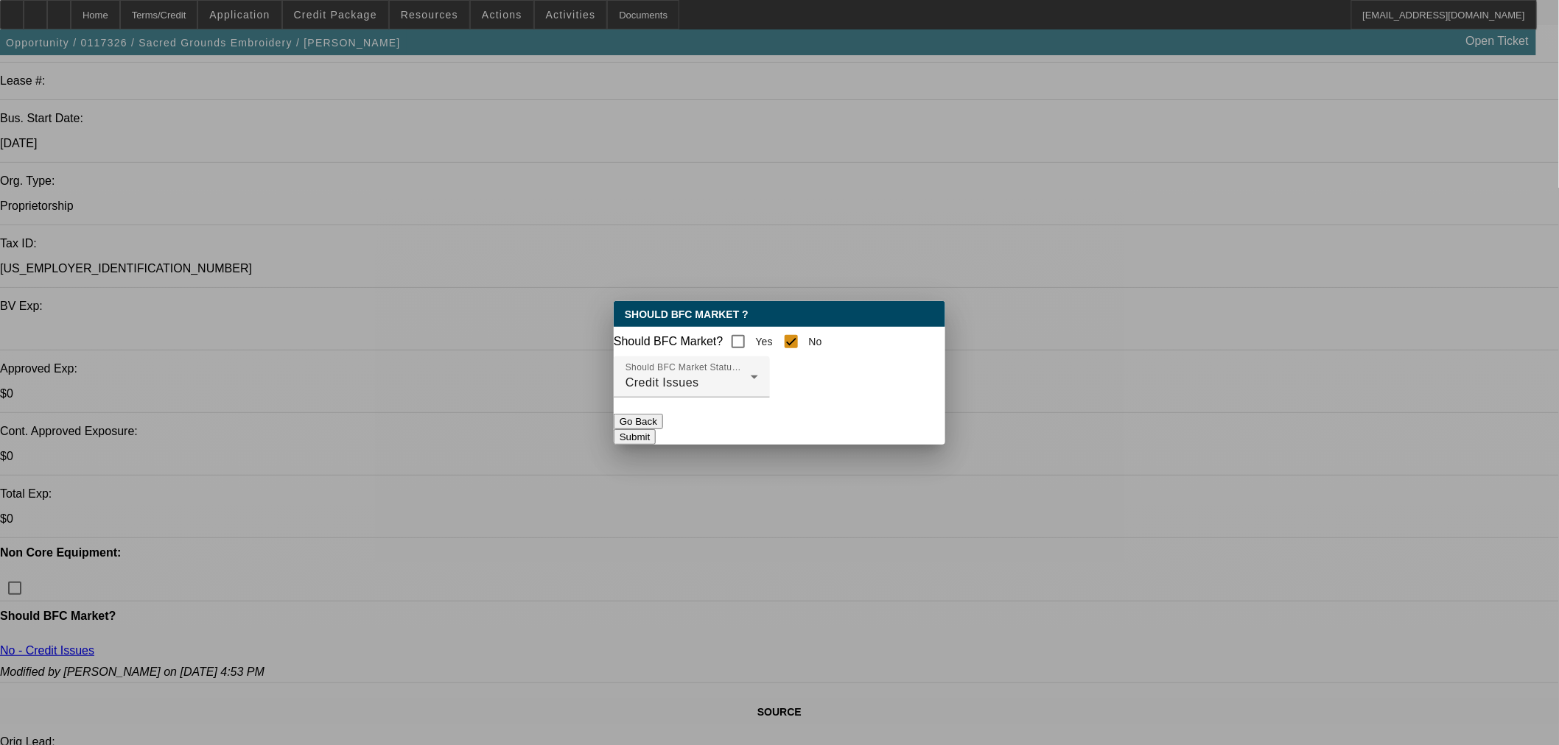
click at [656, 435] on button "Submit" at bounding box center [635, 436] width 42 height 15
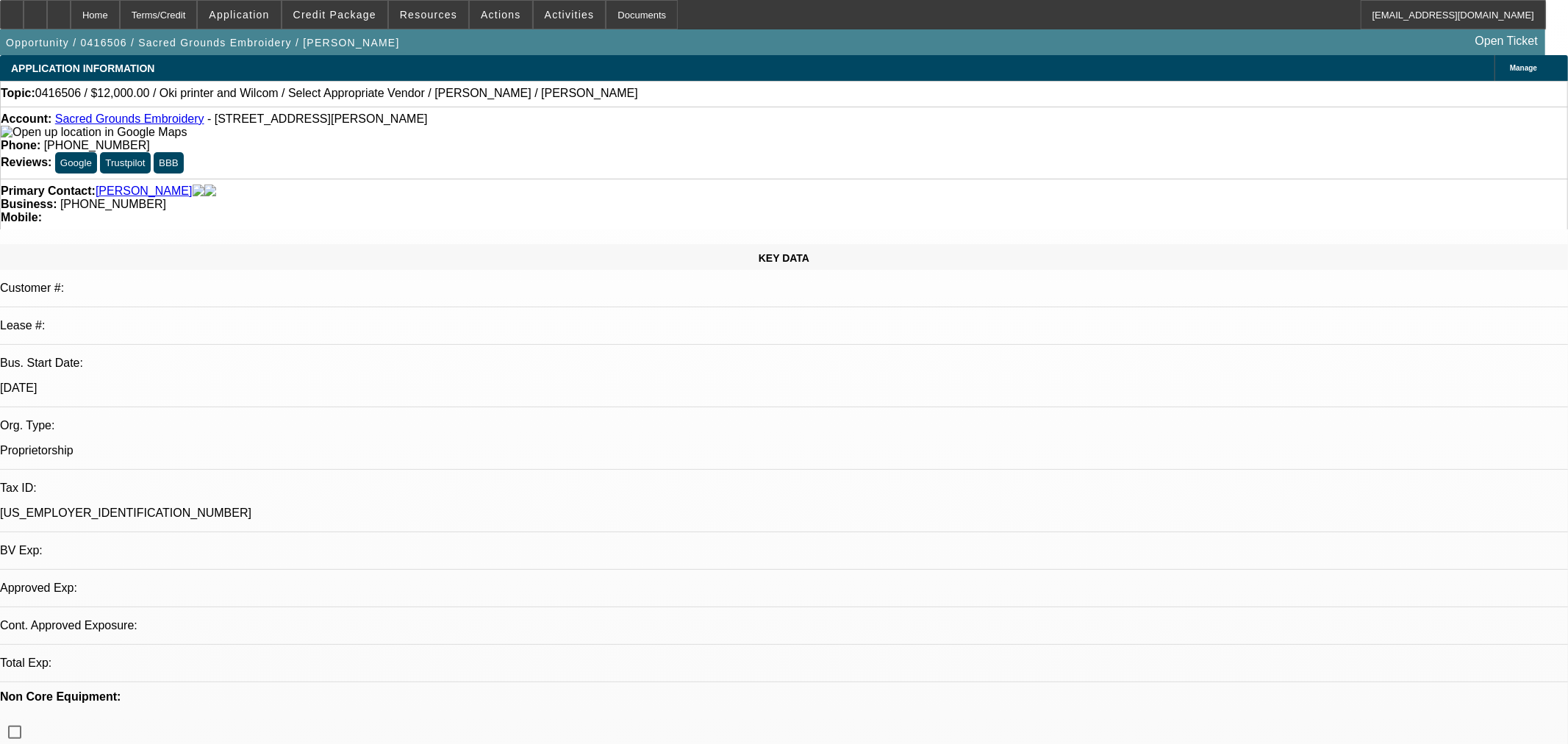
select select "0"
select select "2"
select select "0.1"
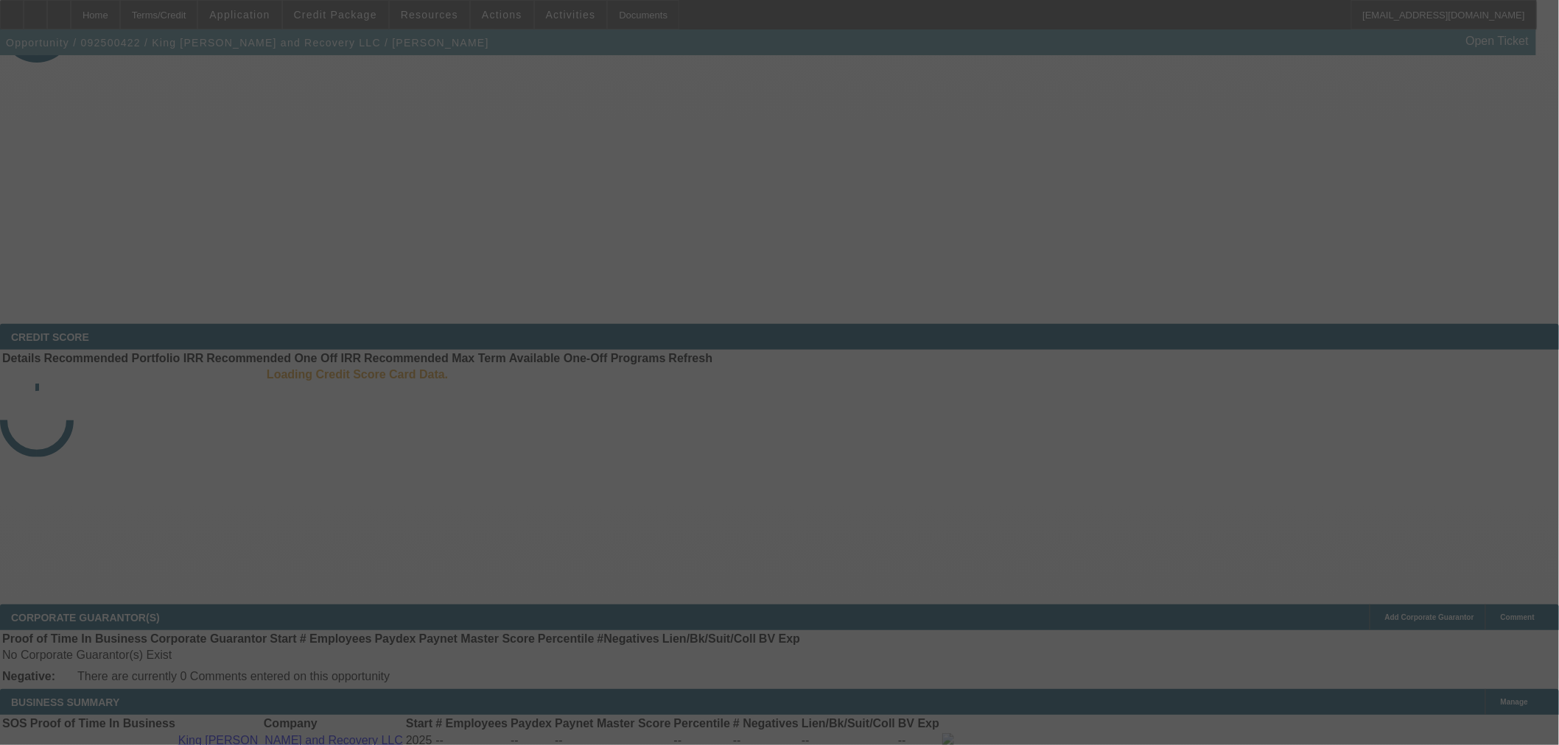
scroll to position [74, 0]
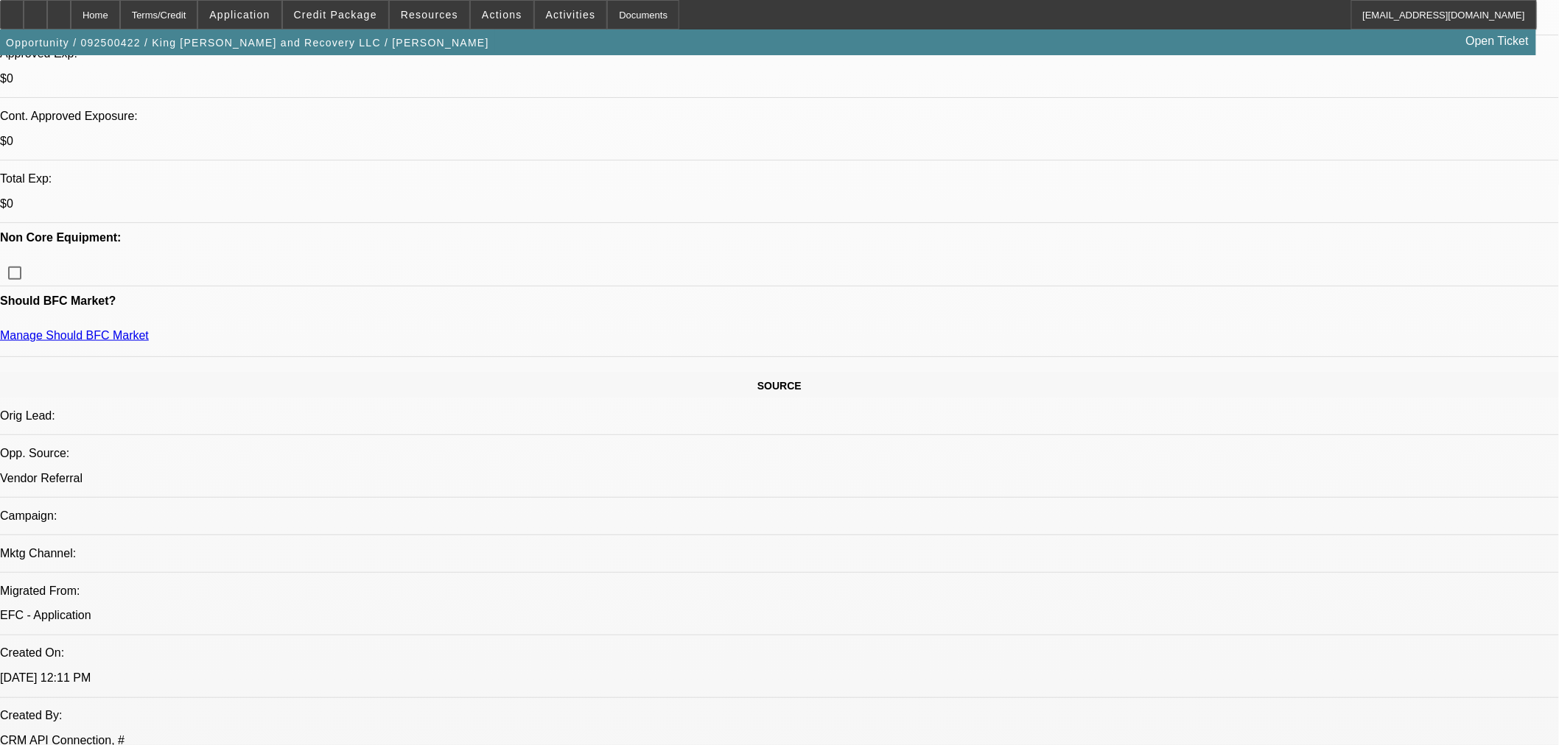
select select "0.15"
select select "2"
select select "0.1"
select select "4"
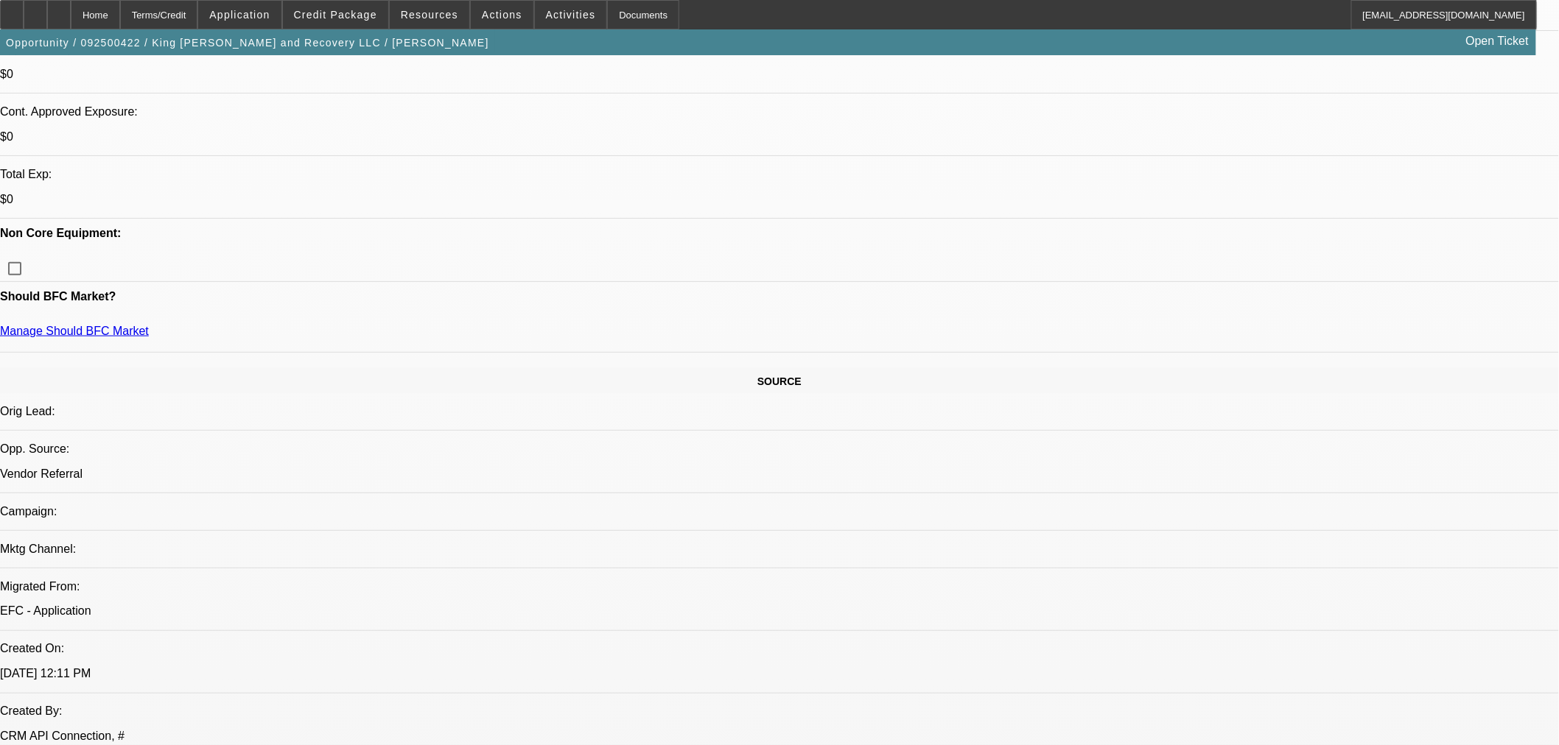
select select "0.15"
select select "2"
select select "0.1"
select select "4"
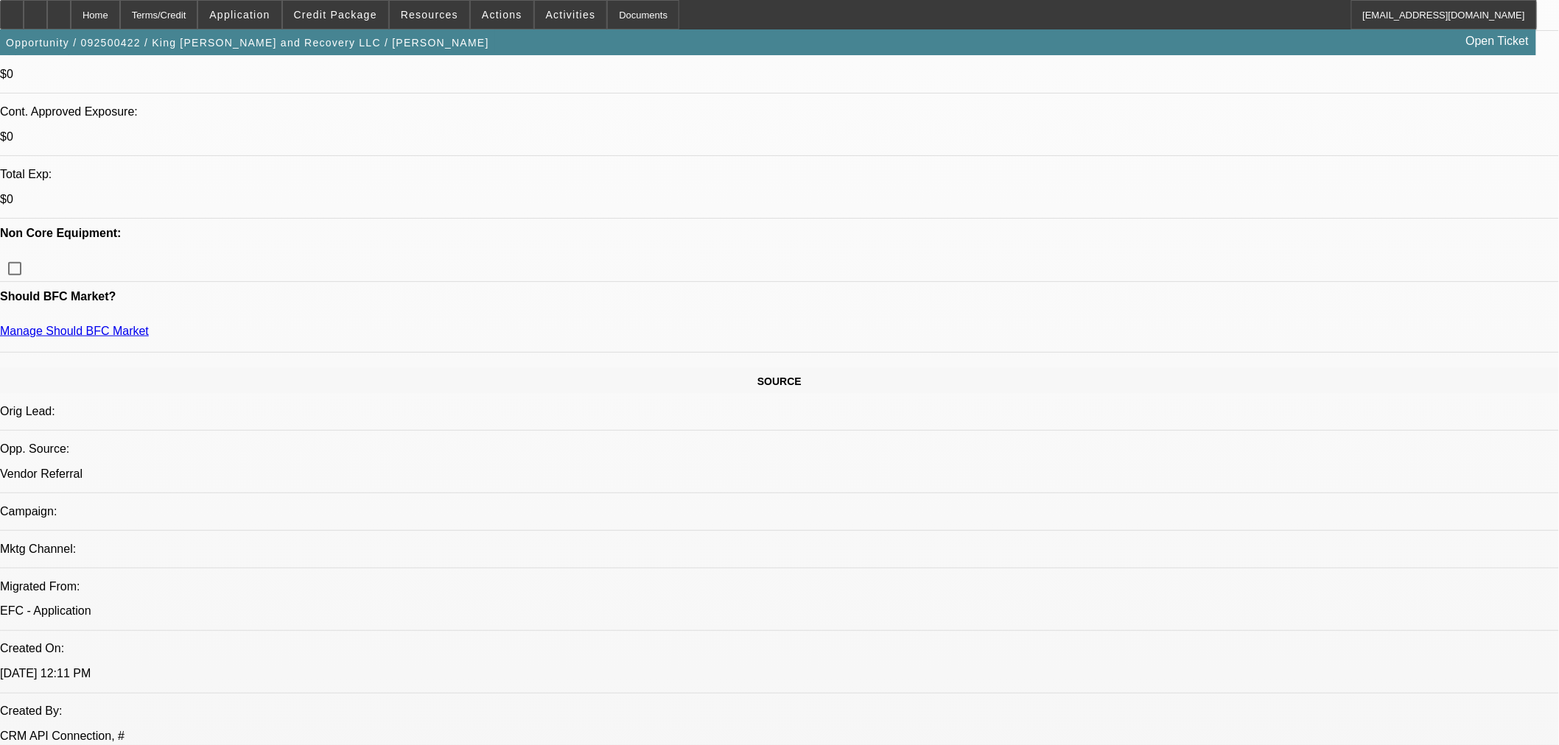
select select "0.15"
select select "2"
select select "0.1"
select select "4"
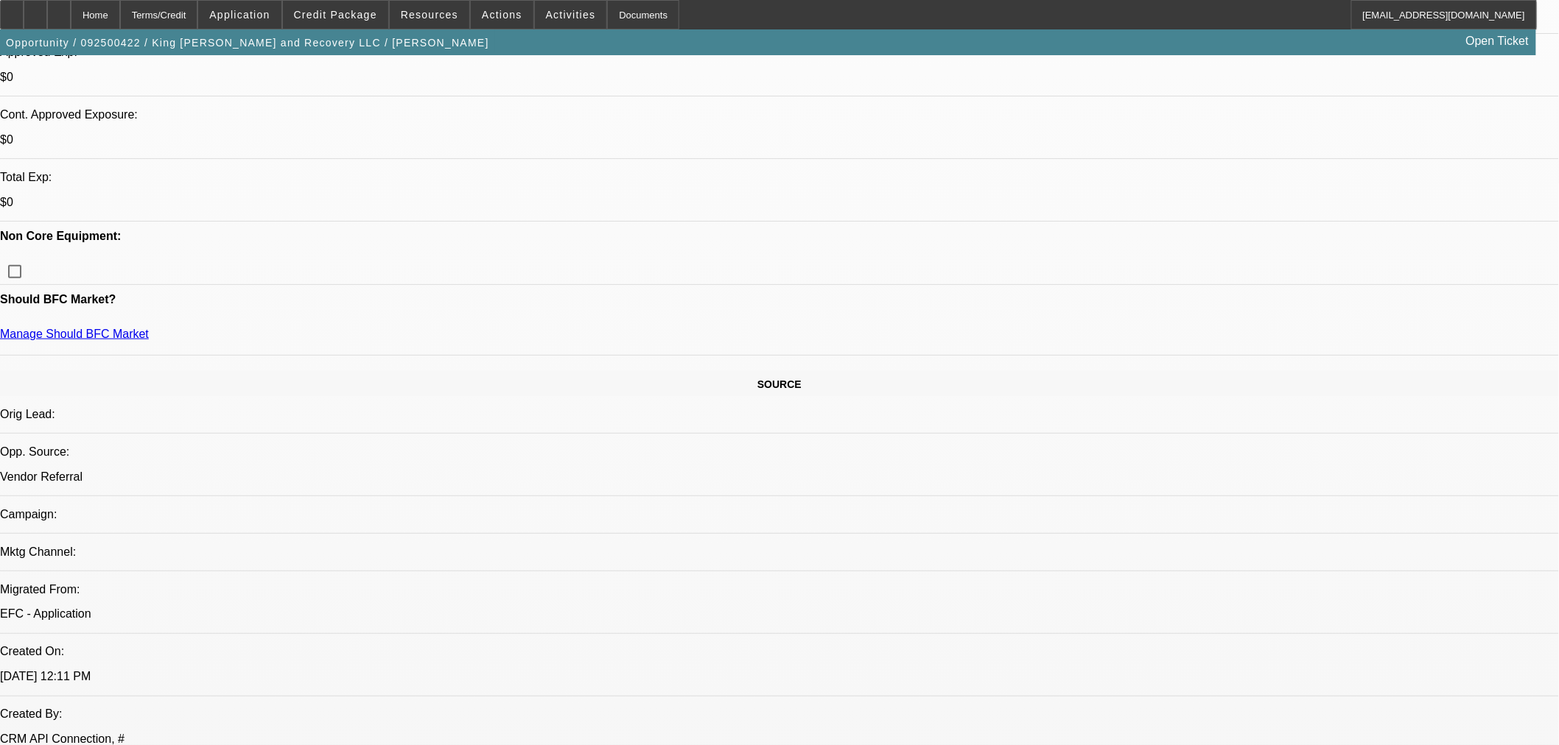
scroll to position [0, 0]
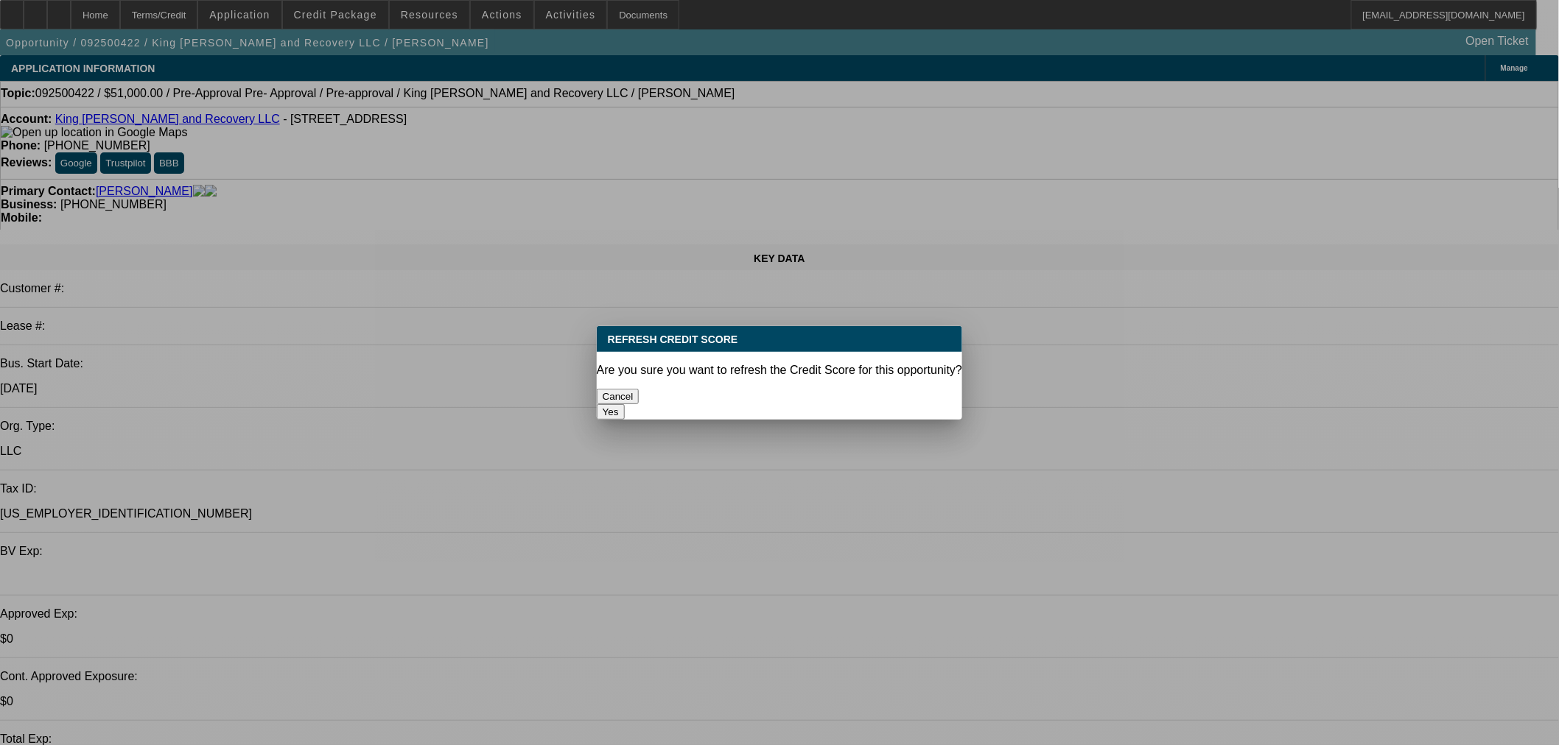
click at [625, 404] on button "Yes" at bounding box center [611, 411] width 28 height 15
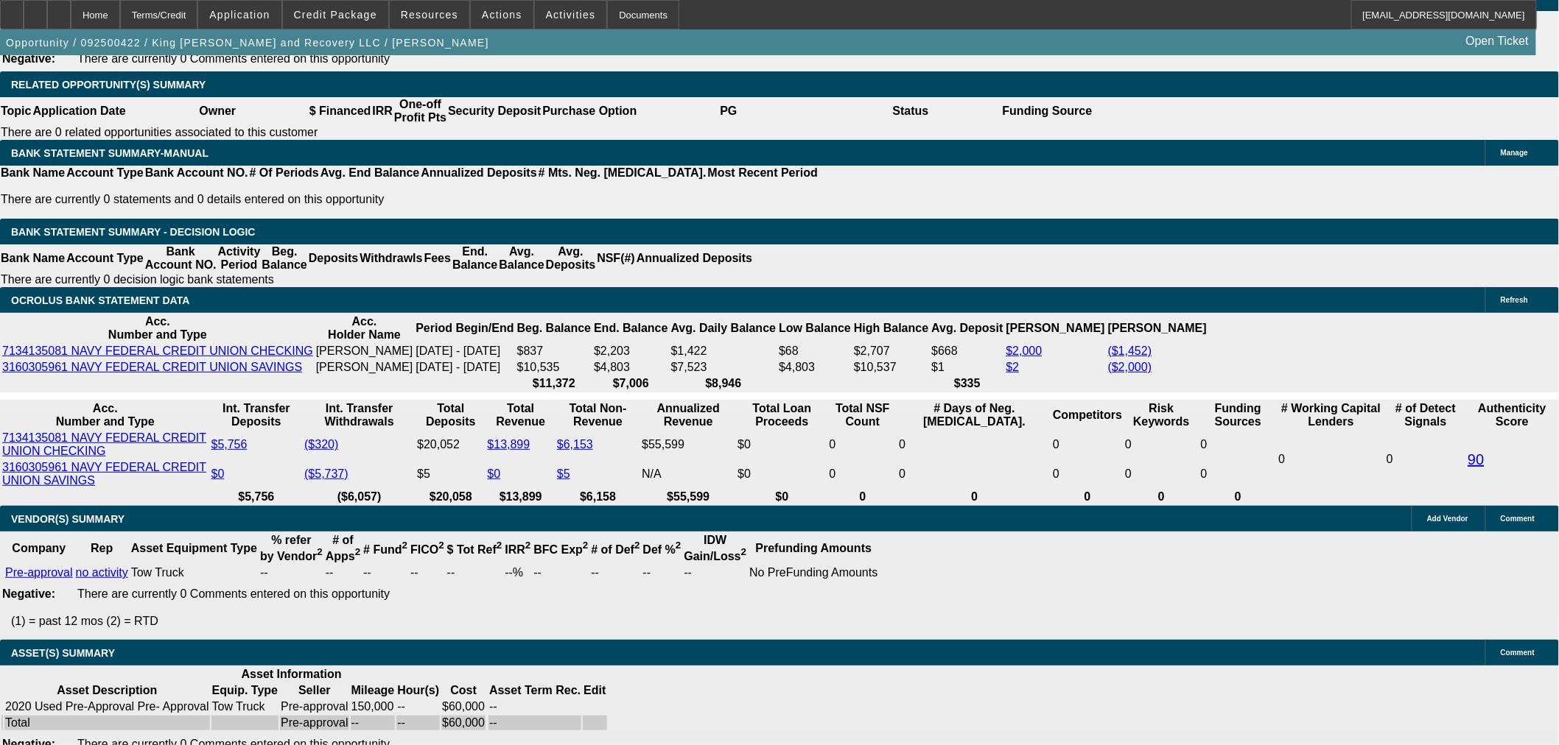
scroll to position [2373, 0]
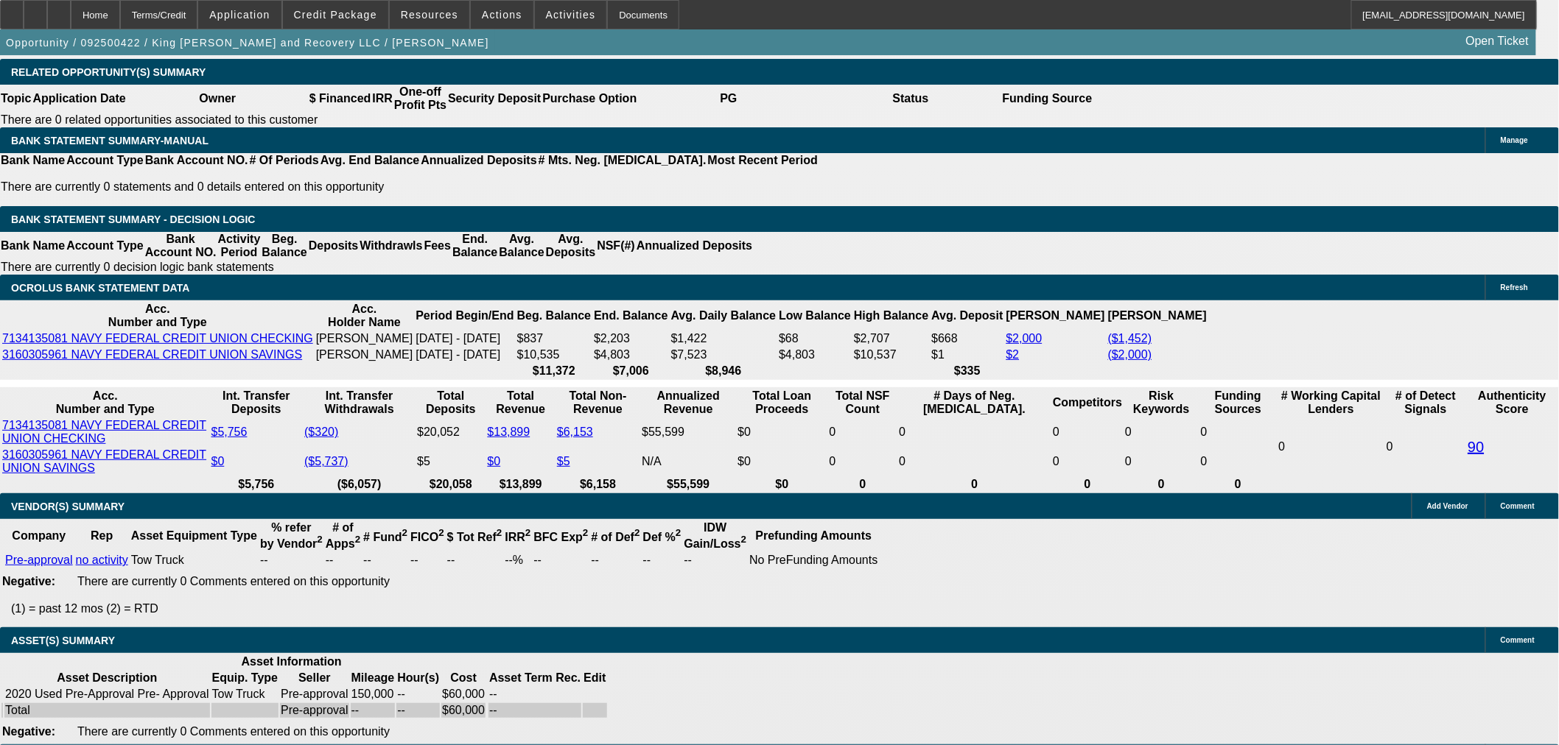
select select "5"
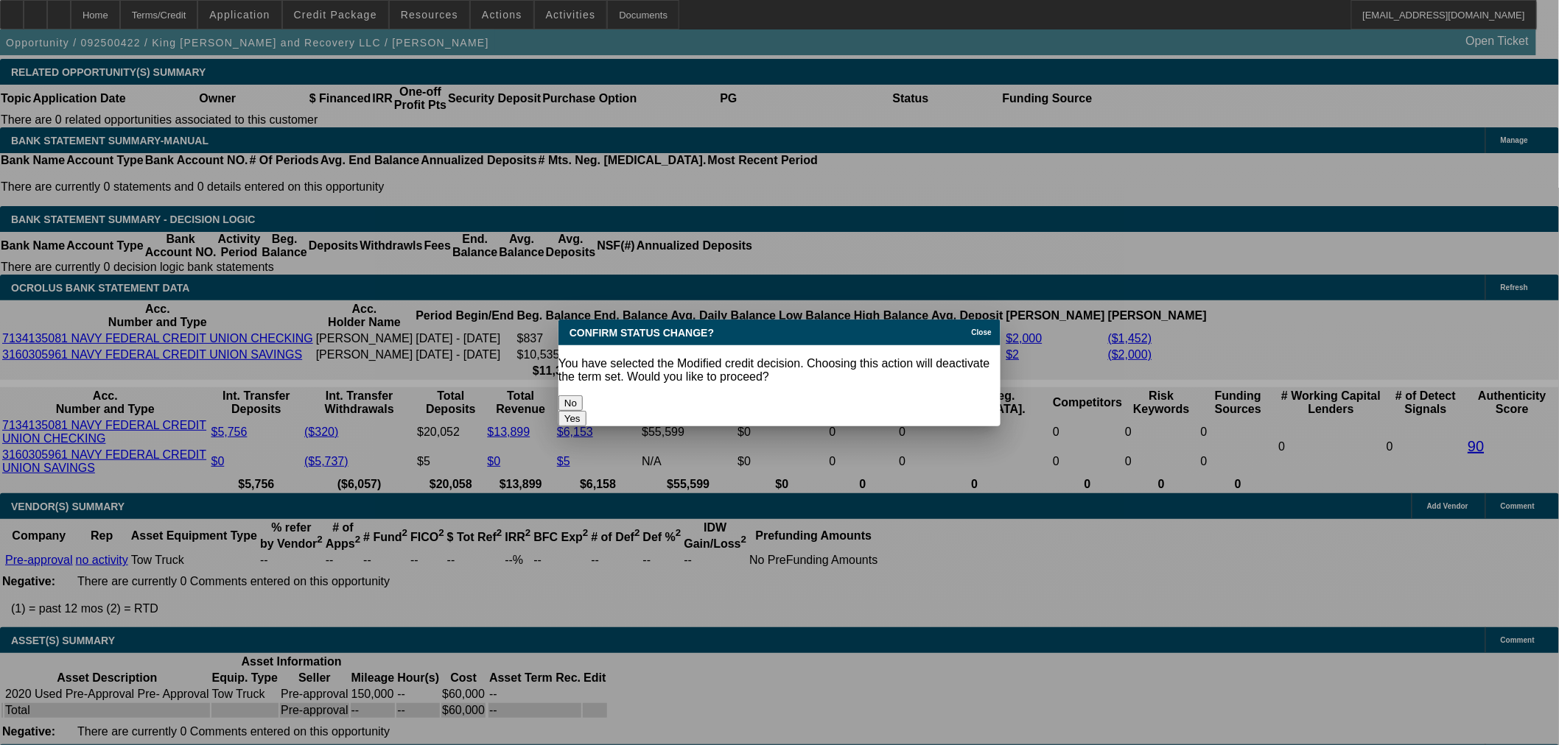
scroll to position [0, 0]
click at [586, 411] on button "Yes" at bounding box center [572, 418] width 28 height 15
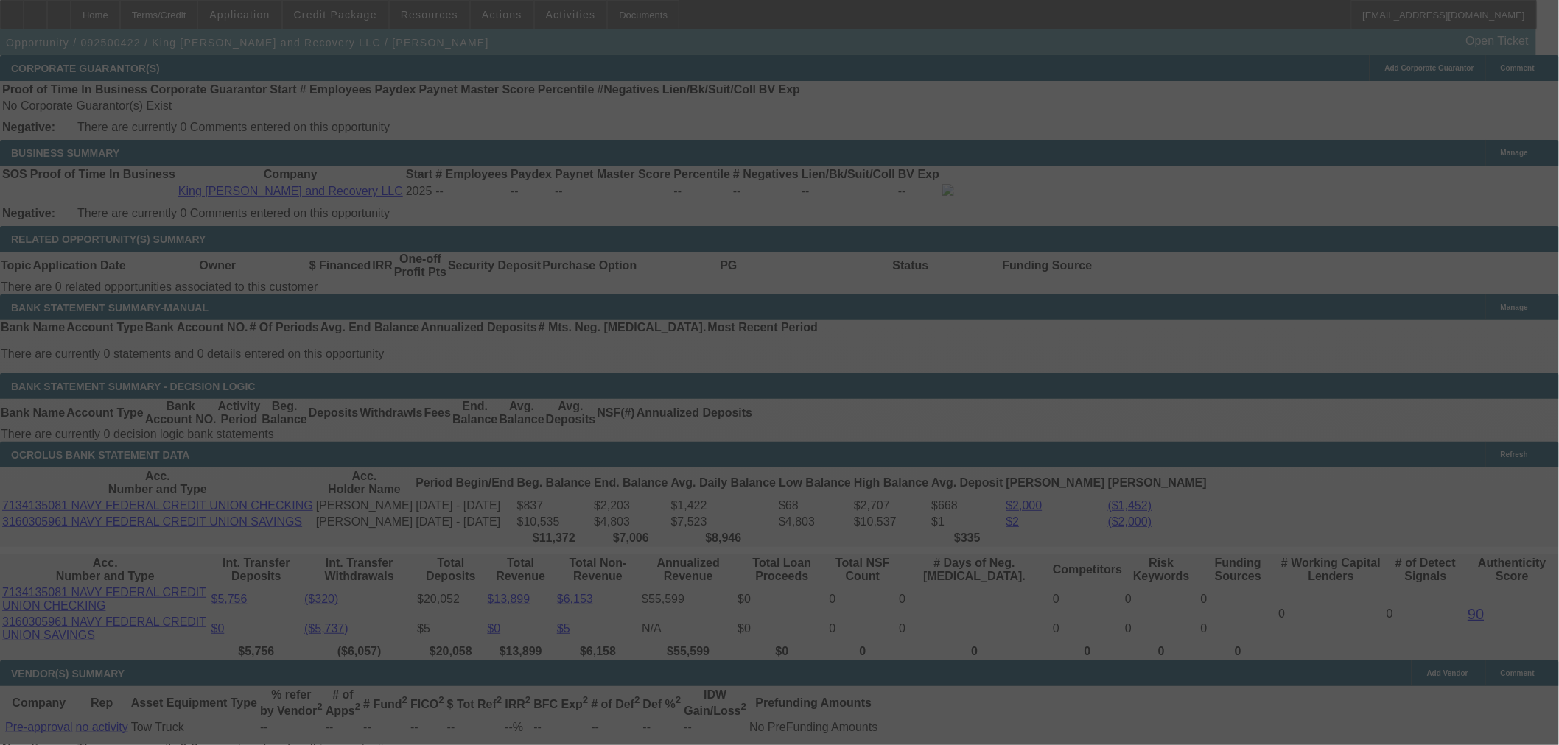
scroll to position [2045, 0]
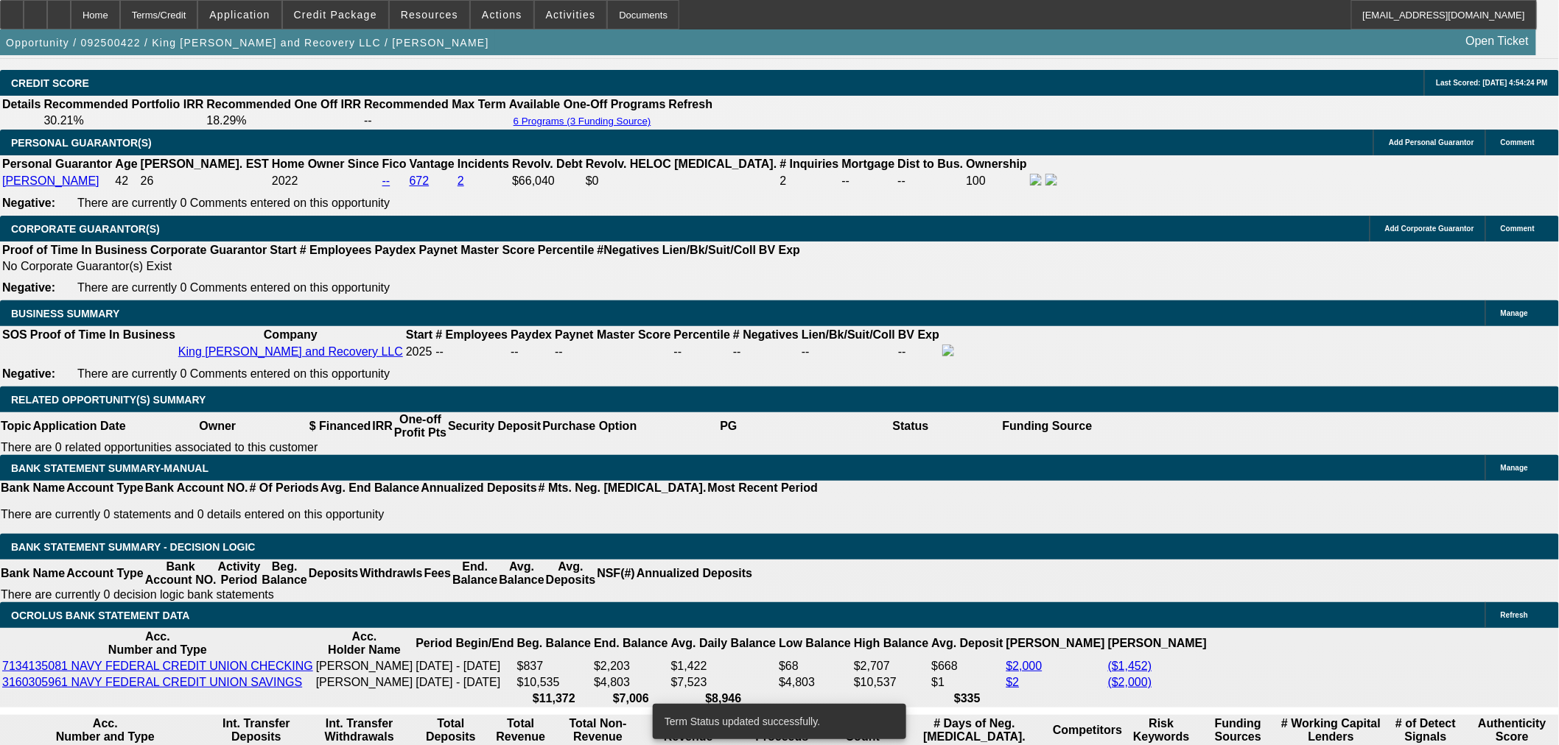
select select "0.15"
select select "2"
select select "0.1"
select select "4"
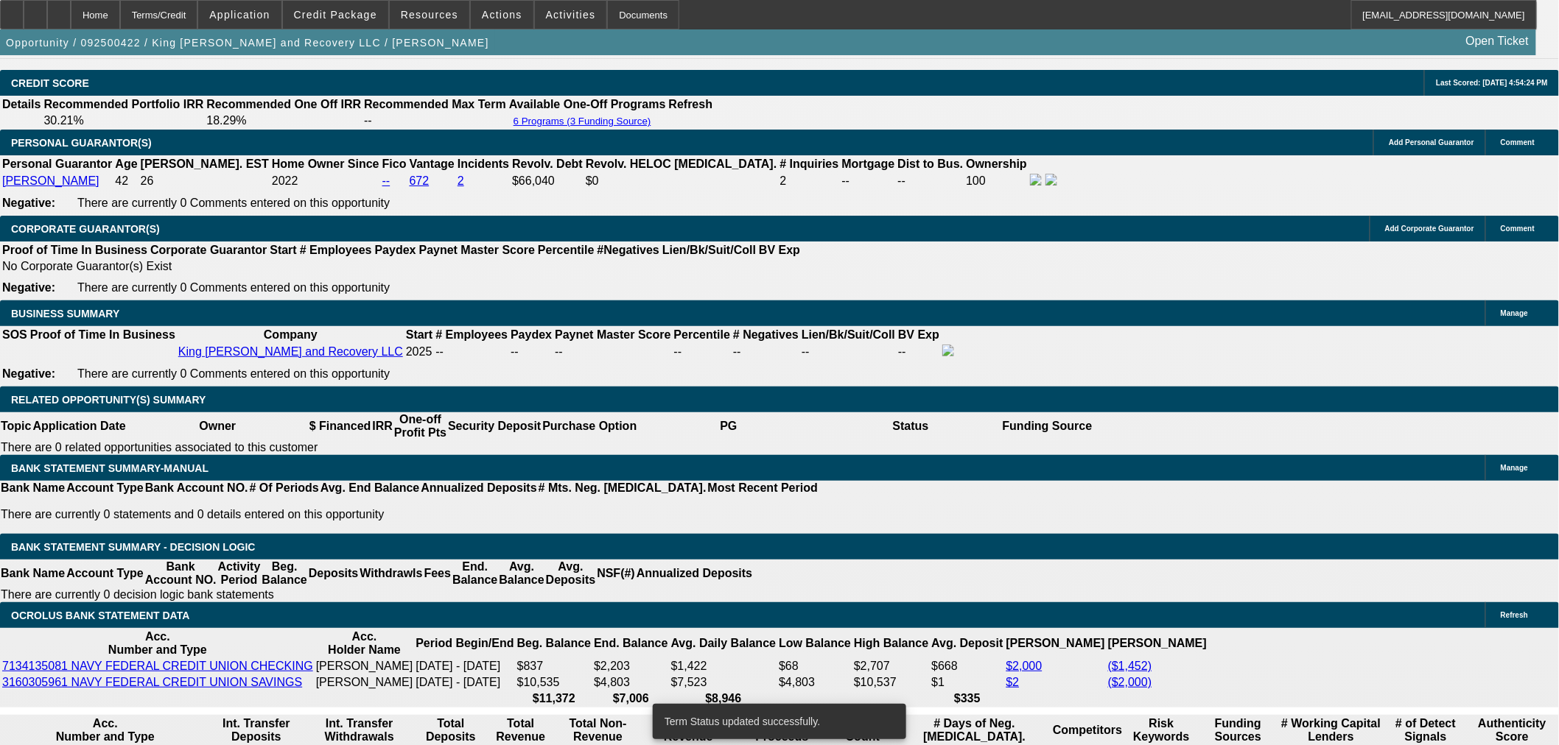
select select "0.15"
select select "2"
select select "0.1"
select select "4"
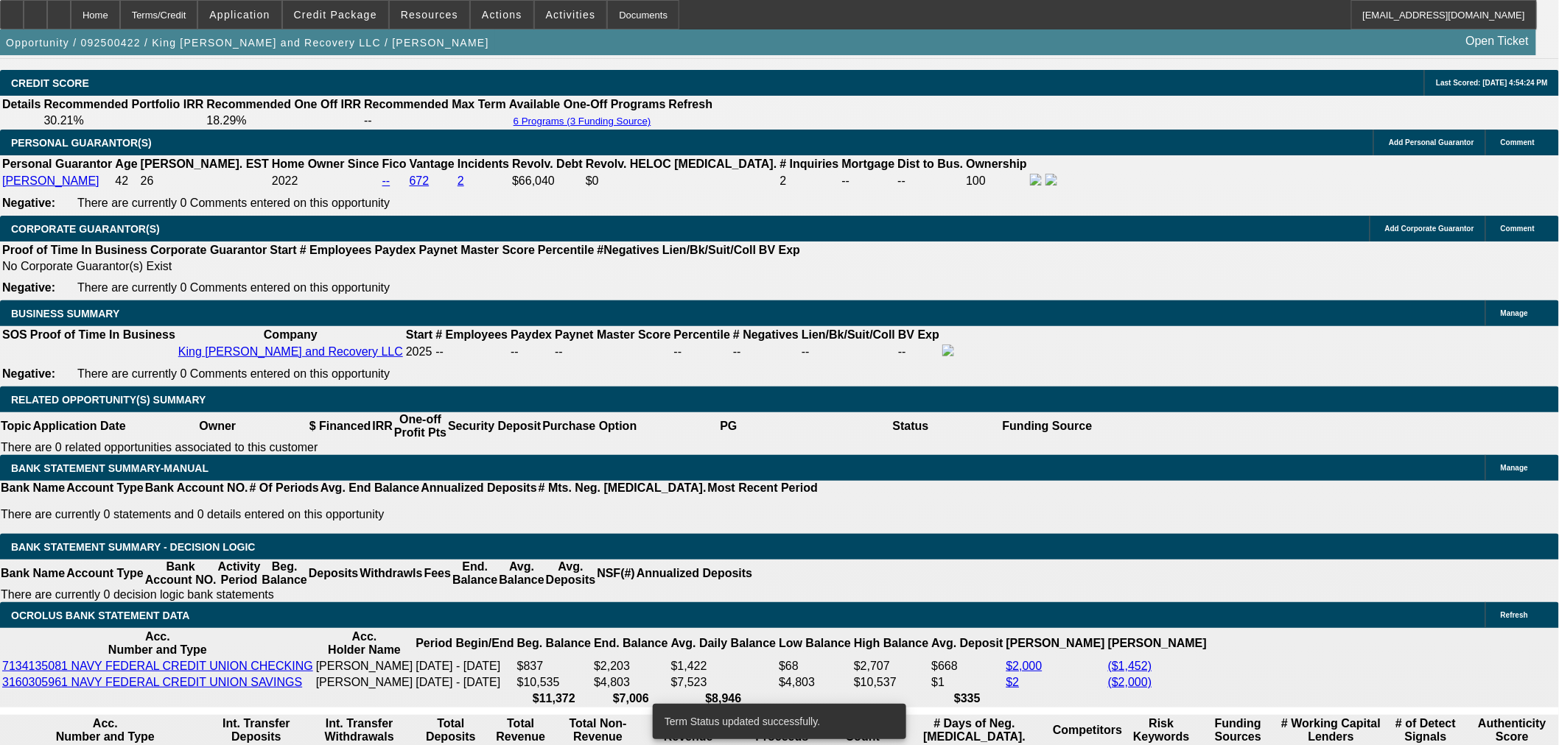
select select "0.15"
select select "2"
select select "0.1"
select select "4"
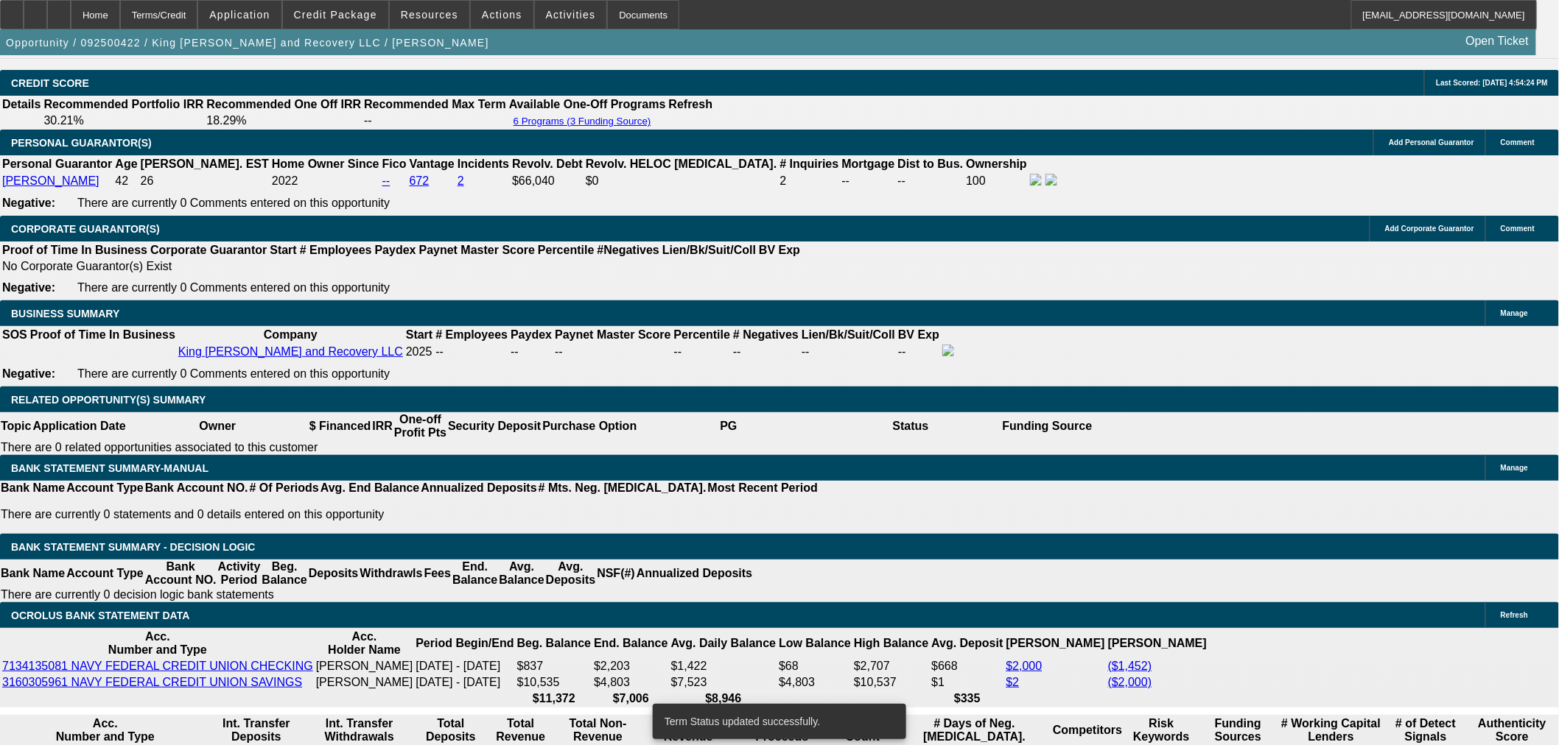
select select "0.15"
select select "2"
select select "0.1"
select select "4"
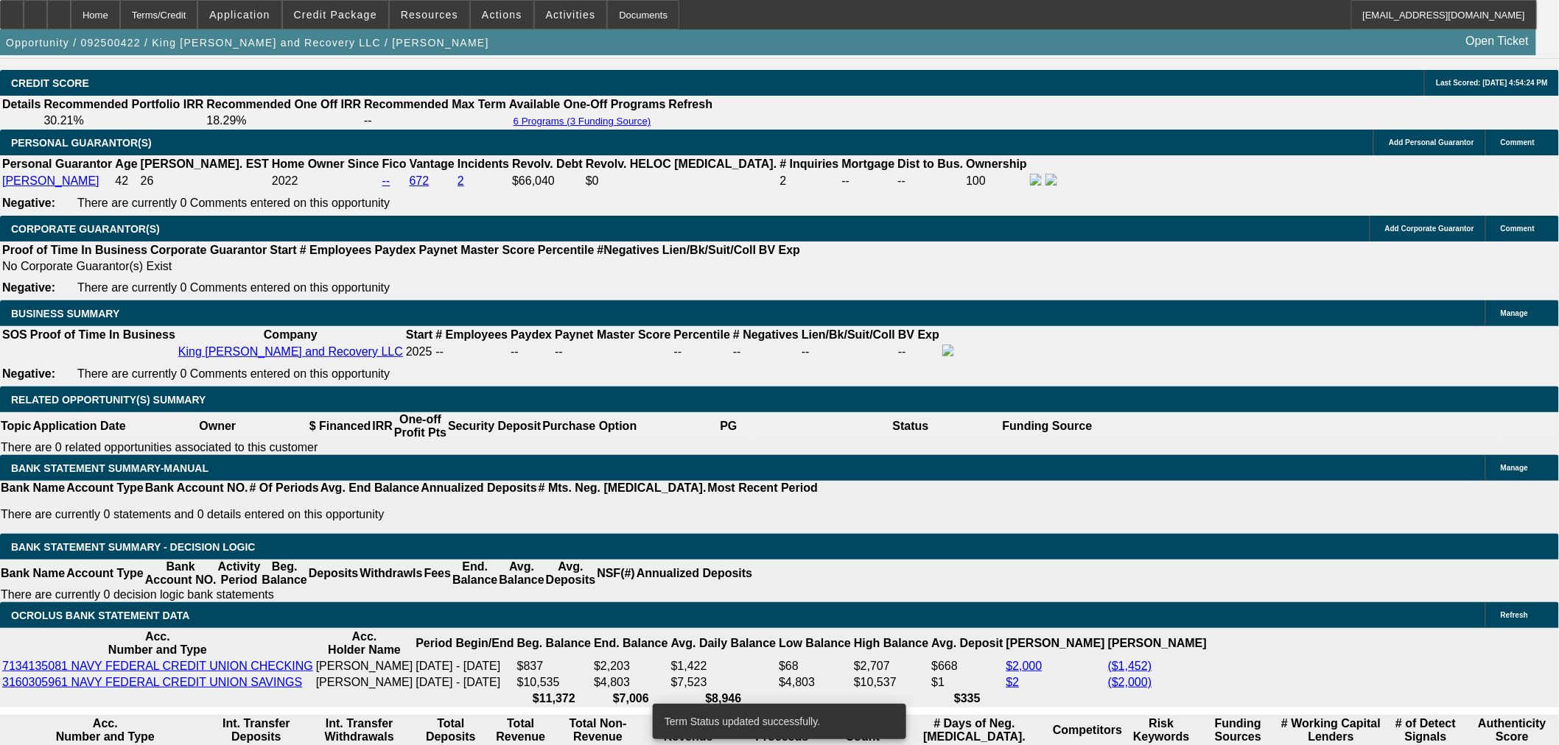
select select "0.2"
type input "$12,000.00"
type input "UNKNOWN"
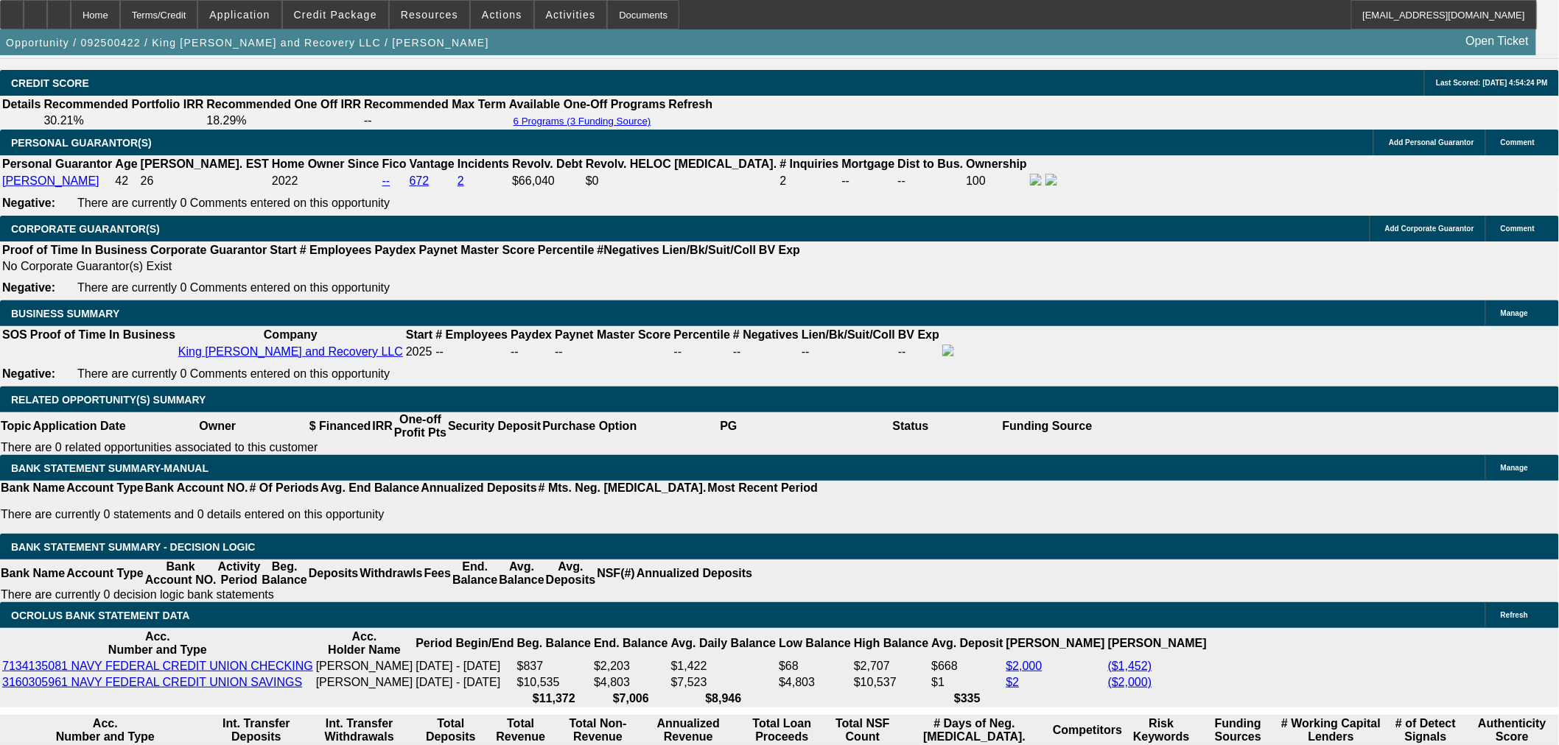
type input "$3,327.88"
type input "$1,663.94"
type input "20"
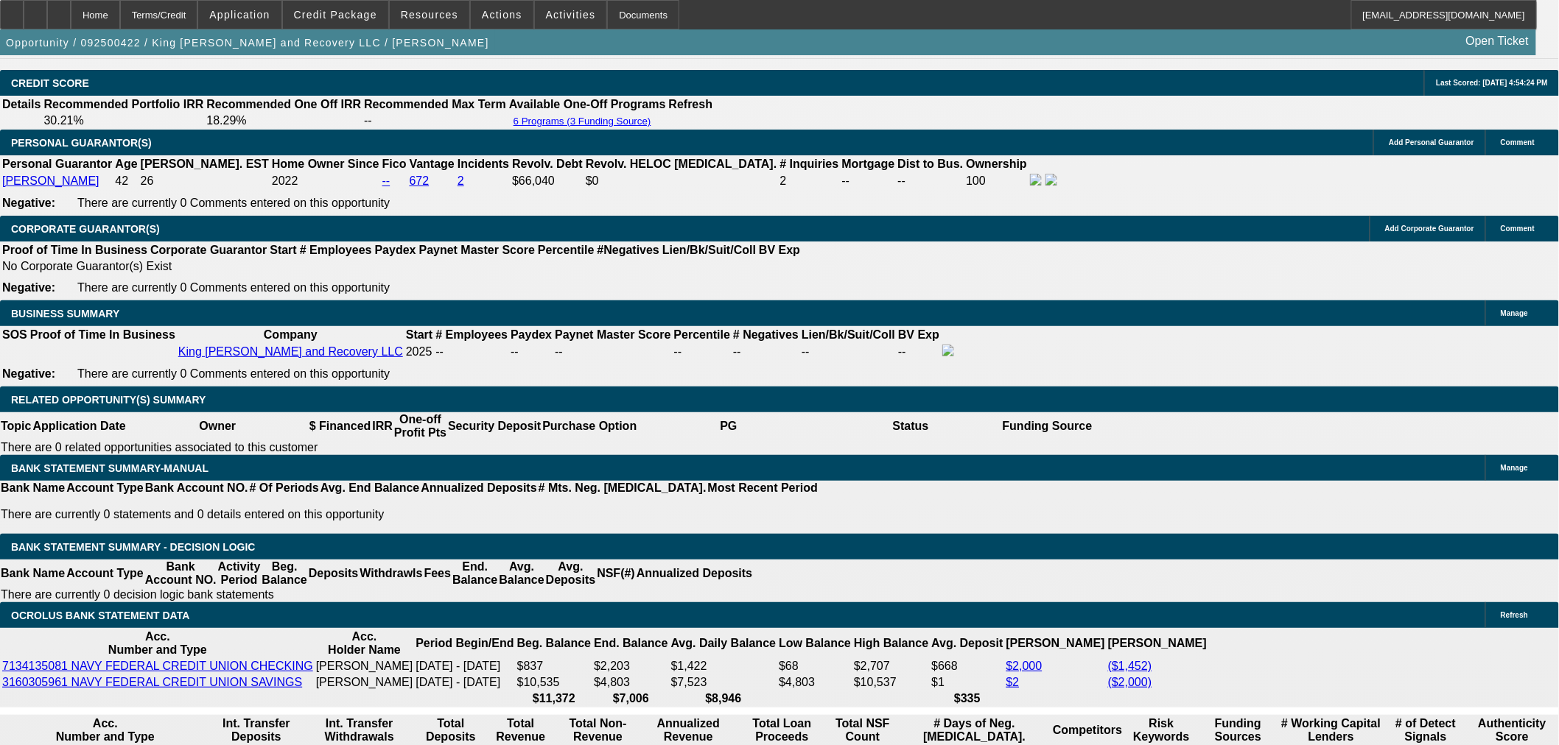
type input "$2,749.68"
type input "$1,374.84"
type input "$3,567.70"
type input "$1,783.85"
type input "20"
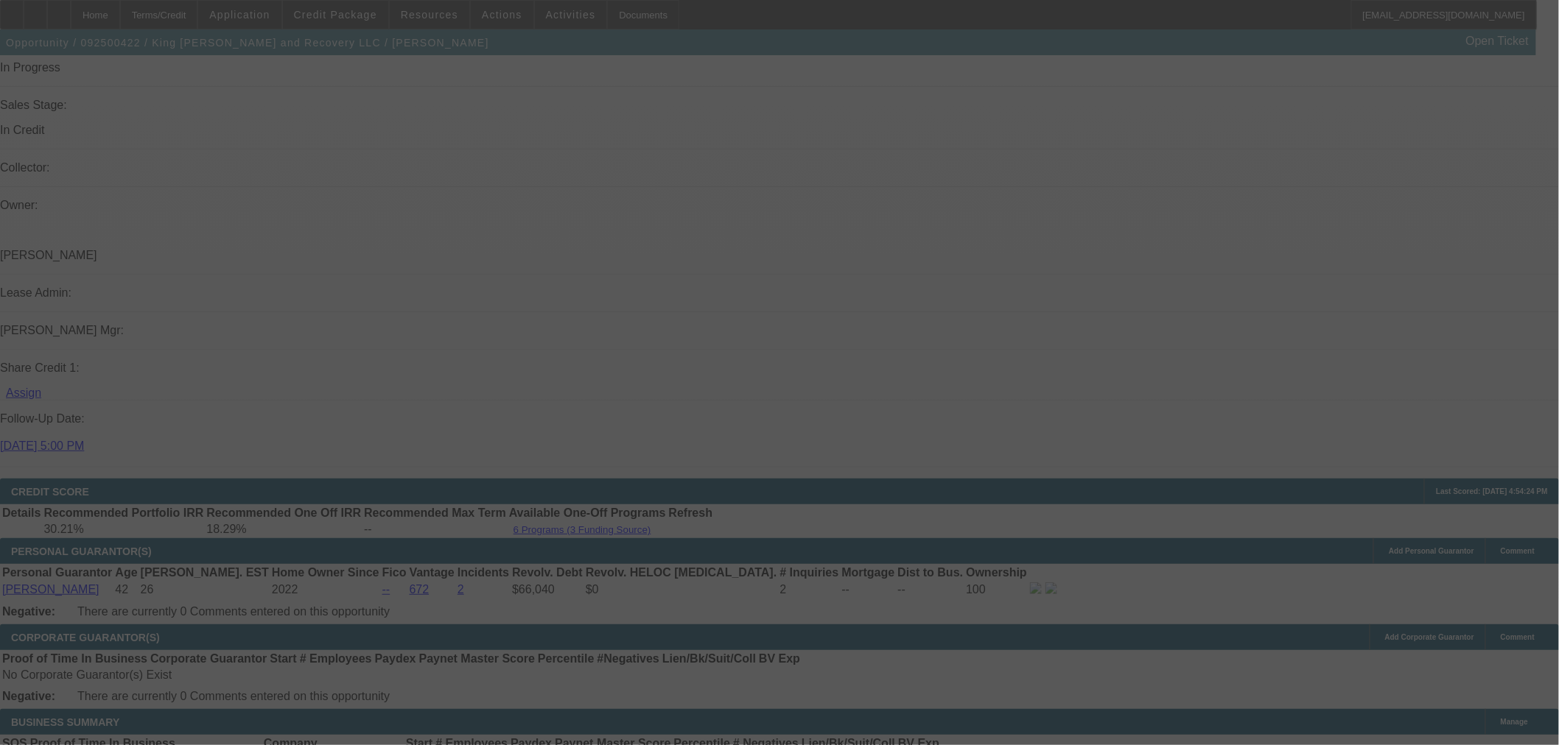
scroll to position [2210, 0]
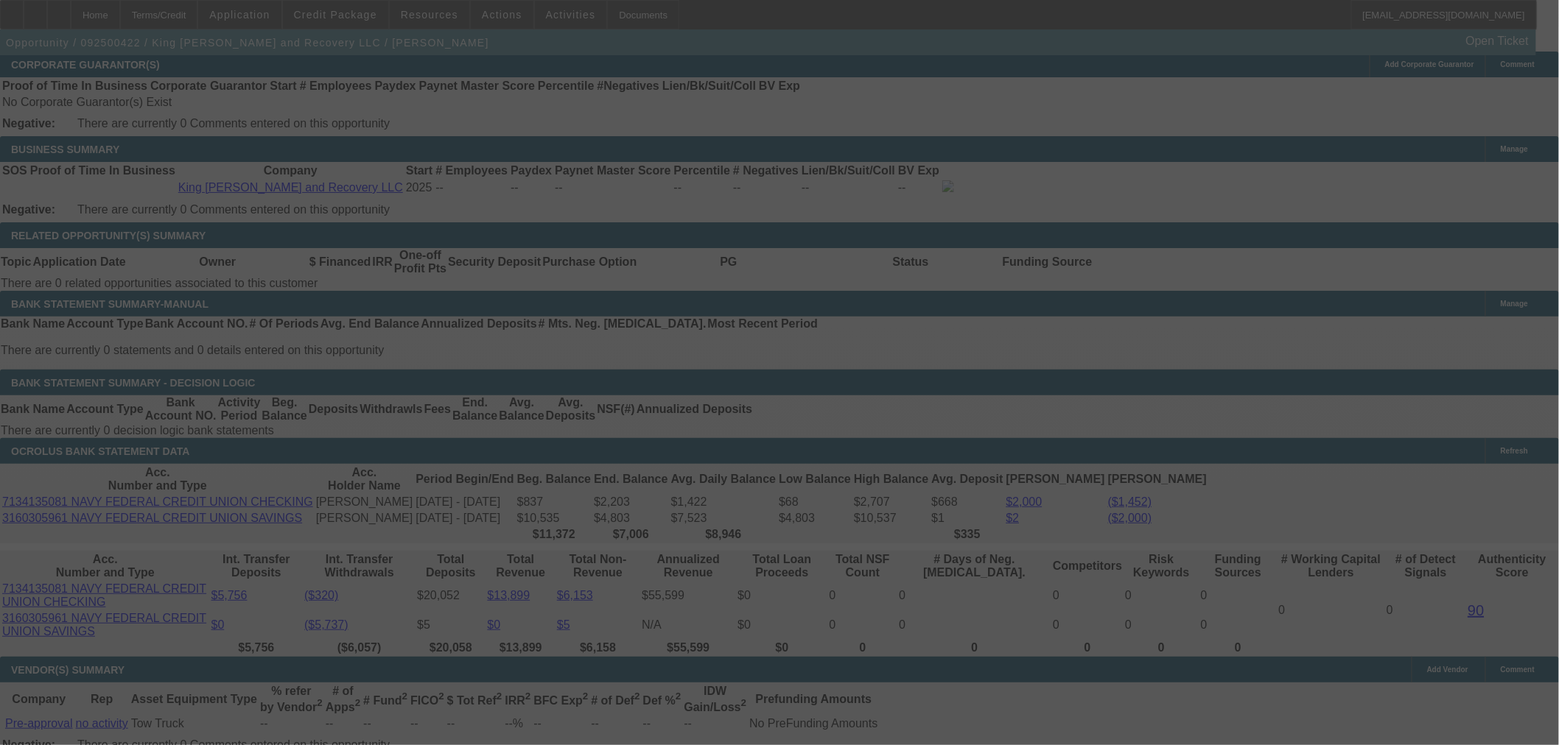
select select "0.2"
select select "2"
select select "0.1"
select select "4"
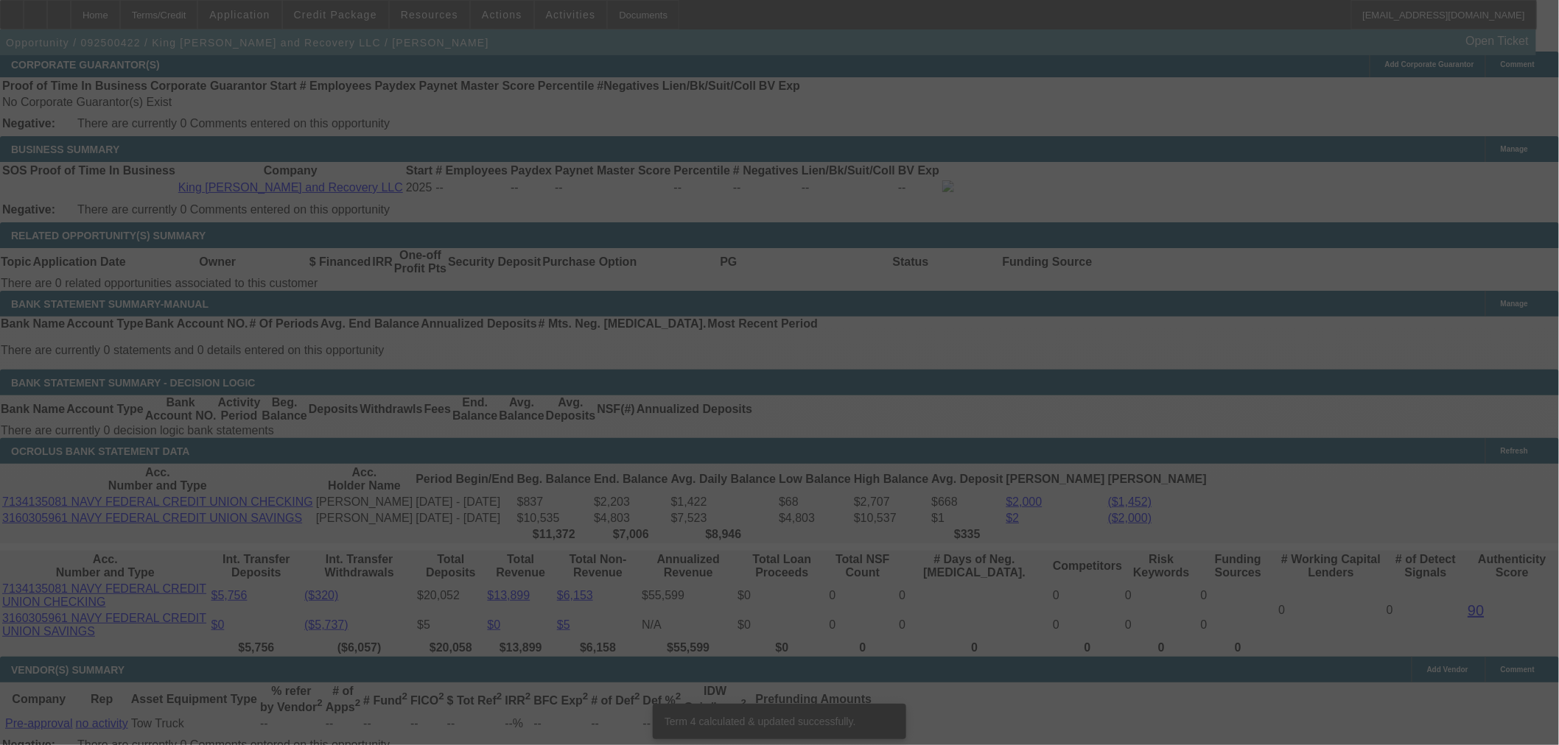
scroll to position [2192, 0]
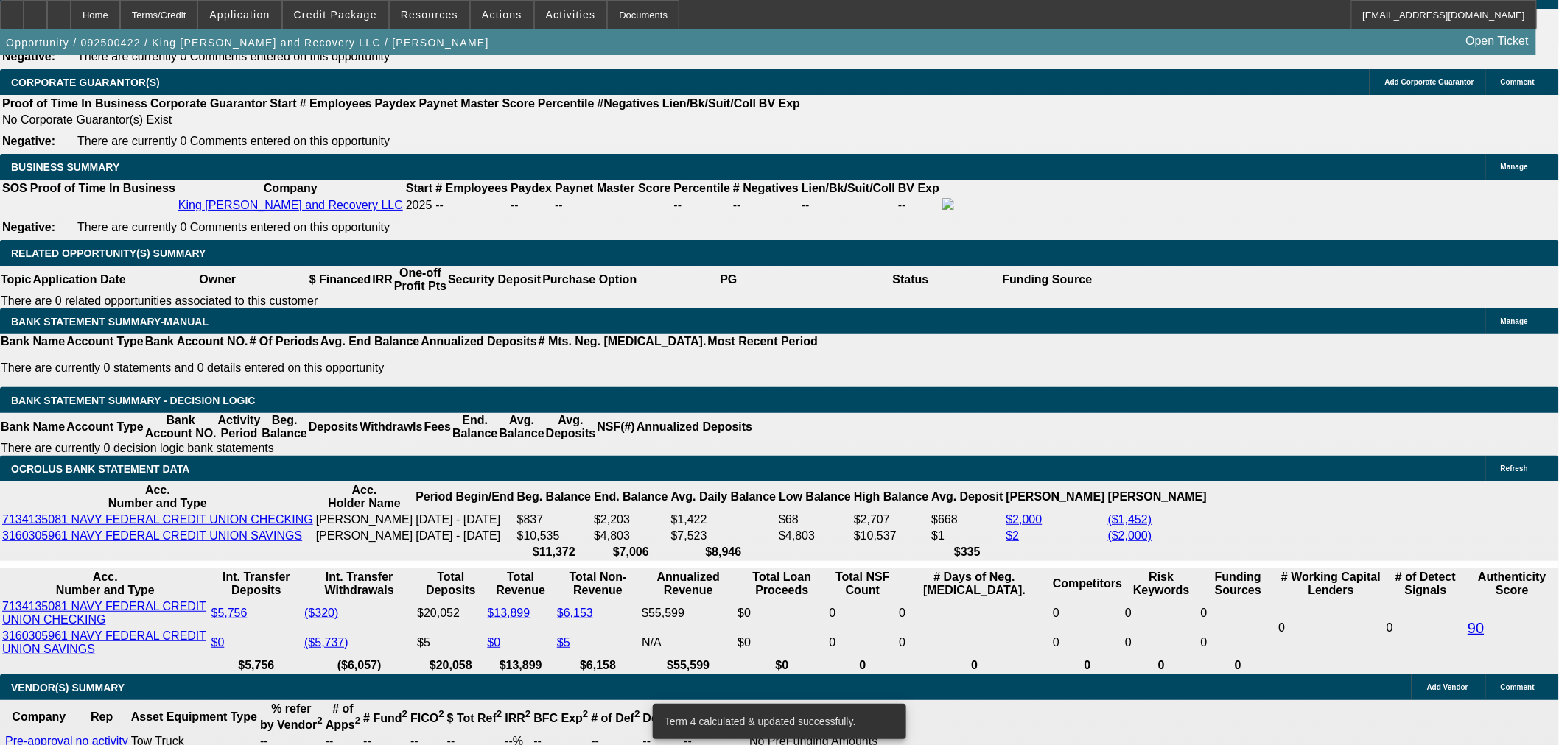
type input "UNKNOWN"
type input "22"
type input "$2,749.68"
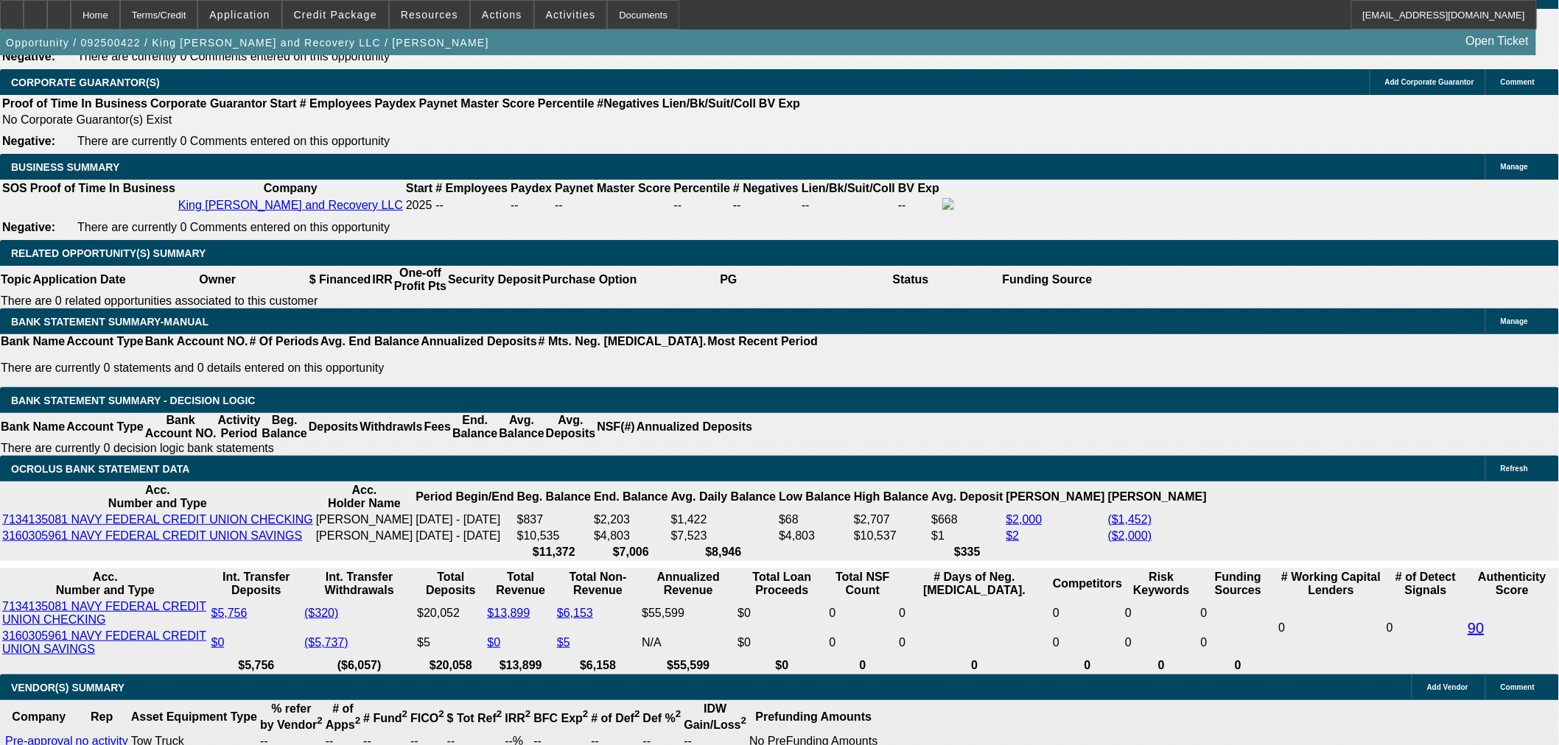
type input "$1,374.84"
type input "$3,666.28"
type input "$1,833.14"
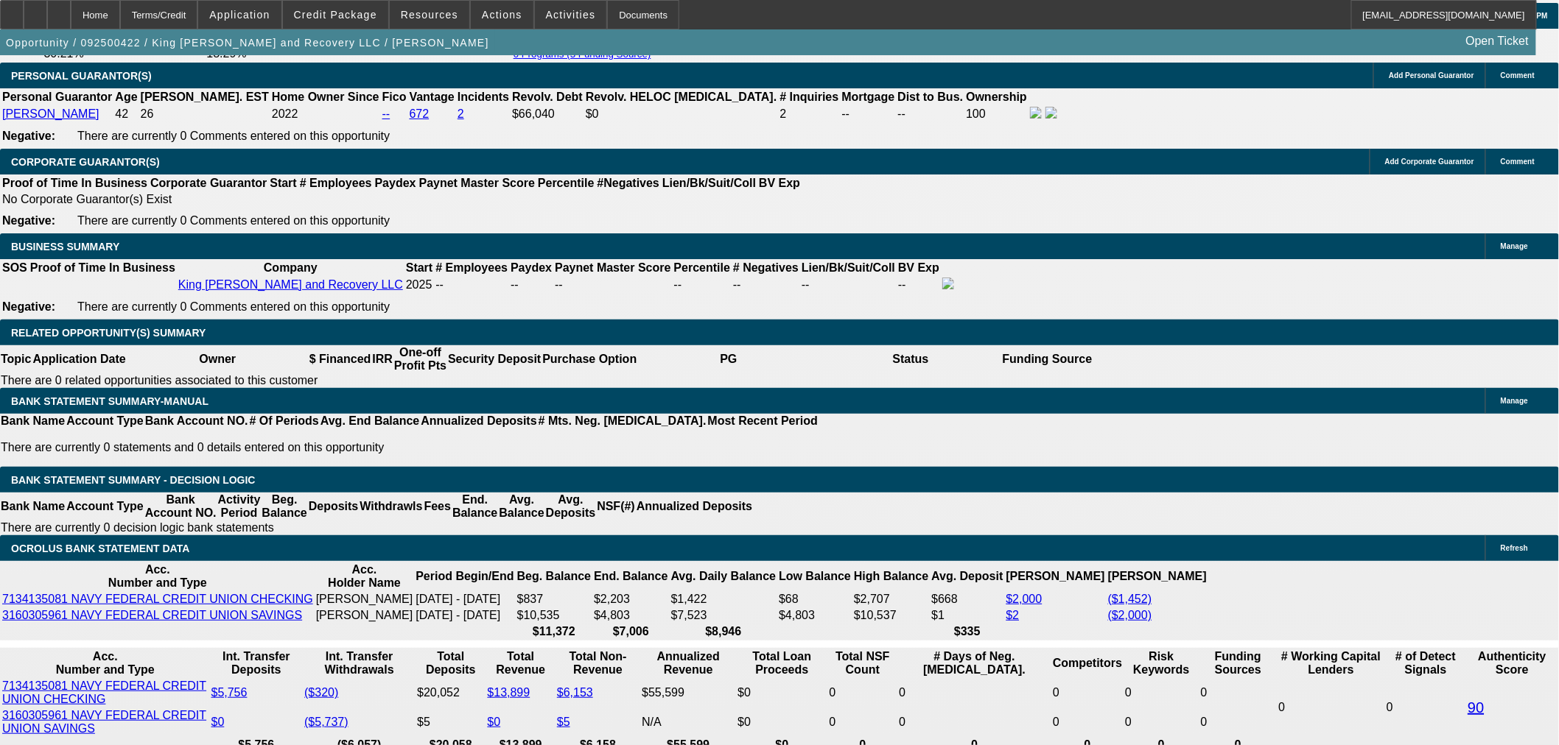
scroll to position [1865, 0]
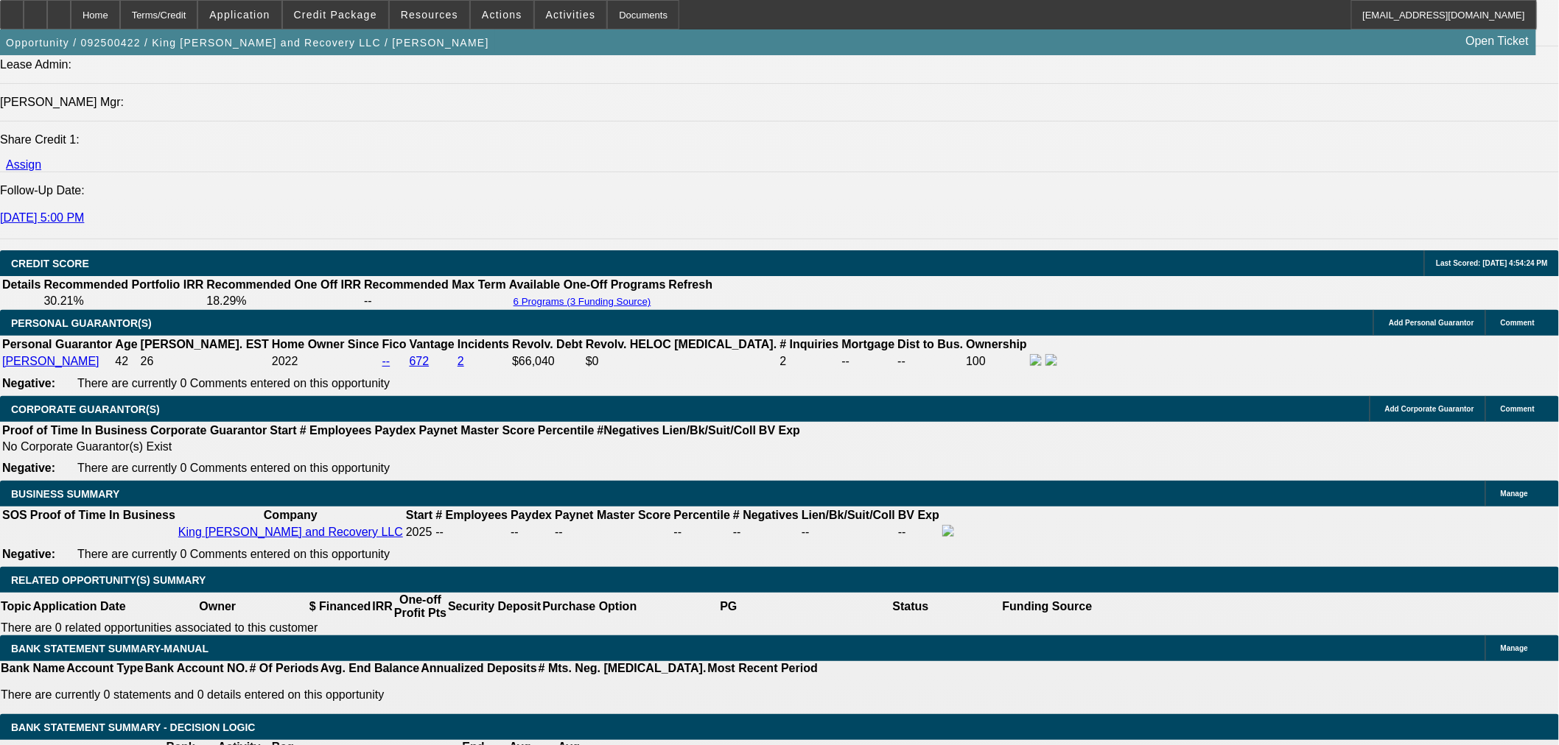
type input "22"
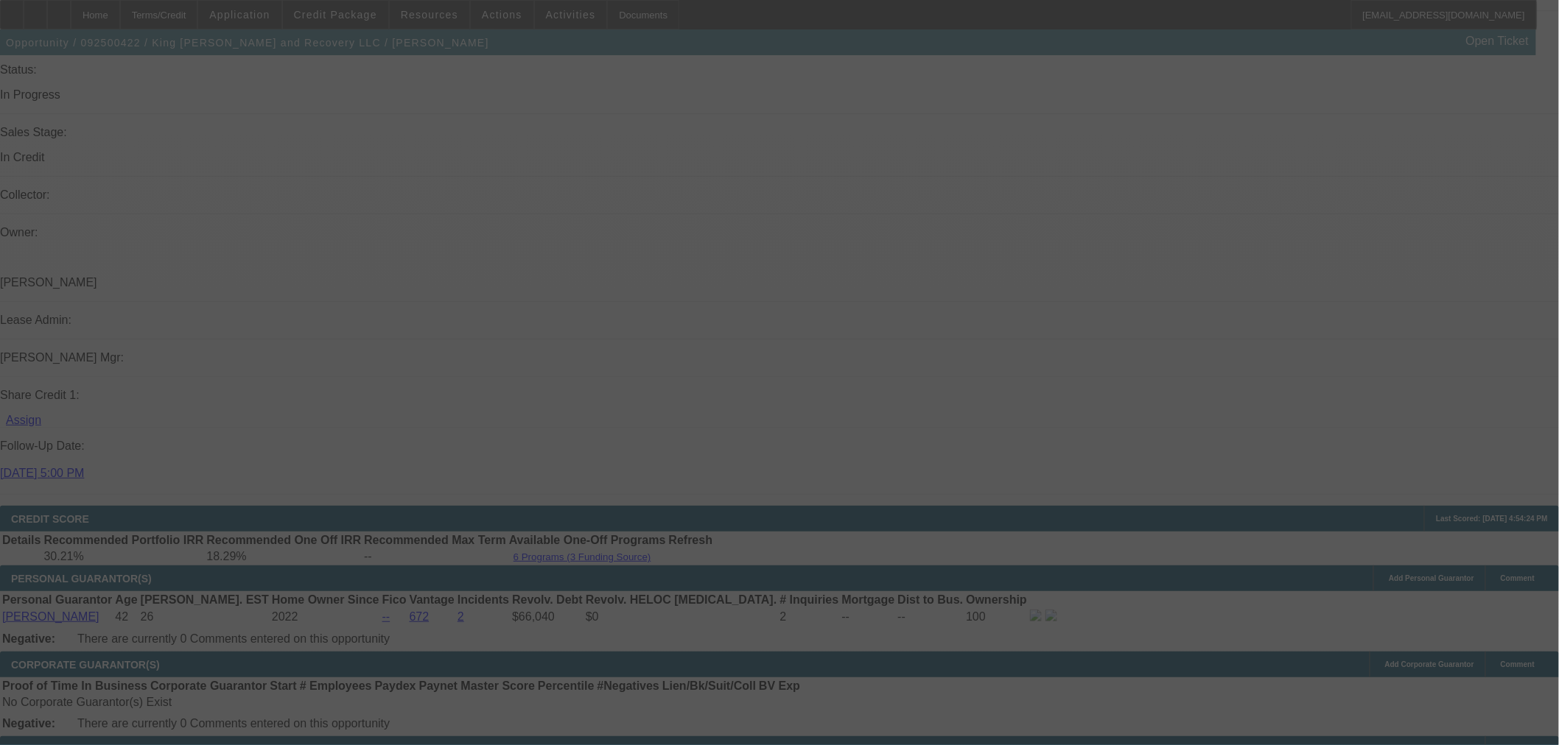
select select "0.2"
select select "2"
select select "0.1"
select select "4"
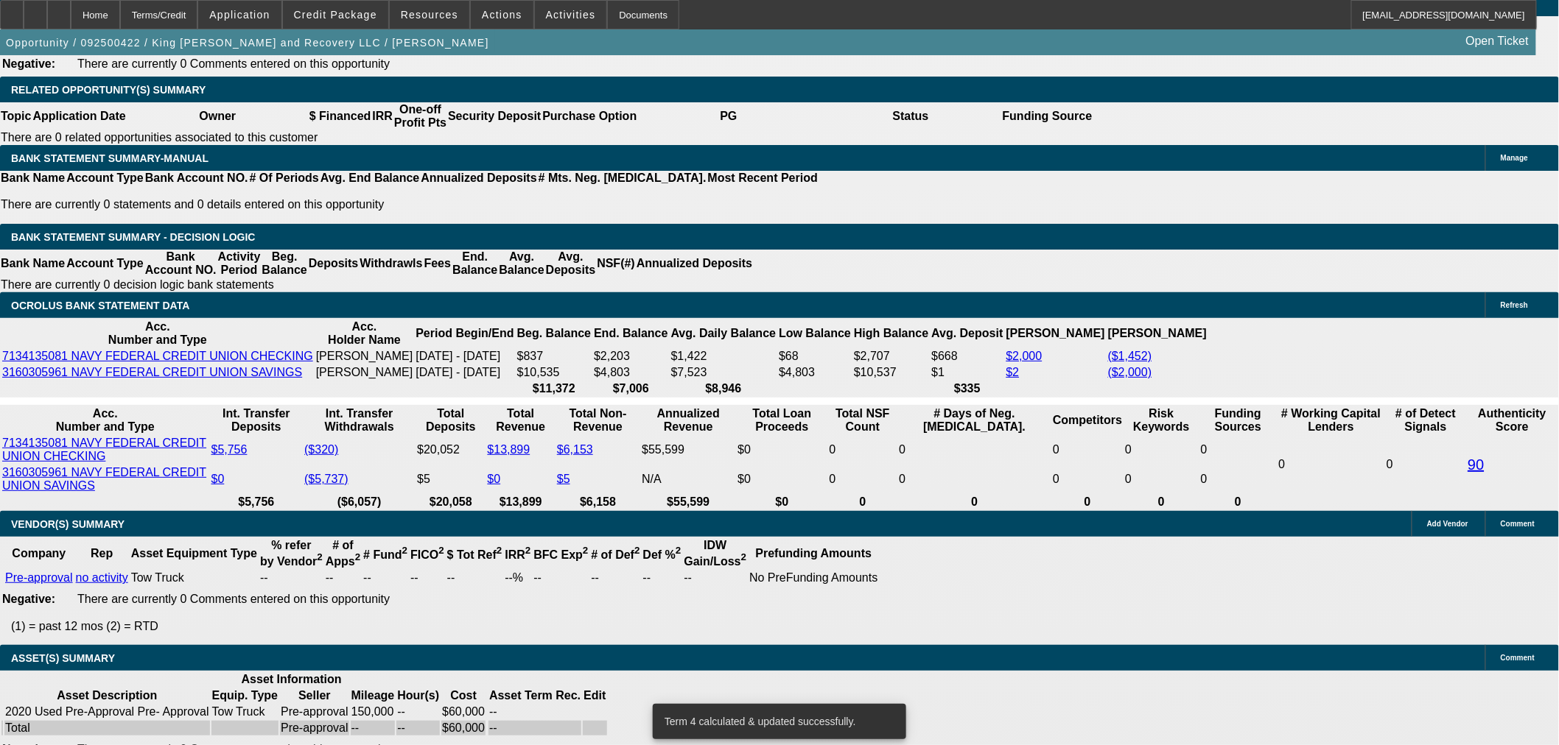
scroll to position [2274, 0]
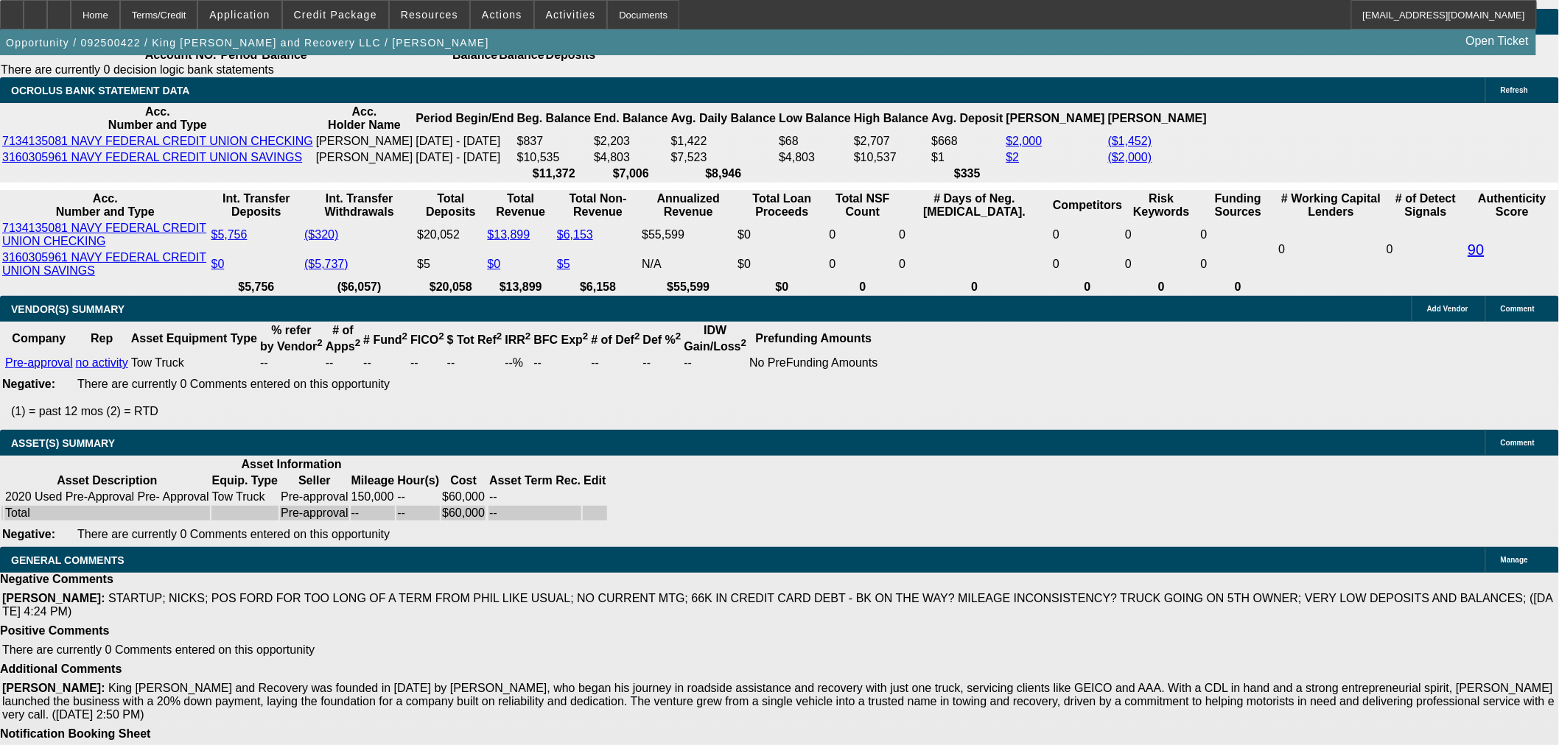
select select "9"
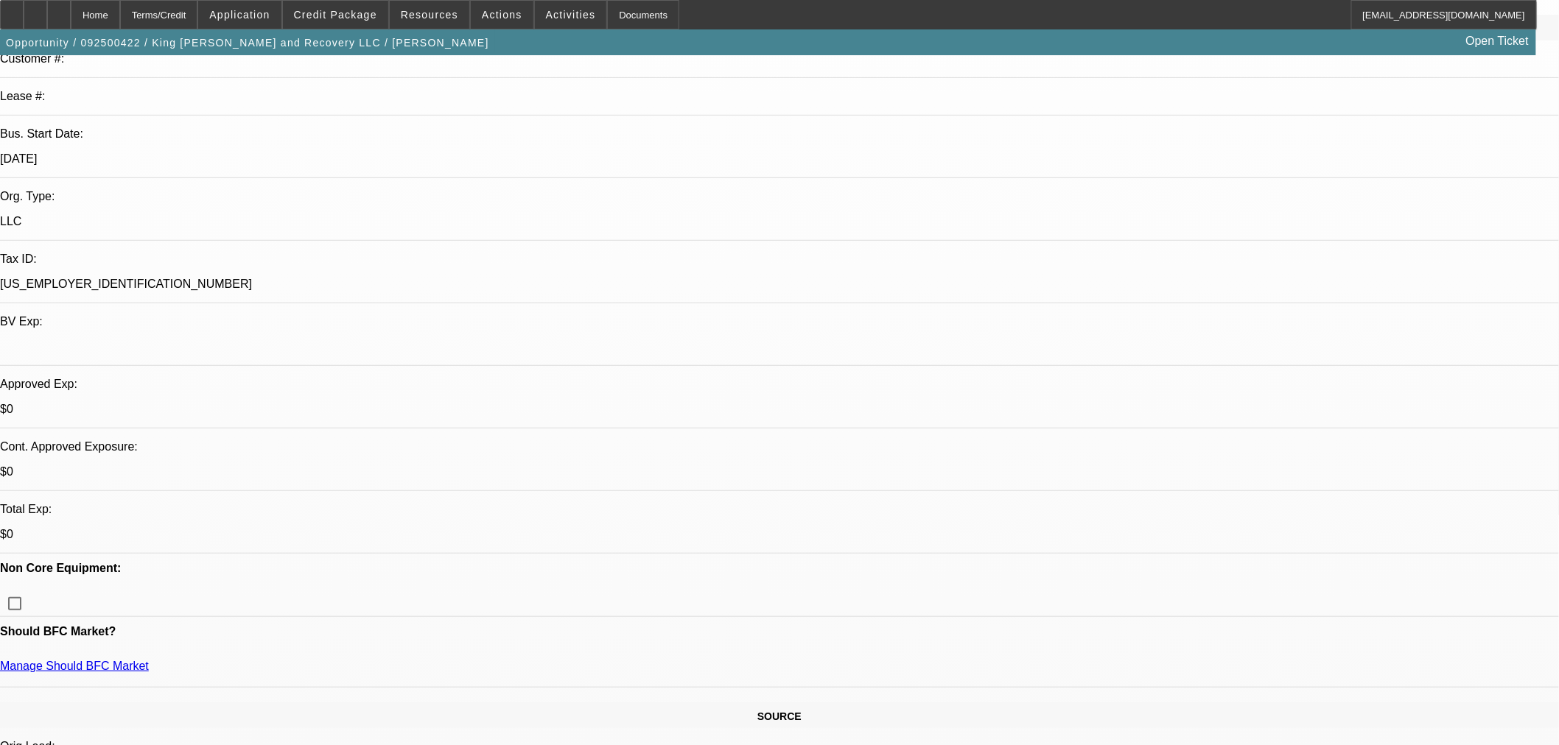
scroll to position [245, 0]
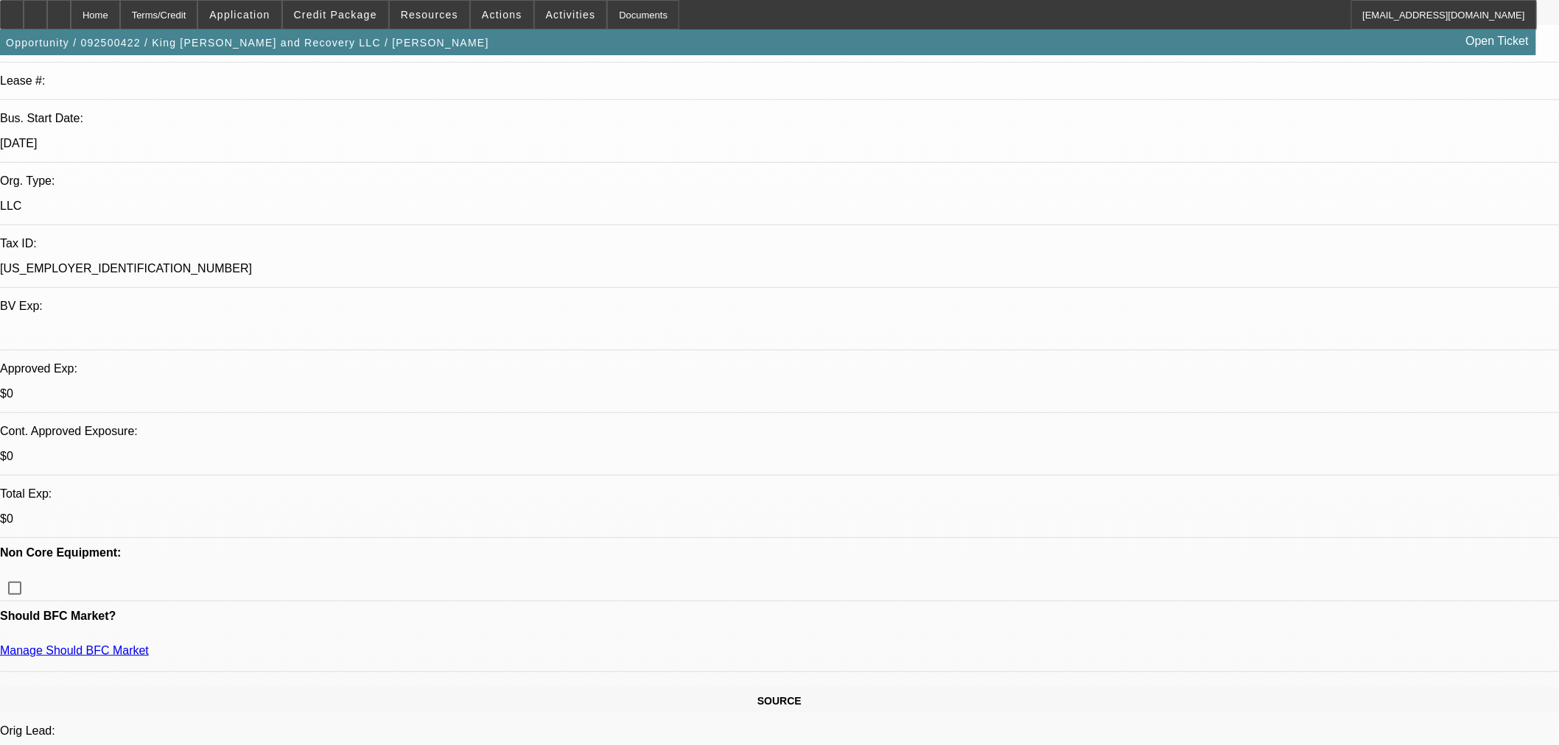
type textarea "A"
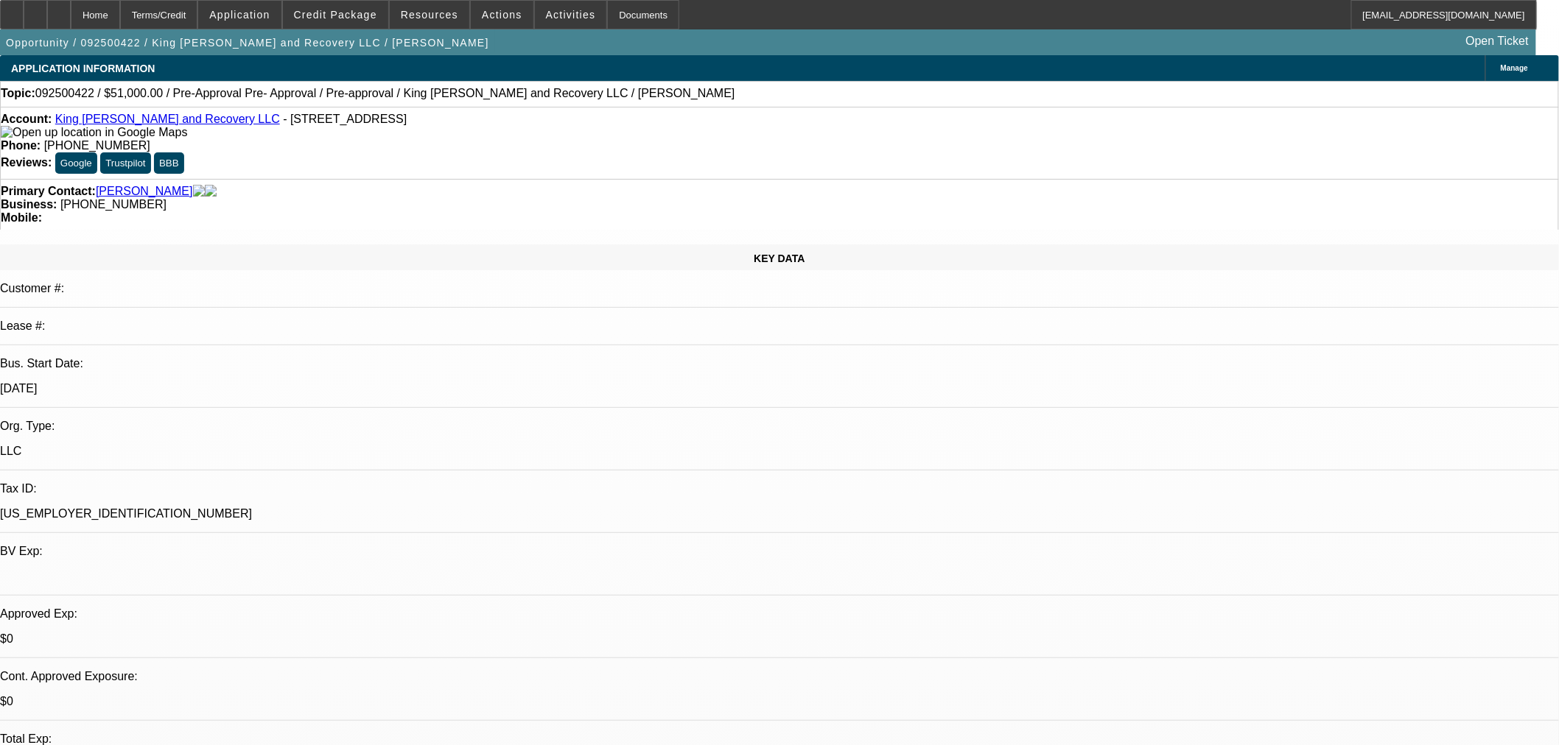
scroll to position [327, 0]
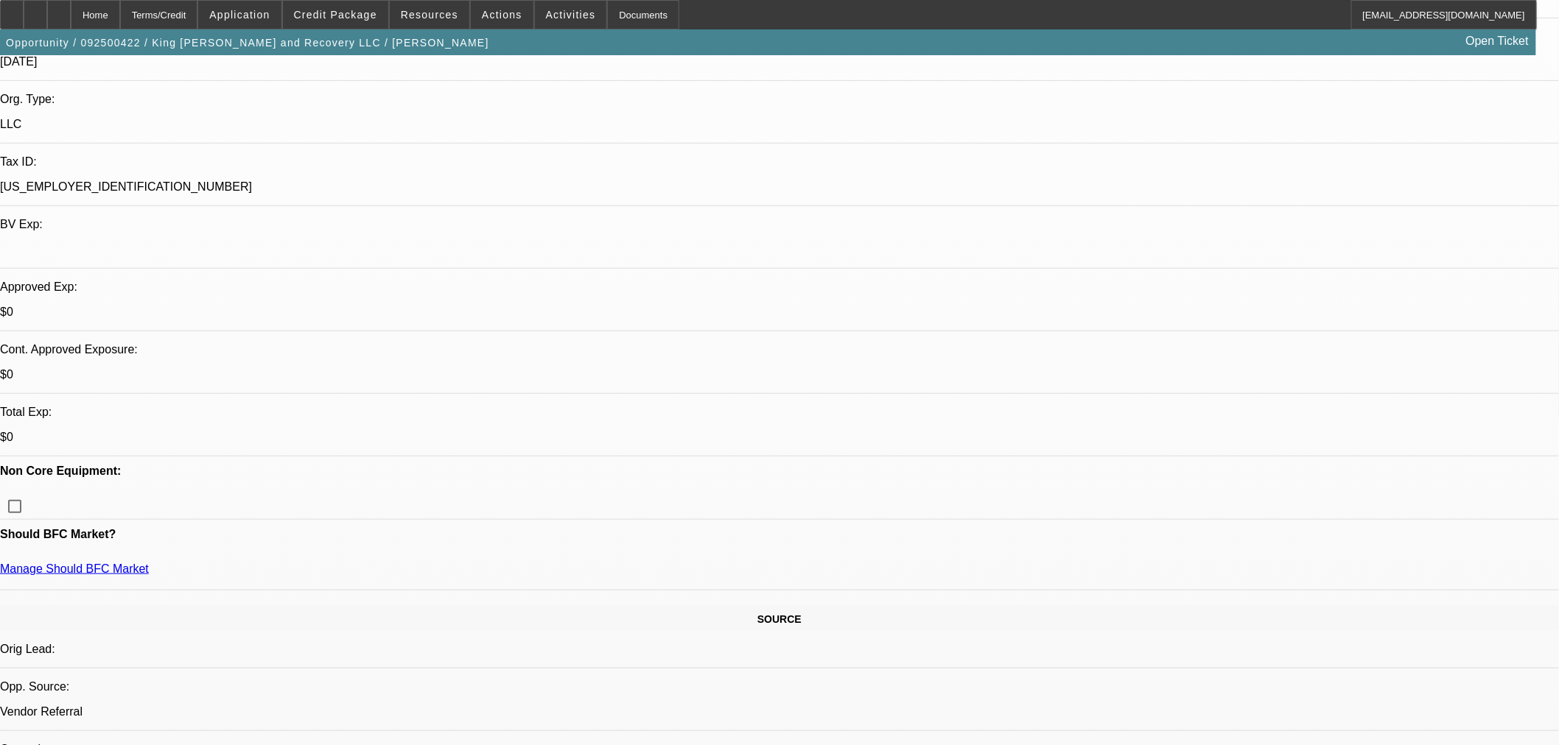
type textarea "CONTINGENT ON FINAL TRUCK AND VENDOR SELECTION. GPS REQUIRED UPFRONT."
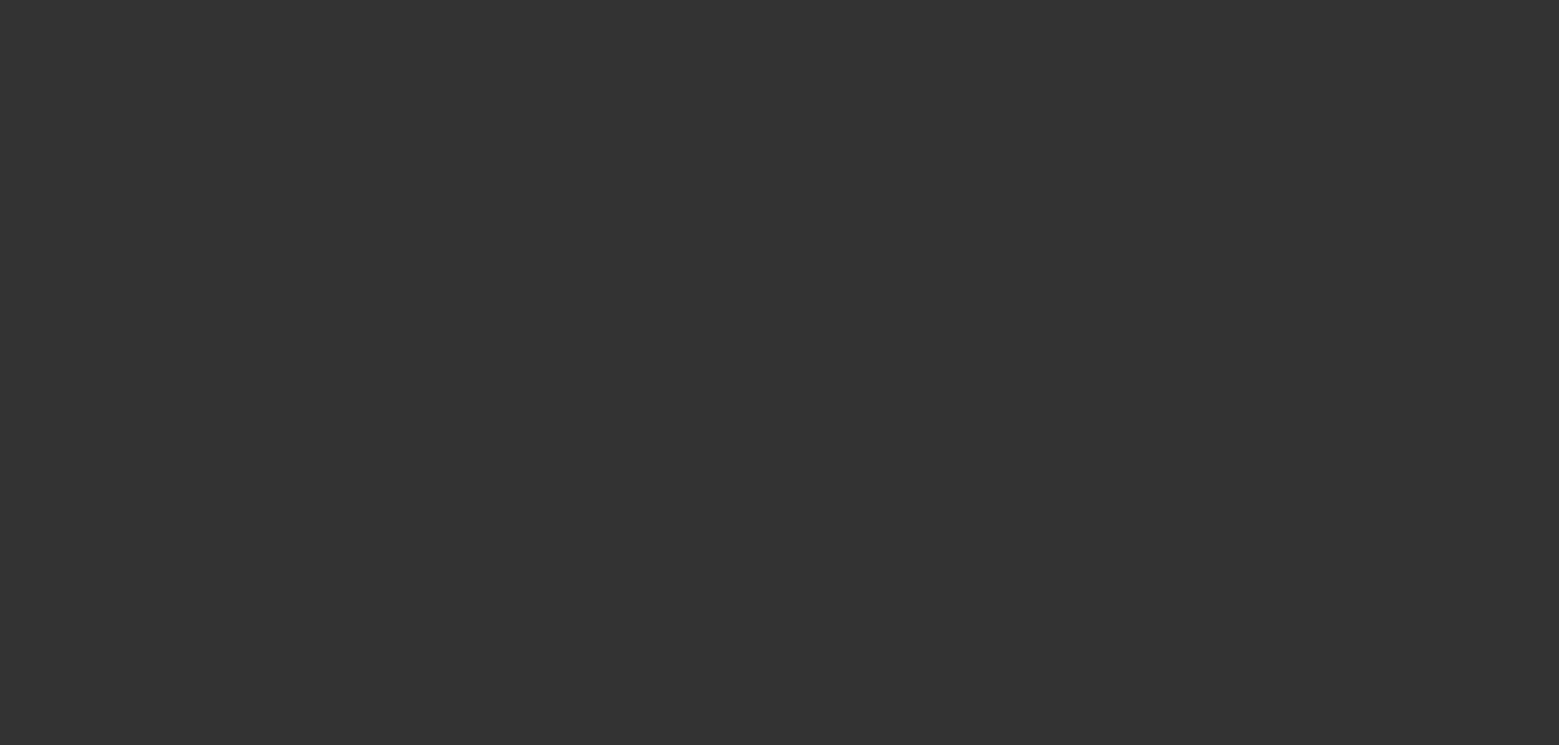
scroll to position [0, 0]
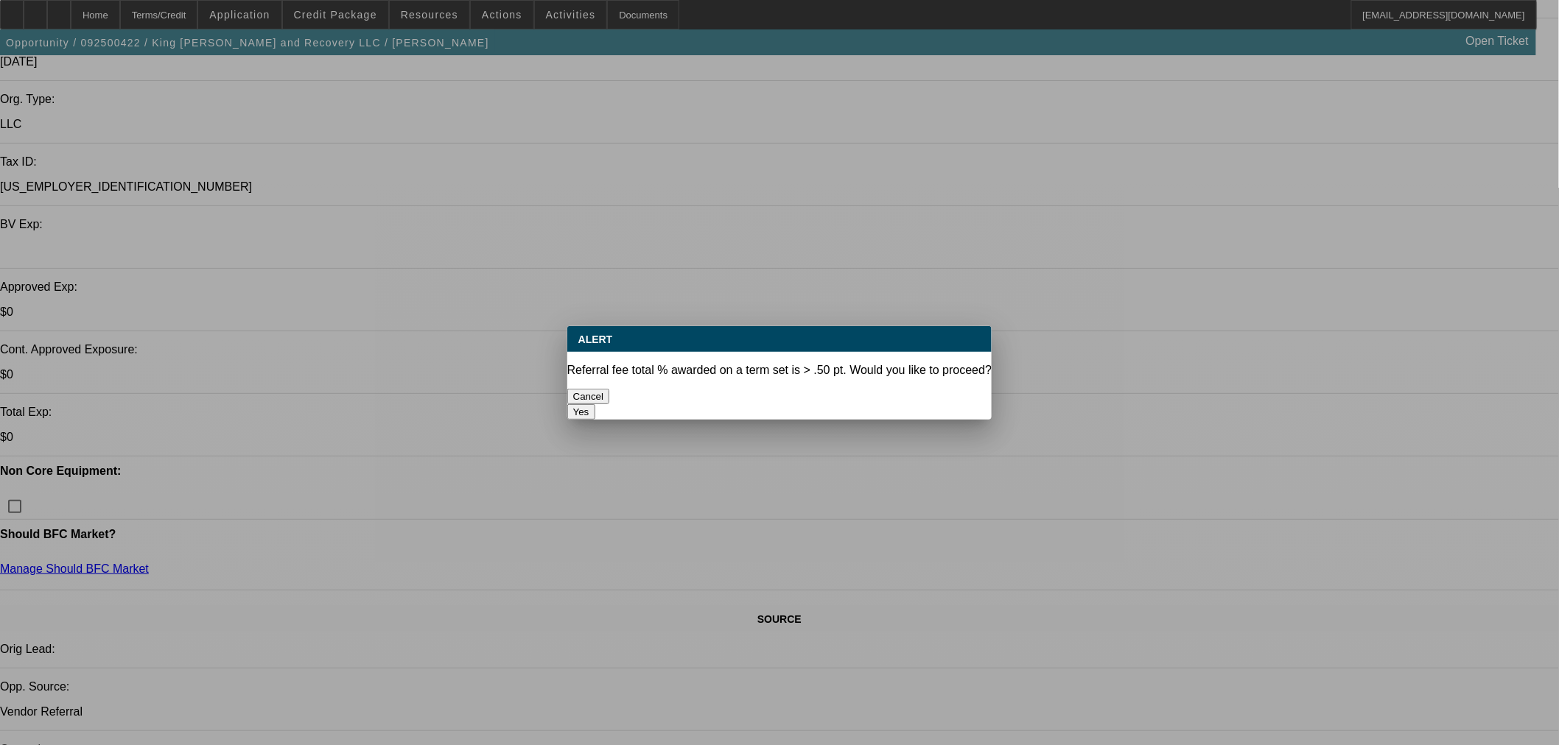
click at [595, 404] on button "Yes" at bounding box center [581, 411] width 28 height 15
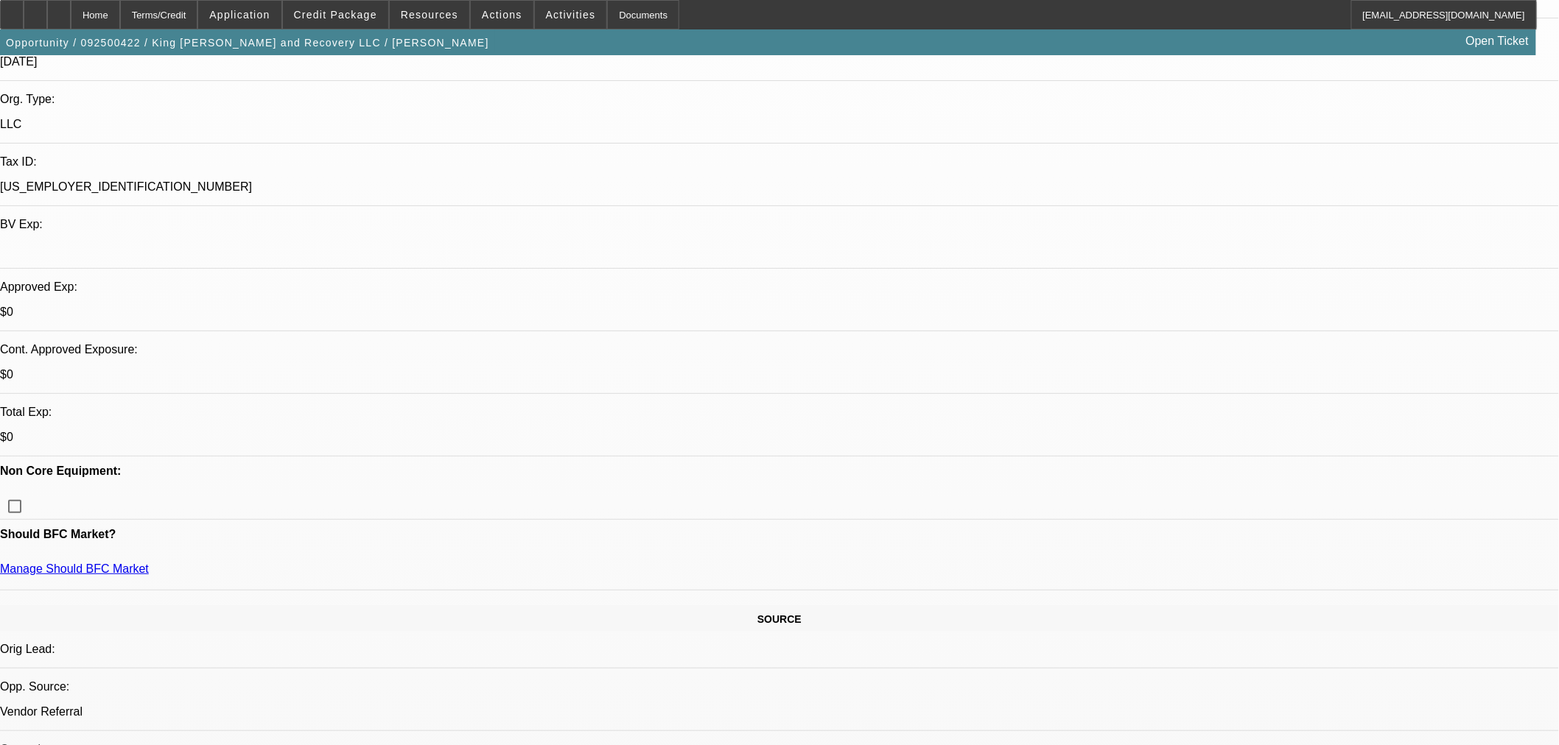
scroll to position [327, 0]
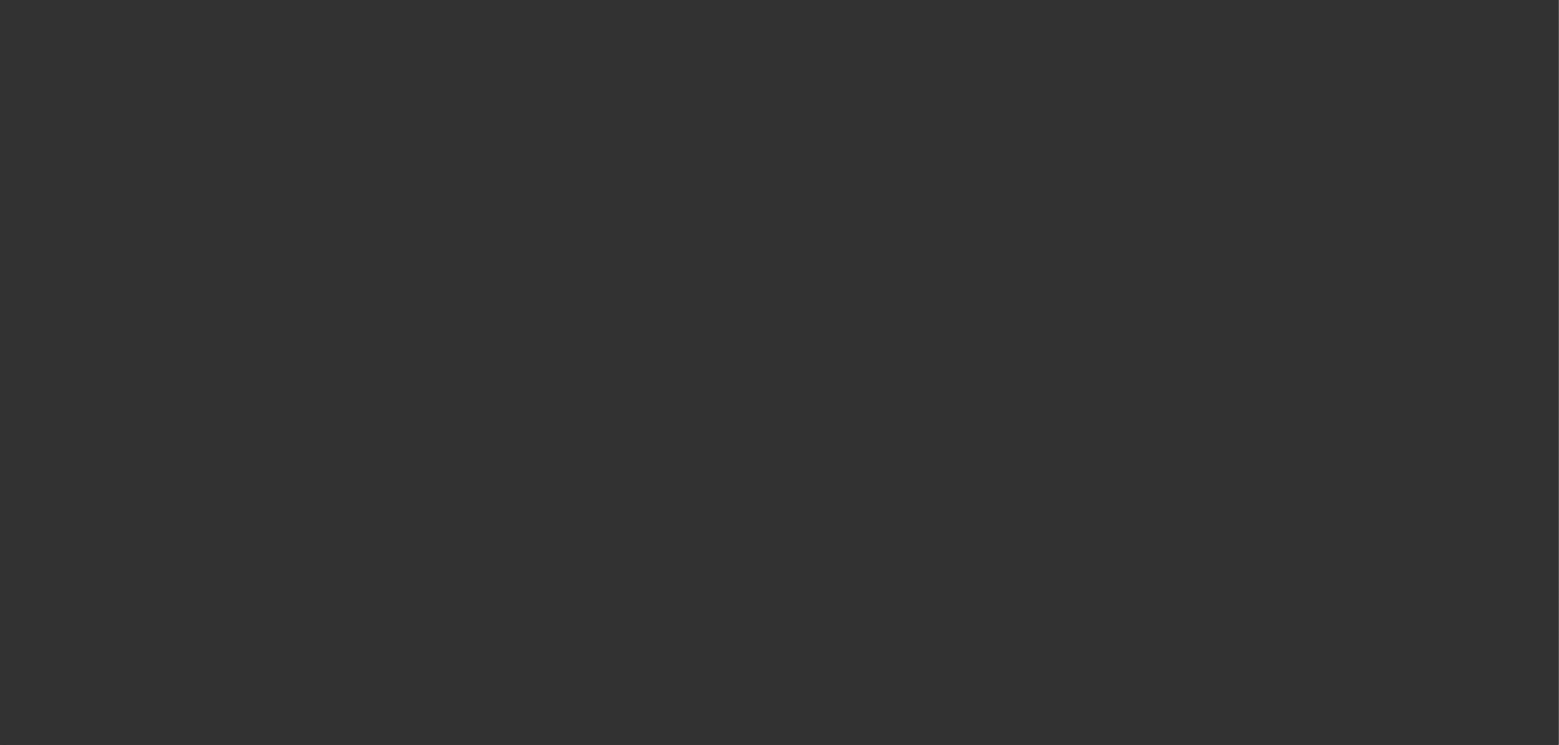
select select "0.2"
select select "2"
select select "0.1"
select select "4"
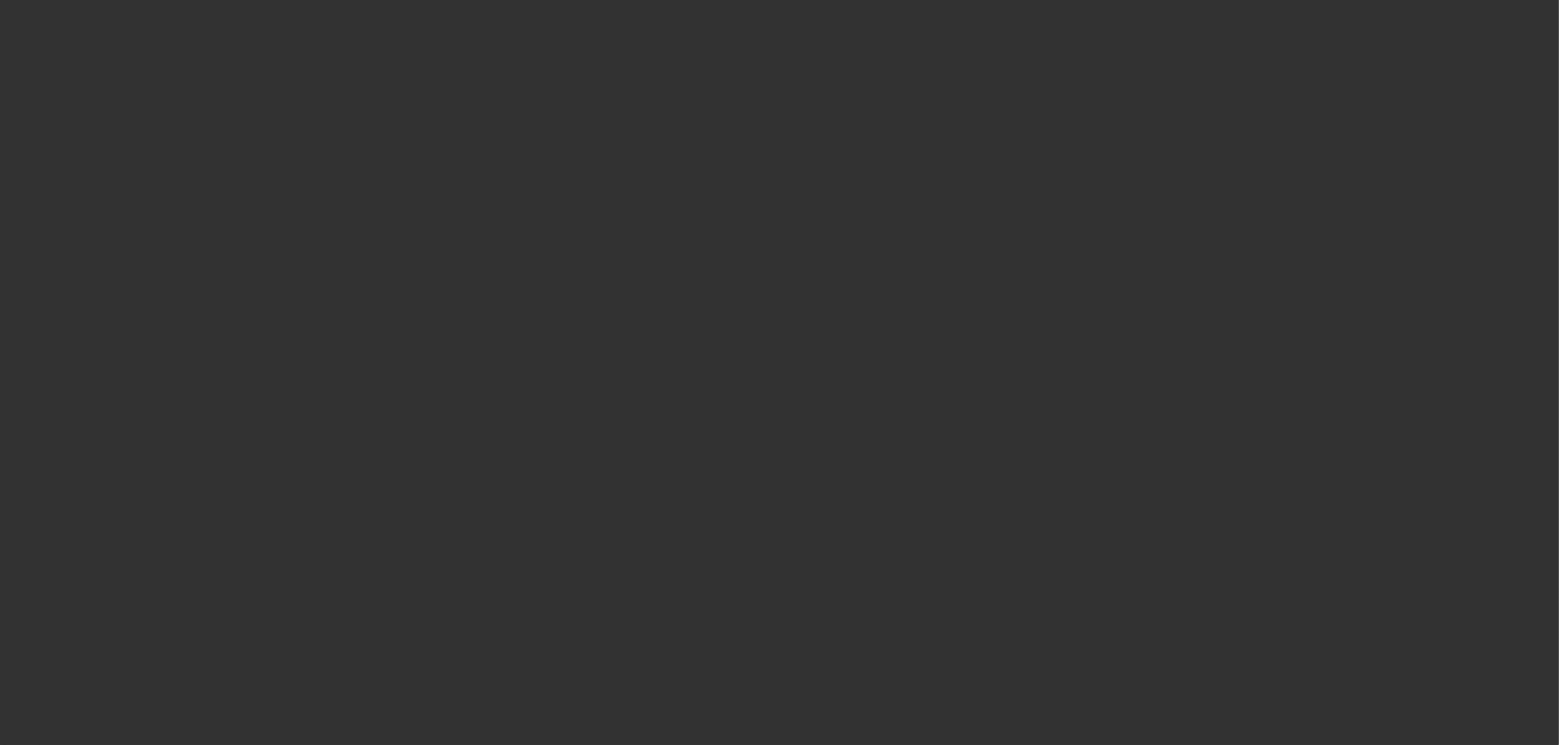
select select "0.2"
select select "2"
select select "0.1"
select select "4"
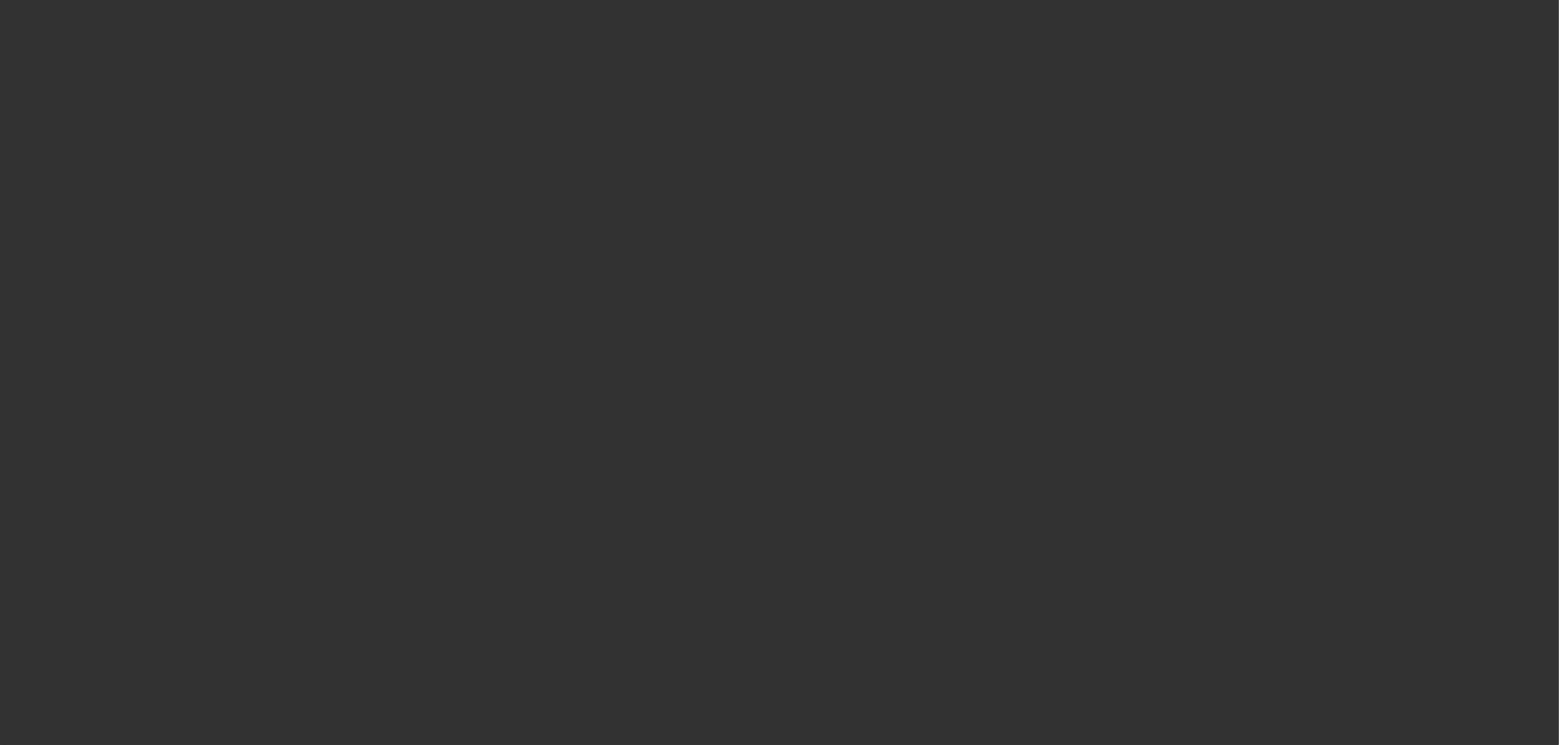
select select "0.15"
select select "2"
select select "0.1"
select select "4"
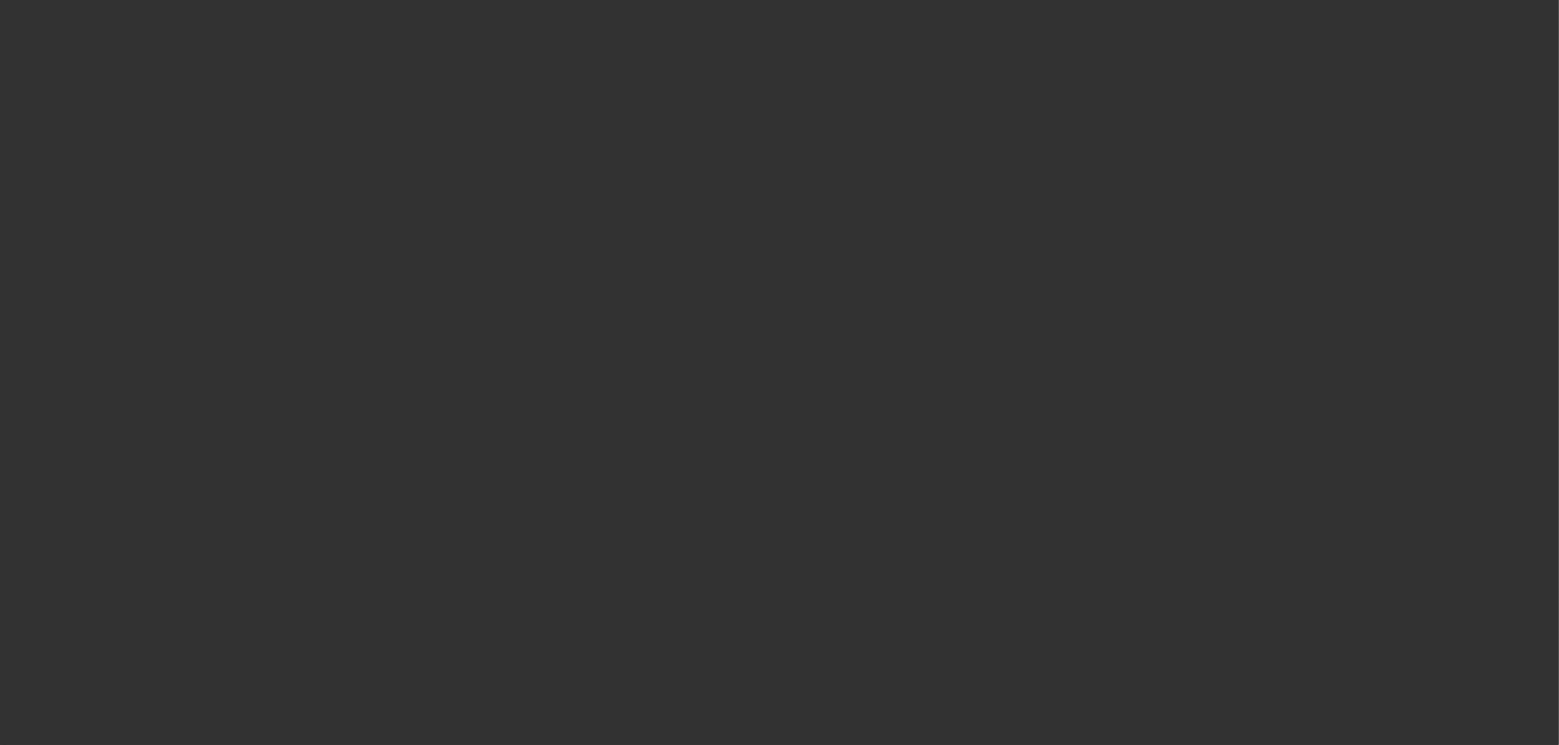
select select "0.15"
select select "2"
select select "0.1"
select select "4"
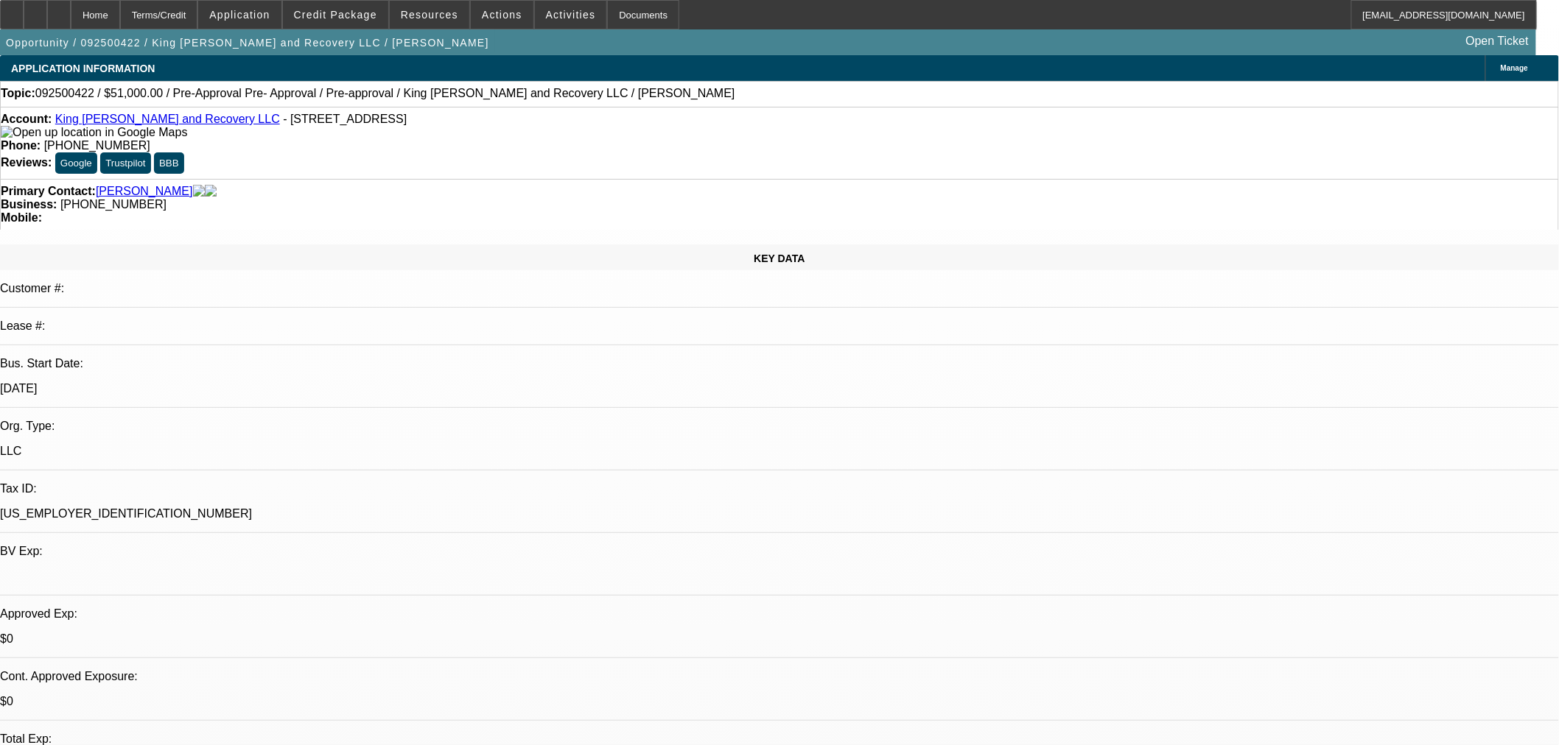
scroll to position [82, 0]
